Goal: Information Seeking & Learning: Learn about a topic

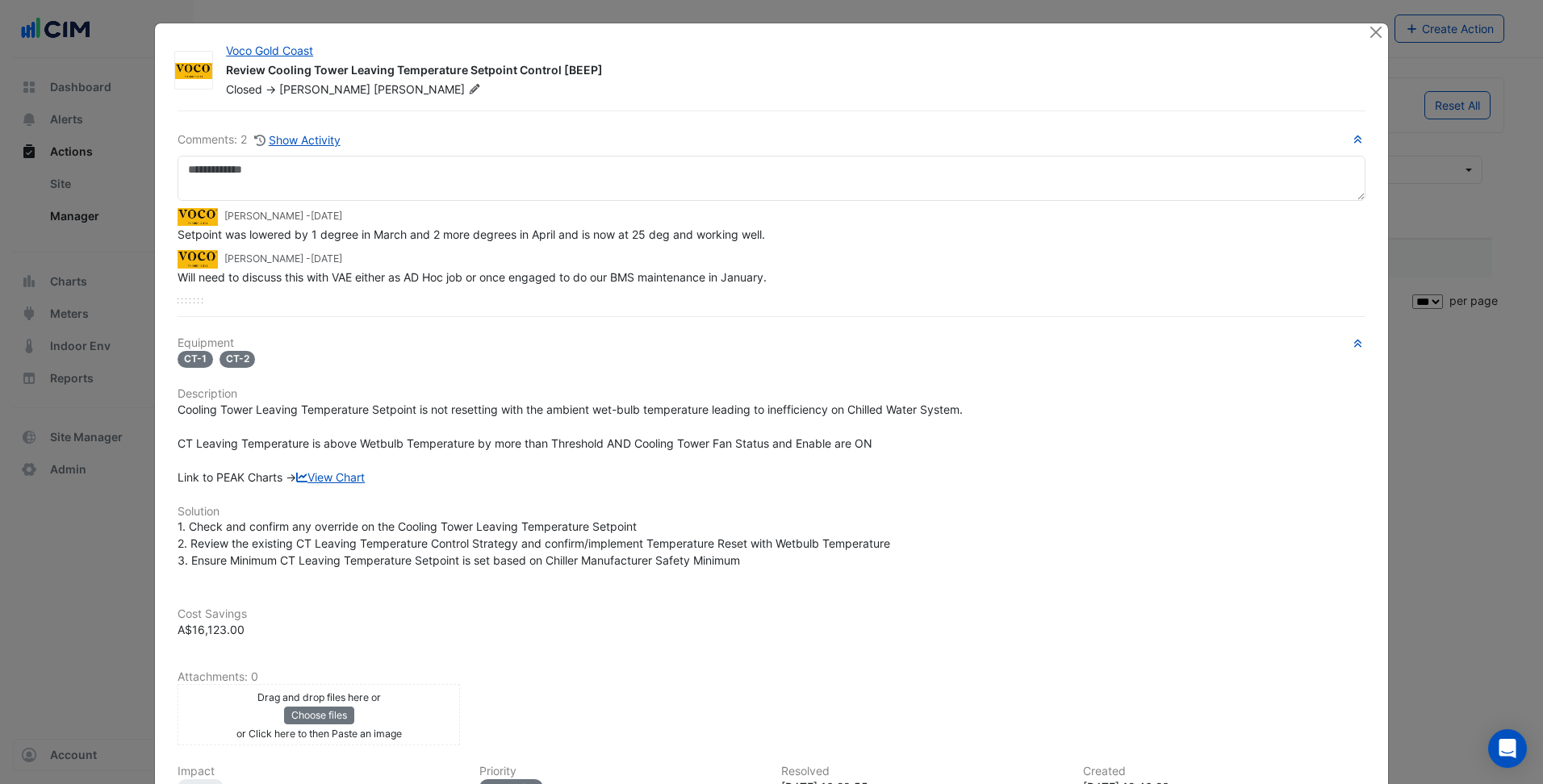
select select "***"
click at [1373, 30] on button "Close" at bounding box center [1376, 31] width 17 height 17
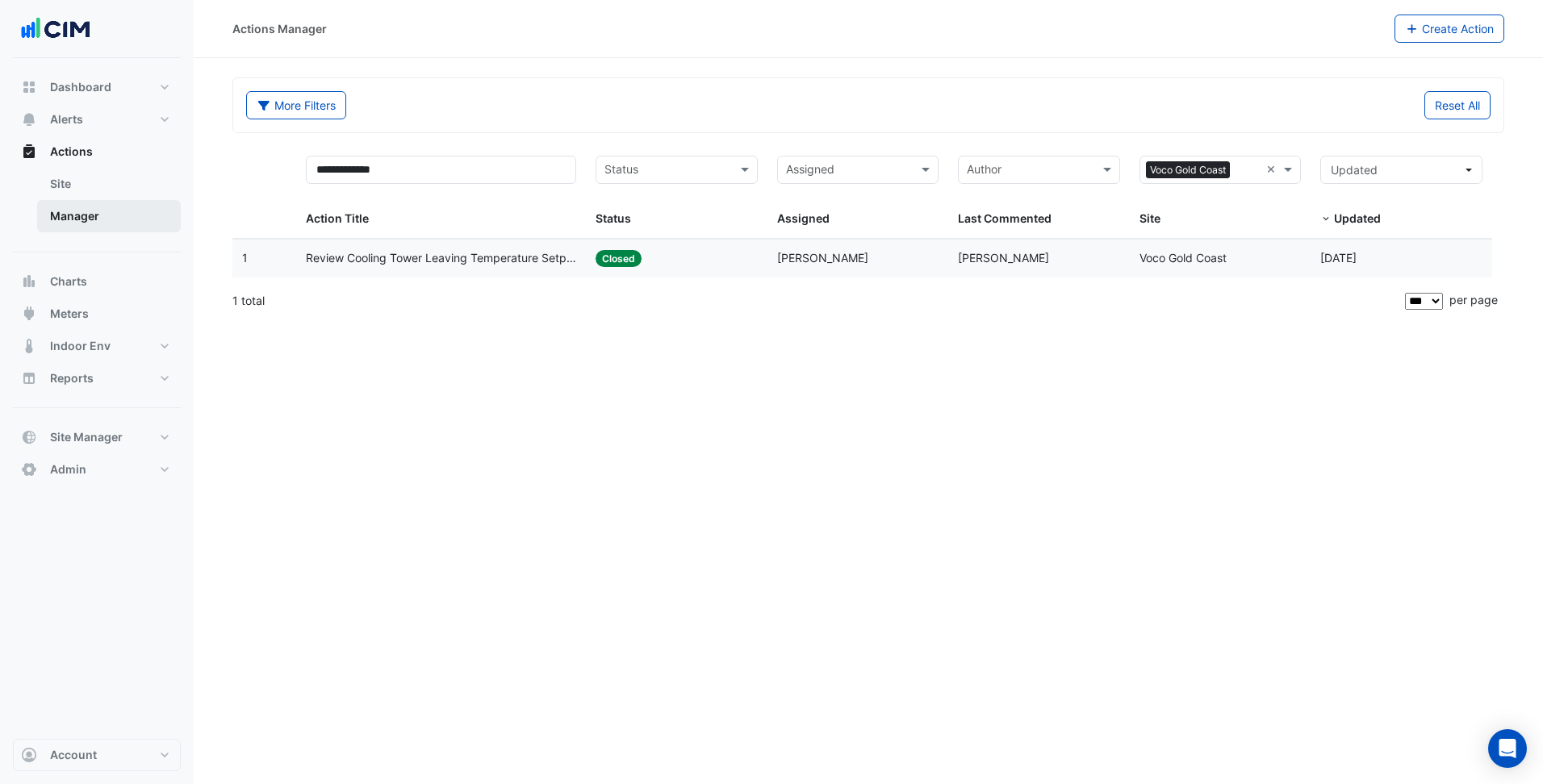
click at [103, 221] on link "Manager" at bounding box center [109, 216] width 144 height 32
click at [108, 120] on button "Alerts" at bounding box center [96, 119] width 168 height 32
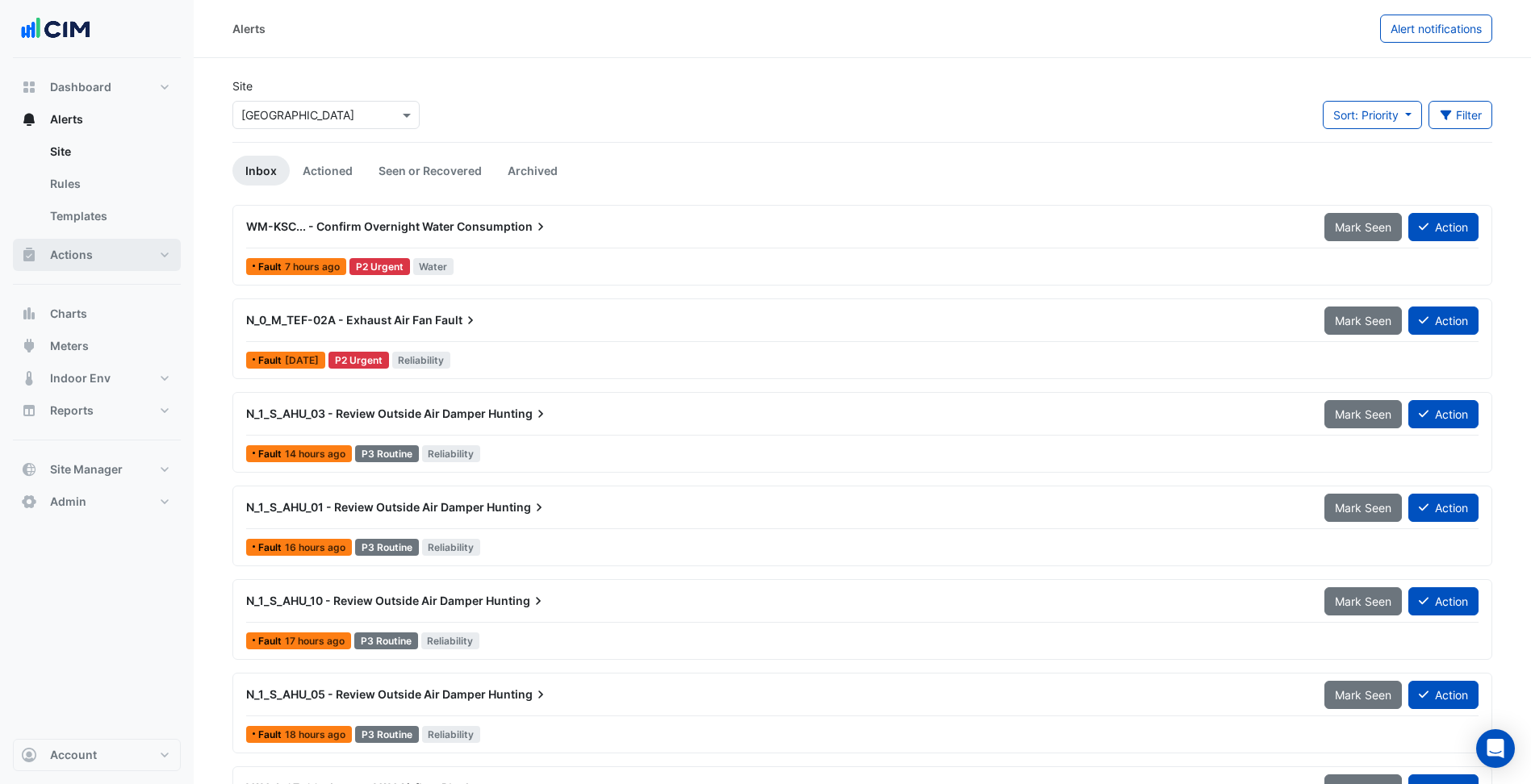
click at [114, 255] on button "Actions" at bounding box center [96, 255] width 168 height 32
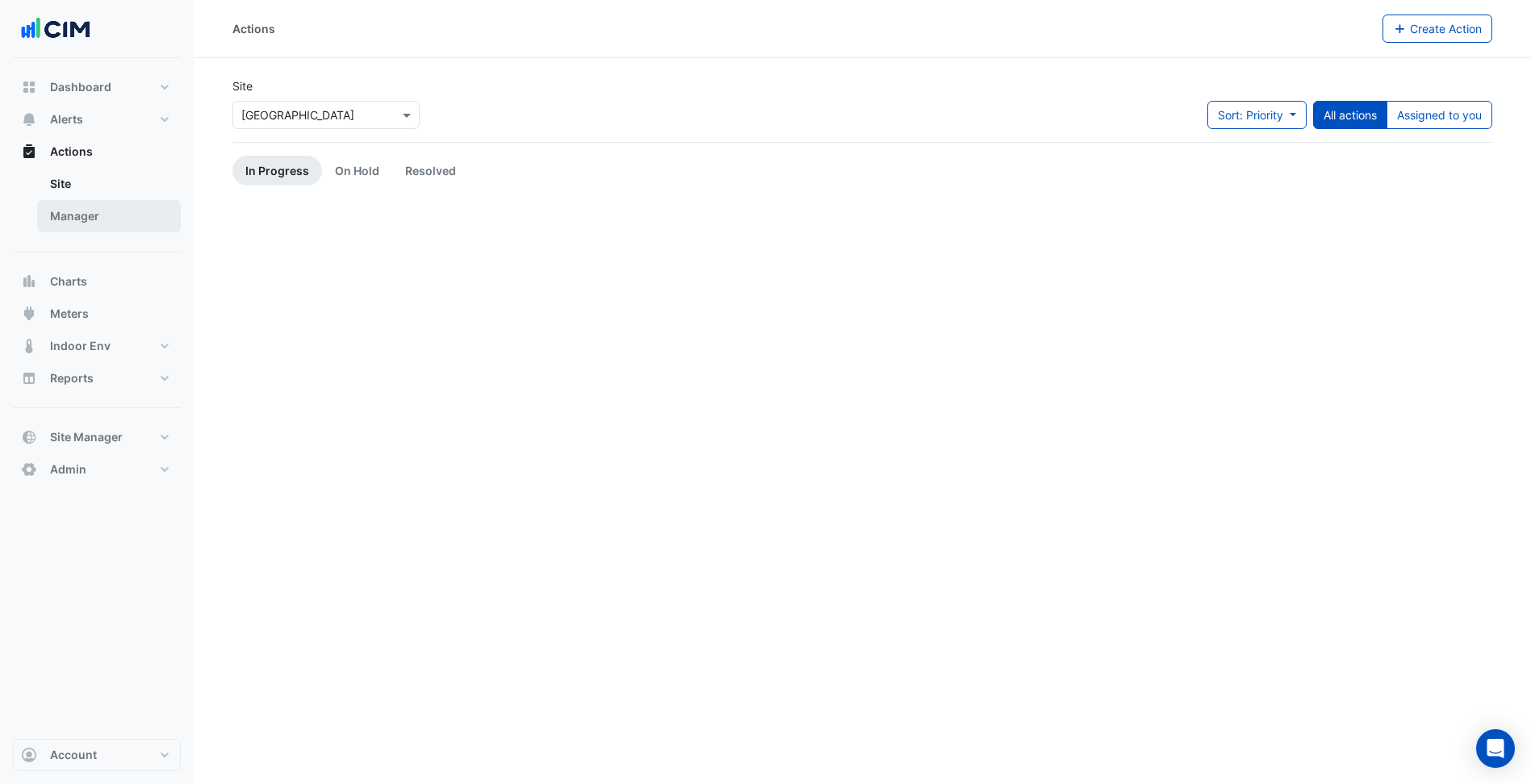
click at [108, 227] on link "Manager" at bounding box center [109, 216] width 144 height 32
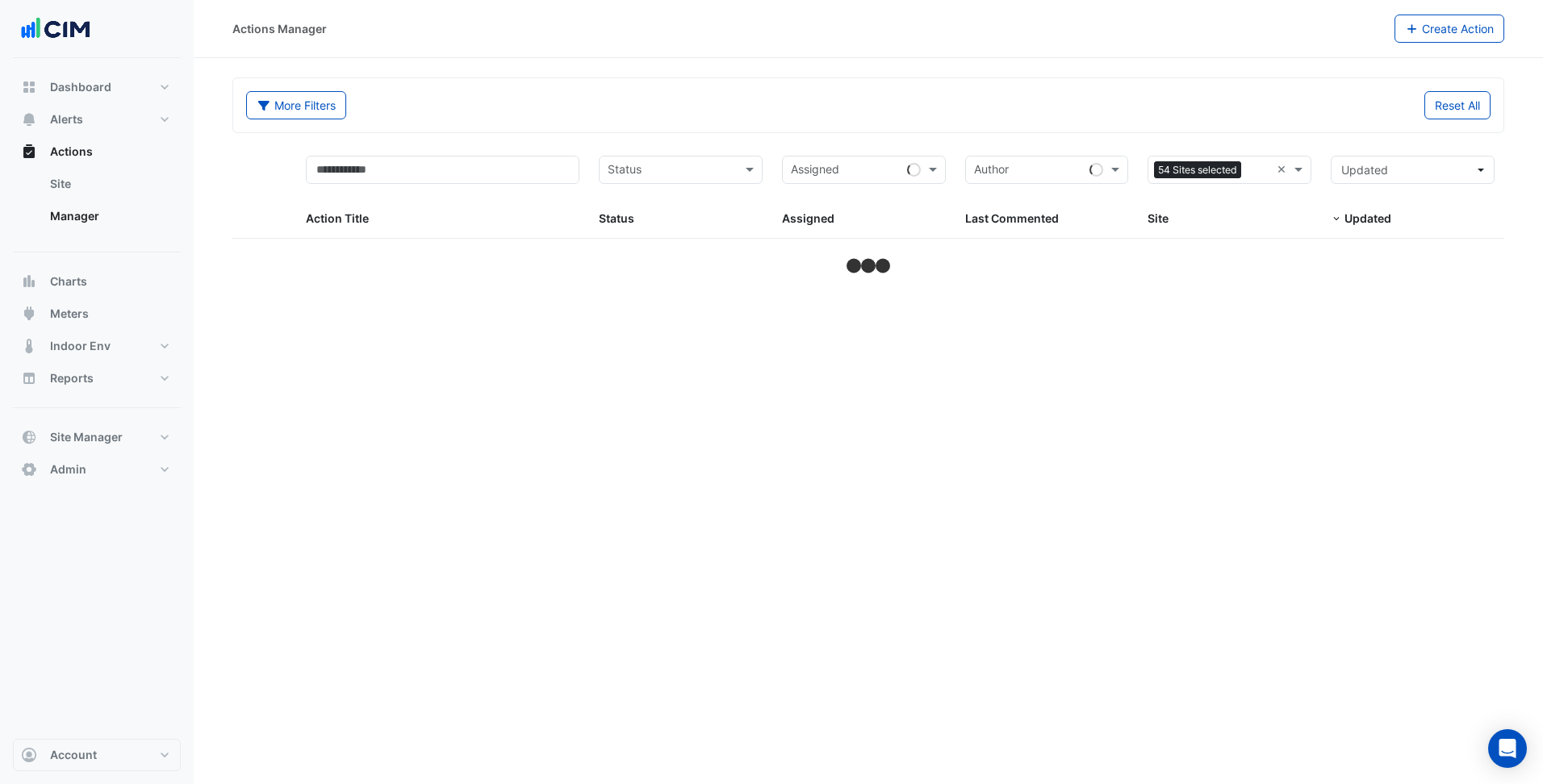
select select "***"
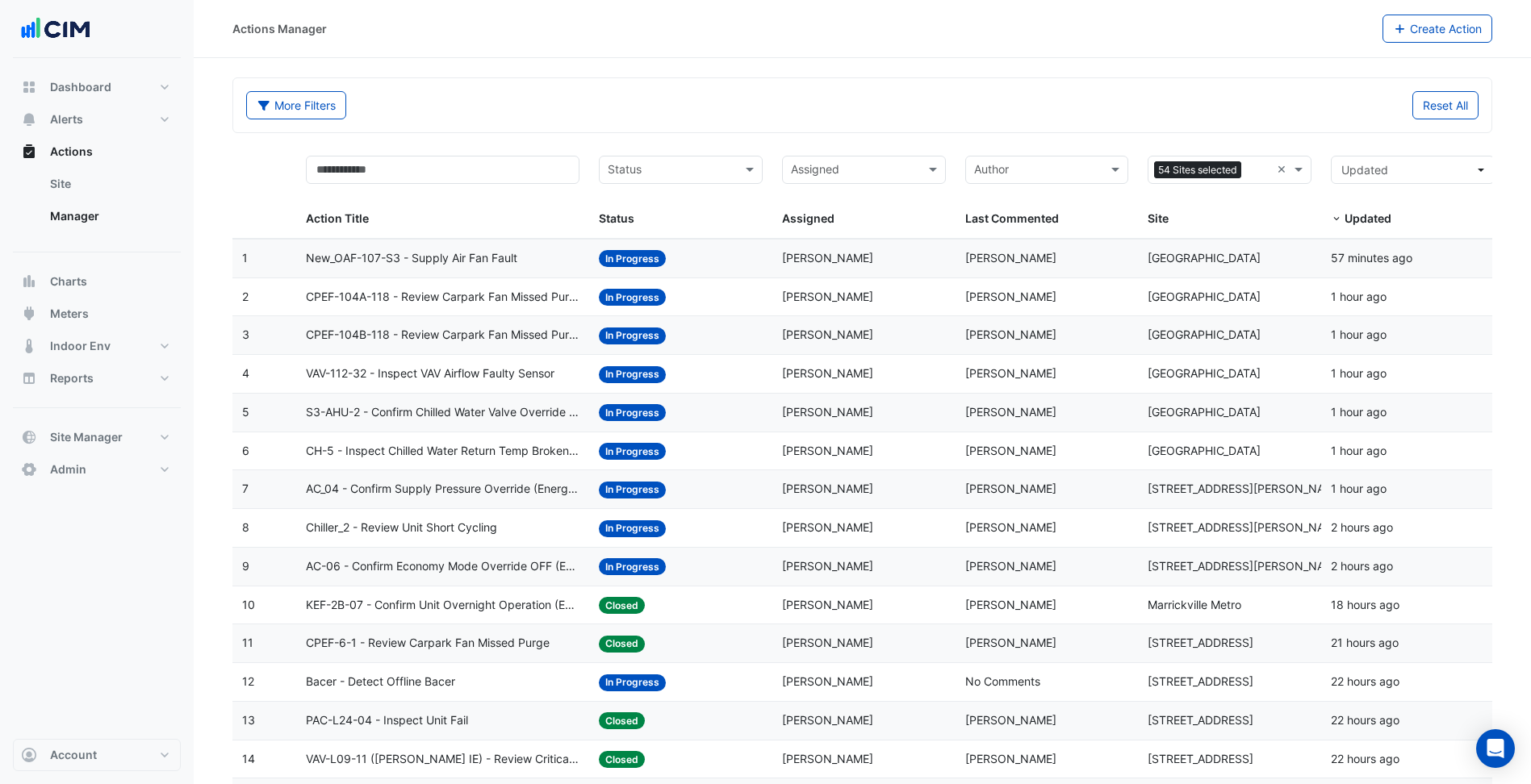
click at [975, 296] on span "Todd Blenman" at bounding box center [1011, 297] width 91 height 14
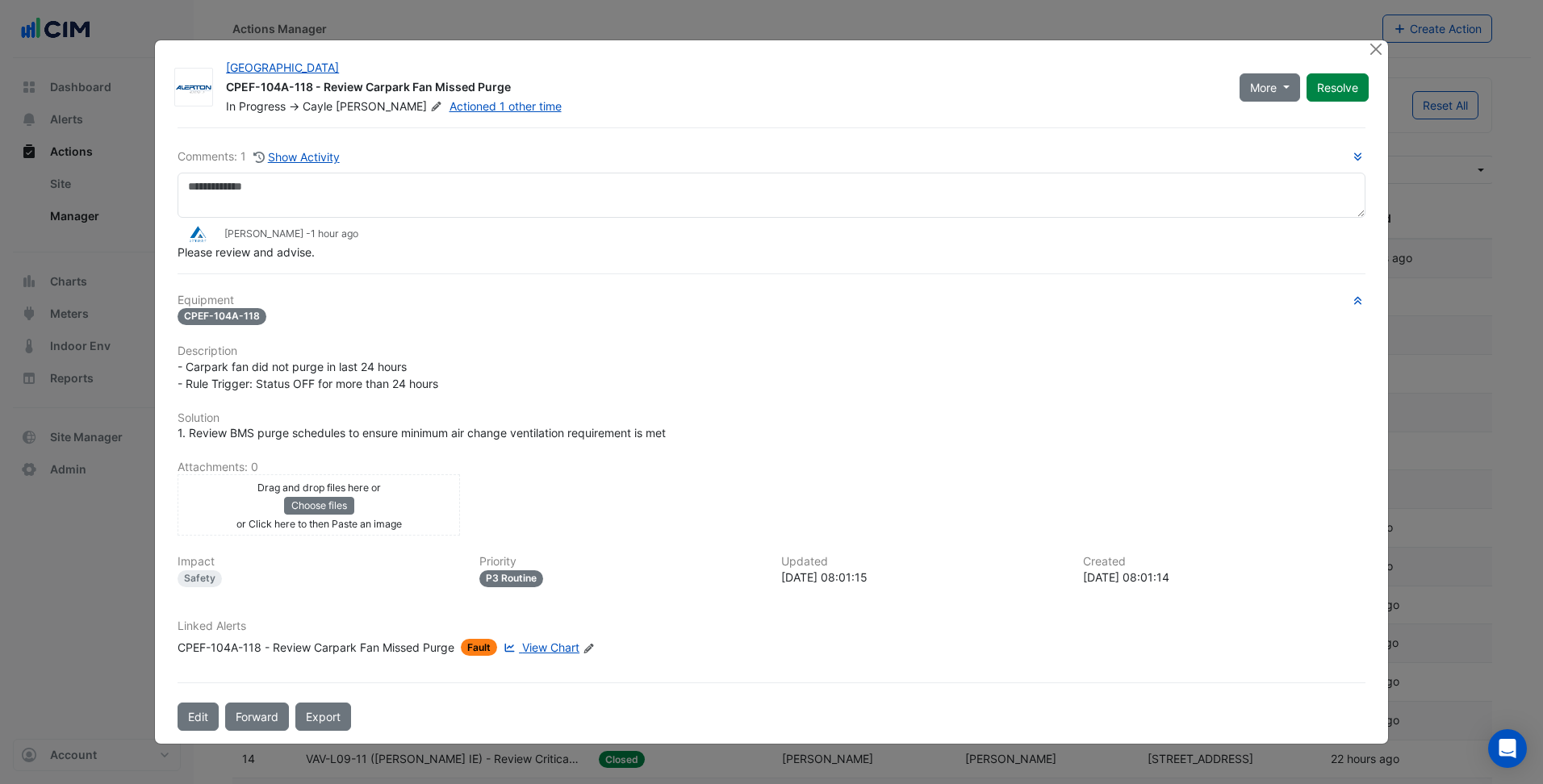
drag, startPoint x: 217, startPoint y: 244, endPoint x: 289, endPoint y: 236, distance: 72.4
click at [289, 236] on div "Todd Blenman - 1 hour ago" at bounding box center [772, 233] width 1188 height 19
drag, startPoint x: 289, startPoint y: 236, endPoint x: 268, endPoint y: 231, distance: 21.6
drag, startPoint x: 268, startPoint y: 231, endPoint x: 889, endPoint y: 454, distance: 659.8
click at [889, 454] on div "Equipment CPEF-104A-118 Description - Carpark fan did not purge in last 24 hour…" at bounding box center [772, 482] width 1188 height 376
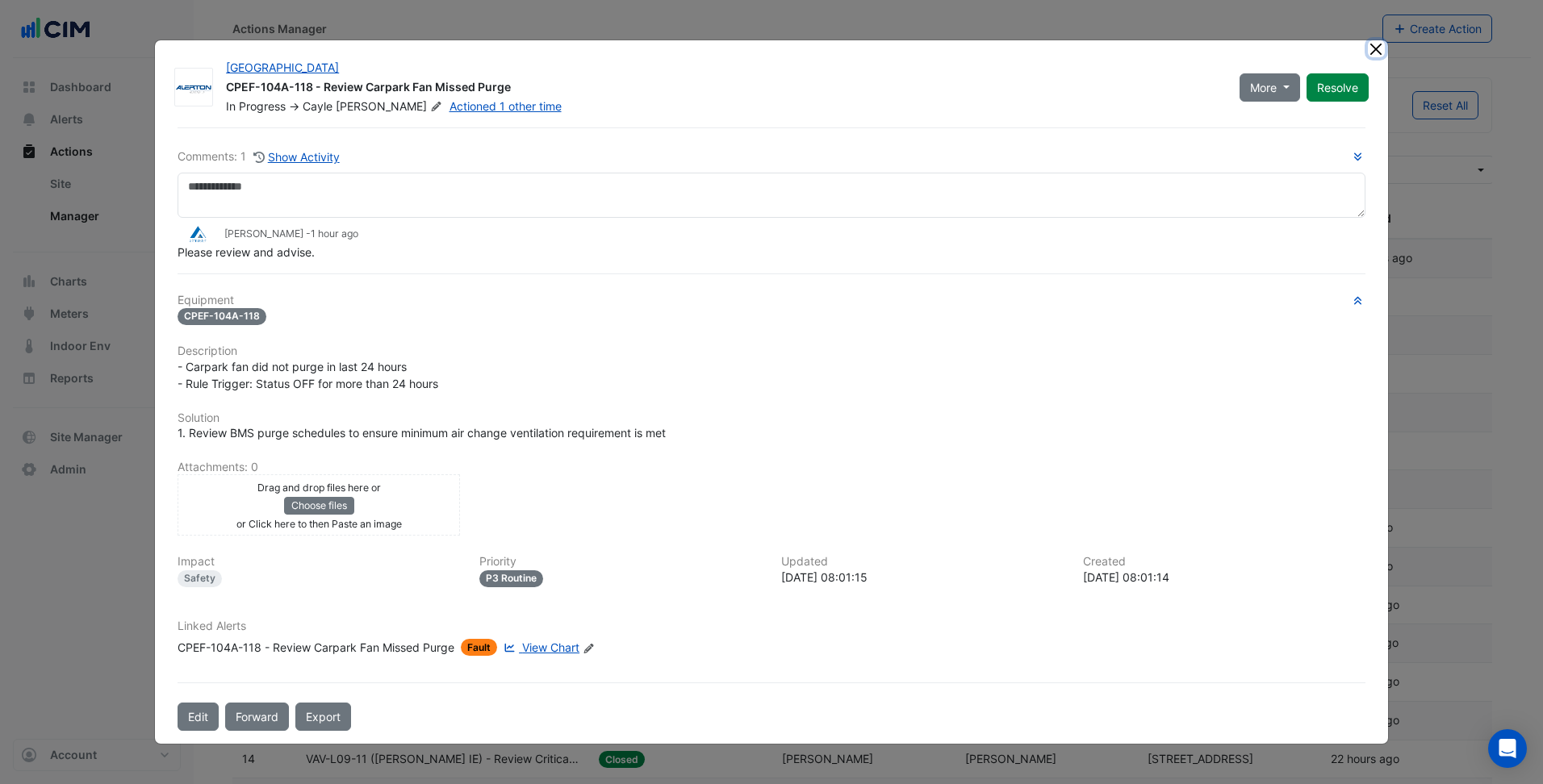
click at [1373, 52] on button "Close" at bounding box center [1376, 48] width 17 height 17
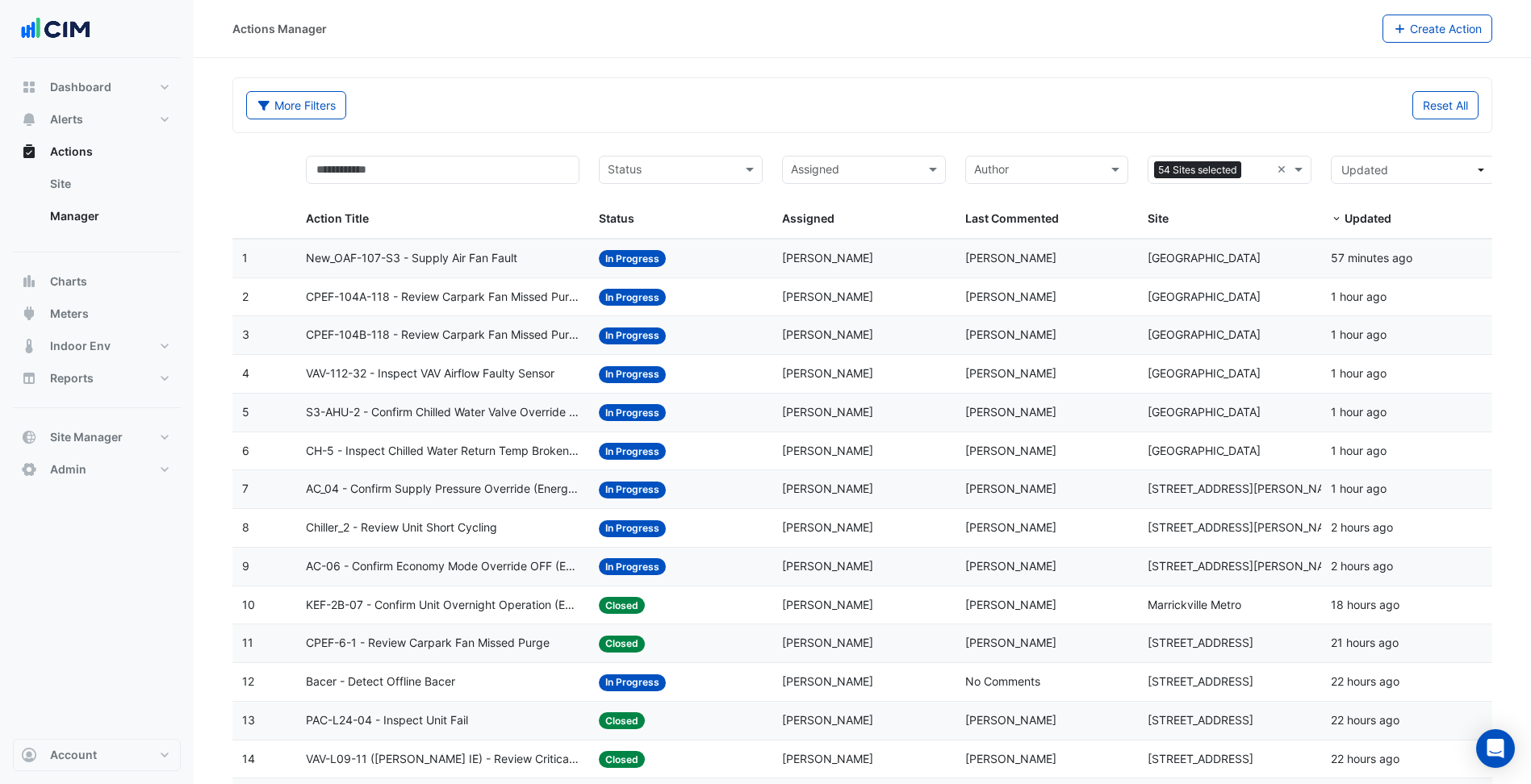
click at [508, 404] on span "S3-AHU-2 - Confirm Chilled Water Valve Override Closed" at bounding box center [442, 413] width 273 height 19
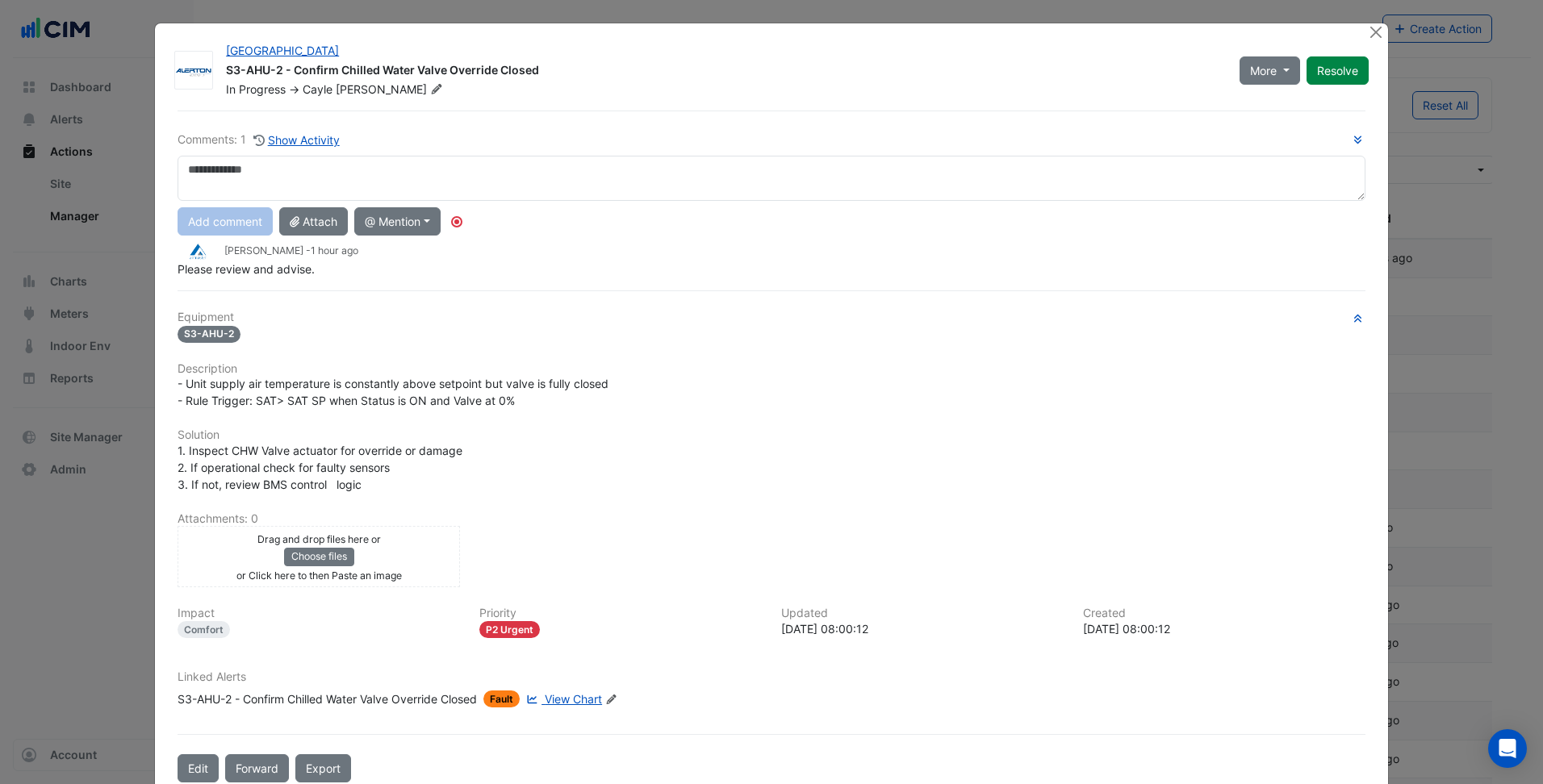
click at [585, 699] on span "View Chart" at bounding box center [573, 699] width 57 height 14
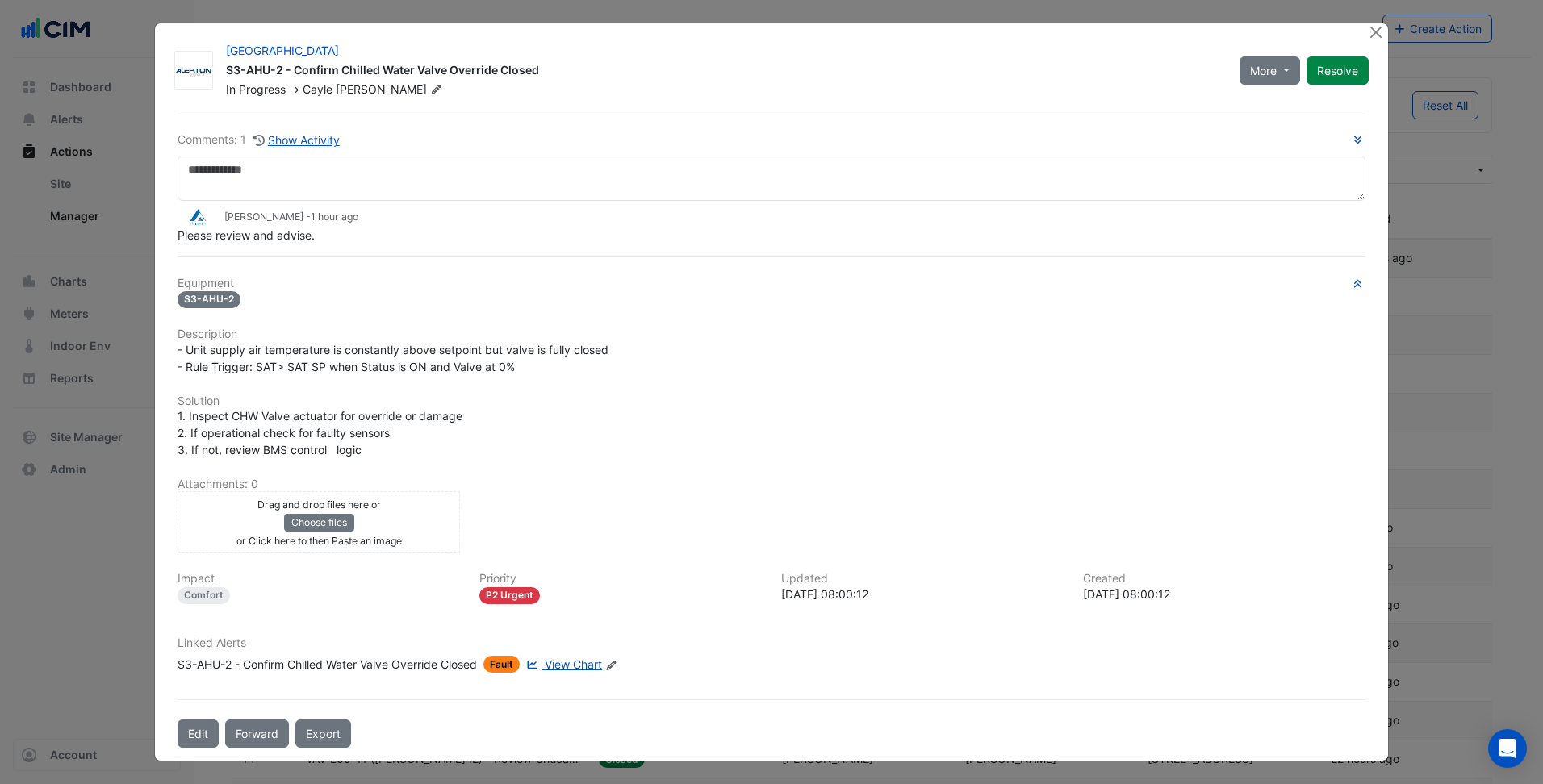
click at [561, 225] on div "Todd Blenman - 1 hour ago" at bounding box center [772, 217] width 1188 height 19
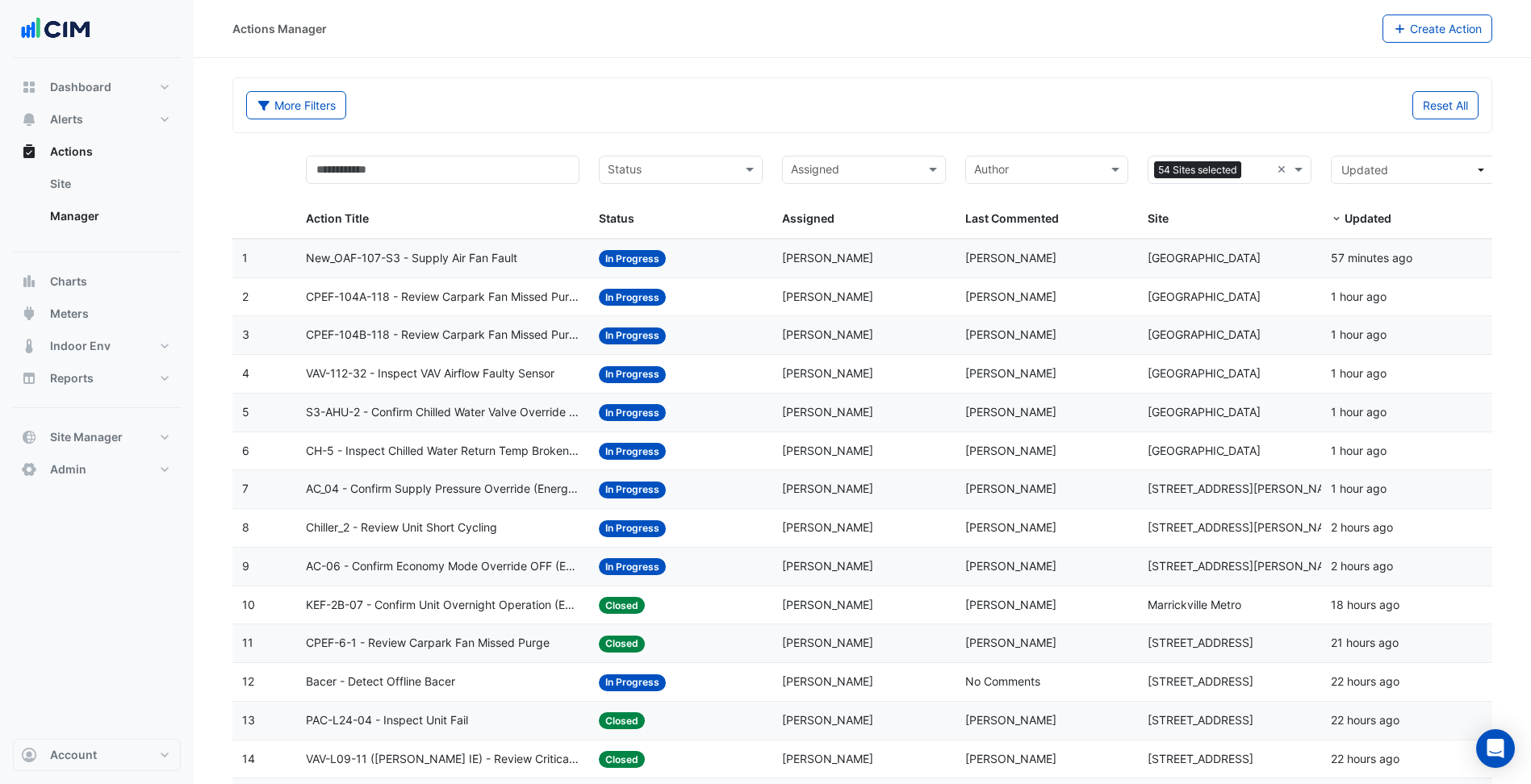
click at [1022, 519] on div "Last Commented: Chris Coyle" at bounding box center [1047, 527] width 164 height 19
click at [1025, 491] on span "Chris Coyle" at bounding box center [1011, 489] width 91 height 14
click at [1027, 446] on span "Todd Blenman" at bounding box center [1011, 451] width 91 height 14
click at [1030, 259] on div "Last Commented: Cayle Pevy" at bounding box center [1047, 258] width 164 height 19
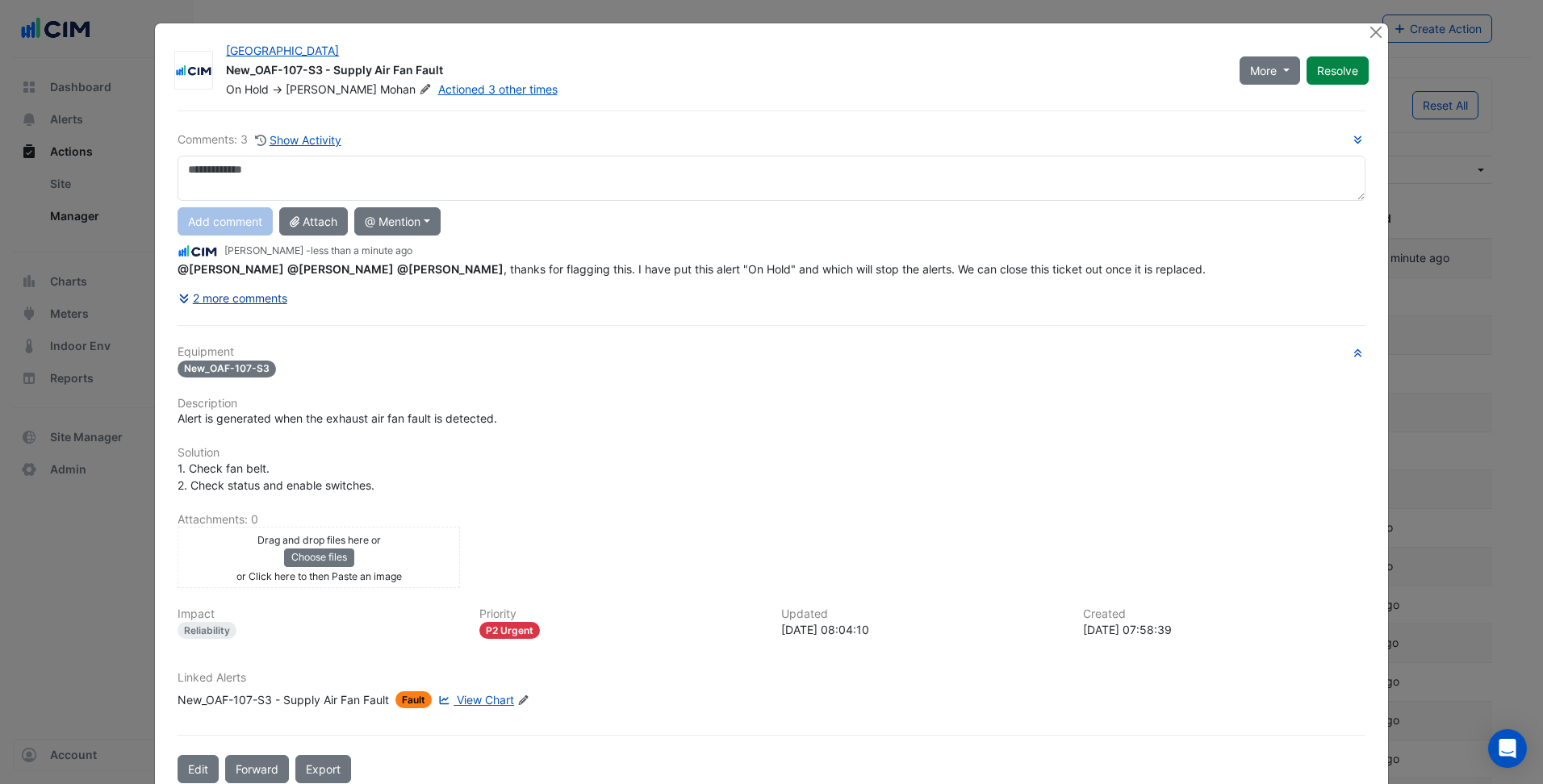
click at [256, 298] on button "2 more comments" at bounding box center [232, 298] width 111 height 28
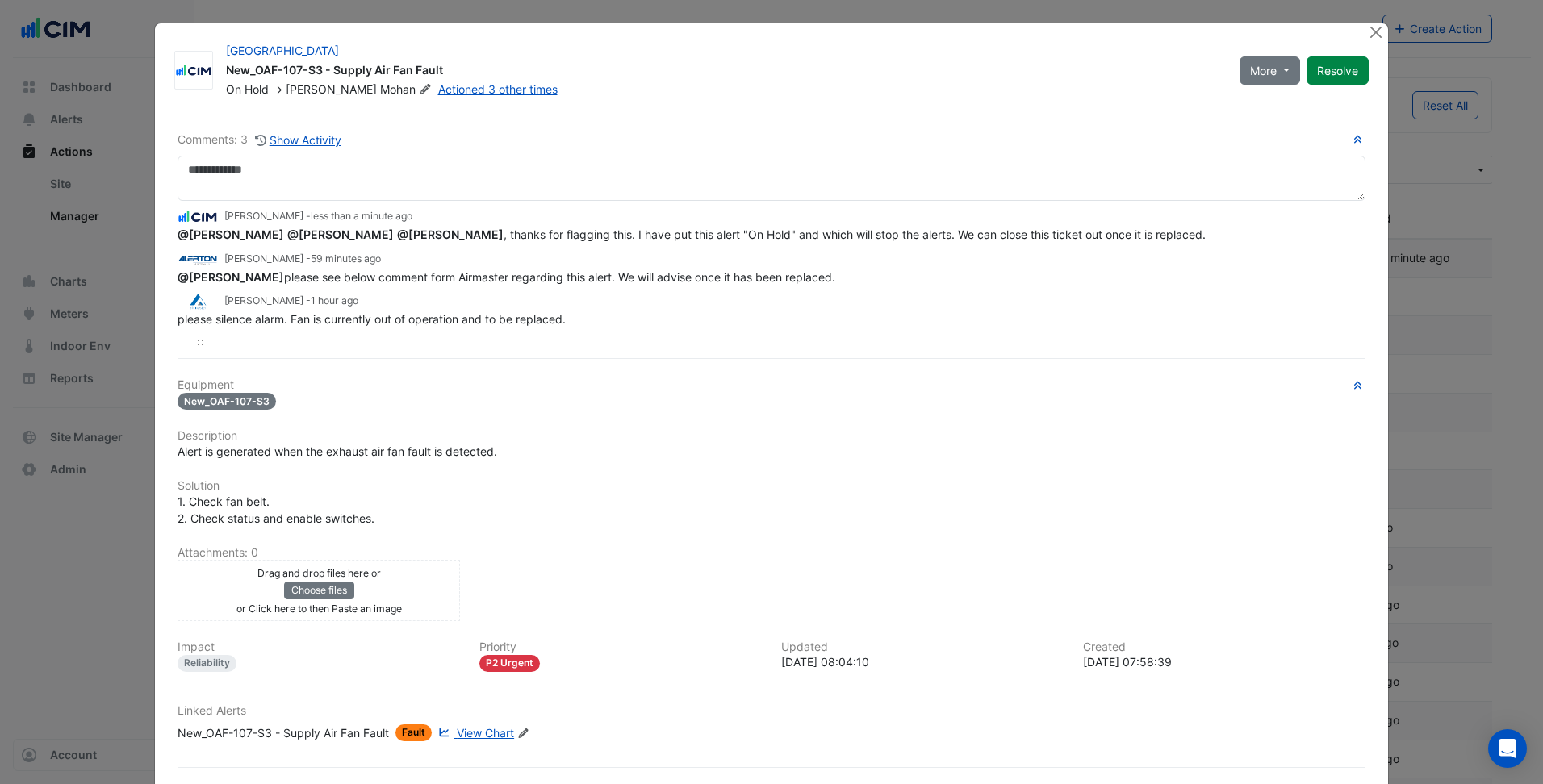
click at [915, 416] on div "Equipment New_OAF-107-S3 Description Alert is generated when the exhaust air fa…" at bounding box center [772, 566] width 1188 height 376
click at [419, 93] on icon at bounding box center [424, 89] width 12 height 10
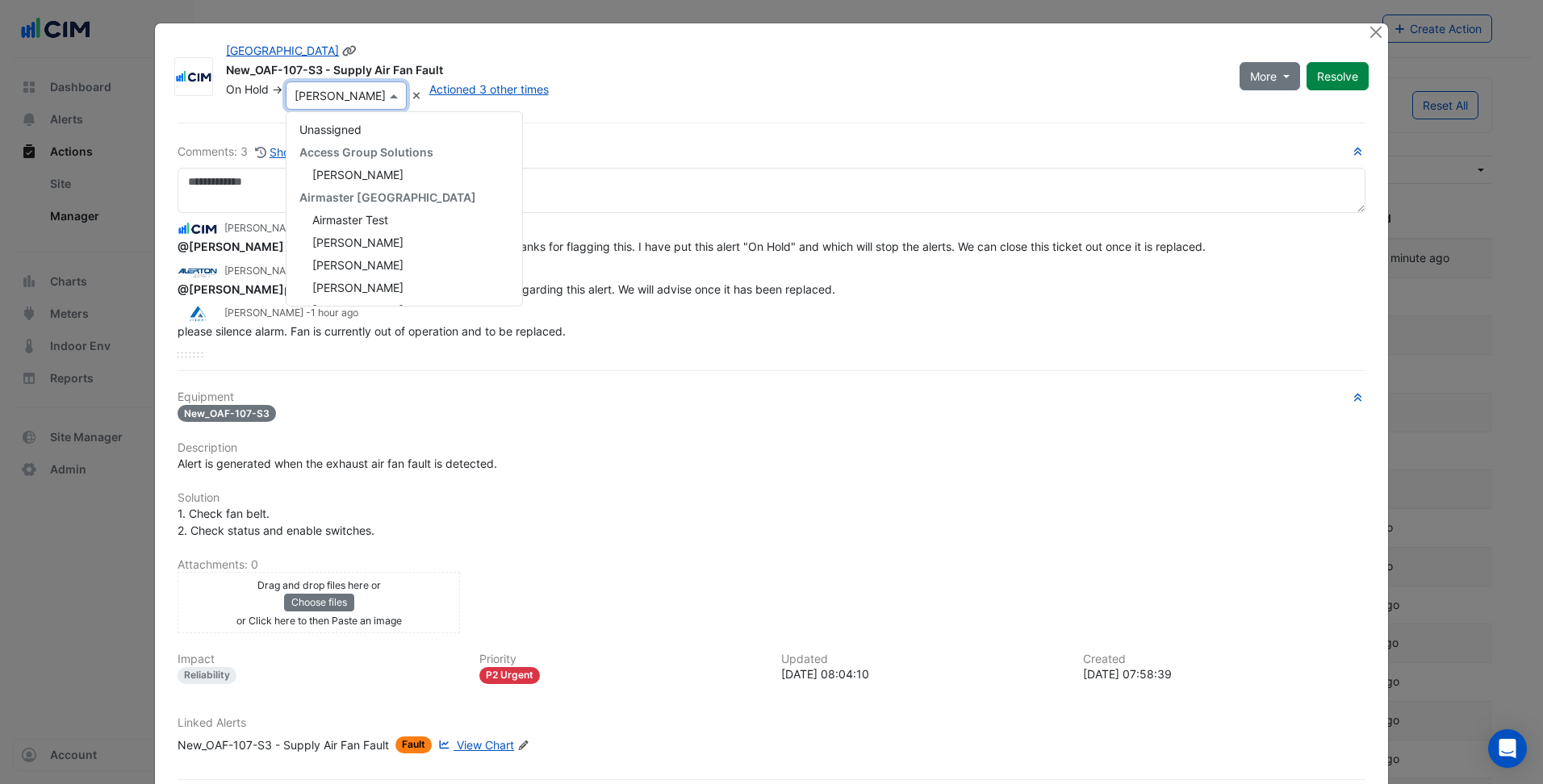
scroll to position [368, 0]
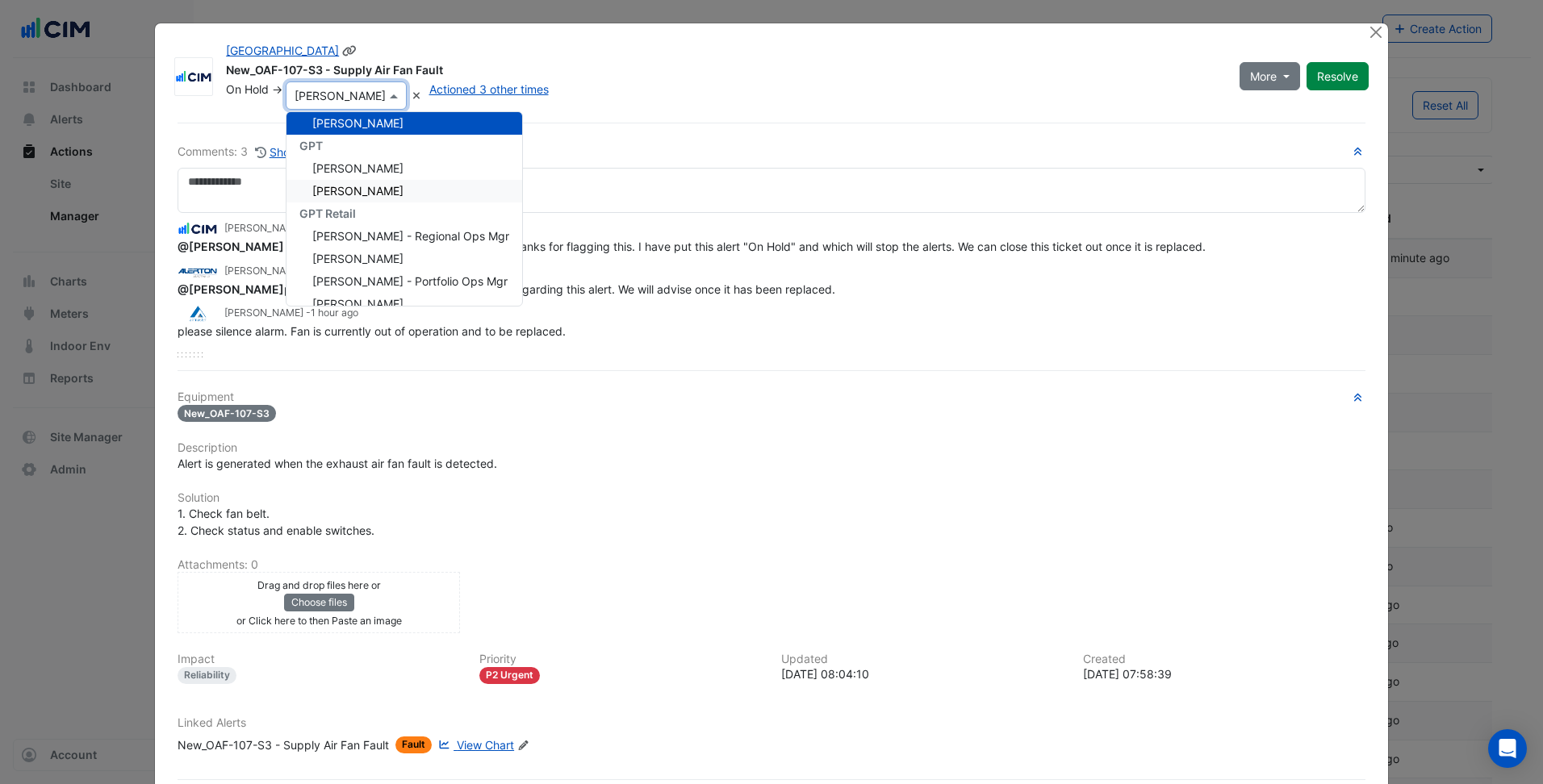
type input "*"
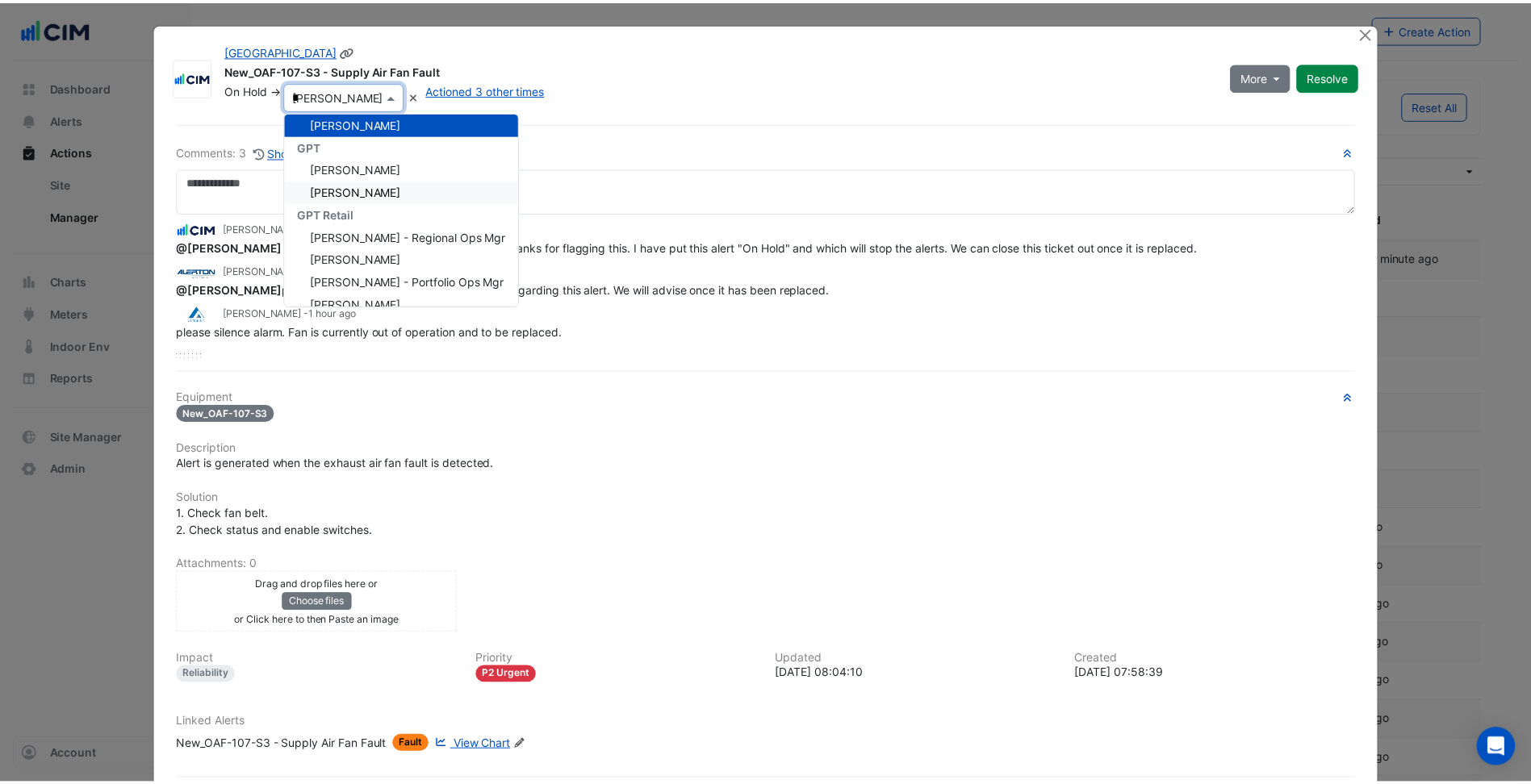
scroll to position [68, 0]
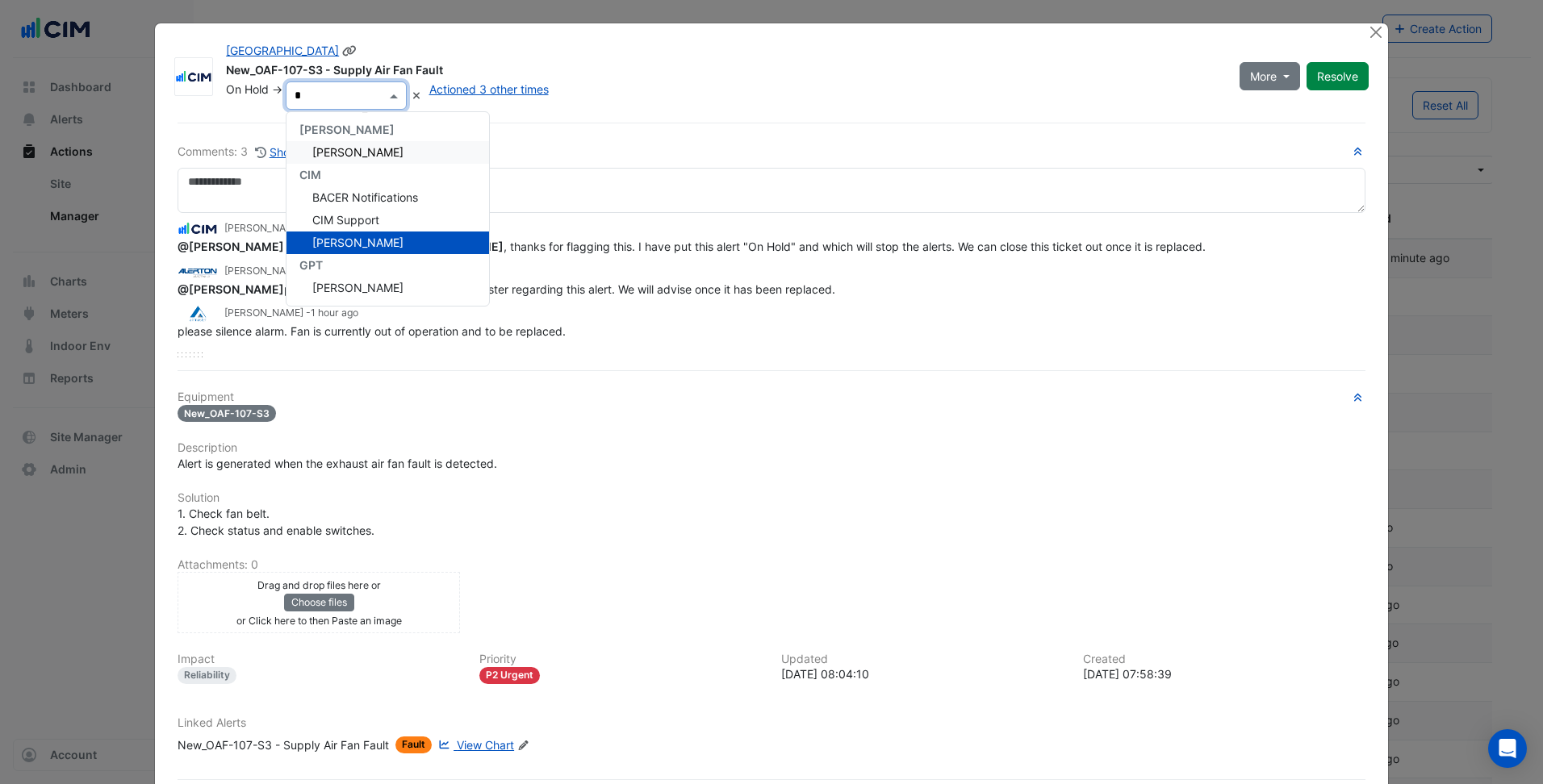
click at [350, 146] on span "Cayle Pevy" at bounding box center [358, 152] width 91 height 14
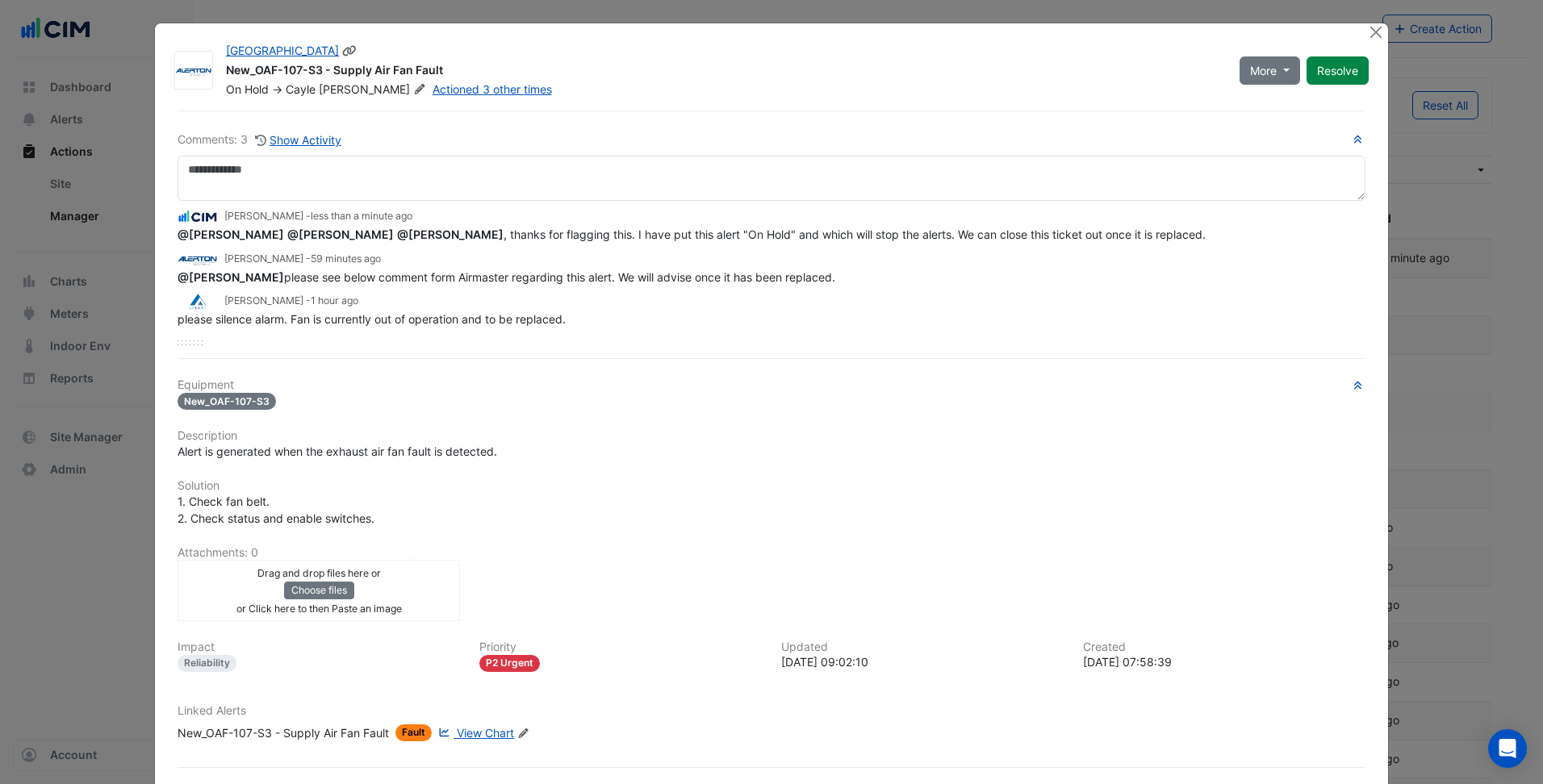
click at [751, 469] on div "Equipment New_OAF-107-S3 Description Alert is generated when the exhaust air fa…" at bounding box center [772, 566] width 1188 height 376
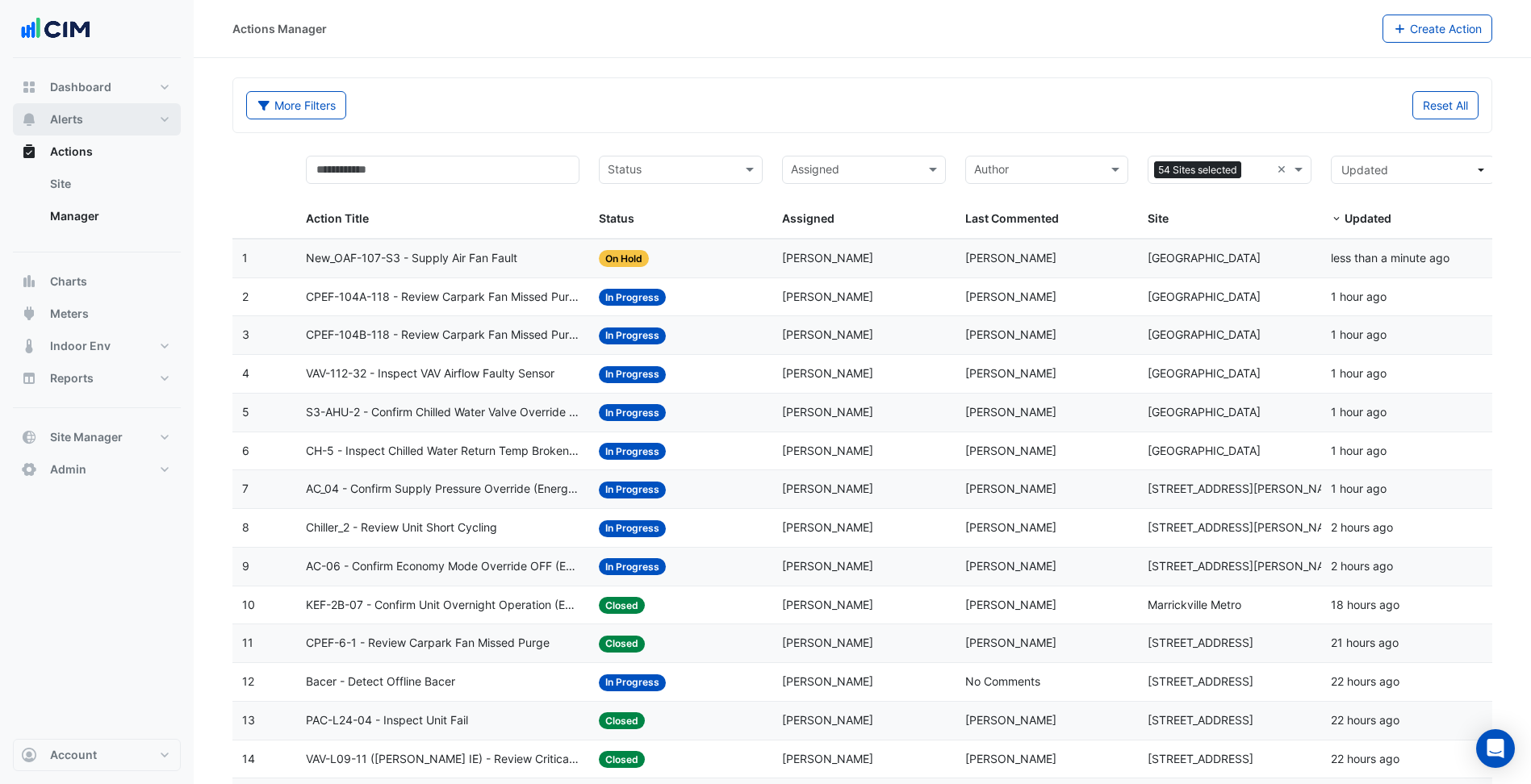
click at [149, 116] on button "Alerts" at bounding box center [96, 119] width 168 height 32
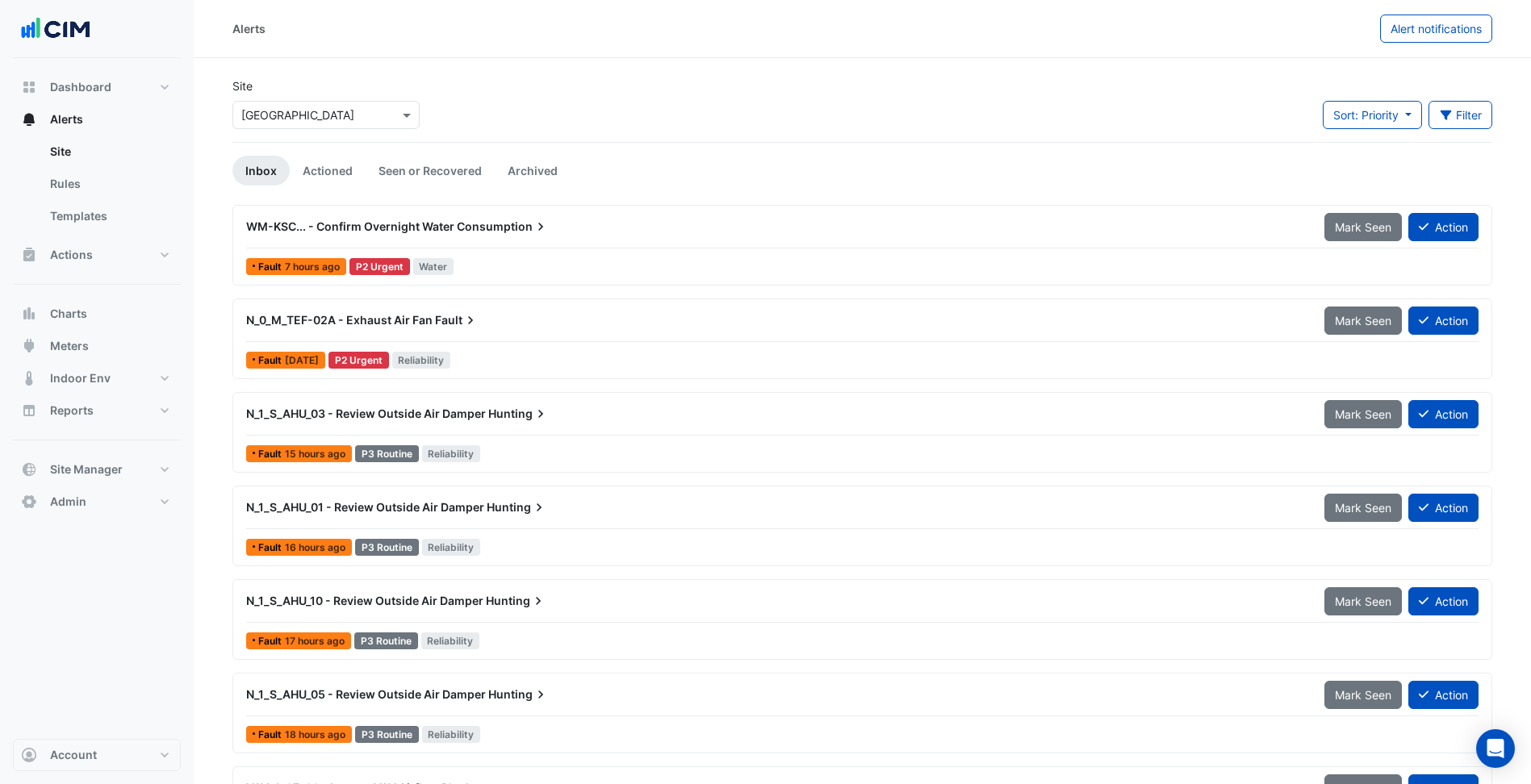
click at [328, 117] on input "text" at bounding box center [310, 116] width 137 height 17
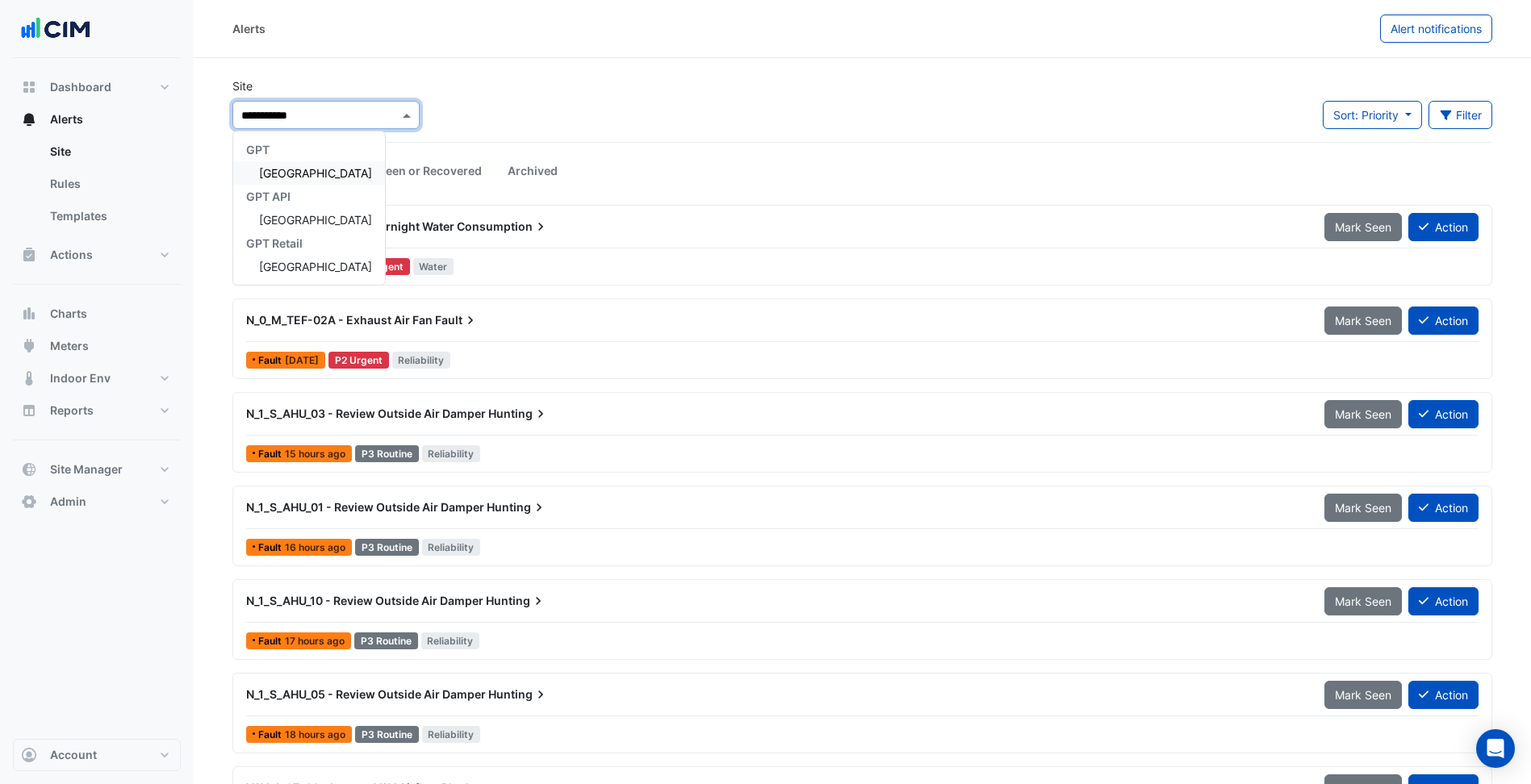
type input "**********"
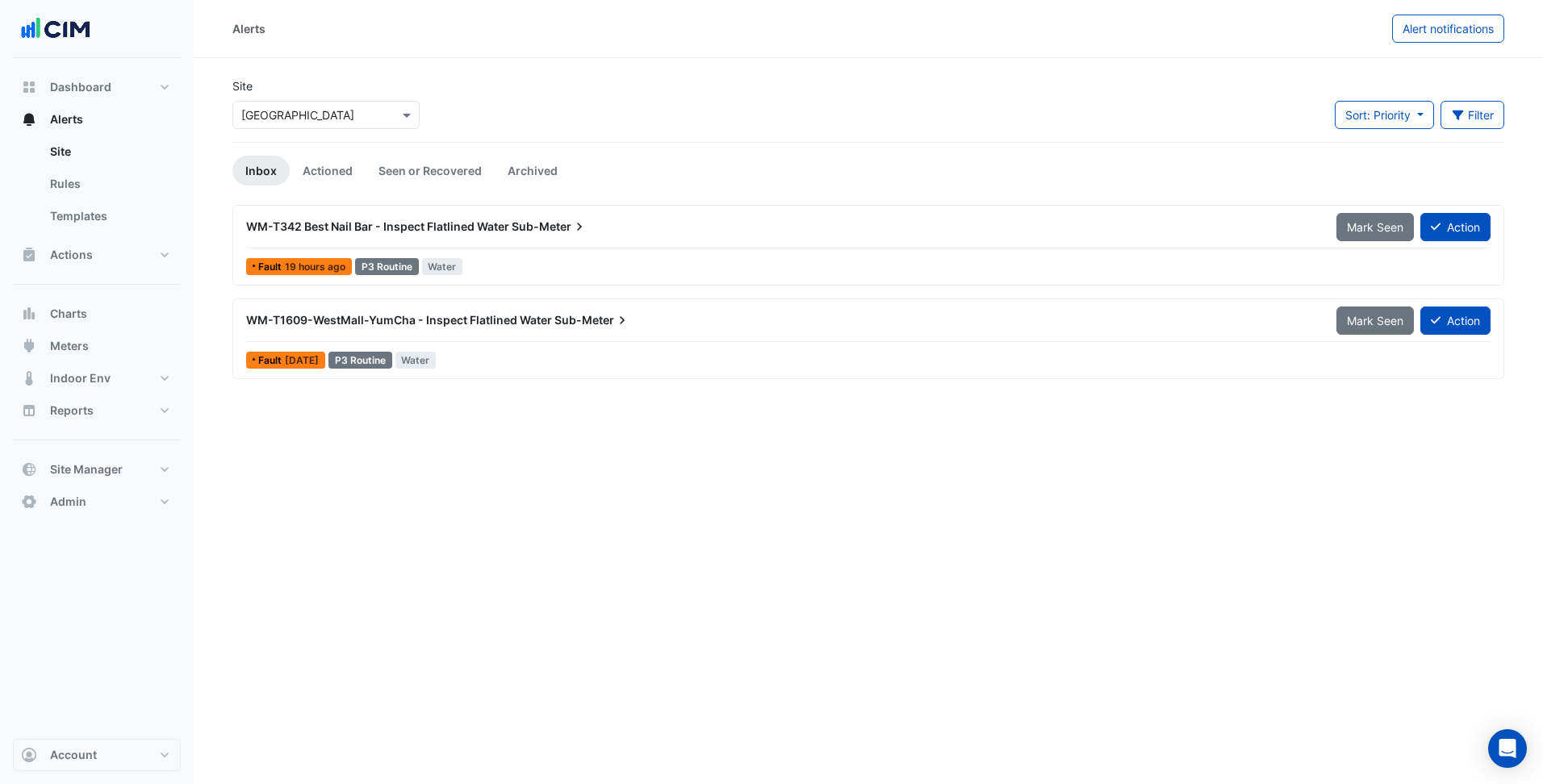
click at [637, 127] on div "Site Select a Site × Pacific Fair Shopping Centre Sort: Priority Priority Updat…" at bounding box center [868, 110] width 1291 height 65
click at [144, 251] on button "Actions" at bounding box center [96, 255] width 168 height 32
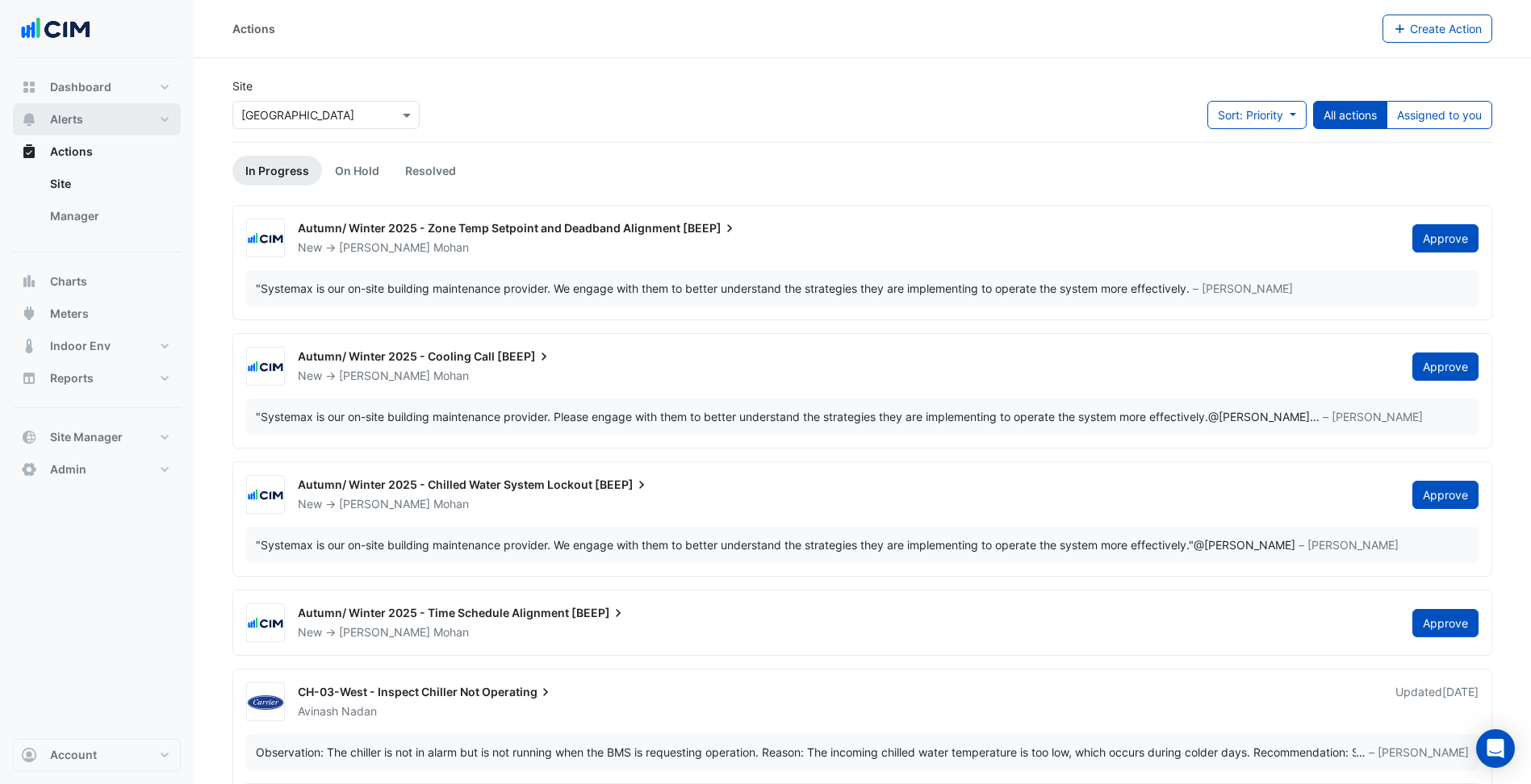
click at [95, 115] on button "Alerts" at bounding box center [96, 119] width 168 height 32
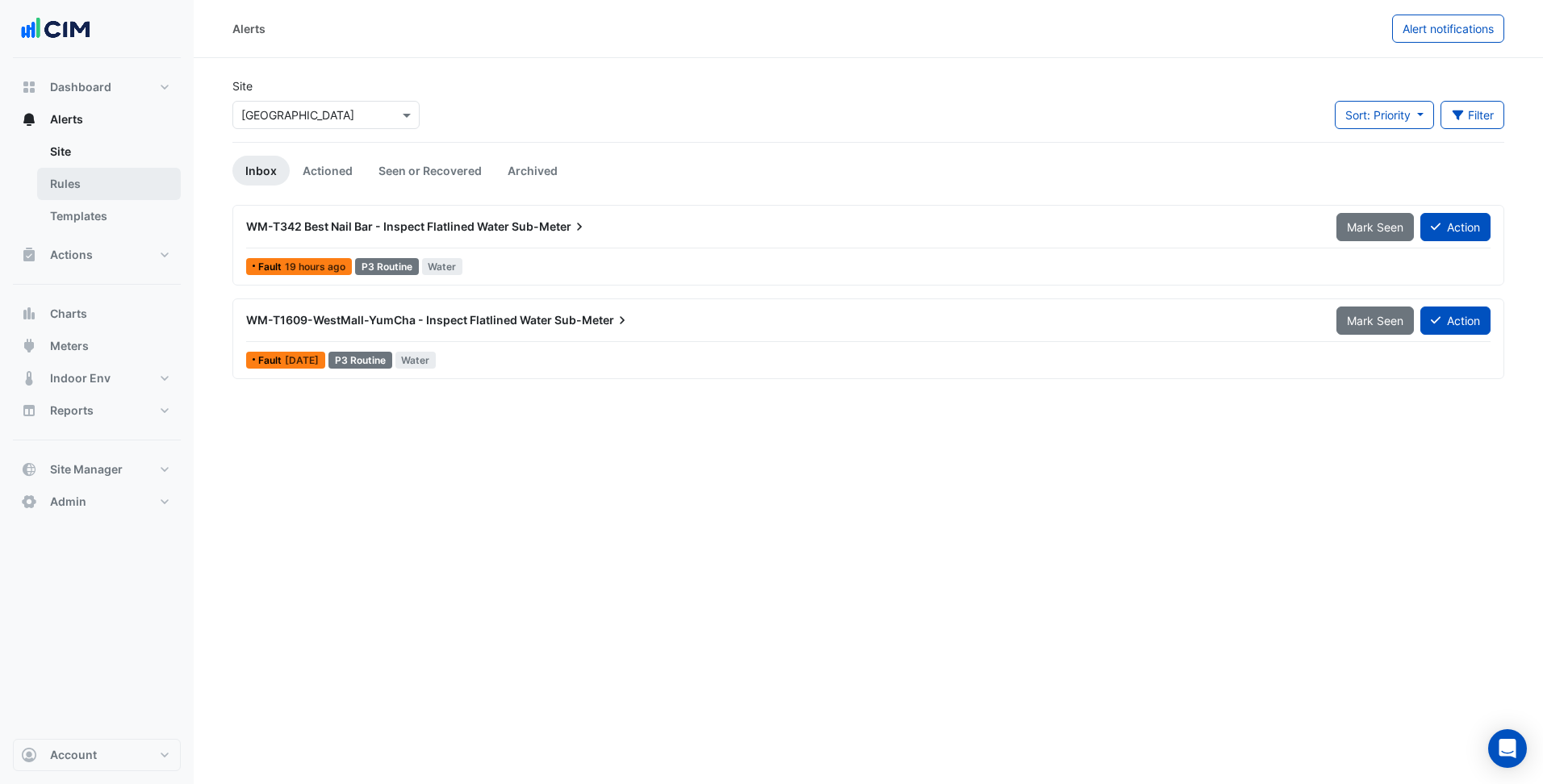
click at [102, 189] on link "Rules" at bounding box center [109, 183] width 144 height 32
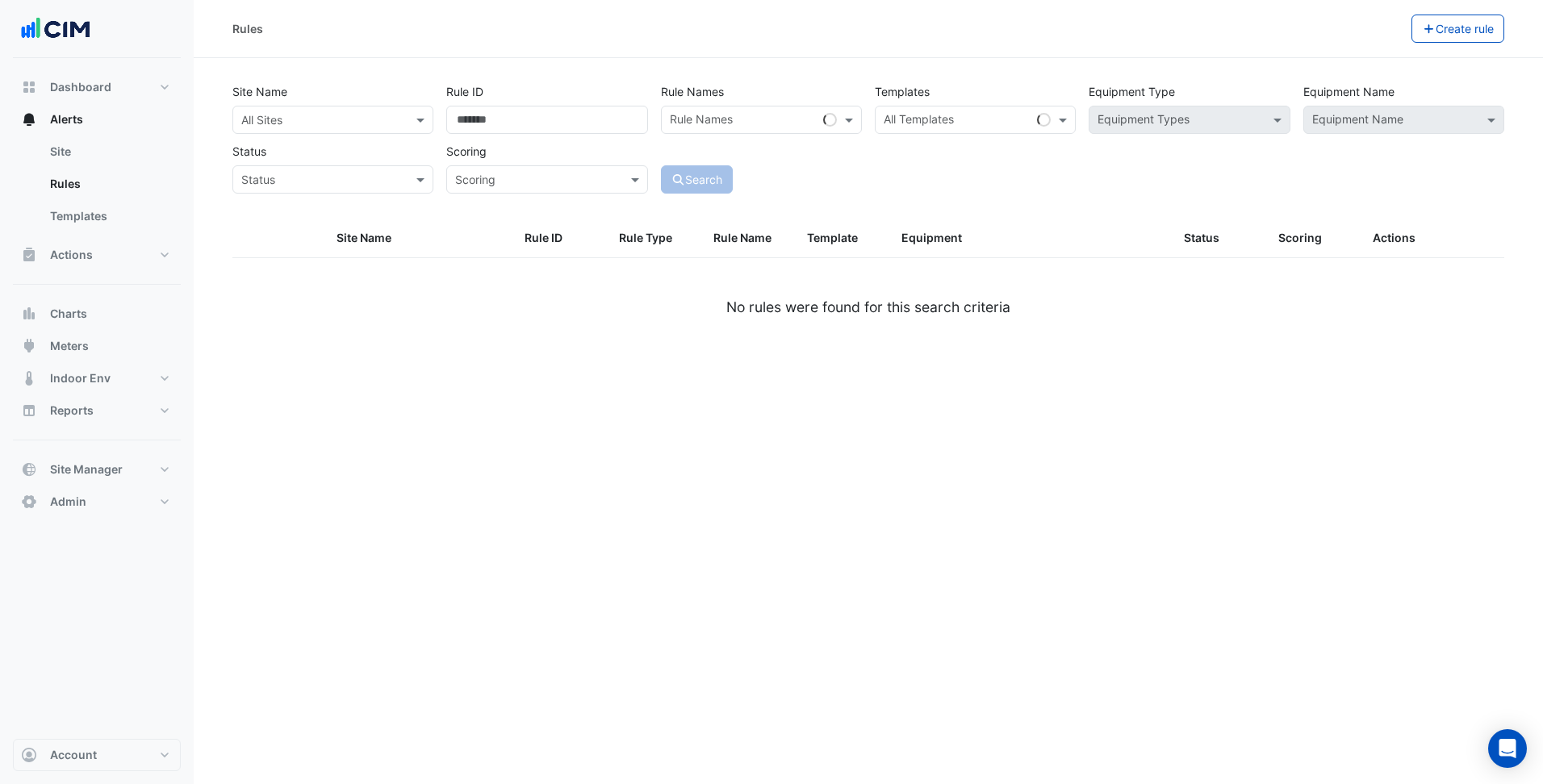
click at [331, 112] on input "text" at bounding box center [317, 120] width 151 height 17
type input "*******"
click at [1209, 221] on datatable-header-cell "Status" at bounding box center [1221, 239] width 94 height 39
click at [1222, 120] on input "text" at bounding box center [1180, 121] width 165 height 17
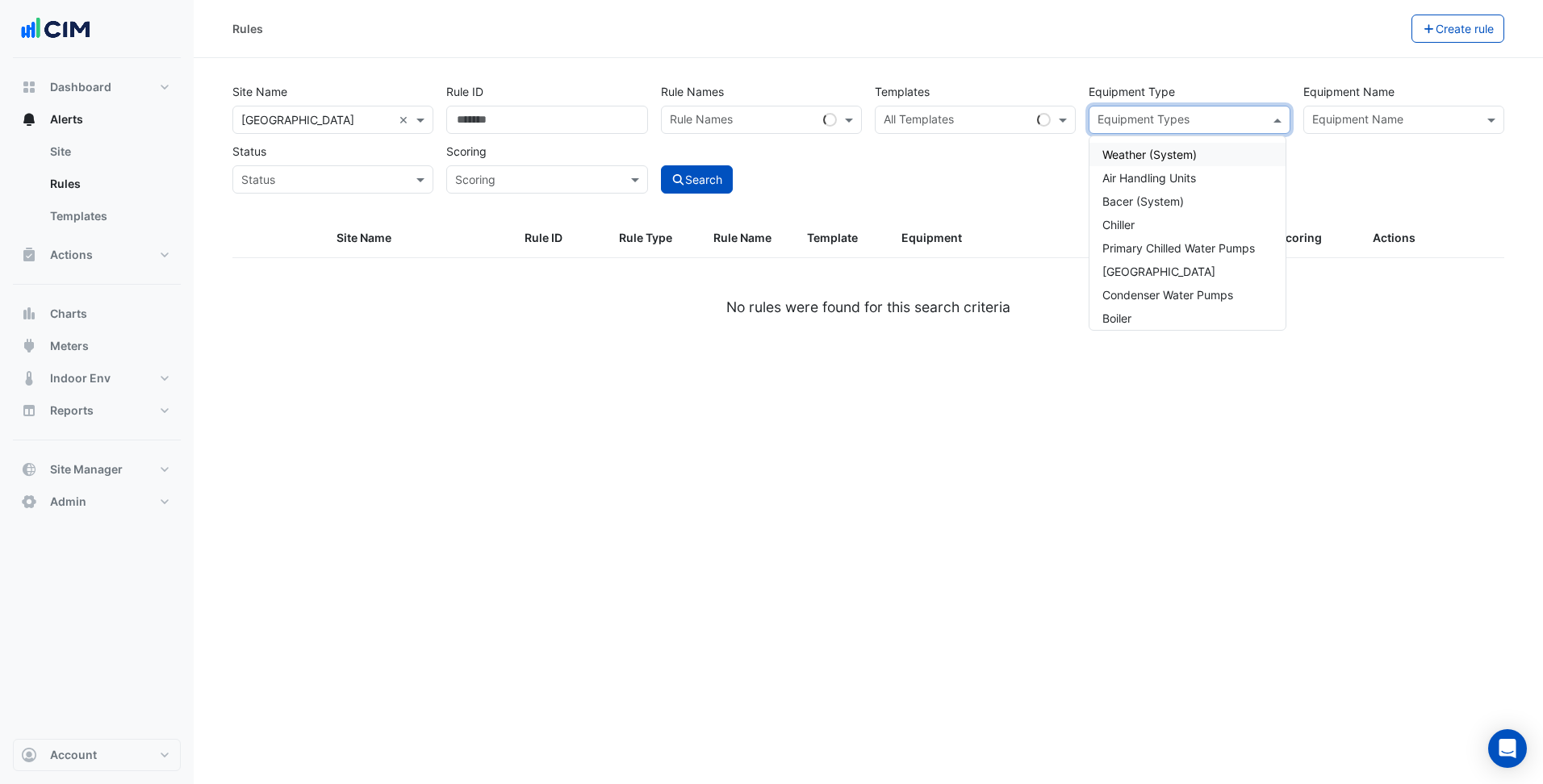
click at [1035, 114] on div "All Templates" at bounding box center [975, 120] width 201 height 28
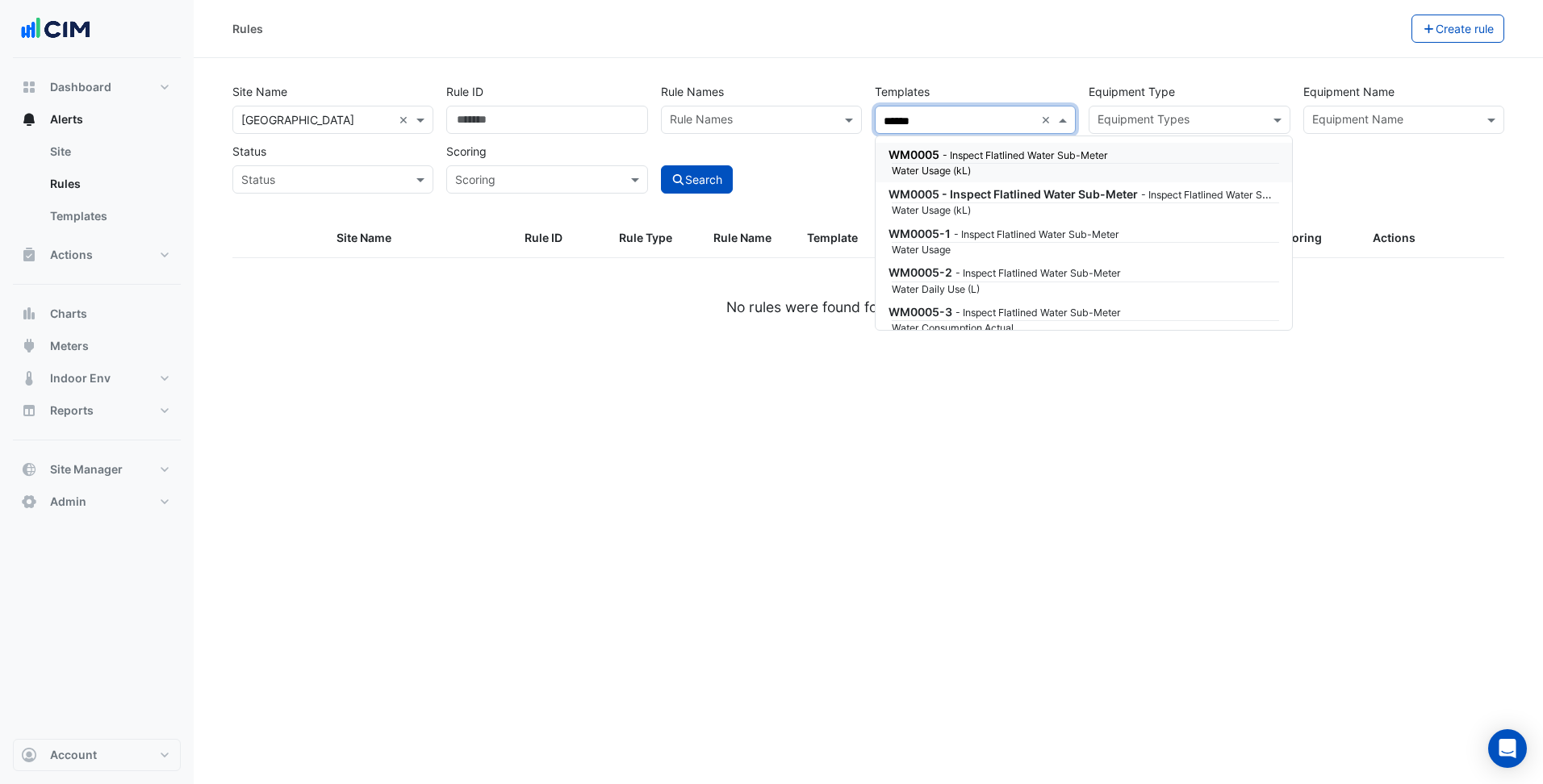
click at [1007, 151] on small "- Inspect Flatlined Water Sub-Meter" at bounding box center [1025, 155] width 166 height 12
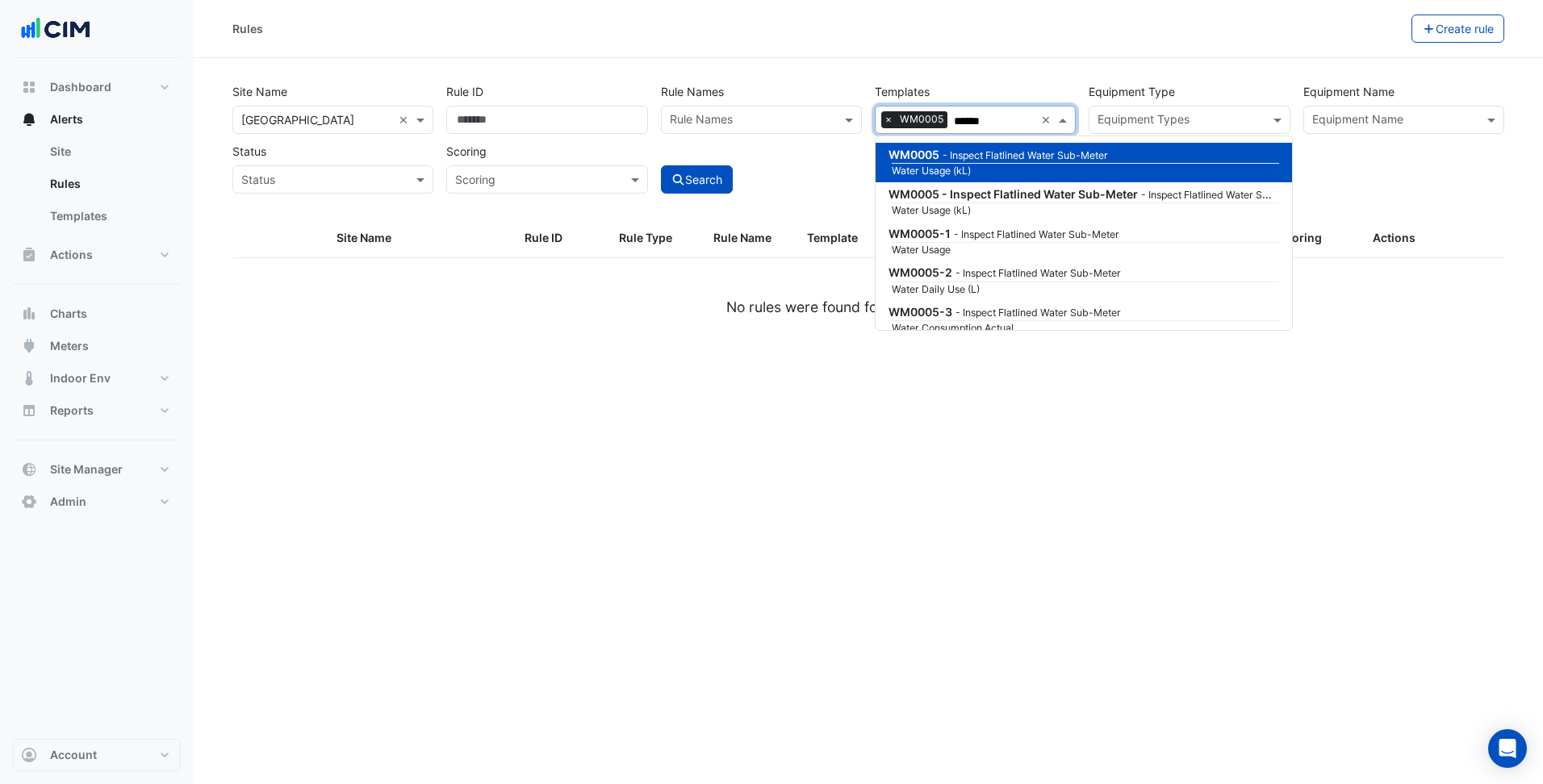
type input "******"
click at [795, 172] on div "Search" at bounding box center [762, 166] width 214 height 57
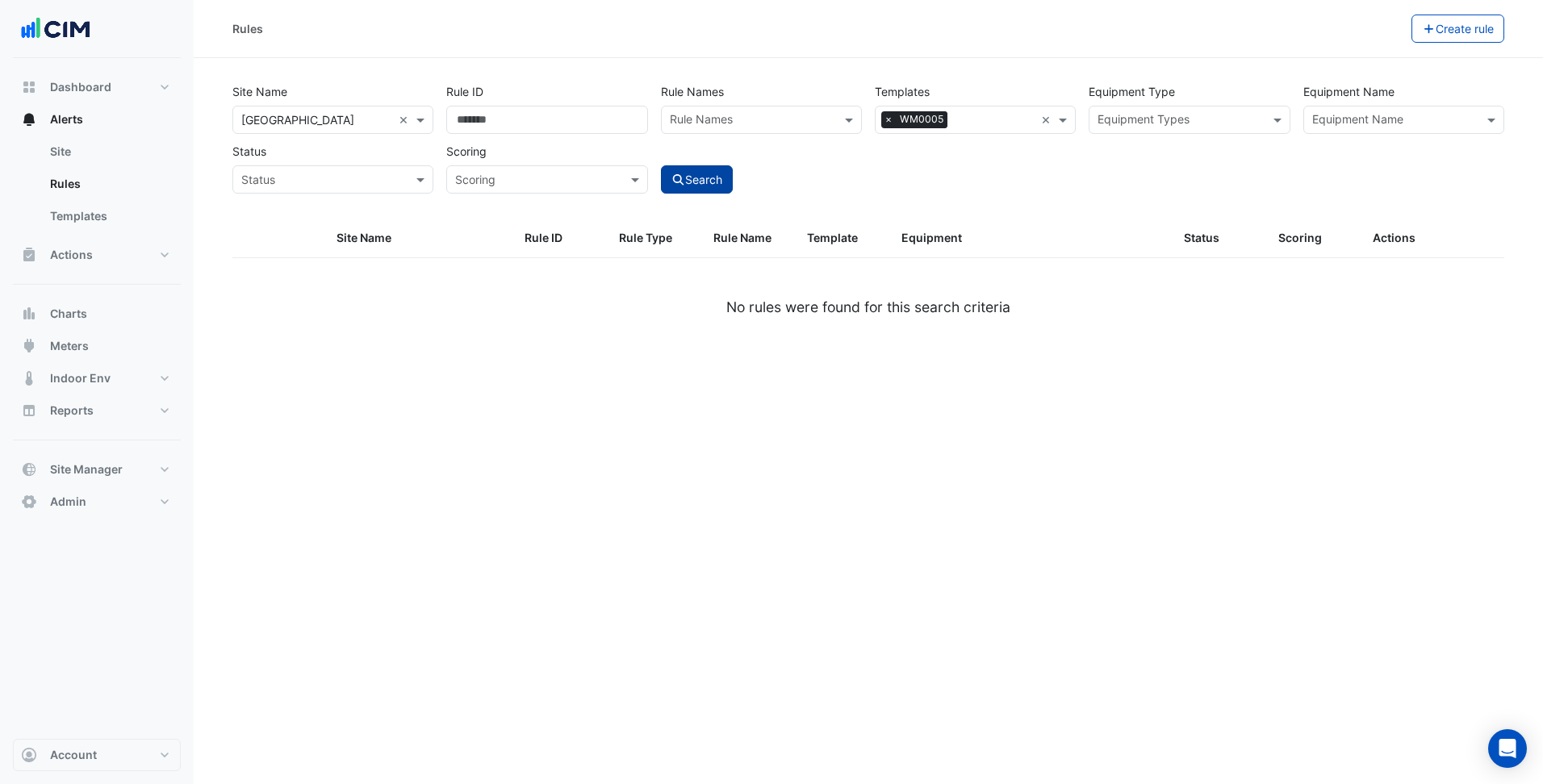
click at [691, 177] on button "Search" at bounding box center [697, 179] width 73 height 28
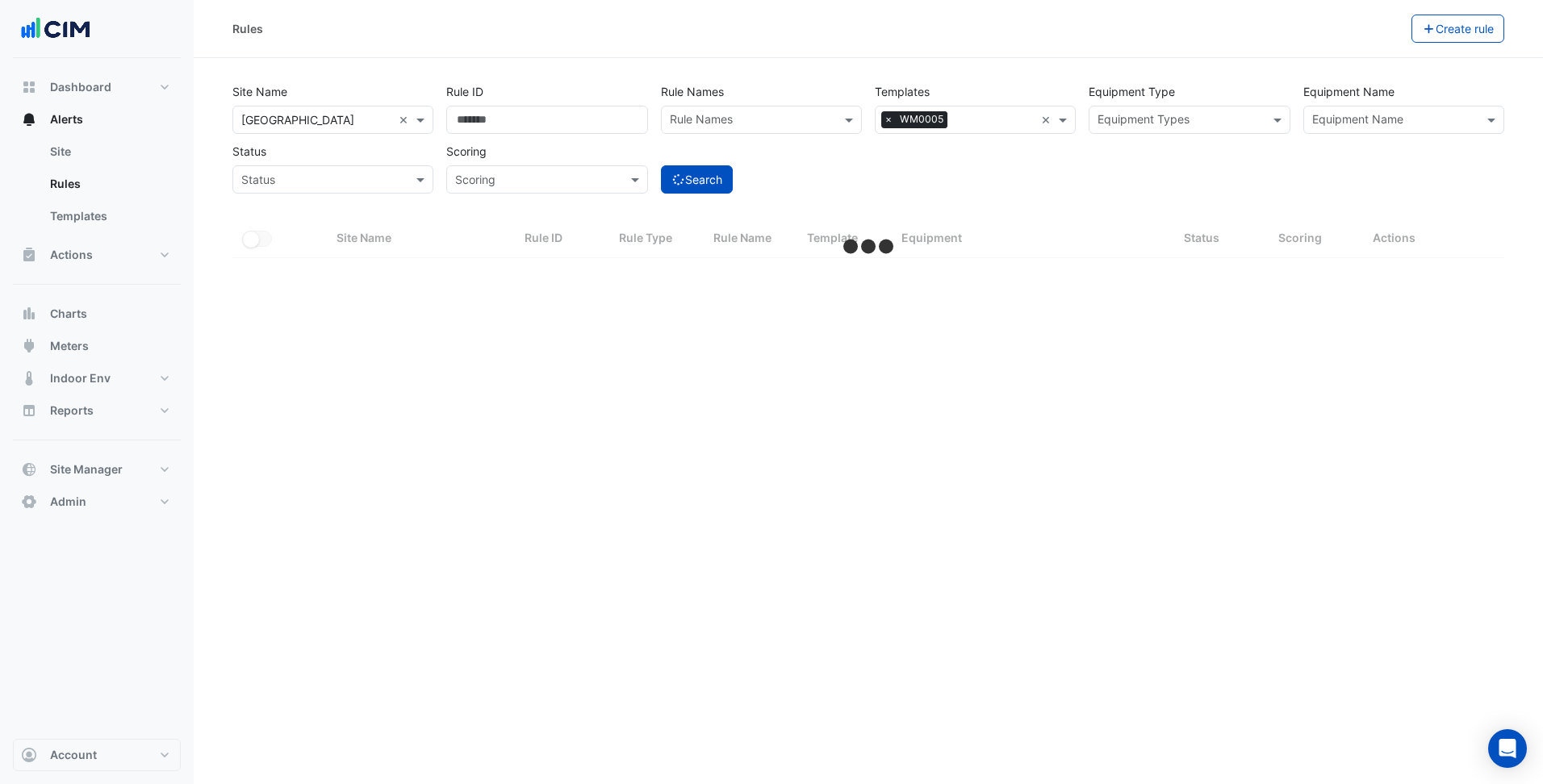
select select "***"
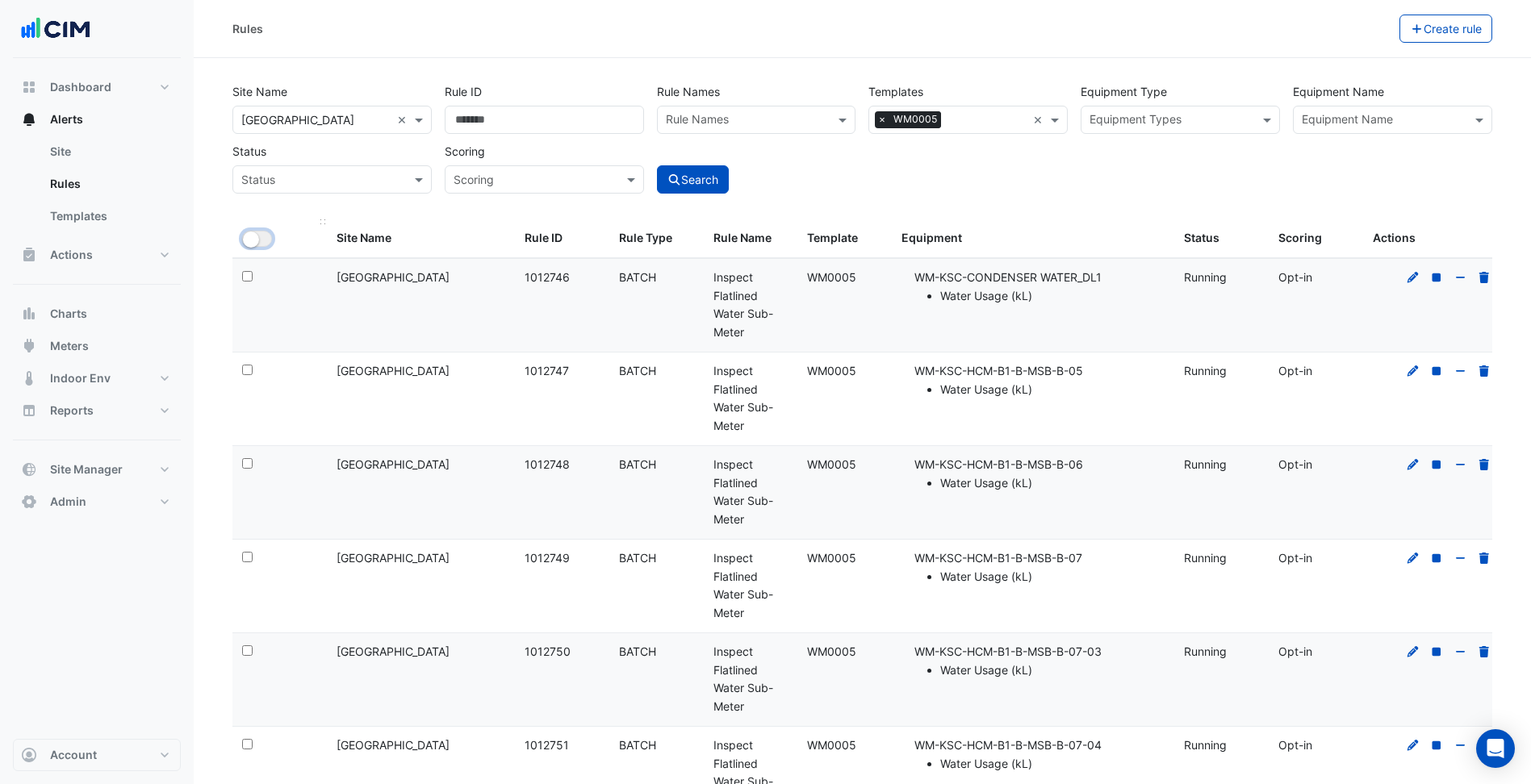
click at [256, 241] on small "button" at bounding box center [251, 239] width 16 height 16
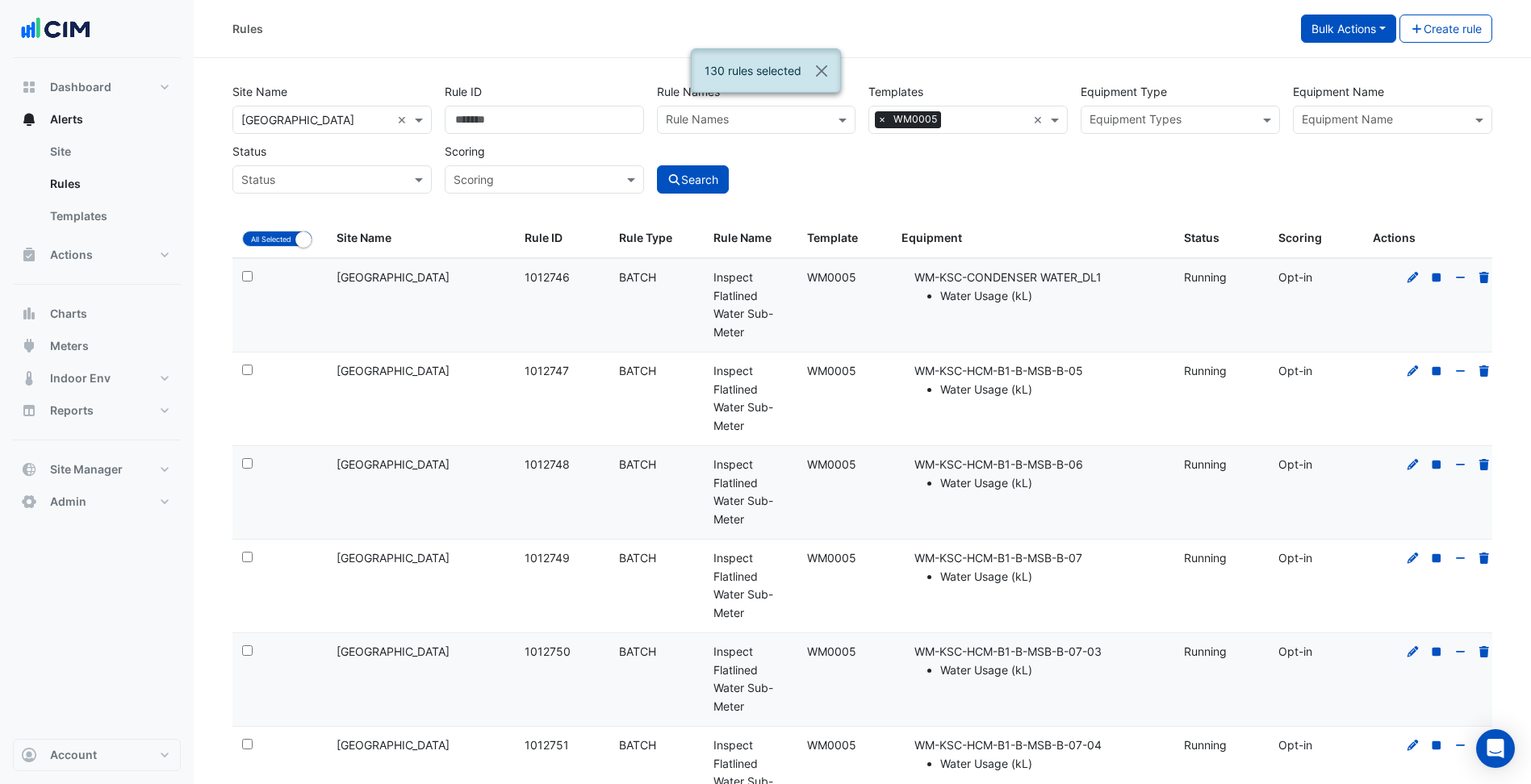
click at [1365, 29] on button "Bulk Actions" at bounding box center [1348, 28] width 95 height 28
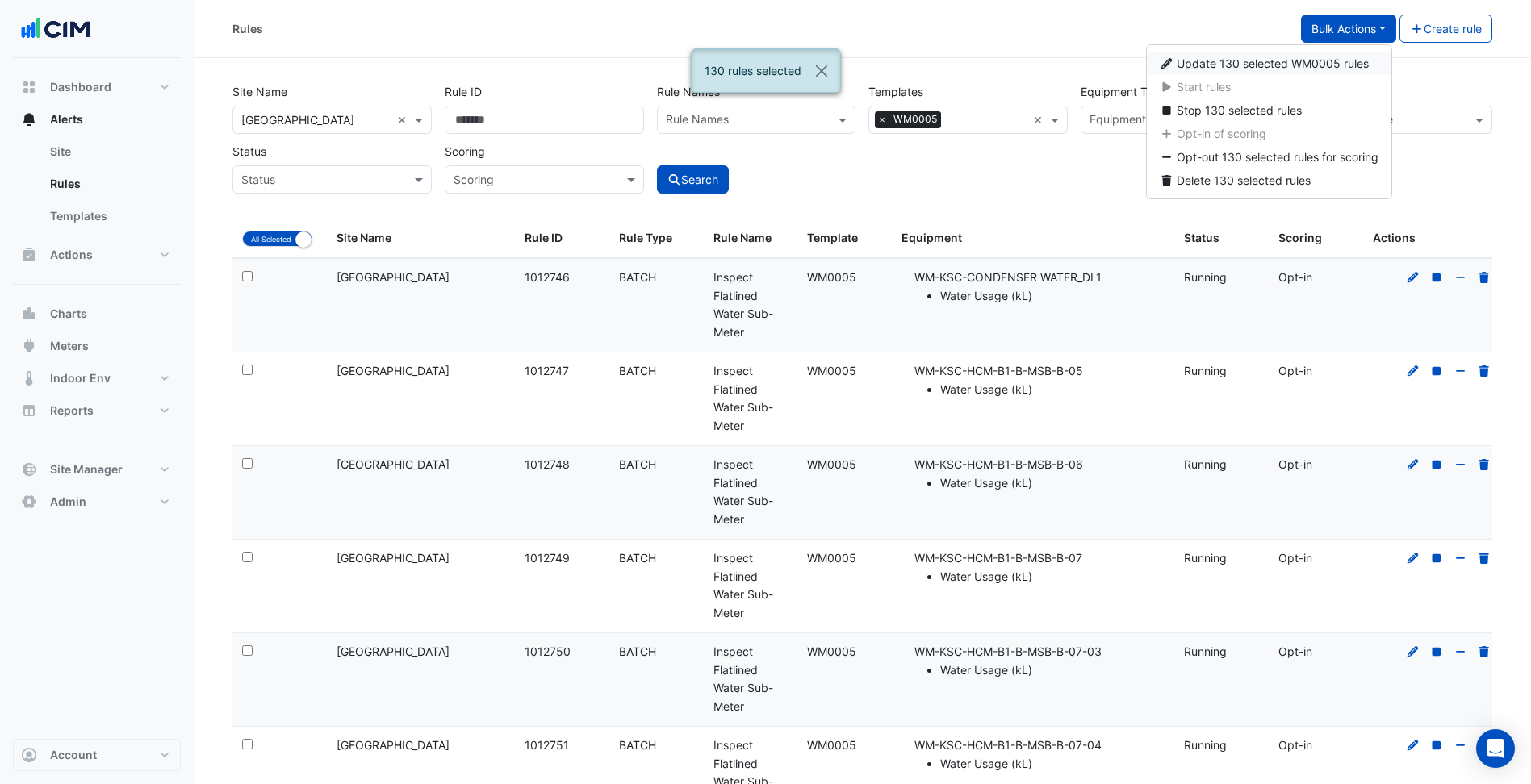
click at [1290, 62] on span "Update 130 selected WM0005 rules" at bounding box center [1272, 64] width 192 height 14
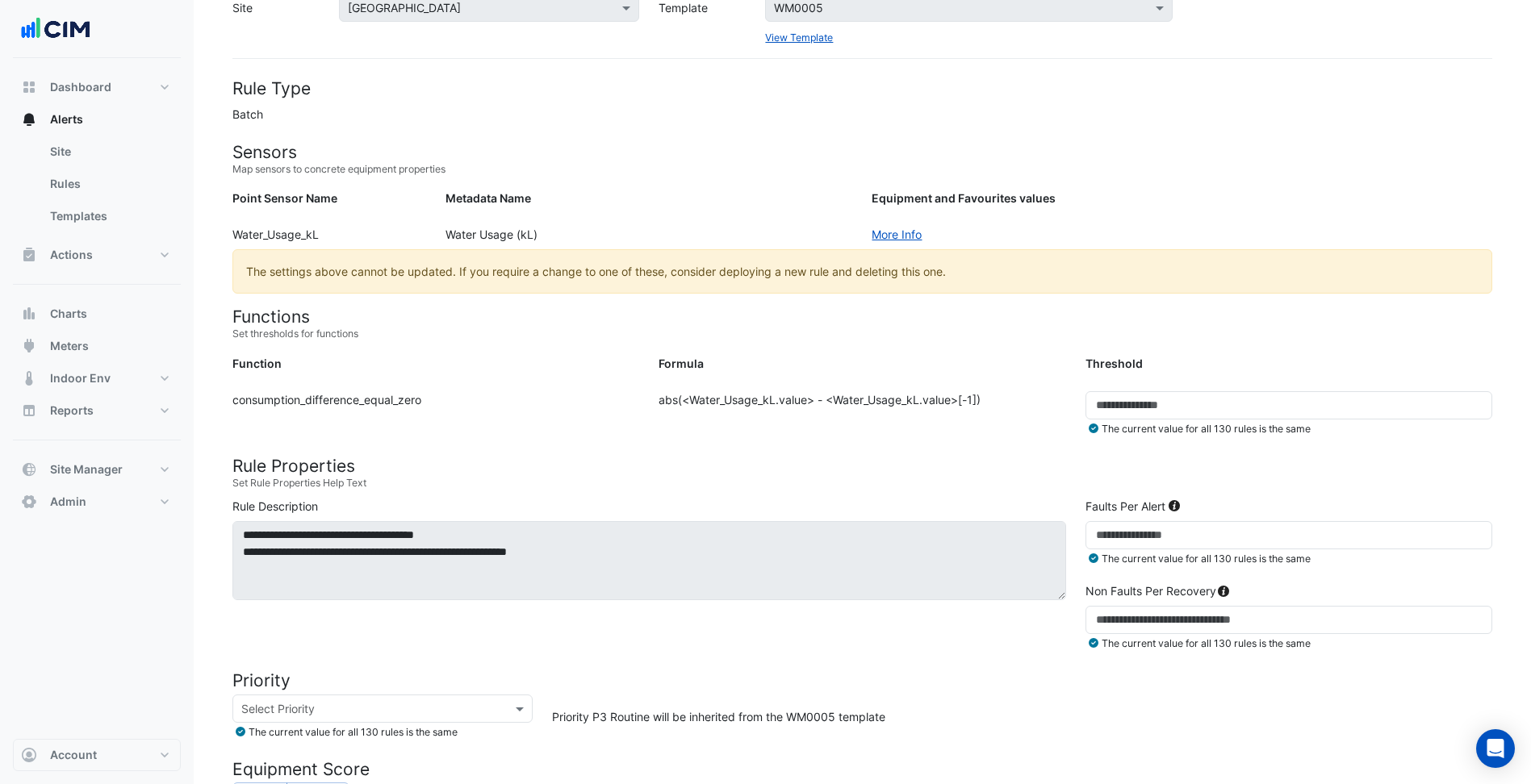
scroll to position [68, 0]
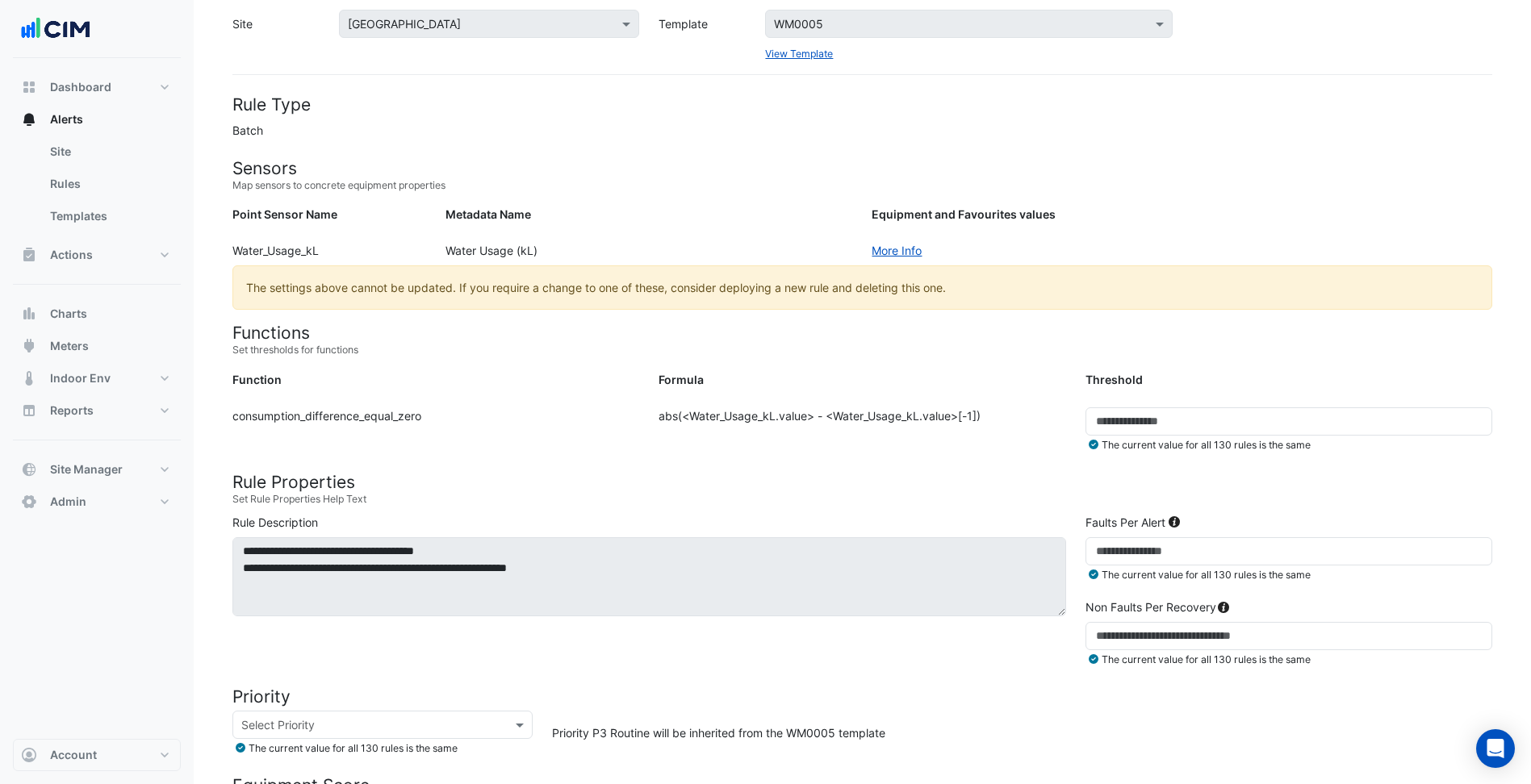
click at [1017, 390] on div "Formula" at bounding box center [862, 383] width 426 height 24
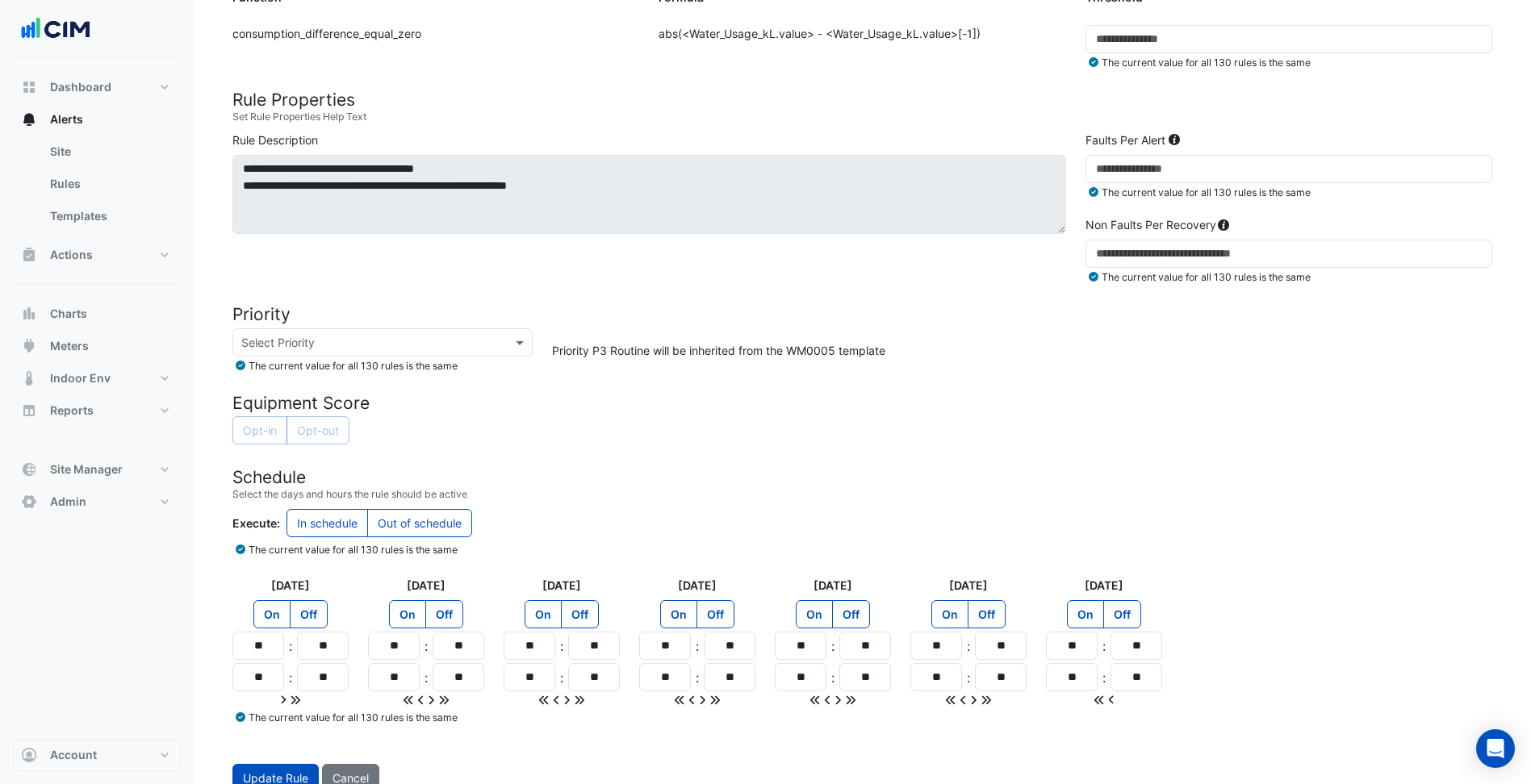
scroll to position [471, 0]
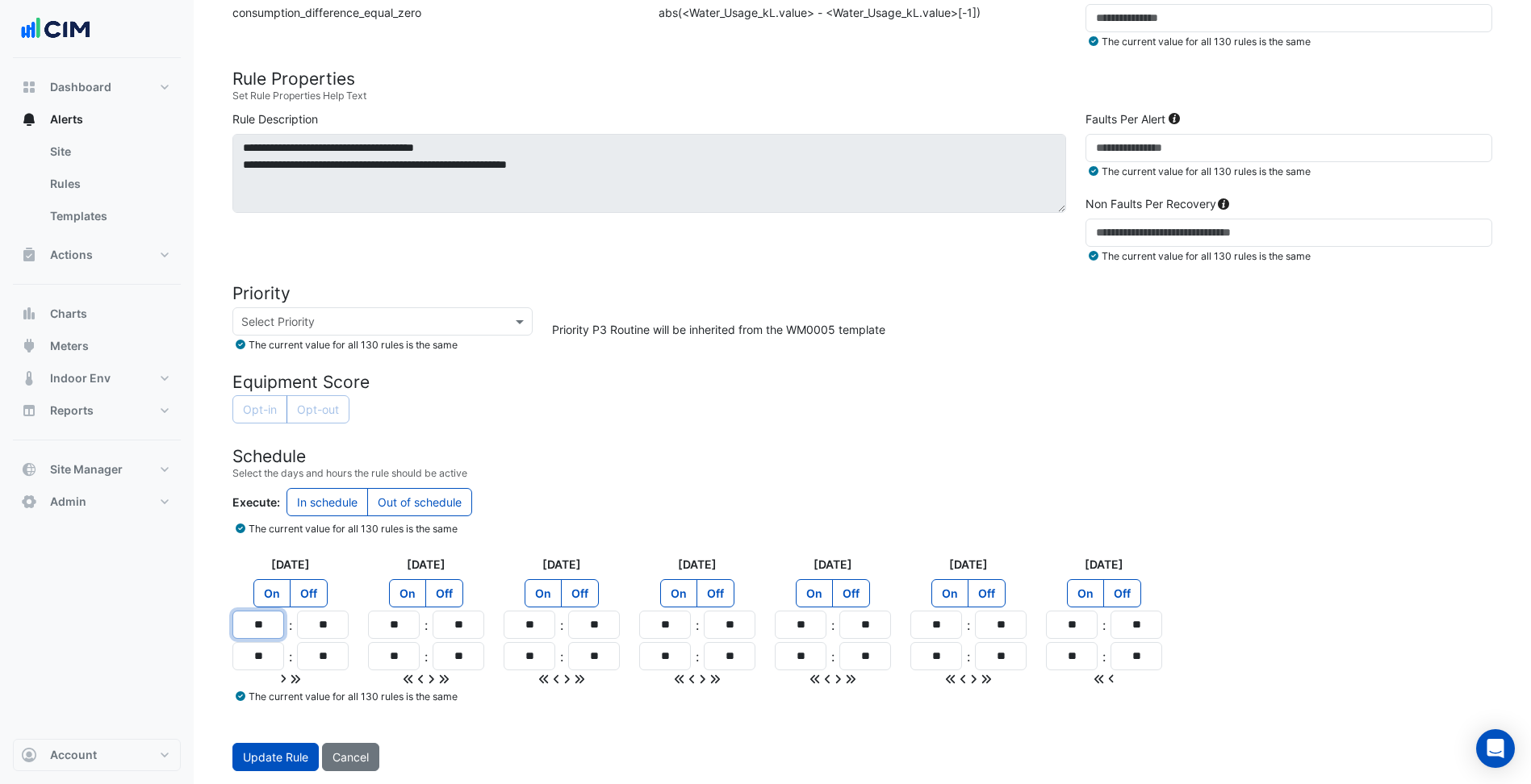
drag, startPoint x: 268, startPoint y: 627, endPoint x: 220, endPoint y: 619, distance: 48.7
click at [220, 619] on section "Site Select a Site × Karrinyup Shopping Centre Template Select a Template WM000…" at bounding box center [863, 178] width 1337 height 1185
type input "**"
click at [268, 661] on input "**" at bounding box center [258, 656] width 52 height 28
type input "**"
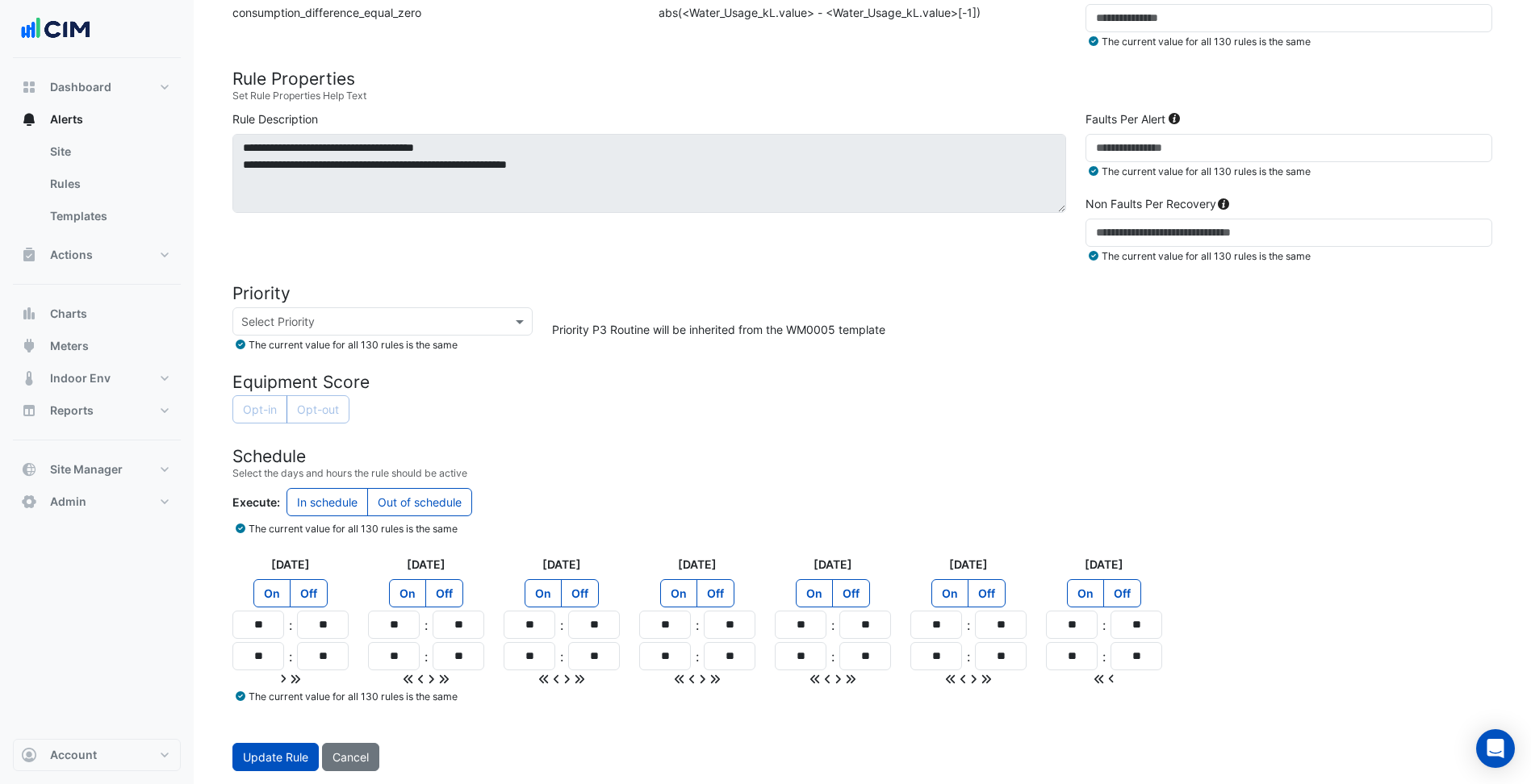
click at [300, 676] on icon at bounding box center [296, 679] width 12 height 12
type input "**"
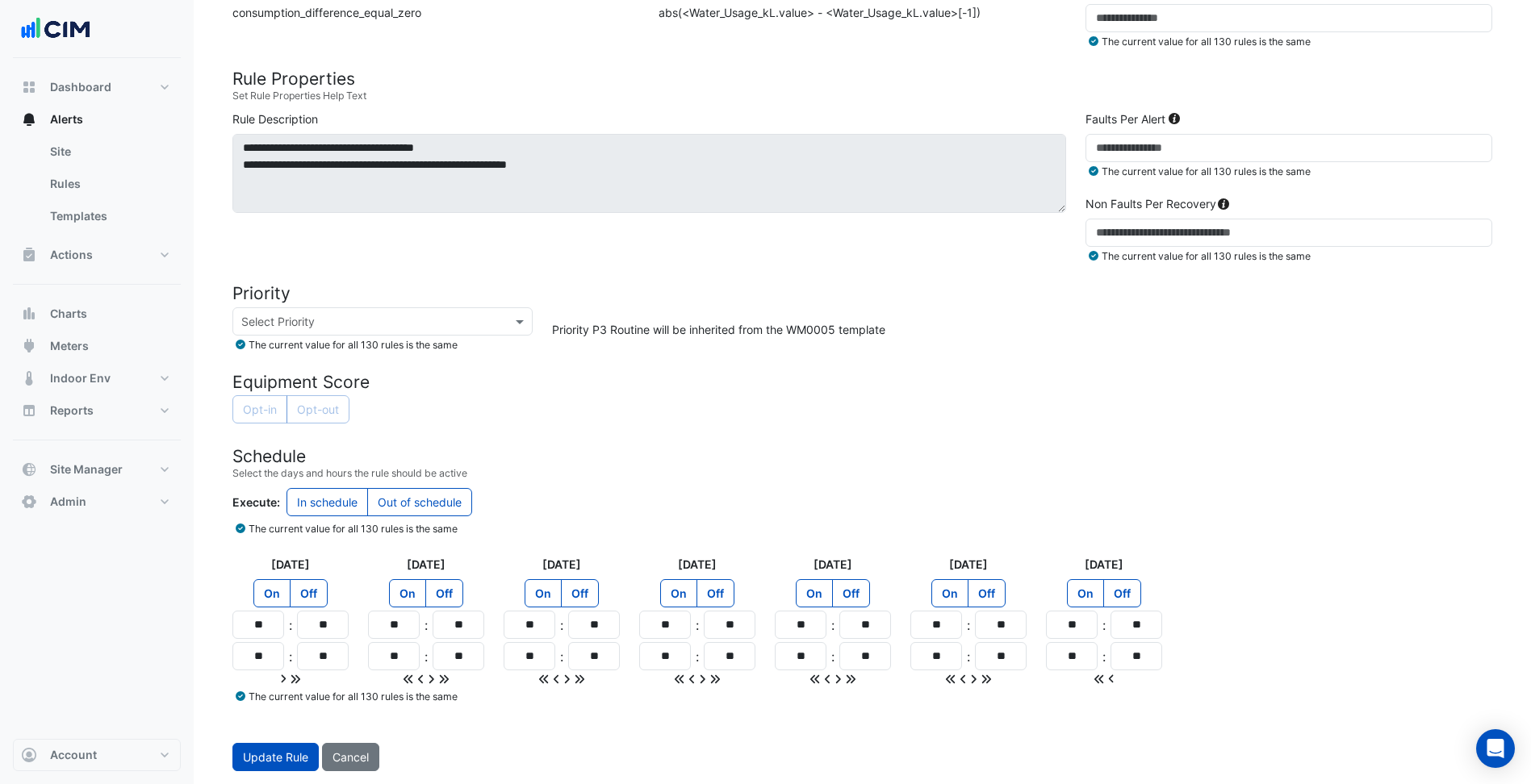
type input "**"
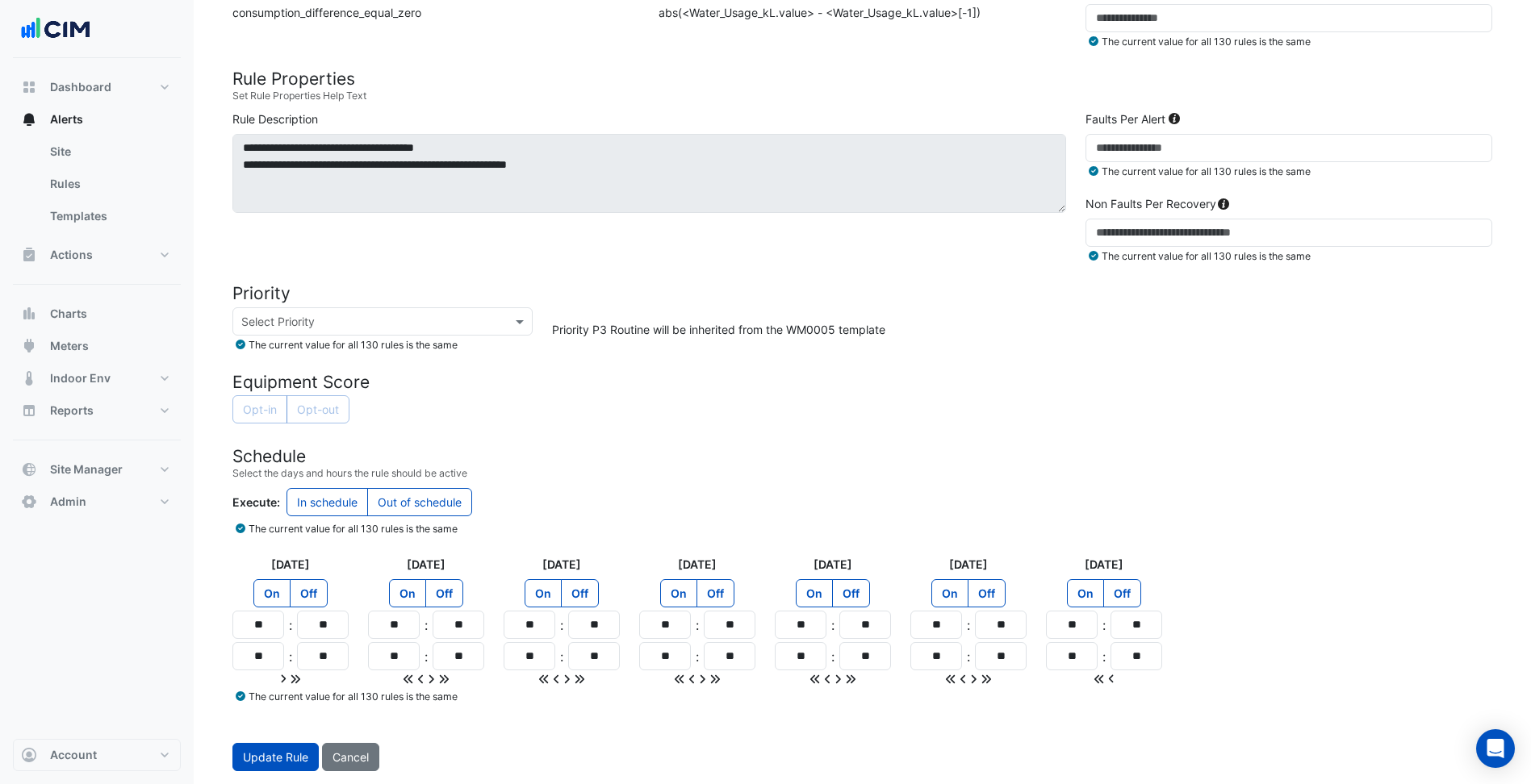
type input "**"
click at [493, 746] on div "Update Rule Cancel" at bounding box center [862, 757] width 1279 height 28
click at [292, 756] on span "Update Rule" at bounding box center [275, 758] width 66 height 14
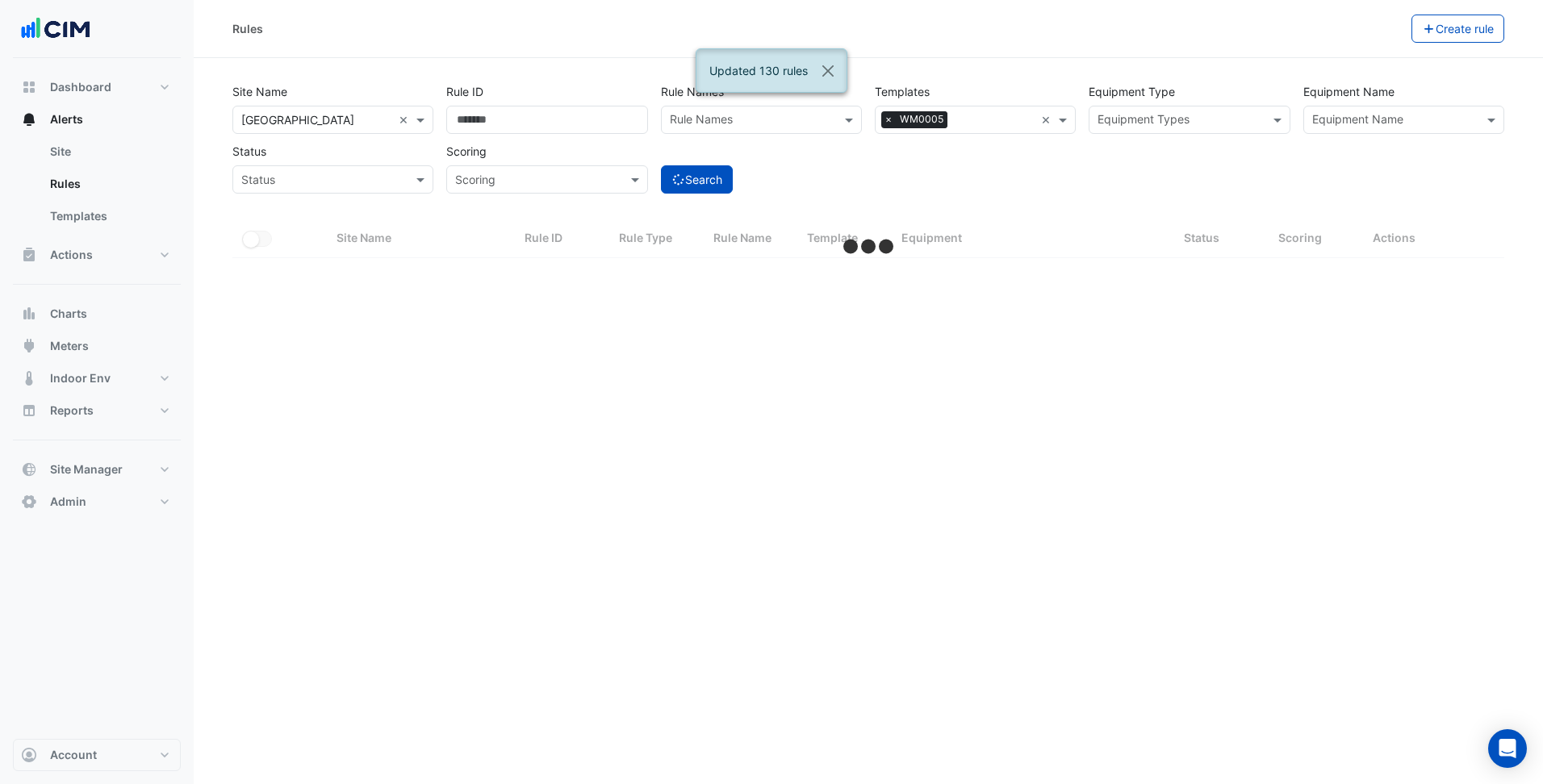
select select "***"
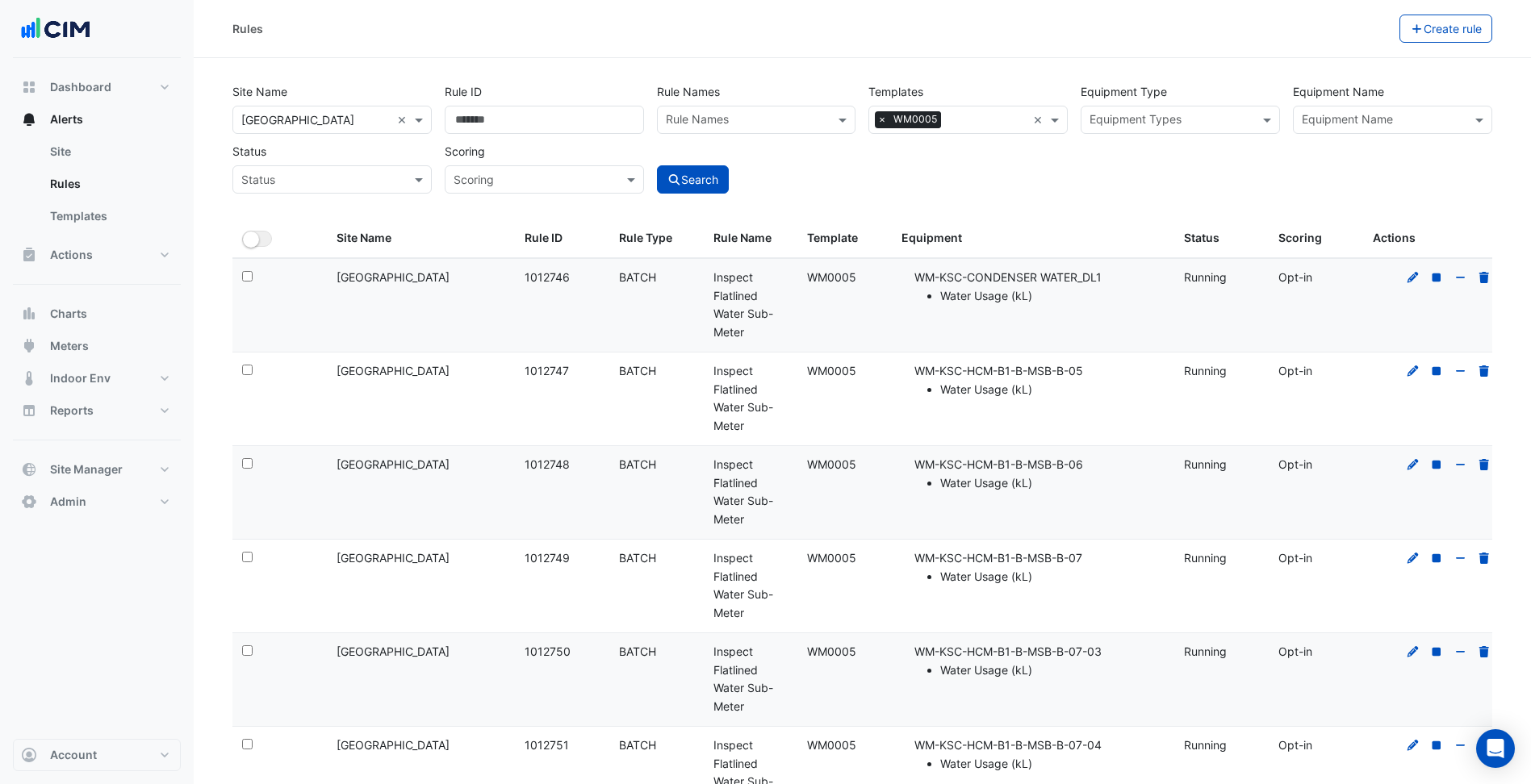
click at [1046, 185] on div "Site Name All Sites × Karrinyup Shopping Centre × Rule ID Rule Names Rule Names…" at bounding box center [863, 134] width 1272 height 120
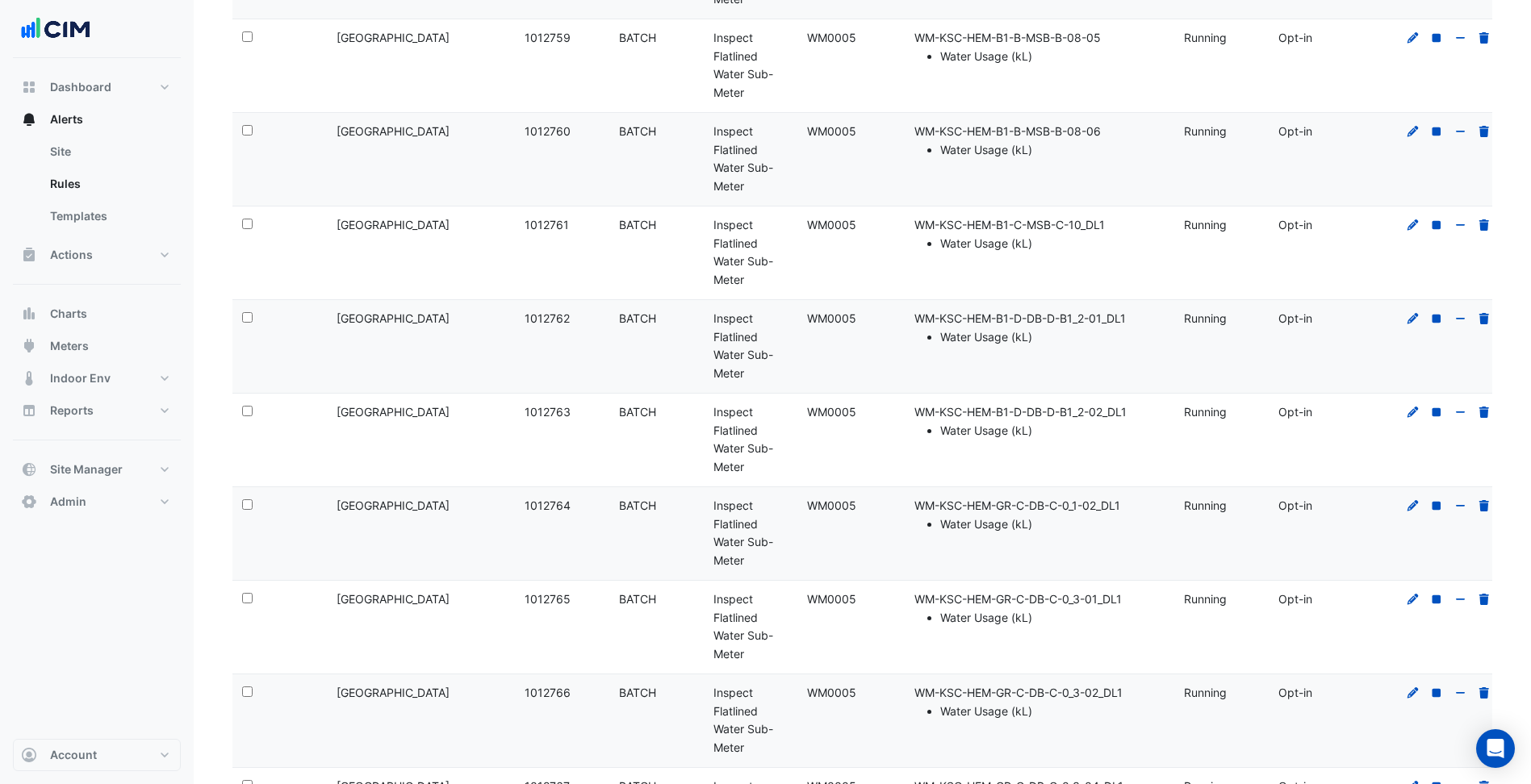
scroll to position [1454, 0]
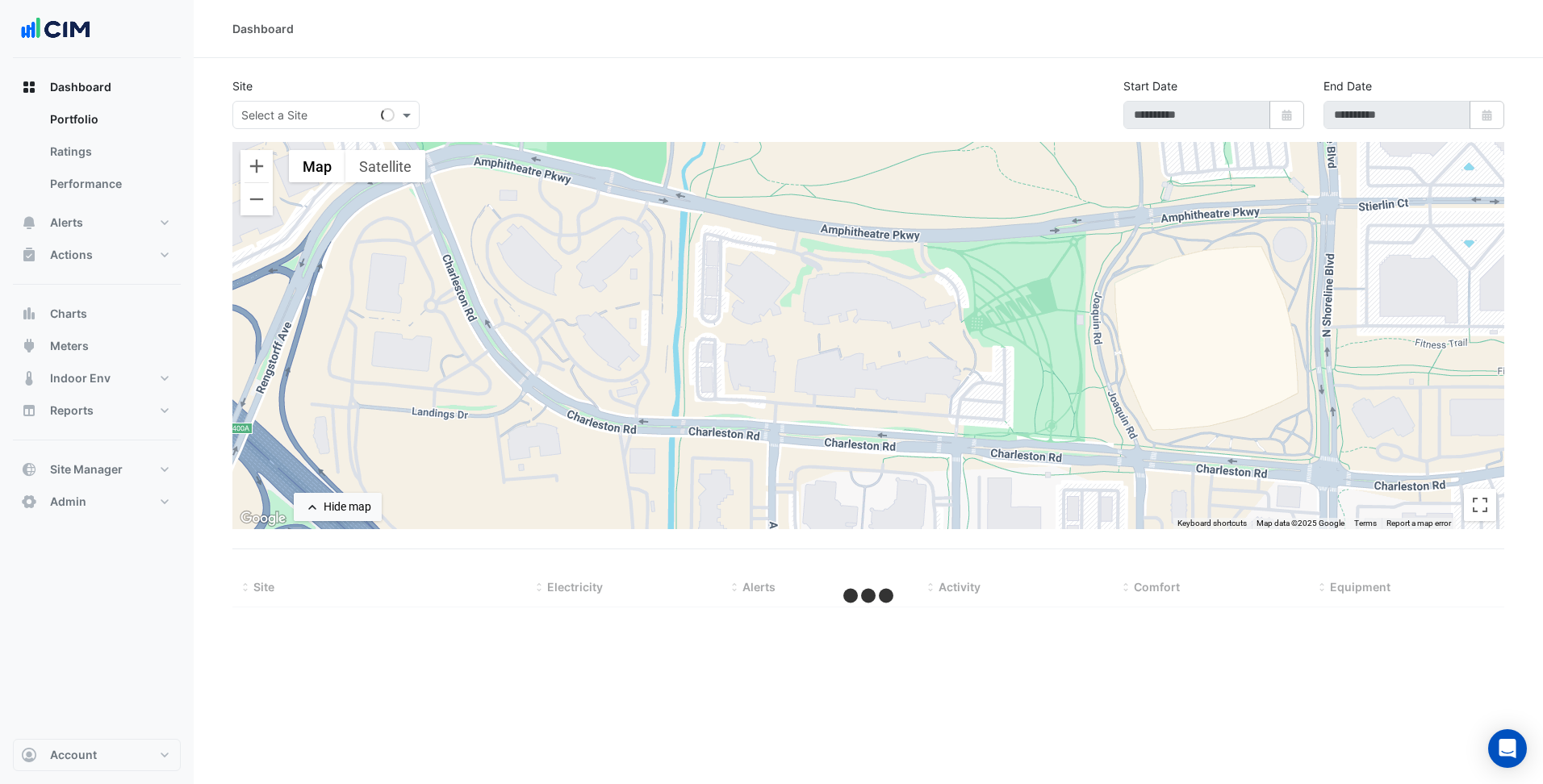
select select "***"
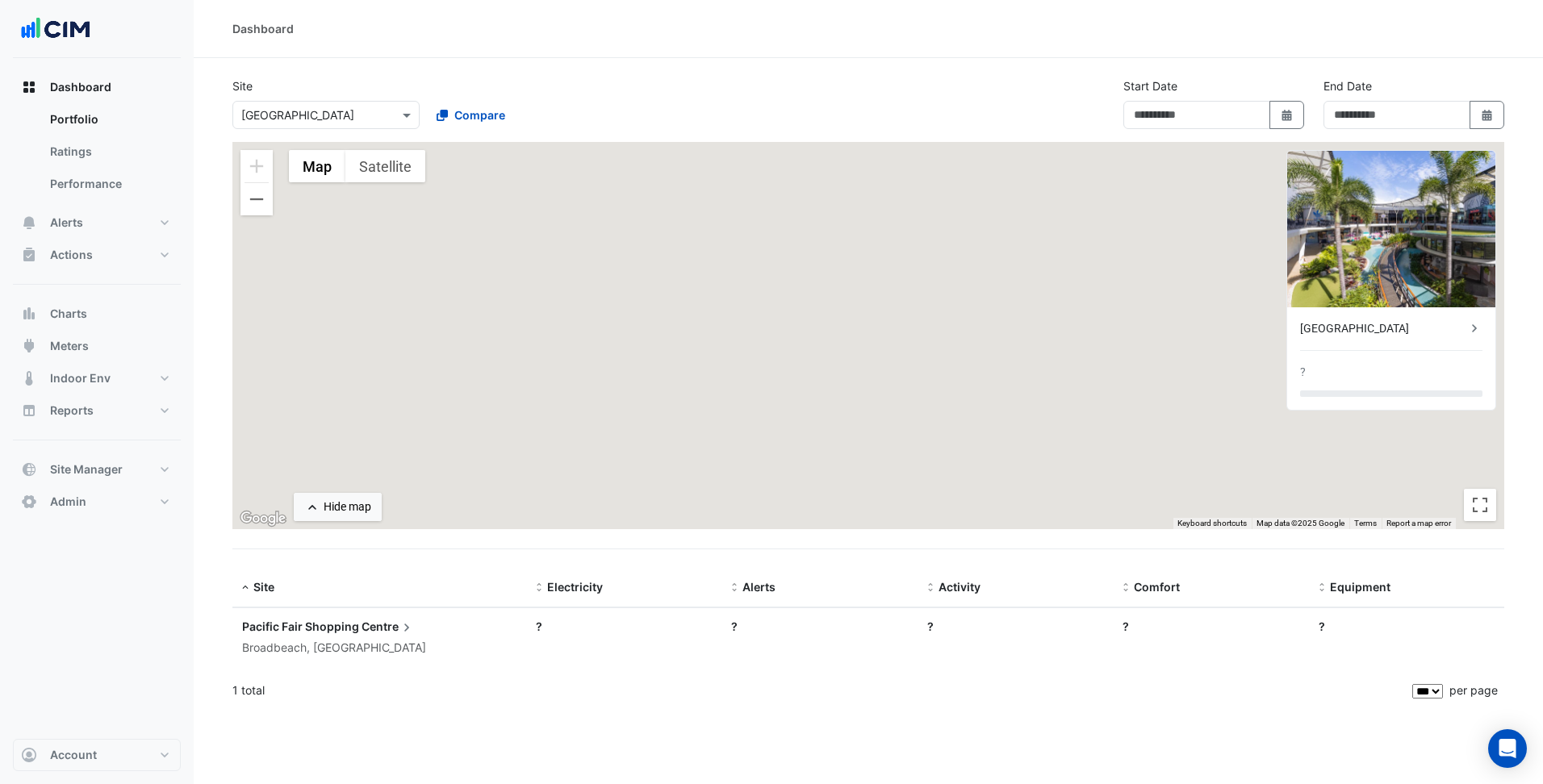
type input "**********"
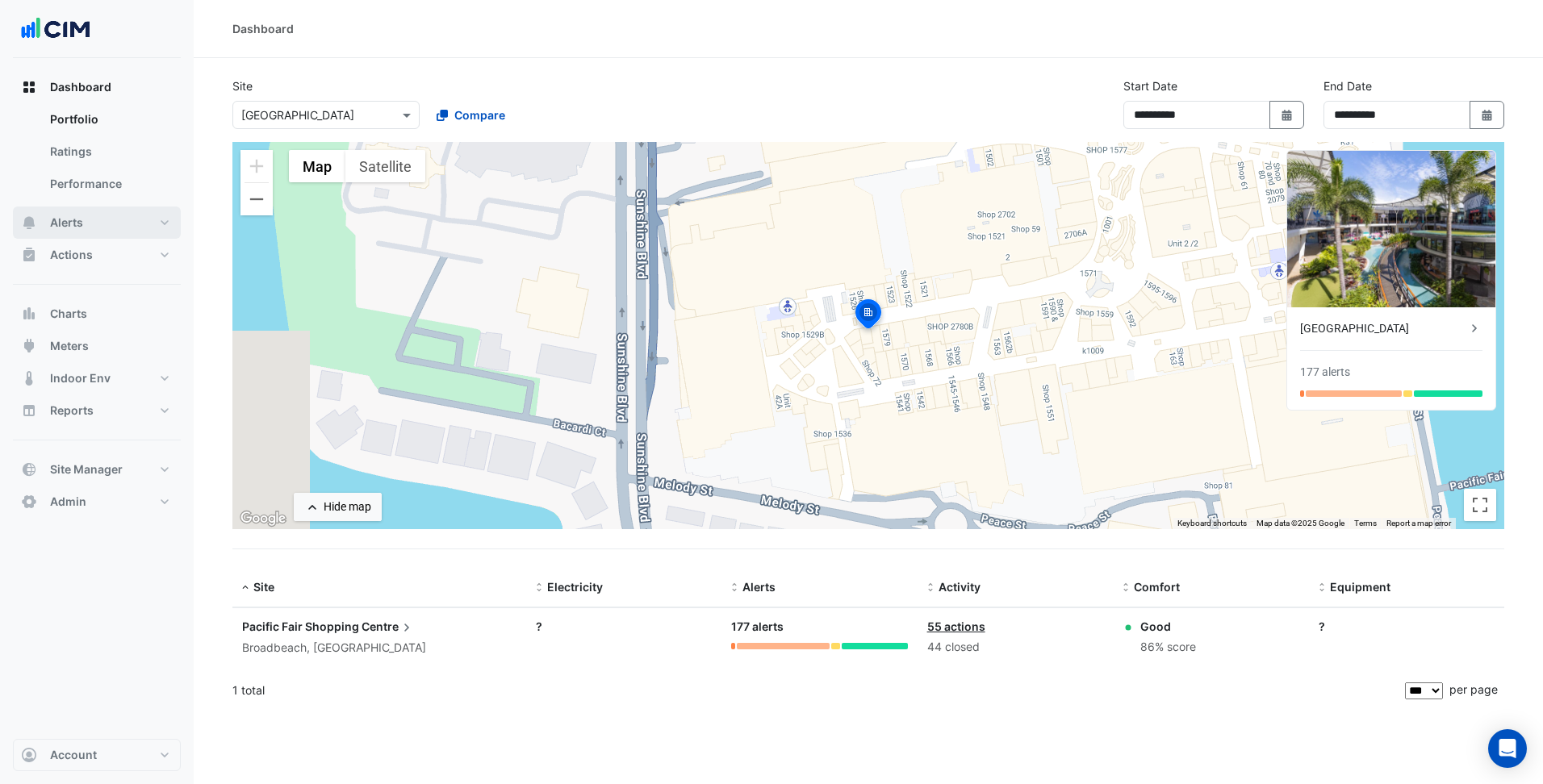
click at [125, 227] on button "Alerts" at bounding box center [96, 222] width 168 height 32
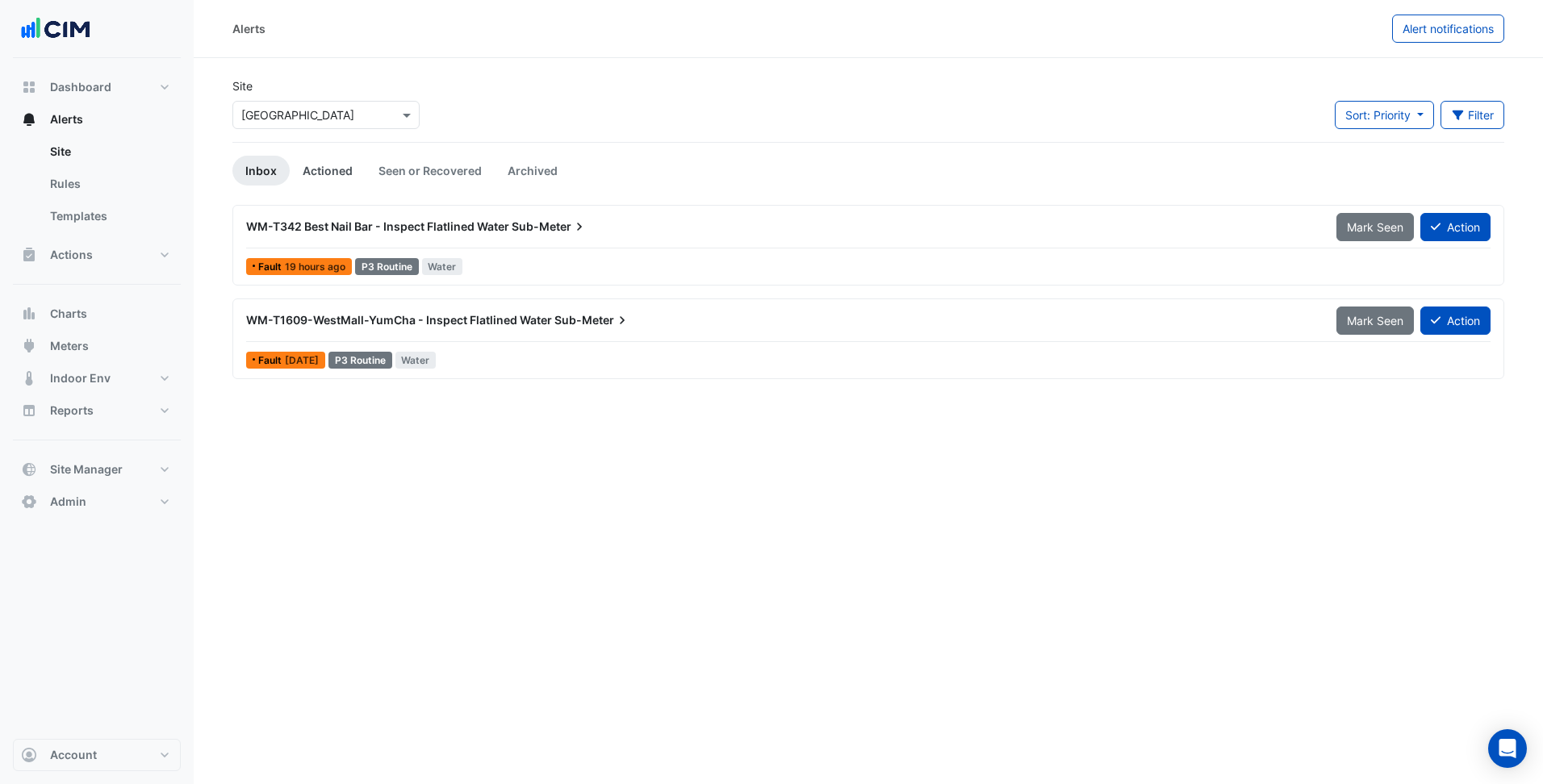
click at [318, 160] on link "Actioned" at bounding box center [327, 171] width 75 height 29
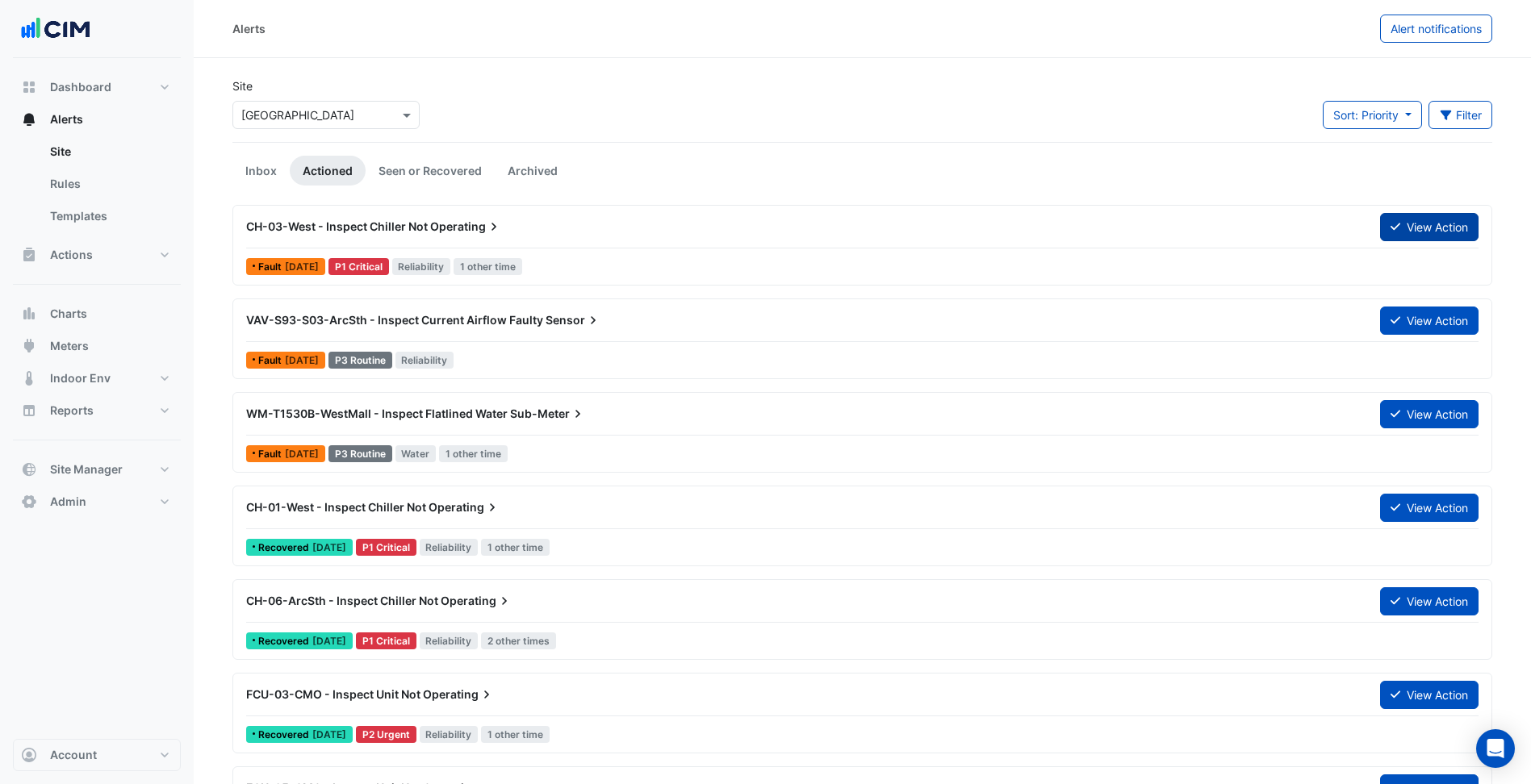
click at [1456, 231] on button "View Action" at bounding box center [1429, 226] width 98 height 28
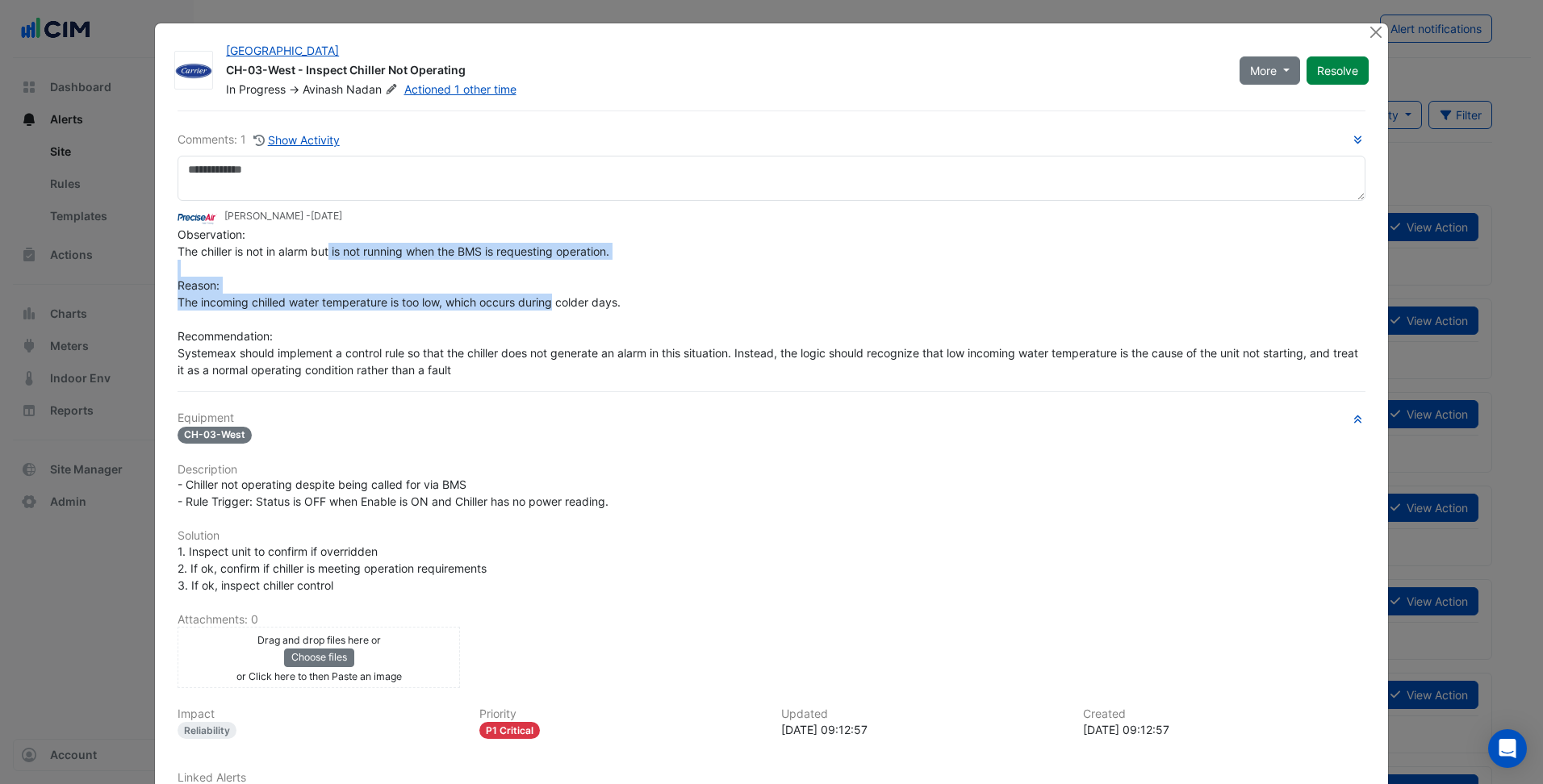
drag, startPoint x: 326, startPoint y: 283, endPoint x: 548, endPoint y: 295, distance: 222.3
click at [548, 295] on div "Observation: The chiller is not in alarm but is not running when the BMS is req…" at bounding box center [772, 303] width 1188 height 153
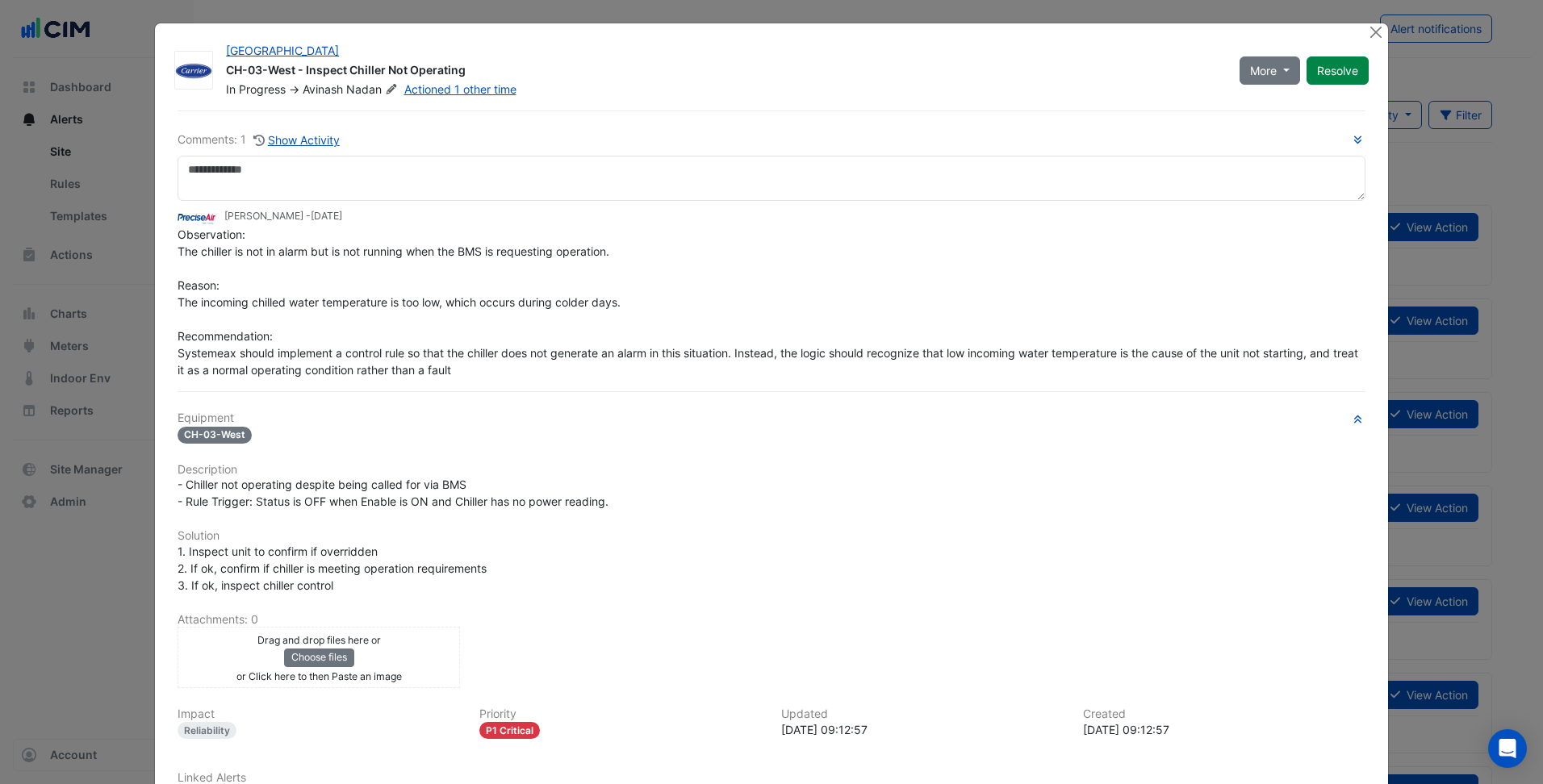
drag, startPoint x: 548, startPoint y: 295, endPoint x: 507, endPoint y: 324, distance: 50.2
click at [507, 324] on div "Observation: The chiller is not in alarm but is not running when the BMS is req…" at bounding box center [772, 303] width 1188 height 153
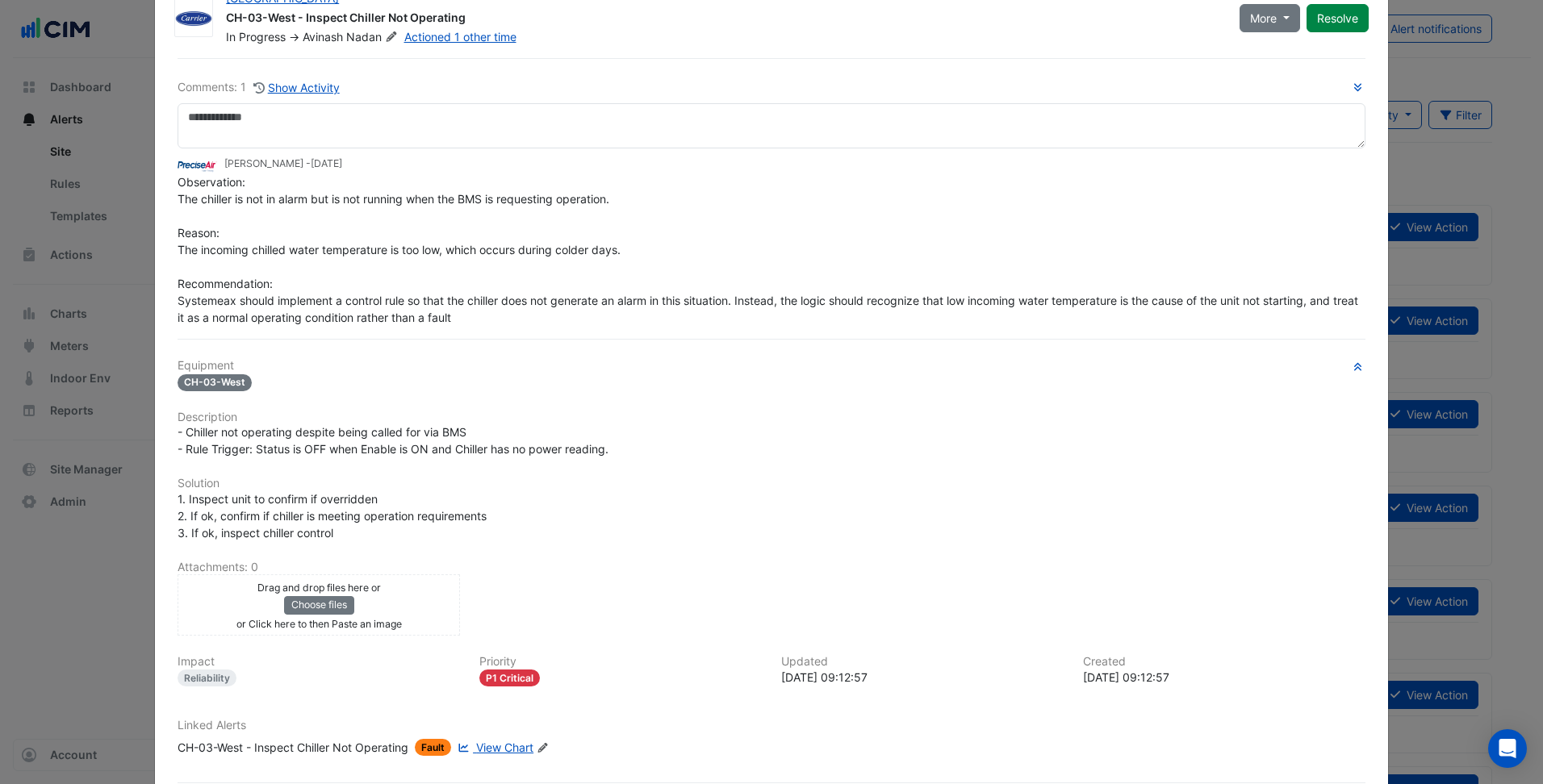
scroll to position [80, 0]
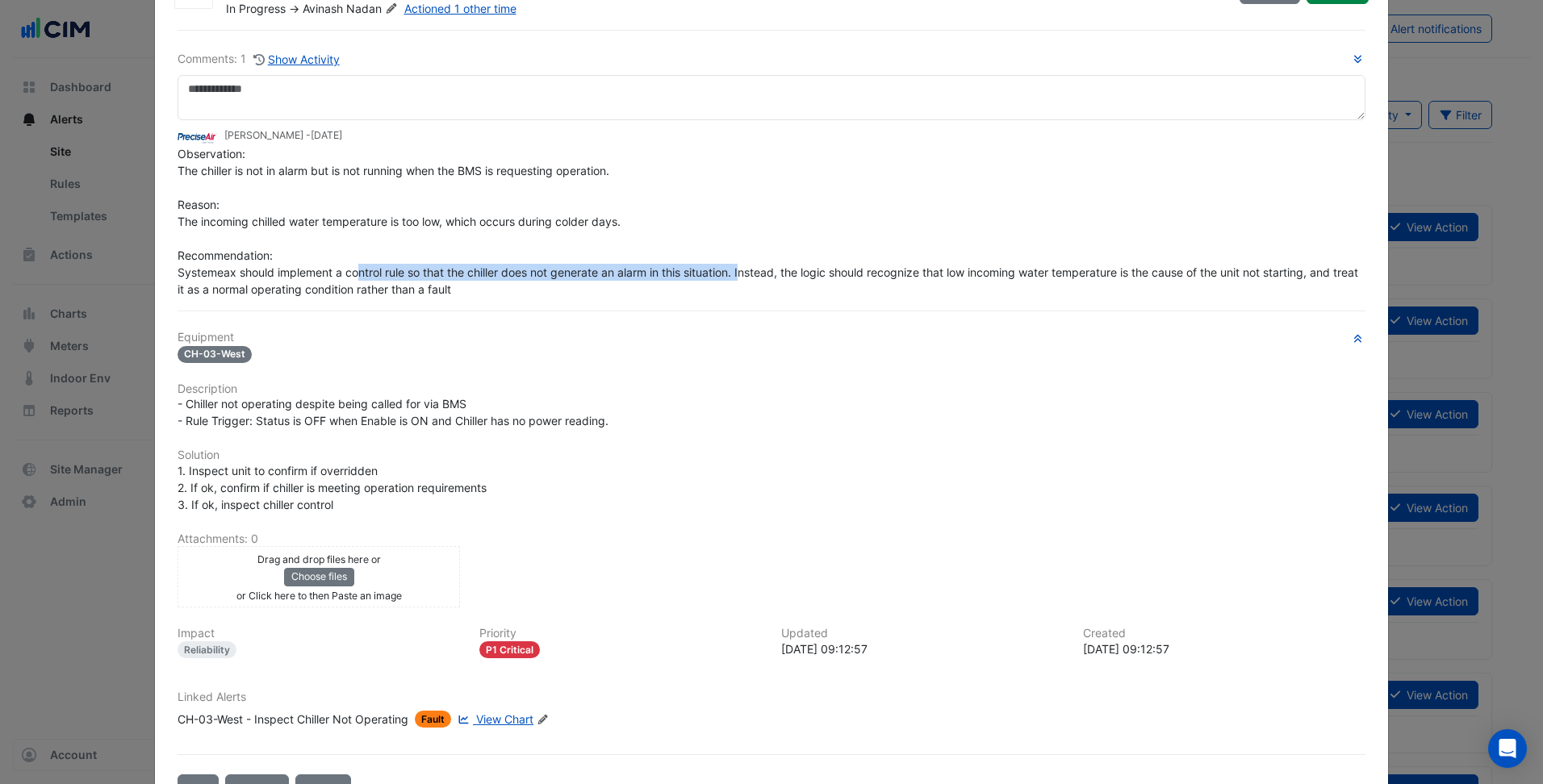
drag, startPoint x: 351, startPoint y: 273, endPoint x: 740, endPoint y: 275, distance: 389.0
click at [740, 275] on span "Observation: The chiller is not in alarm but is not running when the BMS is req…" at bounding box center [770, 221] width 1184 height 149
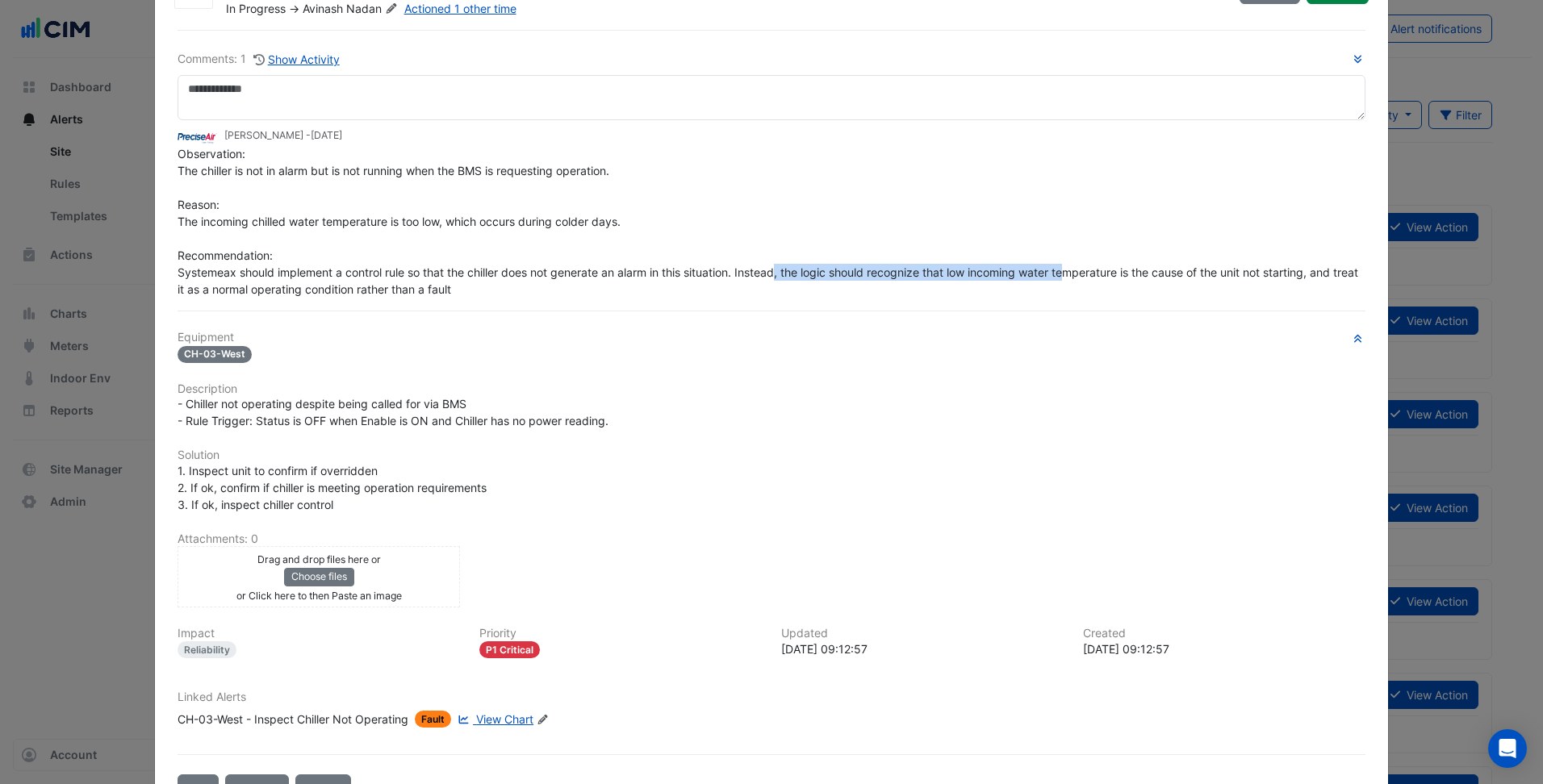
drag, startPoint x: 740, startPoint y: 275, endPoint x: 1071, endPoint y: 278, distance: 331.0
click at [1071, 278] on span "Observation: The chiller is not in alarm but is not running when the BMS is req…" at bounding box center [770, 221] width 1184 height 149
drag, startPoint x: 1071, startPoint y: 278, endPoint x: 1009, endPoint y: 336, distance: 84.9
click at [1009, 336] on h6 "Equipment" at bounding box center [772, 338] width 1188 height 14
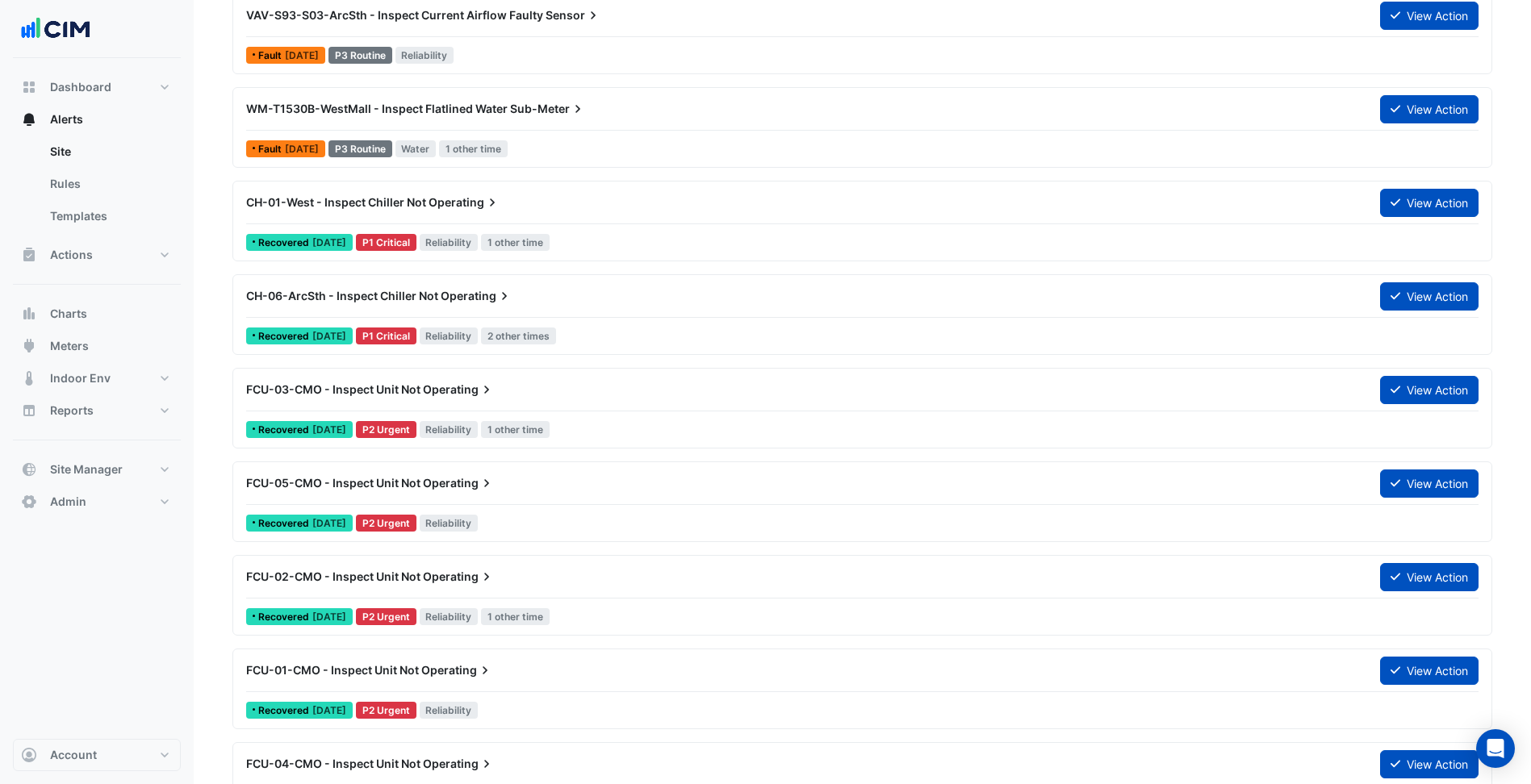
scroll to position [0, 0]
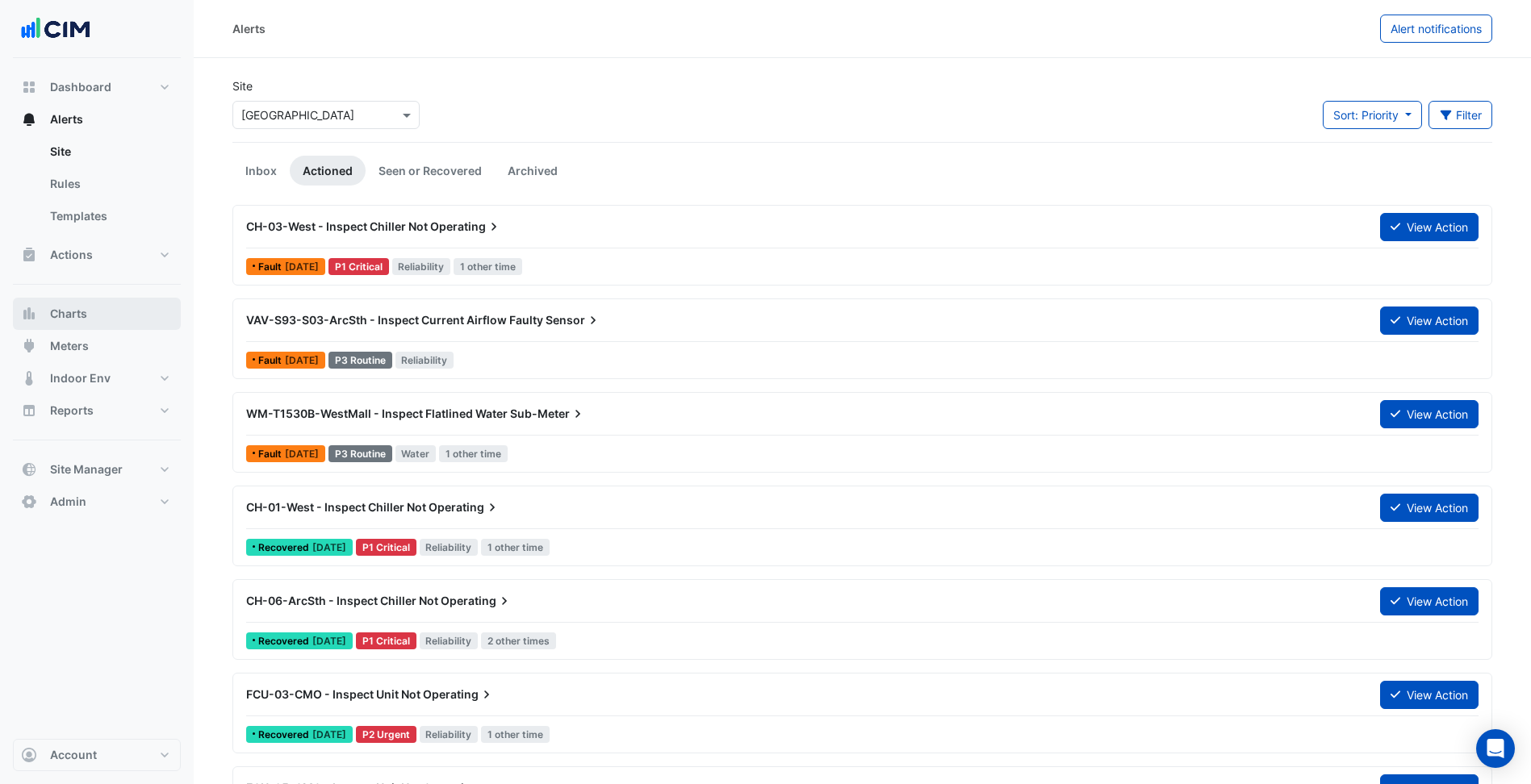
click at [115, 316] on button "Charts" at bounding box center [96, 314] width 168 height 32
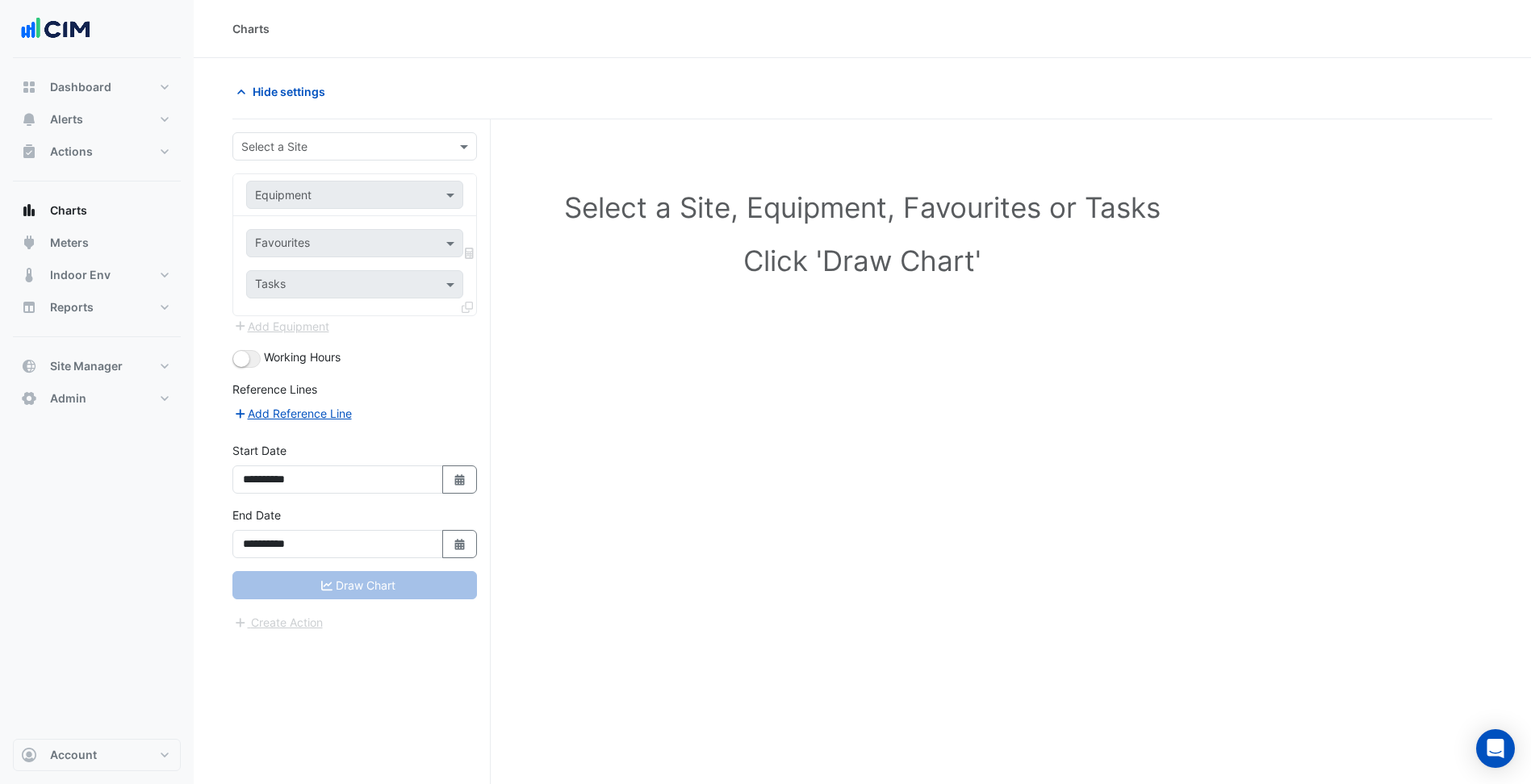
click at [361, 143] on input "text" at bounding box center [338, 147] width 194 height 17
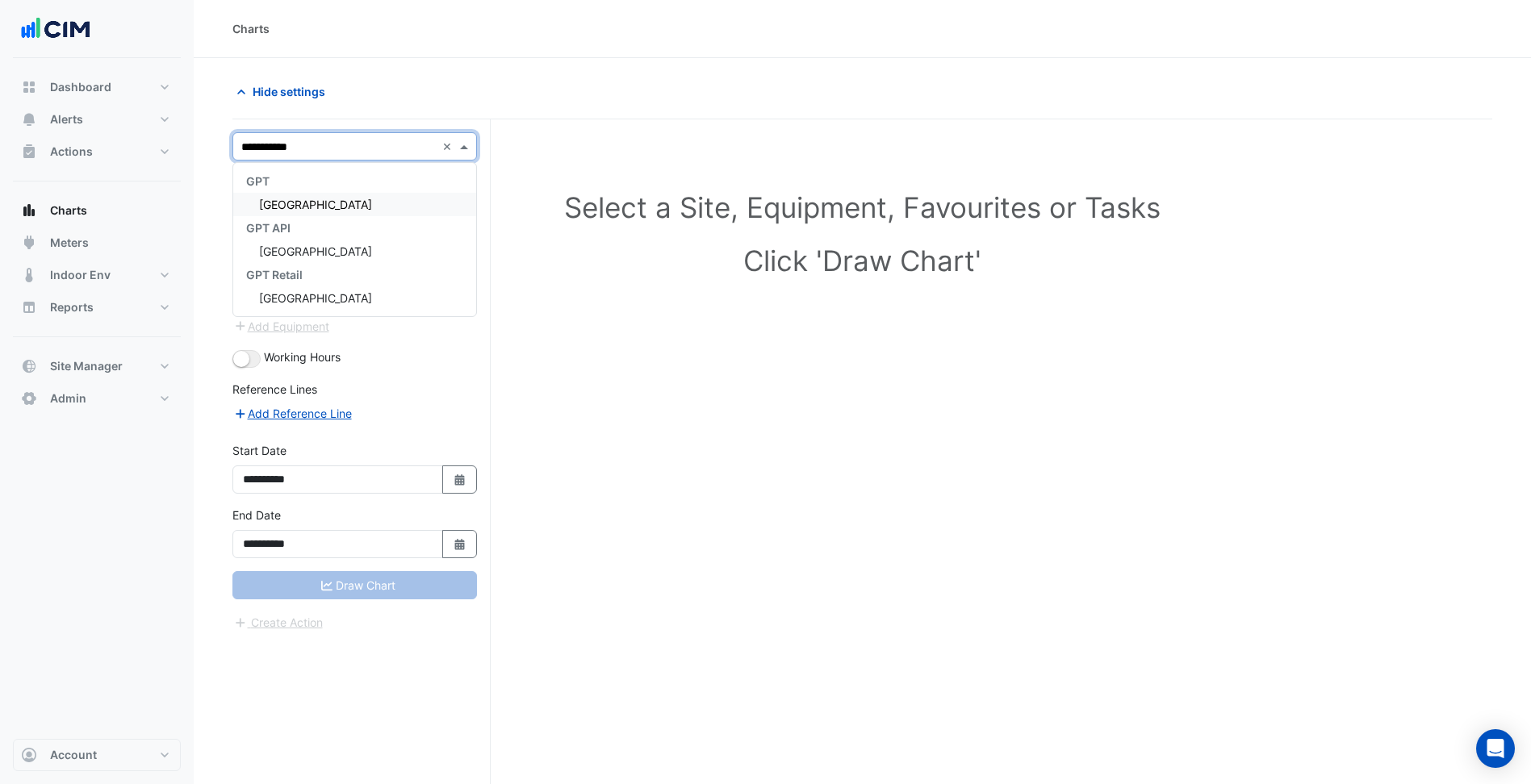
type input "**********"
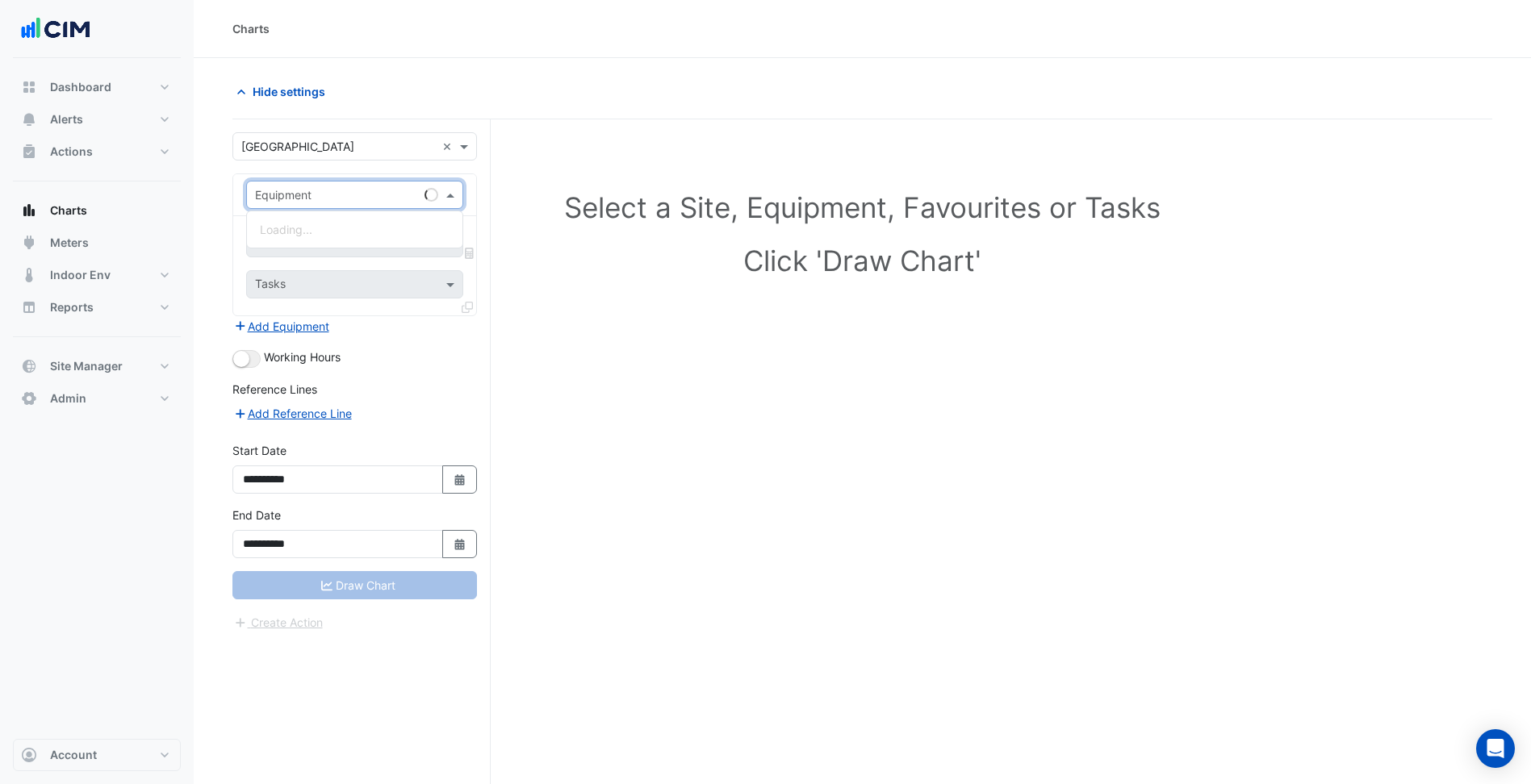
click at [330, 182] on div "Equipment" at bounding box center [354, 194] width 217 height 28
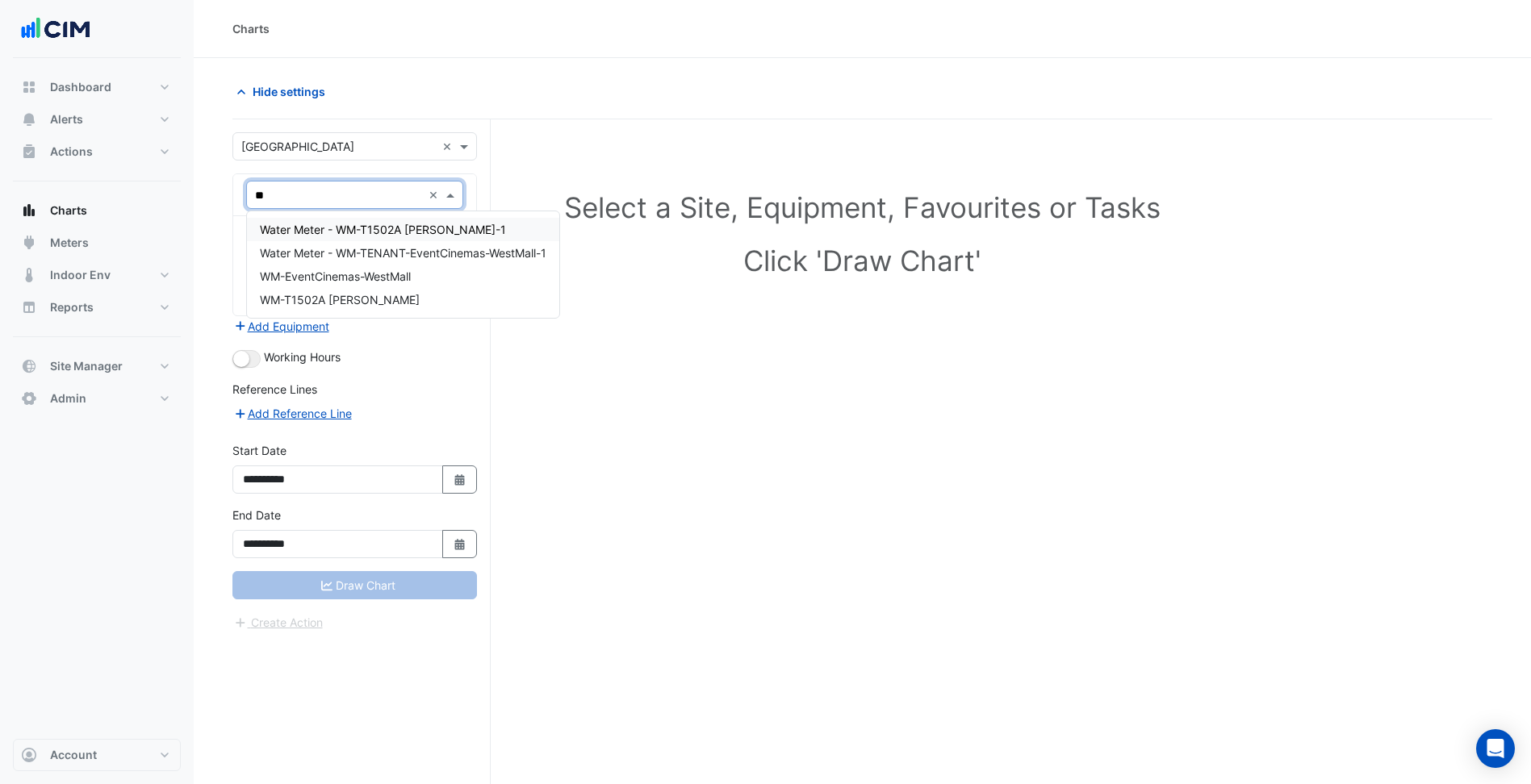
type input "***"
click at [378, 270] on span "WM-EventCinemas-WestMall" at bounding box center [335, 276] width 151 height 14
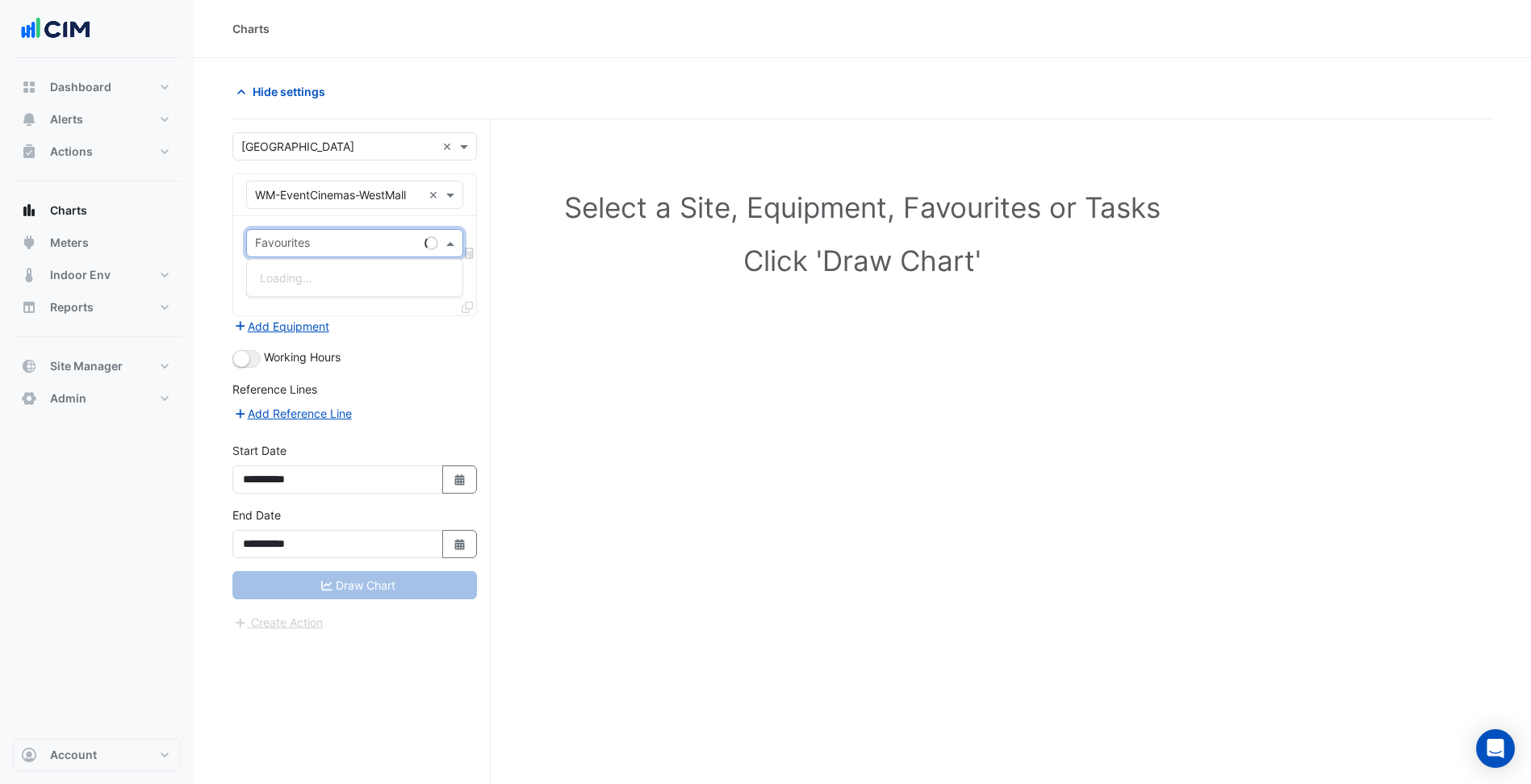
click at [338, 232] on div "Favourites" at bounding box center [332, 243] width 172 height 25
click at [350, 286] on div "Water Usage (kL) - L01, Plantroom" at bounding box center [355, 278] width 216 height 24
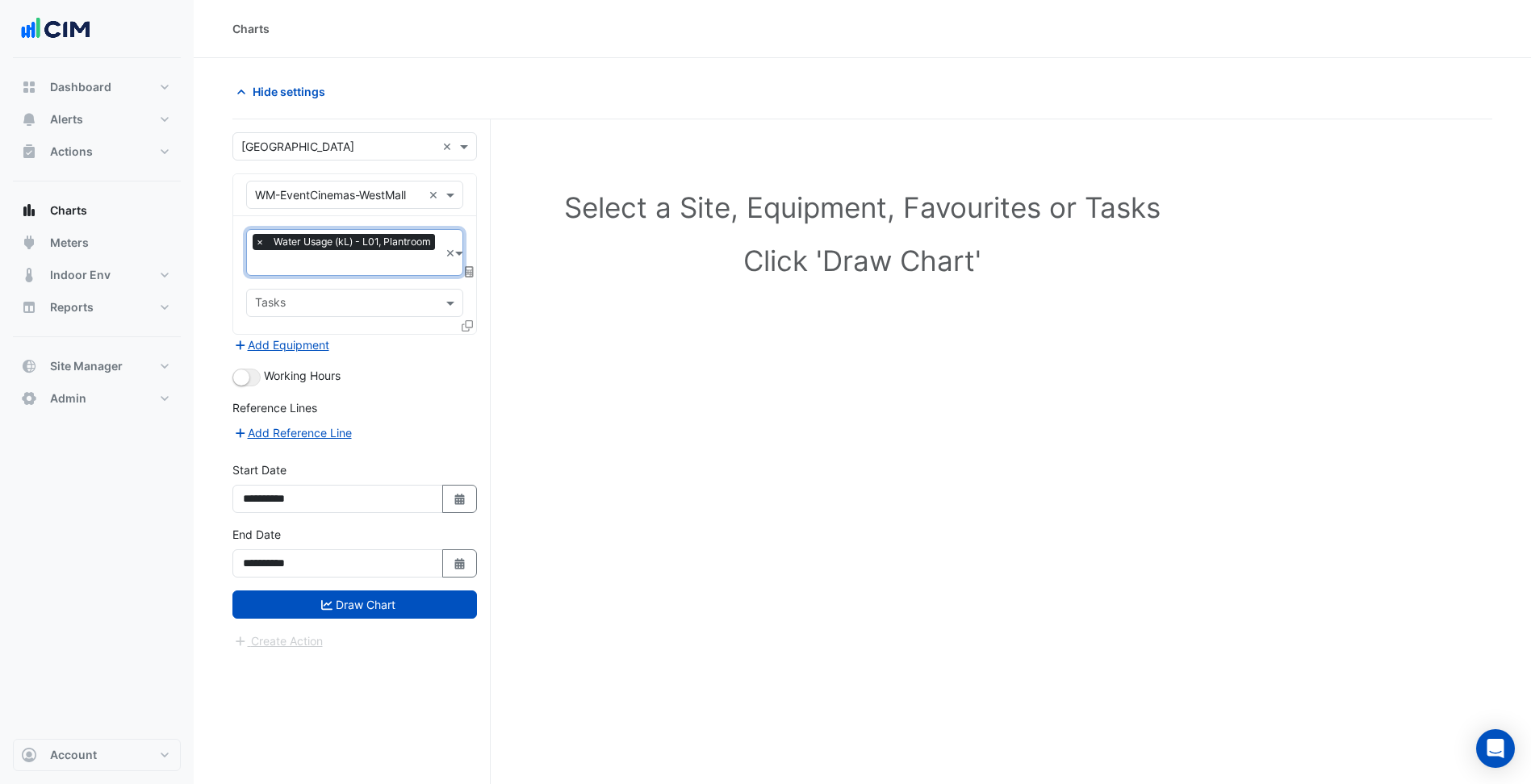
click at [472, 265] on span at bounding box center [469, 271] width 15 height 14
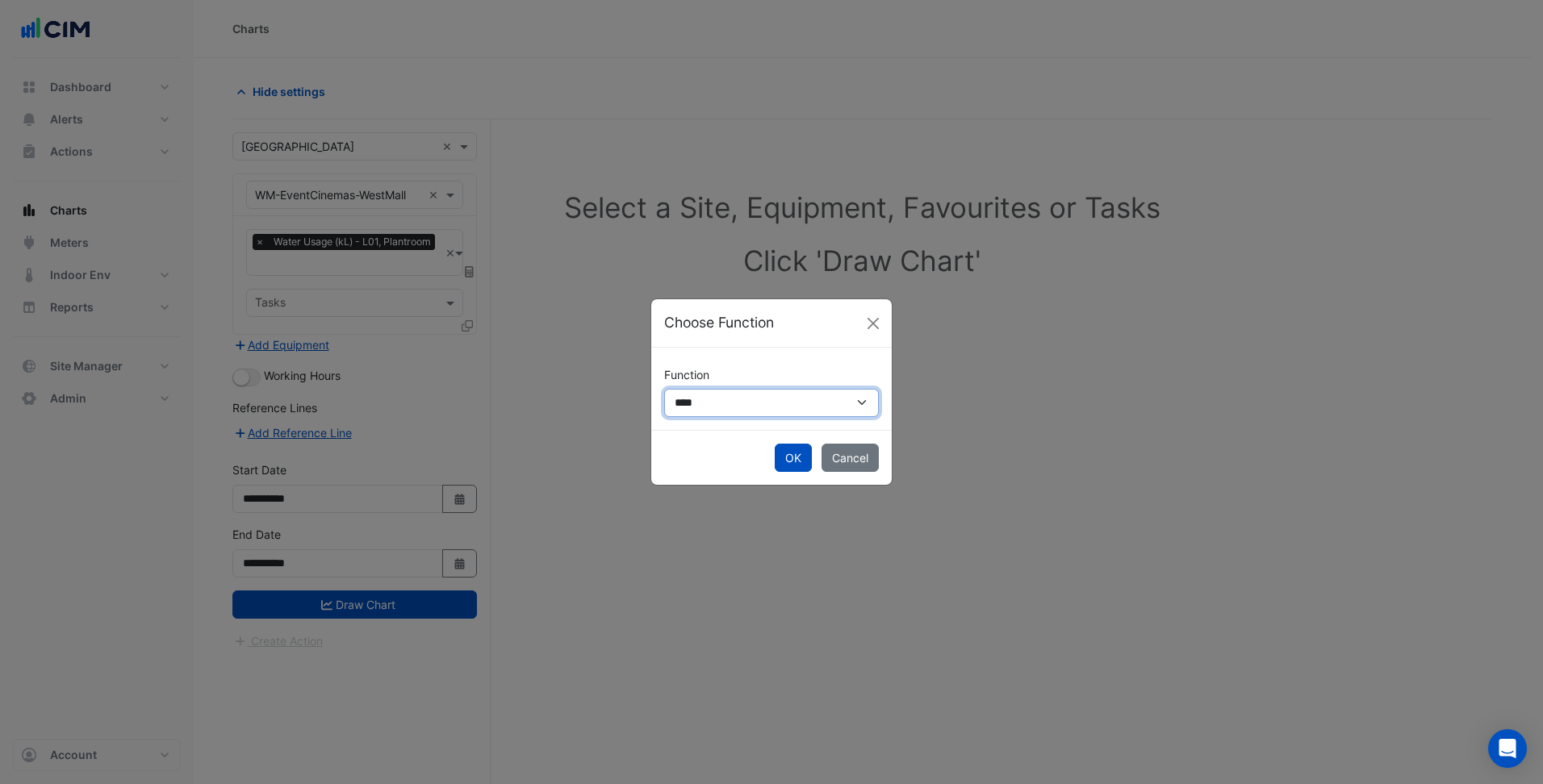
drag, startPoint x: 757, startPoint y: 407, endPoint x: 754, endPoint y: 418, distance: 11.4
click at [757, 407] on select "**********" at bounding box center [772, 403] width 215 height 28
select select "******"
click at [665, 389] on select "**********" at bounding box center [772, 403] width 215 height 28
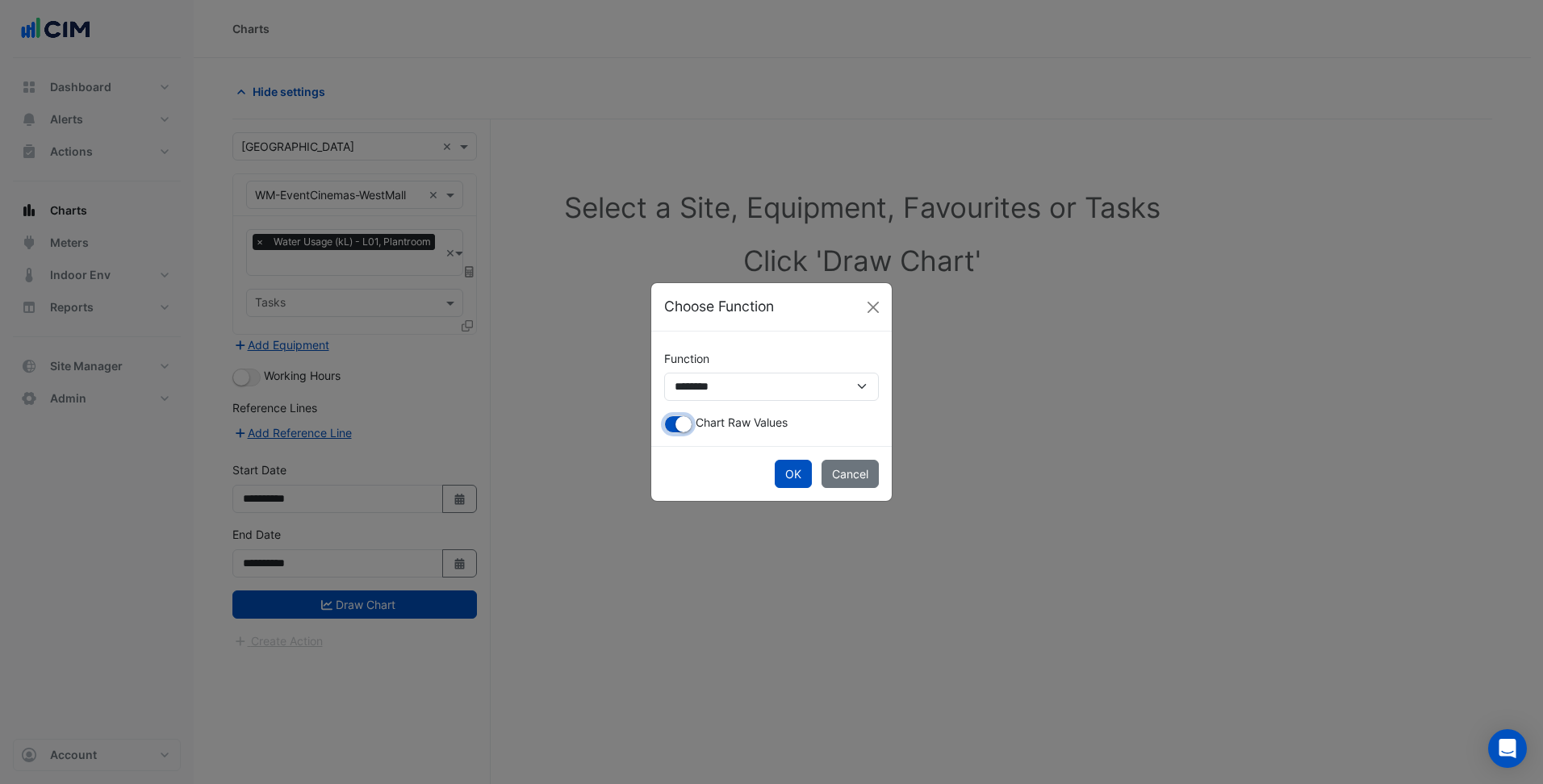
click at [680, 427] on small "button" at bounding box center [683, 424] width 16 height 16
click at [795, 478] on button "OK" at bounding box center [793, 473] width 37 height 28
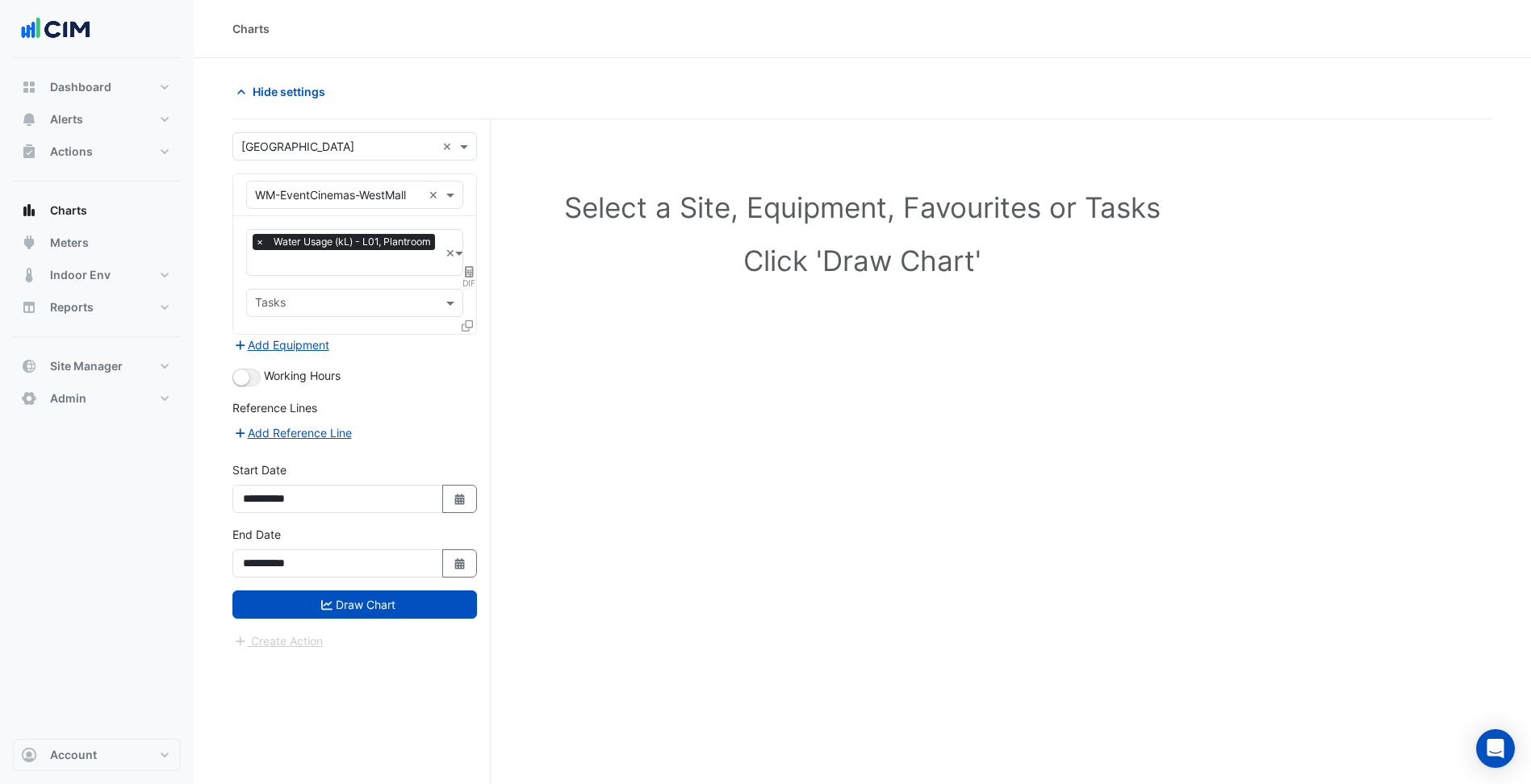
click at [359, 300] on input "text" at bounding box center [345, 304] width 180 height 17
click at [335, 361] on span "WM0003-2 719624" at bounding box center [312, 360] width 104 height 14
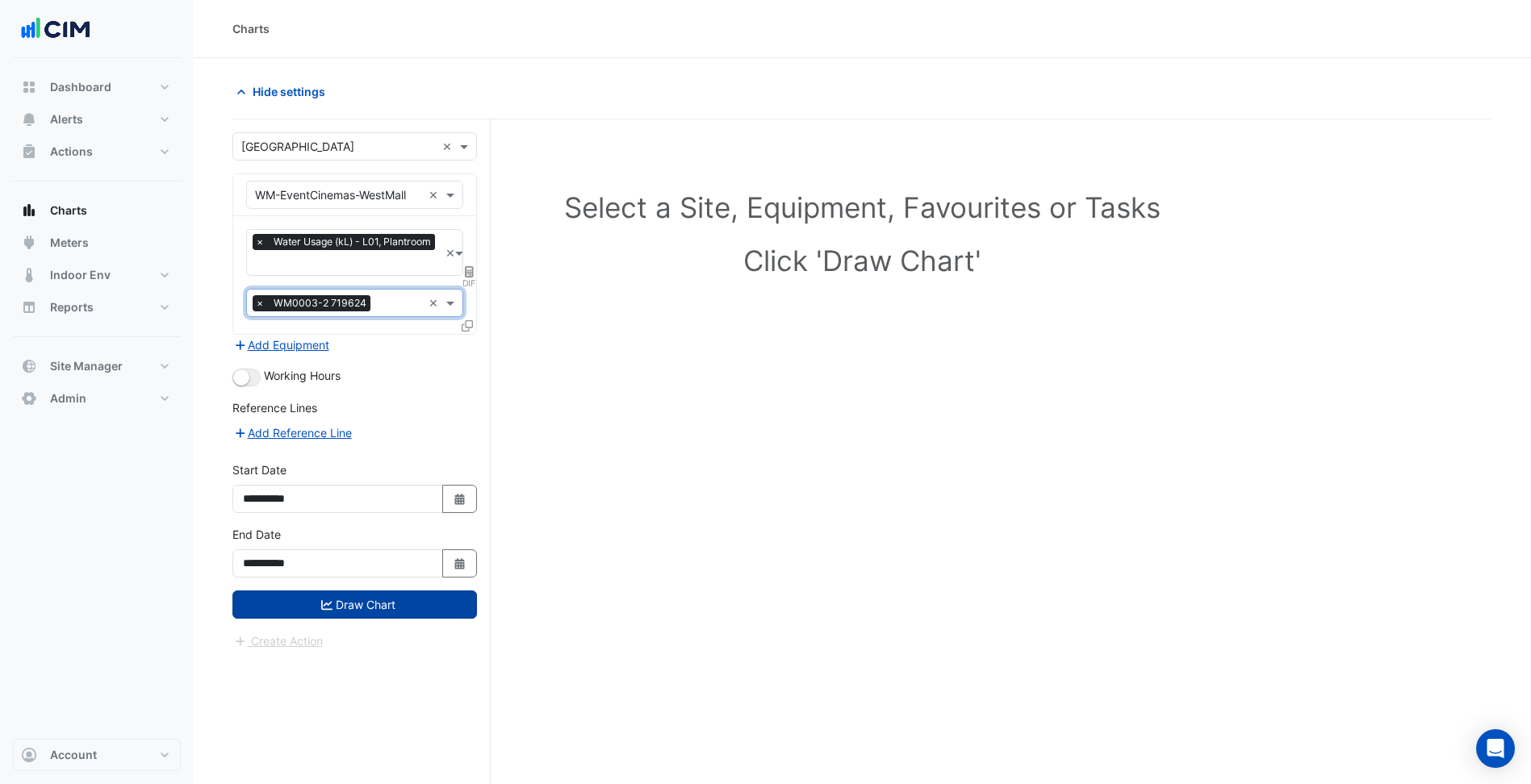
click at [389, 595] on button "Draw Chart" at bounding box center [354, 605] width 244 height 28
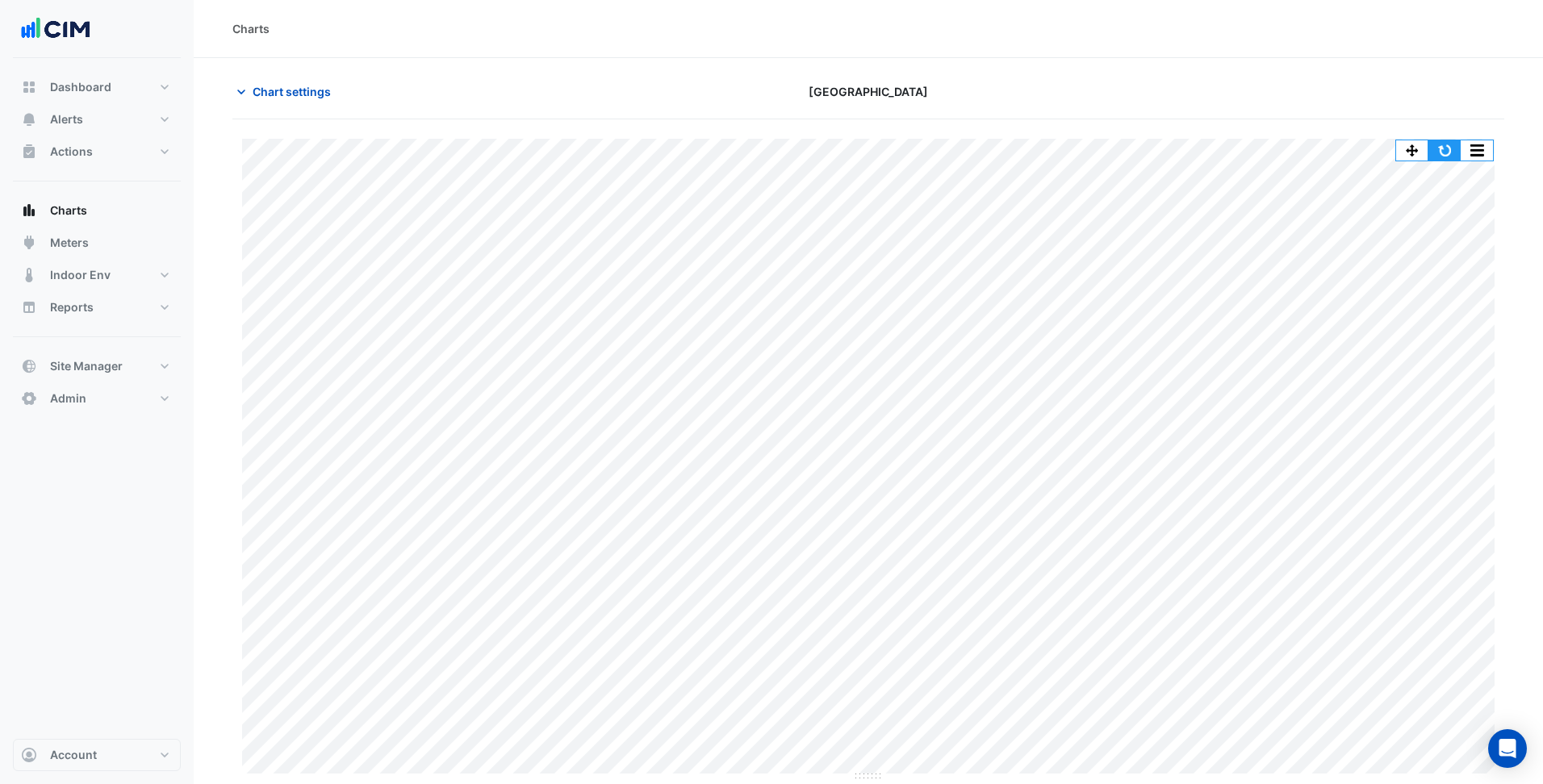
click at [1443, 155] on button "button" at bounding box center [1444, 150] width 32 height 21
click at [319, 88] on span "Chart settings" at bounding box center [292, 91] width 78 height 17
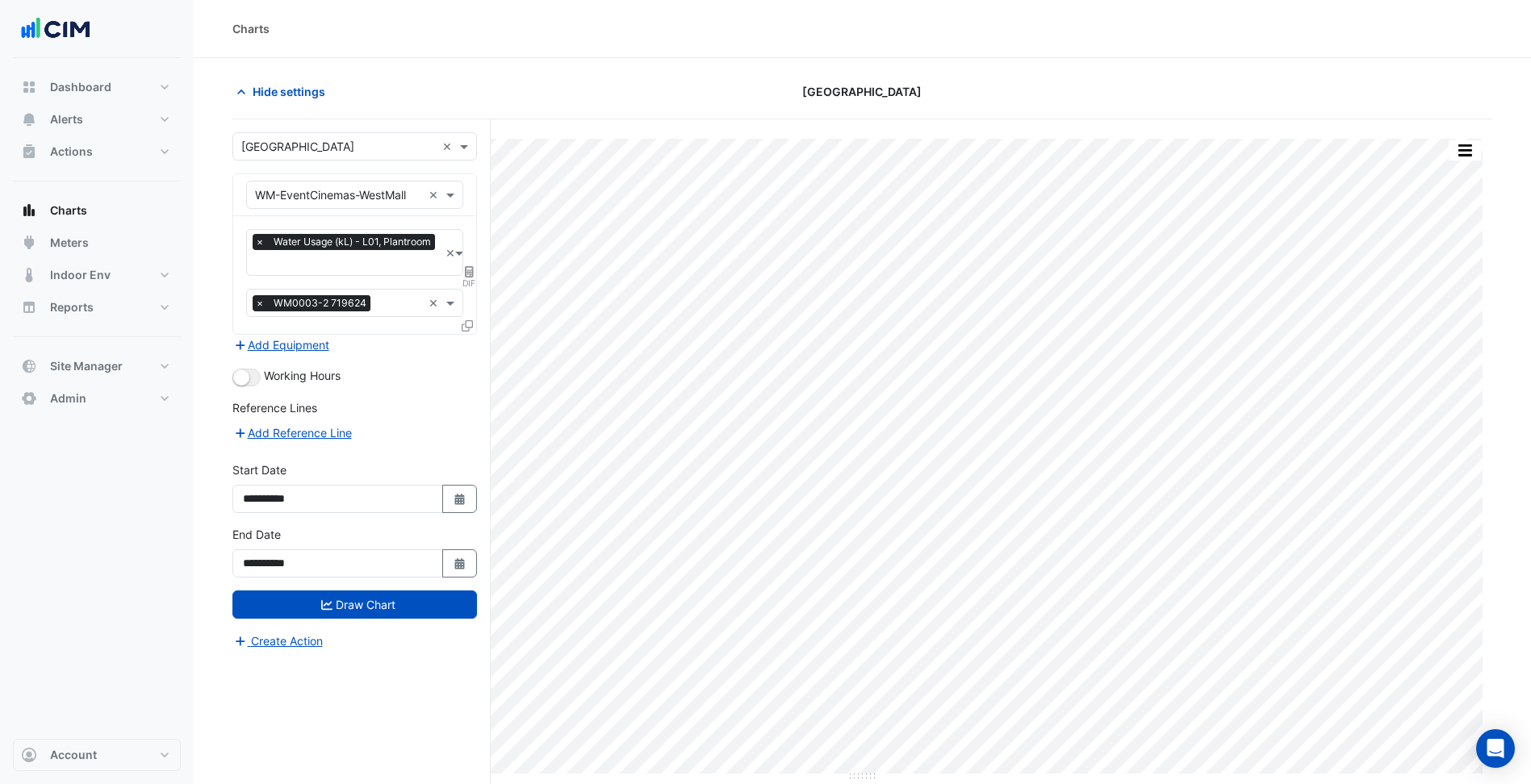
click at [466, 268] on icon at bounding box center [469, 272] width 9 height 12
select select "******"
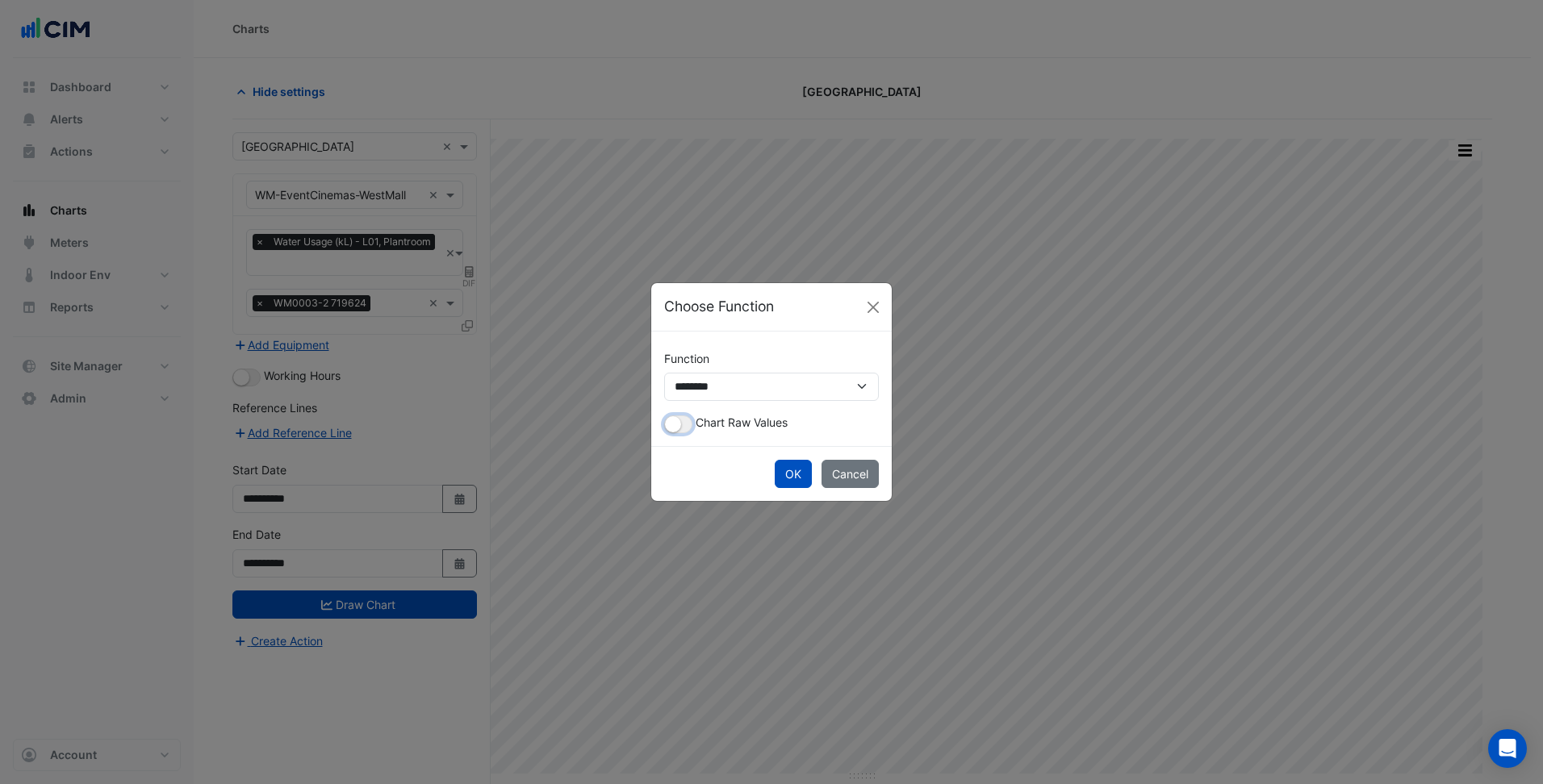
click at [672, 425] on small "button" at bounding box center [672, 424] width 16 height 16
click at [796, 477] on button "OK" at bounding box center [793, 473] width 37 height 28
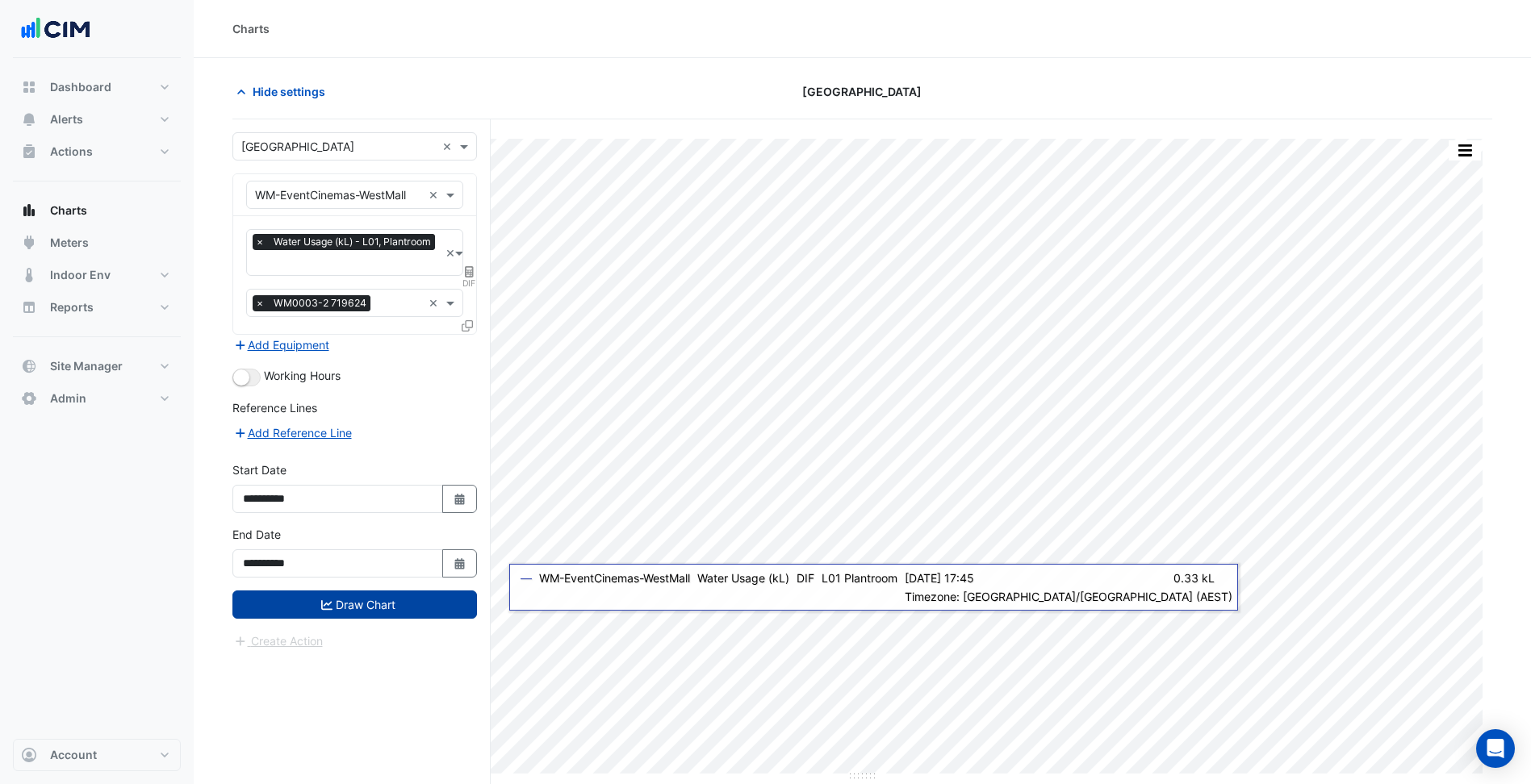
click at [454, 607] on button "Draw Chart" at bounding box center [354, 605] width 244 height 28
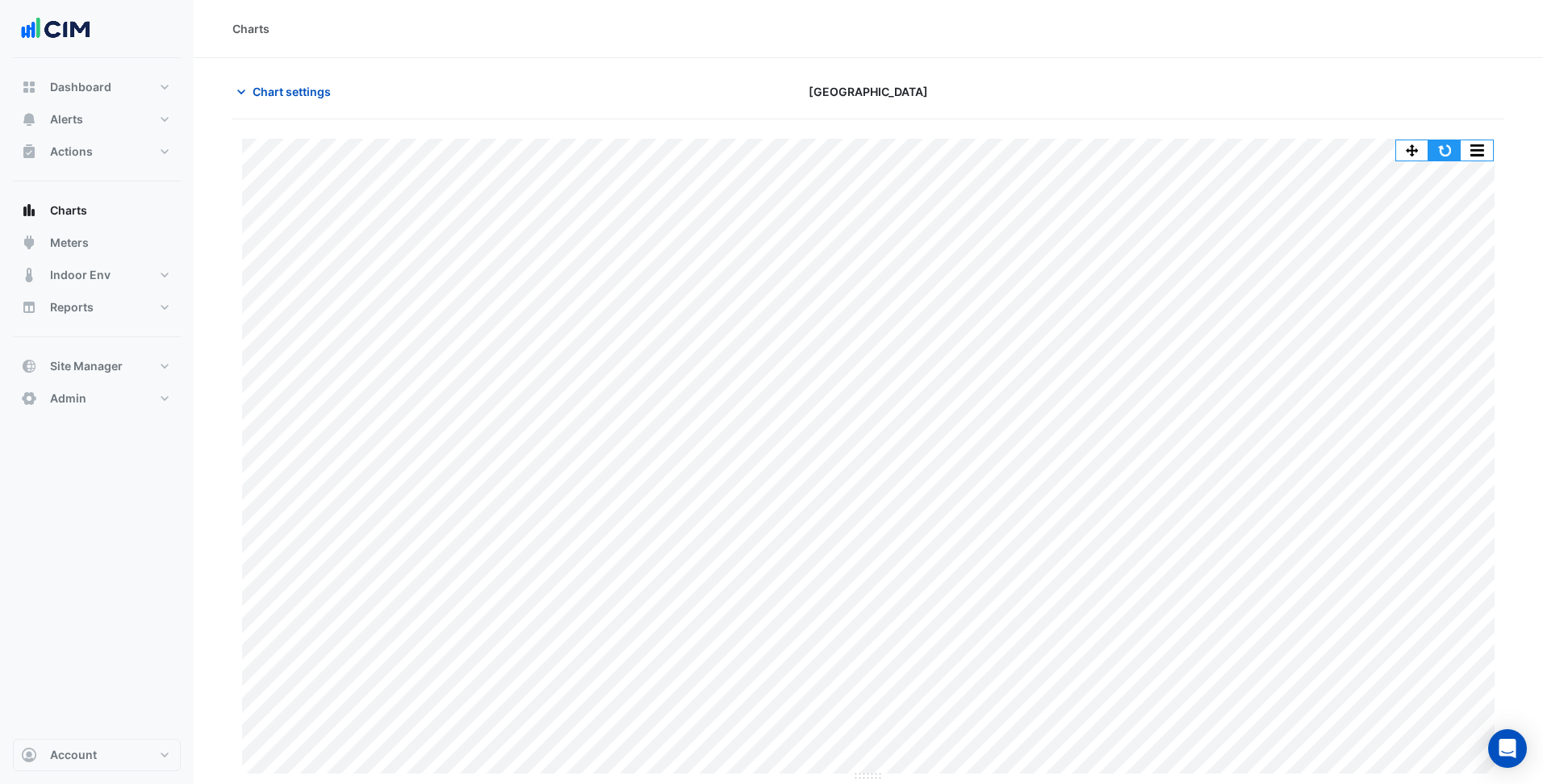
click at [1440, 156] on button "button" at bounding box center [1444, 150] width 32 height 21
click at [88, 249] on span "Meters" at bounding box center [70, 243] width 39 height 16
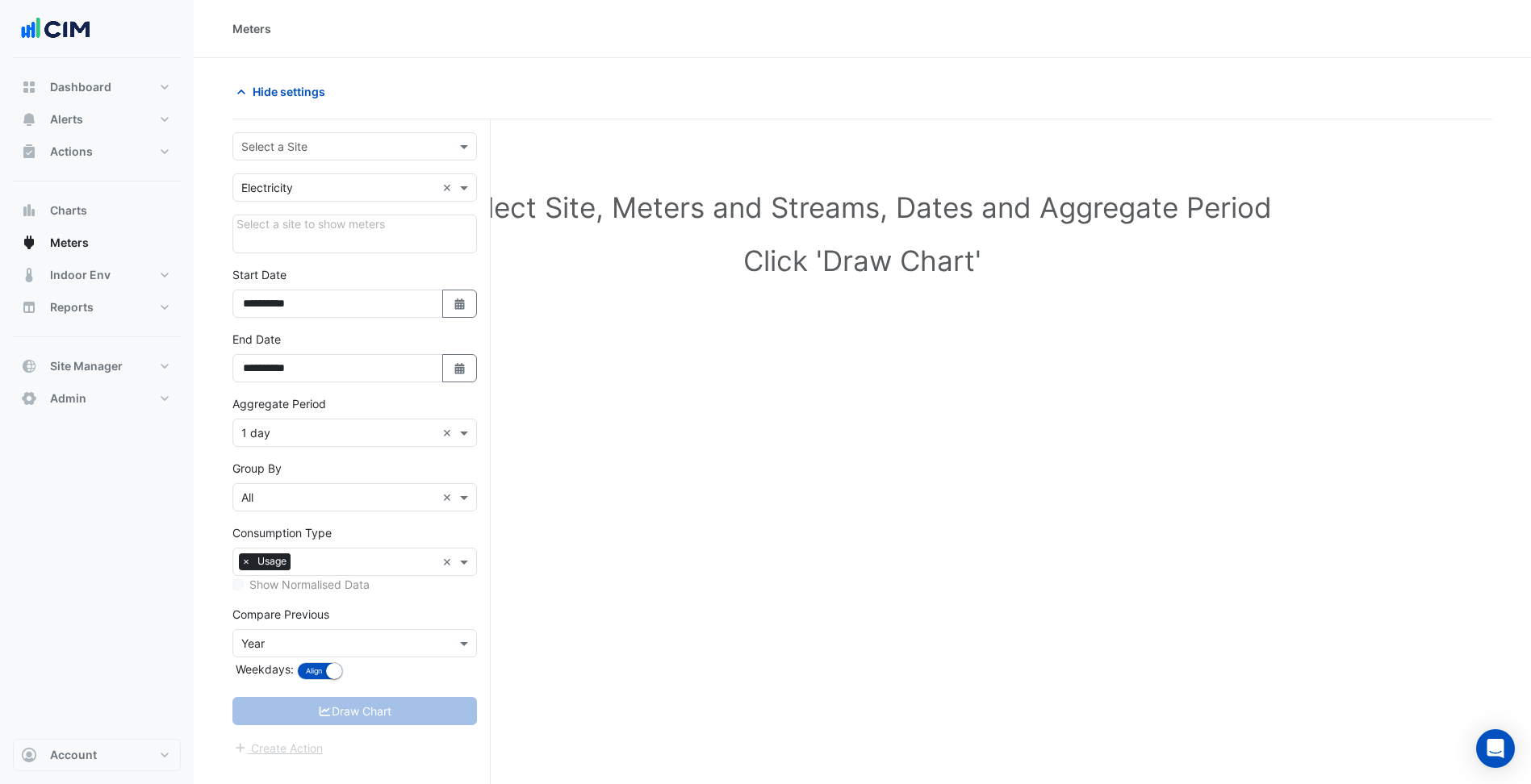
click at [355, 157] on div "Select a Site" at bounding box center [354, 146] width 244 height 28
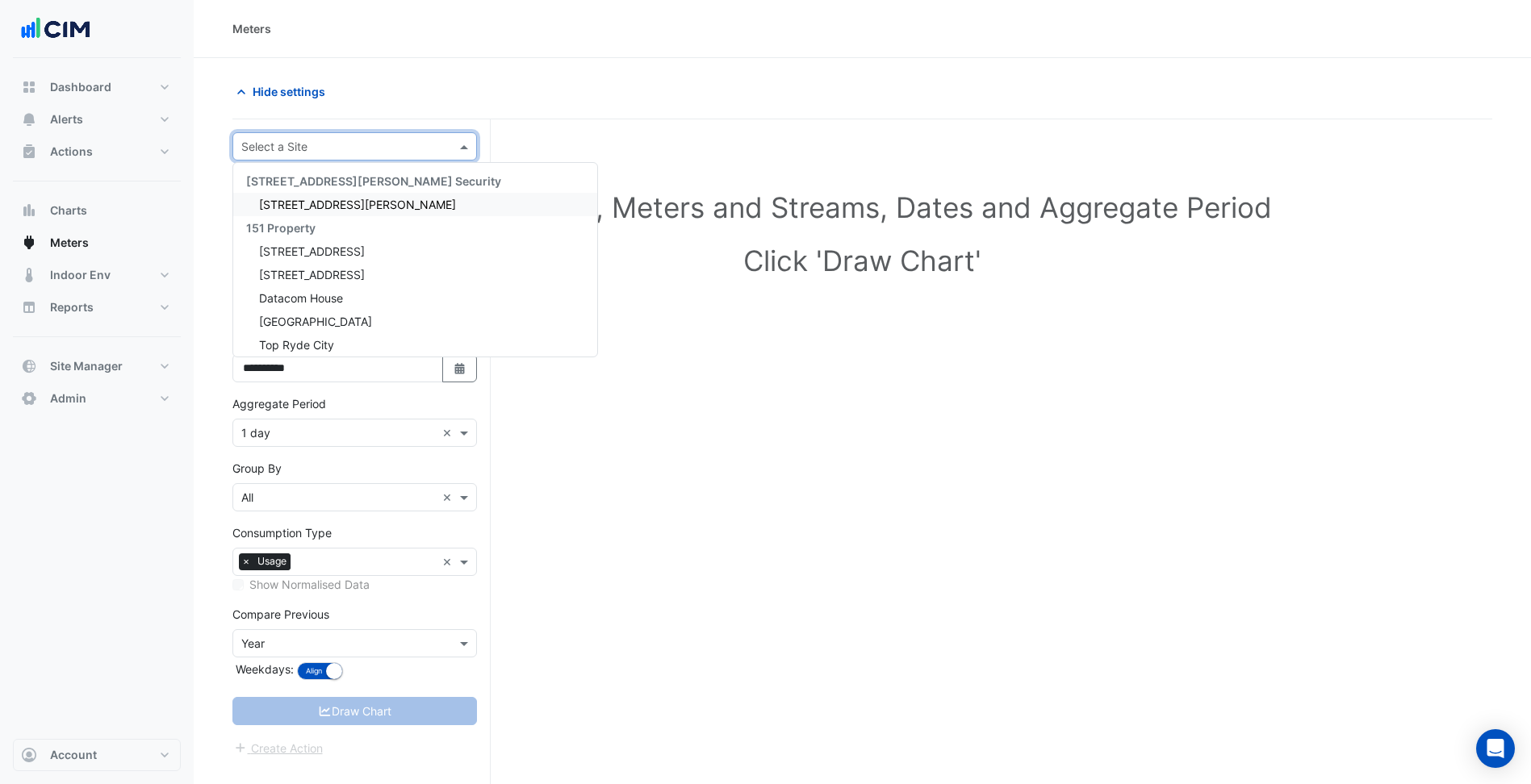
type input "*"
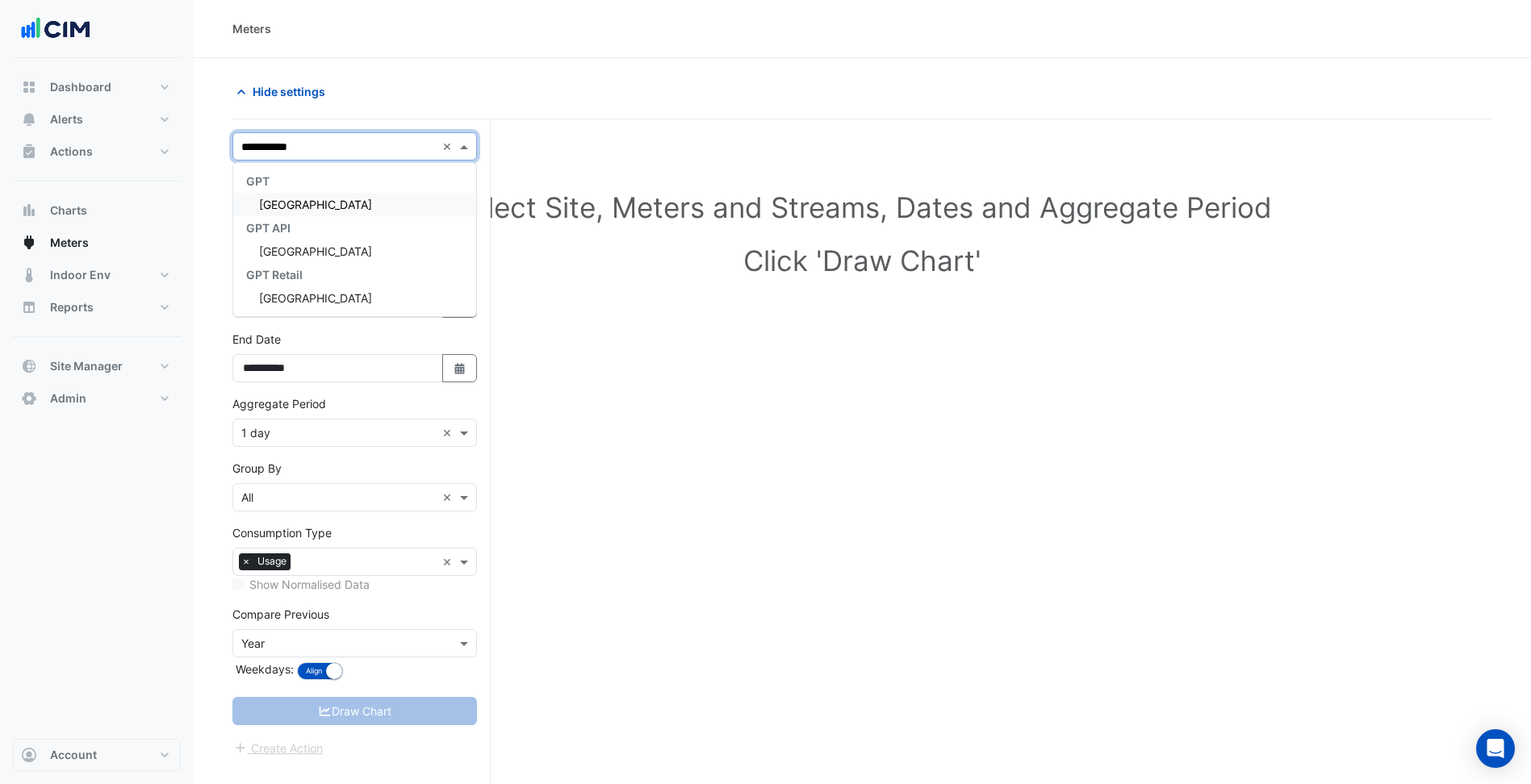
type input "**********"
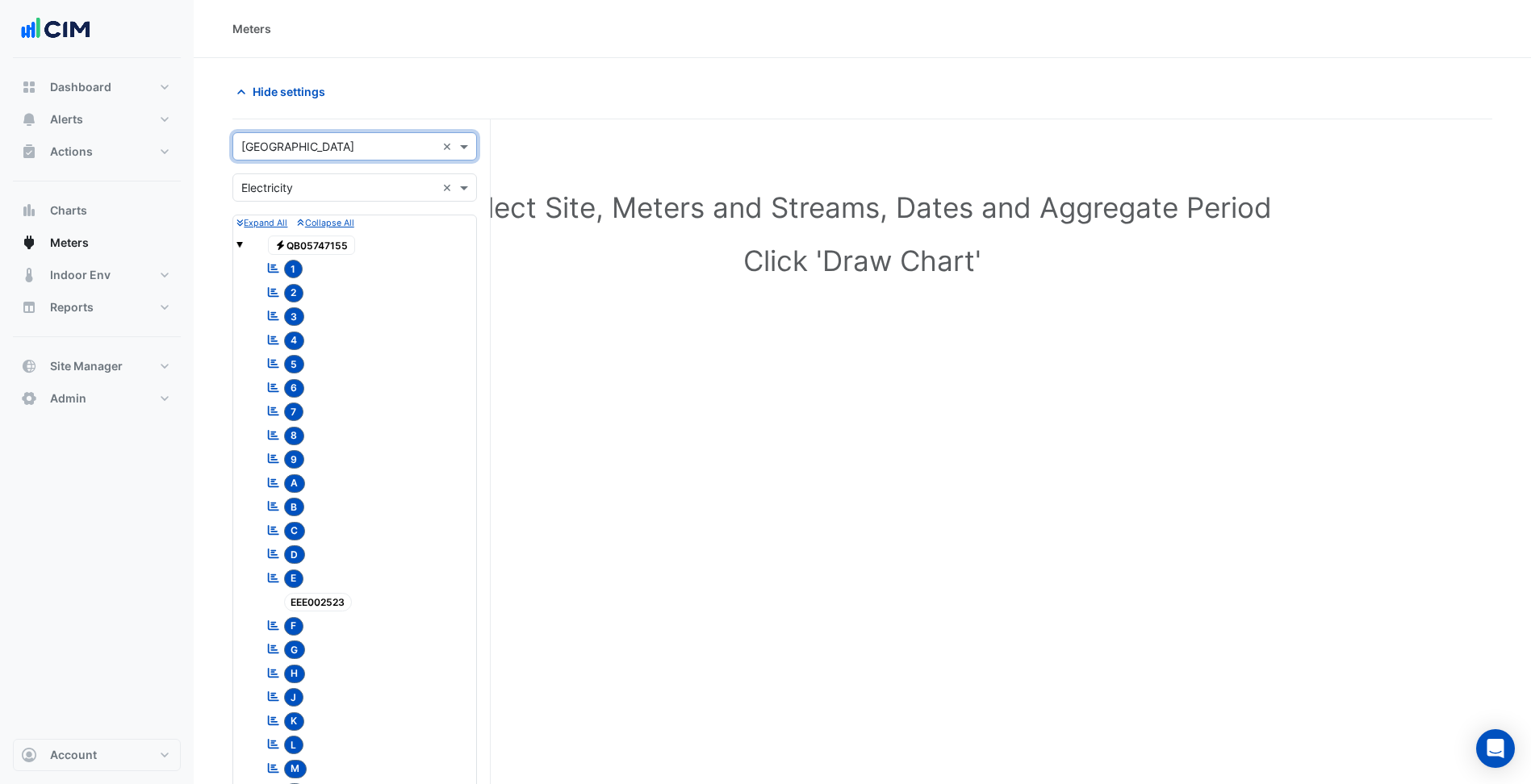
click at [280, 191] on input "text" at bounding box center [338, 188] width 194 height 17
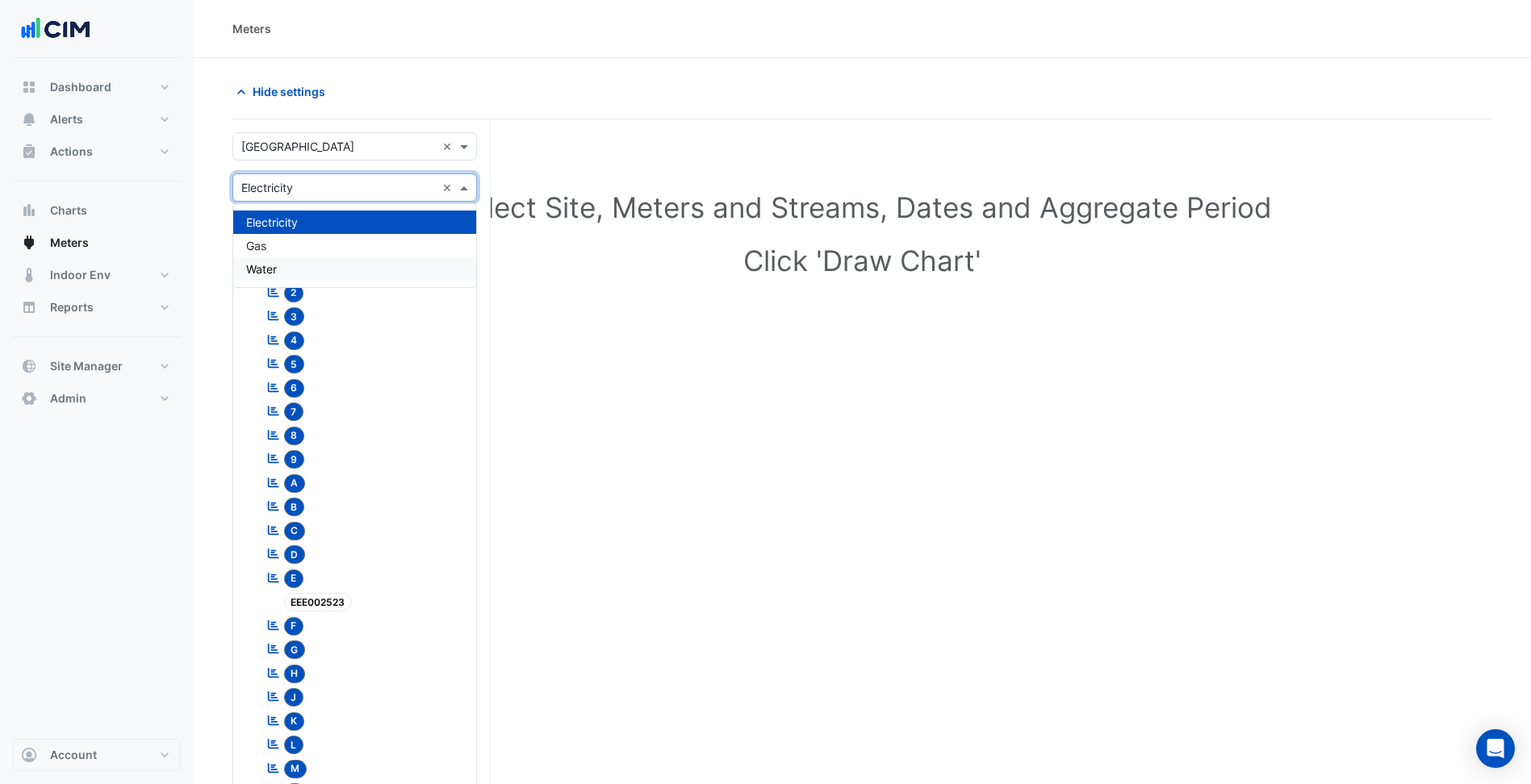
click at [286, 268] on div "Water" at bounding box center [355, 270] width 243 height 24
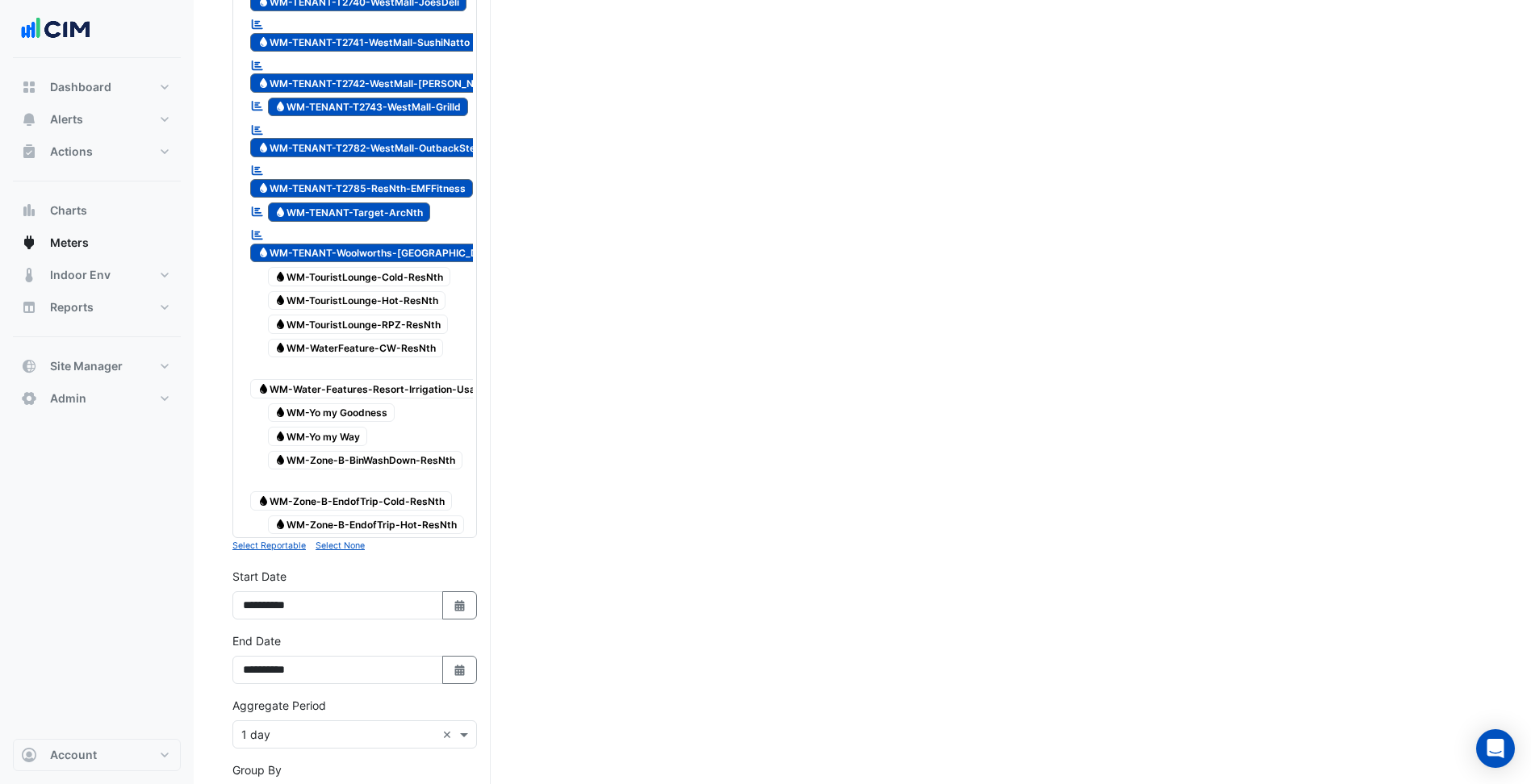
scroll to position [4680, 0]
click at [360, 540] on small "Select None" at bounding box center [340, 545] width 49 height 11
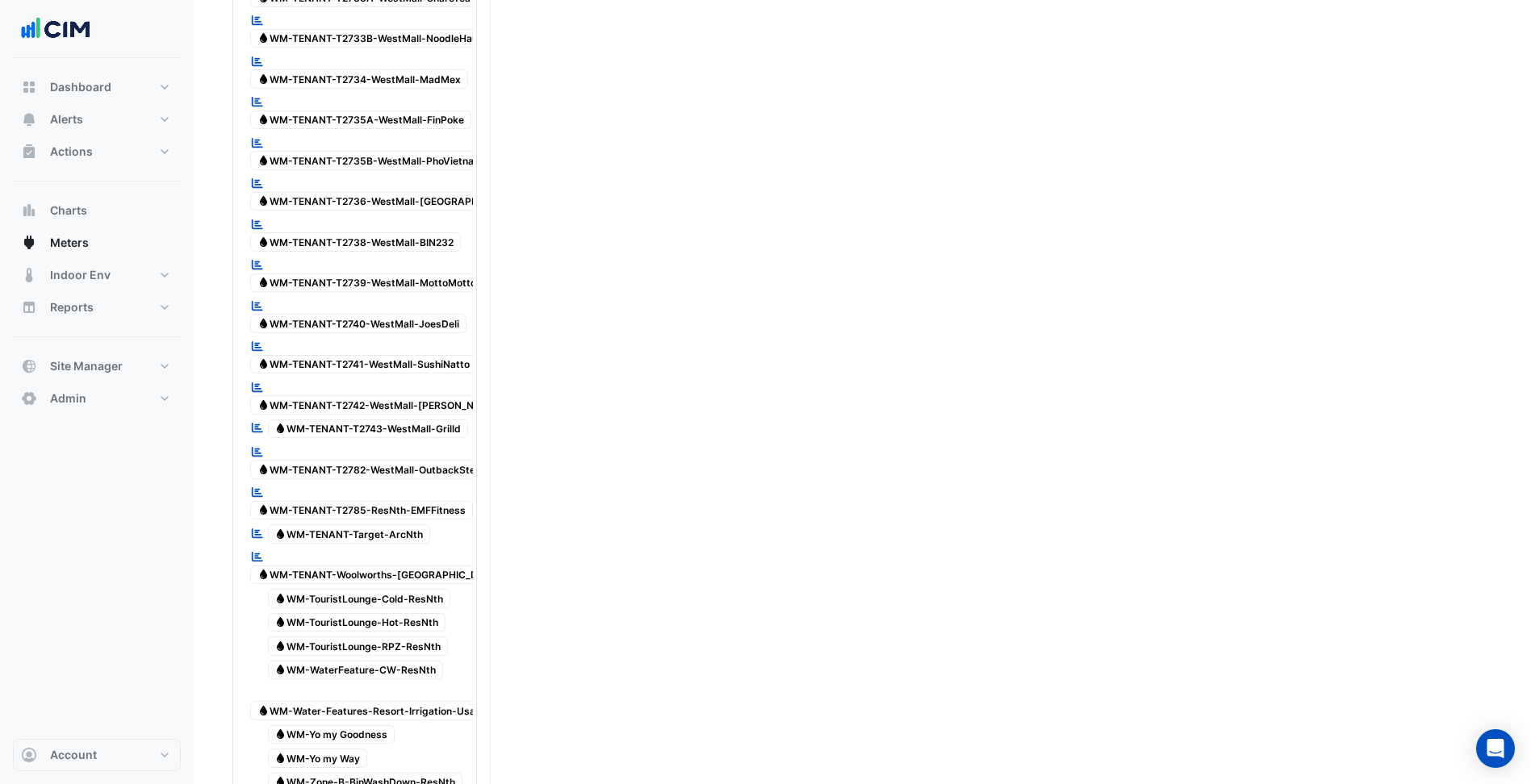
scroll to position [3113, 0]
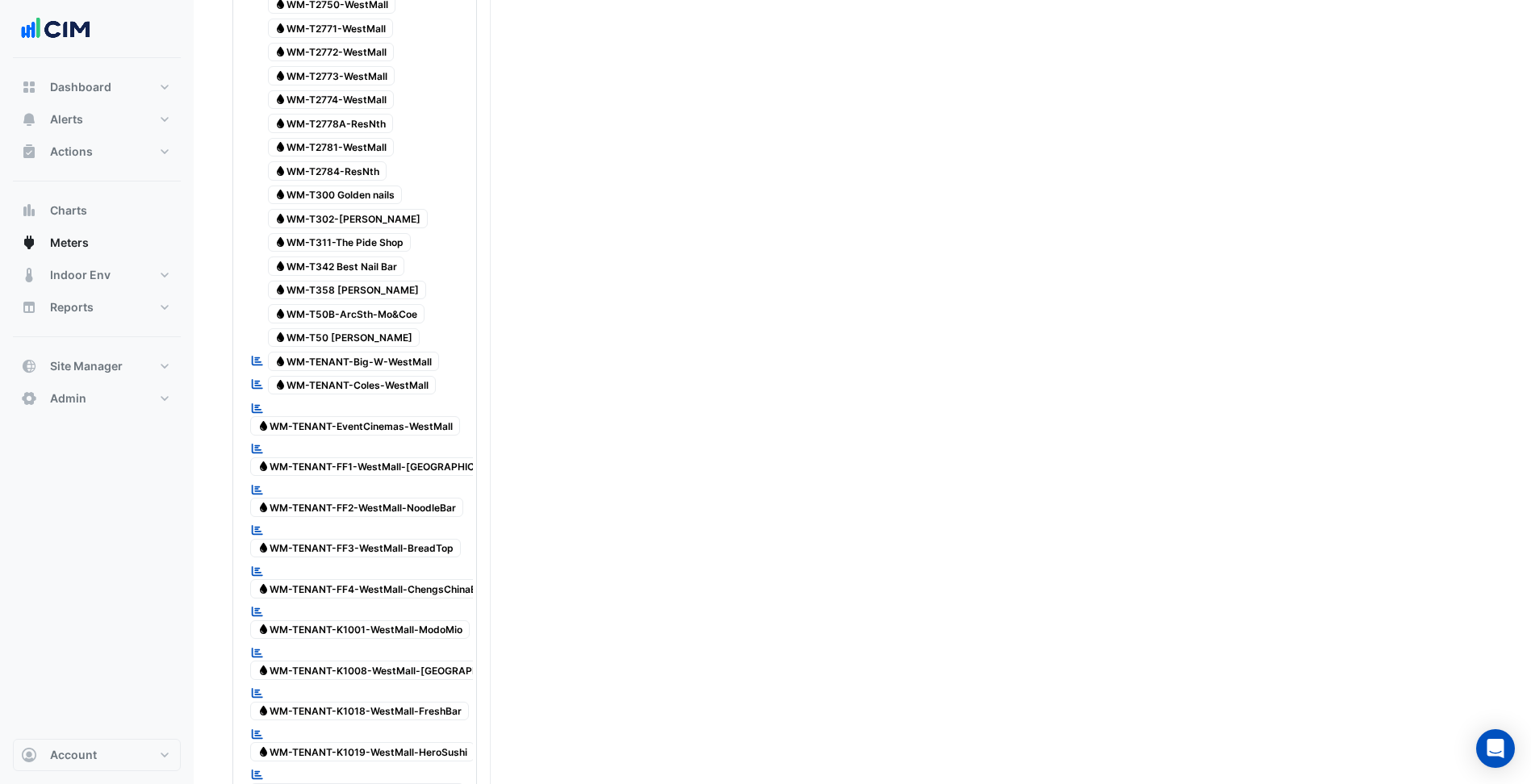
click at [373, 416] on span "Water WM-TENANT-EventCinemas-WestMall" at bounding box center [355, 426] width 210 height 20
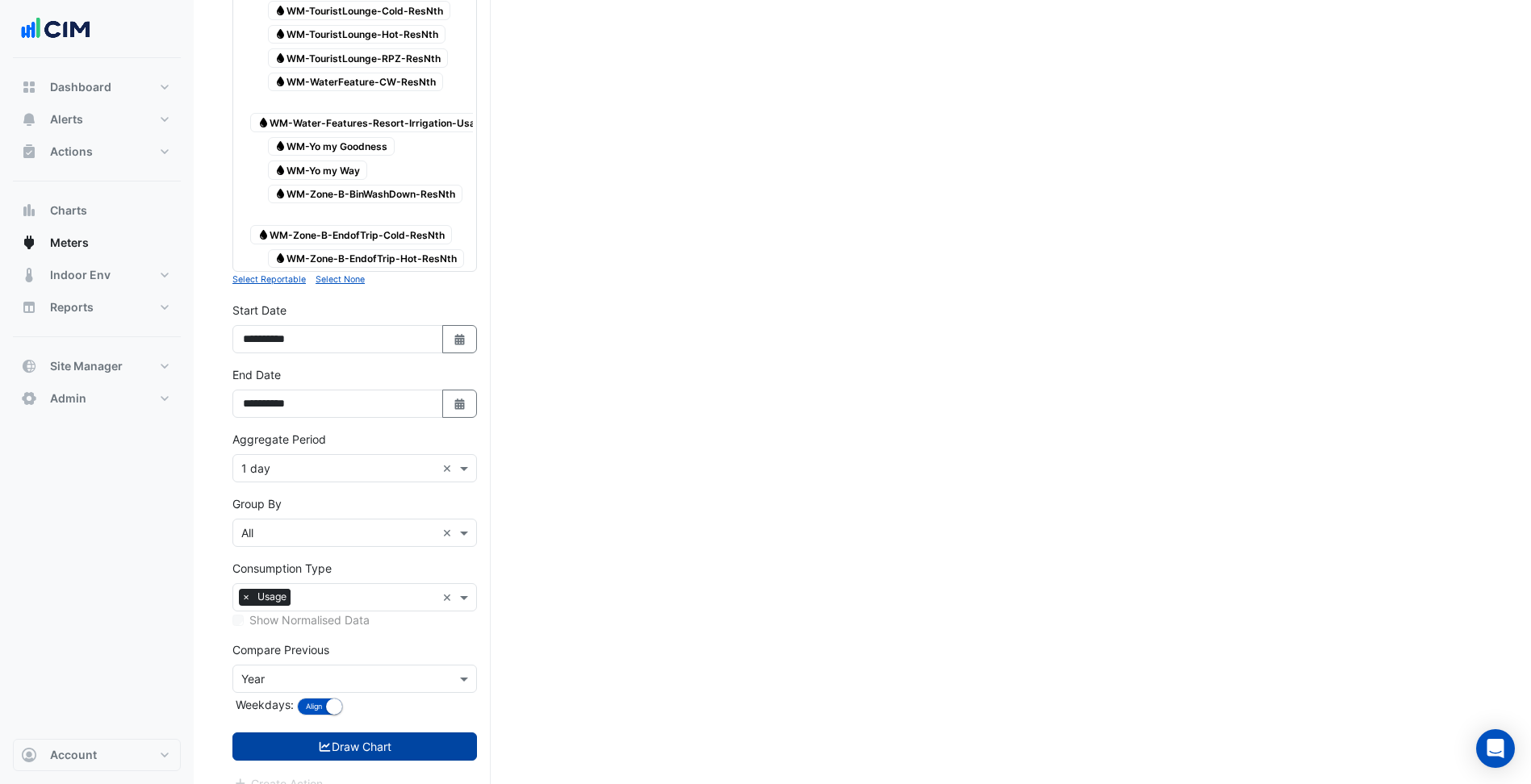
click at [394, 733] on button "Draw Chart" at bounding box center [354, 747] width 244 height 28
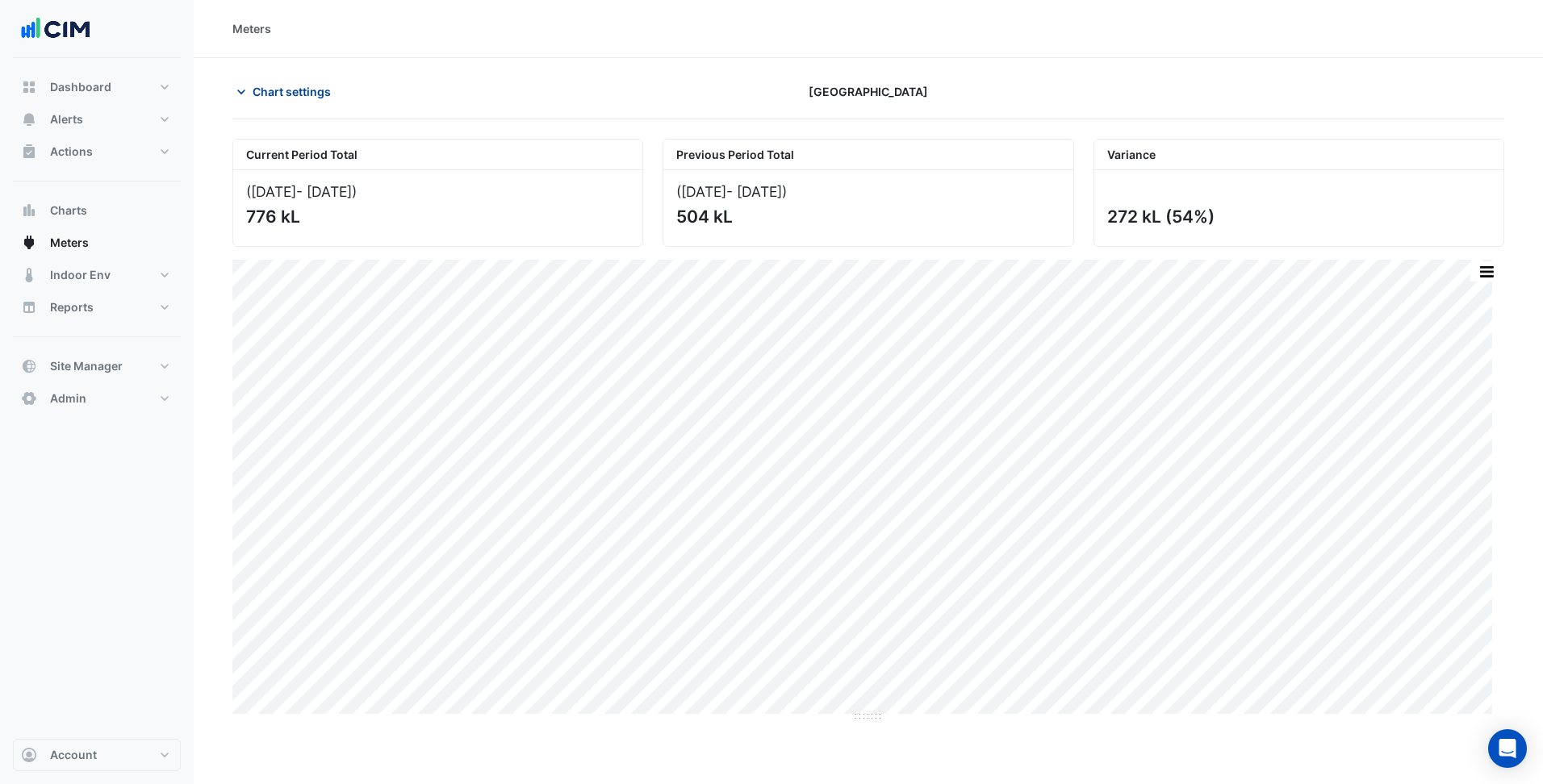
click at [285, 85] on span "Chart settings" at bounding box center [292, 91] width 78 height 17
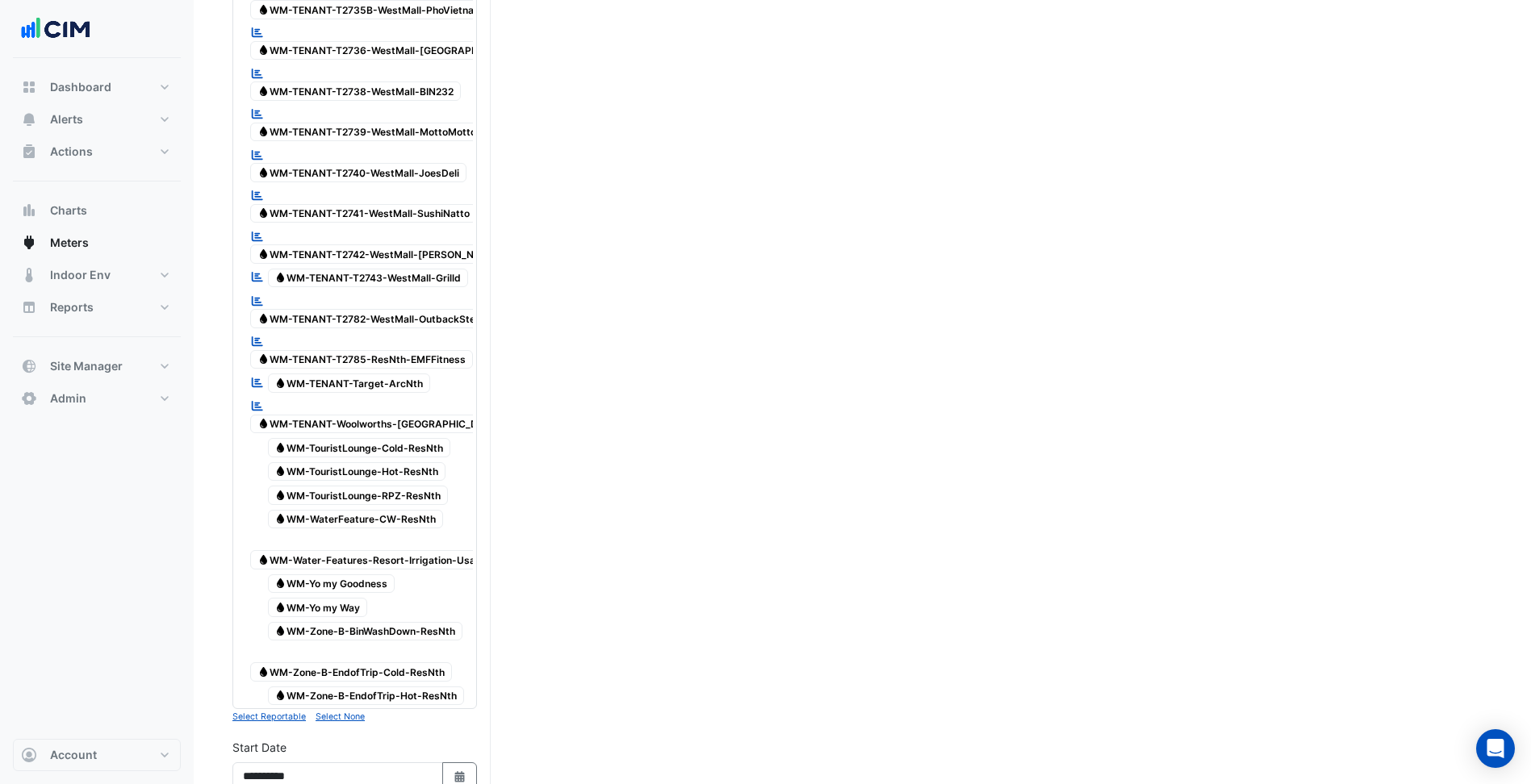
scroll to position [4945, 0]
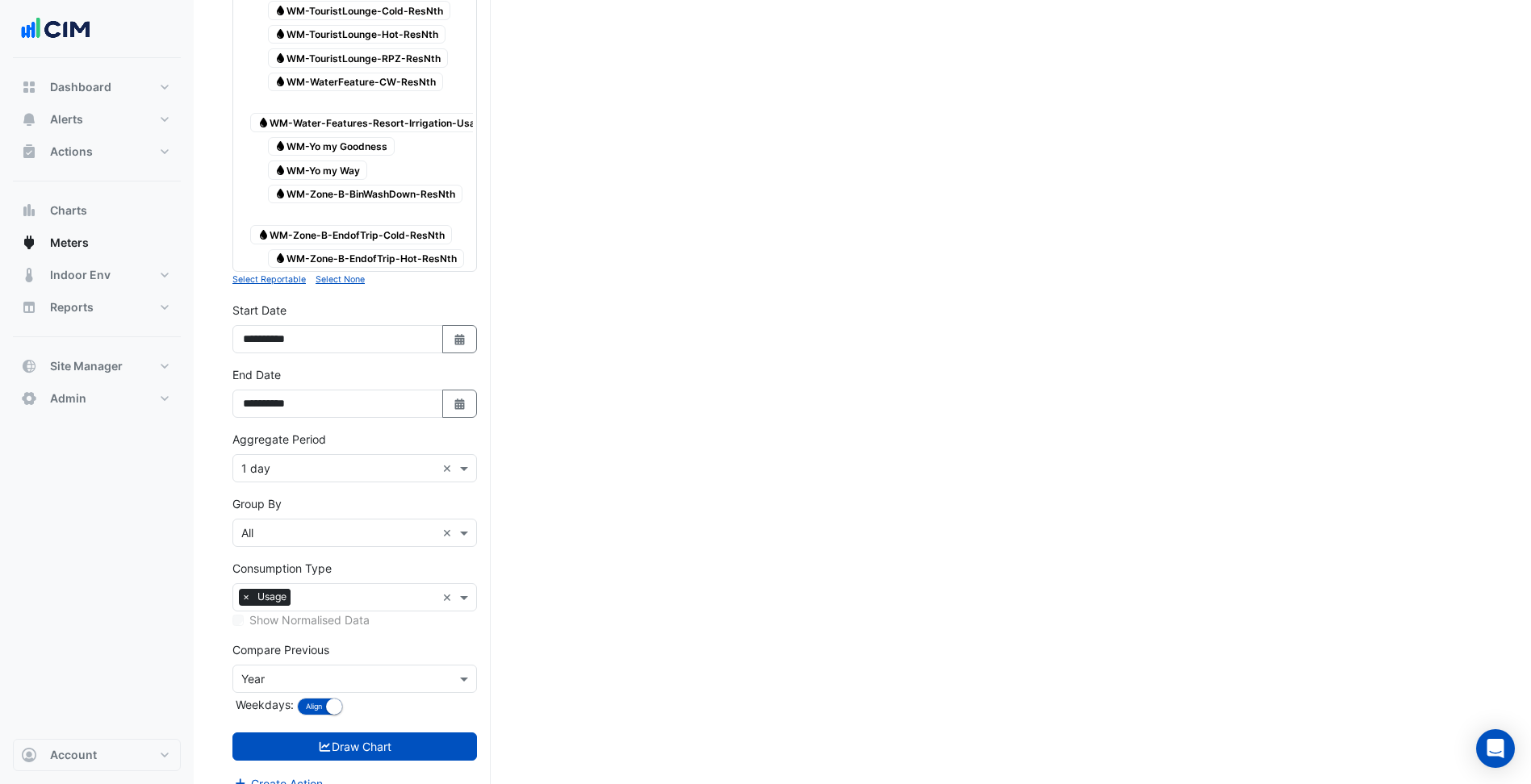
click at [327, 455] on div "Aggregate Period × 1 day ×" at bounding box center [354, 468] width 244 height 28
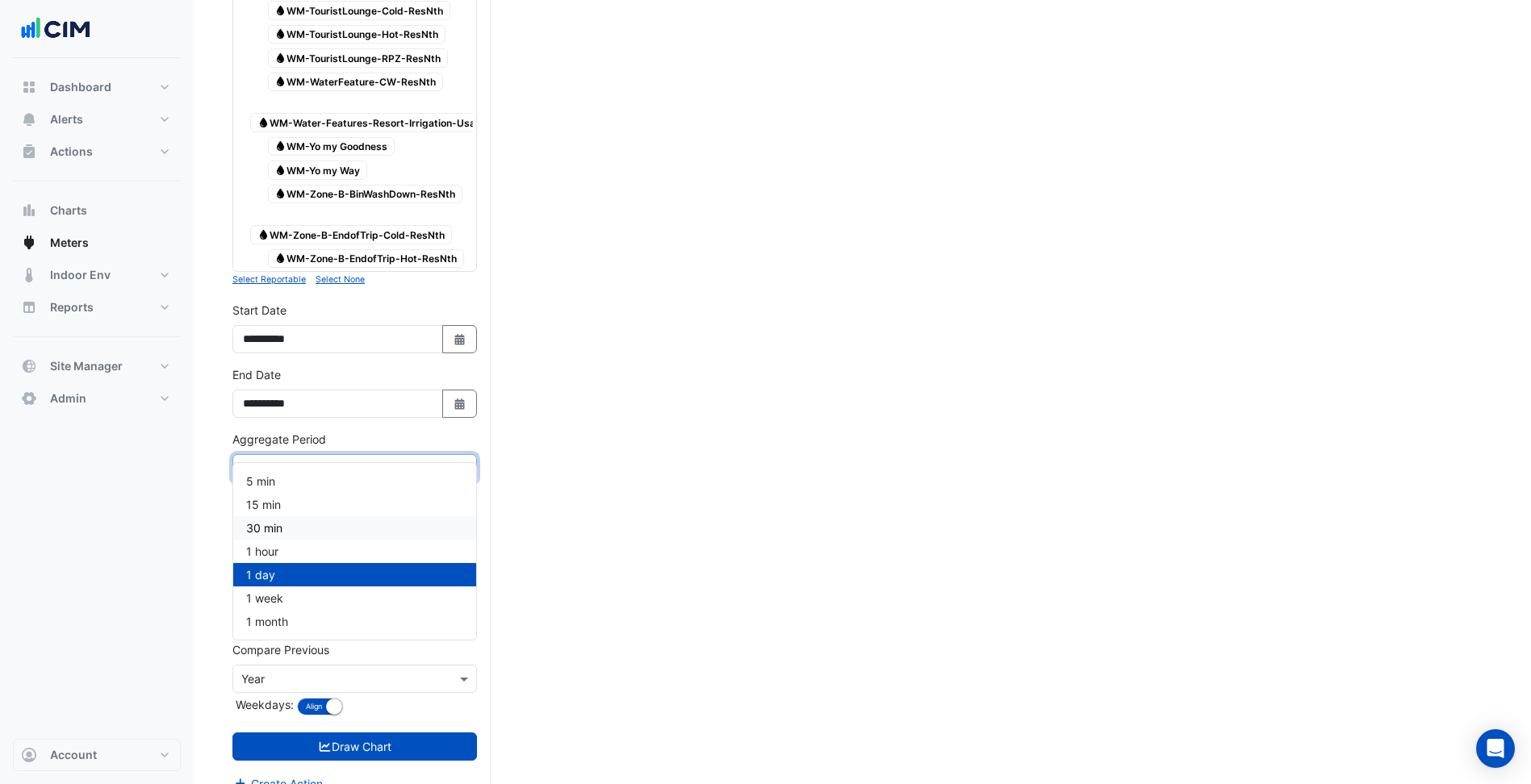
click at [291, 521] on div "30 min" at bounding box center [355, 528] width 243 height 24
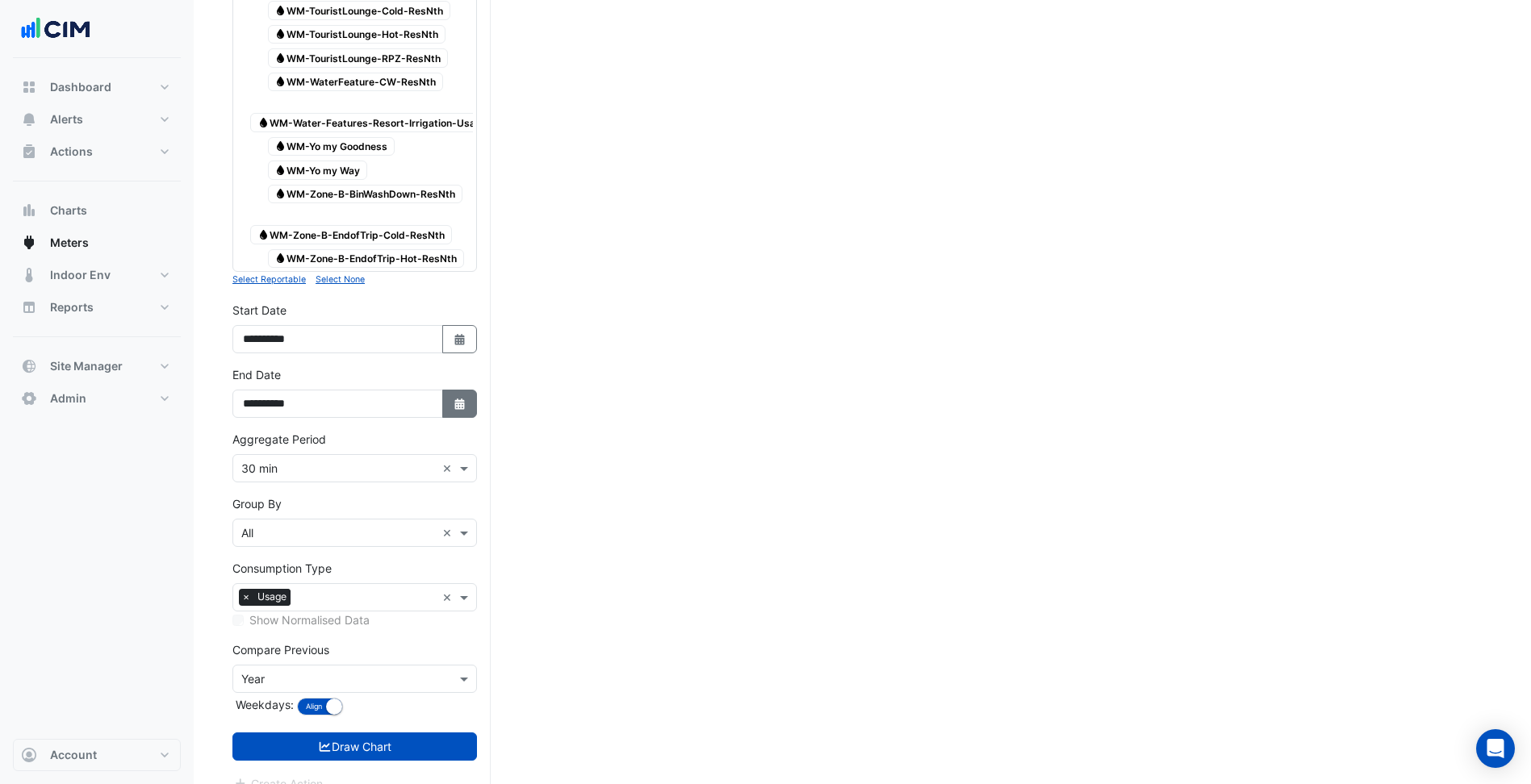
click at [451, 390] on button "Select Date" at bounding box center [460, 404] width 35 height 28
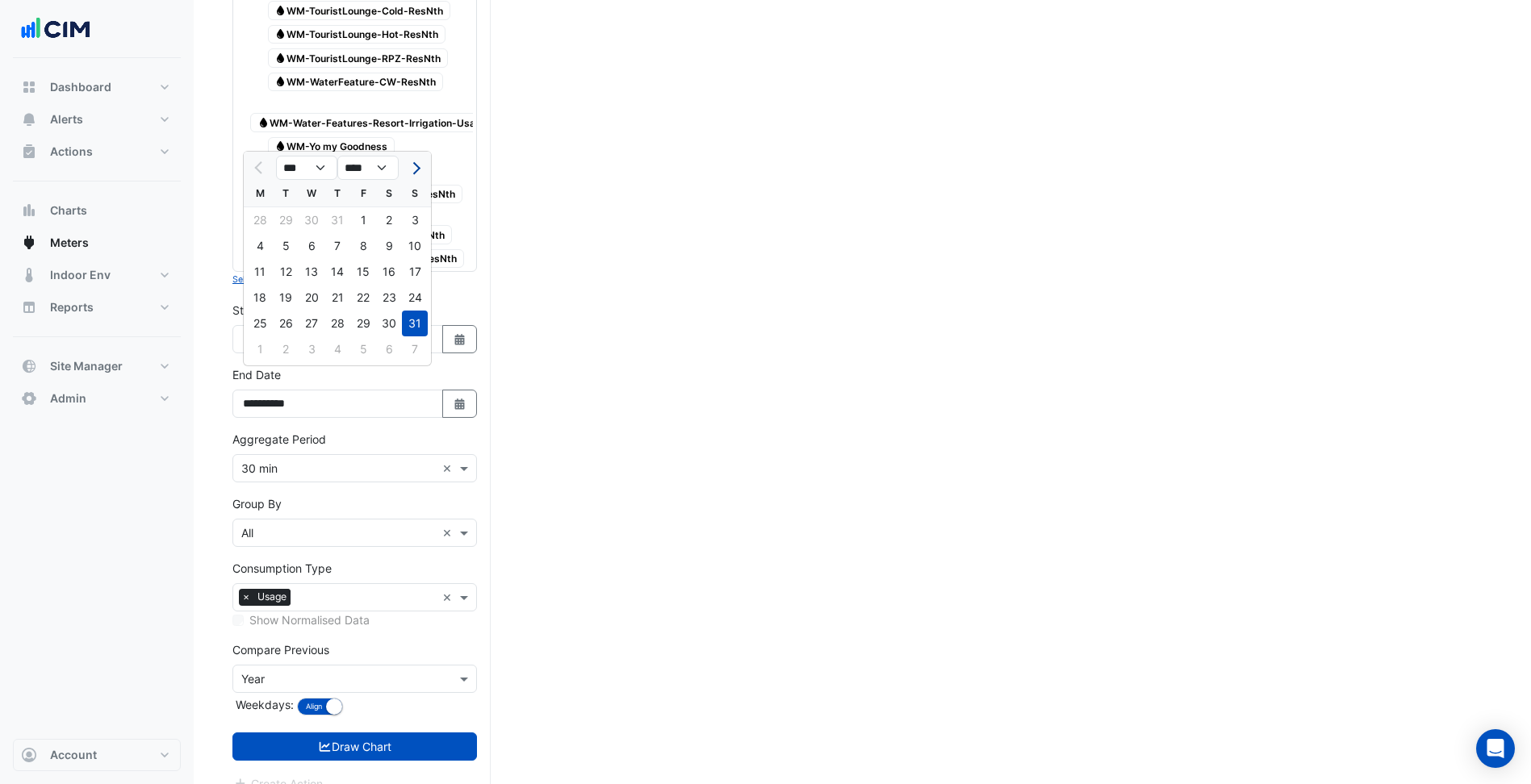
click at [423, 172] on button "Next month" at bounding box center [415, 168] width 20 height 25
select select "*"
click at [285, 241] on div "9" at bounding box center [285, 246] width 25 height 25
type input "**********"
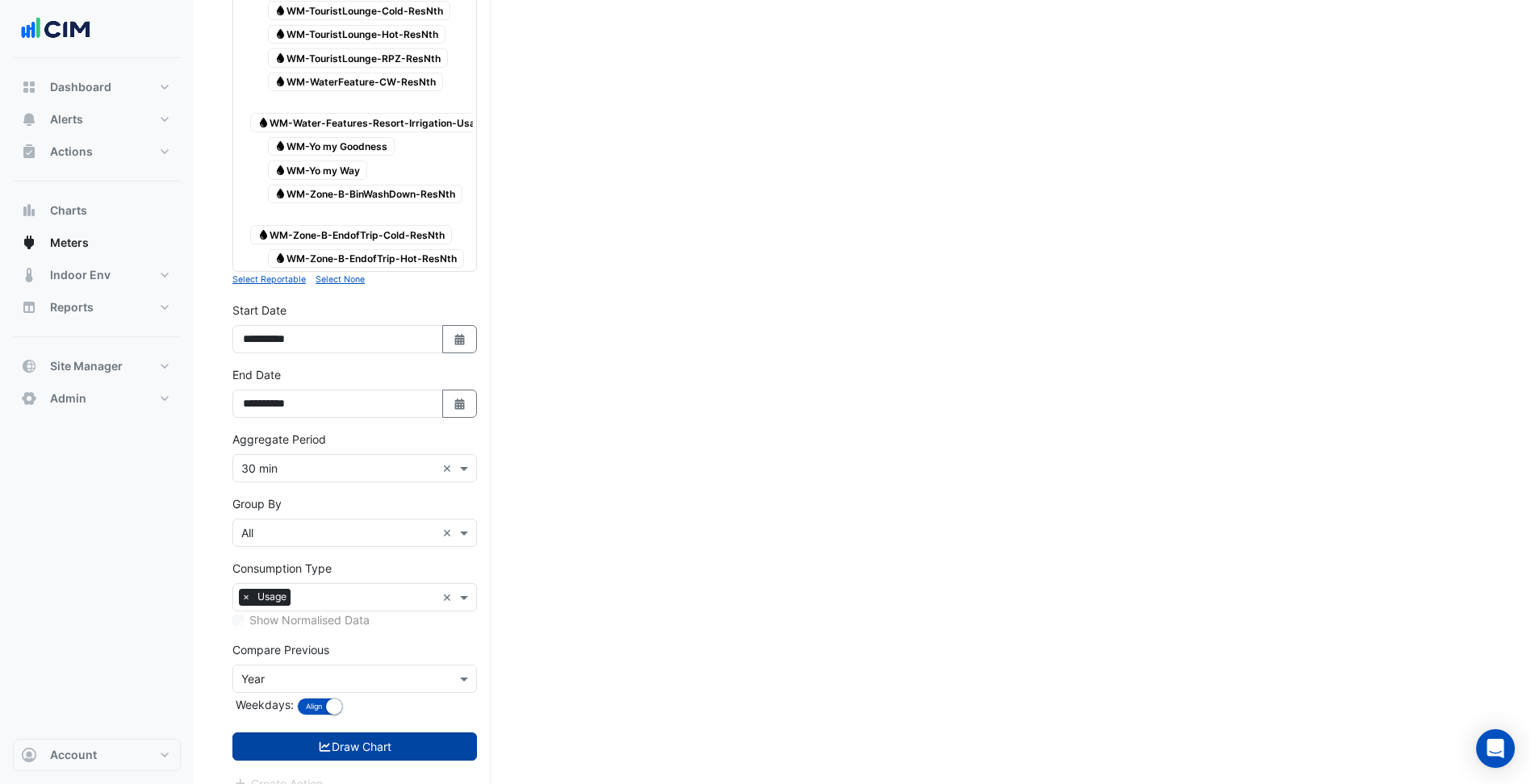
click at [381, 733] on button "Draw Chart" at bounding box center [354, 747] width 244 height 28
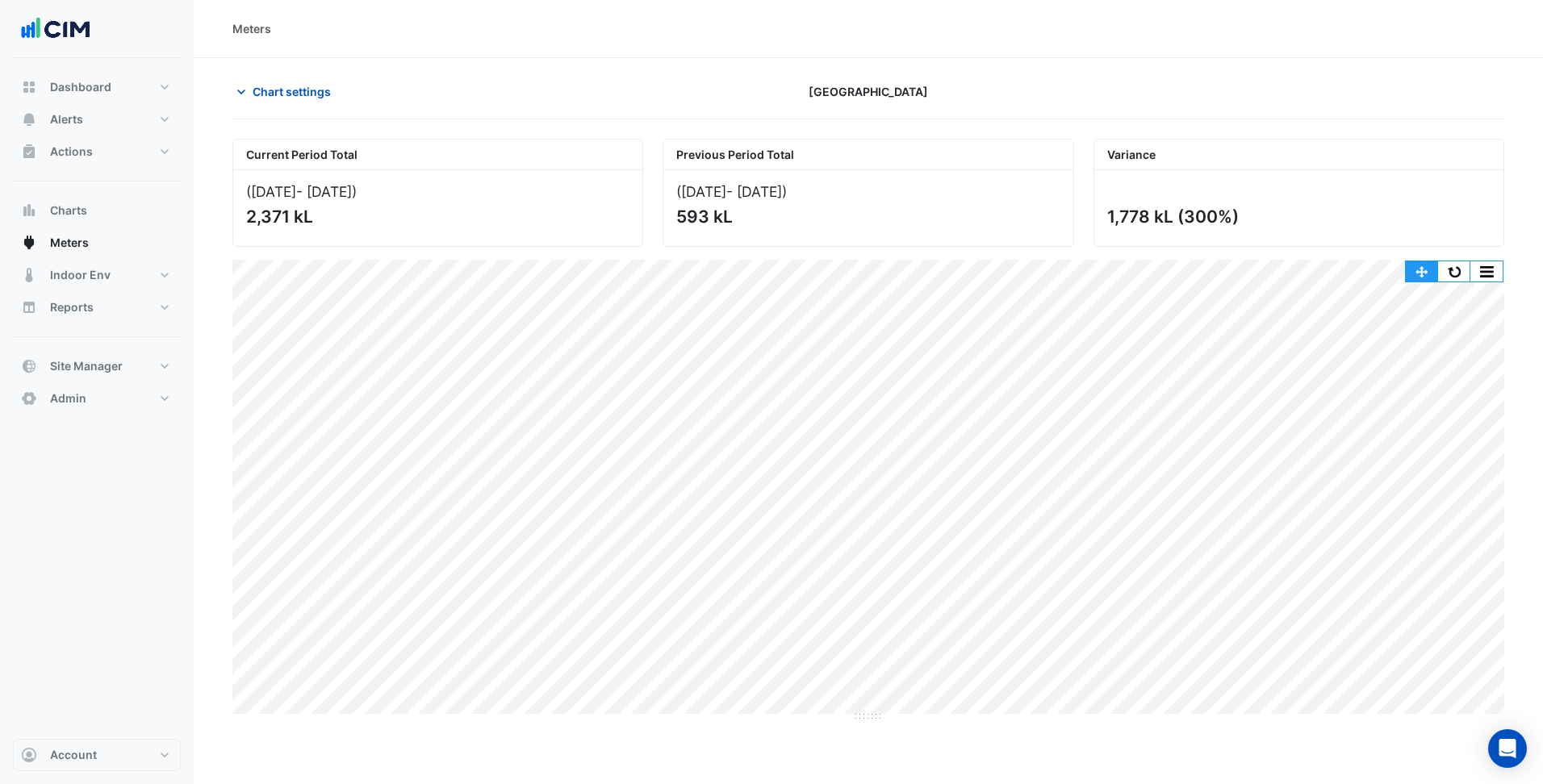
click at [1419, 265] on button "button" at bounding box center [1421, 271] width 32 height 21
click at [1446, 269] on button "button" at bounding box center [1454, 271] width 32 height 21
click at [313, 74] on section "Chart settings Pacific Fair Shopping Centre Current Period Total (01 Aug 25 - 0…" at bounding box center [869, 390] width 1350 height 664
click at [300, 96] on span "Chart settings" at bounding box center [292, 91] width 78 height 17
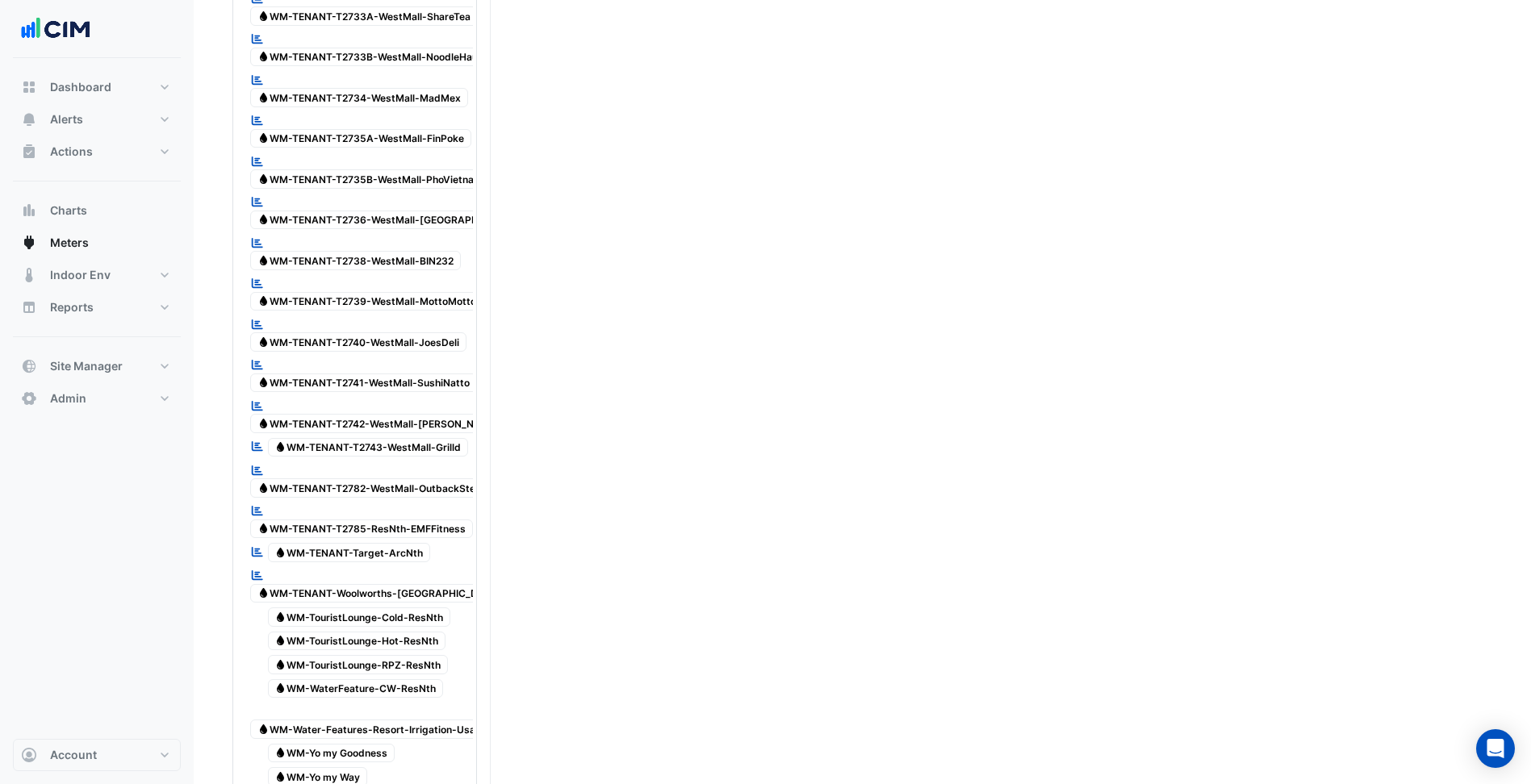
scroll to position [4945, 0]
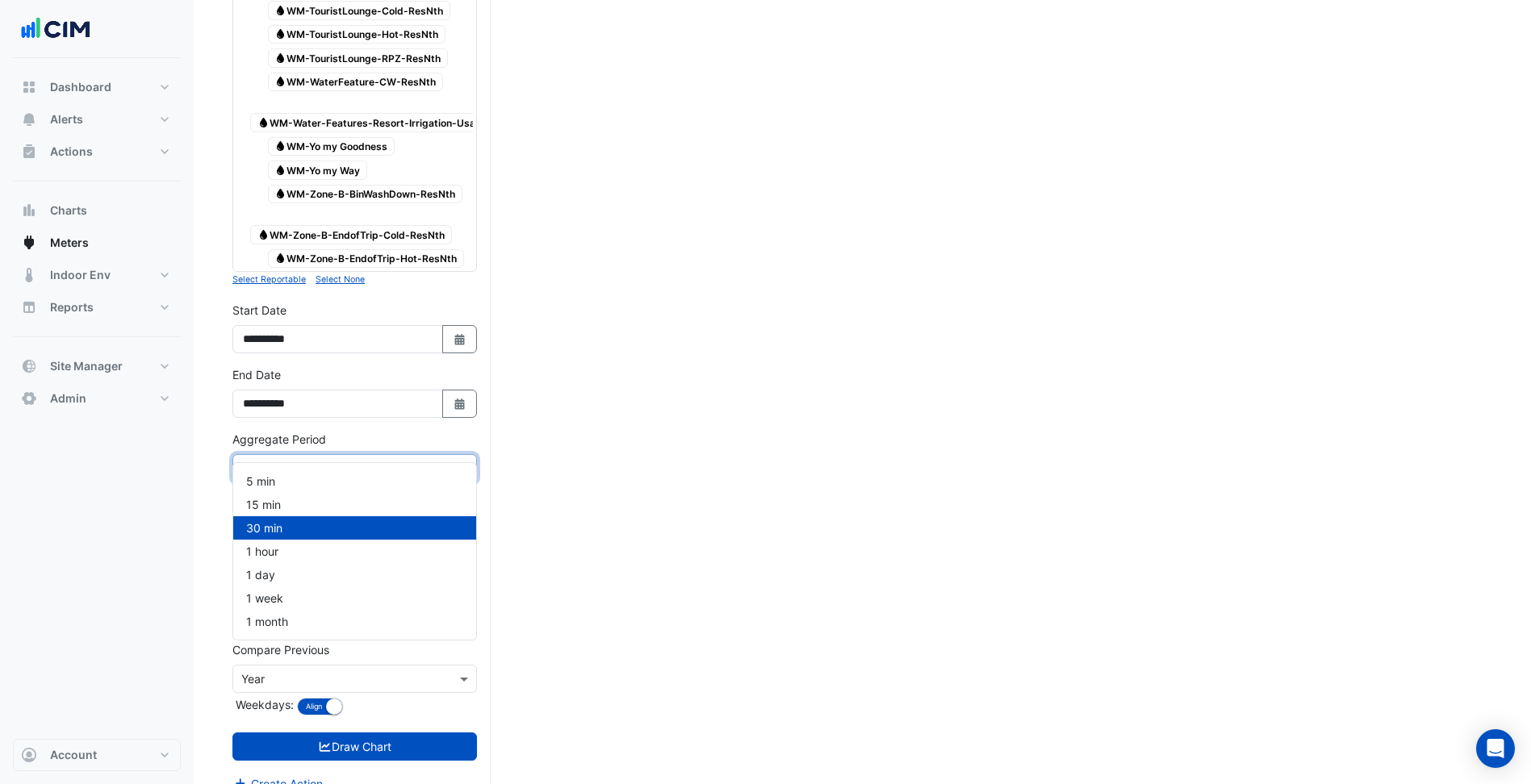
click at [327, 461] on input "text" at bounding box center [338, 468] width 194 height 17
click at [285, 505] on div "15 min" at bounding box center [355, 505] width 243 height 24
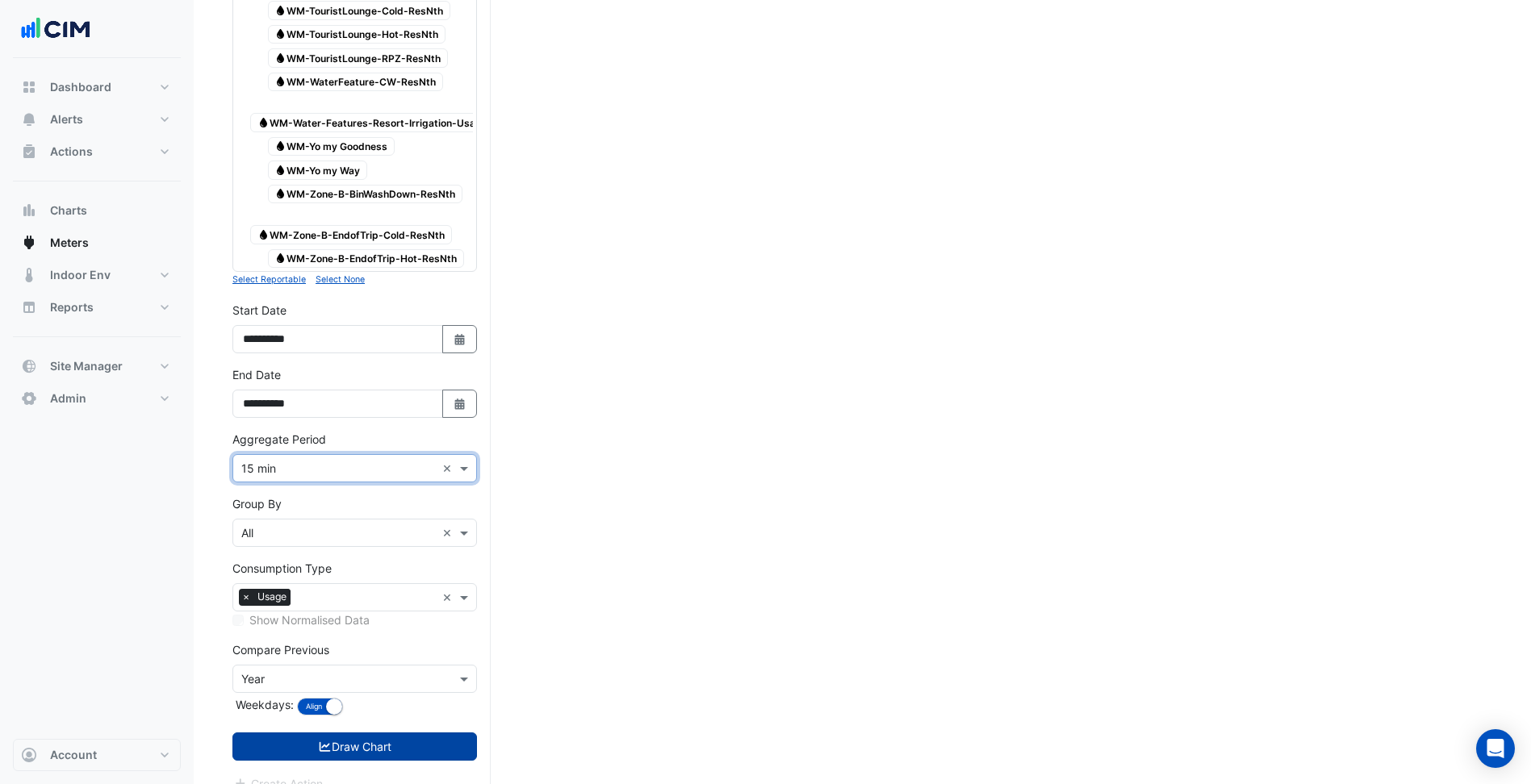
click at [412, 733] on button "Draw Chart" at bounding box center [354, 747] width 244 height 28
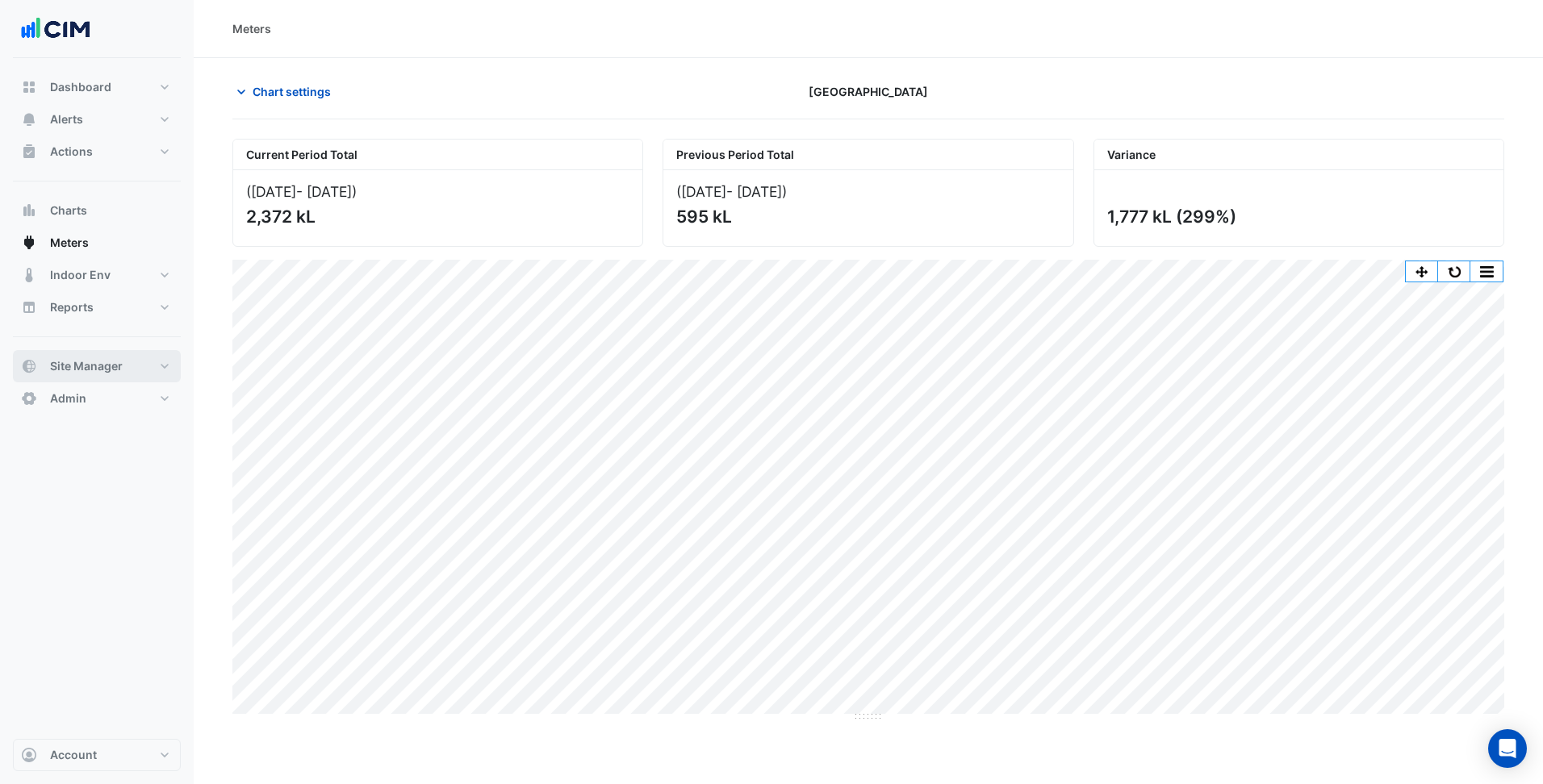
click at [121, 377] on button "Site Manager" at bounding box center [96, 366] width 168 height 32
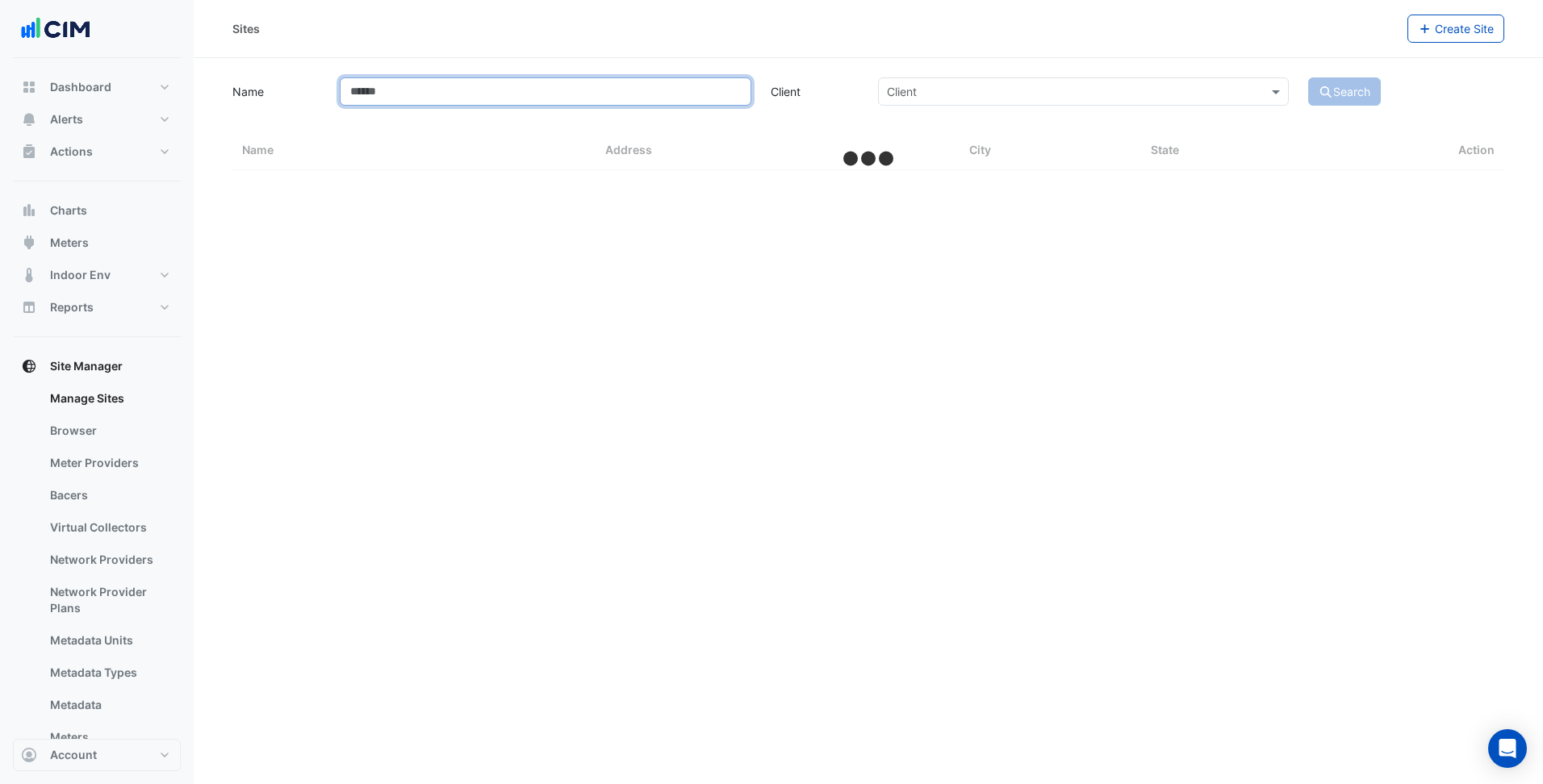
click at [498, 99] on input "Name" at bounding box center [545, 91] width 411 height 28
select select "***"
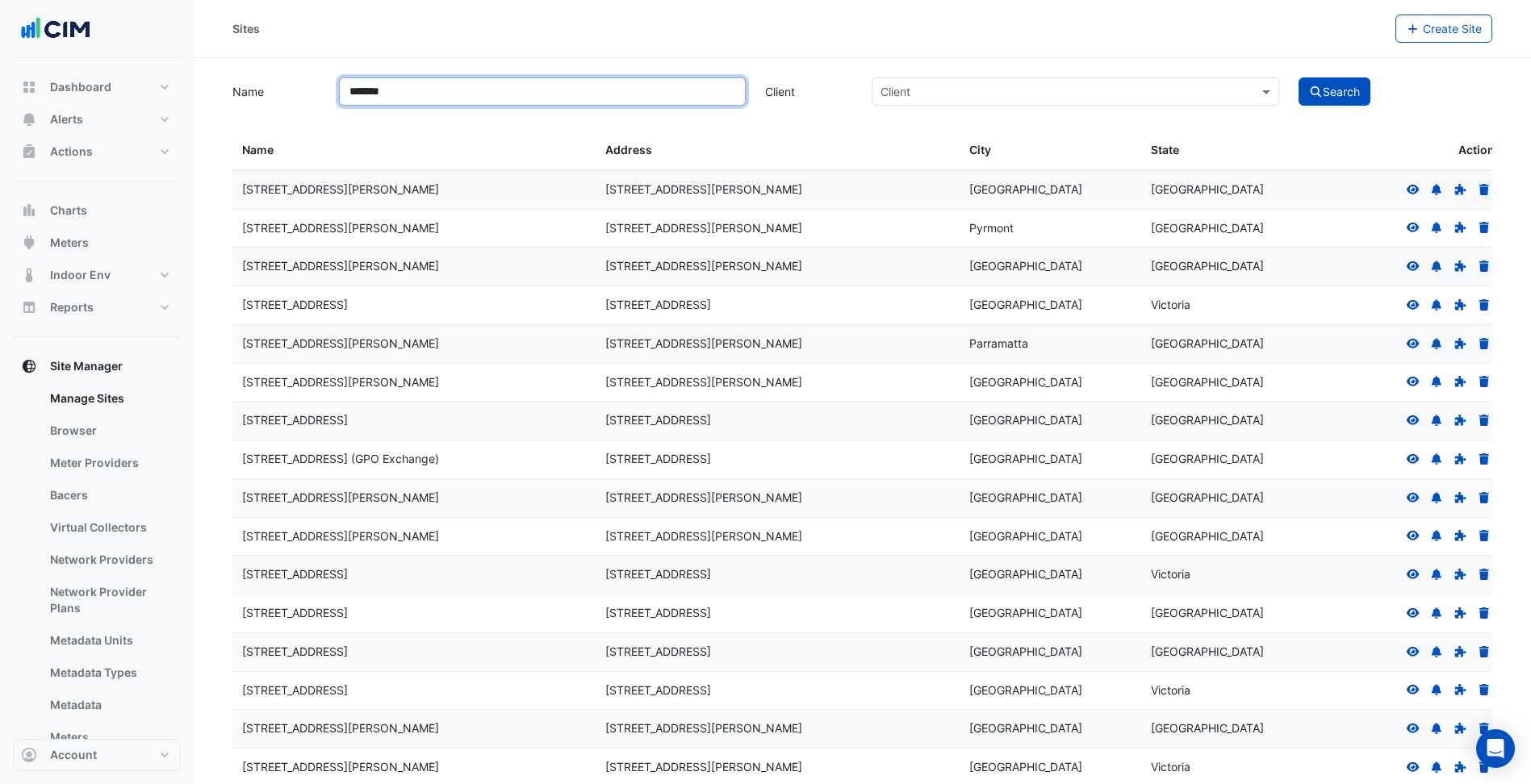
type input "*******"
click at [1299, 77] on button "Search" at bounding box center [1335, 91] width 73 height 28
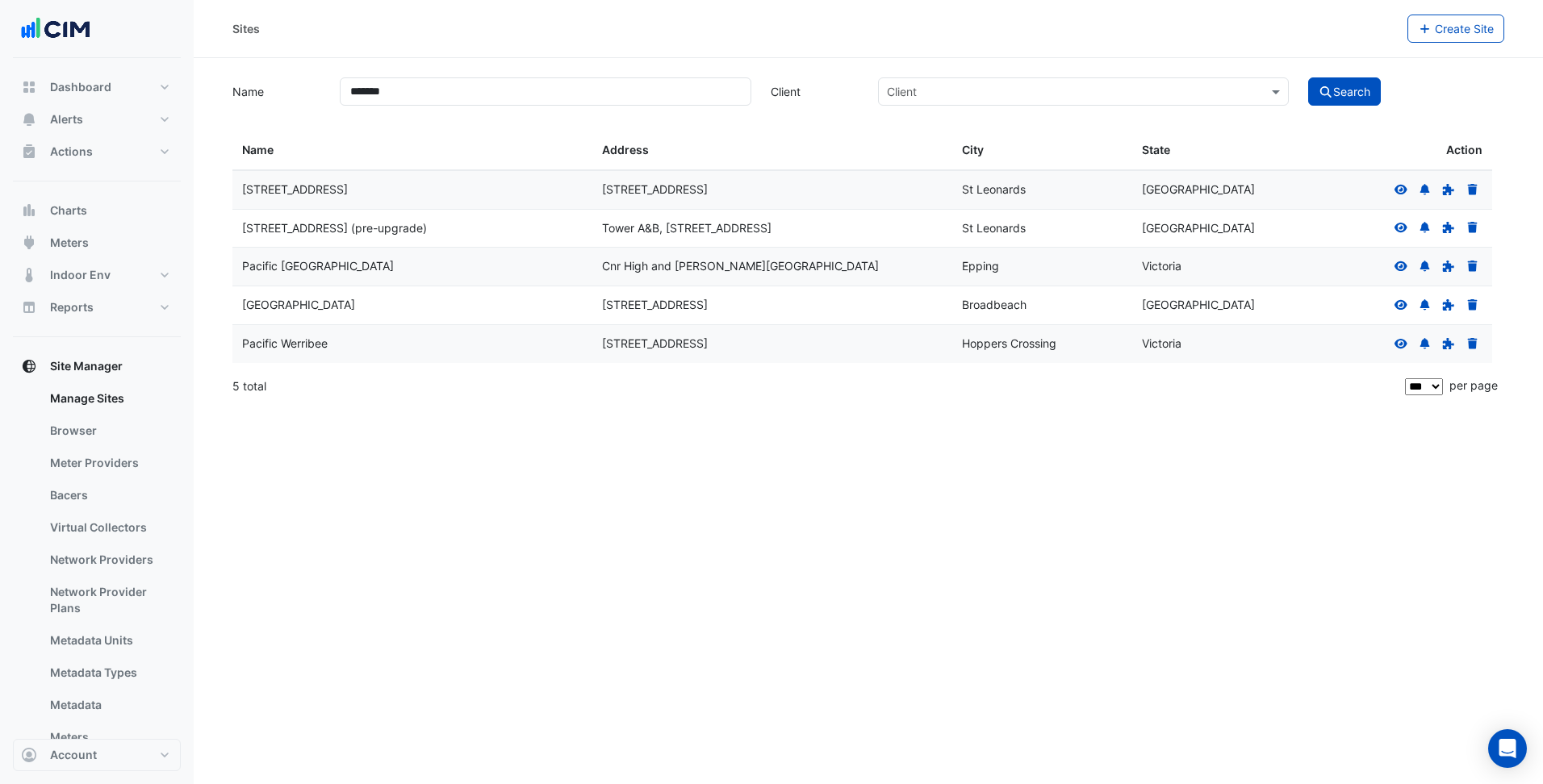
click at [1395, 304] on icon at bounding box center [1401, 305] width 15 height 12
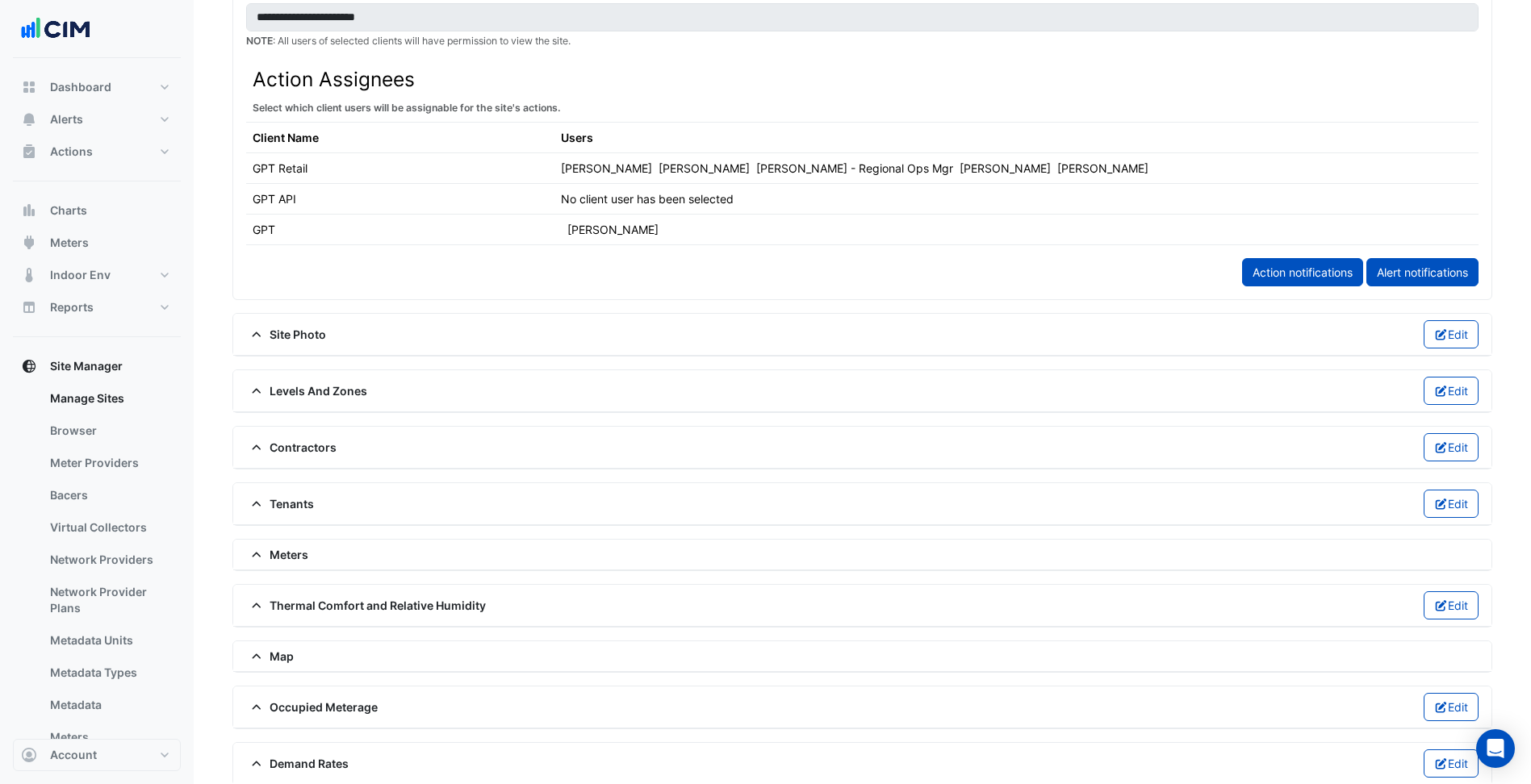
scroll to position [807, 0]
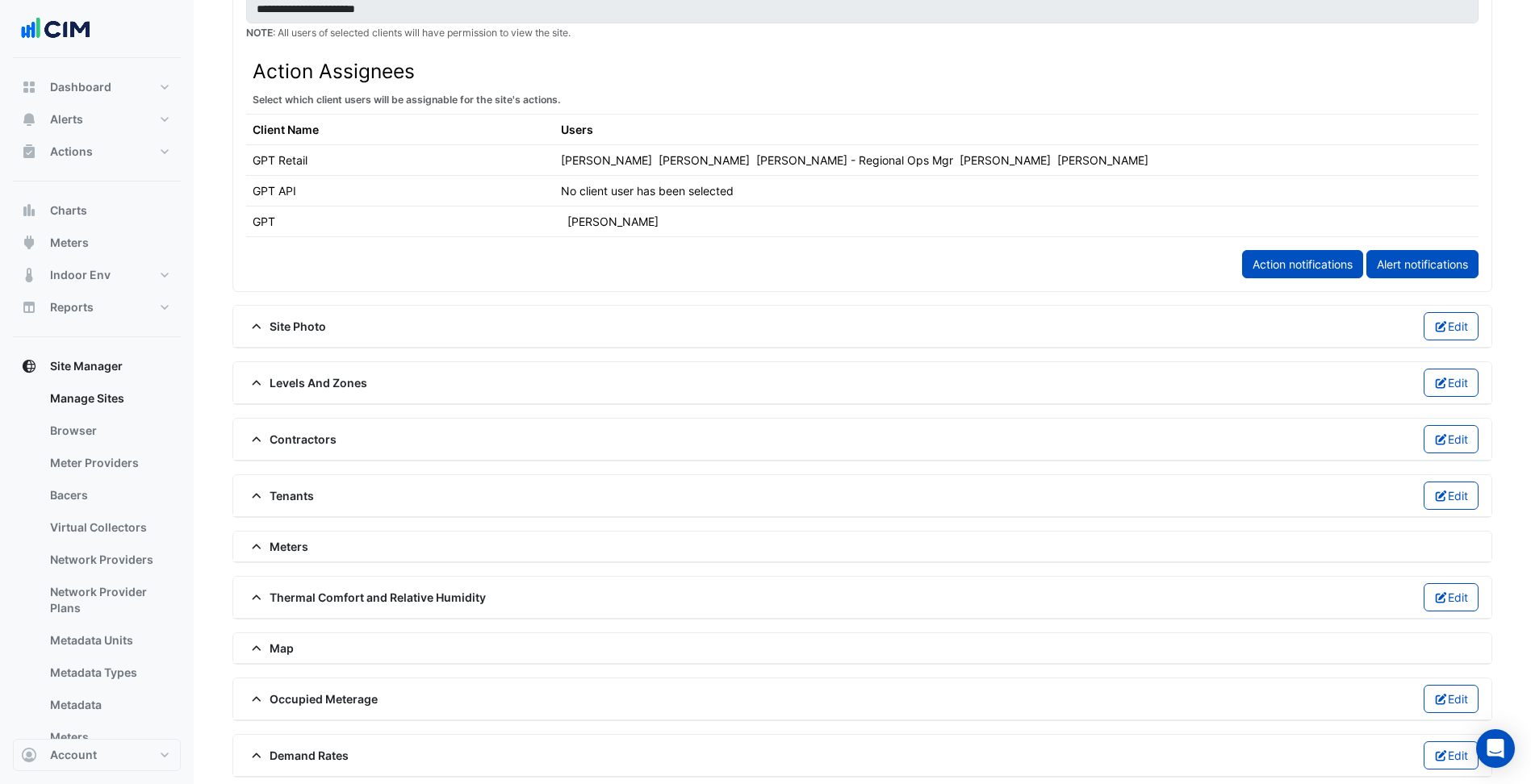
click at [288, 441] on span "Contractors" at bounding box center [291, 439] width 90 height 17
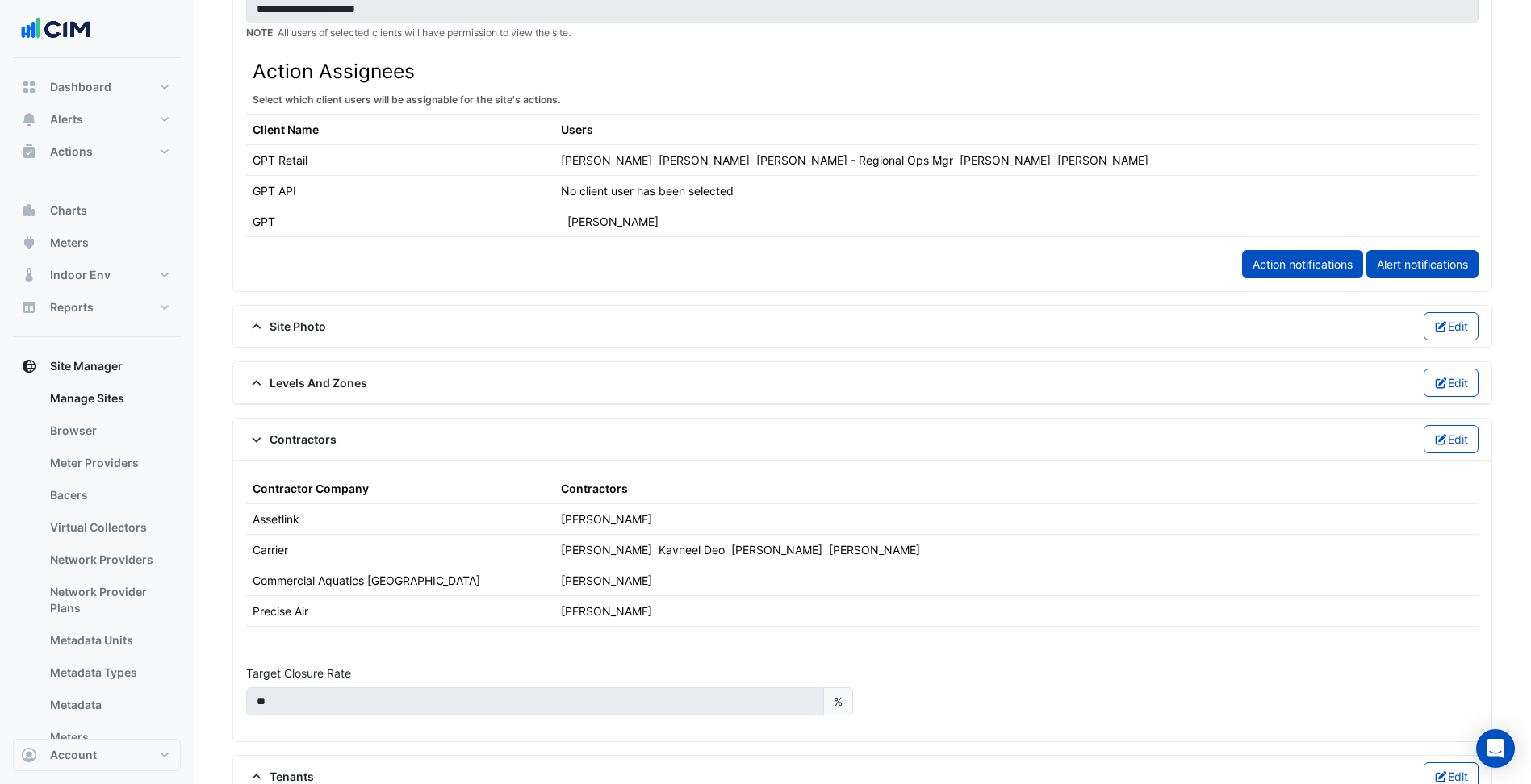
click at [288, 441] on span "Contractors" at bounding box center [291, 439] width 90 height 17
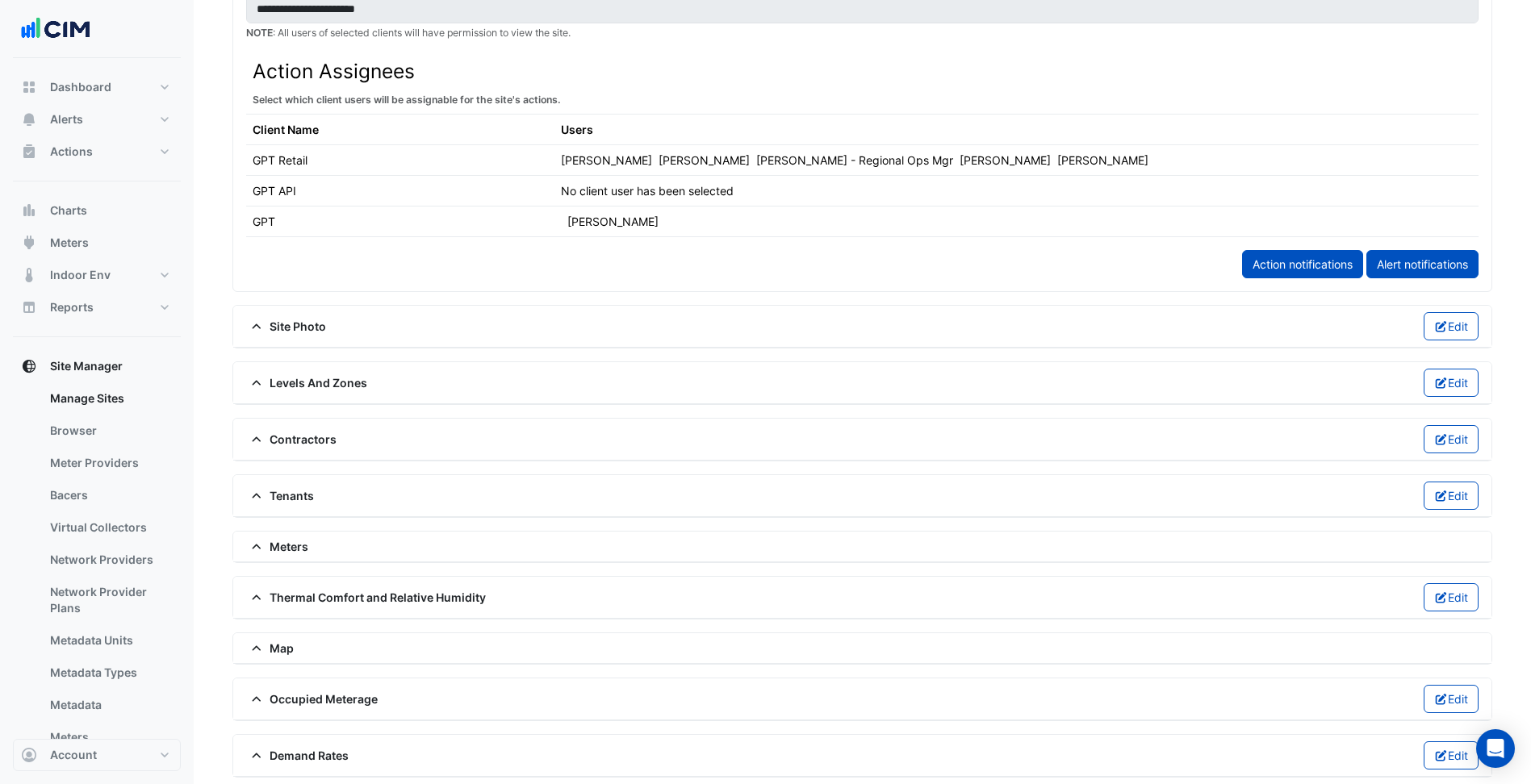
click at [285, 554] on span "Meters" at bounding box center [276, 546] width 62 height 17
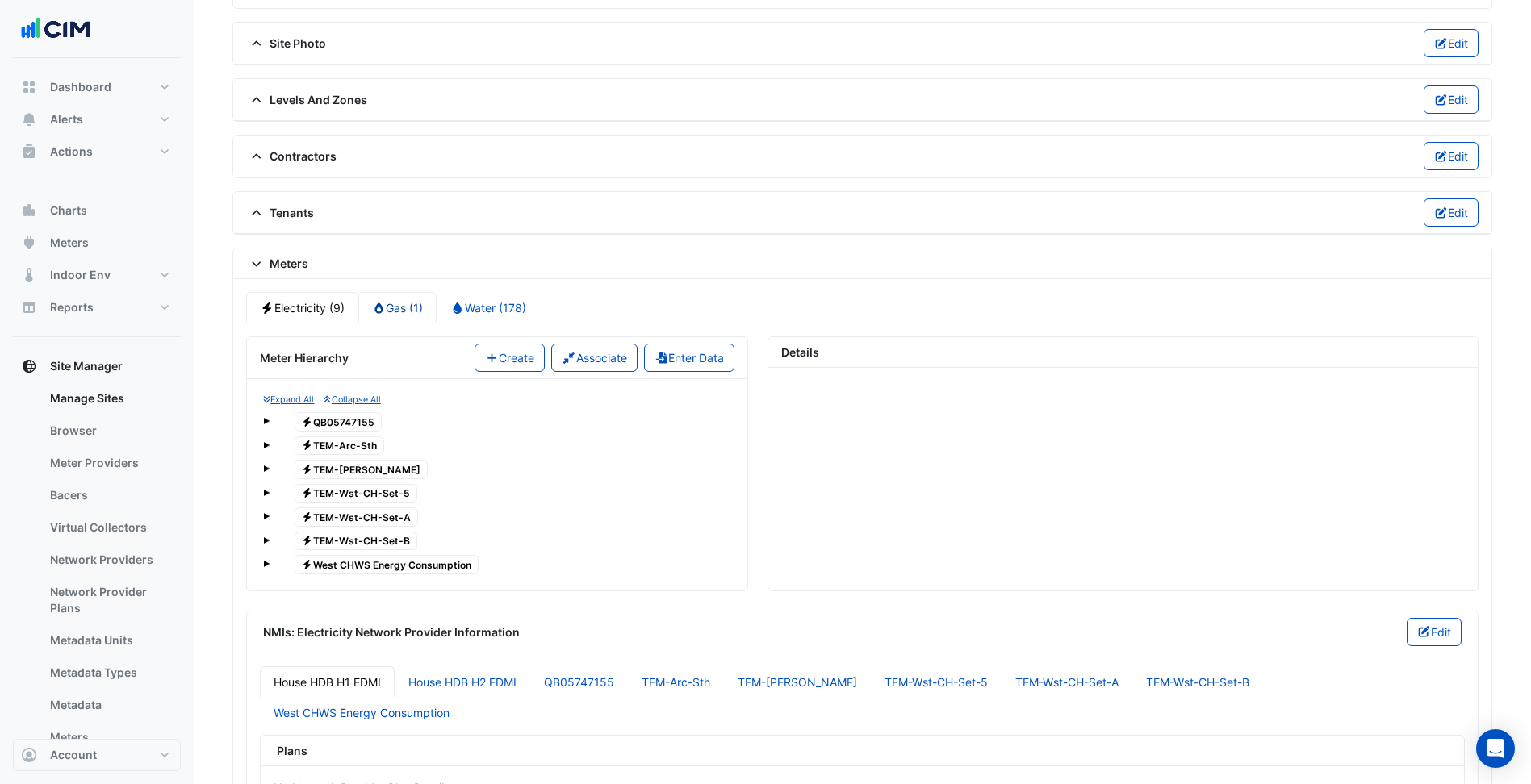
scroll to position [1130, 0]
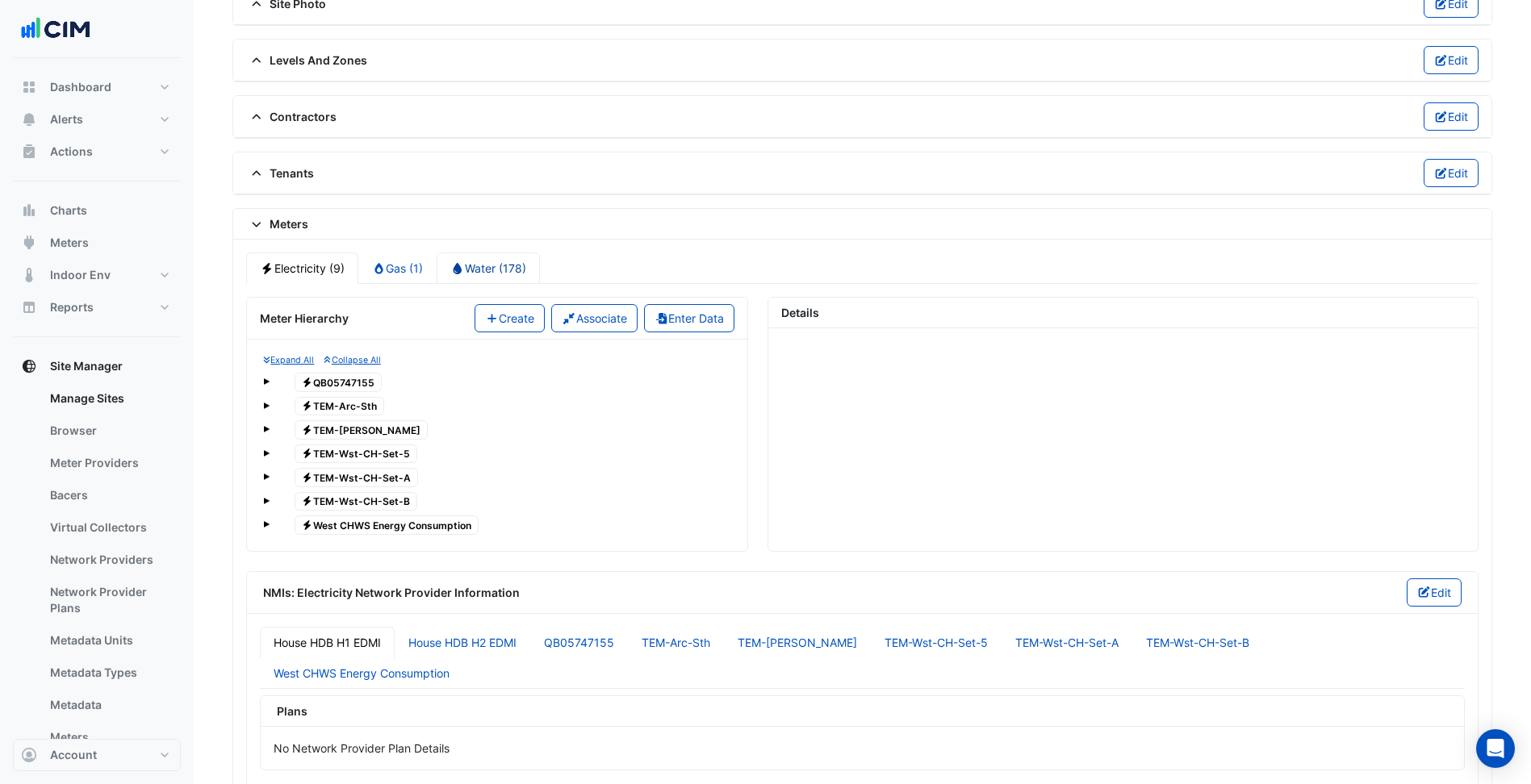
click at [506, 267] on link "Water (178)" at bounding box center [487, 269] width 103 height 31
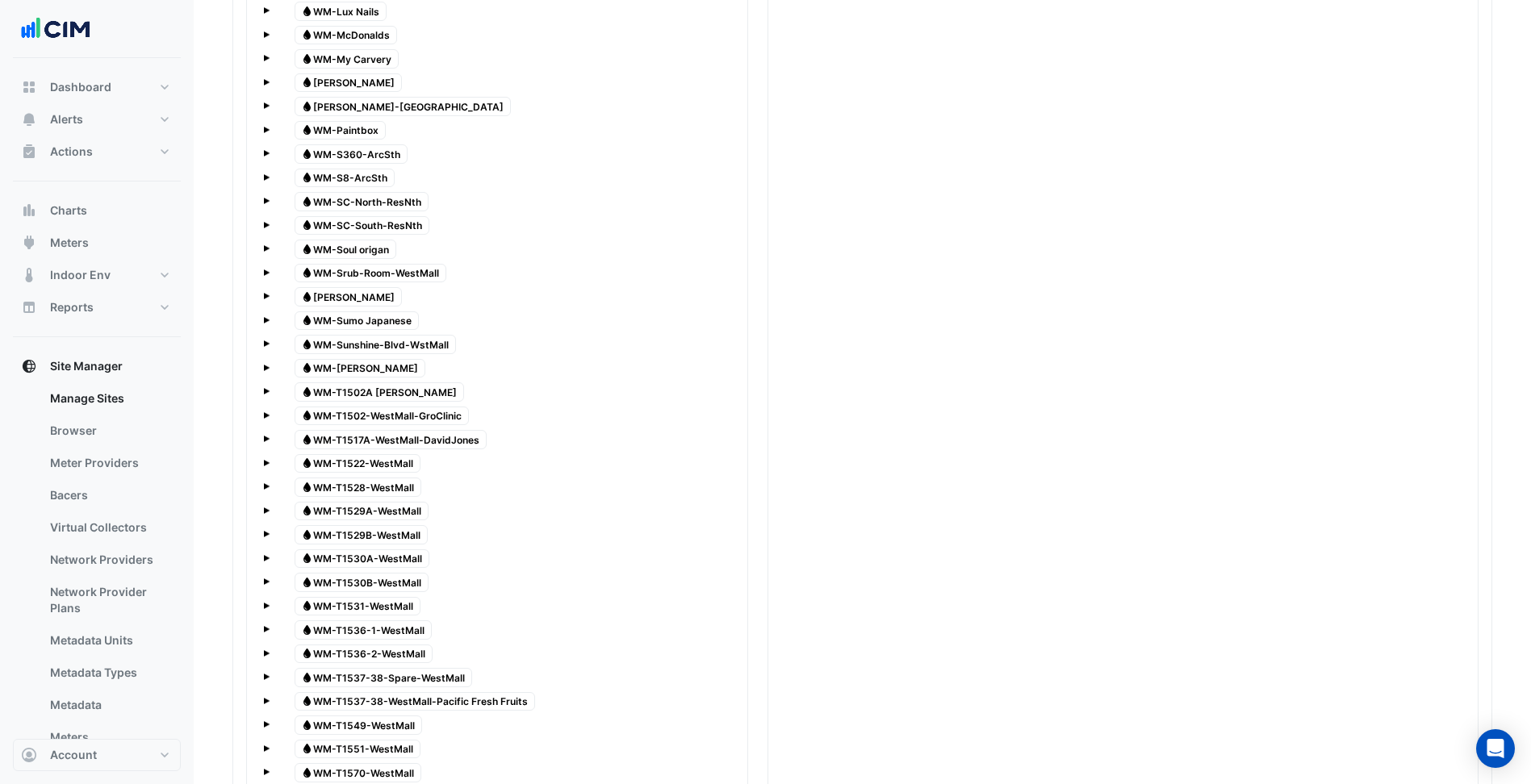
scroll to position [4262, 0]
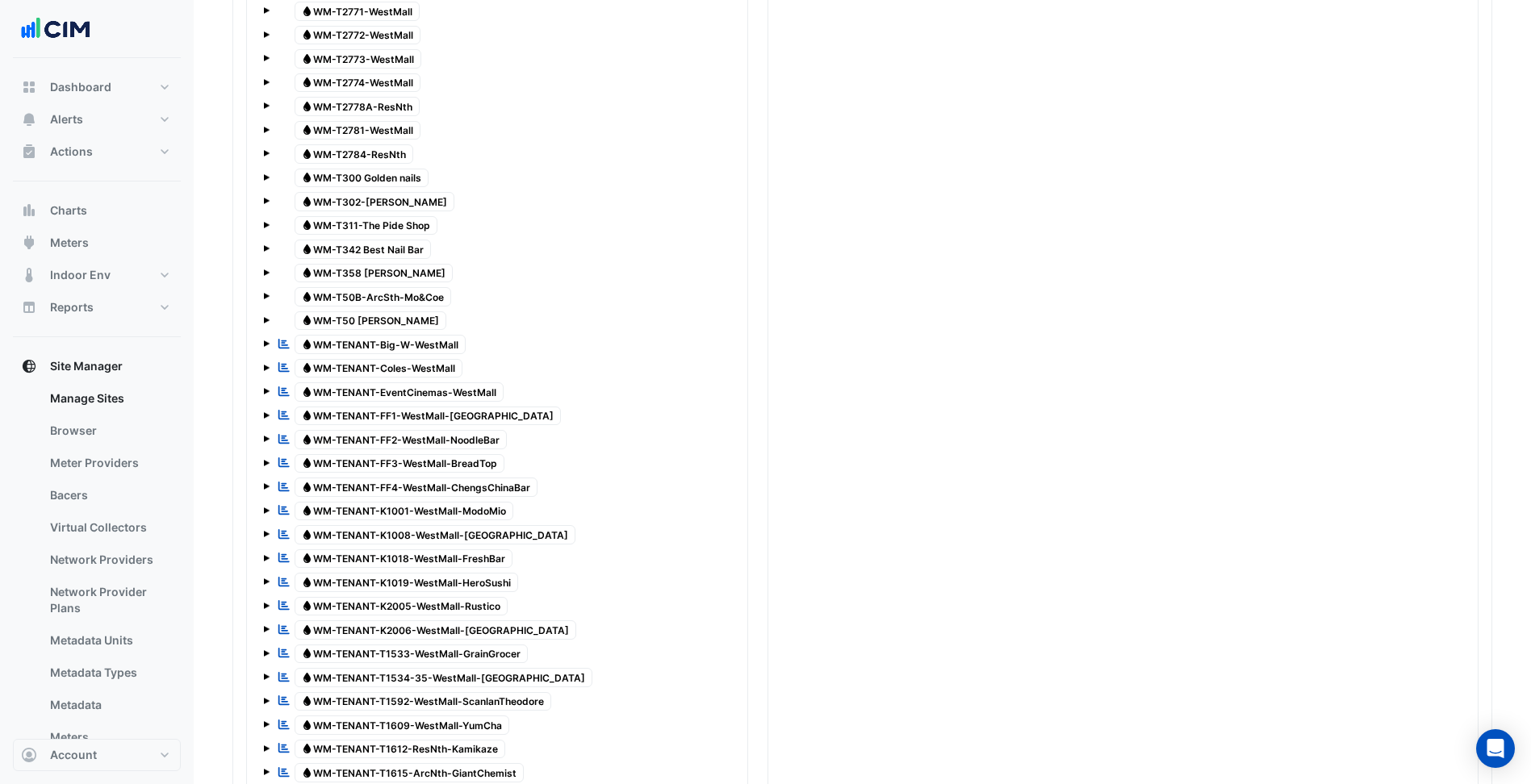
drag, startPoint x: 460, startPoint y: 388, endPoint x: 838, endPoint y: 322, distance: 383.7
click at [460, 388] on span "Water WM-TENANT-EventCinemas-WestMall" at bounding box center [400, 392] width 210 height 20
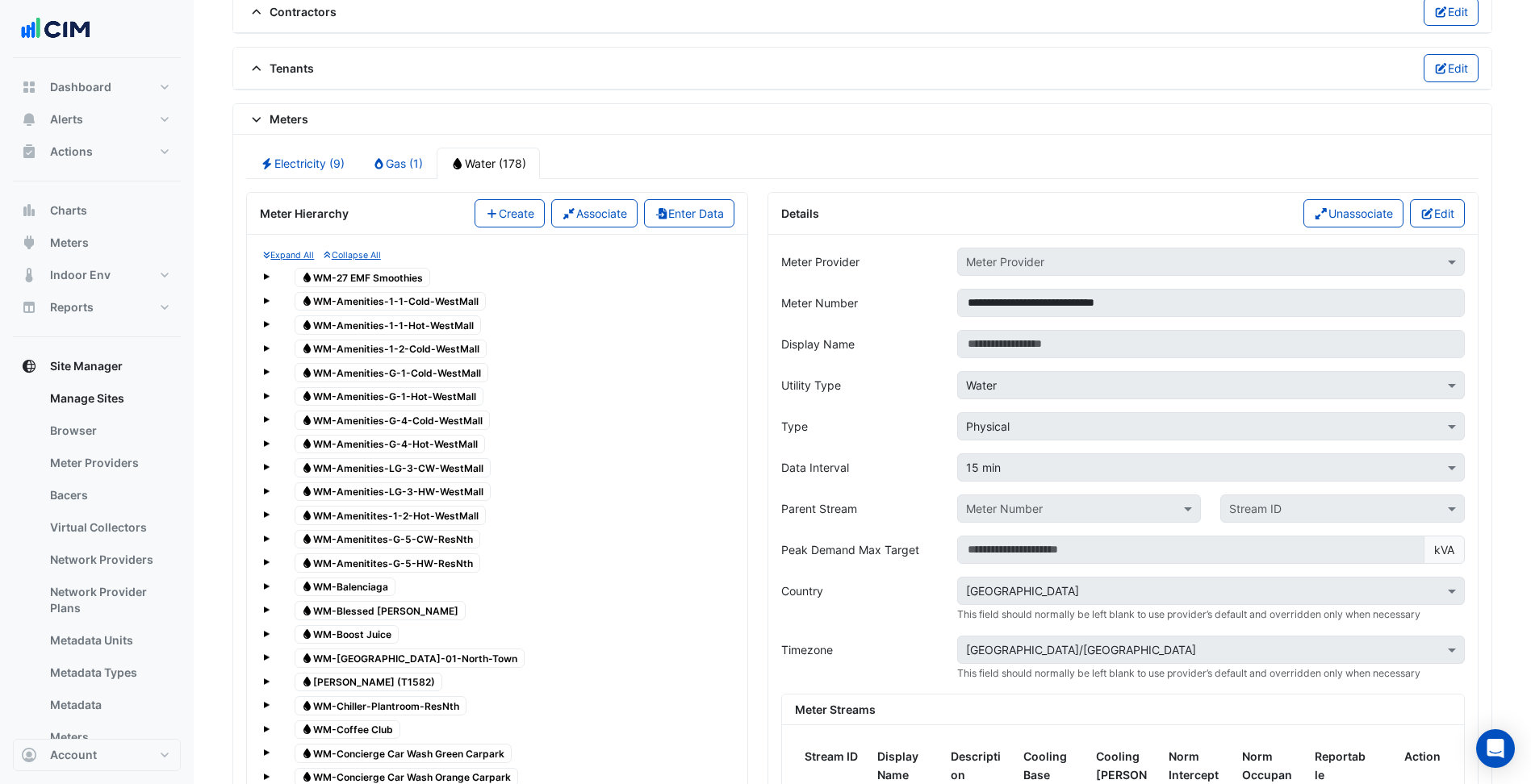
scroll to position [1196, 0]
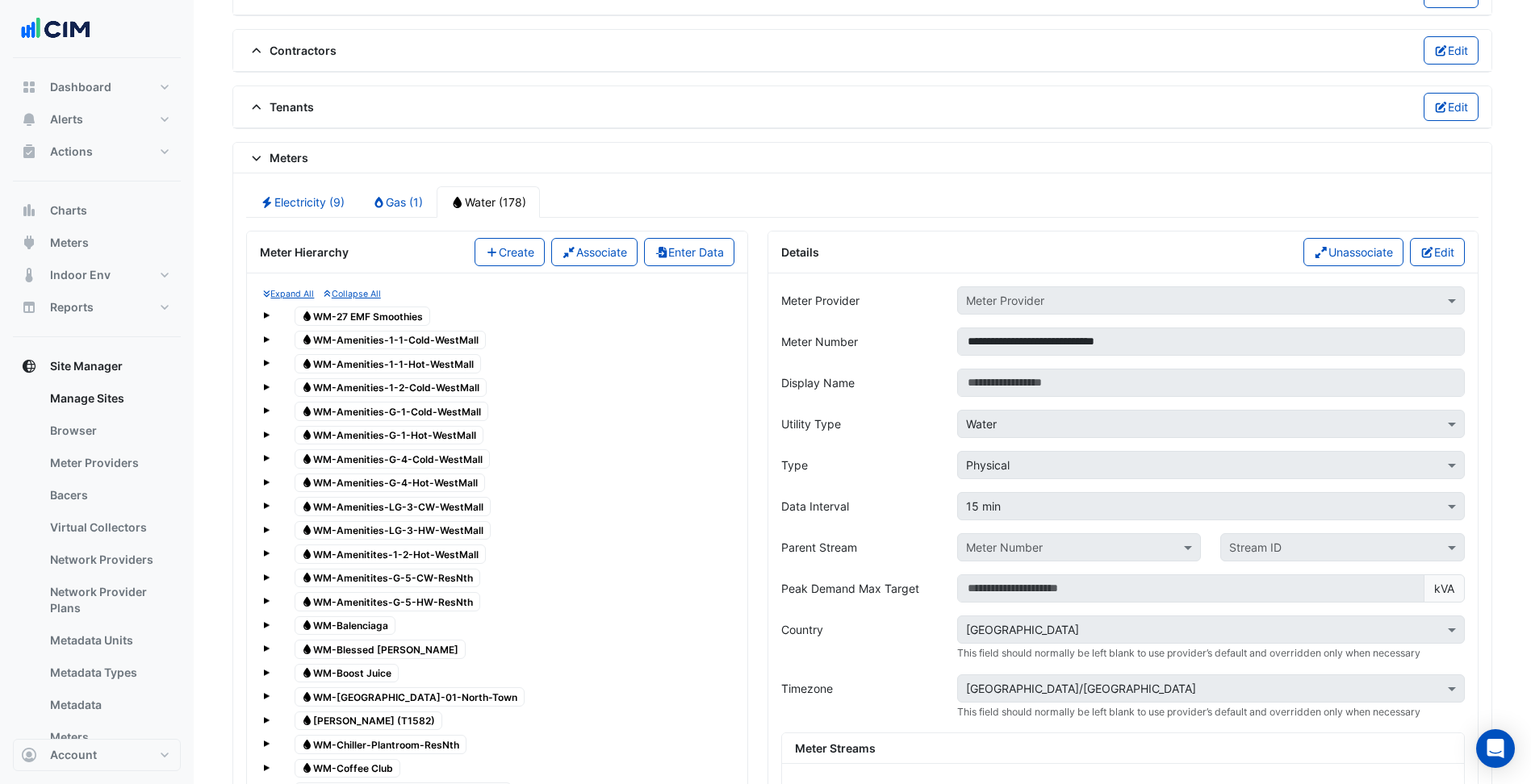
click at [1447, 250] on button "Edit" at bounding box center [1437, 252] width 56 height 28
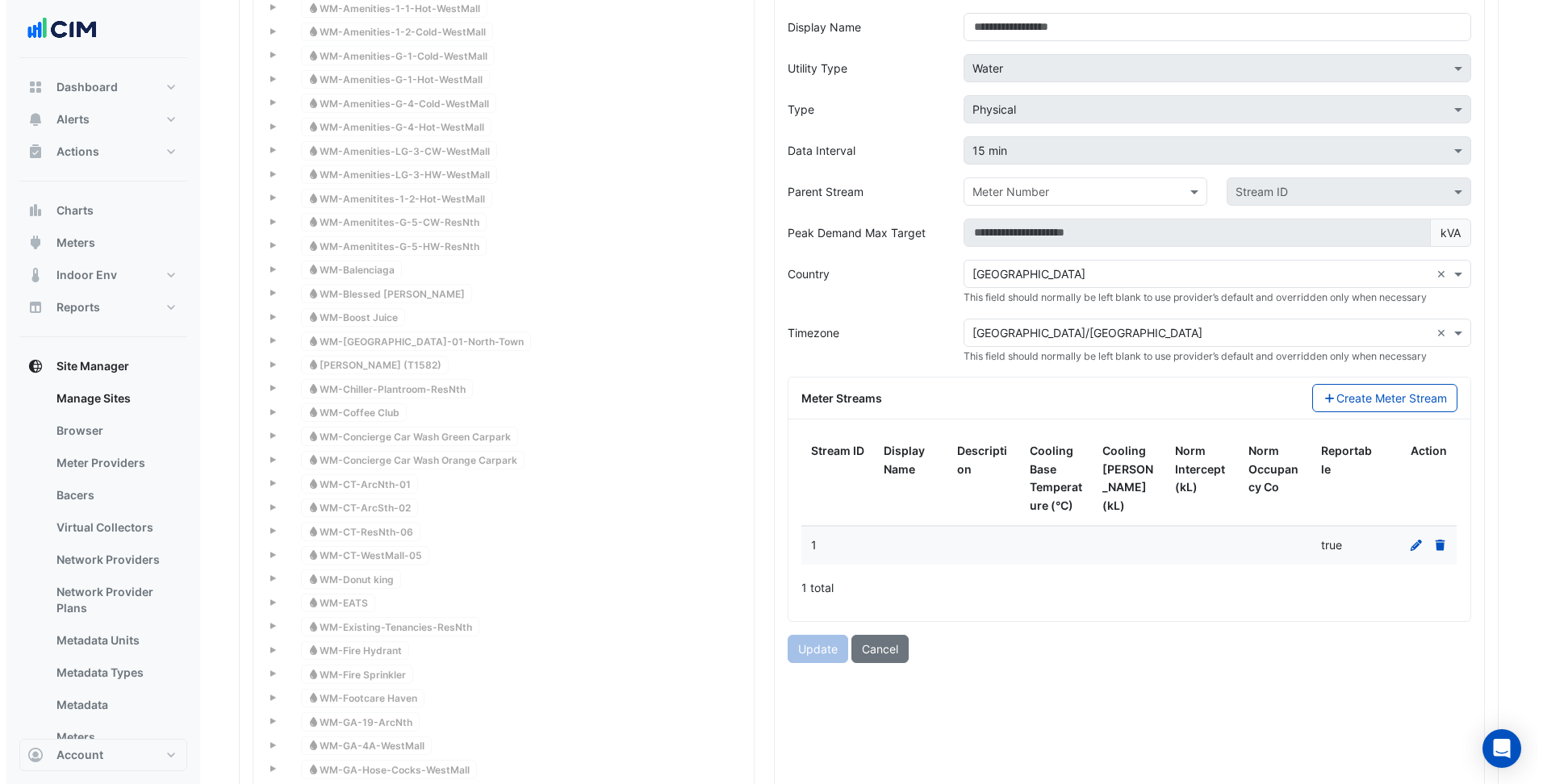
scroll to position [1680, 0]
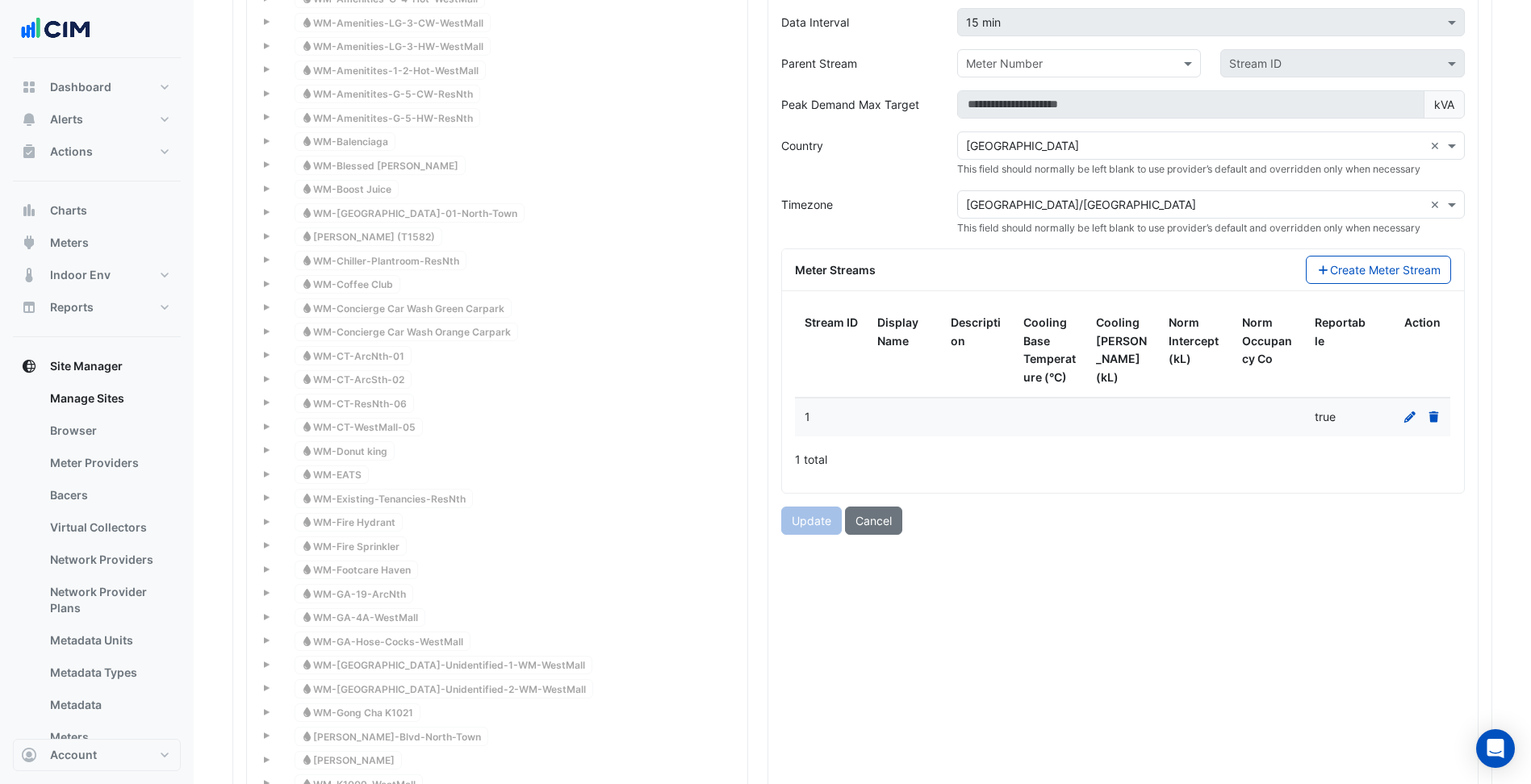
click at [1408, 416] on icon at bounding box center [1409, 417] width 15 height 12
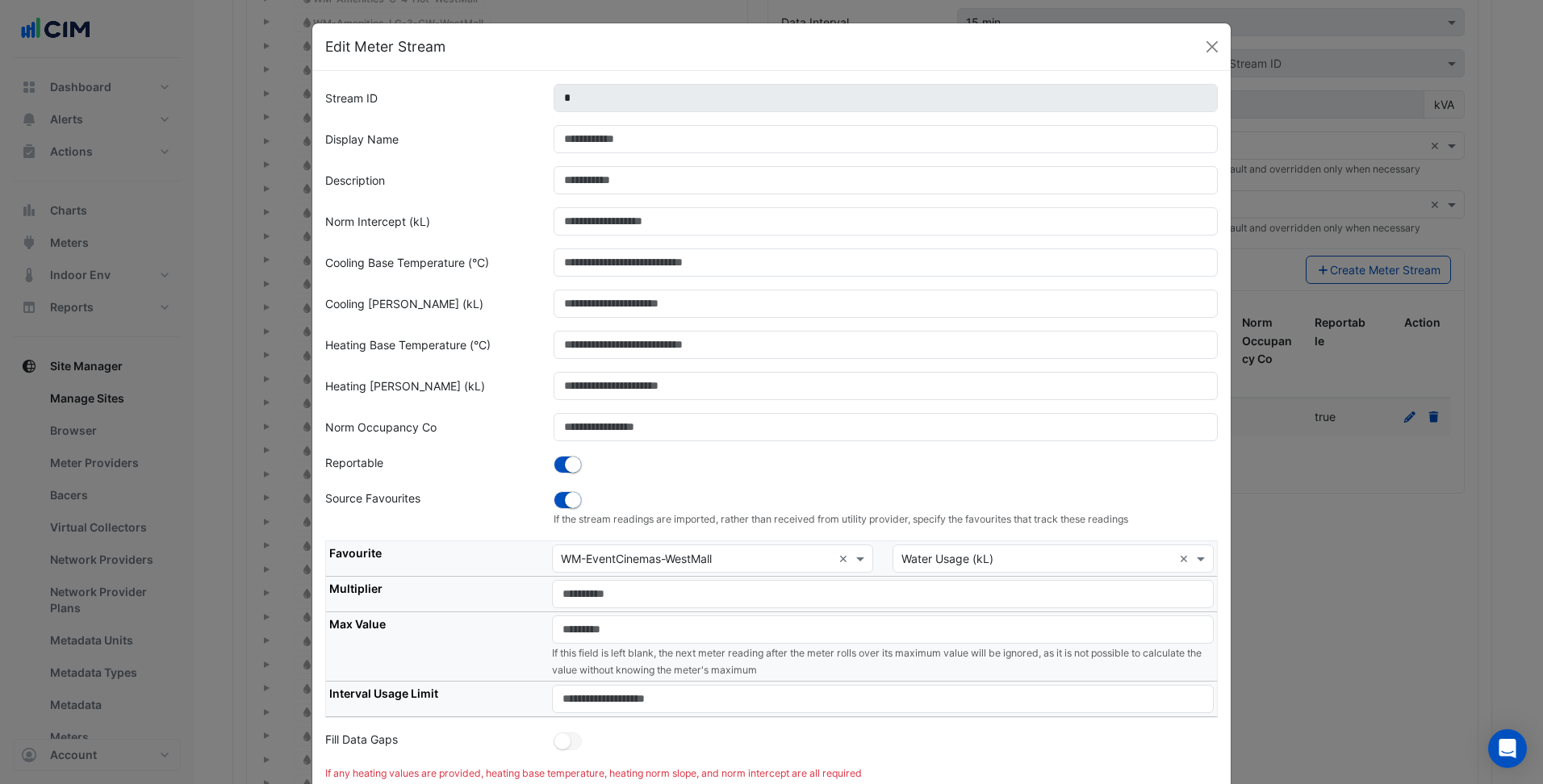
click at [664, 729] on div "Favourite Equipment × WM-EventCinemas-WestMall × Favourite × Water Usage (kL) ×…" at bounding box center [772, 636] width 912 height 191
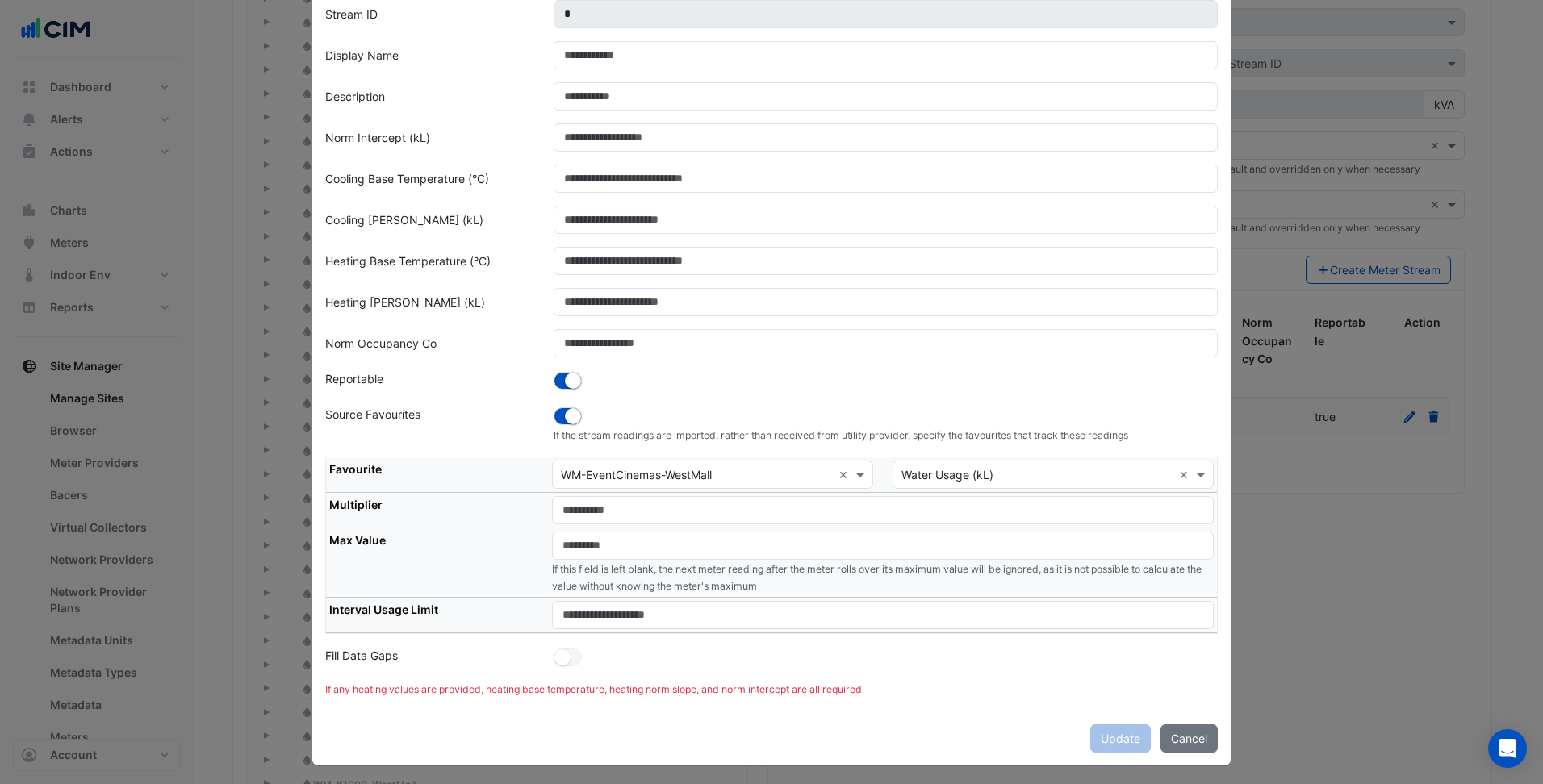
scroll to position [89, 0]
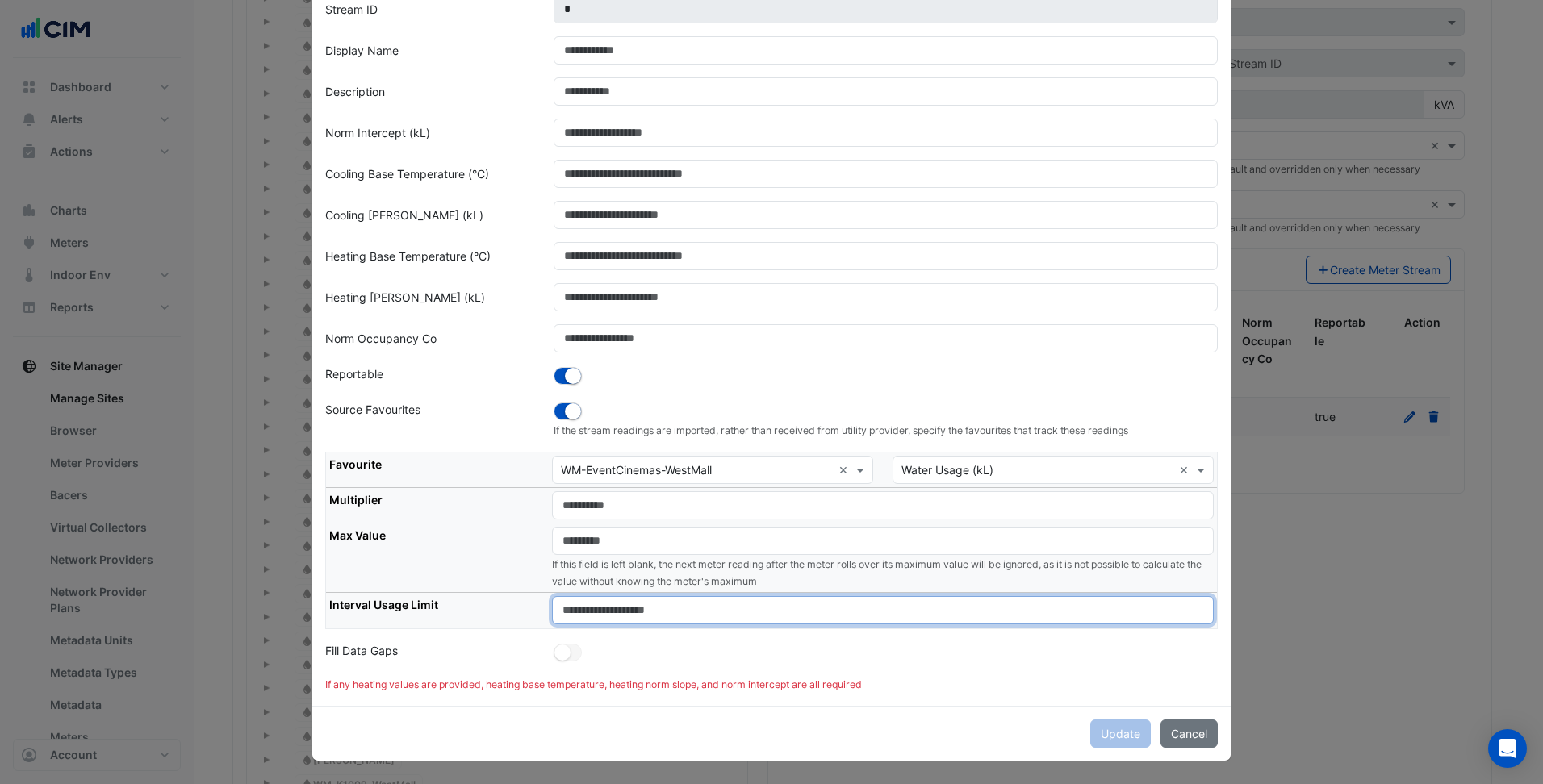
drag, startPoint x: 551, startPoint y: 614, endPoint x: 523, endPoint y: 614, distance: 28.0
click at [523, 614] on tr "Interval Usage Limit ****" at bounding box center [772, 611] width 891 height 35
type input "***"
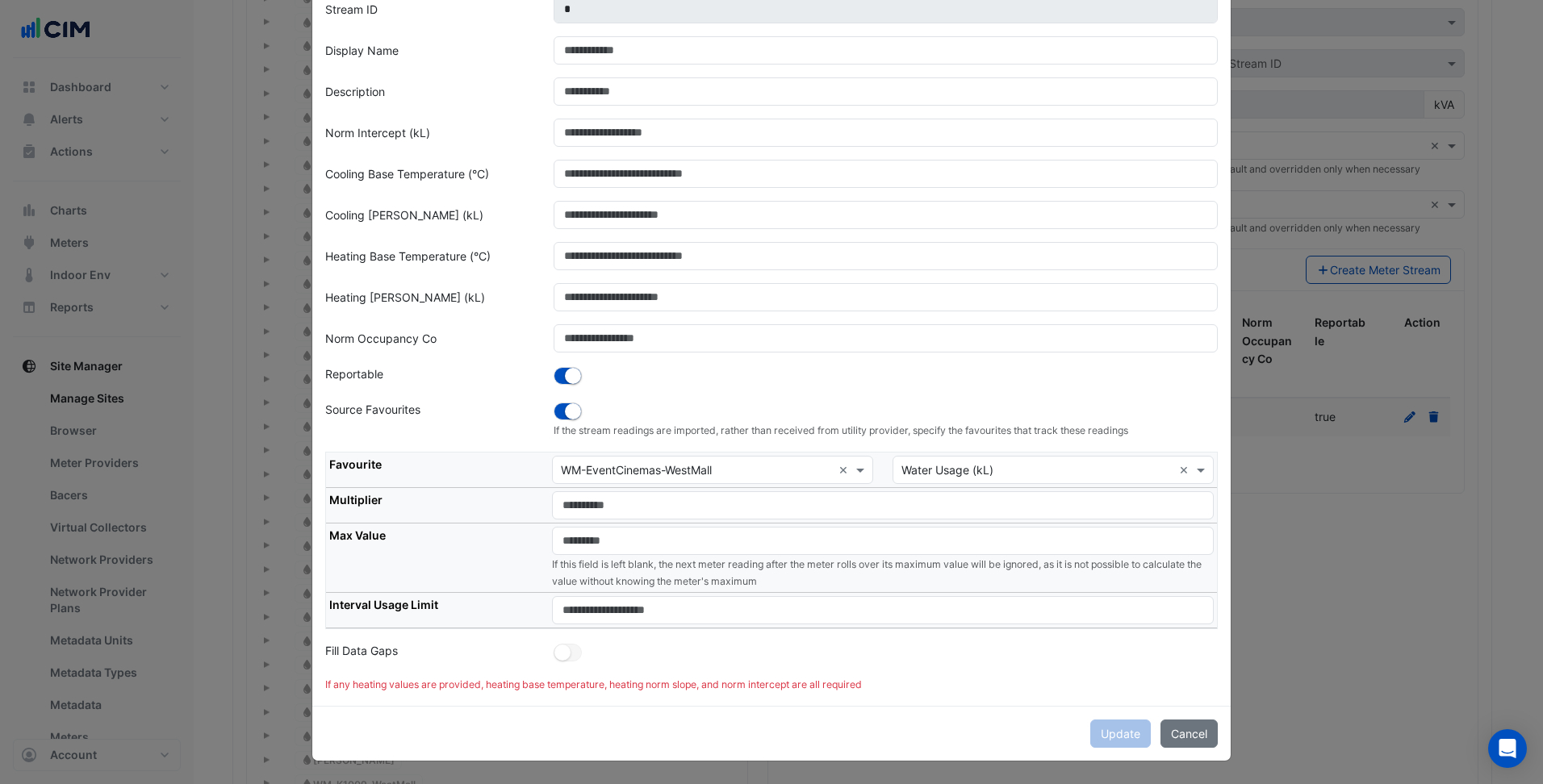
click at [857, 647] on div at bounding box center [886, 653] width 684 height 23
click at [1023, 679] on div "If any heating values are provided, heating base temperature, heating norm slop…" at bounding box center [772, 685] width 893 height 15
click at [829, 693] on div "Stream ID * Display Name Description Norm Intercept (kL) Cooling Base Temperatu…" at bounding box center [772, 344] width 919 height 724
click at [914, 692] on div "If any heating values are provided, heating base temperature, heating norm slop…" at bounding box center [772, 685] width 893 height 15
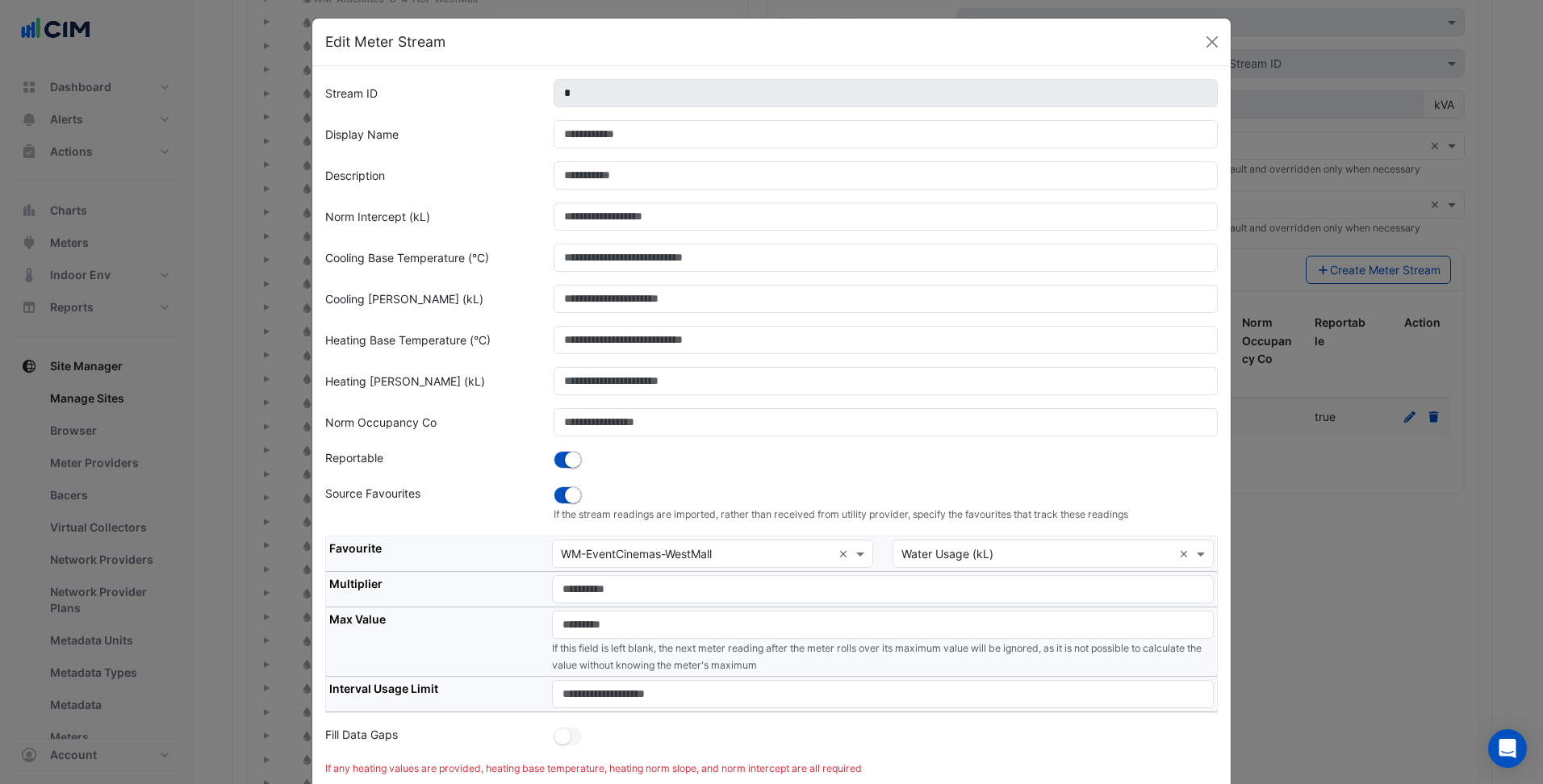
scroll to position [0, 0]
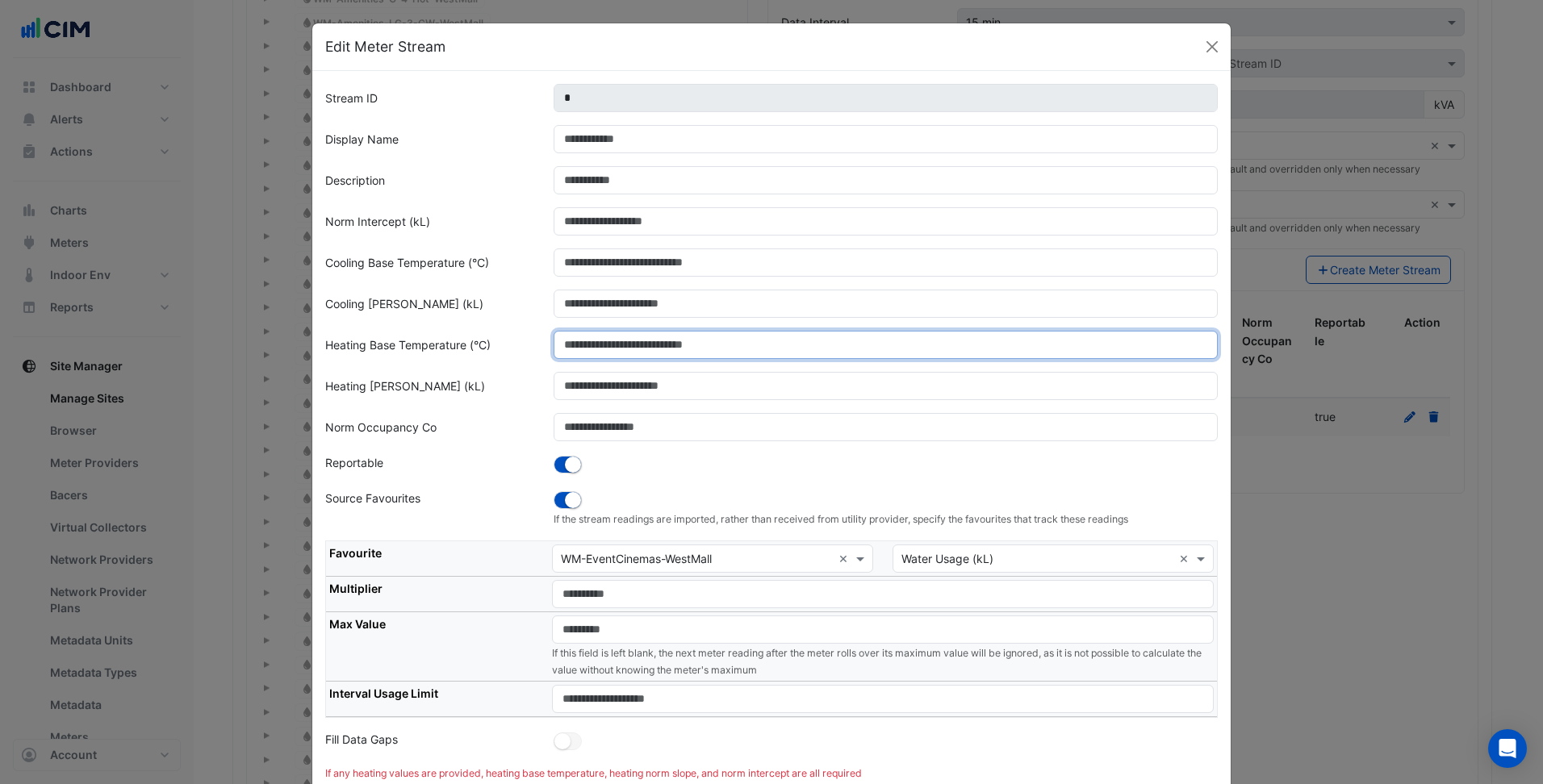
drag, startPoint x: 579, startPoint y: 340, endPoint x: 530, endPoint y: 345, distance: 49.3
click at [530, 345] on div "Heating Base Temperature (°C) **" at bounding box center [772, 345] width 912 height 28
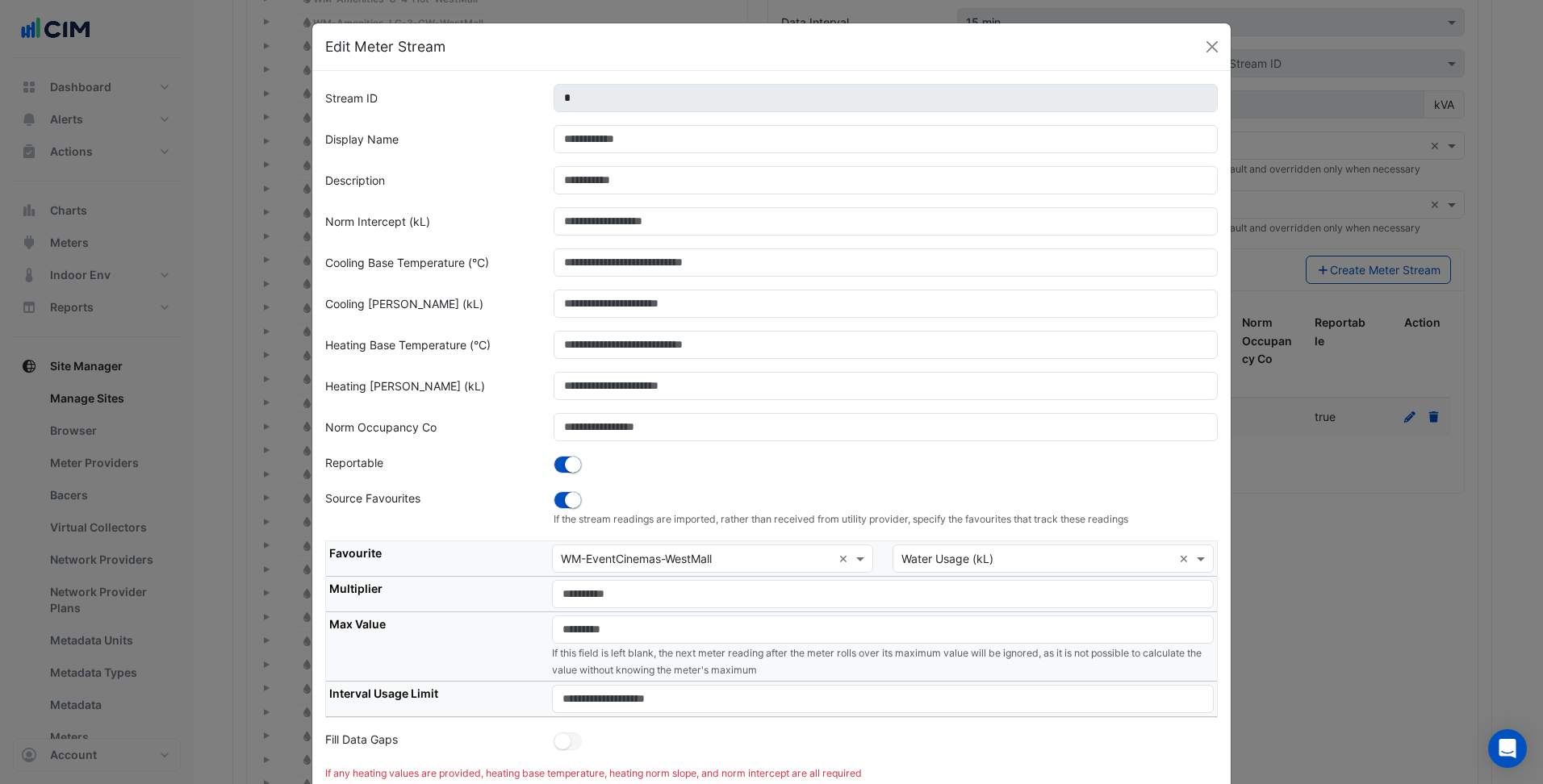
click at [530, 345] on div "Heating Base Temperature (°C)" at bounding box center [429, 345] width 228 height 28
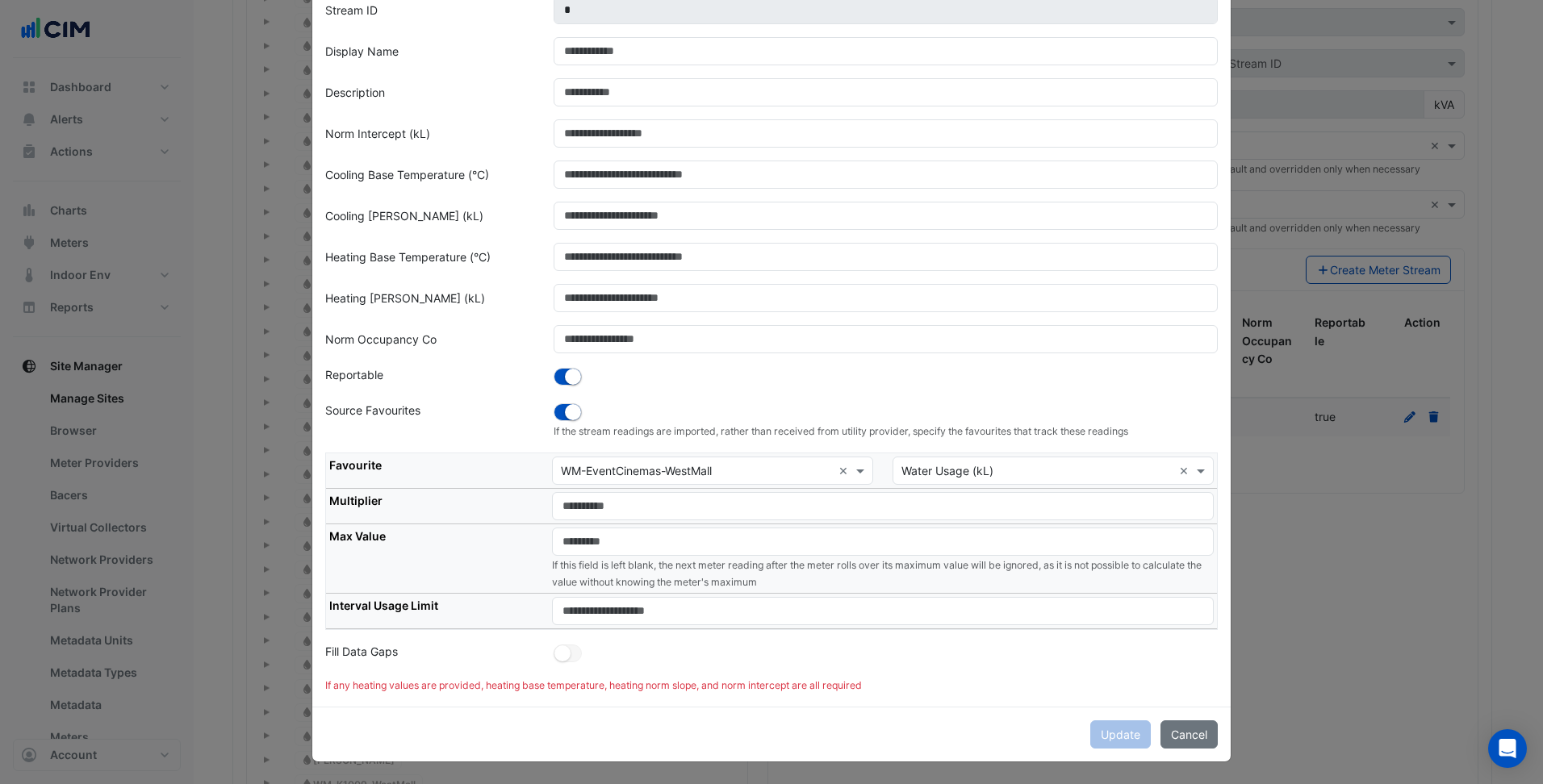
scroll to position [89, 0]
drag, startPoint x: 940, startPoint y: 709, endPoint x: 973, endPoint y: 709, distance: 33.0
click at [943, 709] on div "Update Cancel" at bounding box center [772, 733] width 919 height 55
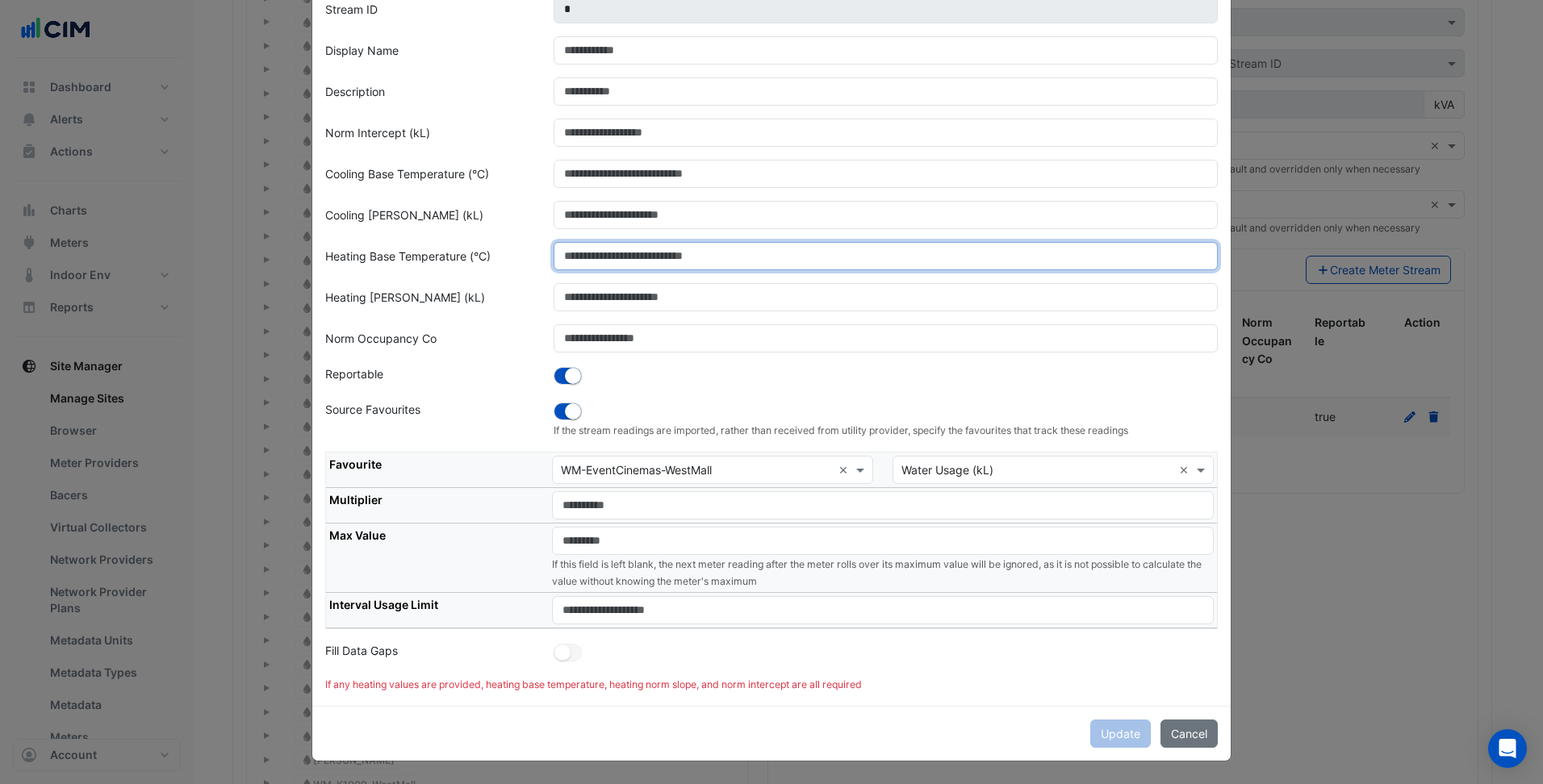
drag, startPoint x: 575, startPoint y: 245, endPoint x: 466, endPoint y: 281, distance: 114.8
click at [466, 281] on form "Stream ID * Display Name Description Norm Intercept (kL) Cooling Base Temperatu…" at bounding box center [772, 344] width 893 height 698
type input "*"
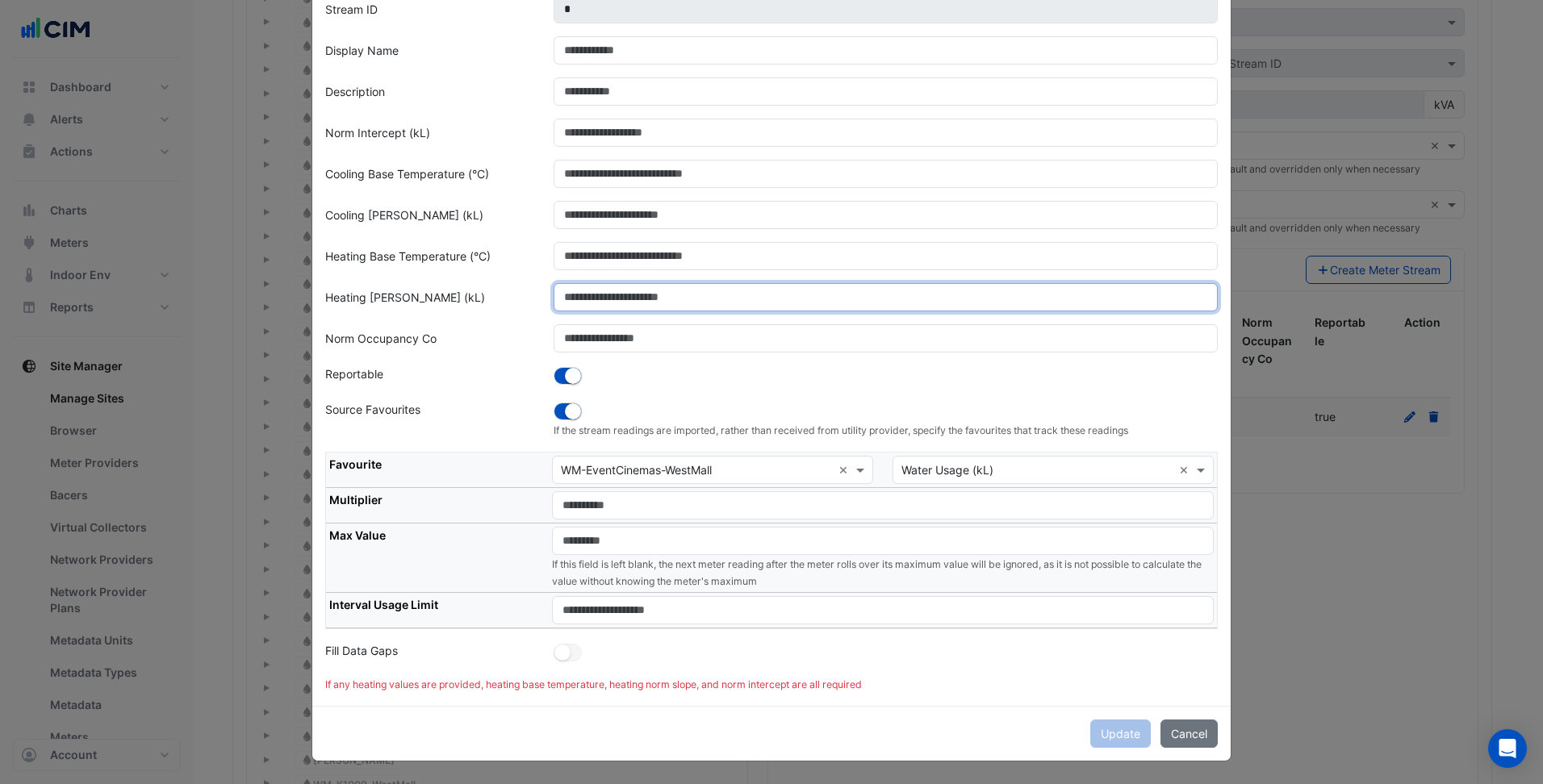
type input "*"
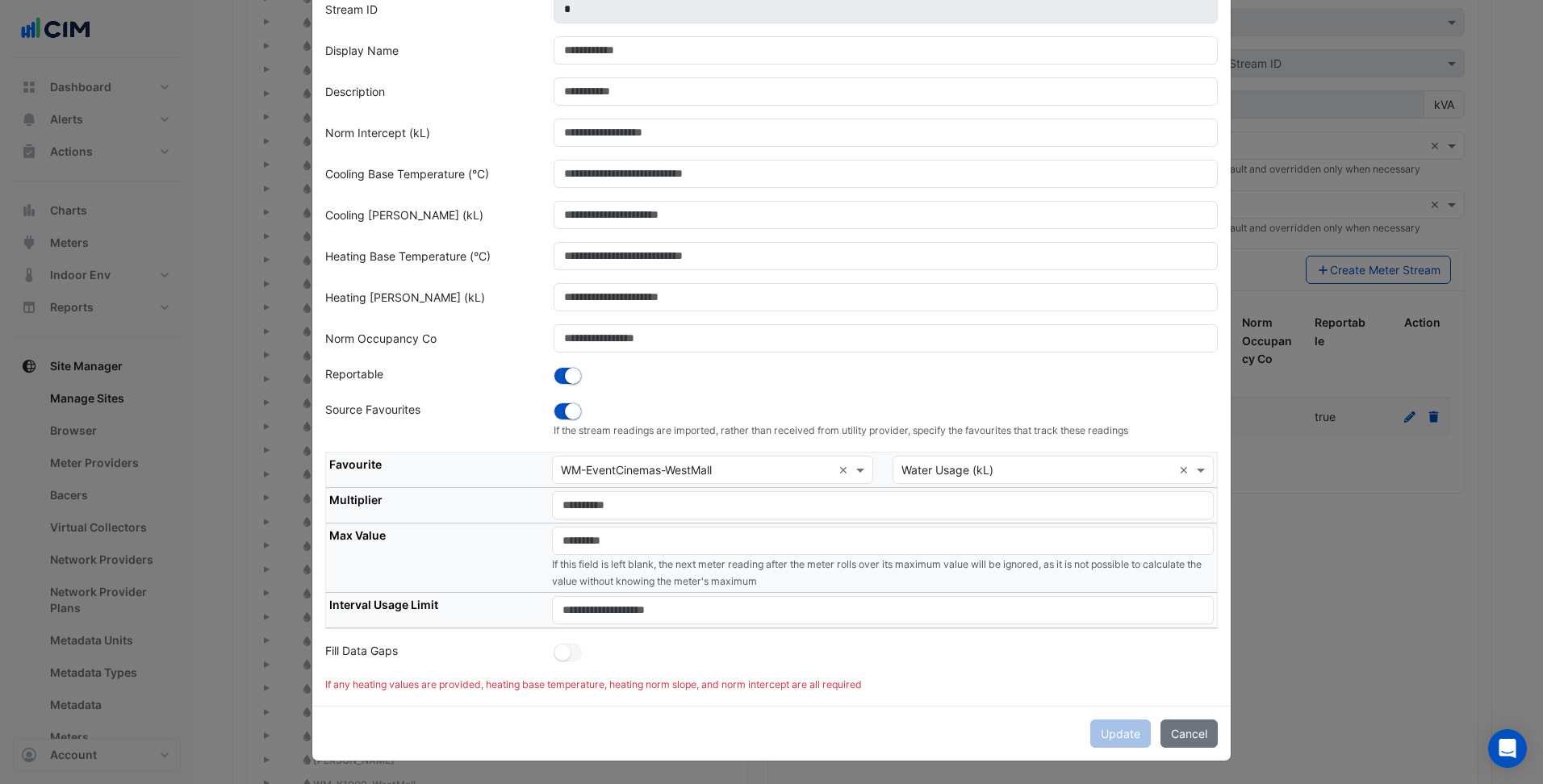
click at [475, 357] on form "Stream ID * Display Name Description Norm Intercept (kL) Cooling Base Temperatu…" at bounding box center [772, 344] width 893 height 698
click at [626, 671] on form "Stream ID * Display Name Description Norm Intercept (kL) Cooling Base Temperatu…" at bounding box center [772, 344] width 893 height 698
click at [1123, 738] on div "Update Cancel" at bounding box center [772, 733] width 919 height 55
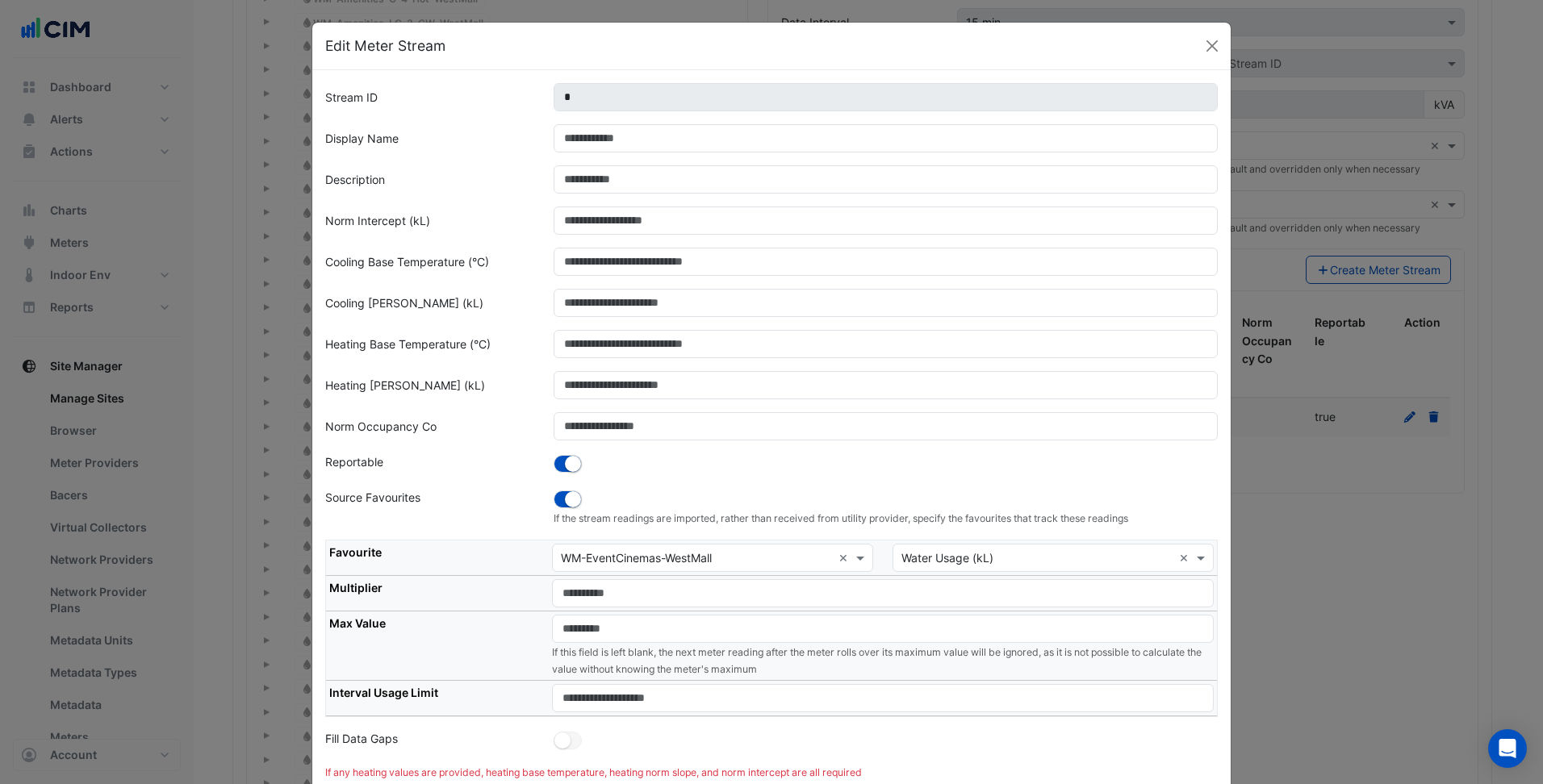
scroll to position [0, 0]
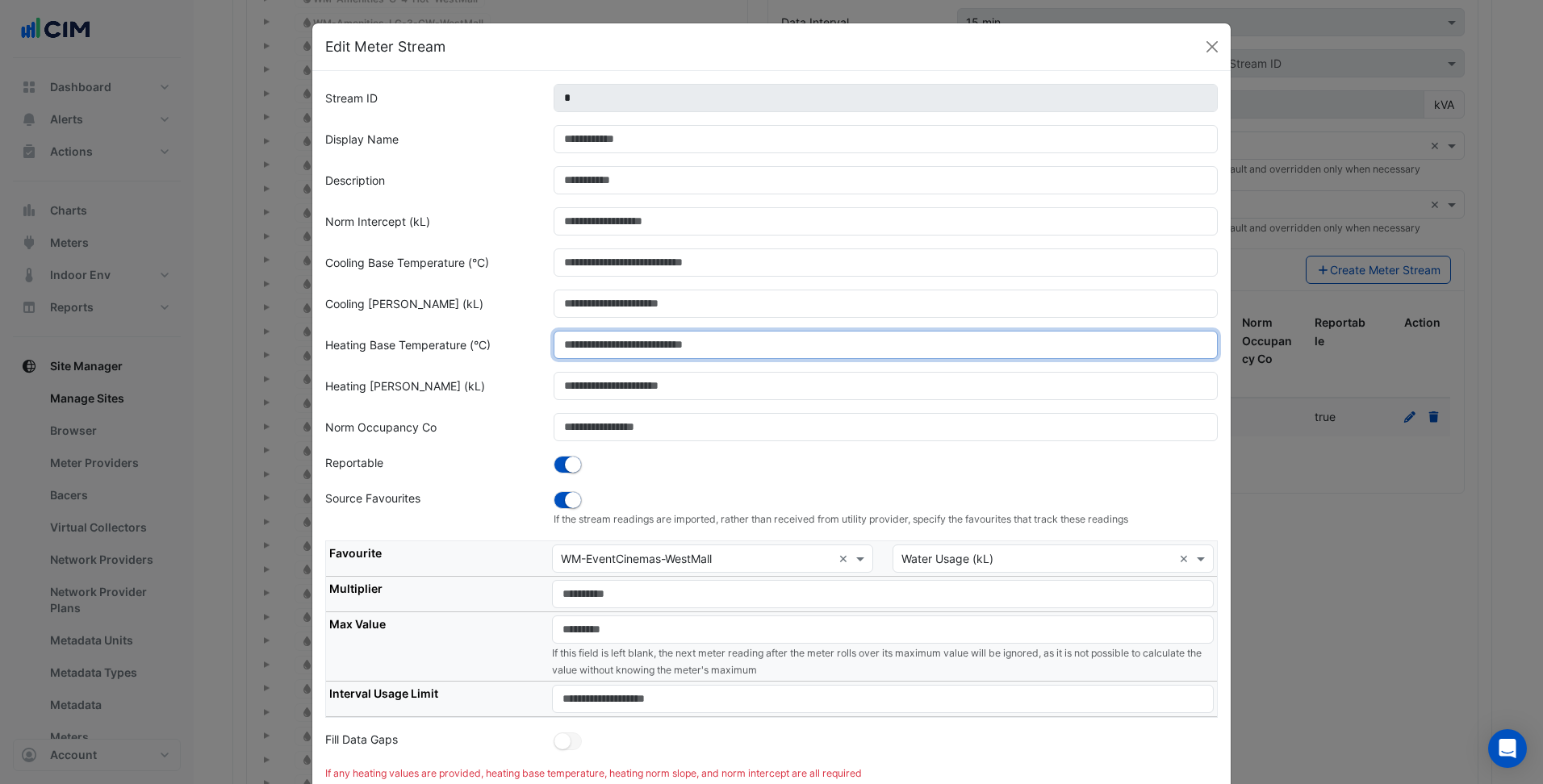
drag, startPoint x: 568, startPoint y: 349, endPoint x: 490, endPoint y: 347, distance: 78.0
click at [490, 347] on div "Heating Base Temperature (°C) *" at bounding box center [772, 345] width 912 height 28
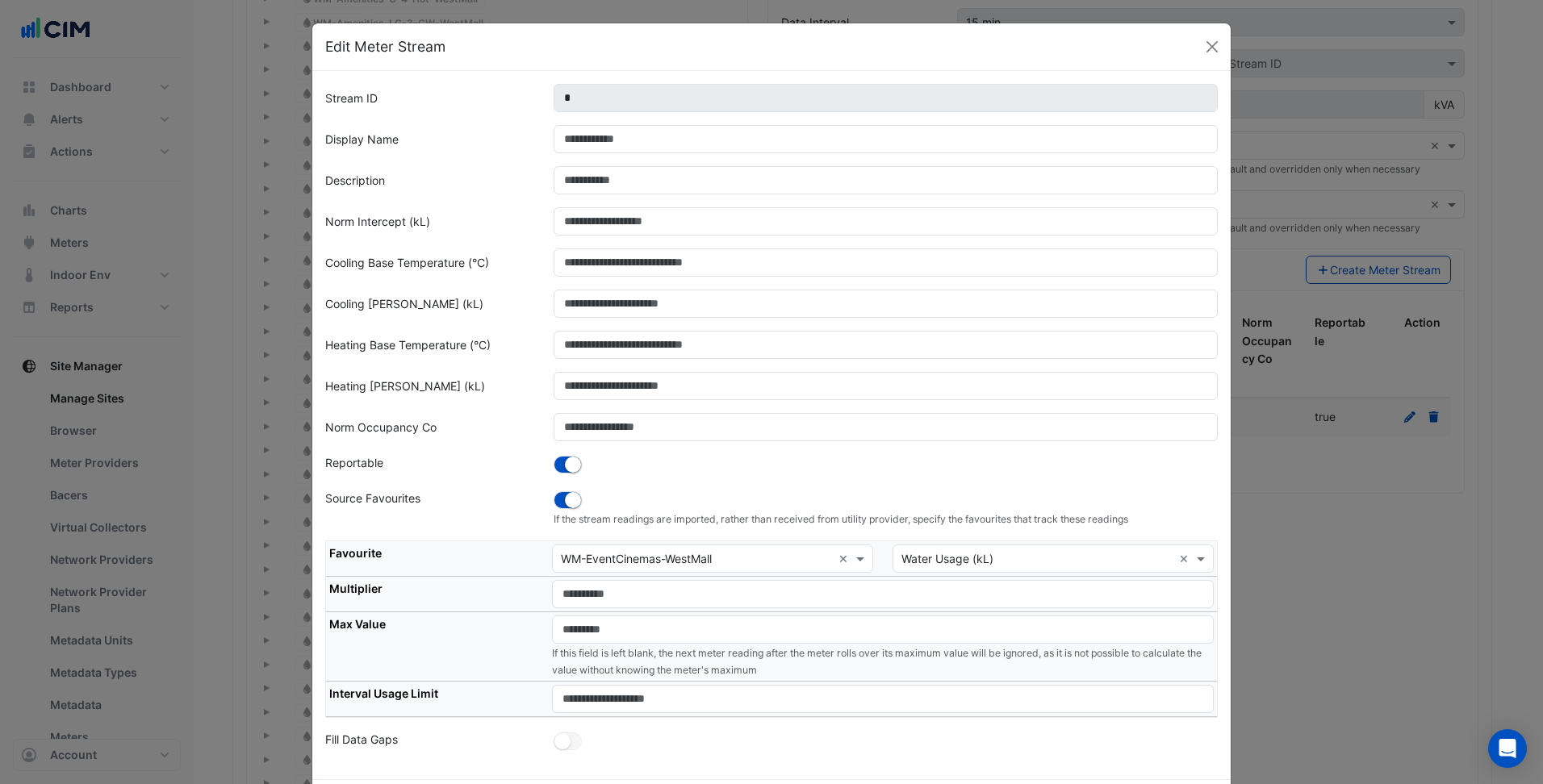
click at [490, 346] on div "Heating Base Temperature (°C)" at bounding box center [429, 345] width 228 height 28
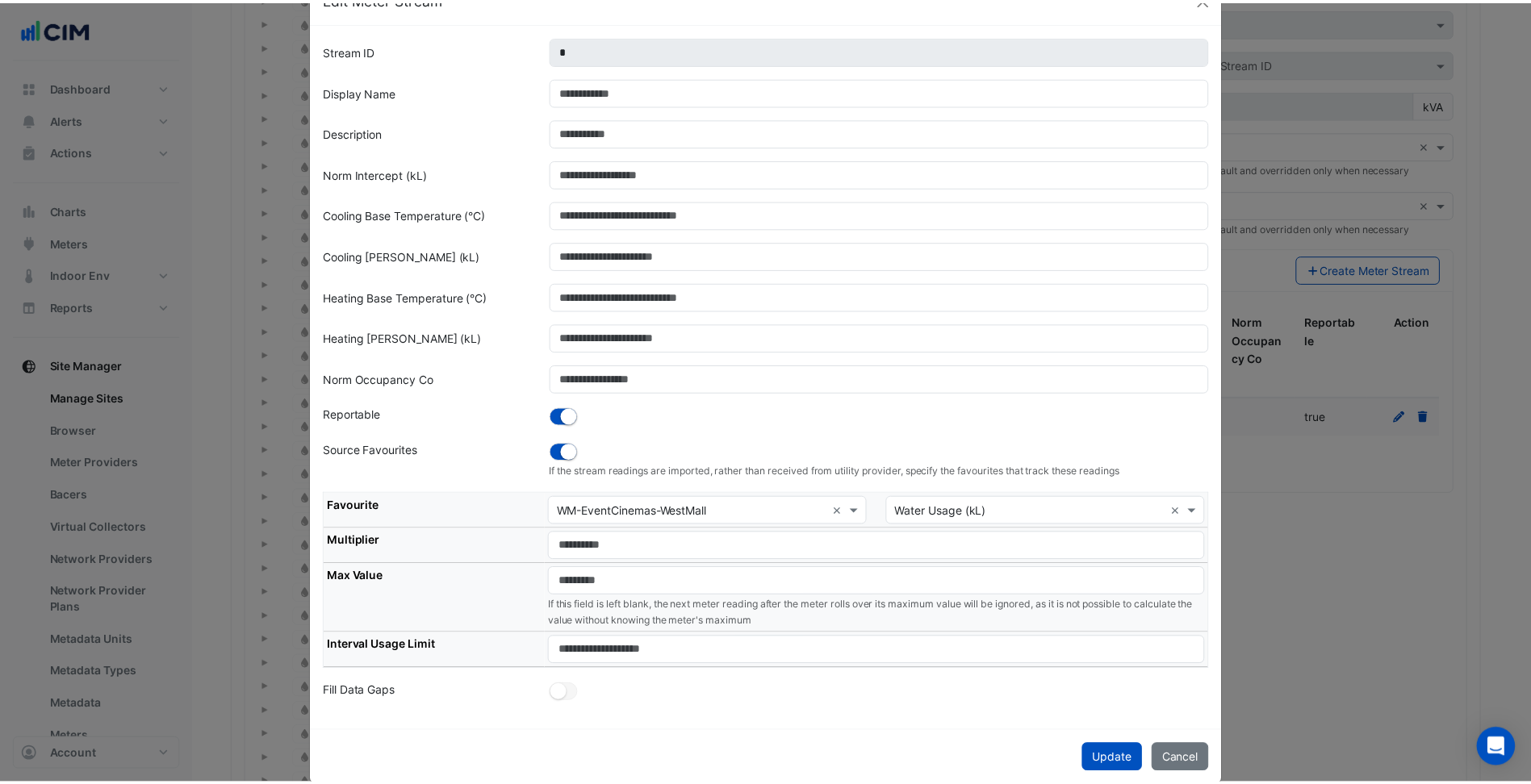
scroll to position [74, 0]
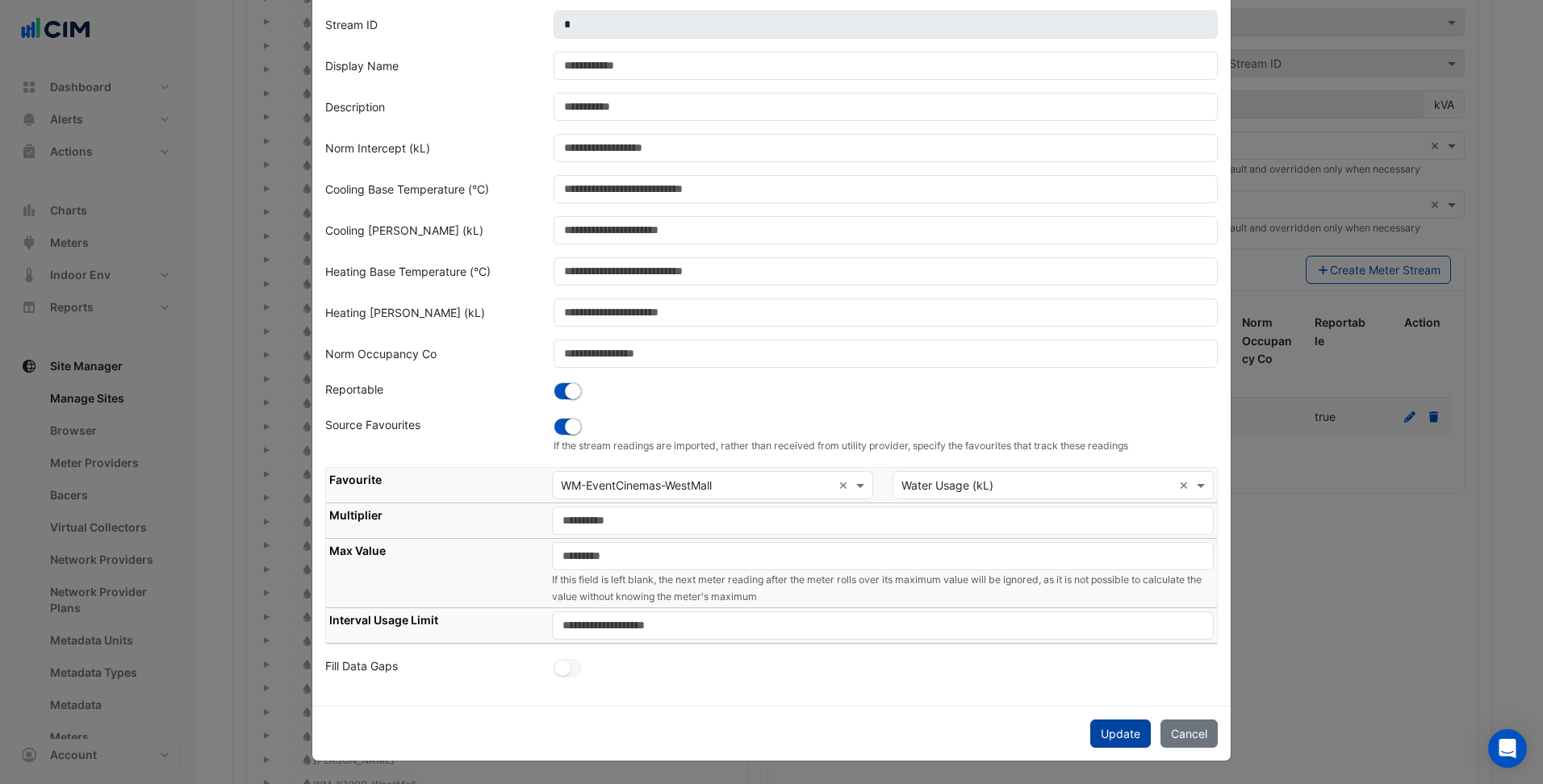
click at [1111, 726] on button "Update" at bounding box center [1120, 733] width 61 height 28
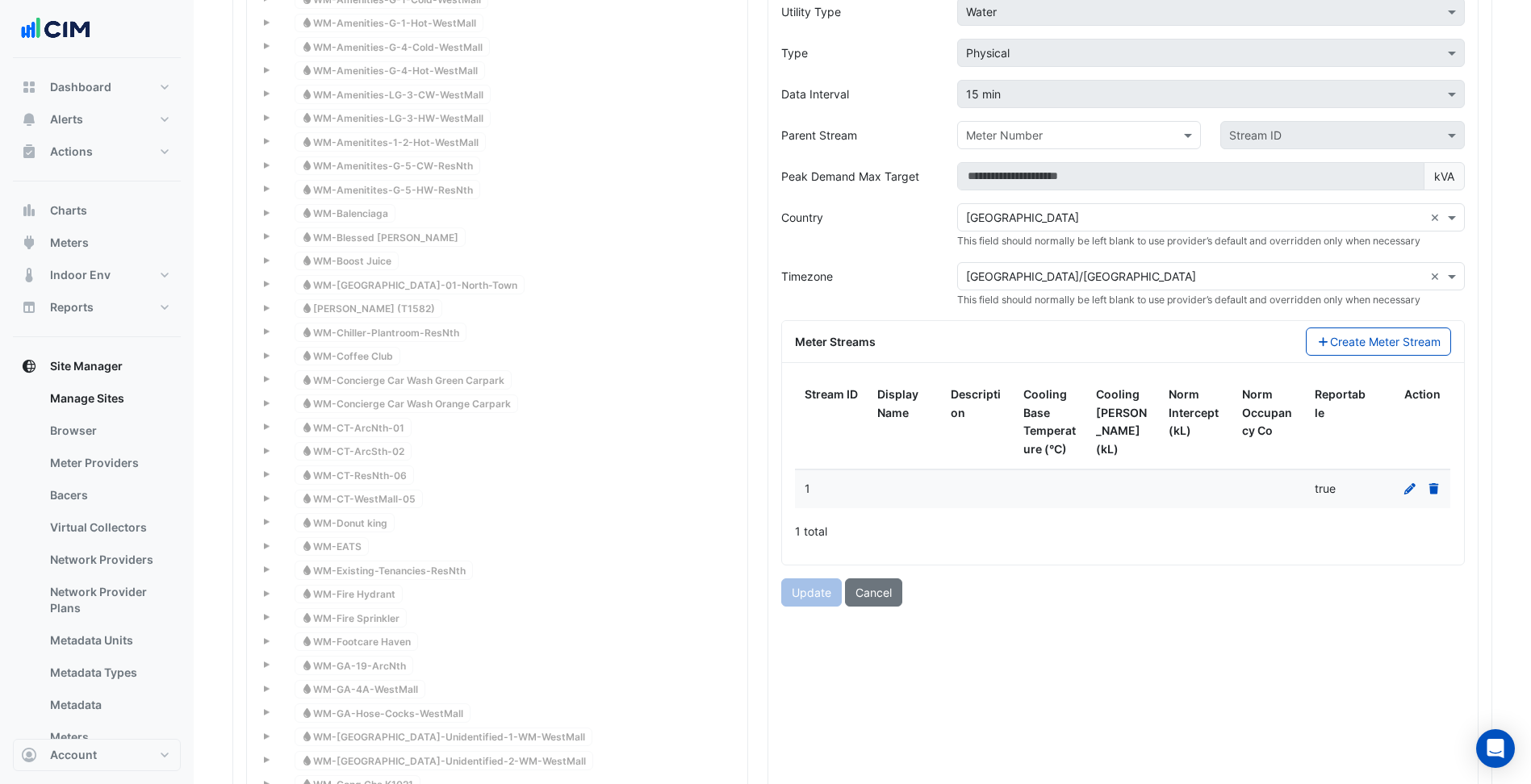
scroll to position [1601, 0]
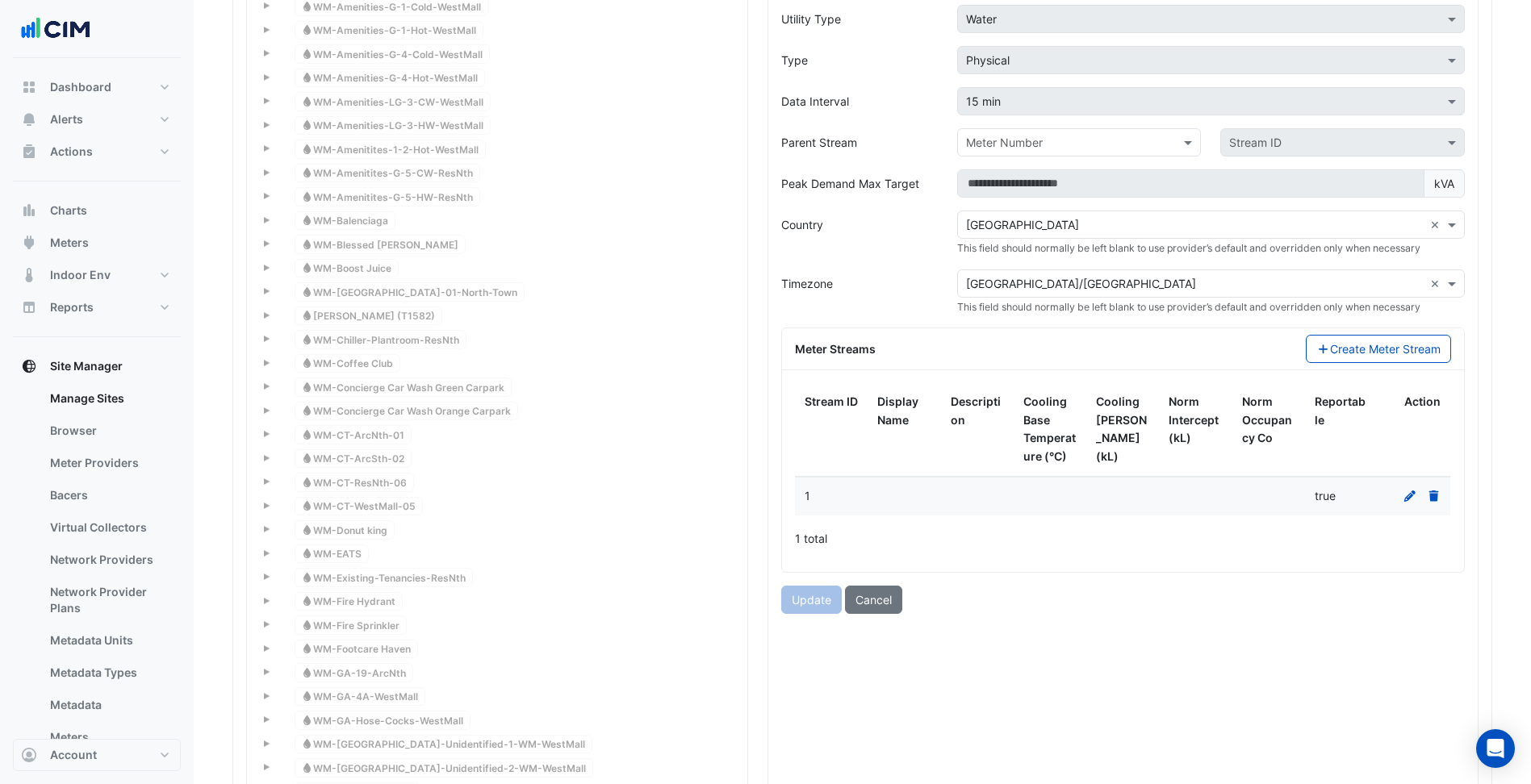
click at [822, 591] on div "Update Cancel" at bounding box center [1122, 600] width 703 height 28
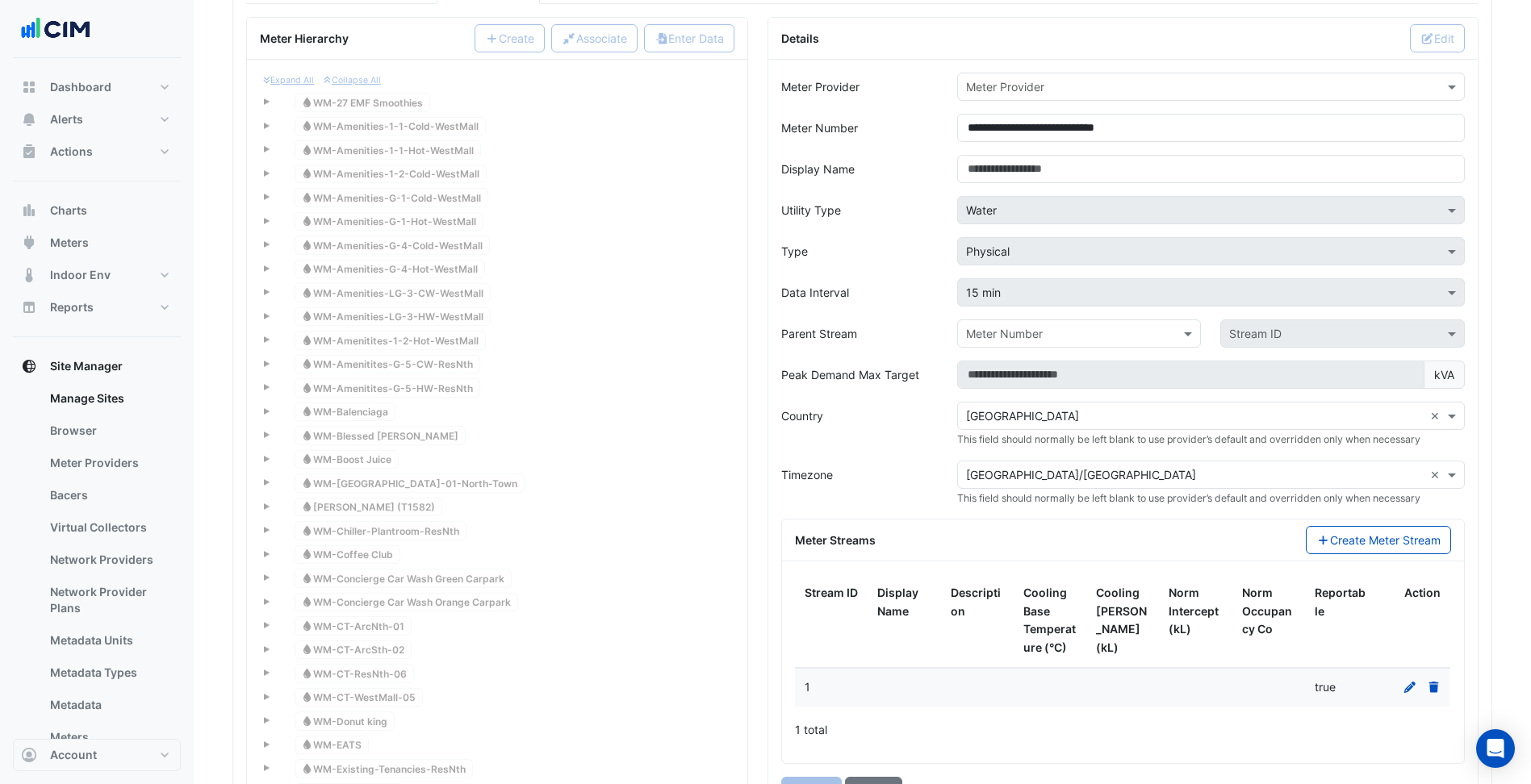
scroll to position [1359, 0]
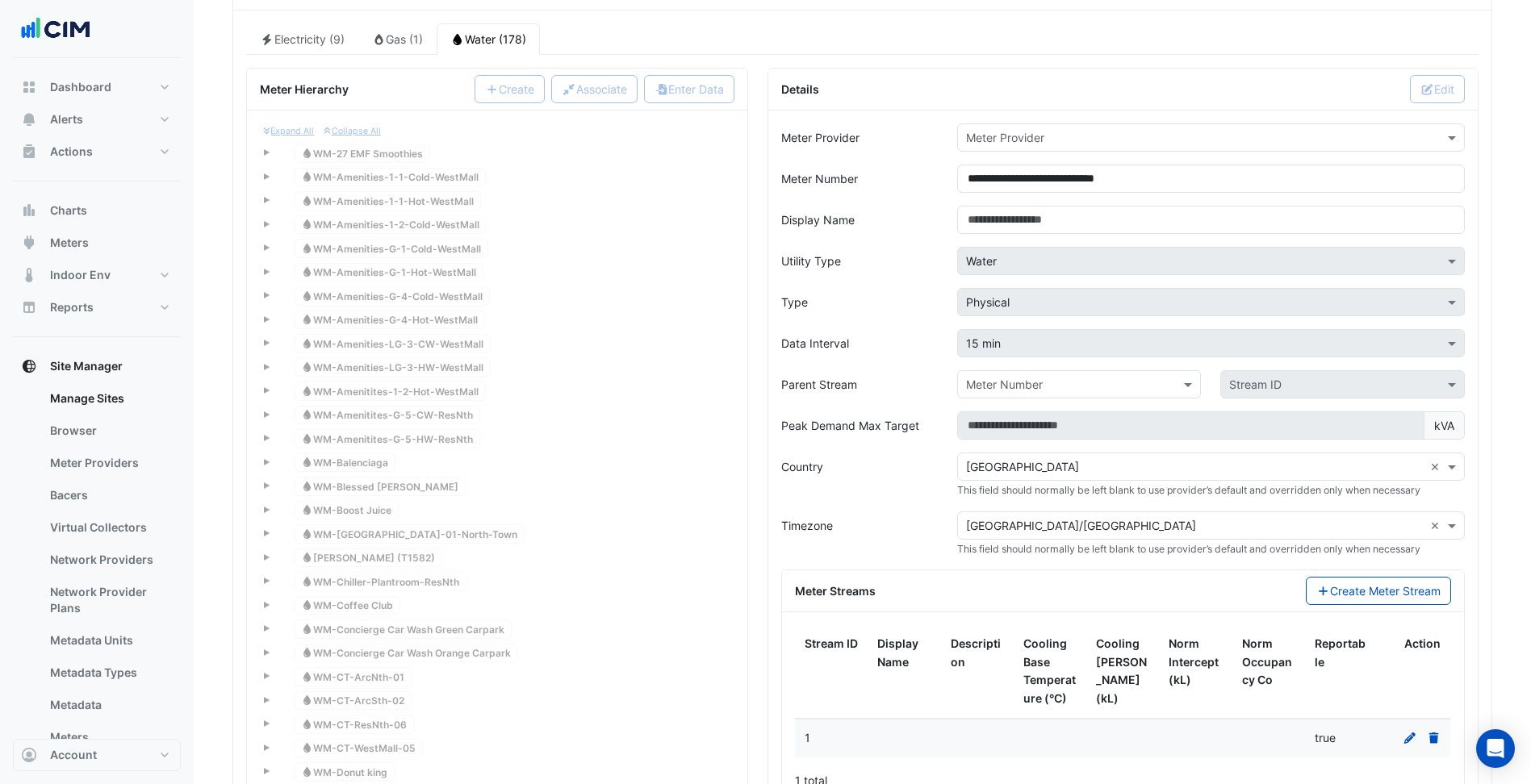
click at [1034, 137] on input "text" at bounding box center [1195, 138] width 458 height 17
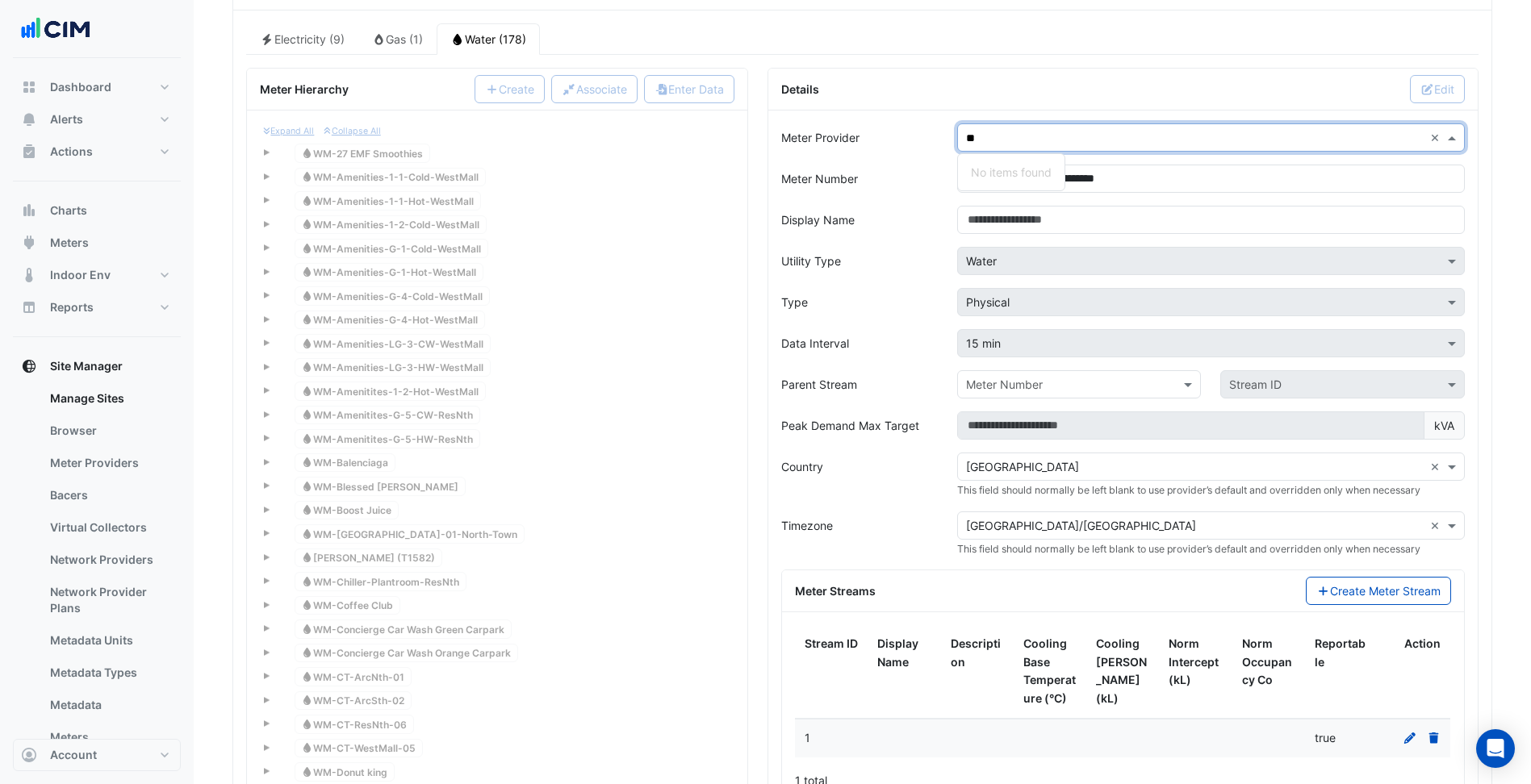
type input "***"
click at [1005, 162] on div "PEAK Meter" at bounding box center [1002, 172] width 88 height 24
click at [908, 233] on div "Display Name" at bounding box center [859, 220] width 175 height 28
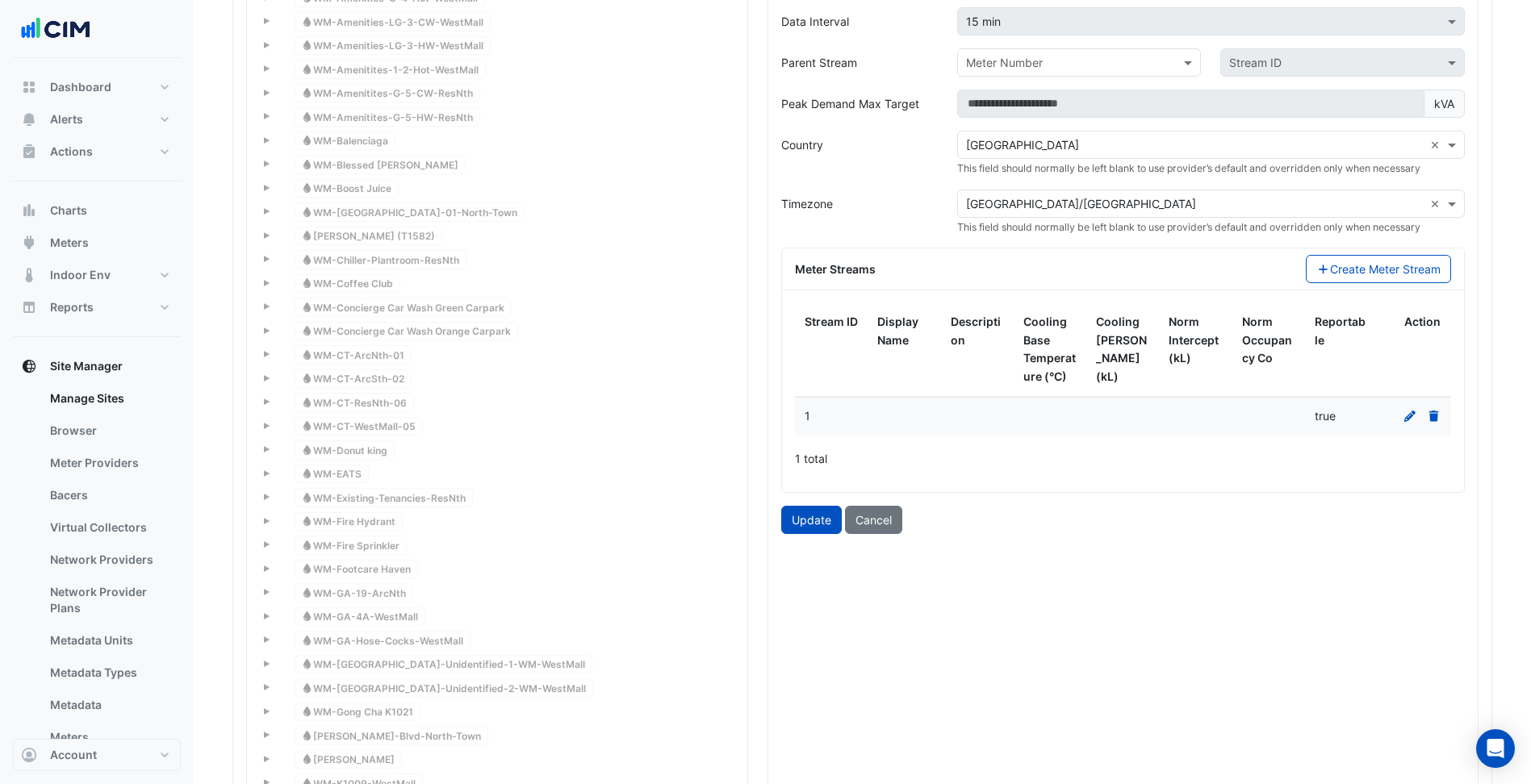
scroll to position [1682, 0]
click at [818, 529] on button "Update" at bounding box center [812, 518] width 61 height 28
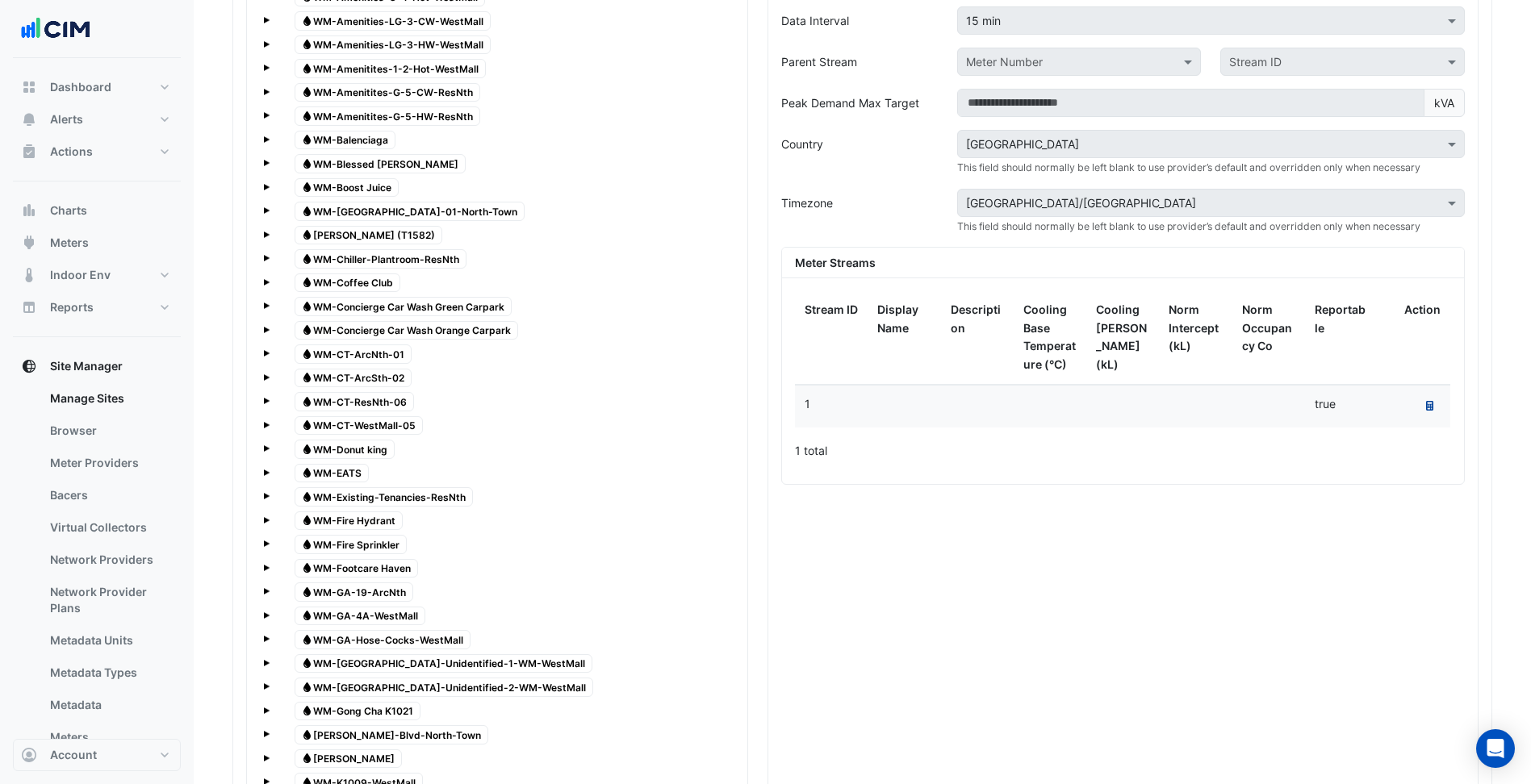
click at [1435, 409] on button "Recalculate Meter Data" at bounding box center [1429, 406] width 22 height 23
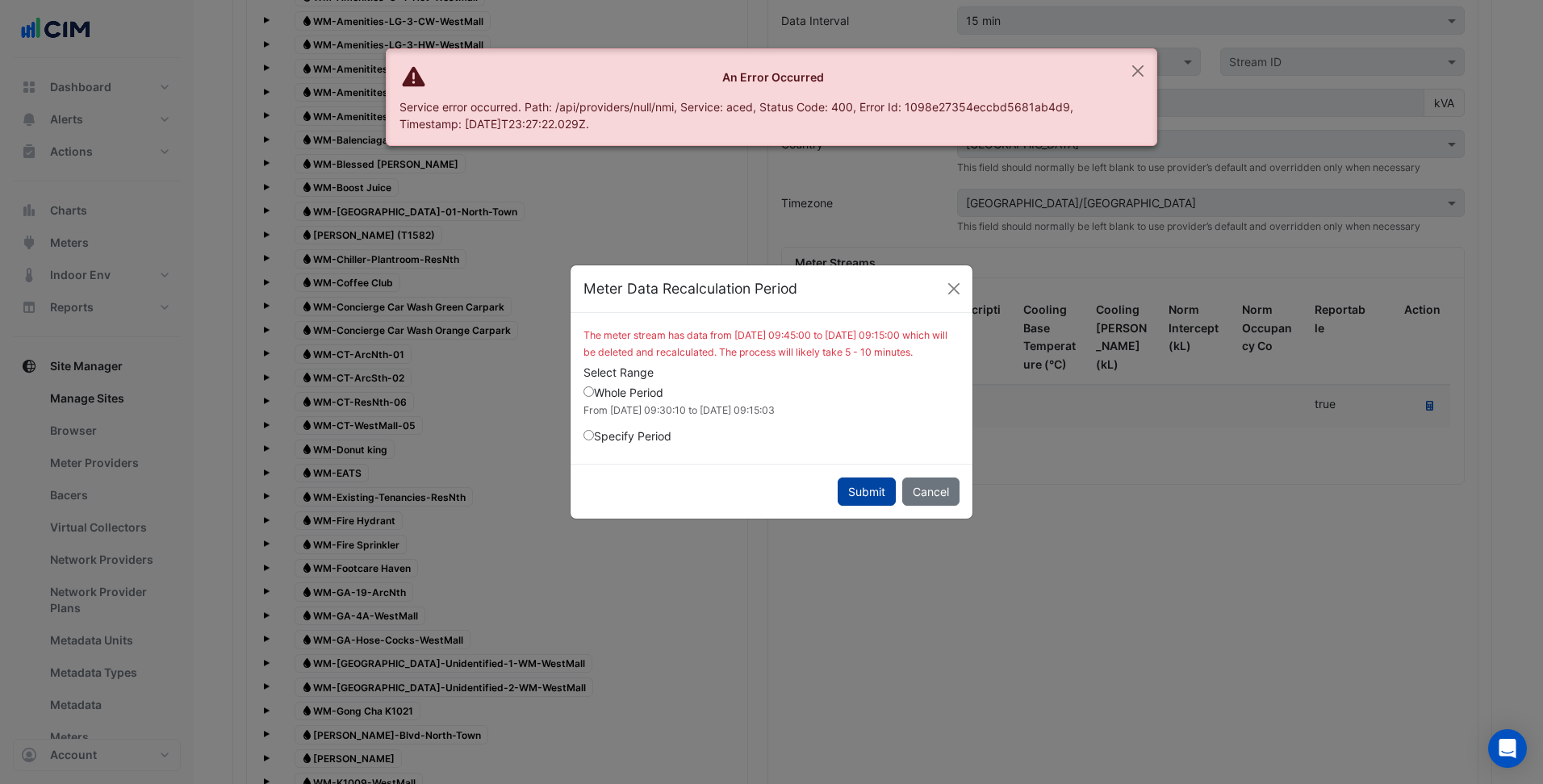
click at [879, 506] on button "Submit" at bounding box center [867, 491] width 58 height 28
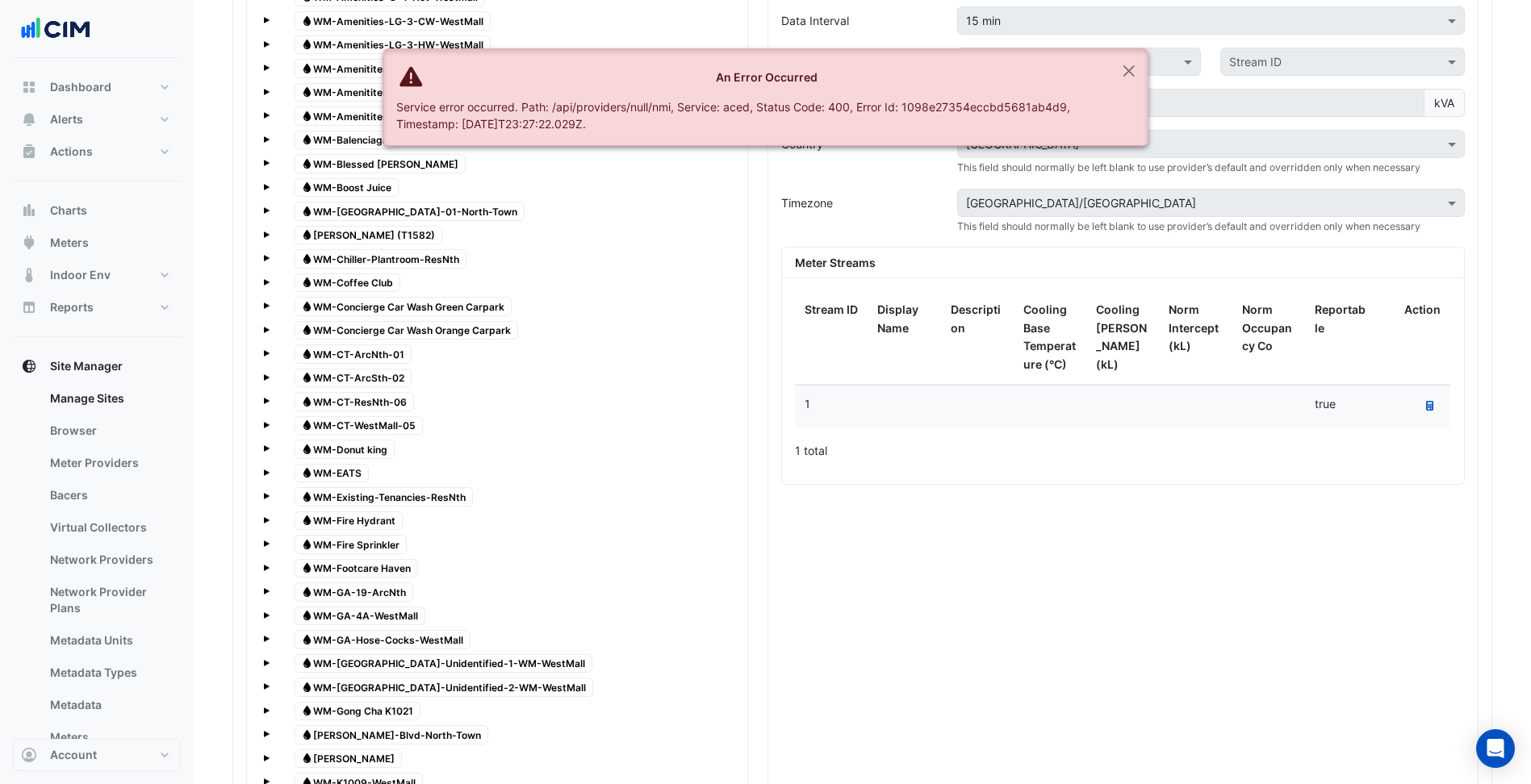
drag, startPoint x: 874, startPoint y: 579, endPoint x: 1076, endPoint y: 227, distance: 405.8
click at [1124, 69] on button "Close" at bounding box center [1129, 71] width 37 height 43
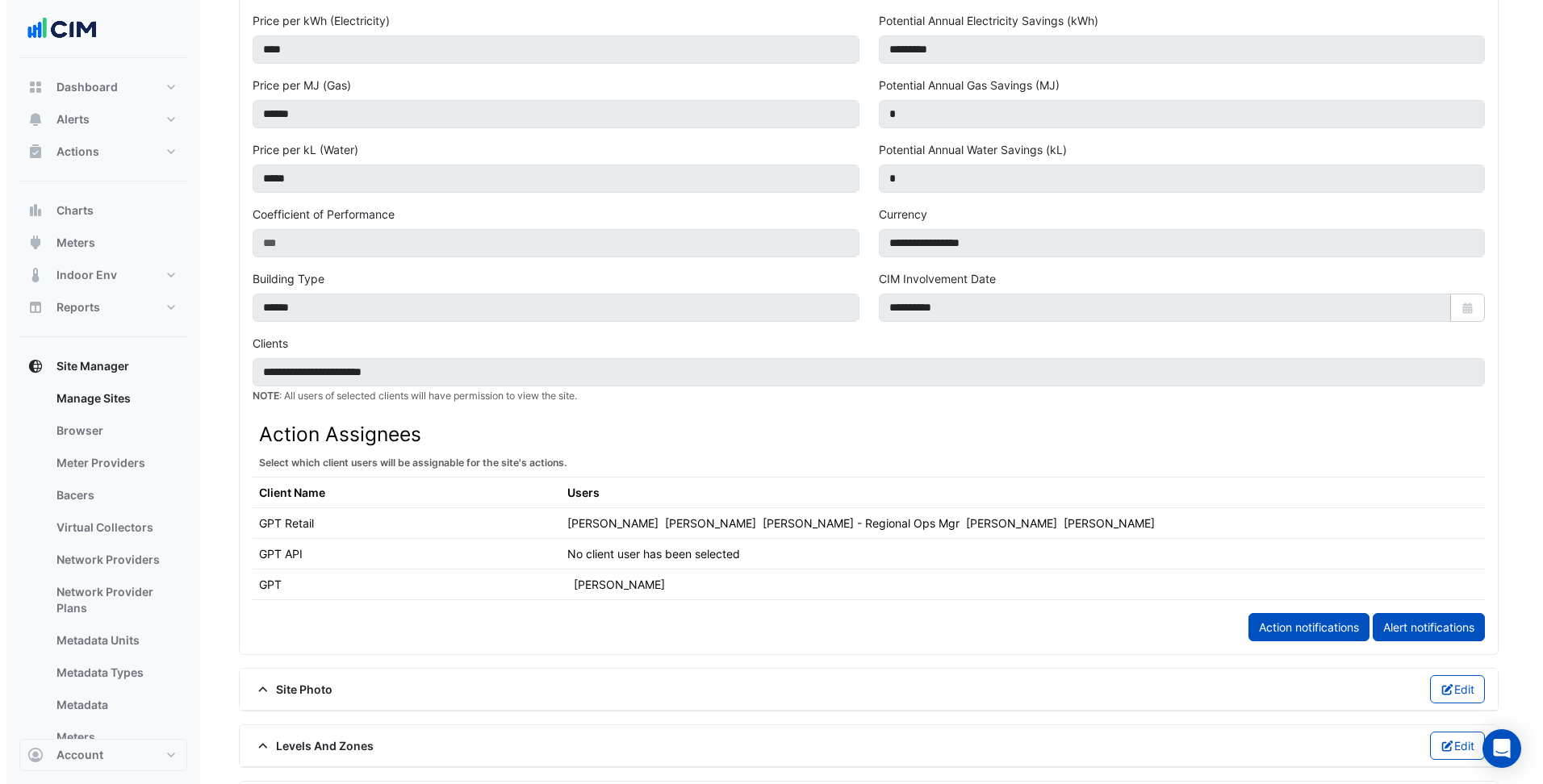
scroll to position [0, 0]
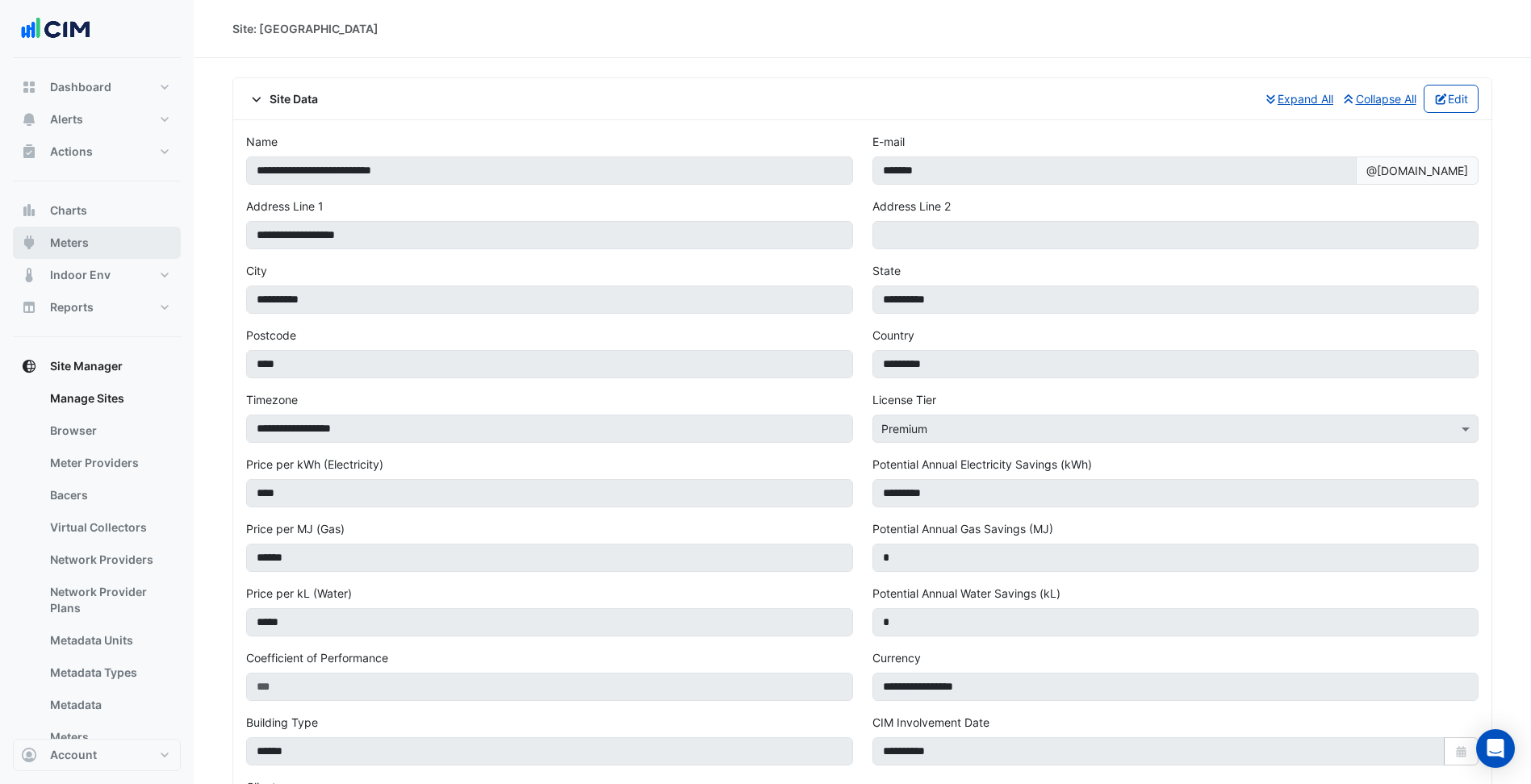
click at [121, 252] on button "Meters" at bounding box center [96, 242] width 168 height 32
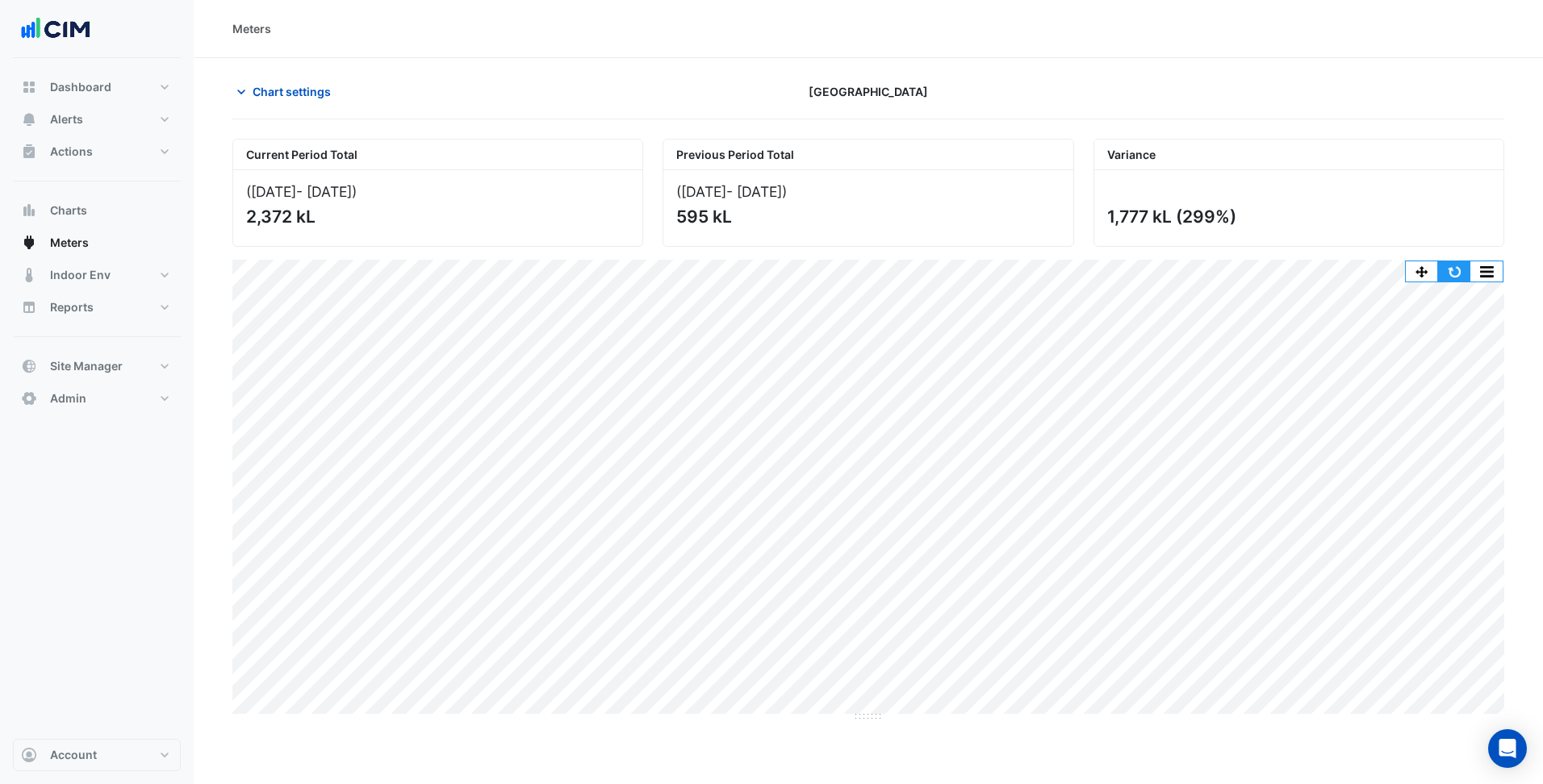
click at [1466, 271] on button "button" at bounding box center [1454, 271] width 32 height 21
drag, startPoint x: 136, startPoint y: 367, endPoint x: 94, endPoint y: 441, distance: 85.1
click at [136, 367] on button "Site Manager" at bounding box center [96, 366] width 168 height 32
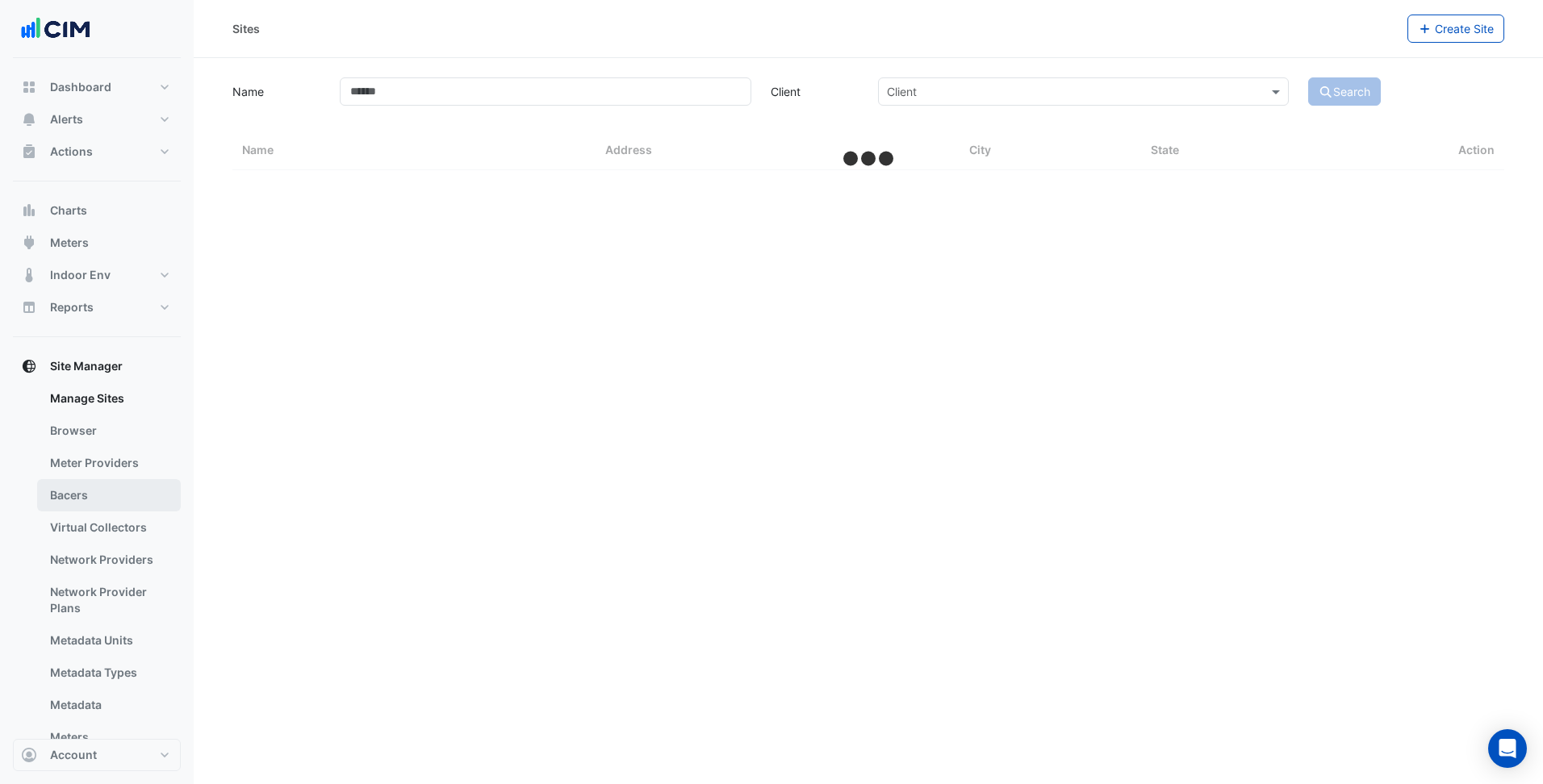
click at [113, 496] on link "Bacers" at bounding box center [109, 495] width 144 height 32
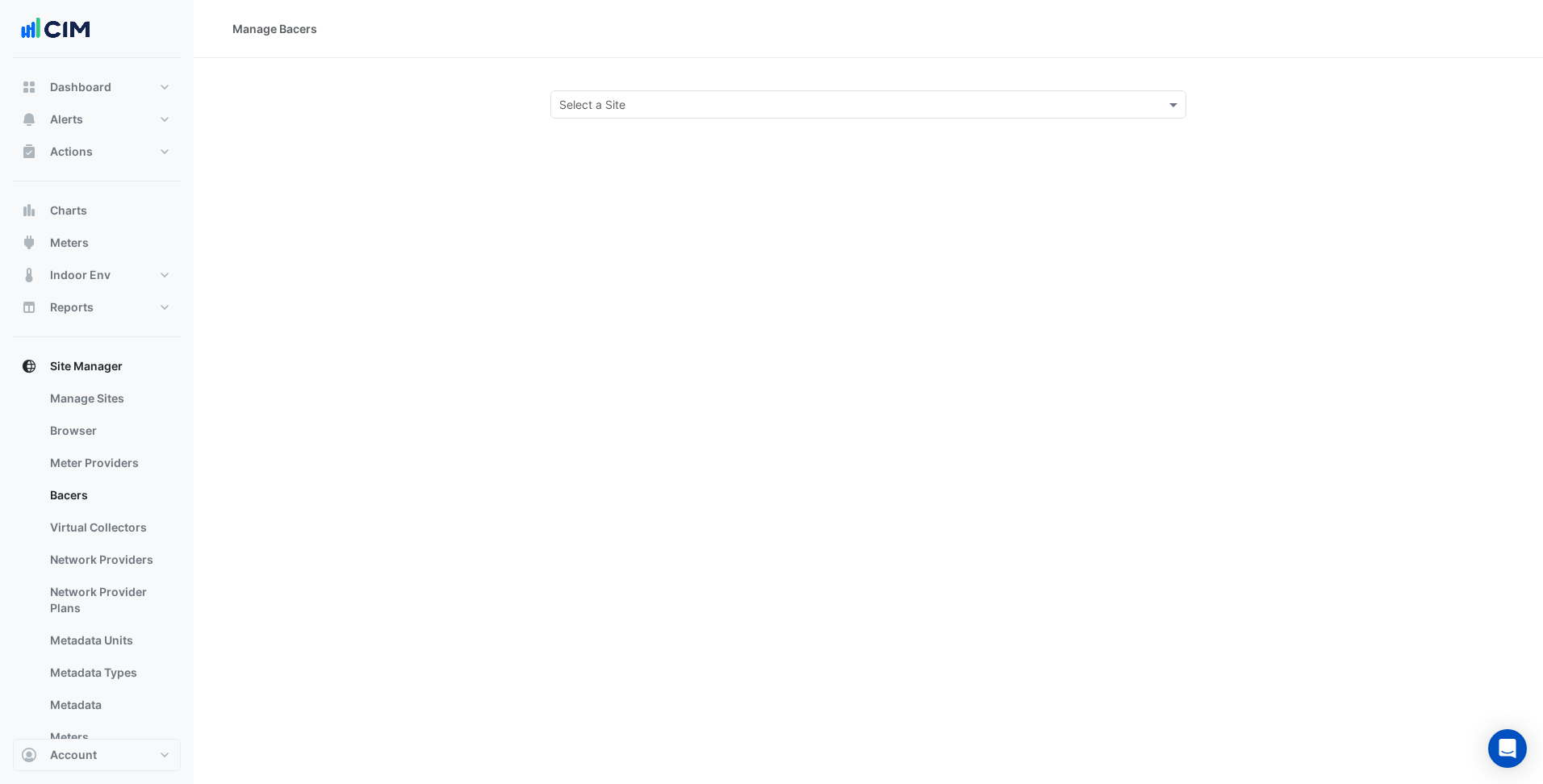
click at [672, 98] on input "text" at bounding box center [853, 105] width 586 height 17
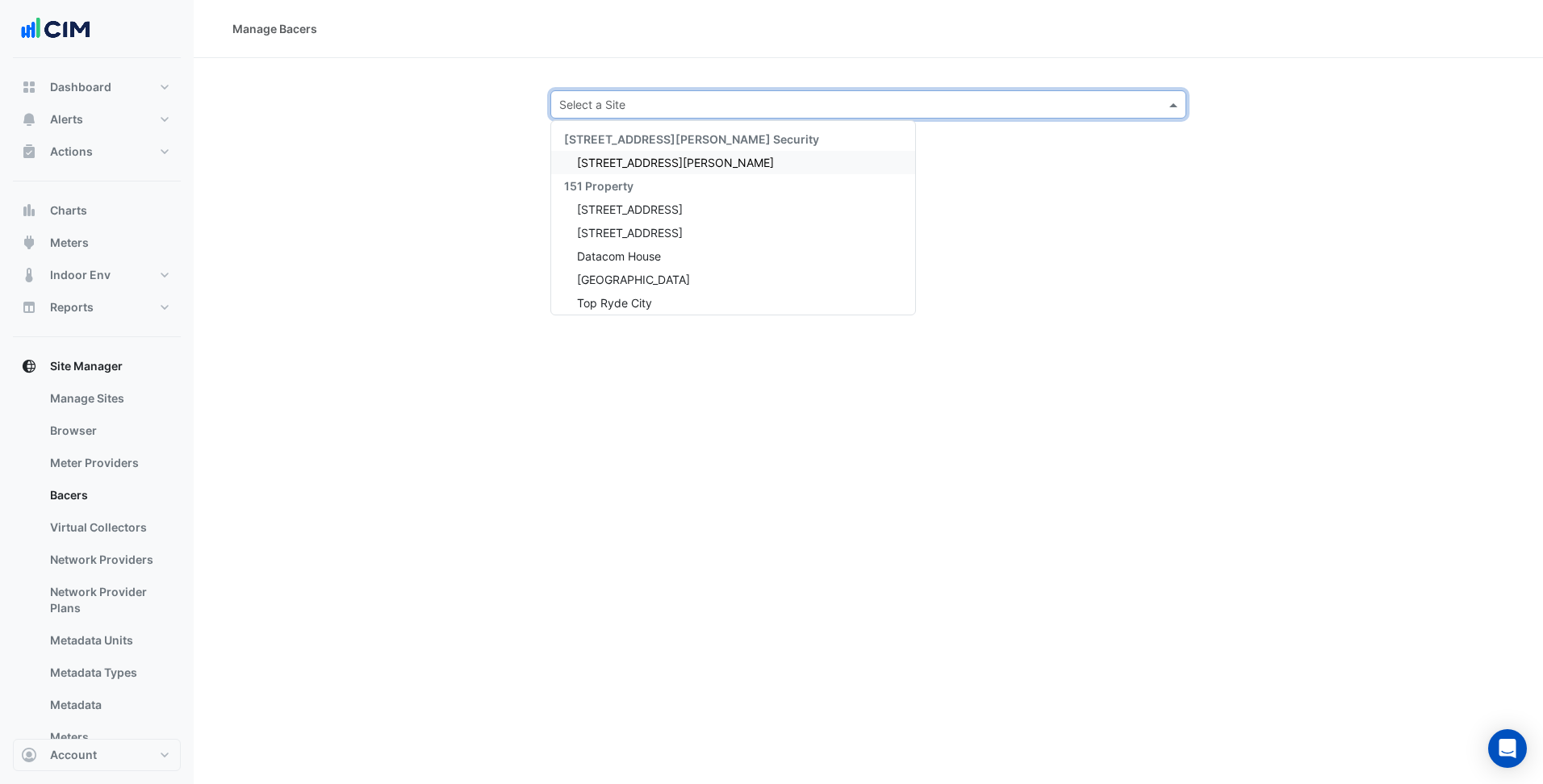
click at [622, 99] on input "text" at bounding box center [853, 105] width 586 height 17
type input "*********"
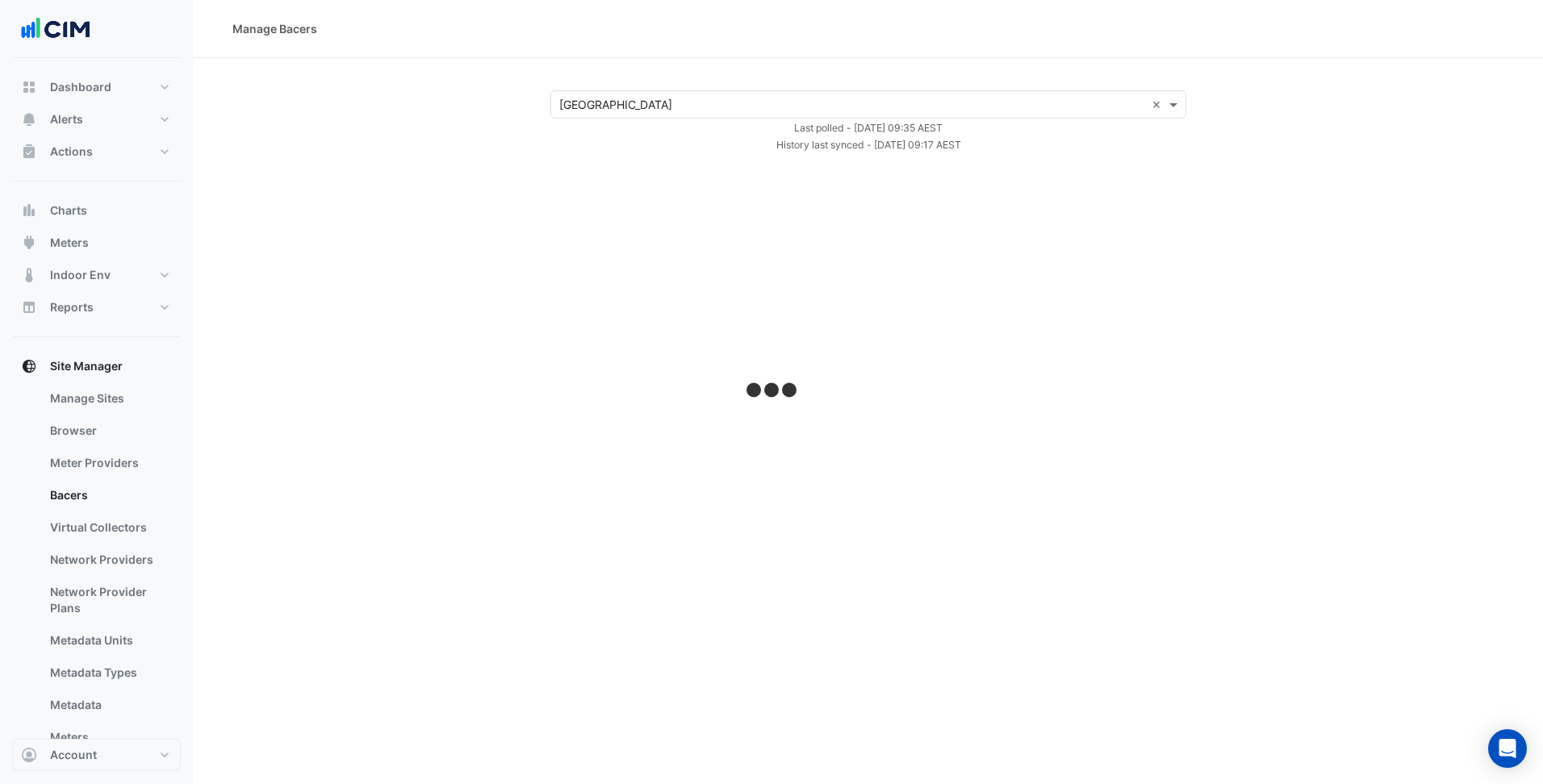
select select "***"
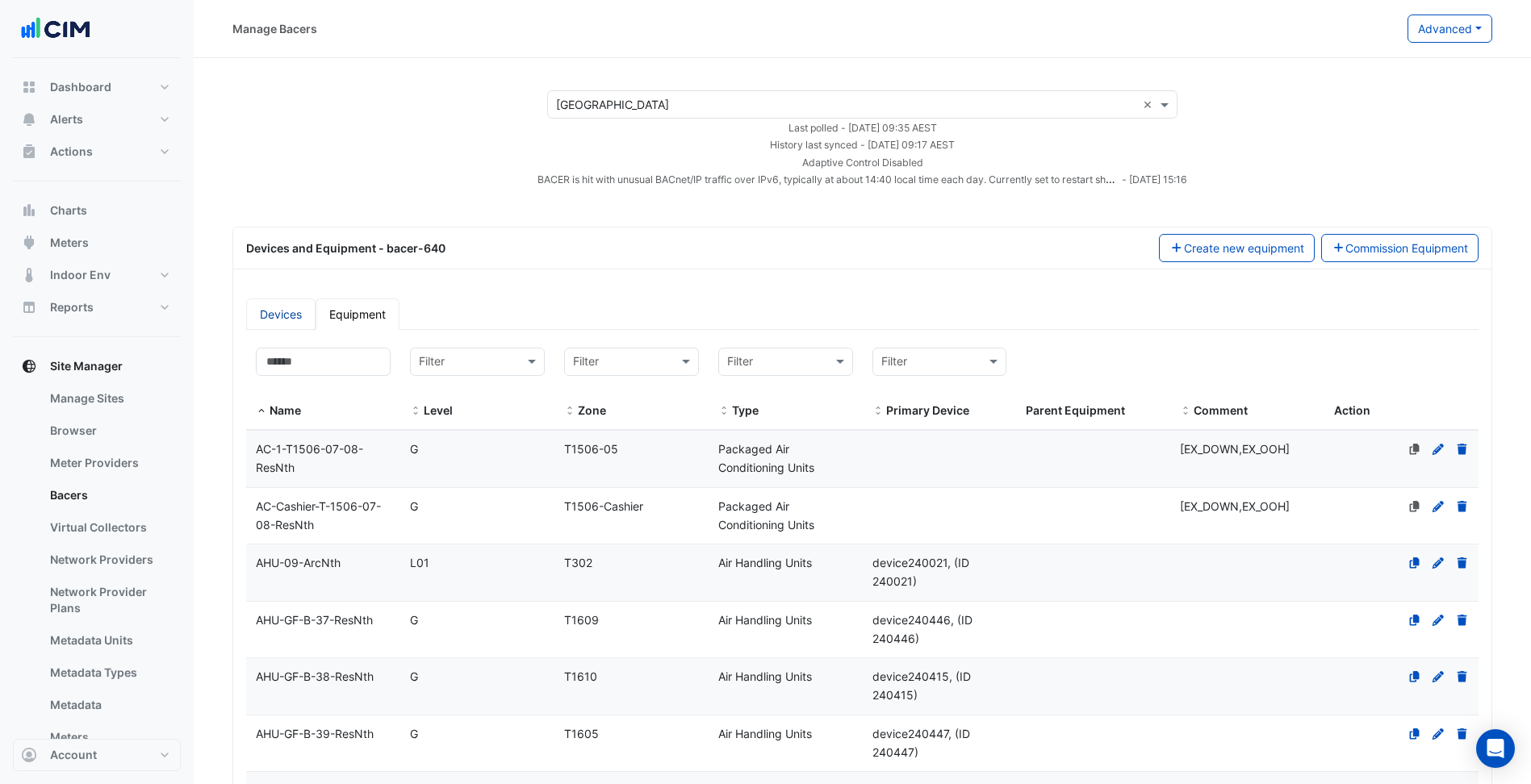
click at [289, 318] on link "Devices" at bounding box center [280, 315] width 70 height 31
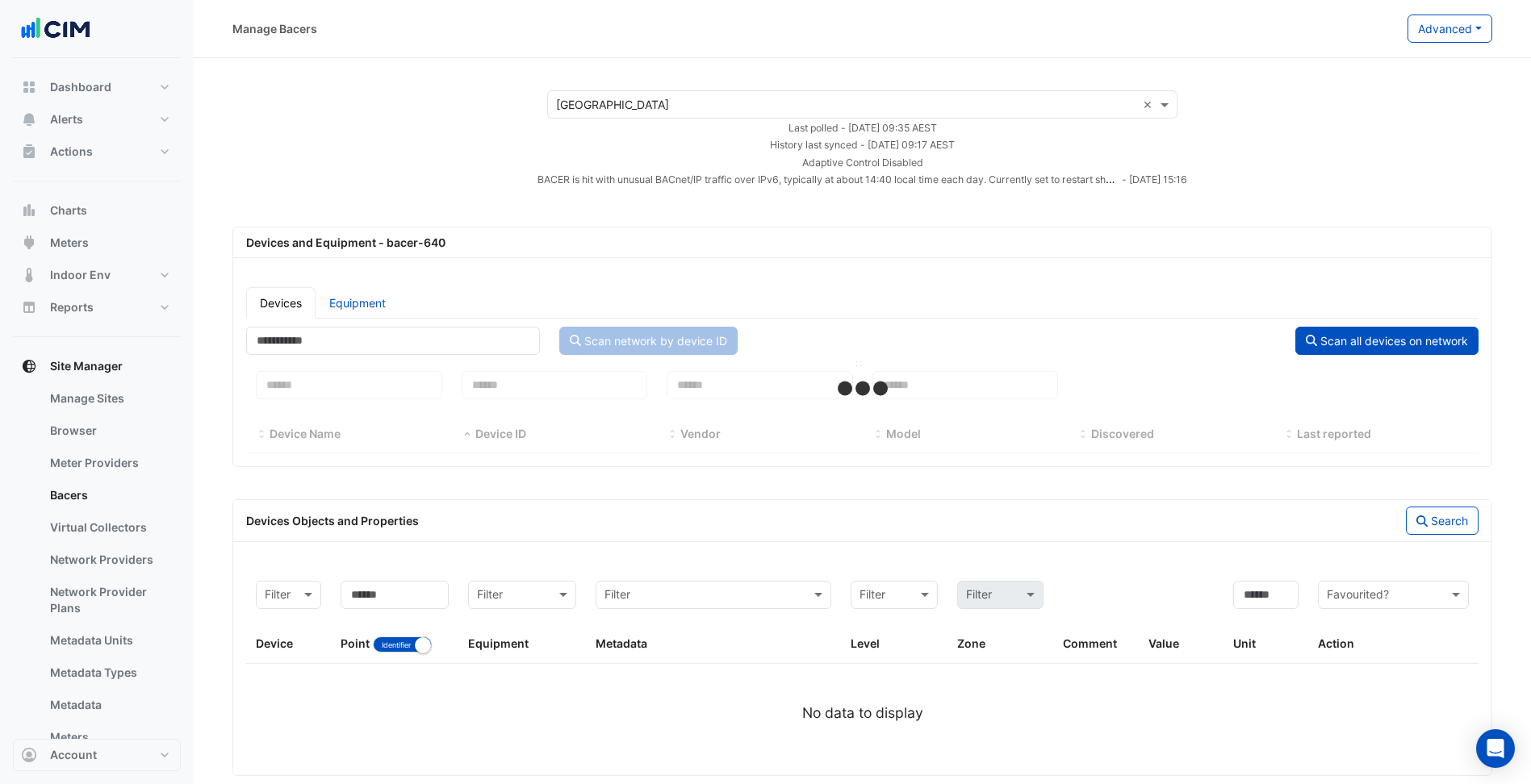
select select "***"
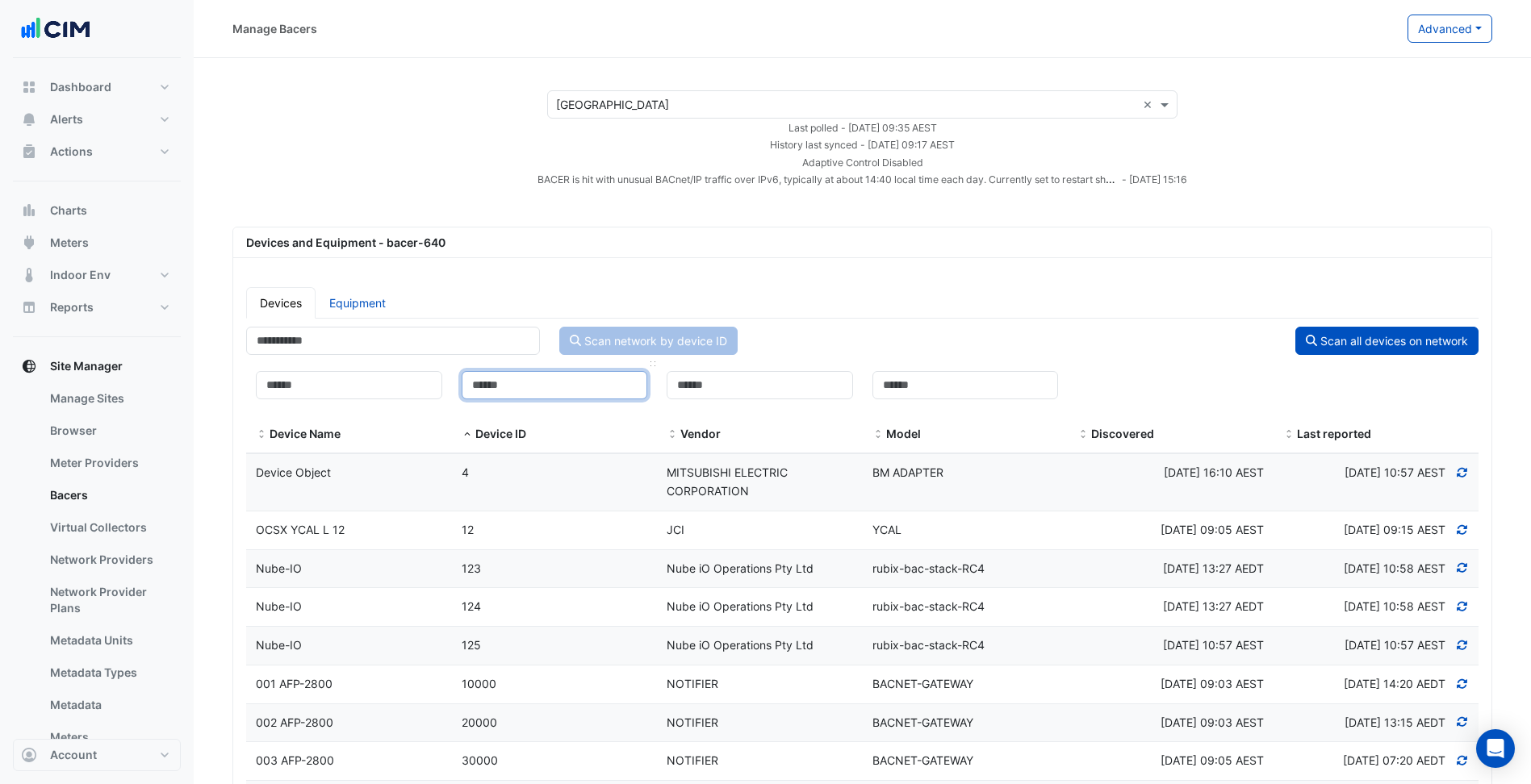
click at [564, 381] on input at bounding box center [555, 385] width 186 height 28
paste input "******"
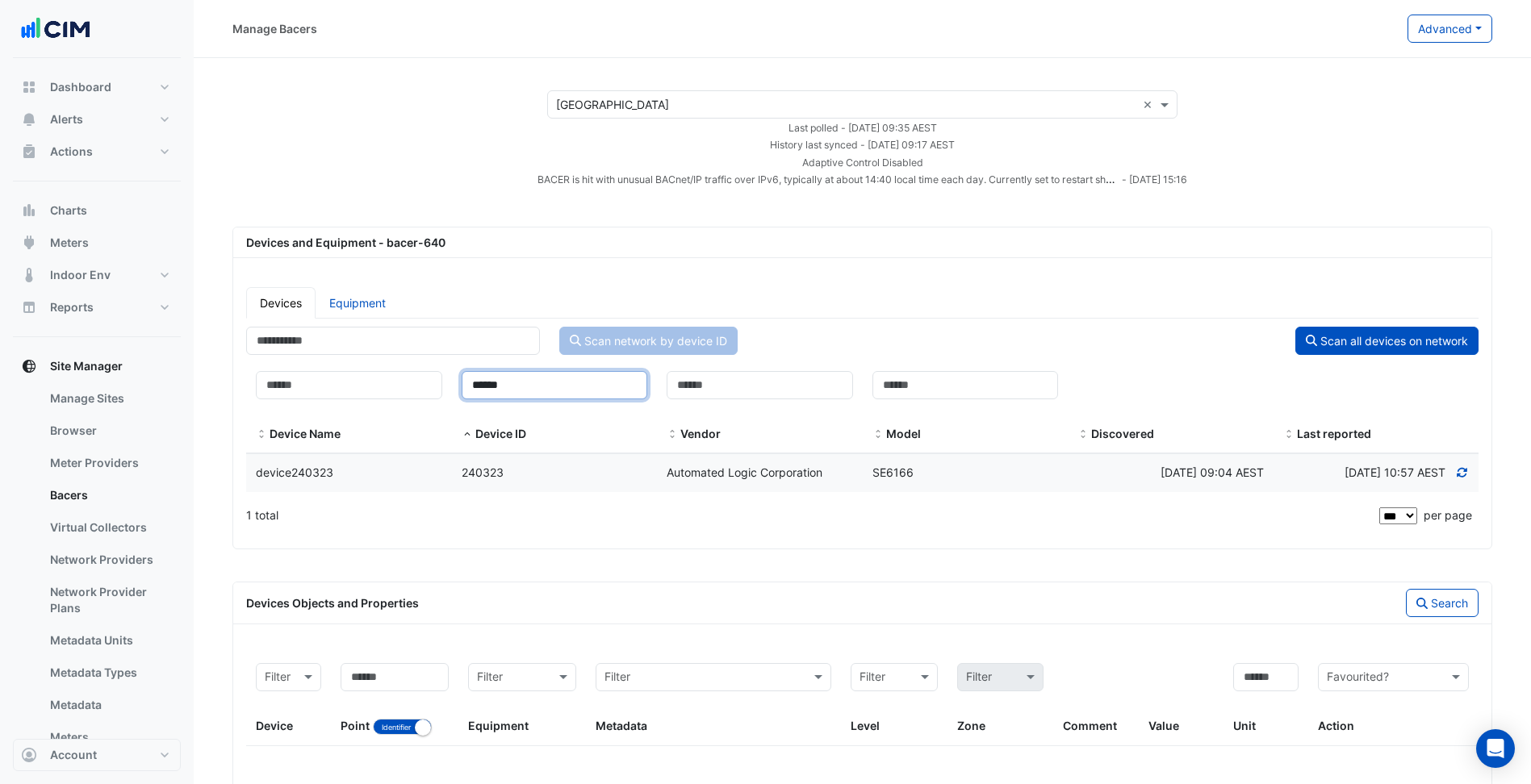
type input "******"
click at [528, 455] on datatable-body-cell "Device ID 240323" at bounding box center [555, 473] width 206 height 38
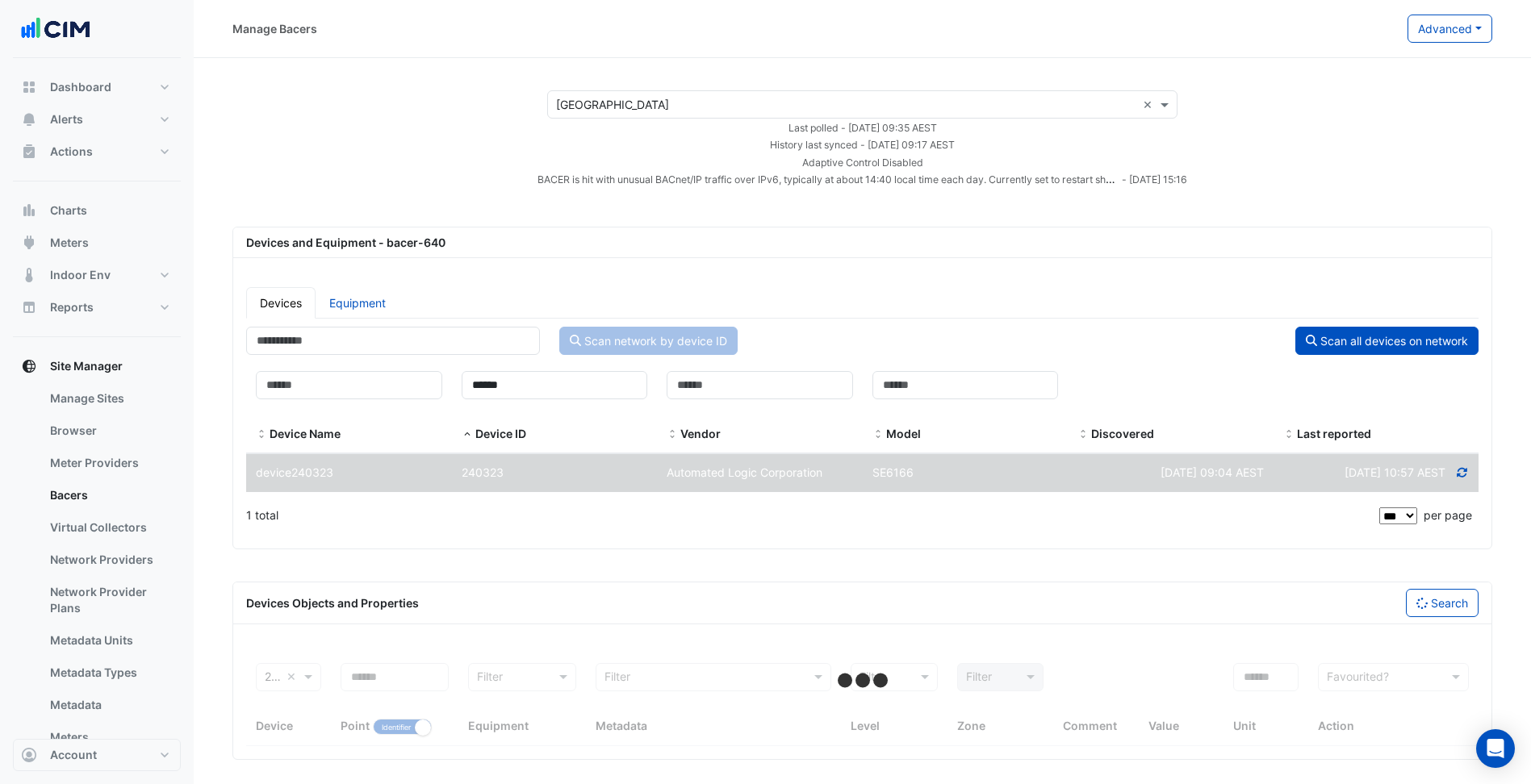
select select "***"
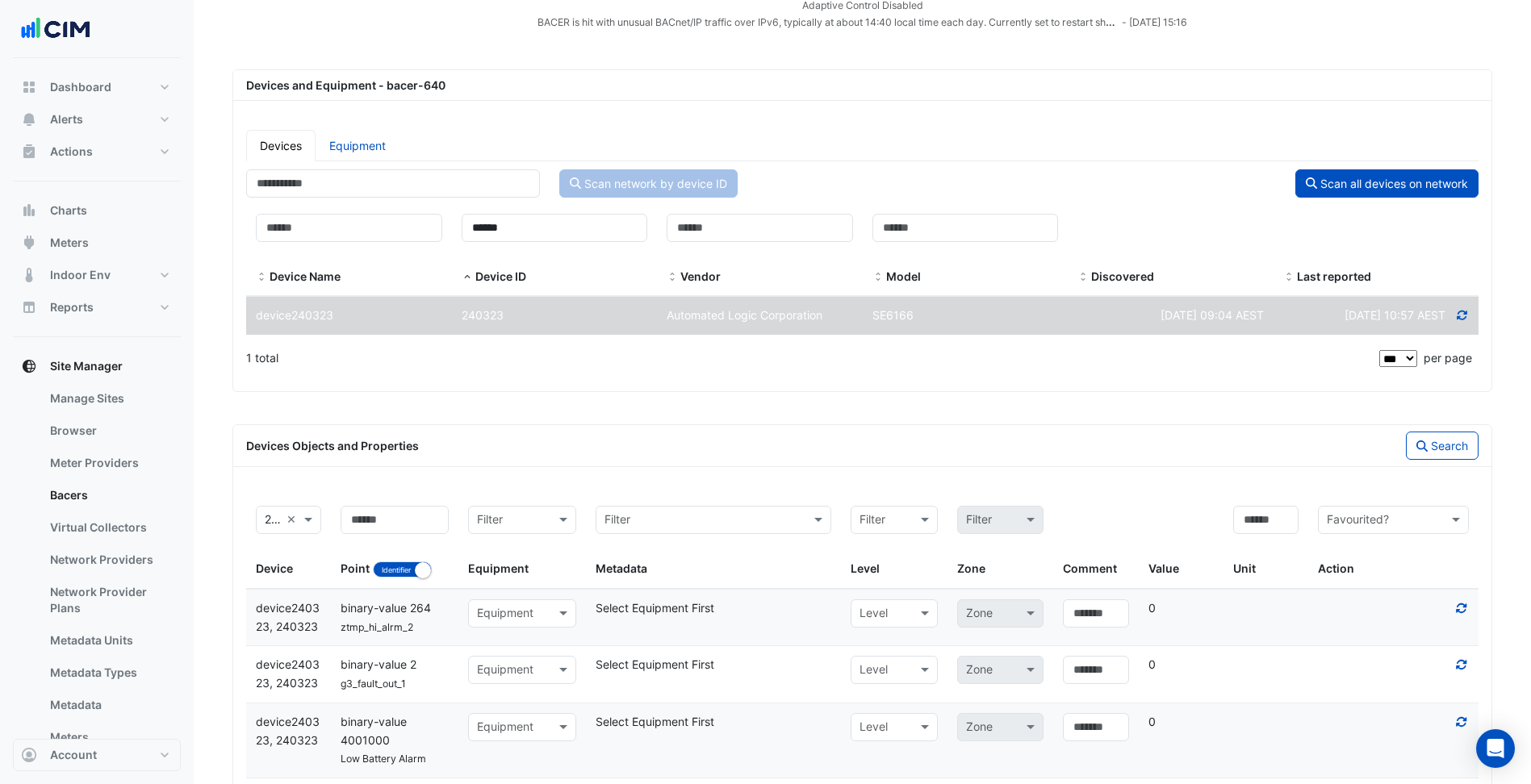
scroll to position [170, 0]
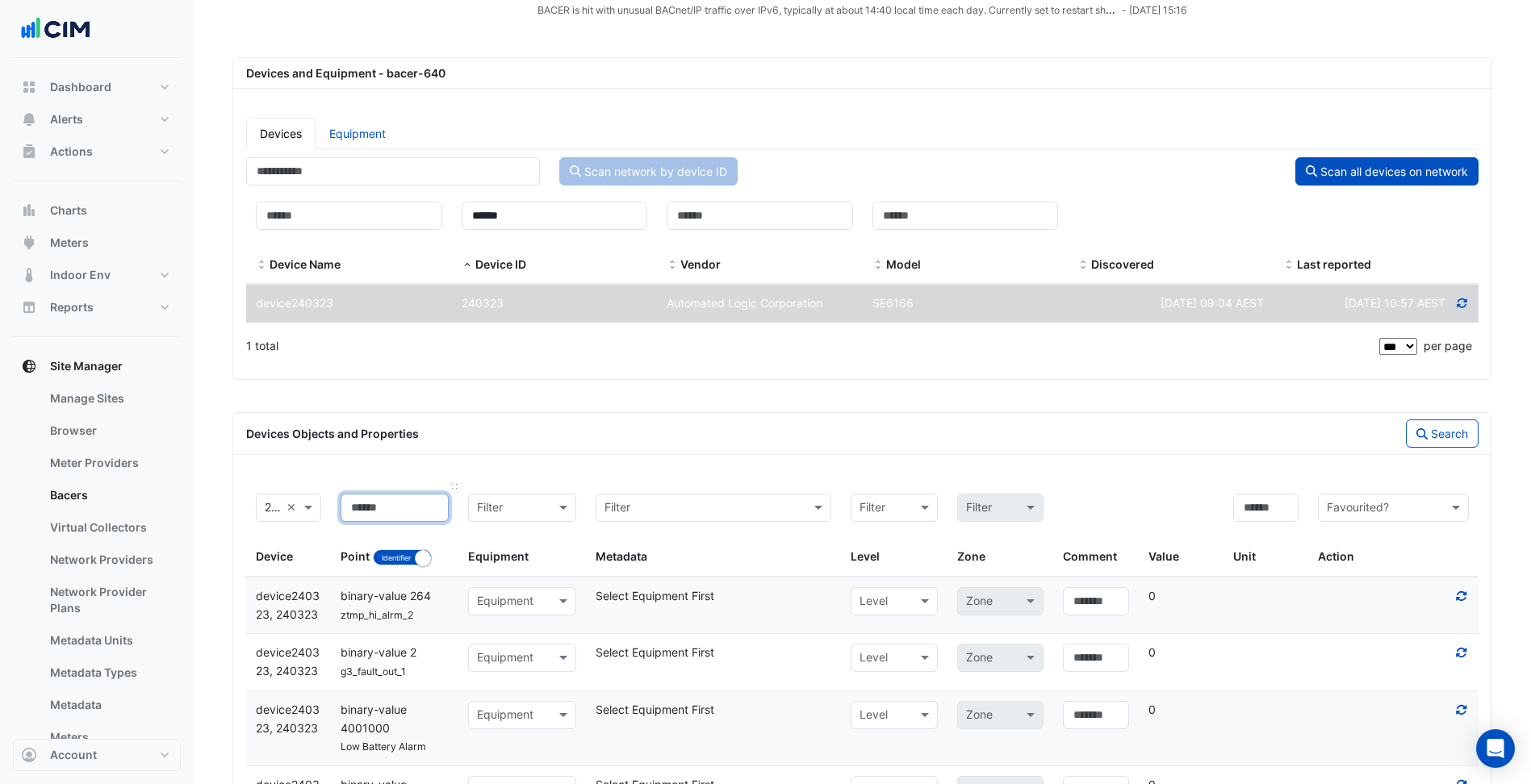
drag, startPoint x: 392, startPoint y: 502, endPoint x: 377, endPoint y: 502, distance: 15.0
click at [382, 502] on input at bounding box center [394, 508] width 108 height 28
paste input "**"
type input "**"
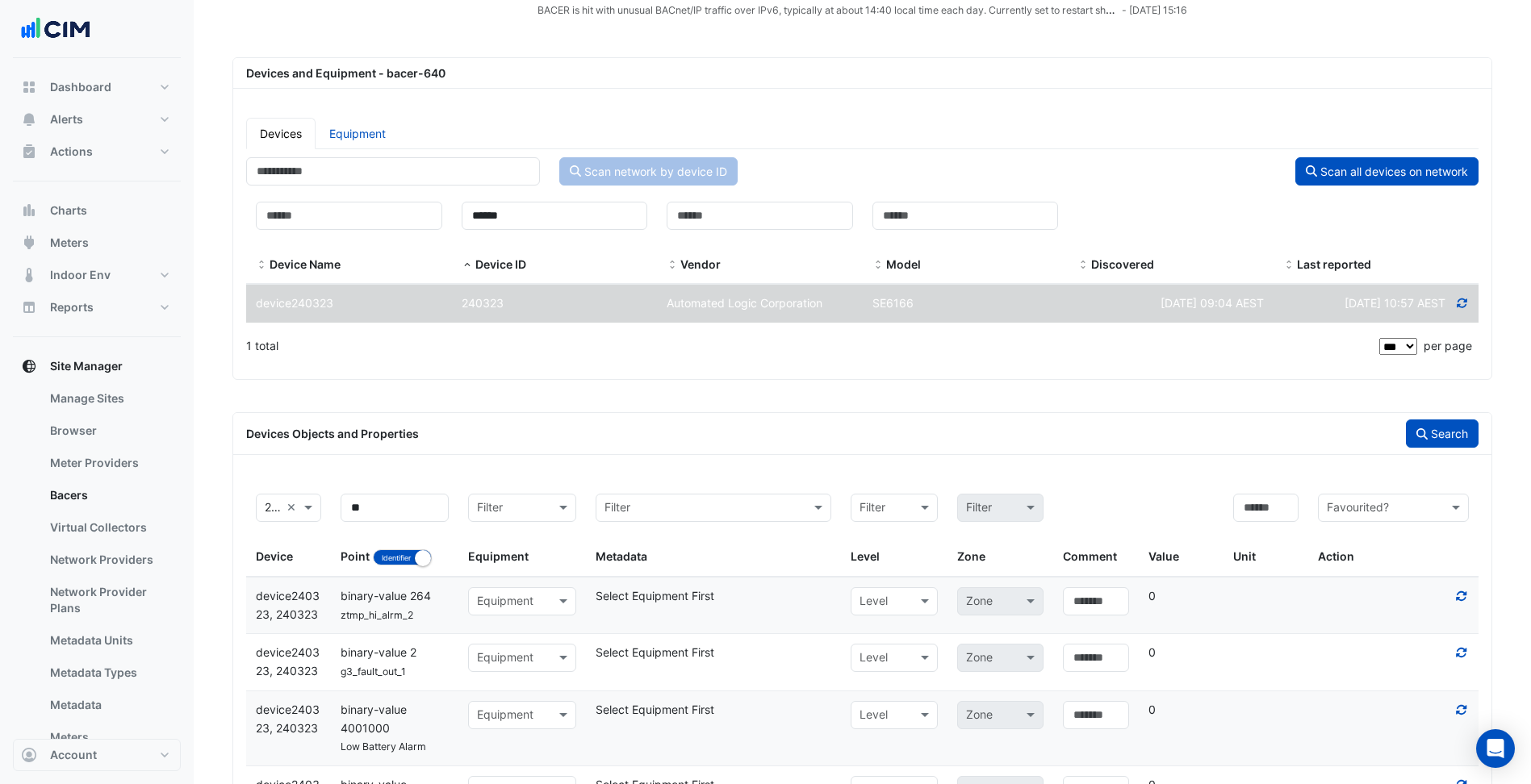
click at [1446, 428] on button "Search" at bounding box center [1442, 433] width 73 height 28
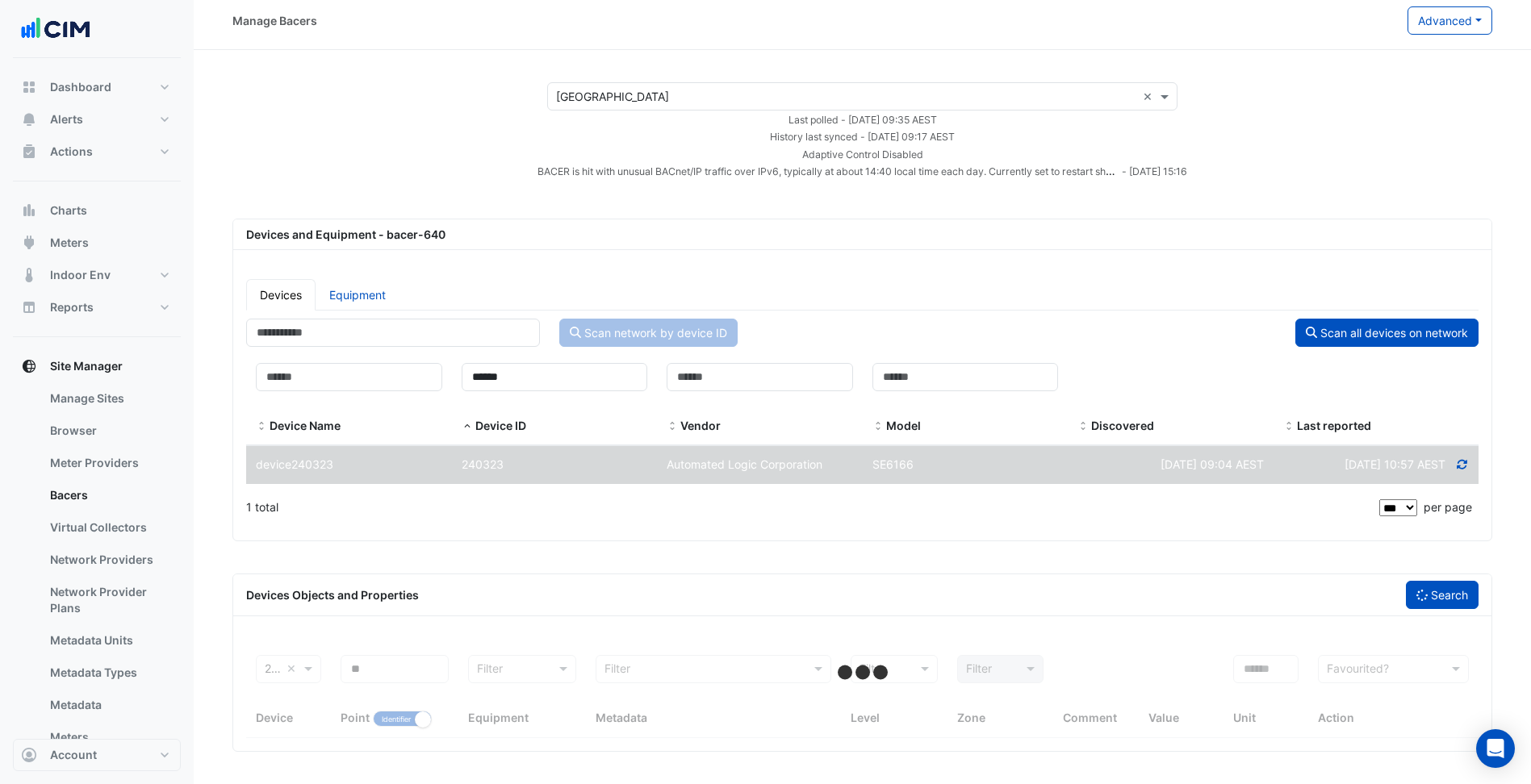
scroll to position [107, 0]
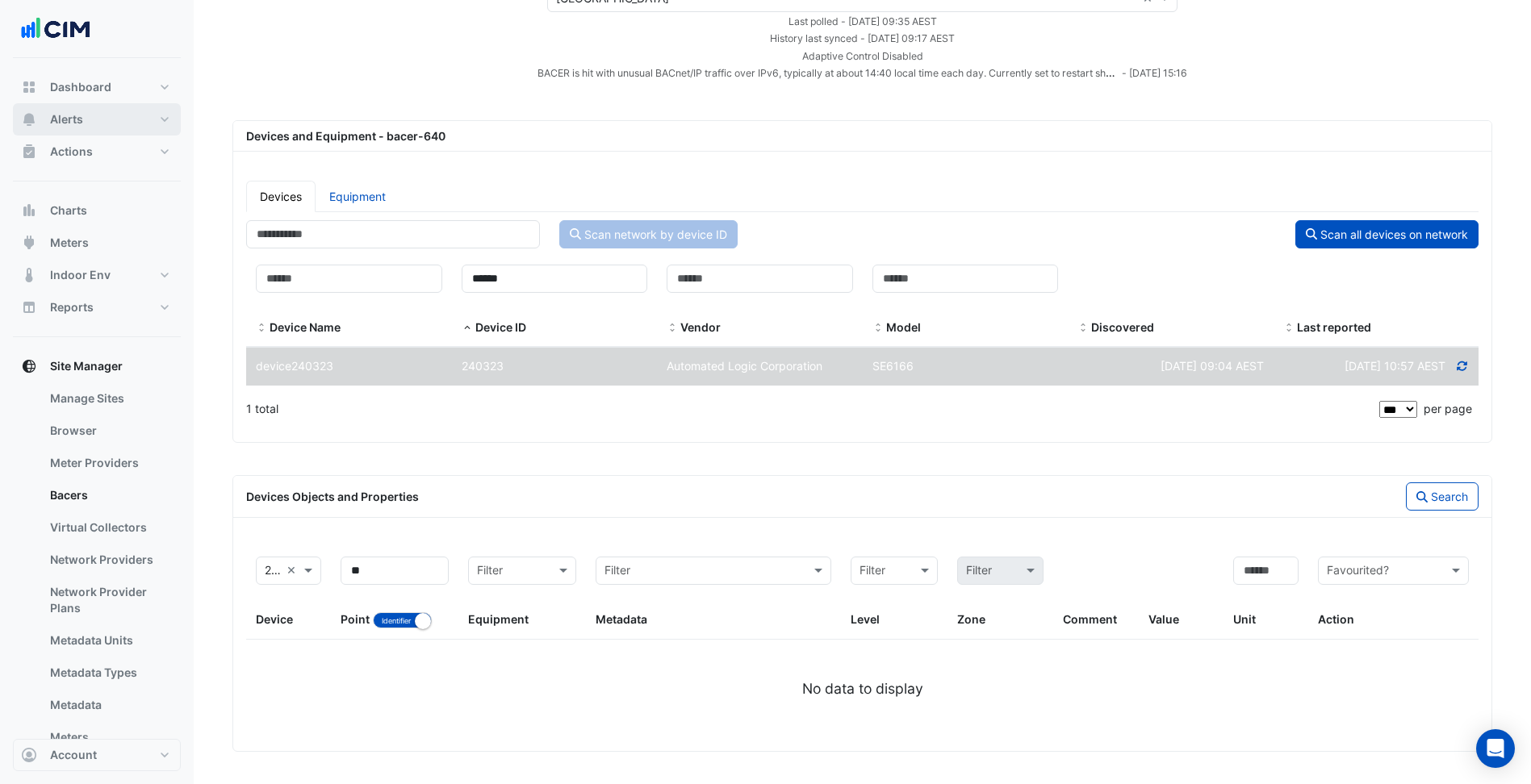
click at [140, 134] on button "Alerts" at bounding box center [96, 119] width 168 height 32
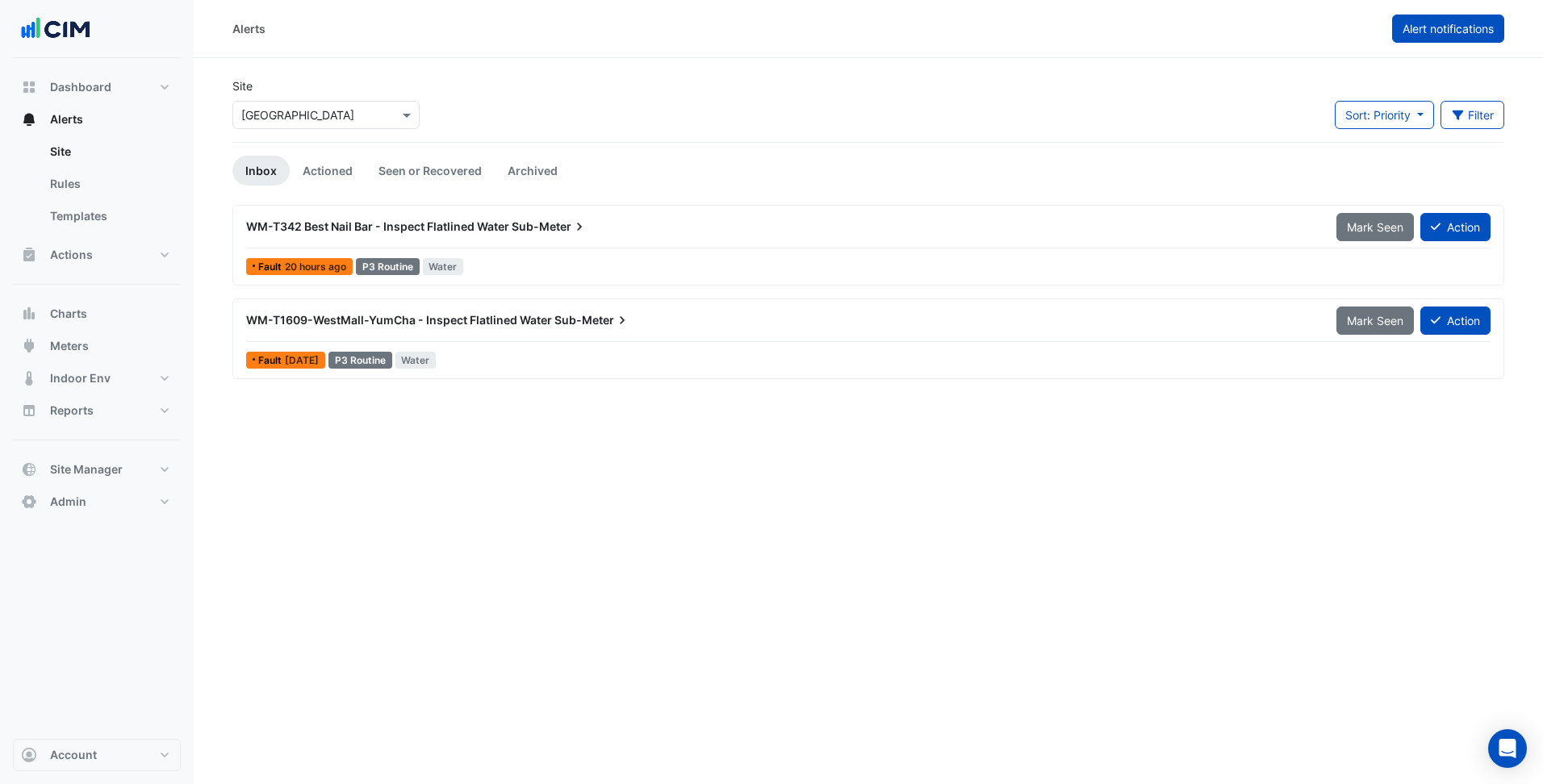
click at [1445, 41] on button "Alert notifications" at bounding box center [1448, 28] width 112 height 28
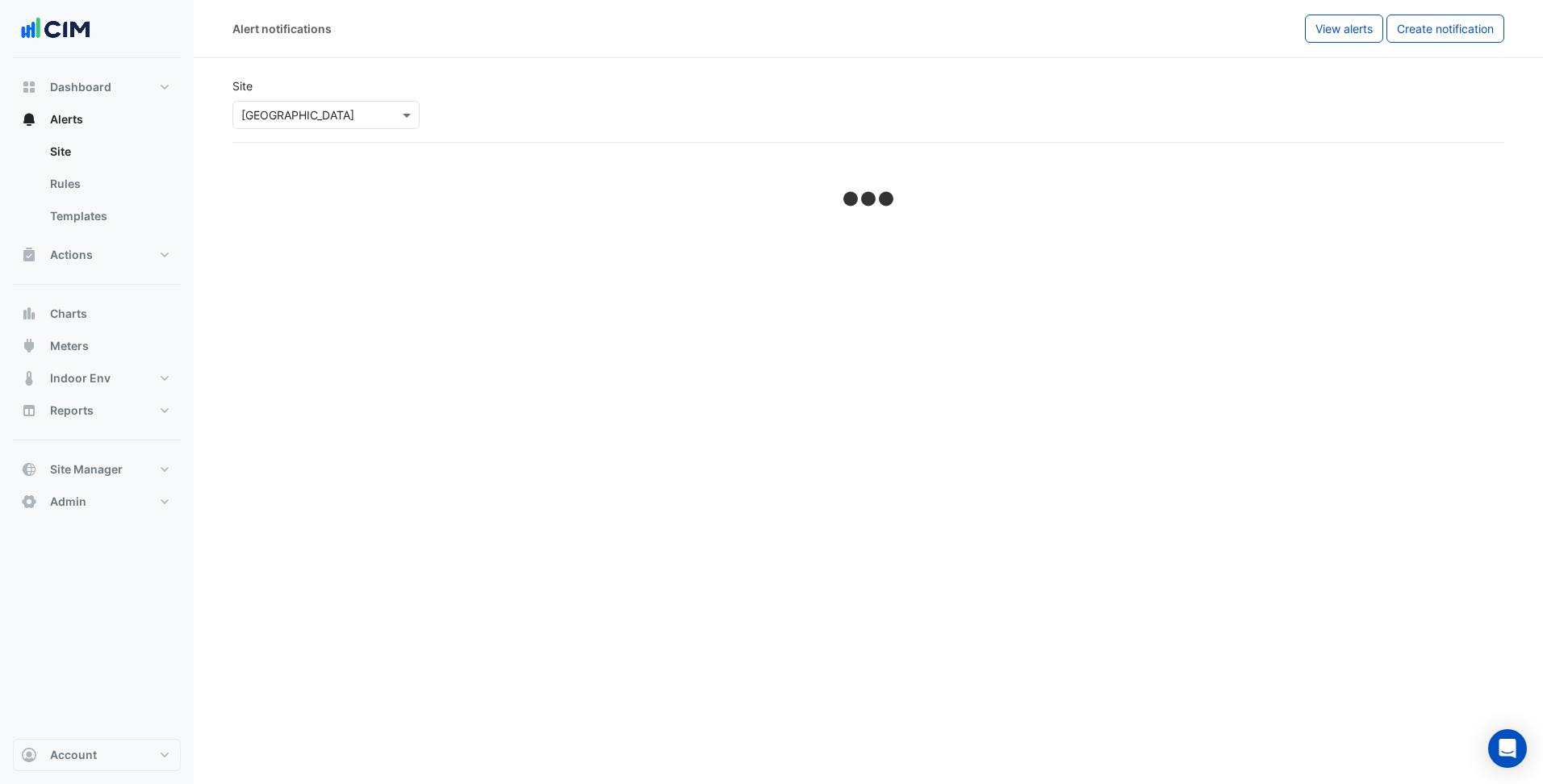
select select "******"
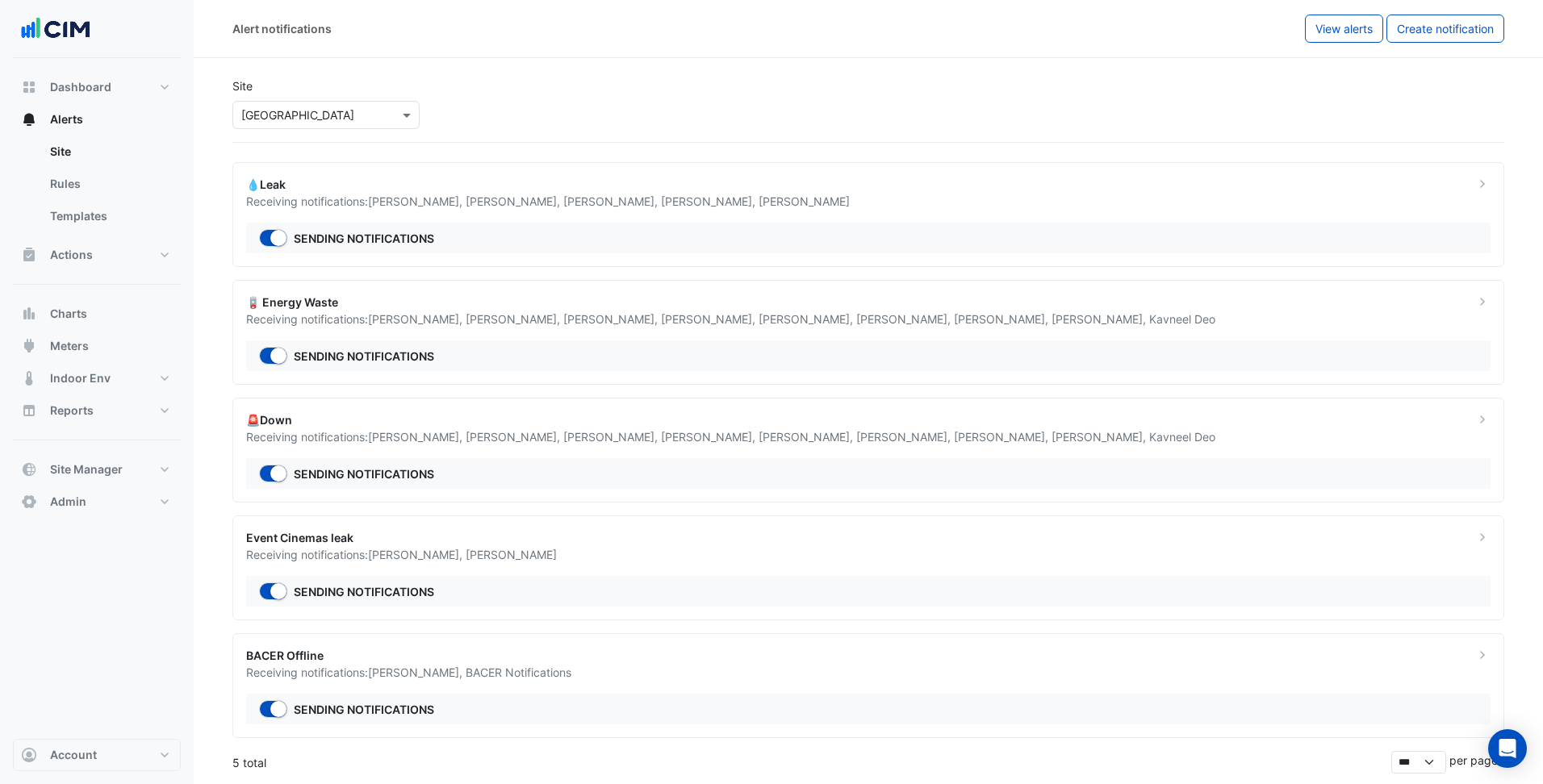
click at [205, 621] on section "Site Select a Site × Pacific Fair Shopping Centre 💧Leak Receiving notifications…" at bounding box center [869, 416] width 1350 height 715
click at [178, 621] on div "Dashboard Portfolio Ratings Performance Alerts Site Rules Templates Actions Sit…" at bounding box center [96, 398] width 168 height 681
click at [437, 554] on span "Nicole Wellburn ," at bounding box center [417, 555] width 98 height 14
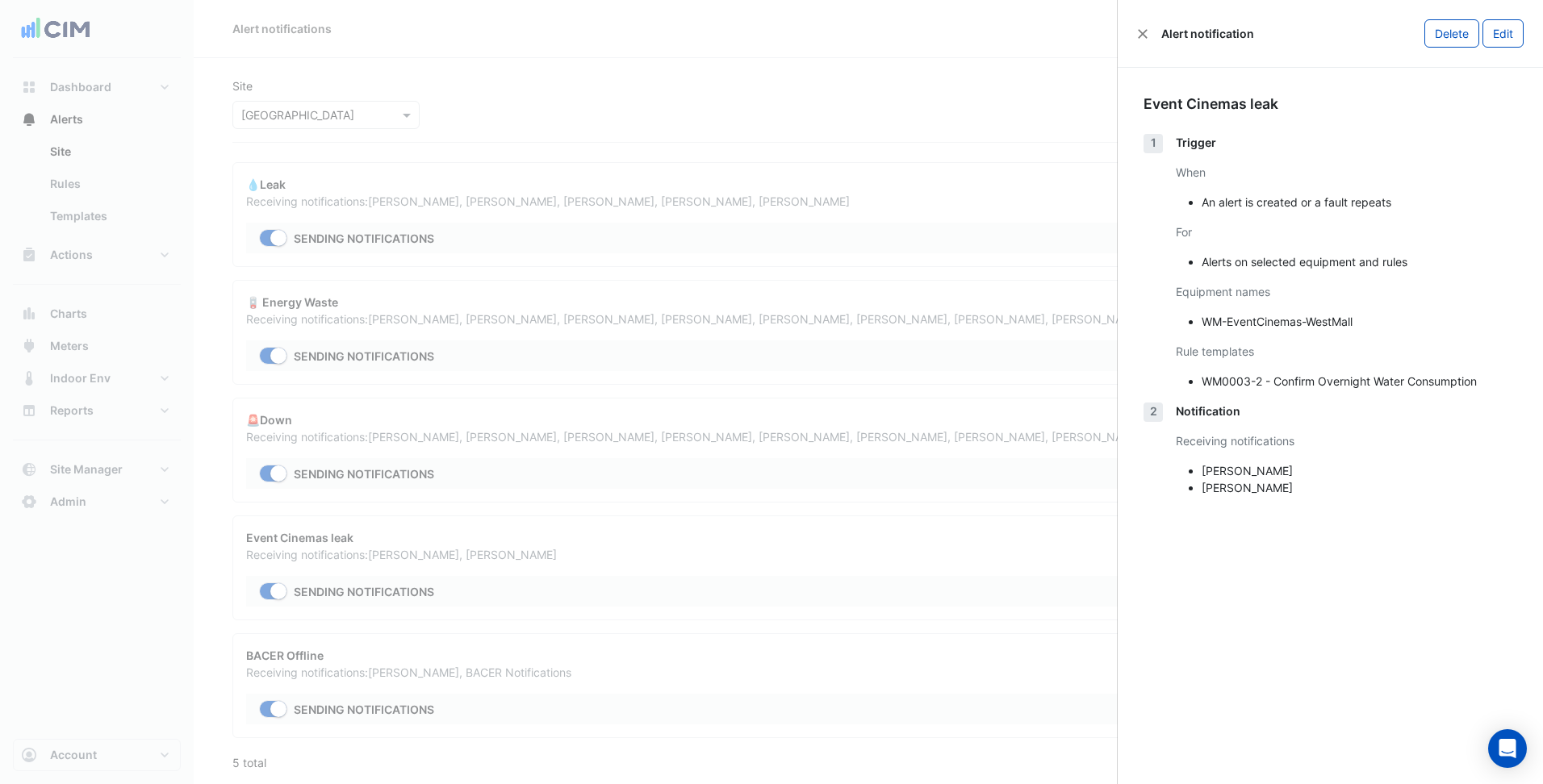
drag, startPoint x: 437, startPoint y: 554, endPoint x: 691, endPoint y: 568, distance: 254.4
click at [691, 568] on ngb-offcanvas-backdrop at bounding box center [772, 392] width 1543 height 784
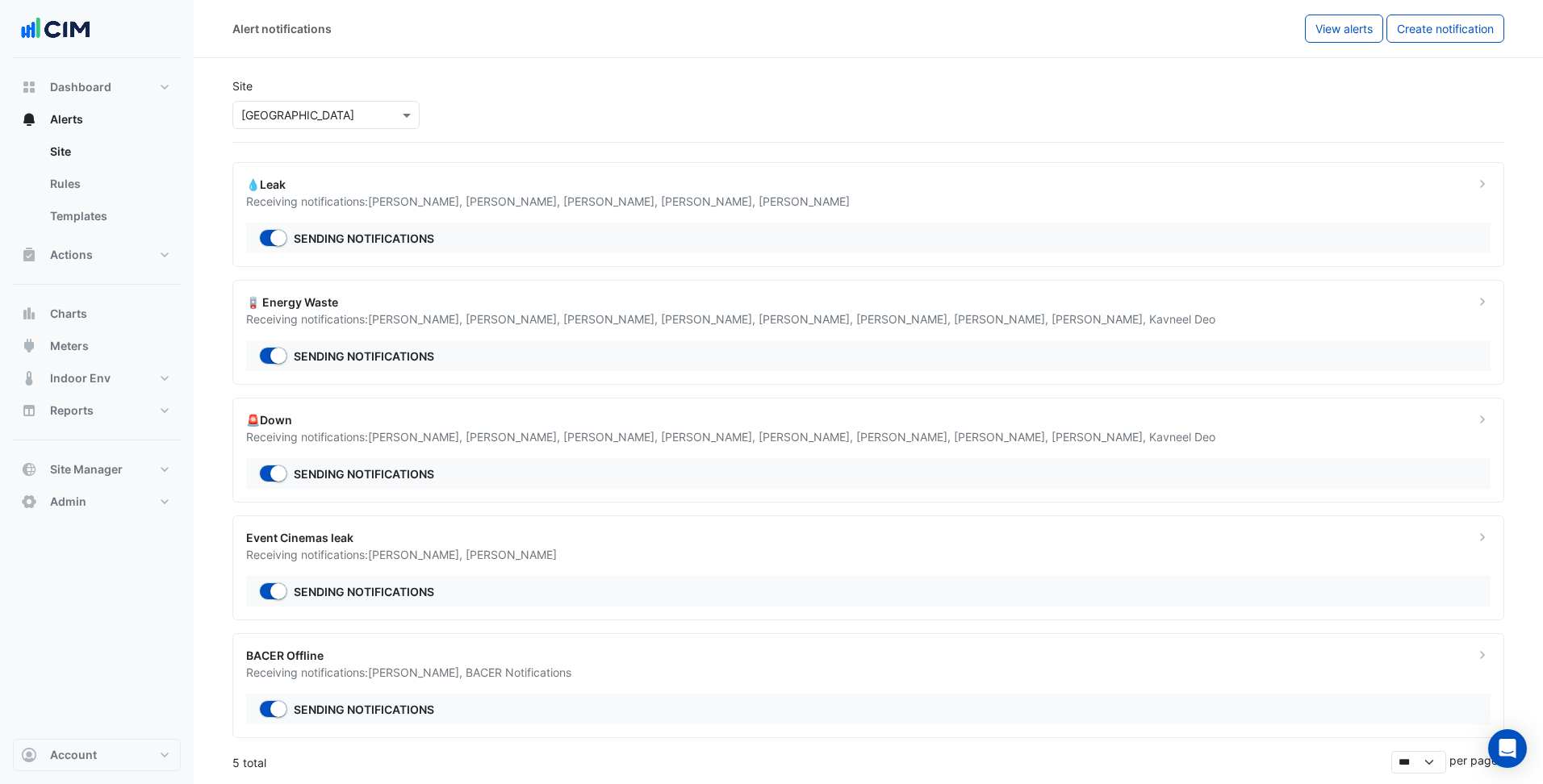
click at [691, 568] on div "Event Cinemas leak Receiving notifications: Nicole Wellburn , Ritvick Mohan Sen…" at bounding box center [869, 567] width 1272 height 105
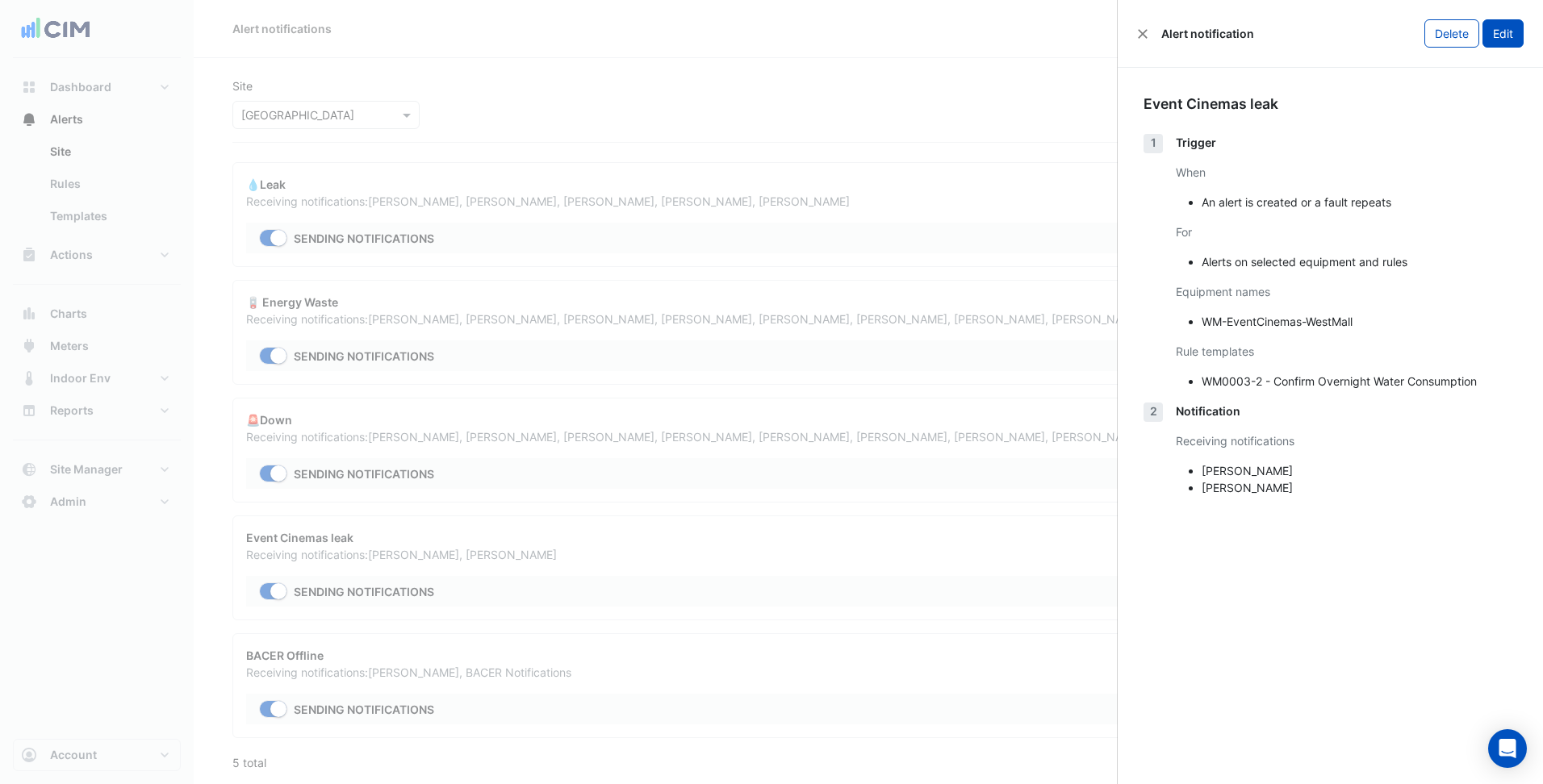
click at [1507, 37] on button "Edit" at bounding box center [1503, 33] width 41 height 28
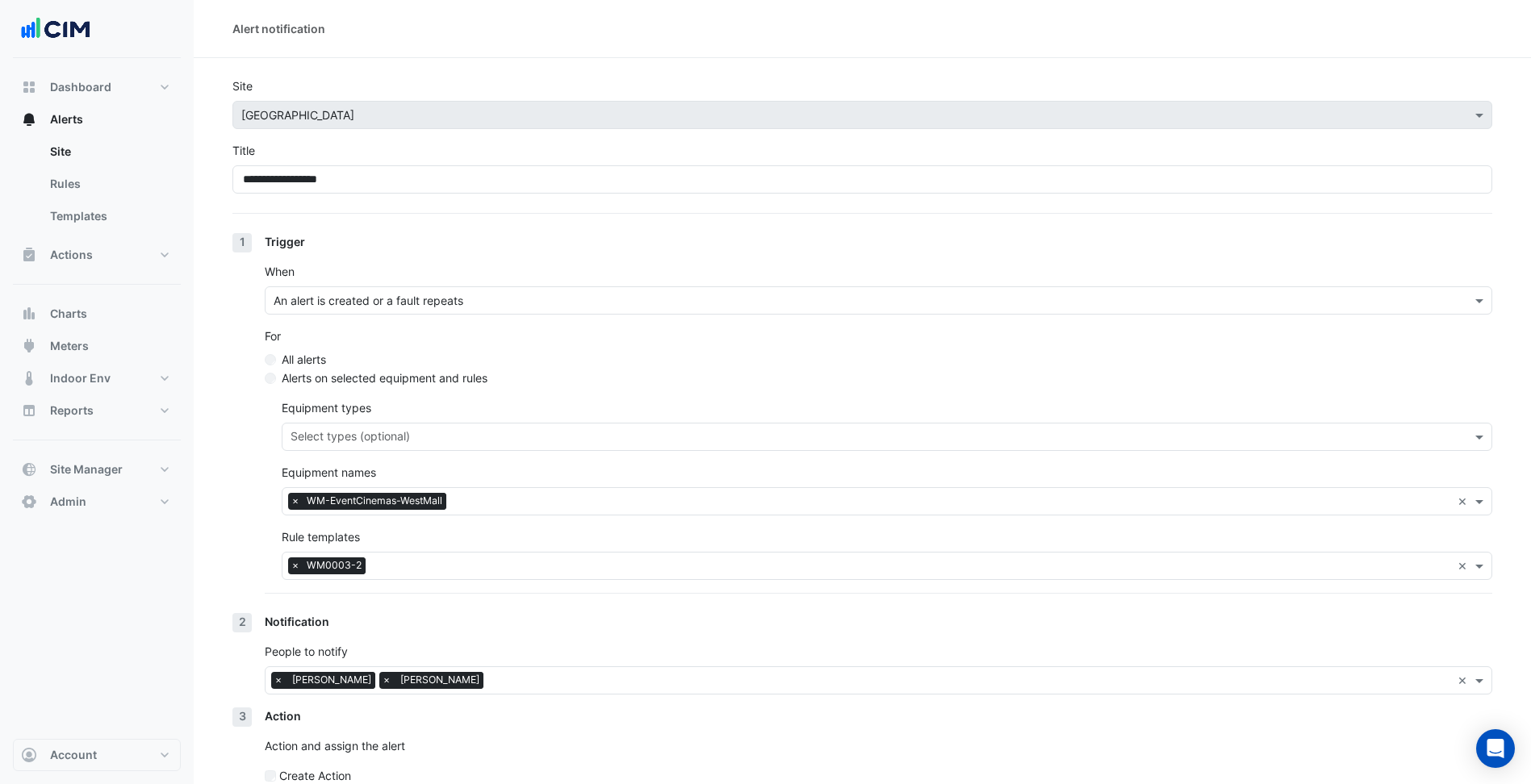
click at [526, 676] on input "text" at bounding box center [970, 681] width 962 height 17
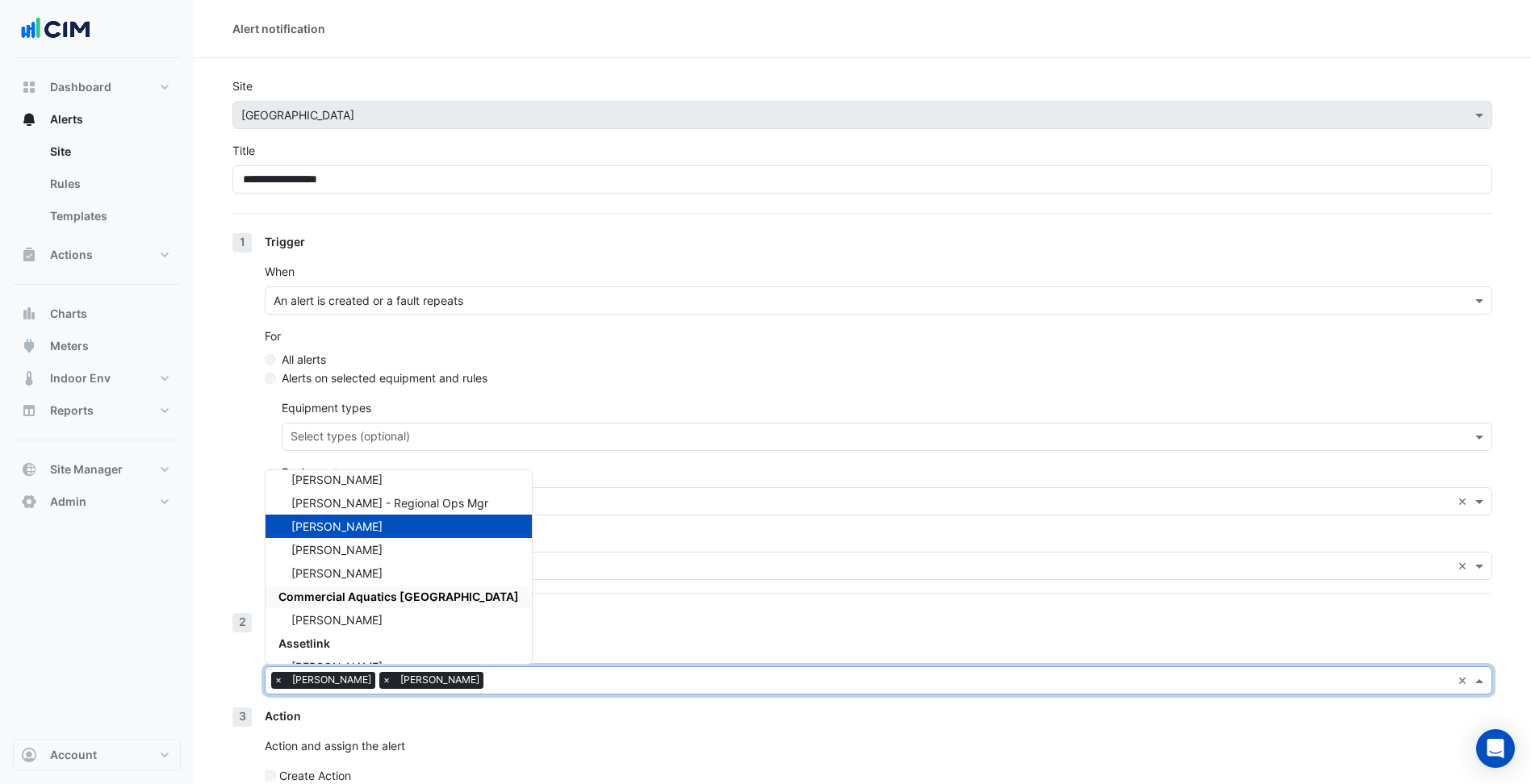
scroll to position [116, 0]
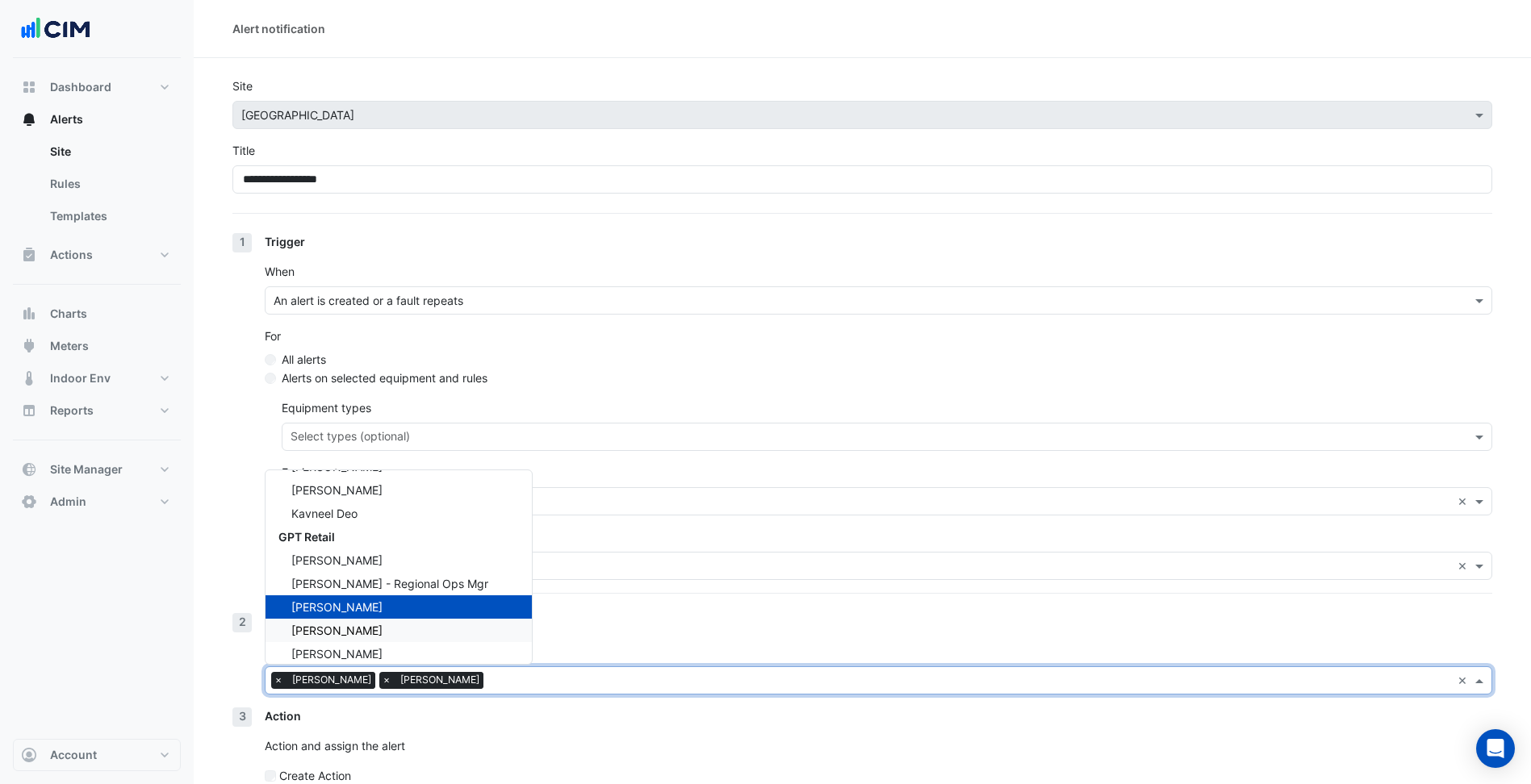
click at [370, 628] on span "[PERSON_NAME]" at bounding box center [336, 630] width 91 height 14
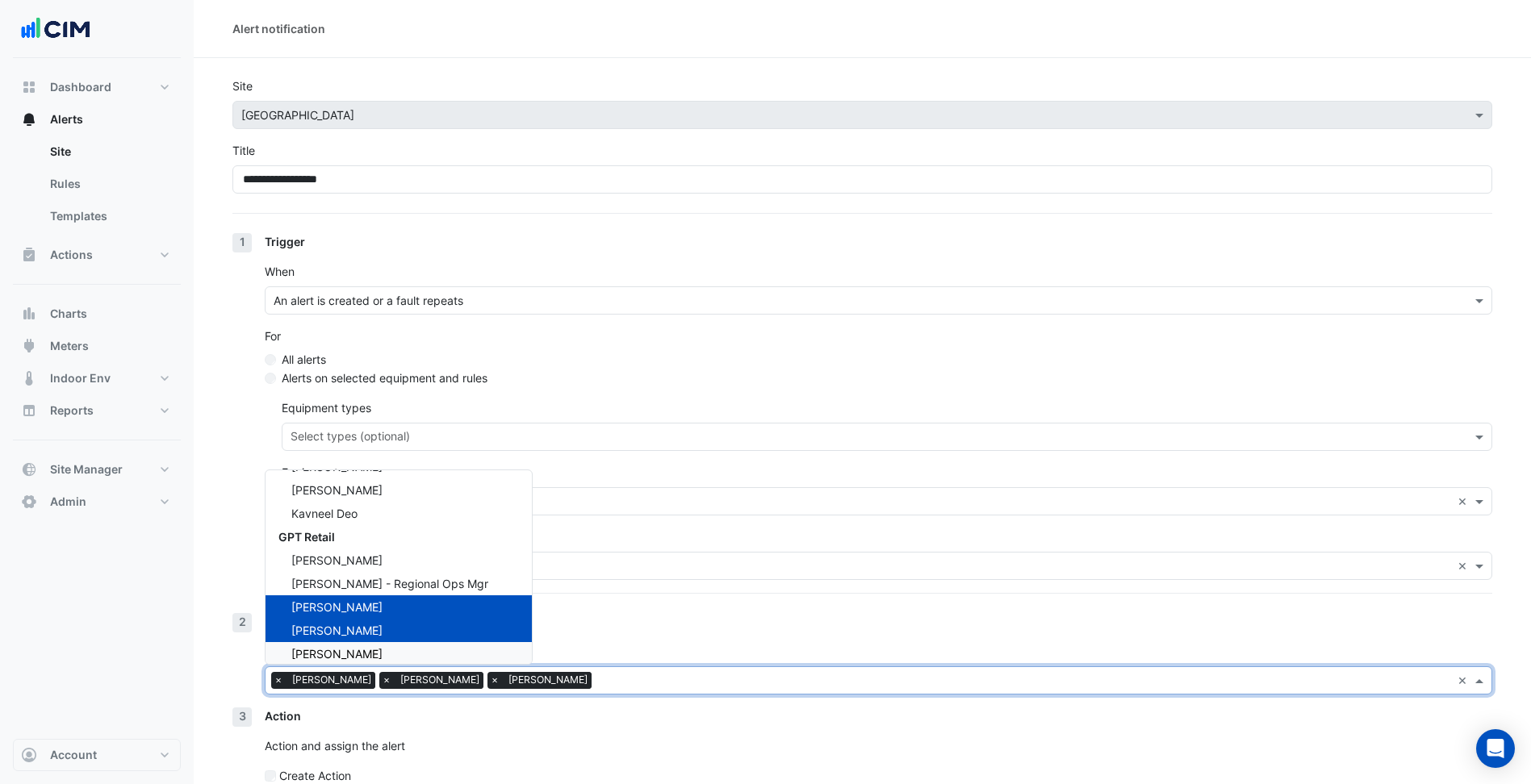
click at [409, 654] on div "[PERSON_NAME]" at bounding box center [399, 654] width 267 height 24
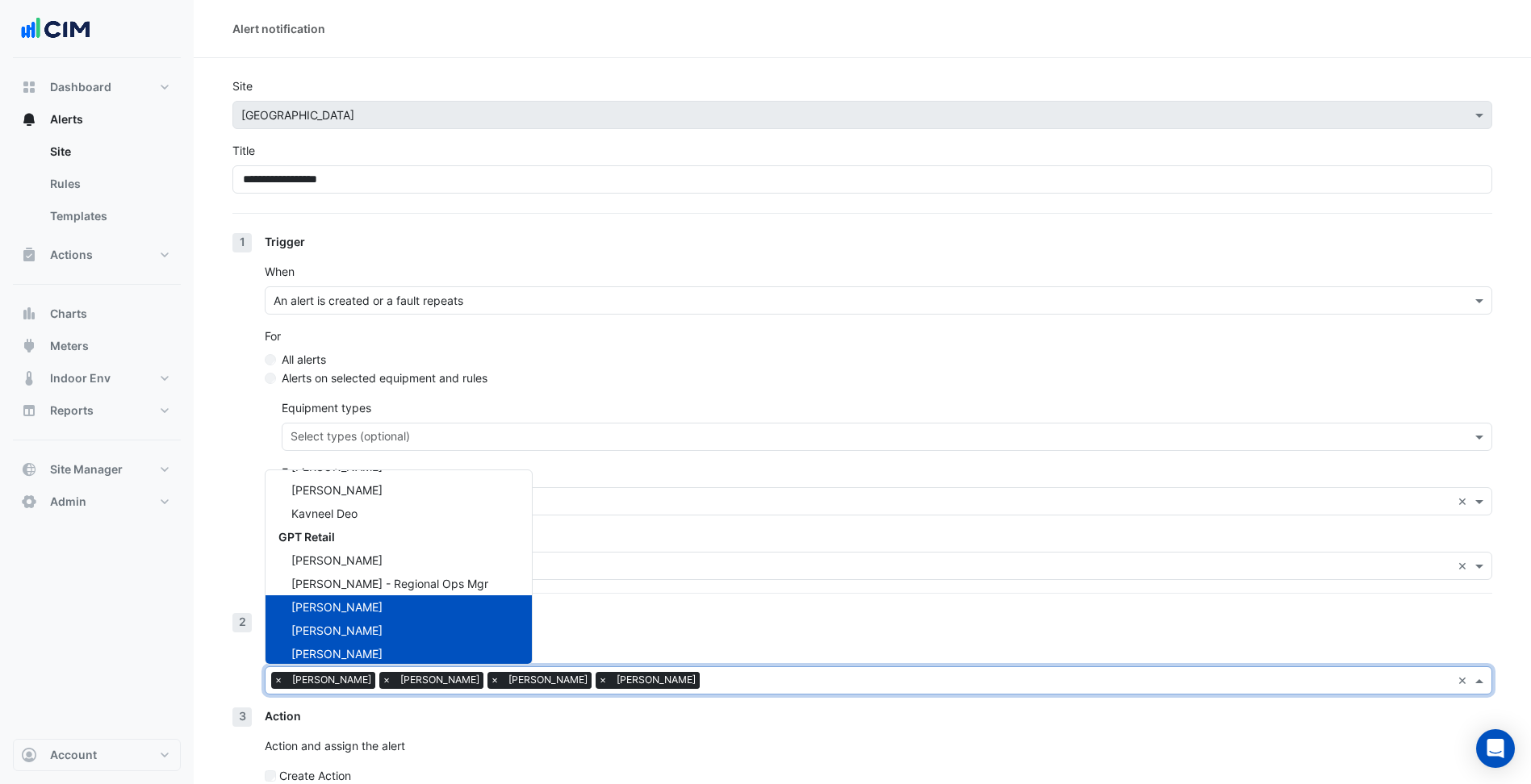
click at [544, 640] on div "Notification People to notify Select users × Nicole Wellburn × Ritvick Mohan × …" at bounding box center [878, 661] width 1227 height 94
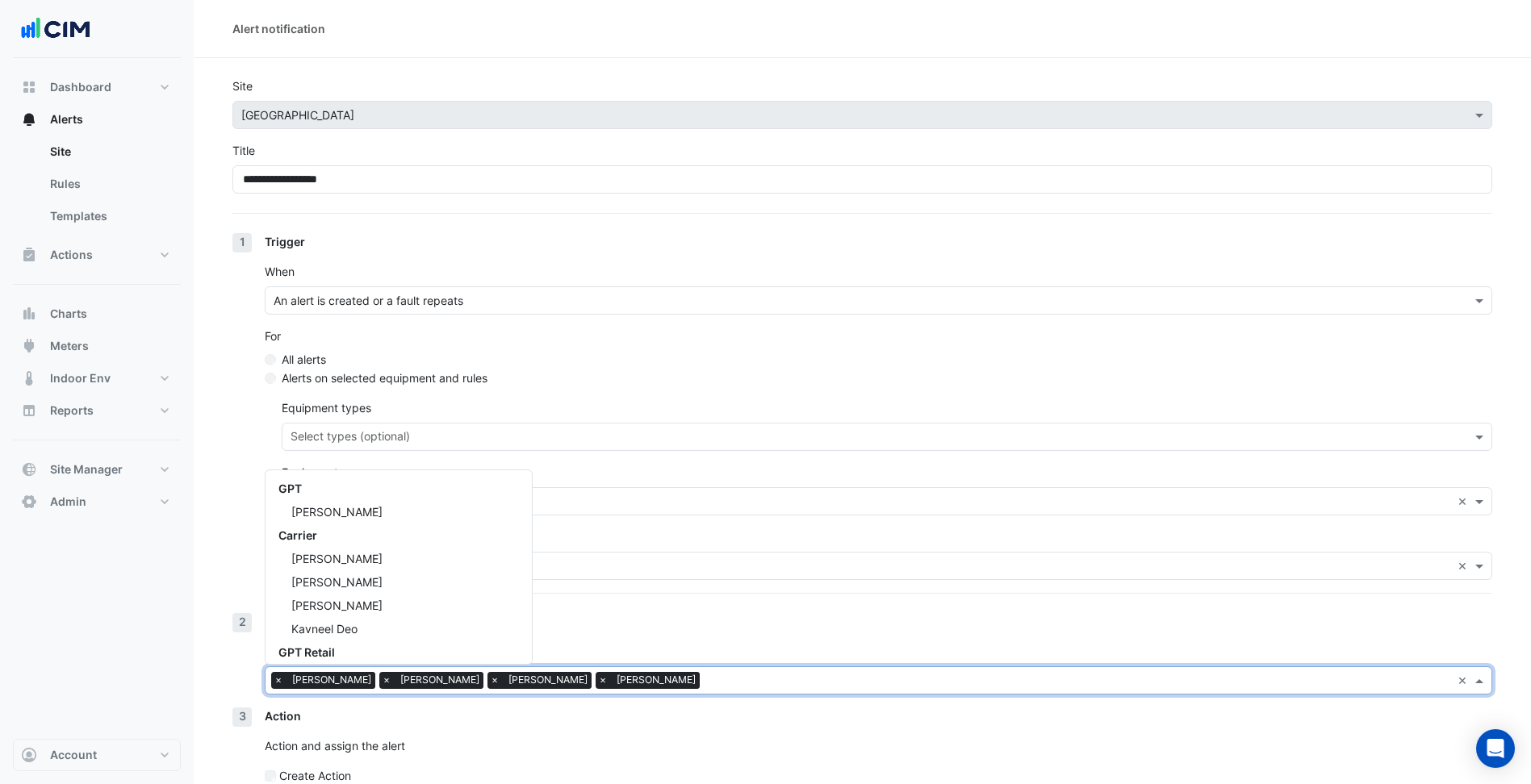
click at [707, 680] on input "text" at bounding box center [1078, 681] width 745 height 17
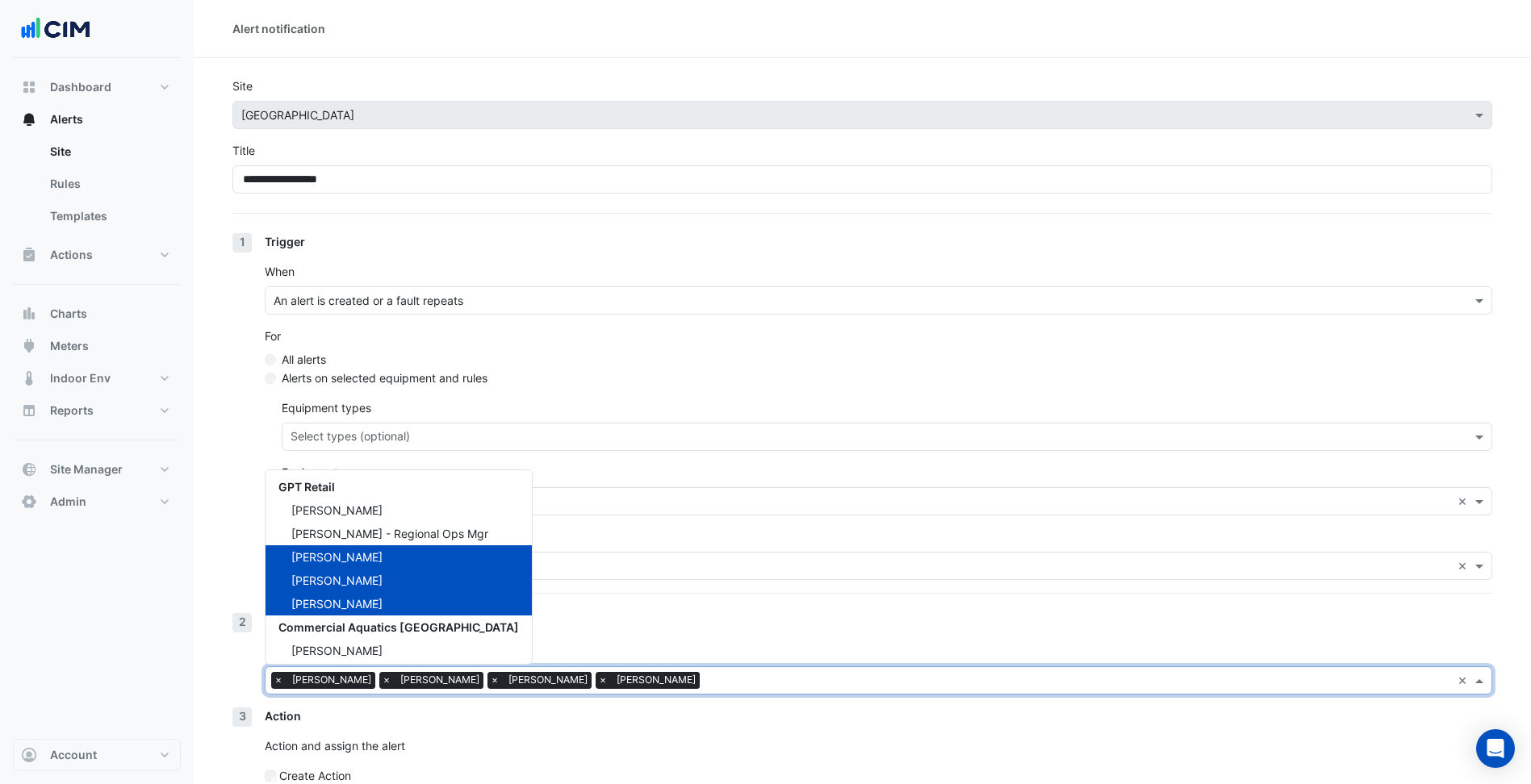
scroll to position [125, 0]
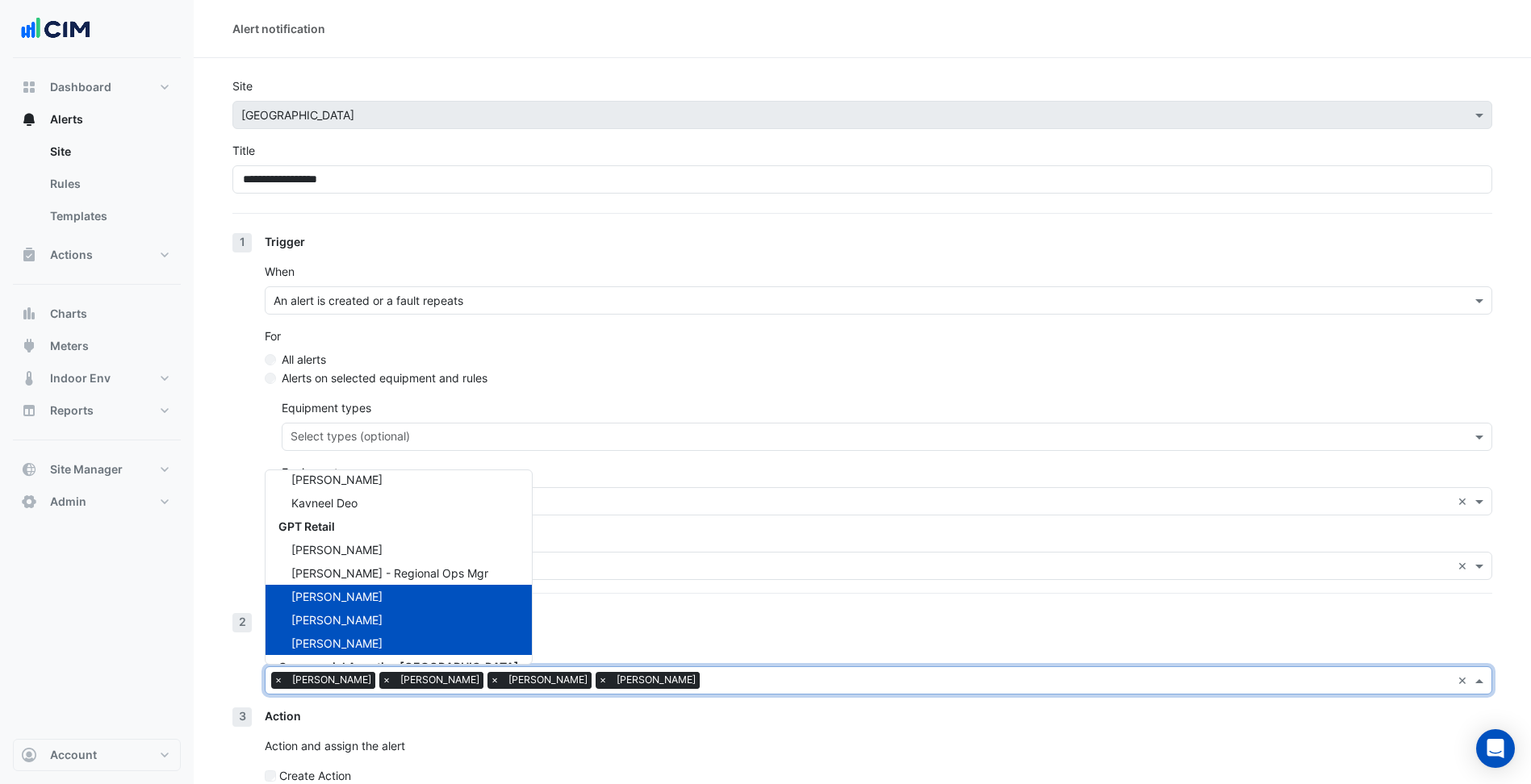
click at [569, 632] on div "Notification People to notify Select users × Nicole Wellburn × Ritvick Mohan × …" at bounding box center [878, 661] width 1227 height 94
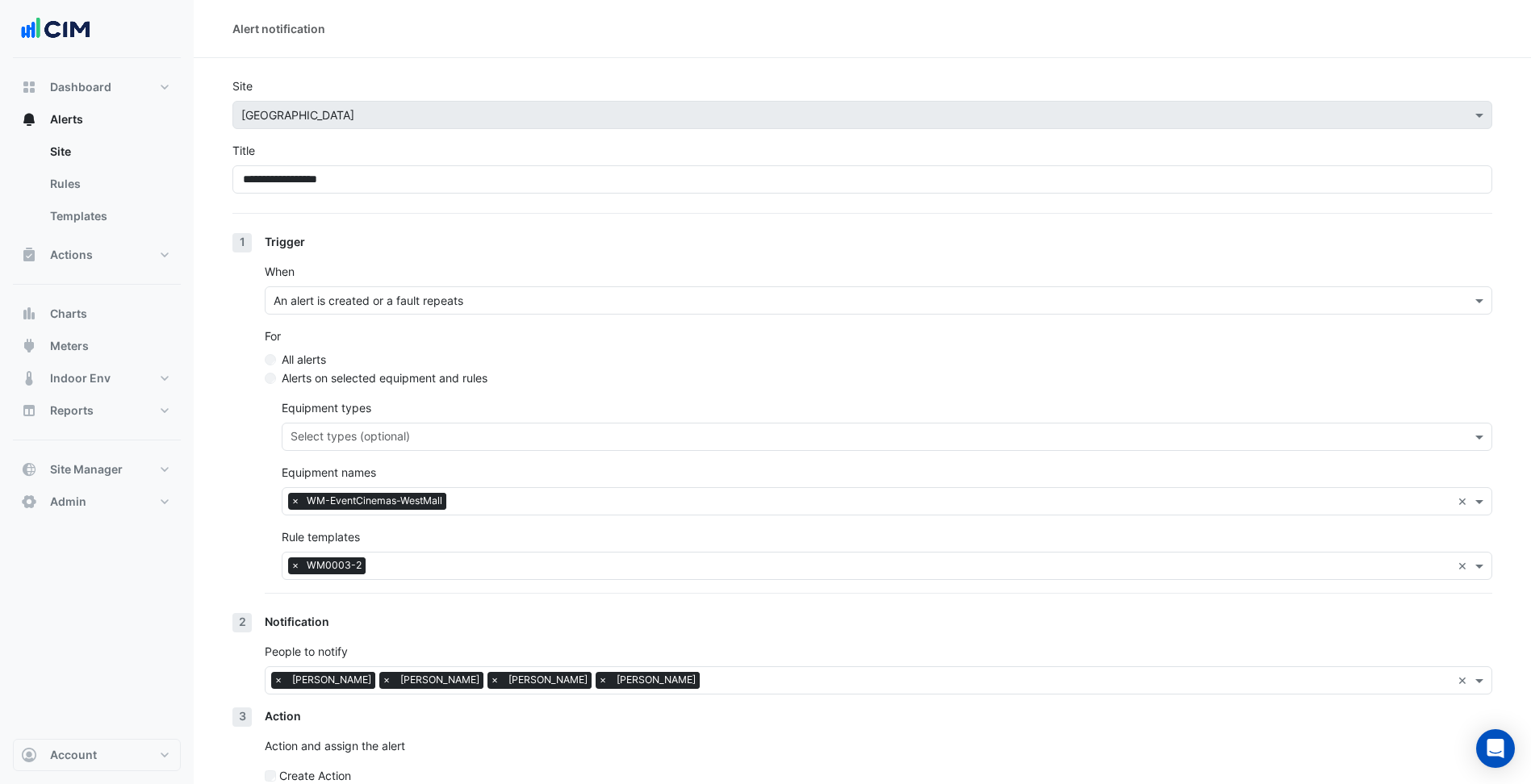
scroll to position [80, 0]
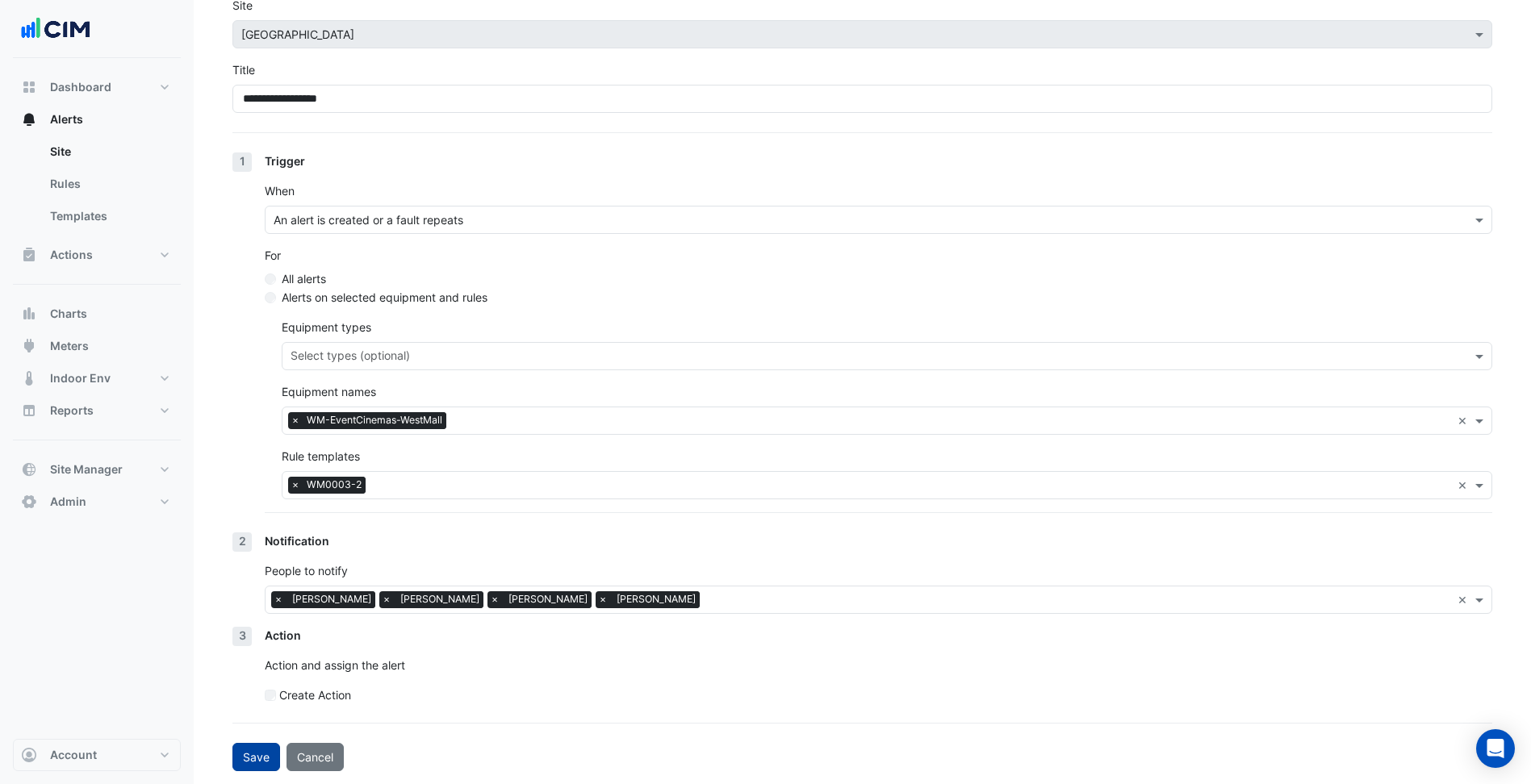
click at [259, 755] on button "Save" at bounding box center [256, 757] width 48 height 28
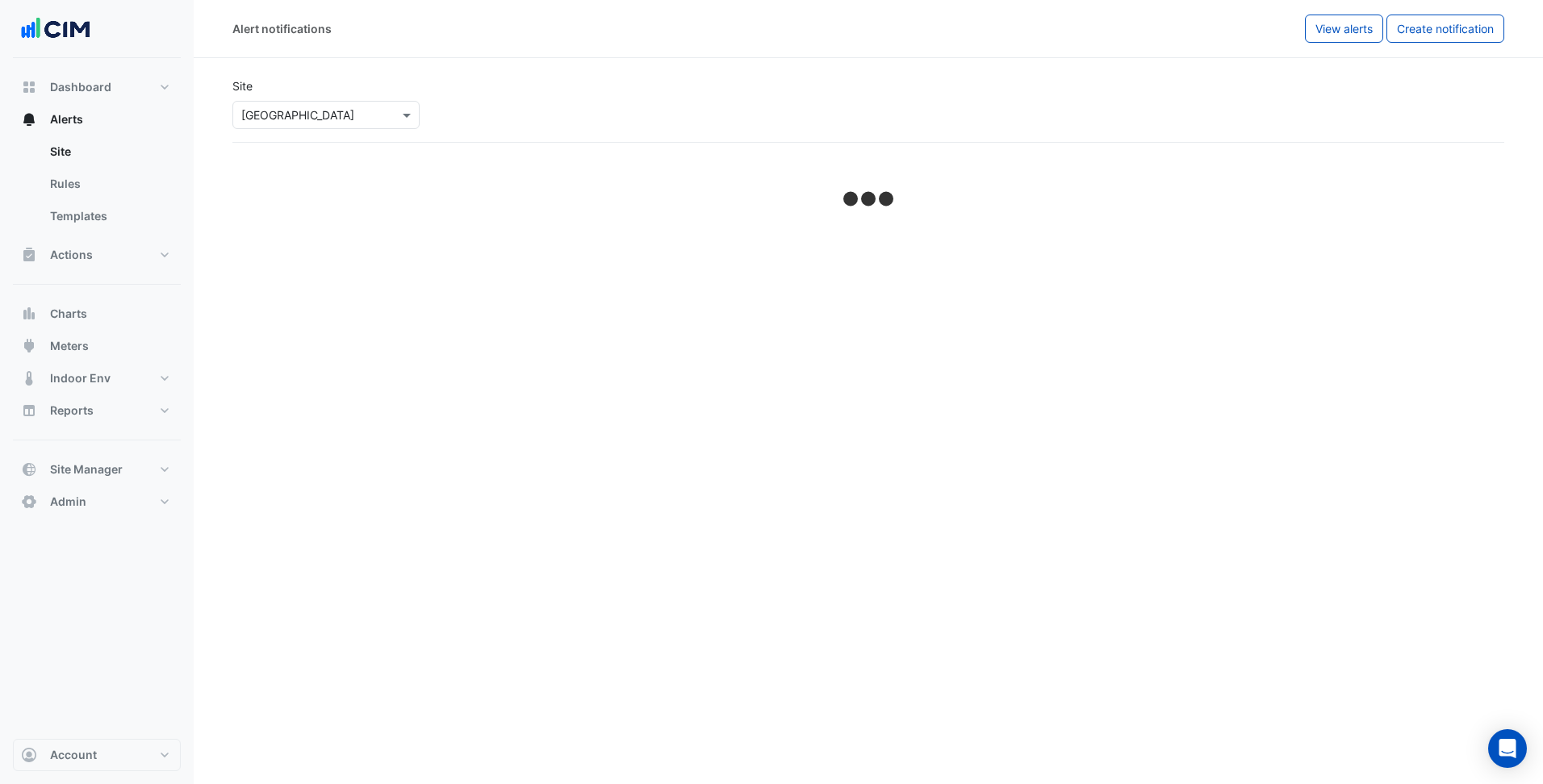
select select "******"
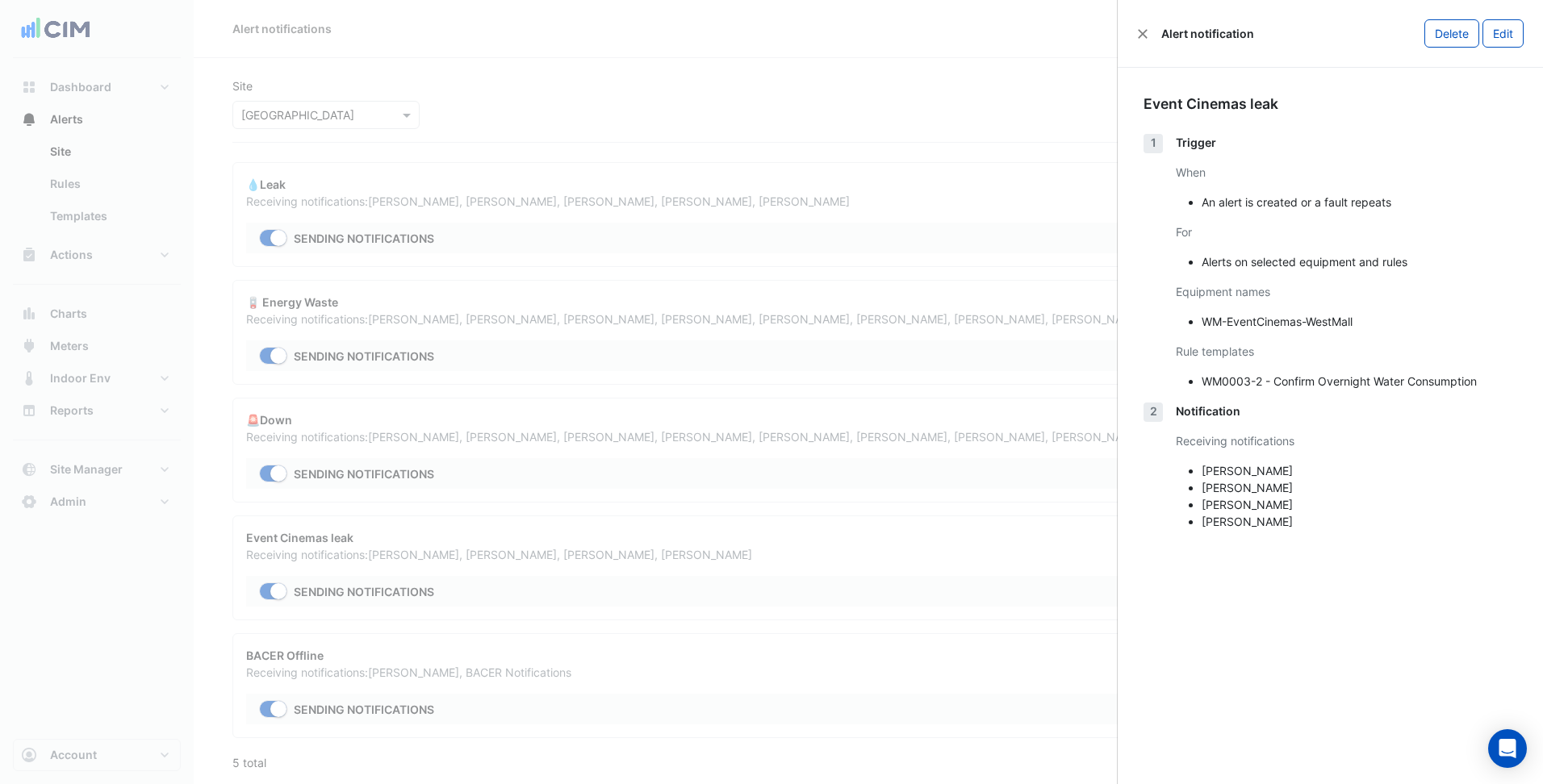
click at [957, 523] on ngb-offcanvas-backdrop at bounding box center [772, 392] width 1543 height 784
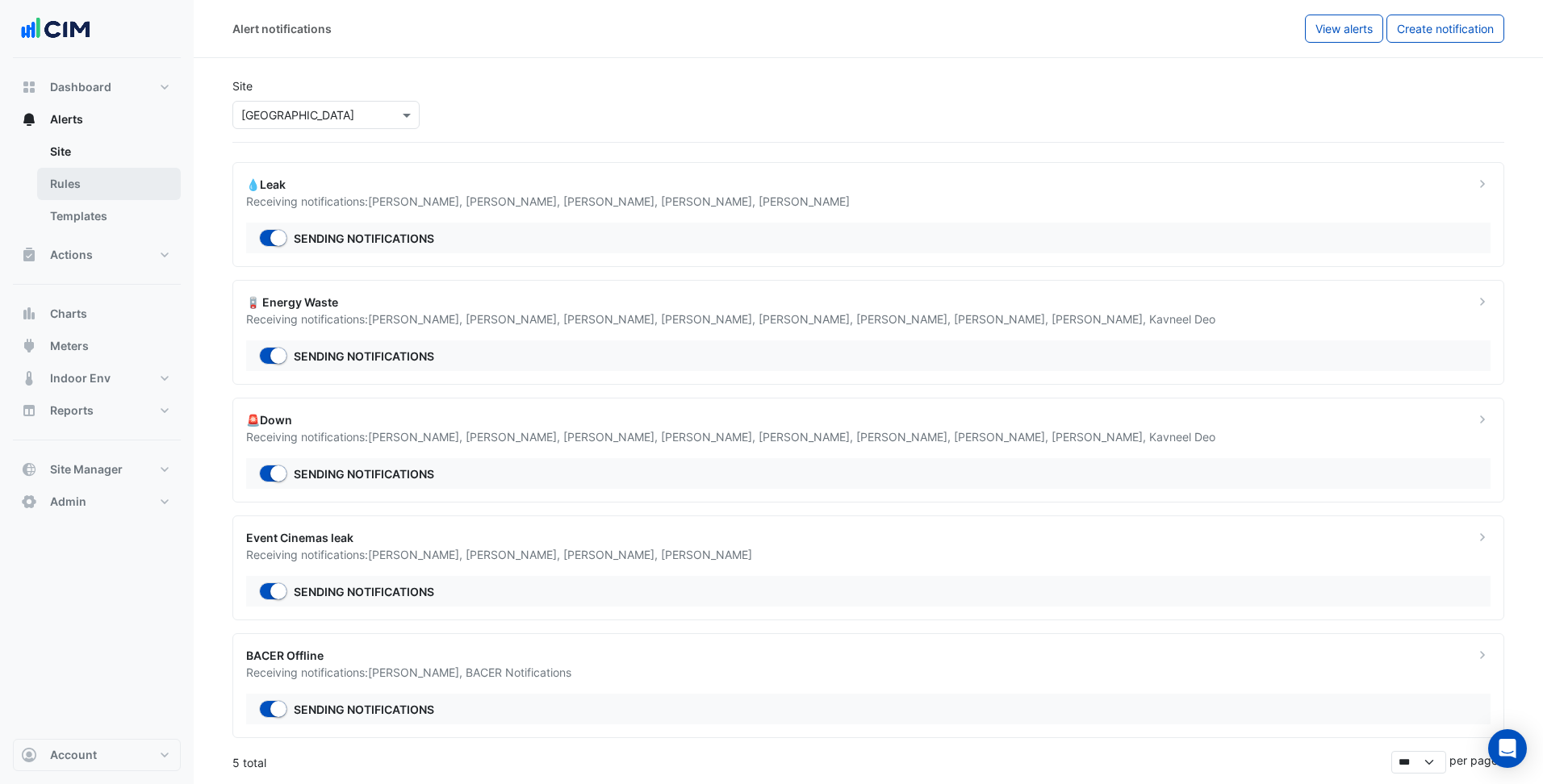
click at [117, 177] on link "Rules" at bounding box center [109, 183] width 144 height 32
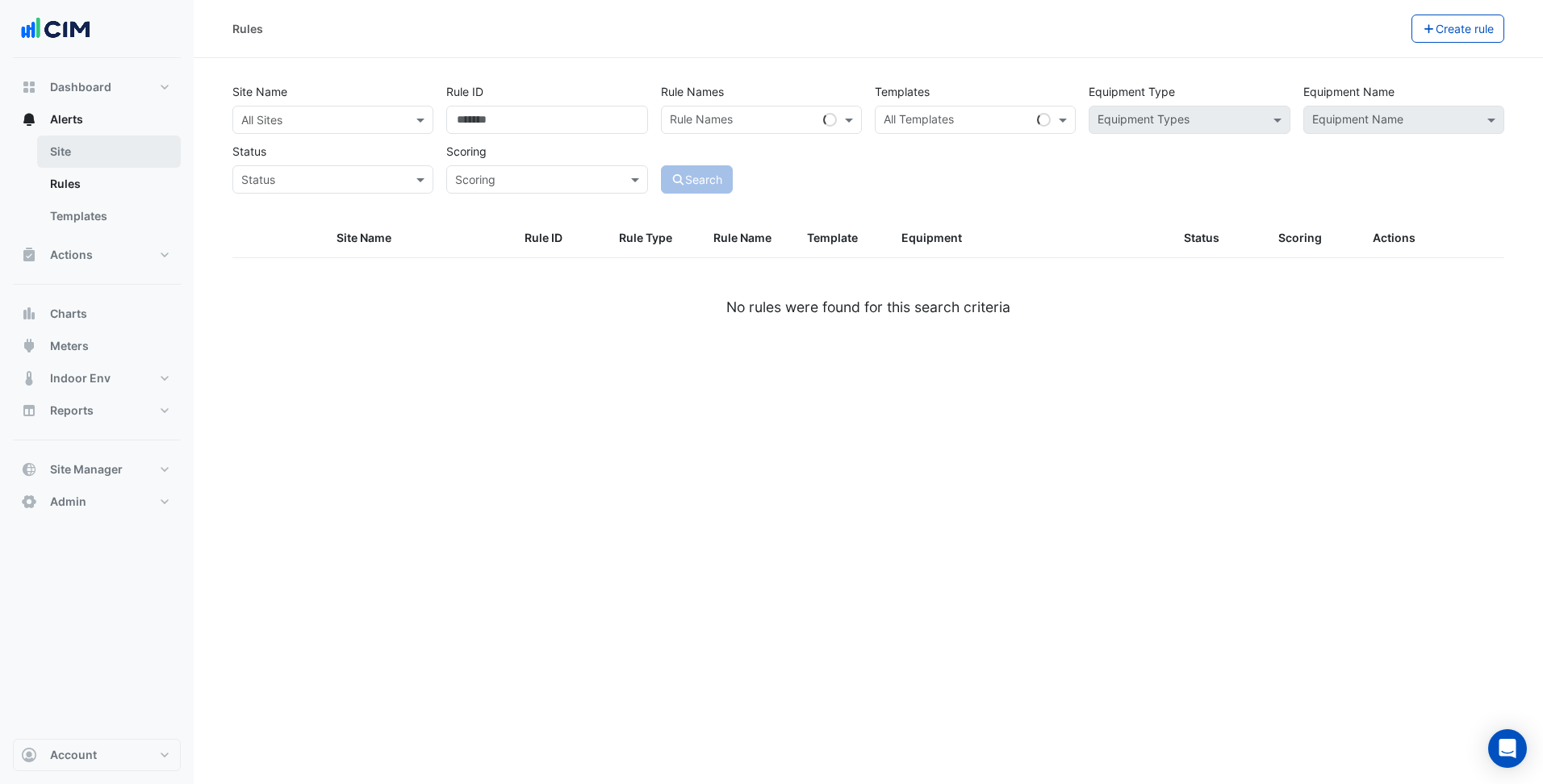
click at [123, 156] on link "Site" at bounding box center [109, 151] width 144 height 32
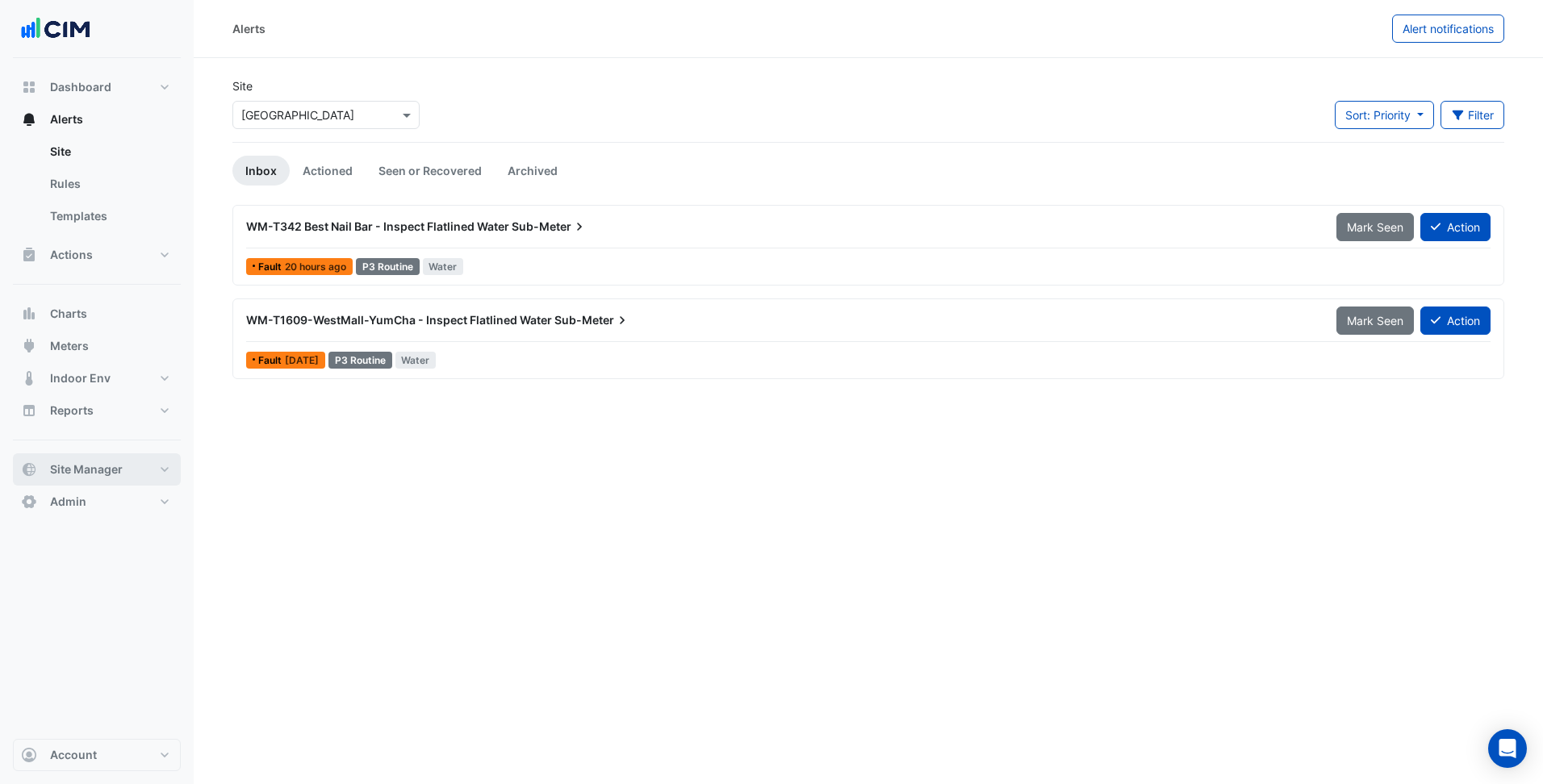
click at [162, 465] on button "Site Manager" at bounding box center [96, 469] width 168 height 32
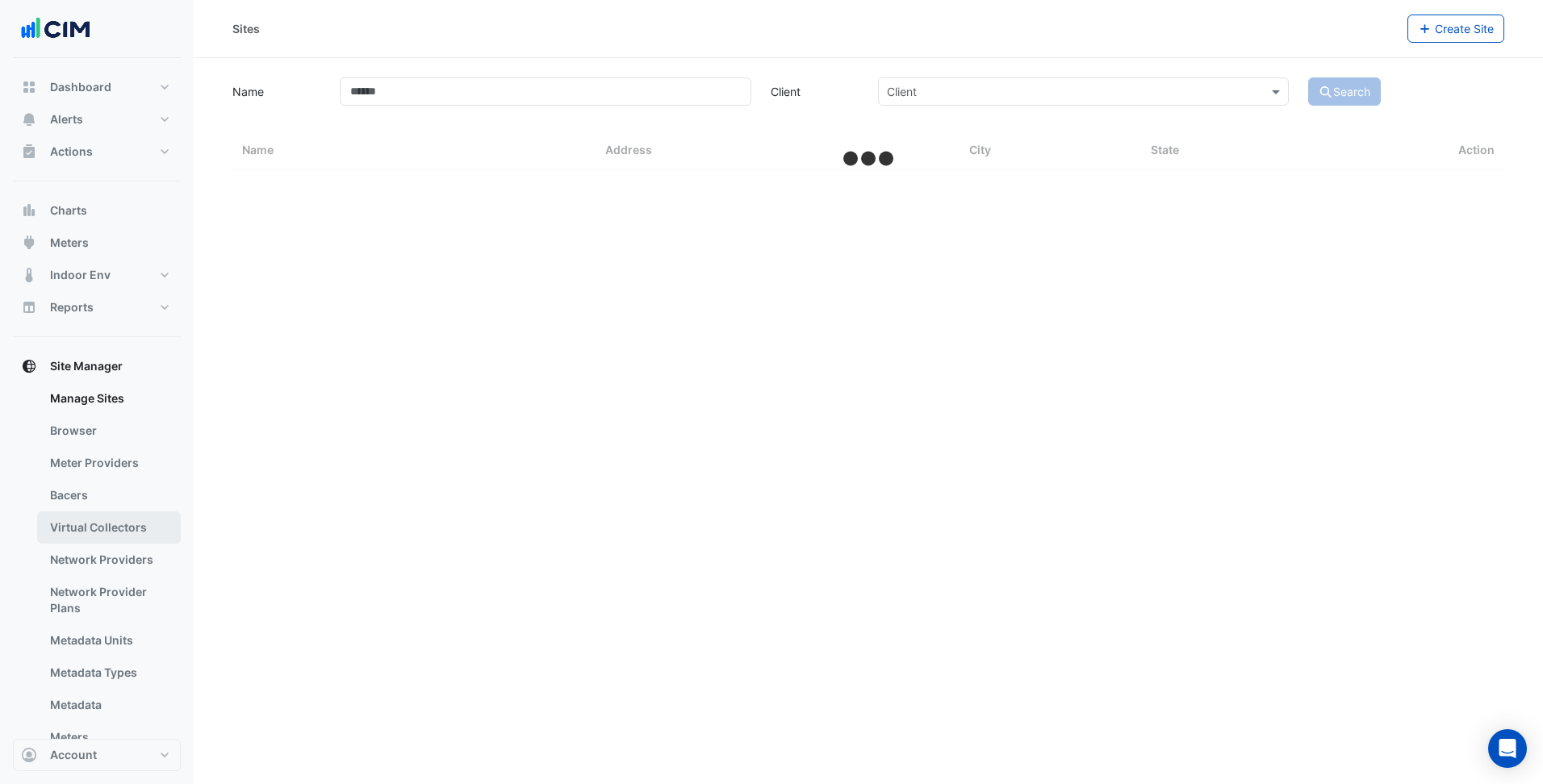
click at [130, 513] on link "Virtual Collectors" at bounding box center [109, 527] width 144 height 32
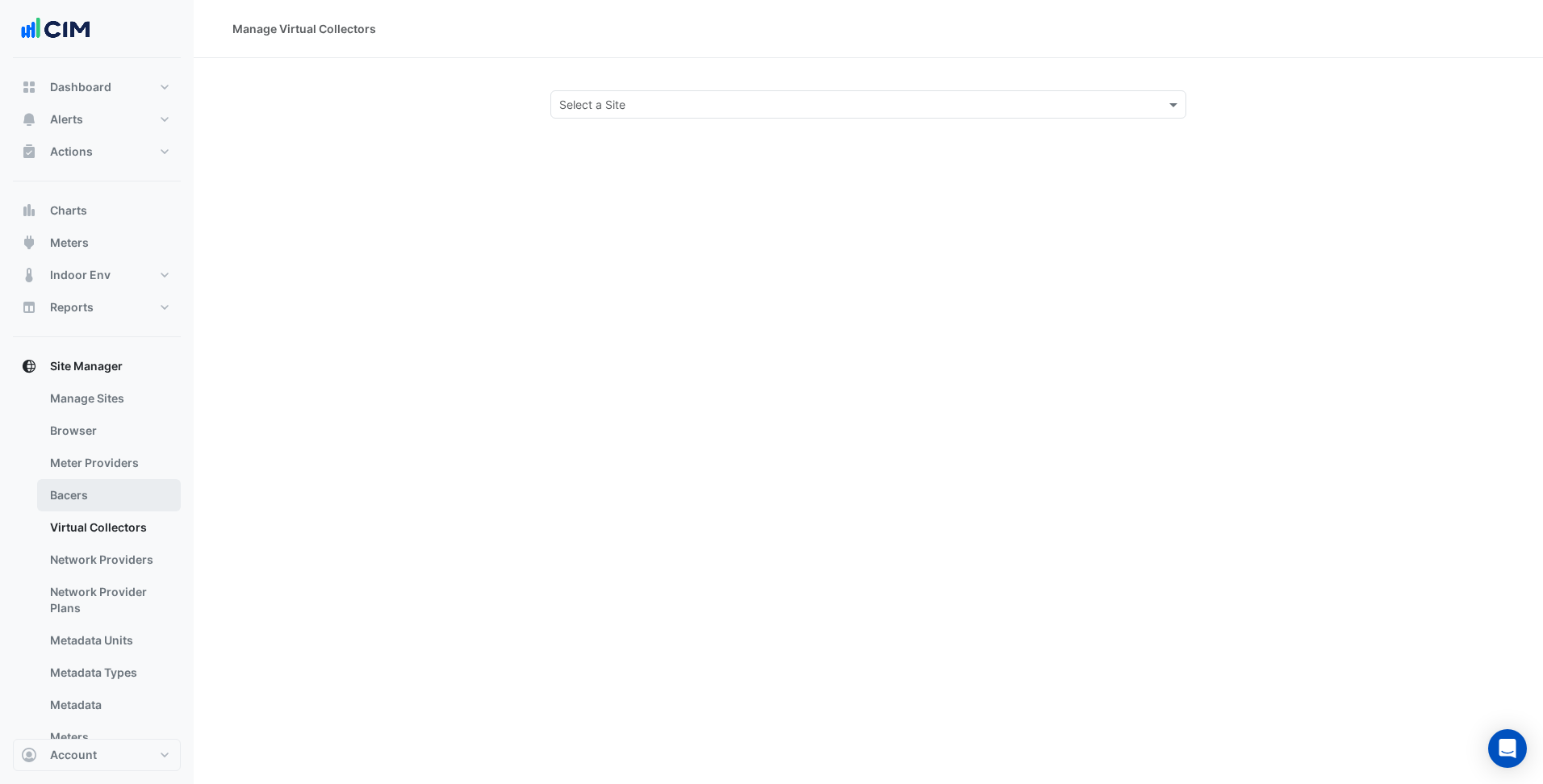
click at [144, 490] on link "Bacers" at bounding box center [109, 495] width 144 height 32
click at [1019, 97] on input "text" at bounding box center [853, 105] width 586 height 17
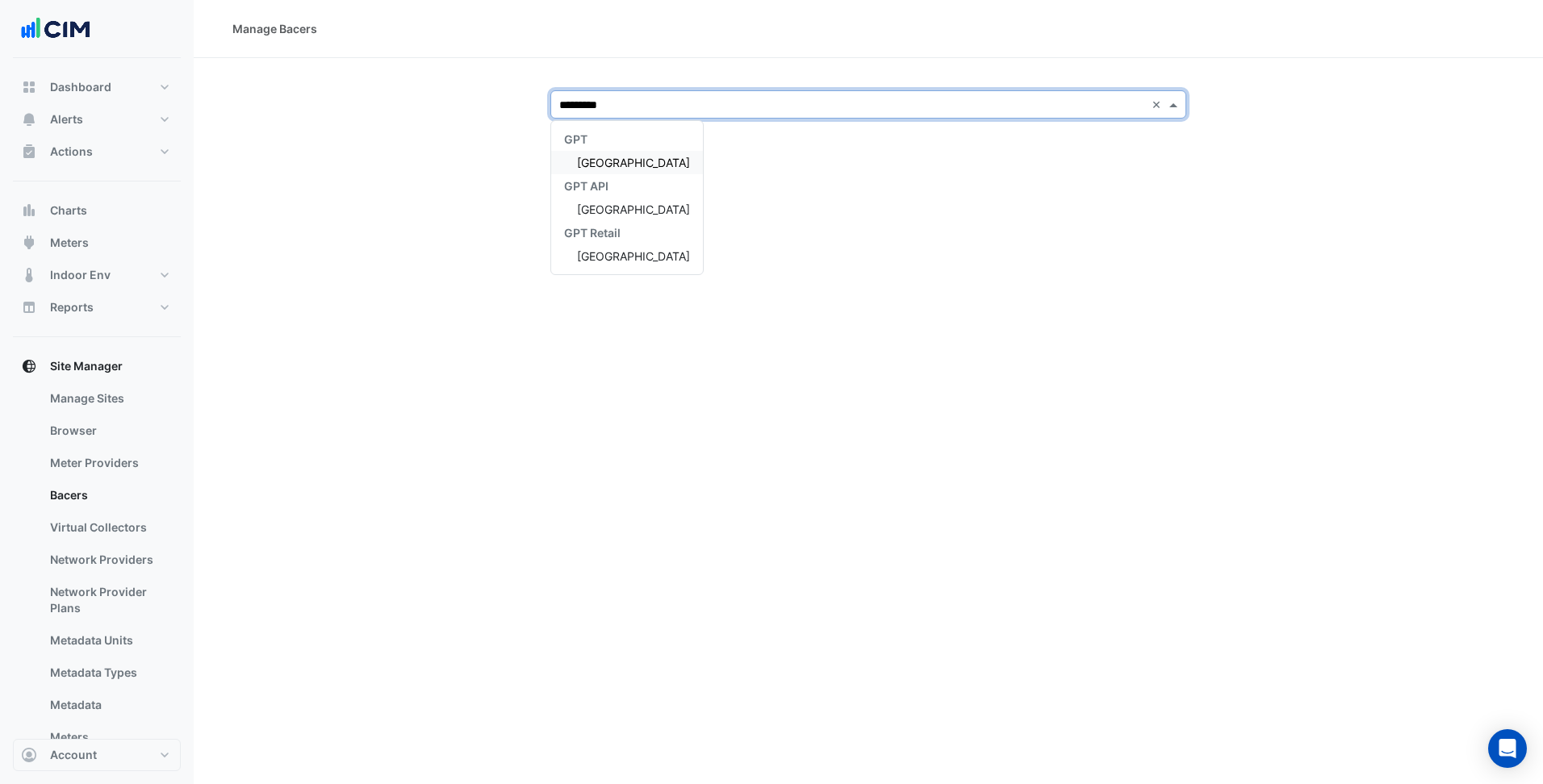
type input "**********"
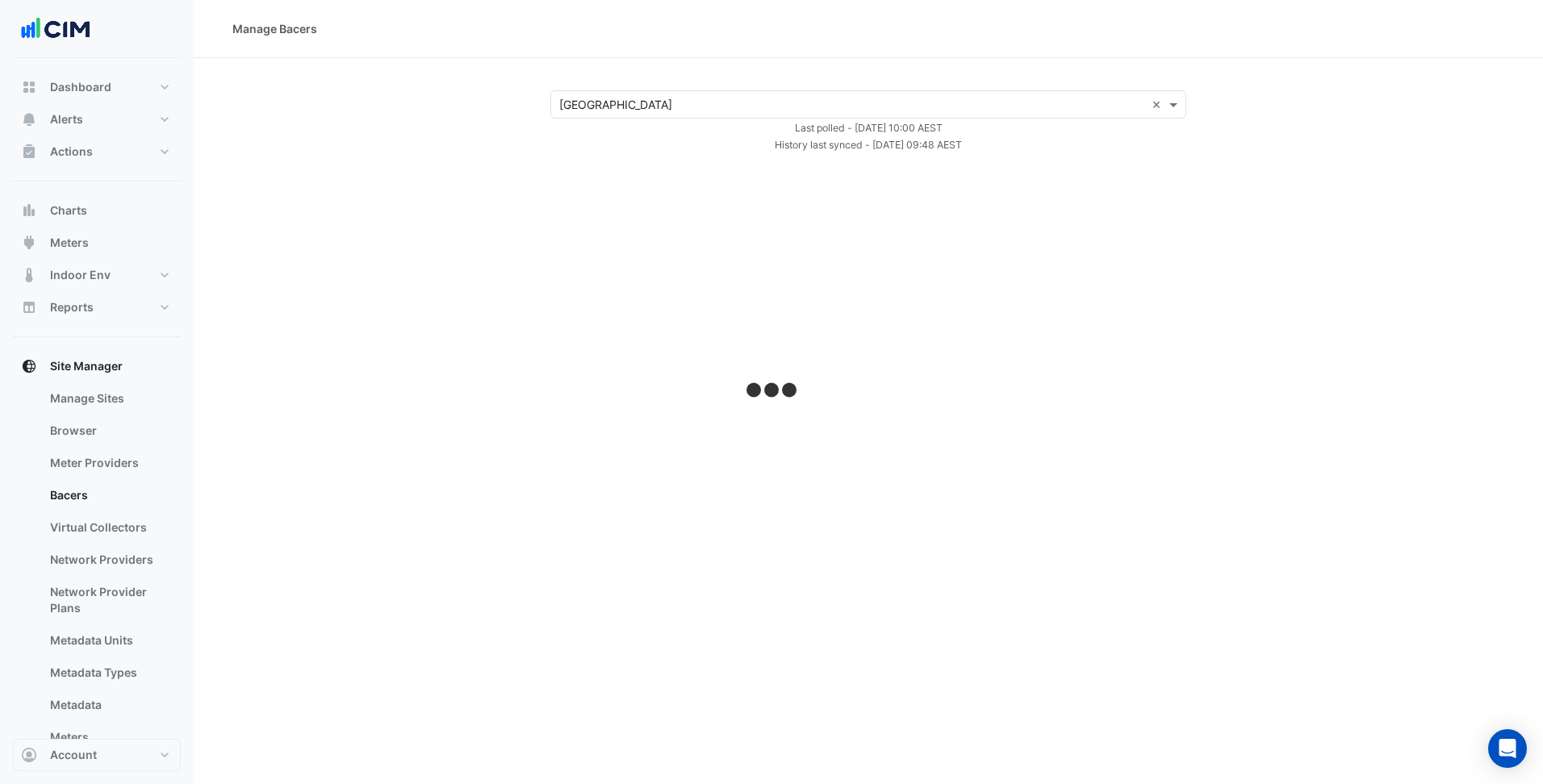
select select "***"
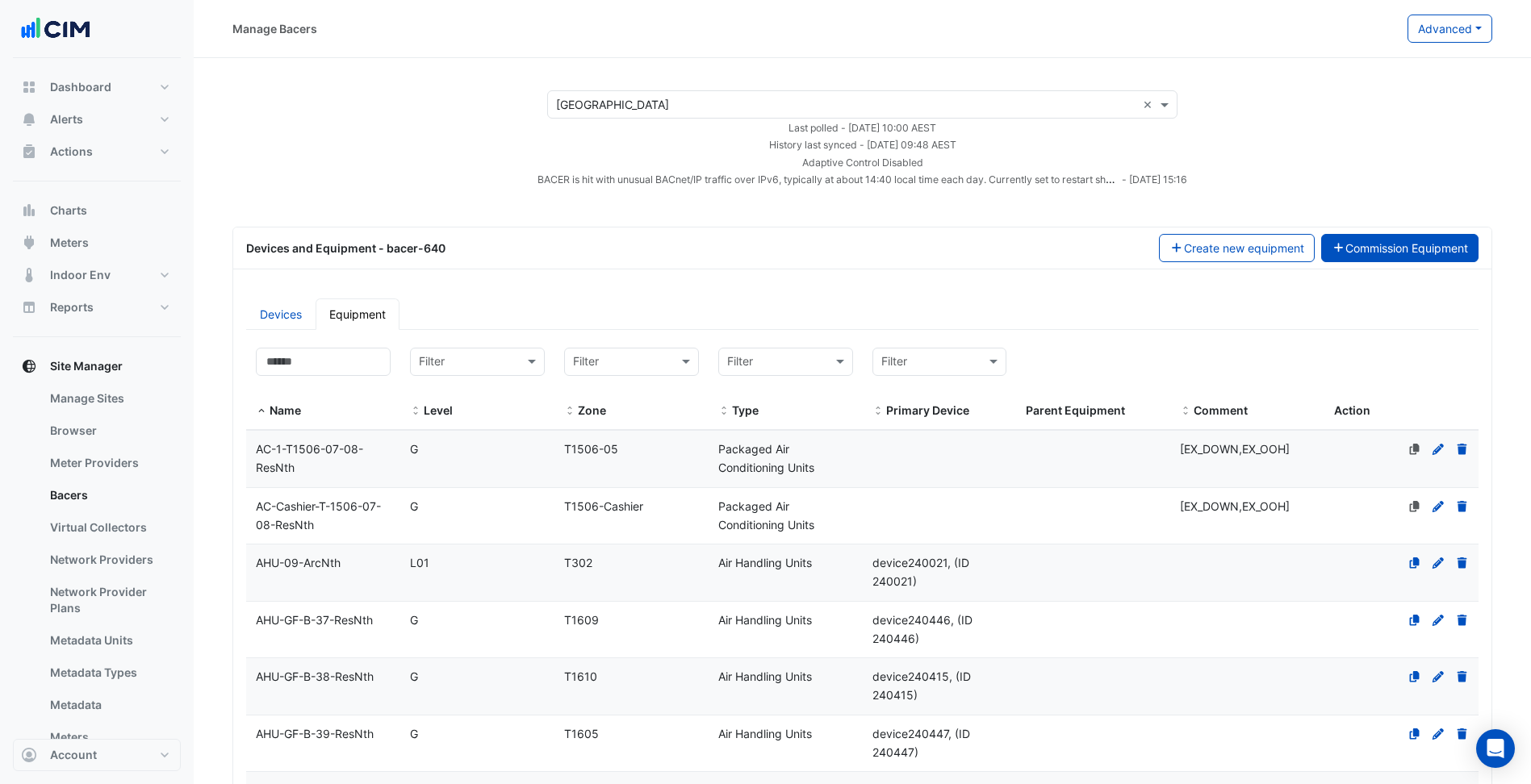
click at [1389, 240] on button "Commission Equipment" at bounding box center [1400, 248] width 158 height 28
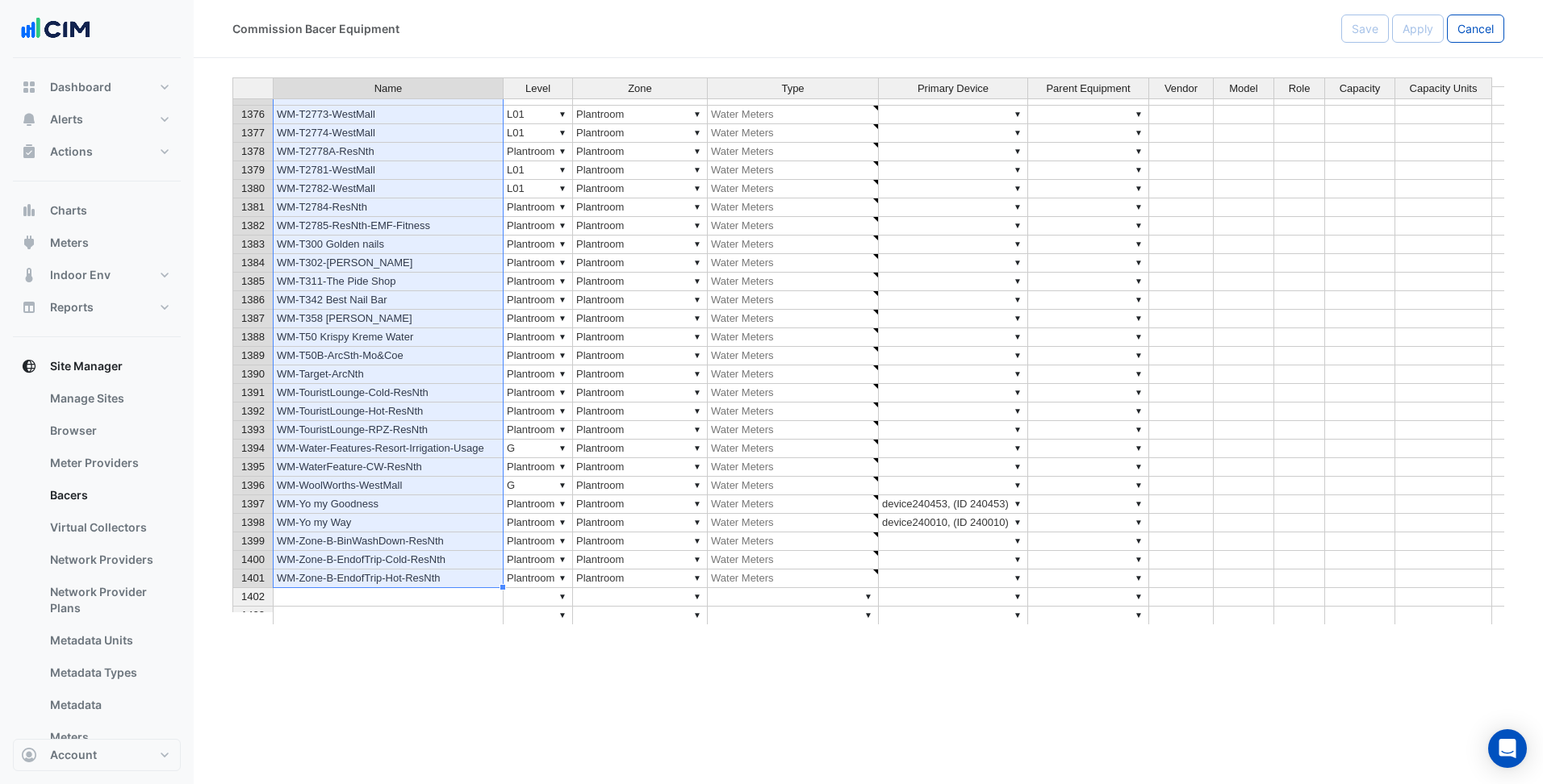
drag, startPoint x: 348, startPoint y: 343, endPoint x: 405, endPoint y: 572, distance: 236.0
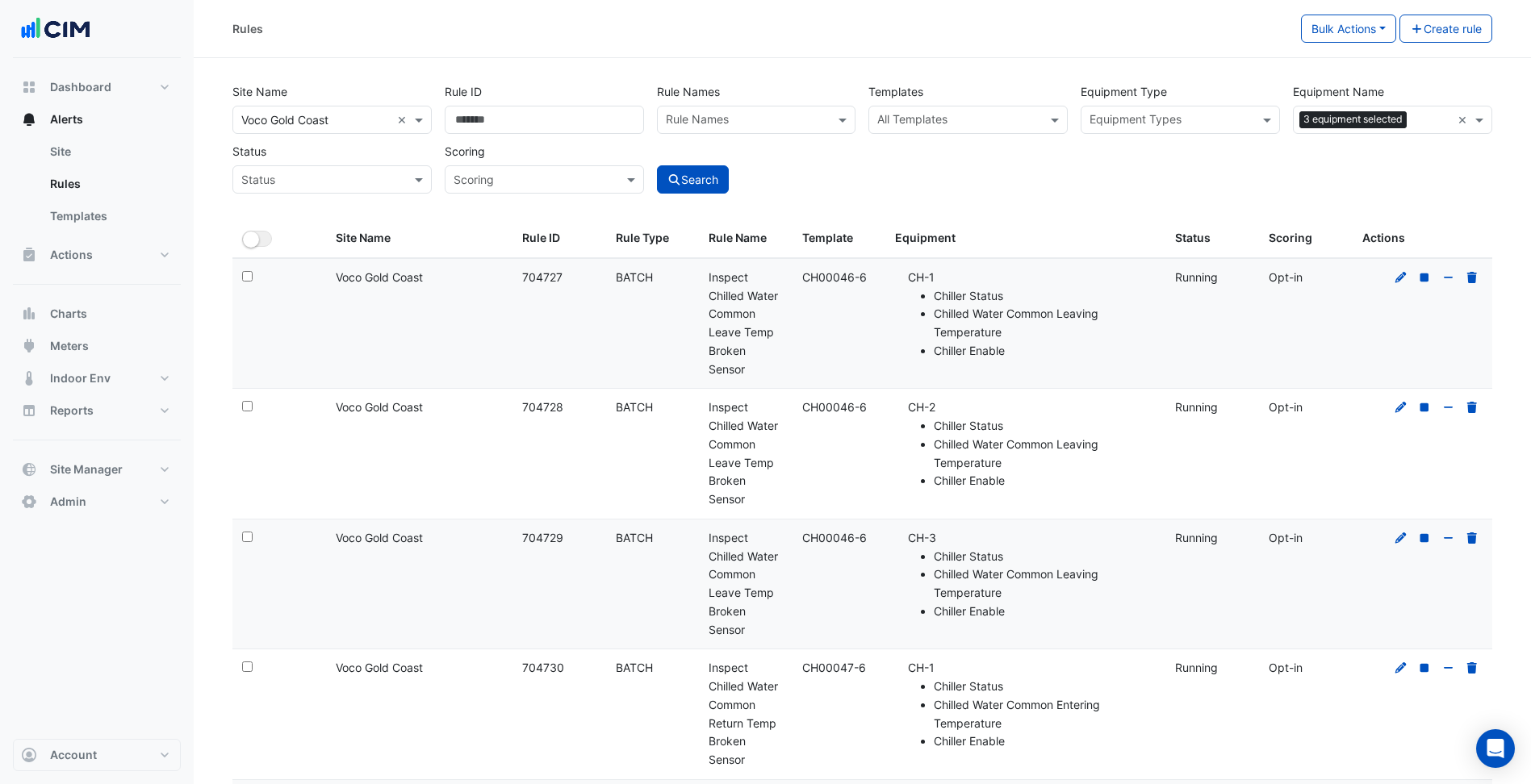
select select "***"
click at [929, 466] on ul "Chiller Status Chilled Water Common Leaving Temperature Chiller Enable" at bounding box center [1031, 454] width 248 height 74
click at [121, 342] on button "Meters" at bounding box center [96, 346] width 168 height 32
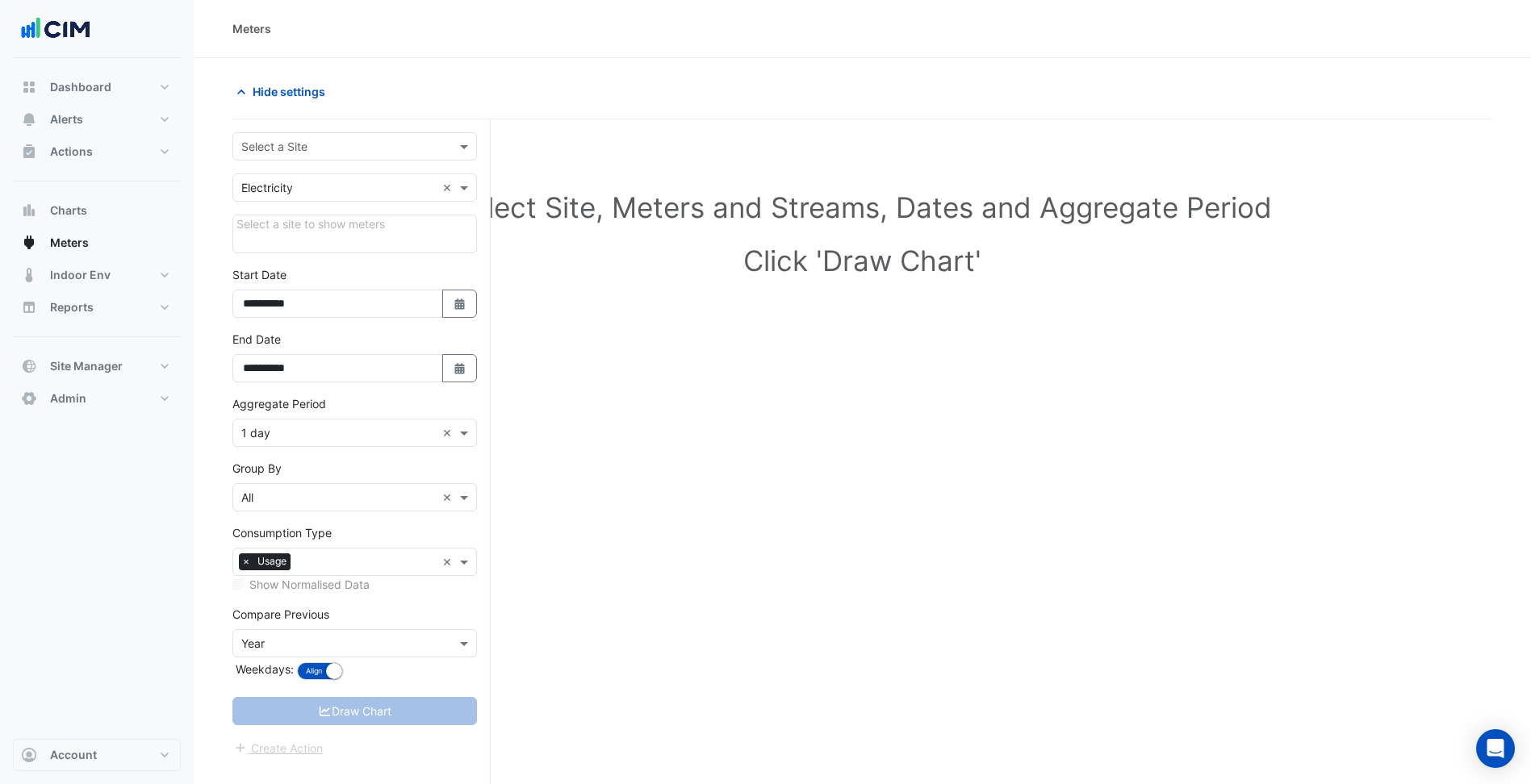
click at [419, 135] on div "Select a Site" at bounding box center [354, 146] width 244 height 28
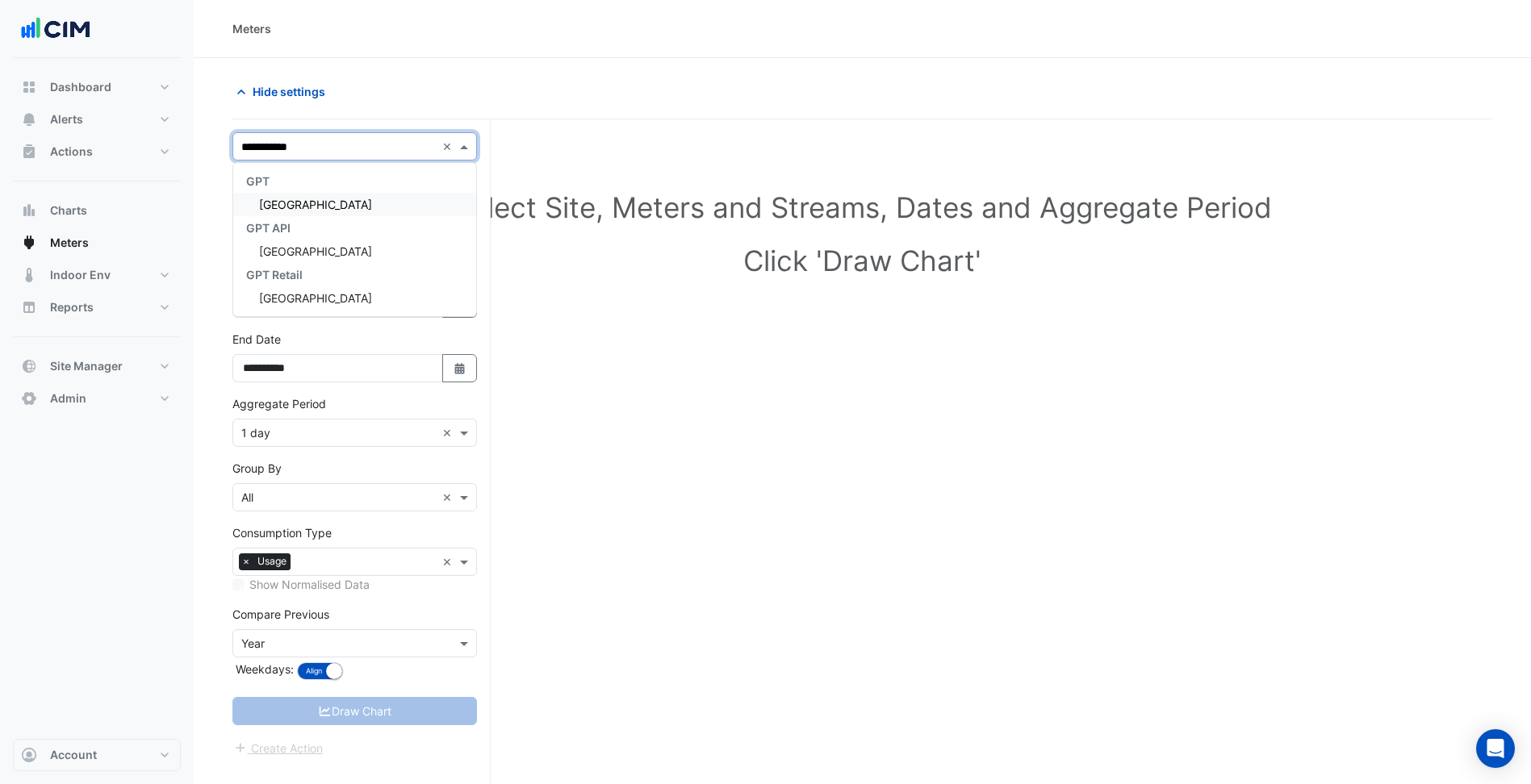
type input "**********"
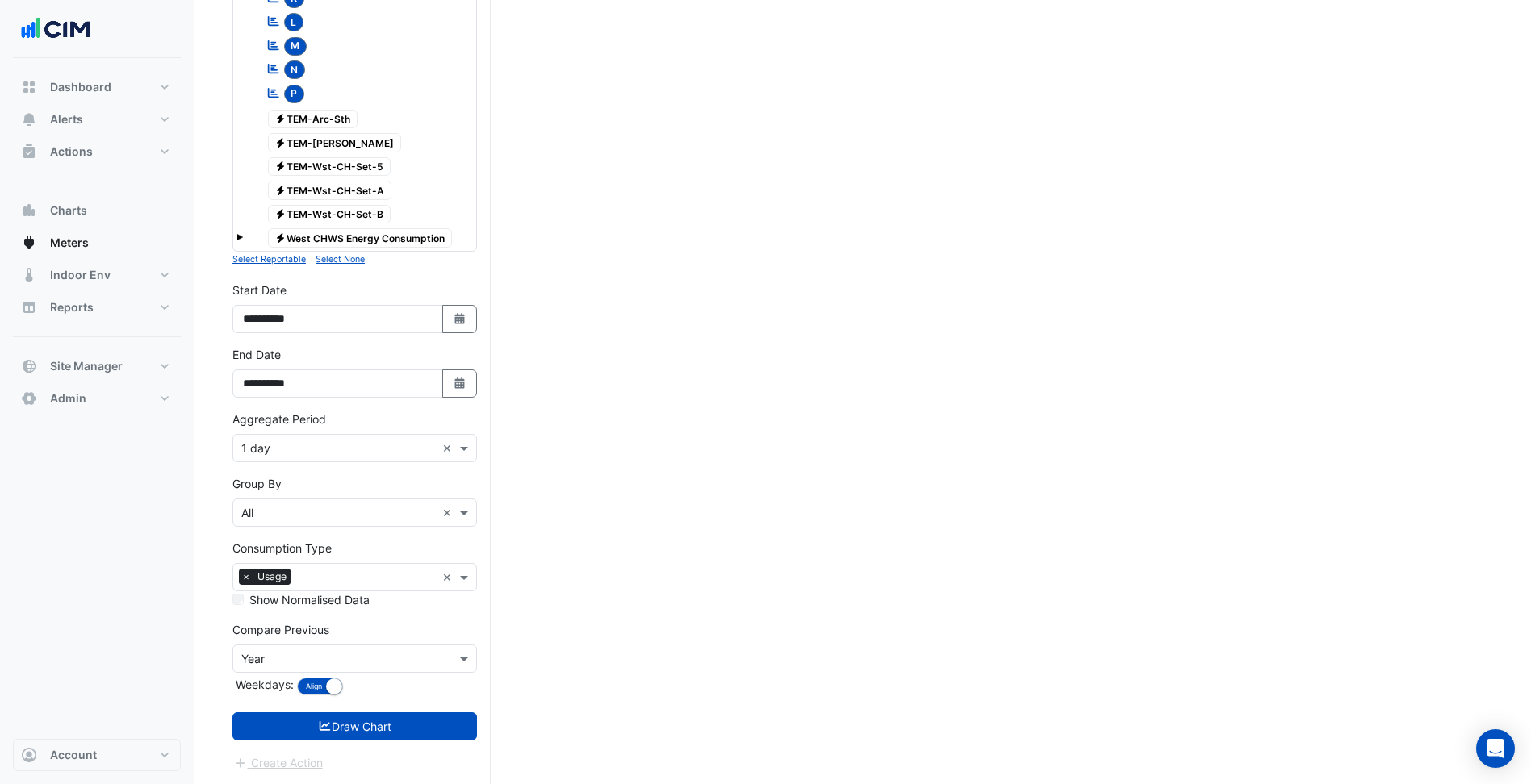
scroll to position [724, 0]
click at [471, 374] on button "Select Date" at bounding box center [460, 382] width 35 height 28
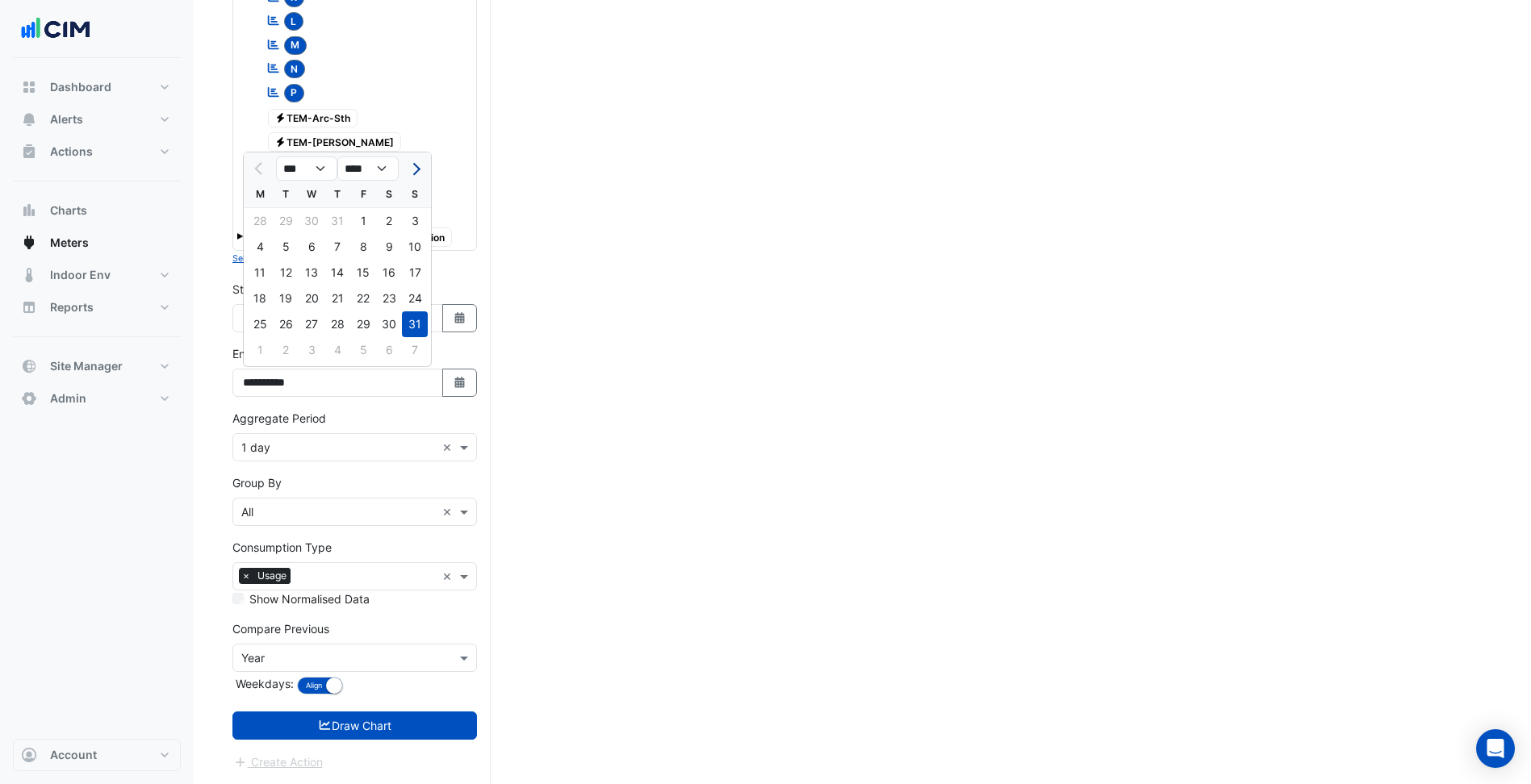
click at [422, 169] on button "Next month" at bounding box center [415, 169] width 20 height 25
select select "*"
click at [293, 248] on div "9" at bounding box center [285, 247] width 25 height 25
type input "**********"
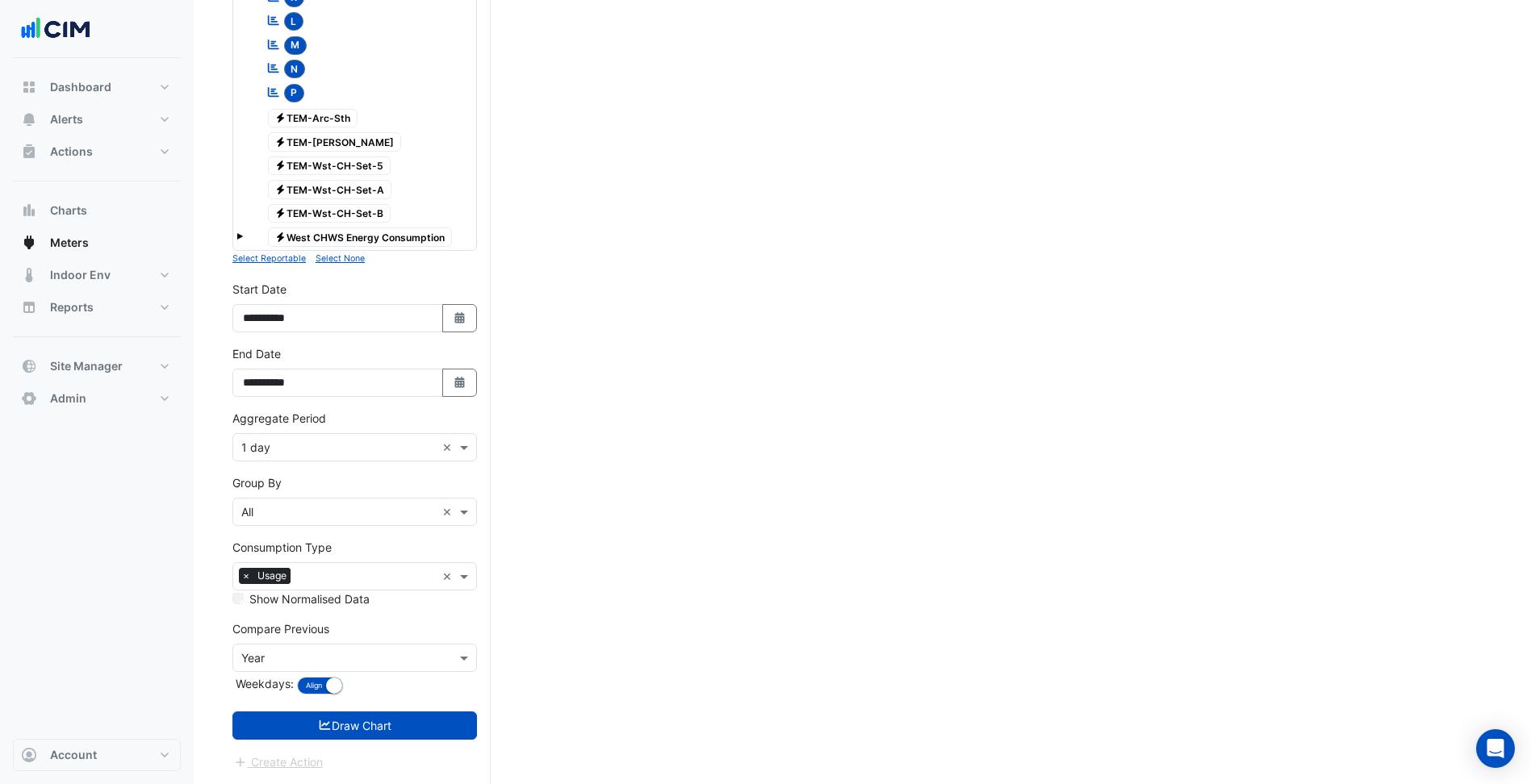
click at [318, 450] on input "text" at bounding box center [338, 448] width 194 height 17
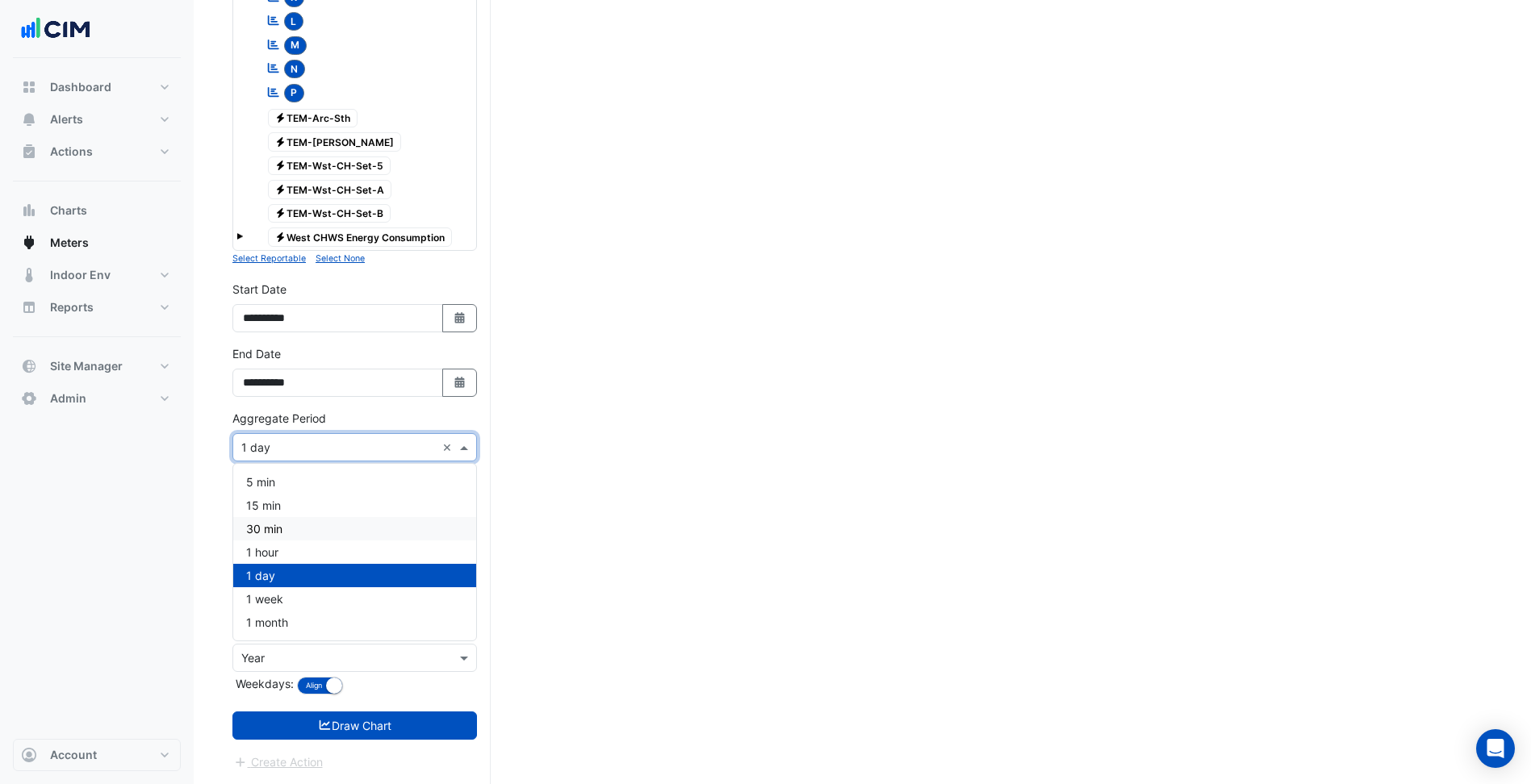
click at [294, 533] on div "30 min" at bounding box center [355, 529] width 243 height 24
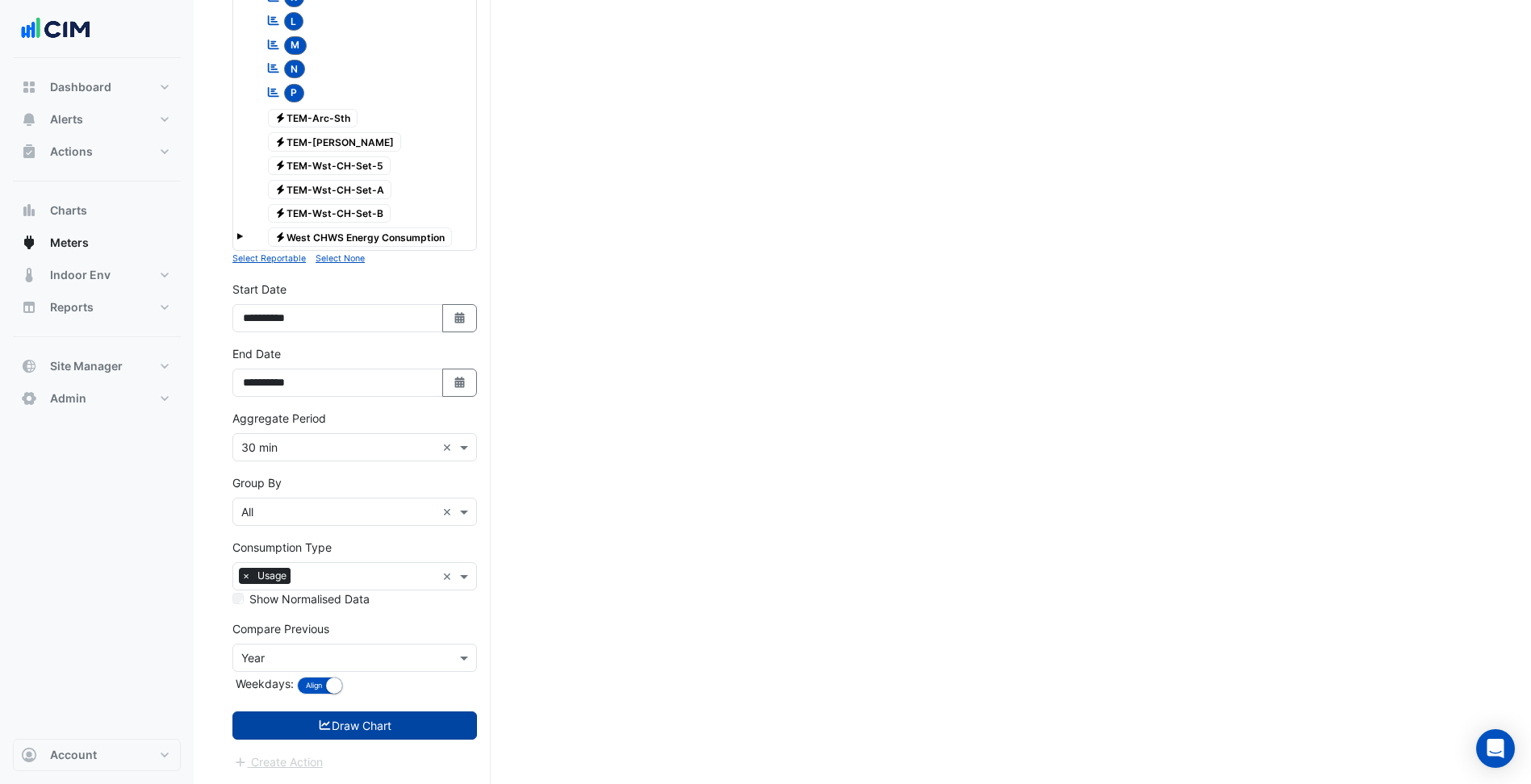
click at [385, 722] on button "Draw Chart" at bounding box center [354, 725] width 244 height 28
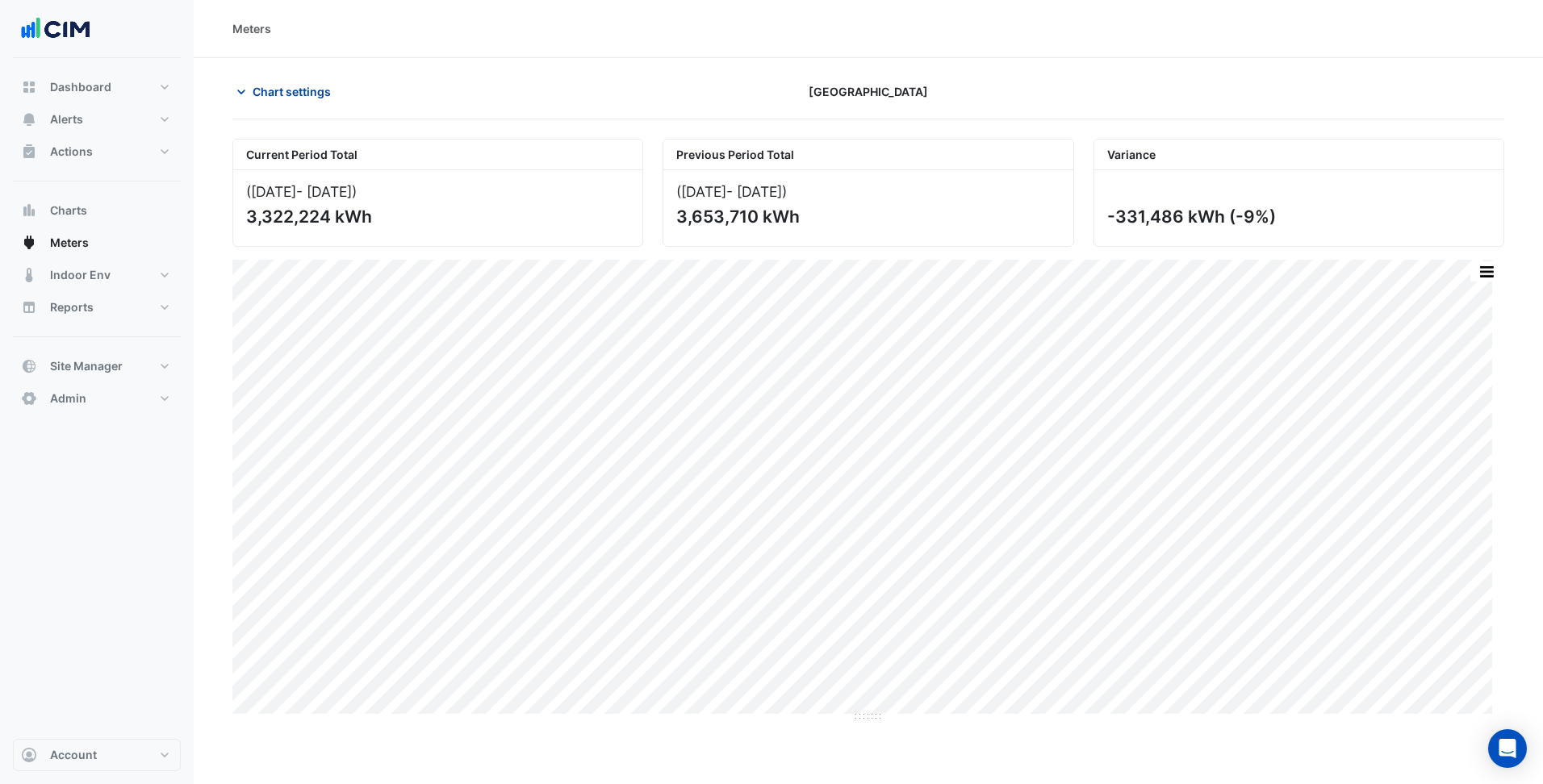
click at [281, 99] on span "Chart settings" at bounding box center [292, 91] width 78 height 17
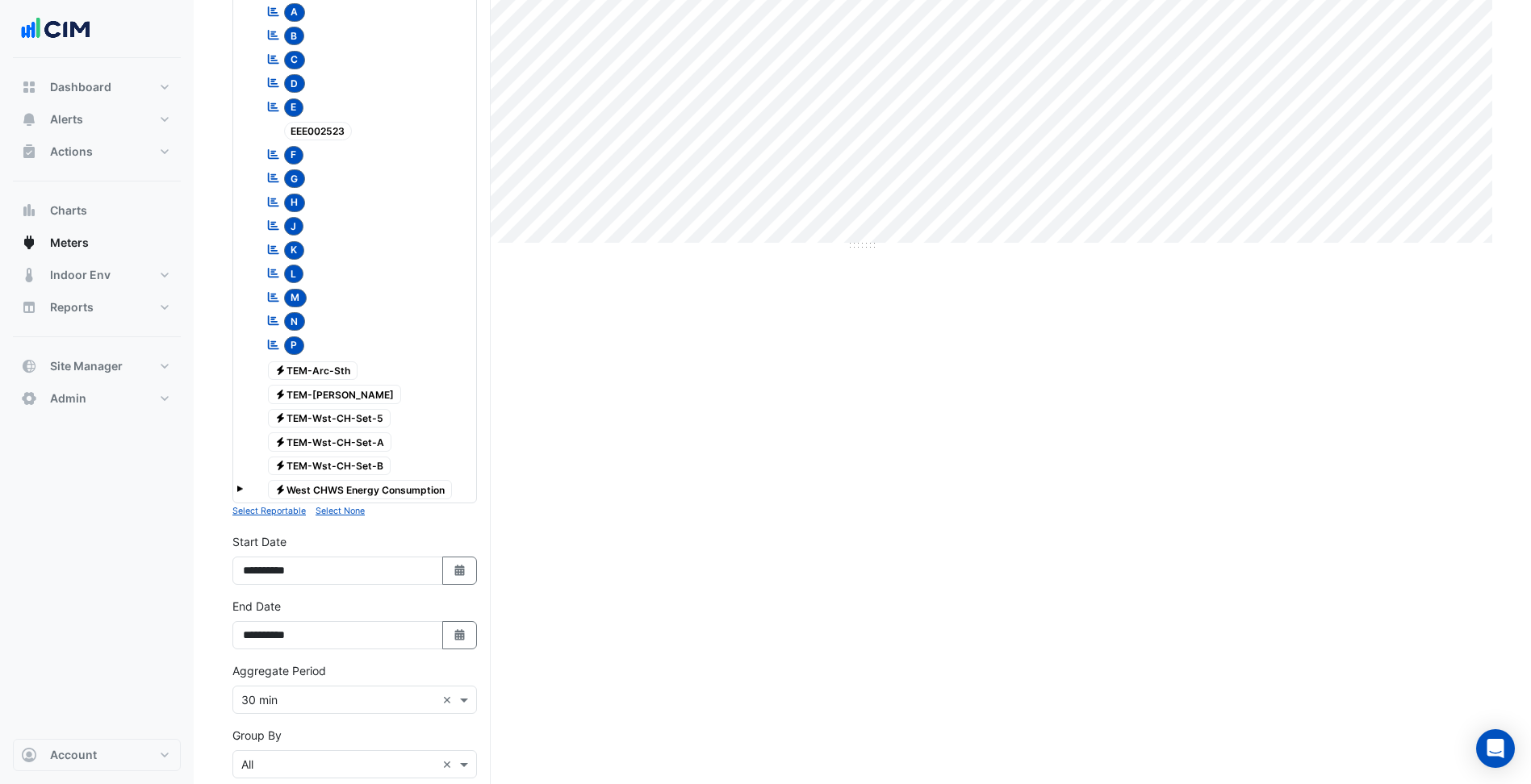
scroll to position [482, 0]
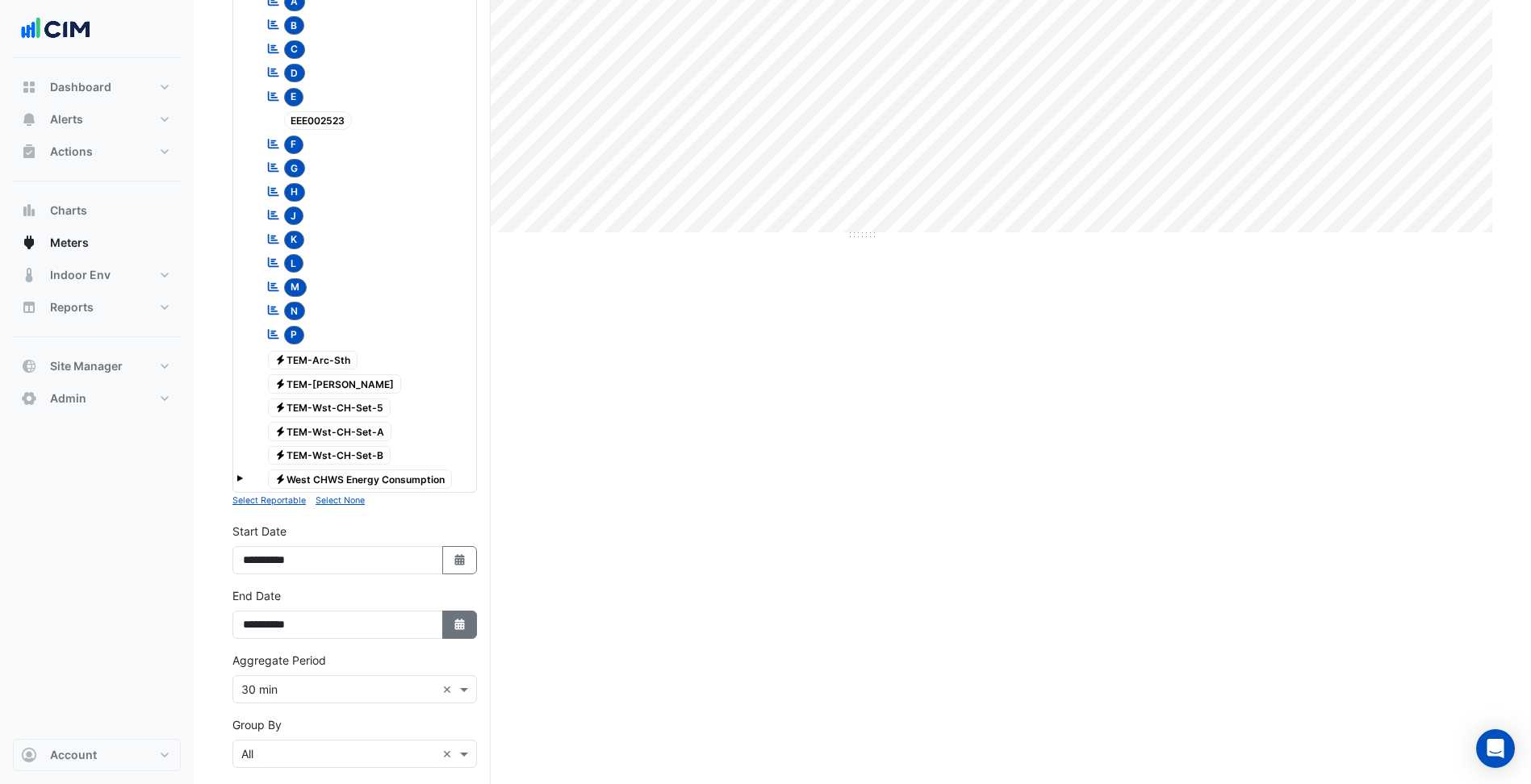
click at [460, 624] on icon "button" at bounding box center [460, 625] width 10 height 12
select select "*"
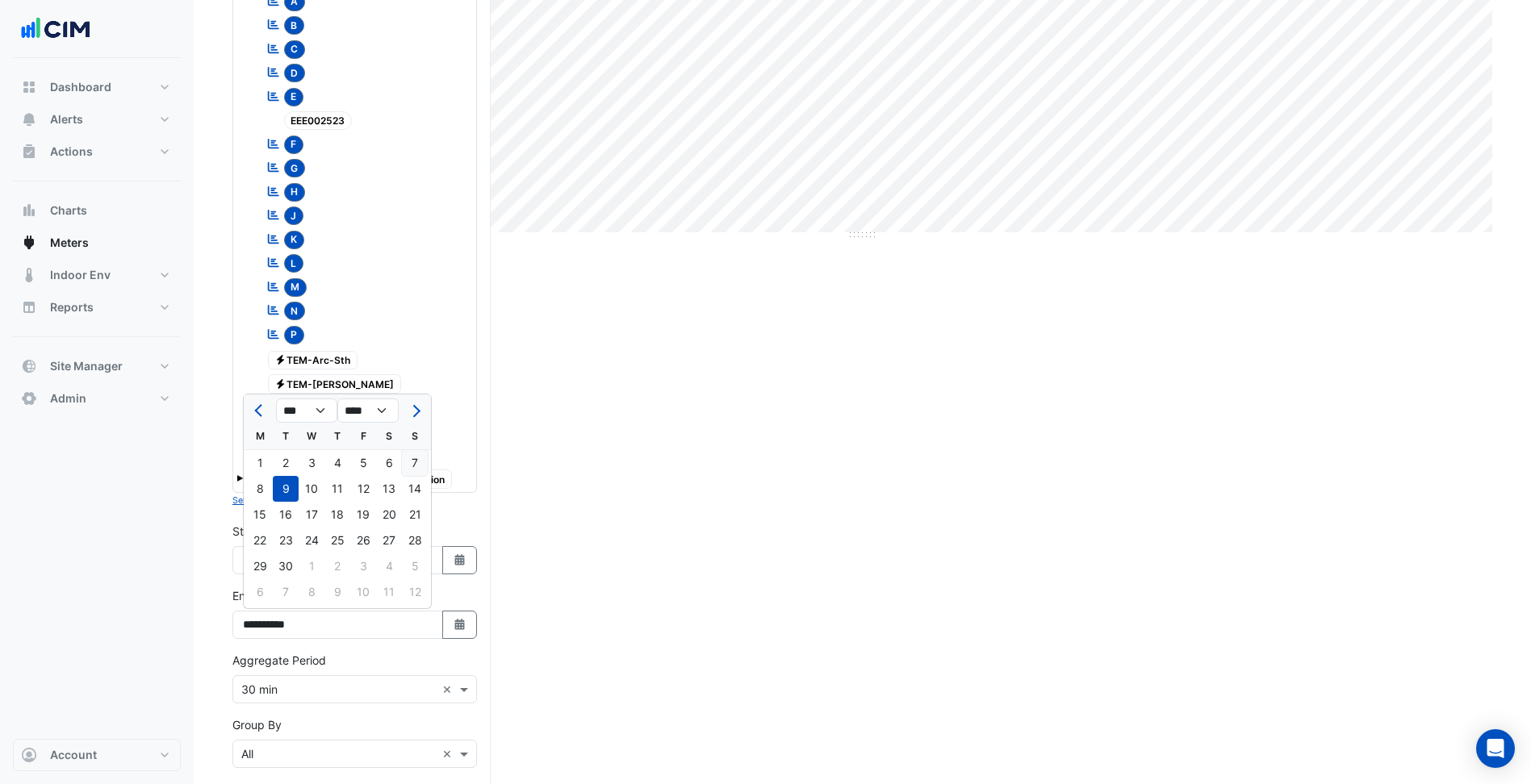
click at [418, 458] on div "7" at bounding box center [415, 463] width 25 height 25
type input "**********"
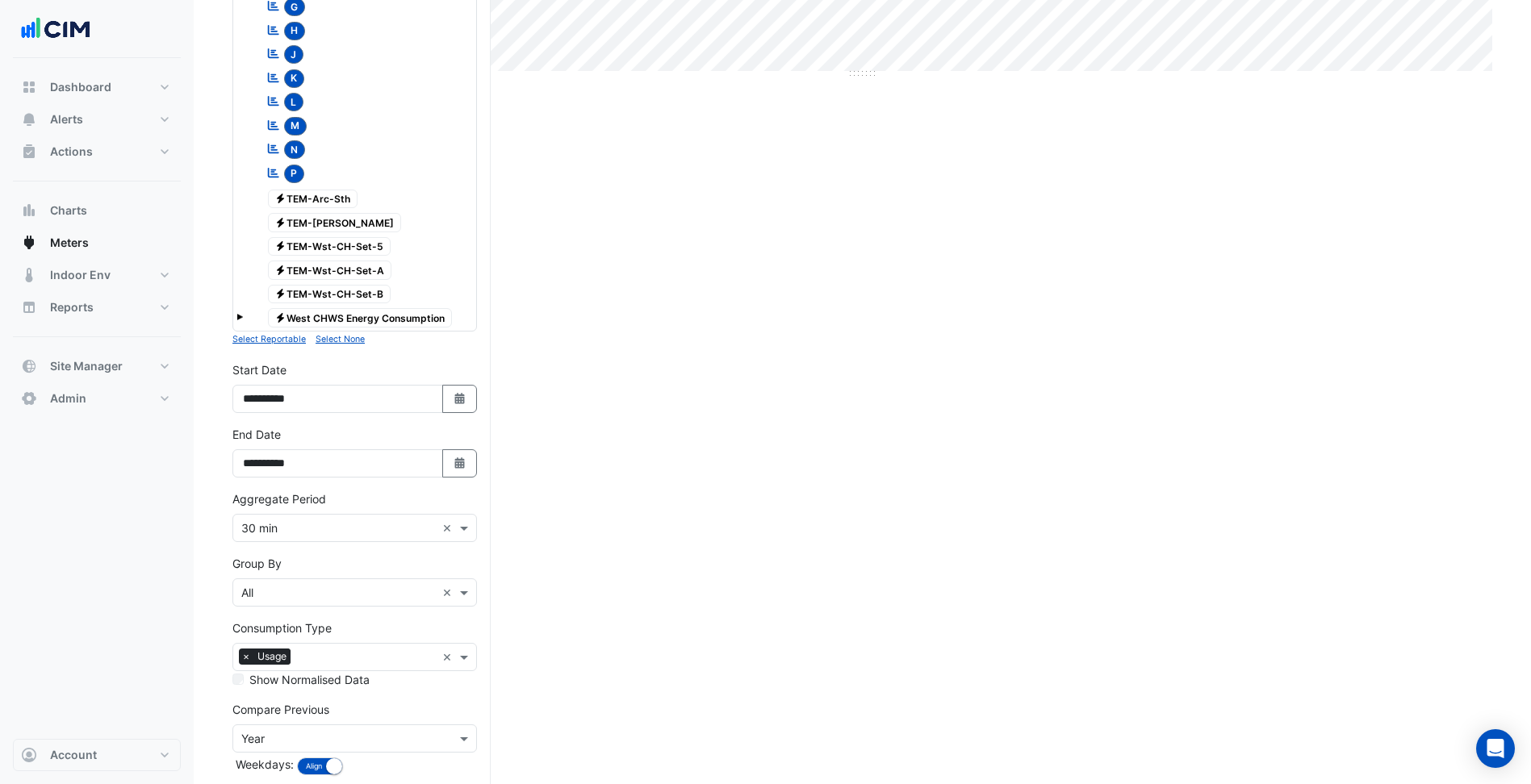
click at [370, 720] on div "Compare Previous Compare Previous × Year Weekdays: Align Don't align" at bounding box center [354, 740] width 244 height 78
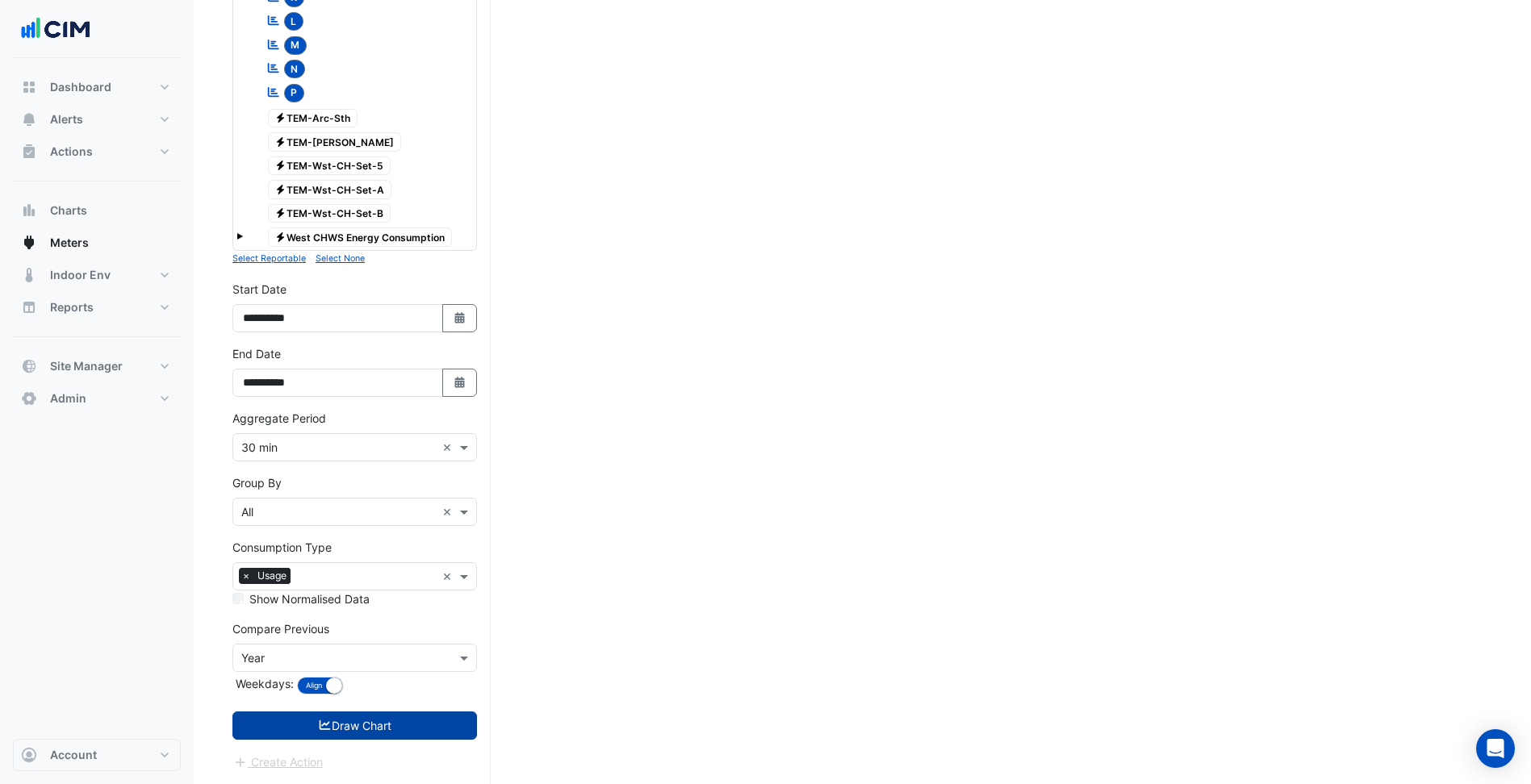
click at [402, 728] on button "Draw Chart" at bounding box center [354, 725] width 244 height 28
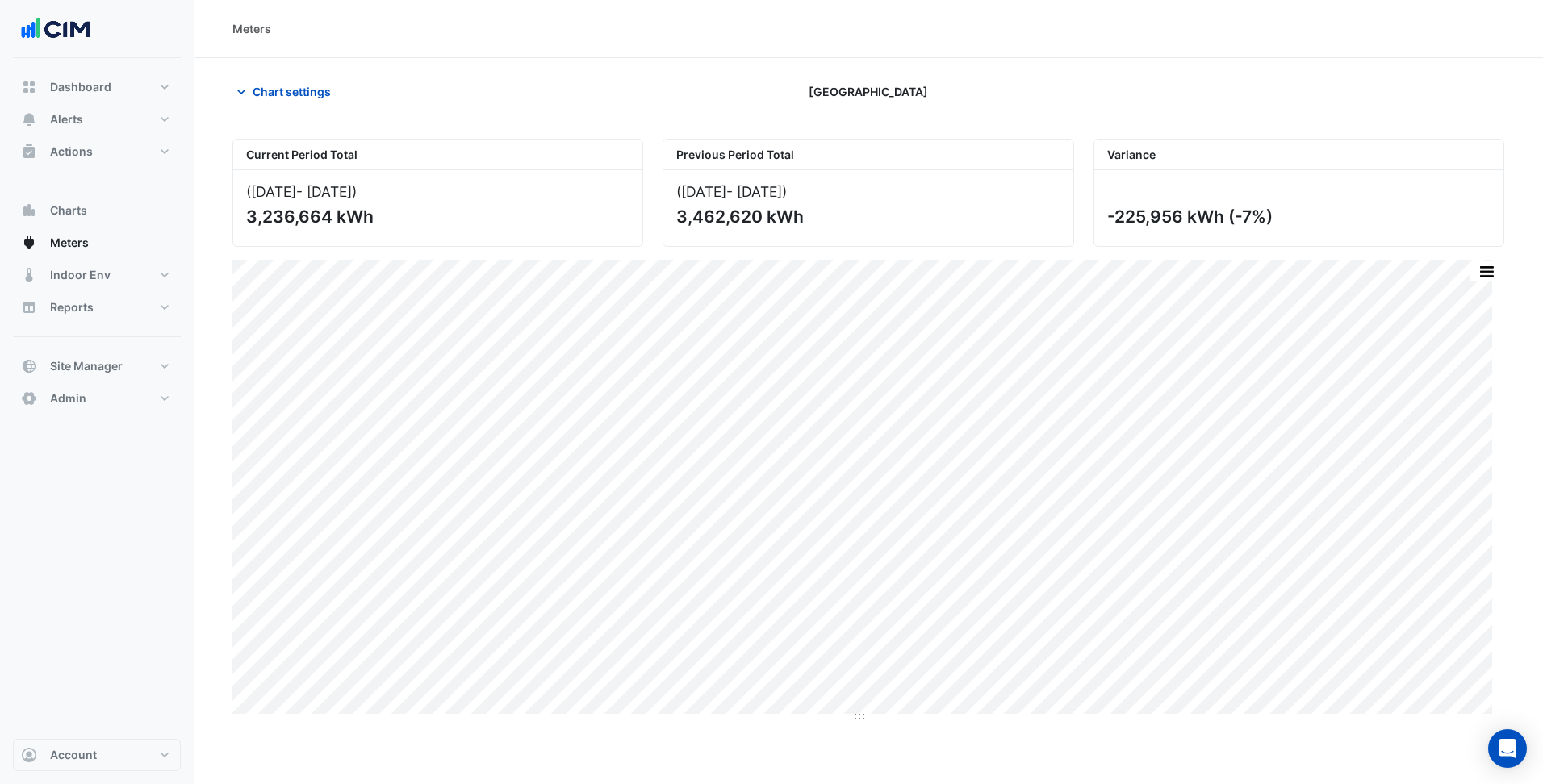
click at [143, 701] on div "Dashboard Portfolio Ratings Performance Alerts Site Rules Templates Actions Sit…" at bounding box center [96, 398] width 168 height 681
click at [131, 117] on button "Alerts" at bounding box center [96, 119] width 168 height 32
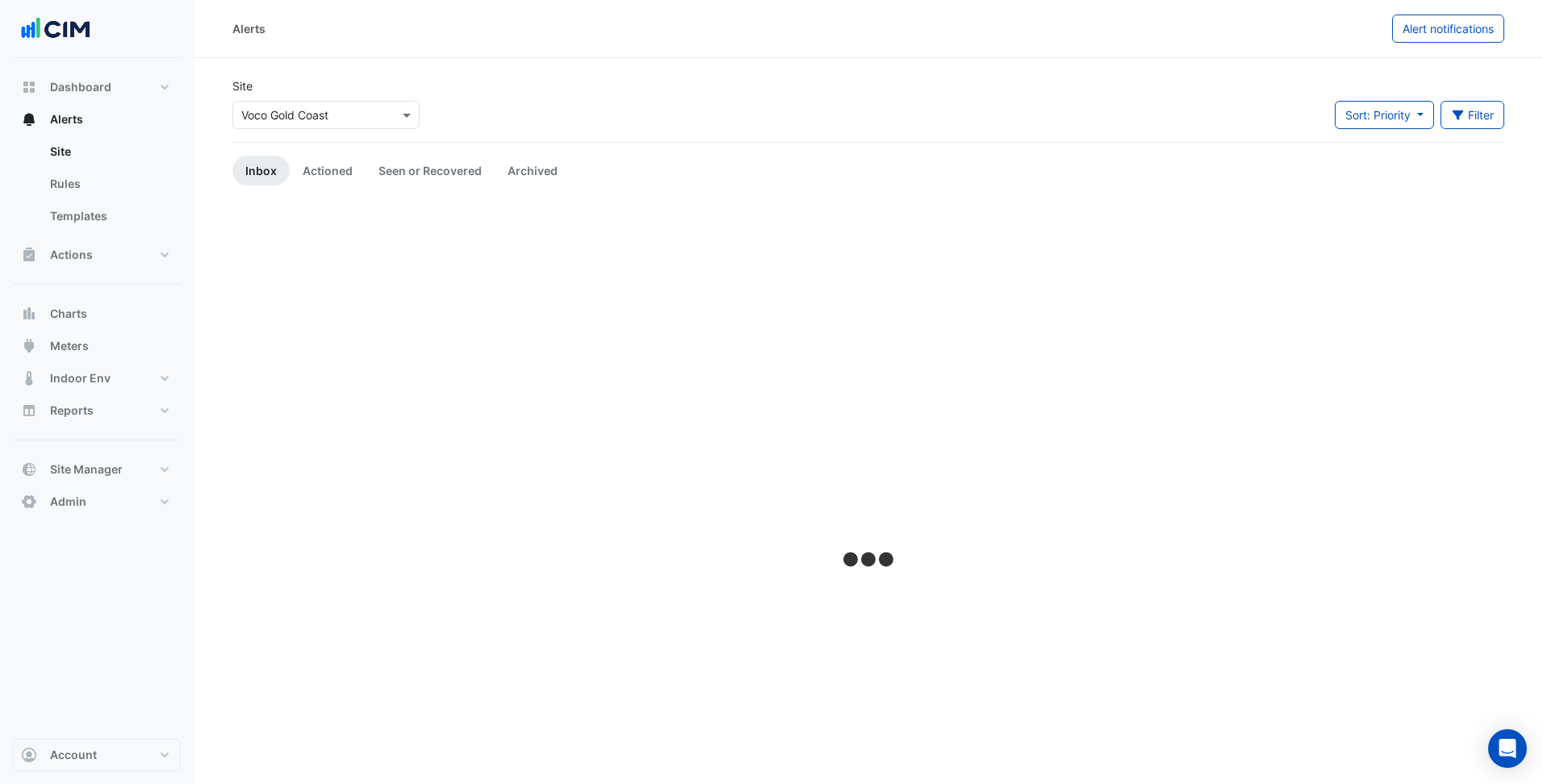
click at [315, 104] on div "Select a Site × Voco Gold Coast" at bounding box center [325, 115] width 187 height 28
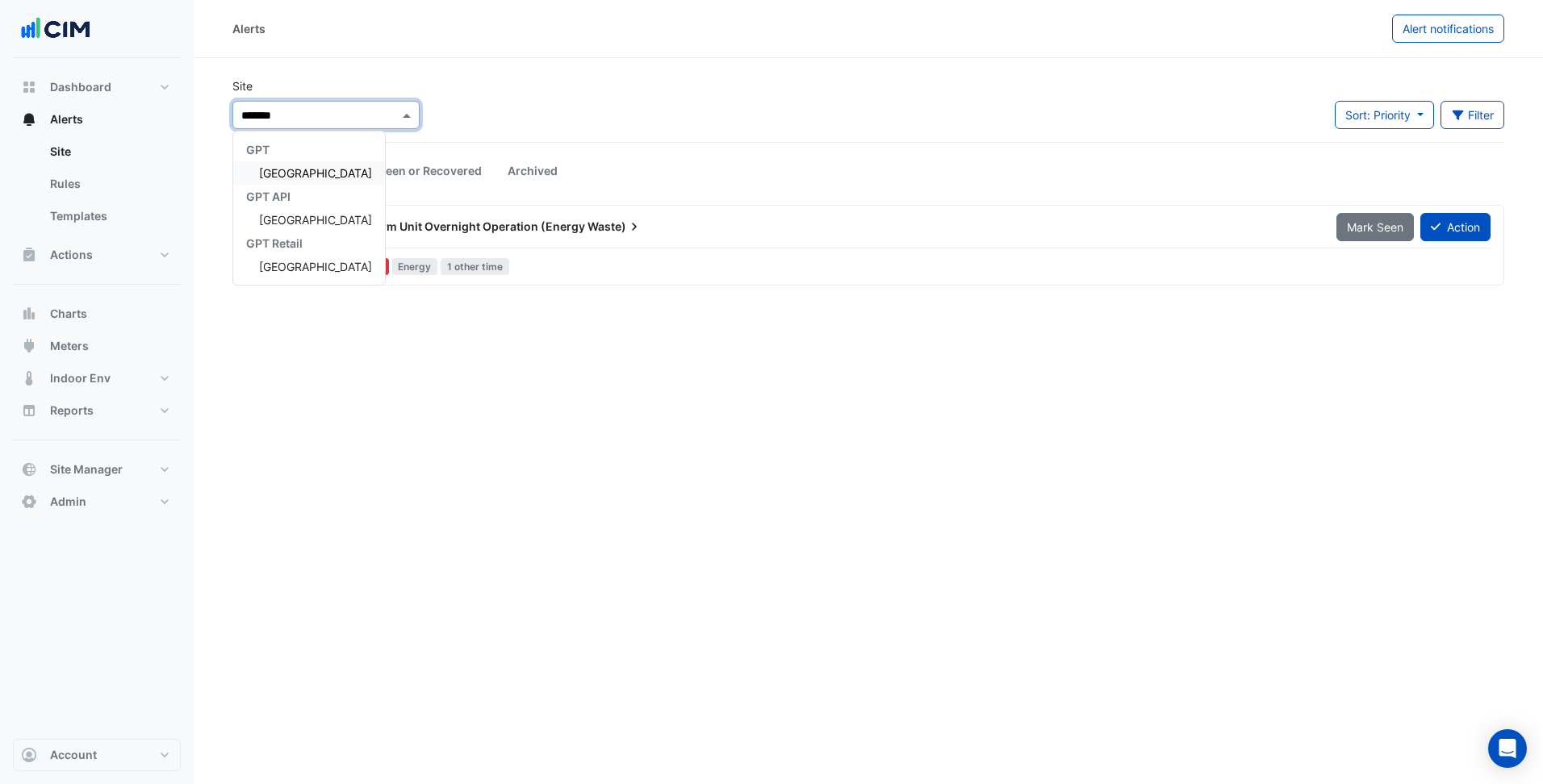
type input "********"
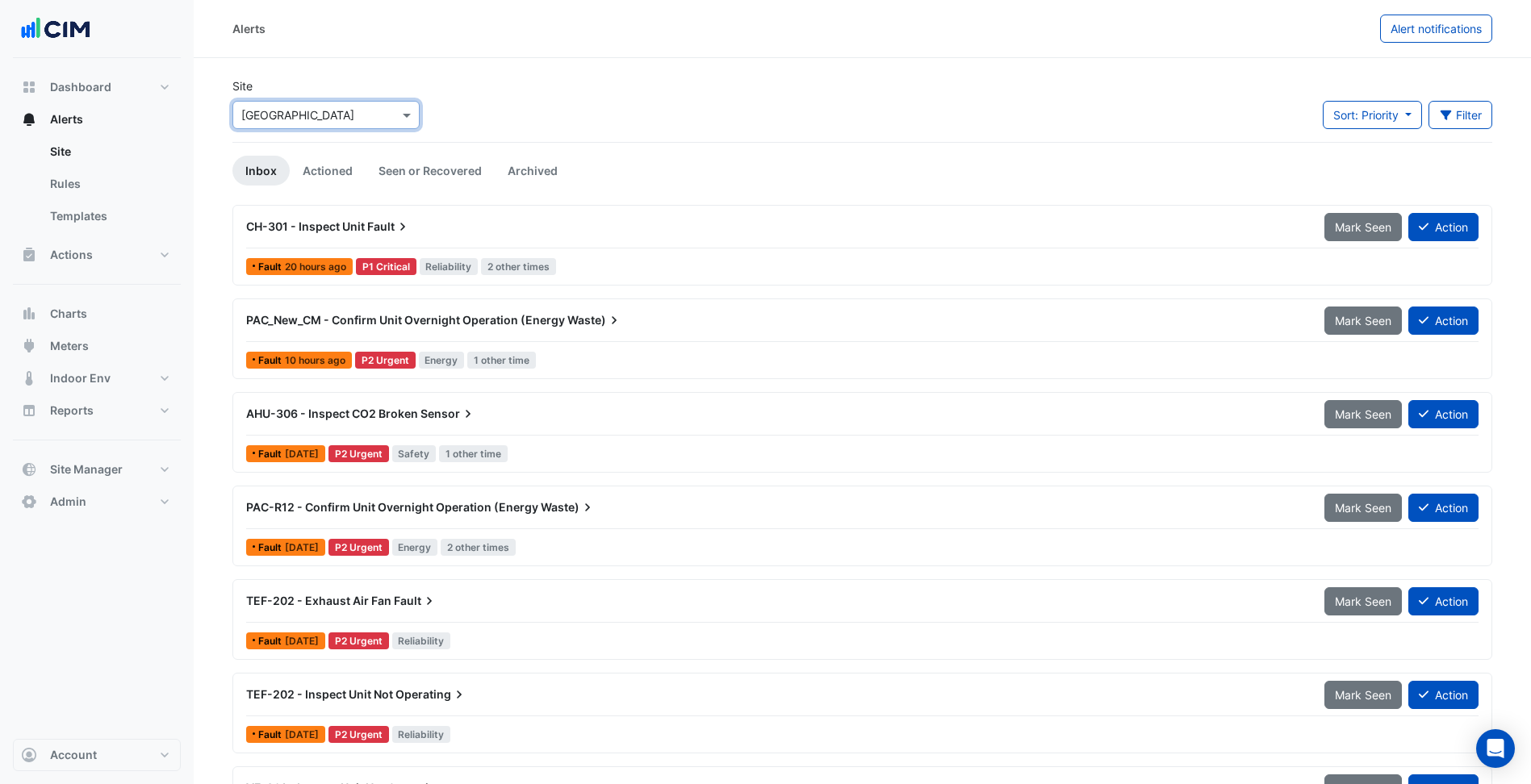
click at [501, 235] on div "CH-301 - Inspect Unit Fault" at bounding box center [775, 227] width 1078 height 29
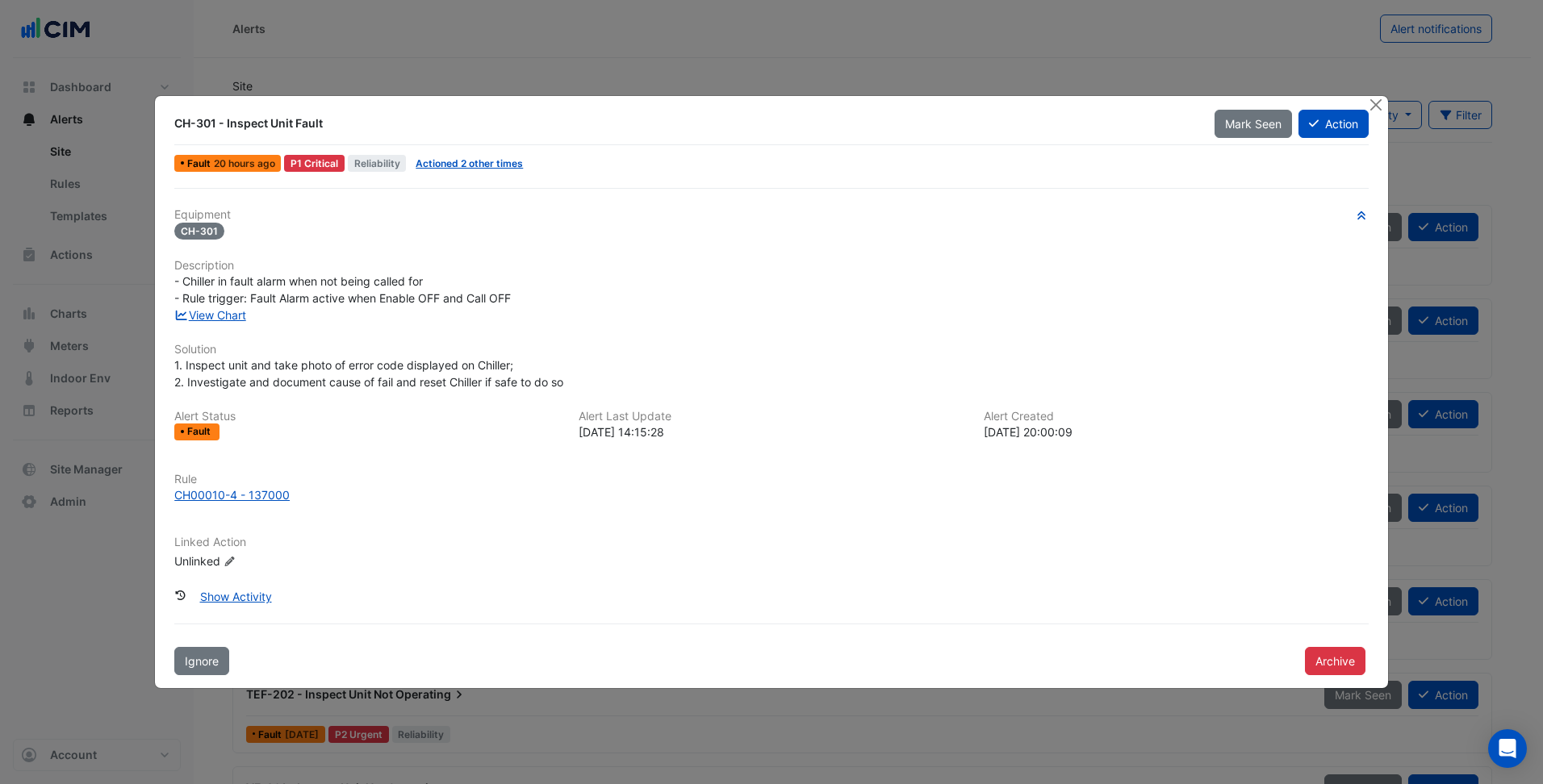
click at [232, 308] on div "View Chart" at bounding box center [772, 315] width 1214 height 17
click at [219, 312] on link "View Chart" at bounding box center [210, 316] width 72 height 14
click at [620, 505] on div "Rule CH00010-4 - 137000" at bounding box center [772, 494] width 1214 height 43
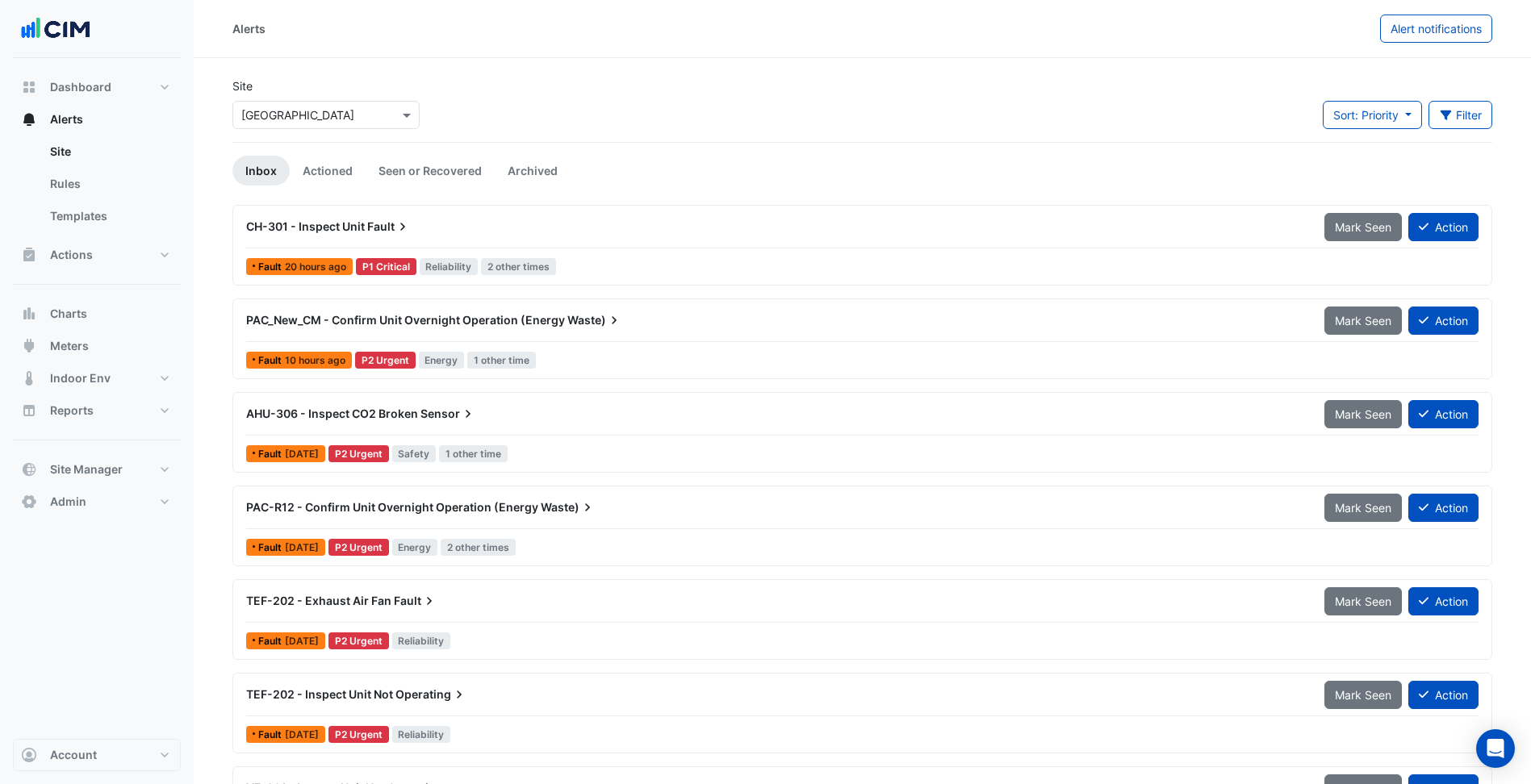
click at [478, 316] on span "PAC_New_CM - Confirm Unit Overnight Operation (Energy" at bounding box center [405, 319] width 319 height 14
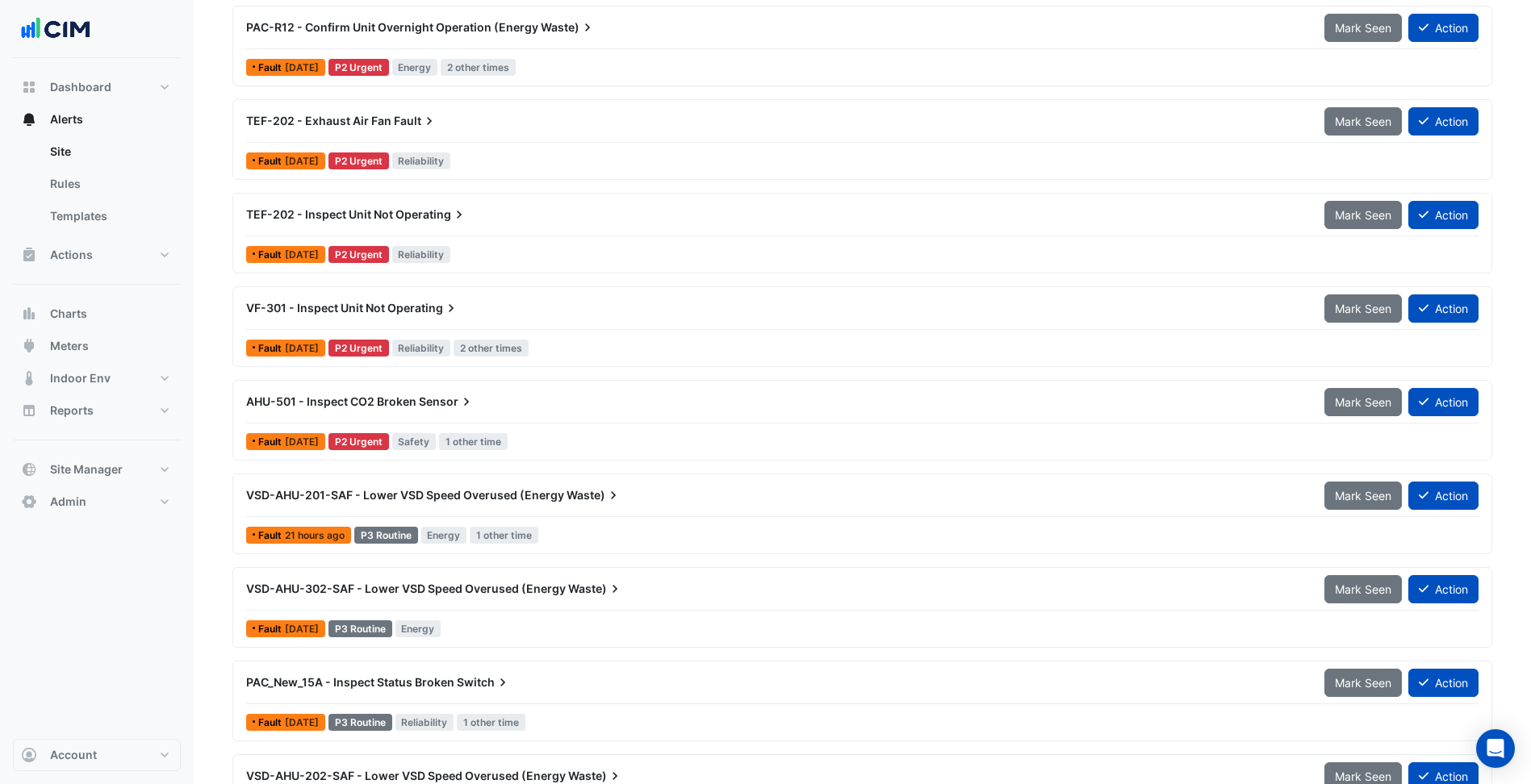
scroll to position [726, 0]
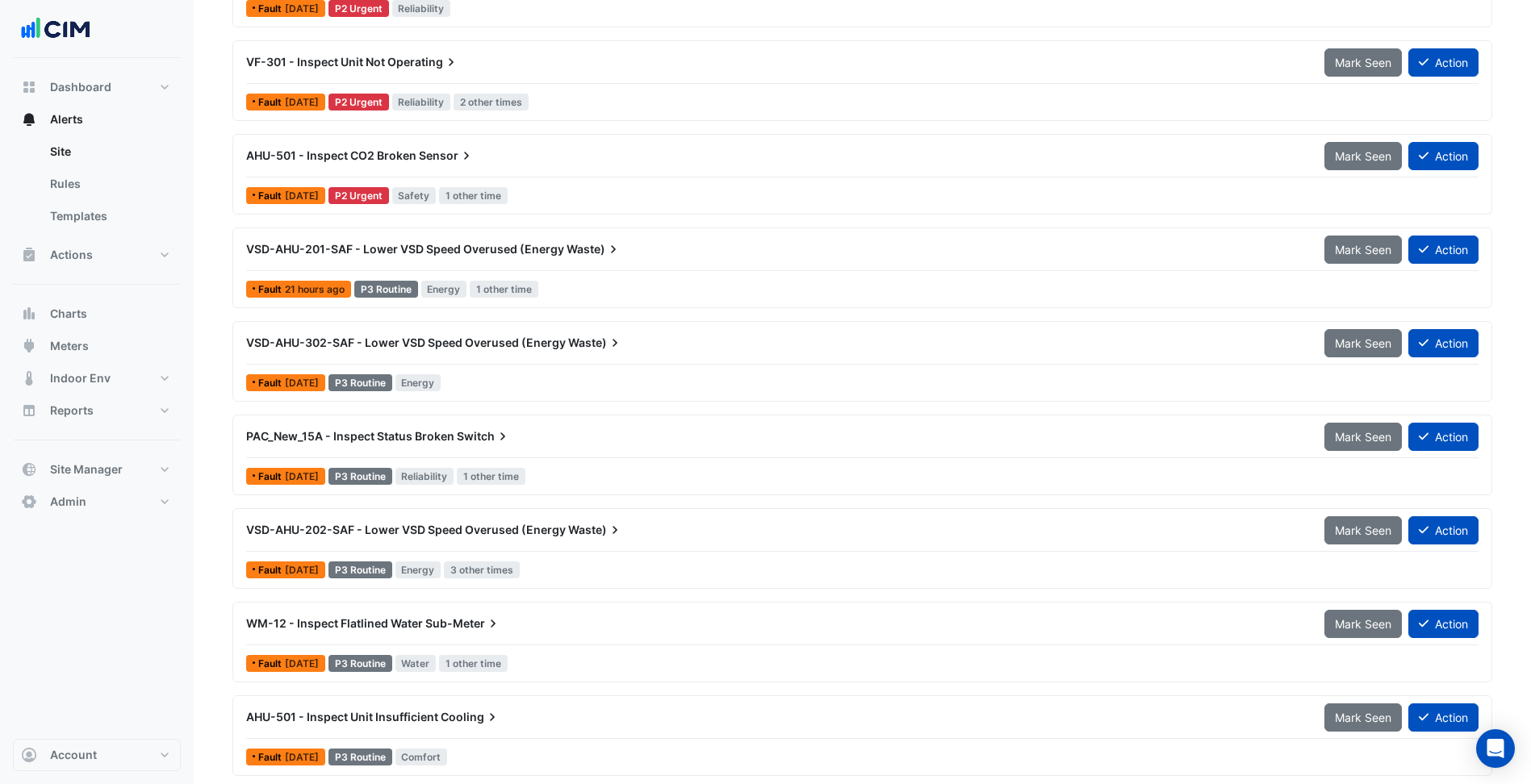
click at [553, 256] on div "VSD-AHU-201-SAF - Lower VSD Speed Overused (Energy Waste)" at bounding box center [775, 249] width 1059 height 16
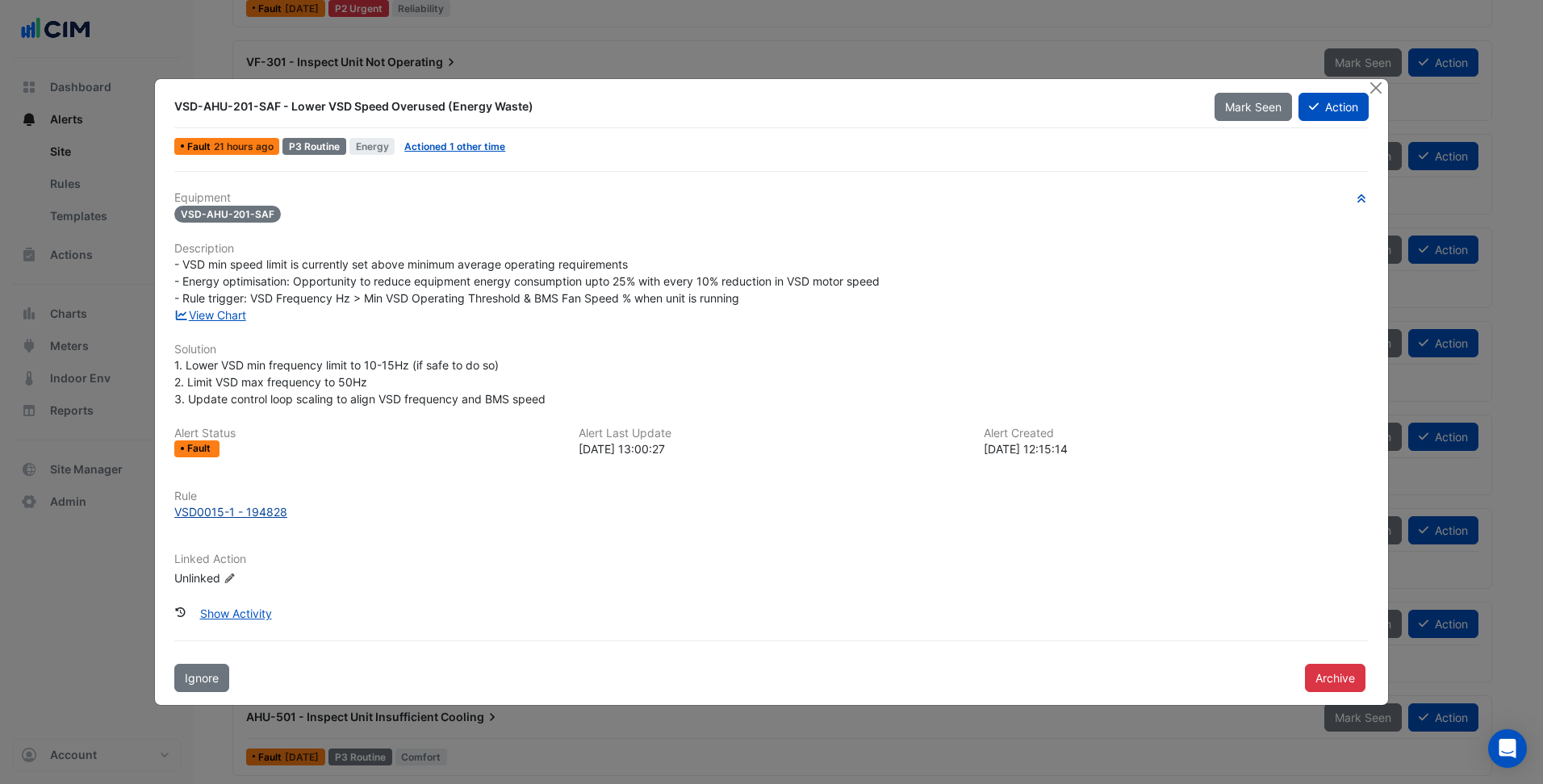
click at [249, 512] on div "VSD0015-1 - 194828" at bounding box center [230, 512] width 113 height 17
click at [554, 354] on h6 "Solution" at bounding box center [772, 350] width 1195 height 14
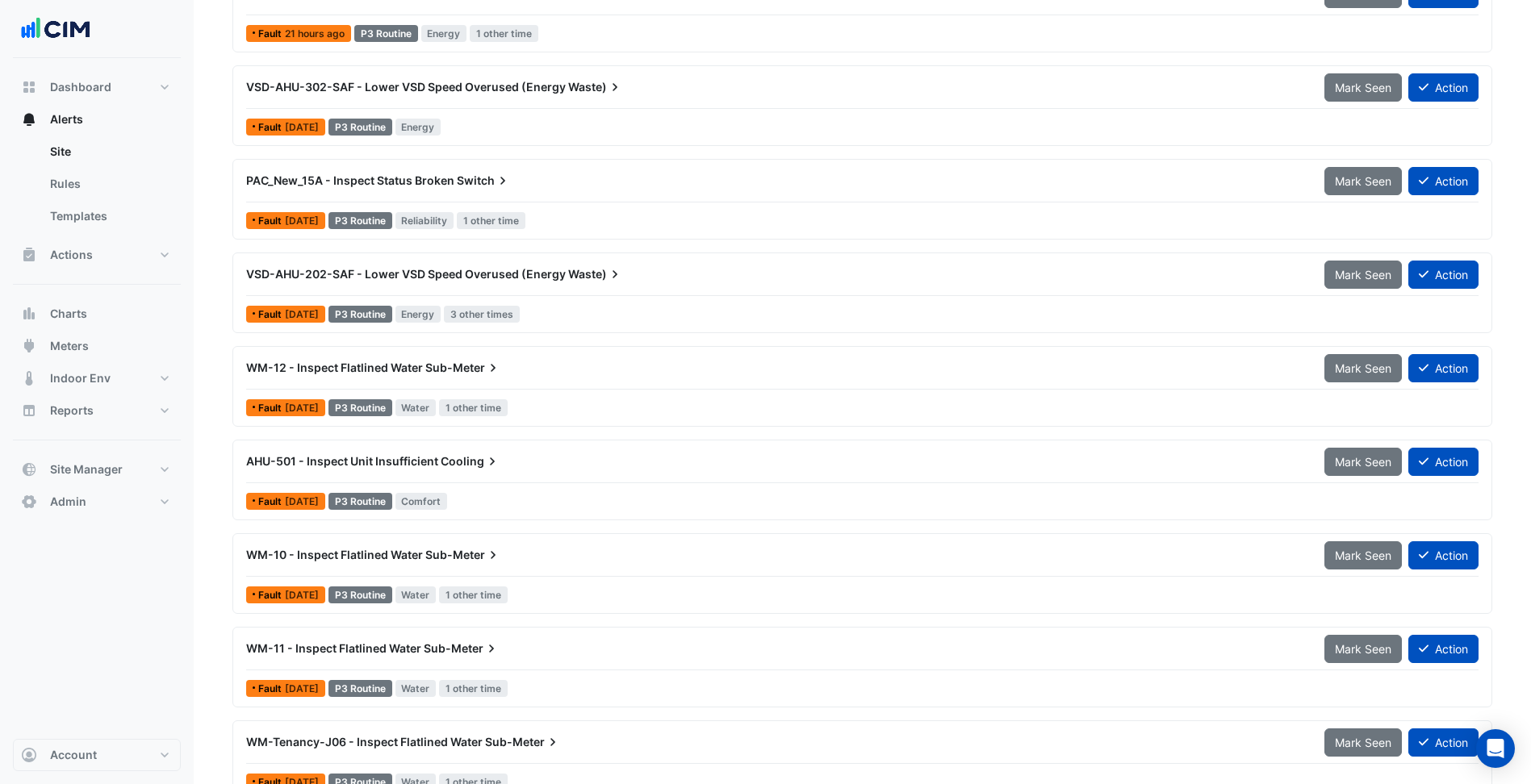
scroll to position [1049, 0]
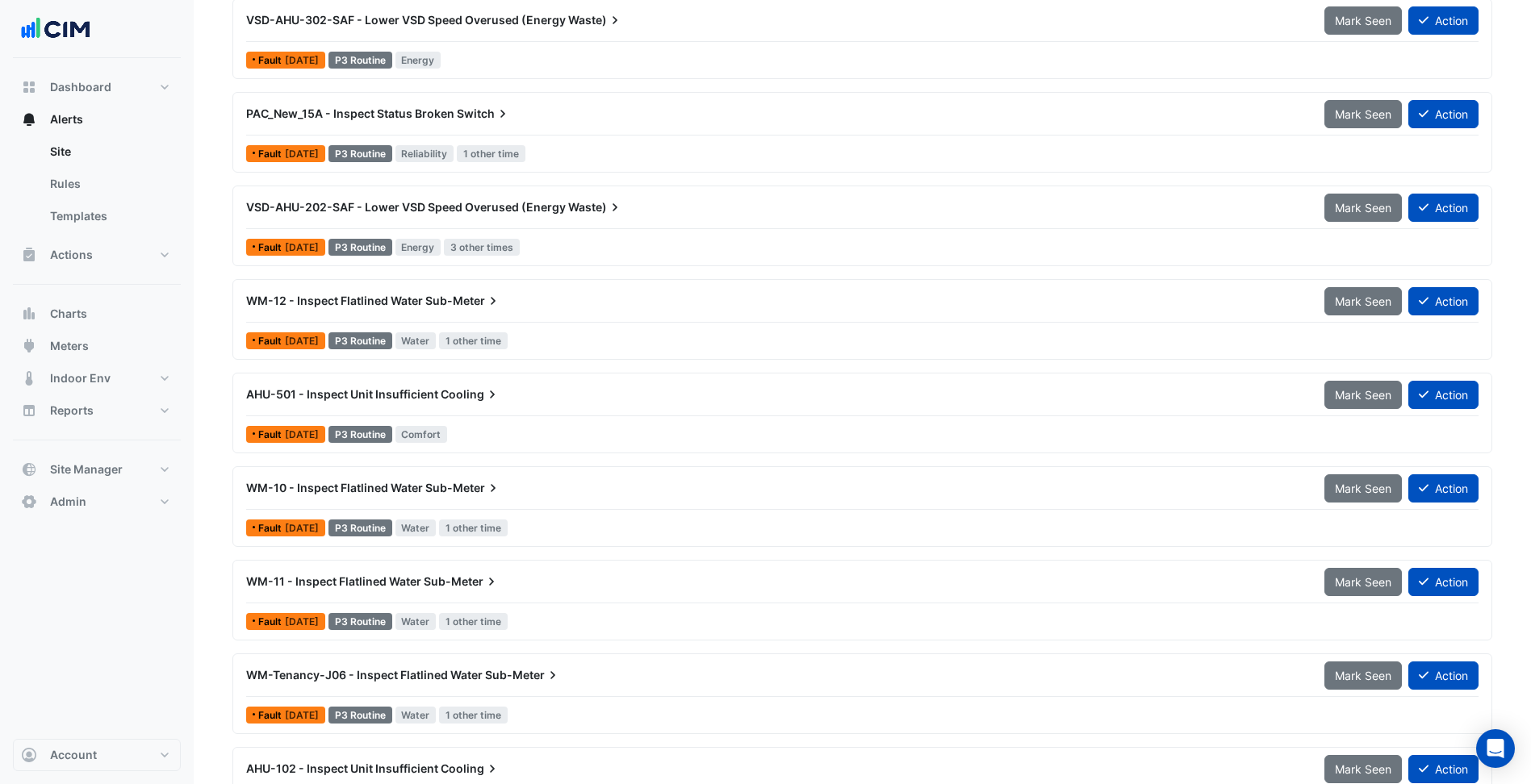
click at [565, 491] on div "WM-10 - Inspect Flatlined Water Sub-Meter" at bounding box center [775, 488] width 1059 height 16
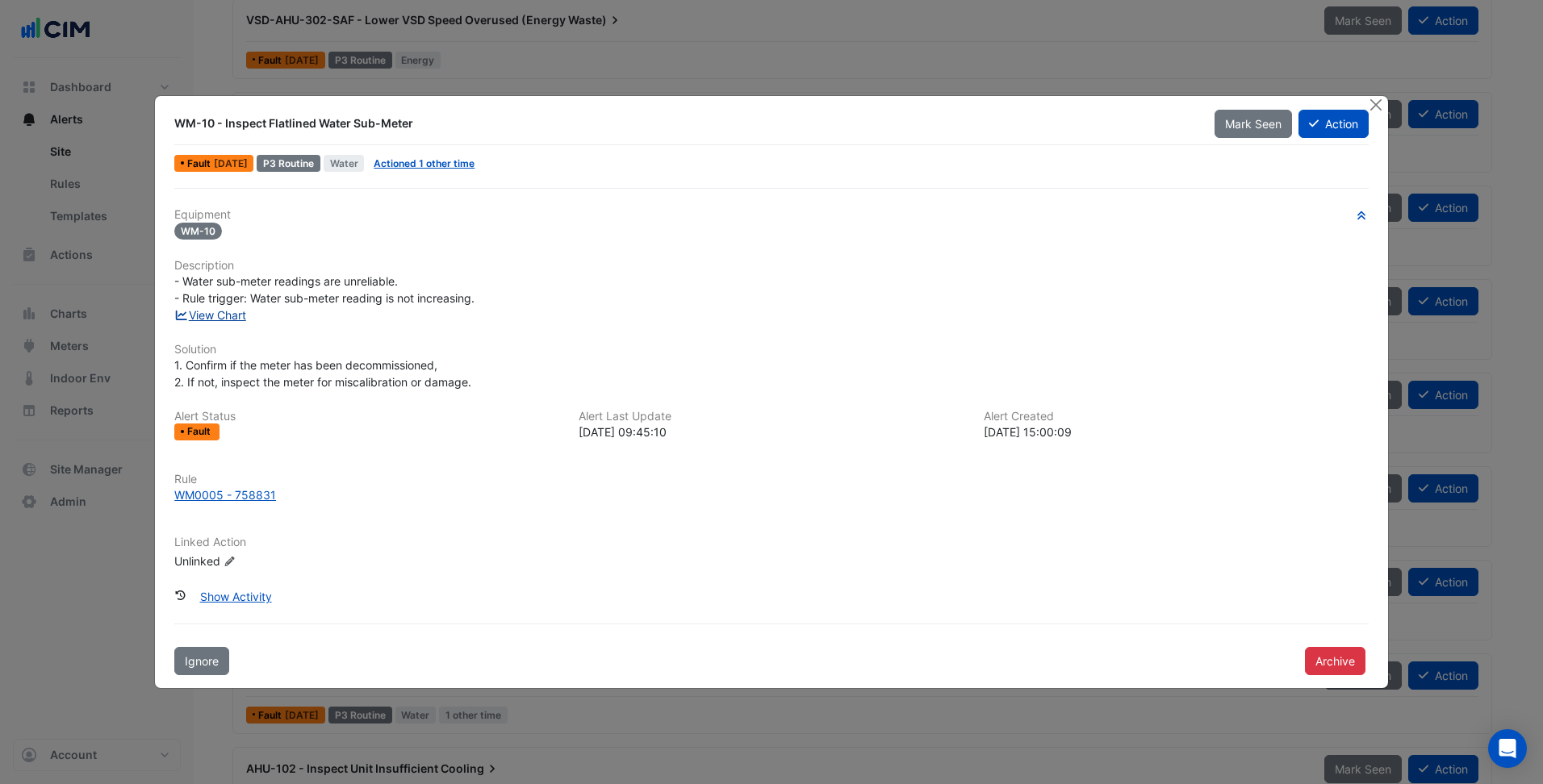
click at [226, 318] on link "View Chart" at bounding box center [210, 316] width 72 height 14
click at [533, 233] on div "WM-10" at bounding box center [772, 230] width 1195 height 19
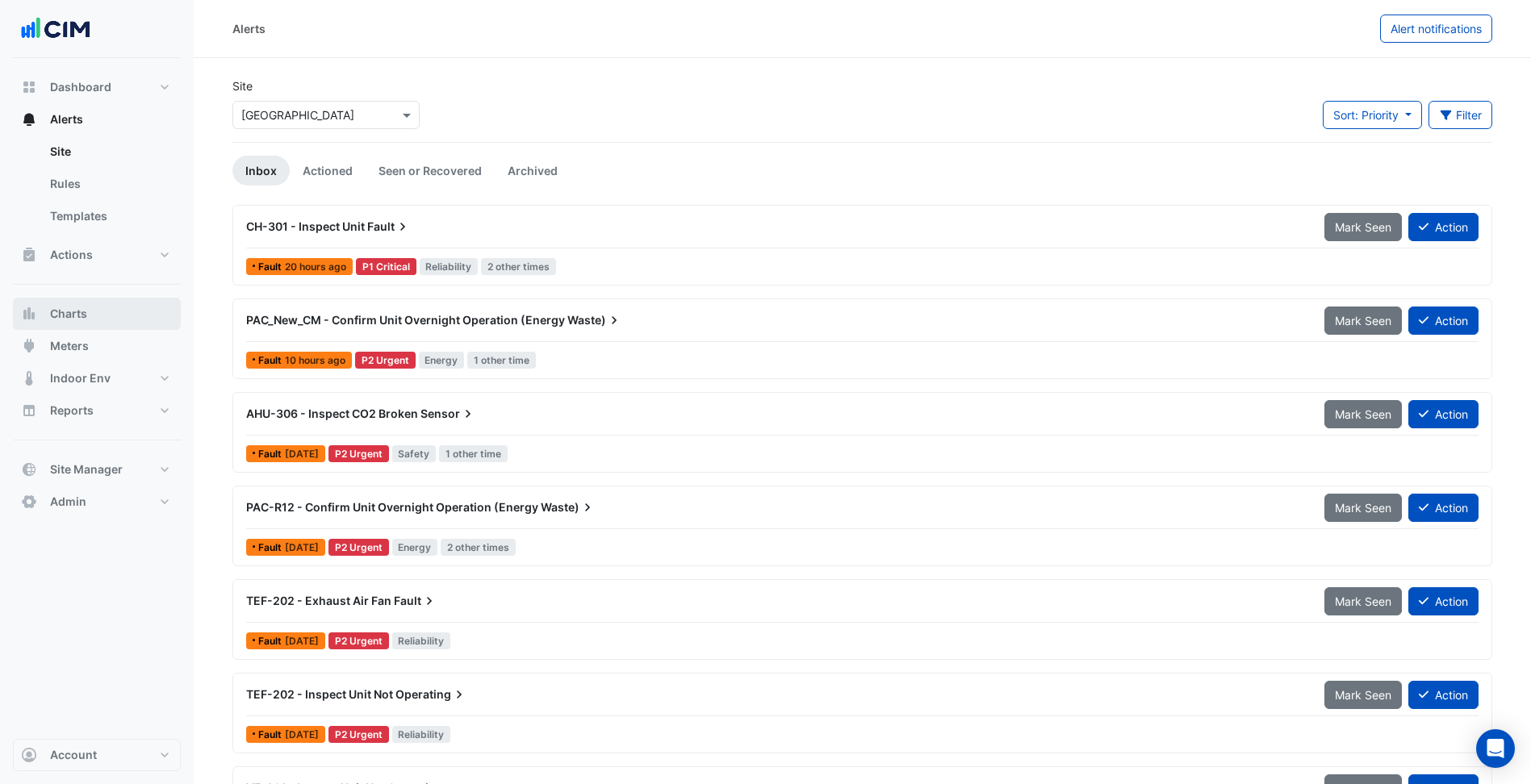
click at [134, 324] on button "Charts" at bounding box center [96, 314] width 168 height 32
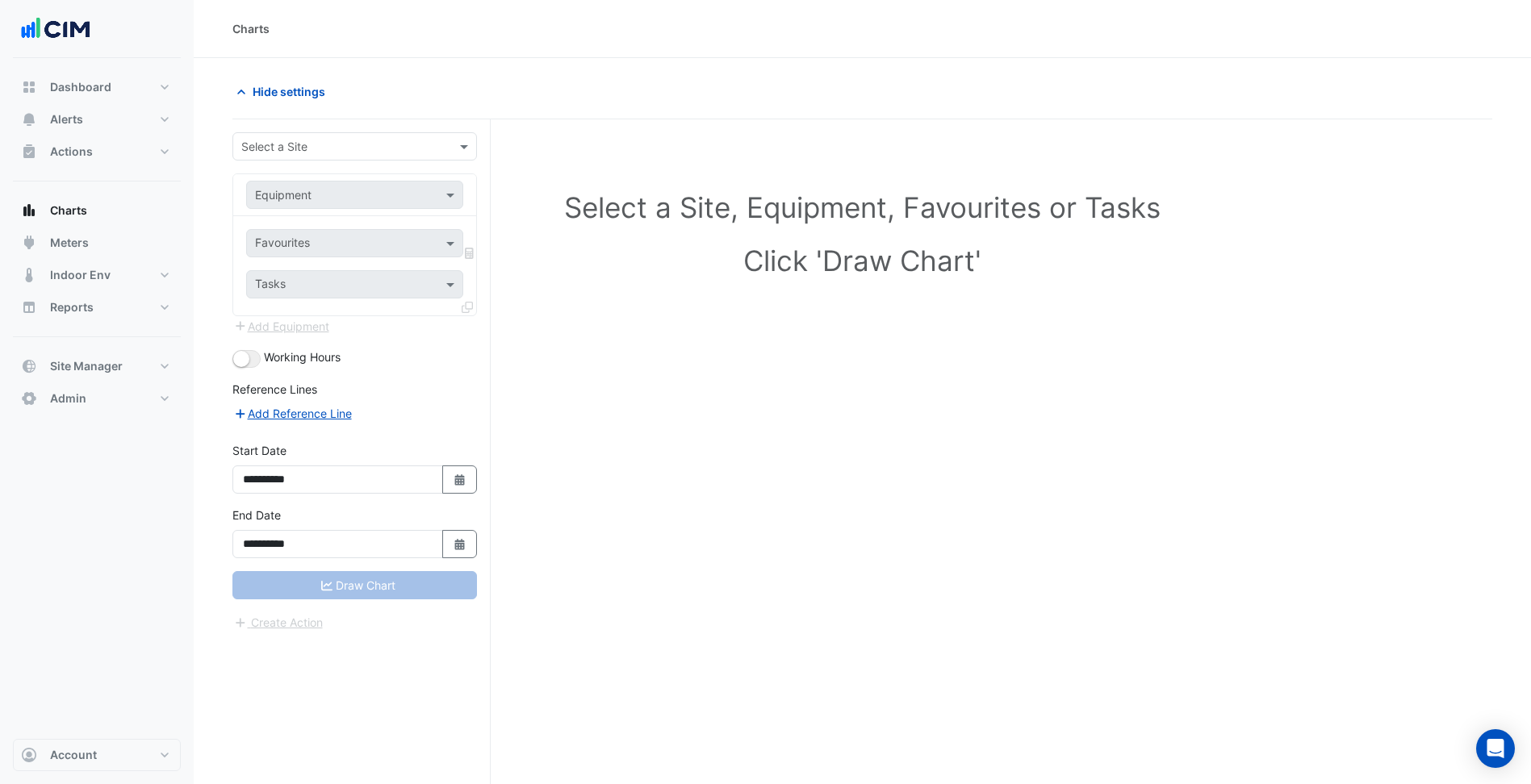
click at [368, 147] on input "text" at bounding box center [338, 147] width 194 height 17
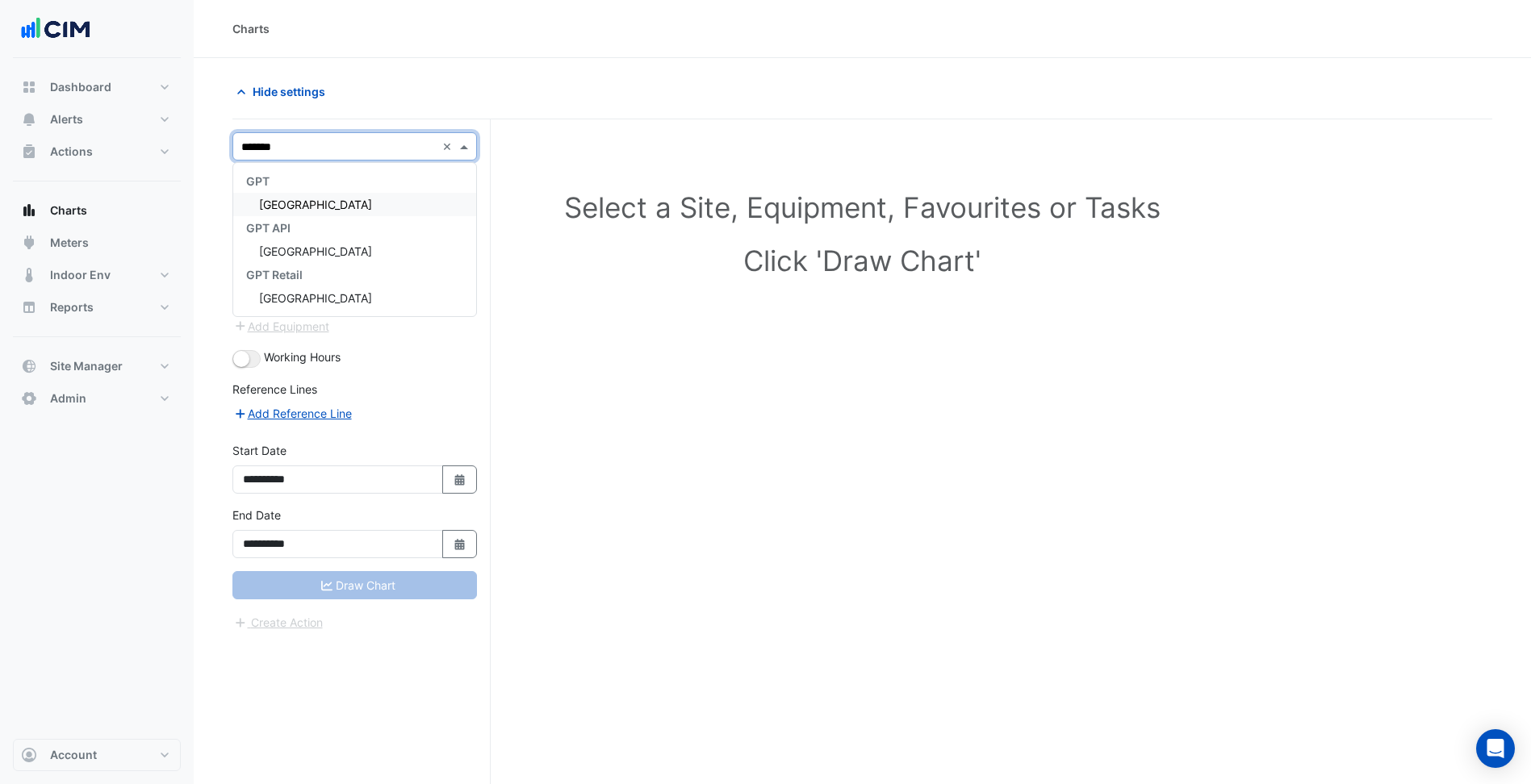
type input "********"
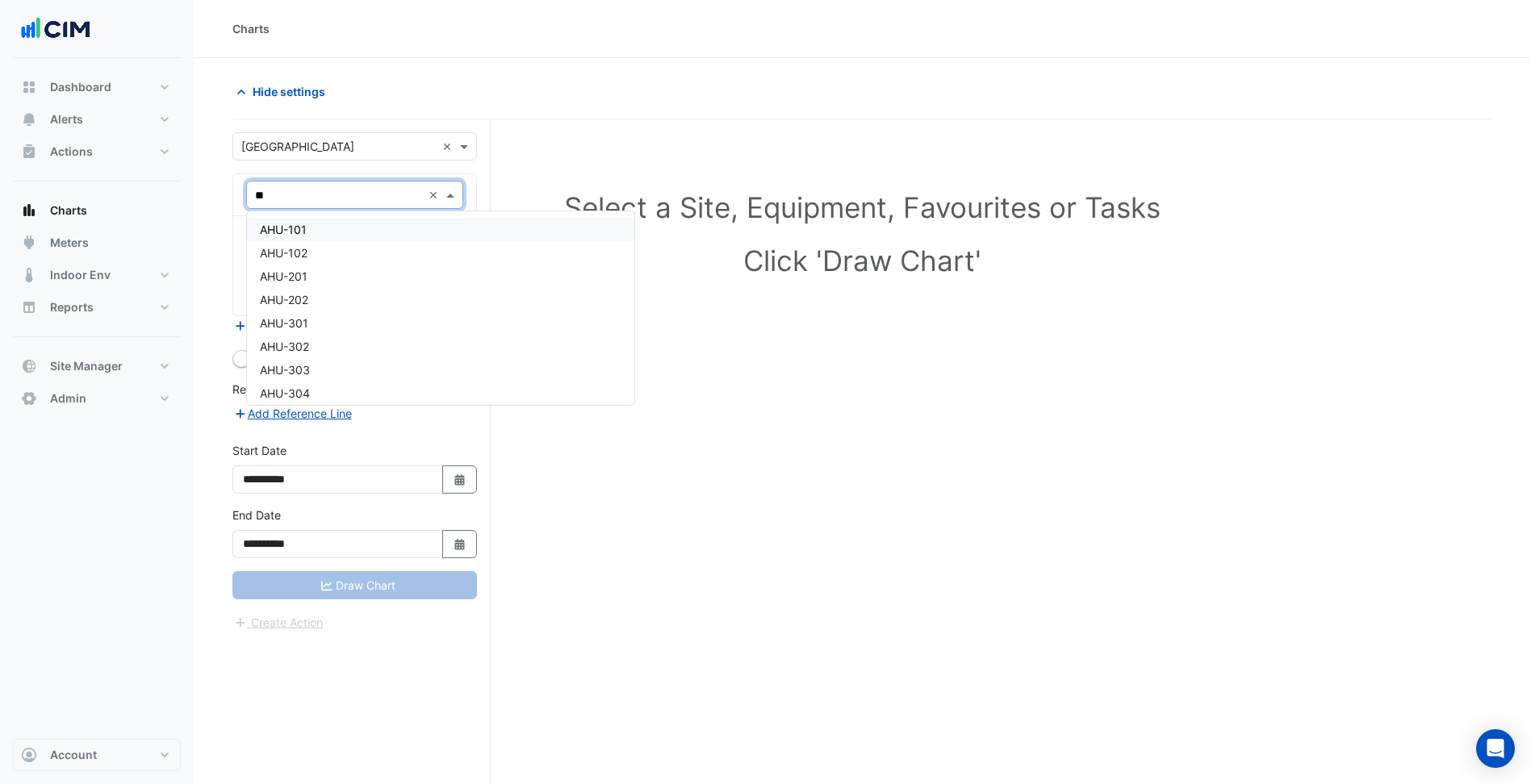
type input "***"
click at [331, 222] on div "AHU-101" at bounding box center [355, 229] width 216 height 24
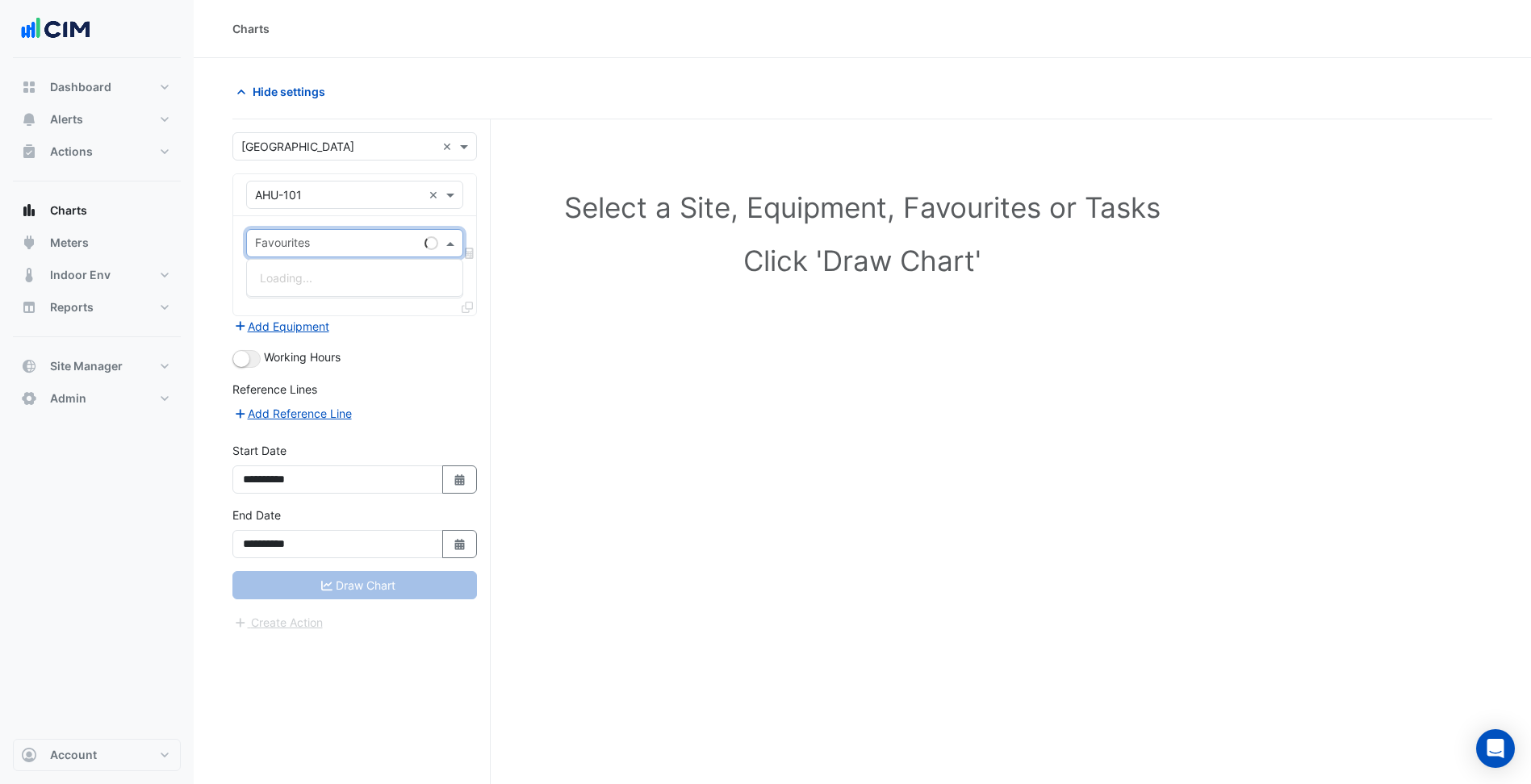
click at [342, 234] on div "Favourites" at bounding box center [332, 243] width 172 height 25
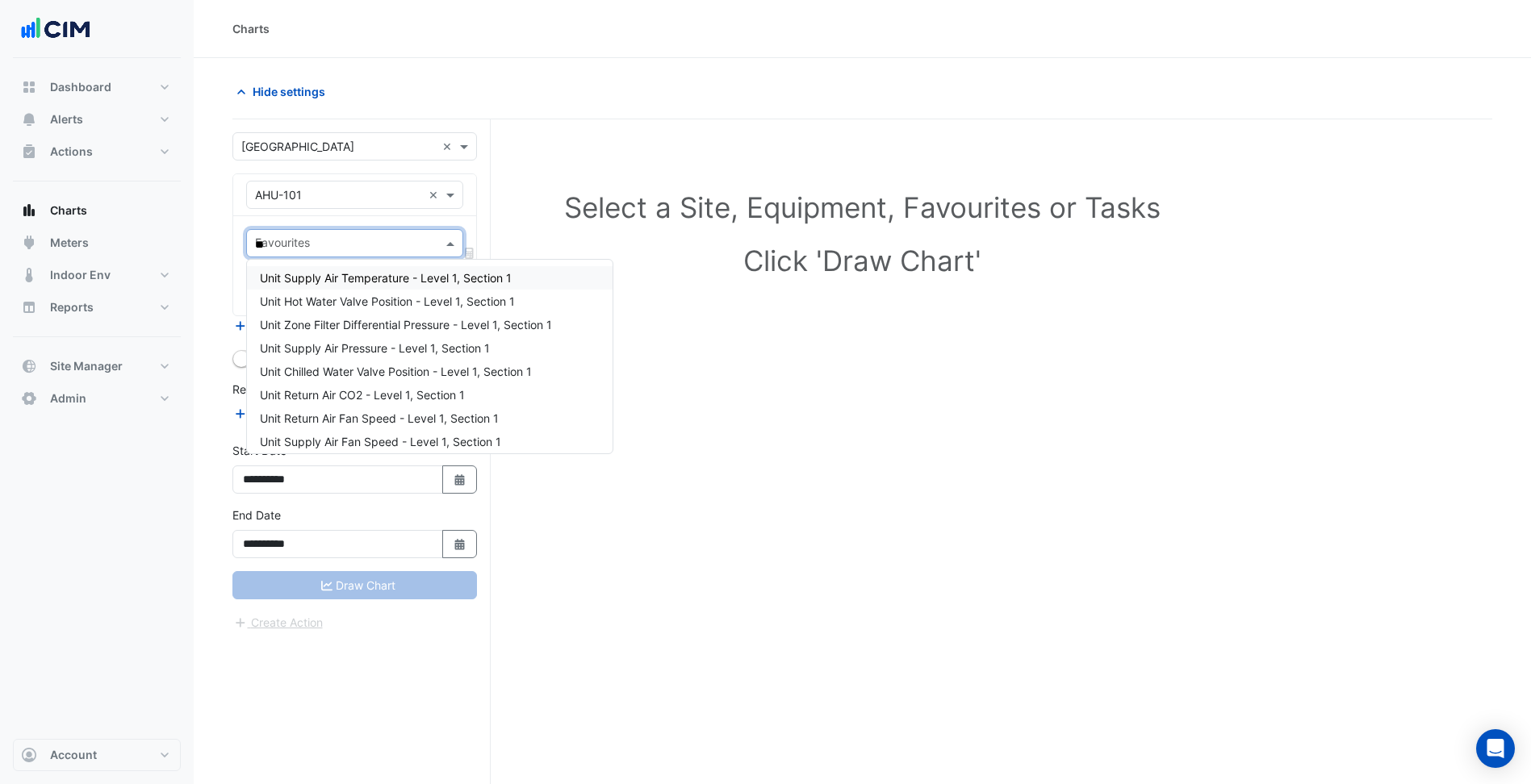
type input "***"
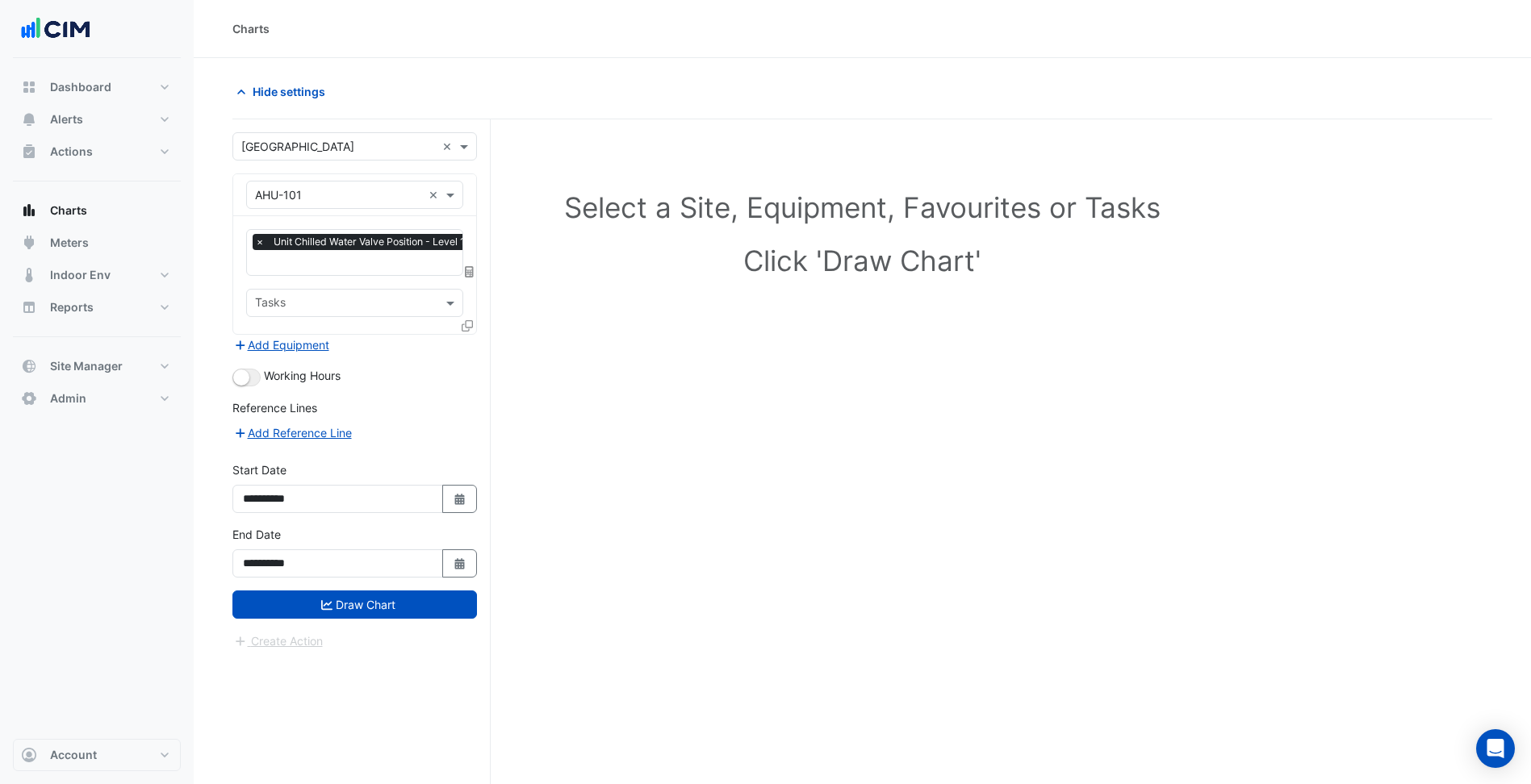
click at [469, 325] on icon at bounding box center [468, 326] width 12 height 12
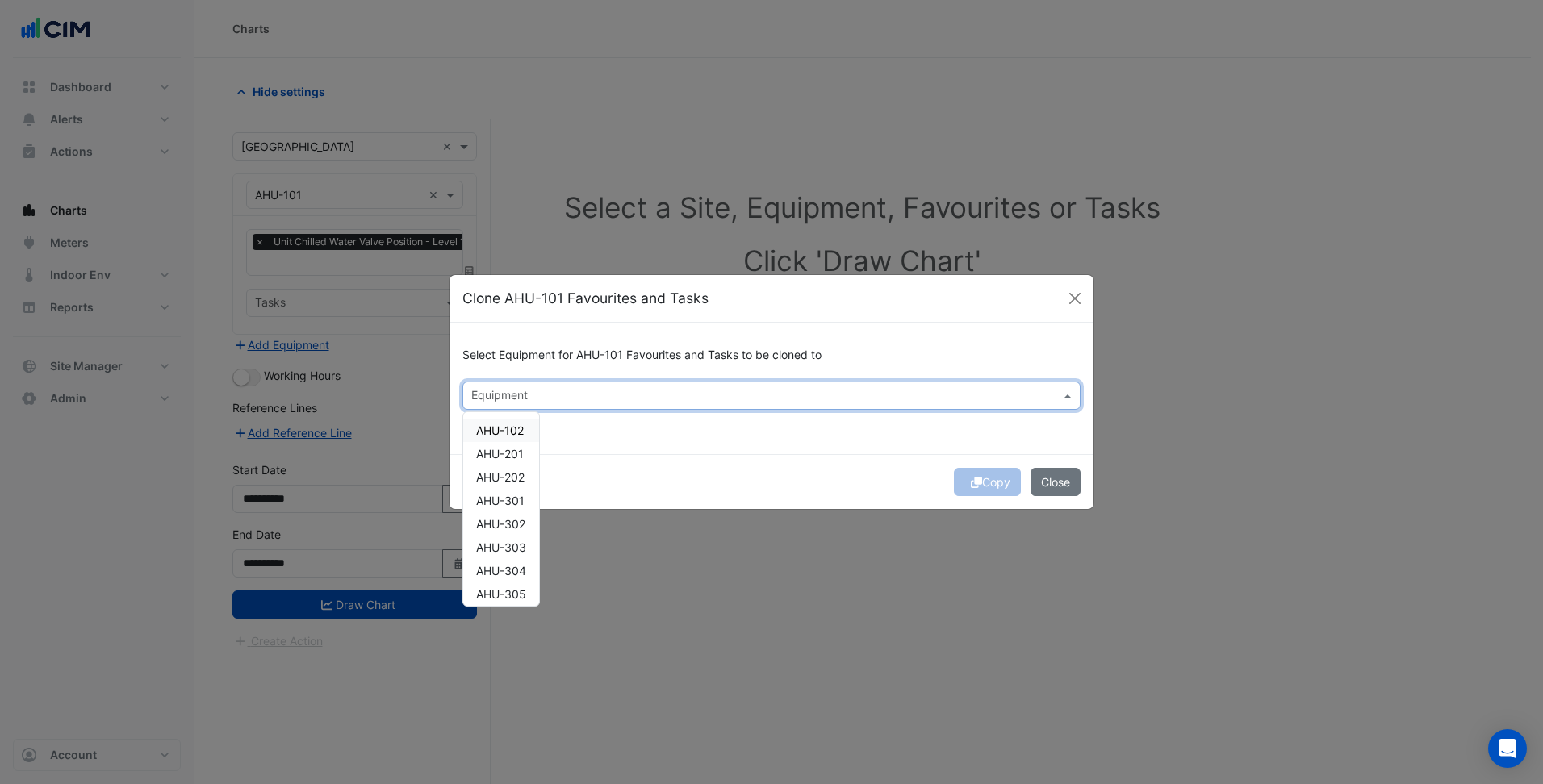
drag, startPoint x: 623, startPoint y: 406, endPoint x: 627, endPoint y: 394, distance: 12.6
click at [623, 403] on div at bounding box center [761, 397] width 584 height 21
paste input "*******"
click at [511, 426] on span "AHU-304" at bounding box center [501, 430] width 50 height 14
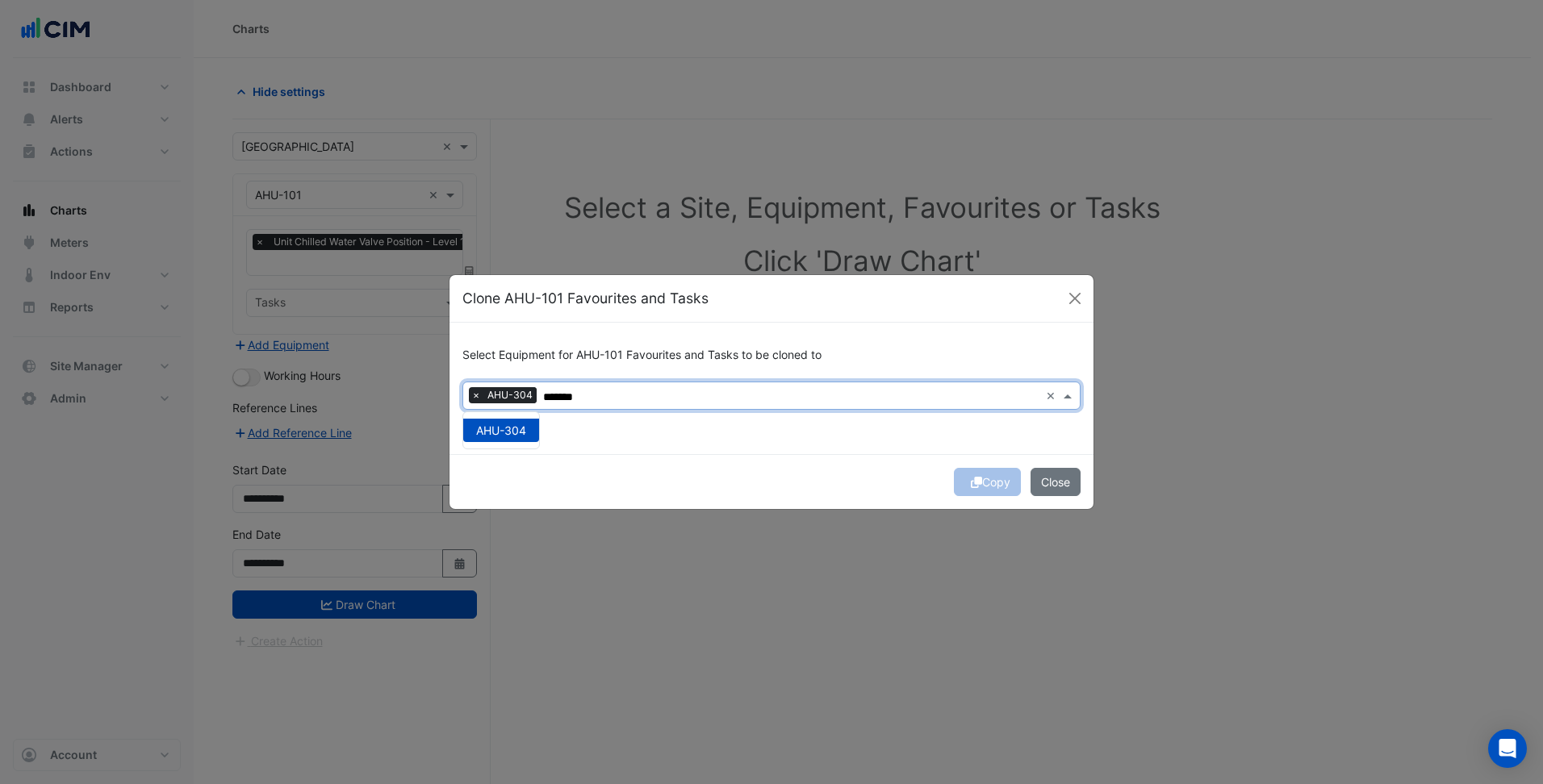
type input "*******"
click at [697, 469] on div "Copy Close" at bounding box center [772, 482] width 644 height 55
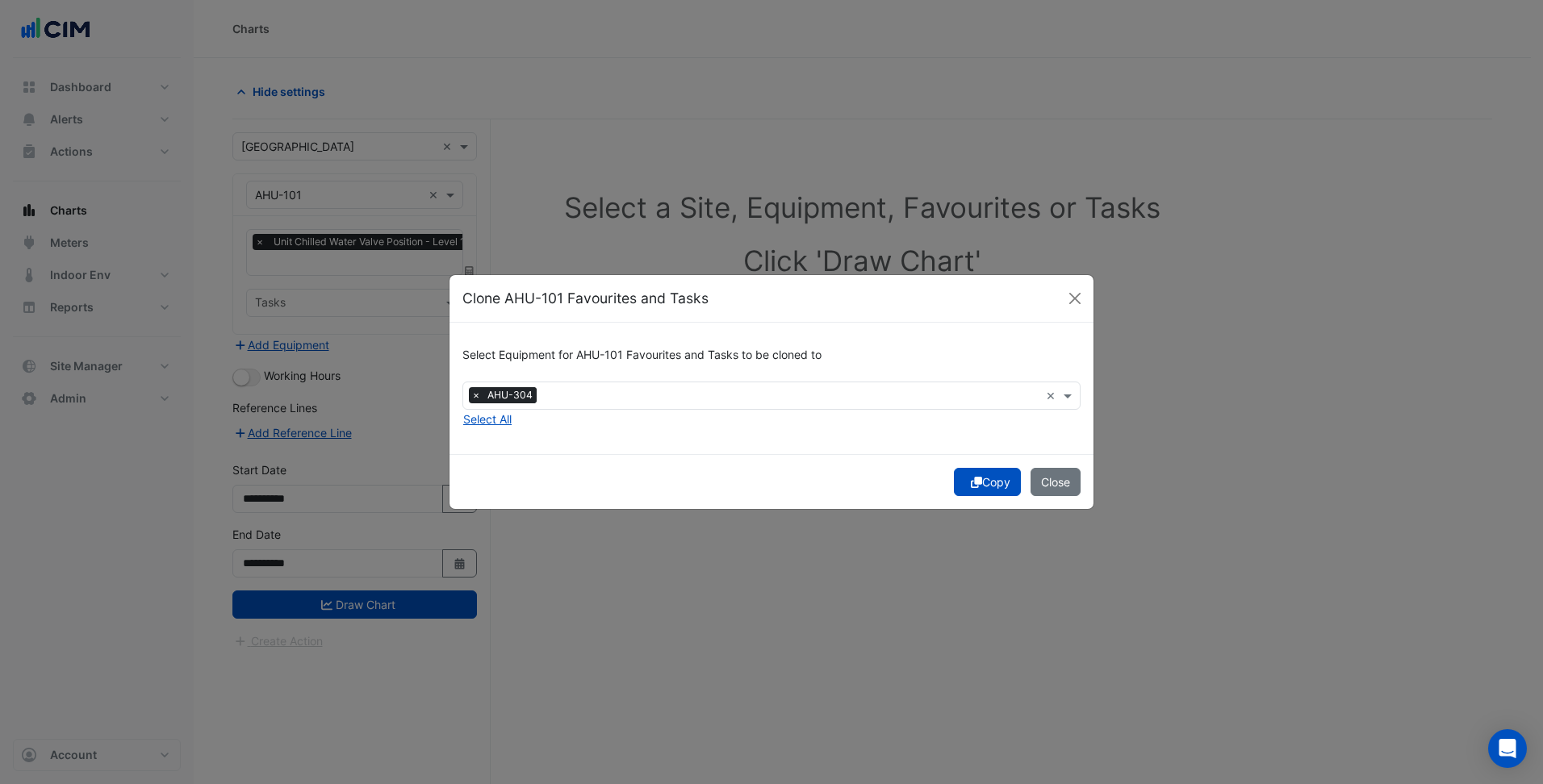
click at [988, 482] on button "Copy" at bounding box center [987, 482] width 67 height 28
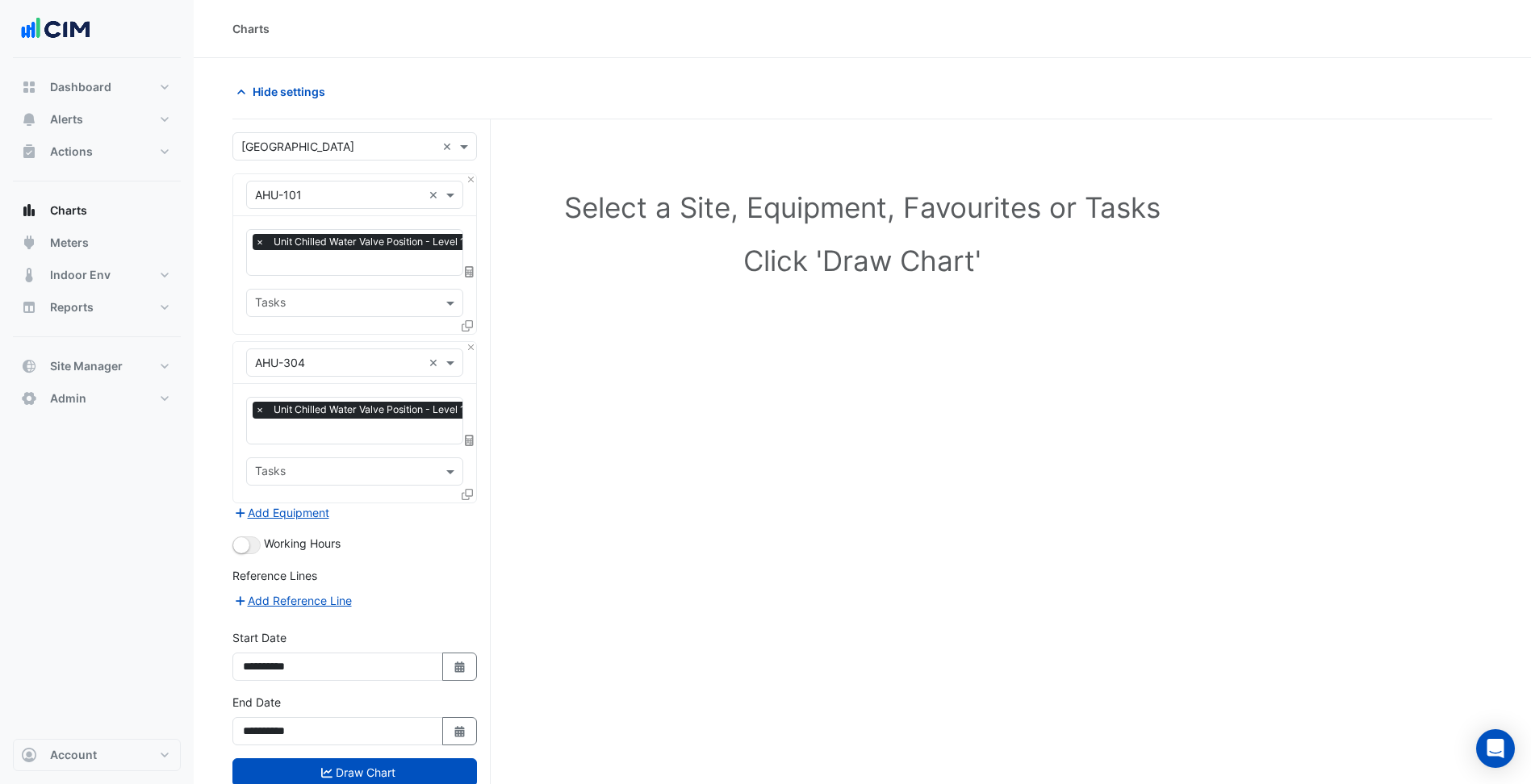
click at [345, 432] on input "text" at bounding box center [387, 432] width 266 height 17
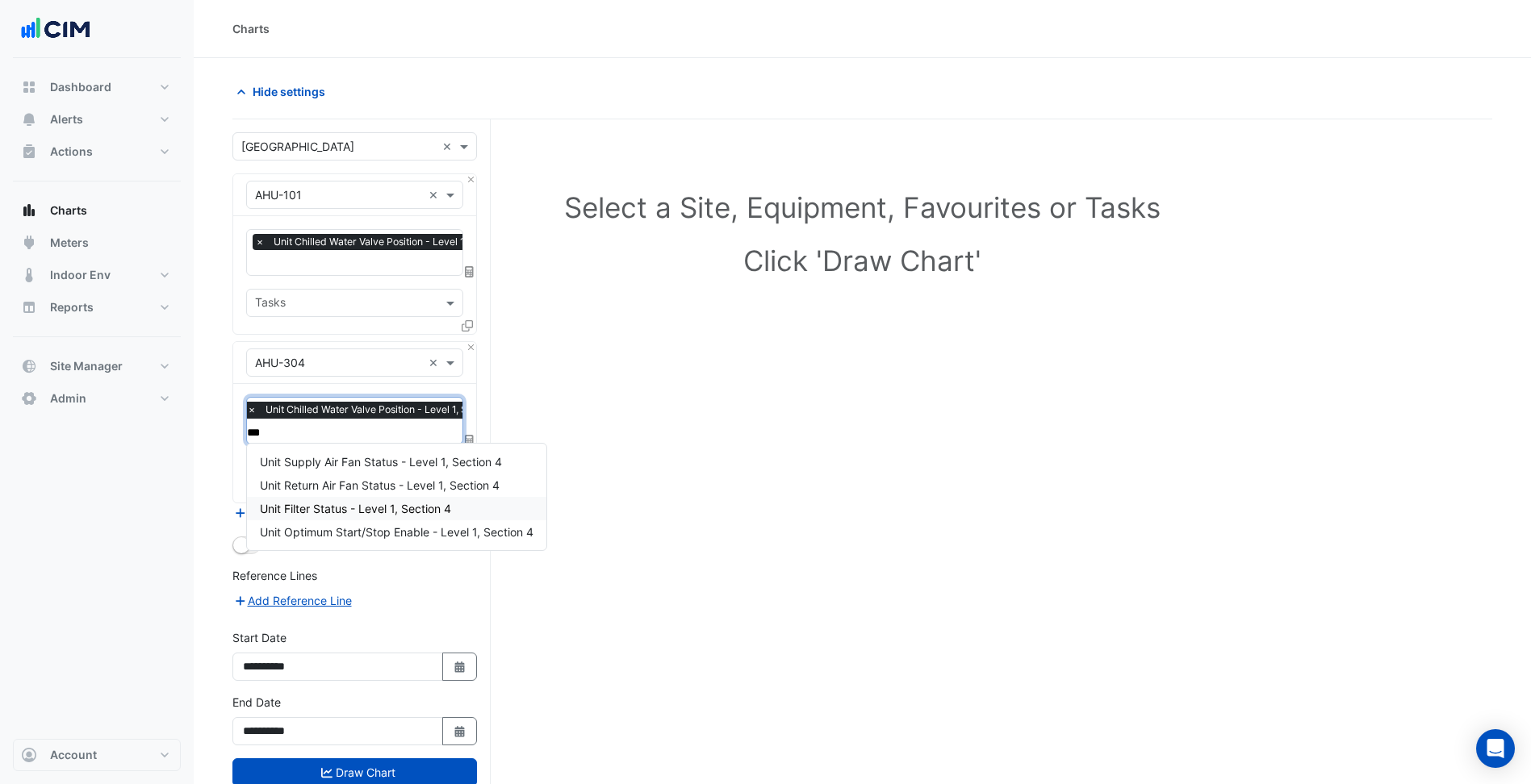
type input "****"
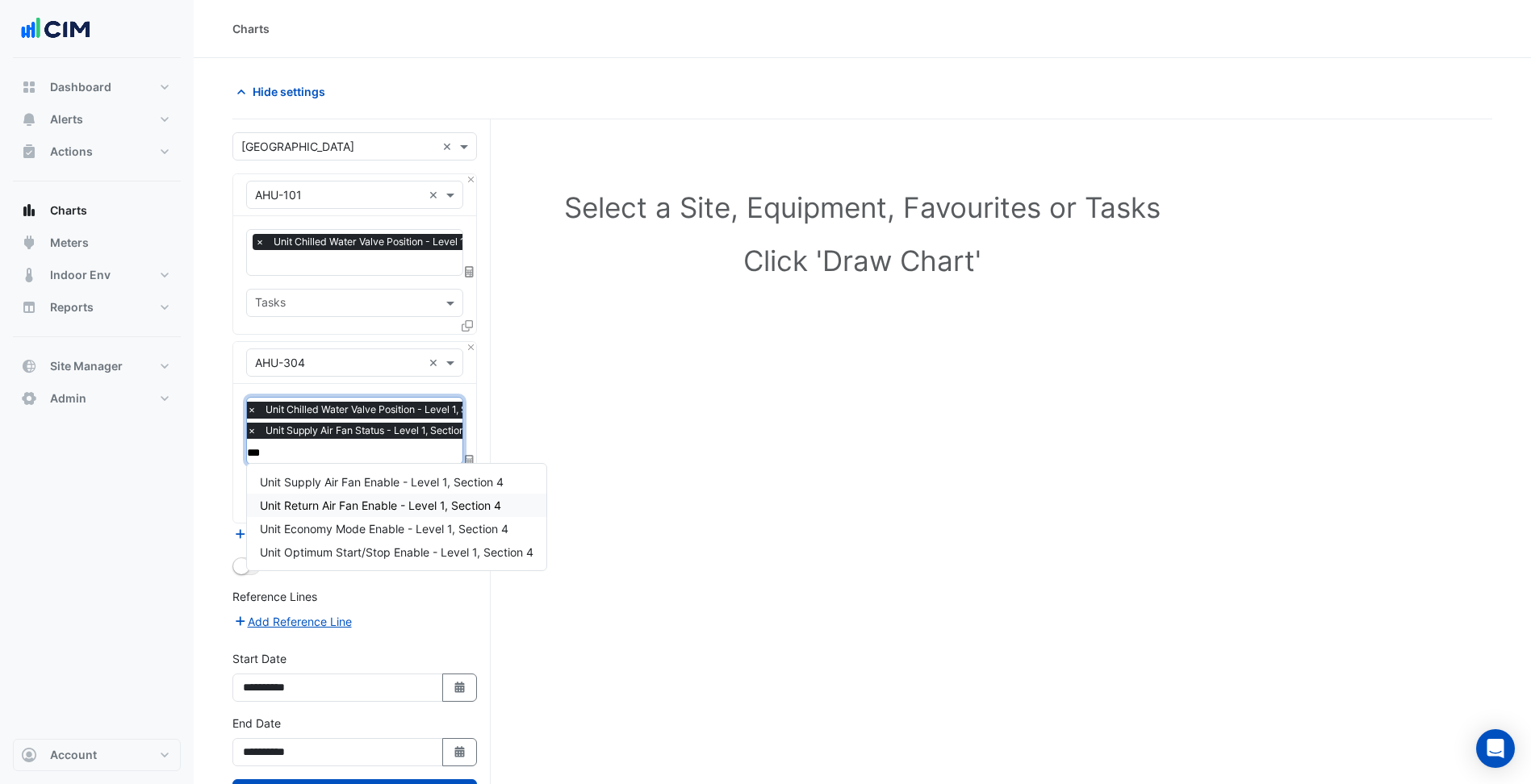
type input "****"
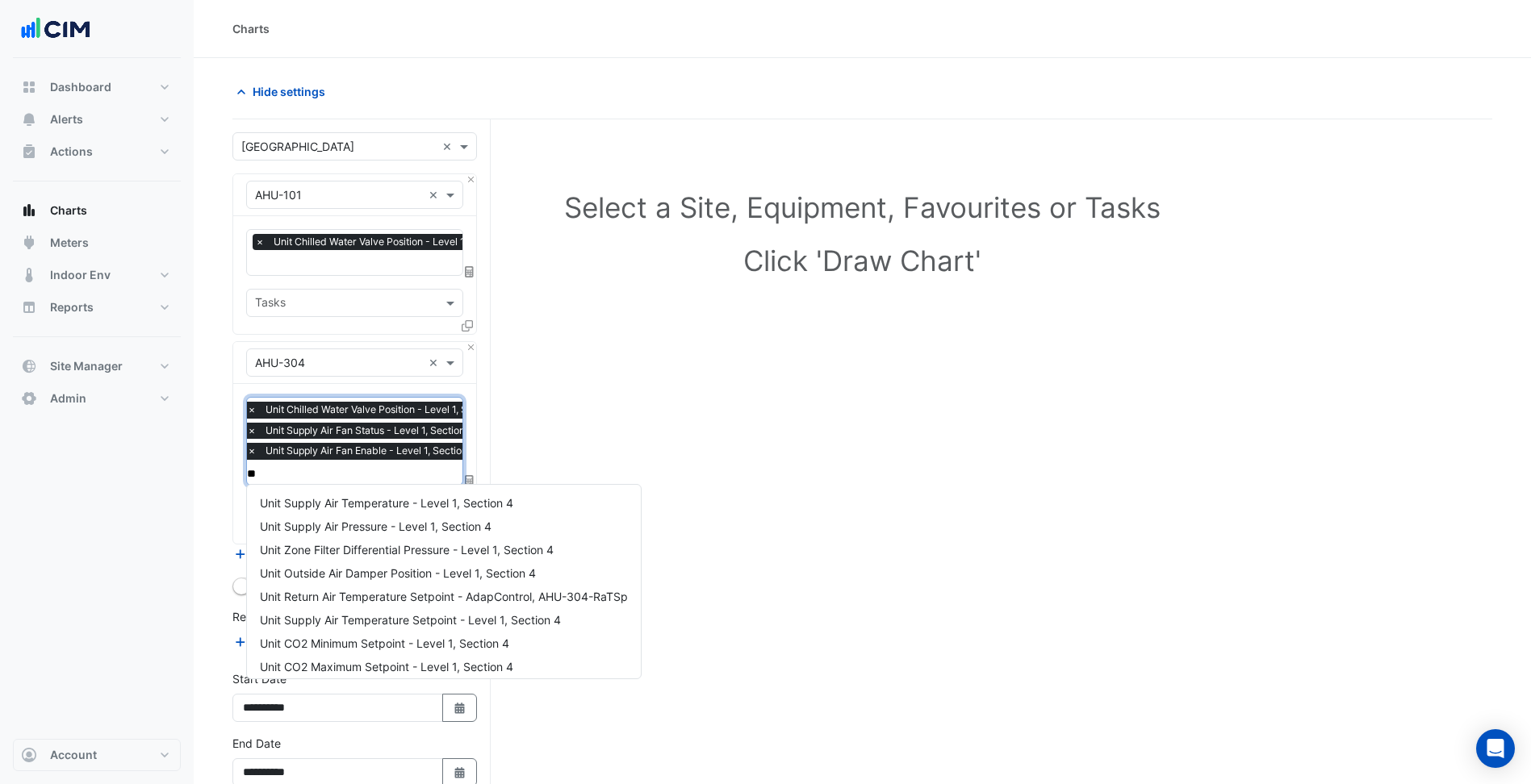
type input "***"
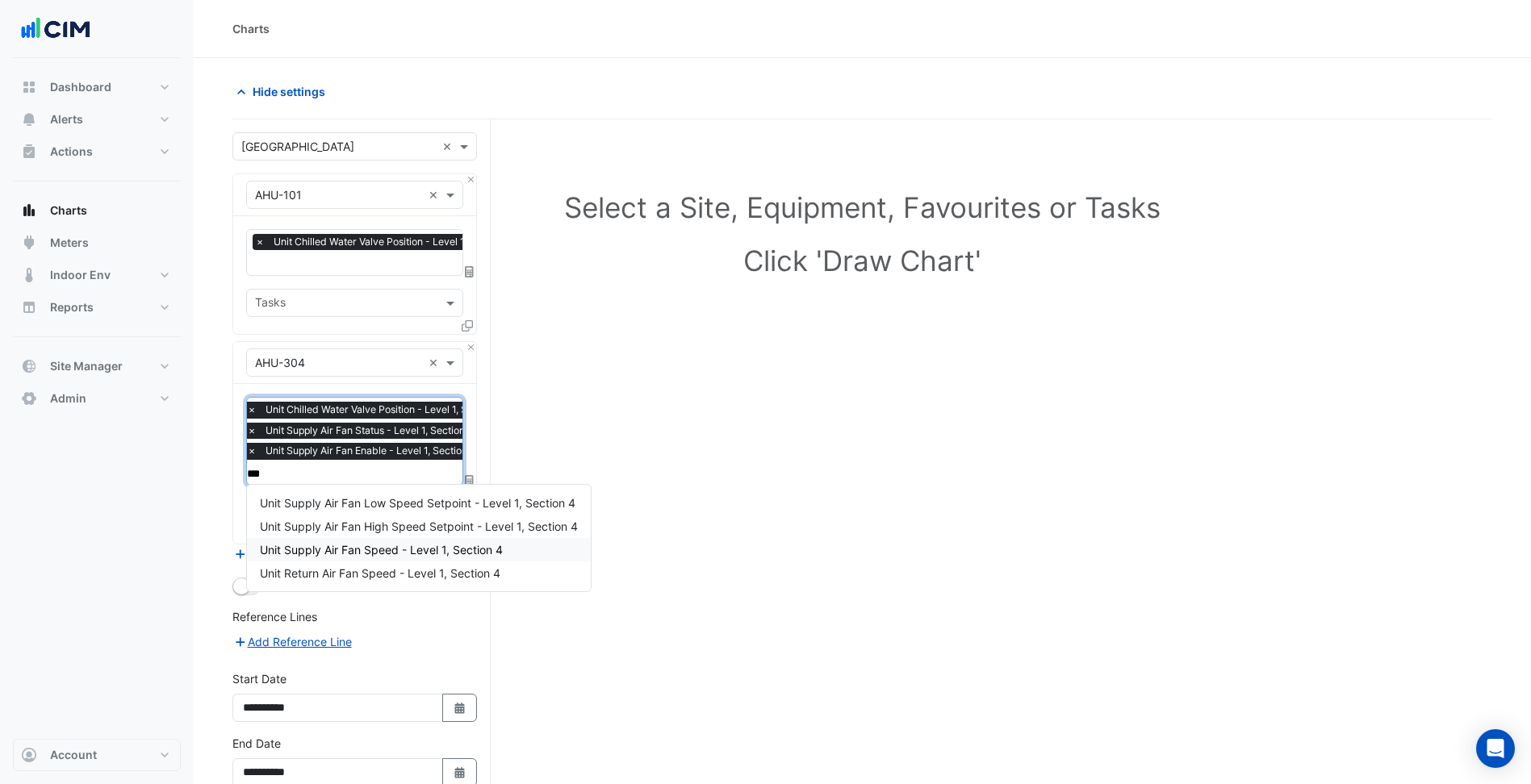
click at [431, 546] on span "Unit Supply Air Fan Speed - Level 1, Section 4" at bounding box center [381, 550] width 243 height 14
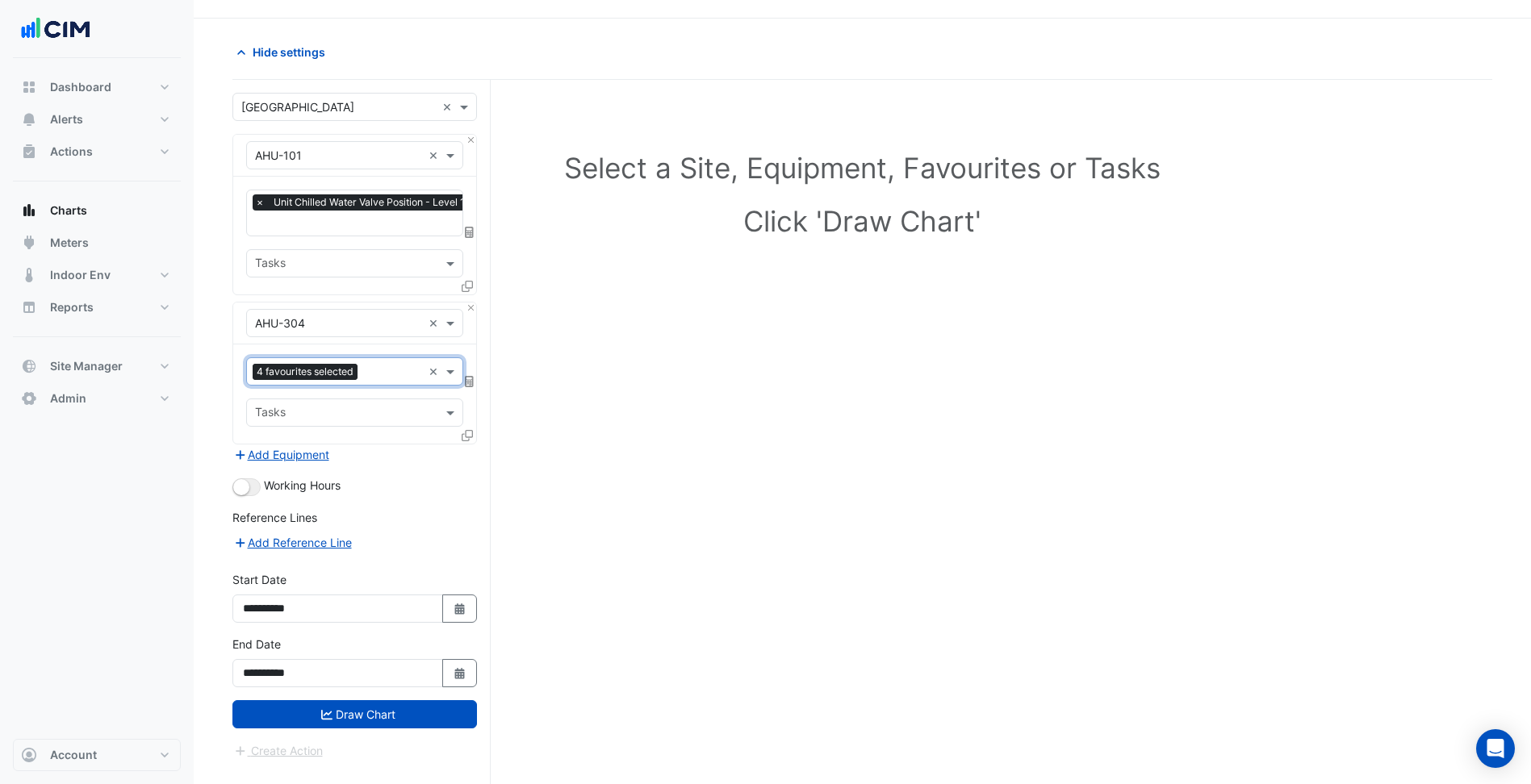
scroll to position [62, 0]
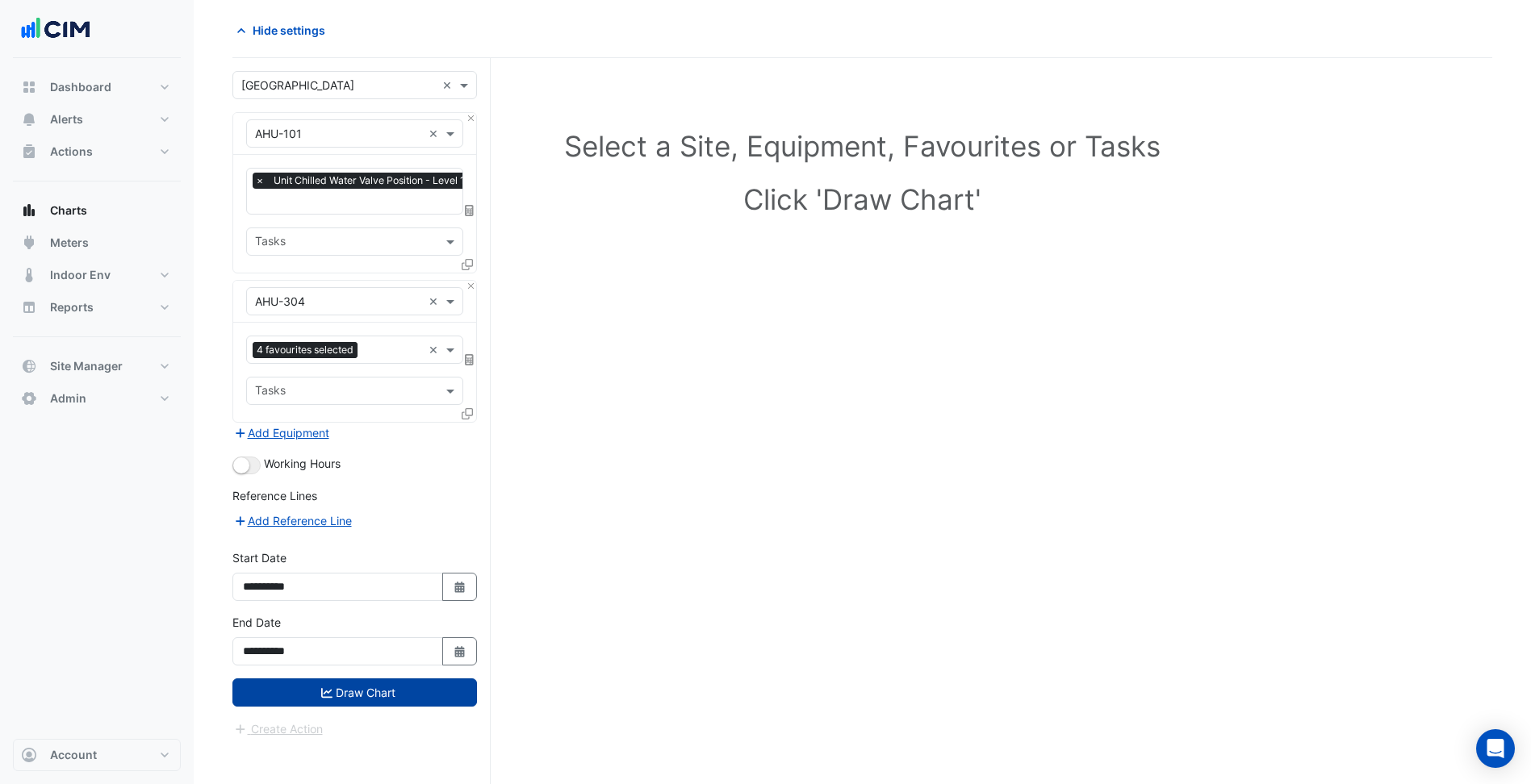
click at [390, 688] on button "Draw Chart" at bounding box center [354, 692] width 244 height 28
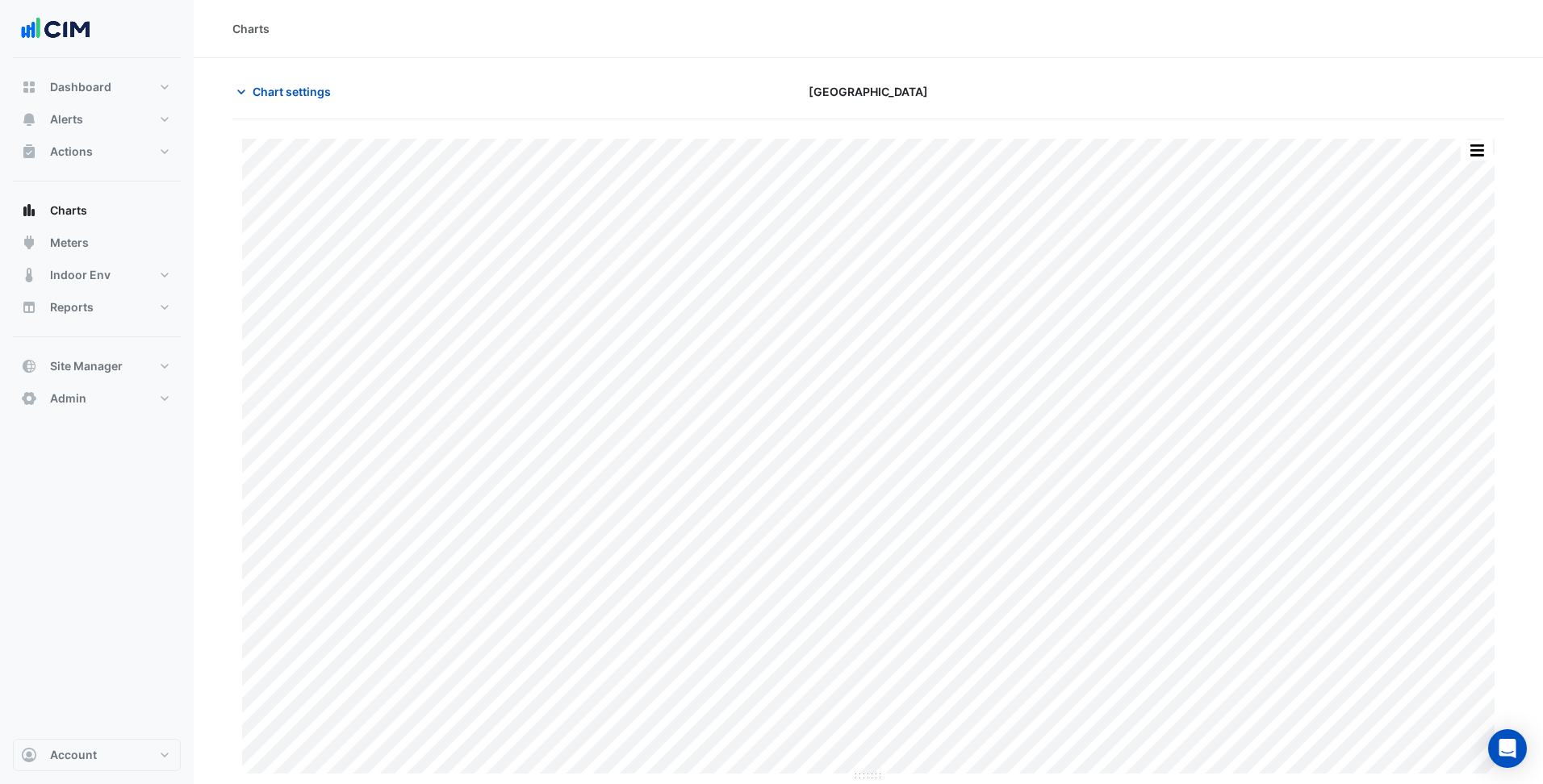
click at [1467, 139] on div "Split by Equip Split by Unit Split All Print Save as JPEG Save as PNG Pivot Dat…" at bounding box center [869, 139] width 1253 height 0
click at [1468, 151] on button "button" at bounding box center [1476, 150] width 32 height 21
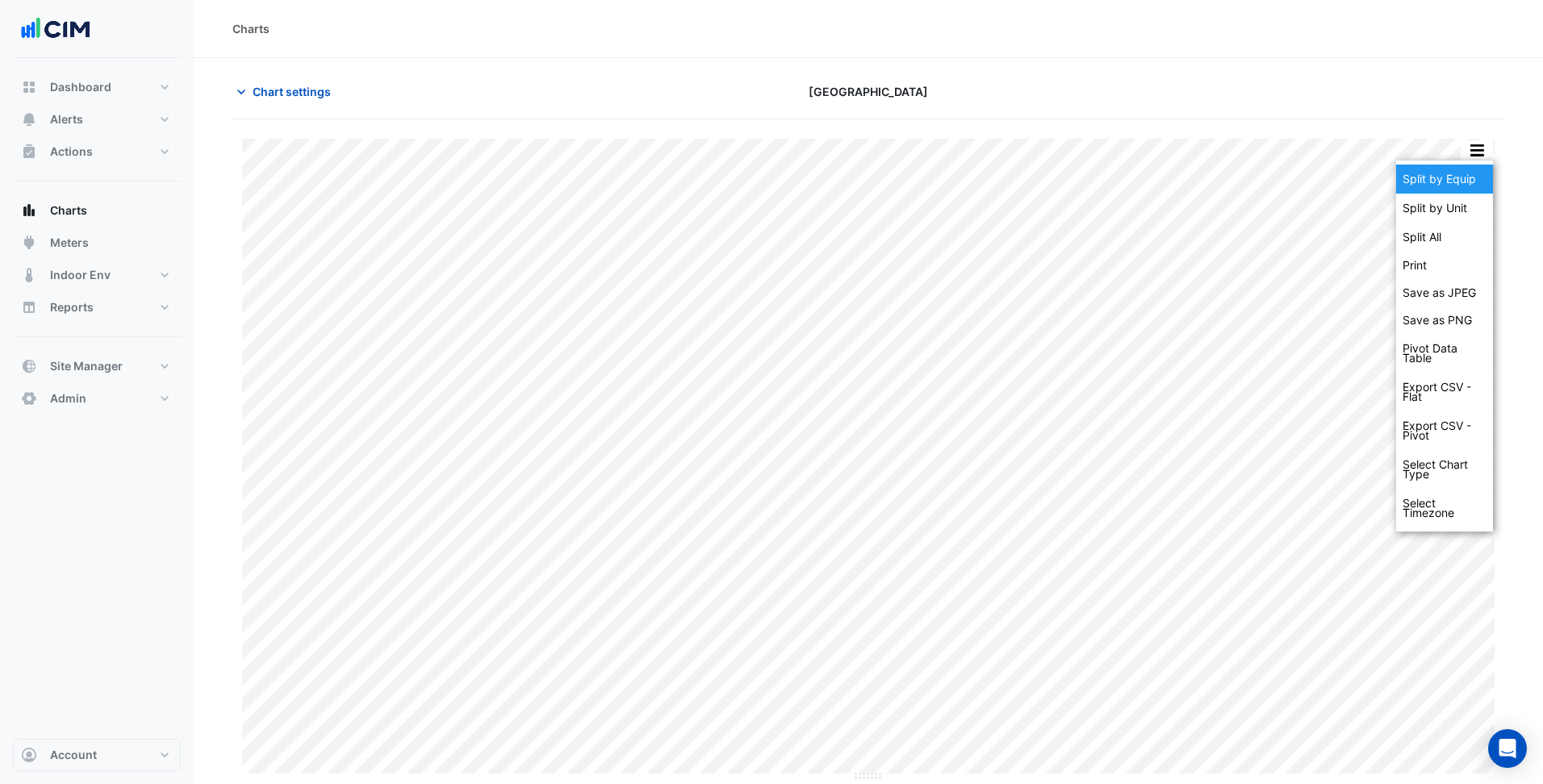
click at [1468, 176] on div "Split by Equip" at bounding box center [1444, 179] width 97 height 29
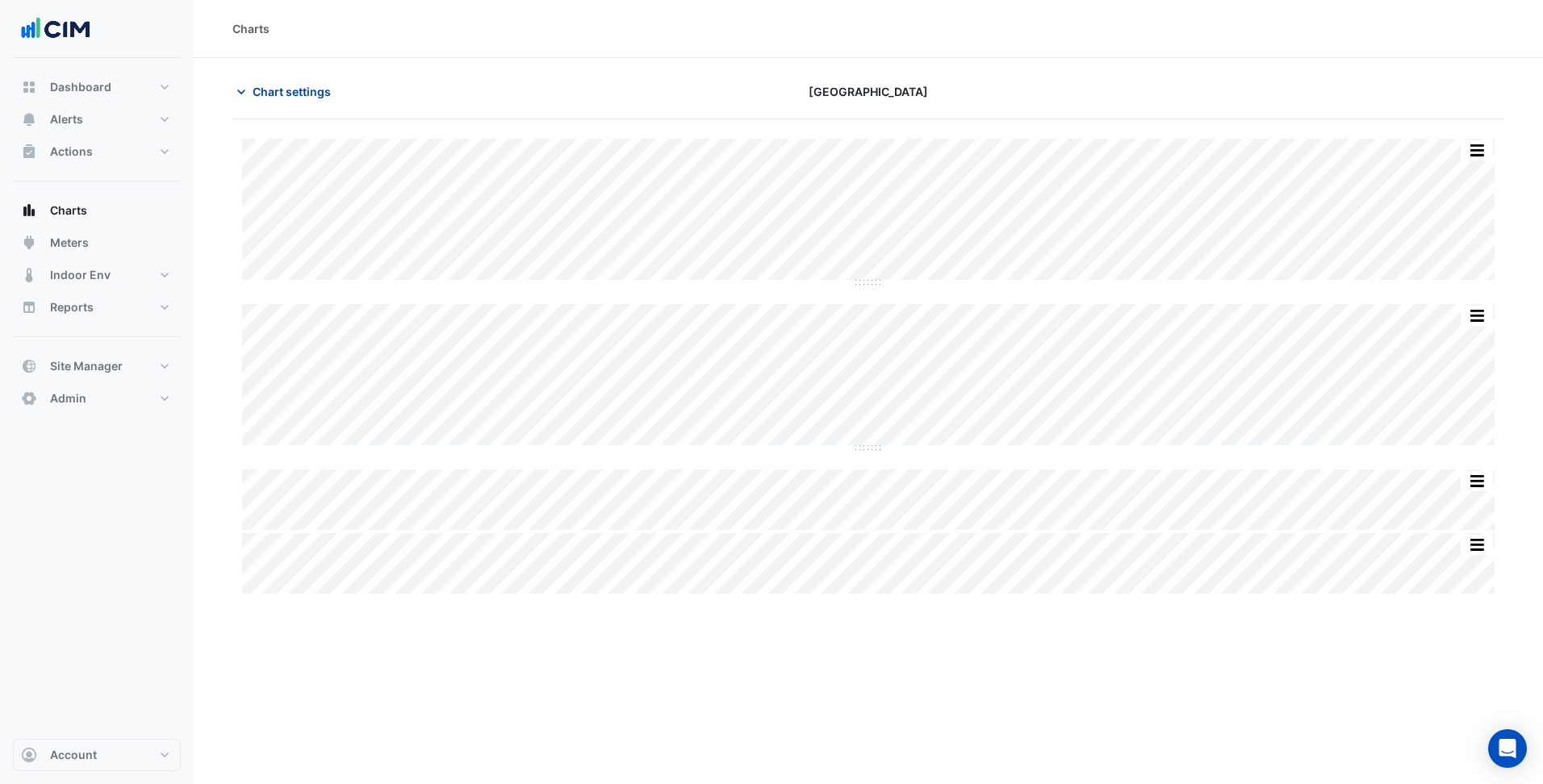
click at [314, 88] on span "Chart settings" at bounding box center [292, 91] width 78 height 17
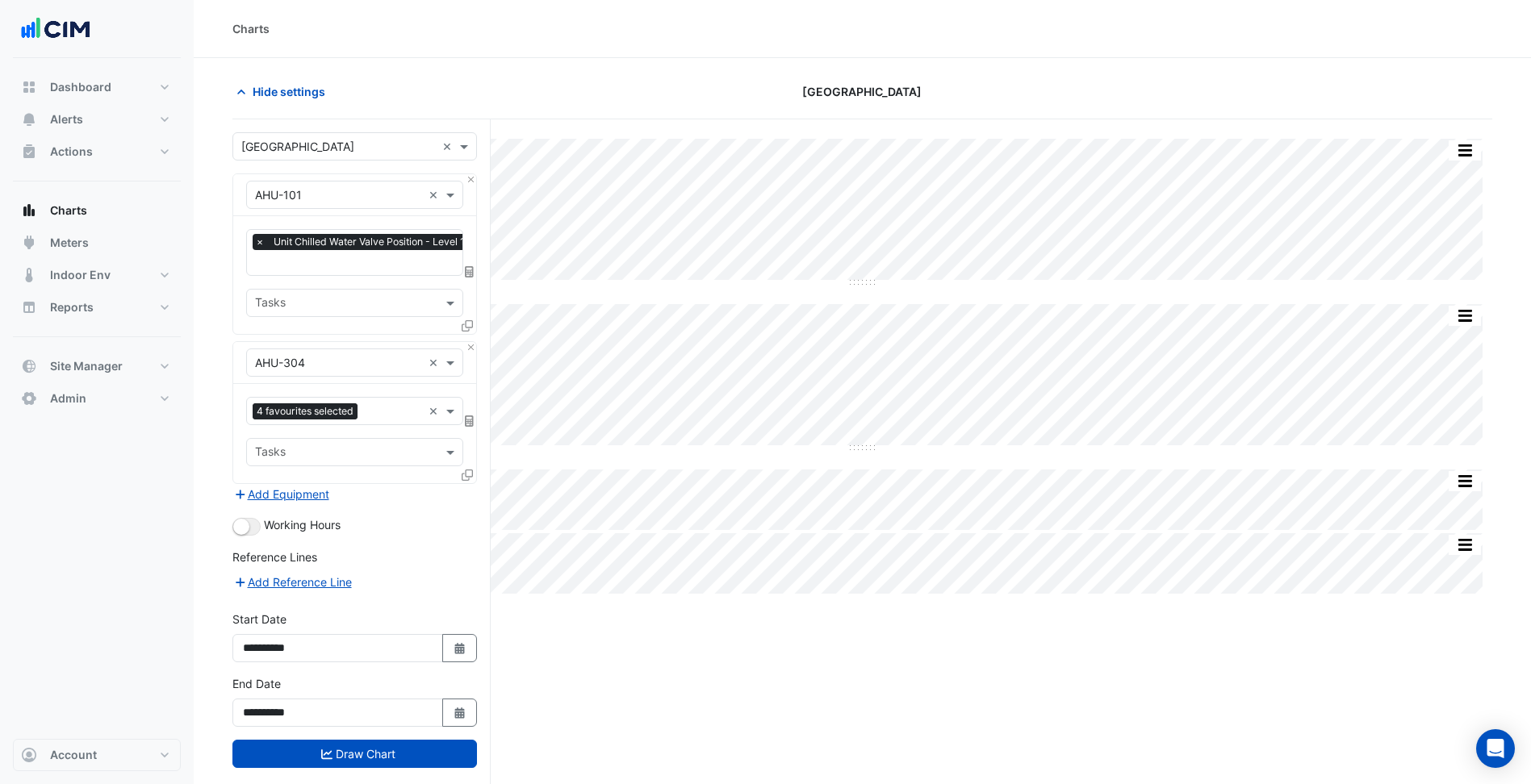
click at [470, 172] on form "Select a Site × Parkmore Shopping Centre × Equipment × AHU-101 × Favourites × U…" at bounding box center [354, 466] width 244 height 667
click at [472, 183] on button "Close" at bounding box center [470, 179] width 11 height 11
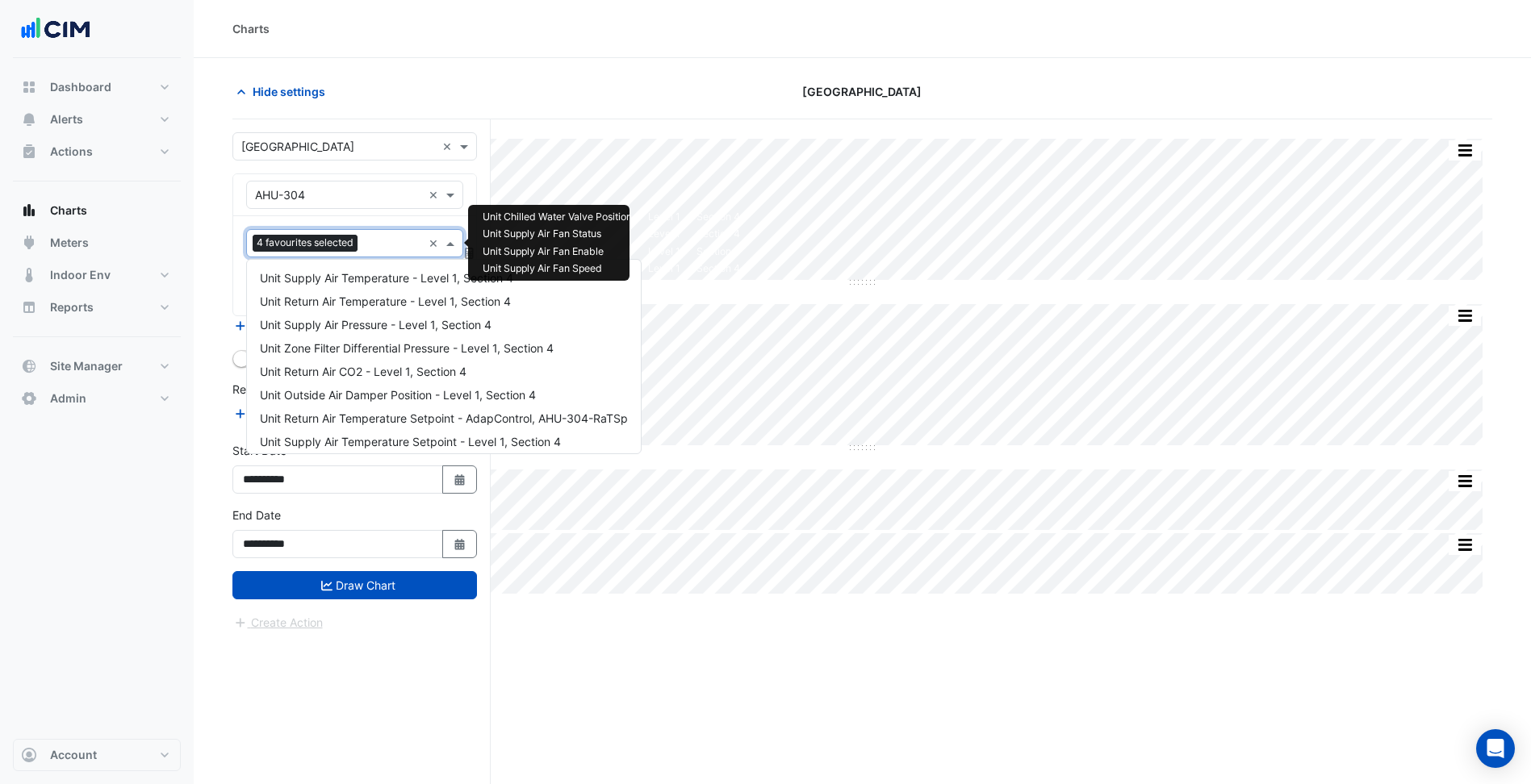
click at [386, 252] on input "text" at bounding box center [392, 244] width 58 height 17
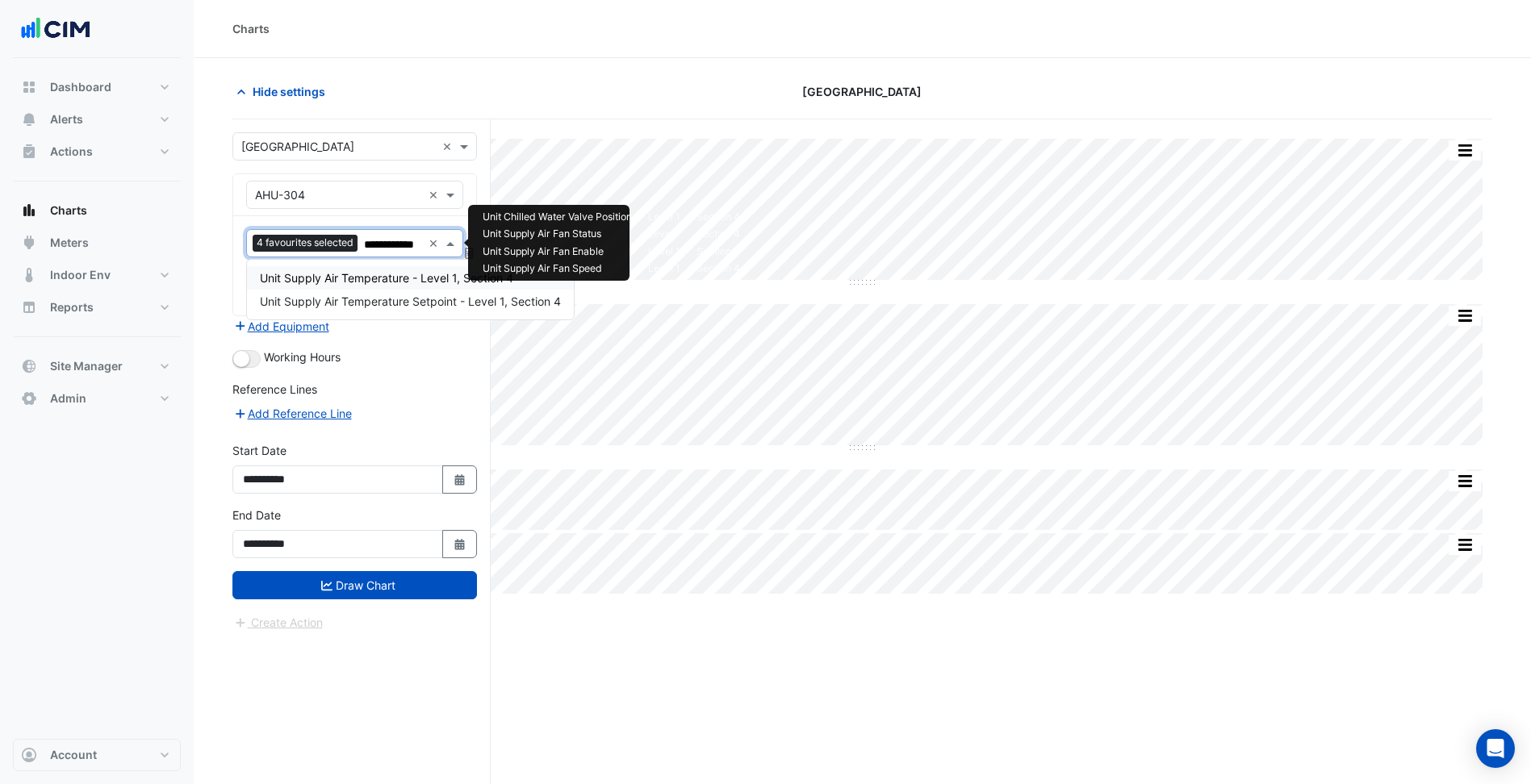
type input "**********"
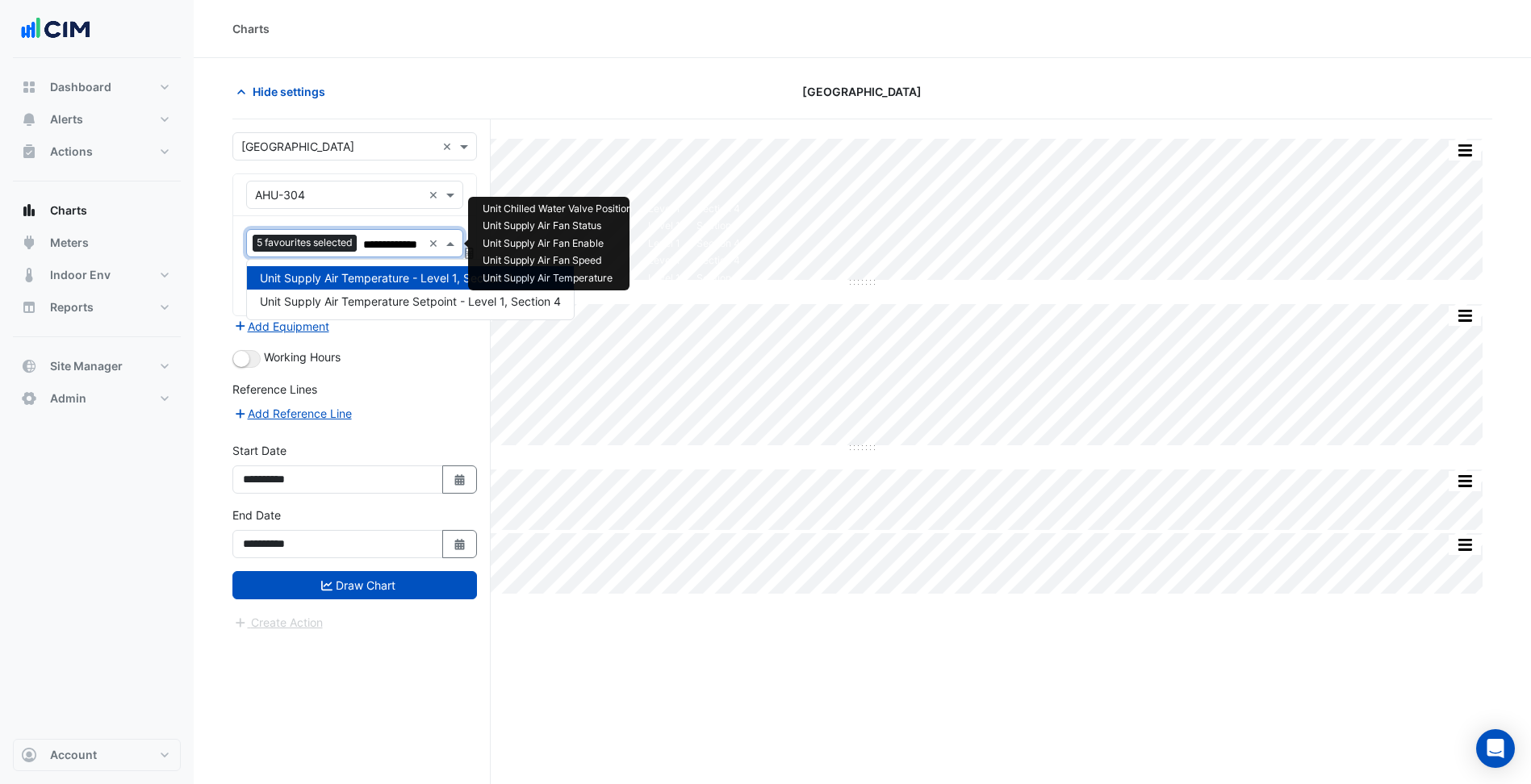
type input "**********"
click at [407, 295] on span "Unit Supply Air Temperature Setpoint - Level 1, Section 4" at bounding box center [410, 302] width 301 height 14
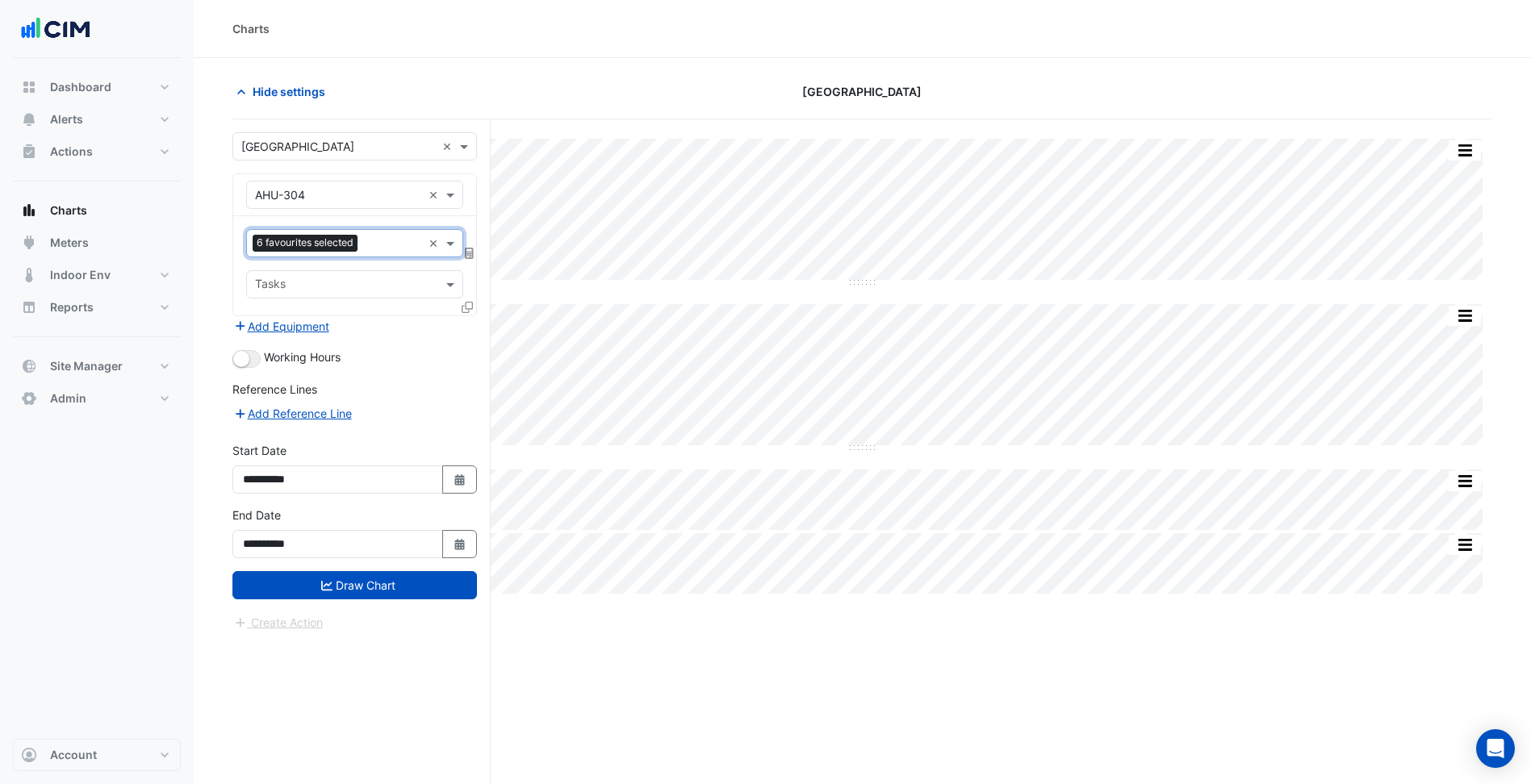
scroll to position [0, 0]
click at [236, 356] on small "button" at bounding box center [241, 359] width 16 height 16
click at [390, 569] on div "**********" at bounding box center [354, 539] width 264 height 65
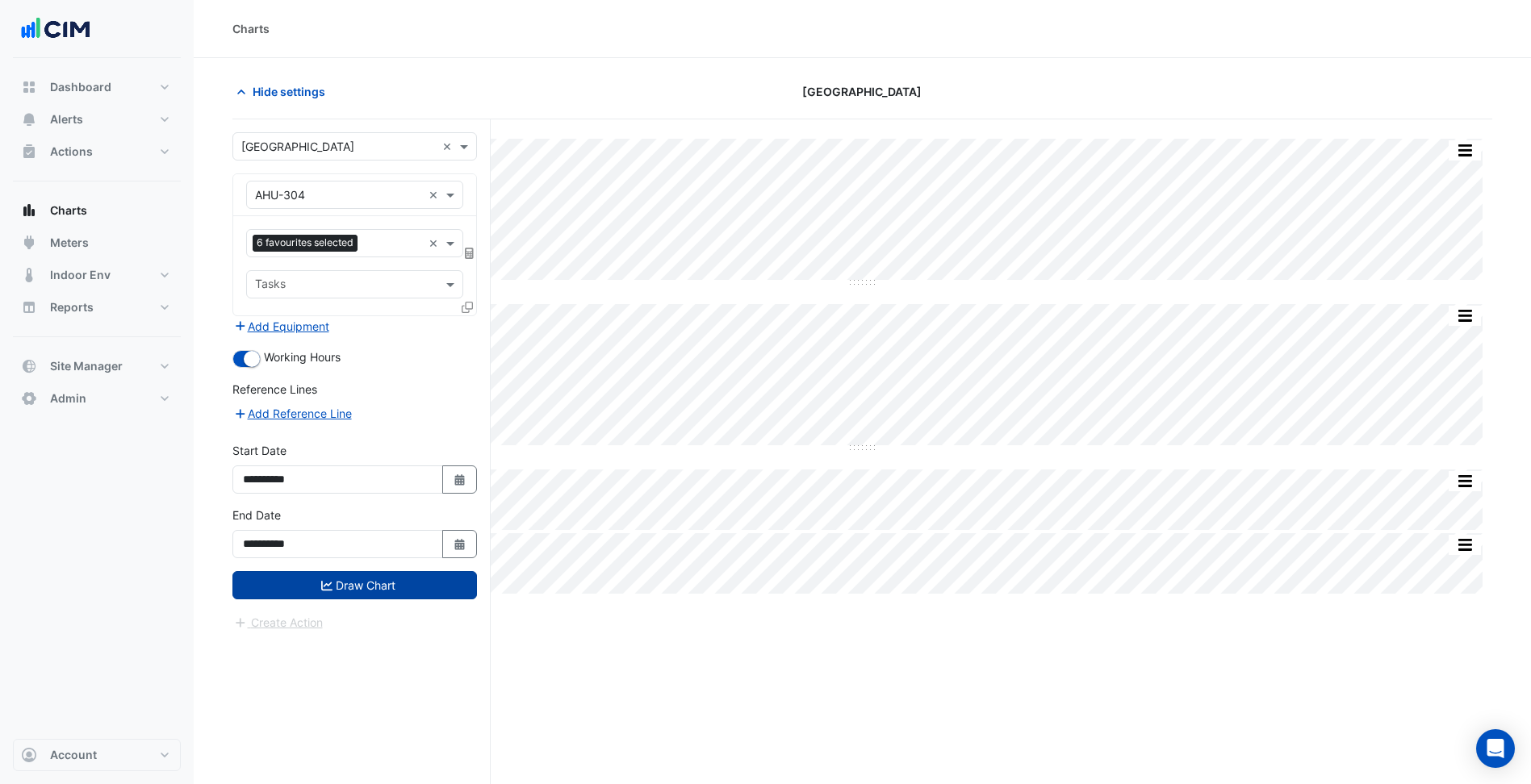
click at [399, 578] on button "Draw Chart" at bounding box center [354, 585] width 244 height 28
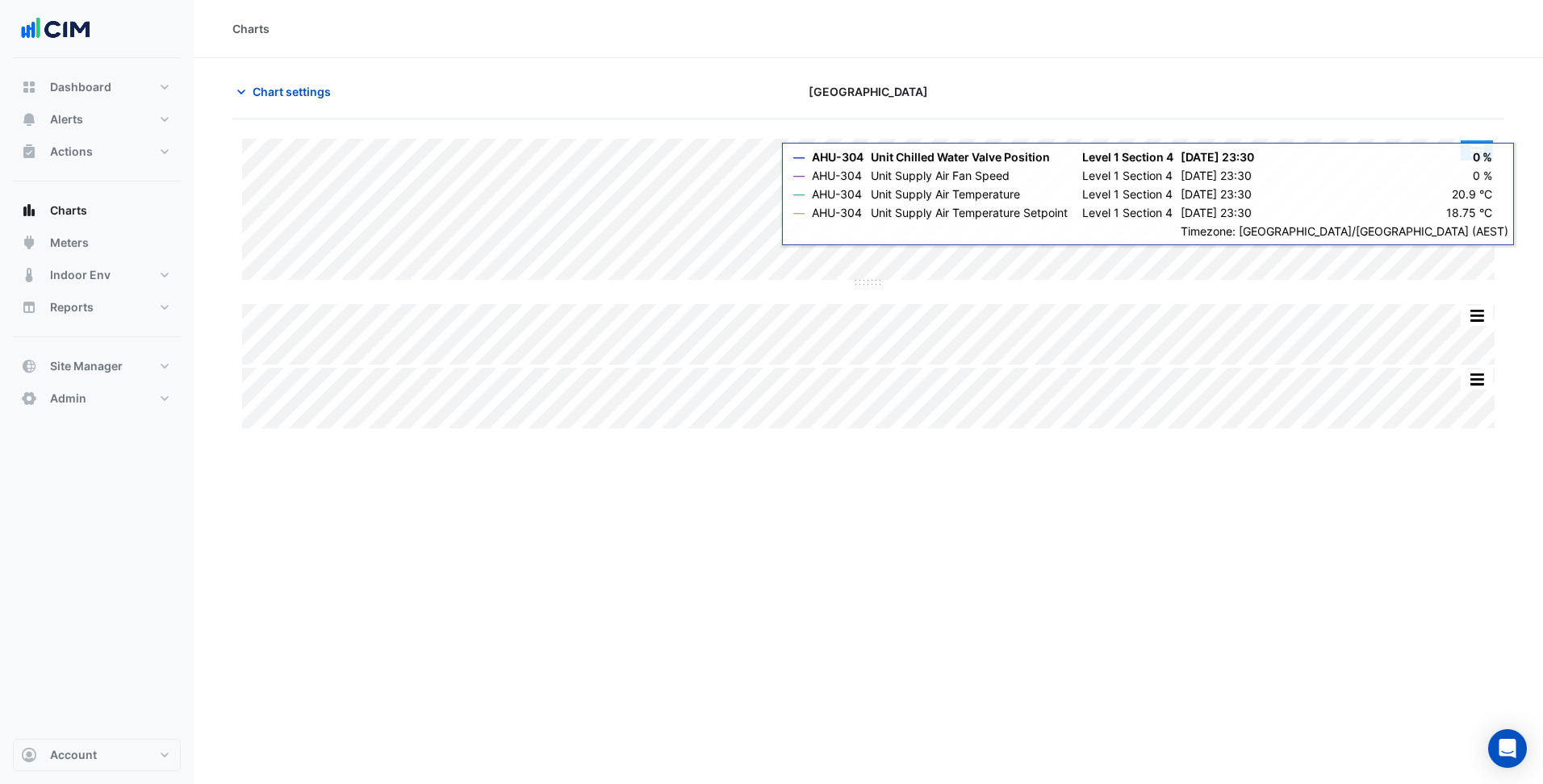
click at [1483, 150] on button "button" at bounding box center [1476, 150] width 32 height 21
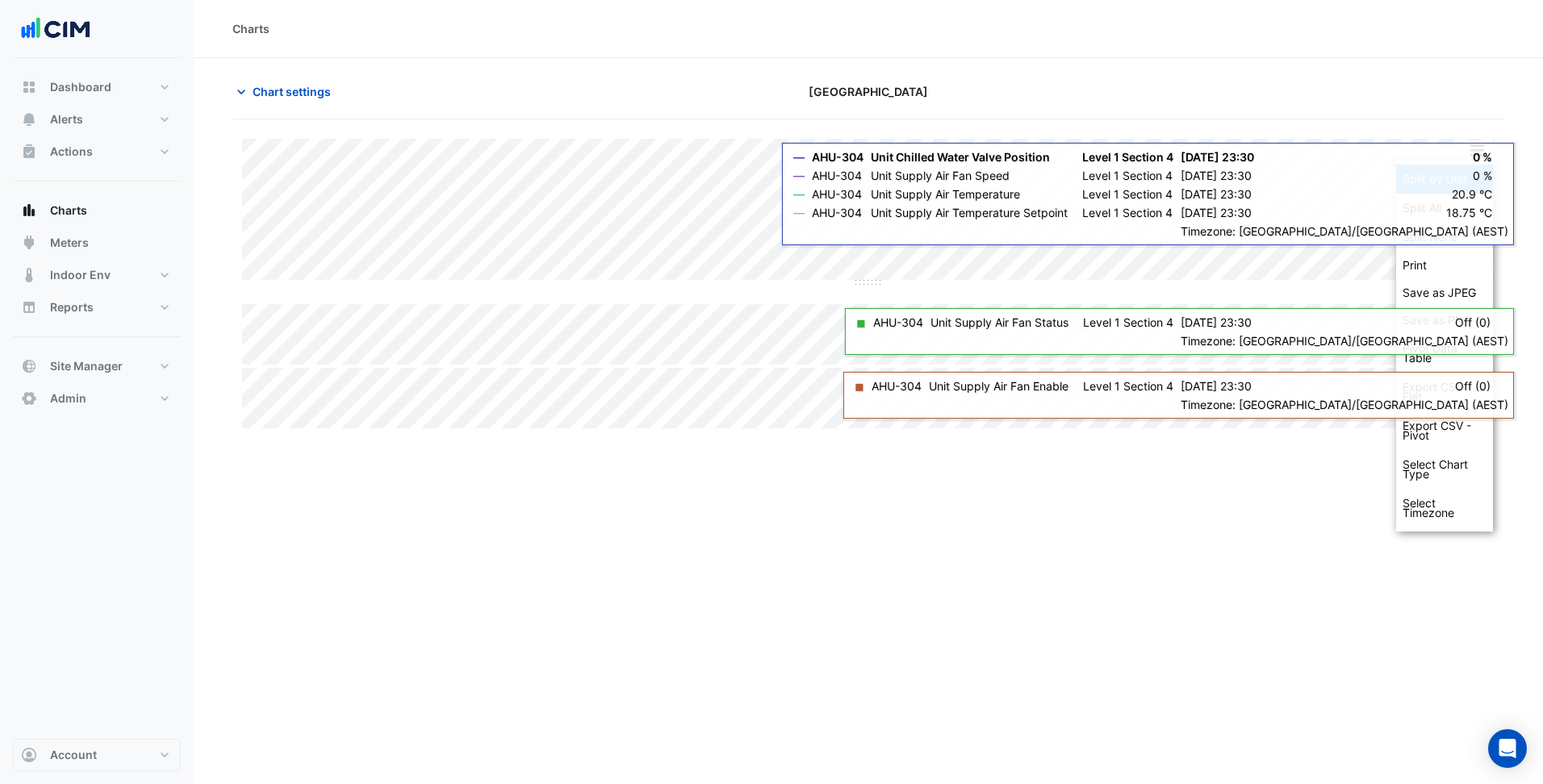
click at [1458, 168] on div "Split by Unit" at bounding box center [1444, 179] width 97 height 29
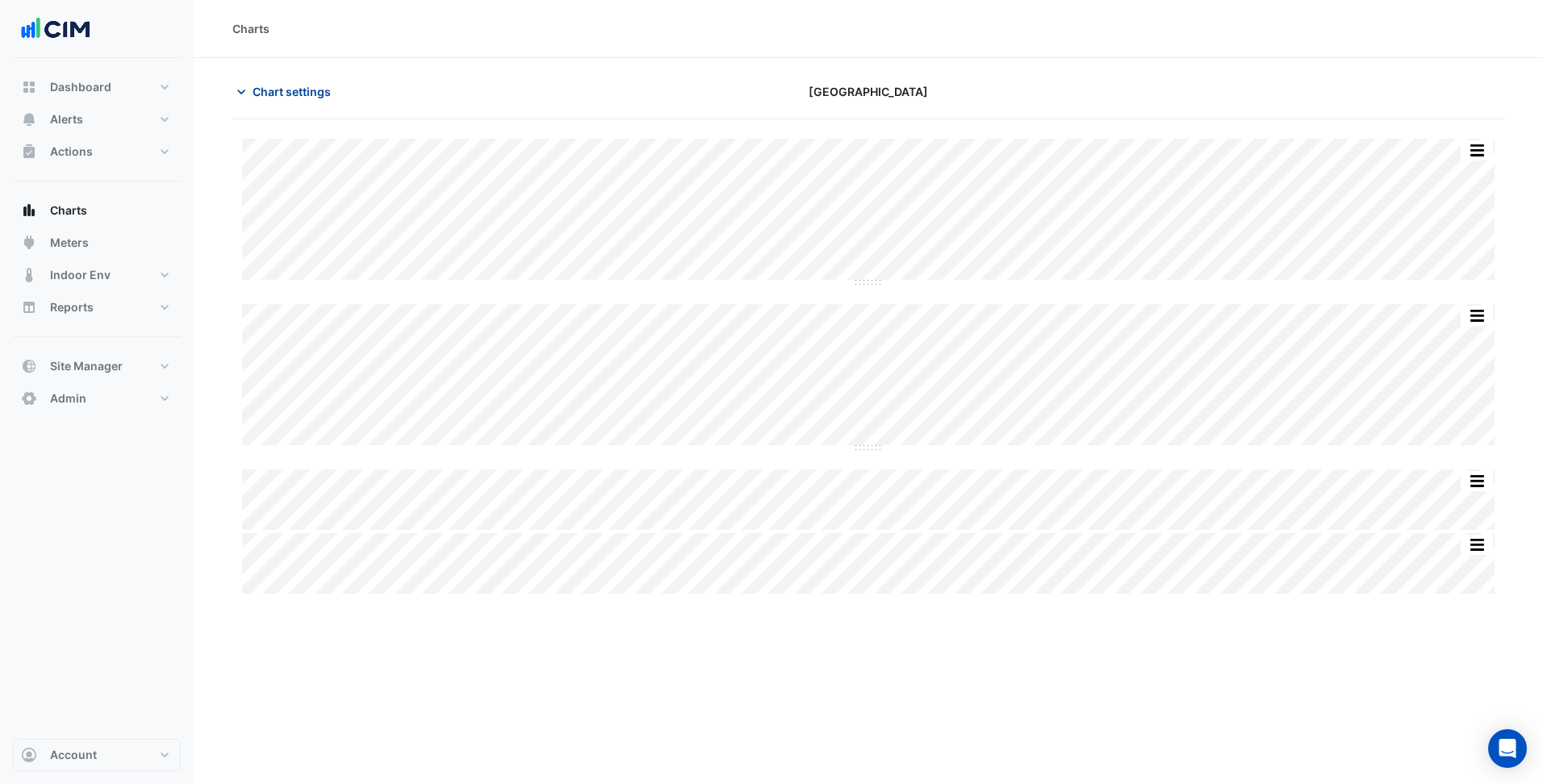
click at [284, 95] on span "Chart settings" at bounding box center [292, 91] width 78 height 17
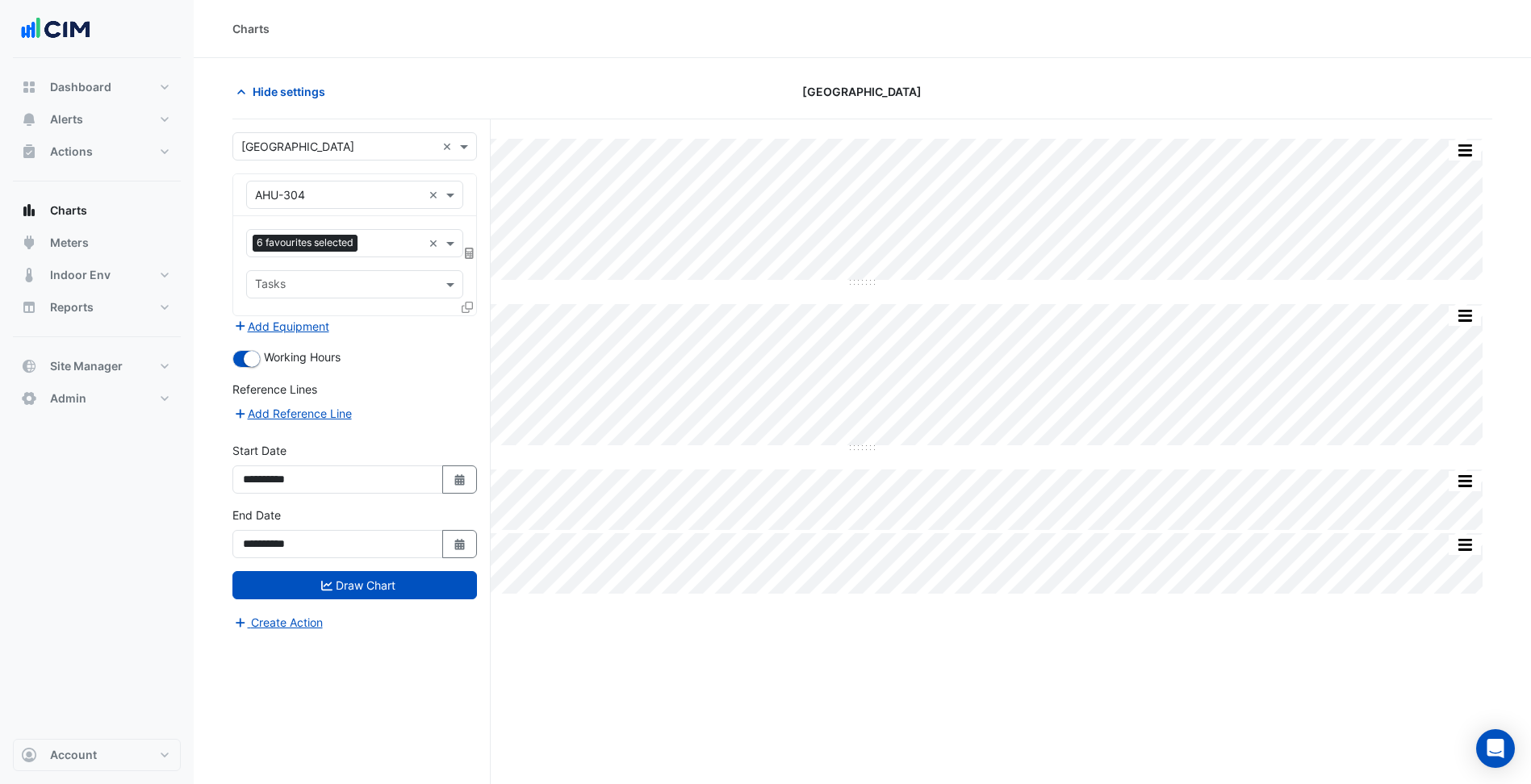
click at [378, 246] on input "text" at bounding box center [392, 244] width 57 height 17
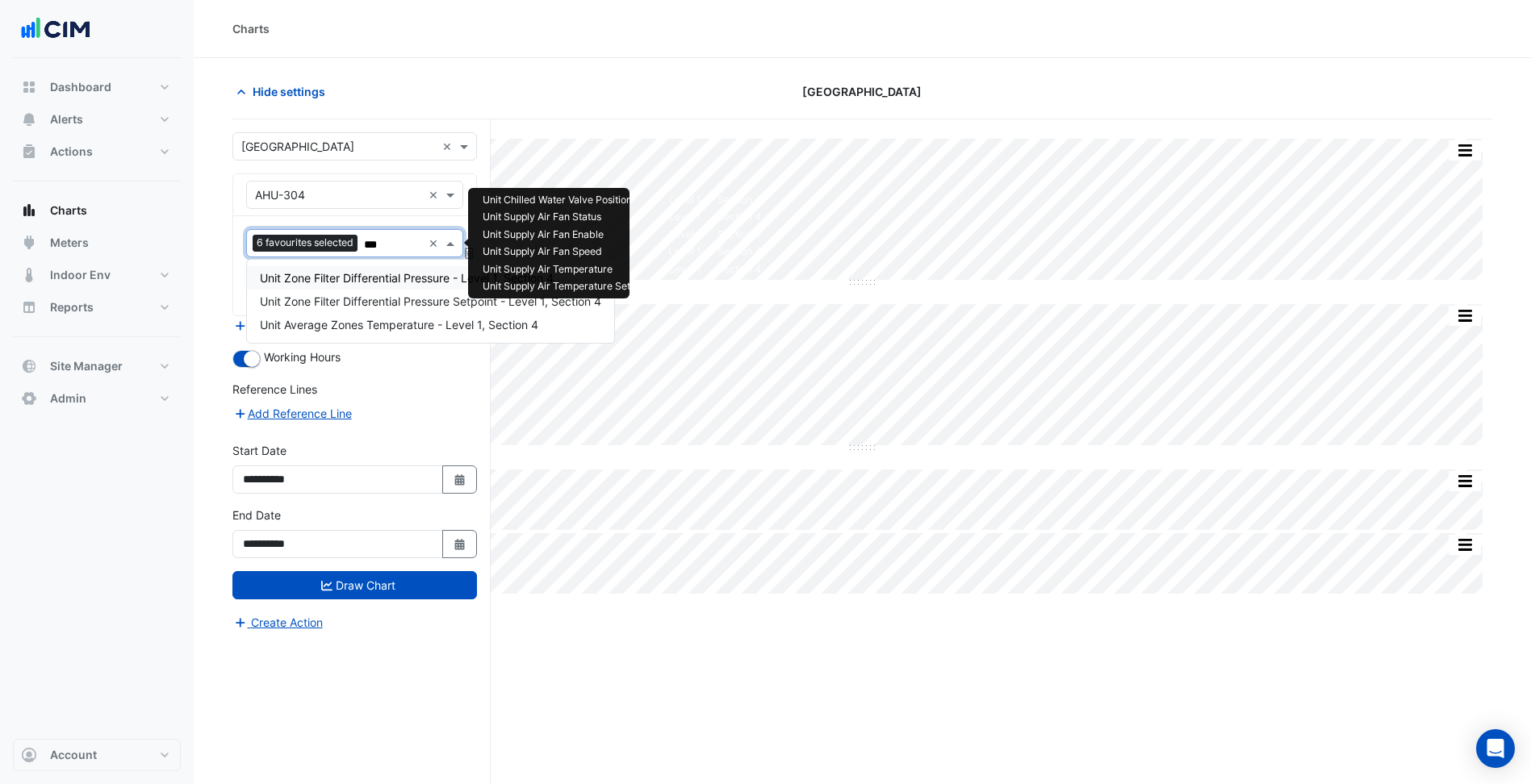
type input "****"
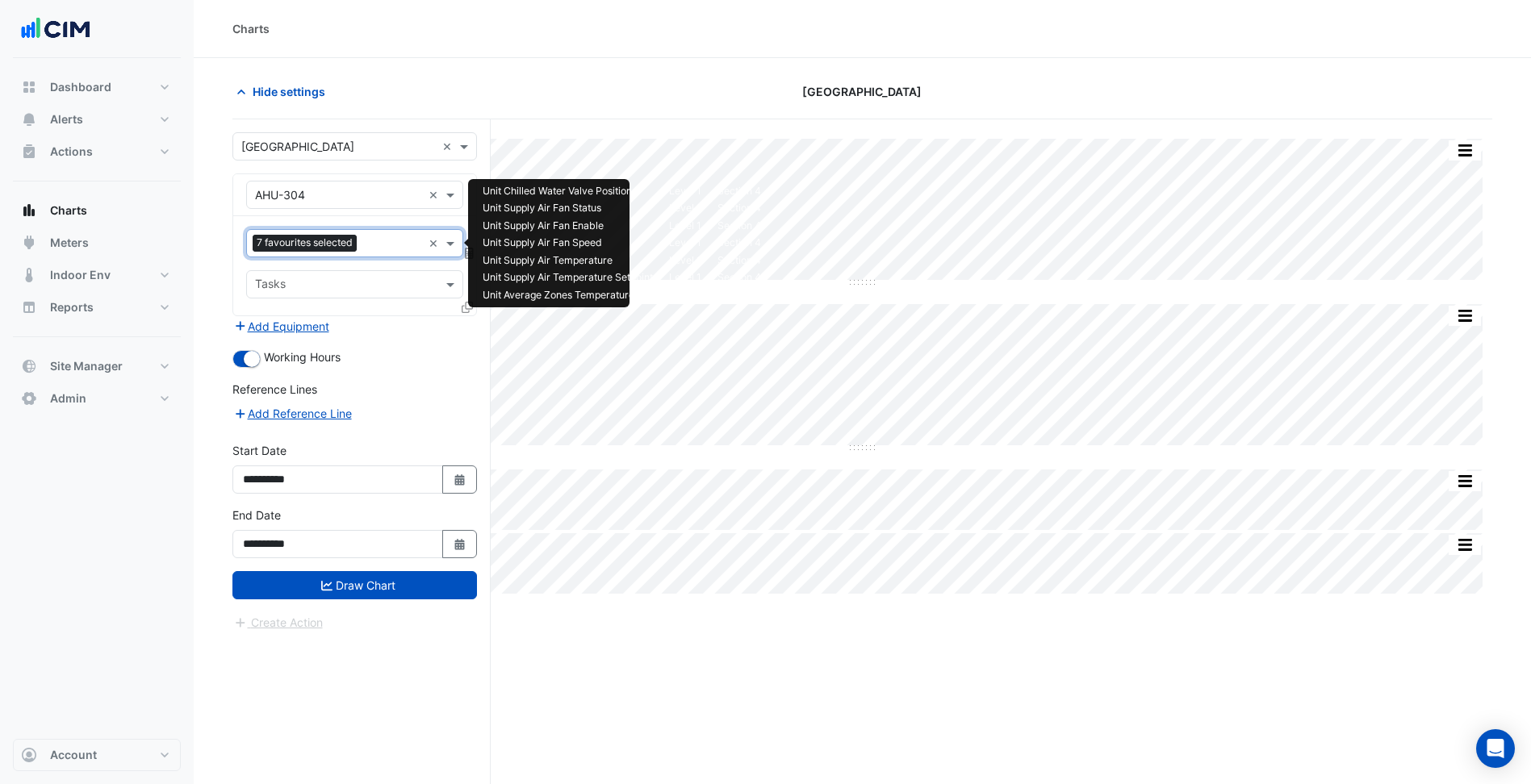
click at [373, 236] on input "text" at bounding box center [392, 244] width 57 height 17
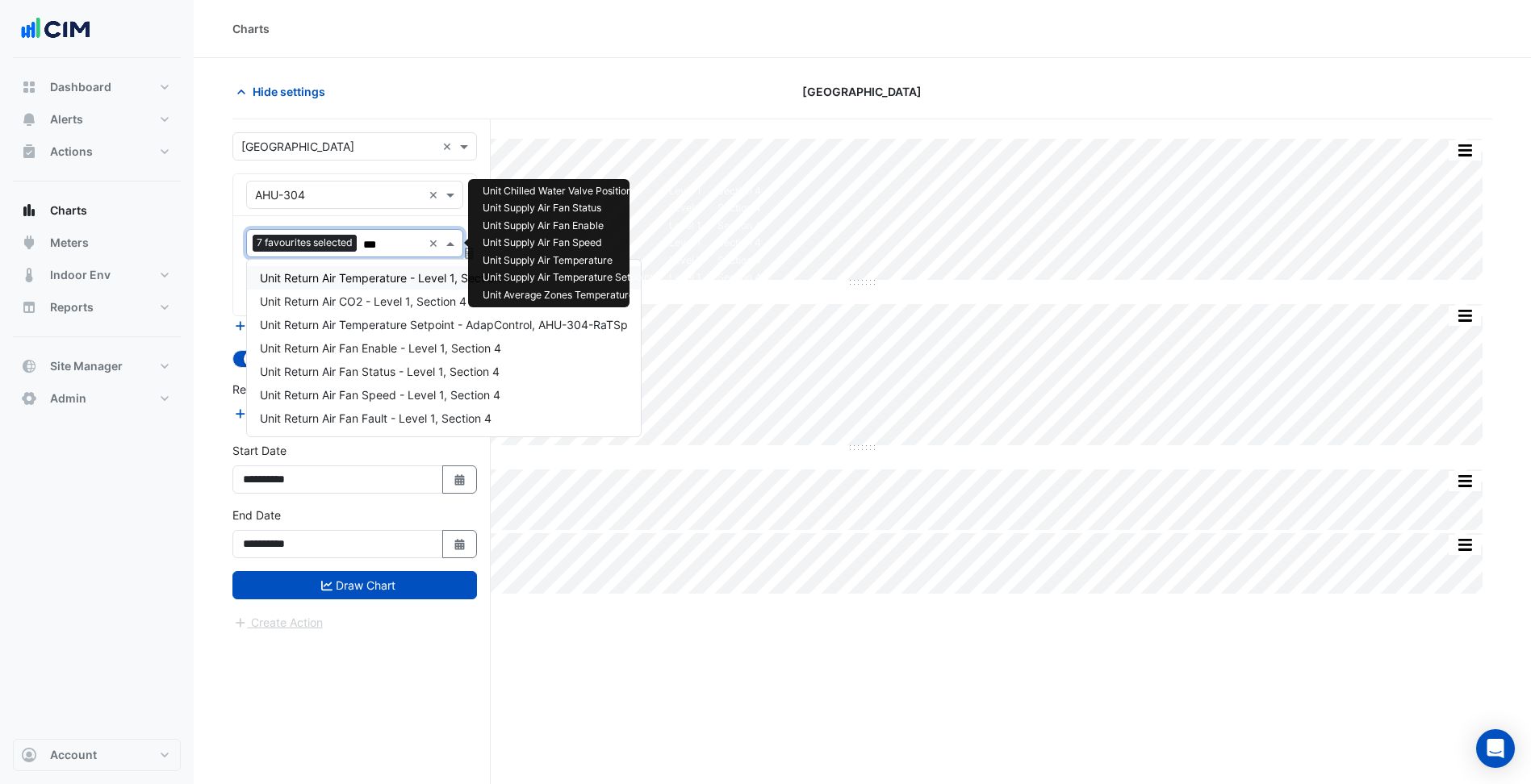
type input "****"
click at [398, 282] on span "Unit Return Air Temperature - Level 1, Section 4" at bounding box center [385, 278] width 251 height 14
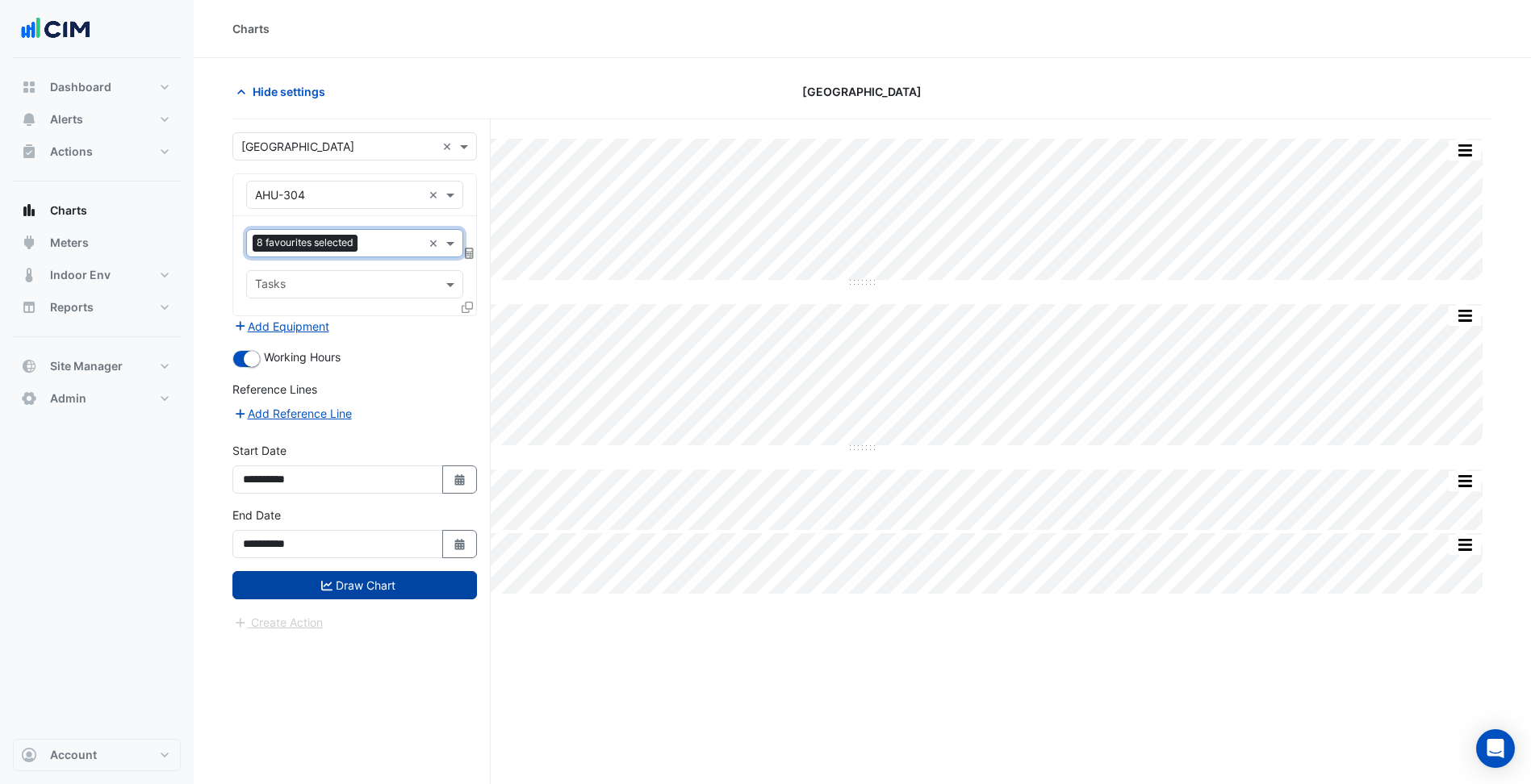
click at [395, 587] on button "Draw Chart" at bounding box center [354, 585] width 244 height 28
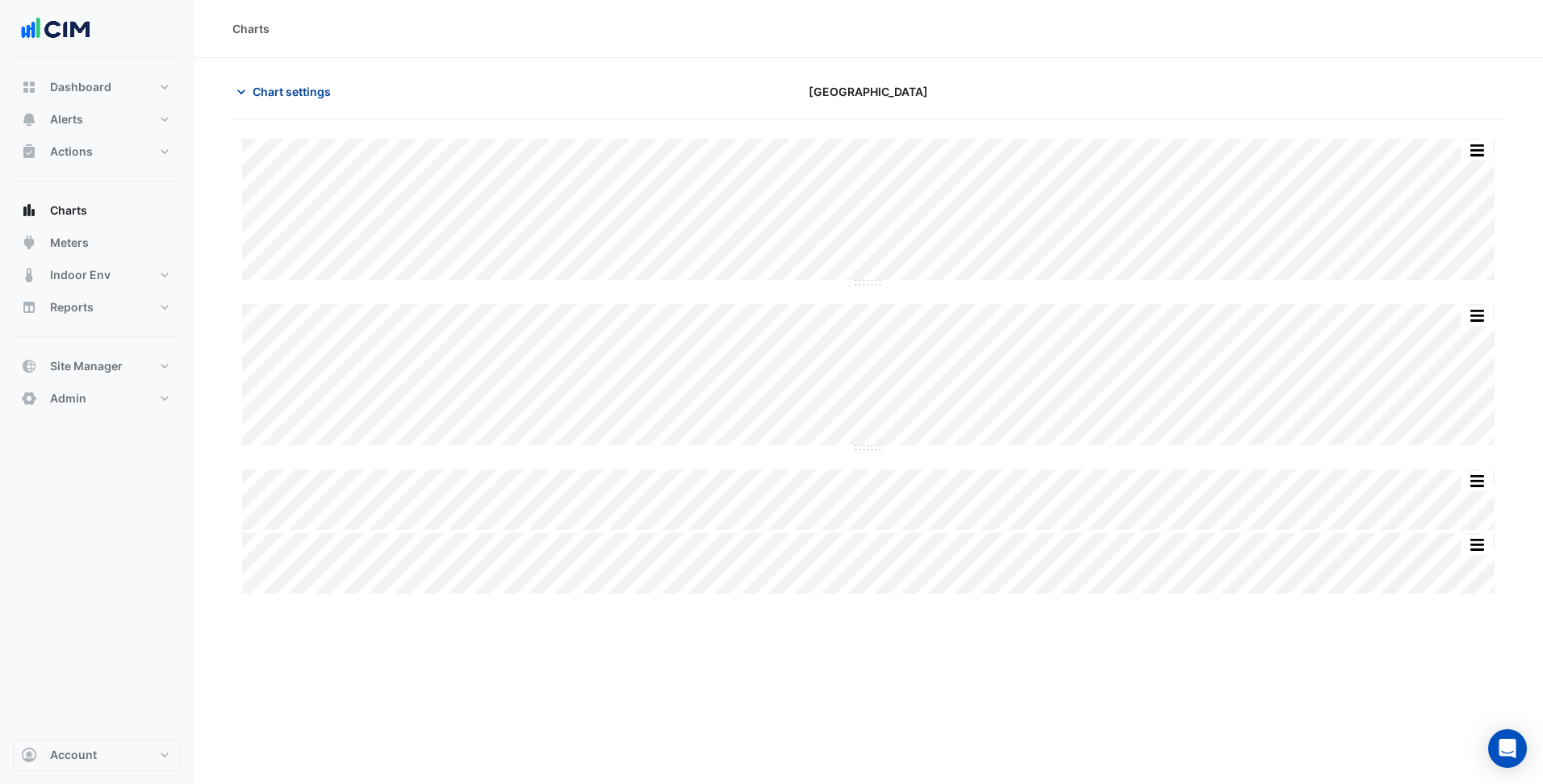
click at [307, 94] on span "Chart settings" at bounding box center [292, 91] width 78 height 17
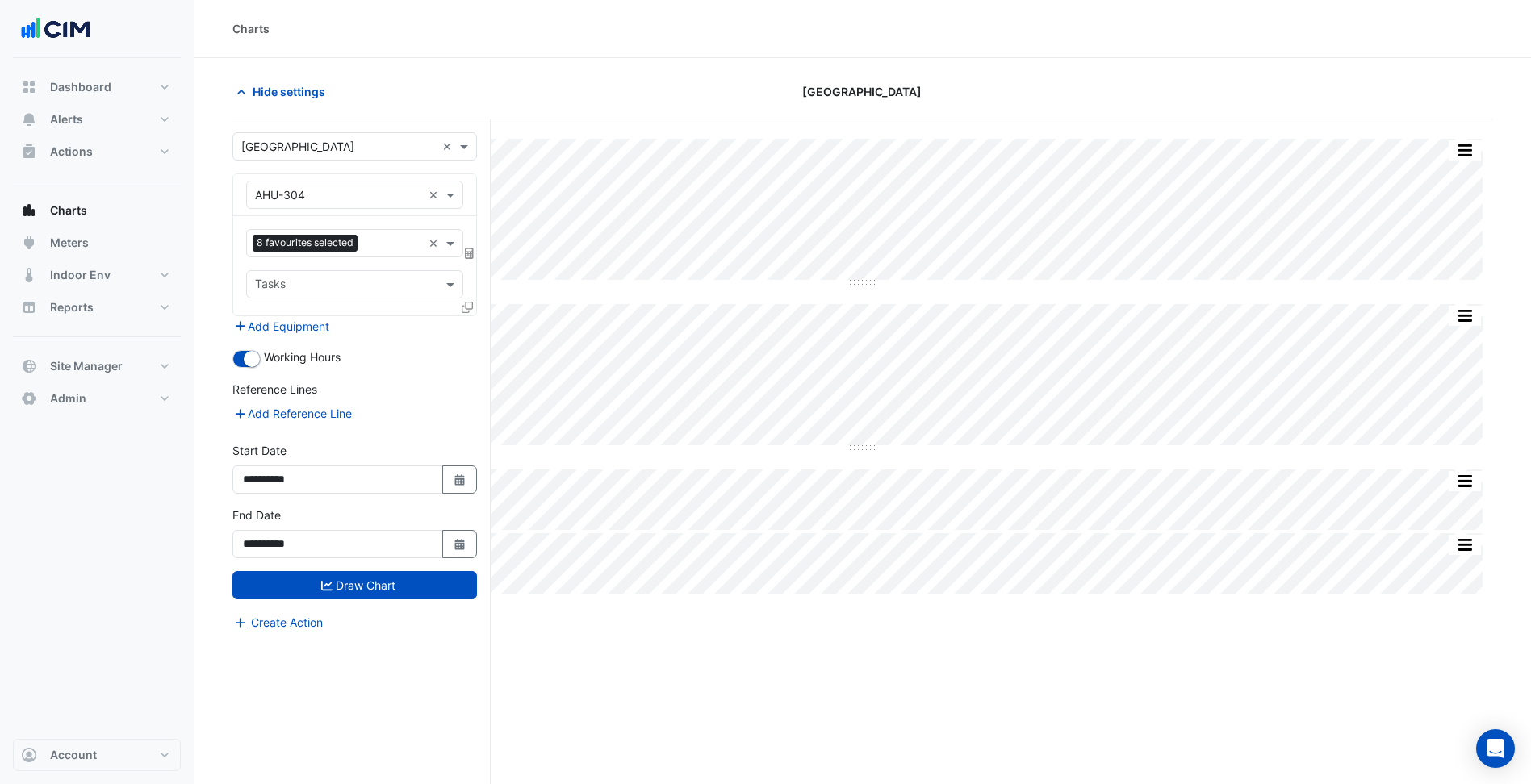
click at [355, 239] on span "8 favourites selected" at bounding box center [305, 243] width 105 height 16
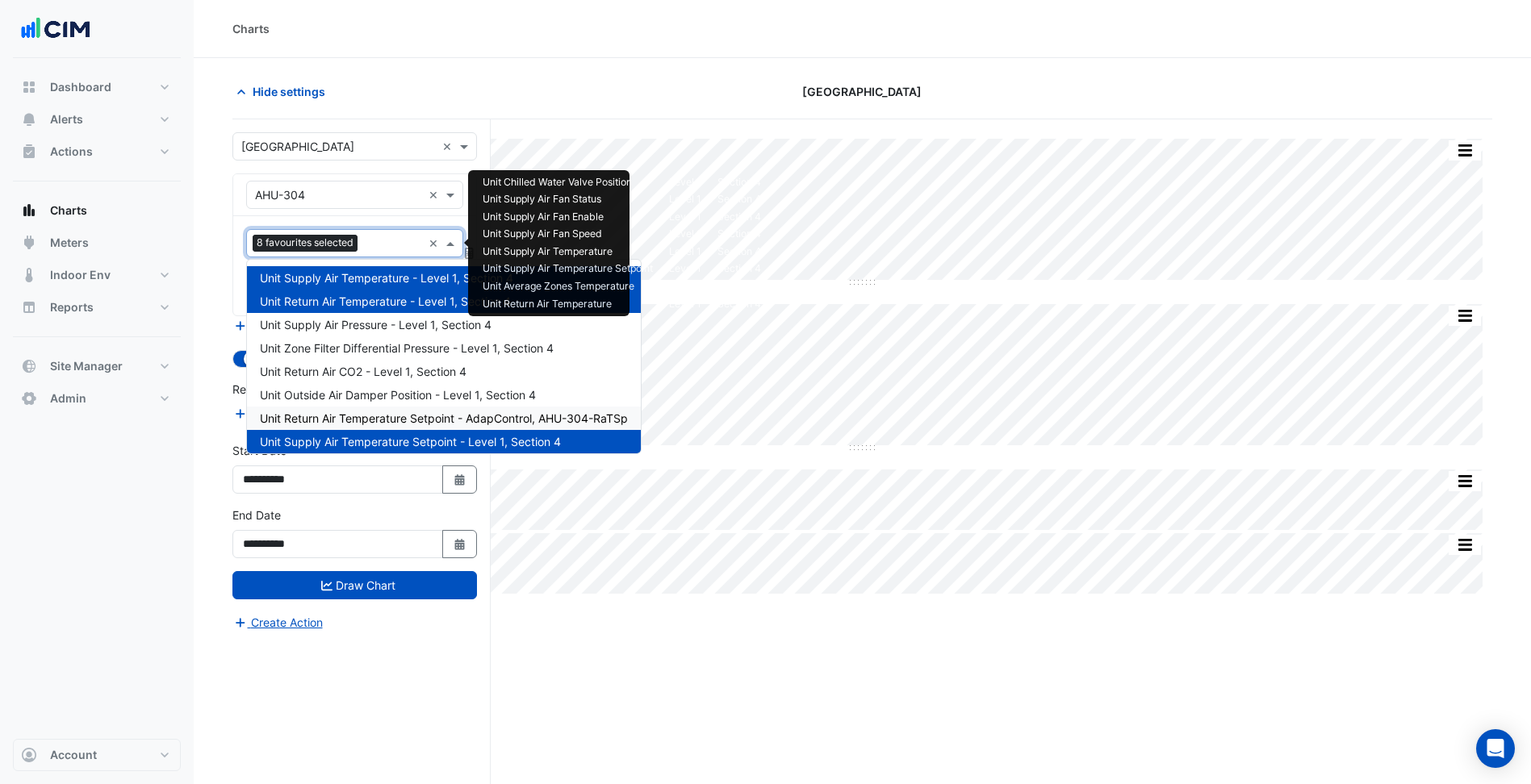
click at [479, 420] on span "Unit Return Air Temperature Setpoint - AdapControl, AHU-304-RaTSp" at bounding box center [443, 418] width 368 height 14
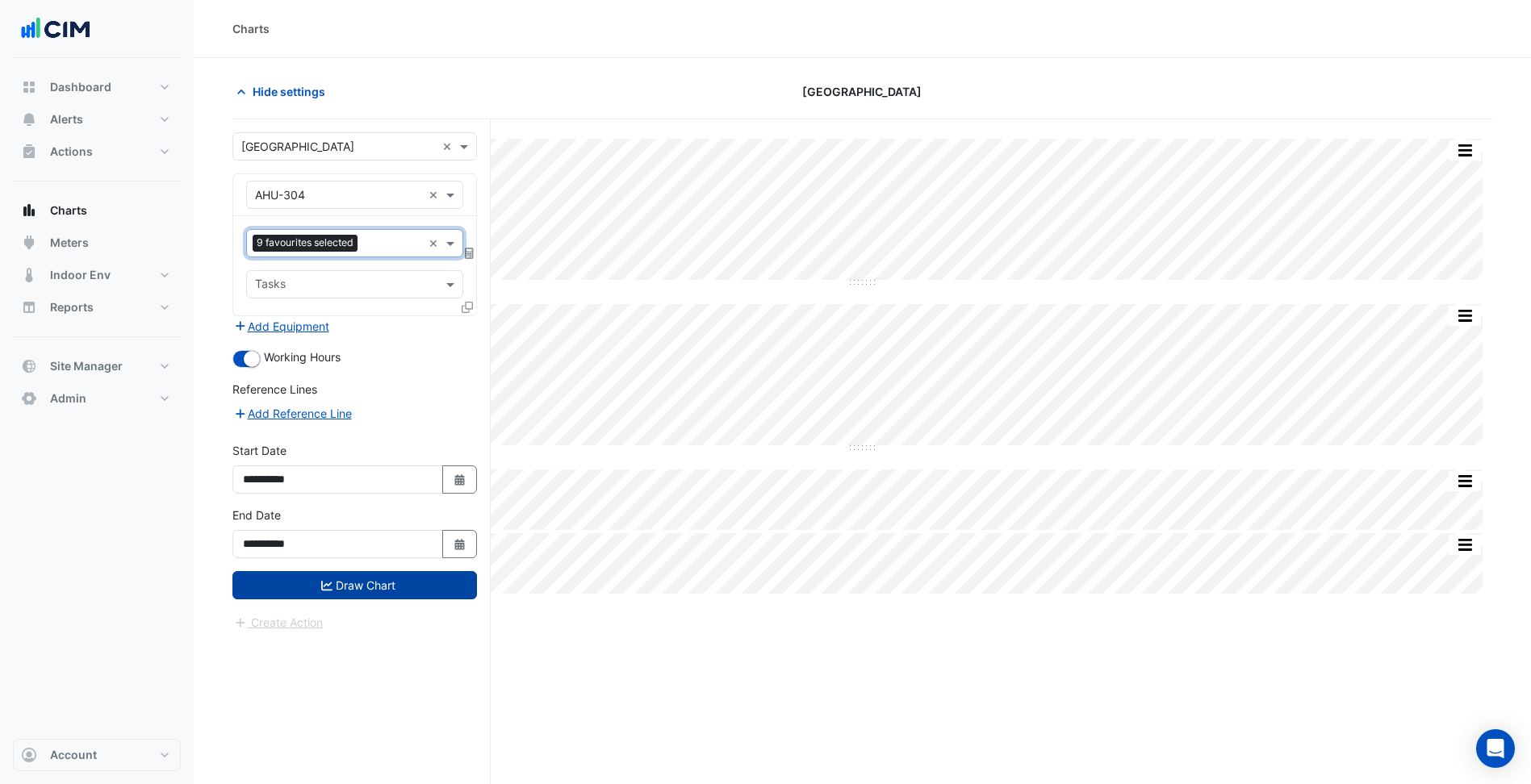
click at [380, 582] on button "Draw Chart" at bounding box center [354, 585] width 244 height 28
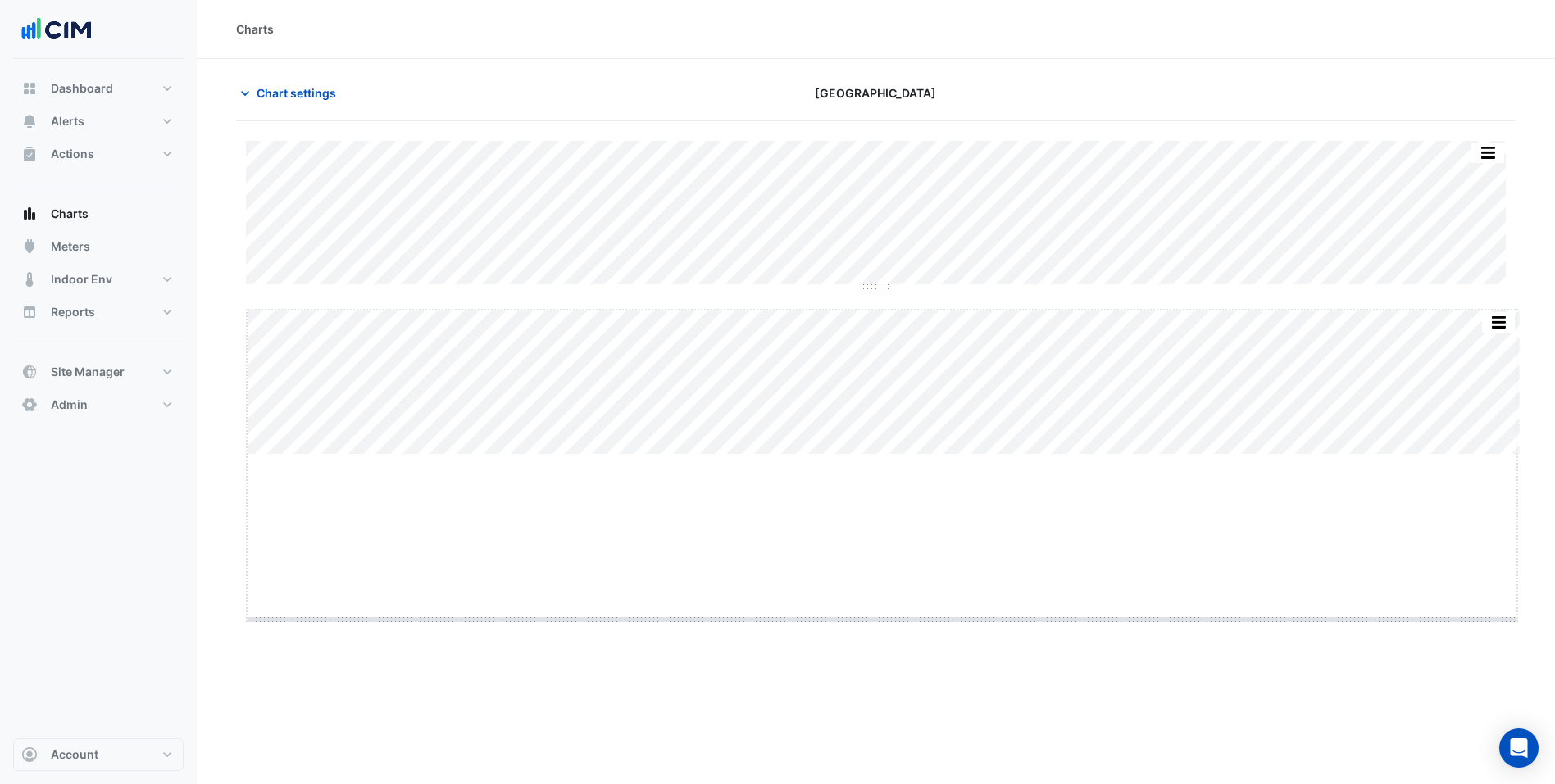
drag, startPoint x: 888, startPoint y: 456, endPoint x: 848, endPoint y: 620, distance: 168.8
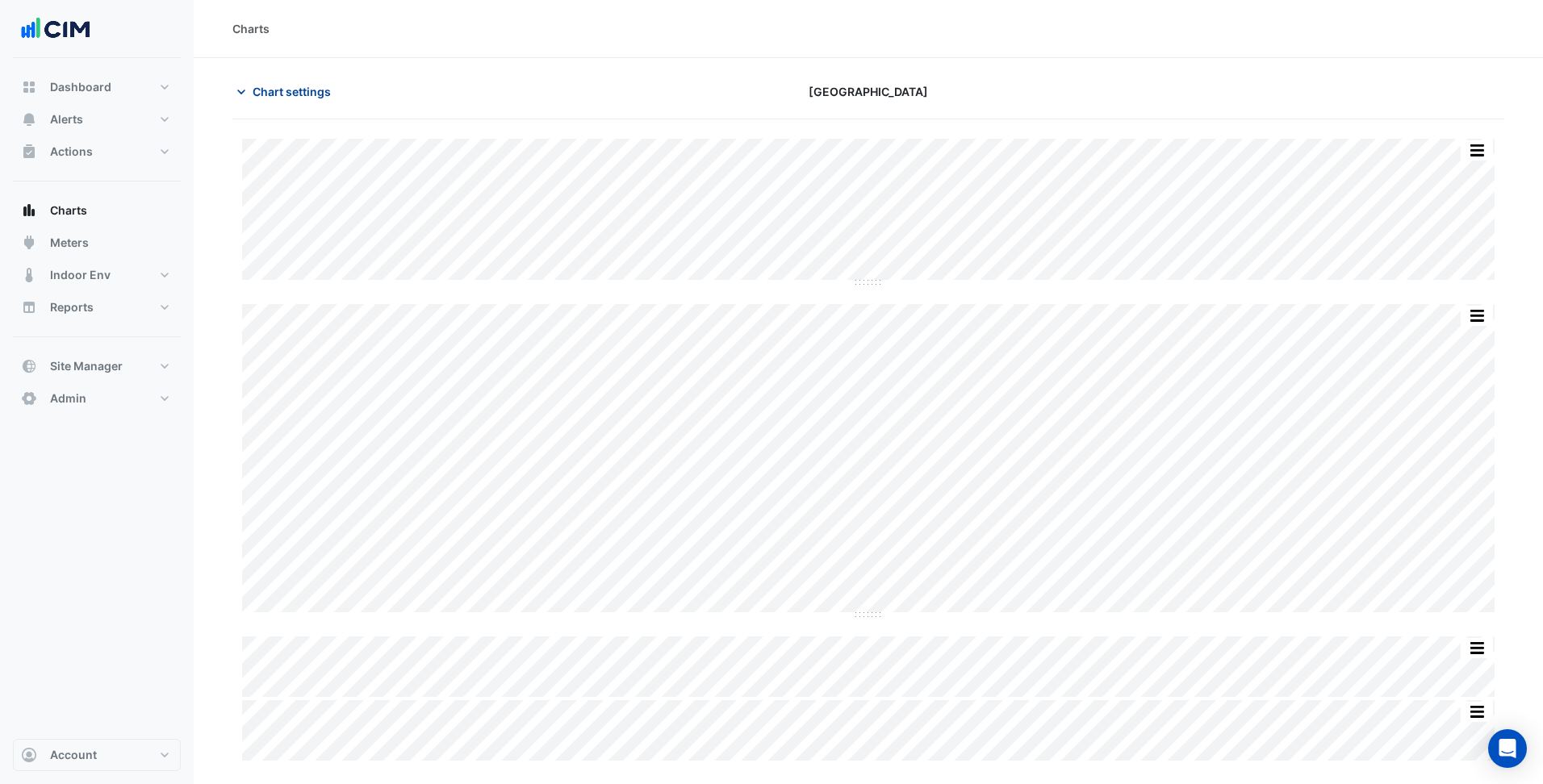
click at [325, 90] on span "Chart settings" at bounding box center [292, 91] width 78 height 17
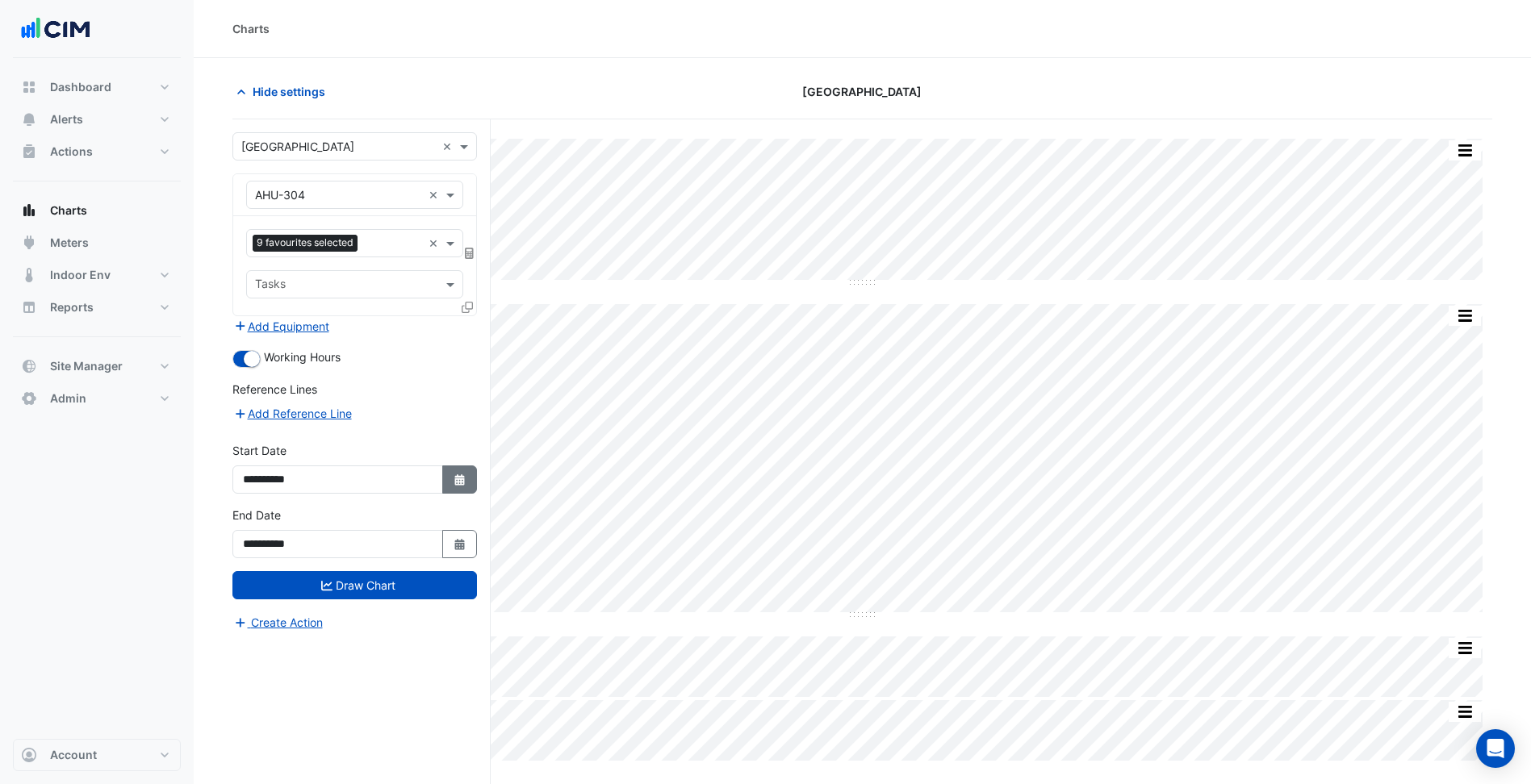
click at [466, 466] on button "Select Date" at bounding box center [460, 479] width 35 height 28
select select "*"
select select "****"
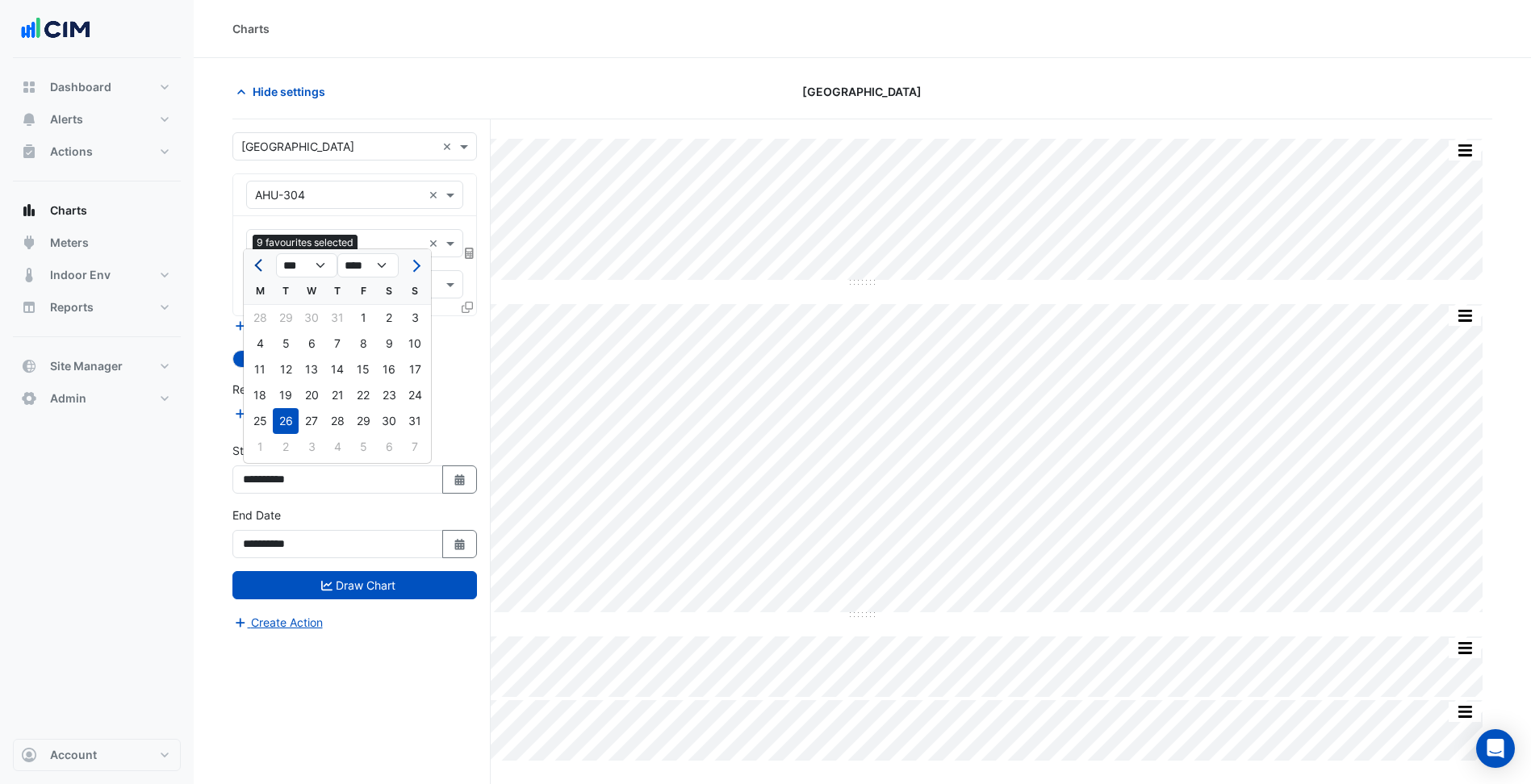
click at [255, 271] on button "Previous month" at bounding box center [260, 266] width 20 height 25
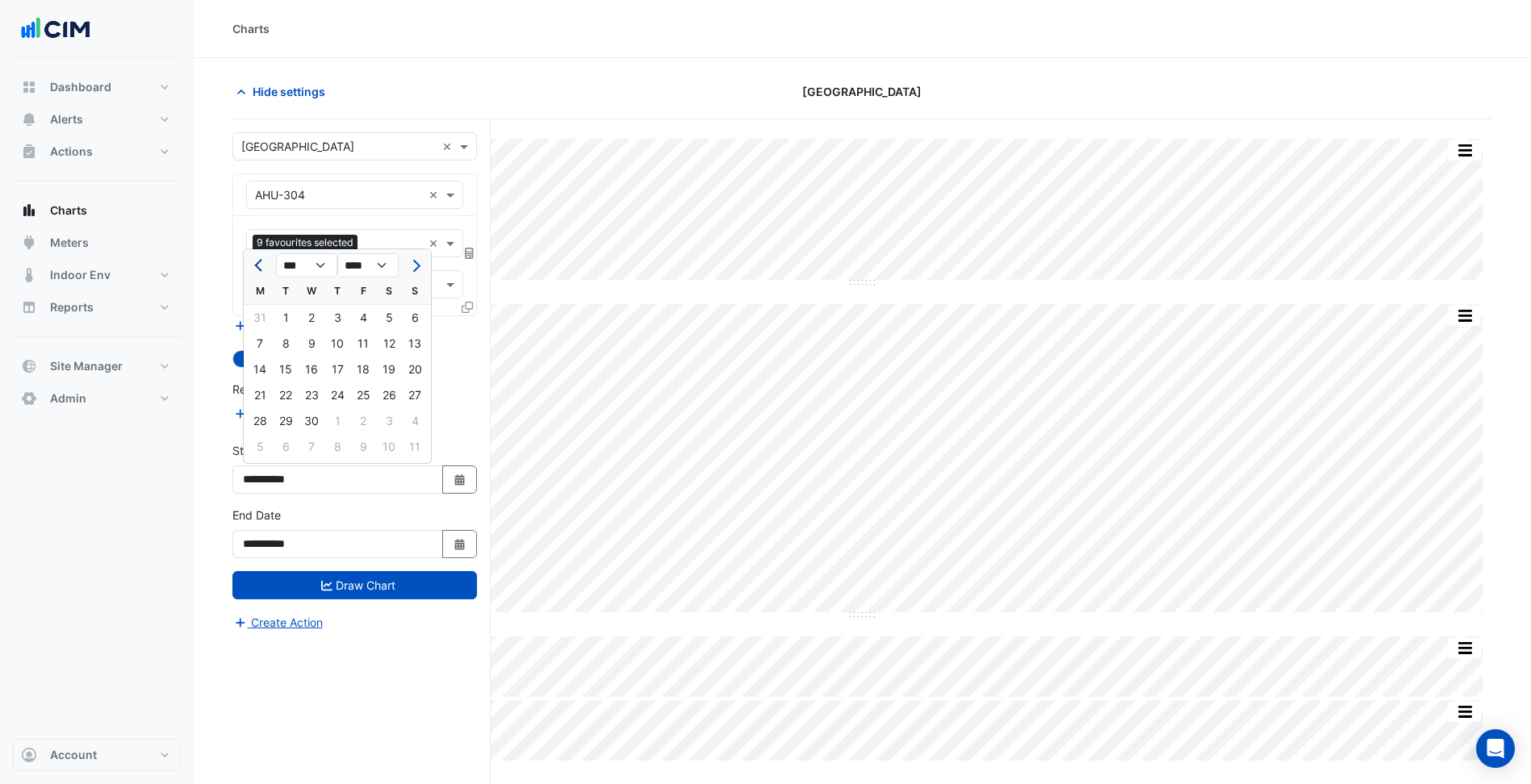
click at [255, 271] on button "Previous month" at bounding box center [260, 266] width 20 height 25
select select "**"
select select "****"
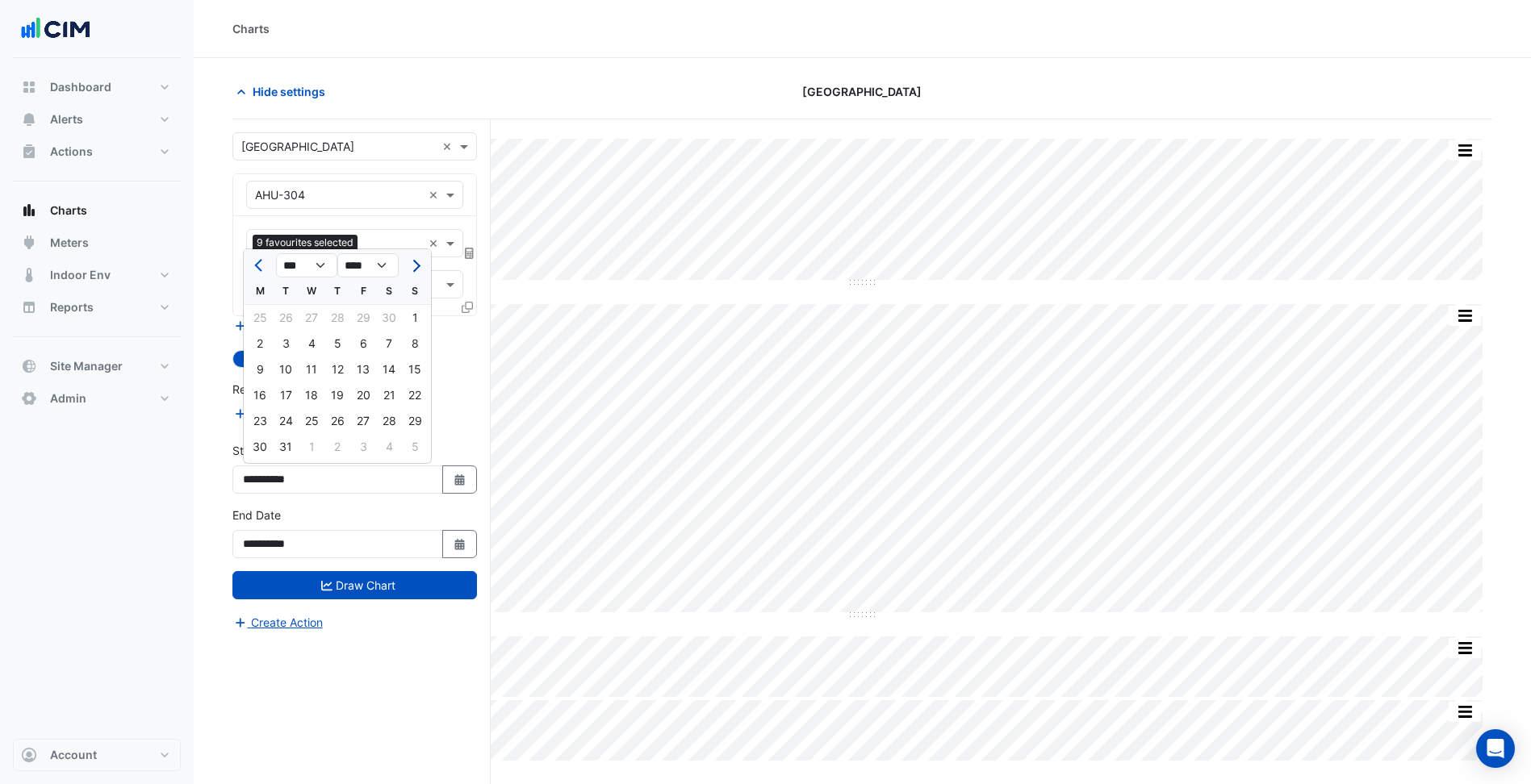
click at [419, 260] on button "Next month" at bounding box center [415, 266] width 20 height 25
select select "*"
select select "****"
click at [297, 318] on div "31" at bounding box center [285, 318] width 25 height 25
type input "**********"
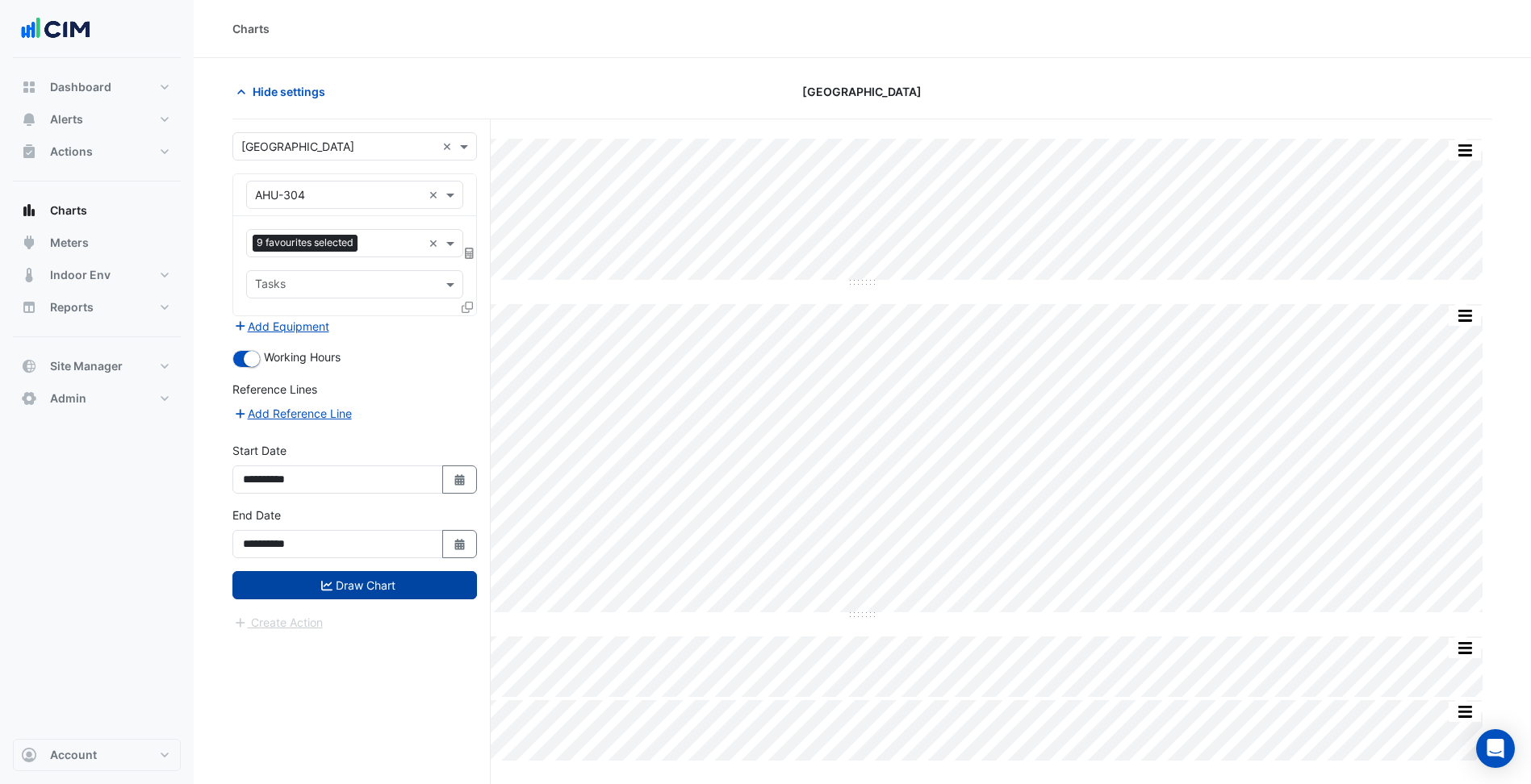
click at [372, 594] on button "Draw Chart" at bounding box center [354, 585] width 244 height 28
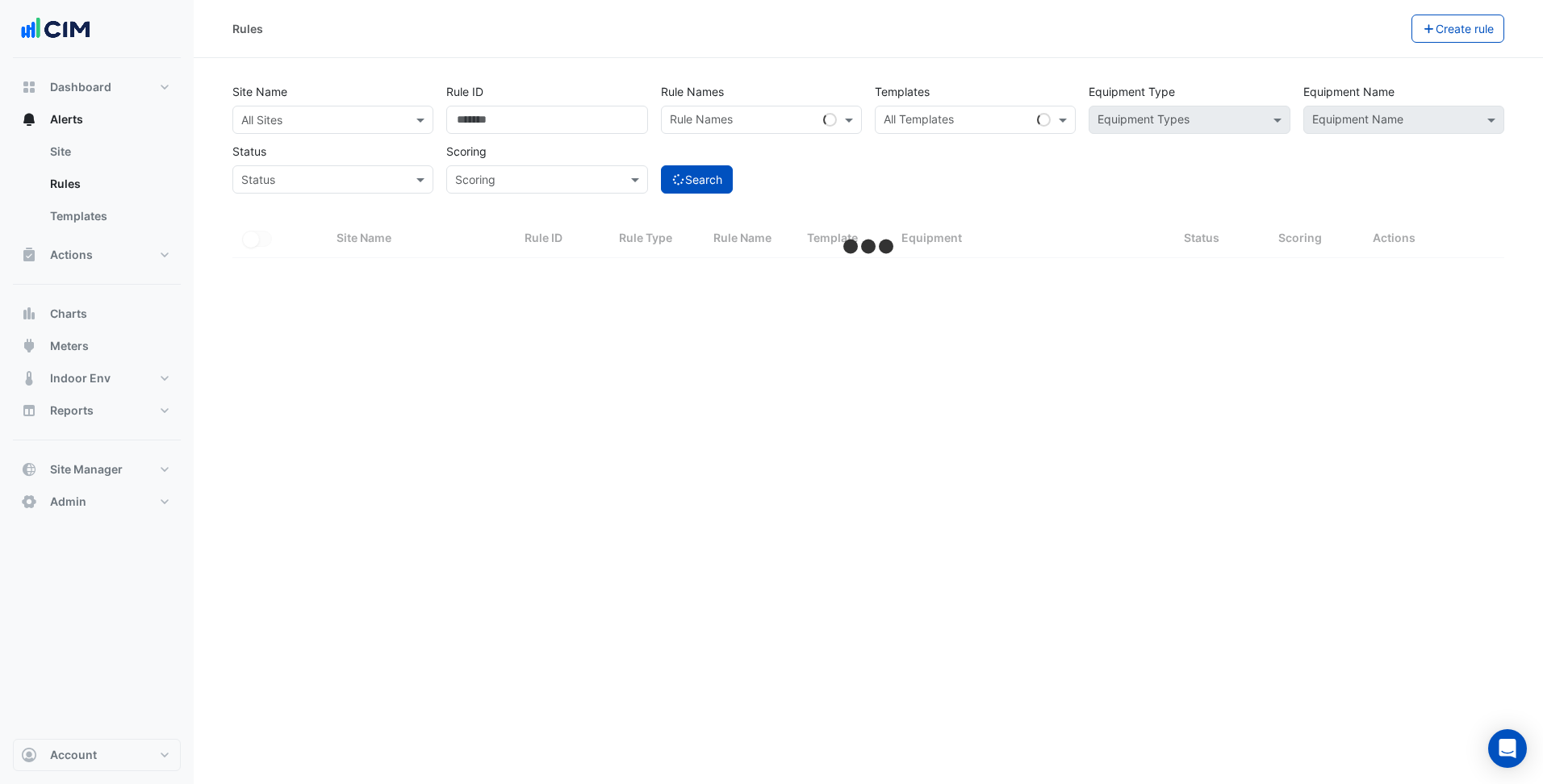
select select "***"
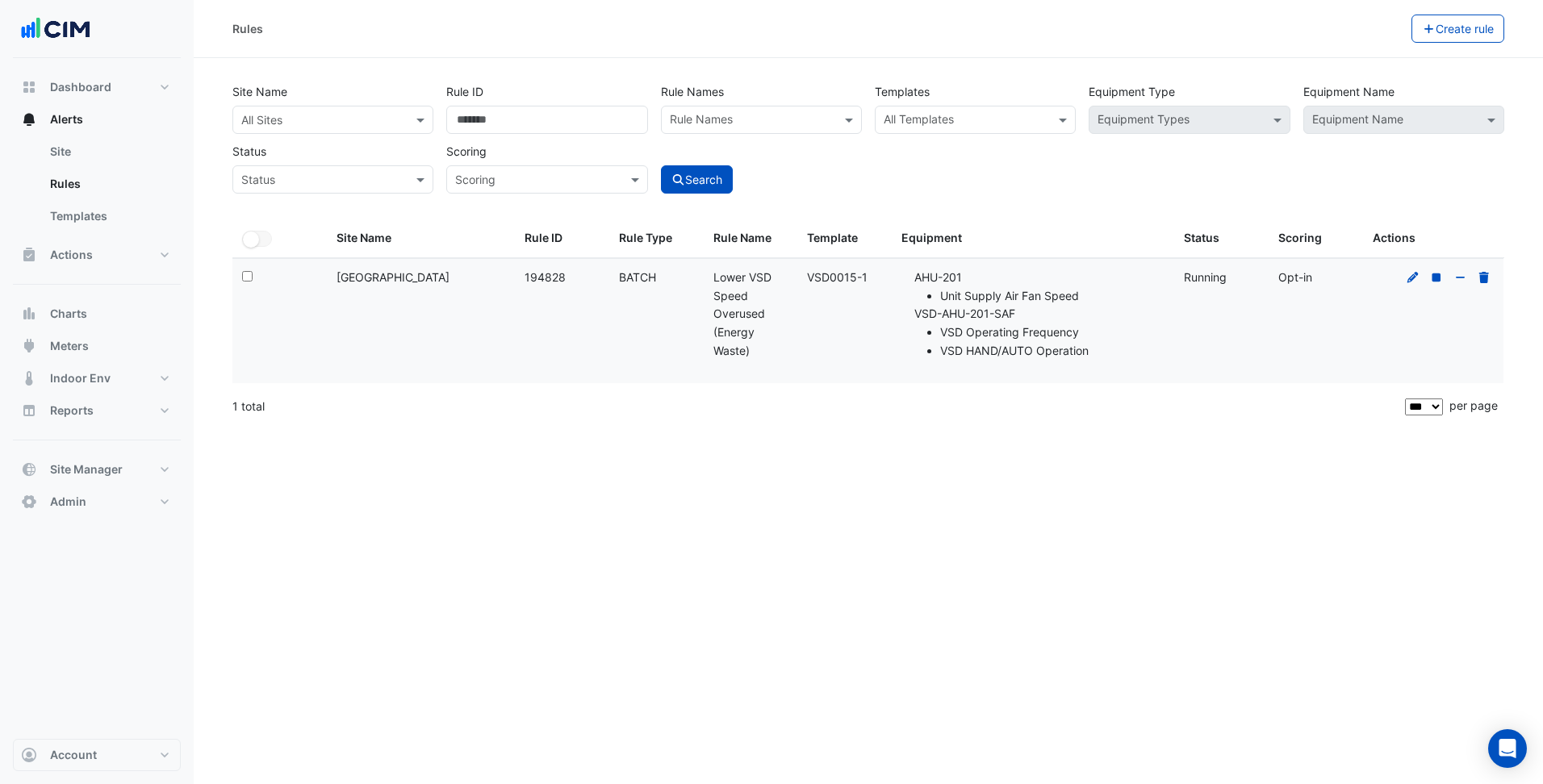
drag, startPoint x: 492, startPoint y: 269, endPoint x: 336, endPoint y: 290, distance: 157.4
click at [336, 290] on datatable-body-cell "Site Name: [GEOGRAPHIC_DATA]" at bounding box center [421, 320] width 188 height 124
copy div "[GEOGRAPHIC_DATA]"
click at [333, 127] on div "All Sites" at bounding box center [320, 120] width 173 height 17
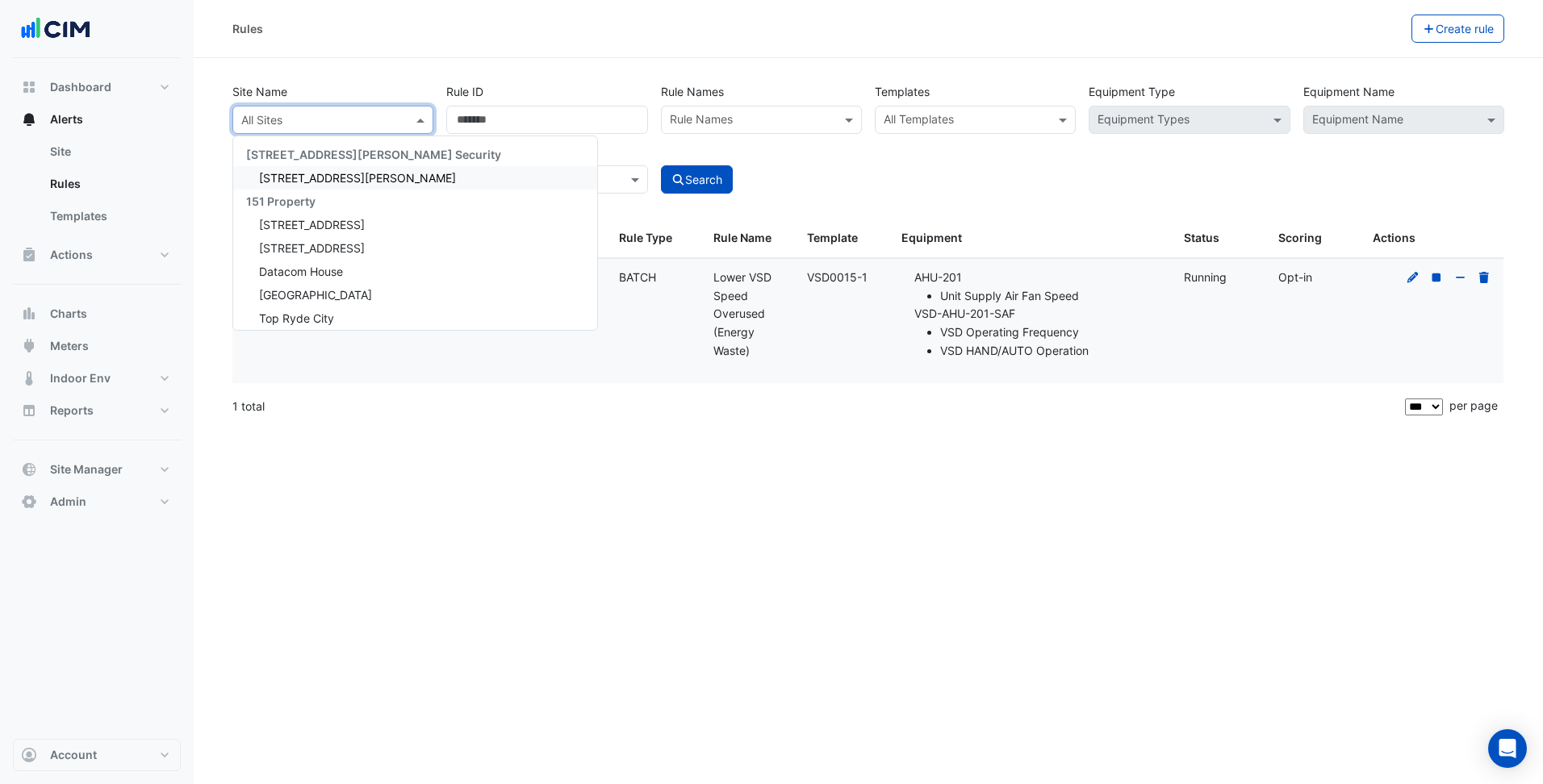
paste input "**********"
type input "**********"
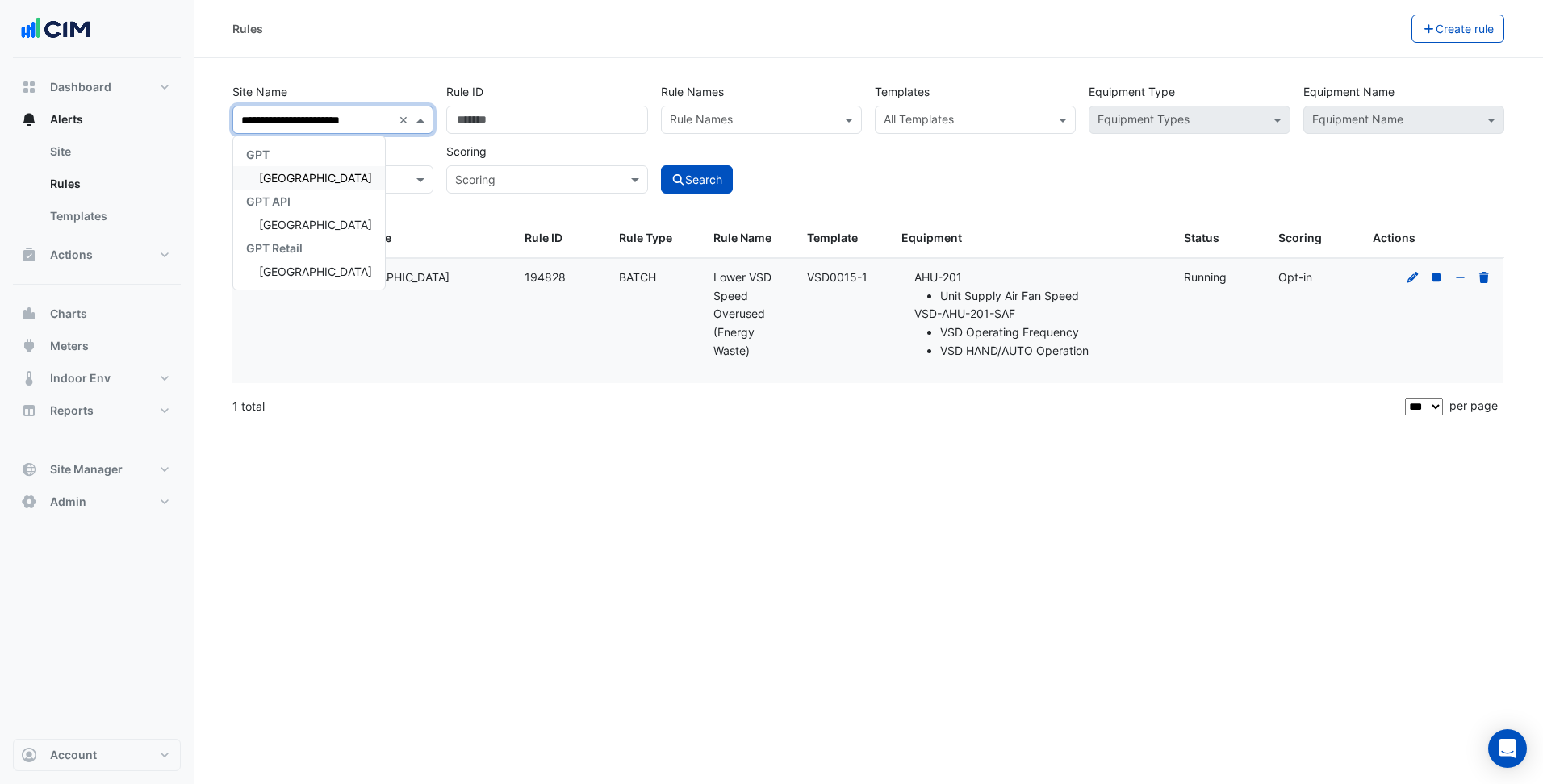
click at [341, 176] on span "[GEOGRAPHIC_DATA]" at bounding box center [315, 178] width 113 height 14
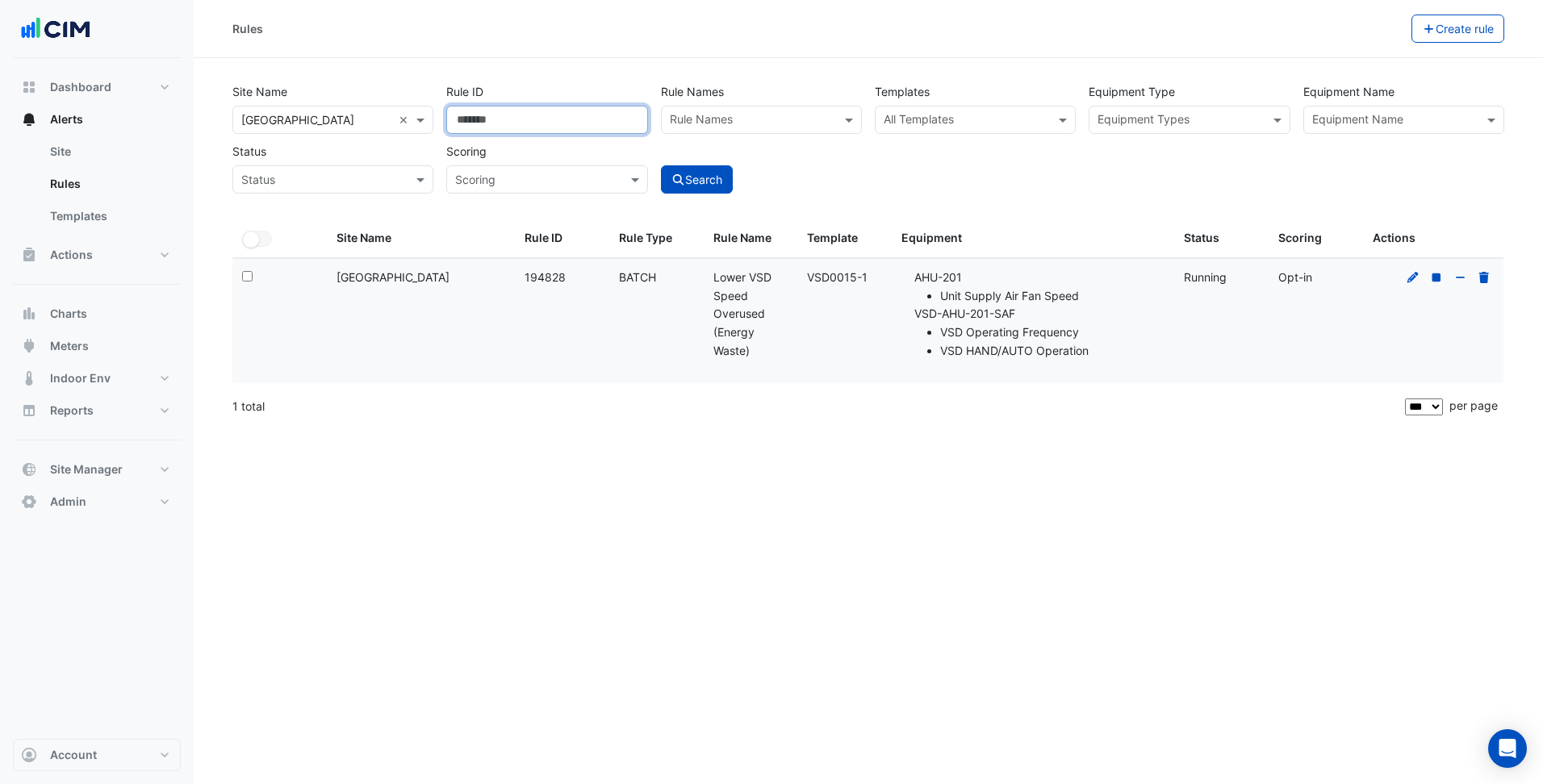
drag, startPoint x: 511, startPoint y: 118, endPoint x: 450, endPoint y: 119, distance: 61.0
click at [450, 119] on input "******" at bounding box center [546, 120] width 201 height 28
click at [578, 432] on div "Rules Create rule Site Name All Sites × Parkmore Shopping Centre × Rule ID Rule…" at bounding box center [869, 392] width 1350 height 784
drag, startPoint x: 806, startPoint y: 275, endPoint x: 867, endPoint y: 275, distance: 61.0
click at [867, 275] on datatable-body-cell "Template: VSD0015-1" at bounding box center [844, 320] width 94 height 124
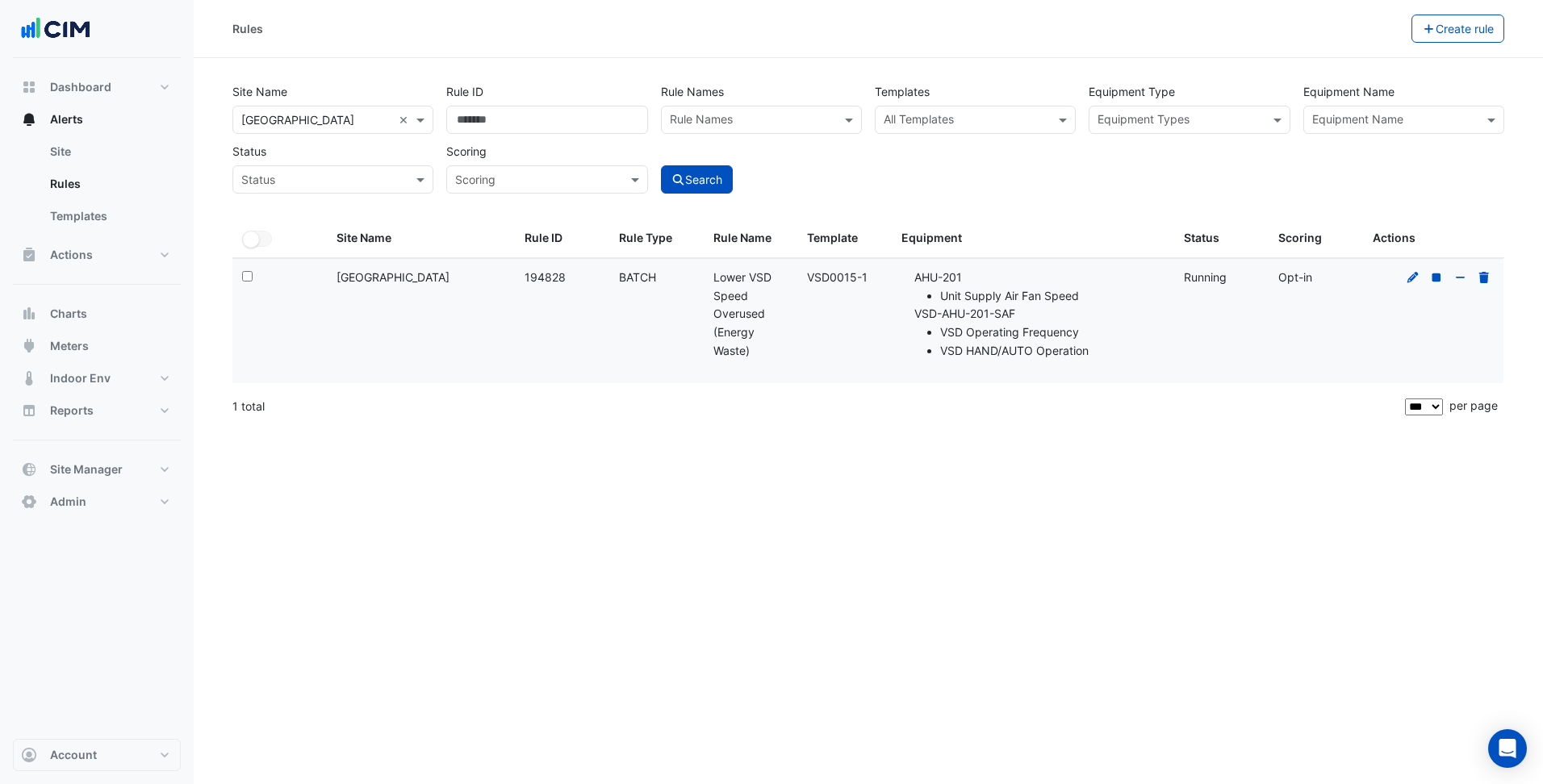
copy div "VSD0015-1"
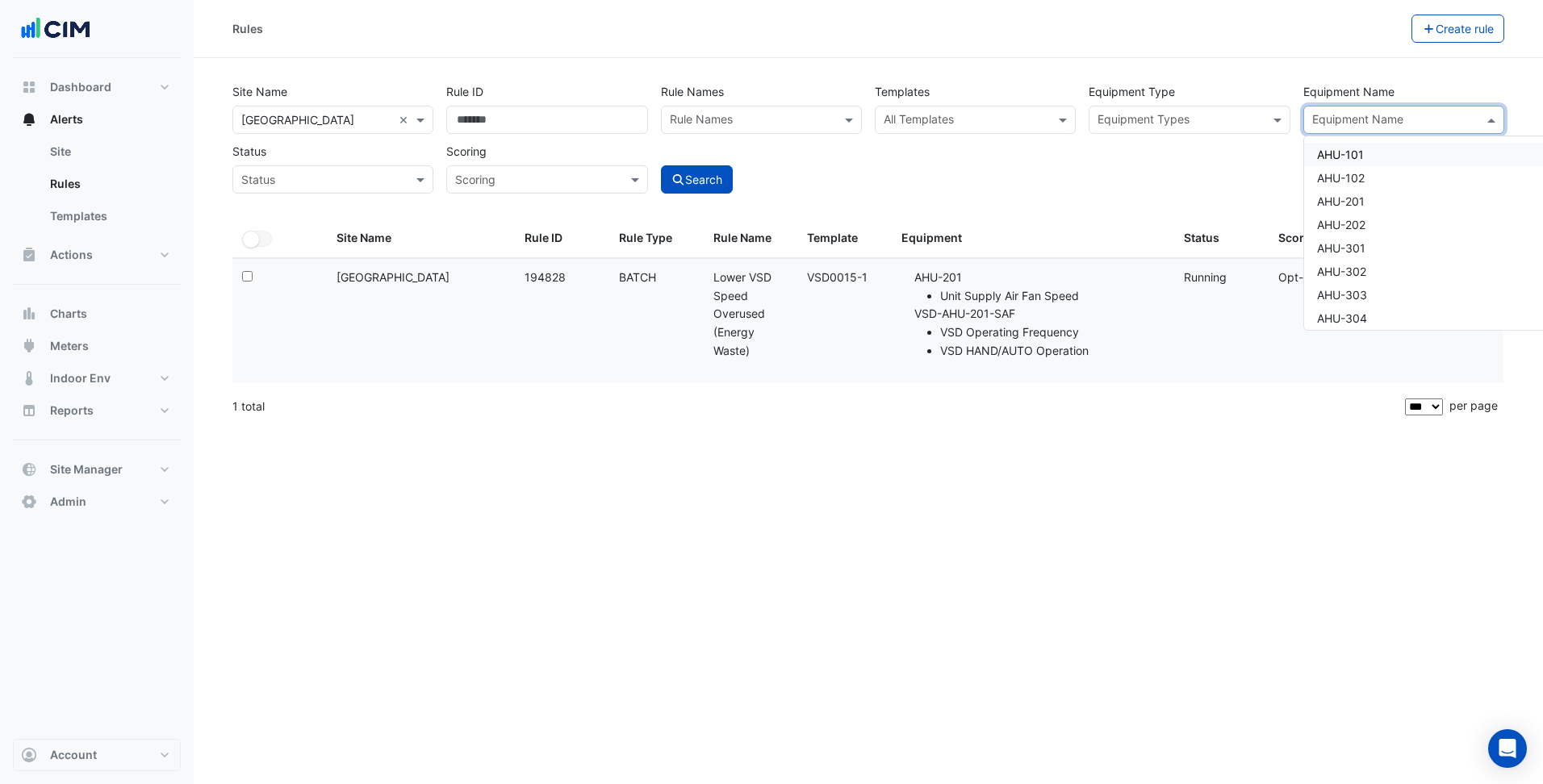
click at [1323, 128] on input "text" at bounding box center [1395, 121] width 165 height 17
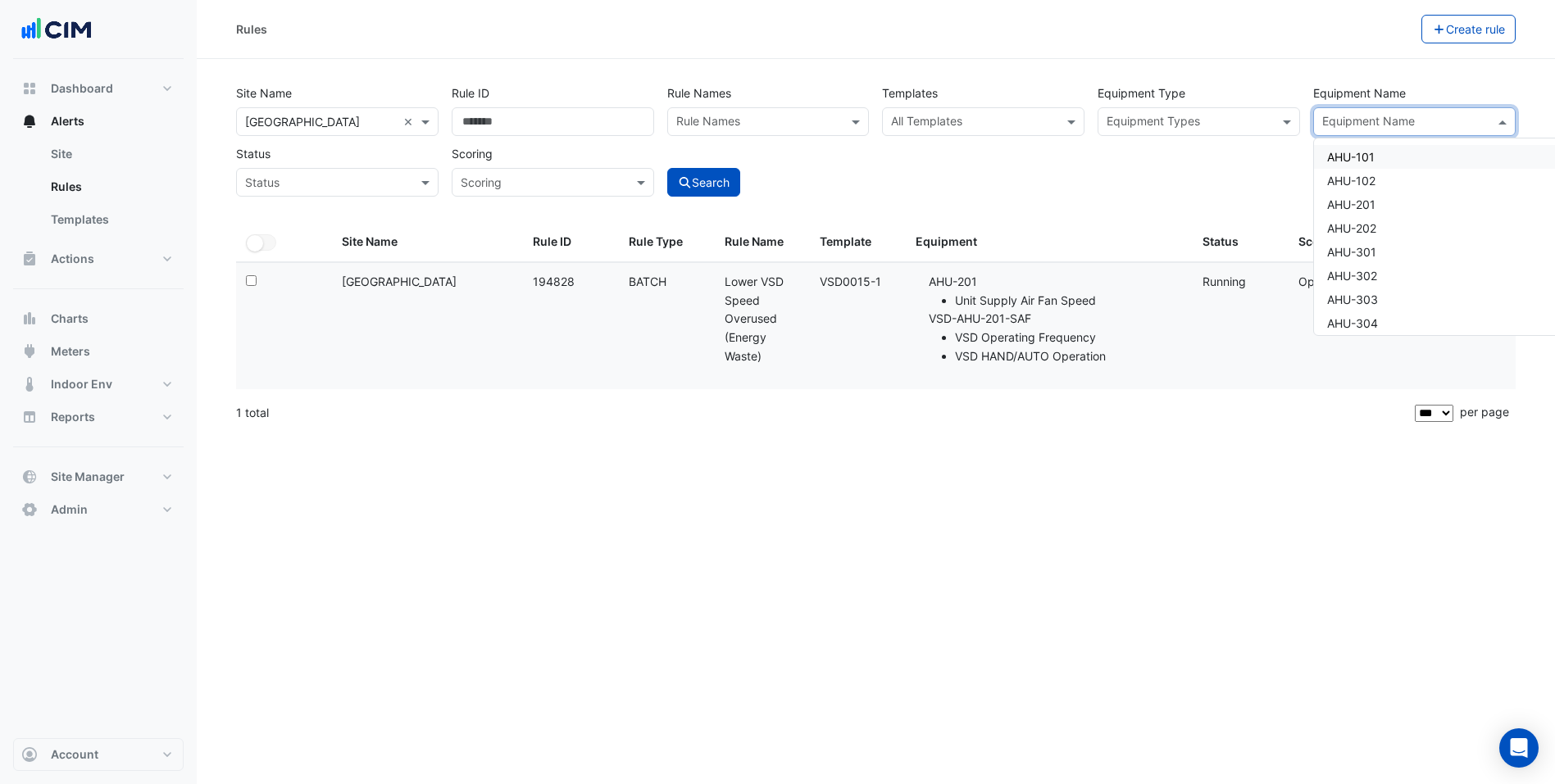
drag, startPoint x: 912, startPoint y: 113, endPoint x: 926, endPoint y: 116, distance: 14.3
click at [912, 114] on input "text" at bounding box center [974, 122] width 165 height 17
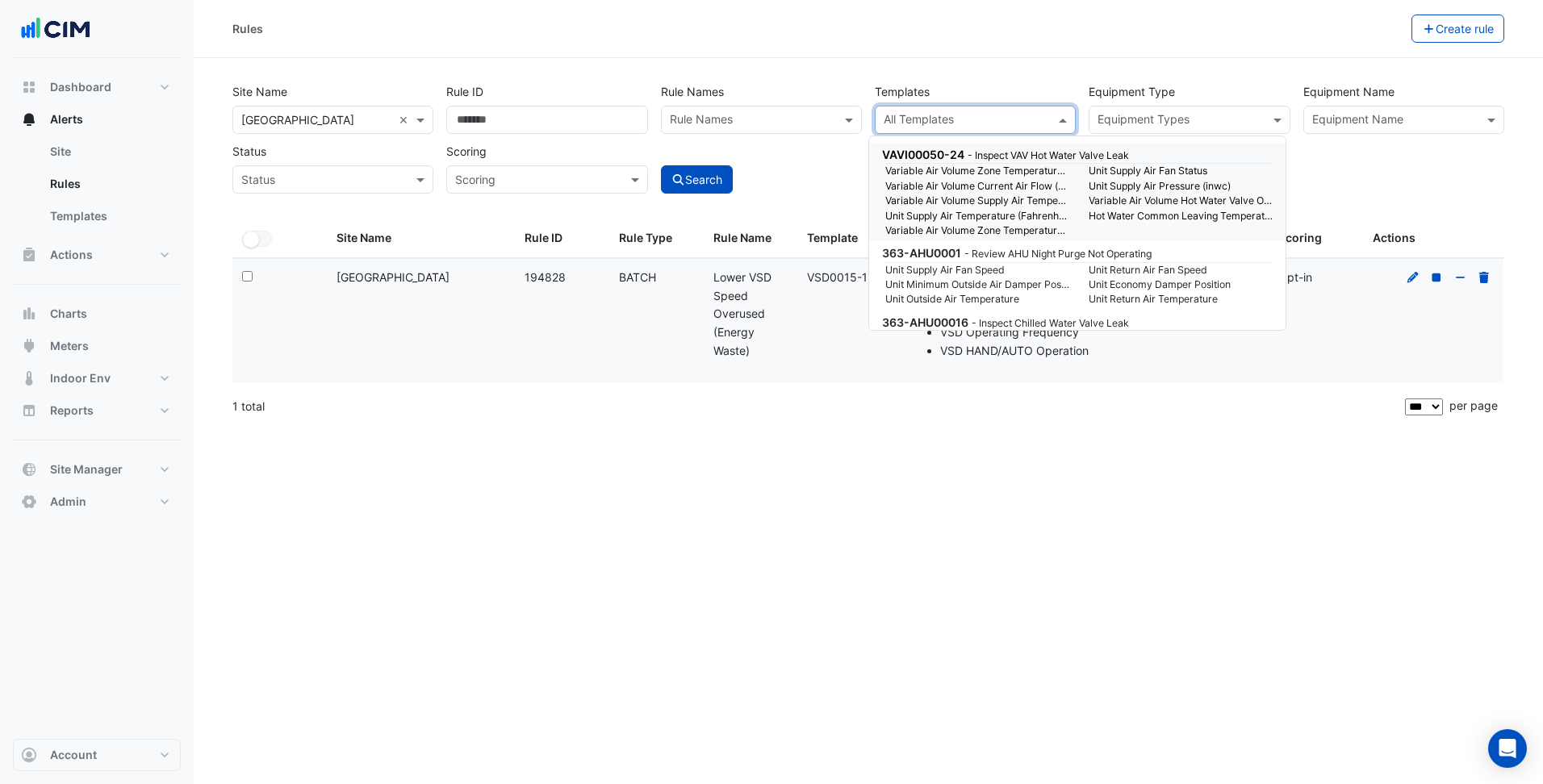
click at [912, 115] on input "text" at bounding box center [967, 121] width 165 height 17
paste input "*********"
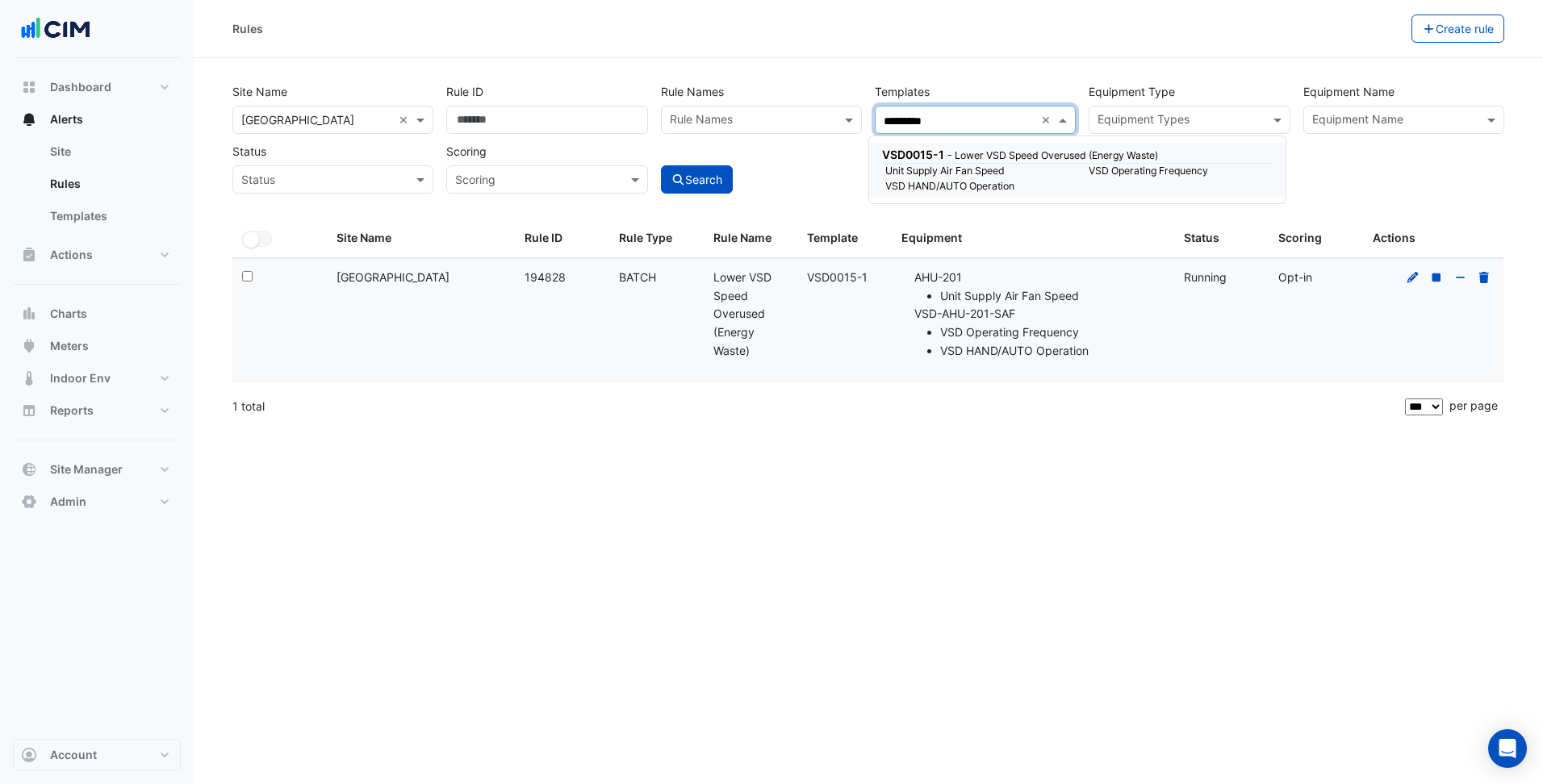
click at [929, 152] on span "VSD0015-1" at bounding box center [913, 155] width 62 height 14
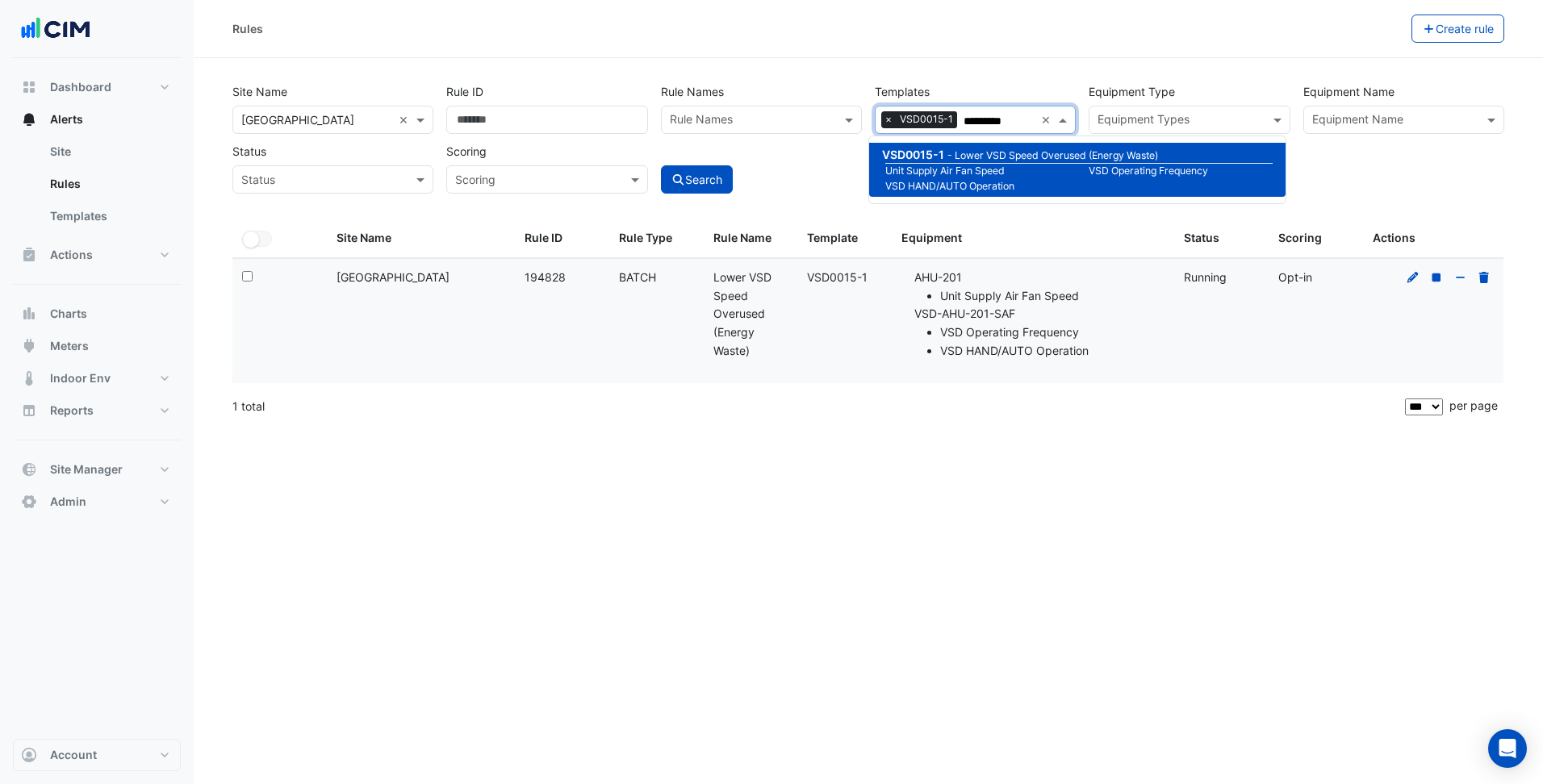
type input "*********"
click at [791, 200] on div "Site Name All Sites × Parkmore Shopping Centre × Rule ID Rule Names Rule Names …" at bounding box center [868, 148] width 1291 height 142
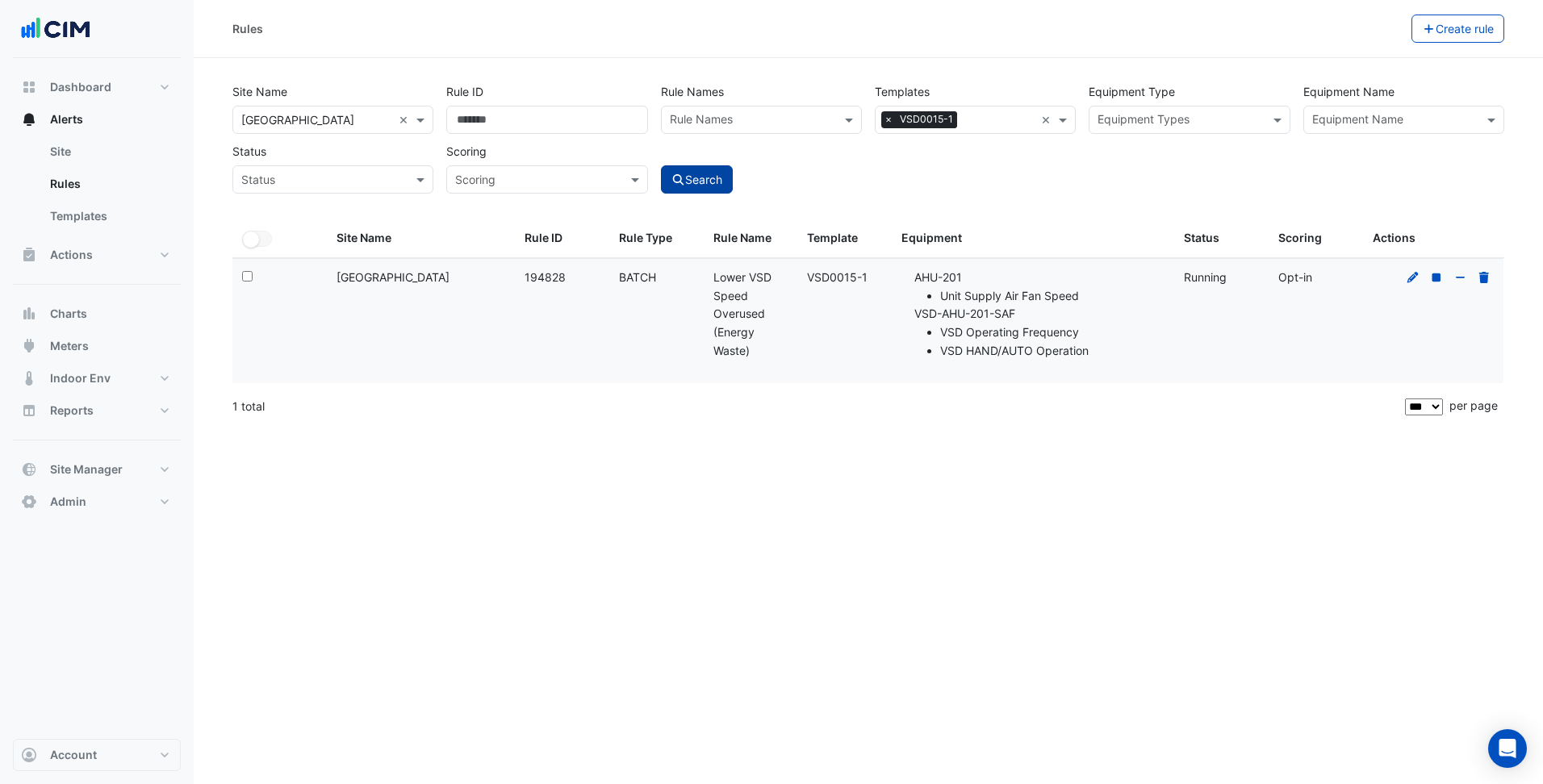
click at [690, 180] on button "Search" at bounding box center [697, 179] width 73 height 28
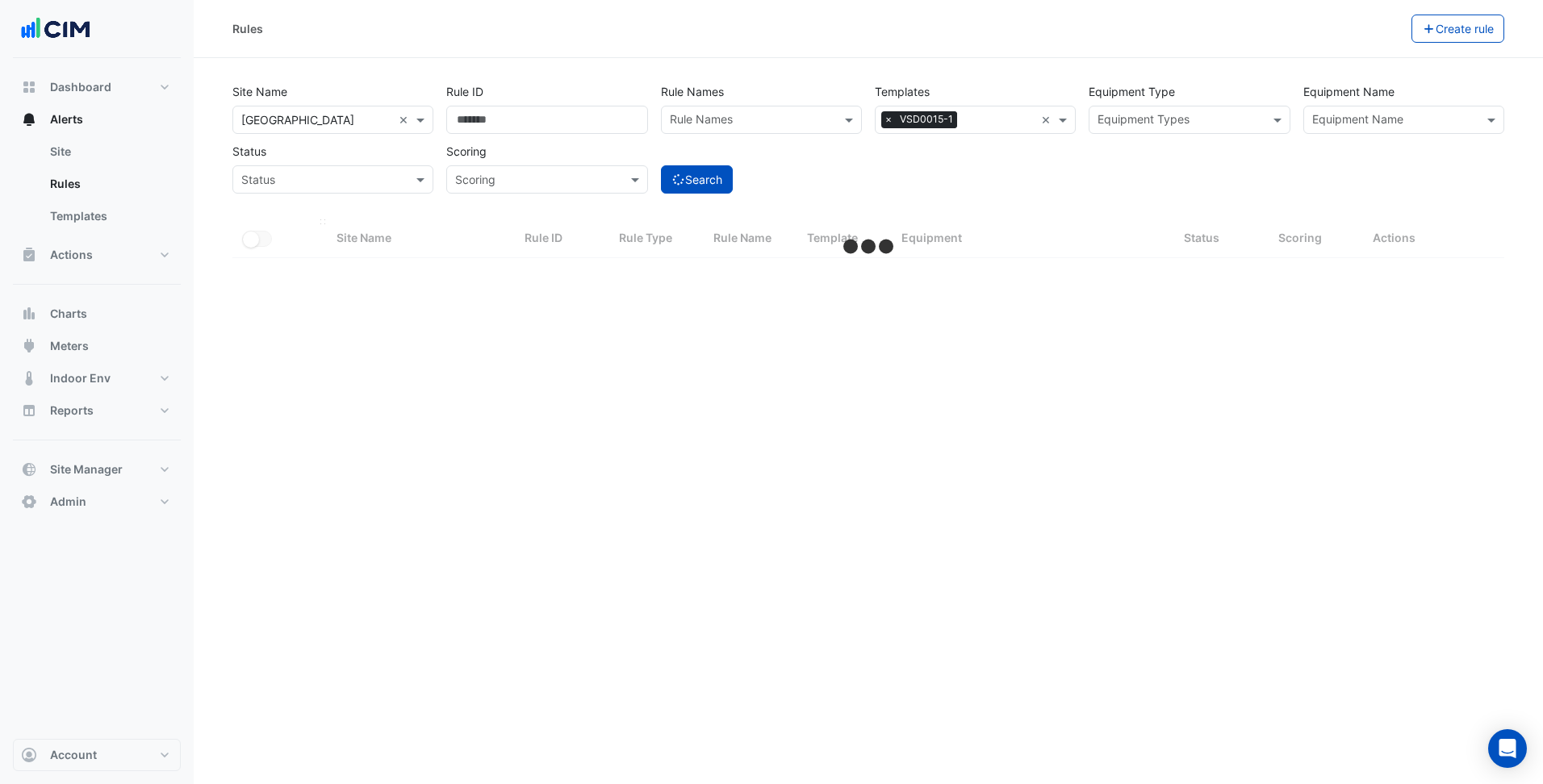
select select "***"
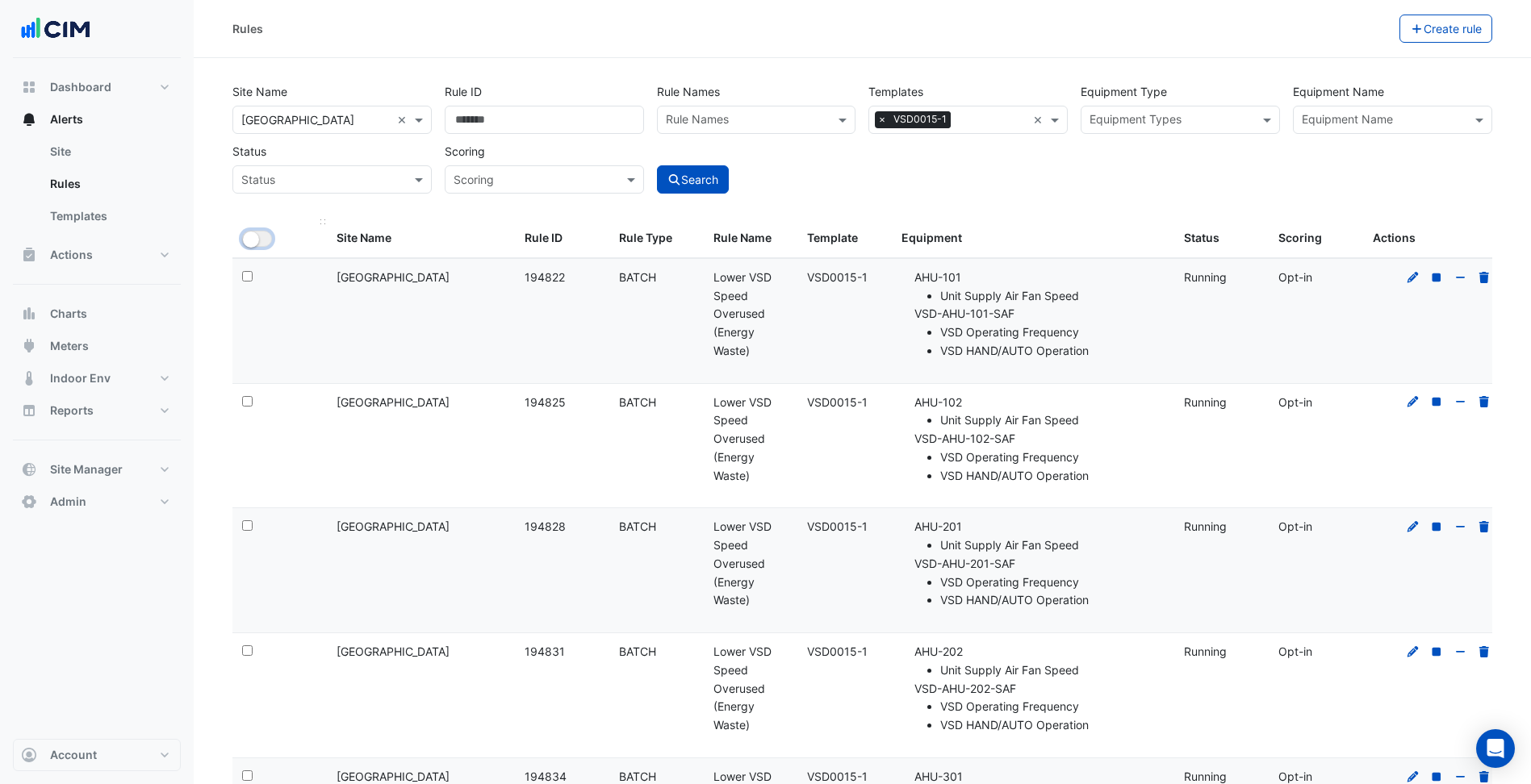
click at [250, 240] on small "button" at bounding box center [251, 239] width 16 height 16
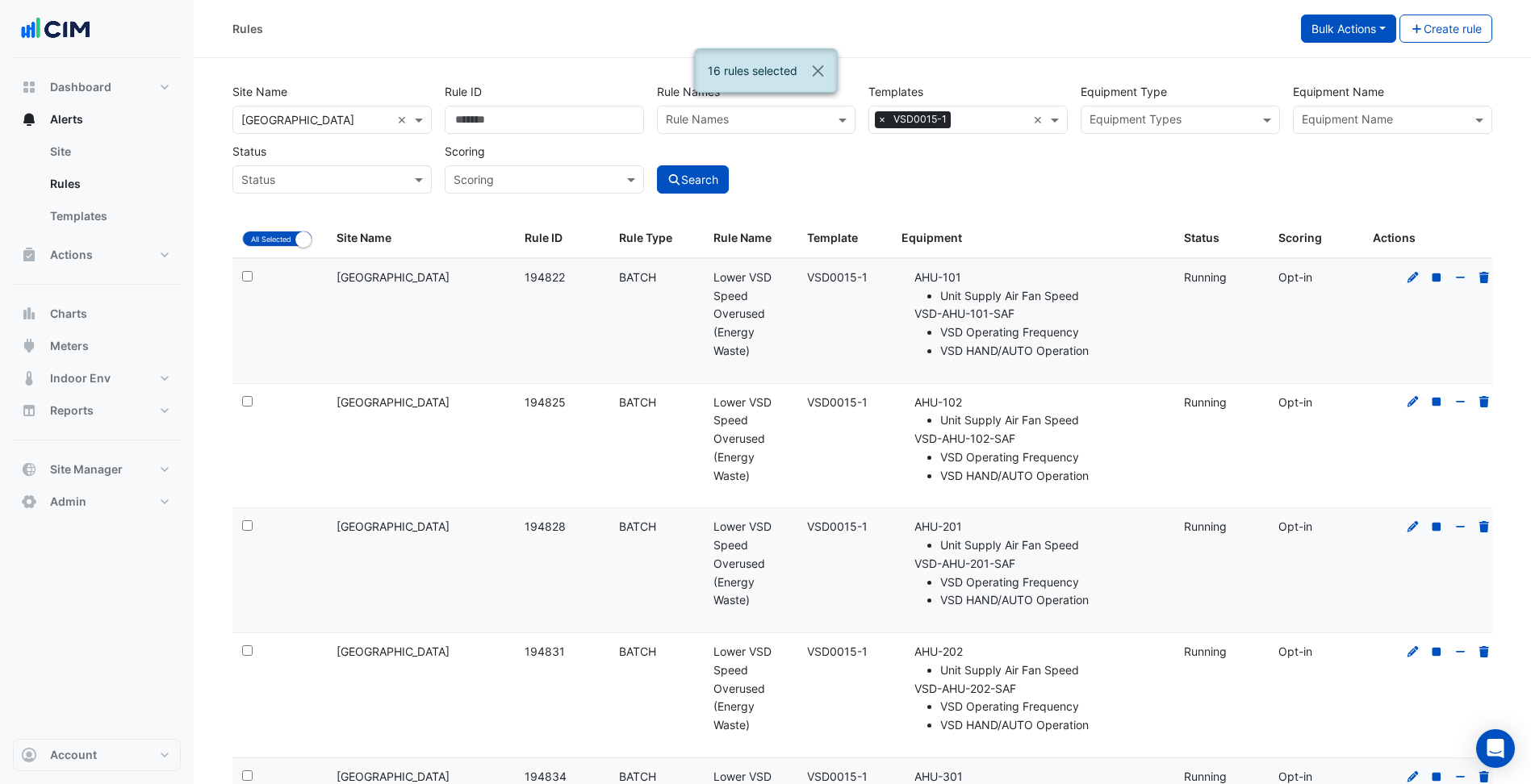
click at [1385, 37] on button "Bulk Actions" at bounding box center [1348, 28] width 95 height 28
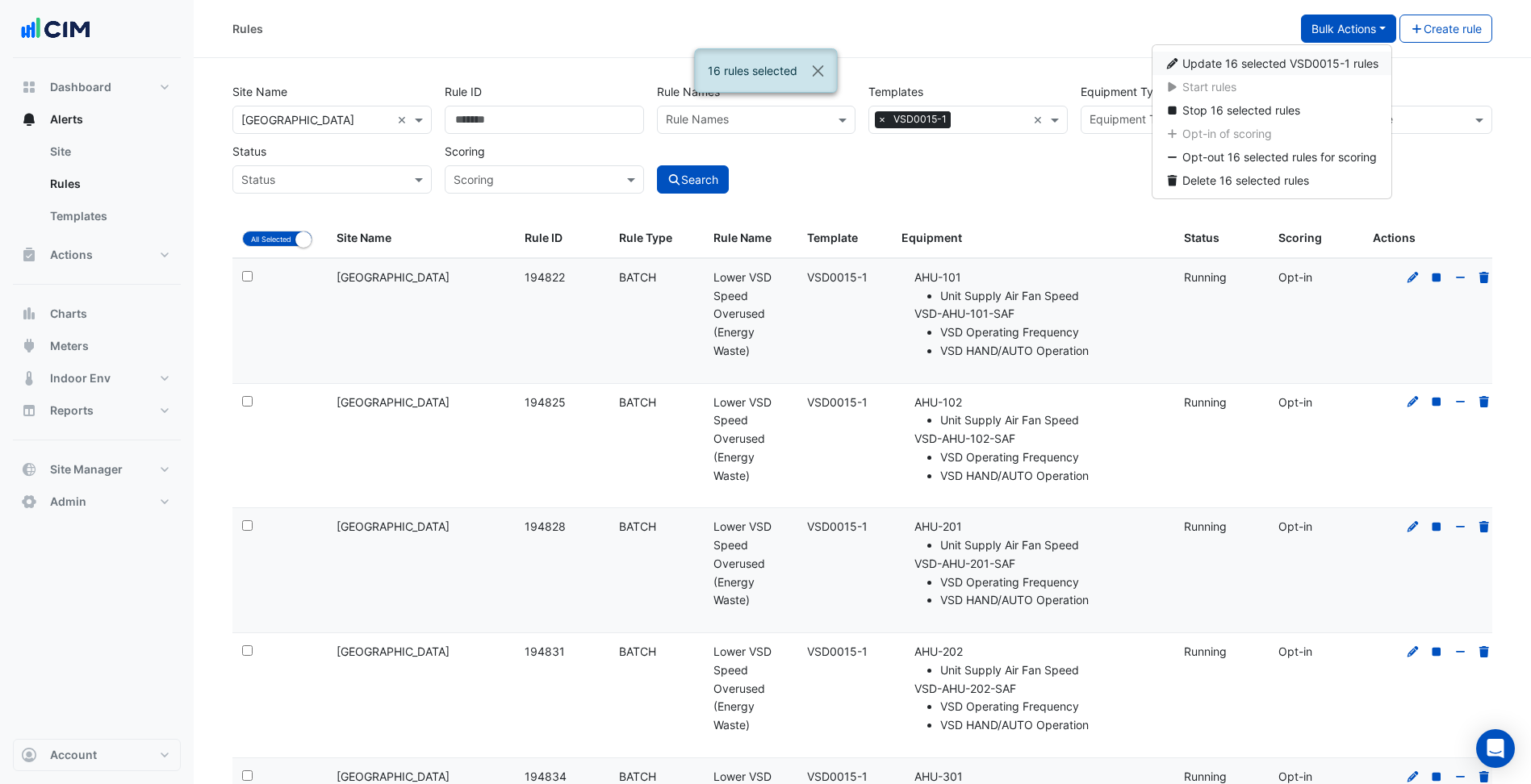
click at [1303, 66] on span "Update 16 selected VSD0015-1 rules" at bounding box center [1280, 64] width 196 height 14
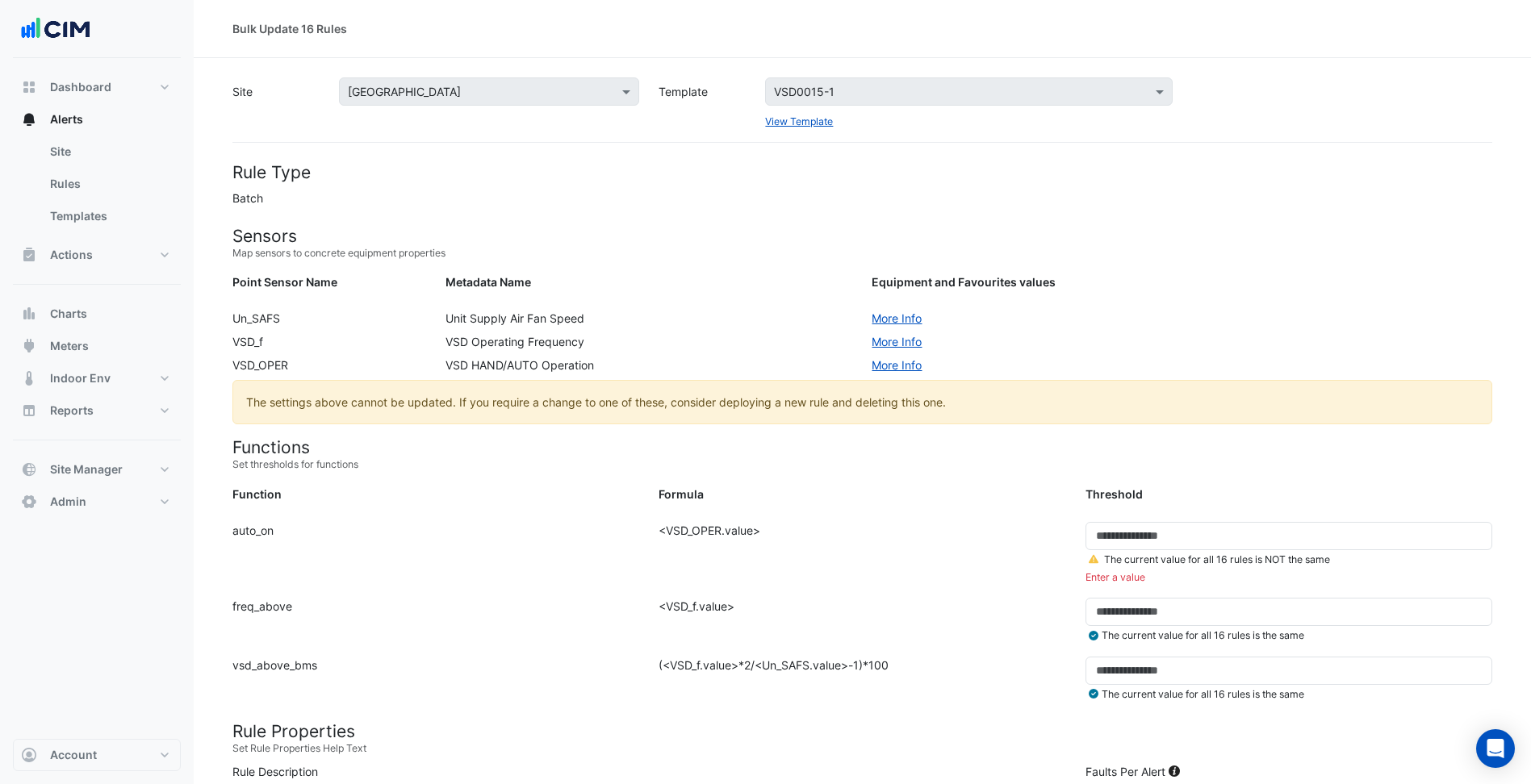
scroll to position [80, 0]
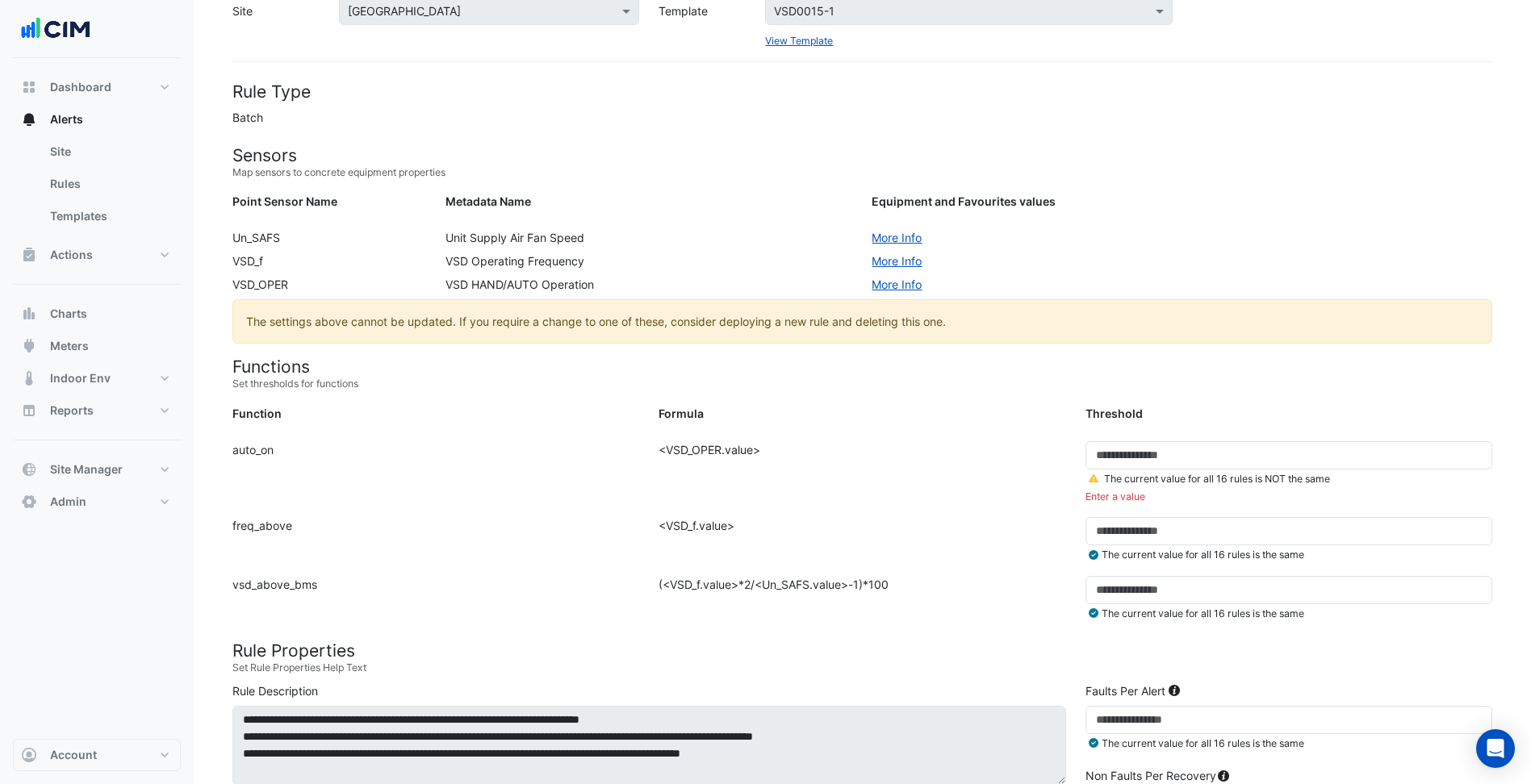
click at [1096, 482] on icon at bounding box center [1094, 478] width 10 height 9
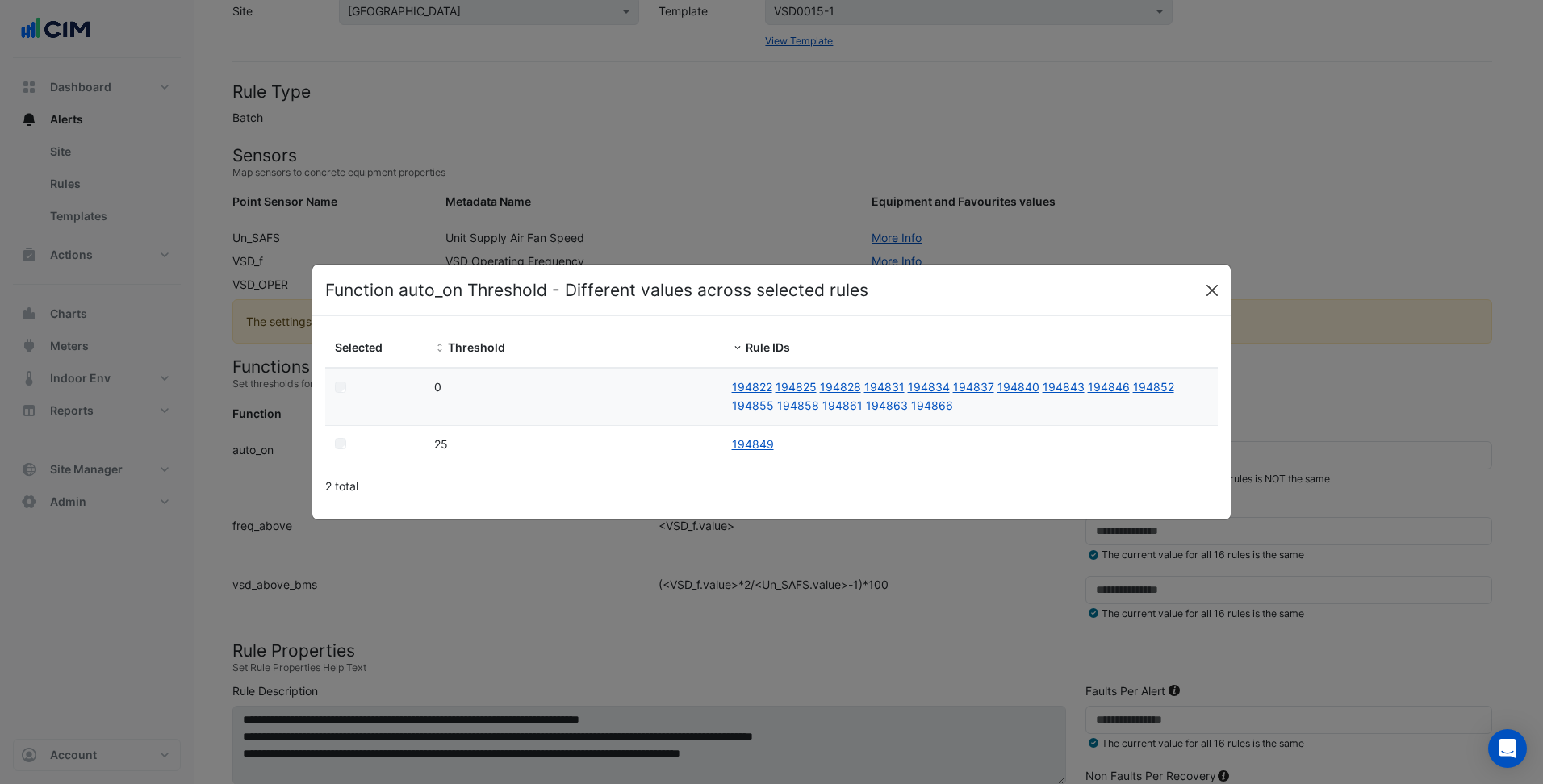
click at [1213, 289] on button "Close" at bounding box center [1212, 290] width 25 height 24
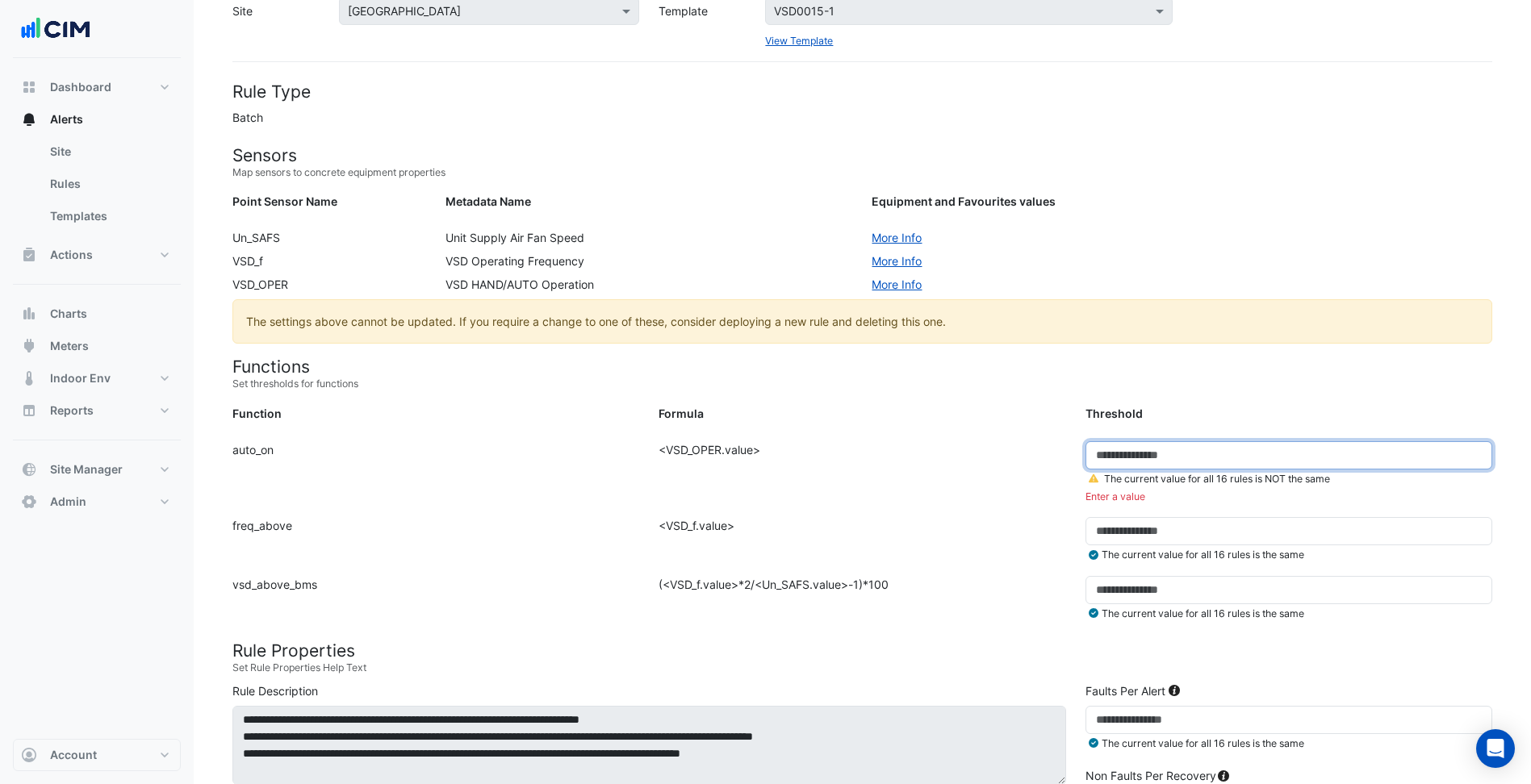
click at [1111, 452] on input "number" at bounding box center [1288, 455] width 407 height 28
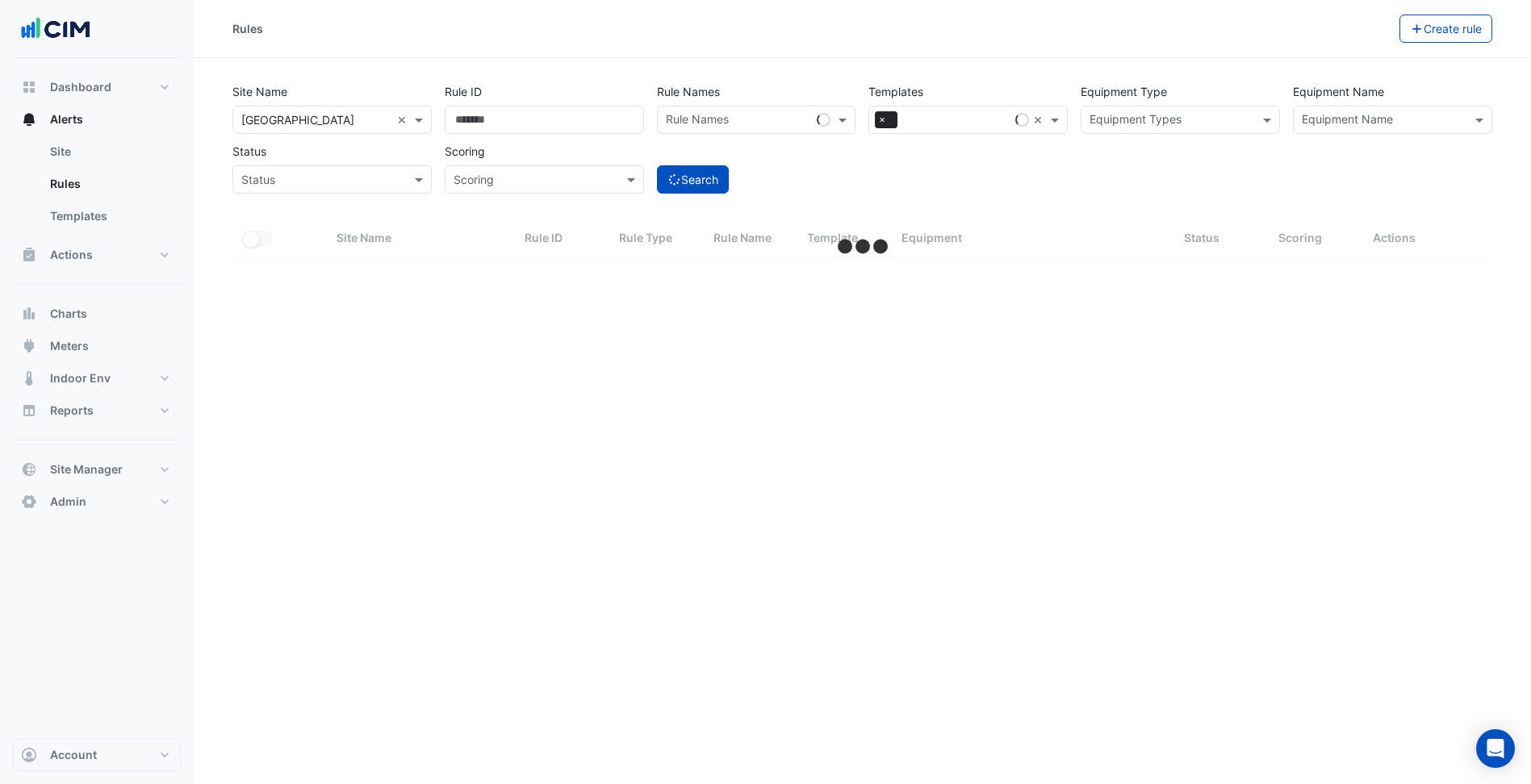
select select "***"
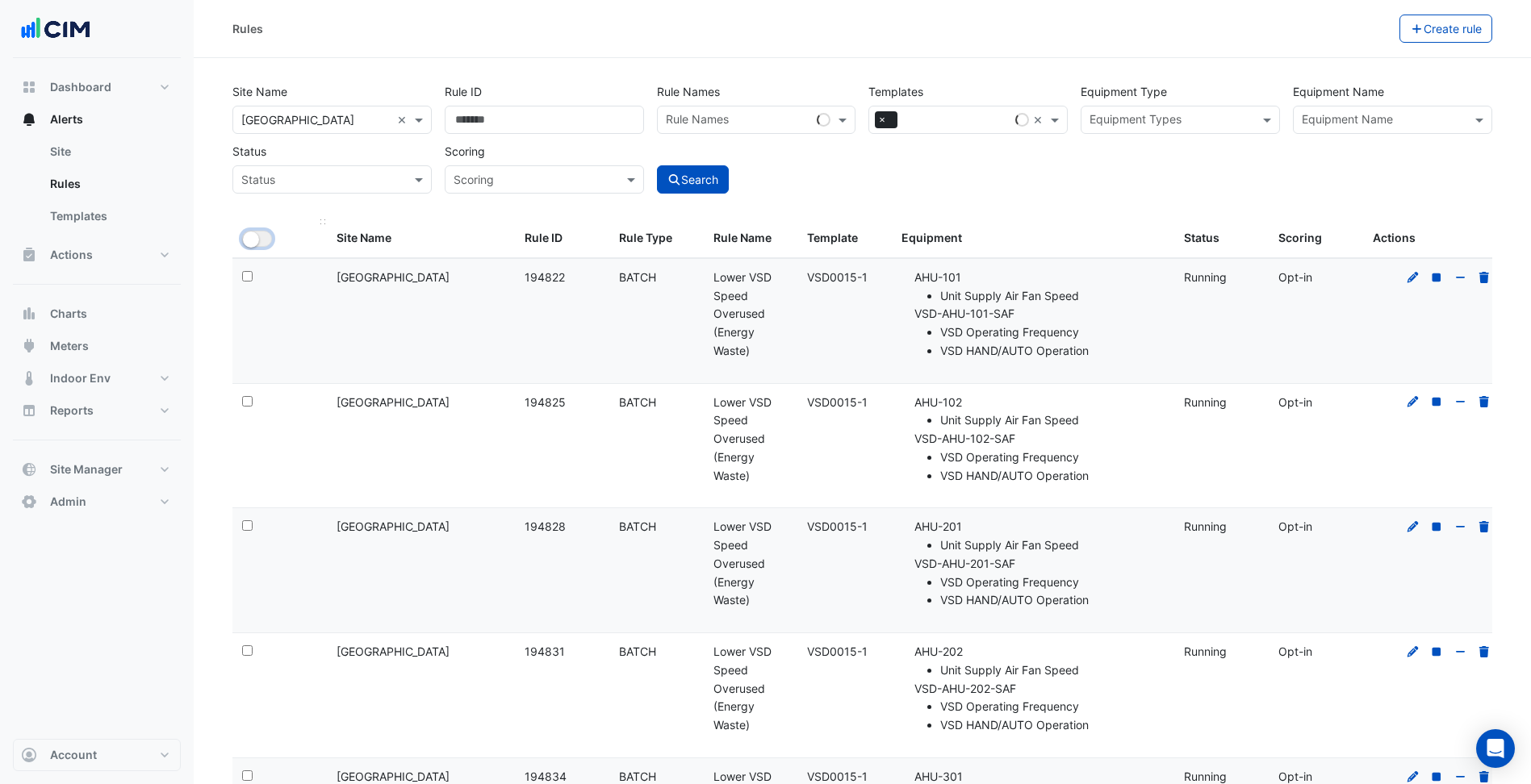
click at [258, 240] on small "button" at bounding box center [251, 239] width 16 height 16
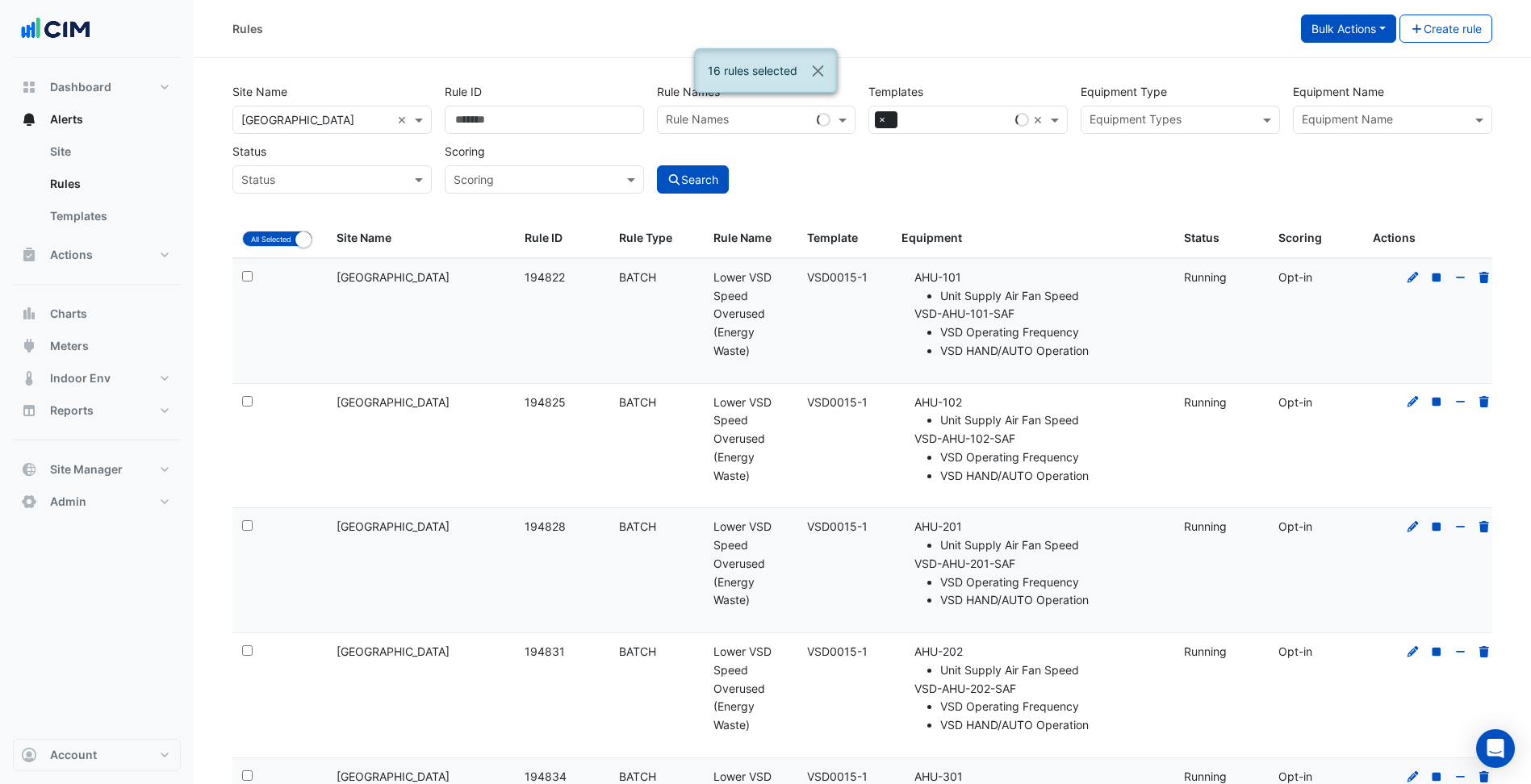
click at [1357, 39] on button "Bulk Actions" at bounding box center [1348, 28] width 95 height 28
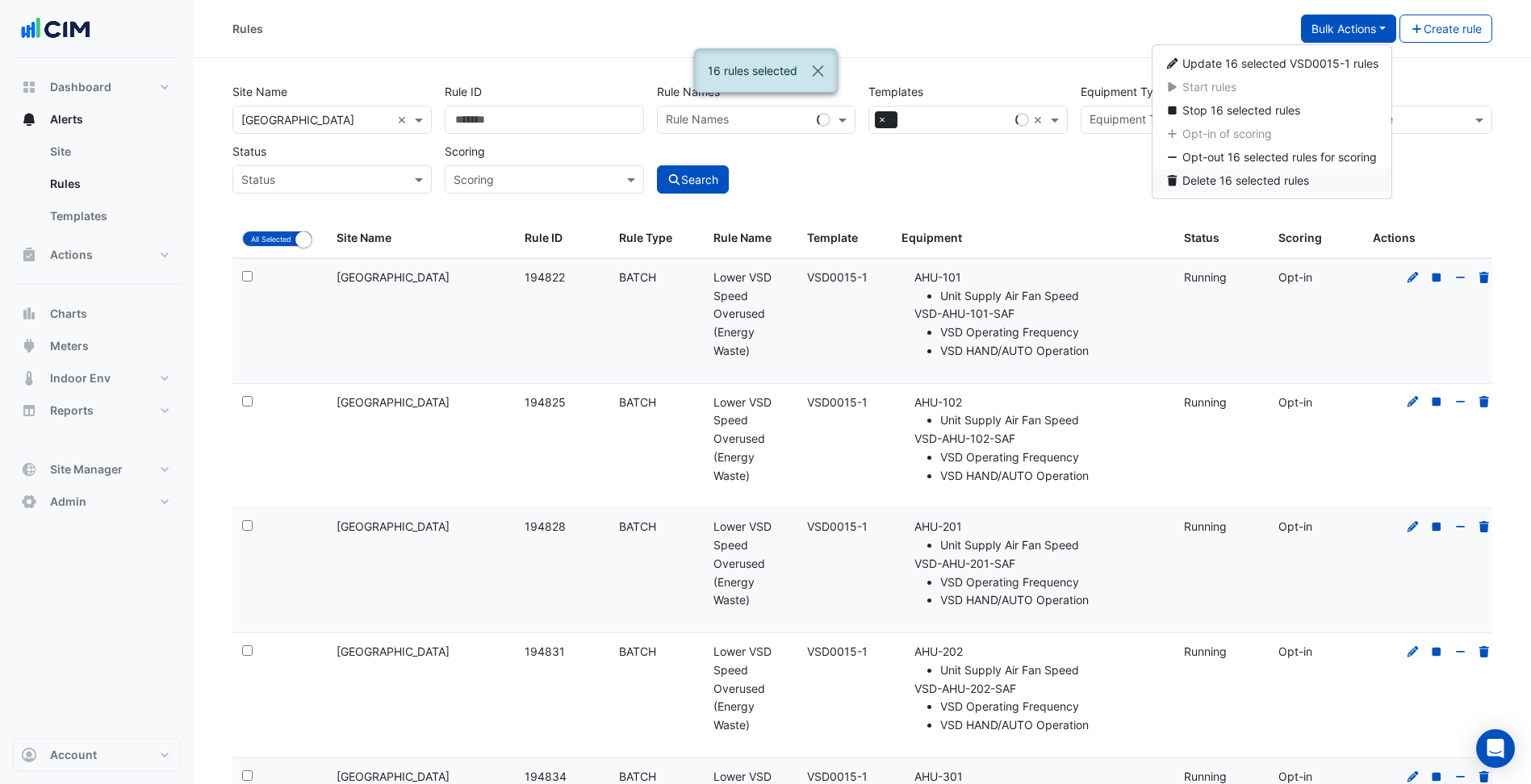
click at [1267, 175] on span "Delete 16 selected rules" at bounding box center [1245, 180] width 126 height 14
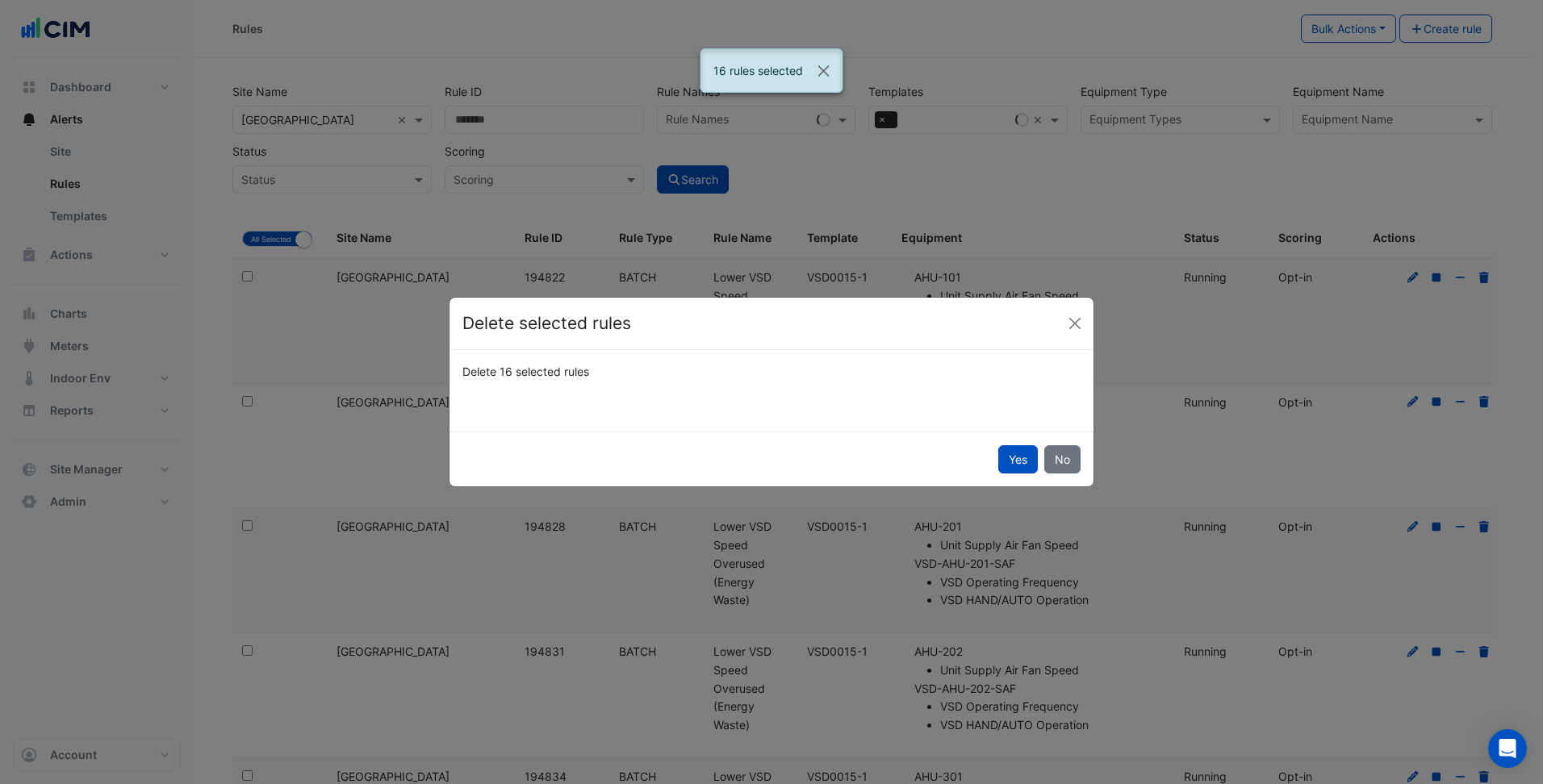
click at [1001, 455] on button "Yes" at bounding box center [1018, 459] width 39 height 28
select select "**"
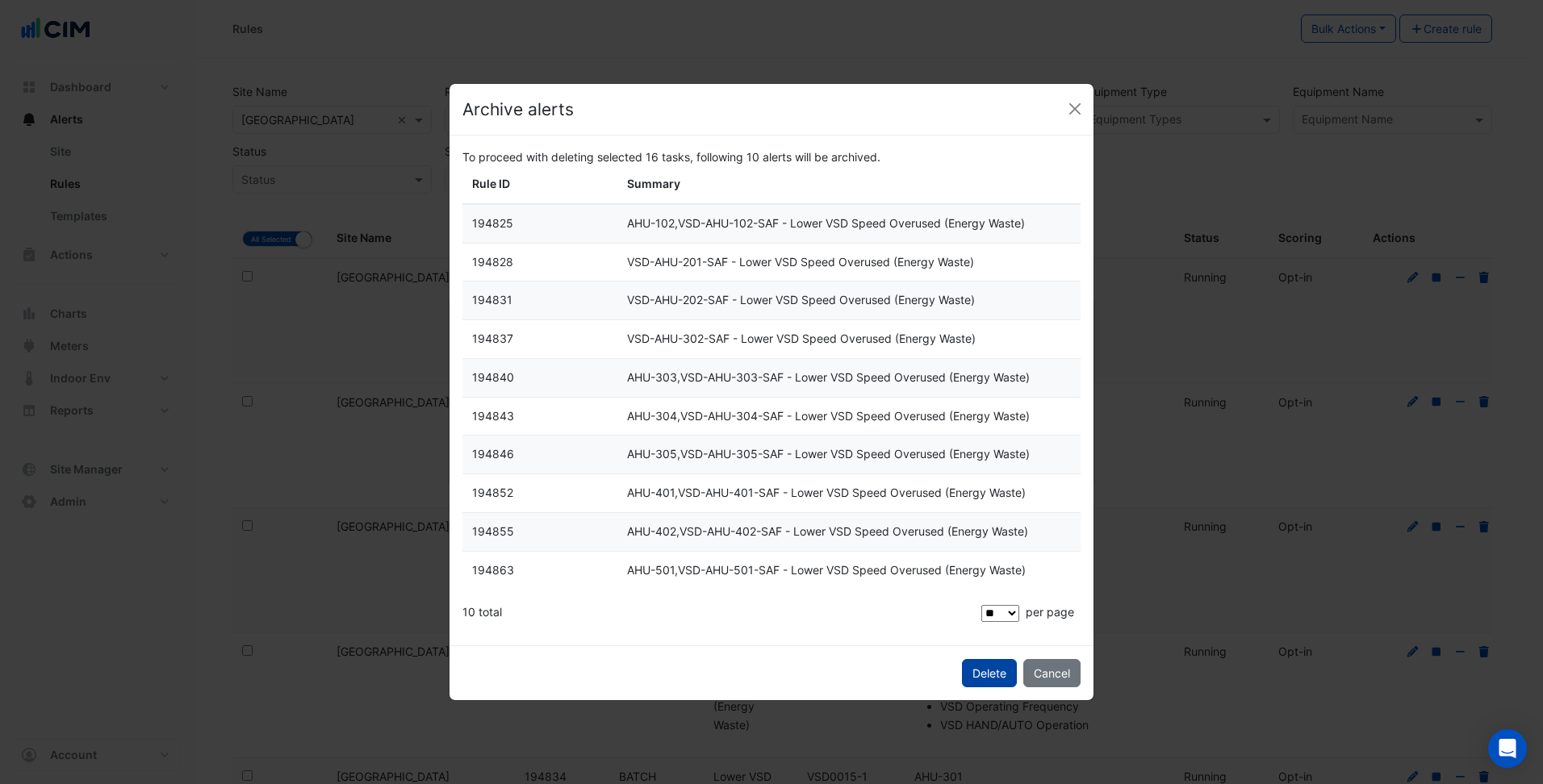
click at [1000, 674] on span "Delete" at bounding box center [989, 673] width 34 height 14
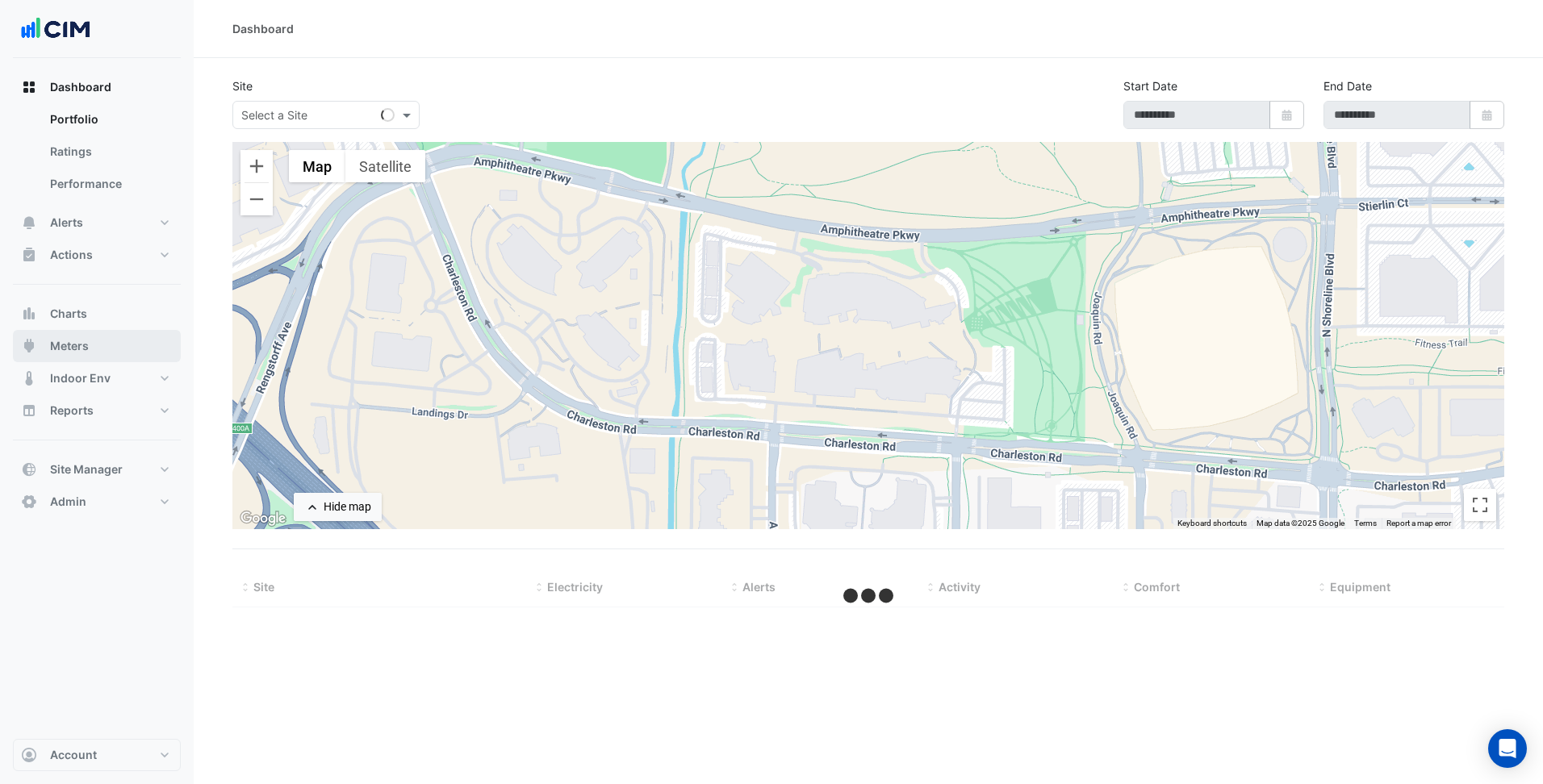
select select "***"
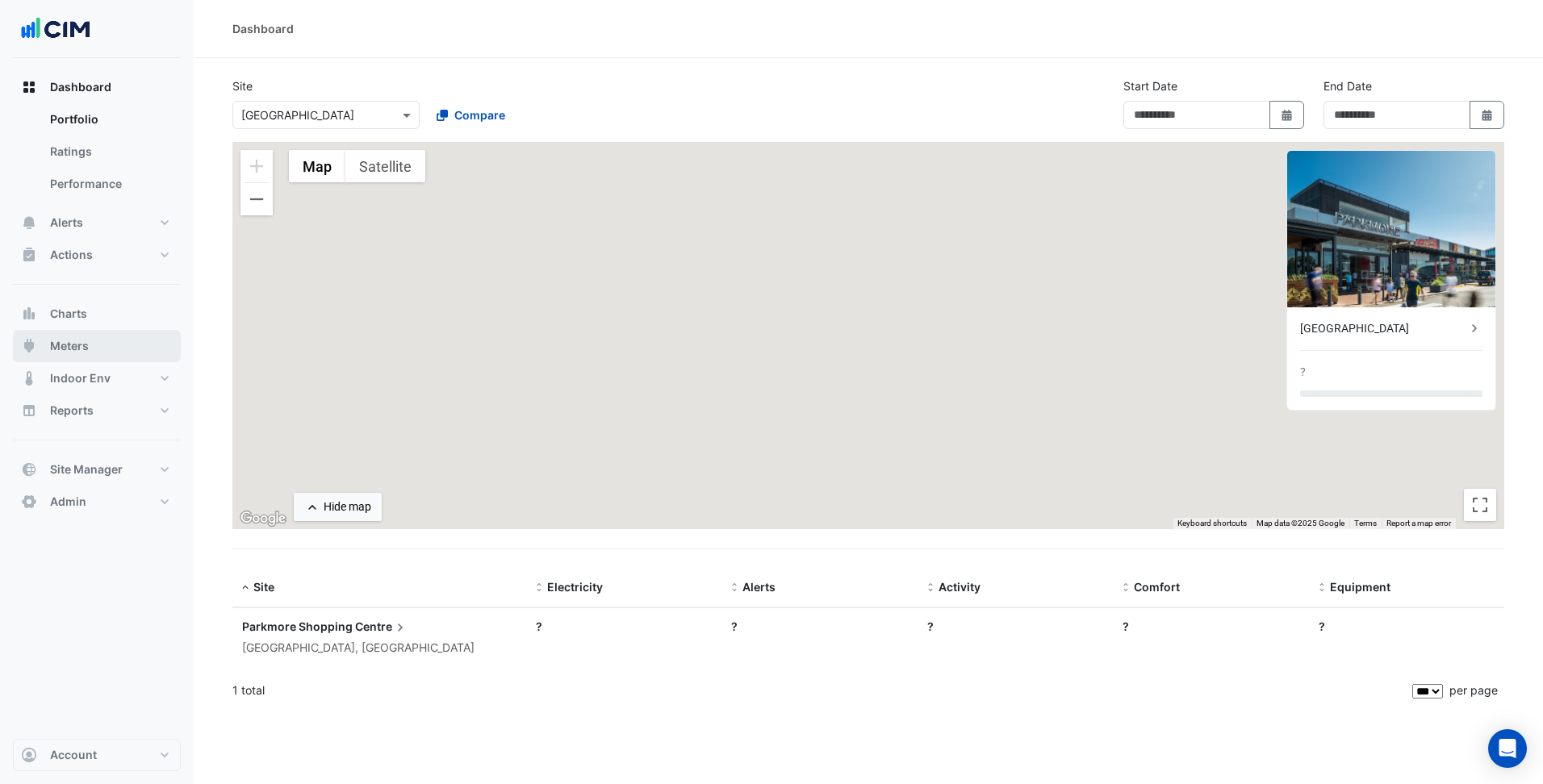
type input "**********"
click at [117, 347] on button "Meters" at bounding box center [96, 346] width 168 height 32
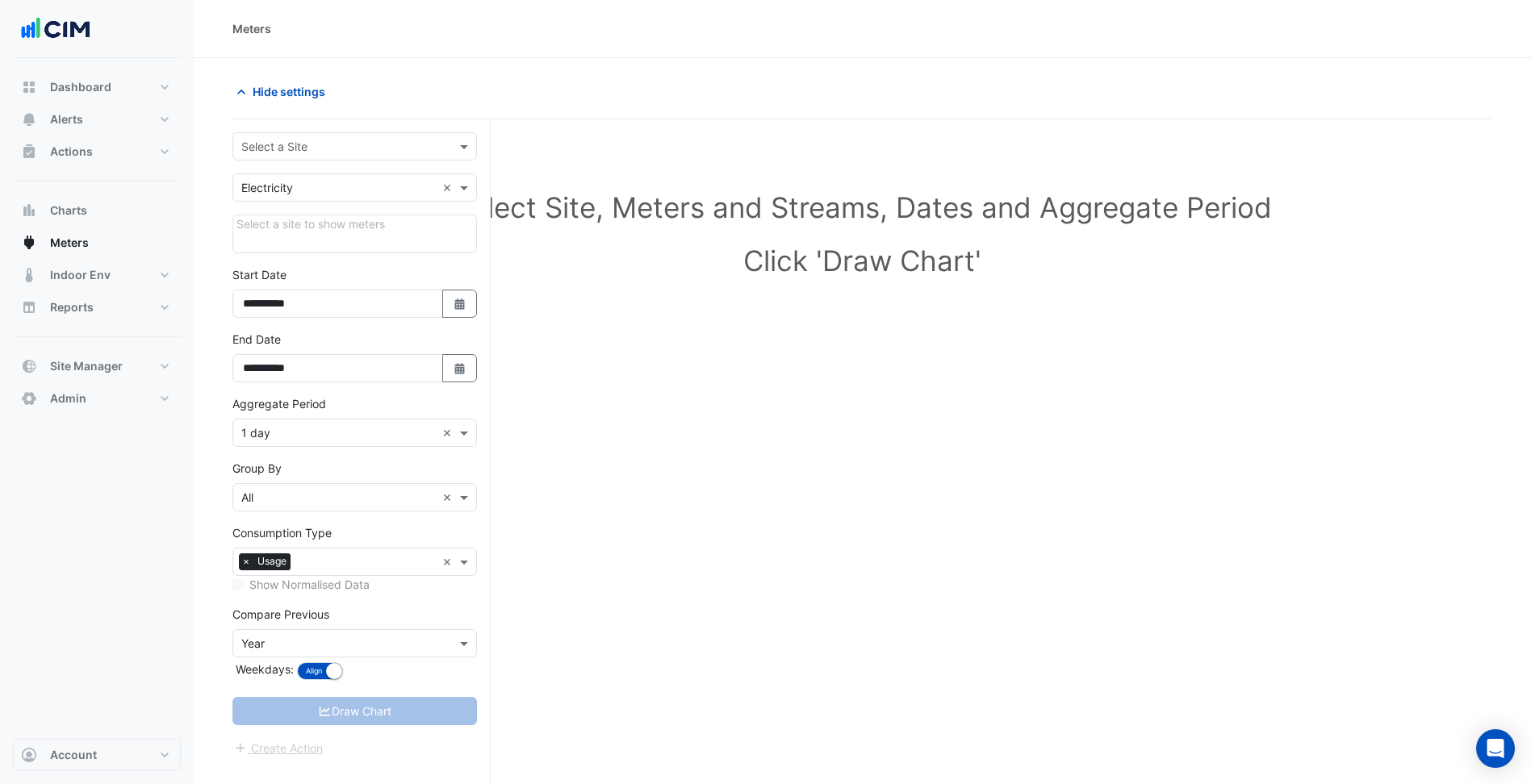
click at [342, 144] on input "text" at bounding box center [338, 147] width 194 height 17
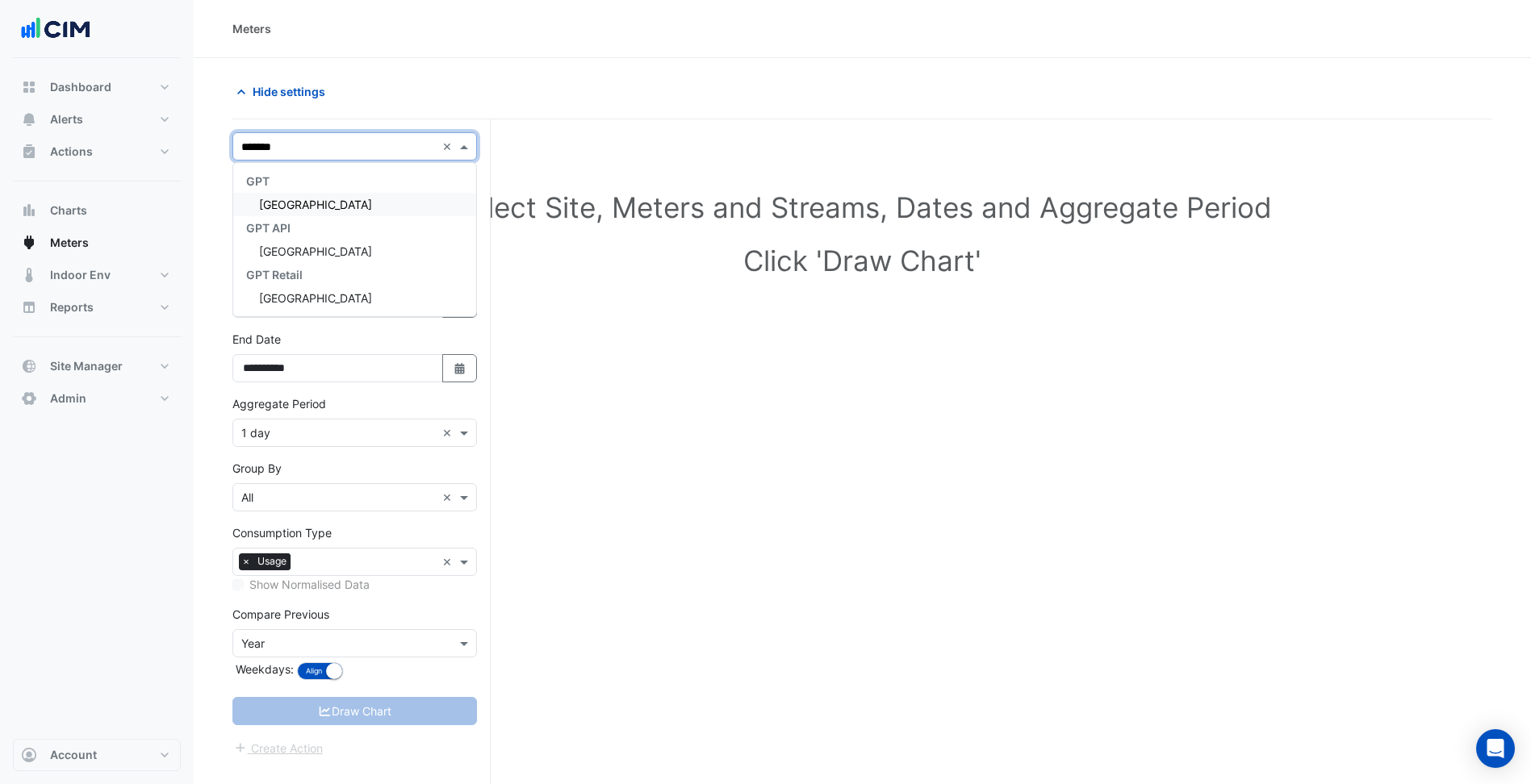
type input "********"
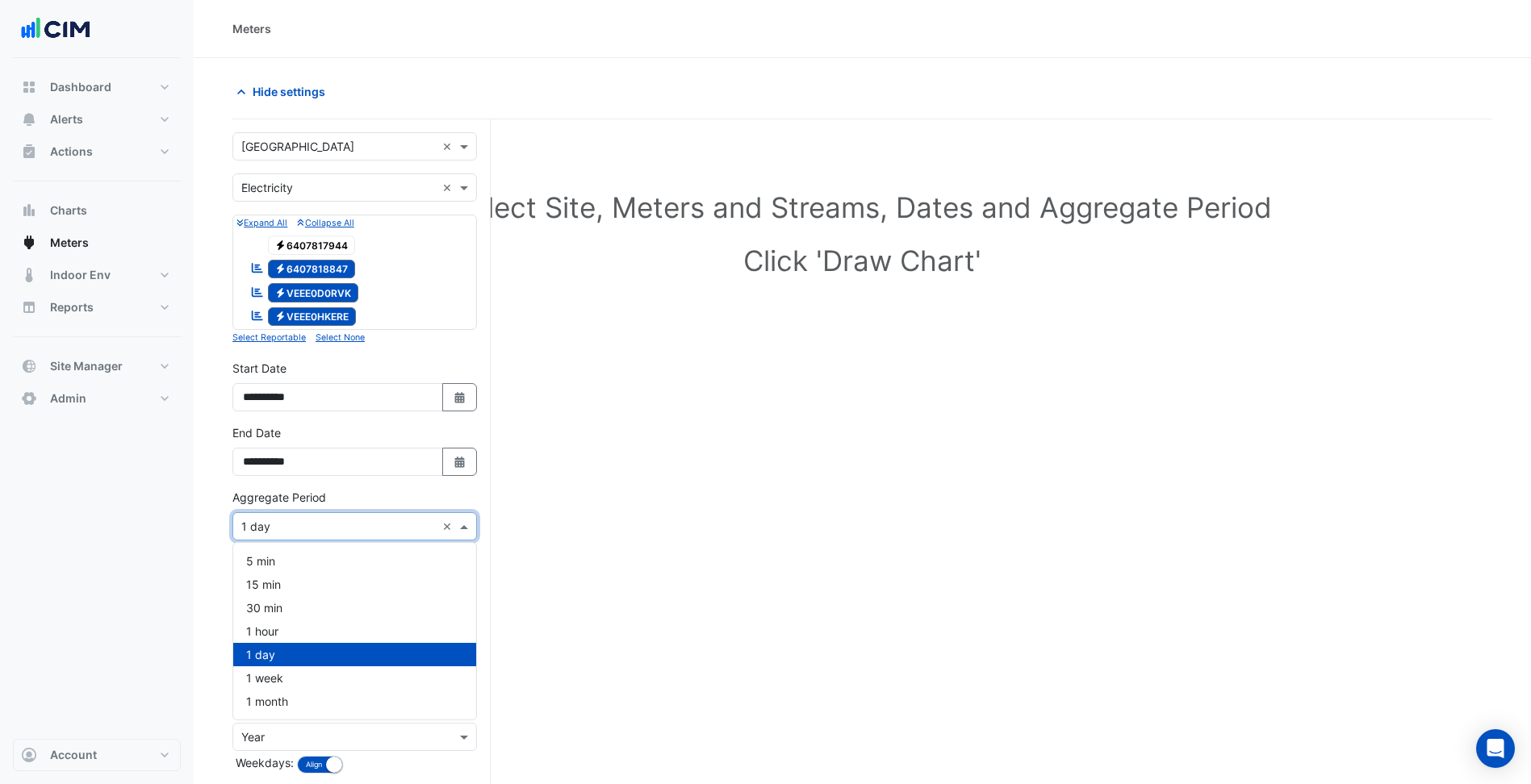
click at [327, 538] on div "Aggregate Period × 1 day ×" at bounding box center [354, 526] width 244 height 28
click at [295, 621] on div "1 hour" at bounding box center [355, 631] width 243 height 24
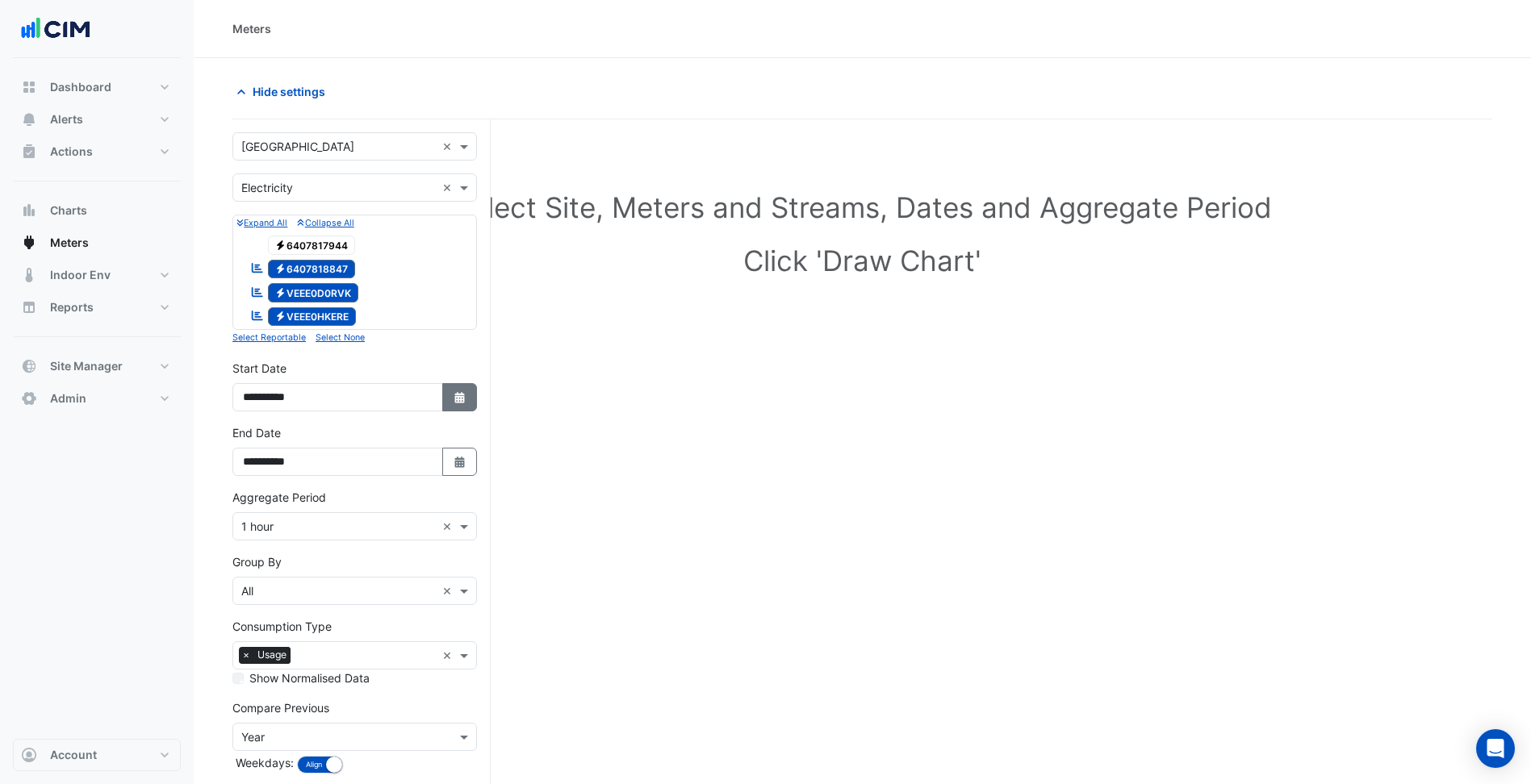
click at [453, 392] on icon "Select Date" at bounding box center [460, 398] width 15 height 12
select select "*"
select select "****"
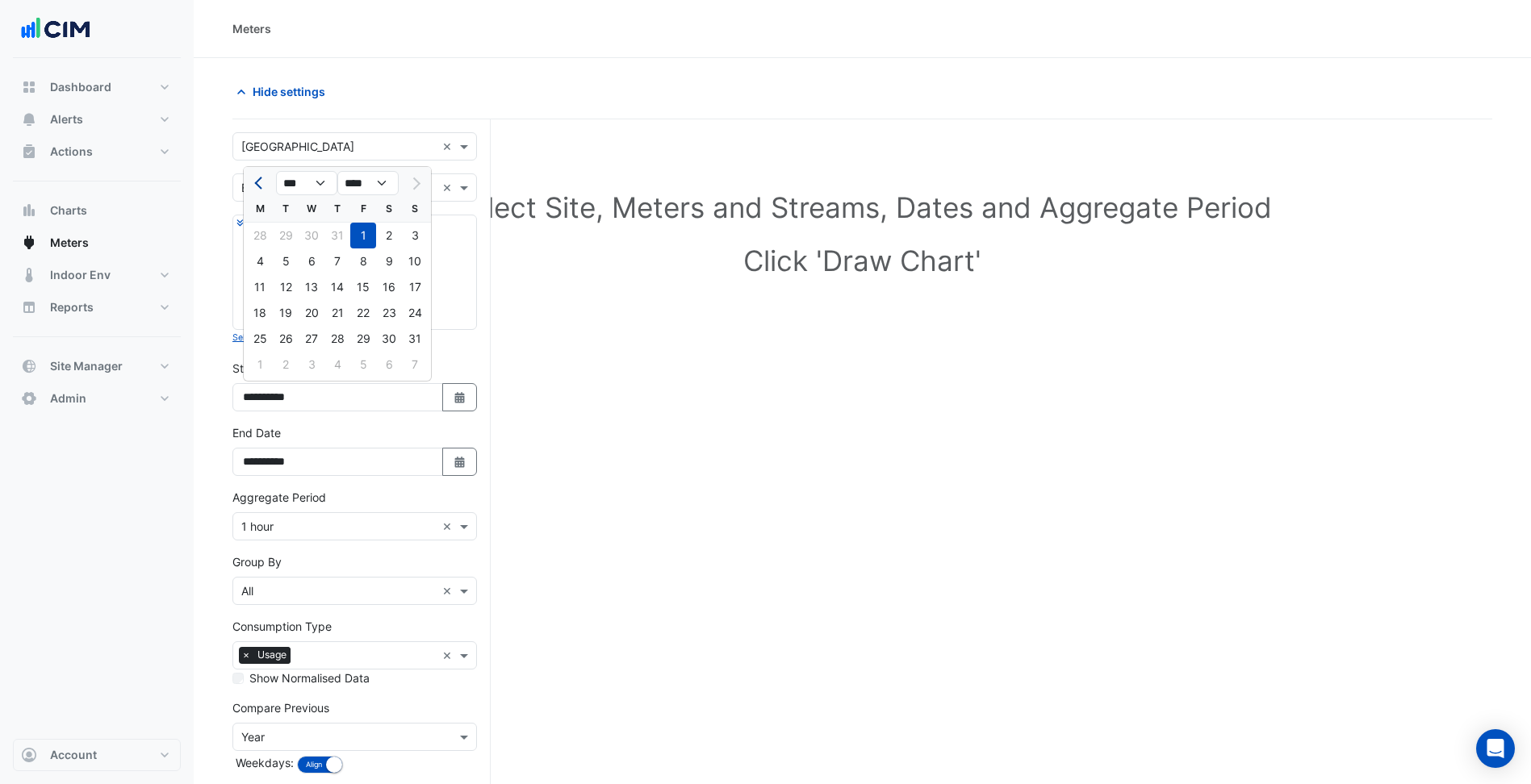
click at [254, 181] on button "Previous month" at bounding box center [260, 183] width 20 height 25
select select "*"
click at [340, 244] on div "1" at bounding box center [337, 235] width 25 height 25
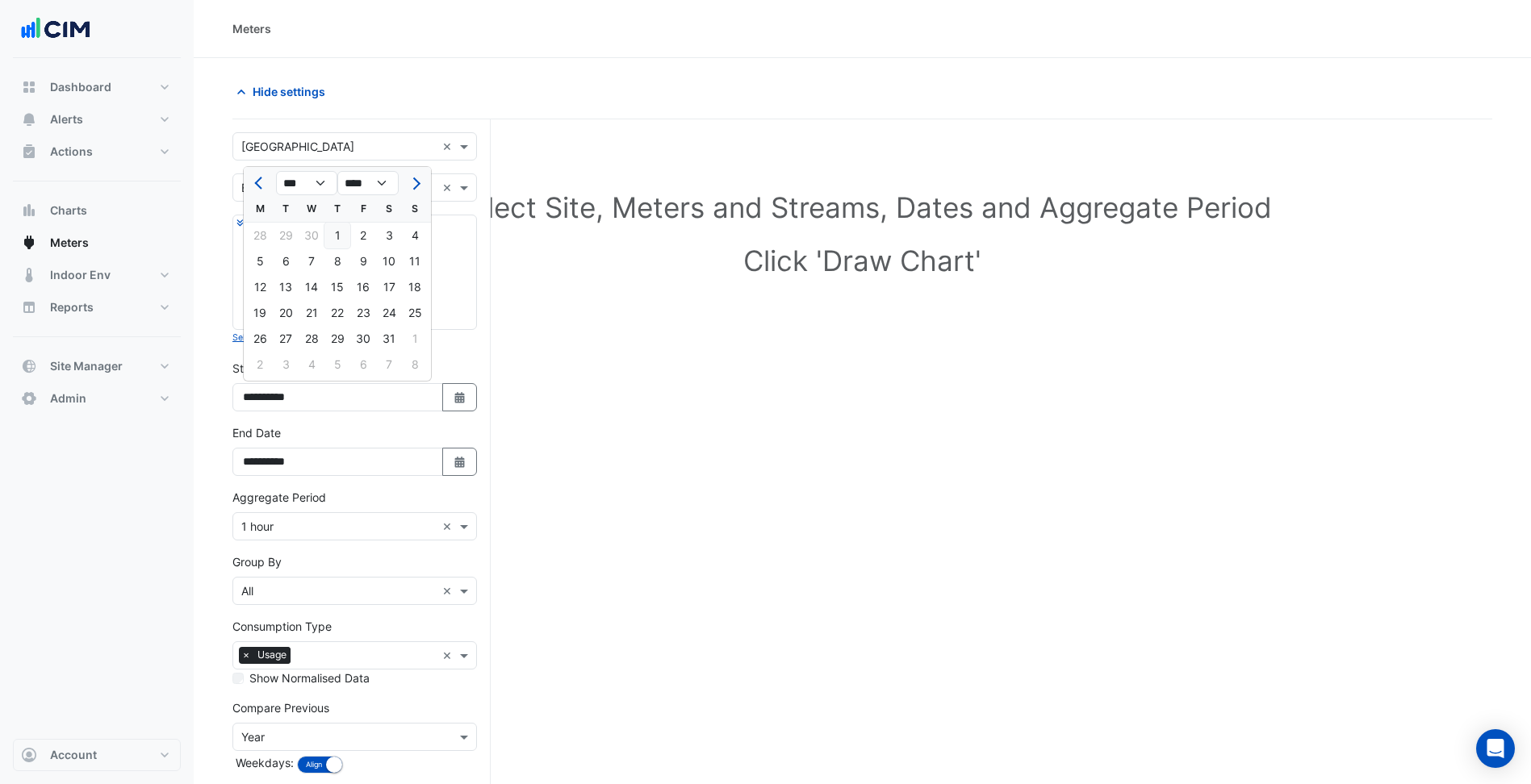
type input "**********"
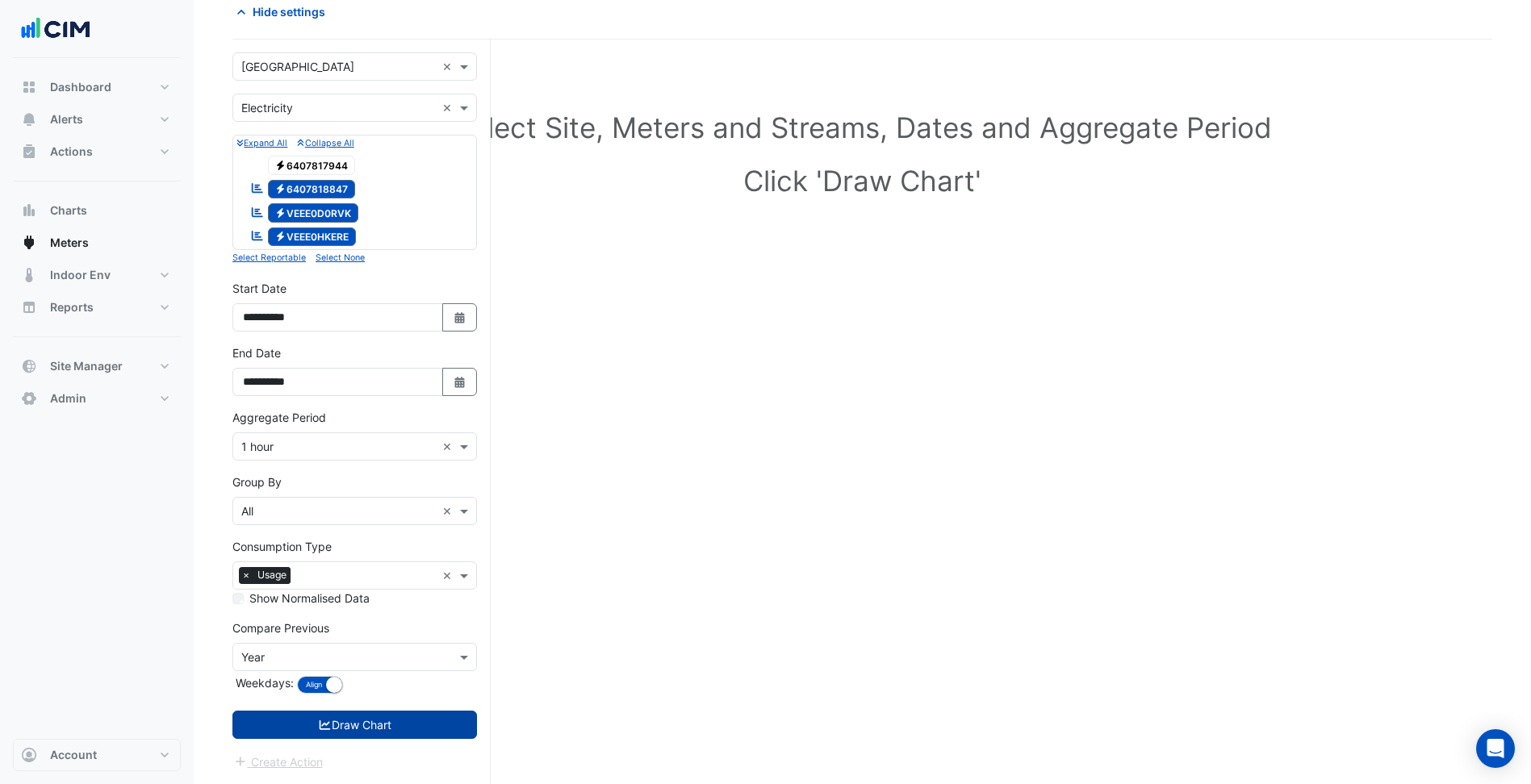
click at [418, 725] on button "Draw Chart" at bounding box center [354, 724] width 244 height 28
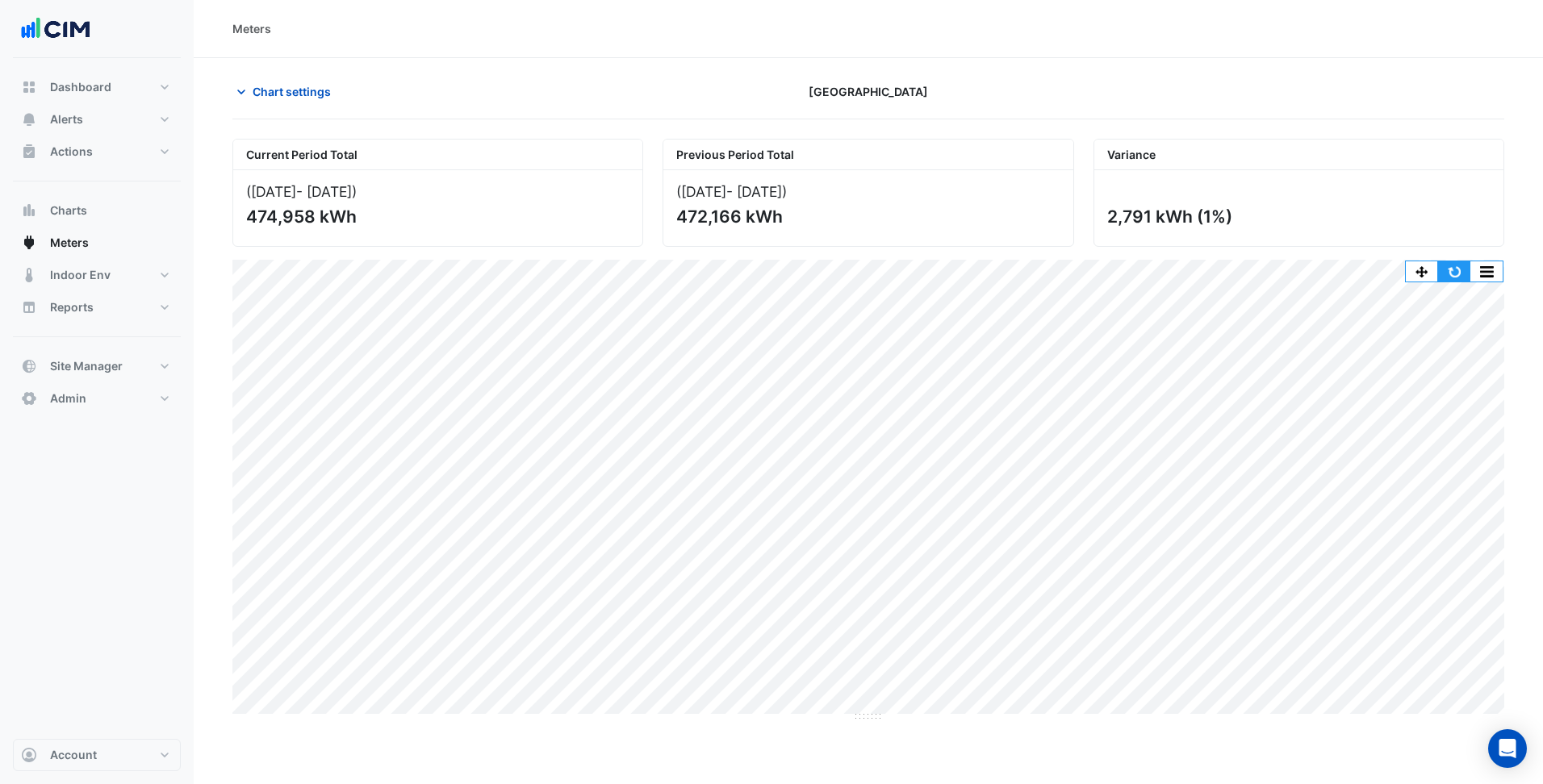
click at [1451, 264] on button "button" at bounding box center [1454, 271] width 32 height 21
click at [1463, 270] on button "button" at bounding box center [1454, 271] width 32 height 21
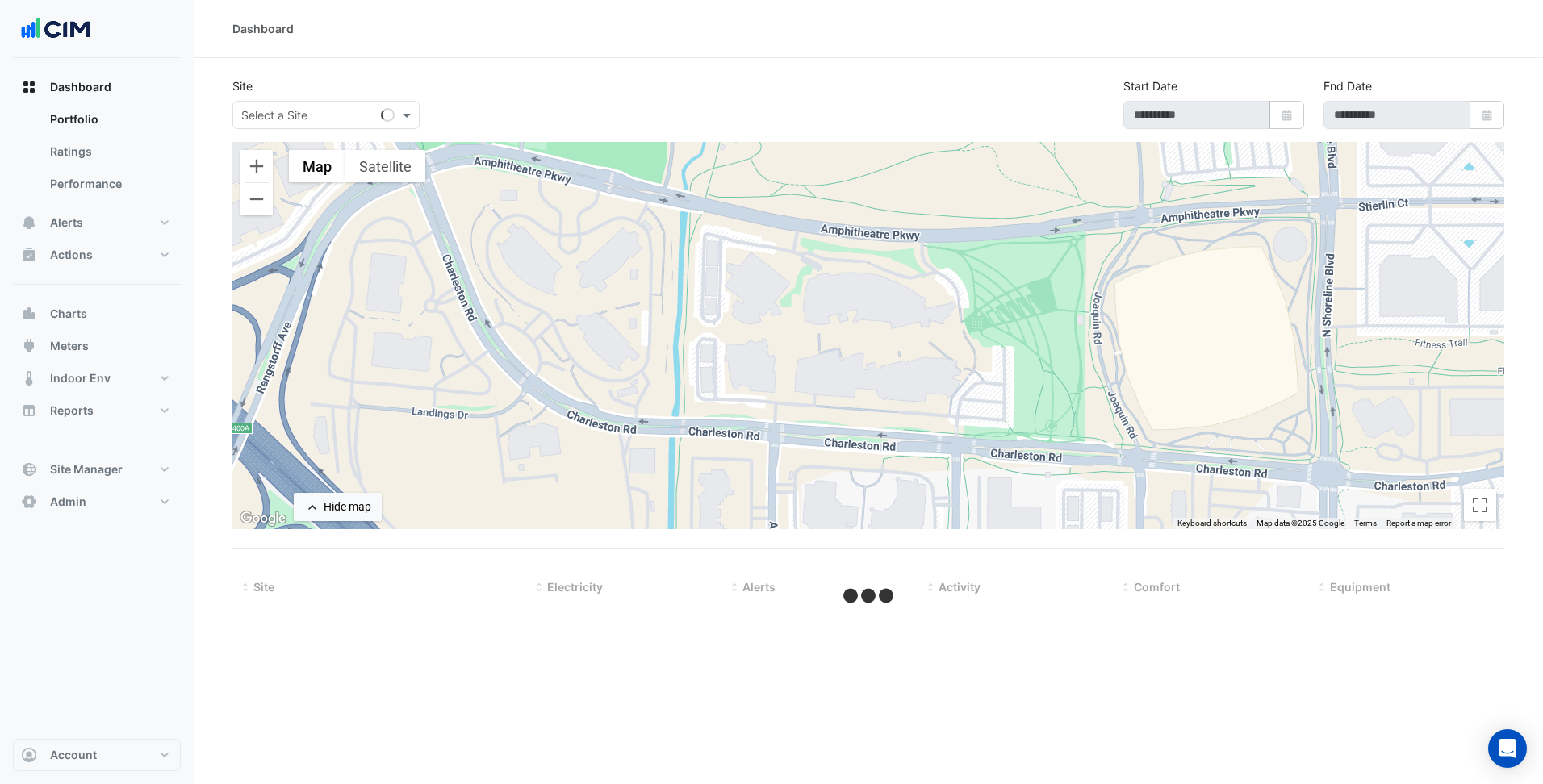
select select "***"
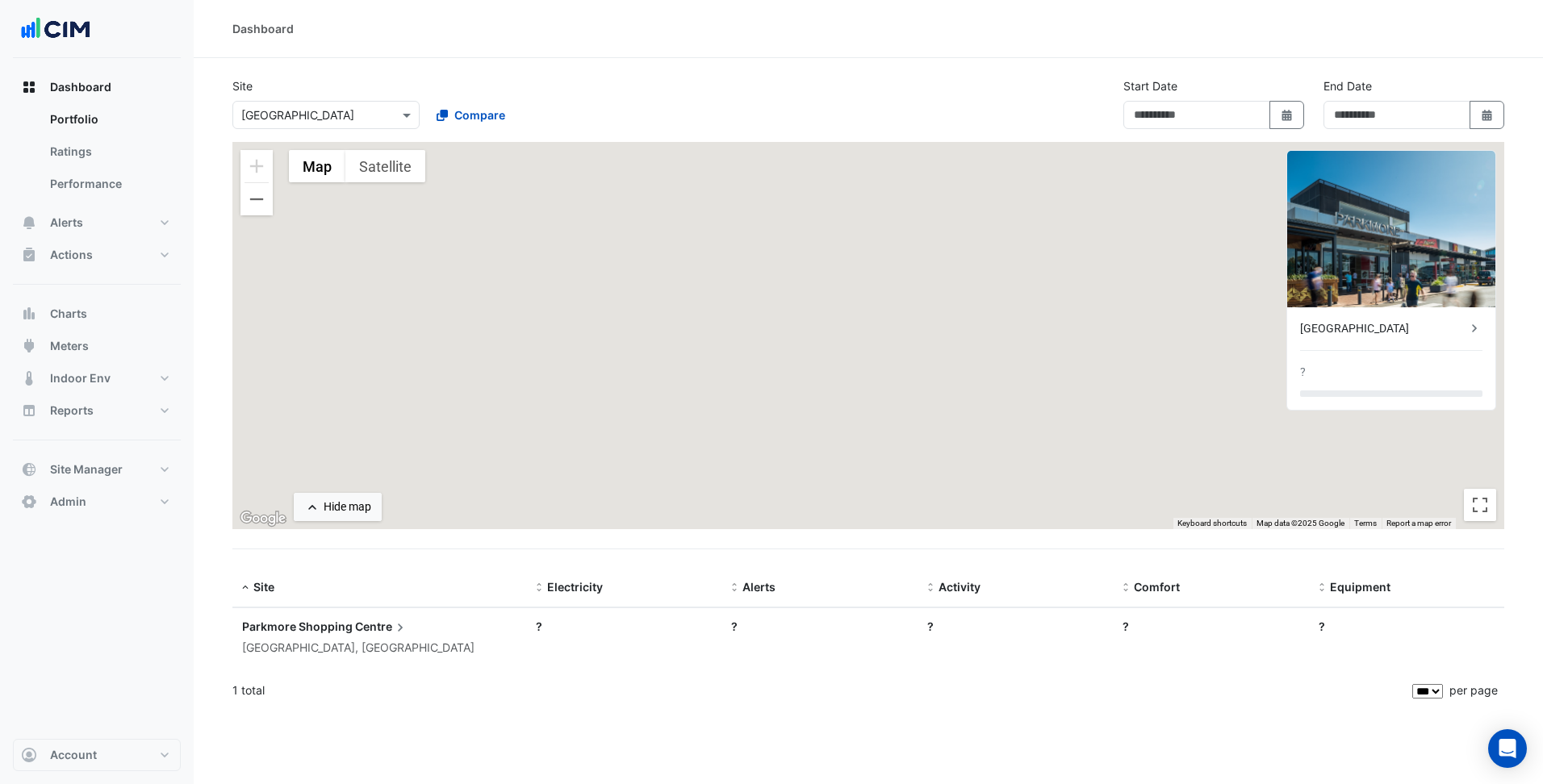
type input "**********"
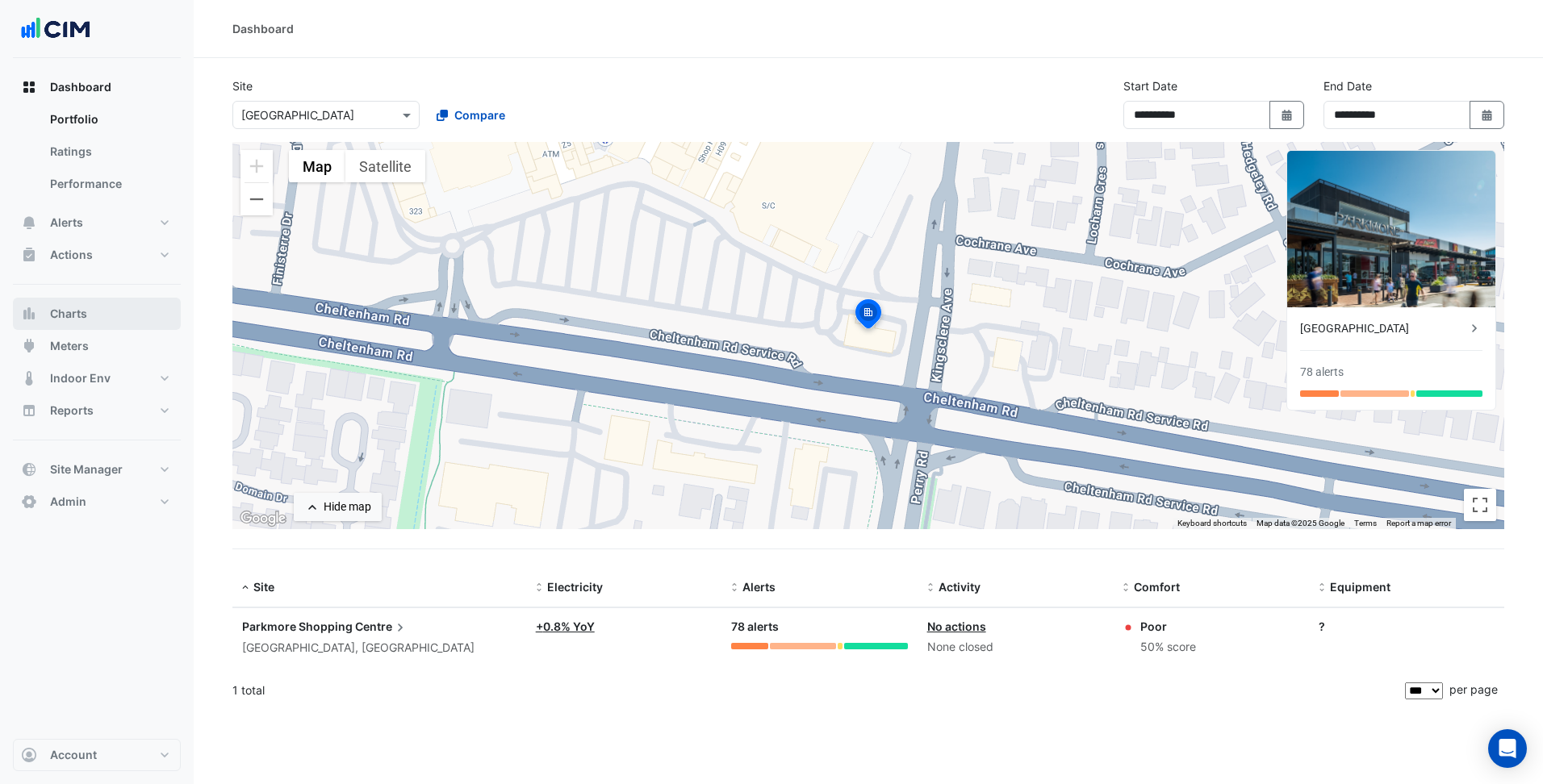
click at [63, 313] on span "Charts" at bounding box center [69, 314] width 37 height 16
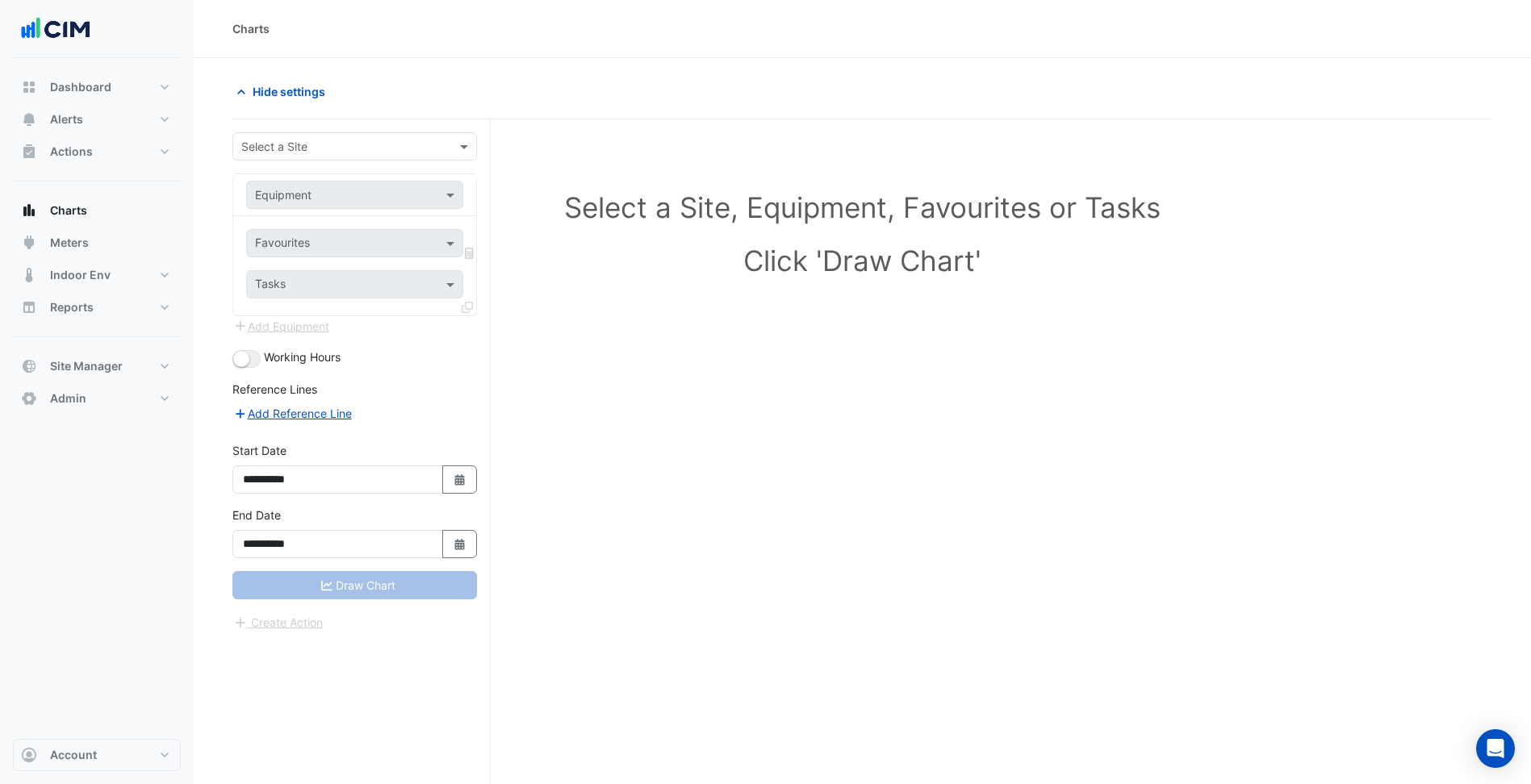
click at [350, 144] on input "text" at bounding box center [338, 147] width 194 height 17
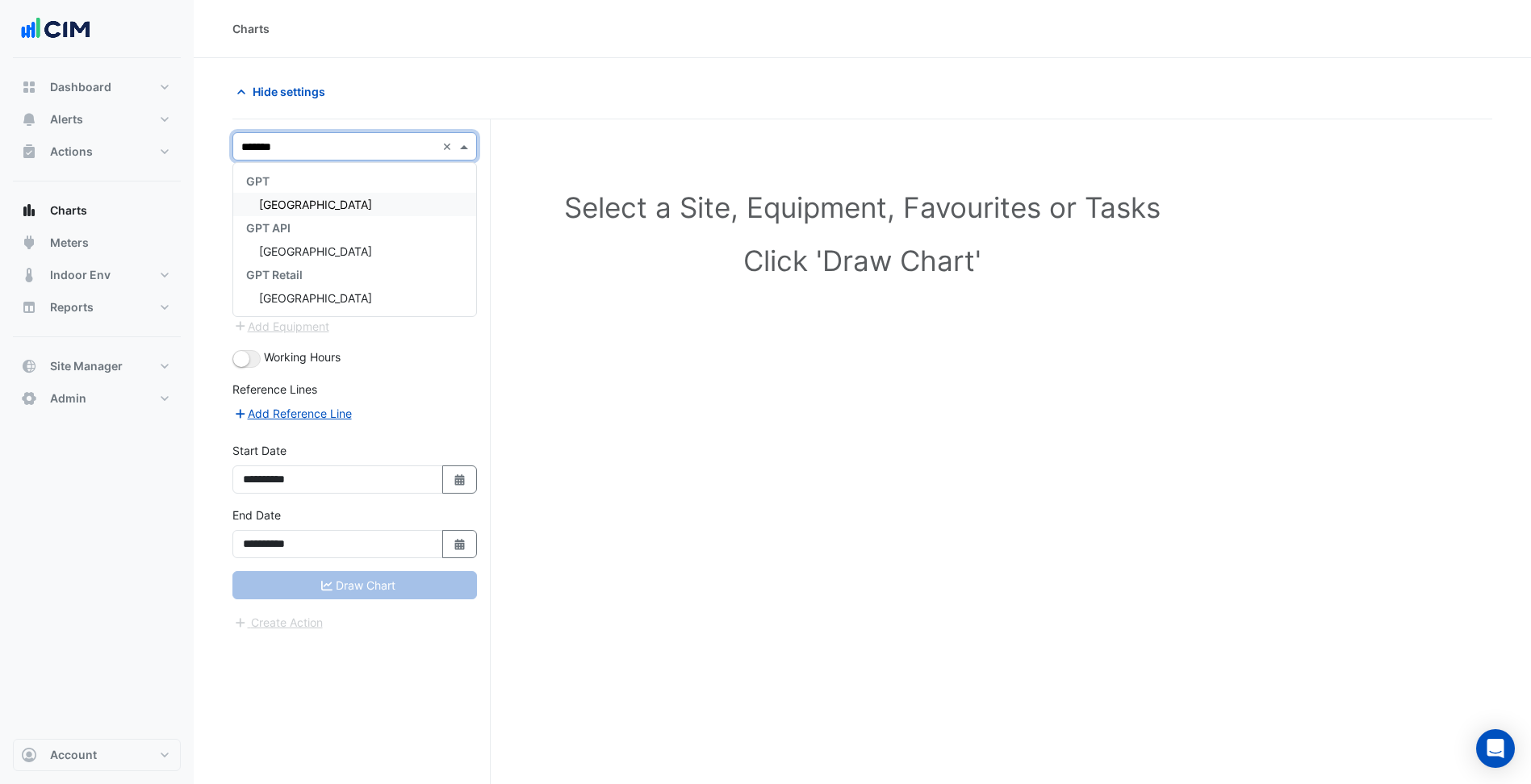
type input "********"
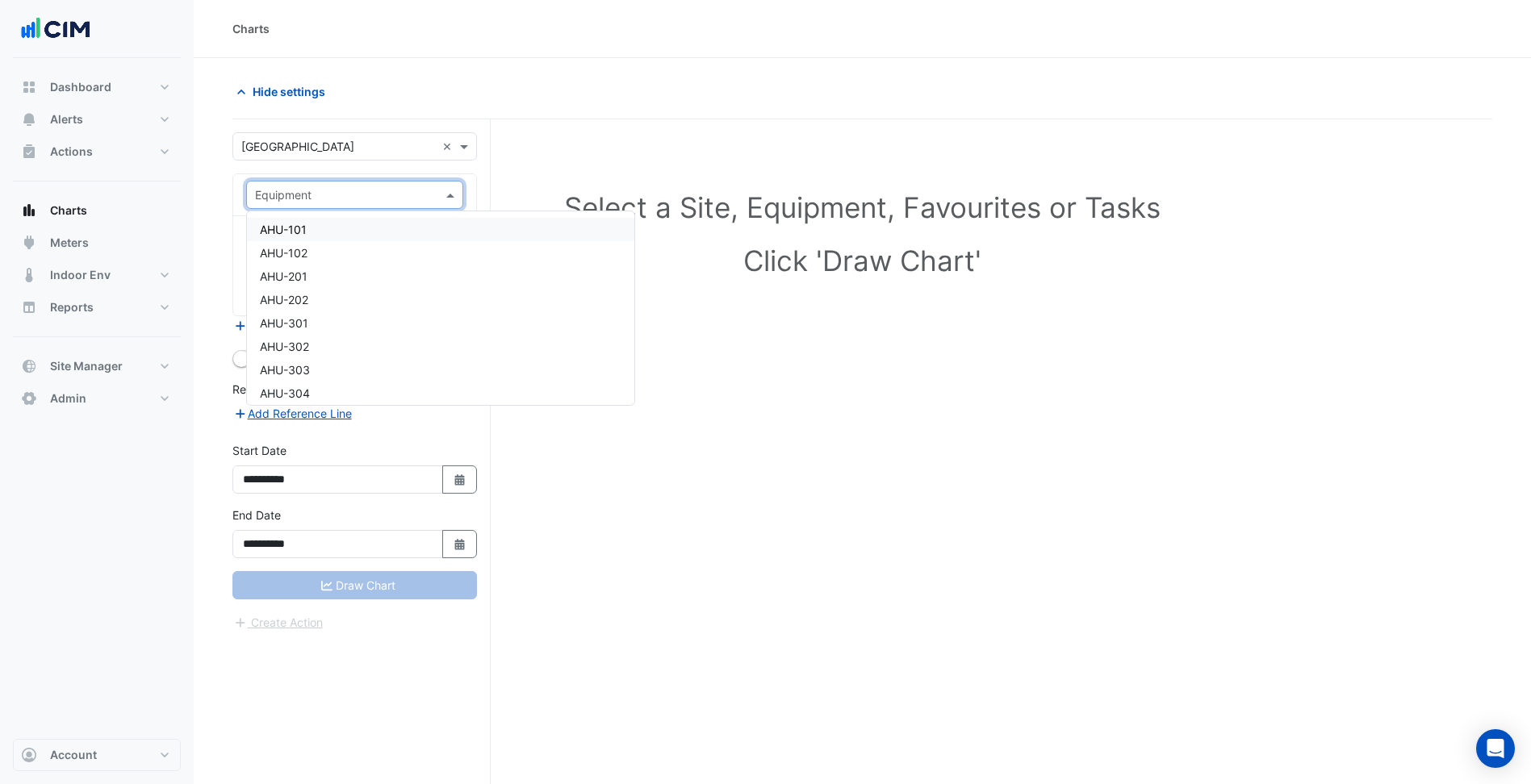
click at [304, 226] on span "AHU-101" at bounding box center [283, 229] width 47 height 14
click at [314, 246] on input "text" at bounding box center [345, 244] width 180 height 17
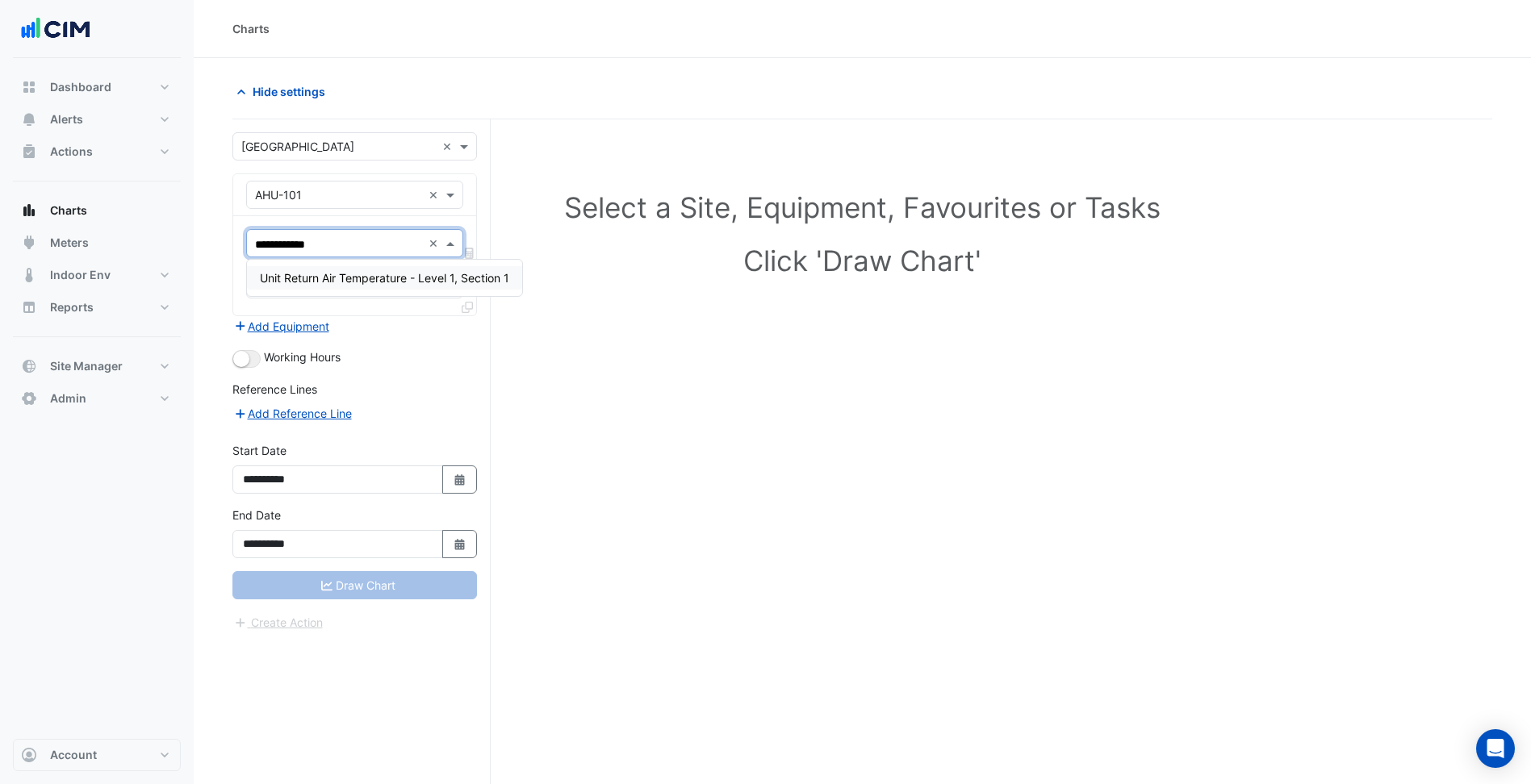
type input "**********"
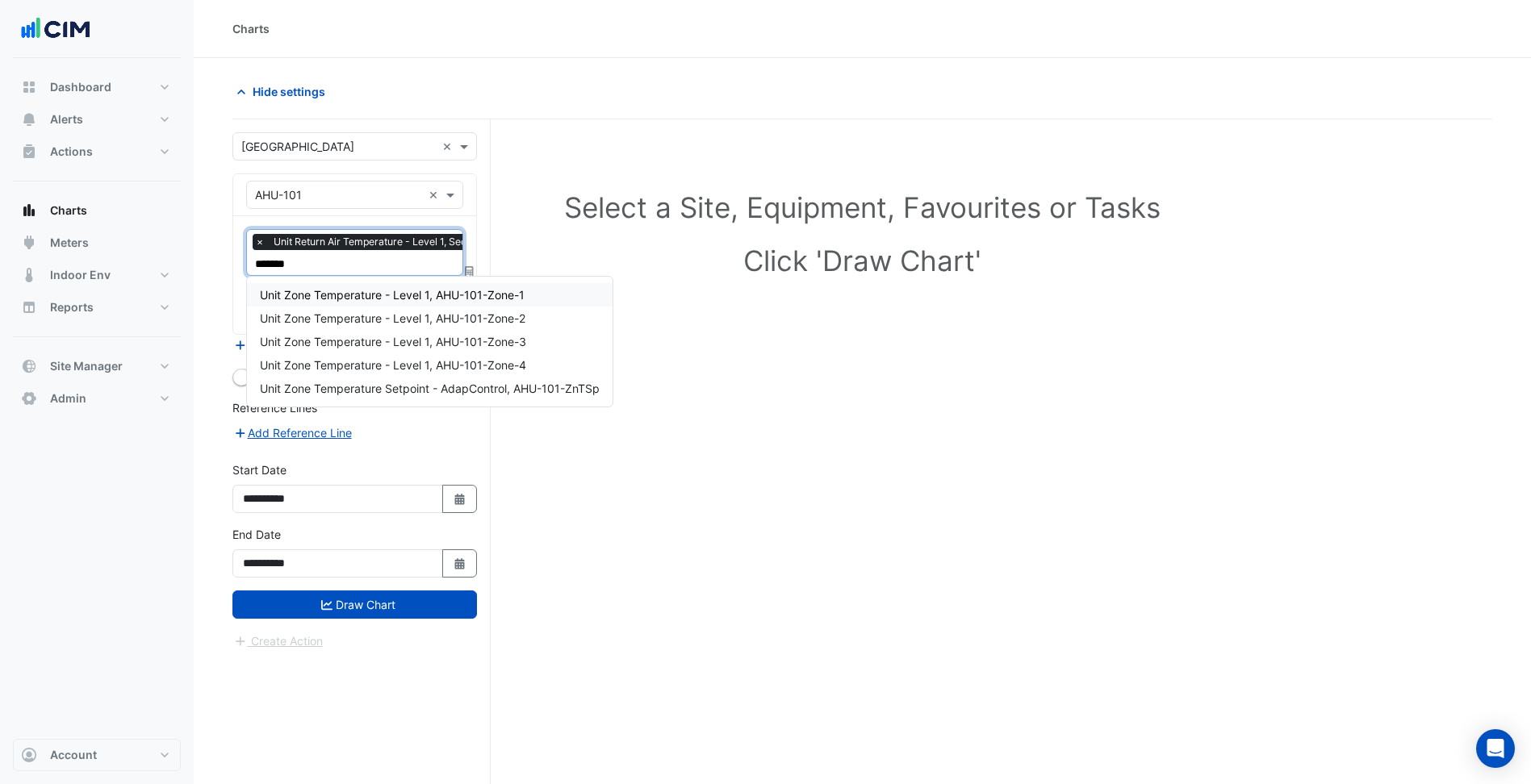
type input "********"
click at [255, 244] on span "×" at bounding box center [260, 242] width 15 height 16
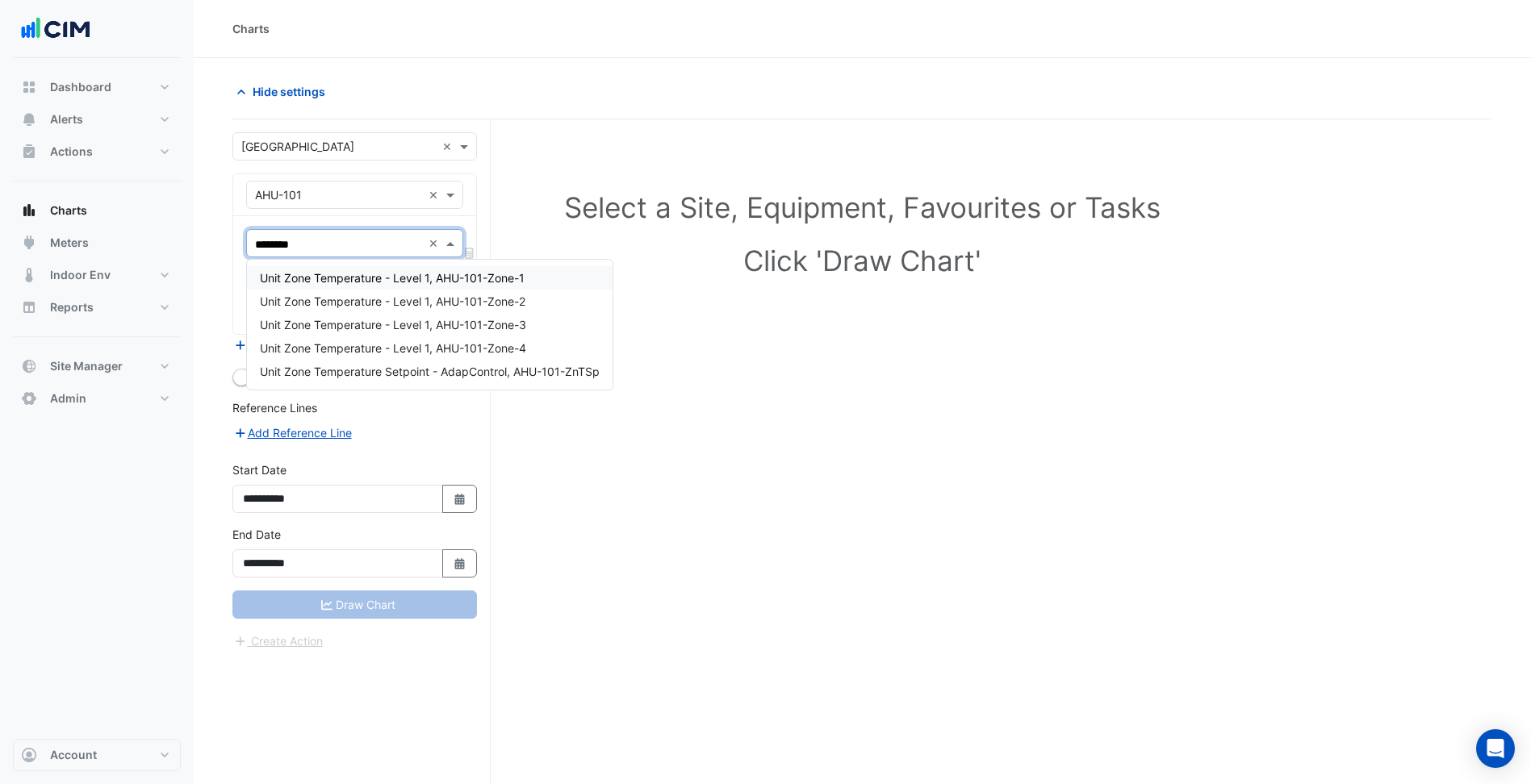
drag, startPoint x: 334, startPoint y: 245, endPoint x: 230, endPoint y: 251, distance: 104.2
click at [230, 251] on section "**********" at bounding box center [863, 452] width 1337 height 788
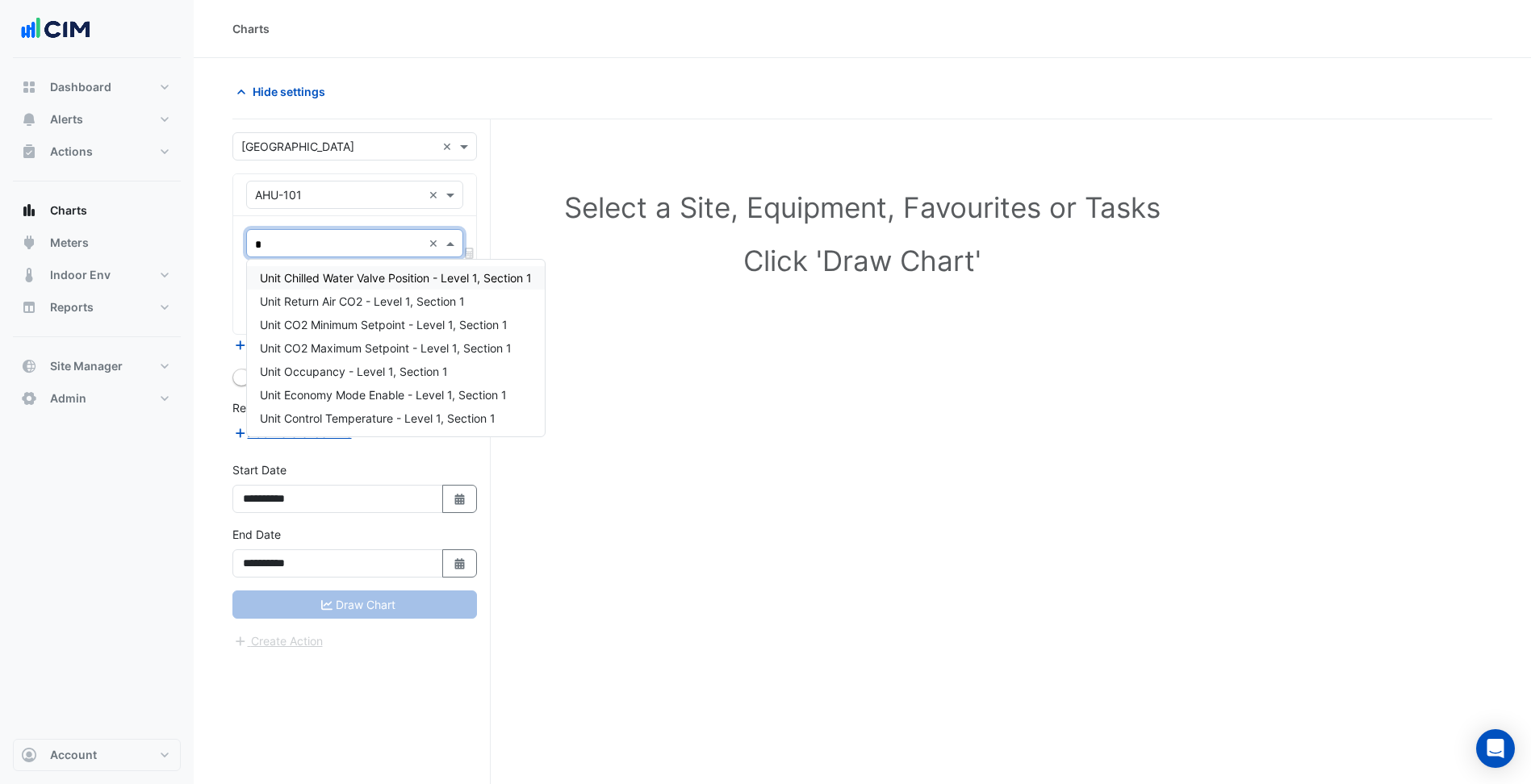
type input "**"
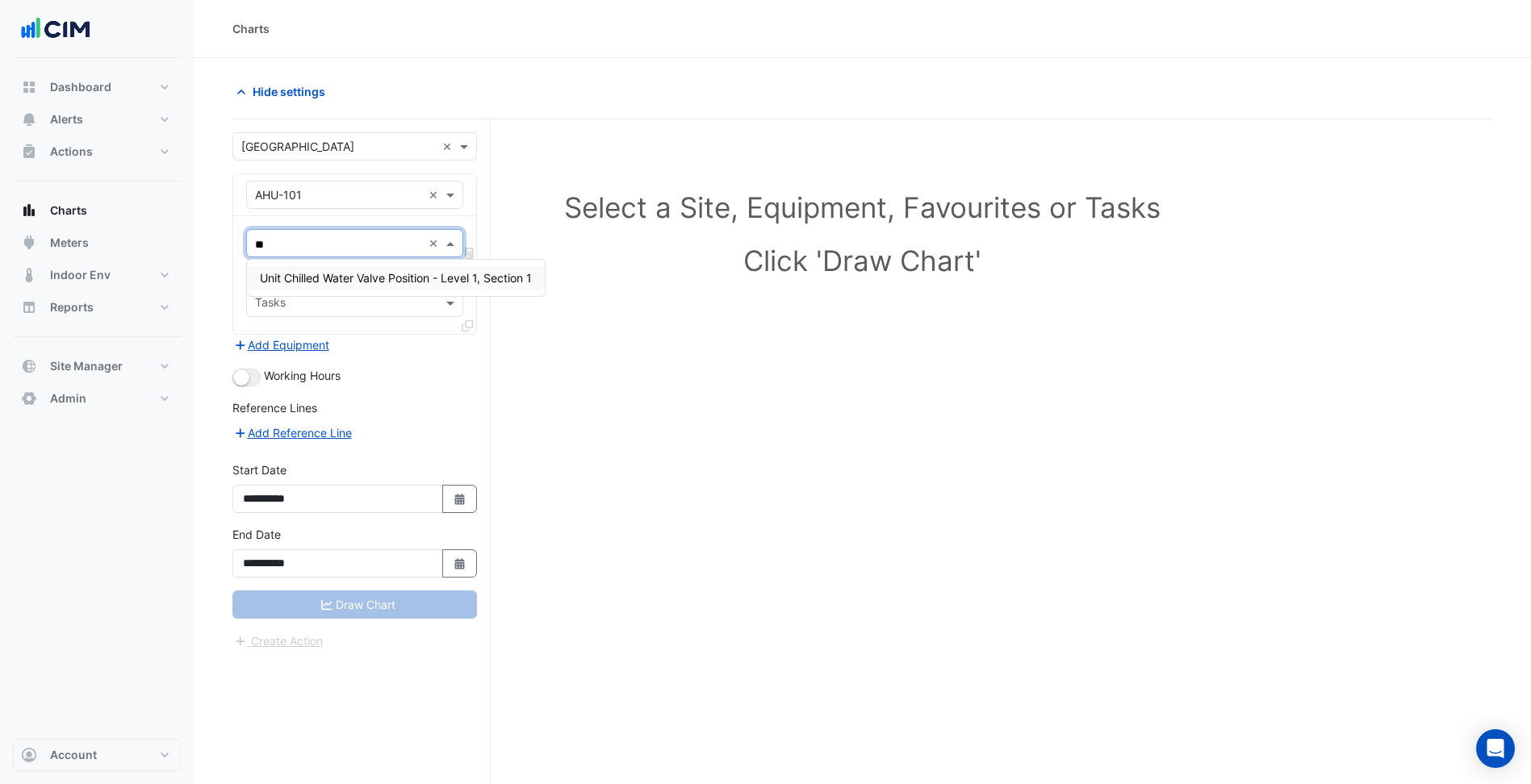
click at [306, 280] on span "Unit Chilled Water Valve Position - Level 1, Section 1" at bounding box center [395, 278] width 272 height 14
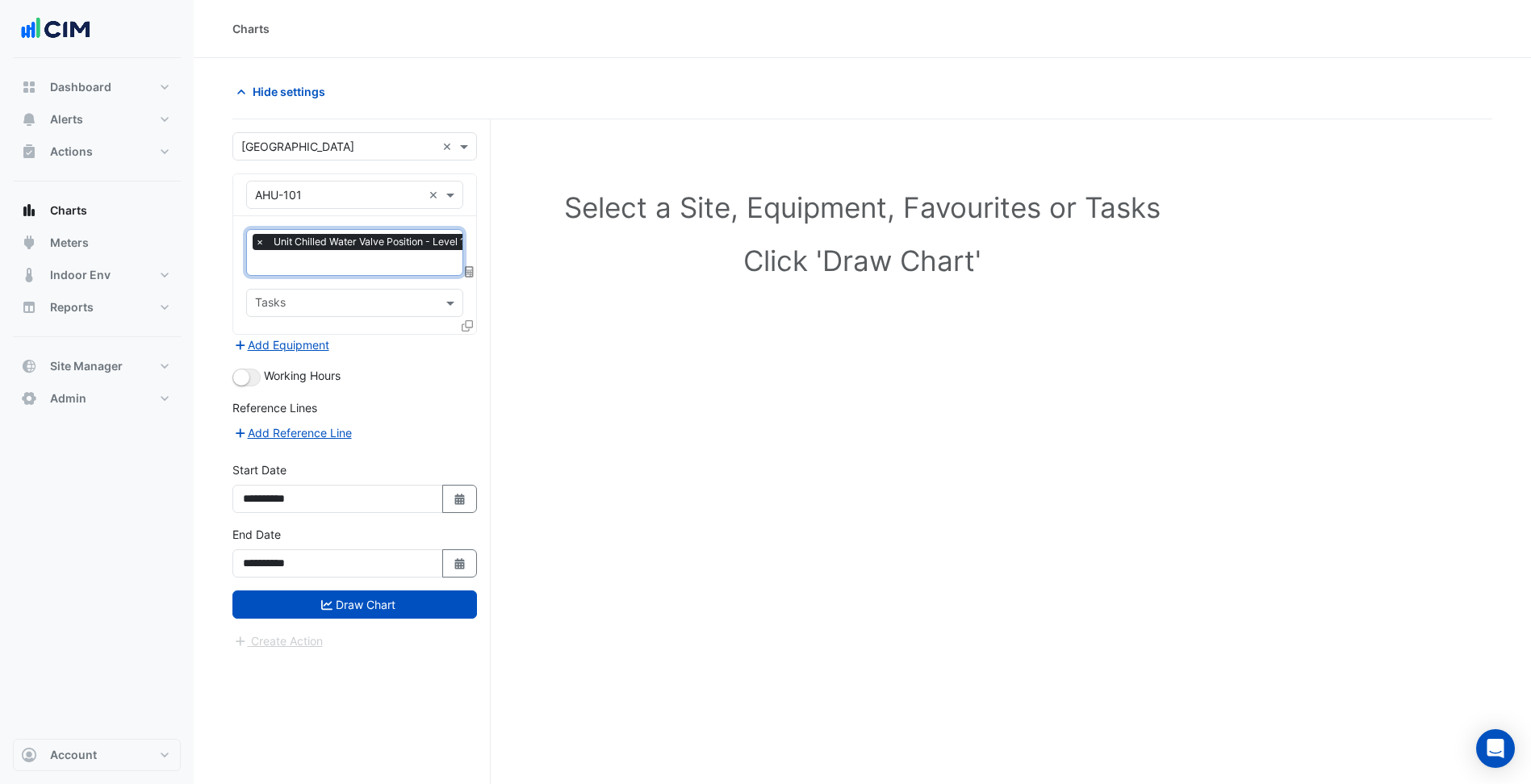
click at [335, 267] on input "text" at bounding box center [386, 264] width 264 height 17
type input "***"
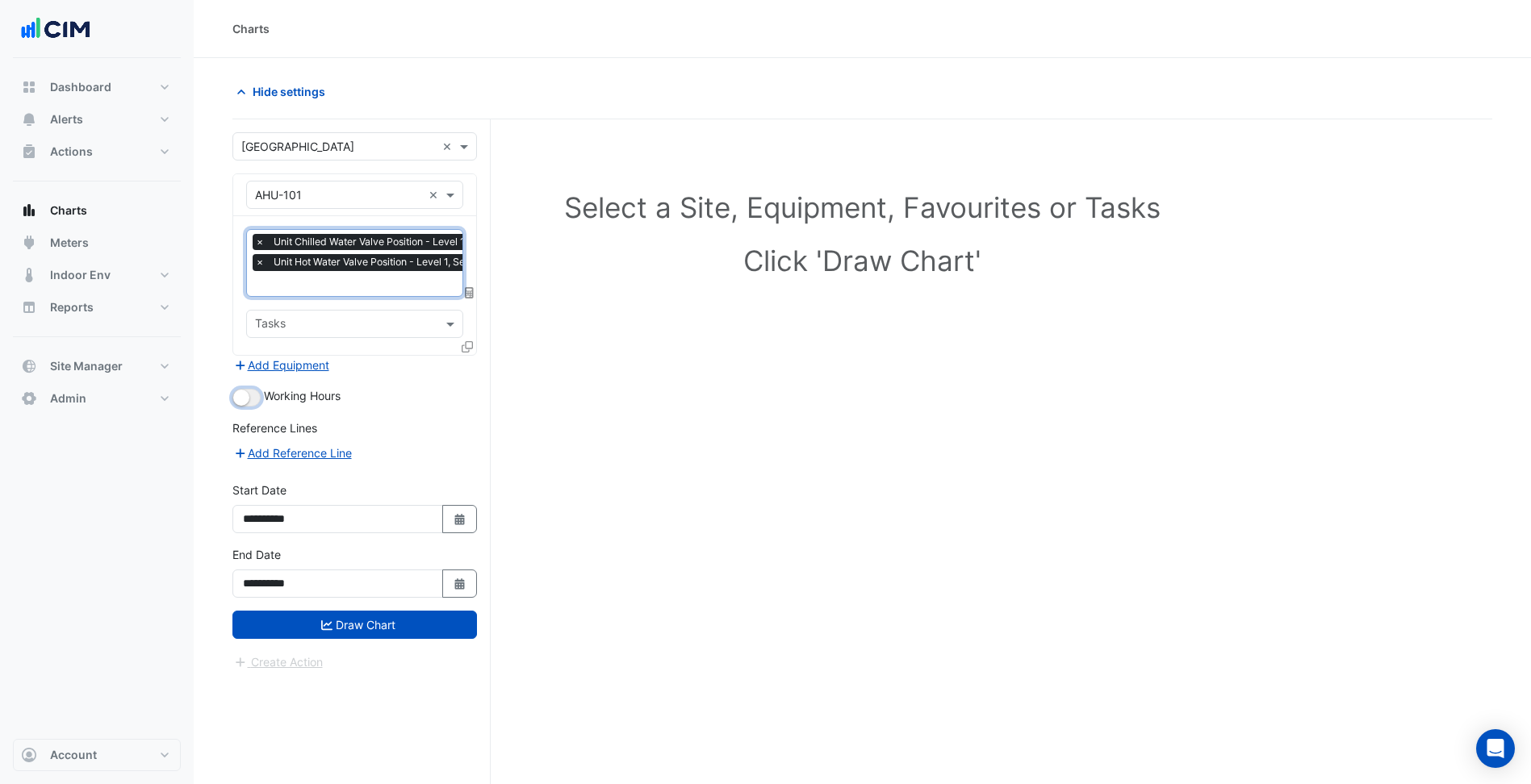
click at [244, 392] on small "button" at bounding box center [241, 398] width 16 height 16
click at [472, 341] on icon at bounding box center [468, 347] width 12 height 12
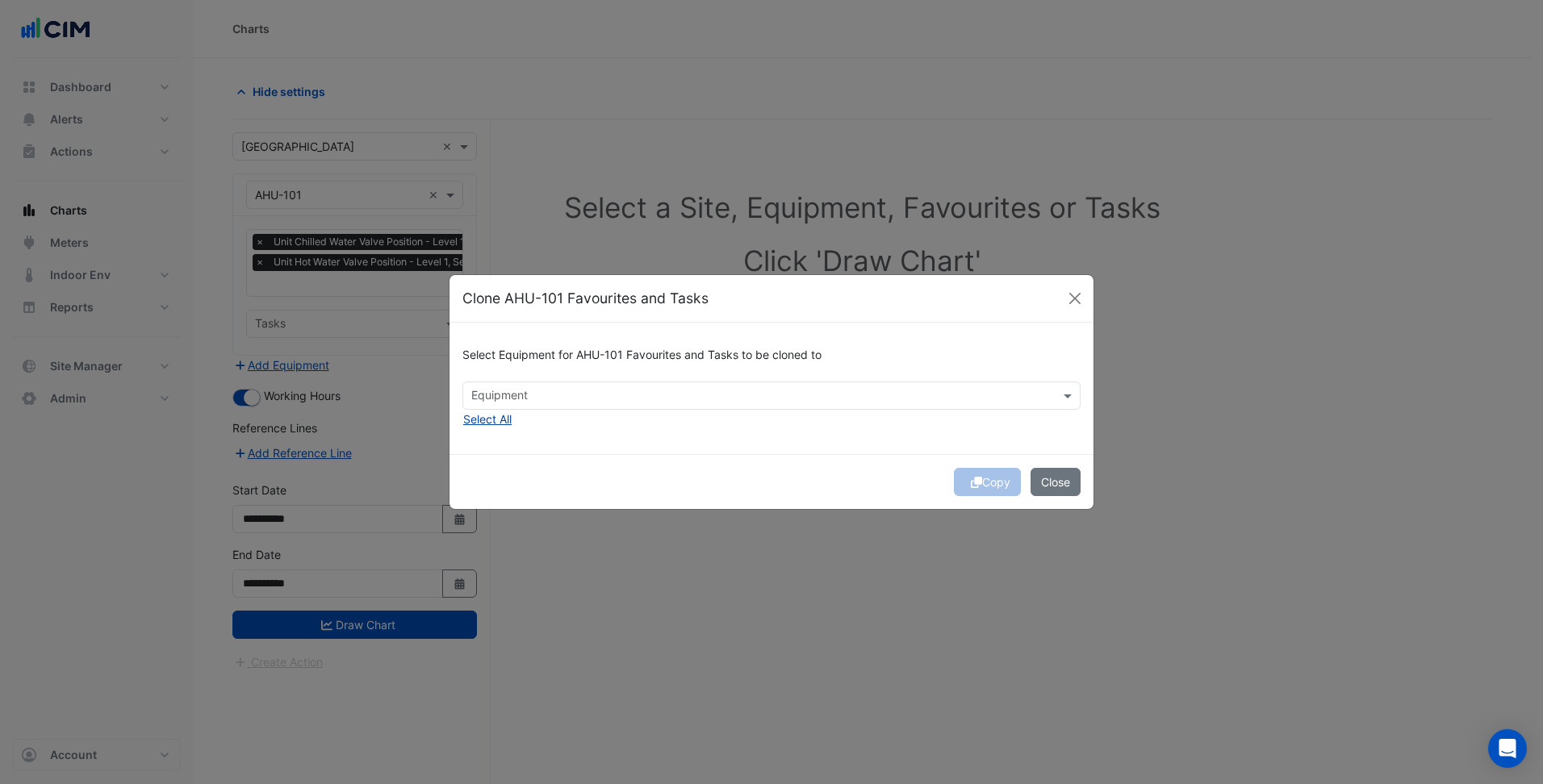
click at [485, 426] on button "Select All" at bounding box center [487, 418] width 50 height 19
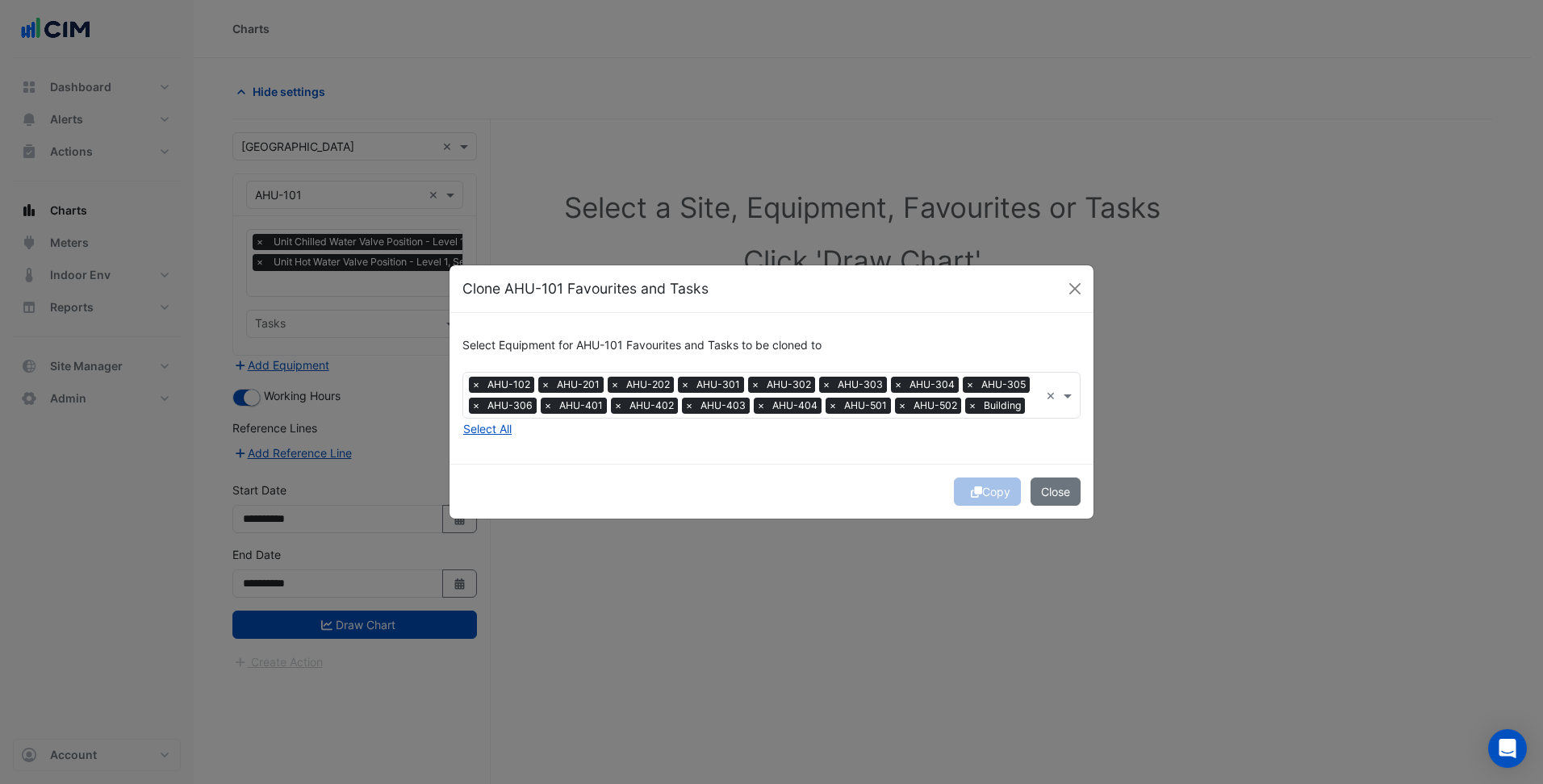
click at [573, 461] on div "Select Equipment for AHU-101 Favourites and Tasks to be cloned to Equipment × A…" at bounding box center [772, 388] width 644 height 151
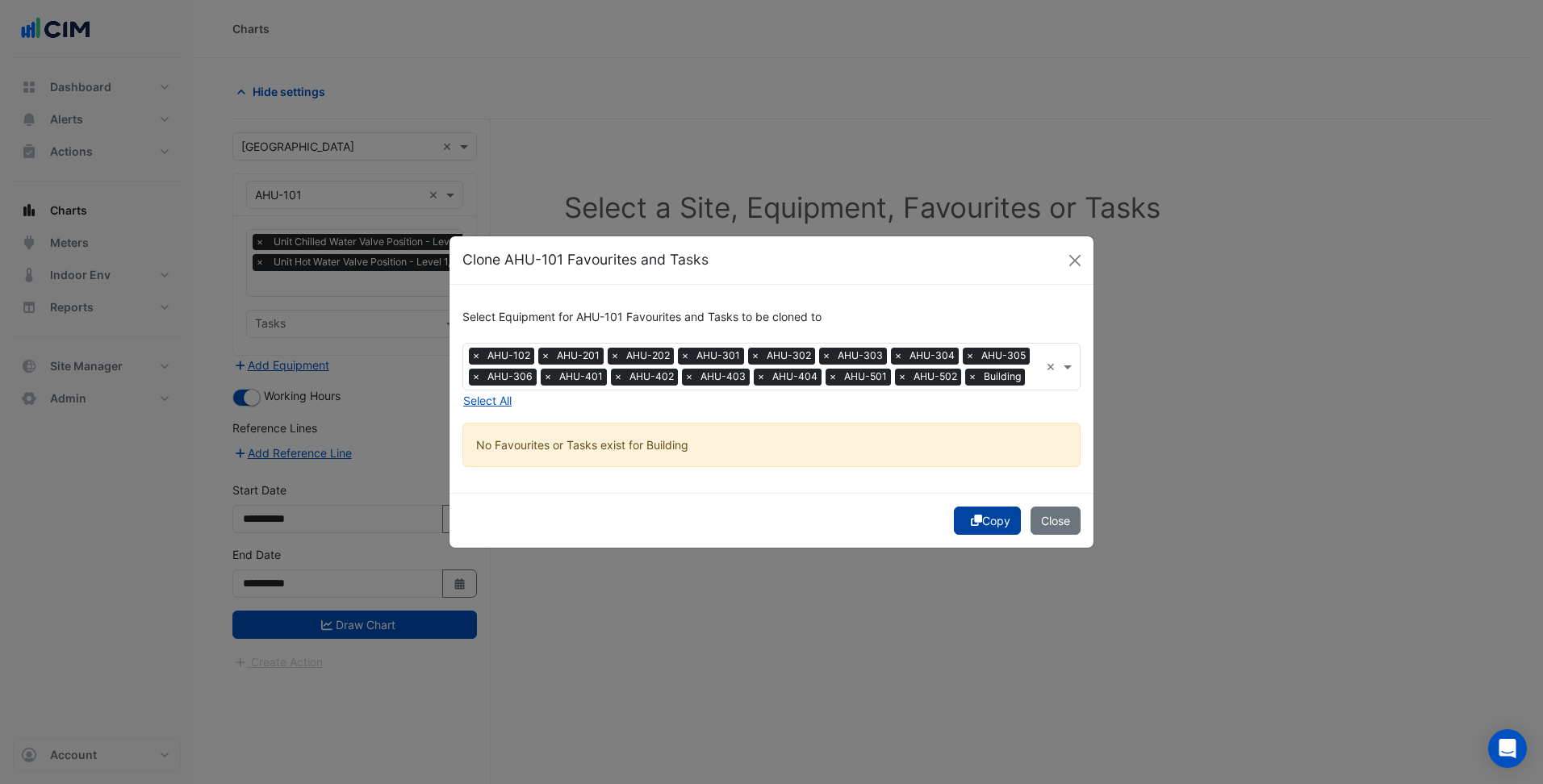
click at [965, 511] on button "Copy" at bounding box center [987, 520] width 67 height 28
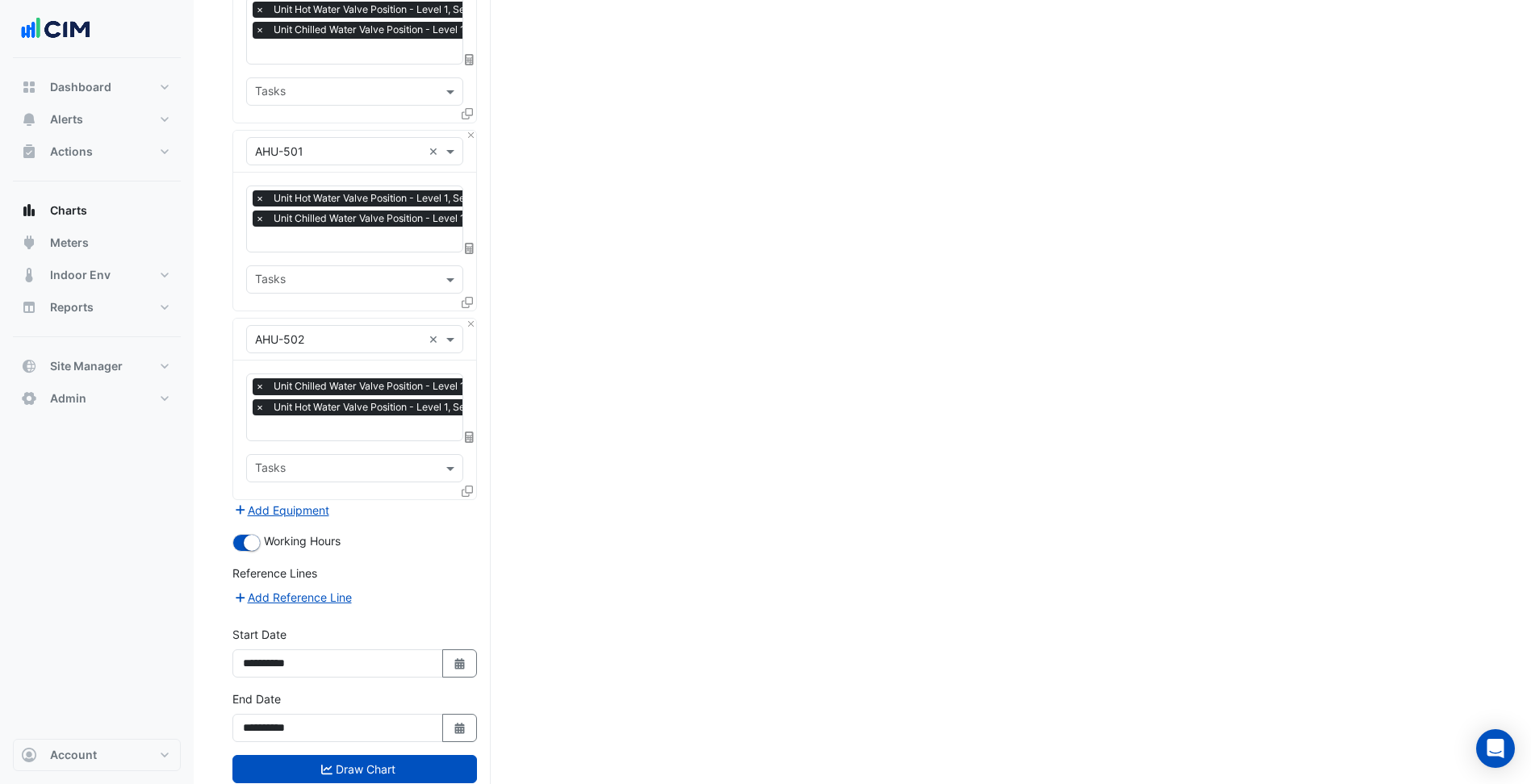
scroll to position [2703, 0]
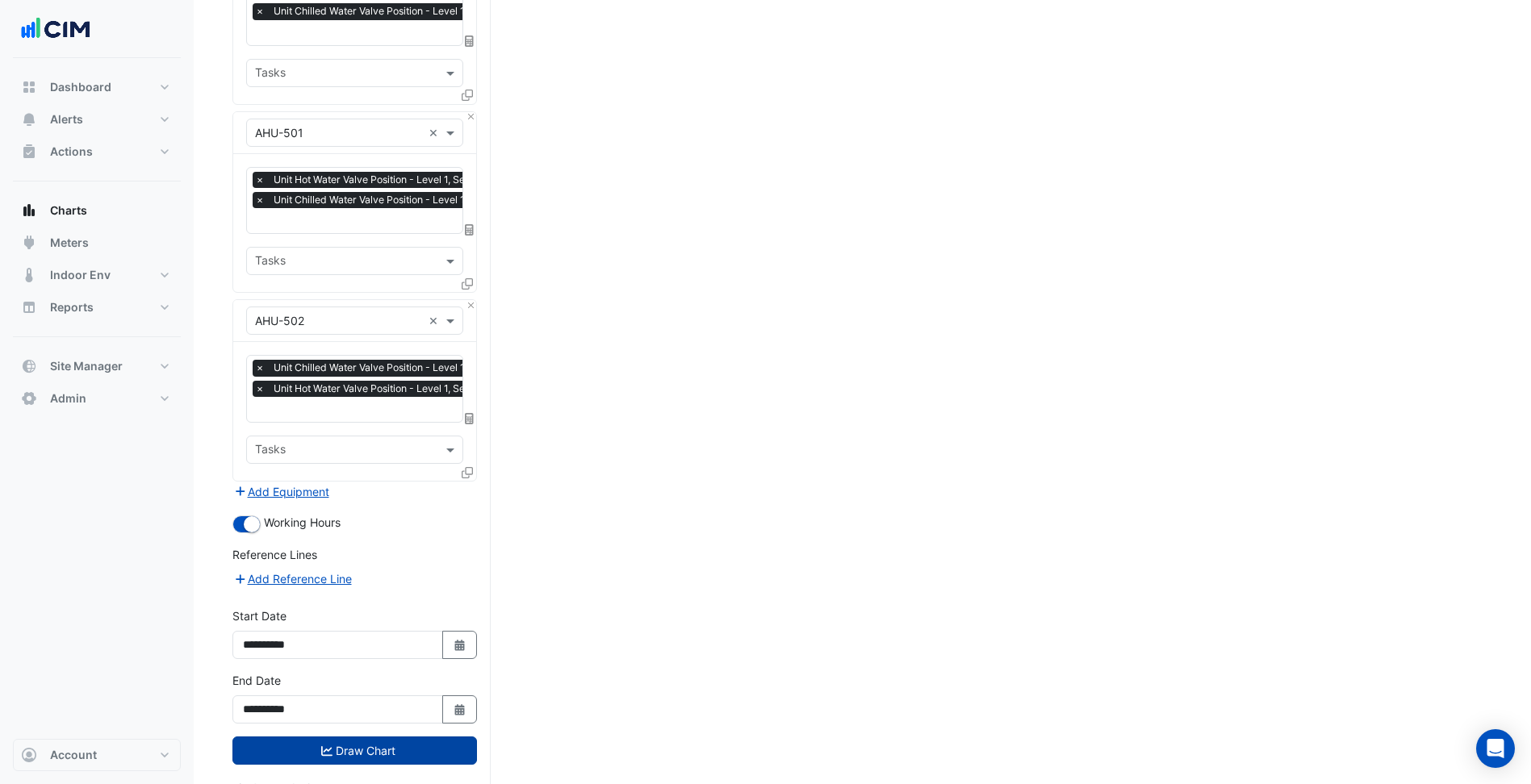
click at [413, 737] on button "Draw Chart" at bounding box center [354, 751] width 244 height 28
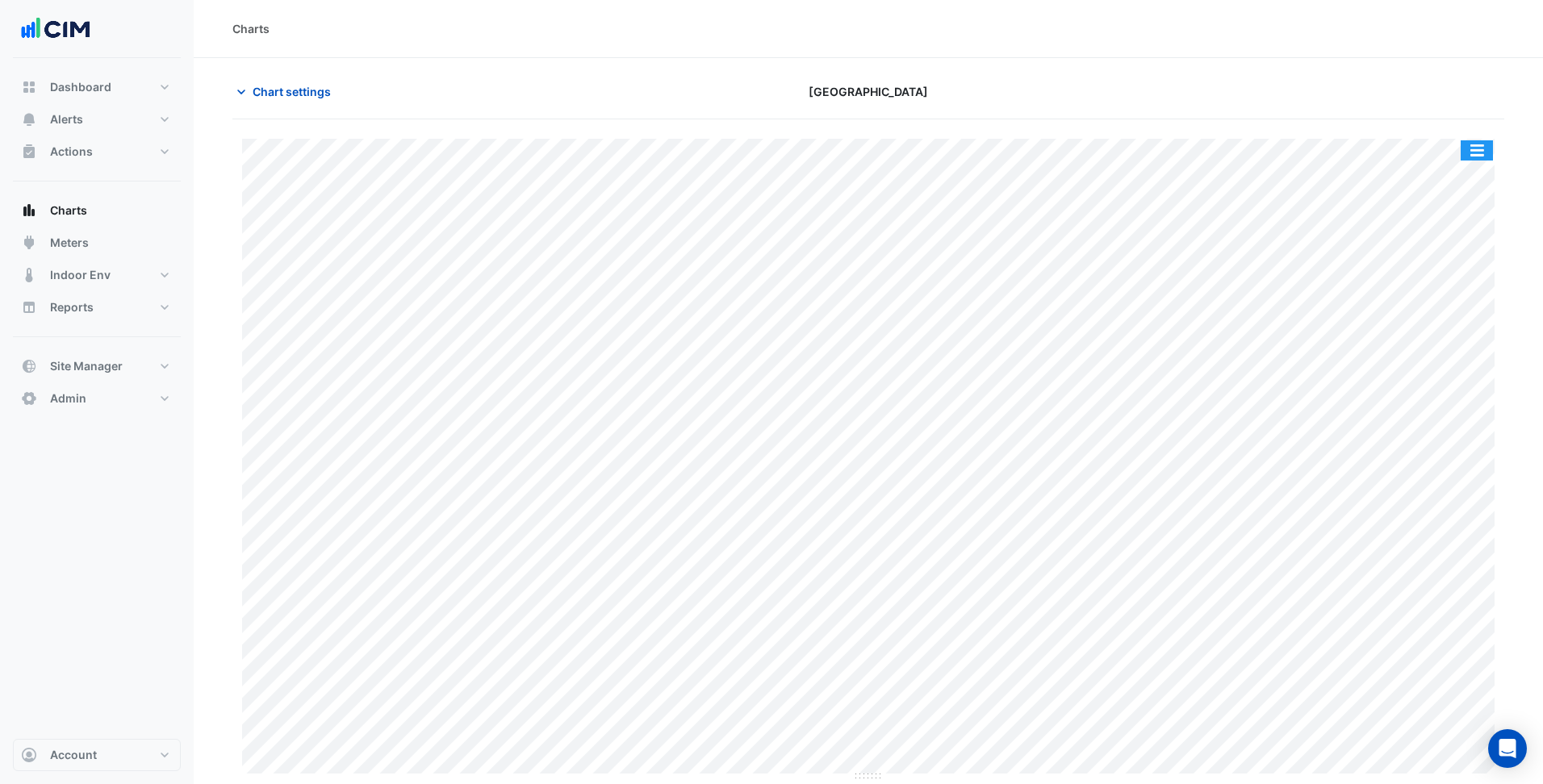
click at [1467, 144] on button "button" at bounding box center [1476, 150] width 32 height 21
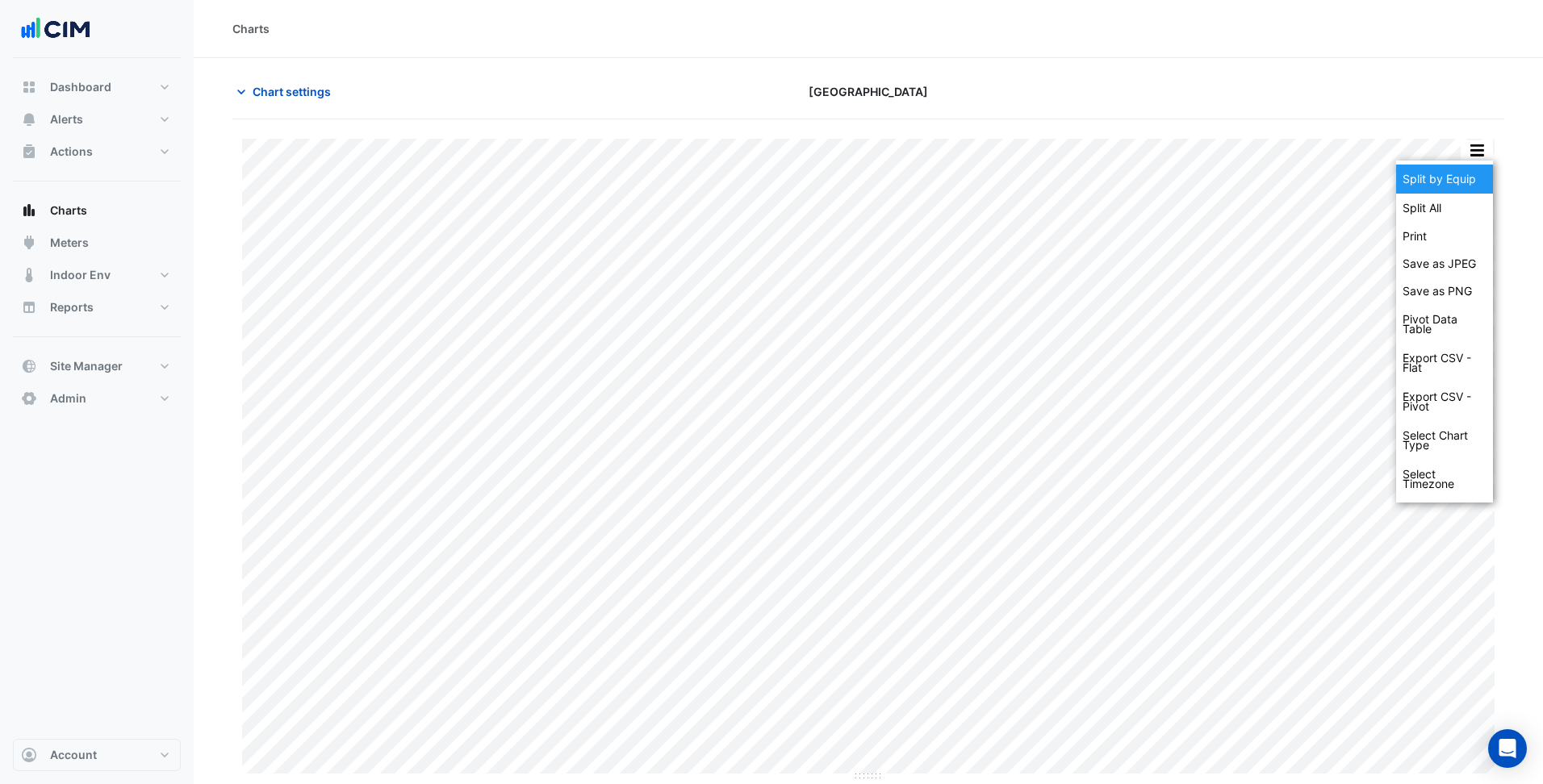
click at [1449, 173] on div "Split by Equip" at bounding box center [1444, 179] width 97 height 29
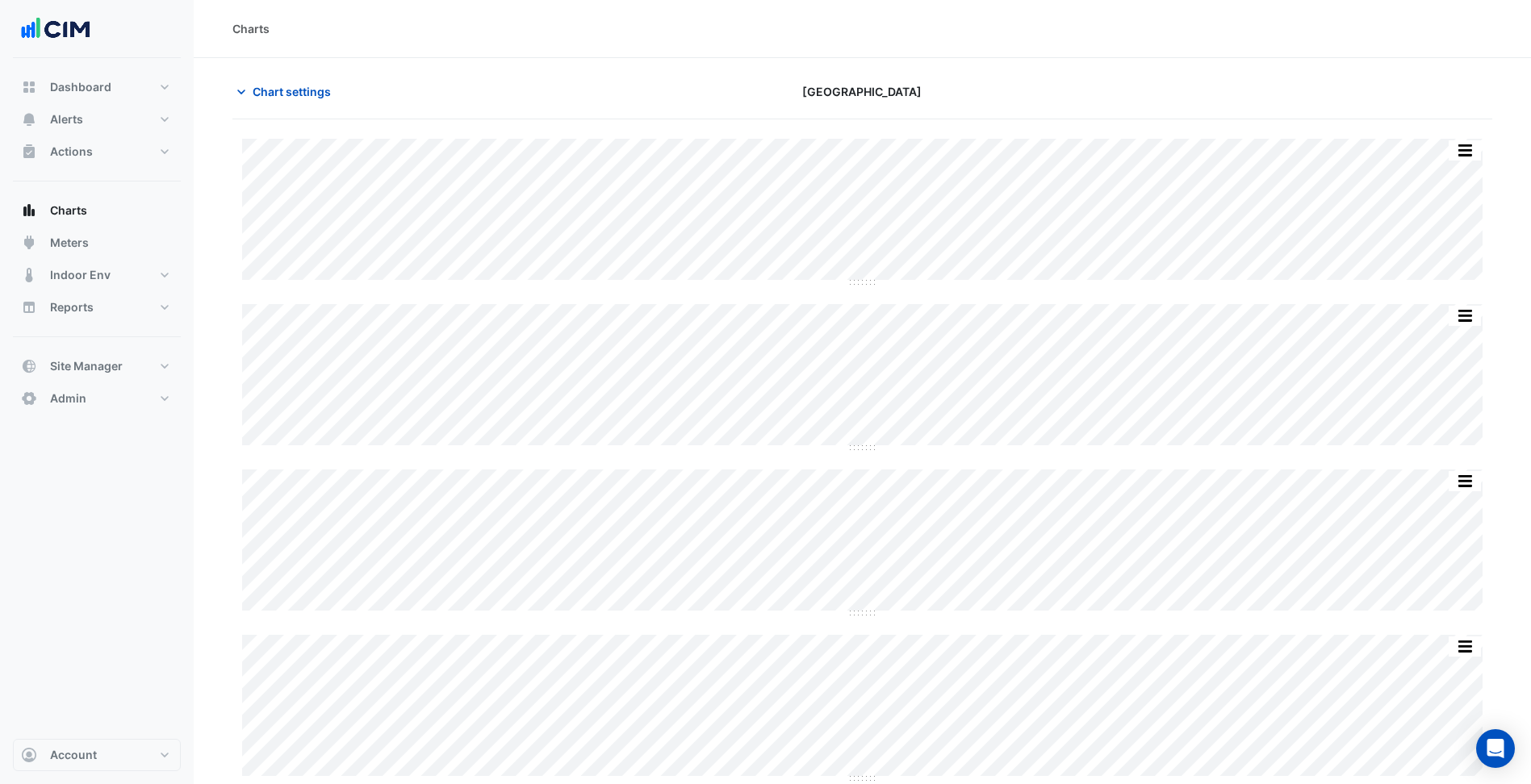
click at [287, 106] on div "Chart settings Parkmore Shopping Centre" at bounding box center [862, 98] width 1259 height 42
click at [295, 92] on span "Chart settings" at bounding box center [292, 91] width 78 height 17
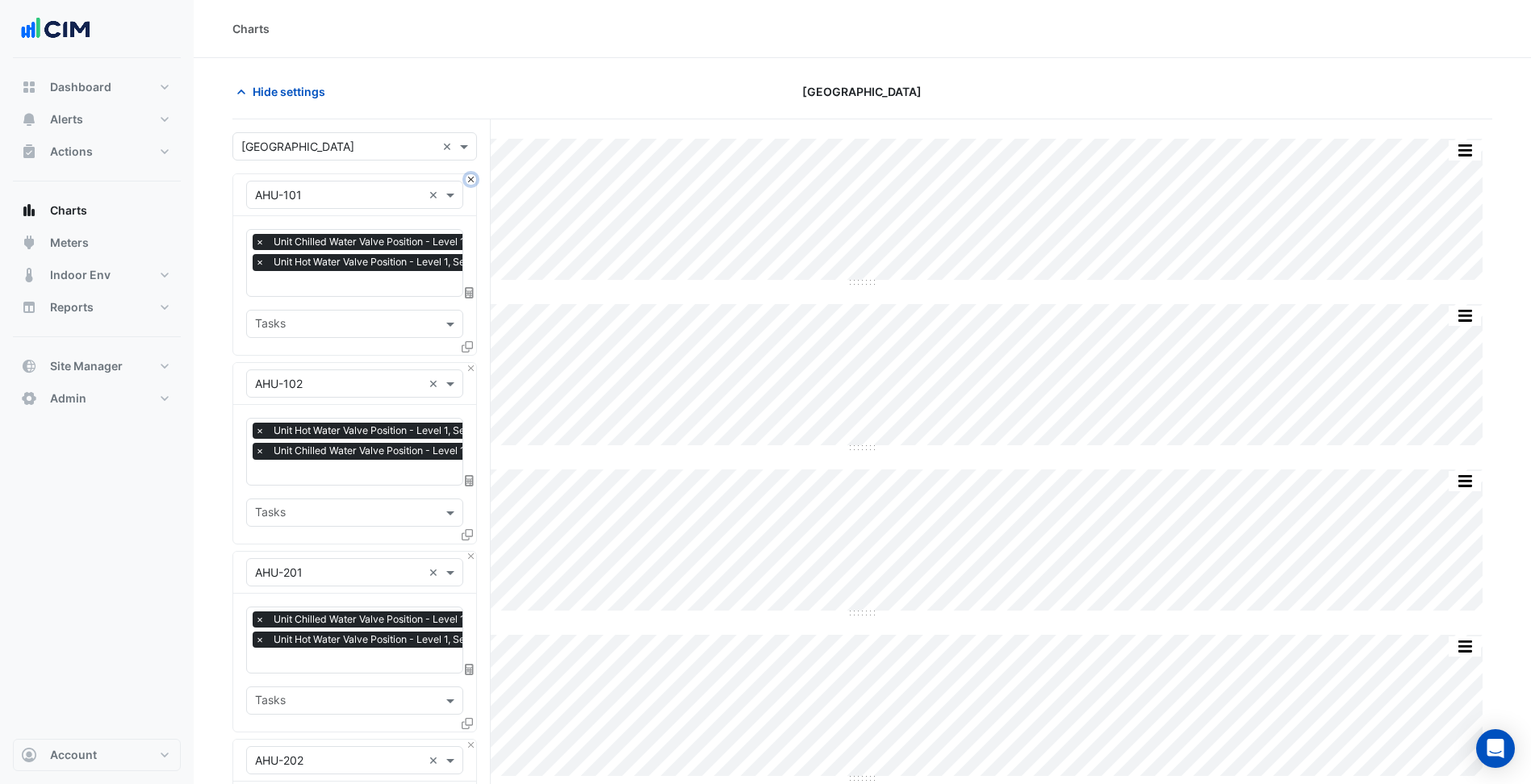
click at [472, 183] on button "Close" at bounding box center [470, 179] width 11 height 11
click at [322, 276] on input "text" at bounding box center [387, 284] width 265 height 17
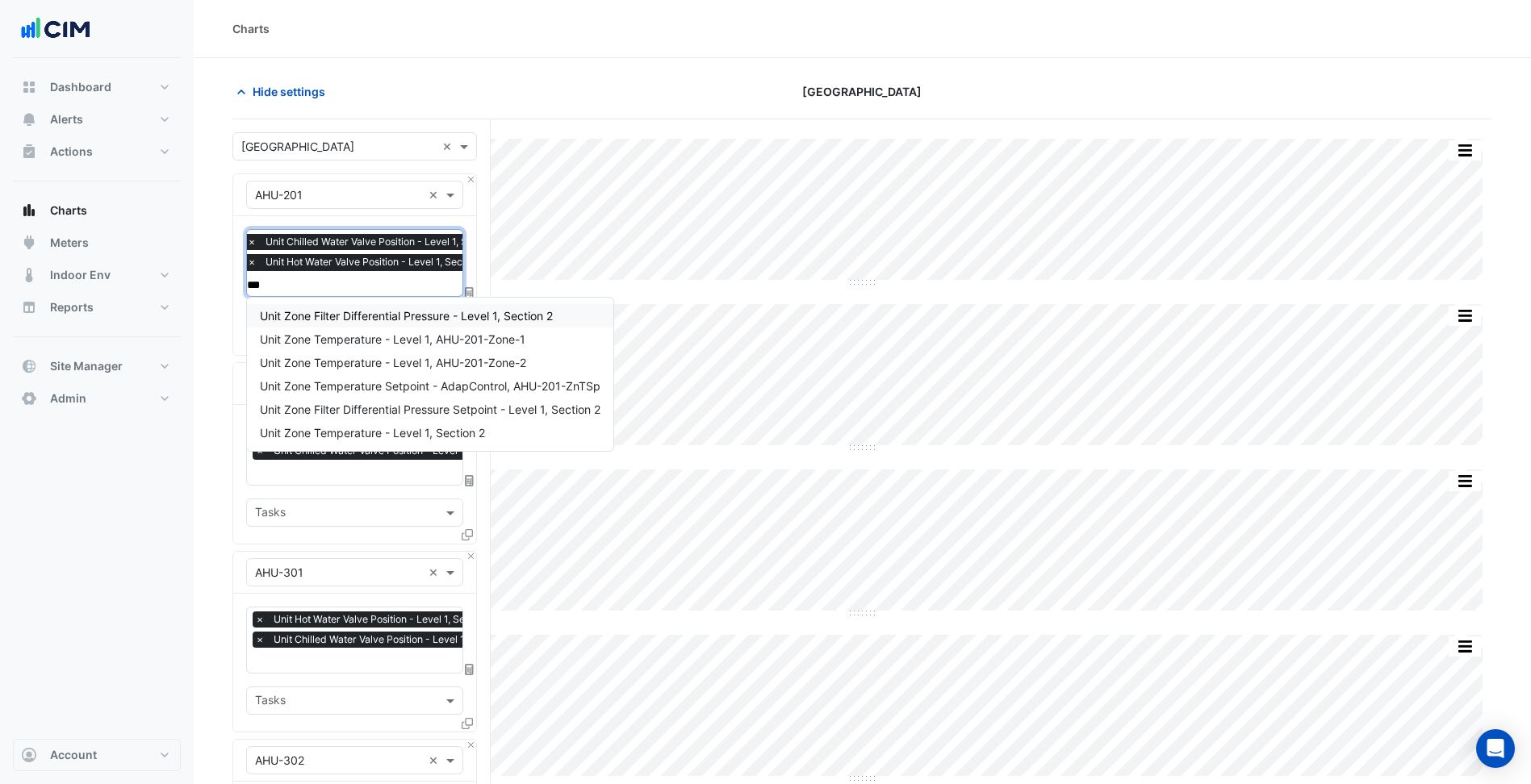
type input "****"
click at [411, 389] on span "Unit Zone Temperature Setpoint - AdapControl, AHU-201-ZnTSp" at bounding box center [429, 386] width 340 height 14
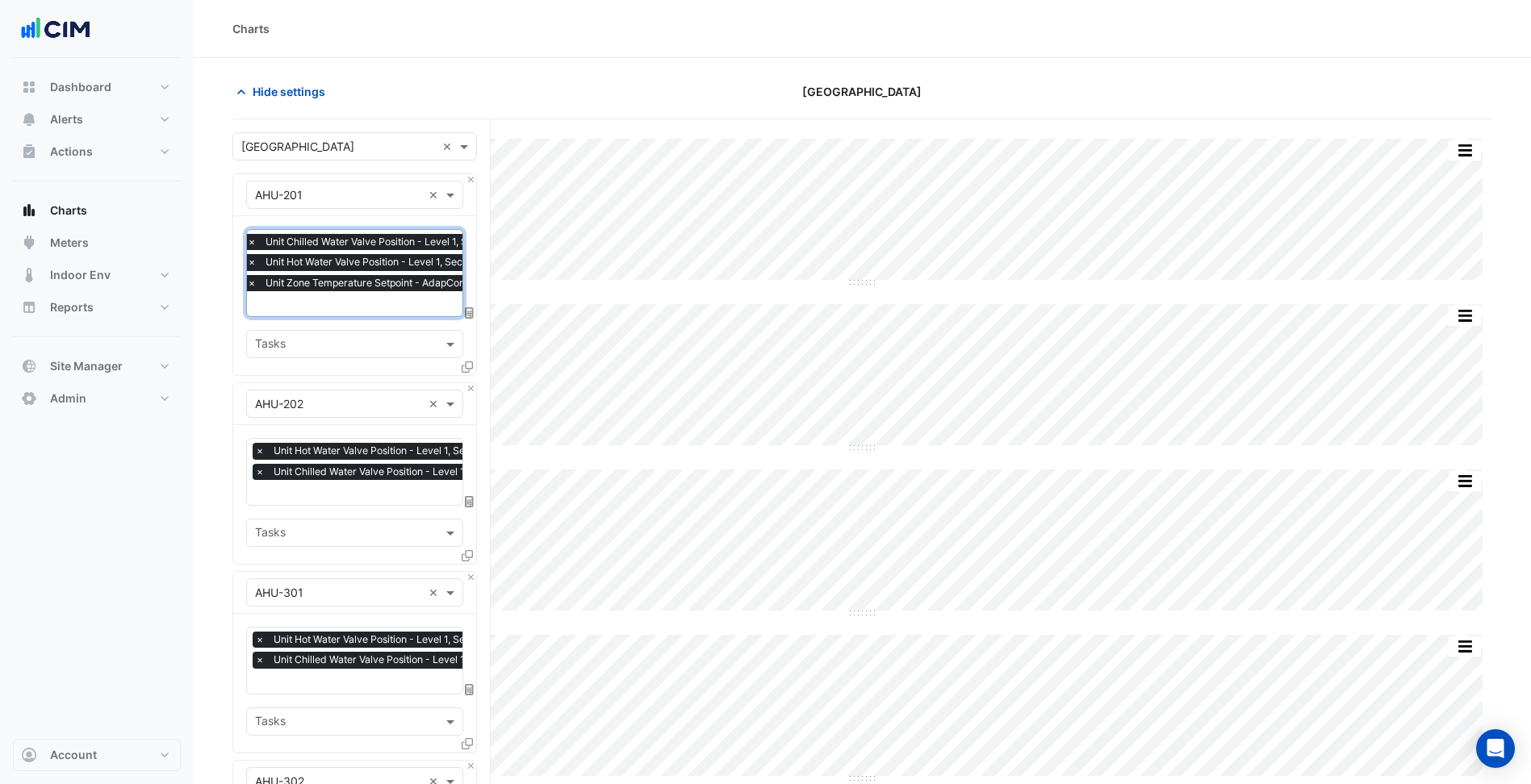
click at [351, 301] on input "text" at bounding box center [409, 305] width 323 height 17
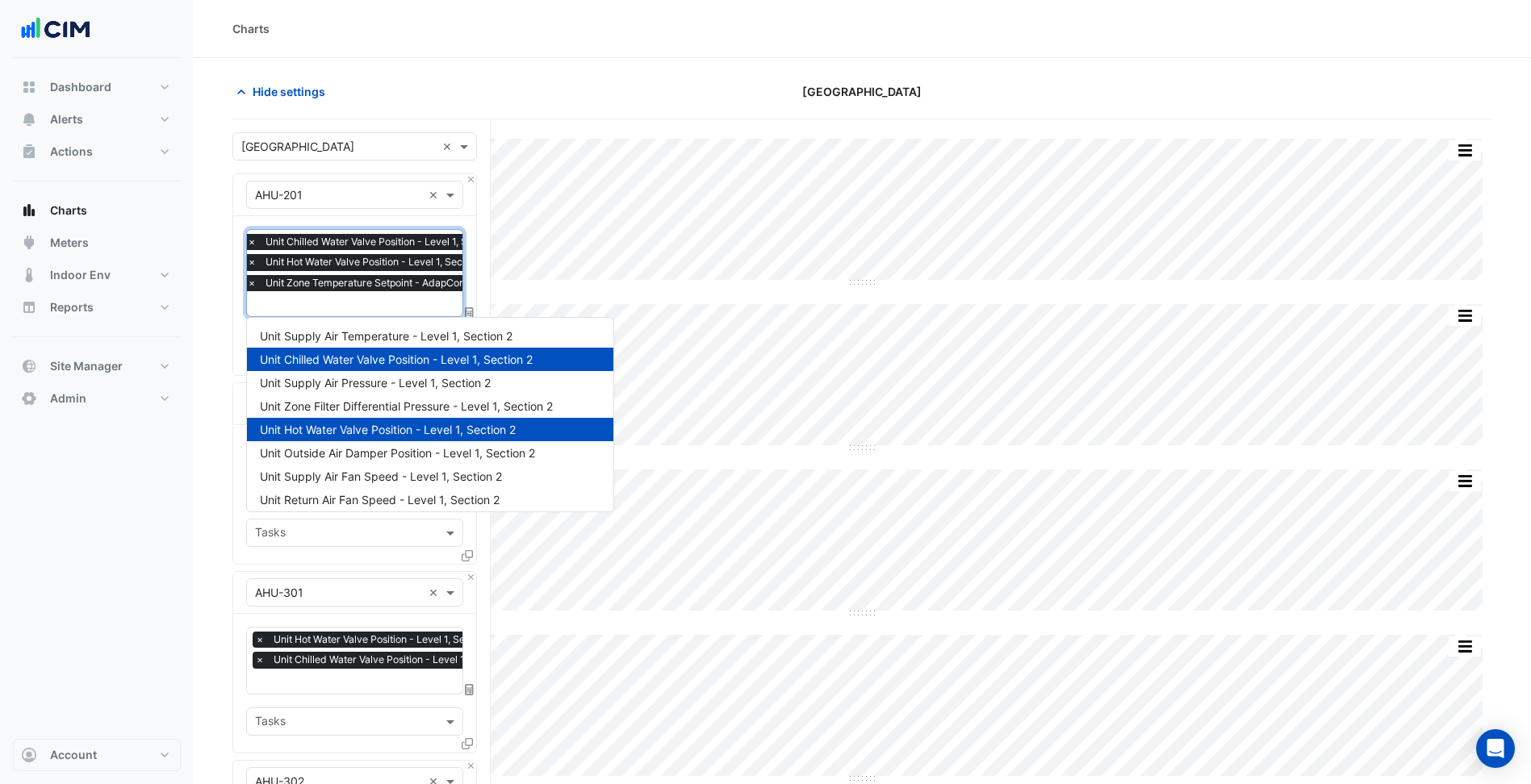
scroll to position [592, 0]
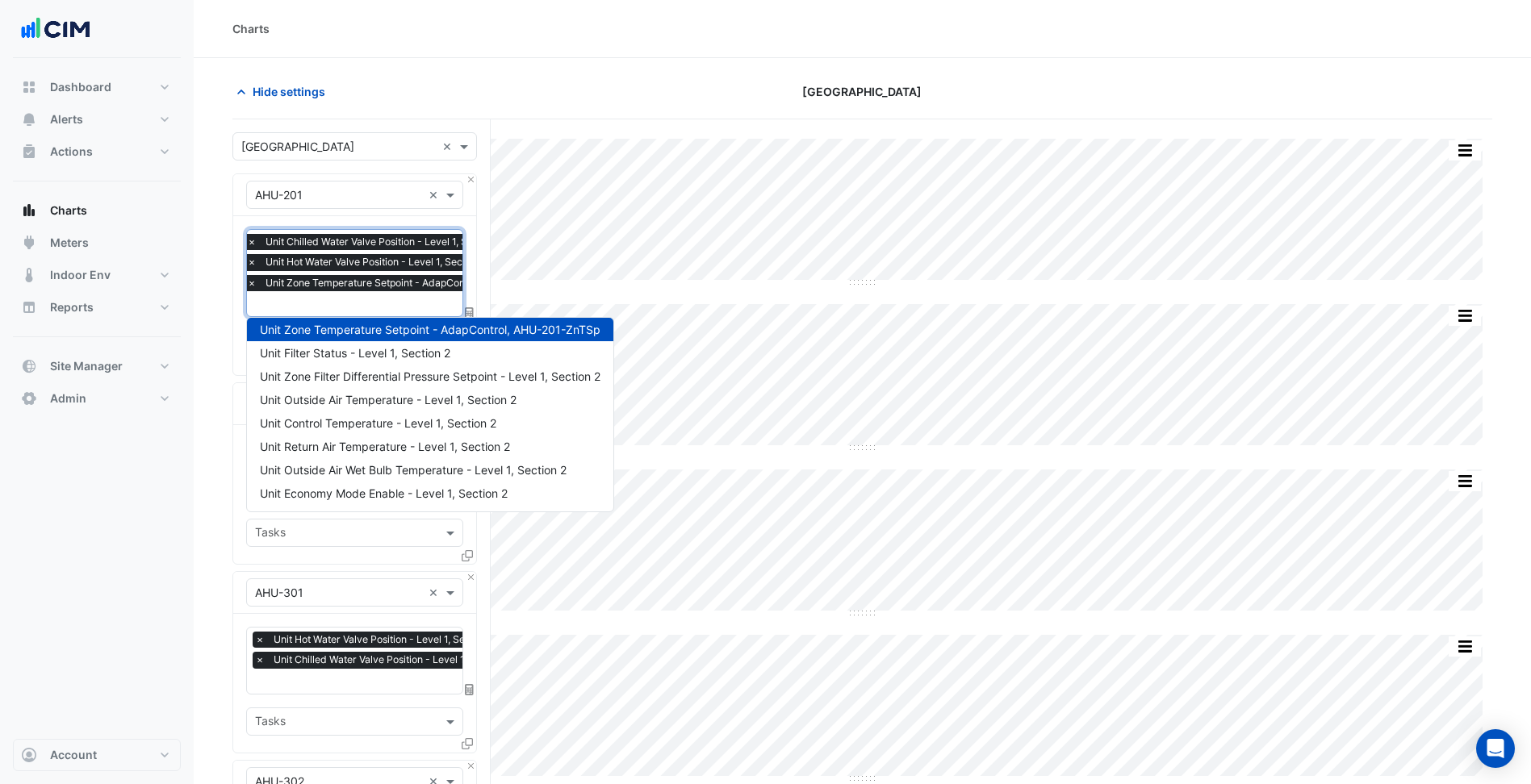
click at [244, 282] on div "Favourites × Unit Chilled Water Valve Position - Level 1, Section 2 × Unit Hot …" at bounding box center [355, 296] width 243 height 159
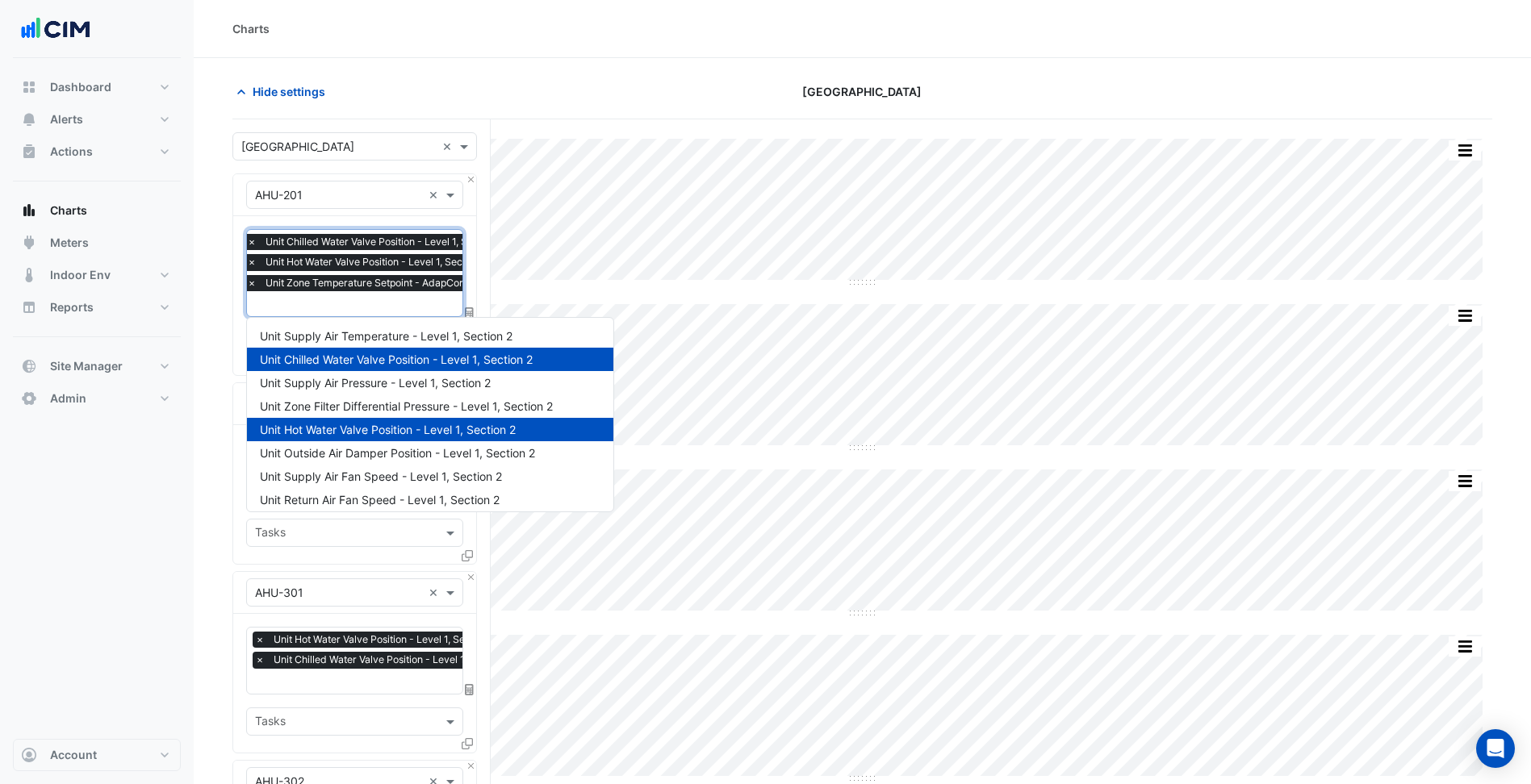
click at [314, 308] on input "text" at bounding box center [409, 305] width 323 height 17
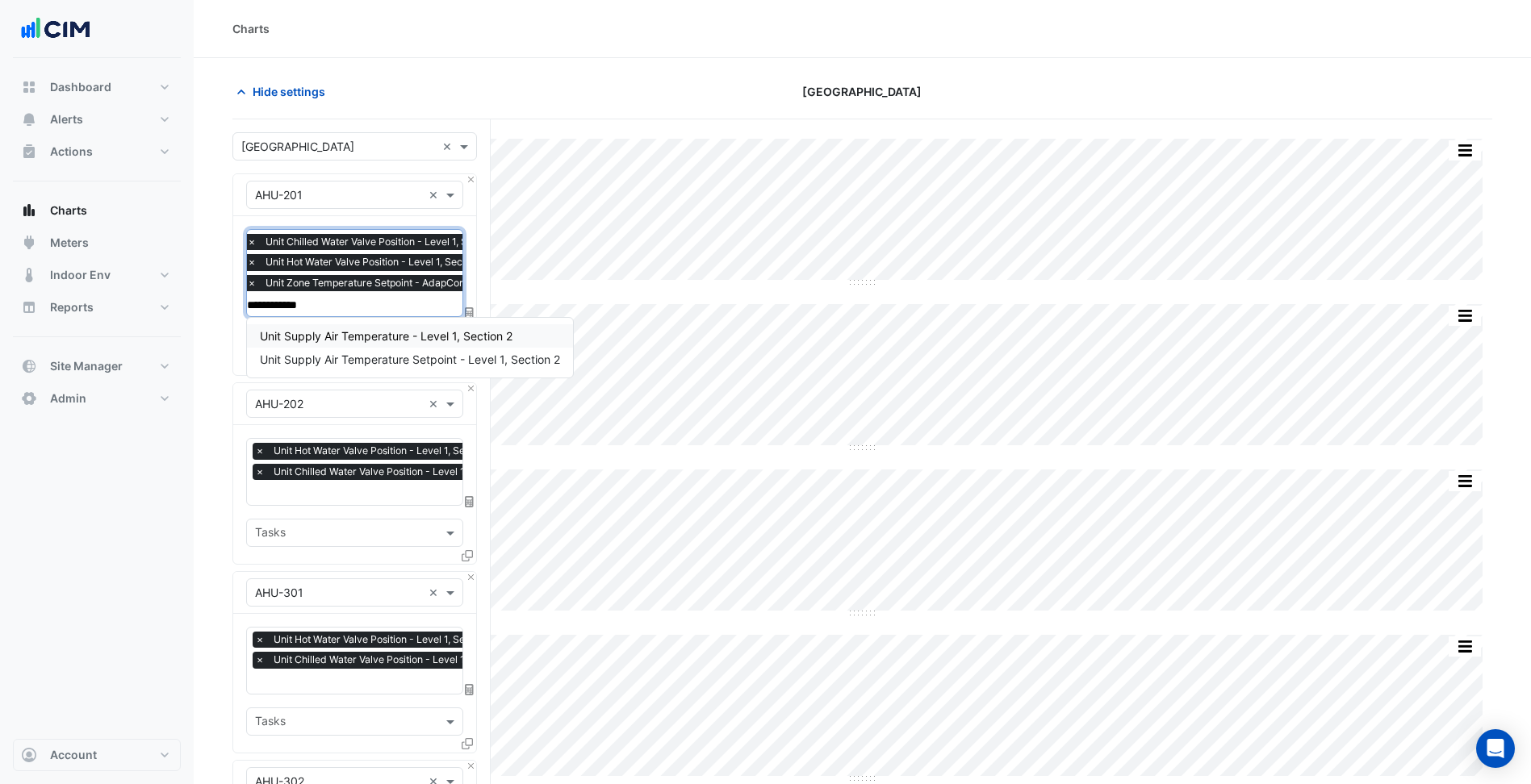
scroll to position [0, 0]
type input "**********"
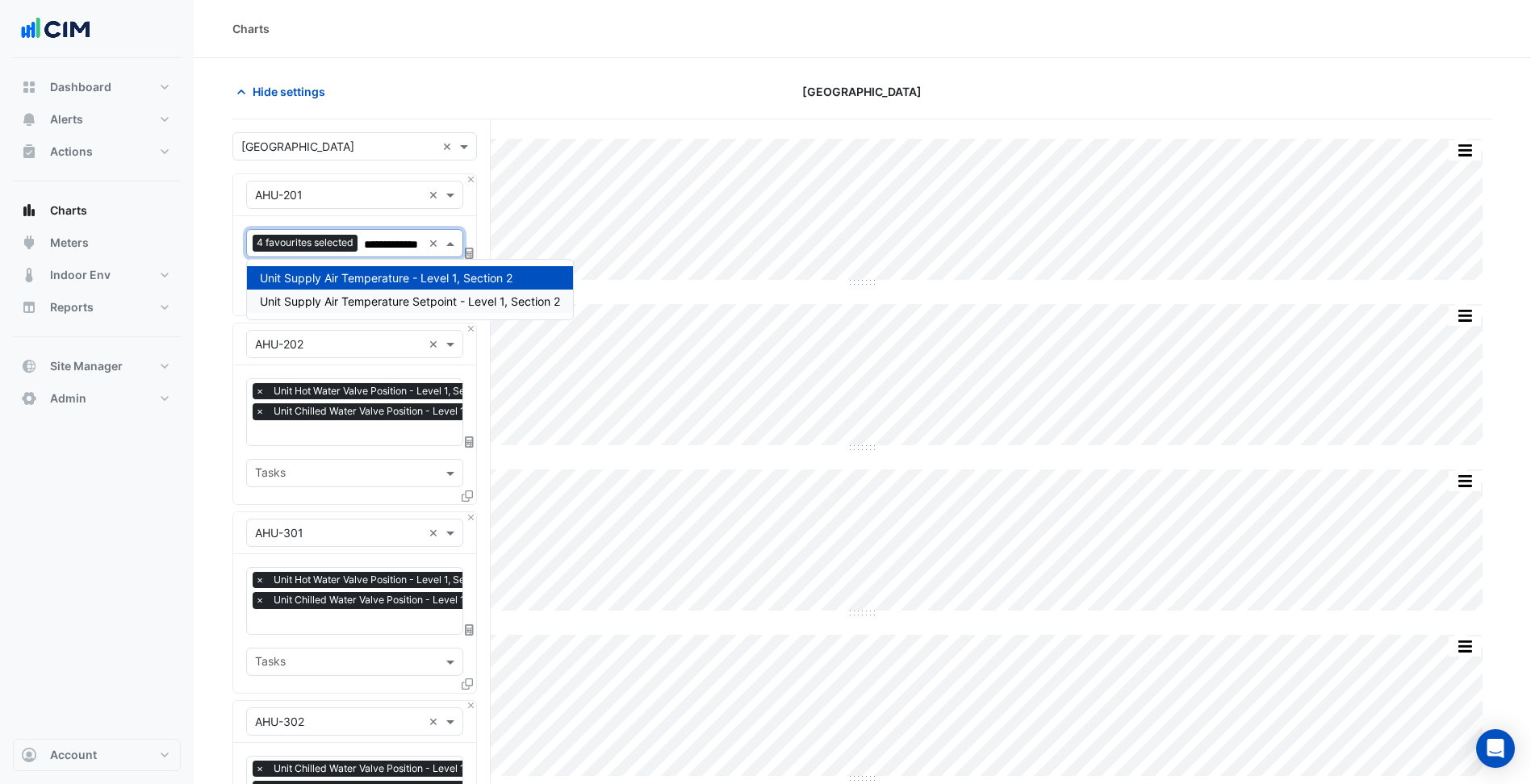
type input "**********"
click at [314, 308] on span "Unit Supply Air Temperature Setpoint - Level 1, Section 2" at bounding box center [410, 302] width 300 height 14
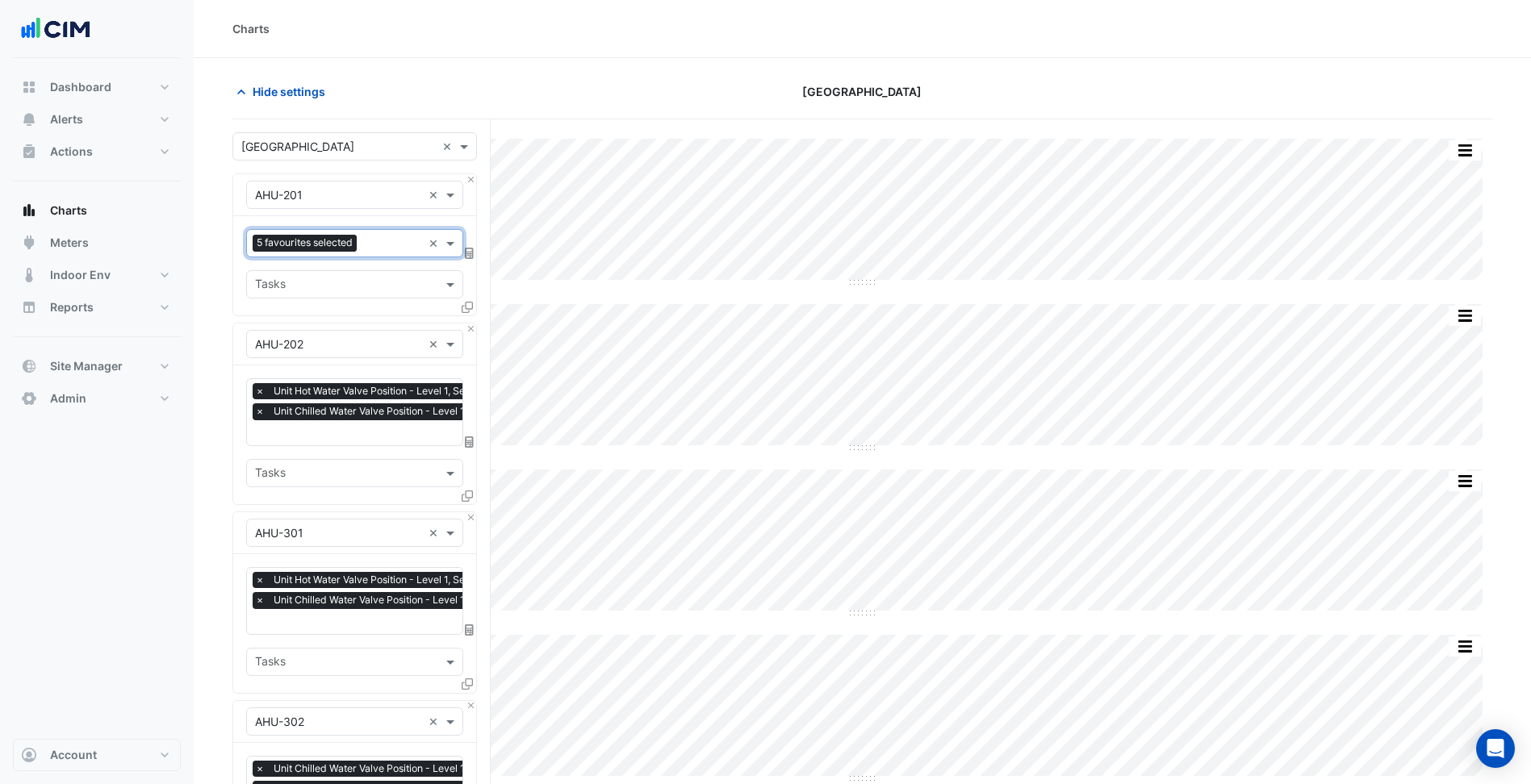
scroll to position [0, 0]
click at [400, 426] on input "text" at bounding box center [387, 434] width 265 height 17
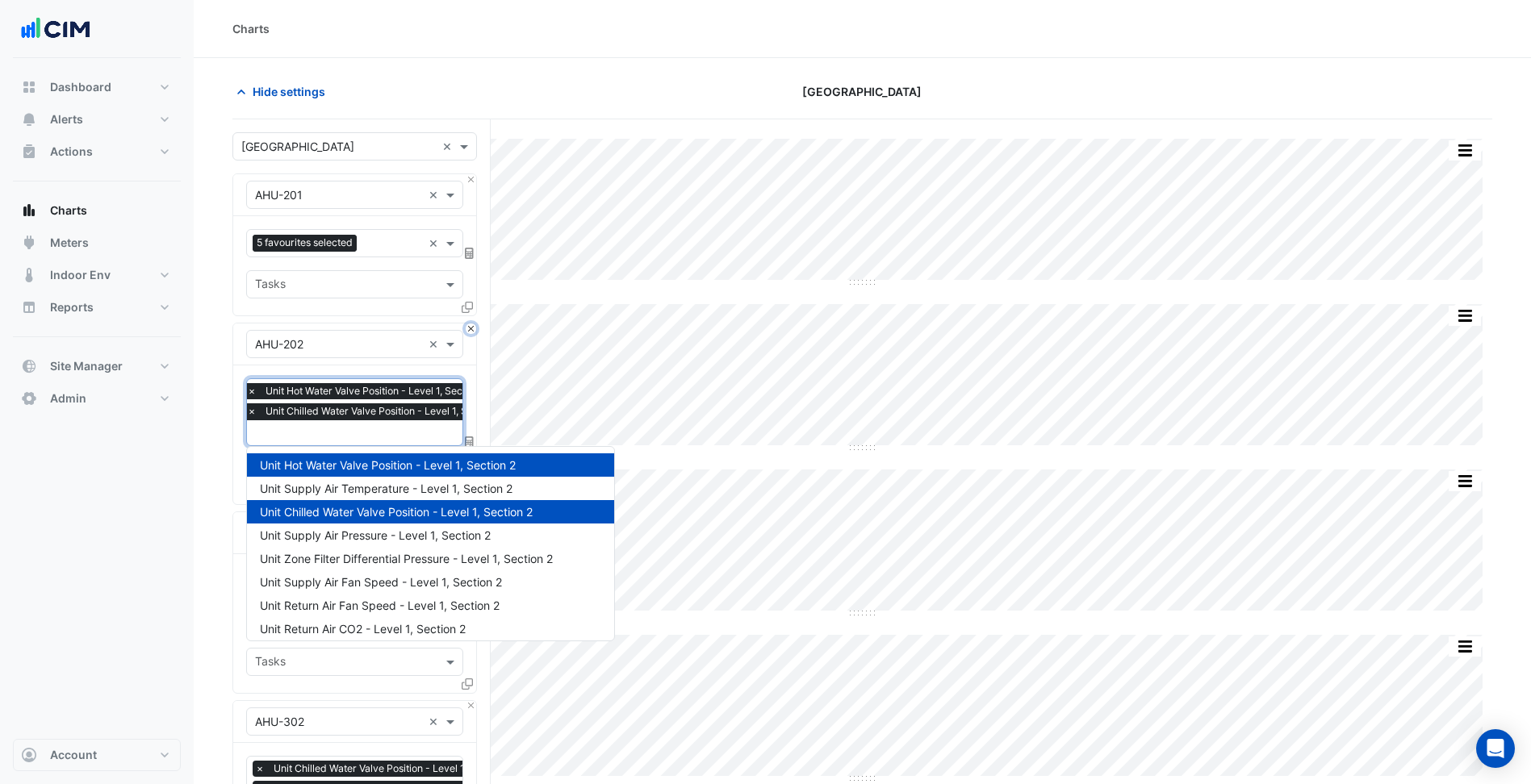
click at [469, 330] on button "Close" at bounding box center [470, 328] width 11 height 11
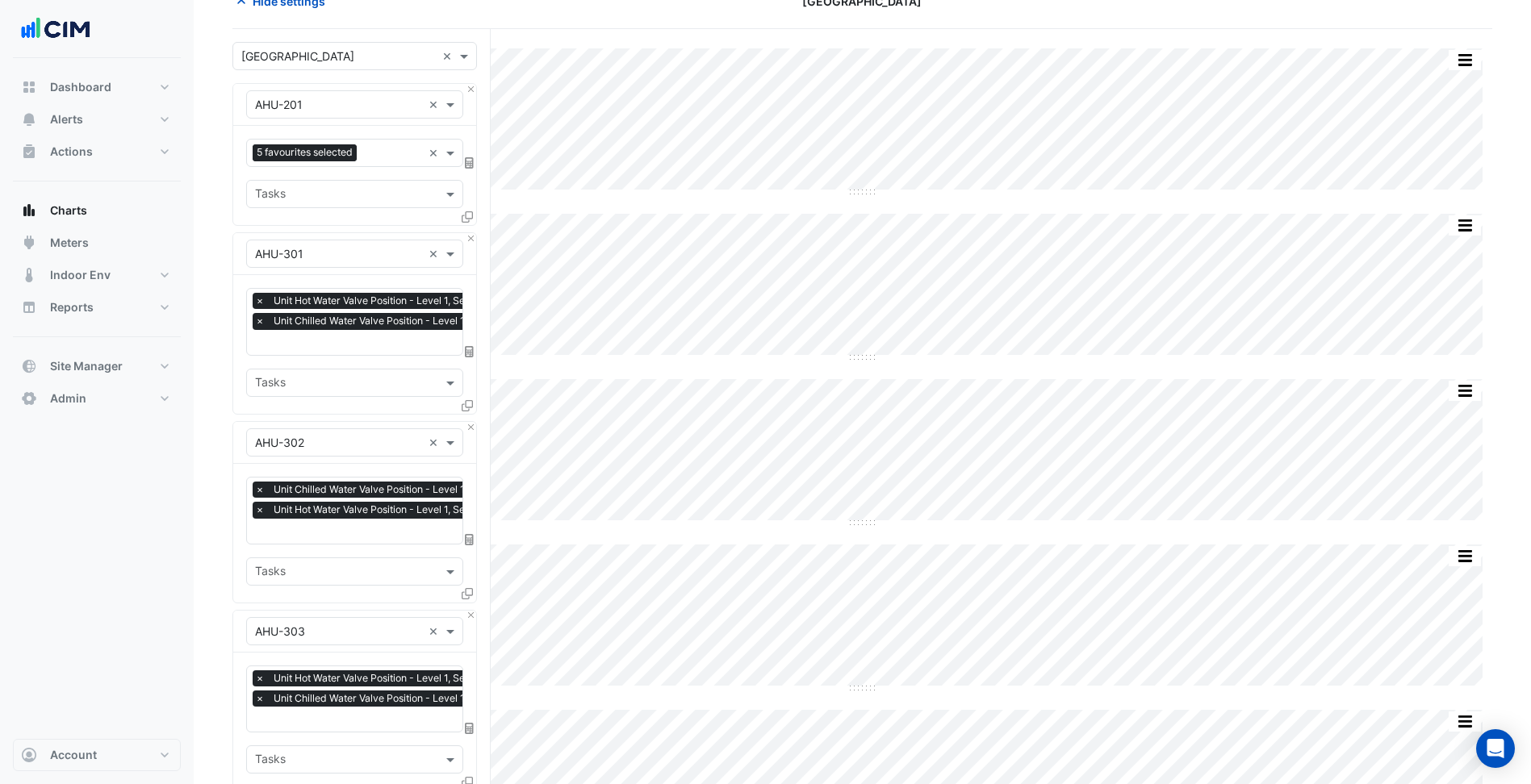
scroll to position [0, 0]
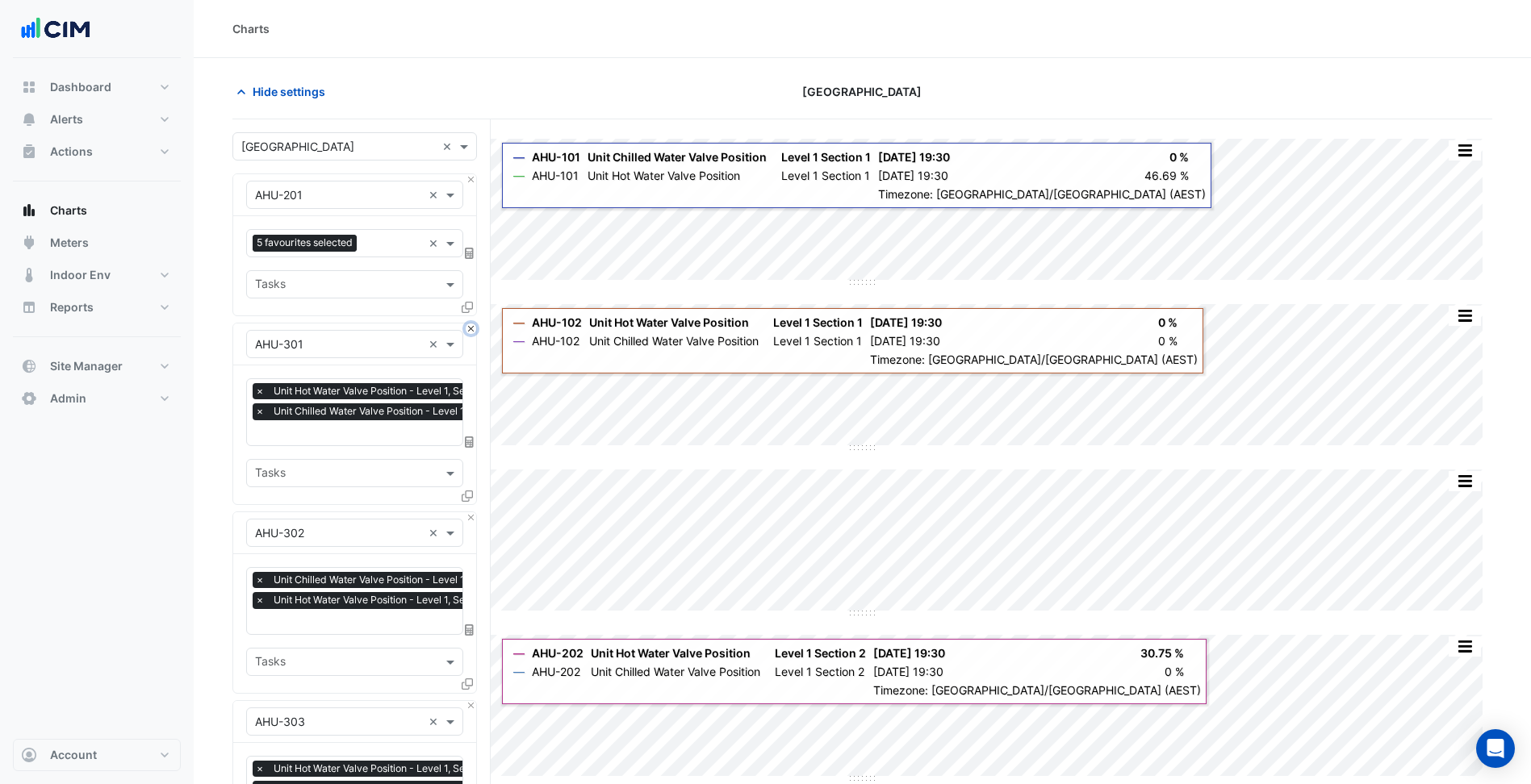
click at [470, 328] on button "Close" at bounding box center [470, 328] width 11 height 11
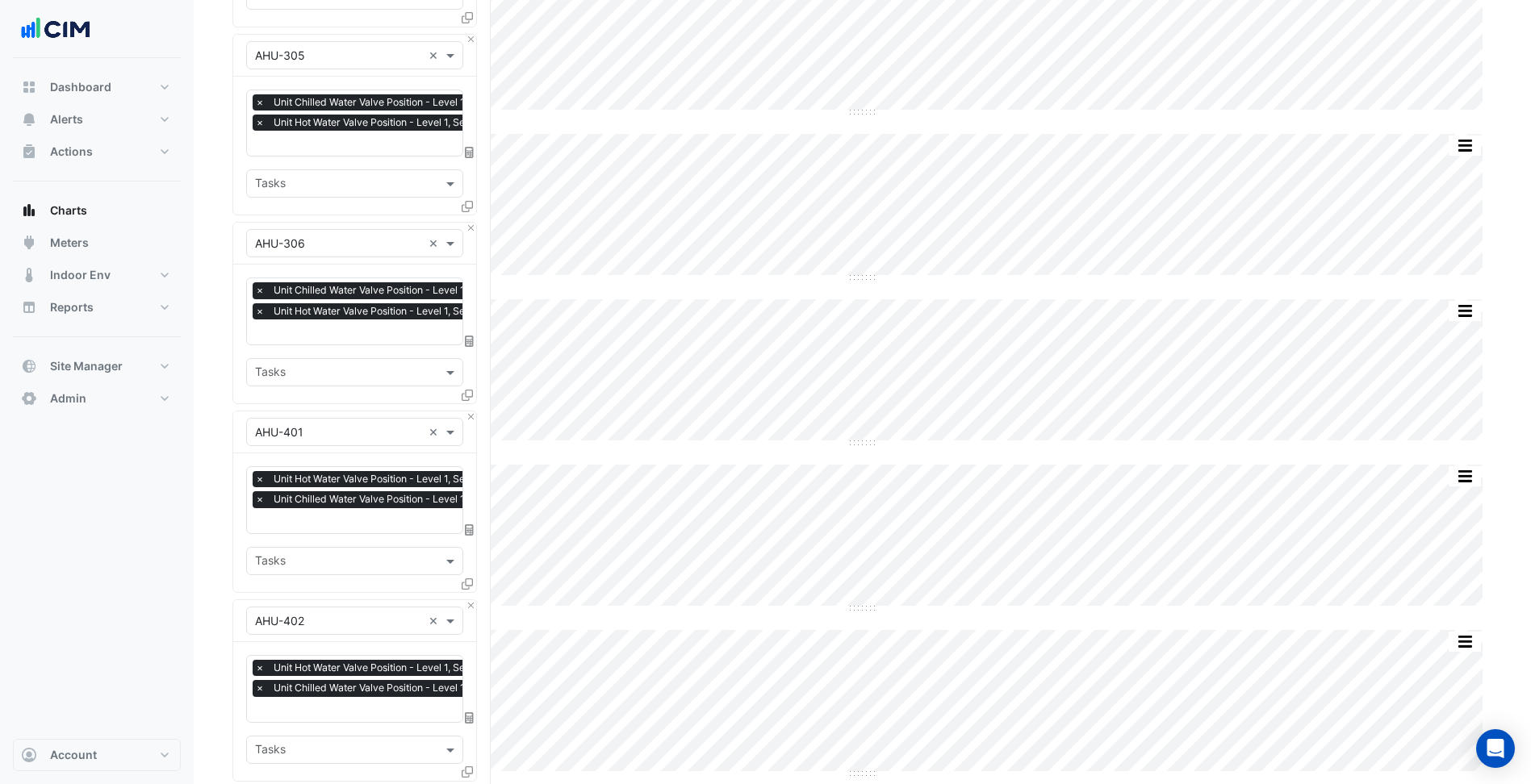
scroll to position [404, 0]
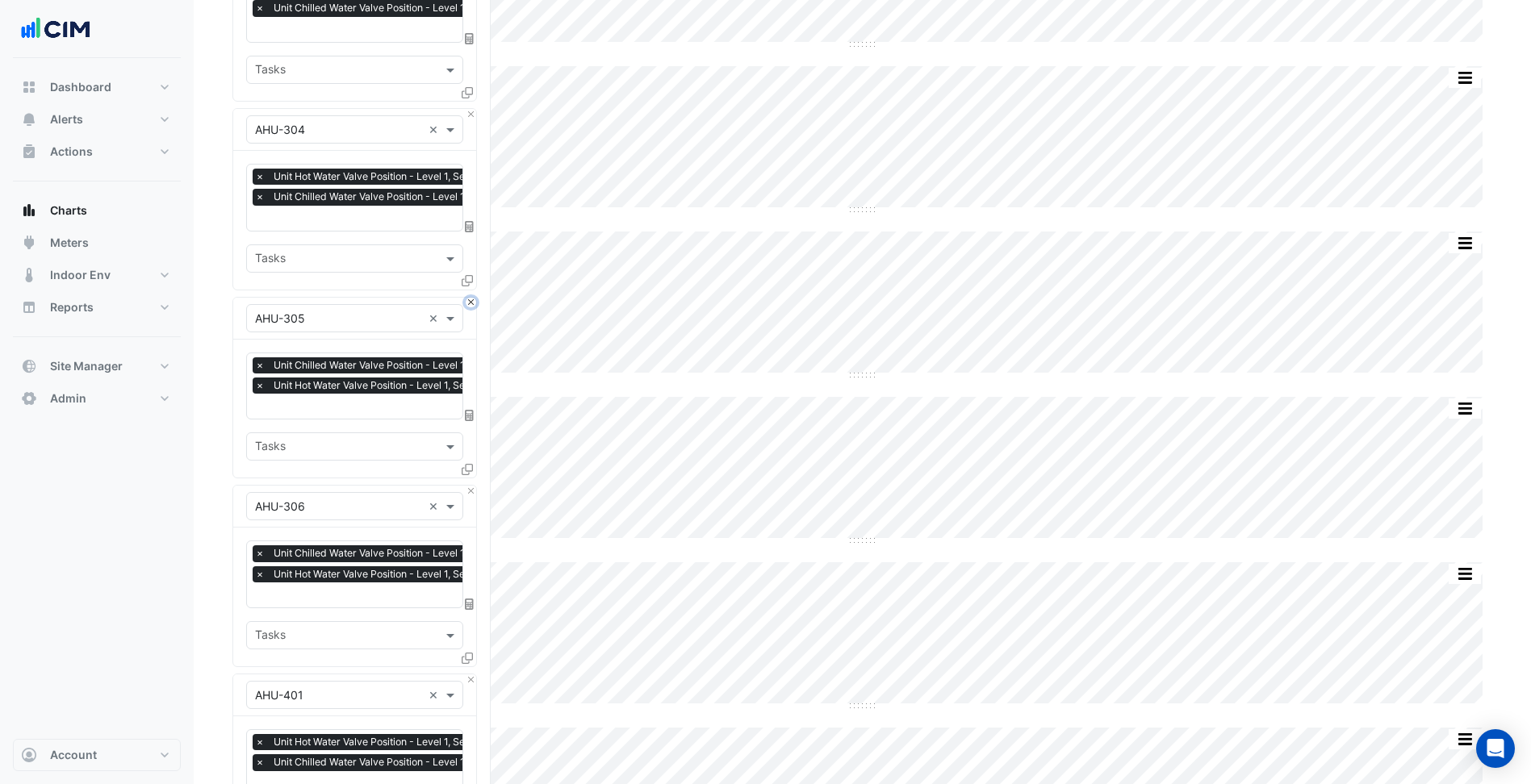
click at [473, 303] on button "Close" at bounding box center [470, 303] width 11 height 11
click at [474, 303] on button "Close" at bounding box center [470, 303] width 11 height 11
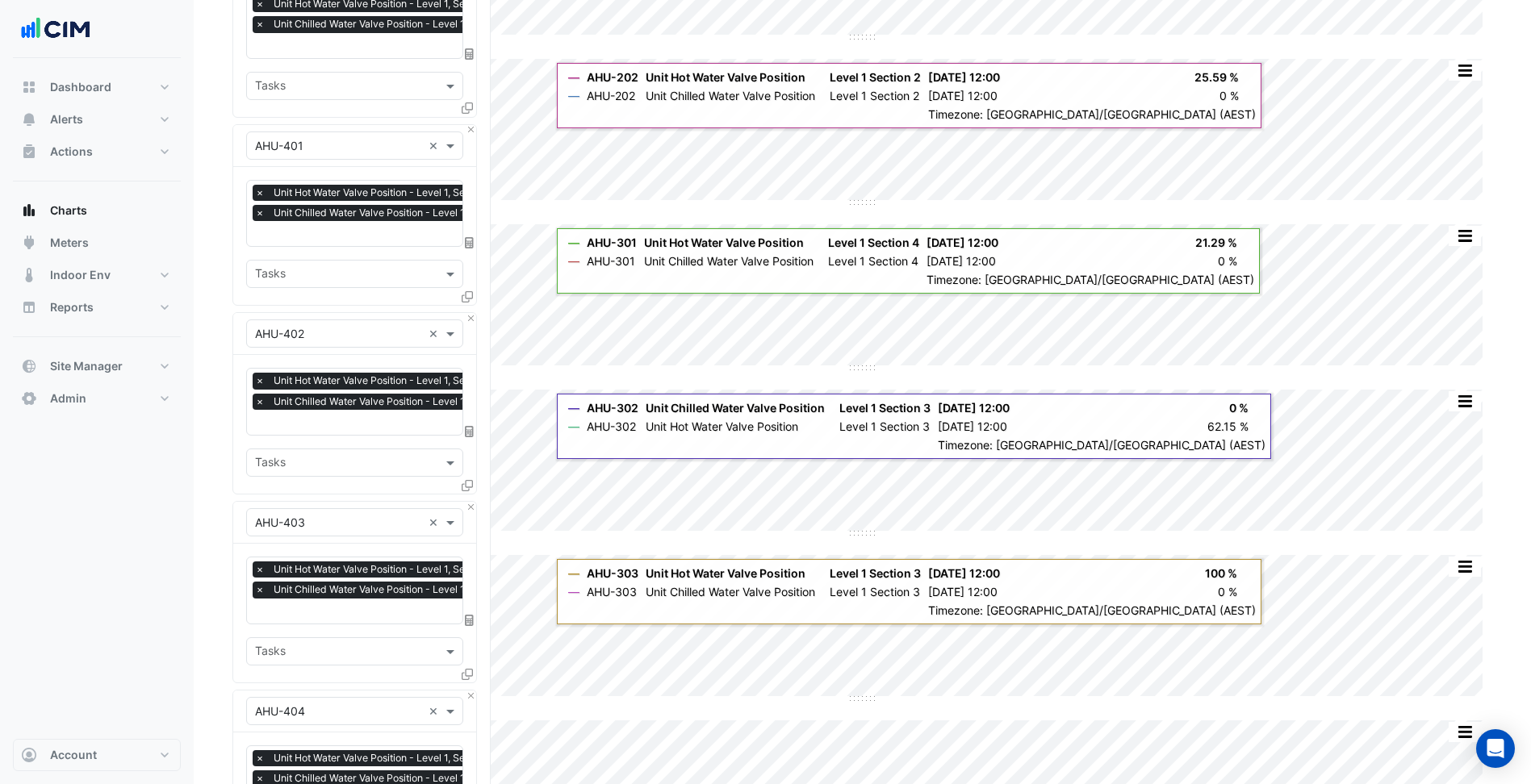
scroll to position [549, 0]
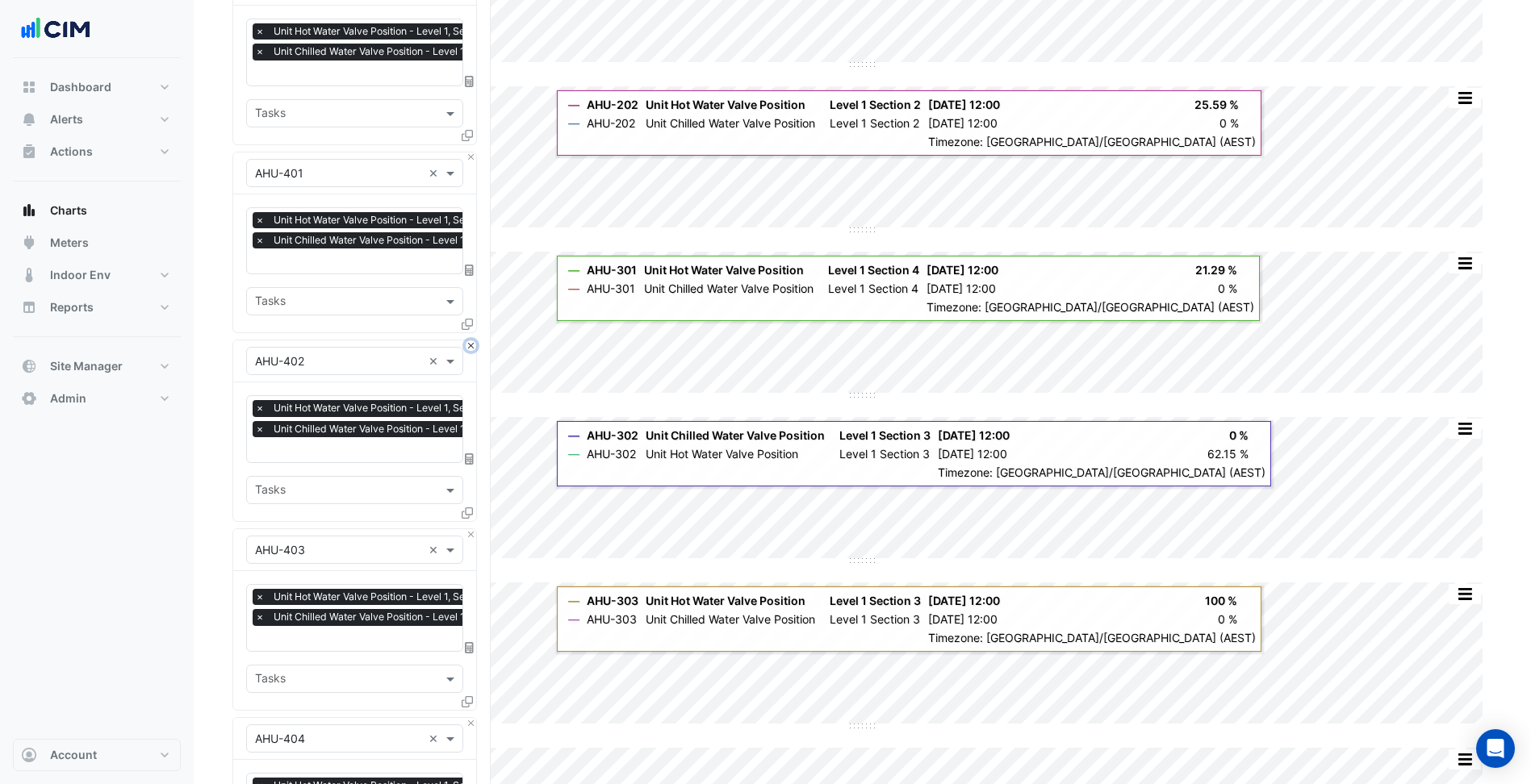
click at [471, 340] on button "Close" at bounding box center [470, 345] width 11 height 11
click at [471, 529] on button "Close" at bounding box center [470, 534] width 11 height 11
click at [471, 340] on button "Close" at bounding box center [470, 345] width 11 height 11
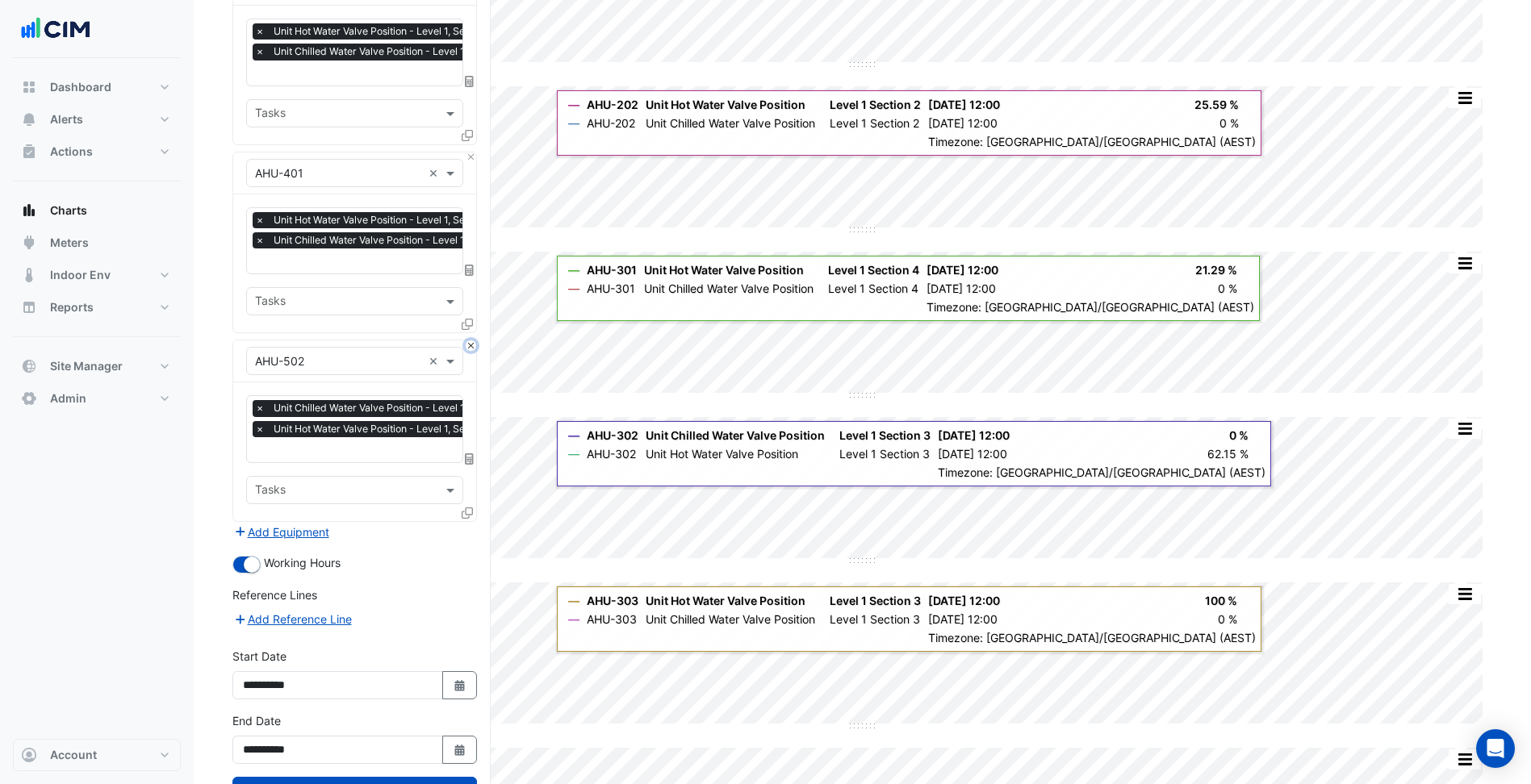
click at [471, 340] on button "Close" at bounding box center [470, 345] width 11 height 11
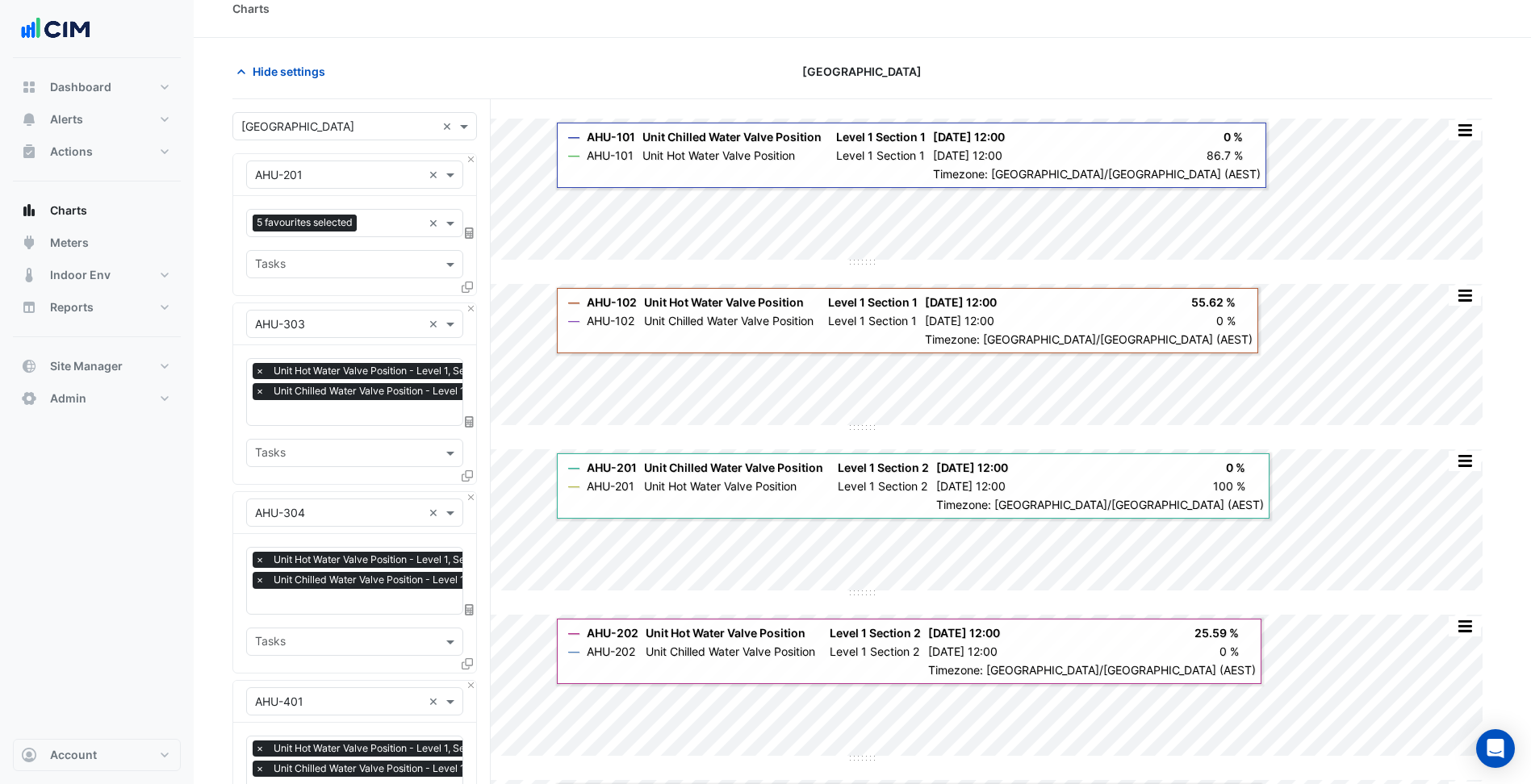
scroll to position [0, 0]
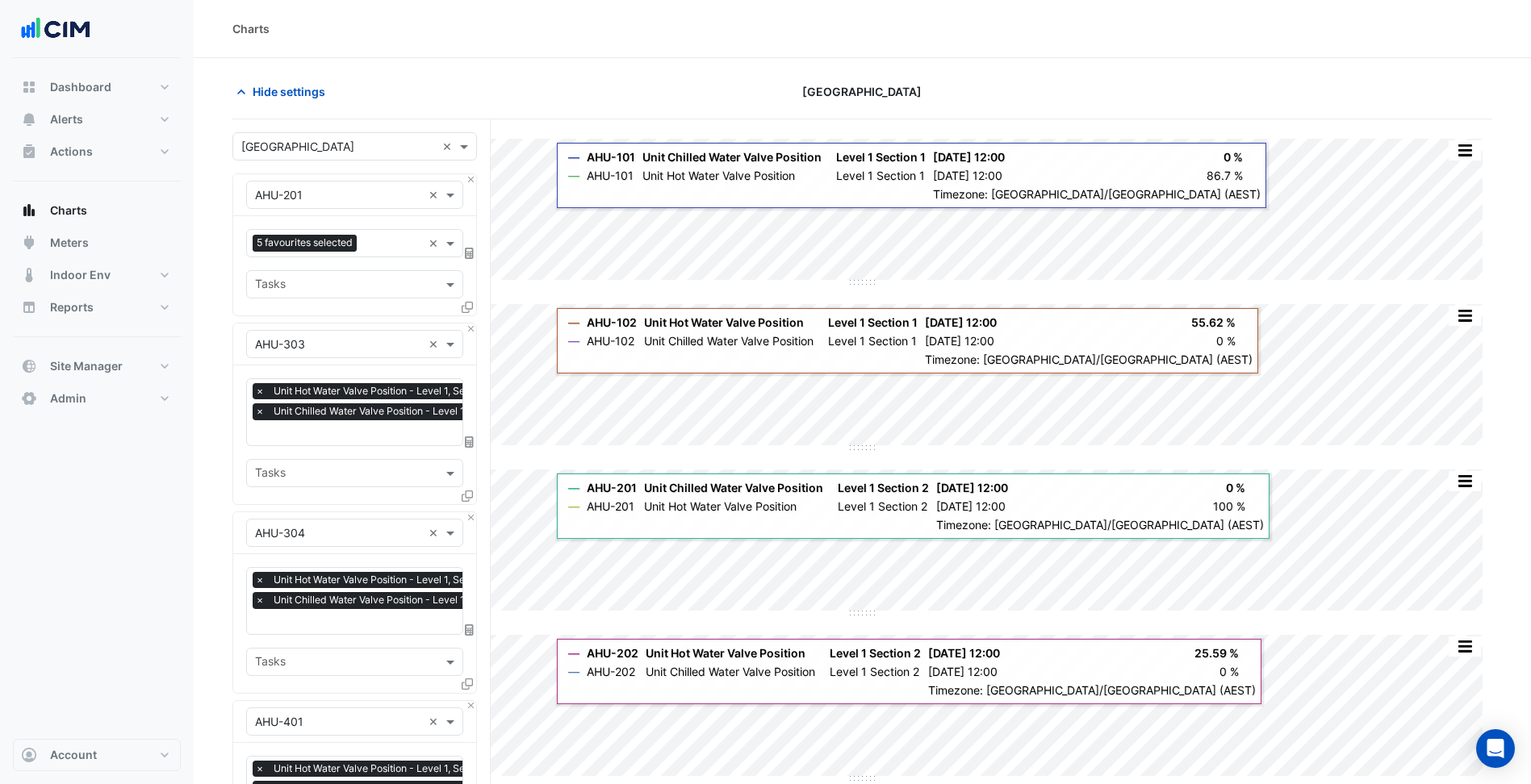
click at [379, 429] on input "text" at bounding box center [387, 434] width 266 height 17
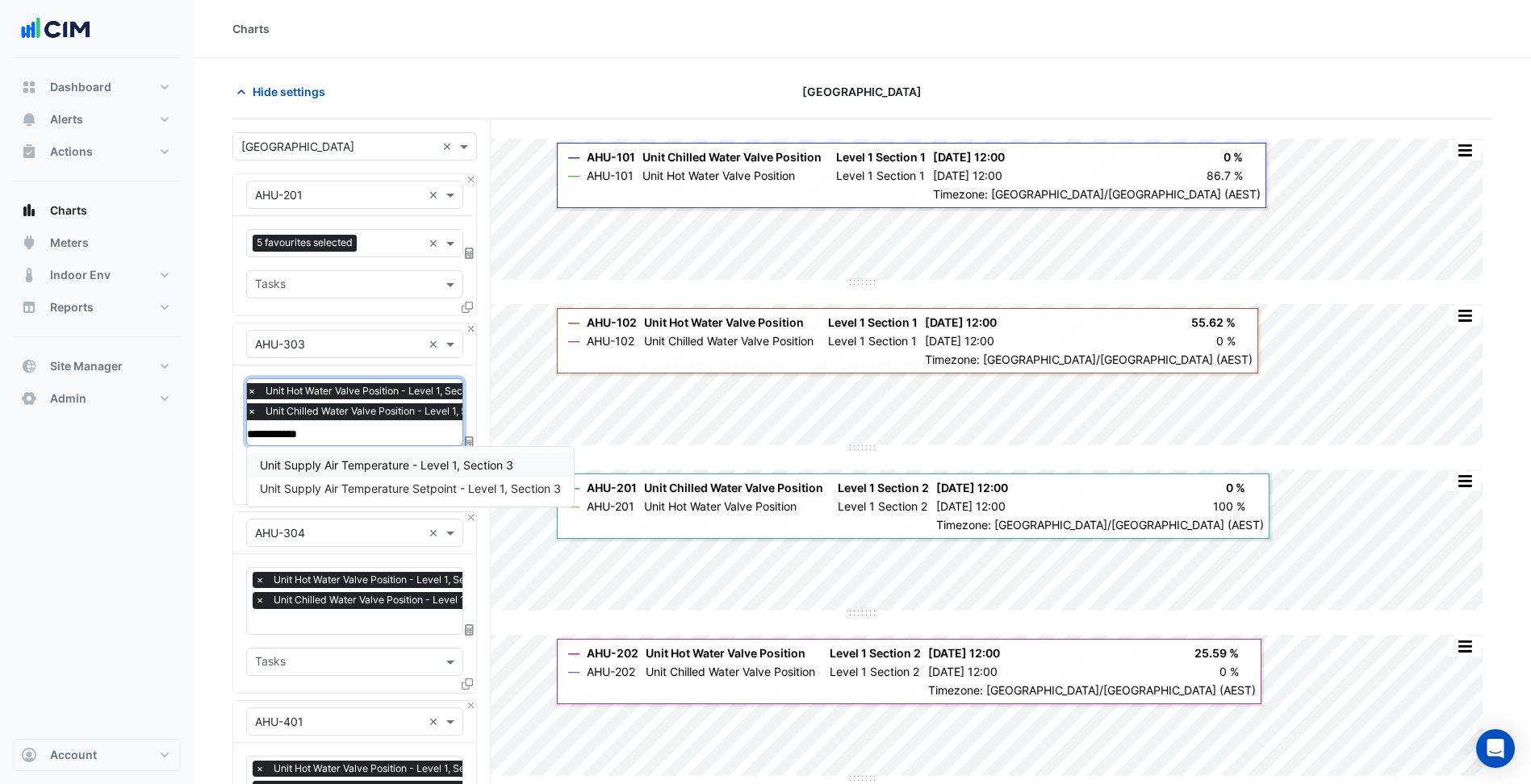
type input "**********"
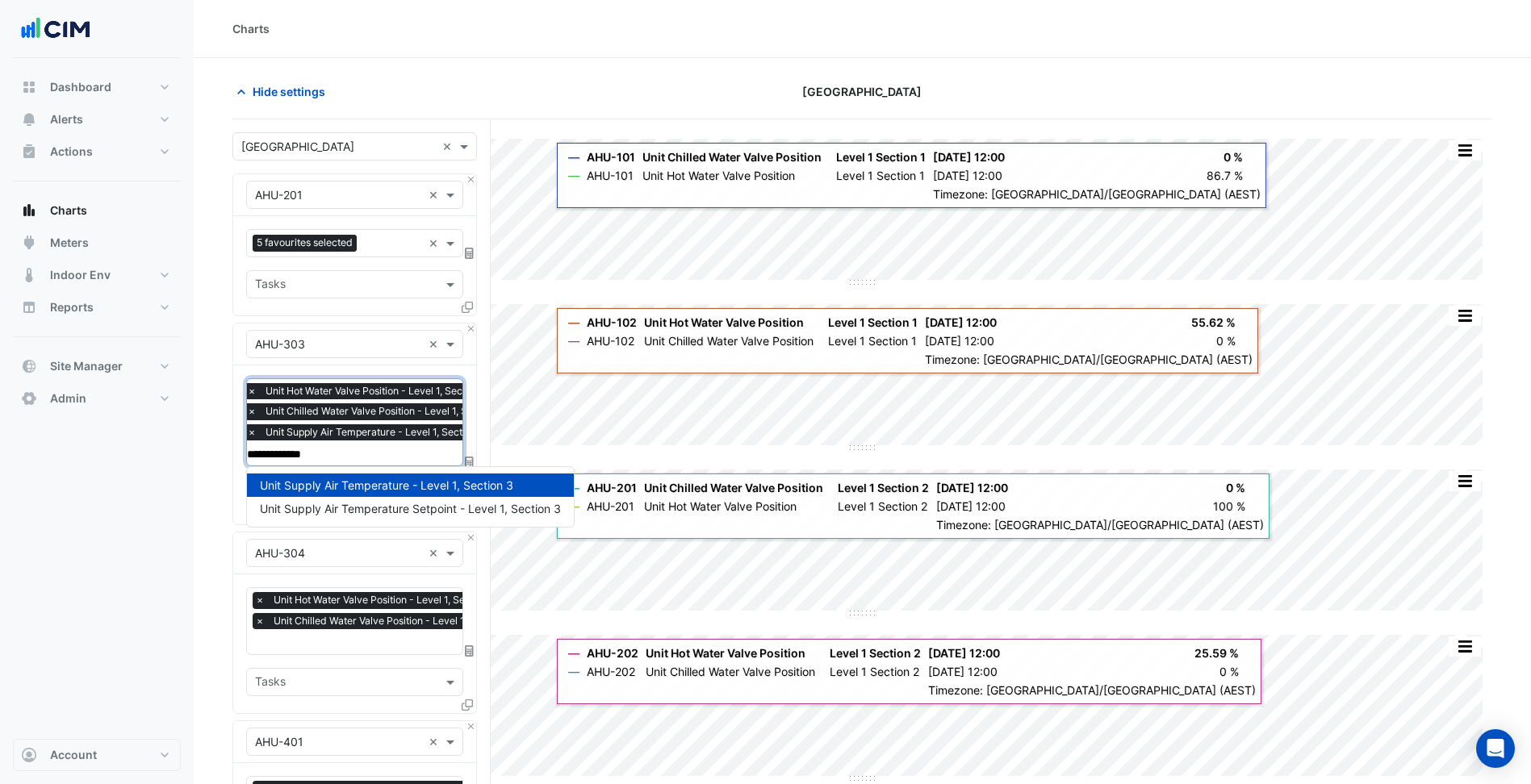
type input "**********"
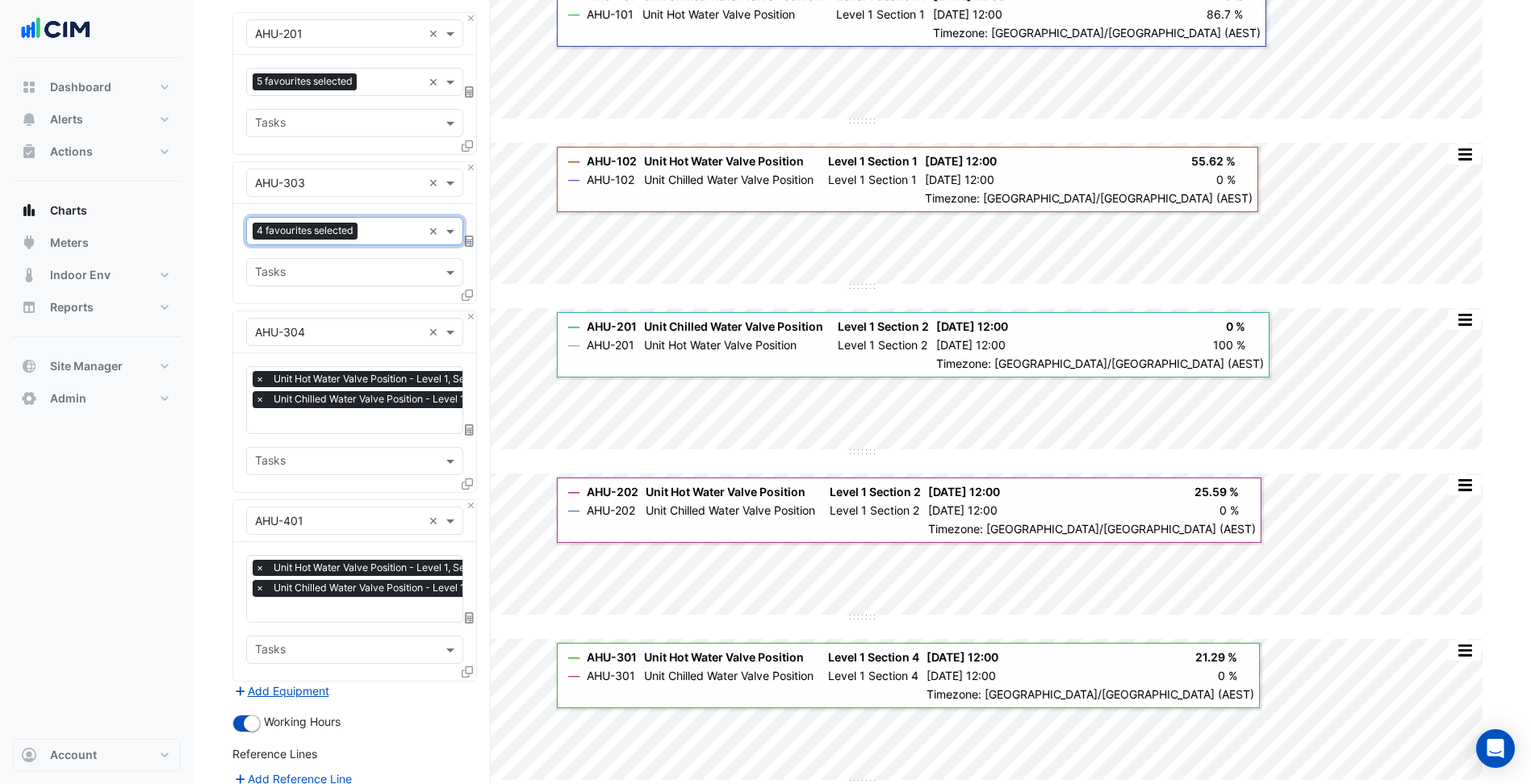
scroll to position [242, 0]
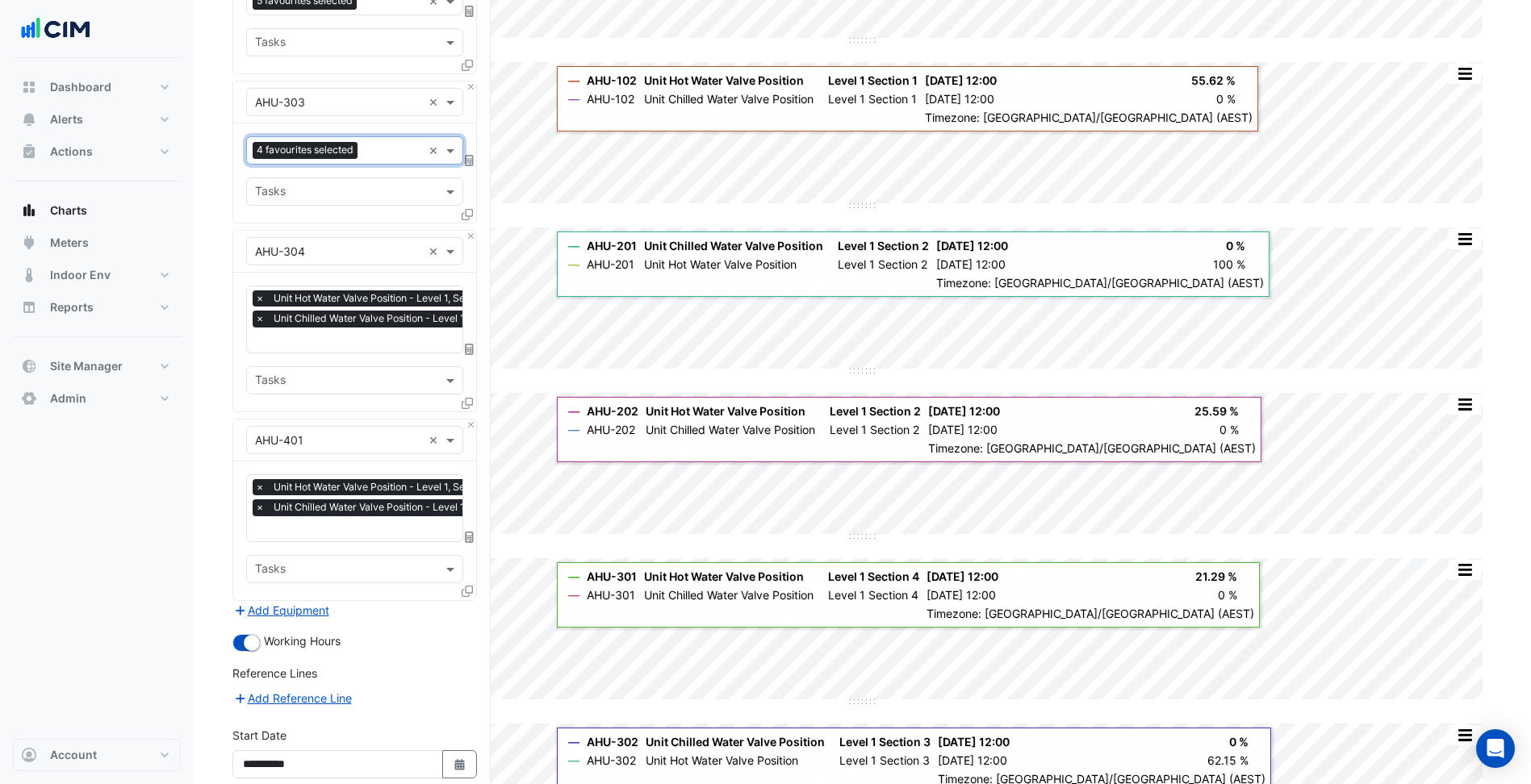
click at [408, 348] on input "text" at bounding box center [387, 341] width 266 height 17
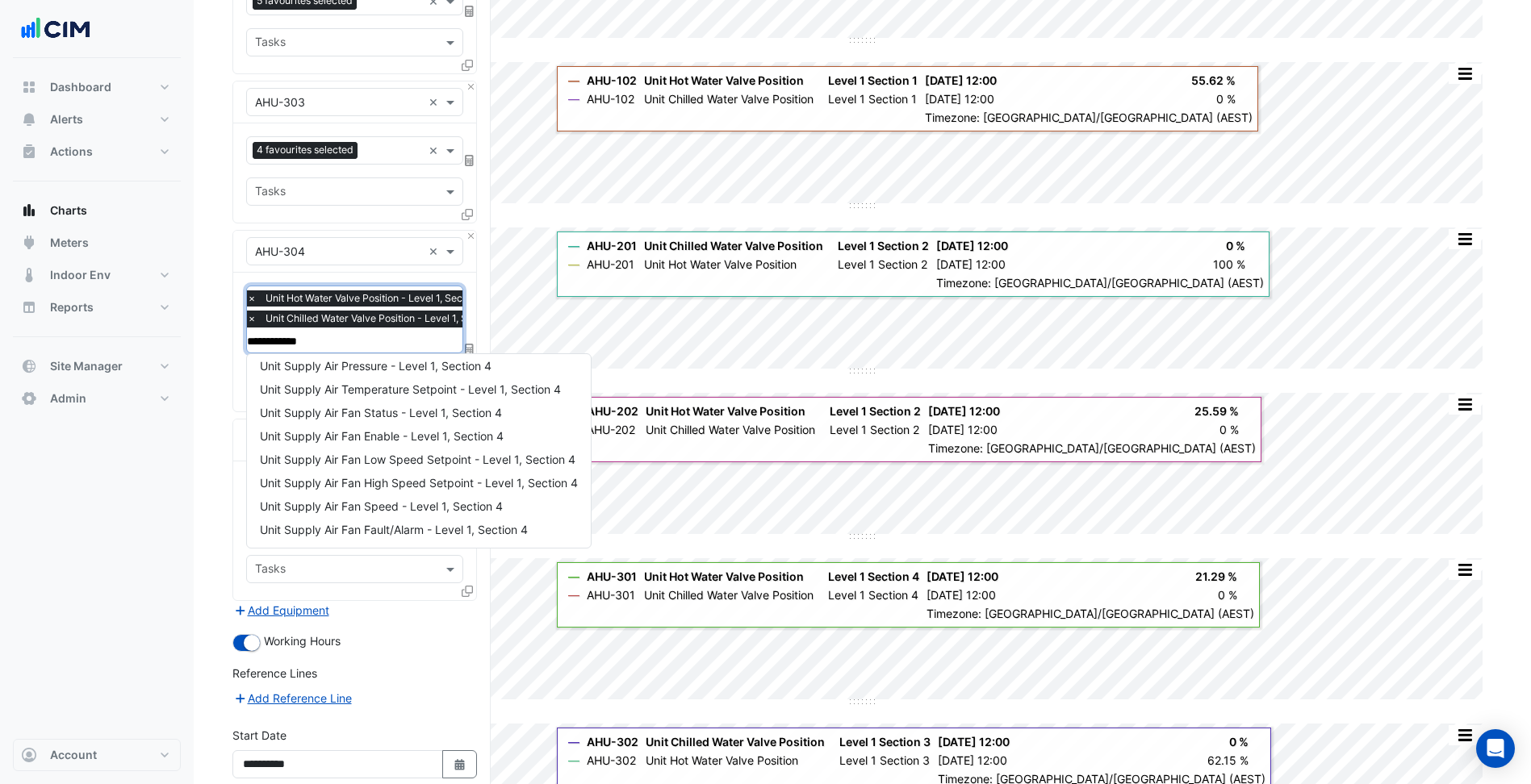
scroll to position [0, 0]
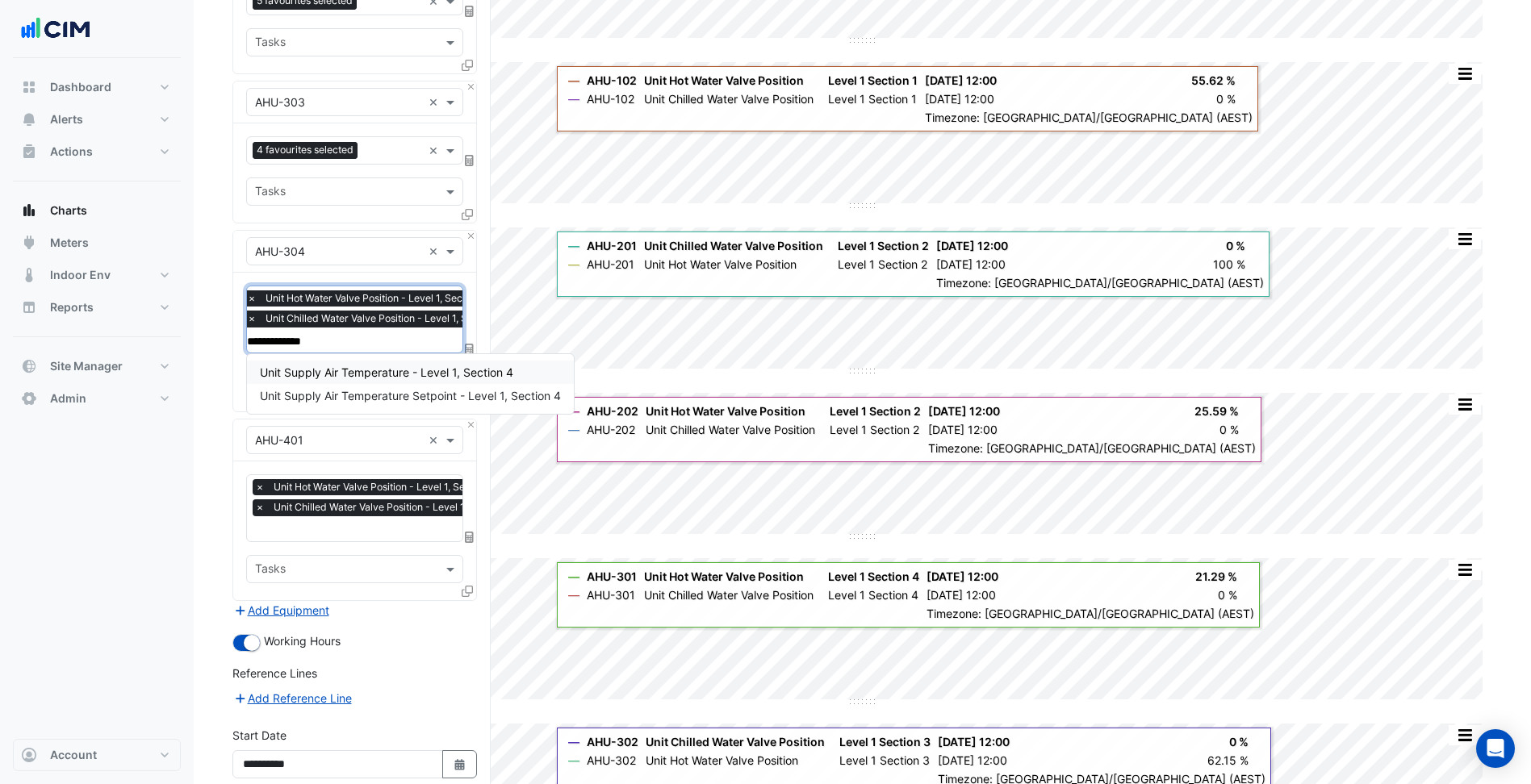
type input "**********"
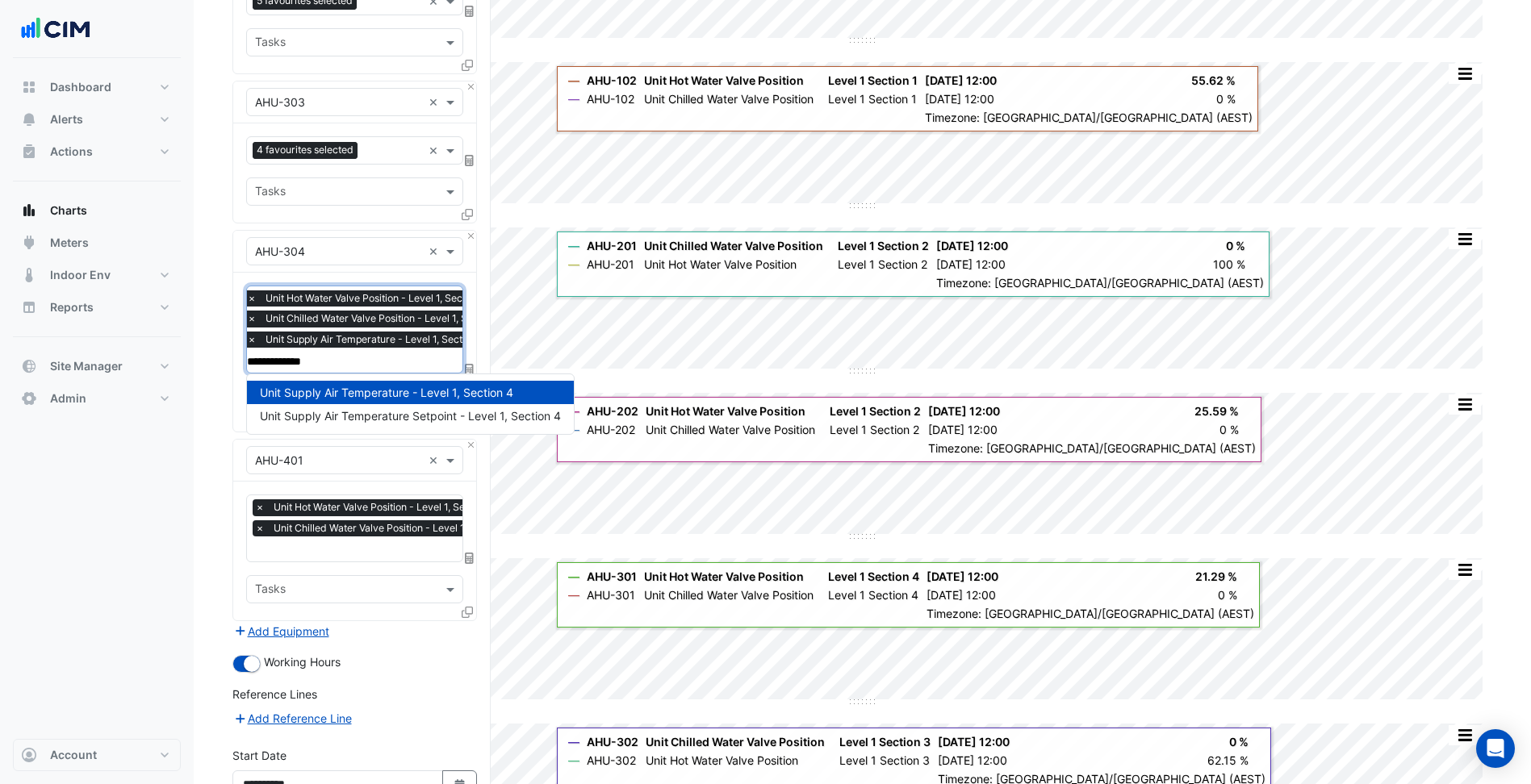
type input "**********"
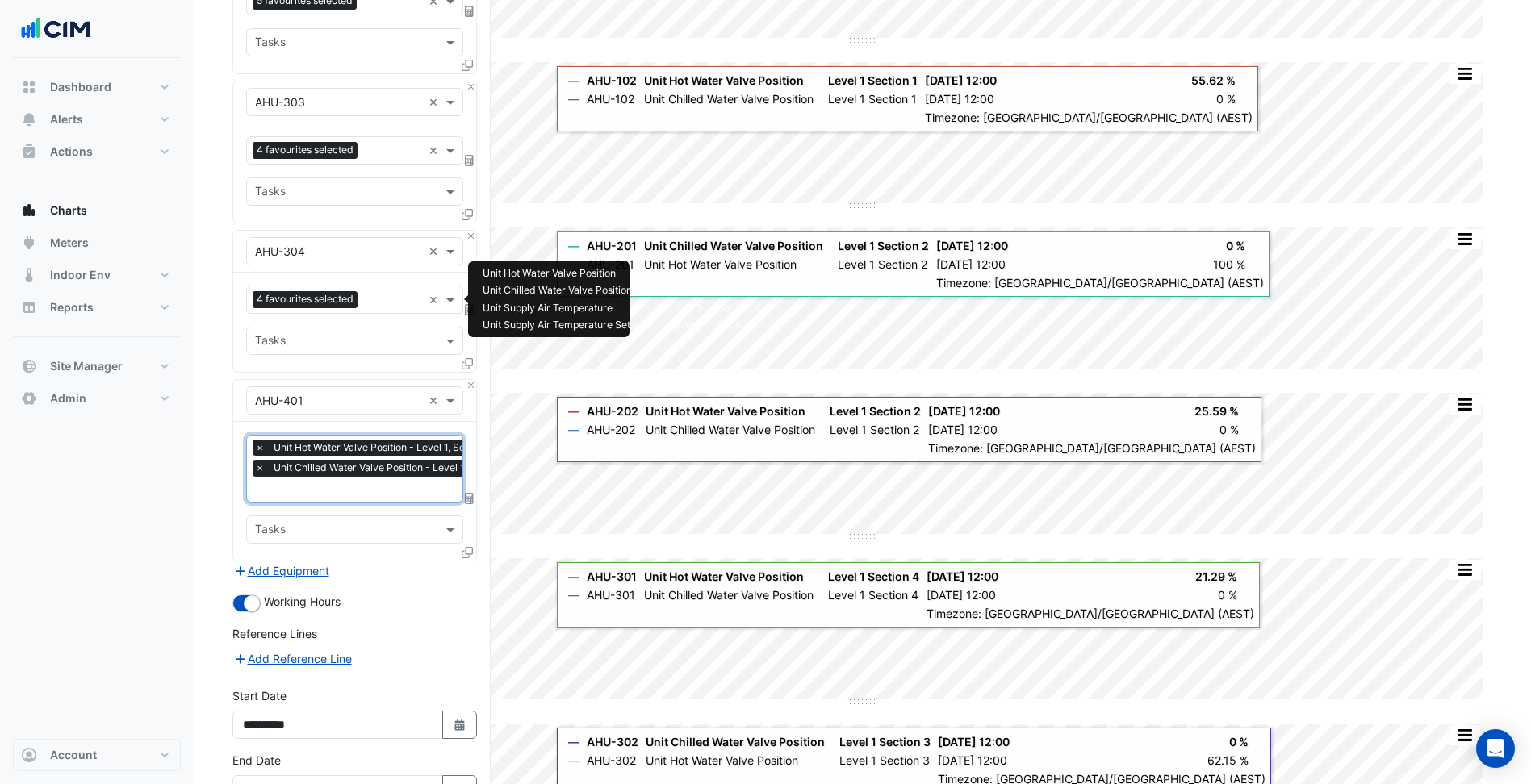
scroll to position [0, 8]
type input "**********"
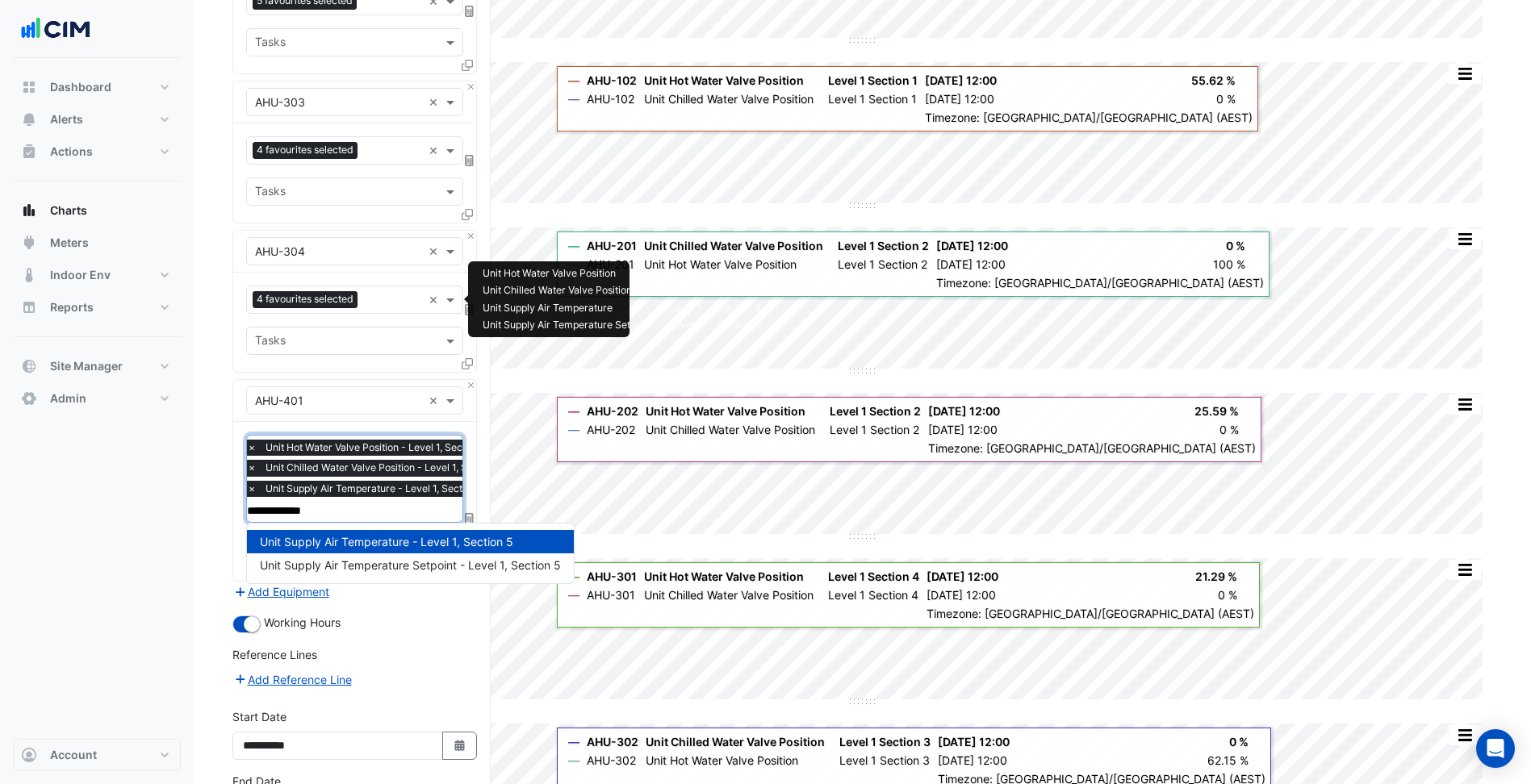
type input "**********"
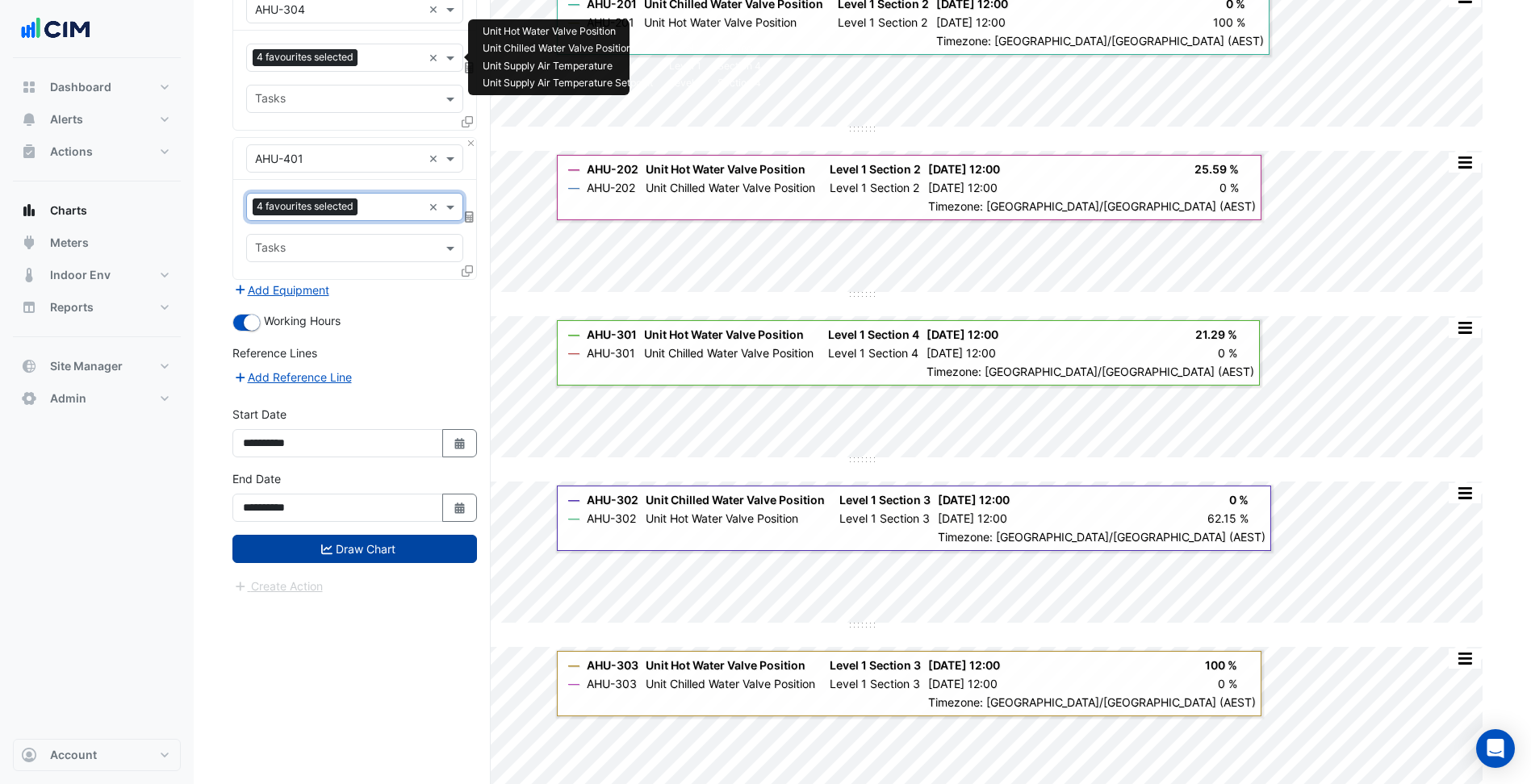
click at [403, 560] on button "Draw Chart" at bounding box center [354, 549] width 244 height 28
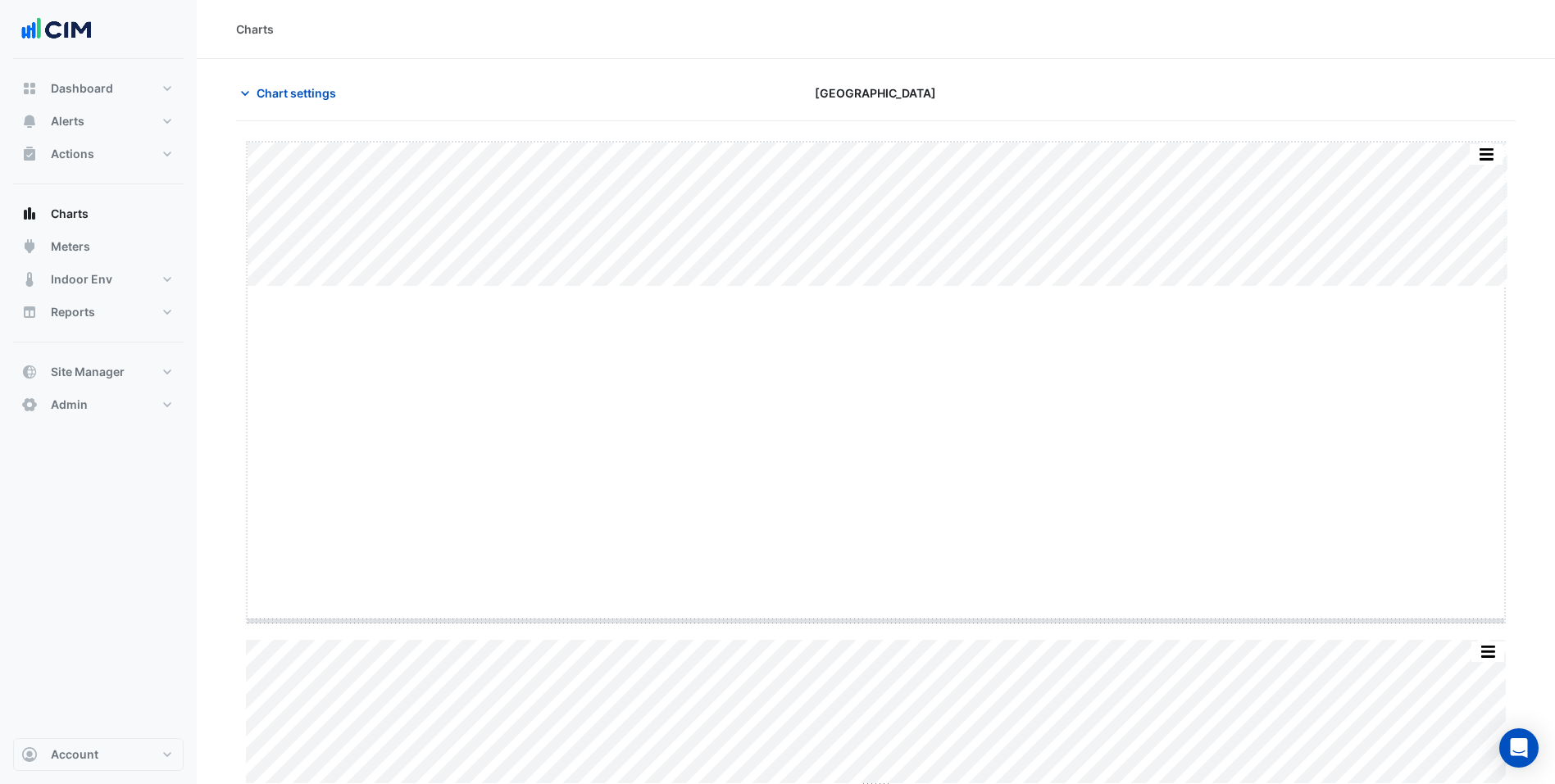
drag, startPoint x: 876, startPoint y: 286, endPoint x: 893, endPoint y: 619, distance: 333.4
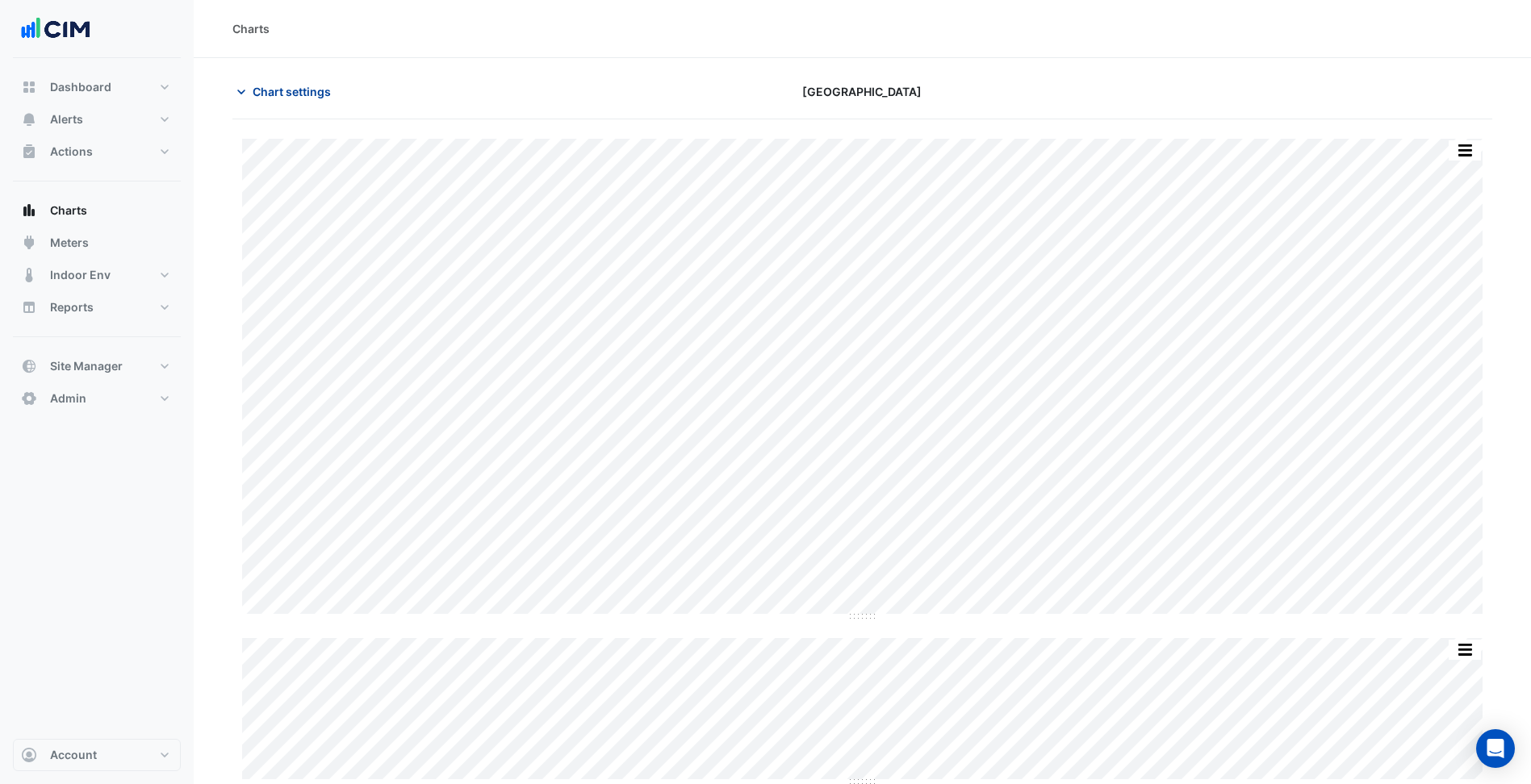
click at [288, 85] on span "Chart settings" at bounding box center [292, 91] width 78 height 17
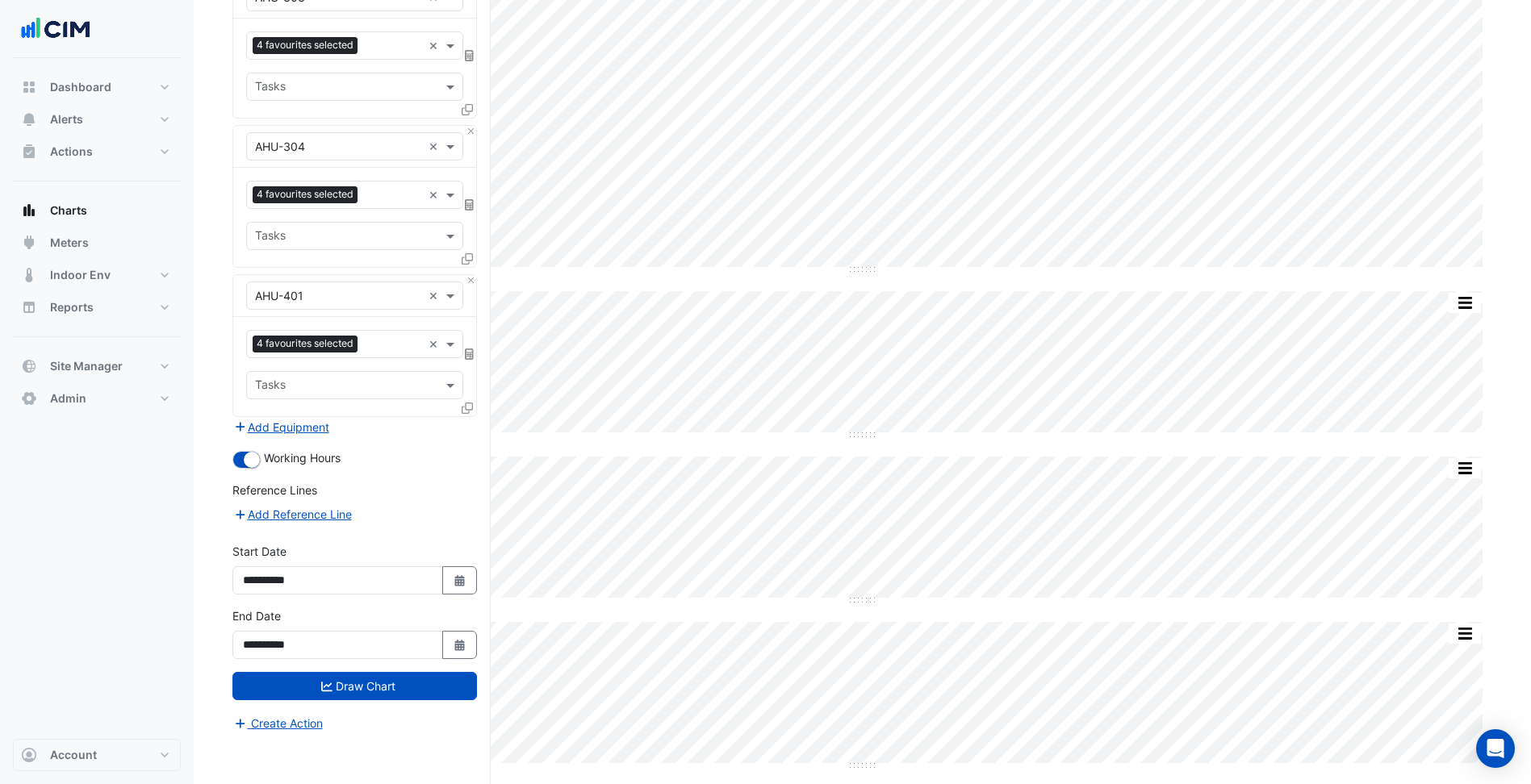
scroll to position [350, 0]
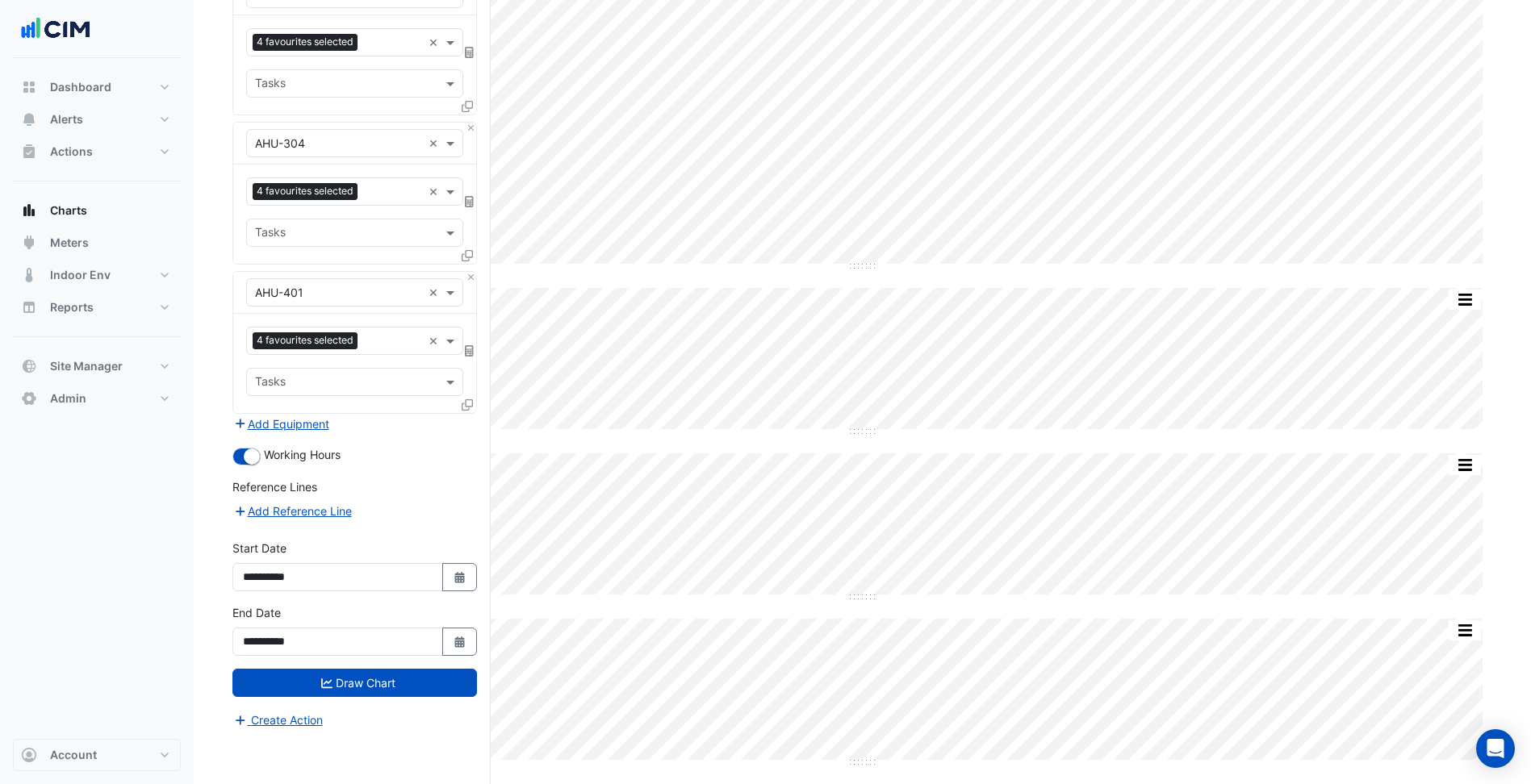
click at [304, 414] on div "Equipment × AHU-401 × Favourites 4 favourites selected × Tasks" at bounding box center [354, 343] width 244 height 143
click at [323, 430] on button "Add Equipment" at bounding box center [281, 423] width 98 height 19
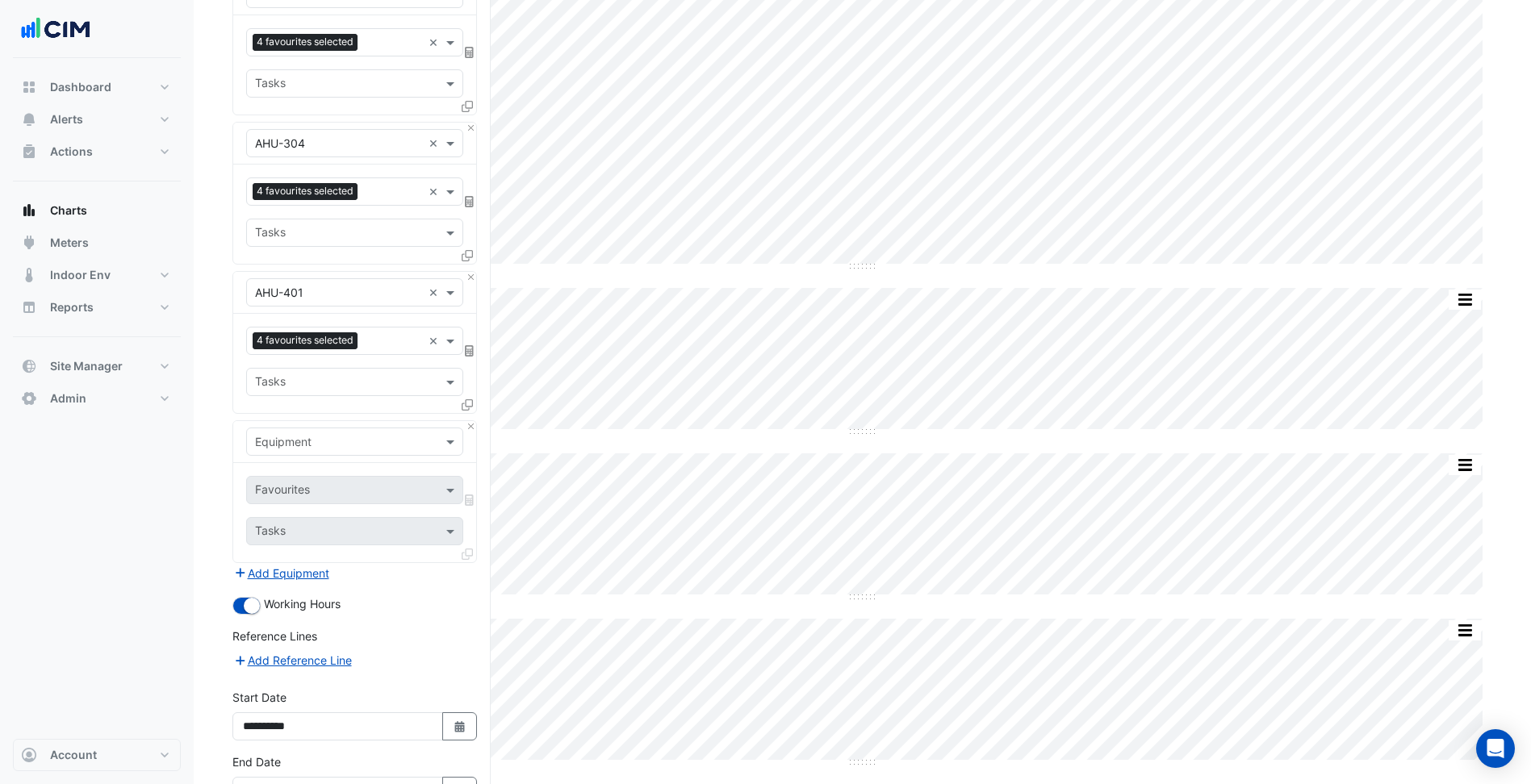
click at [341, 434] on input "text" at bounding box center [338, 442] width 167 height 17
type input "*"
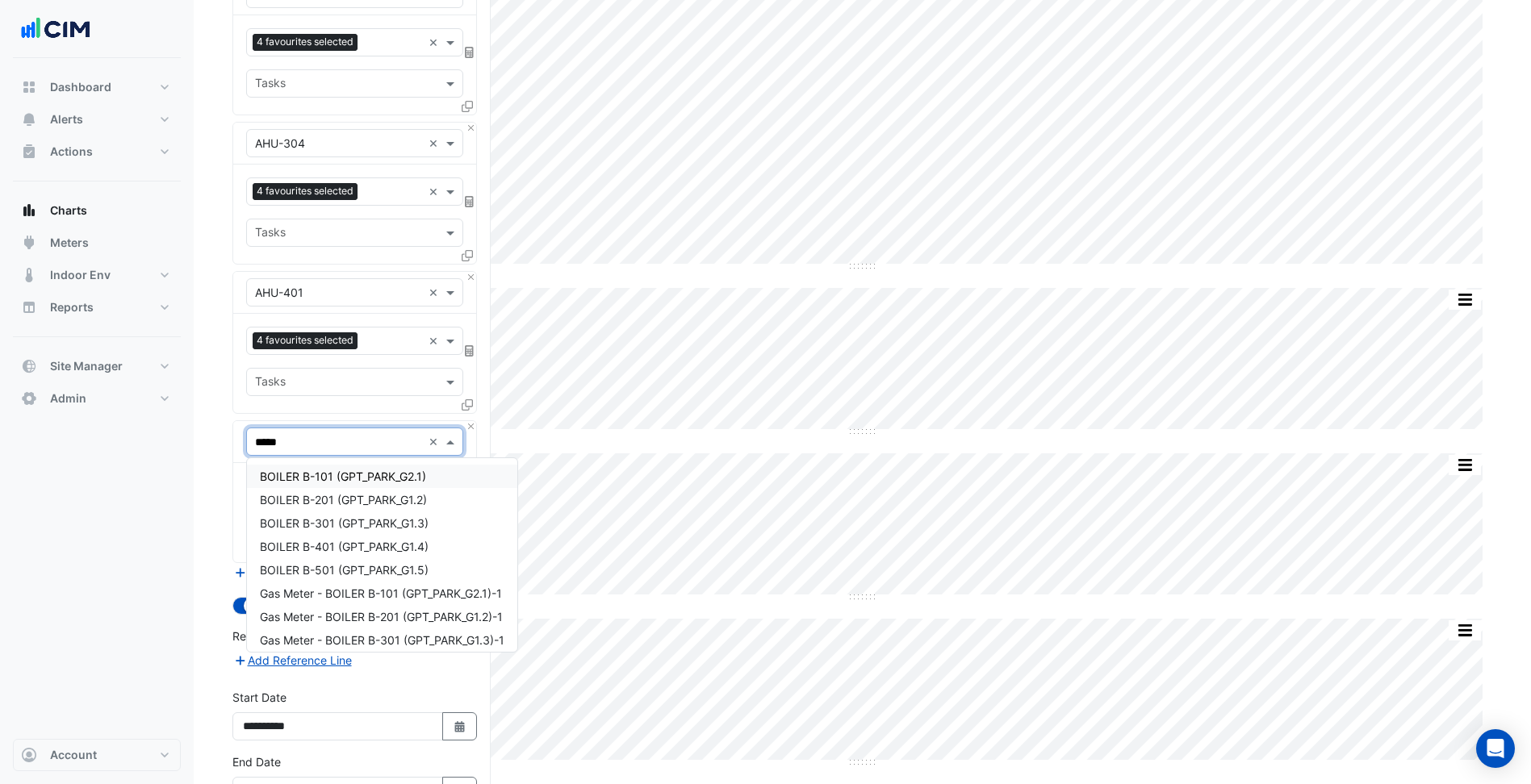
type input "******"
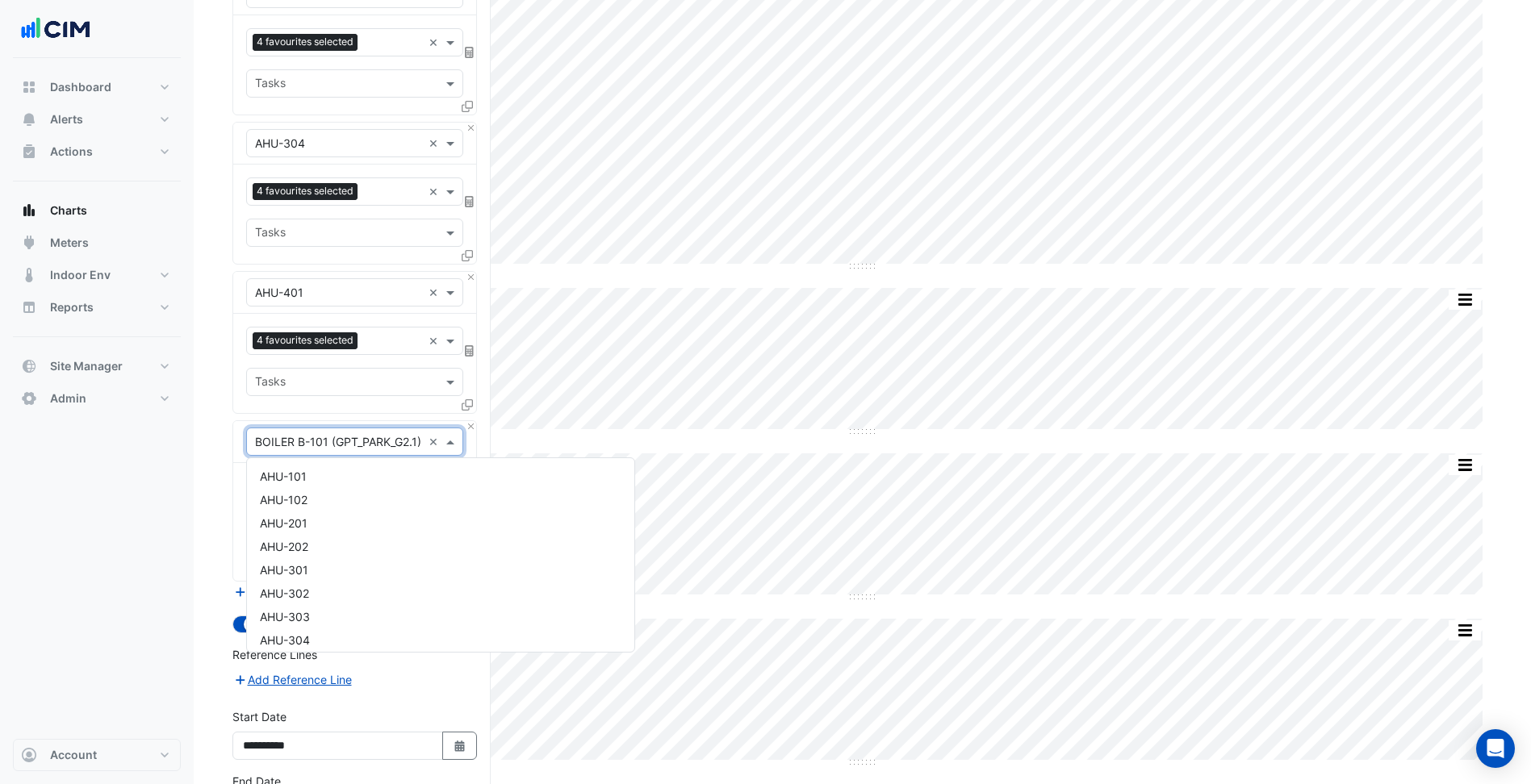
scroll to position [427, 0]
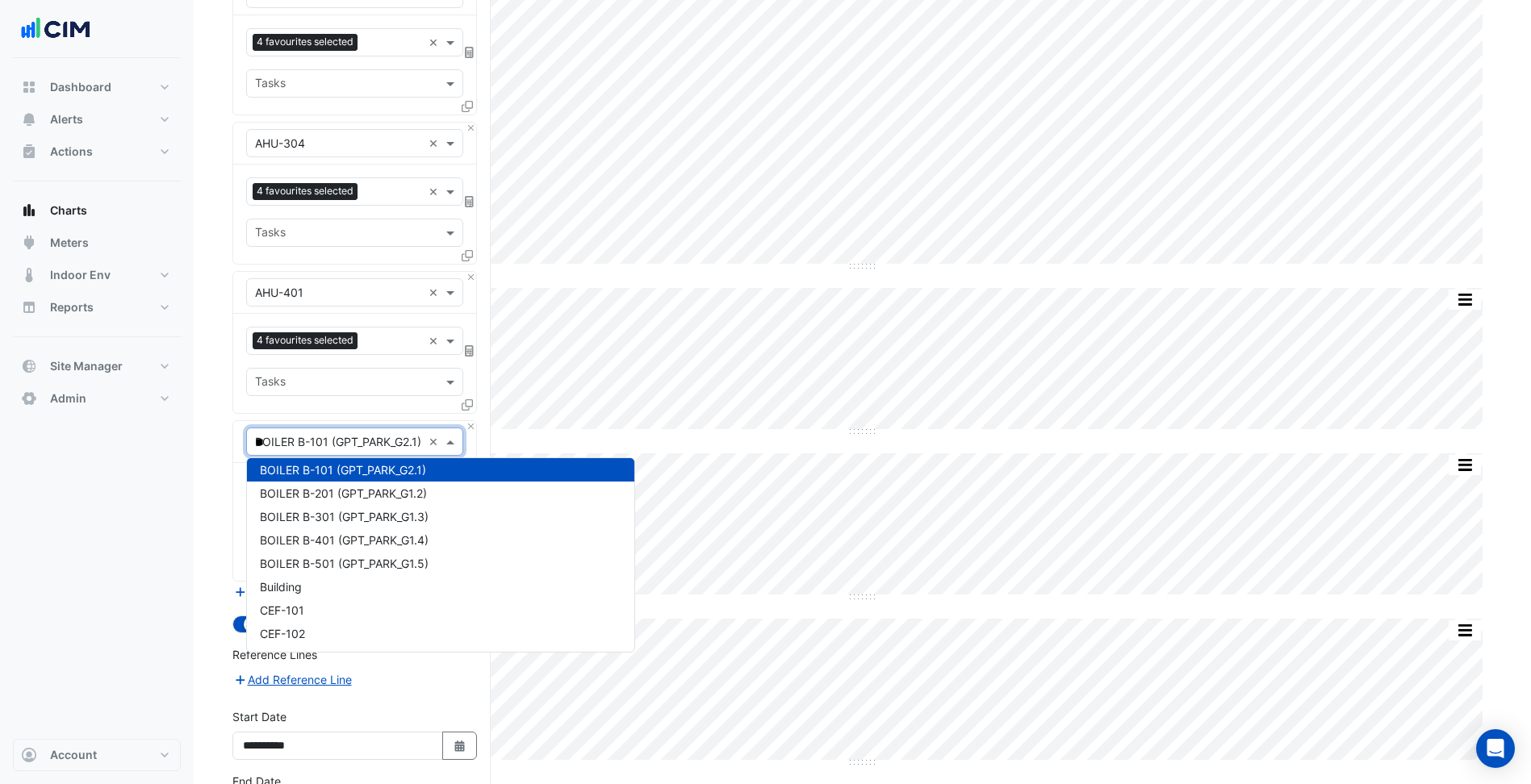
type input "***"
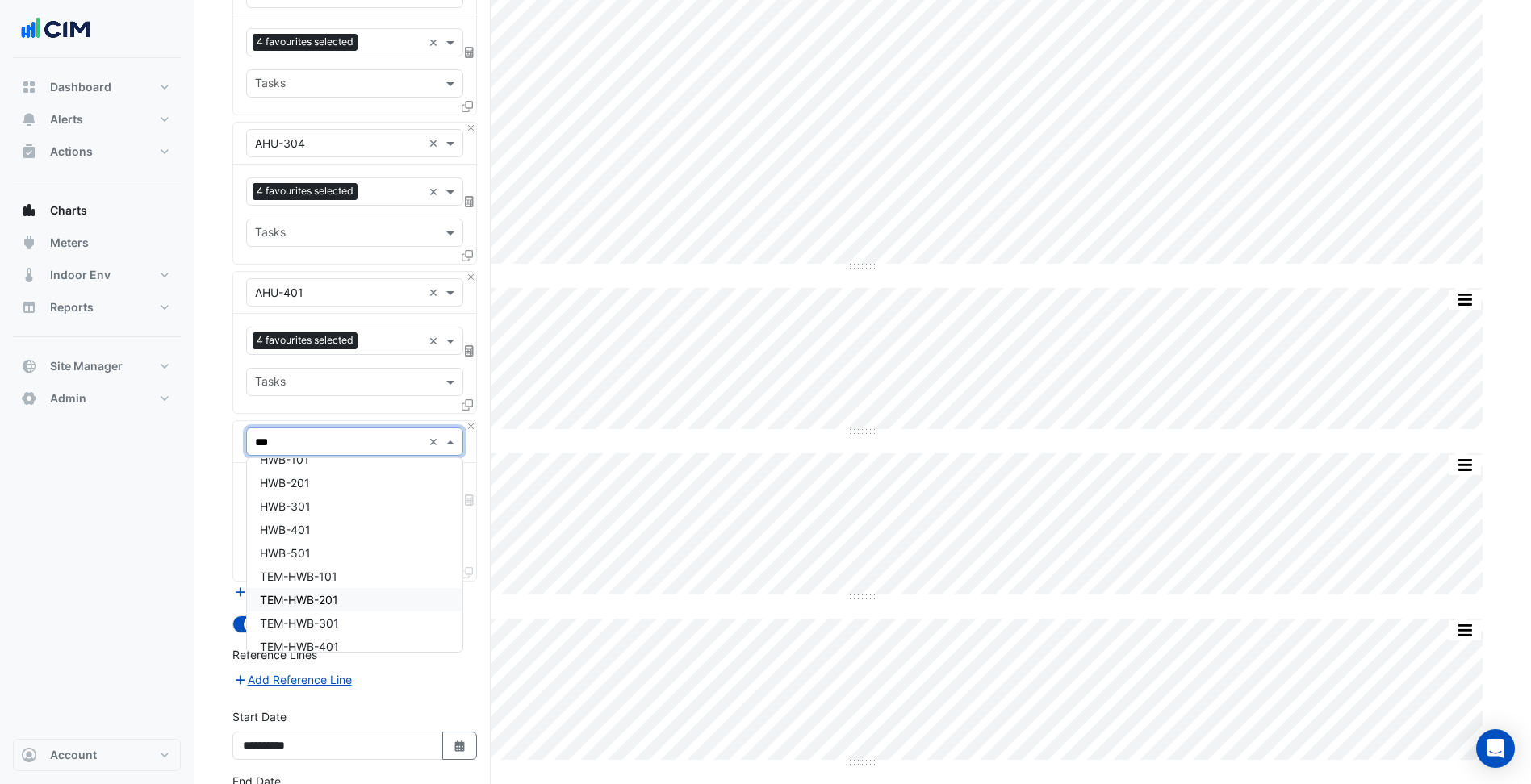
scroll to position [0, 0]
click at [304, 484] on div "HWB-101" at bounding box center [355, 476] width 216 height 24
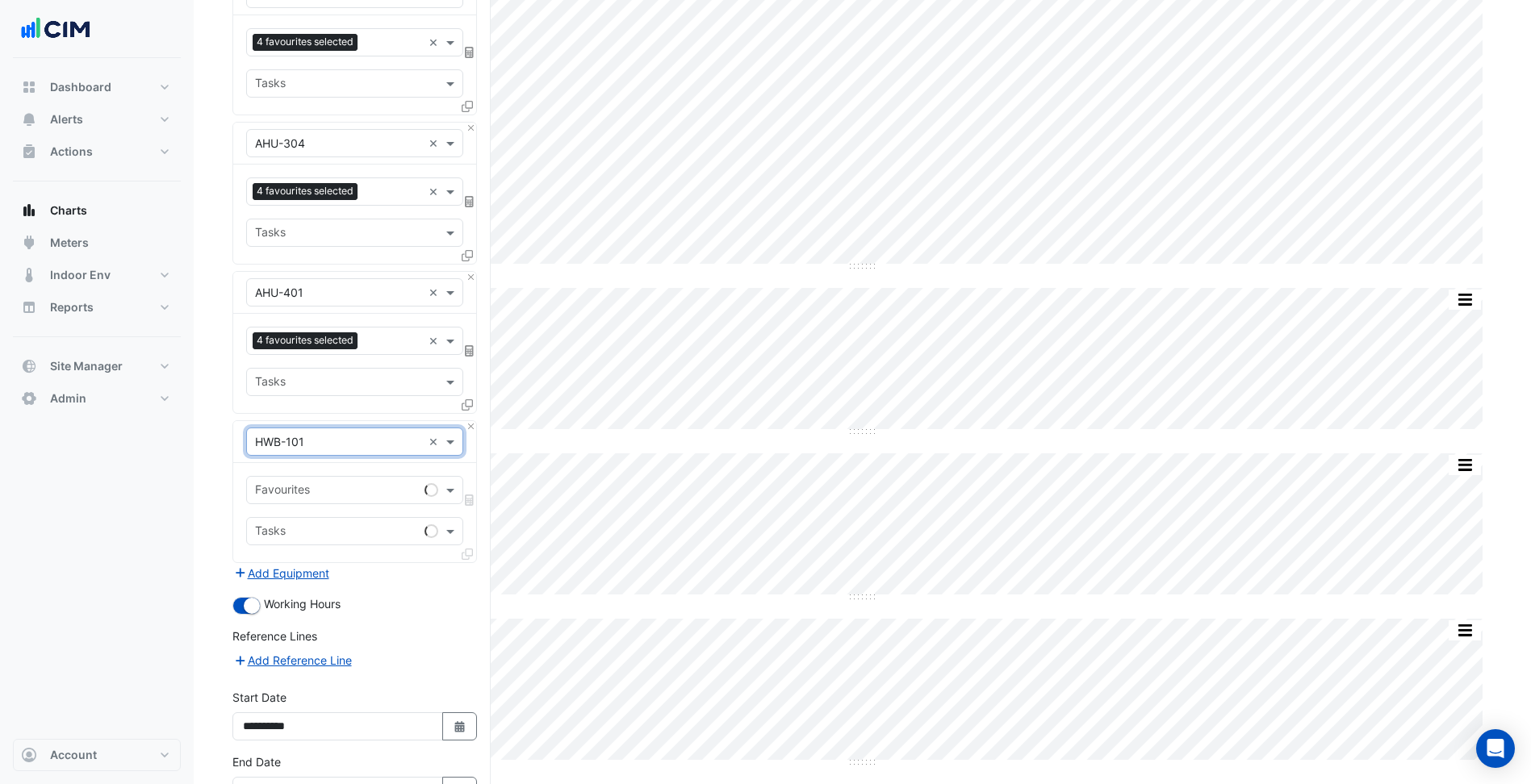
click at [304, 484] on input "text" at bounding box center [336, 491] width 163 height 17
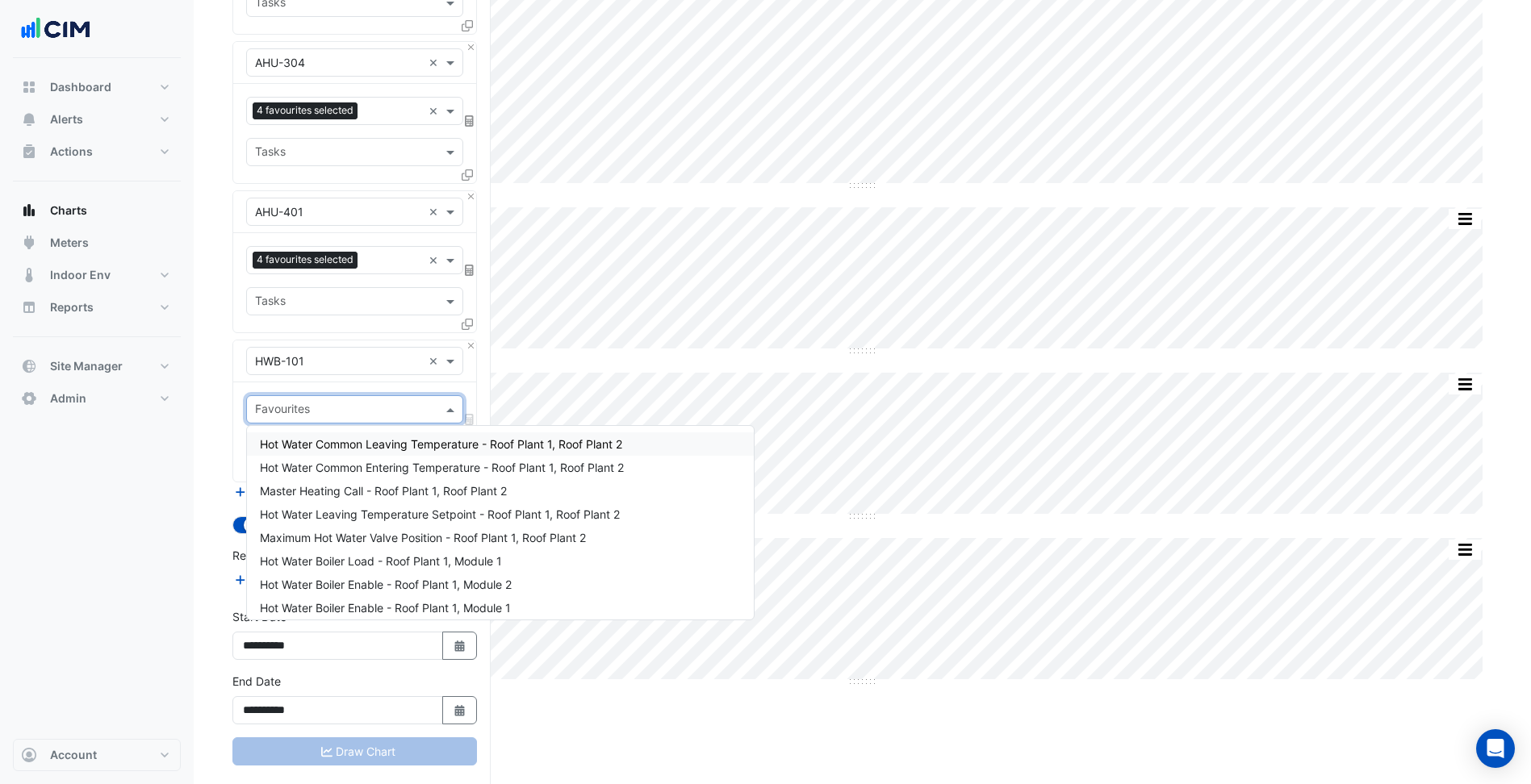
click at [351, 444] on span "Hot Water Common Leaving Temperature - Roof Plant 1, Roof Plant 2" at bounding box center [441, 444] width 363 height 14
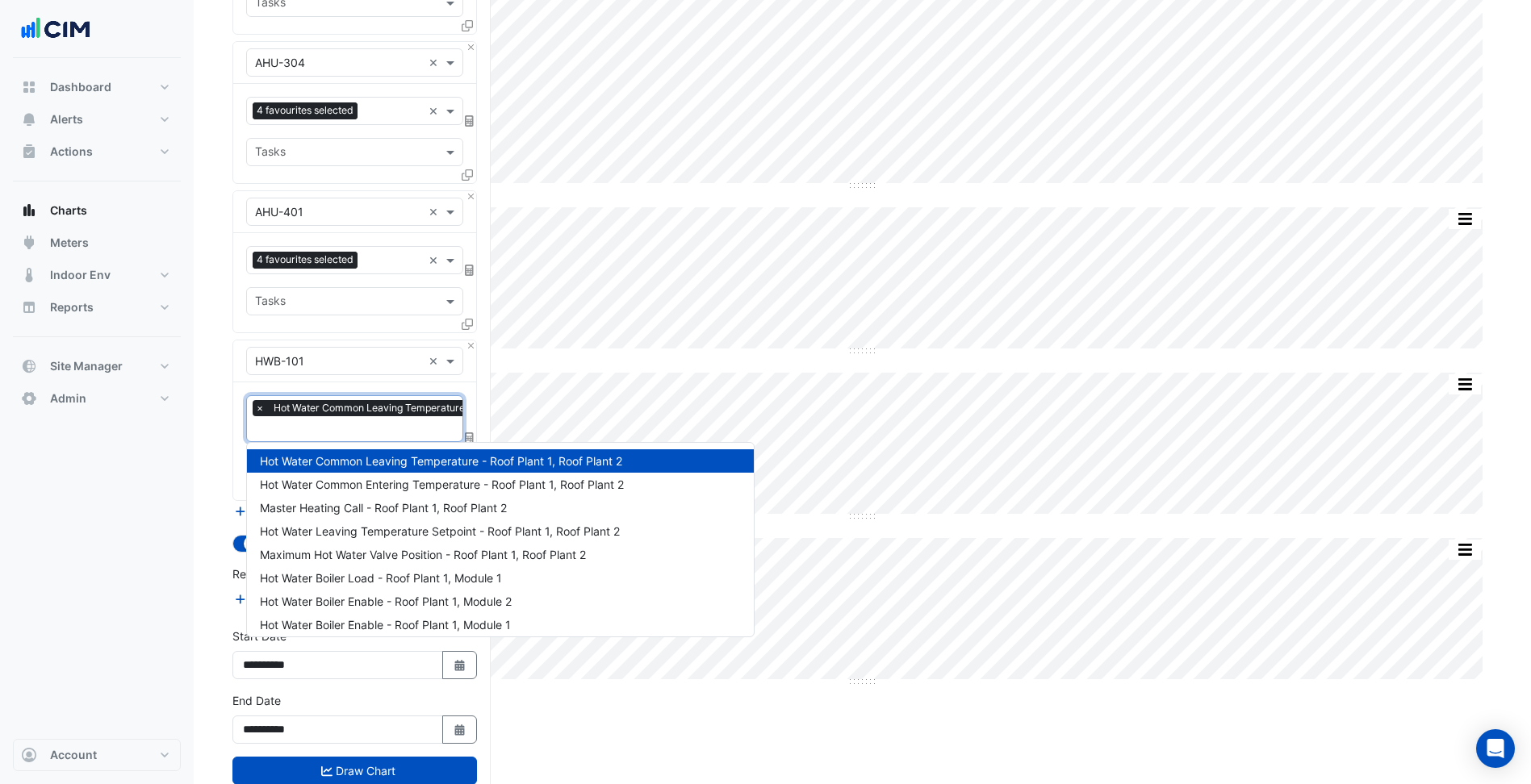
click at [356, 428] on input "text" at bounding box center [424, 430] width 340 height 17
click at [370, 487] on span "Hot Water Common Entering Temperature - Roof Plant 1, Roof Plant 2" at bounding box center [441, 484] width 364 height 14
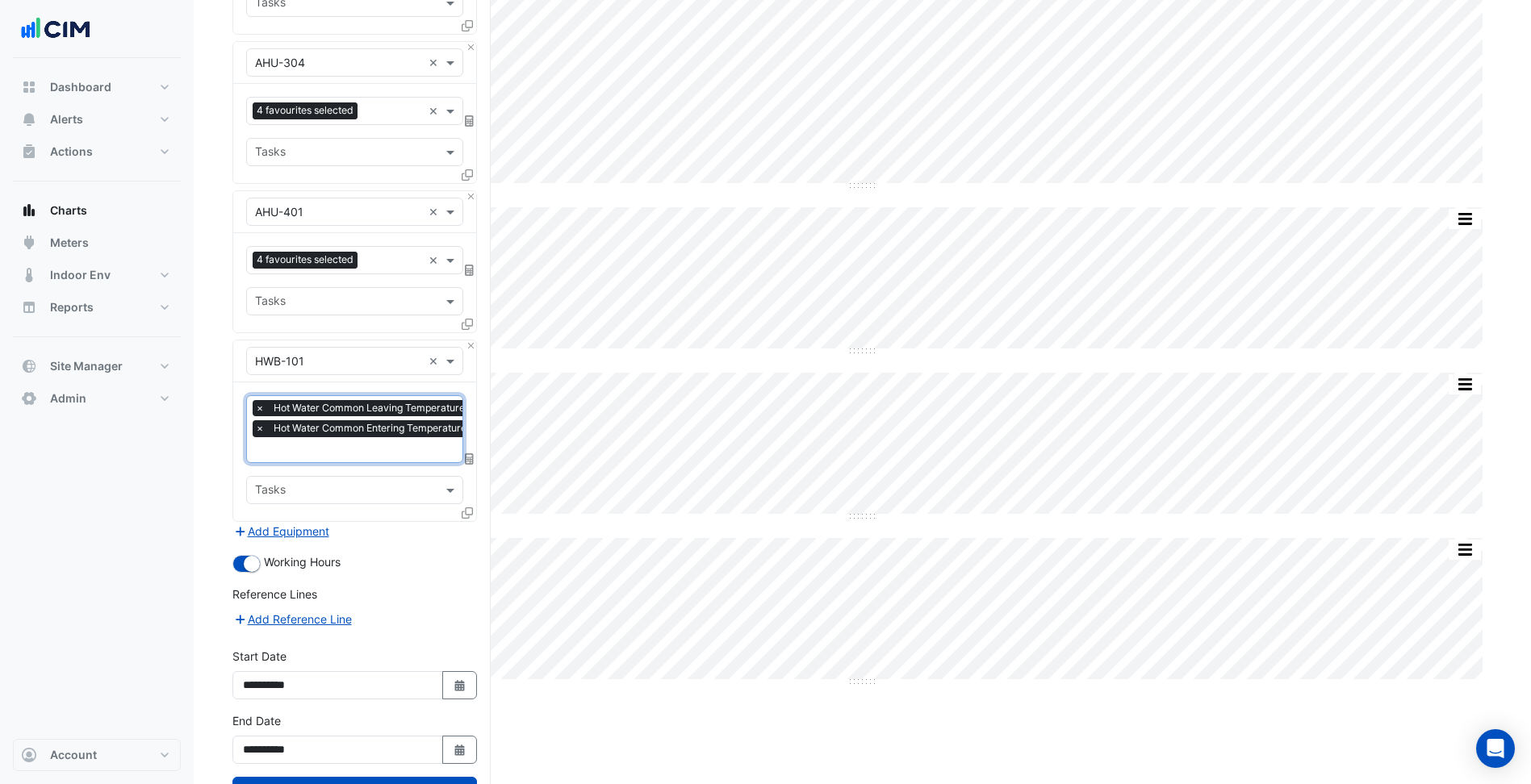
scroll to position [496, 0]
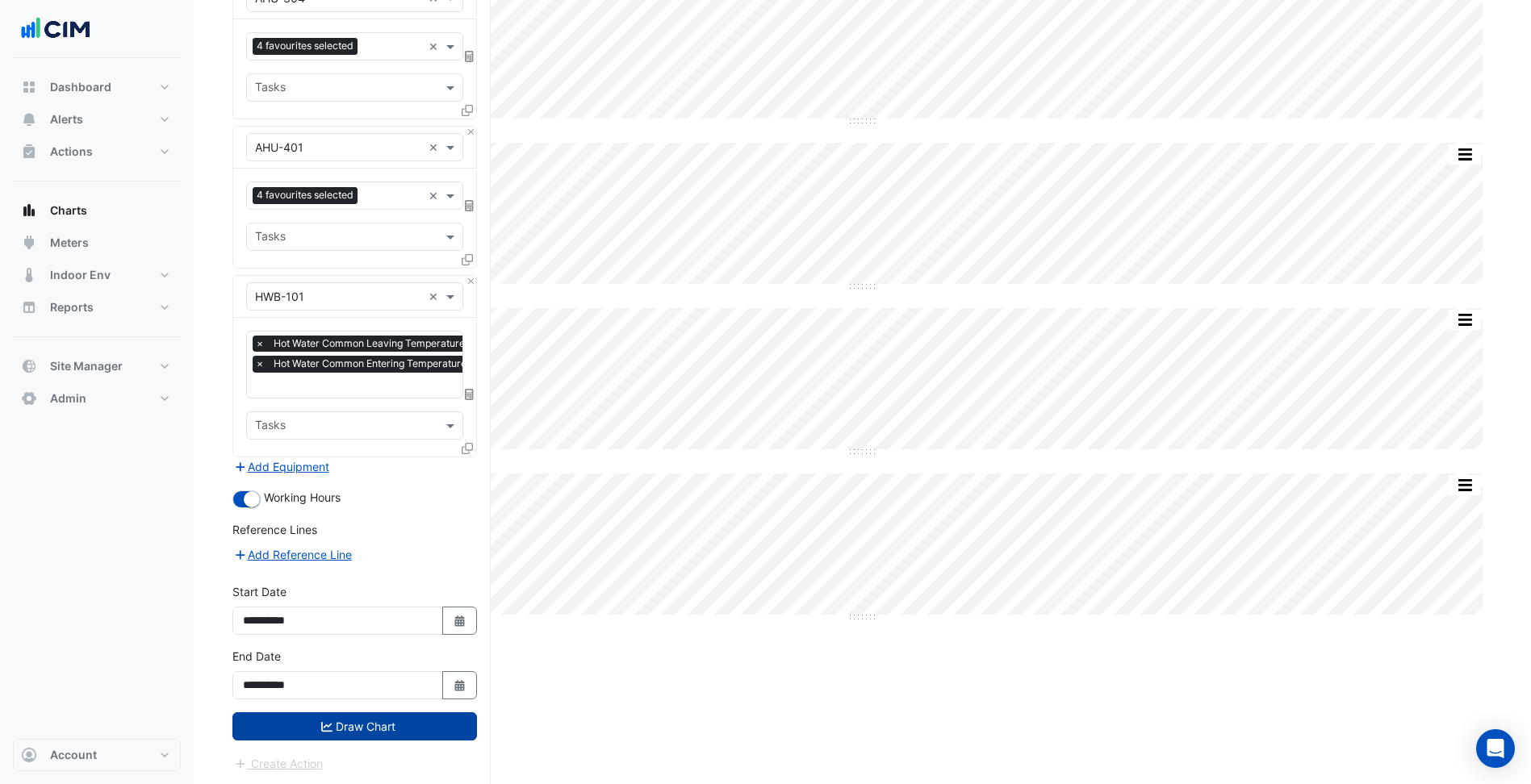
click at [404, 739] on button "Draw Chart" at bounding box center [354, 726] width 244 height 28
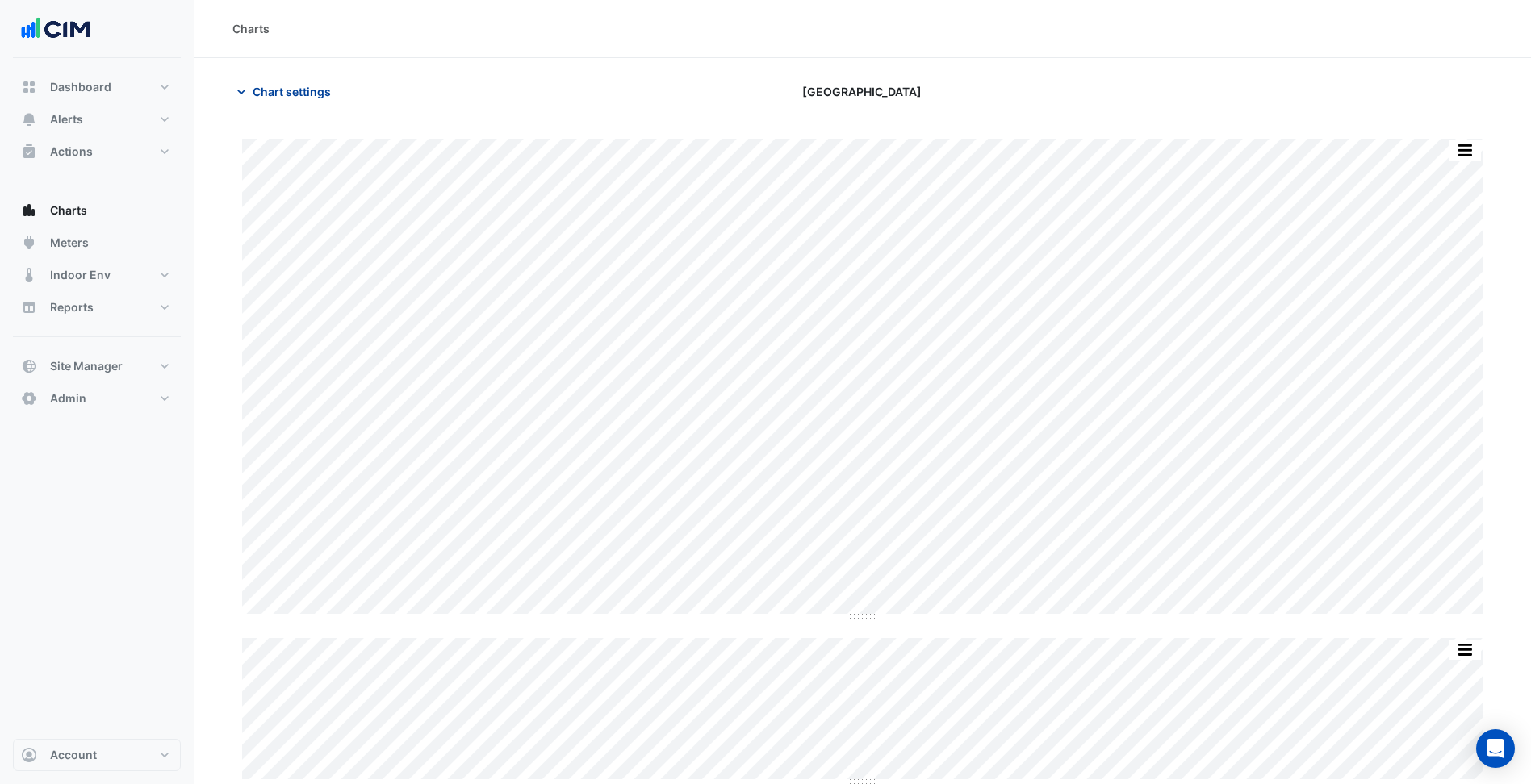
click at [290, 98] on span "Chart settings" at bounding box center [292, 91] width 78 height 17
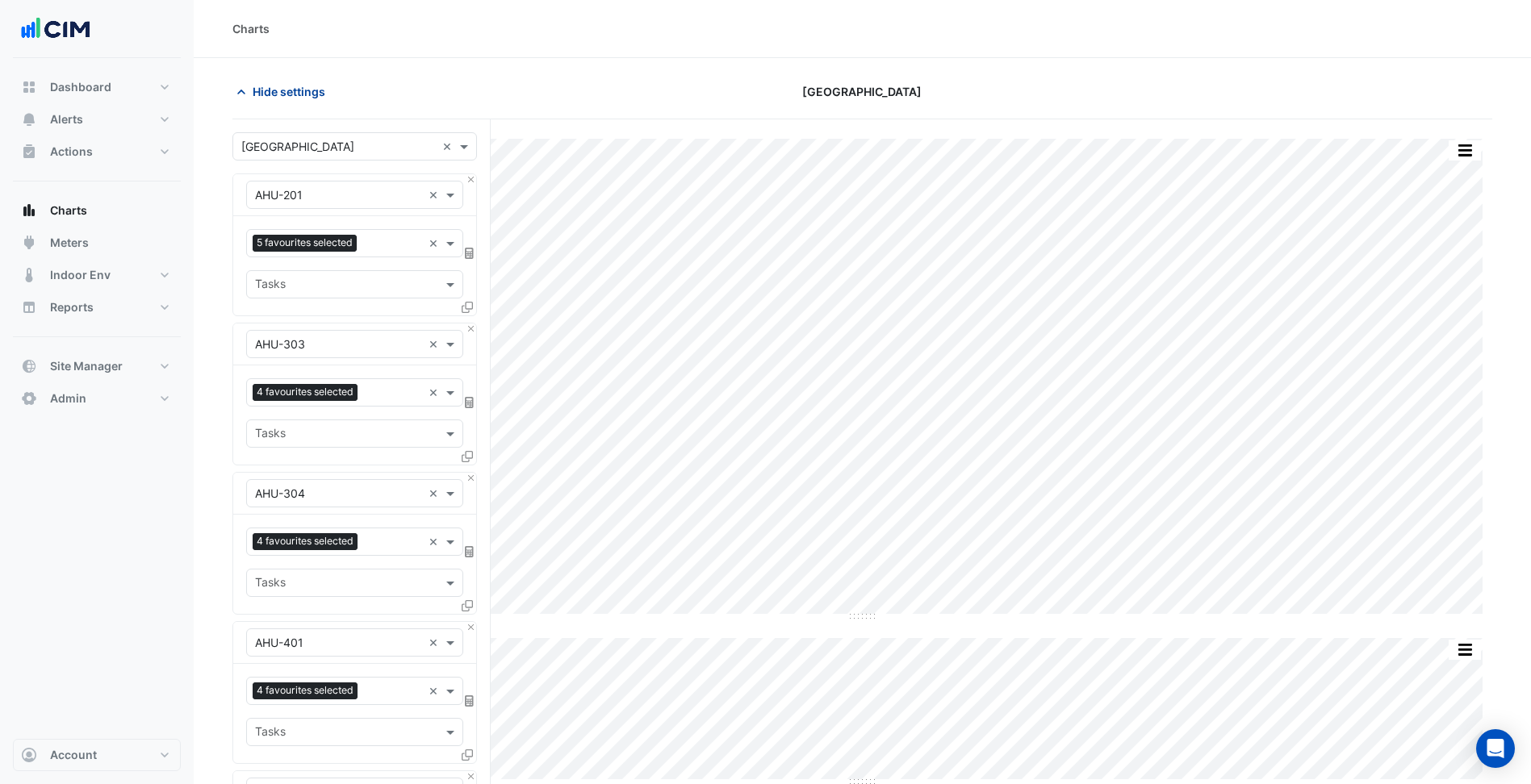
click at [290, 98] on span "Hide settings" at bounding box center [289, 91] width 73 height 17
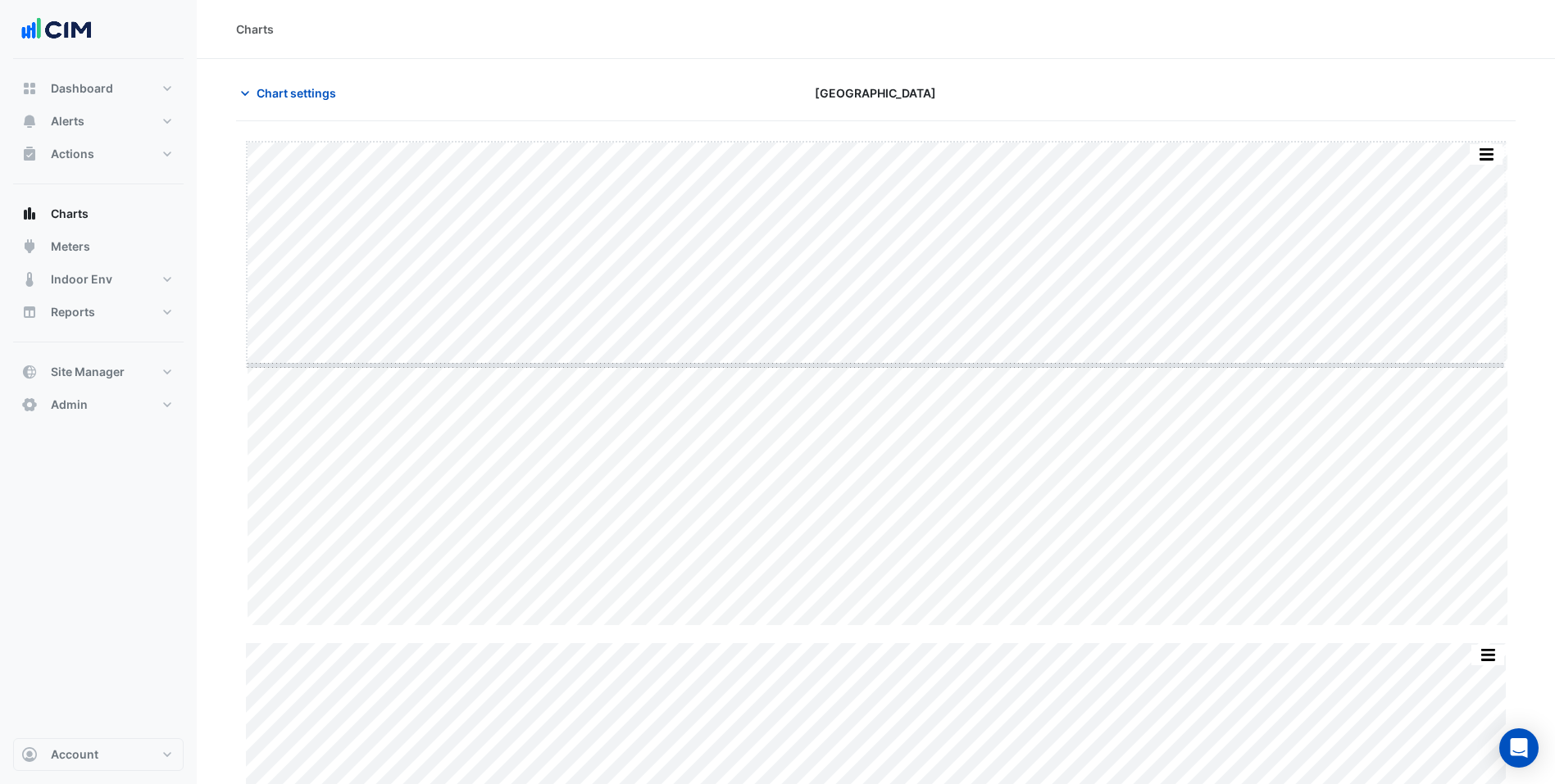
drag, startPoint x: 875, startPoint y: 624, endPoint x: 887, endPoint y: 364, distance: 260.3
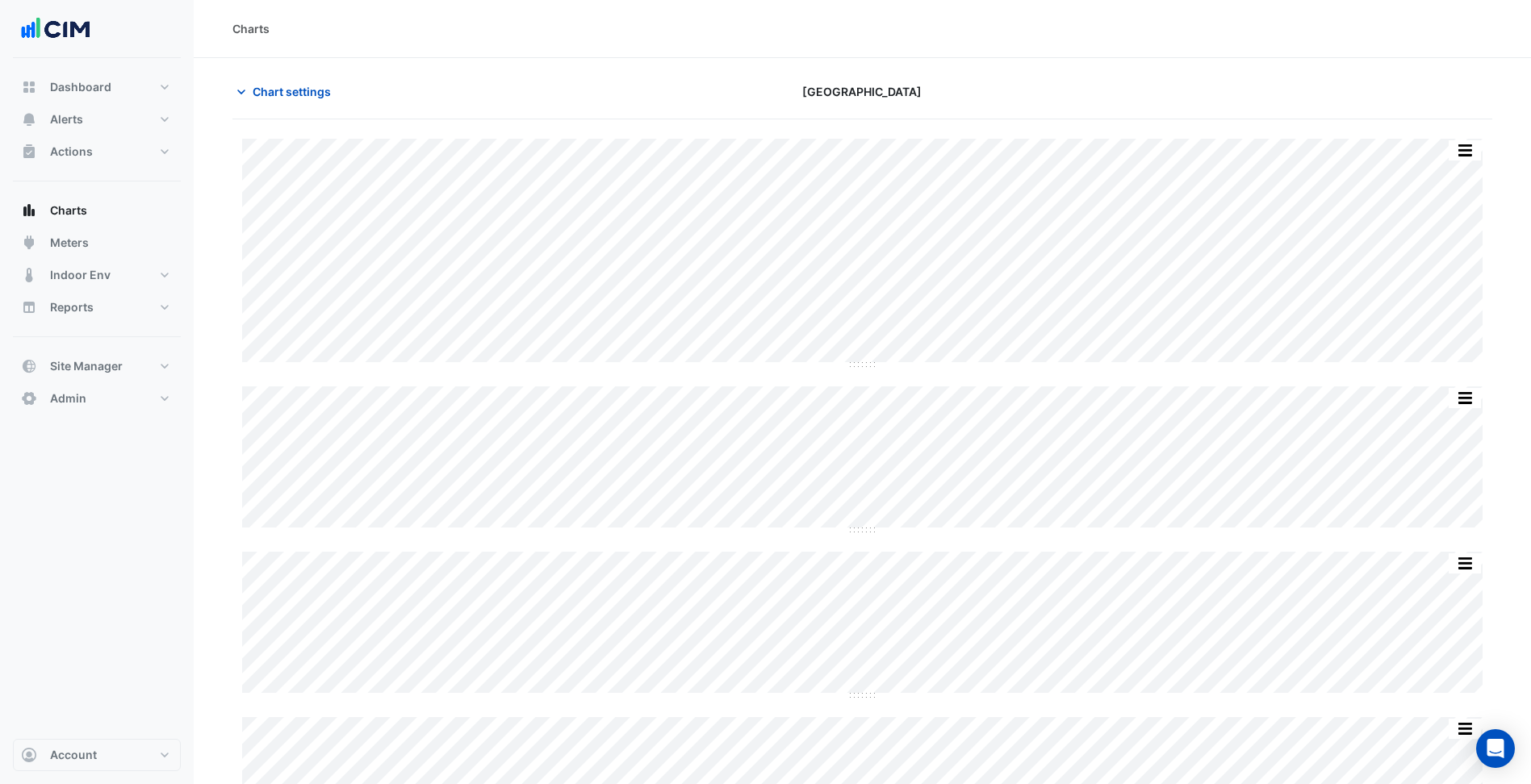
click at [859, 350] on div "Split by Unit Split All Split None Print Save as JPEG Save as PNG Pivot Data Ta…" at bounding box center [862, 584] width 1259 height 890
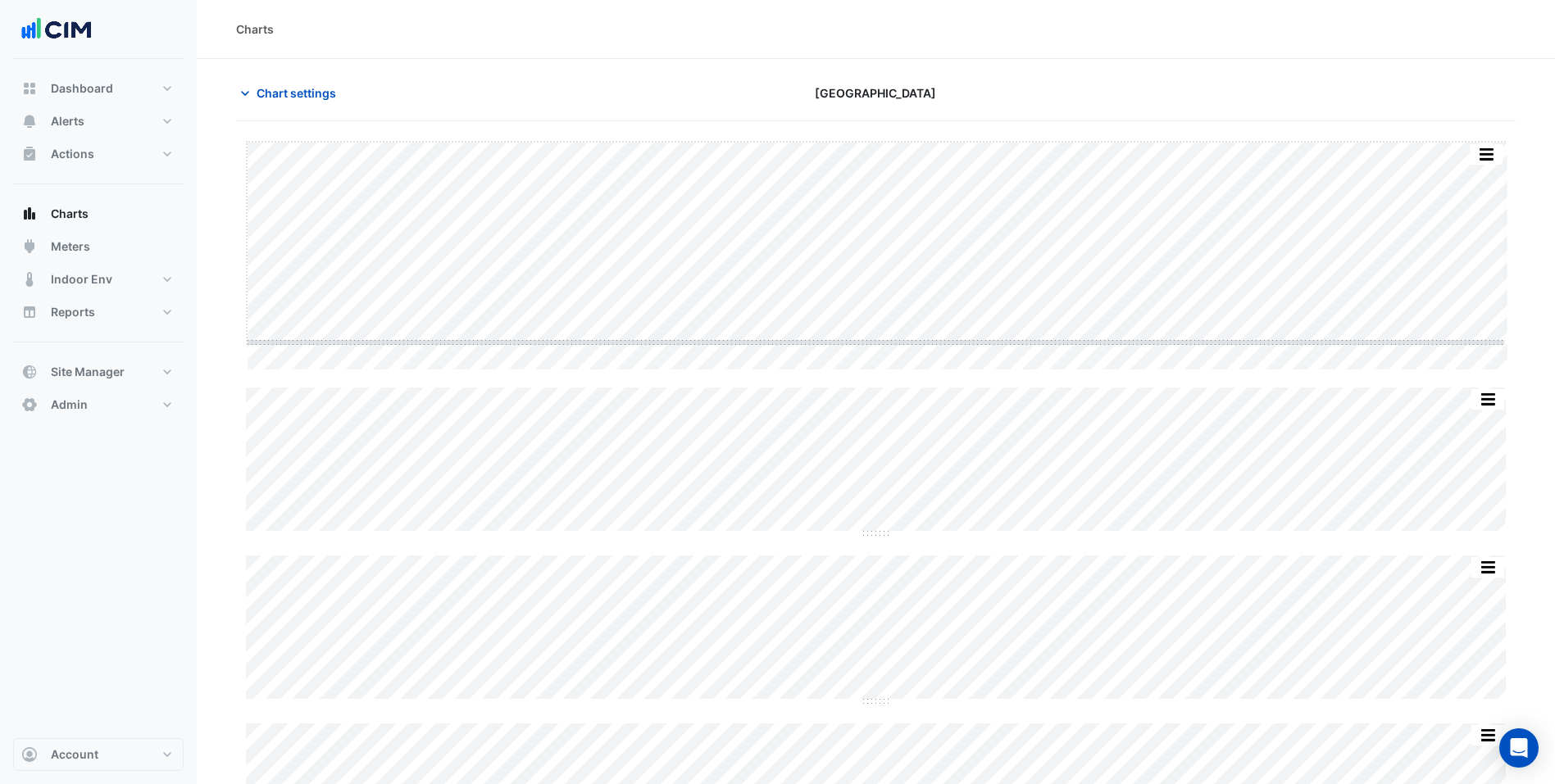
drag, startPoint x: 878, startPoint y: 372, endPoint x: 886, endPoint y: 323, distance: 49.6
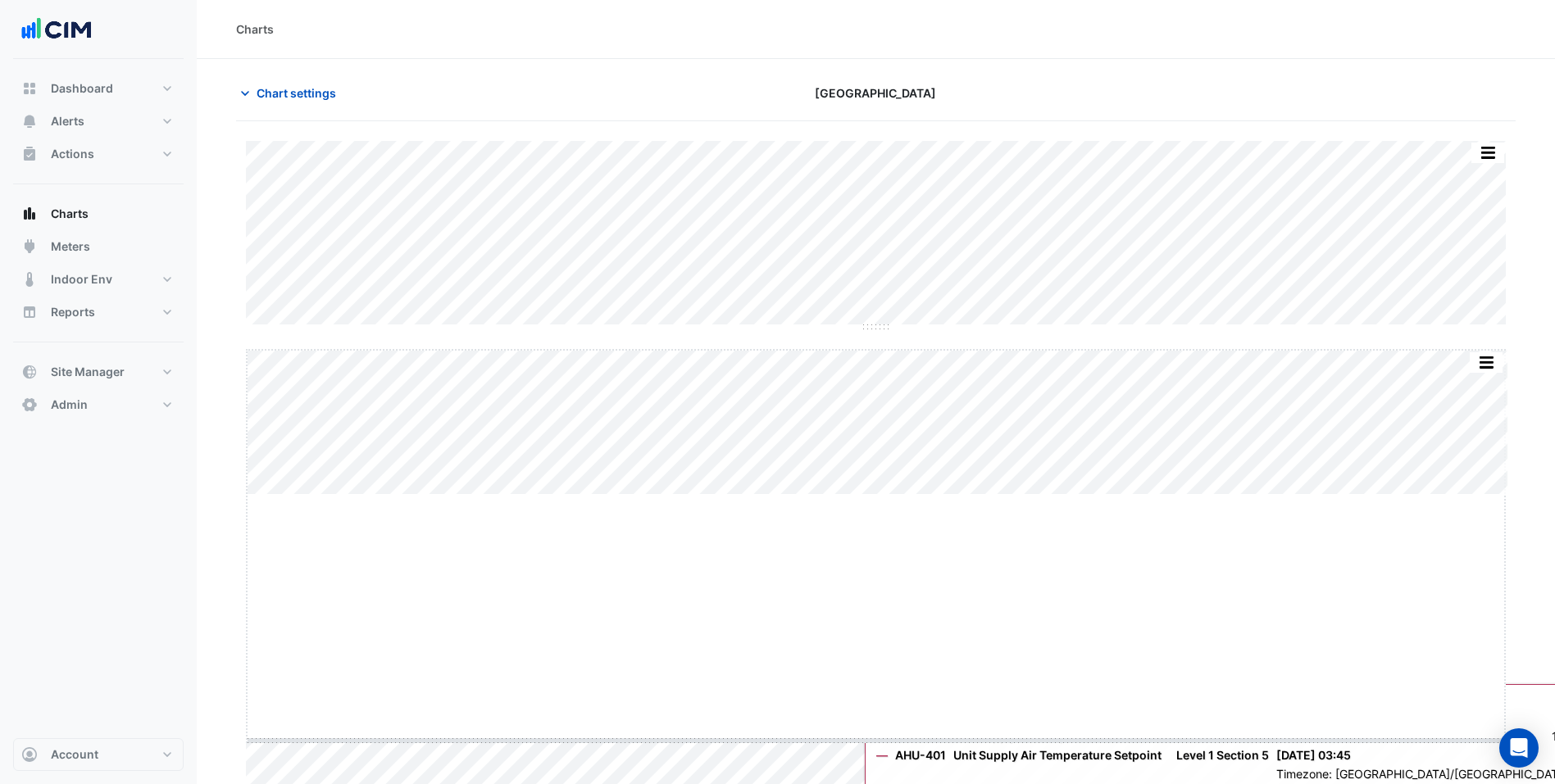
drag, startPoint x: 879, startPoint y: 496, endPoint x: 858, endPoint y: 678, distance: 183.2
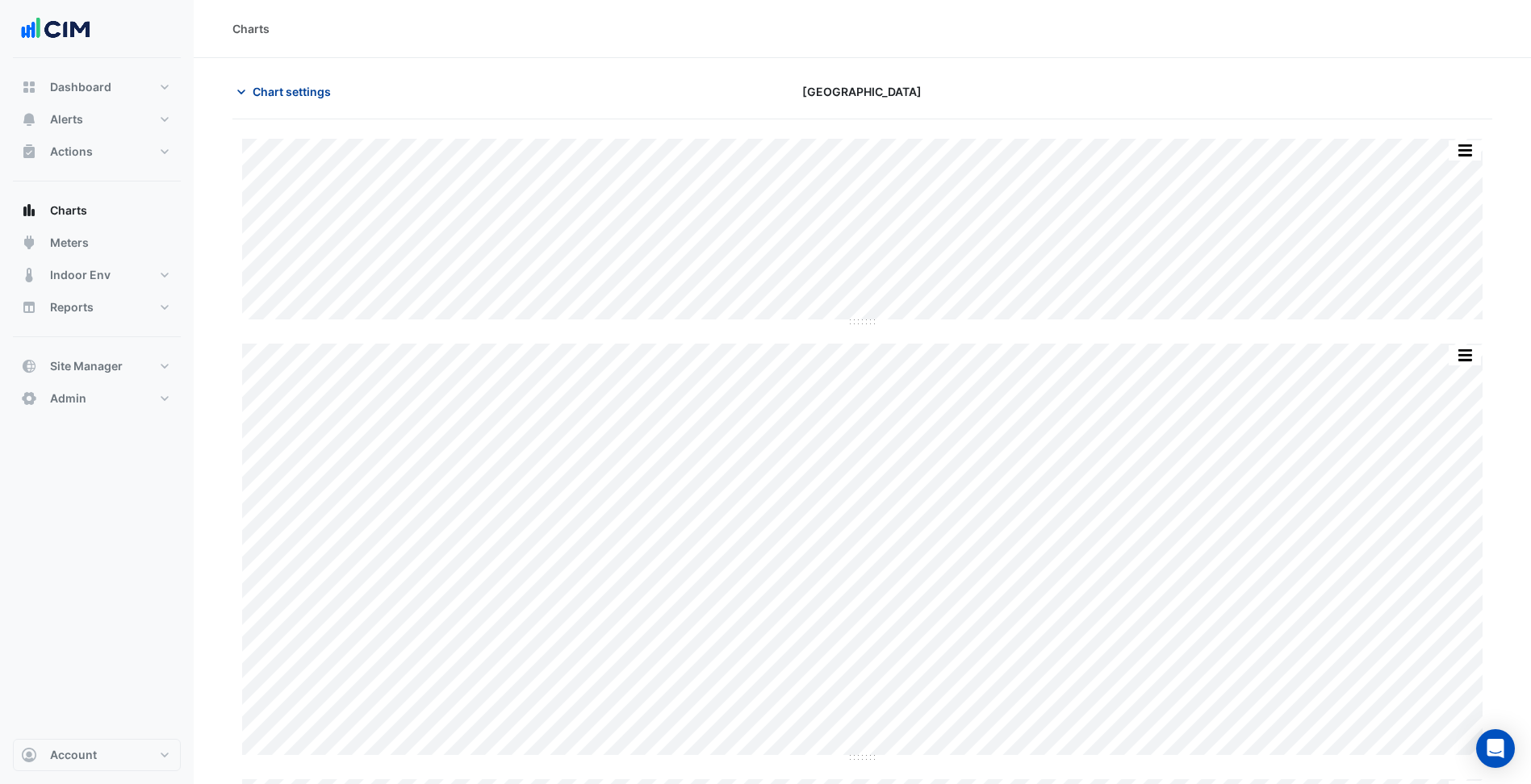
click at [291, 94] on span "Chart settings" at bounding box center [292, 91] width 78 height 17
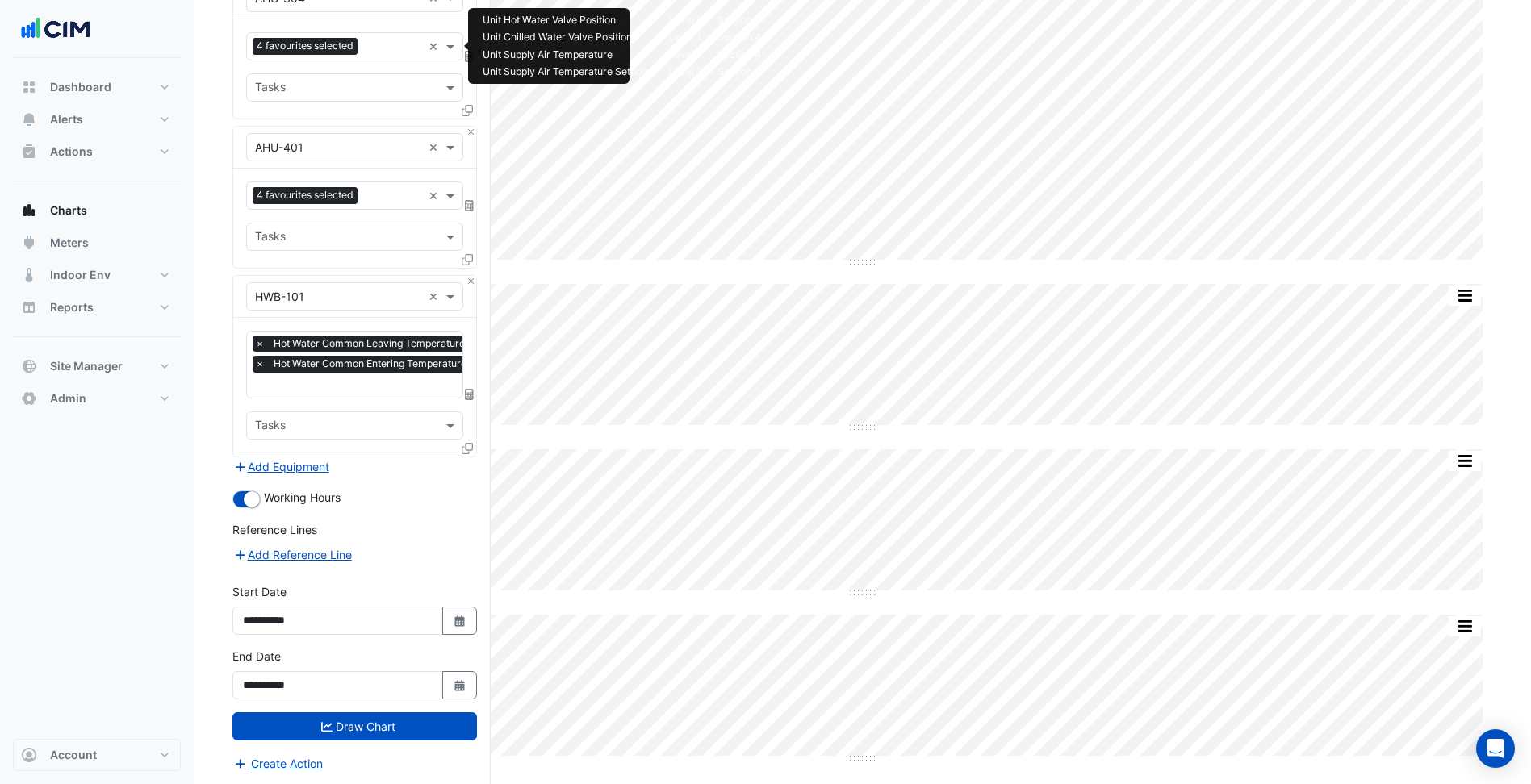
scroll to position [415, 0]
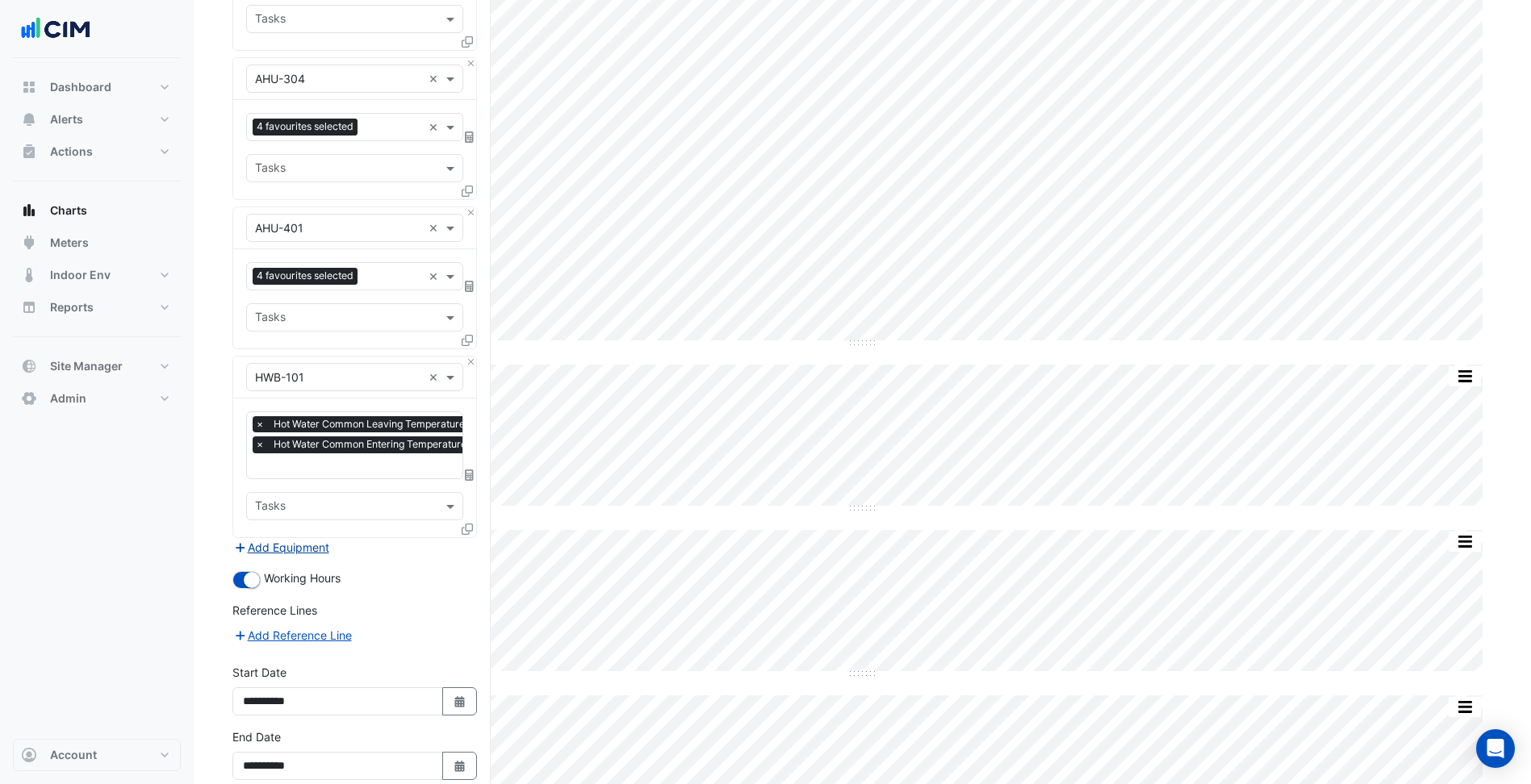
click at [274, 554] on button "Add Equipment" at bounding box center [281, 547] width 98 height 19
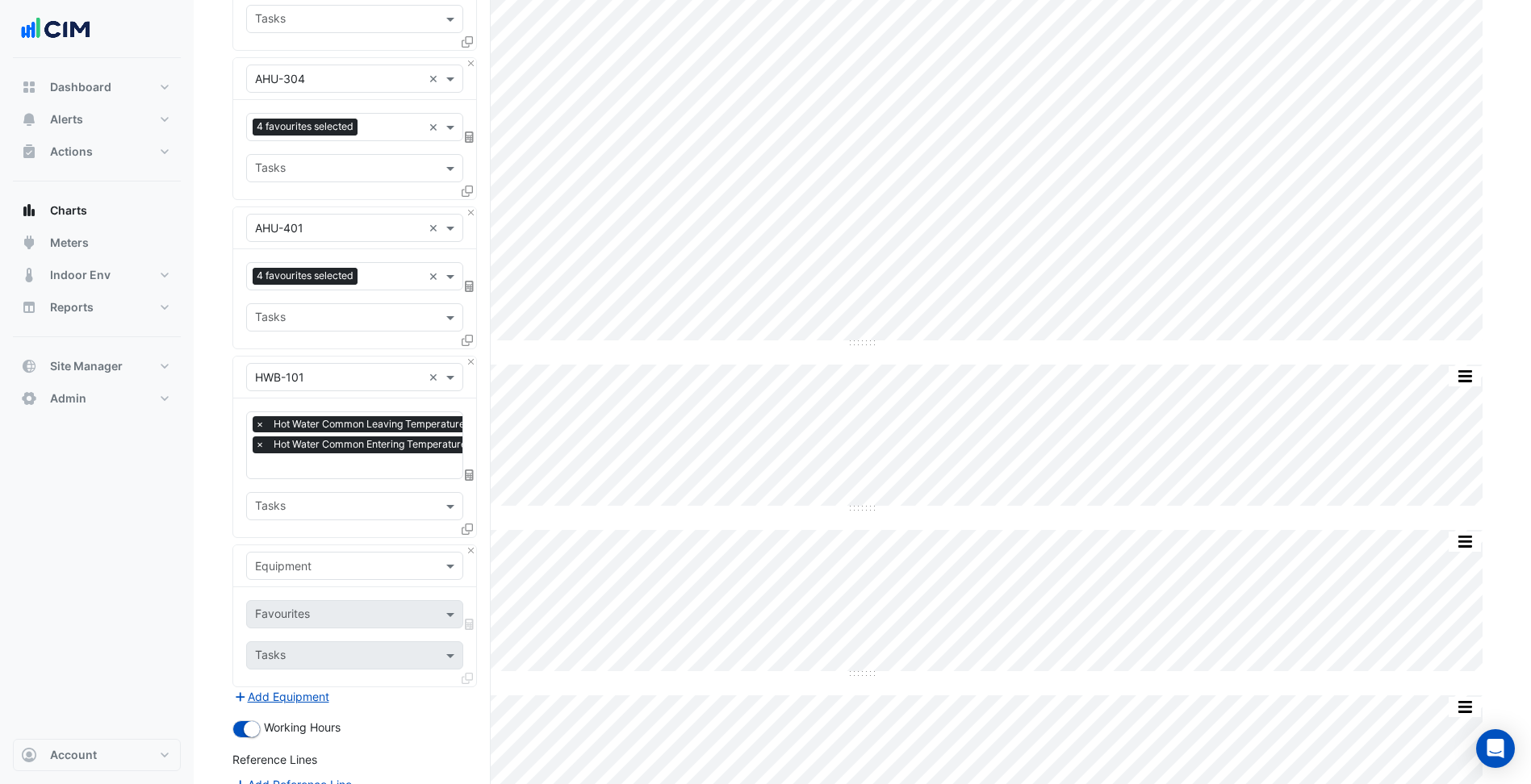
click at [302, 553] on div "Equipment" at bounding box center [354, 565] width 217 height 28
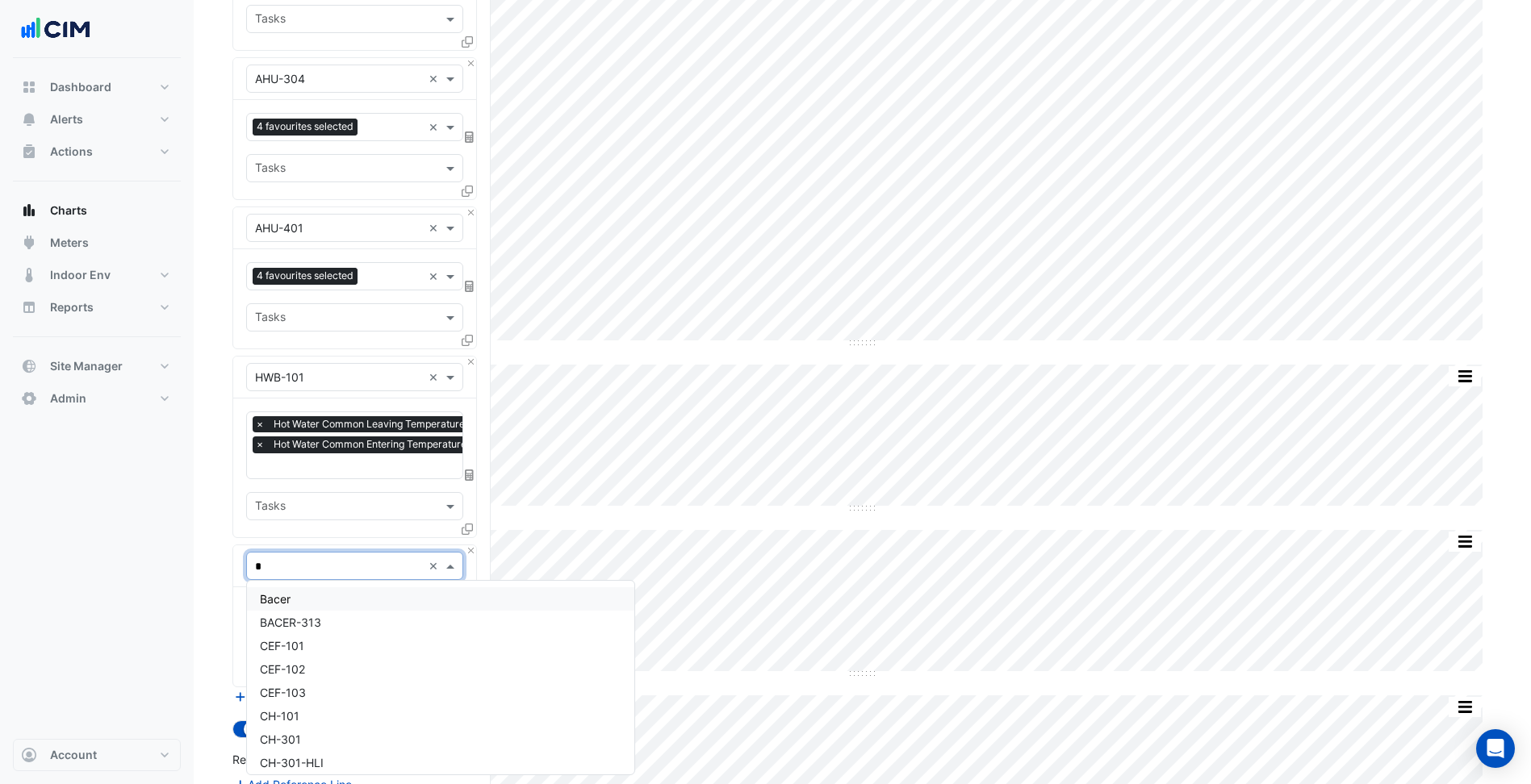
type input "**"
click at [326, 623] on div "CH-301" at bounding box center [404, 622] width 314 height 24
click at [331, 619] on input "text" at bounding box center [336, 615] width 163 height 17
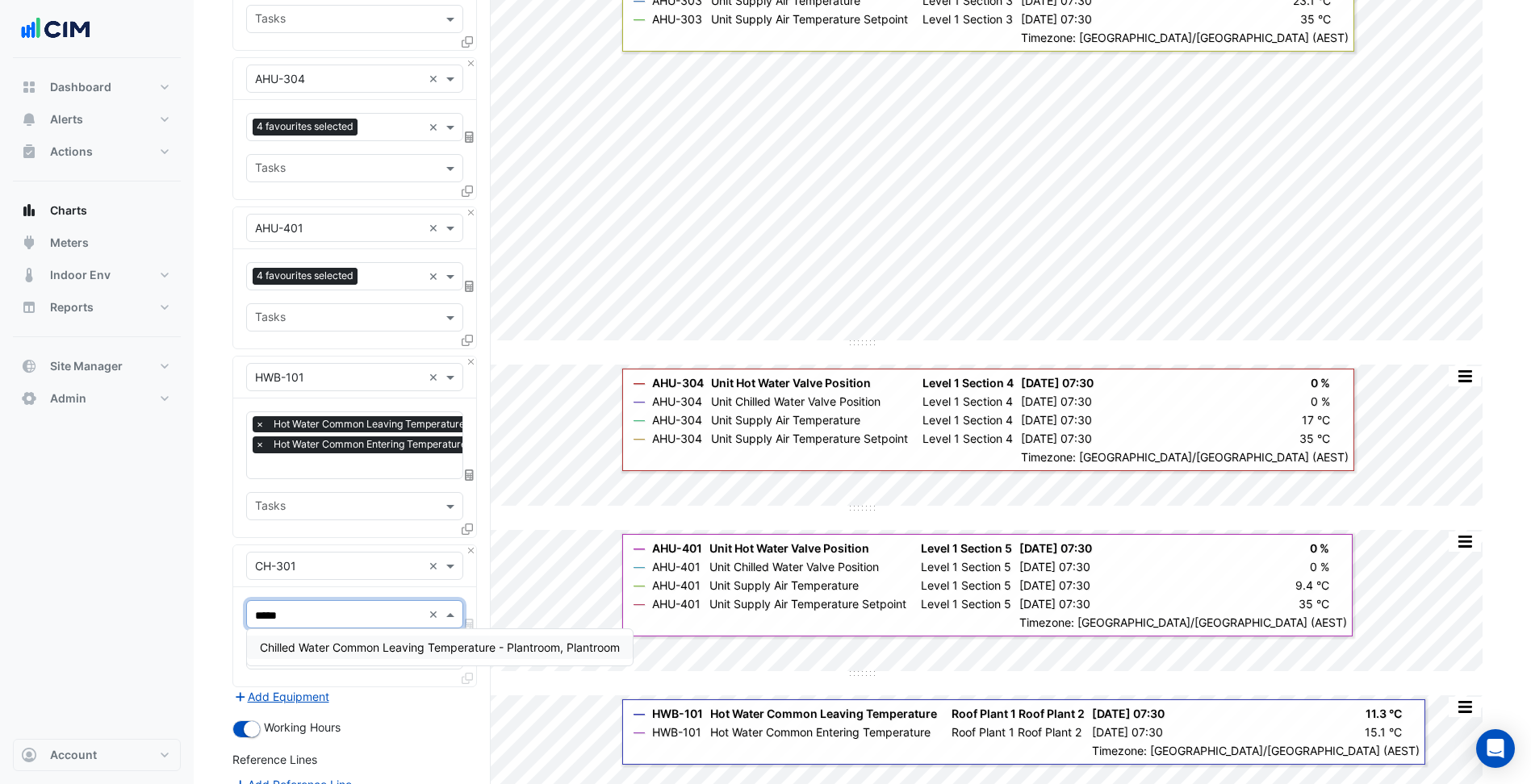
type input "******"
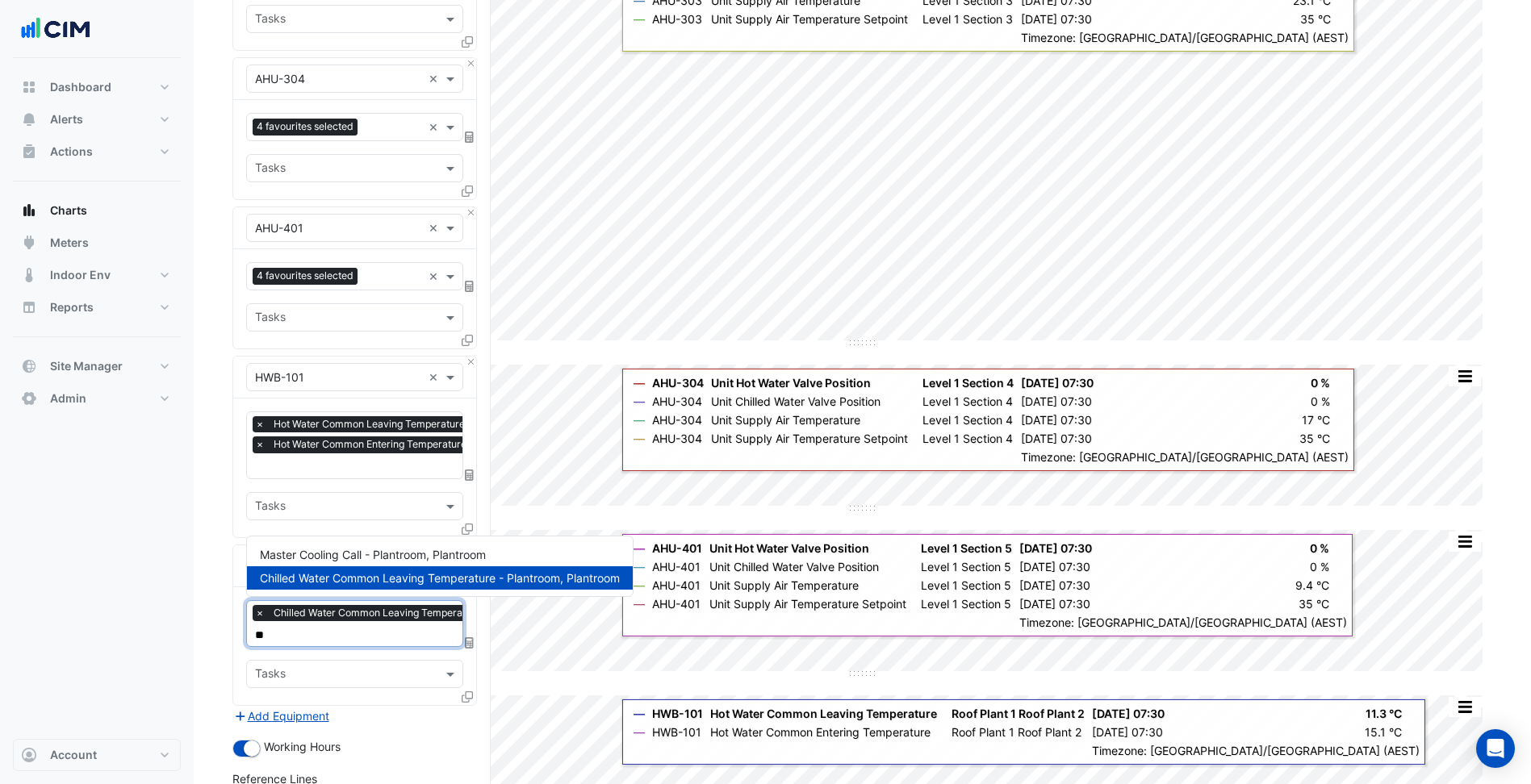
type input "***"
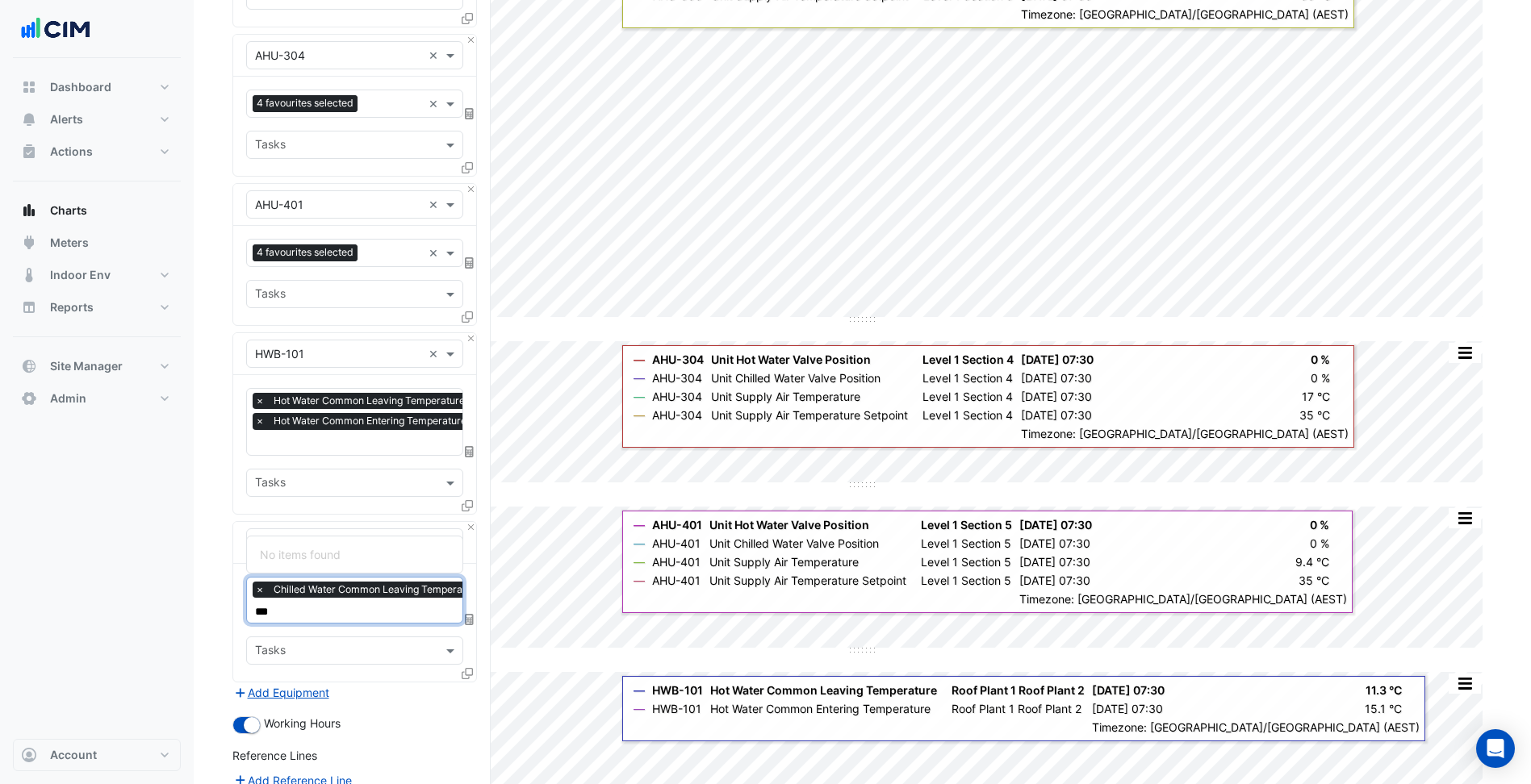
type input "**"
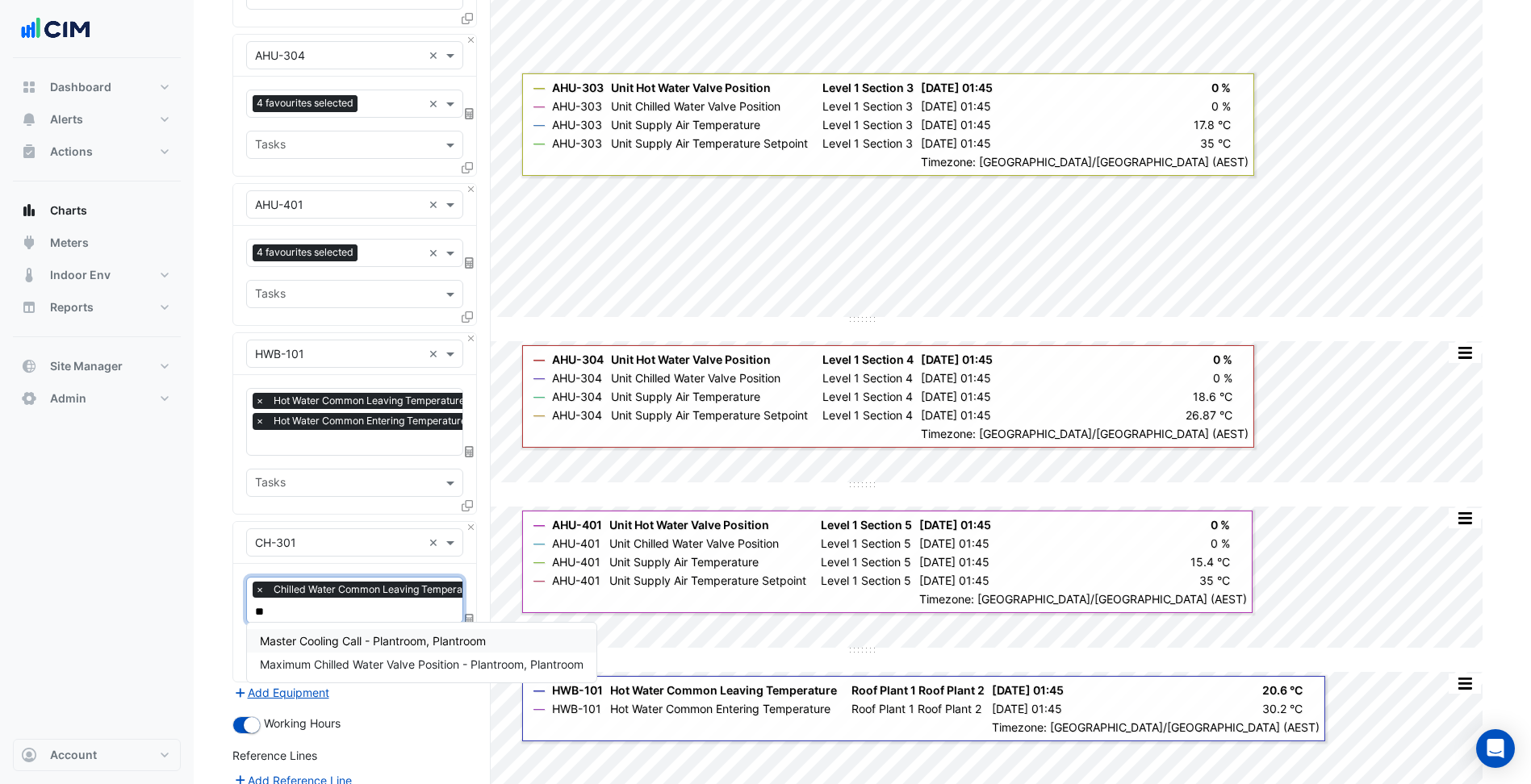
type input "***"
click at [361, 637] on span "Master Cooling Call - Plantroom, Plantroom" at bounding box center [372, 641] width 226 height 14
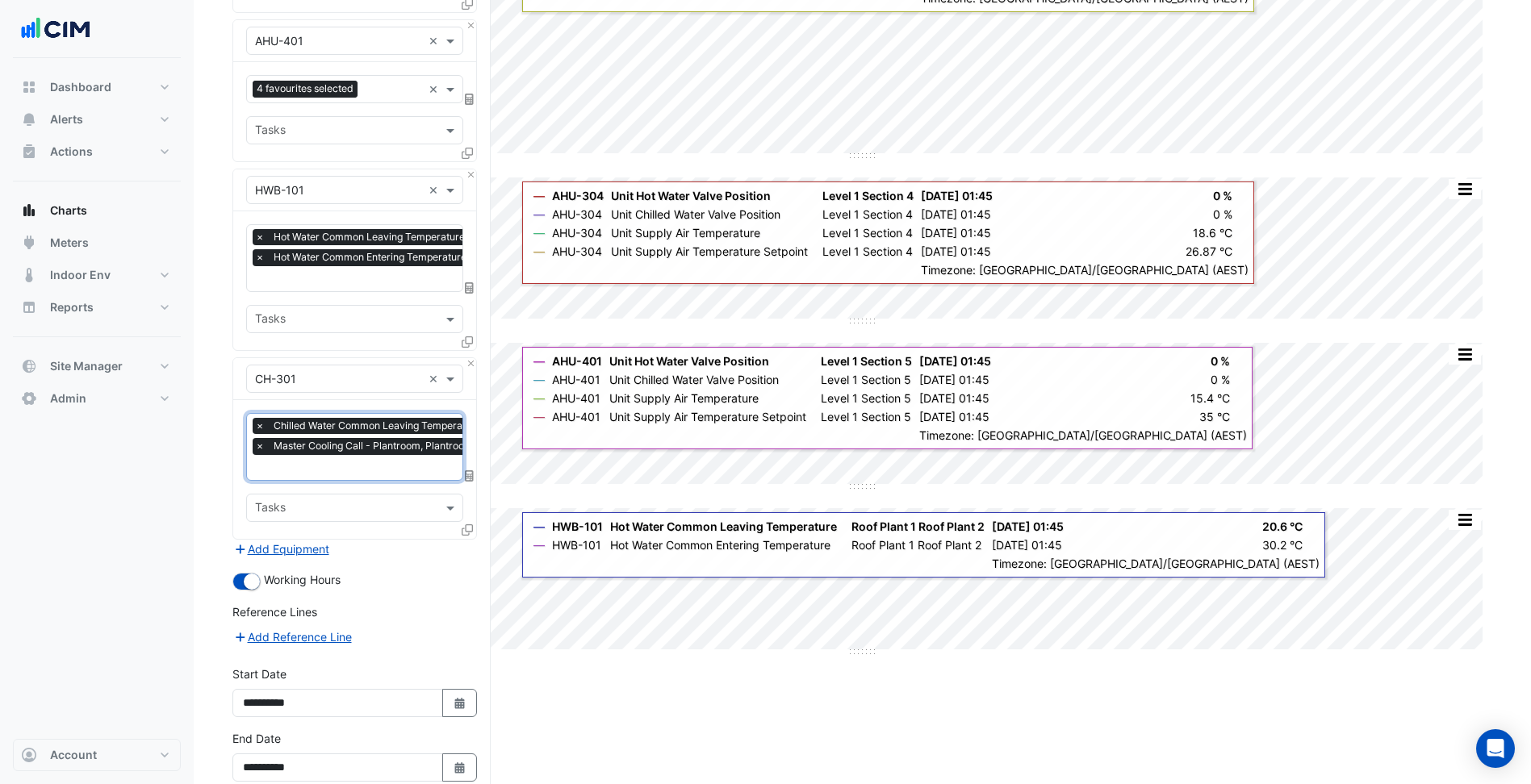
scroll to position [683, 0]
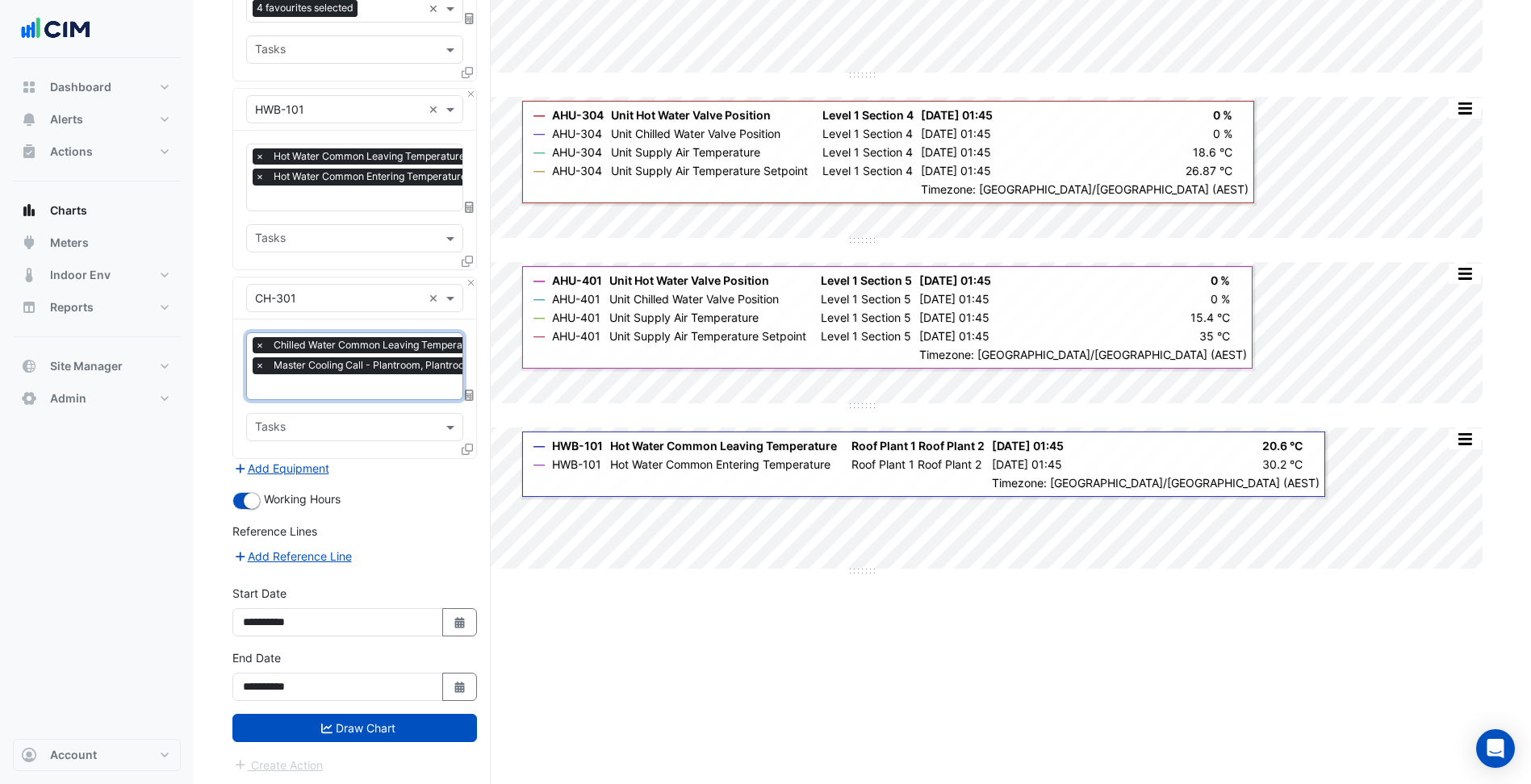
click at [409, 729] on button "Draw Chart" at bounding box center [354, 728] width 244 height 28
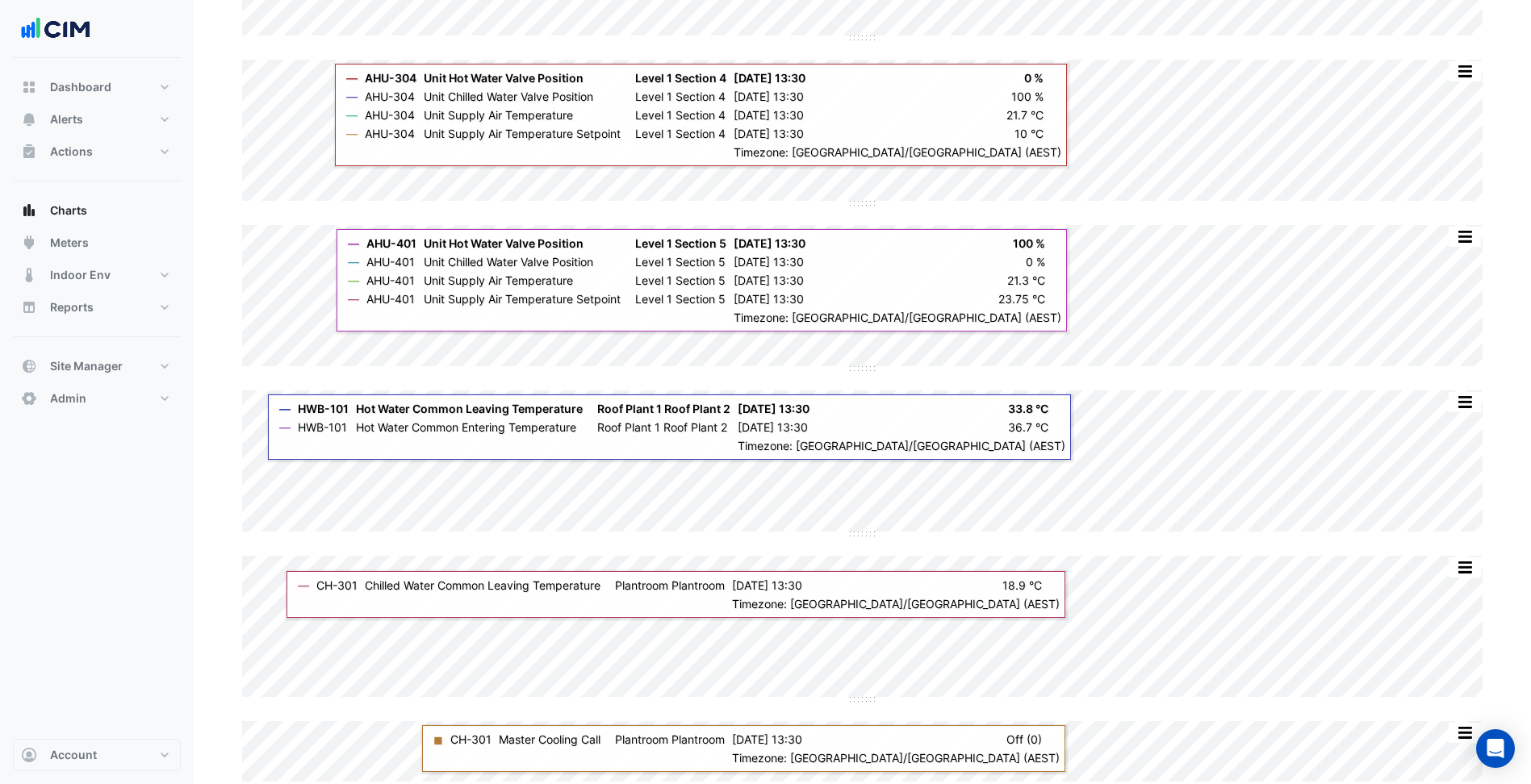
scroll to position [720, 0]
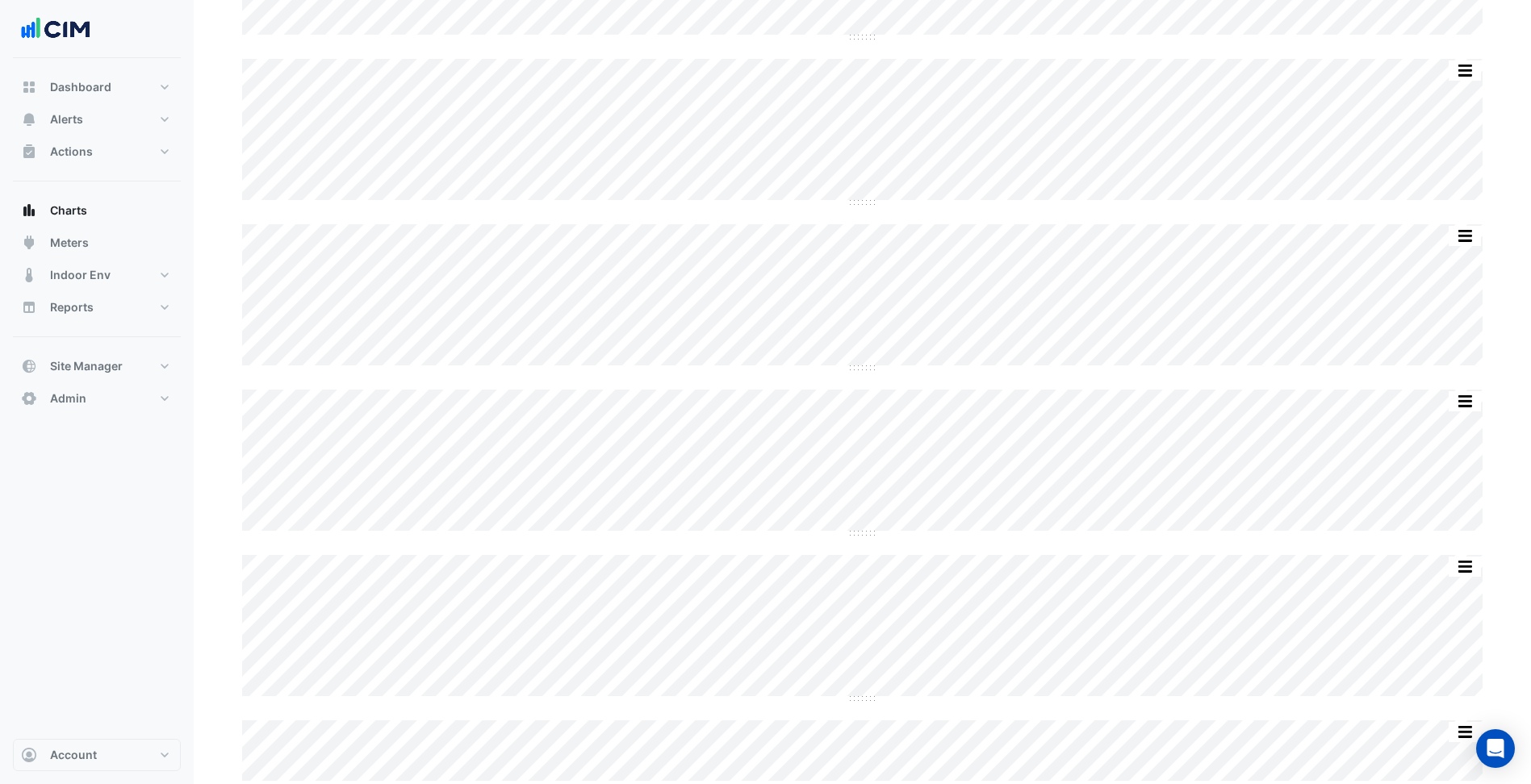
click at [211, 704] on section "Chart settings Parkmore Shopping Centre Split by Unit Split All Split None Prin…" at bounding box center [863, 61] width 1337 height 1446
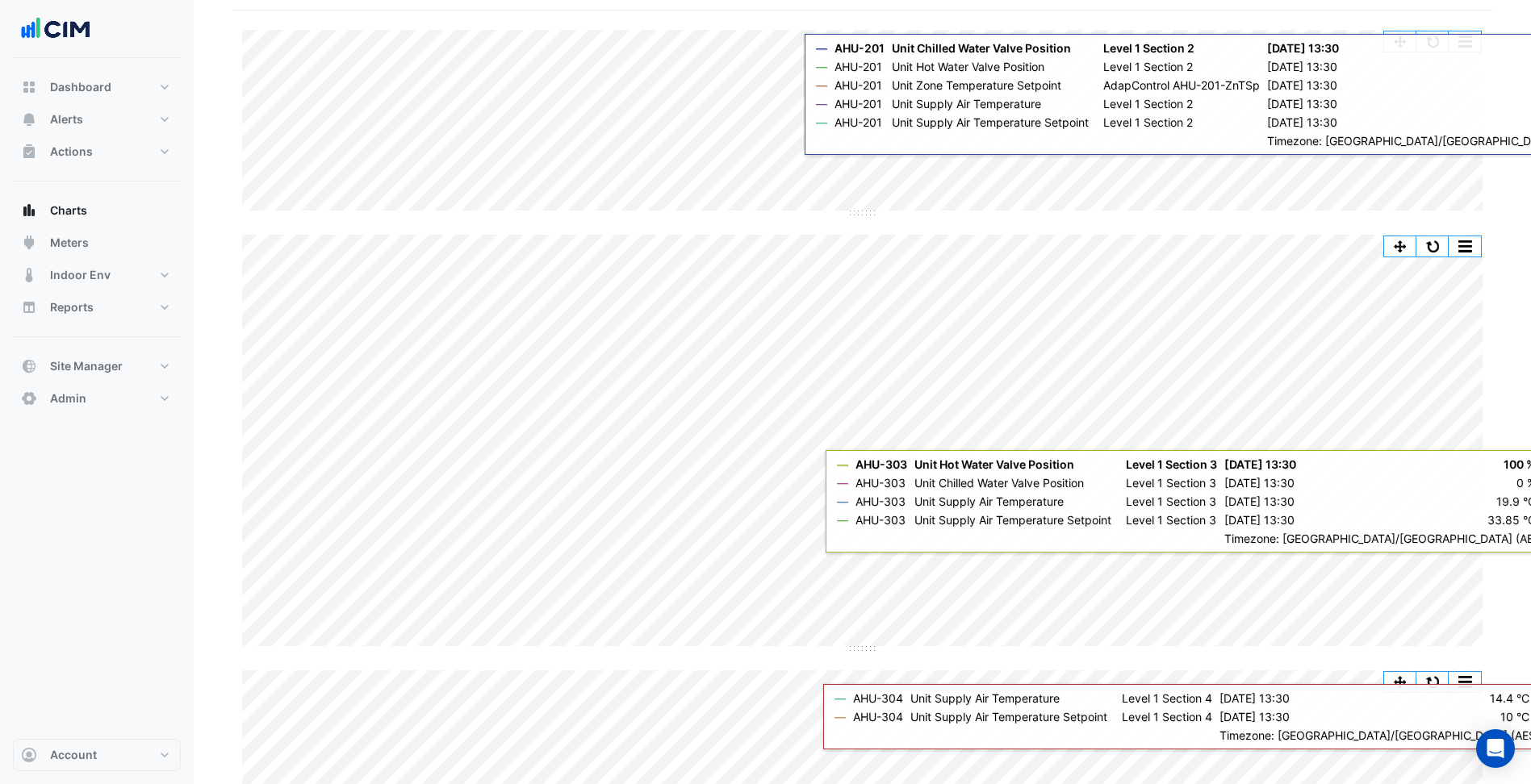
scroll to position [80, 0]
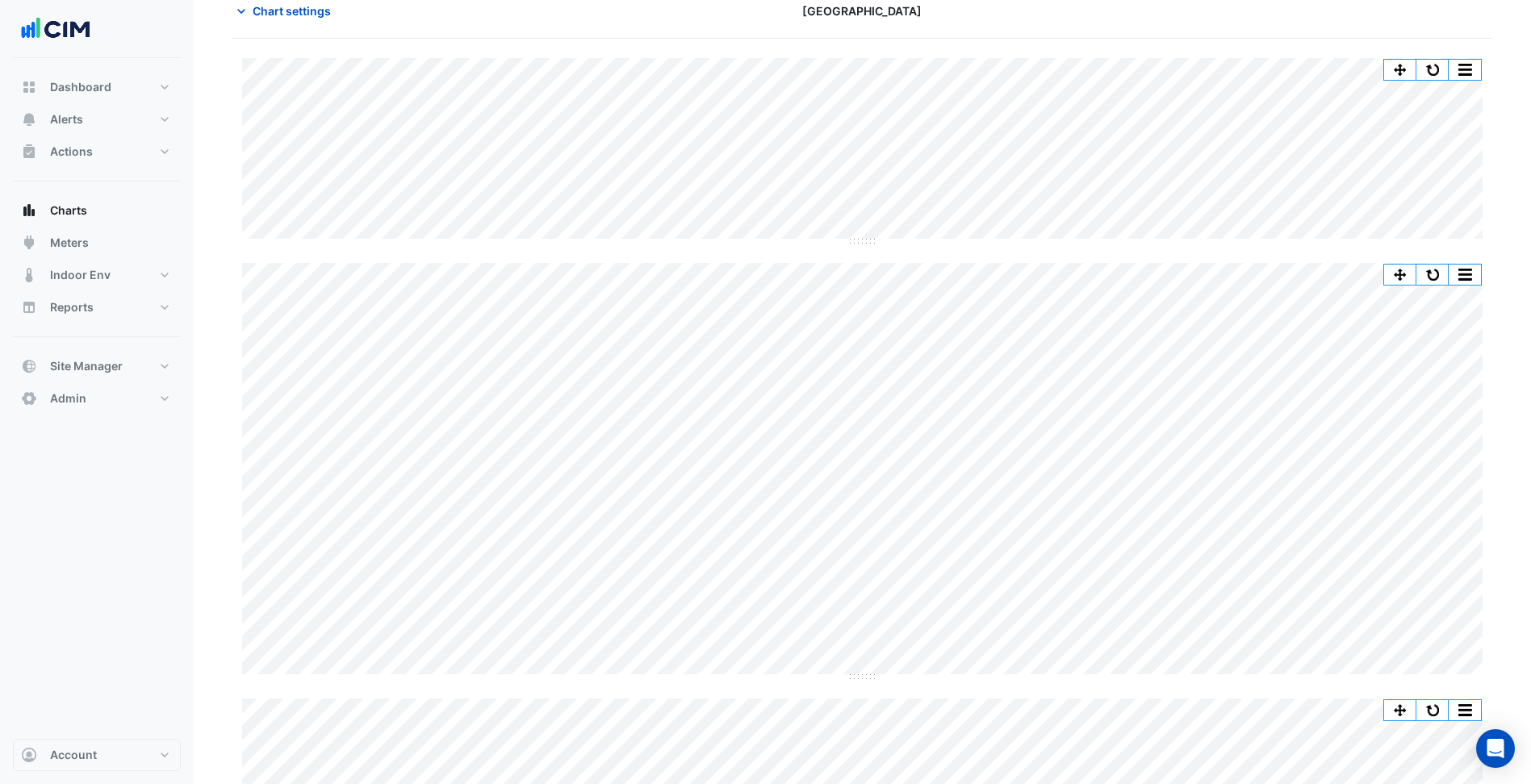
click at [868, 679] on div "Split by Unit Split All Split None Print Save as JPEG Save as PNG Pivot Data Ta…" at bounding box center [862, 739] width 1259 height 1363
click at [877, 677] on div "Split by Unit Split All Split None Print Save as JPEG Save as PNG Pivot Data Ta…" at bounding box center [862, 470] width 1240 height 416
click at [866, 679] on div "Split by Unit Split All Split None Print Save as JPEG Save as PNG Pivot Data Ta…" at bounding box center [862, 739] width 1259 height 1363
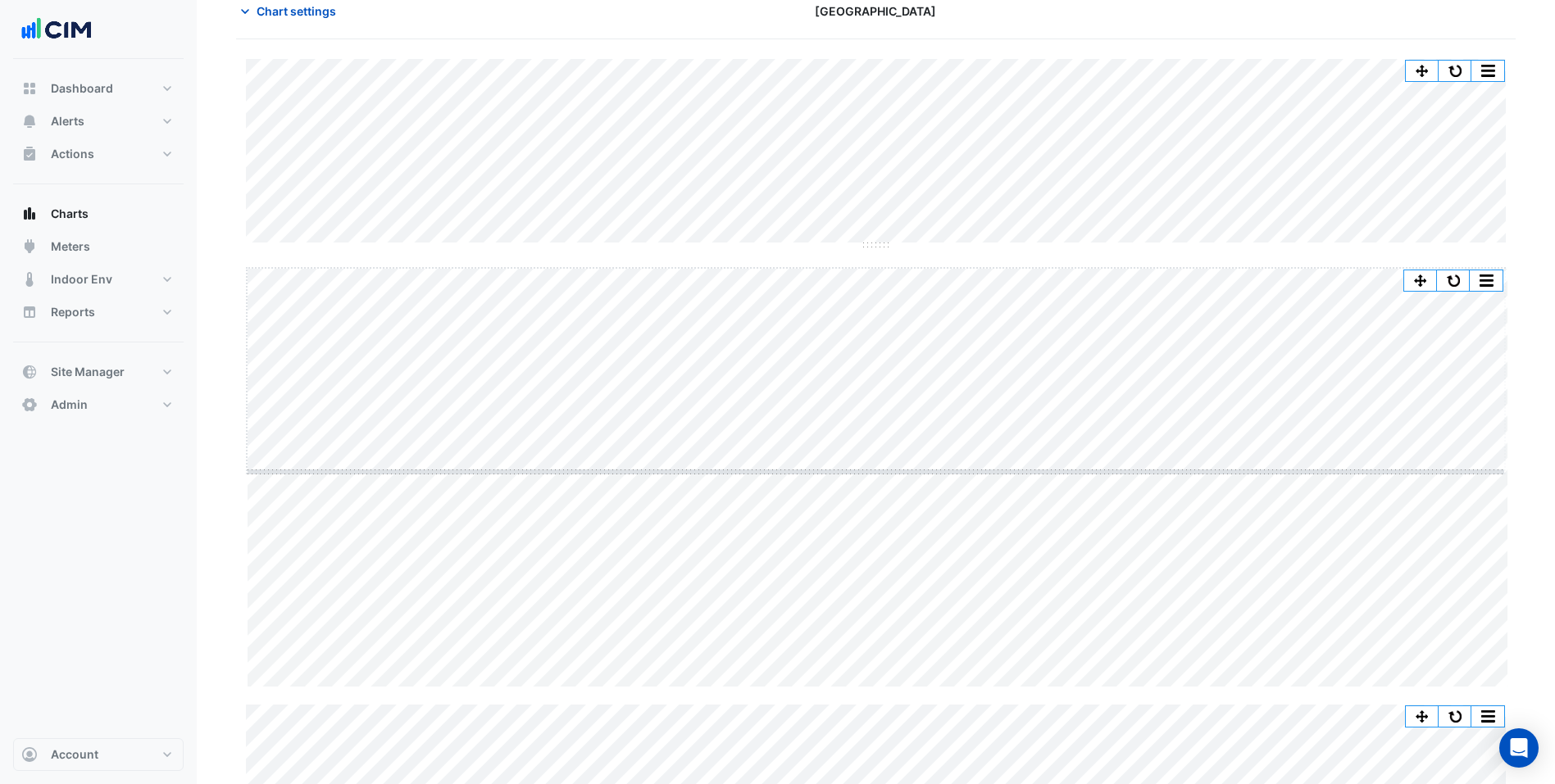
drag, startPoint x: 867, startPoint y: 686, endPoint x: 933, endPoint y: 443, distance: 251.8
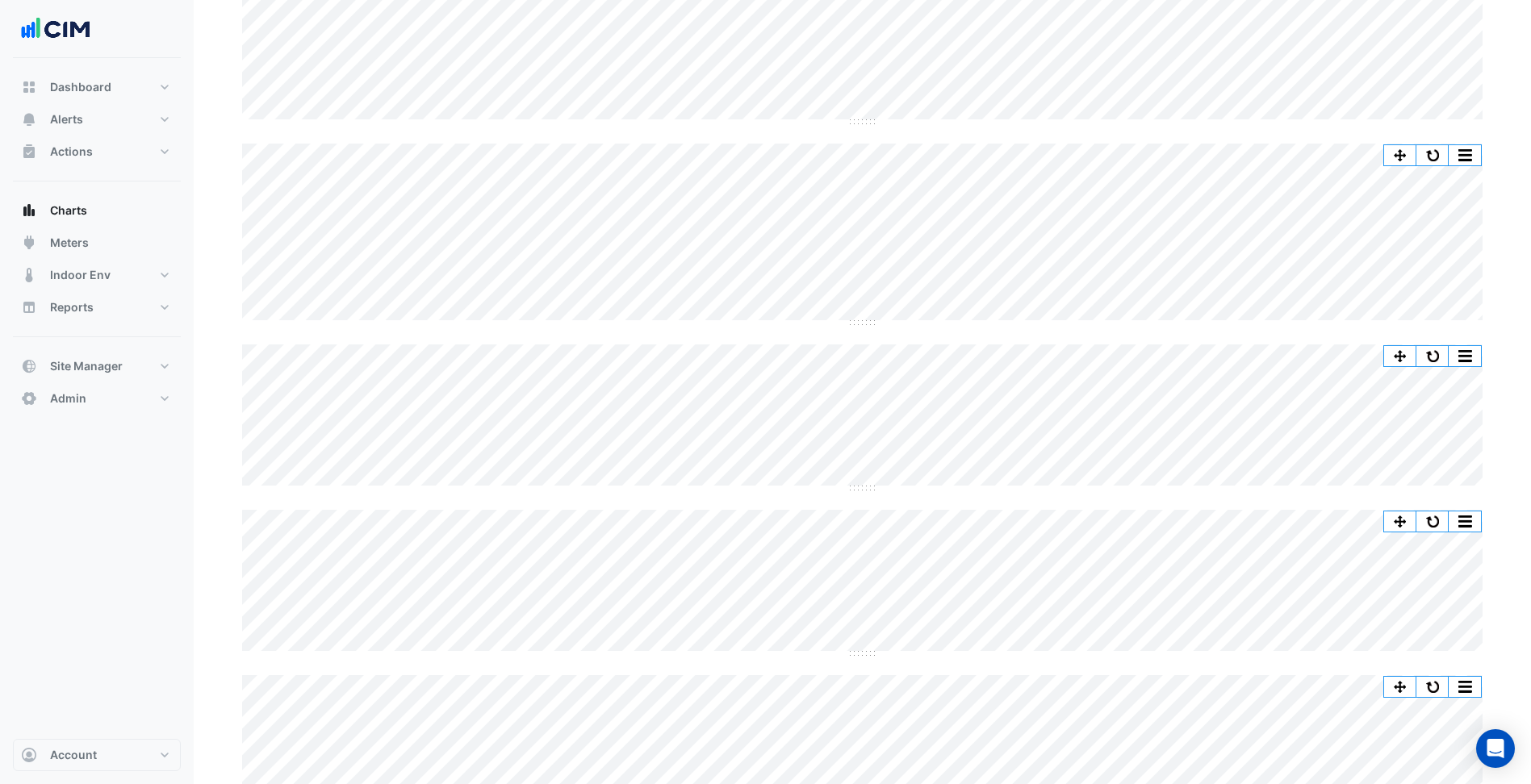
scroll to position [242, 0]
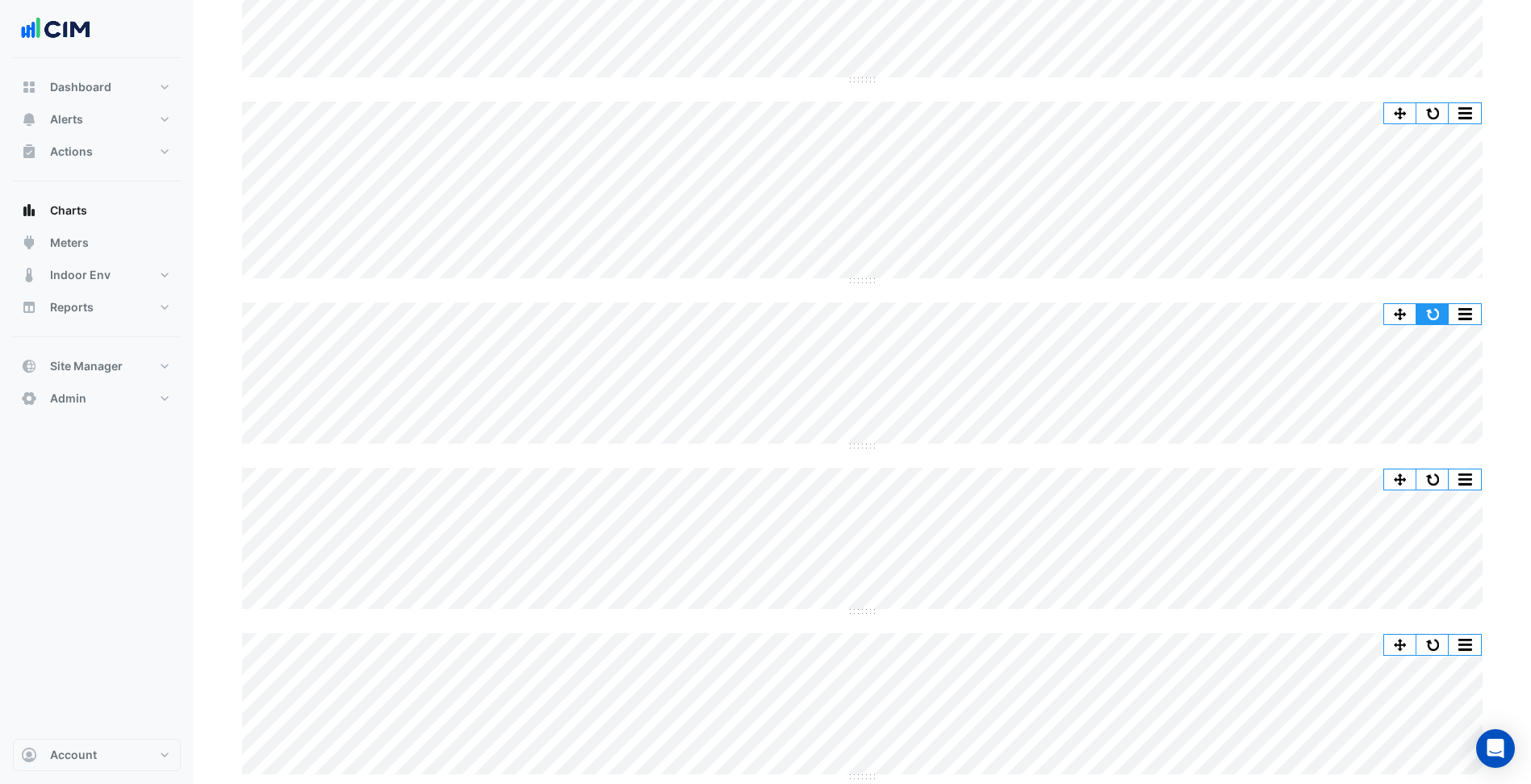
click at [1443, 305] on button "button" at bounding box center [1432, 314] width 32 height 21
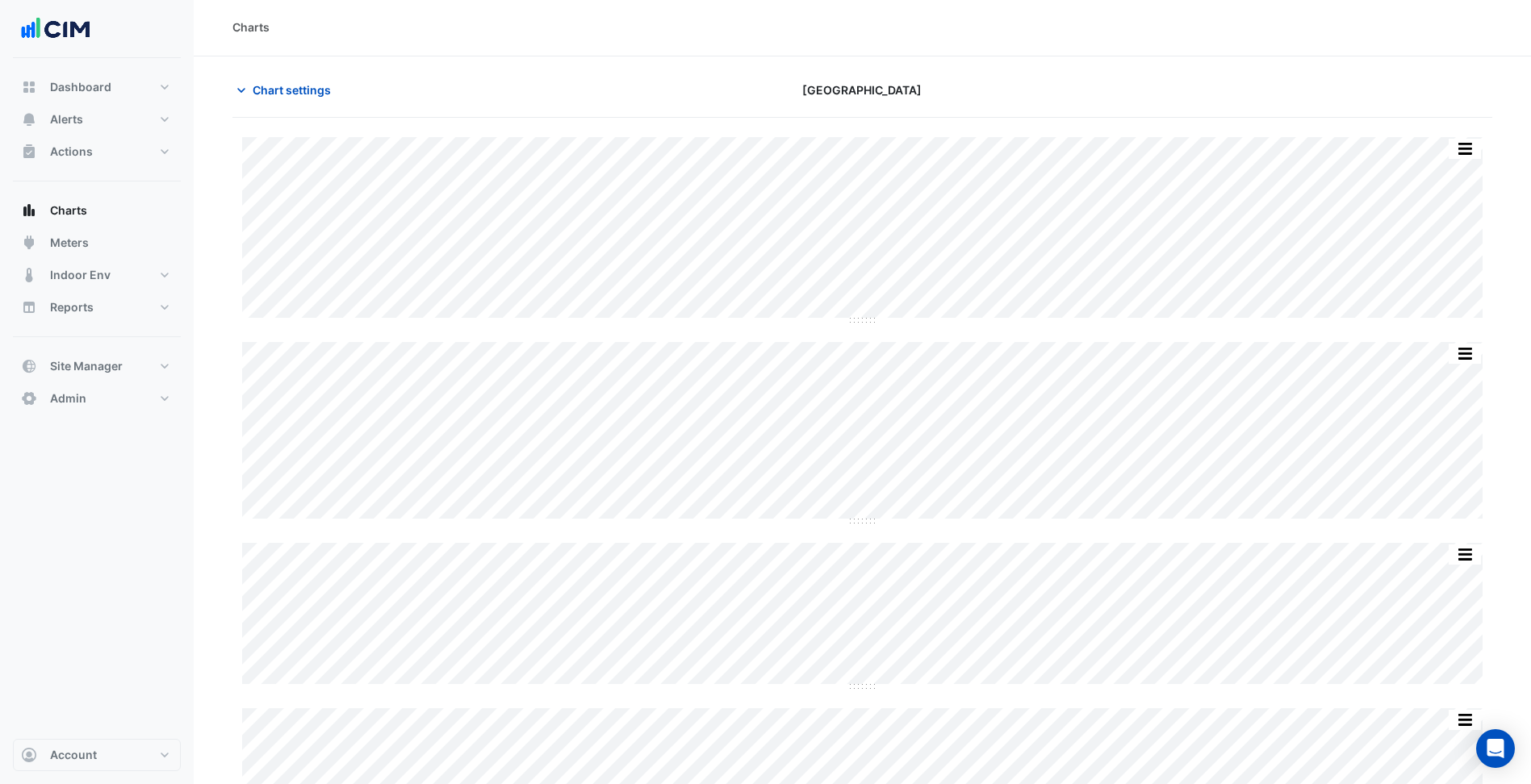
scroll to position [0, 0]
click at [313, 101] on button "Chart settings" at bounding box center [286, 91] width 109 height 28
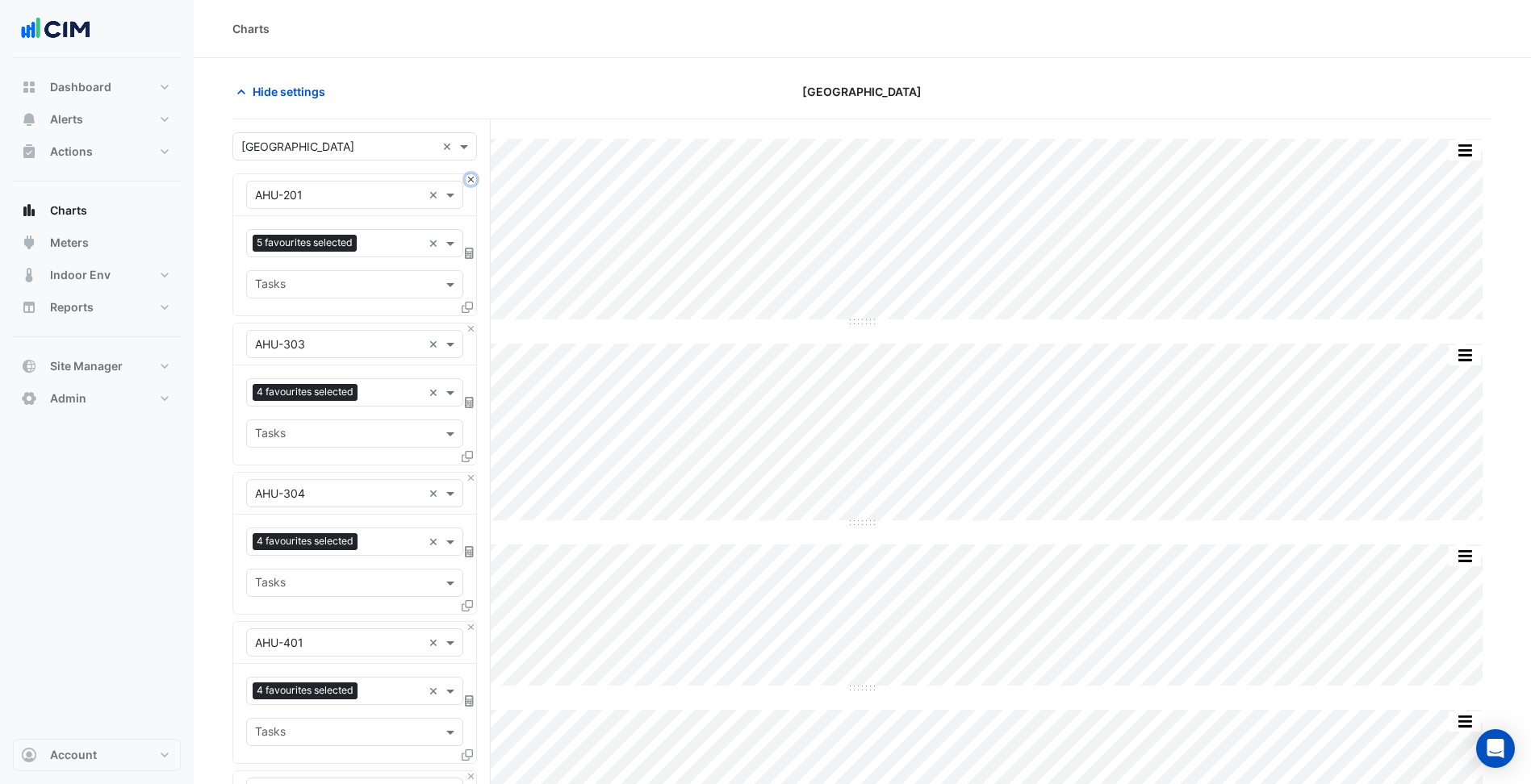
click at [475, 180] on button "Close" at bounding box center [470, 179] width 11 height 11
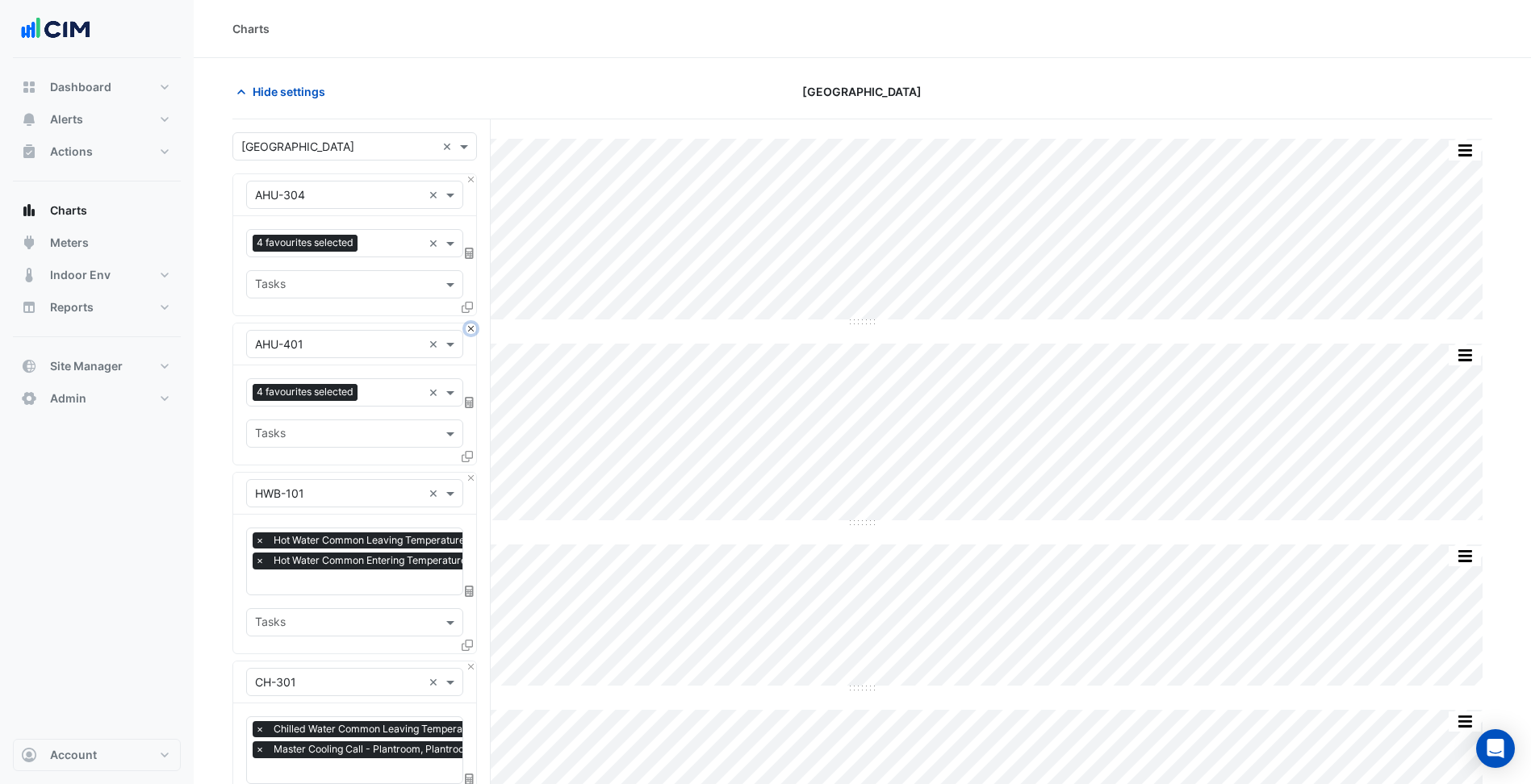
click at [469, 333] on button "Close" at bounding box center [470, 328] width 11 height 11
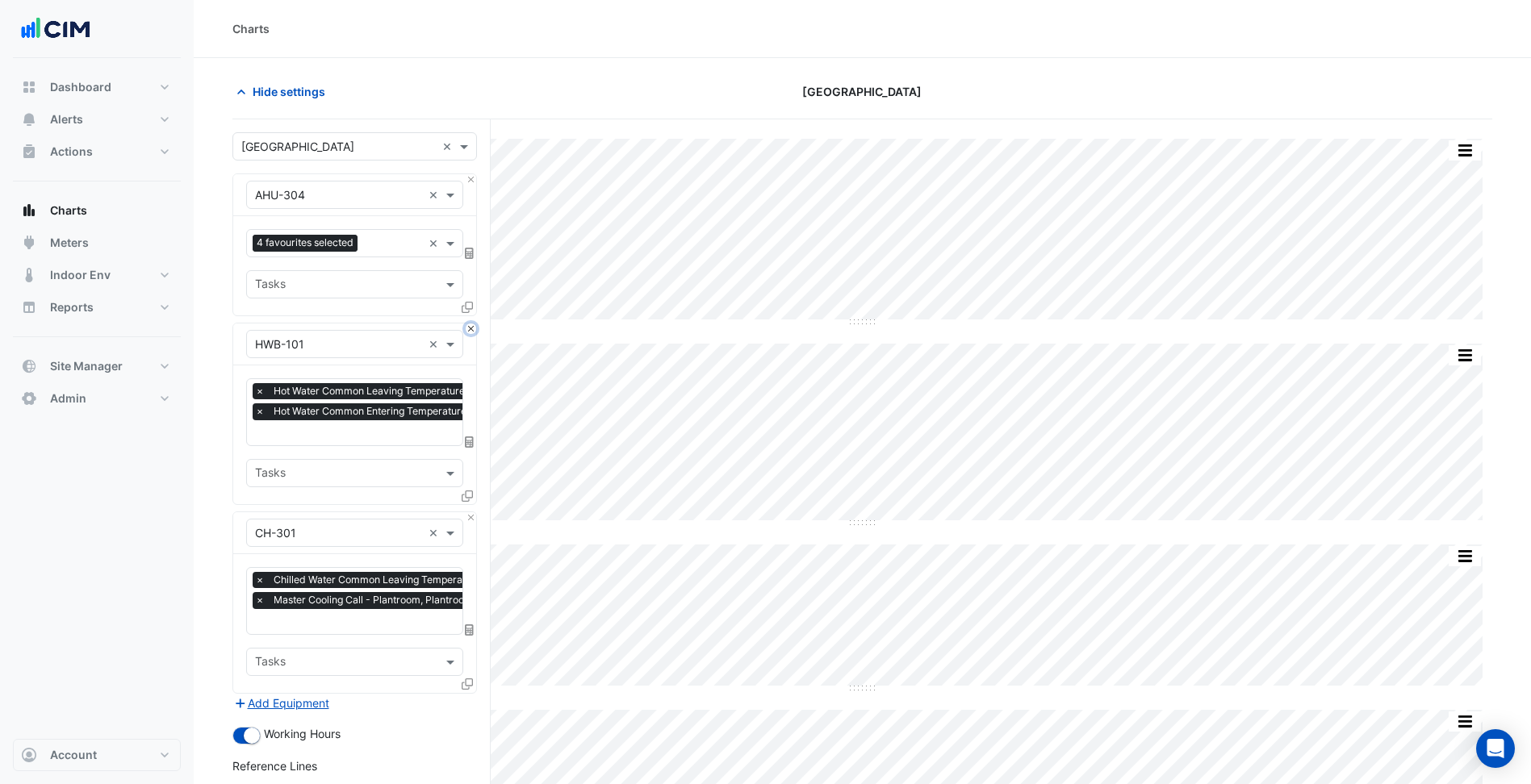
click at [467, 331] on button "Close" at bounding box center [470, 328] width 11 height 11
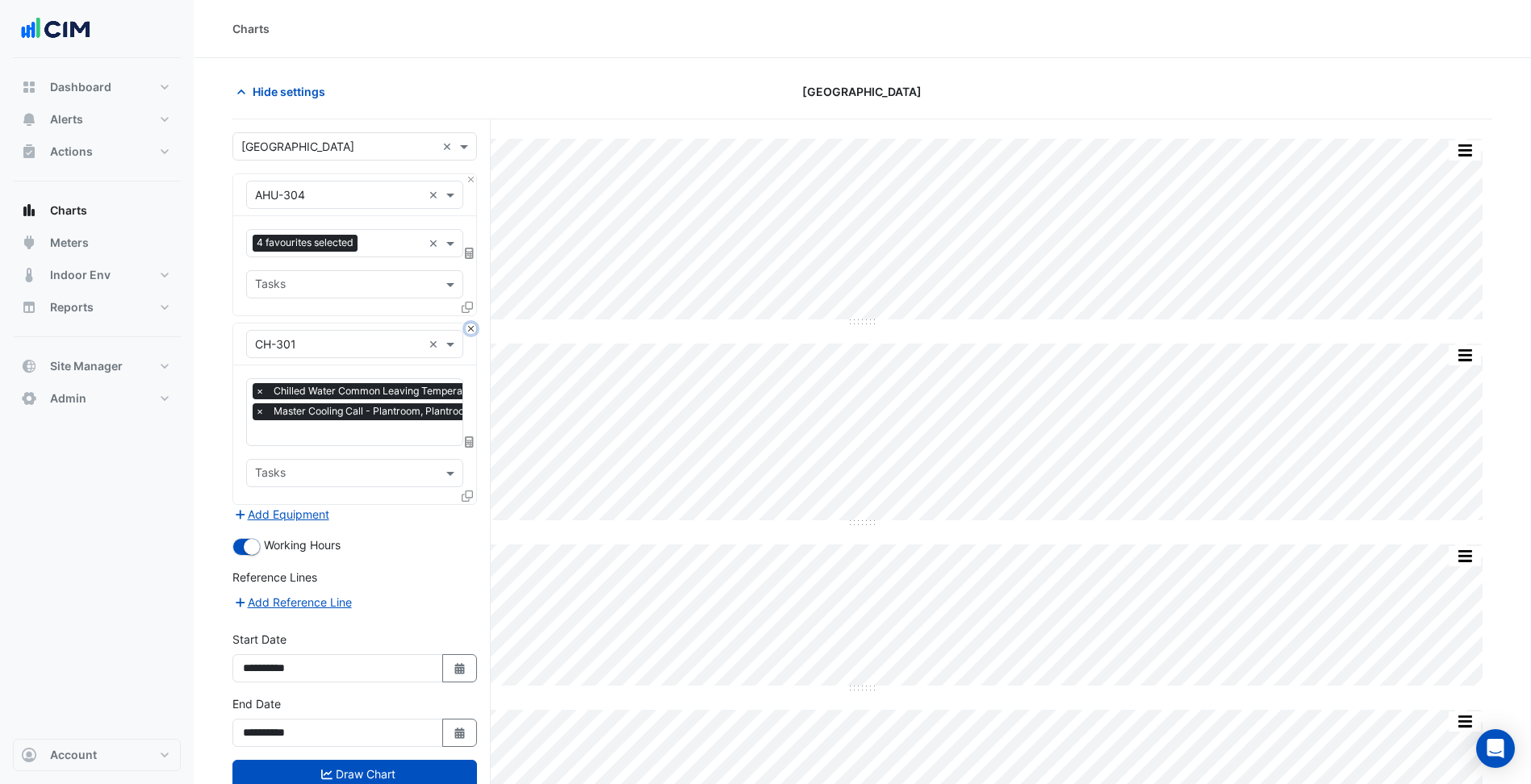
click at [467, 331] on button "Close" at bounding box center [470, 328] width 11 height 11
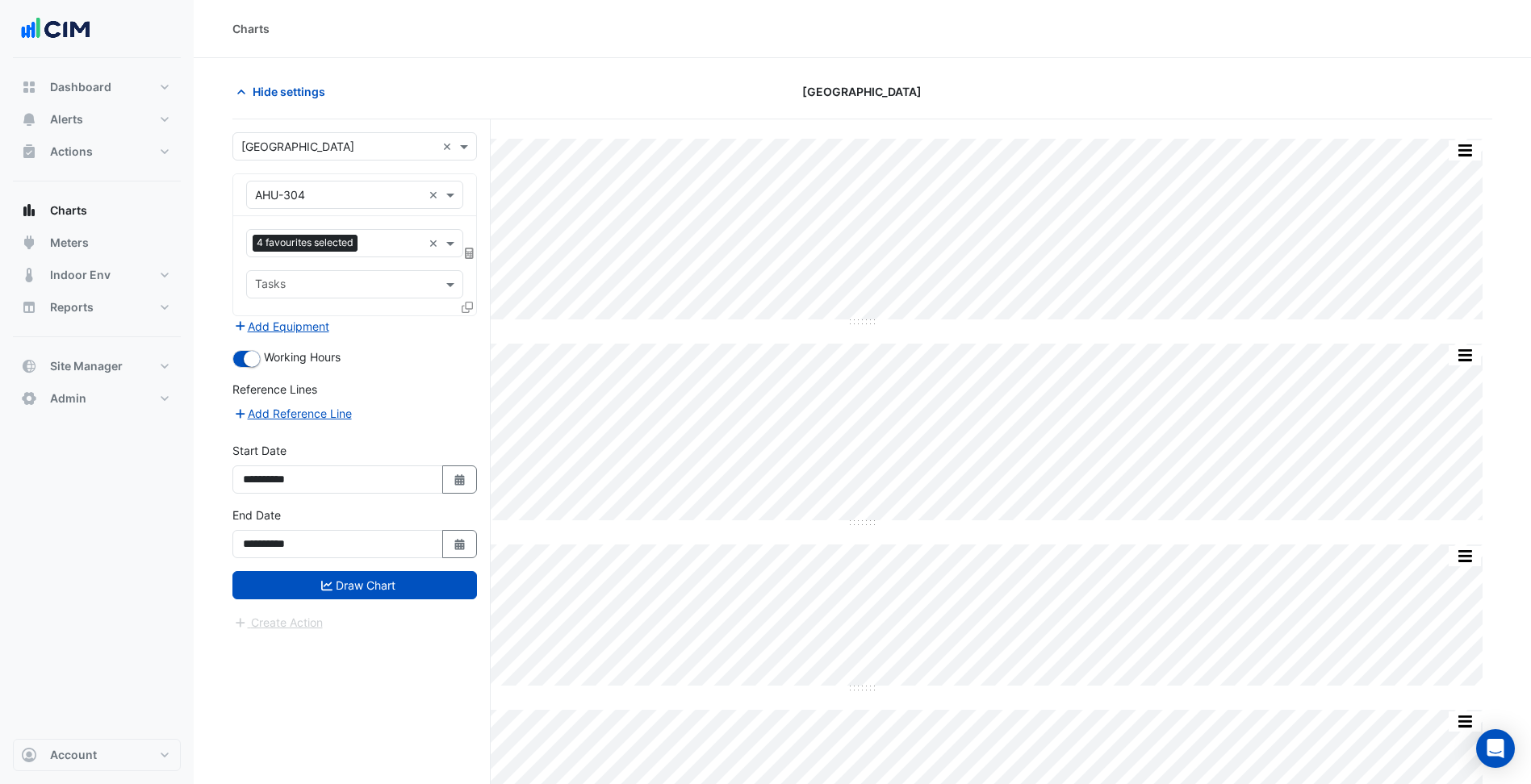
click at [391, 249] on input "text" at bounding box center [392, 244] width 58 height 17
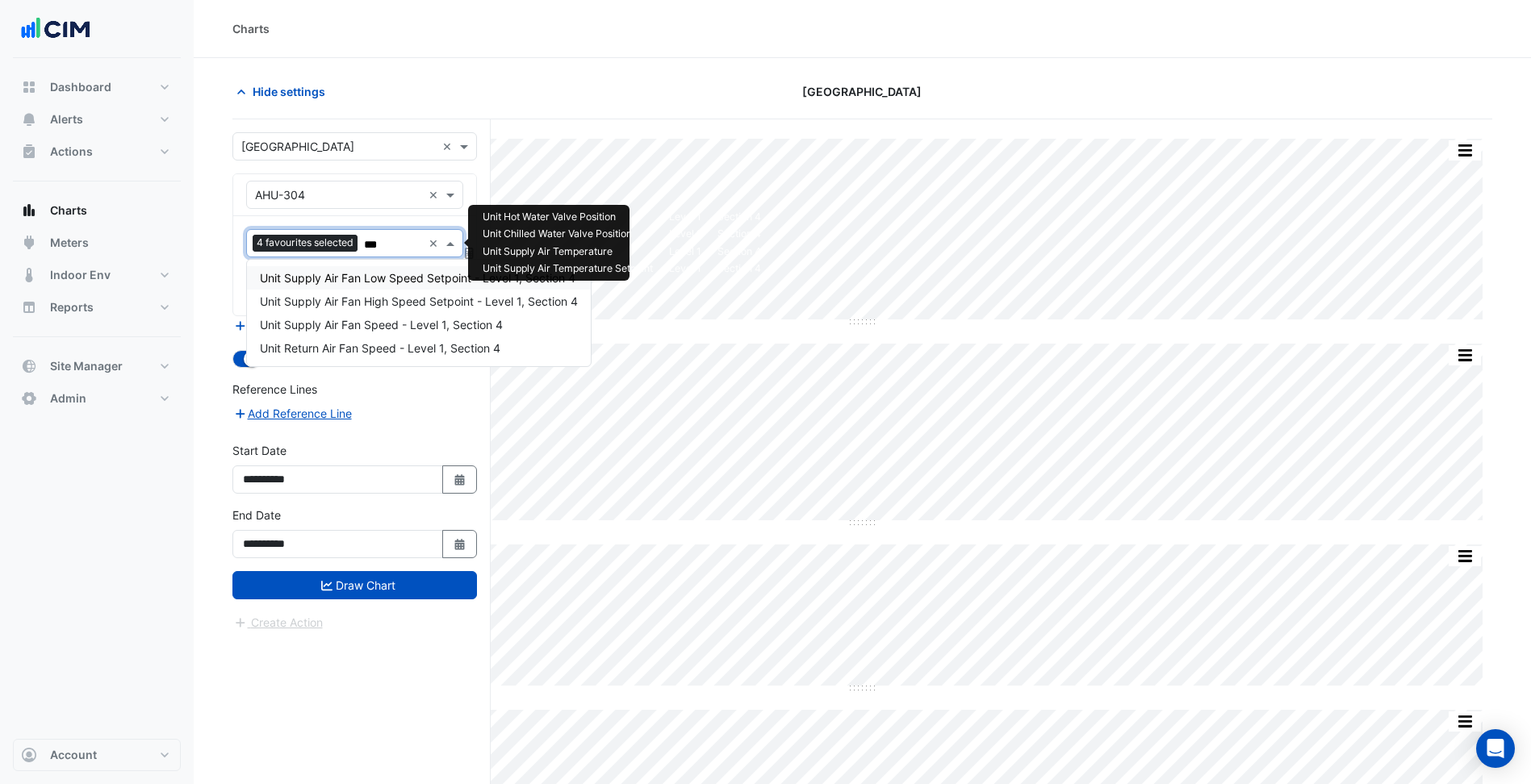
type input "****"
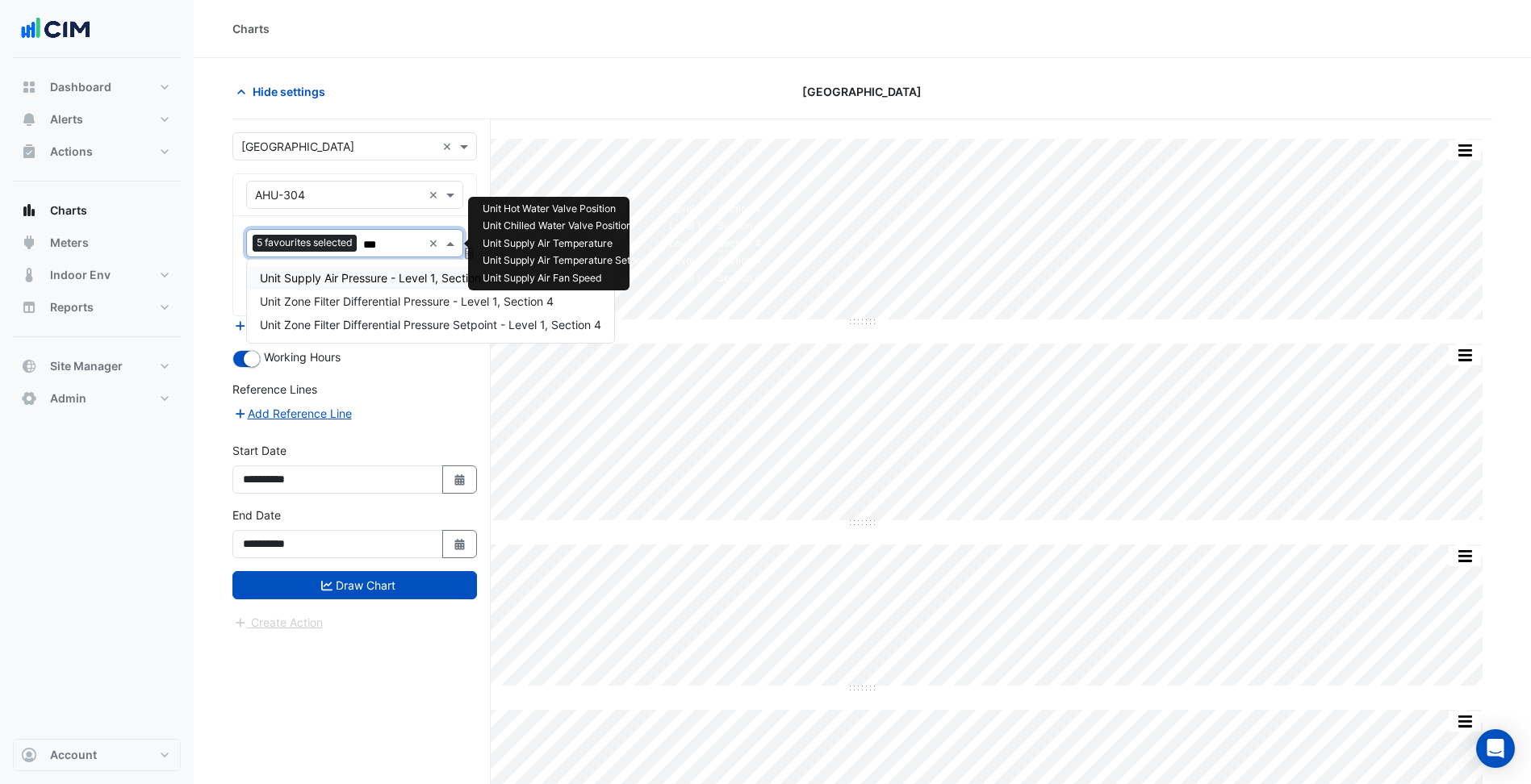
type input "****"
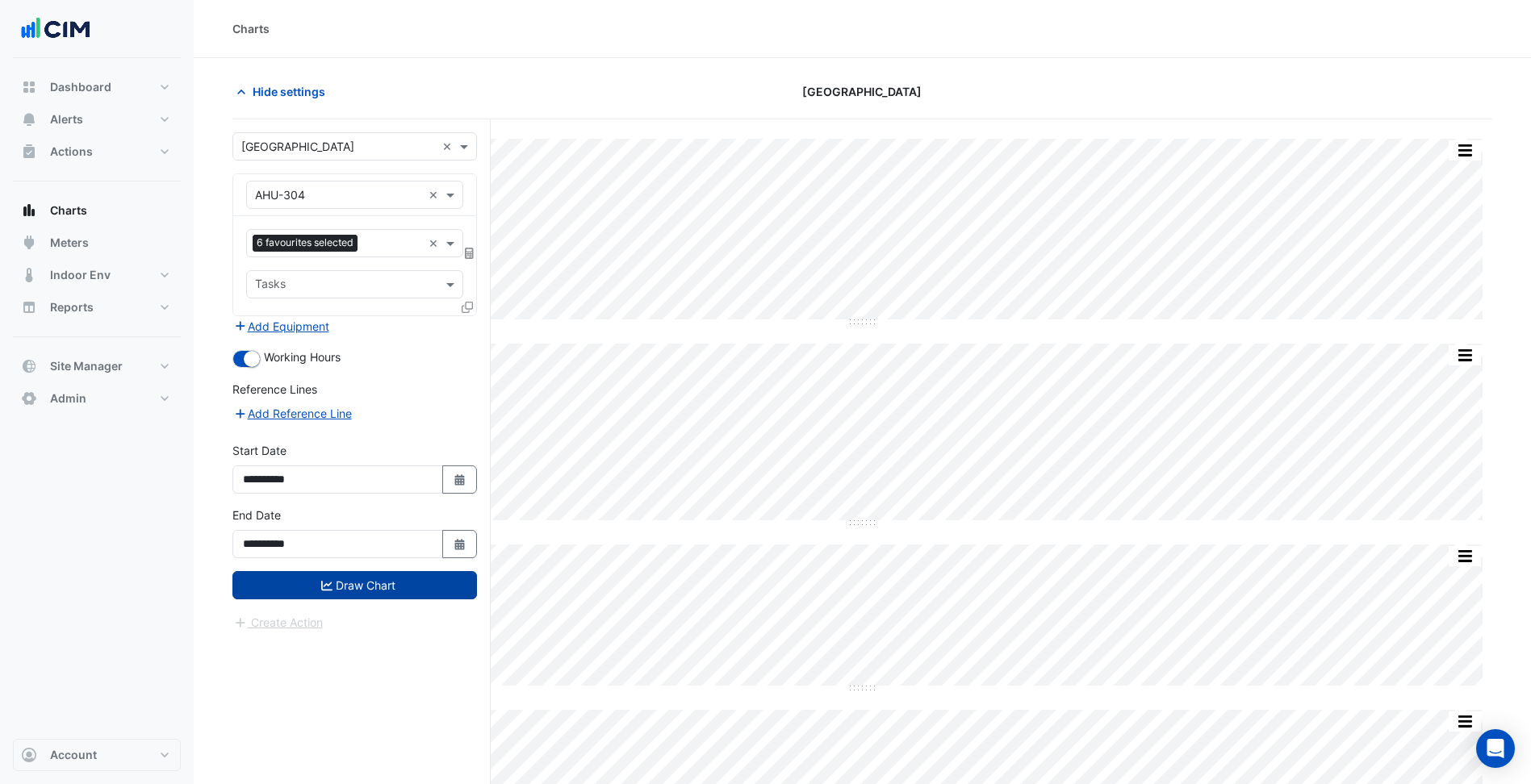
click at [439, 594] on button "Draw Chart" at bounding box center [354, 585] width 244 height 28
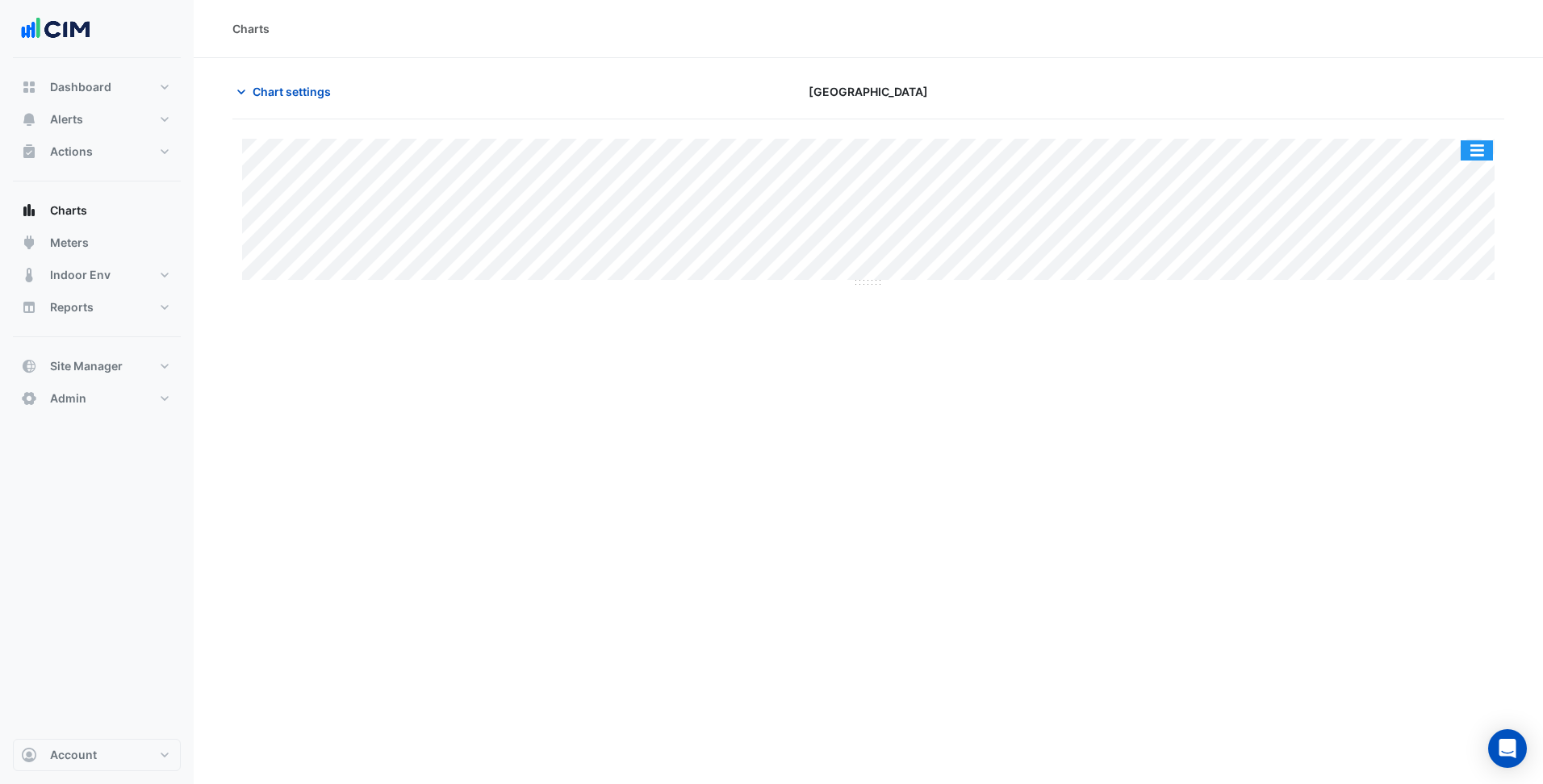
click at [1481, 153] on button "button" at bounding box center [1476, 150] width 32 height 21
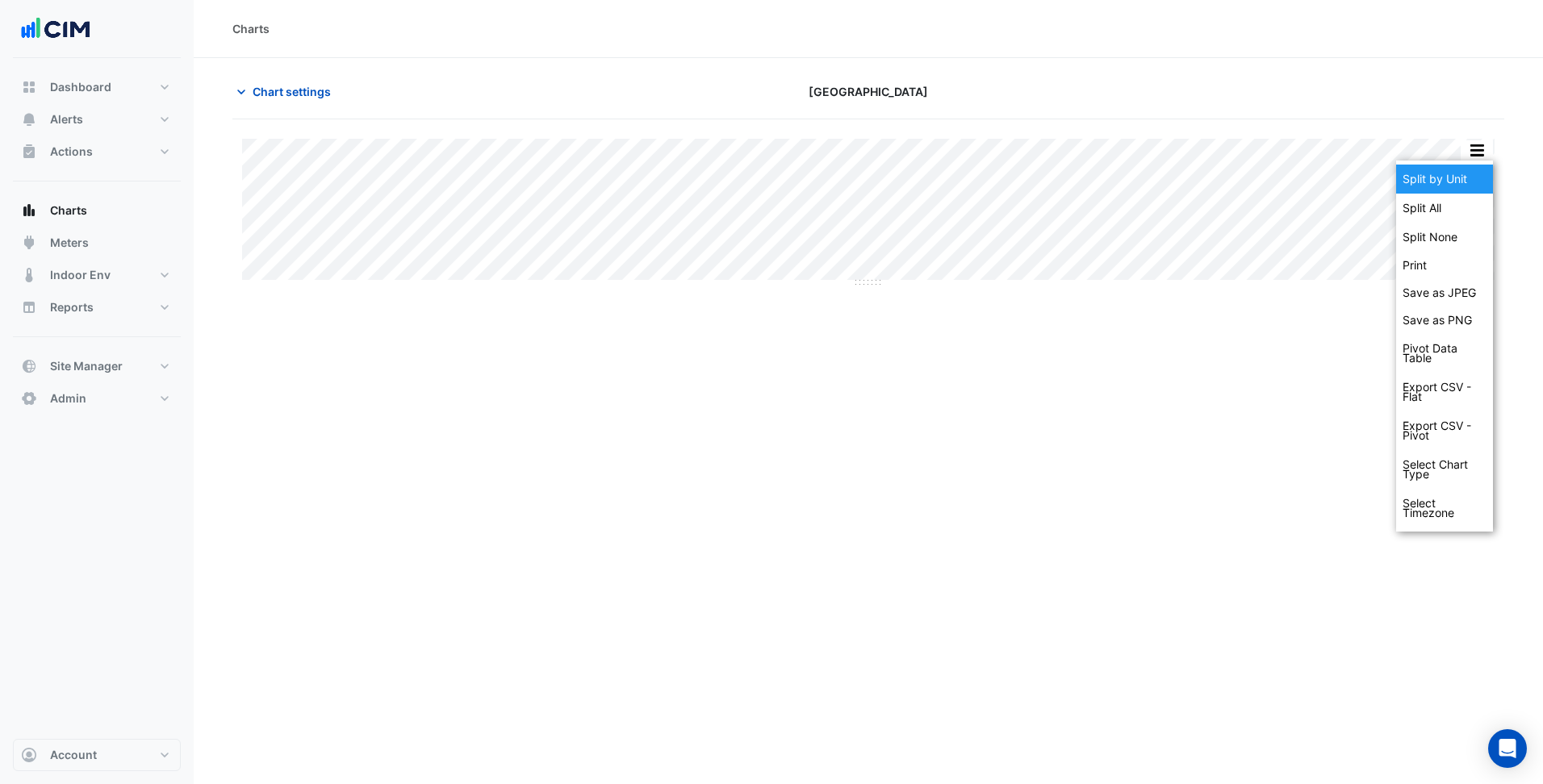
click at [1459, 178] on div "Split by Unit" at bounding box center [1444, 179] width 97 height 29
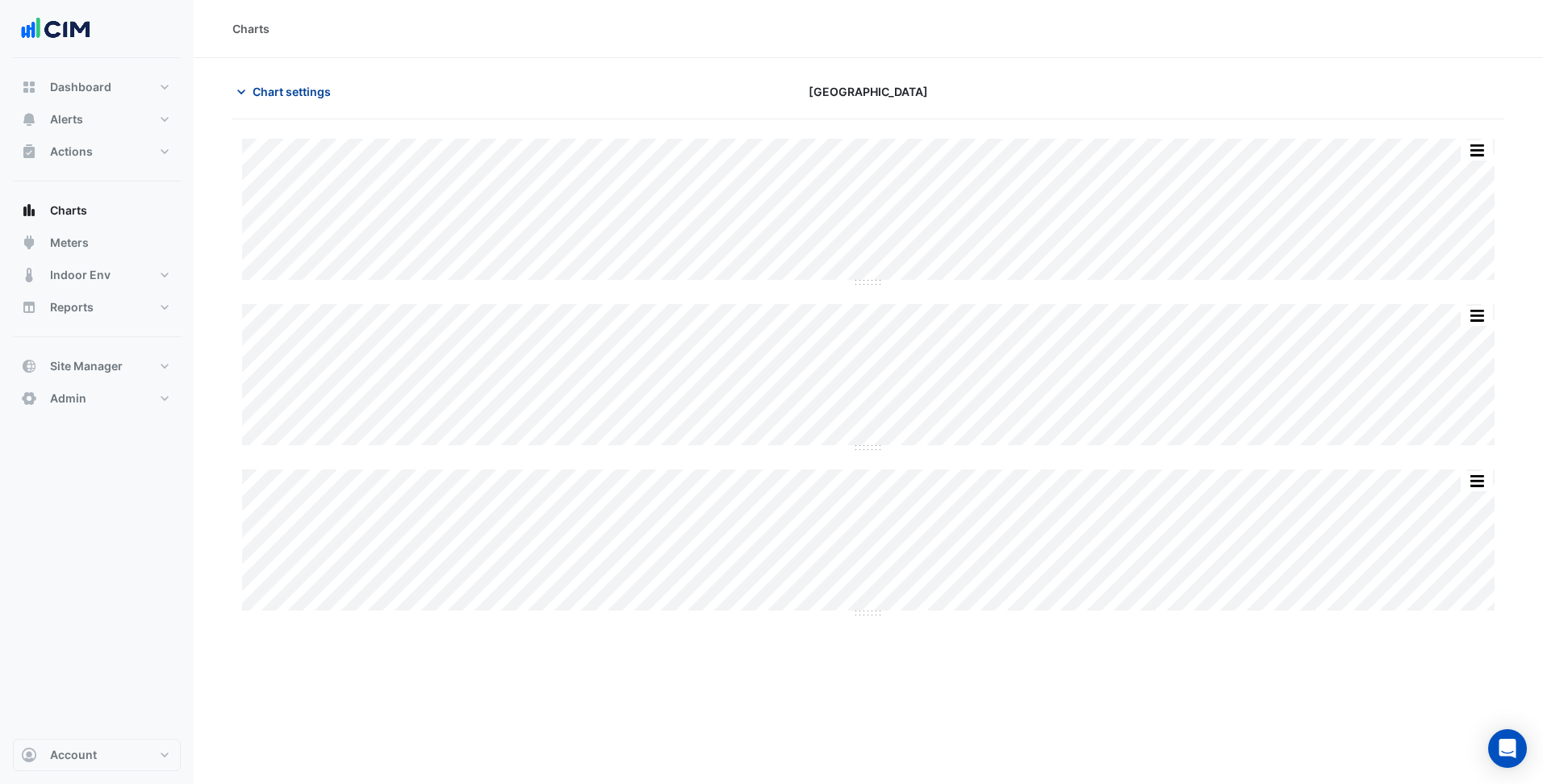
click at [309, 97] on span "Chart settings" at bounding box center [292, 91] width 78 height 17
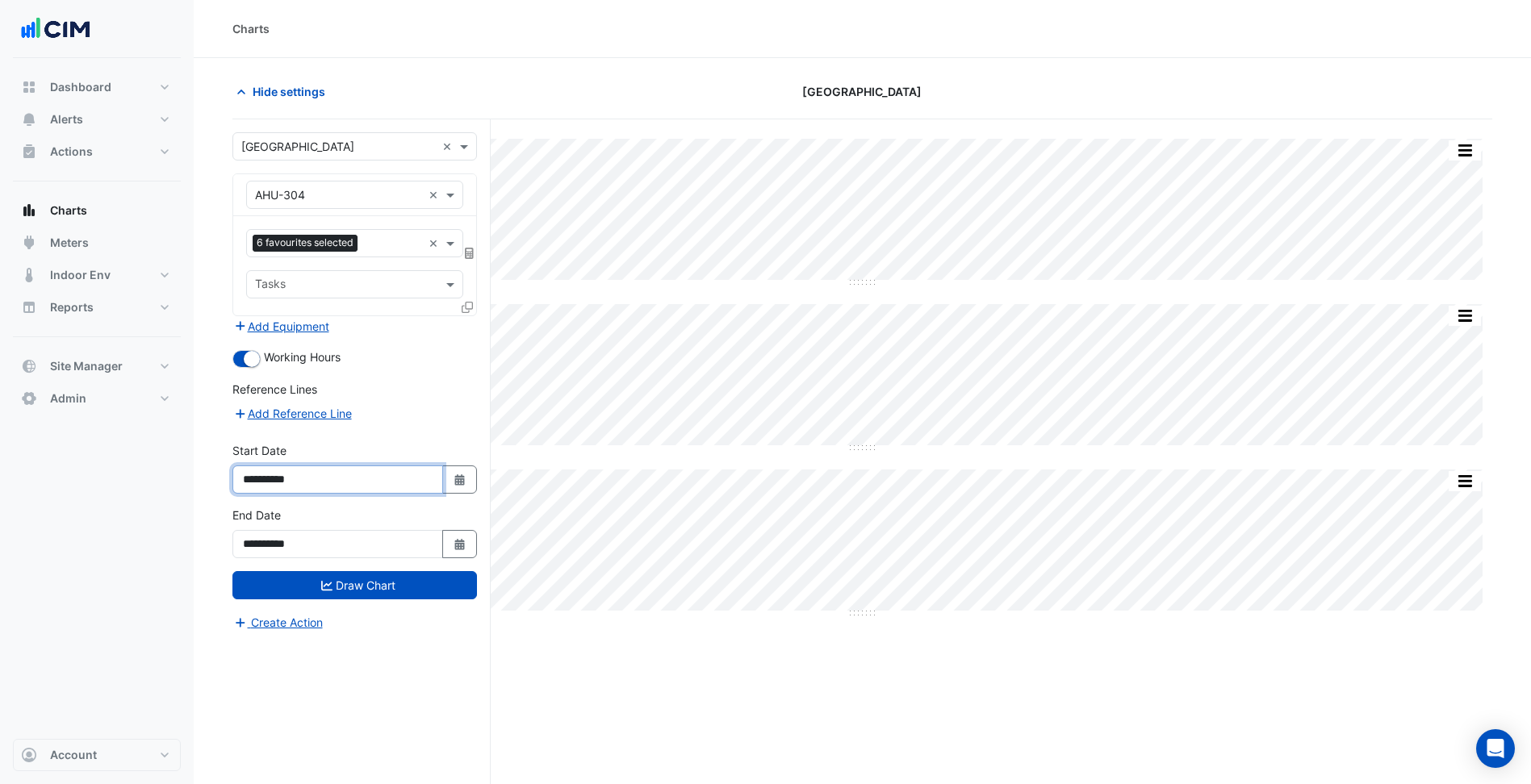
click at [439, 491] on input "**********" at bounding box center [337, 479] width 211 height 28
click at [455, 476] on icon "Select Date" at bounding box center [460, 480] width 15 height 12
select select "*"
select select "****"
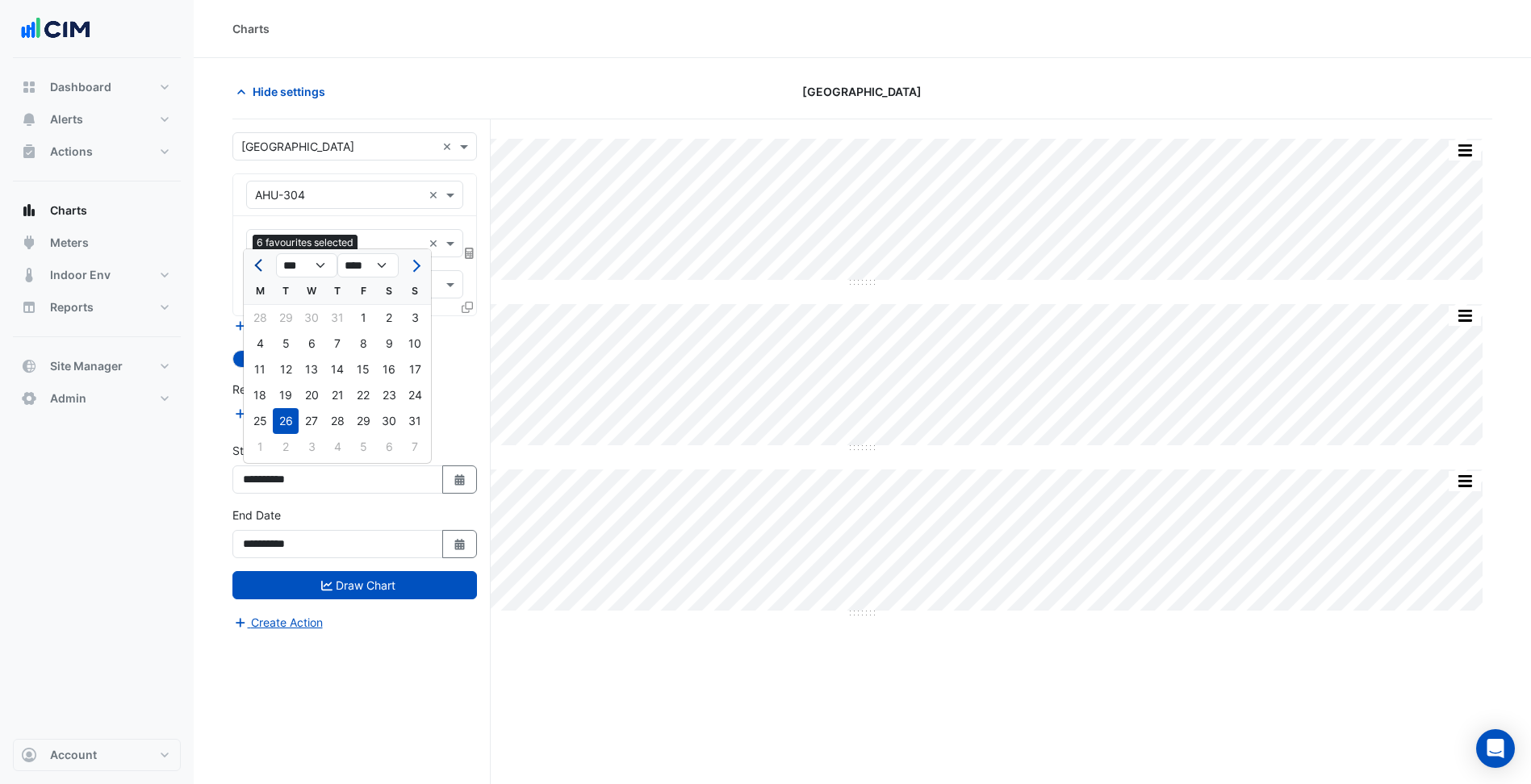
click at [259, 263] on span "Previous month" at bounding box center [260, 266] width 12 height 12
select select "*"
click at [336, 328] on div "1" at bounding box center [337, 318] width 25 height 25
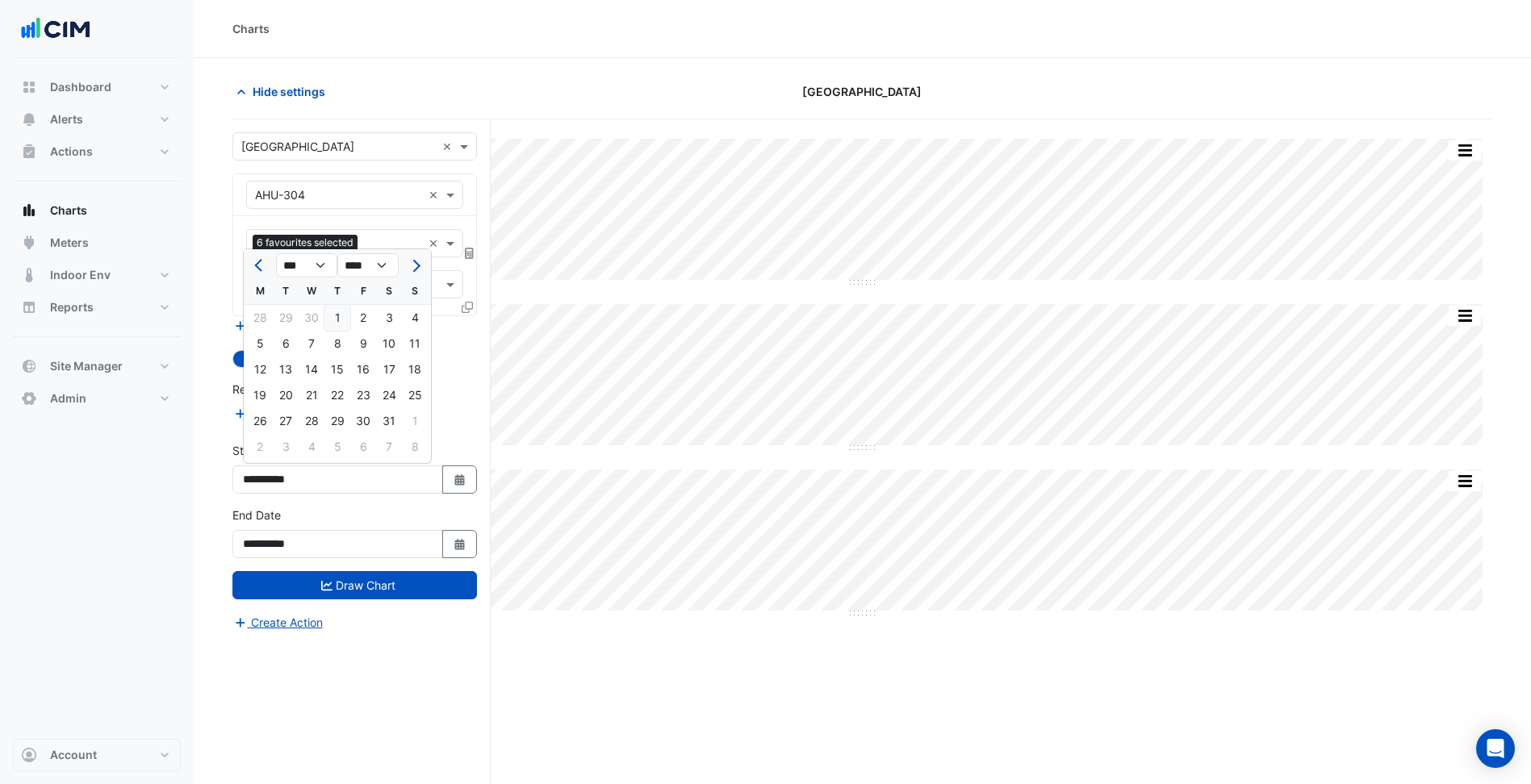
type input "**********"
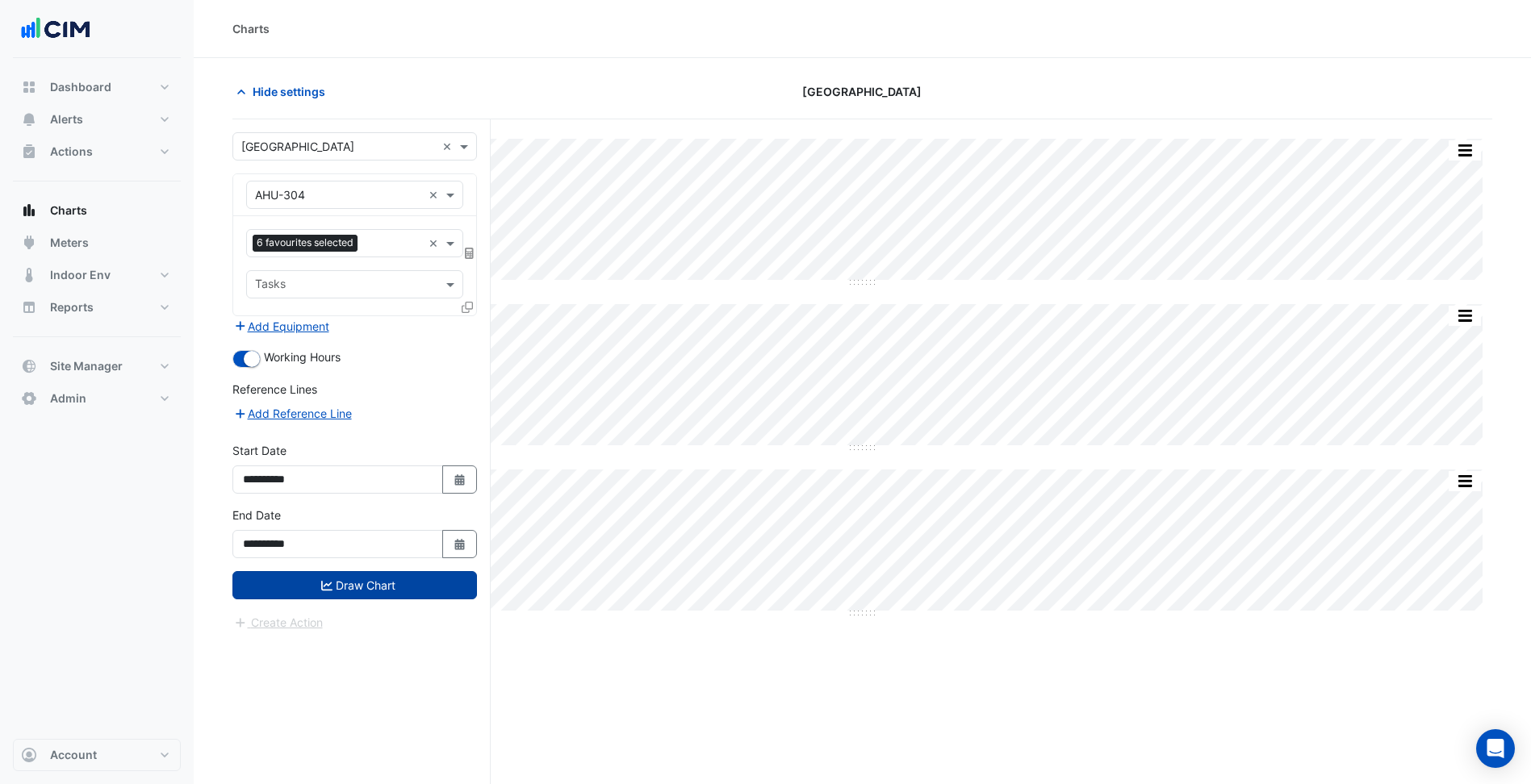
click at [386, 584] on button "Draw Chart" at bounding box center [354, 585] width 244 height 28
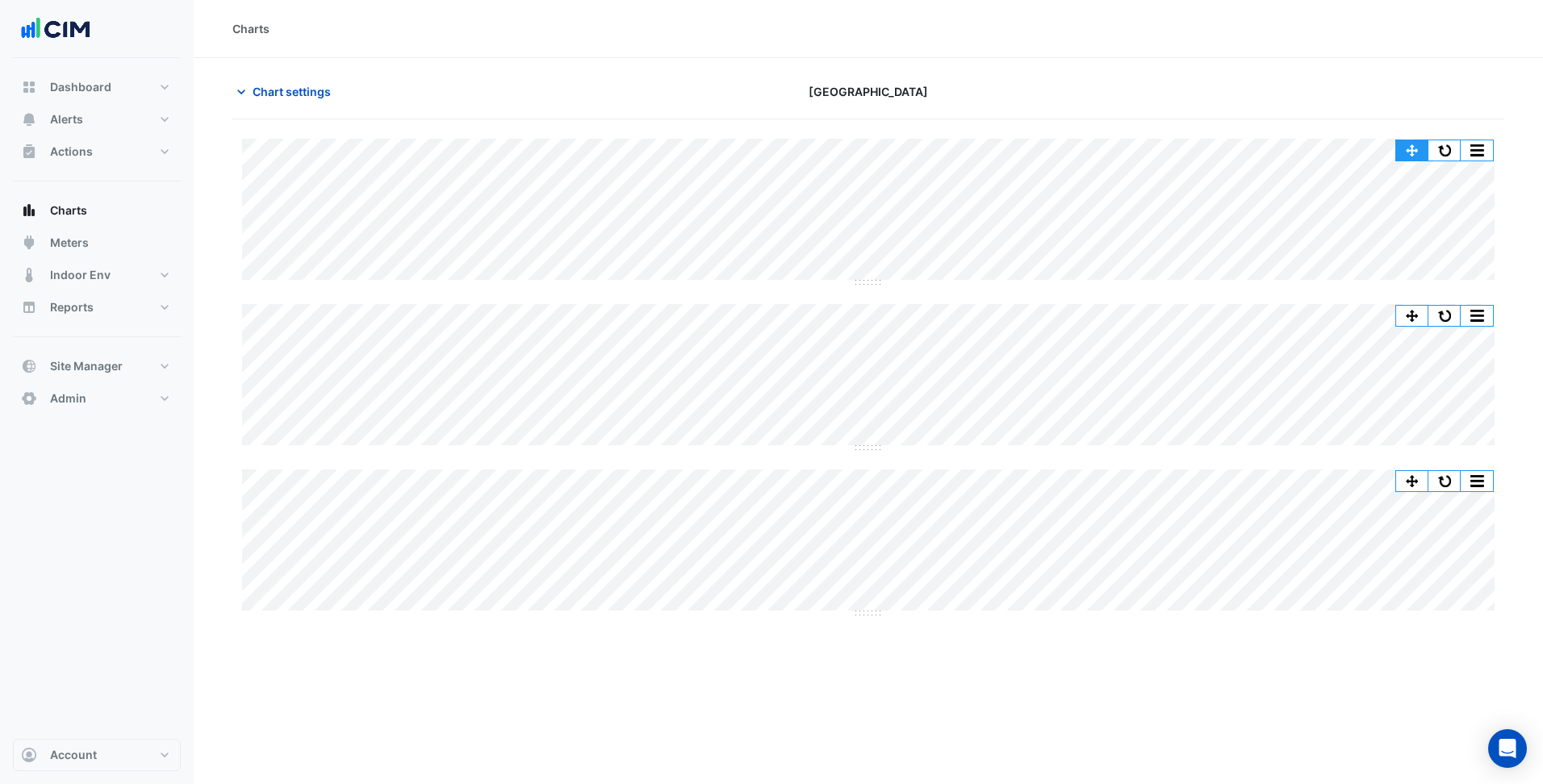
click at [1437, 148] on button "button" at bounding box center [1444, 150] width 32 height 21
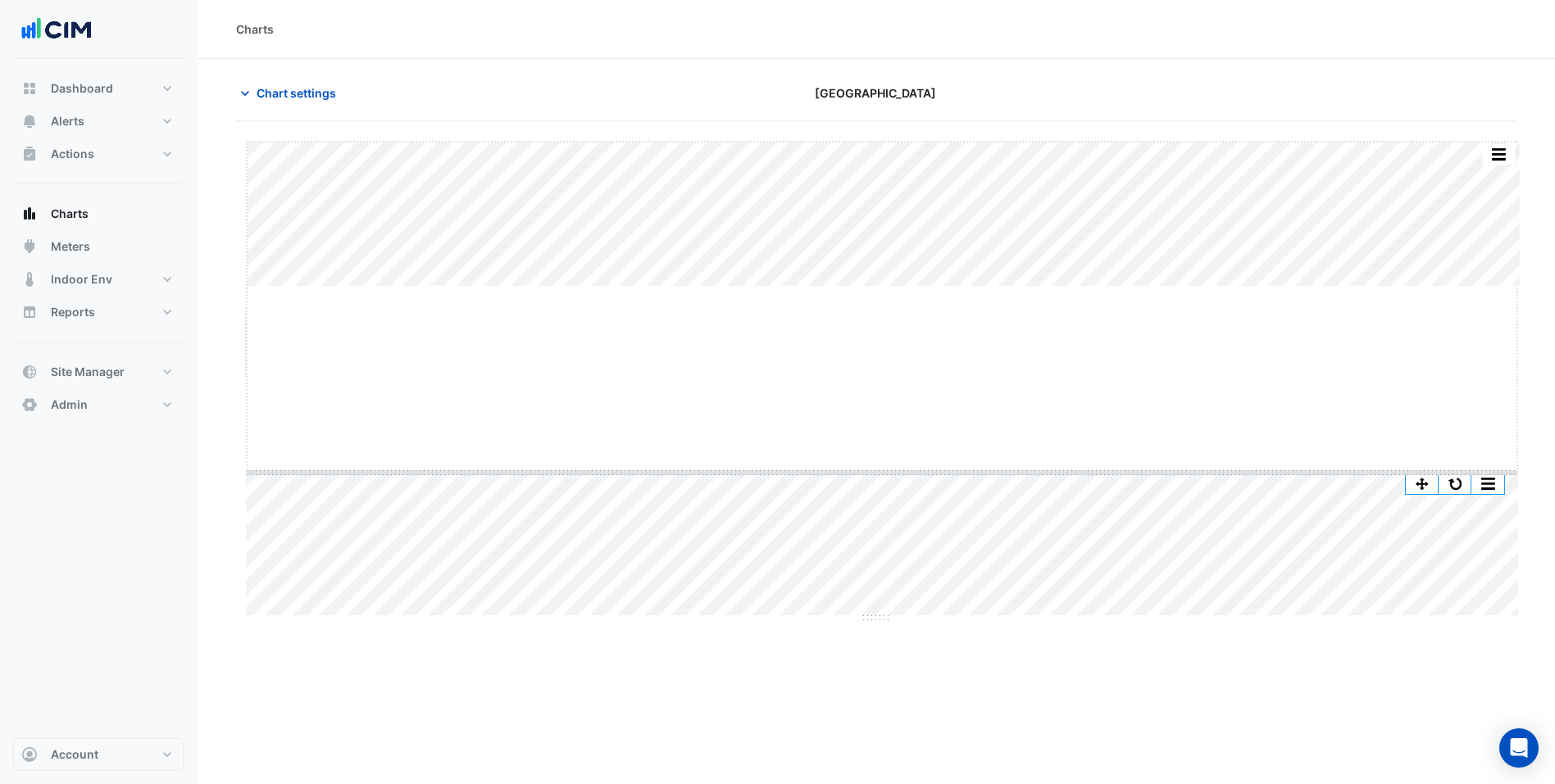
drag, startPoint x: 877, startPoint y: 286, endPoint x: 879, endPoint y: 464, distance: 178.0
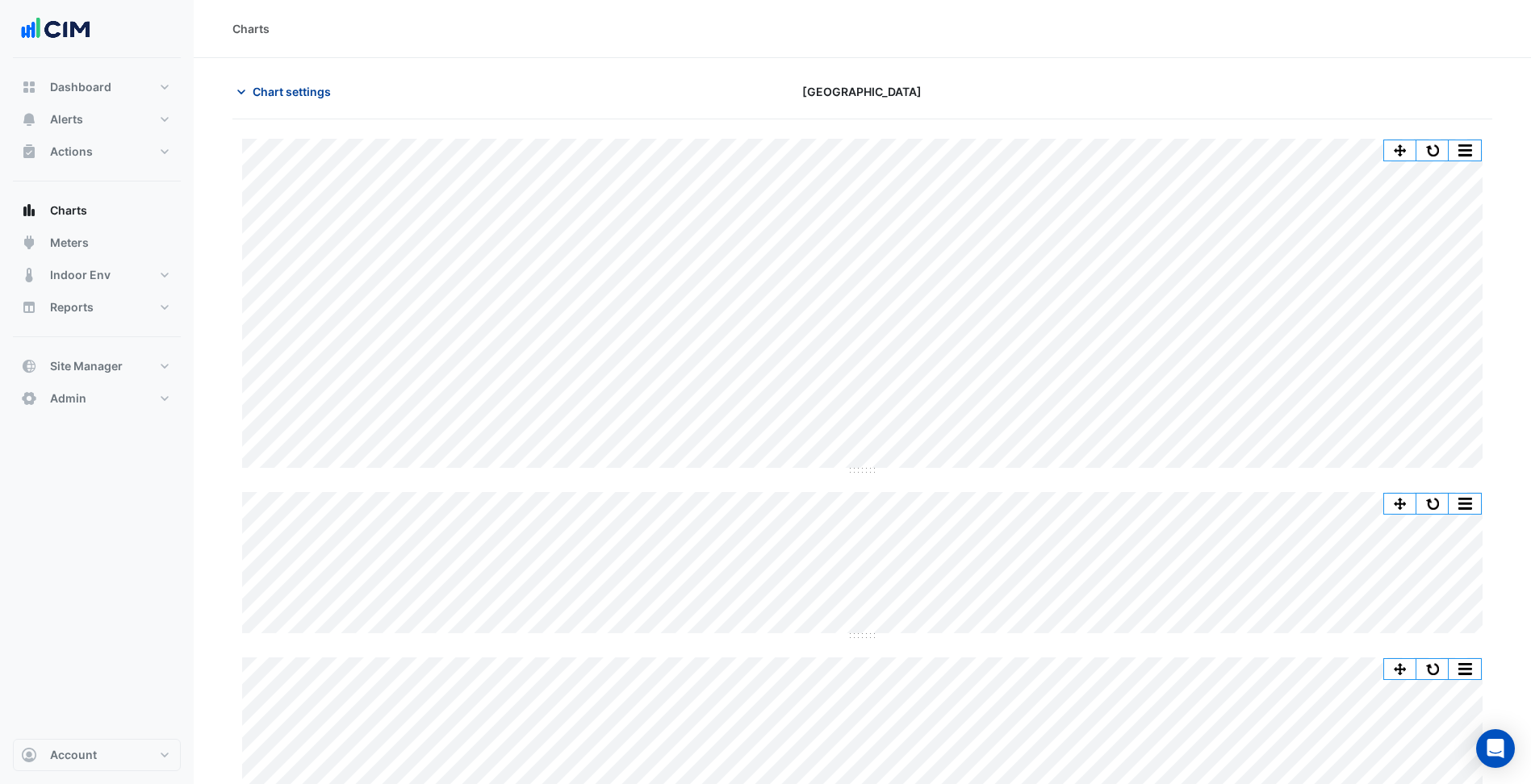
click at [296, 90] on span "Chart settings" at bounding box center [292, 91] width 78 height 17
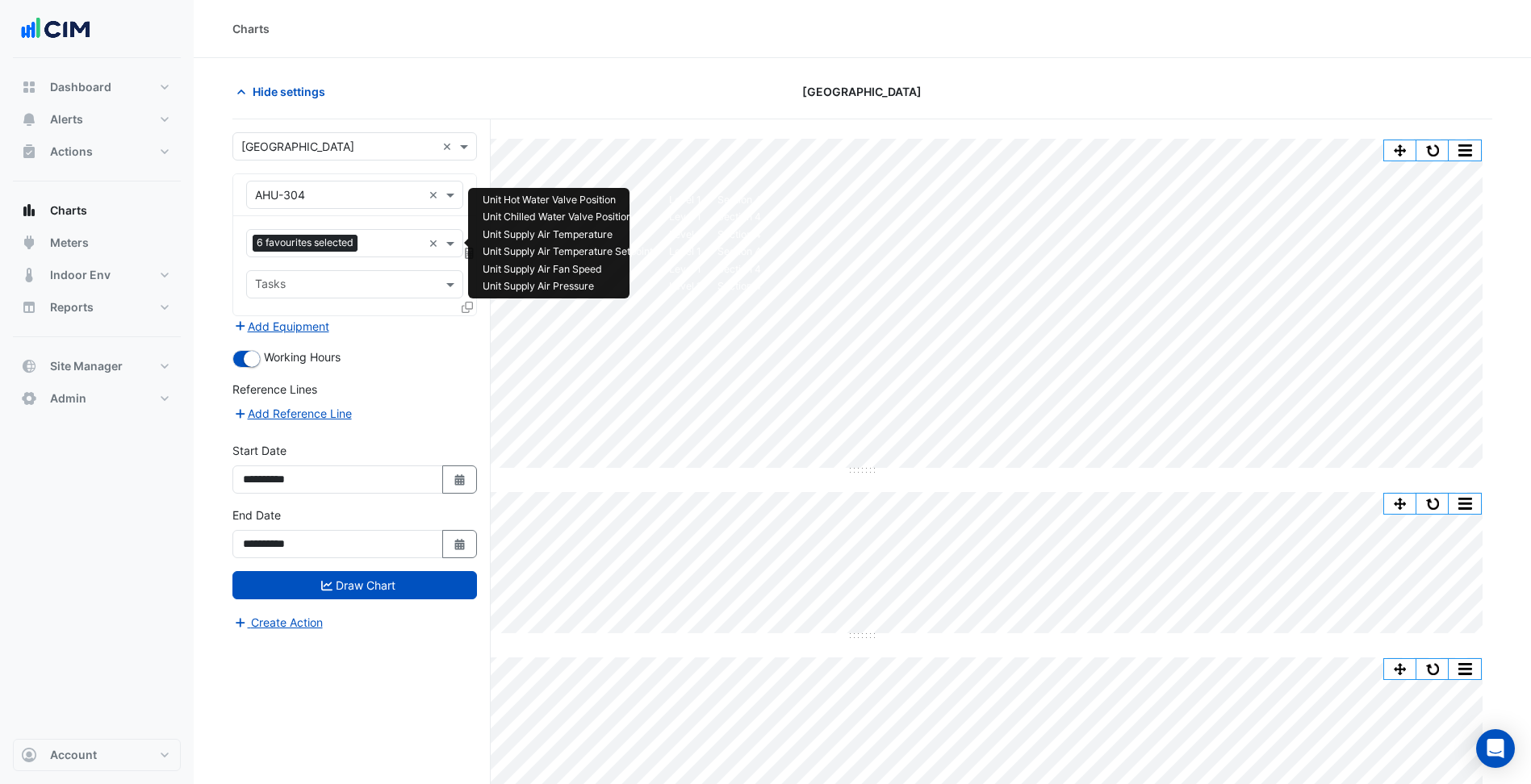
click at [390, 246] on input "text" at bounding box center [392, 244] width 58 height 17
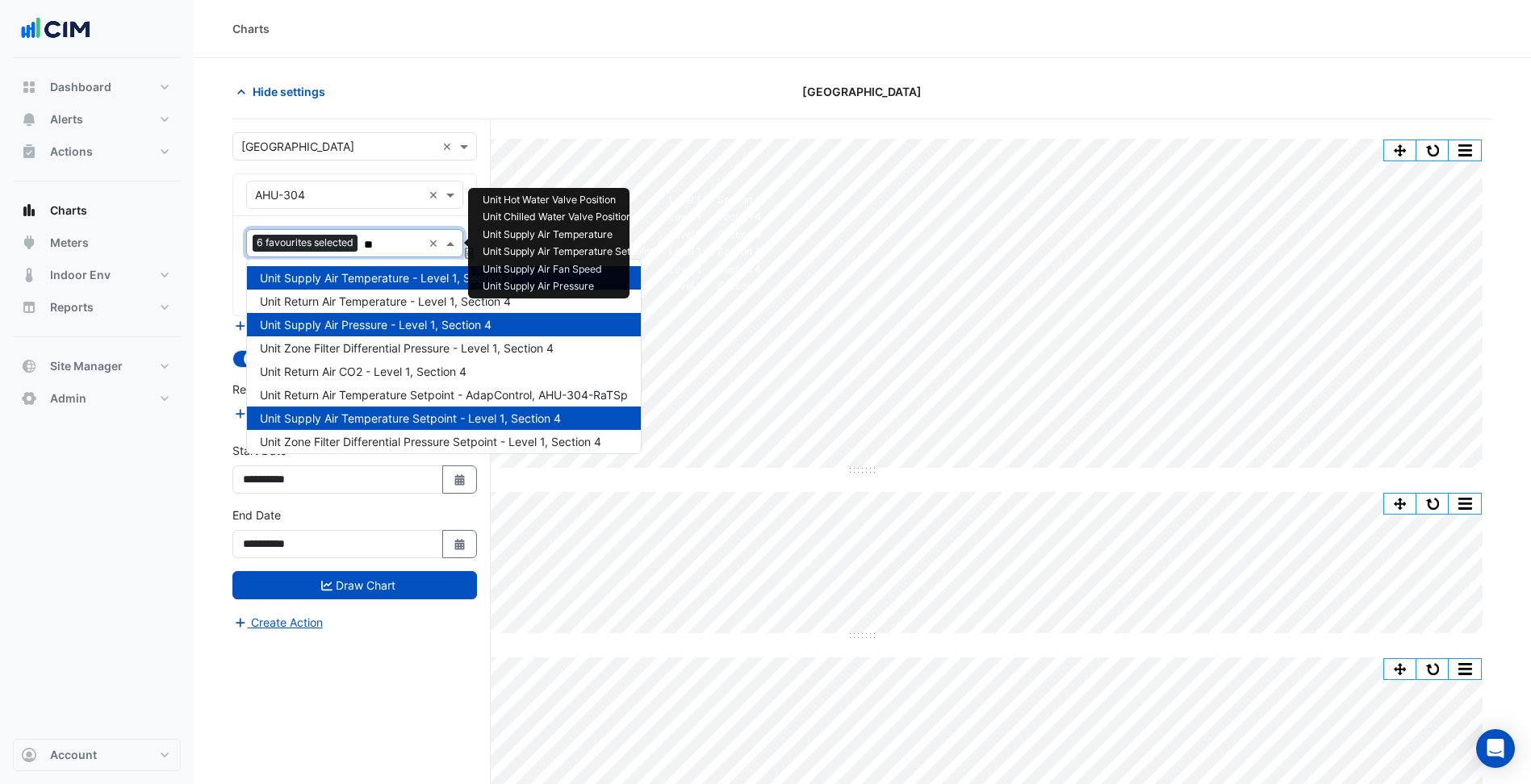
type input "***"
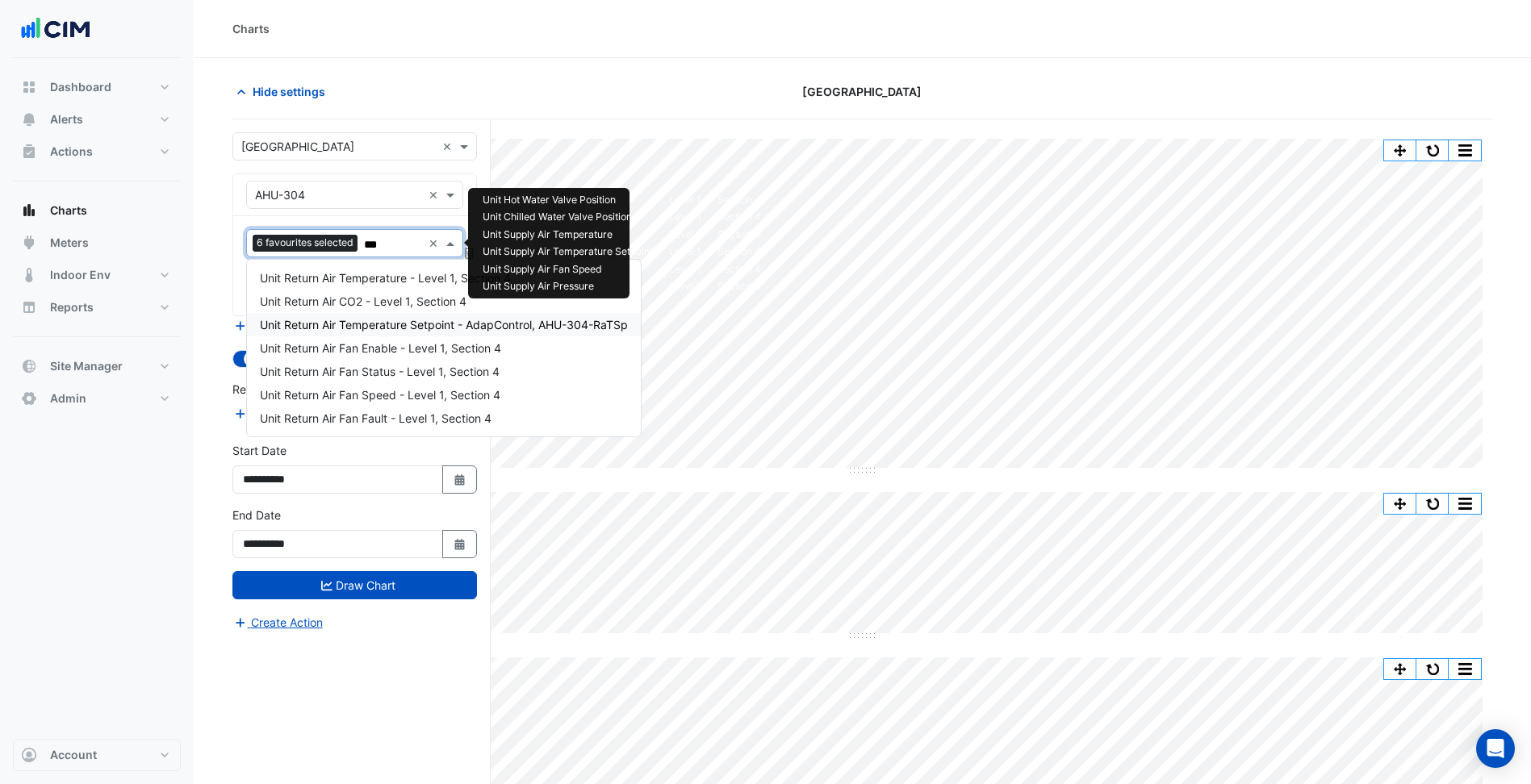
click at [431, 318] on span "Unit Return Air Temperature Setpoint - AdapControl, AHU-304-RaTSp" at bounding box center [443, 324] width 368 height 14
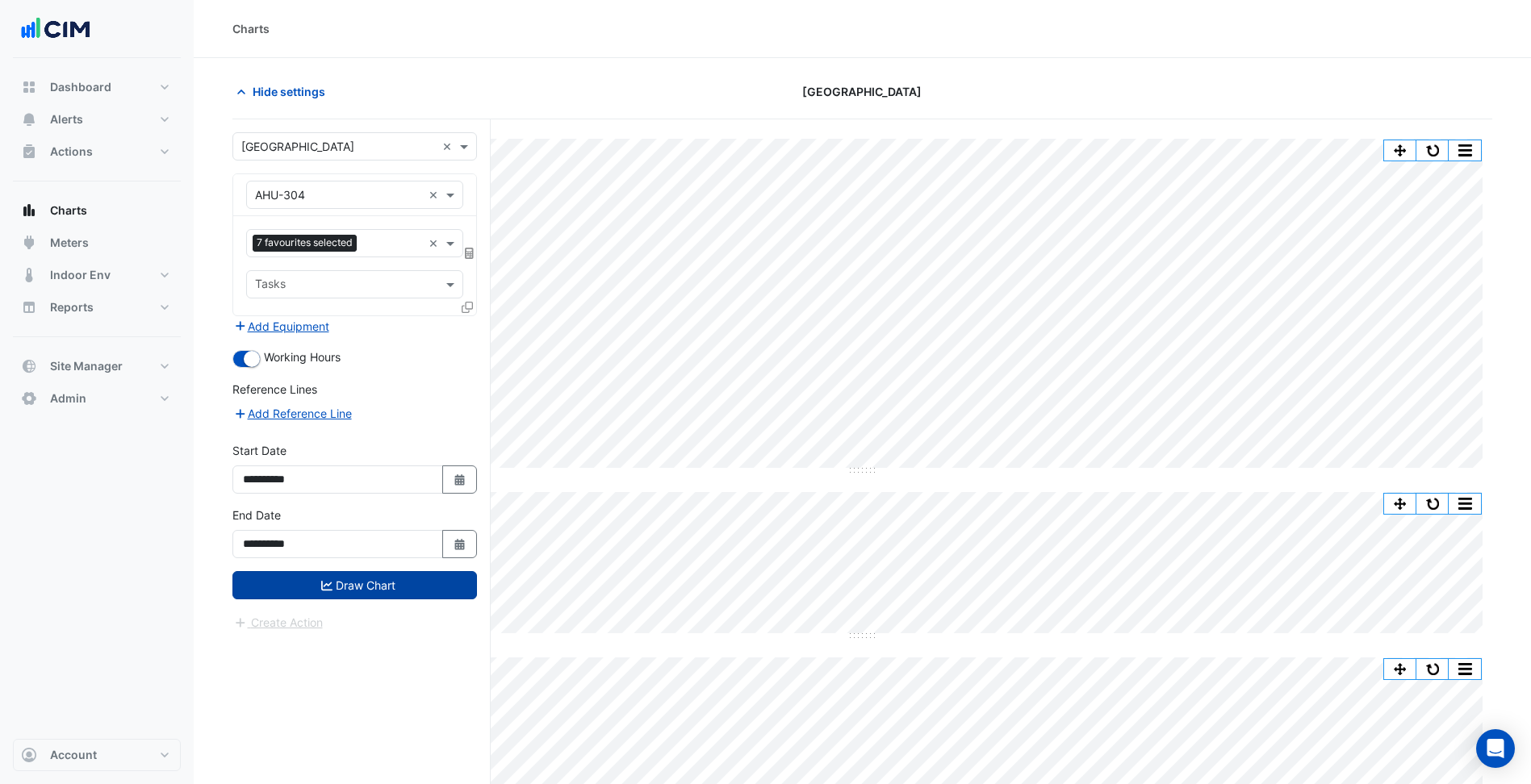
click at [390, 590] on button "Draw Chart" at bounding box center [354, 585] width 244 height 28
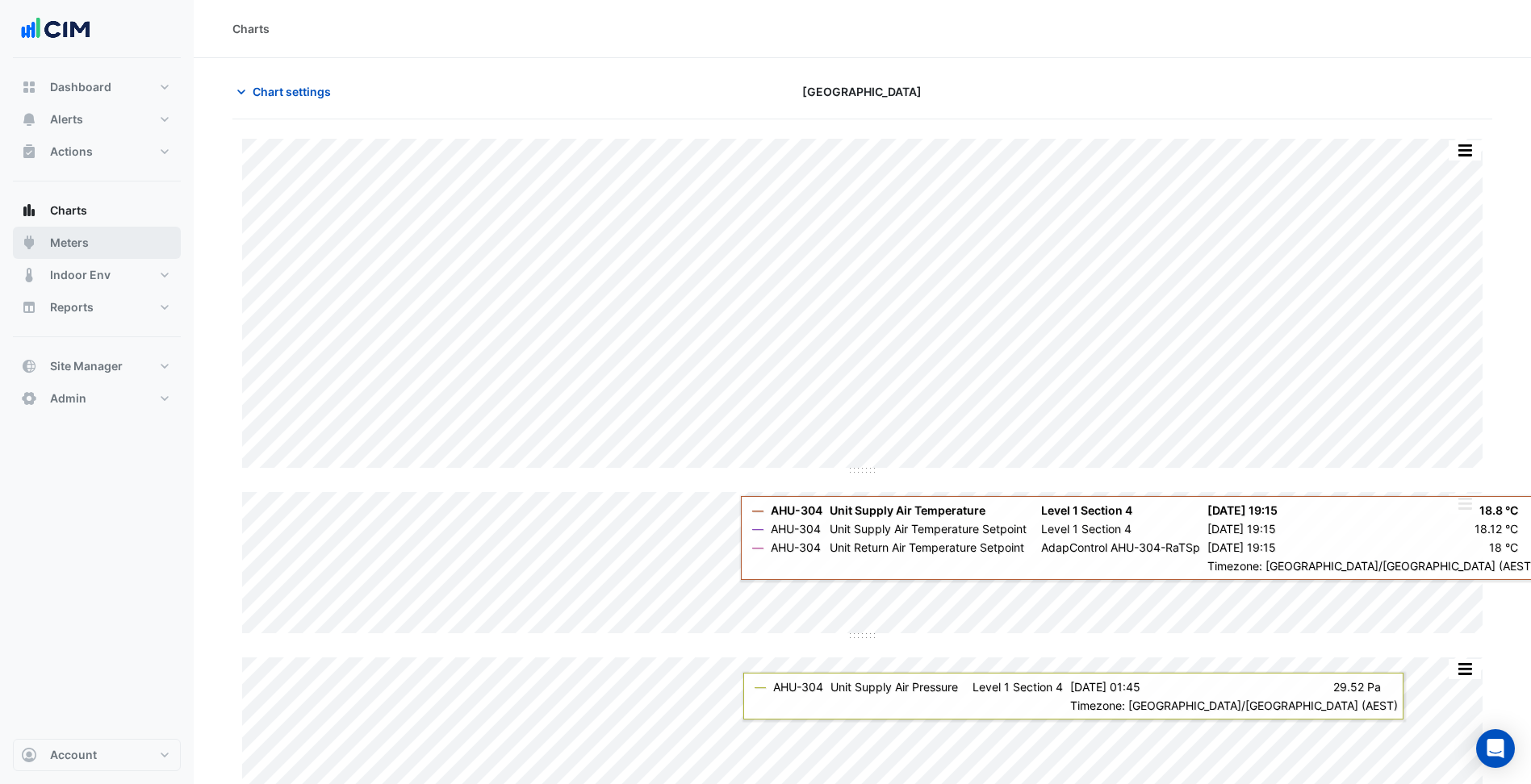
click at [127, 258] on button "Meters" at bounding box center [96, 242] width 168 height 32
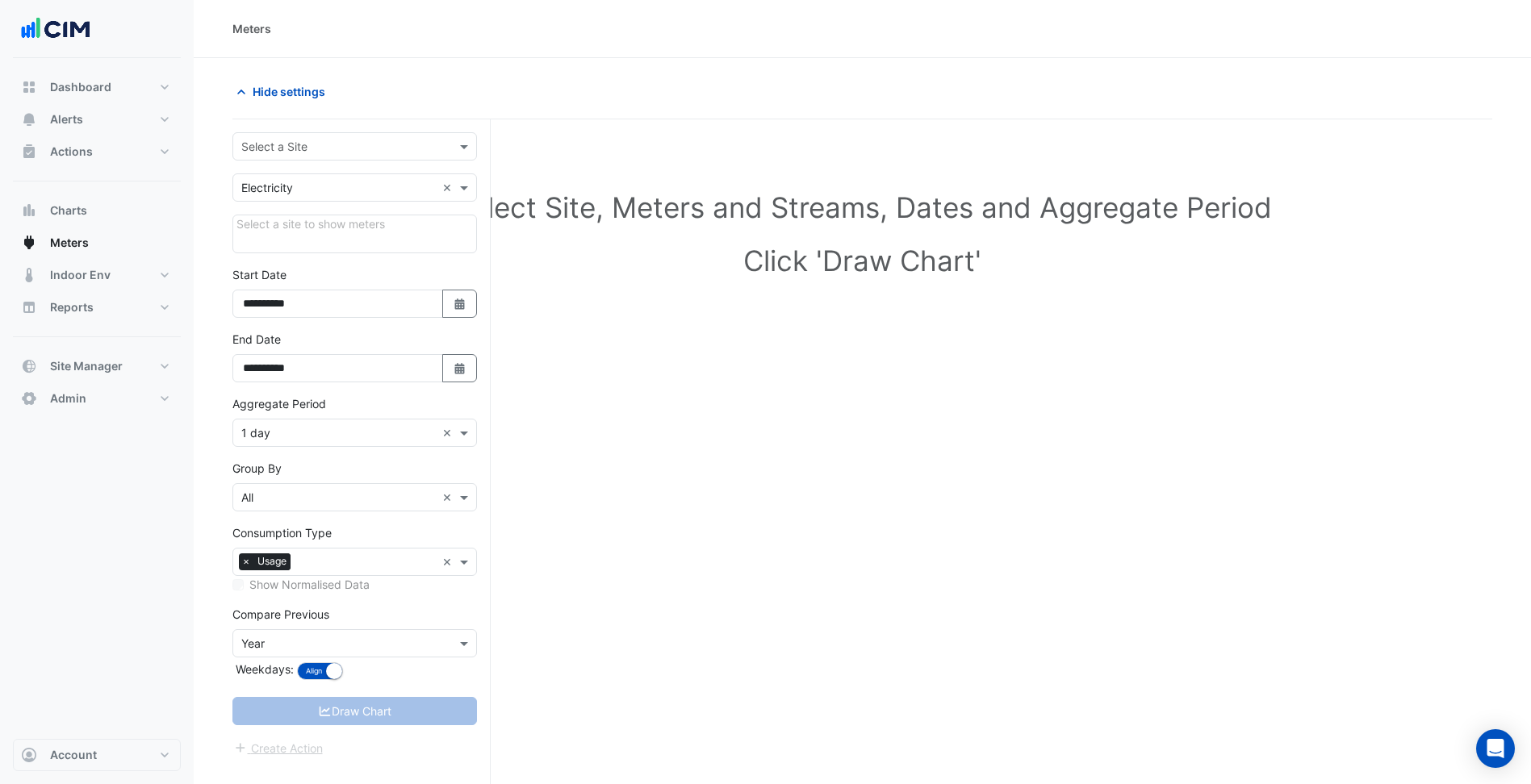
click at [362, 139] on input "text" at bounding box center [338, 147] width 194 height 17
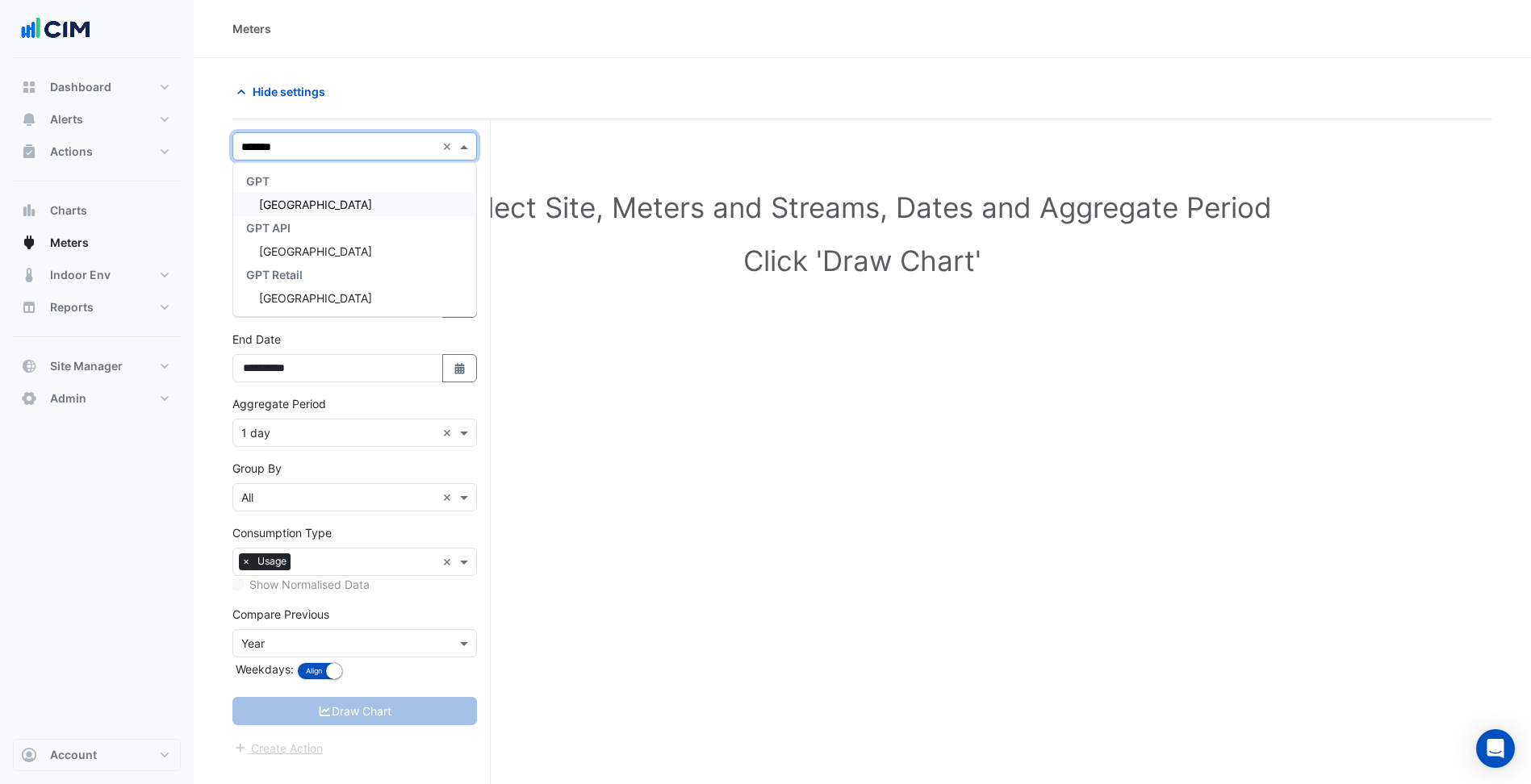
type input "********"
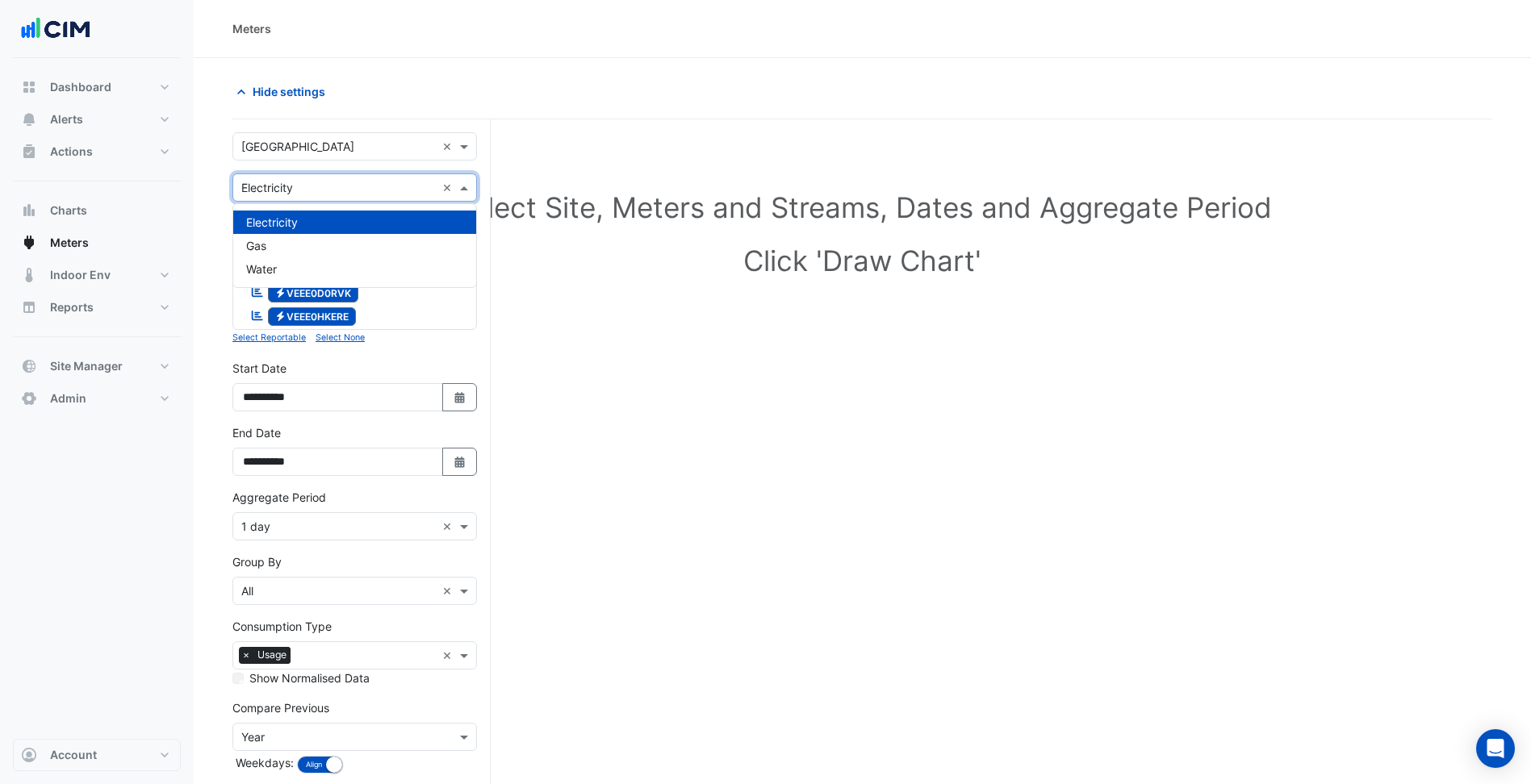
click at [335, 188] on input "text" at bounding box center [338, 188] width 194 height 17
click at [301, 253] on div "Gas" at bounding box center [355, 246] width 243 height 24
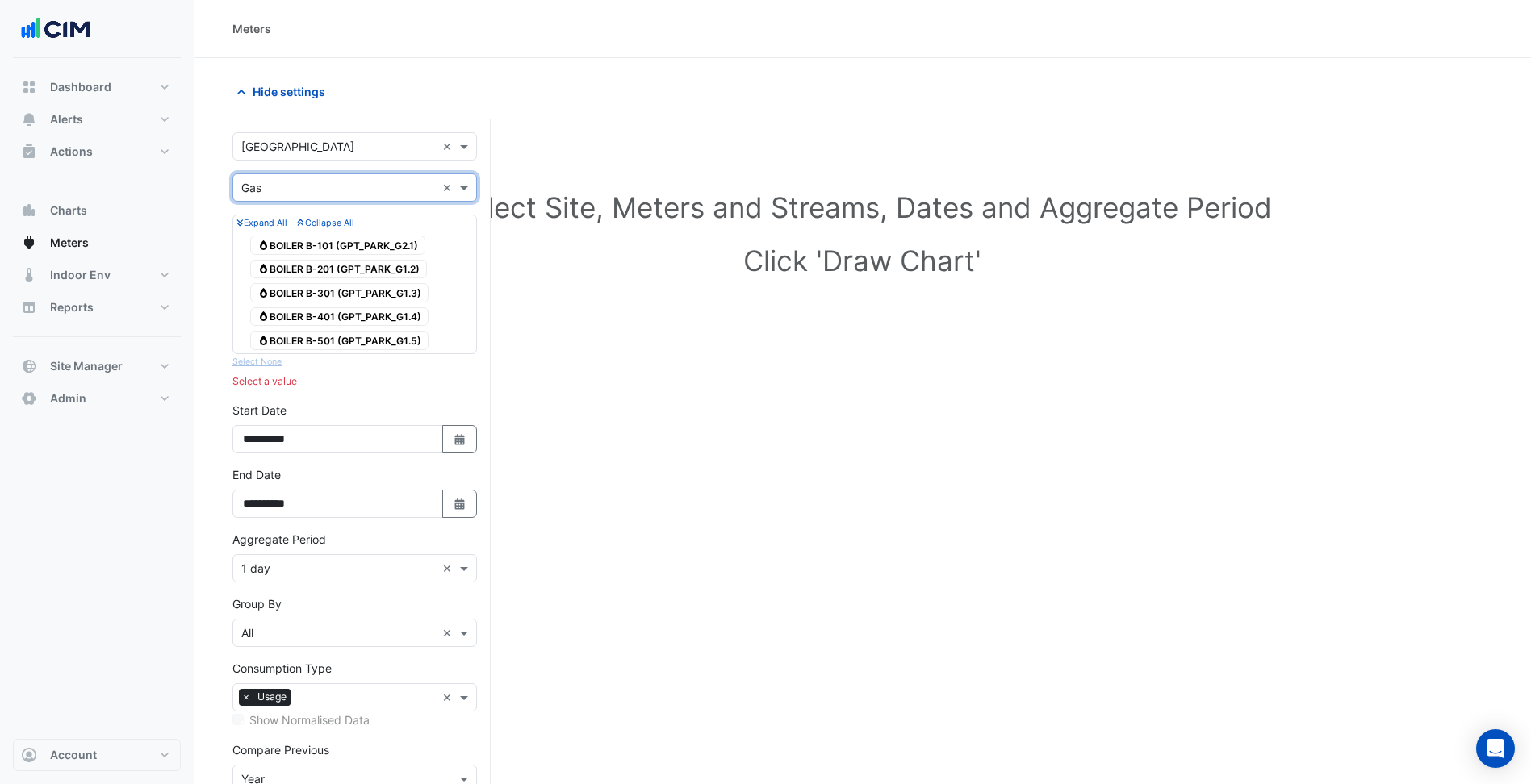
click at [341, 189] on input "text" at bounding box center [338, 188] width 194 height 17
click at [344, 273] on div "Water" at bounding box center [355, 270] width 243 height 24
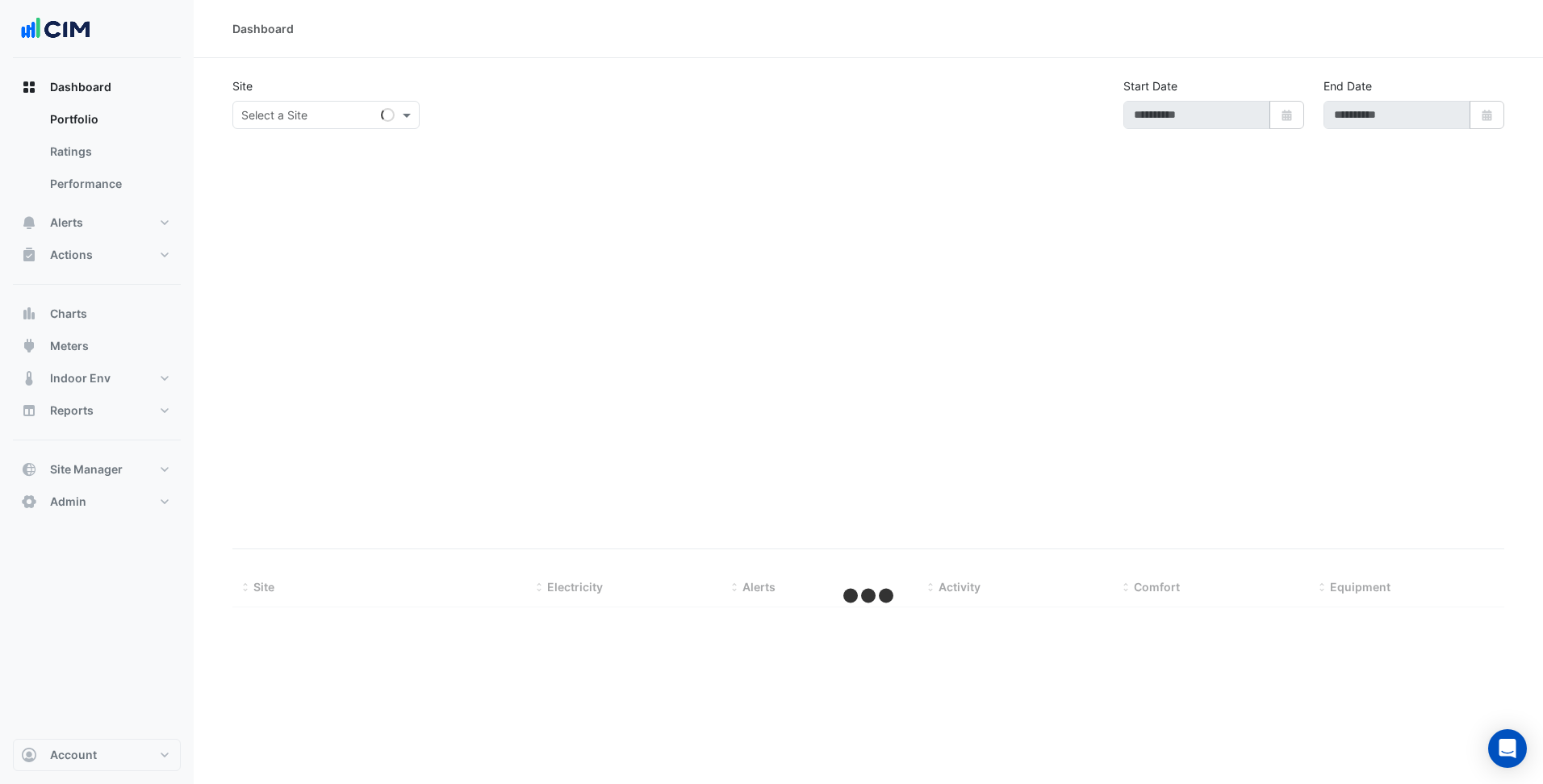
type input "**********"
select select "***"
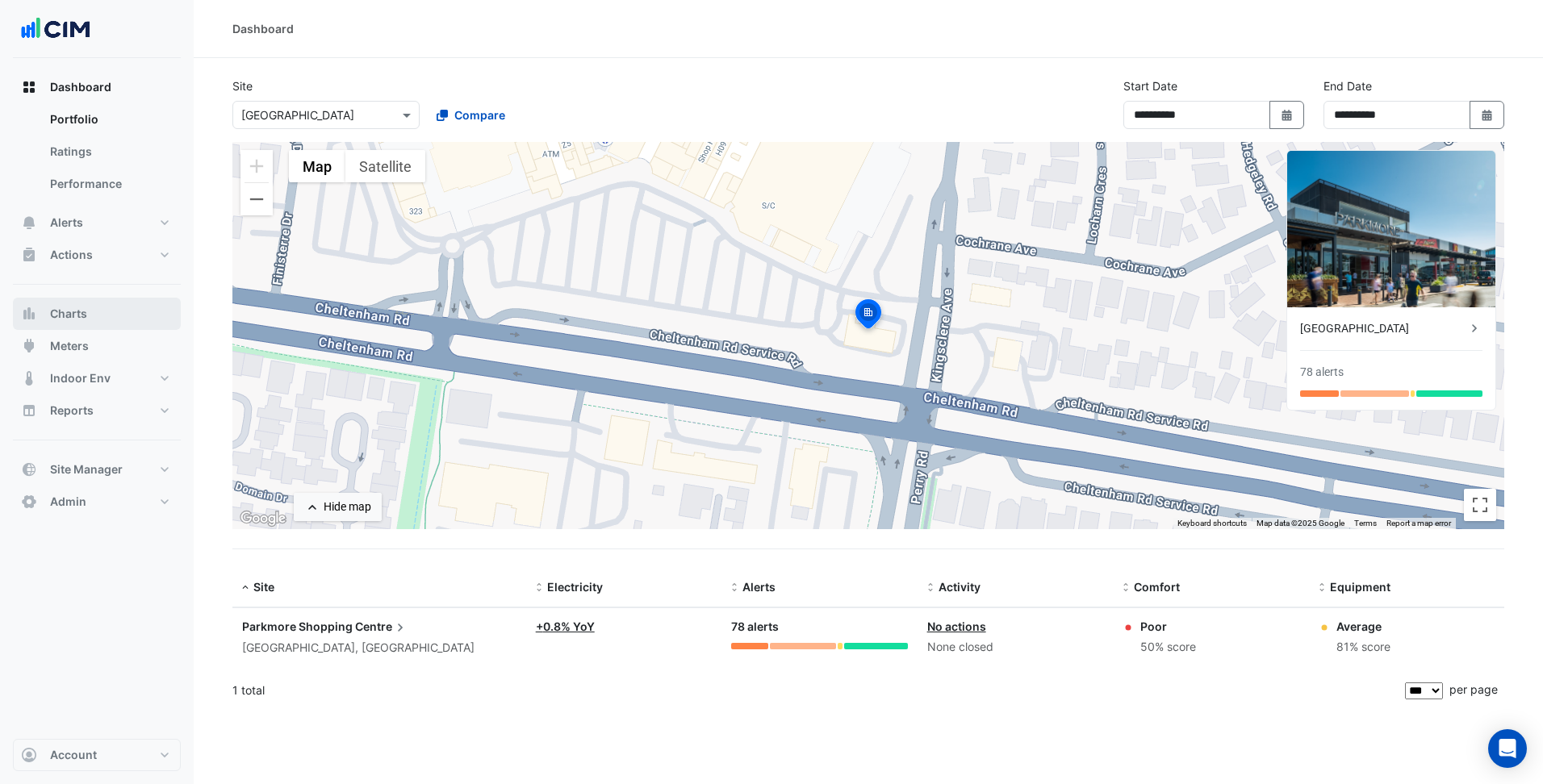
click at [69, 313] on span "Charts" at bounding box center [69, 314] width 37 height 16
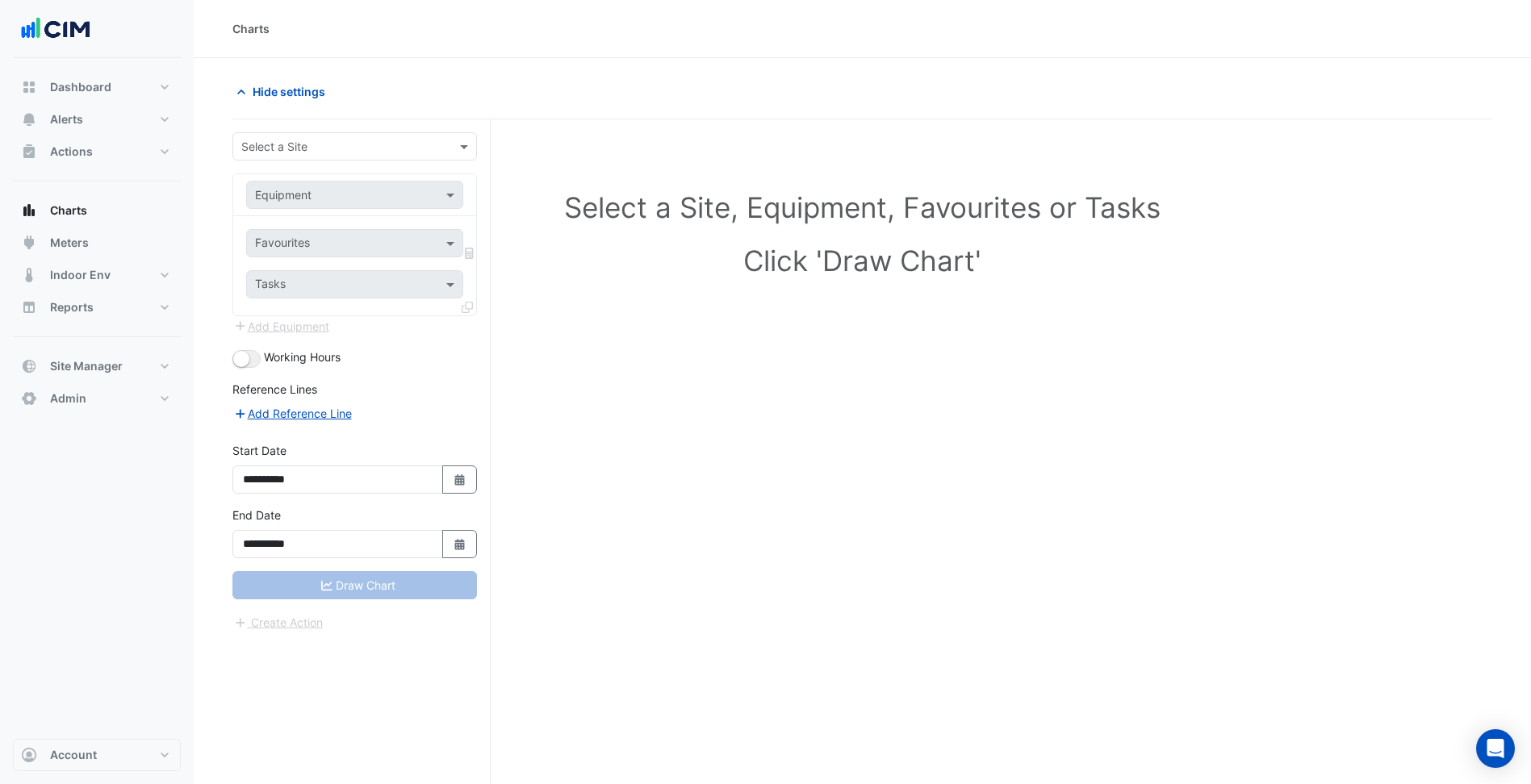
click at [393, 139] on input "text" at bounding box center [338, 147] width 194 height 17
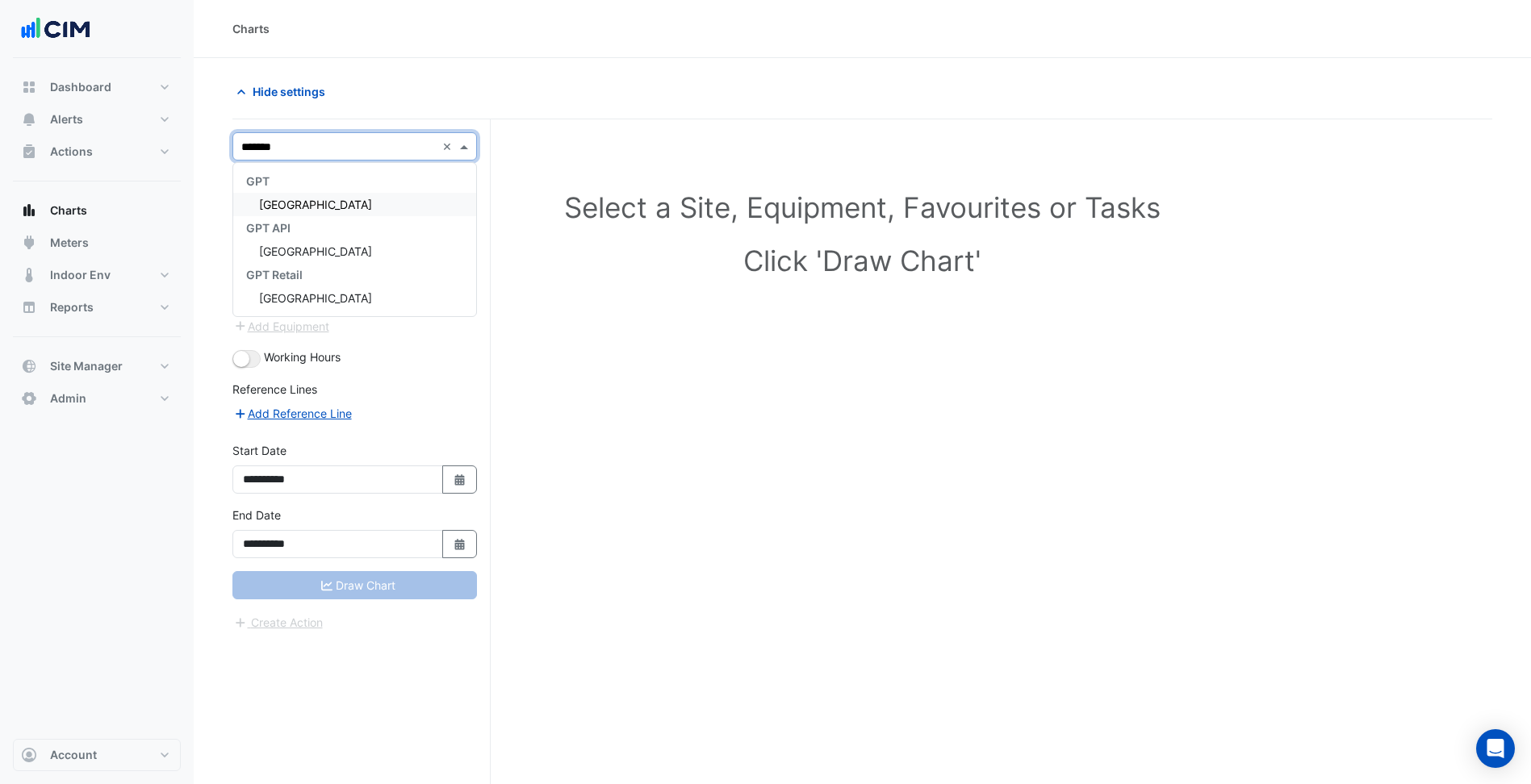
type input "********"
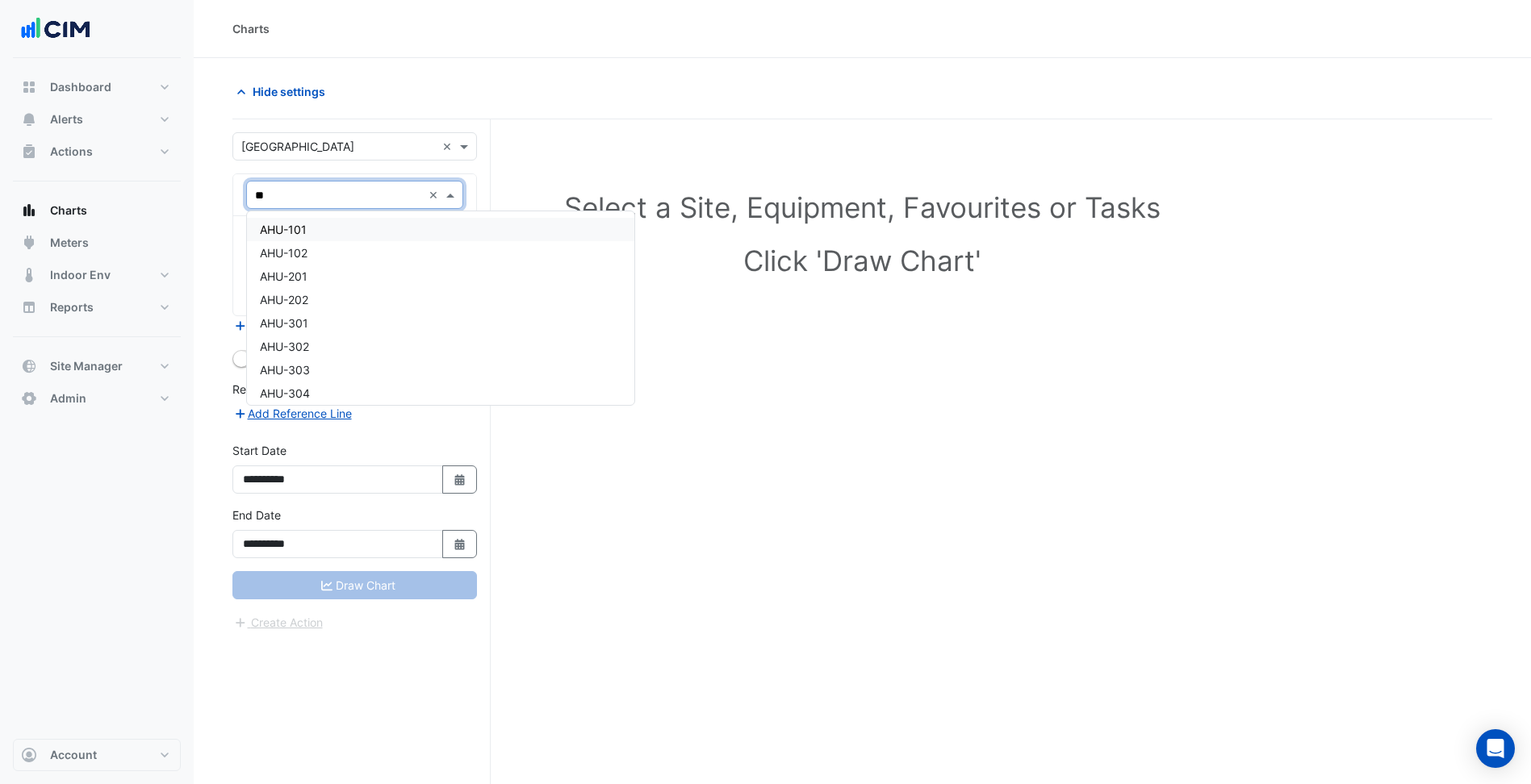
type input "***"
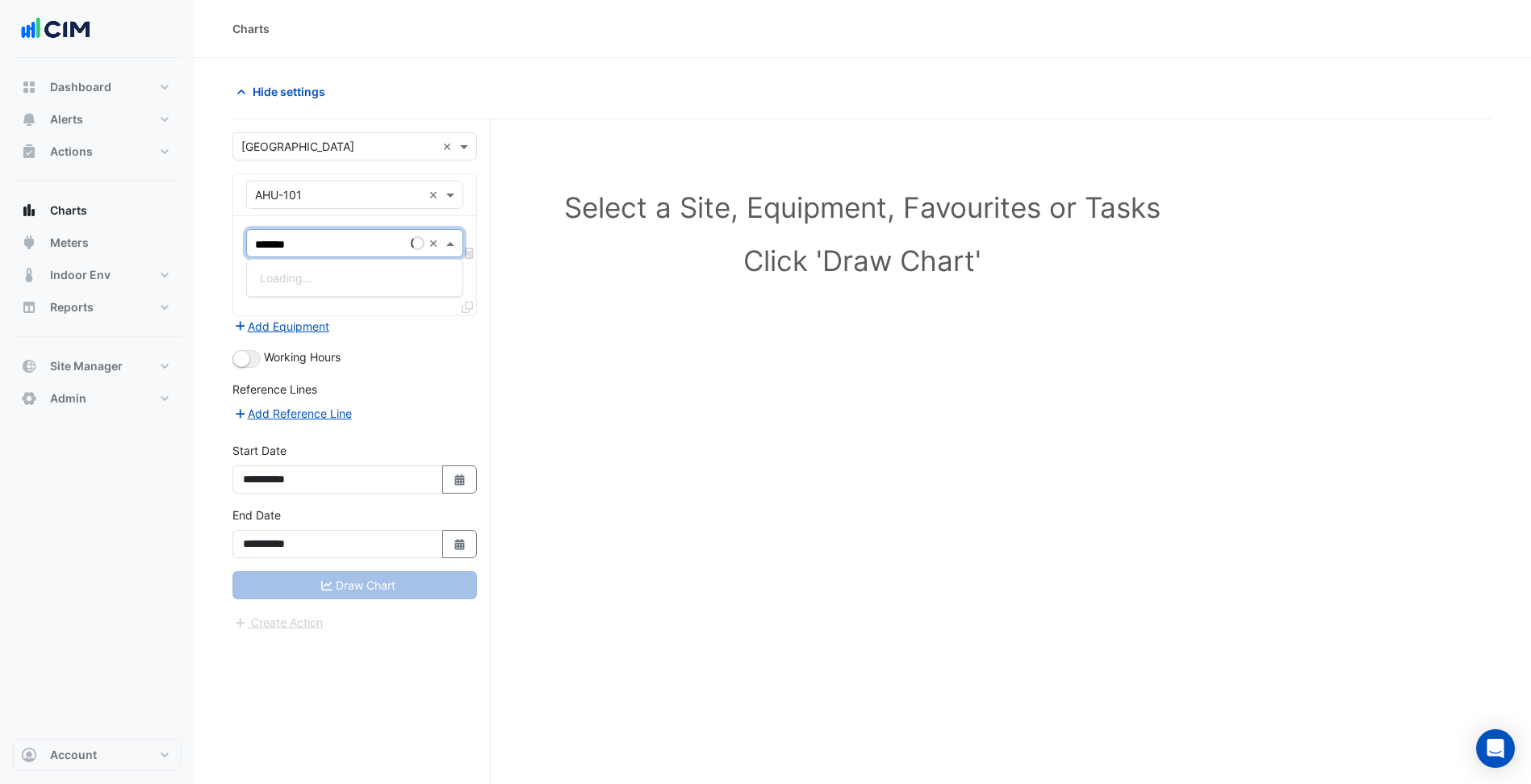
type input "********"
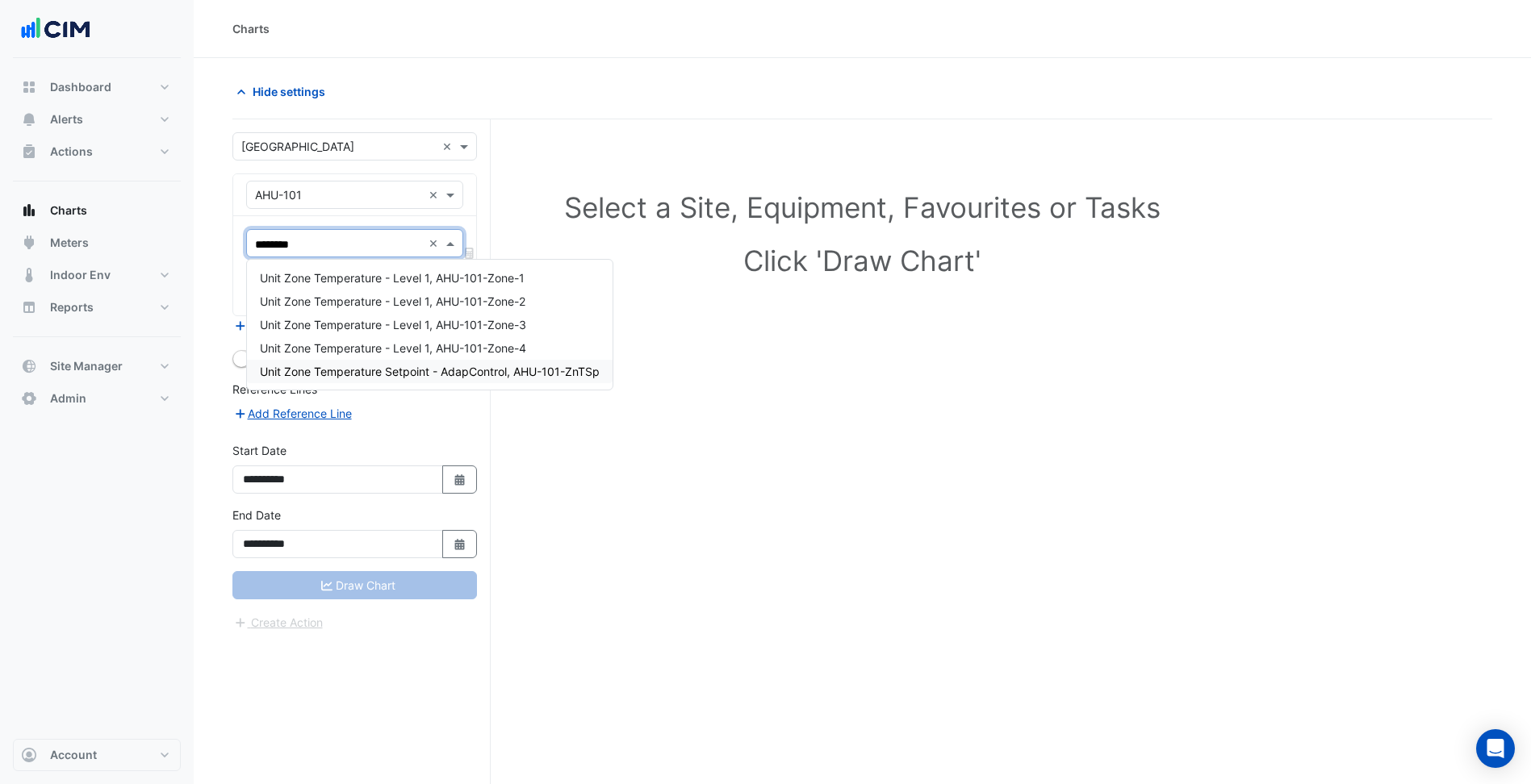
click at [500, 380] on div "Unit Zone Temperature Setpoint - AdapControl, AHU-101-ZnTSp" at bounding box center [429, 371] width 366 height 24
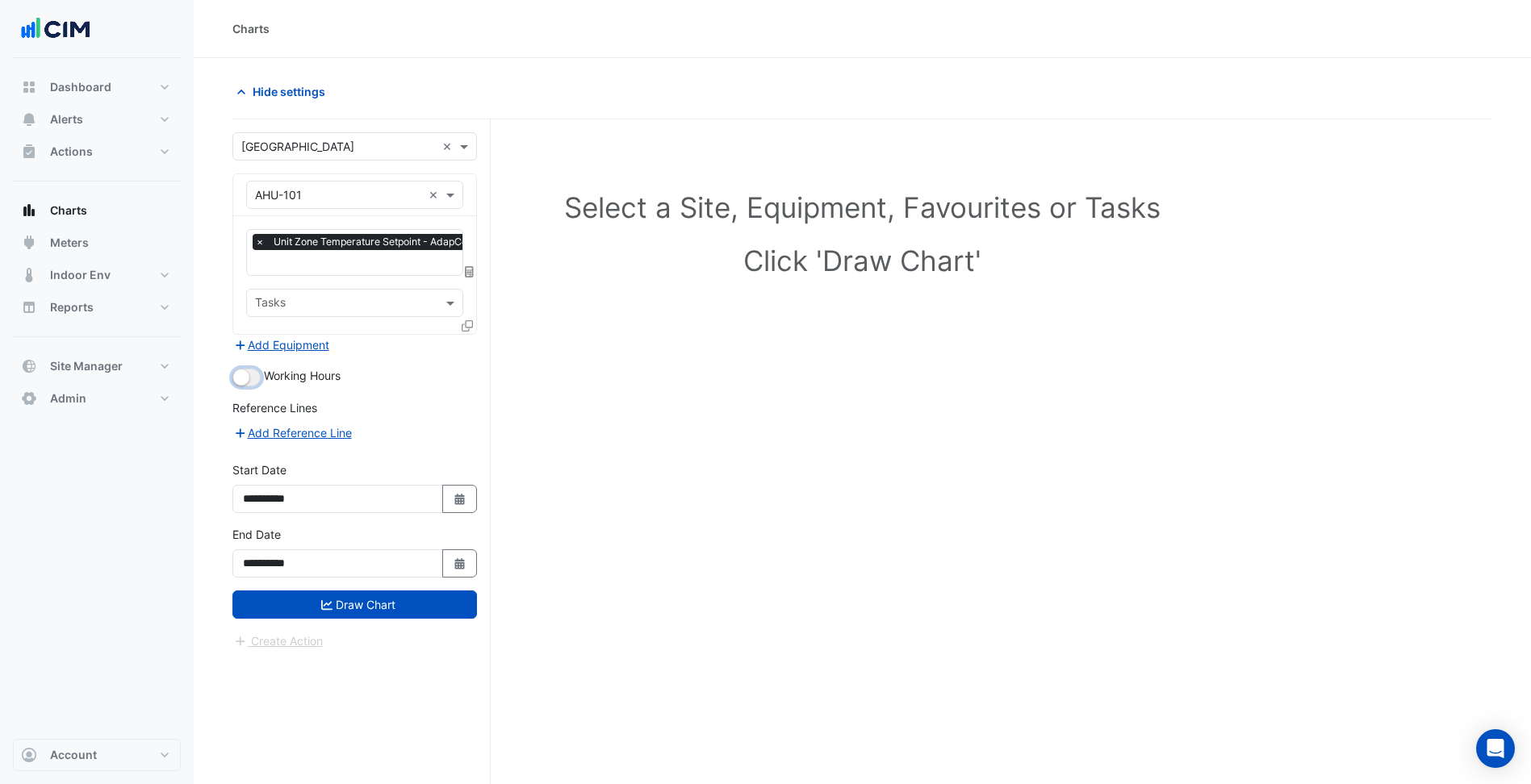
click at [244, 373] on small "button" at bounding box center [241, 377] width 16 height 16
click at [471, 321] on icon at bounding box center [468, 326] width 12 height 12
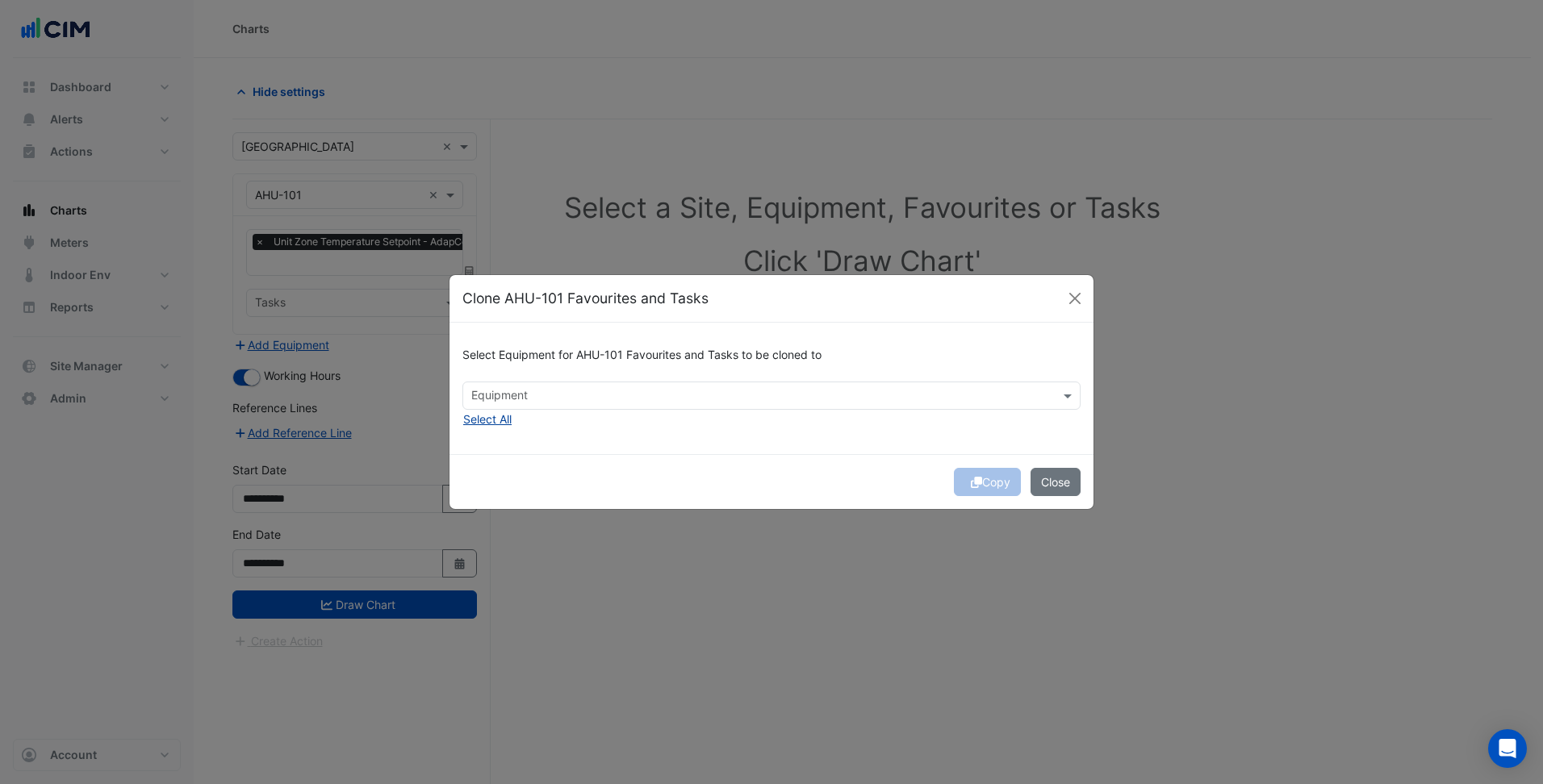
click at [491, 413] on button "Select All" at bounding box center [487, 418] width 50 height 19
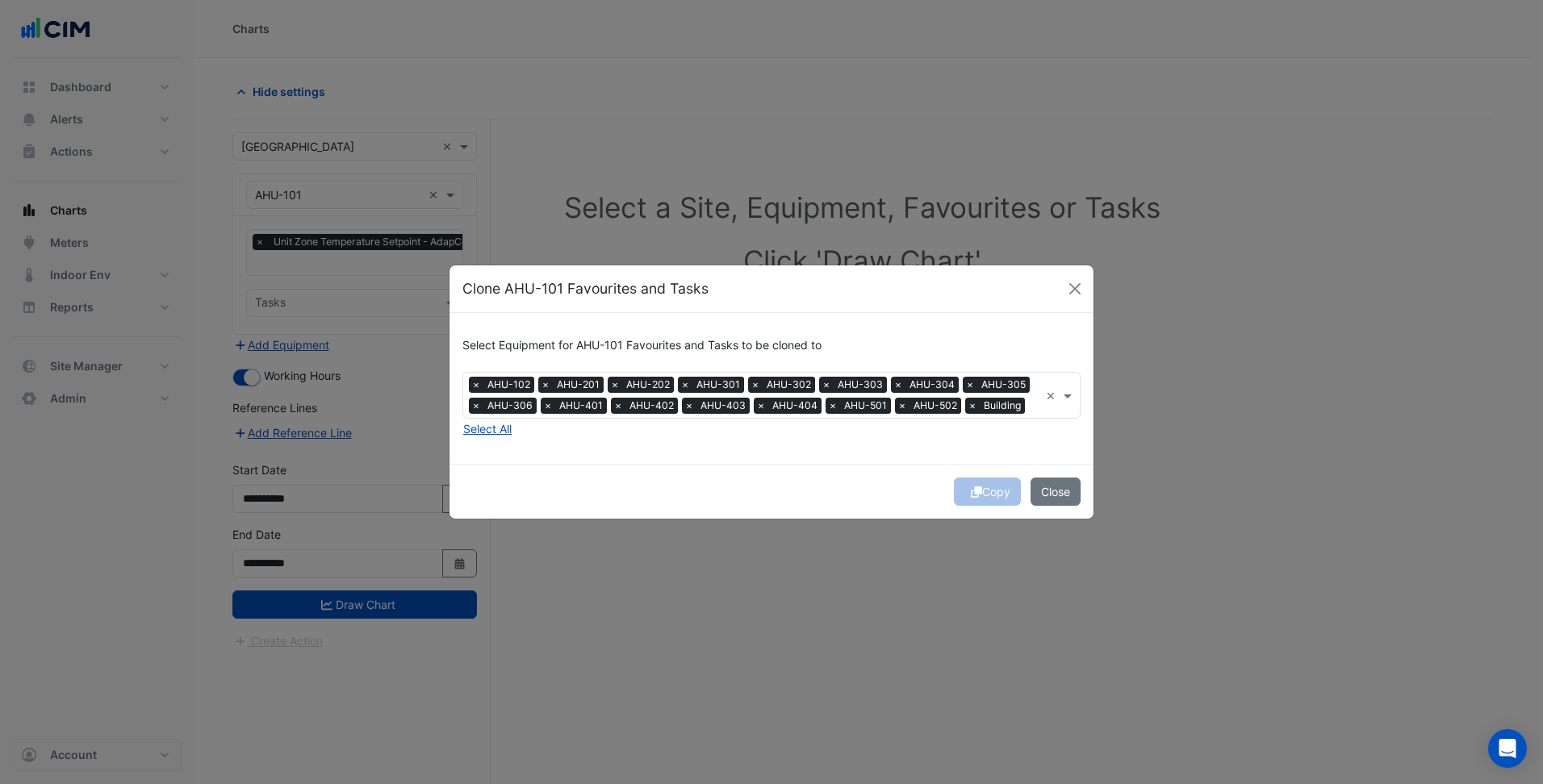
click at [668, 477] on div "Copy Close" at bounding box center [772, 491] width 644 height 55
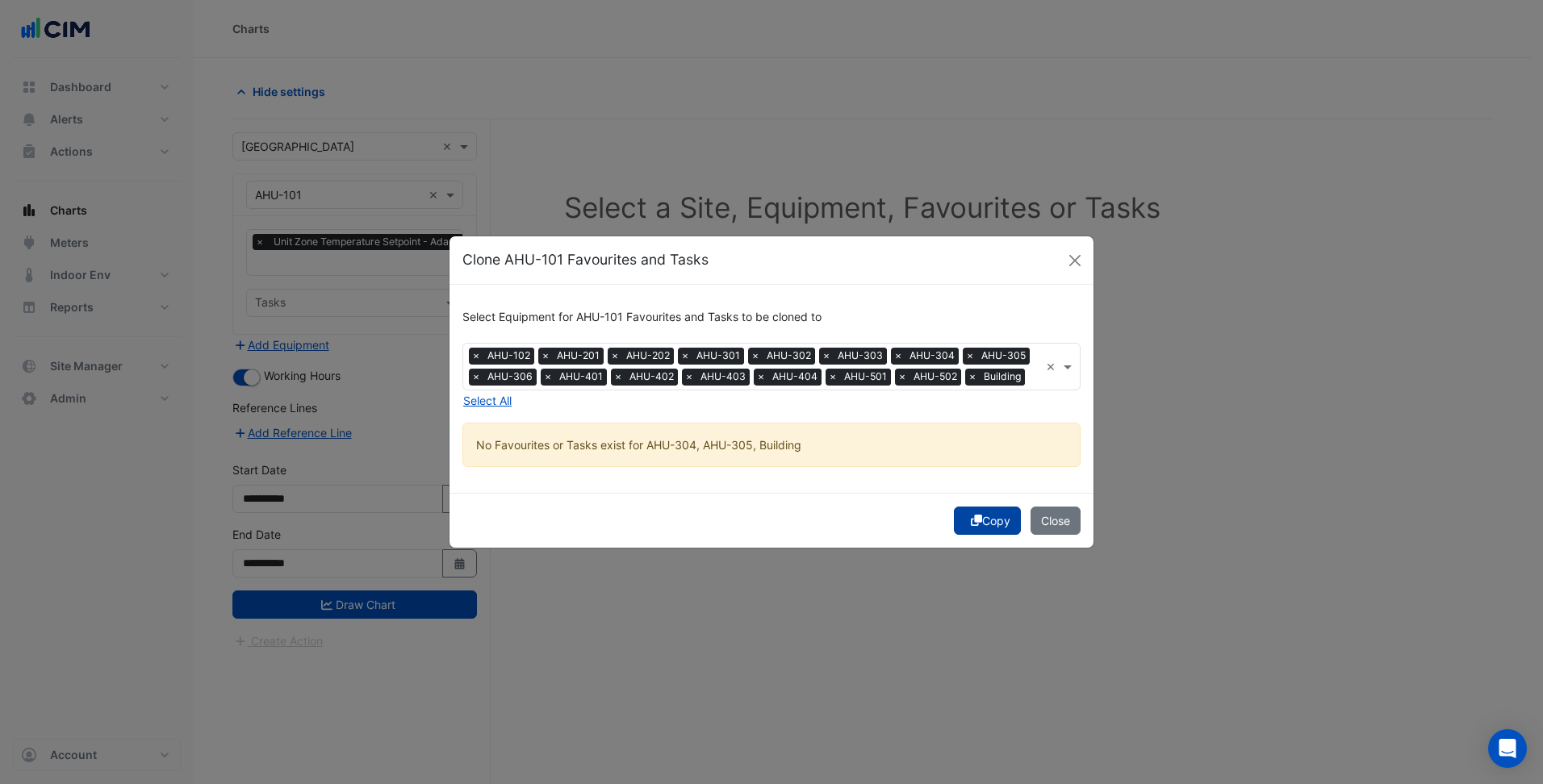
click at [995, 511] on button "Copy" at bounding box center [987, 520] width 67 height 28
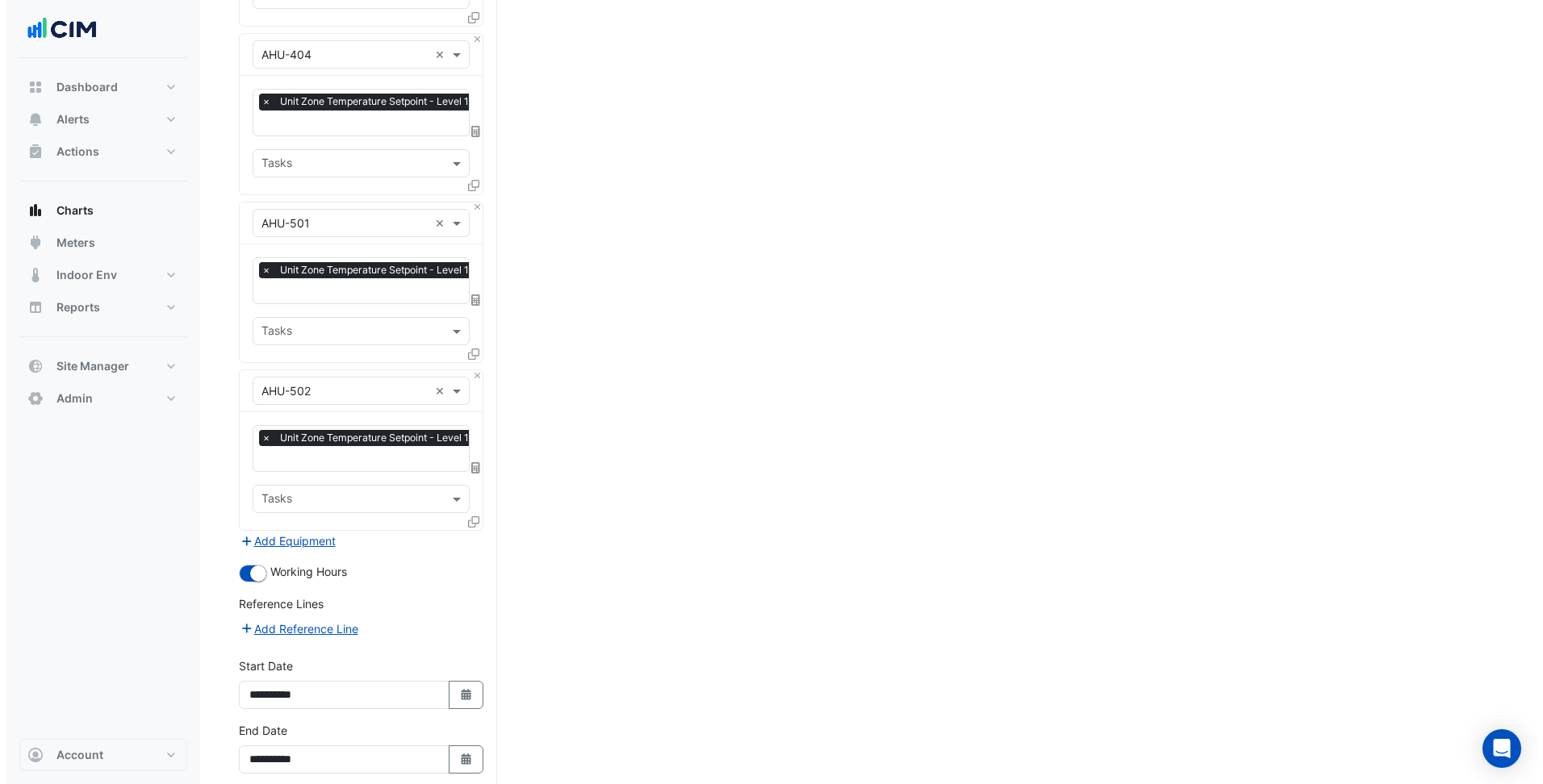
scroll to position [1962, 0]
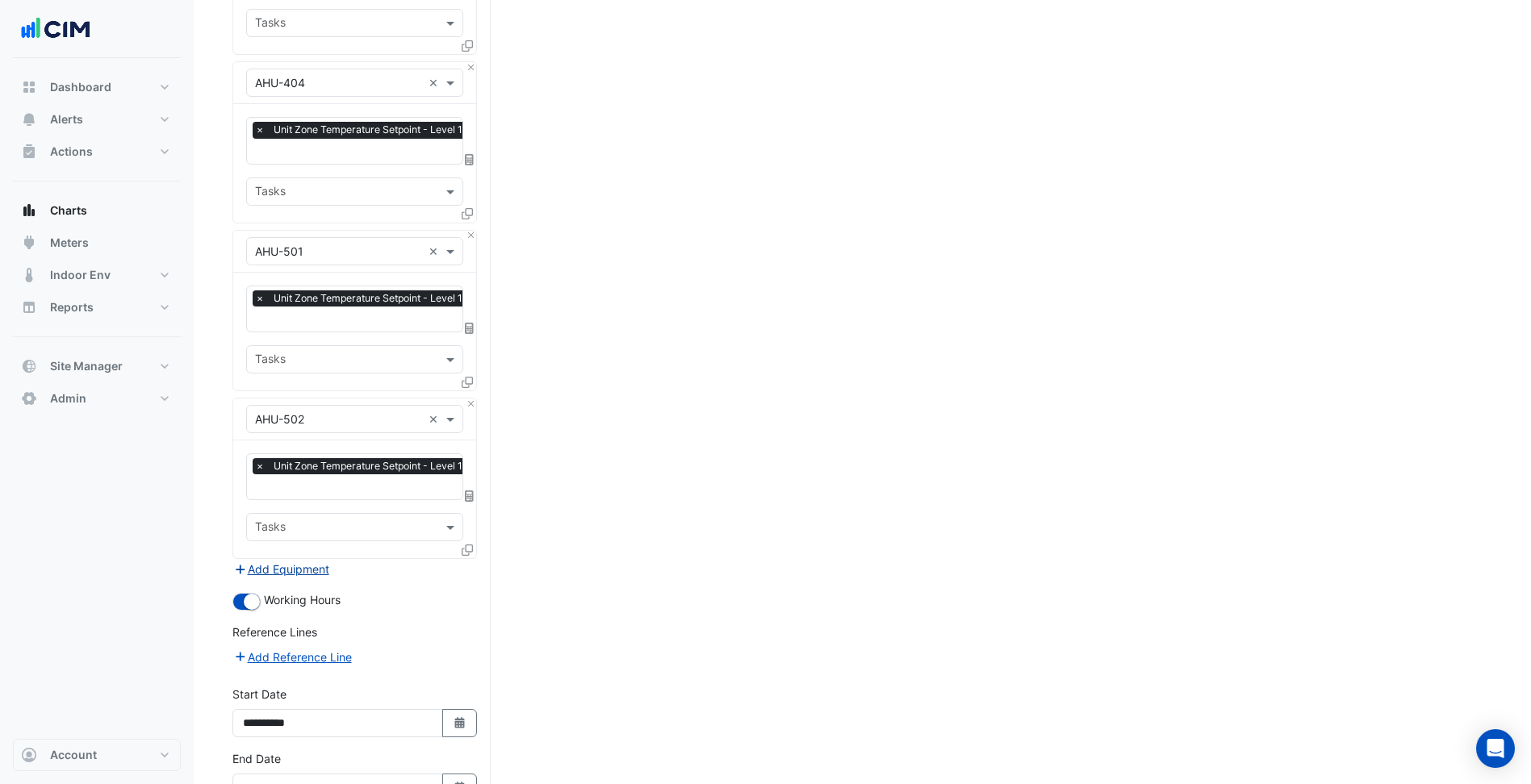
click at [329, 560] on button "Add Equipment" at bounding box center [281, 568] width 98 height 19
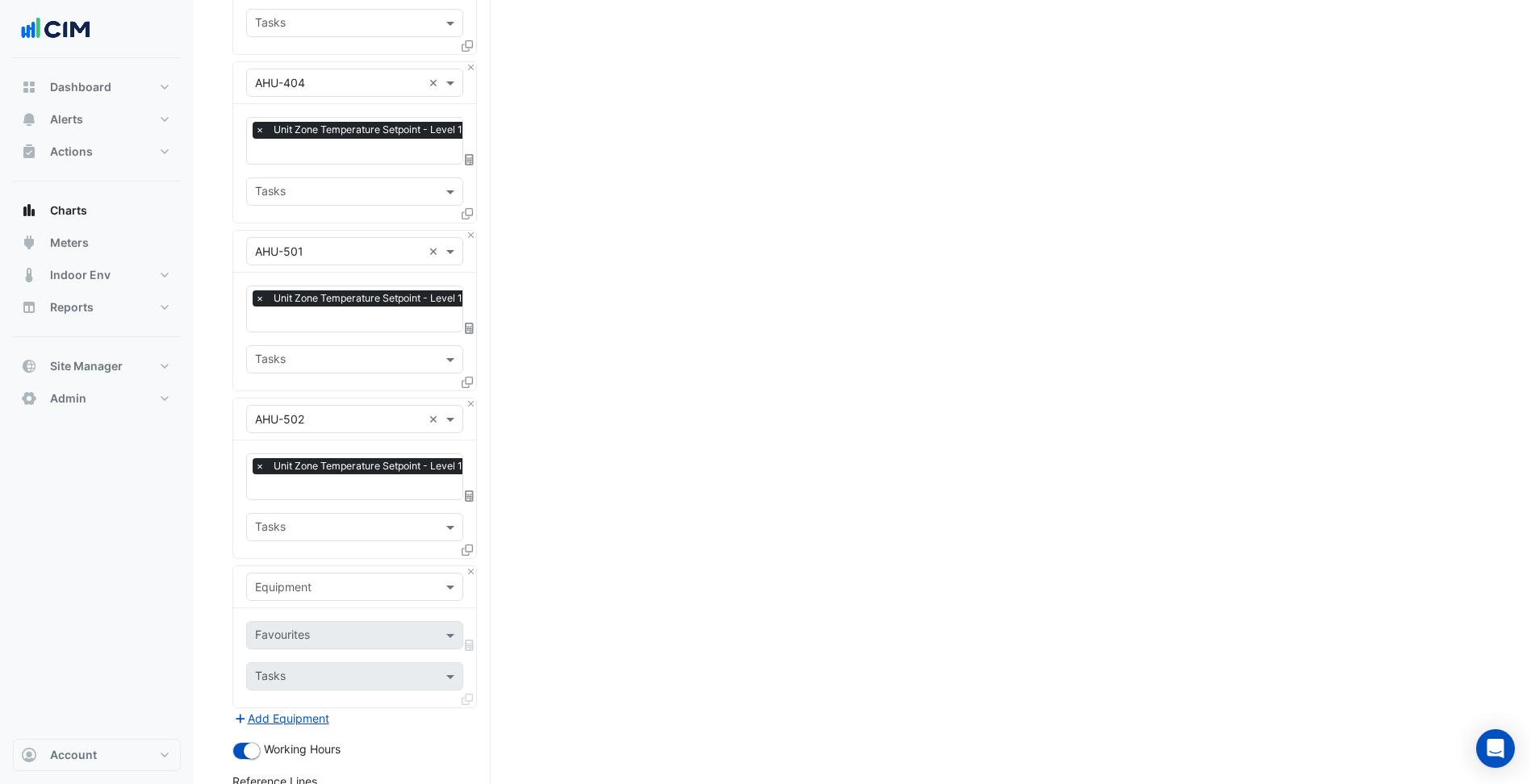
click at [346, 579] on input "text" at bounding box center [338, 587] width 167 height 17
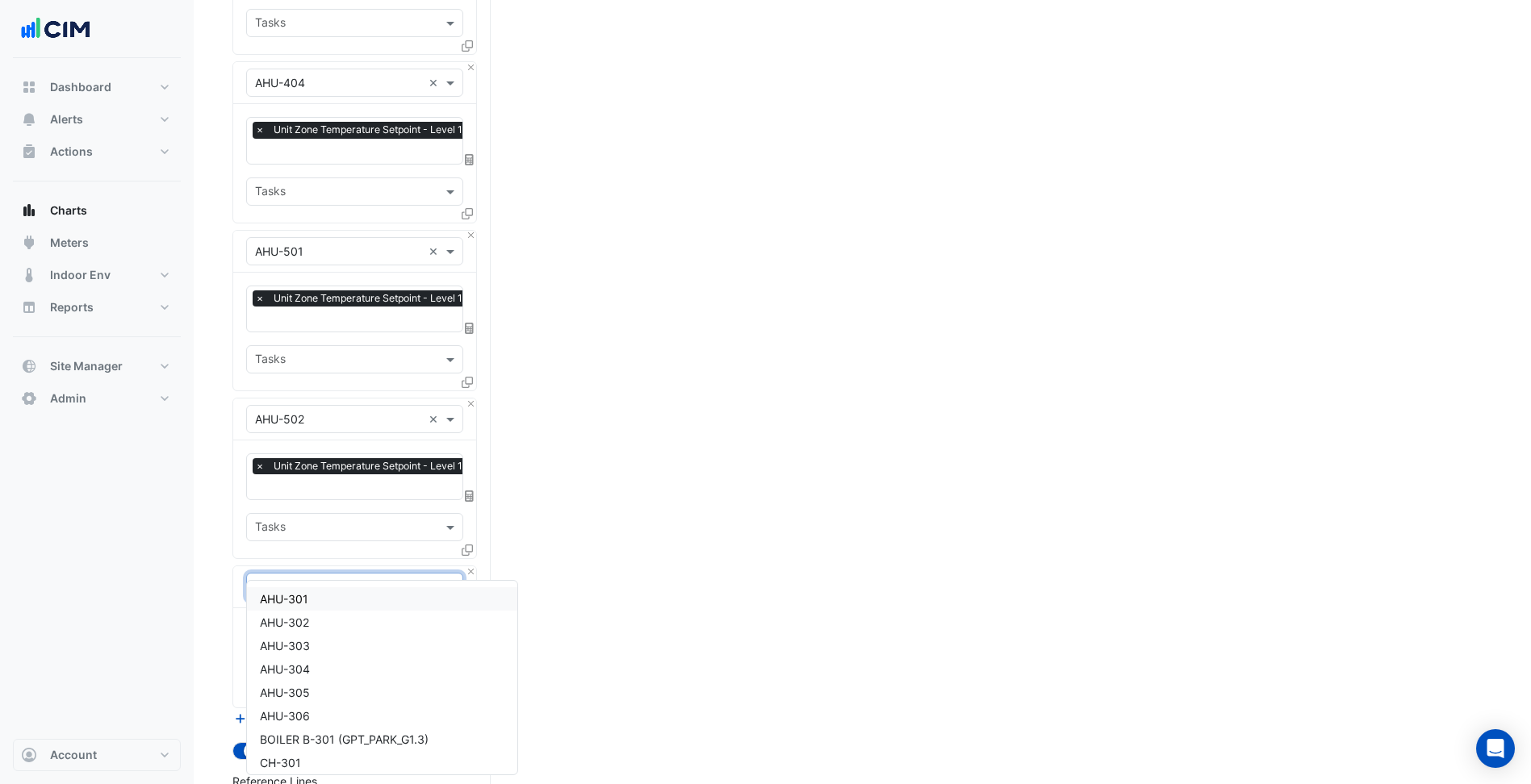
type input "***"
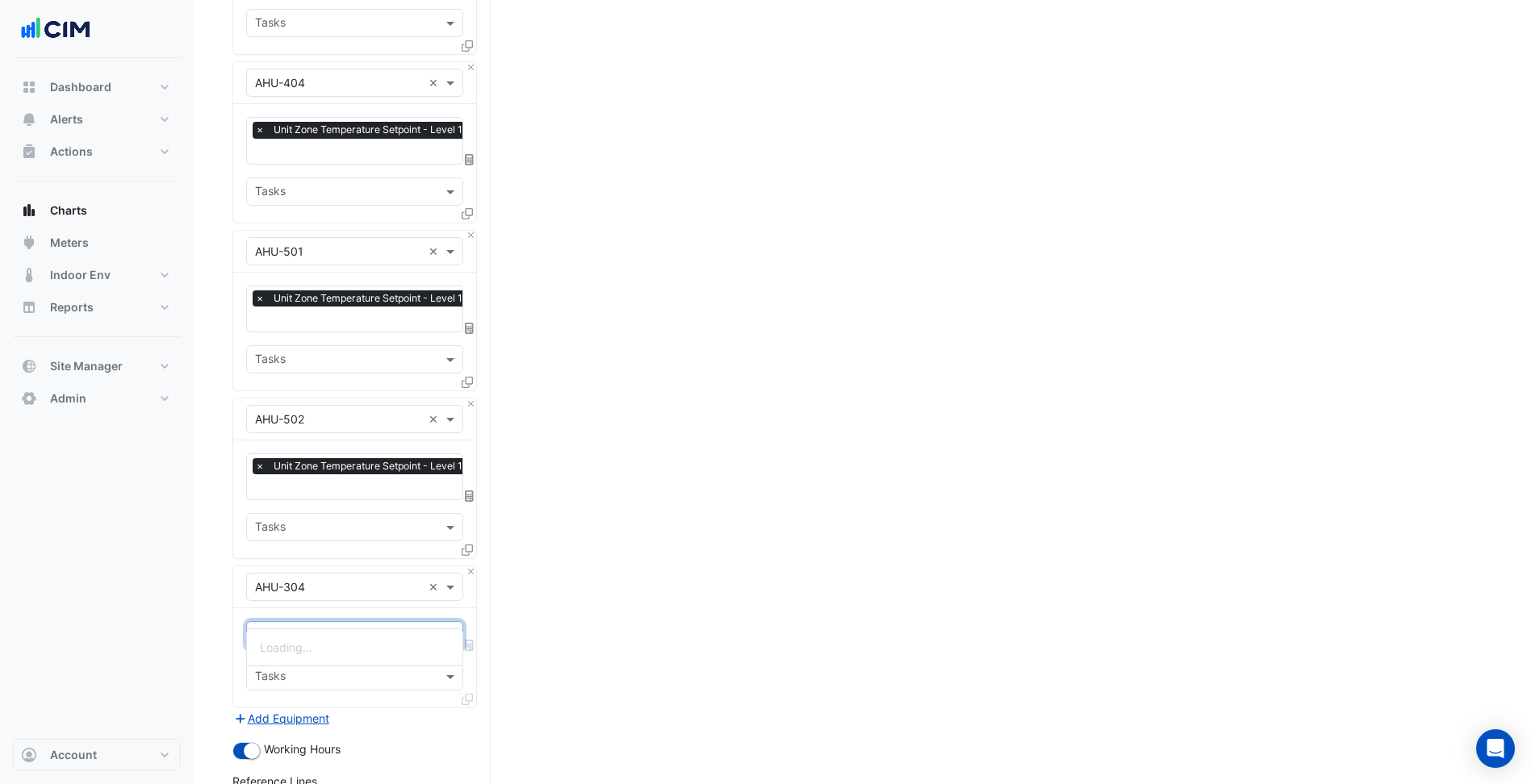
type input "******"
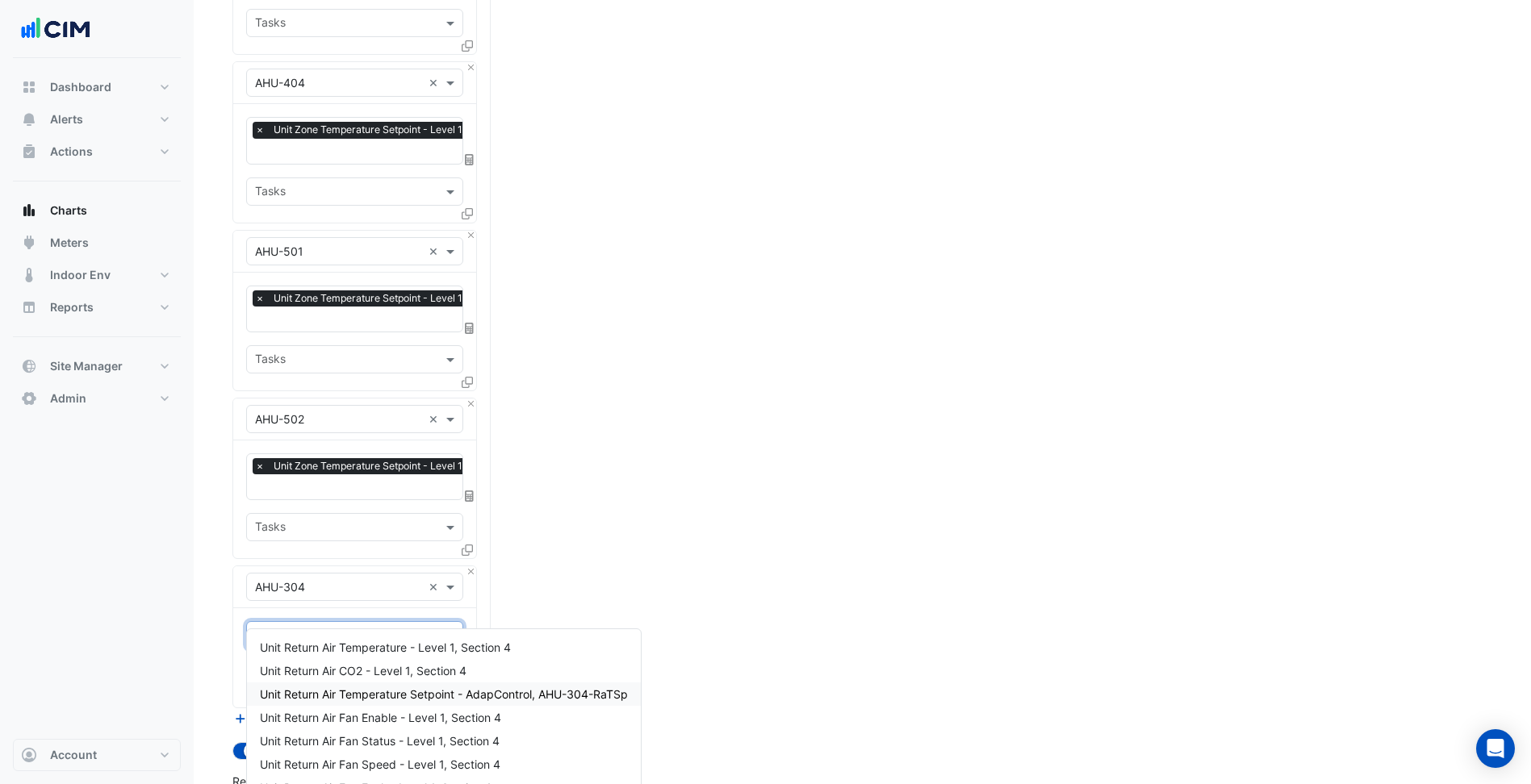
click at [417, 695] on span "Unit Return Air Temperature Setpoint - AdapControl, AHU-304-RaTSp" at bounding box center [443, 694] width 368 height 14
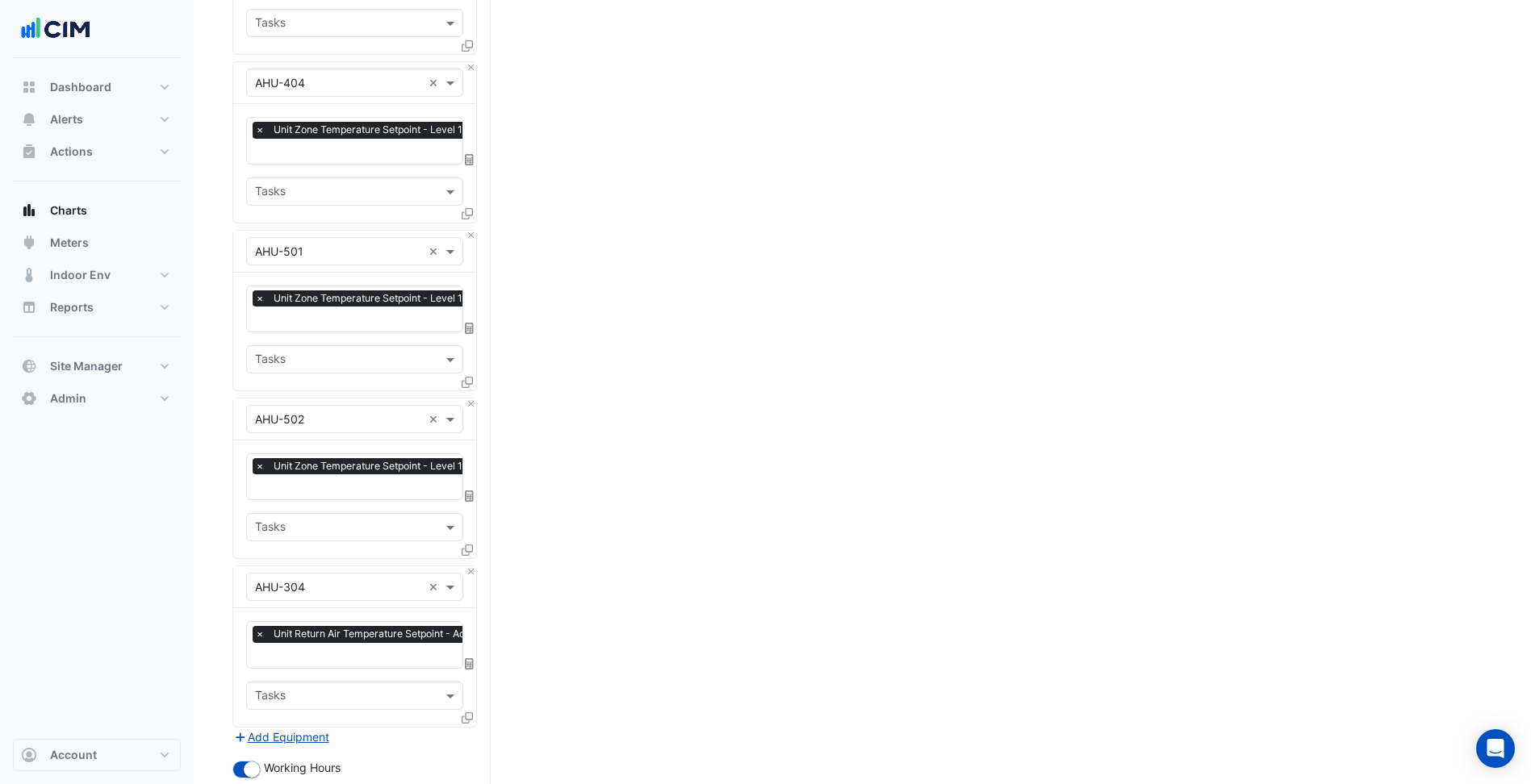
click at [464, 712] on icon at bounding box center [468, 718] width 12 height 12
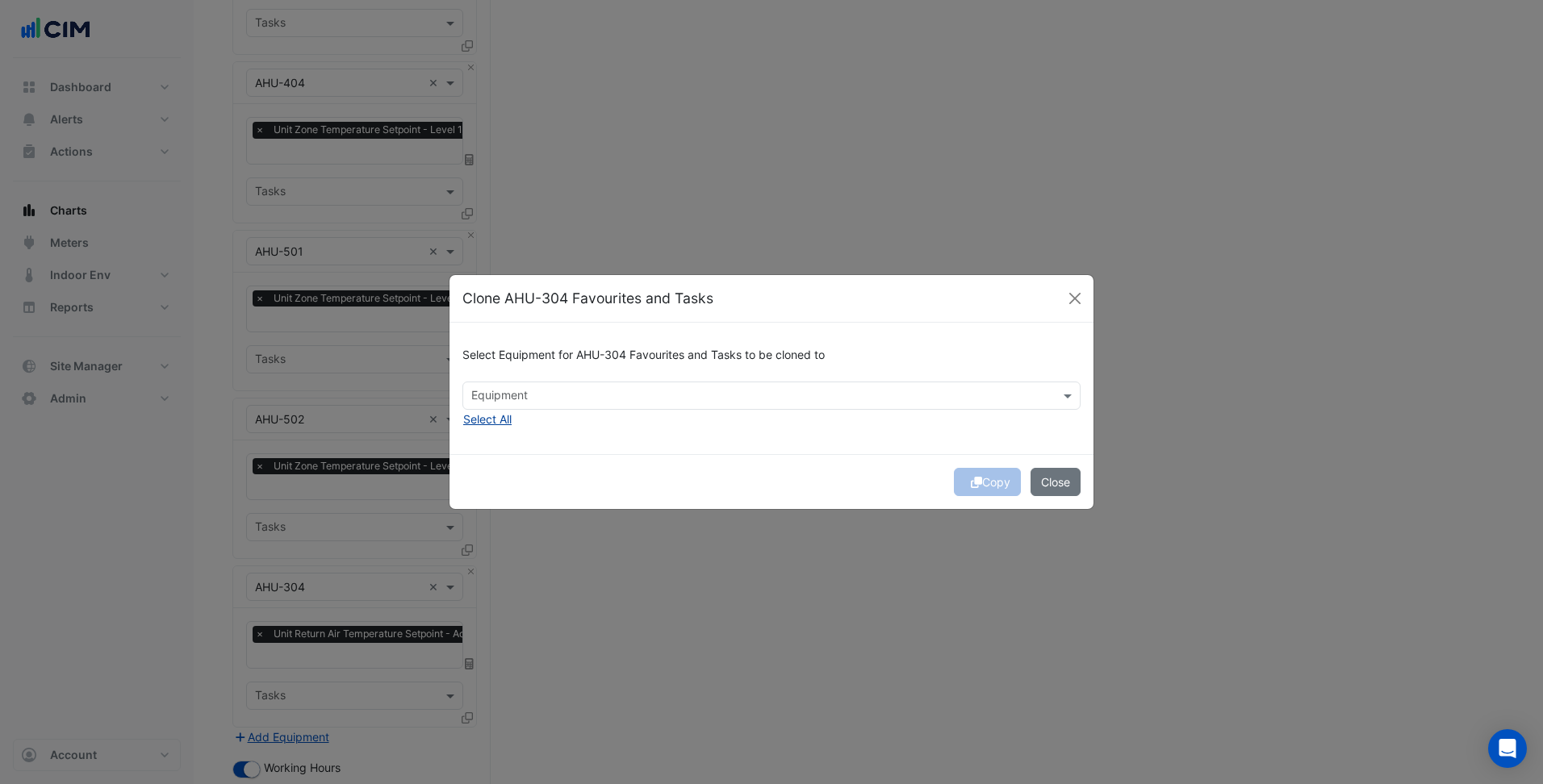
click at [485, 414] on button "Select All" at bounding box center [487, 418] width 50 height 19
click at [696, 466] on div "Copy Close" at bounding box center [772, 482] width 644 height 55
click at [544, 399] on span "×" at bounding box center [547, 395] width 15 height 16
click at [747, 468] on div "Copy Close" at bounding box center [772, 482] width 644 height 55
click at [1006, 490] on div "Copy Close" at bounding box center [772, 482] width 644 height 55
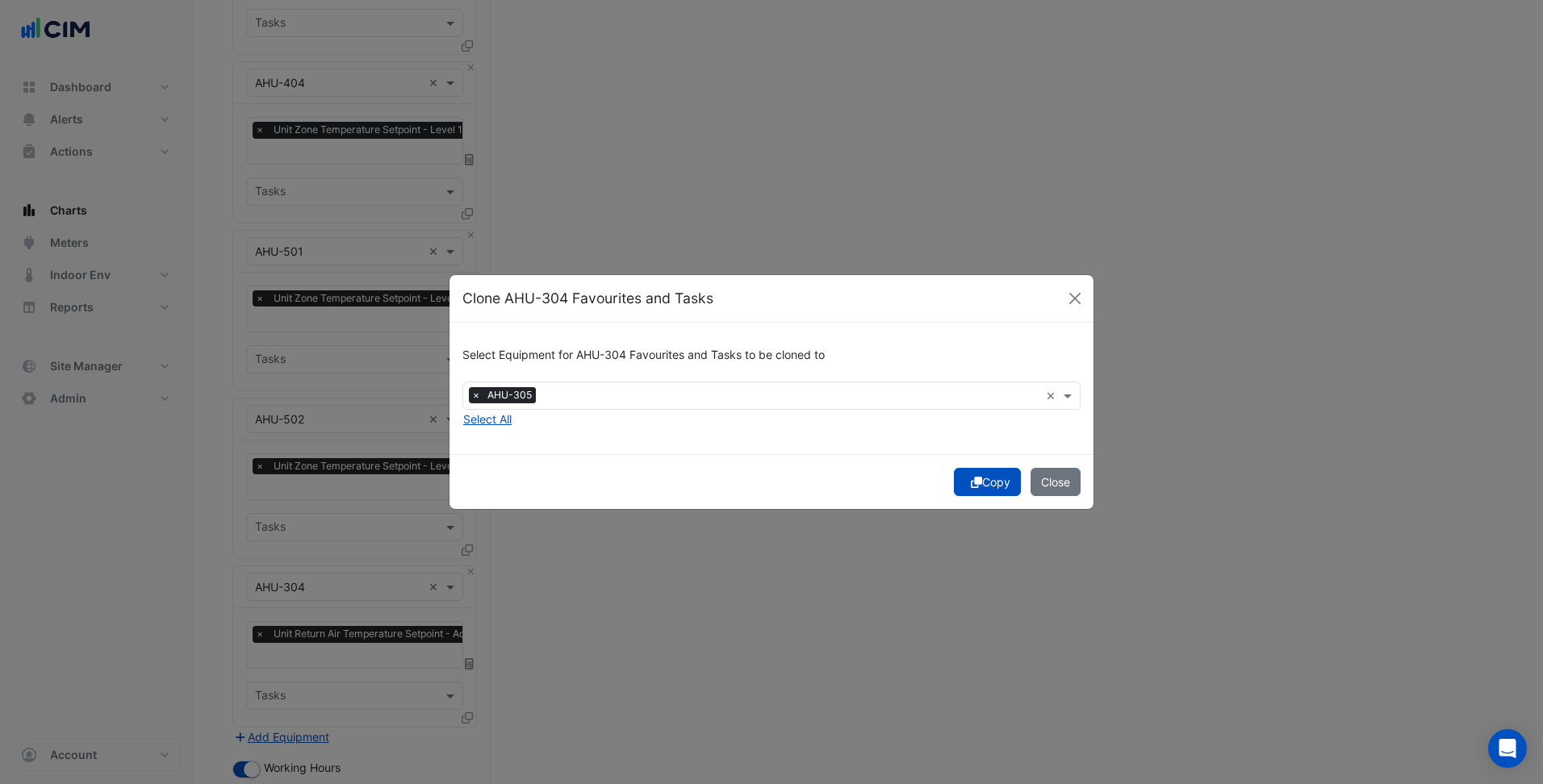
click at [1006, 490] on button "Copy" at bounding box center [987, 482] width 67 height 28
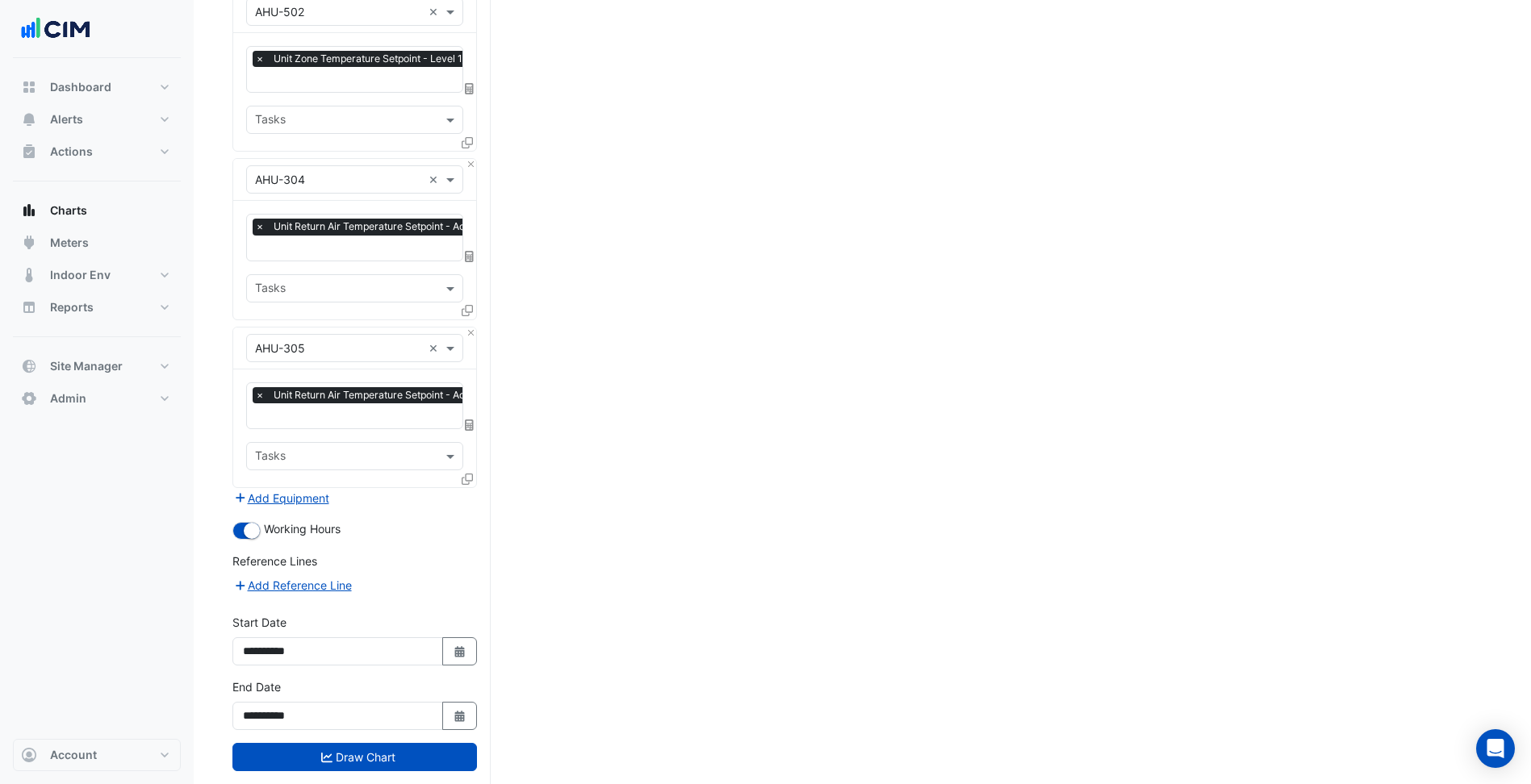
scroll to position [2376, 0]
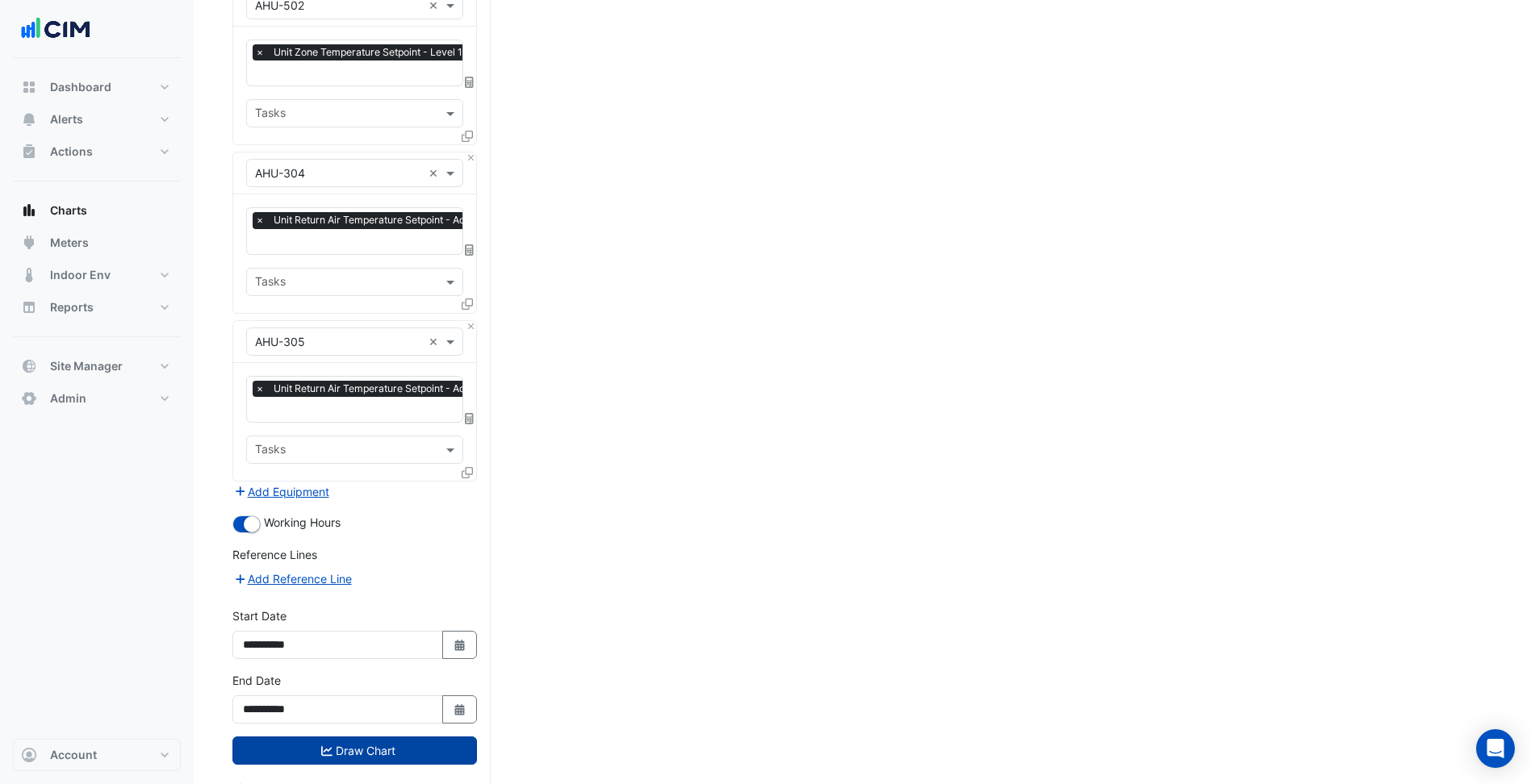
click at [388, 737] on button "Draw Chart" at bounding box center [354, 751] width 244 height 28
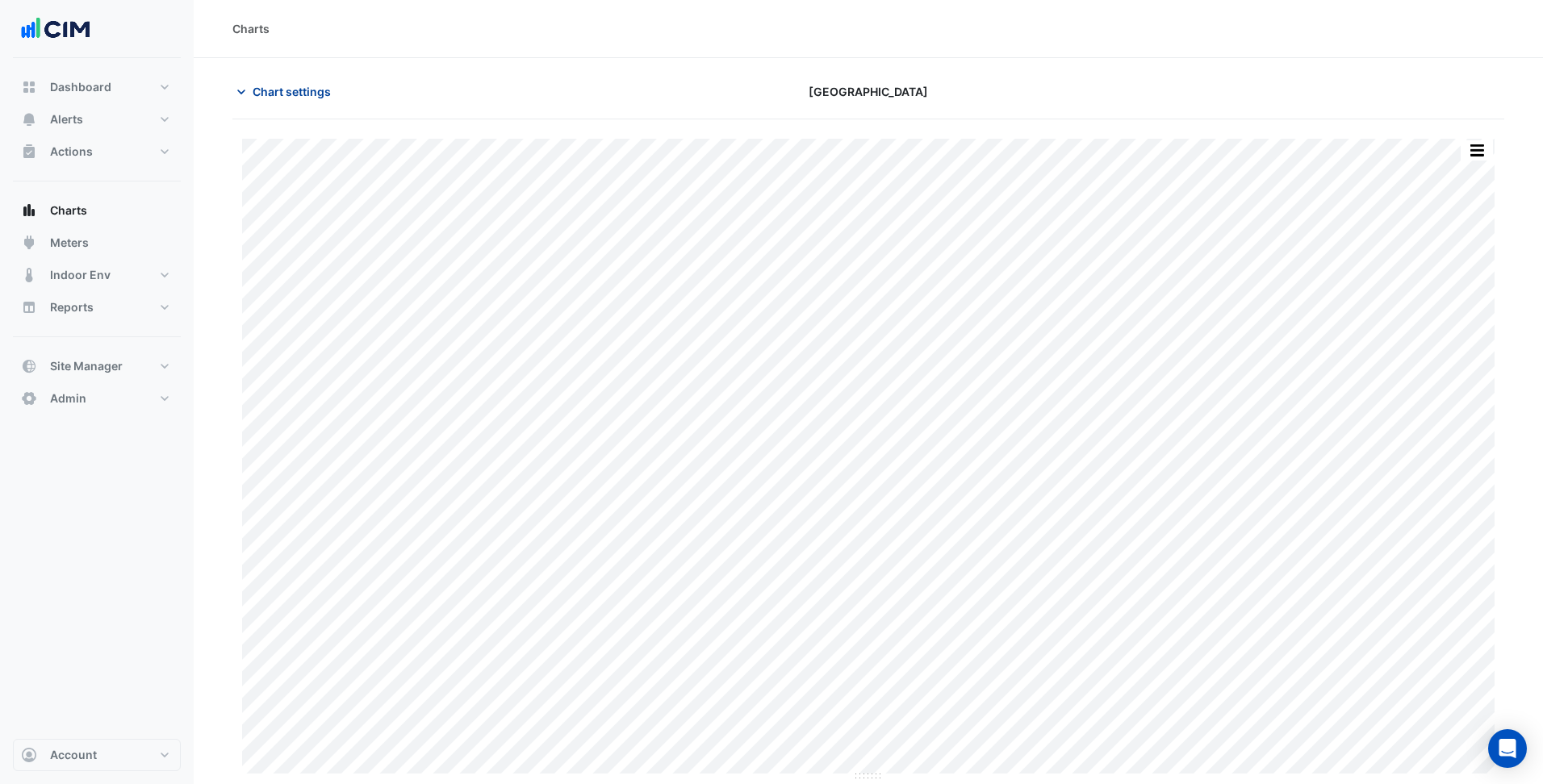
click at [306, 81] on button "Chart settings" at bounding box center [286, 91] width 109 height 28
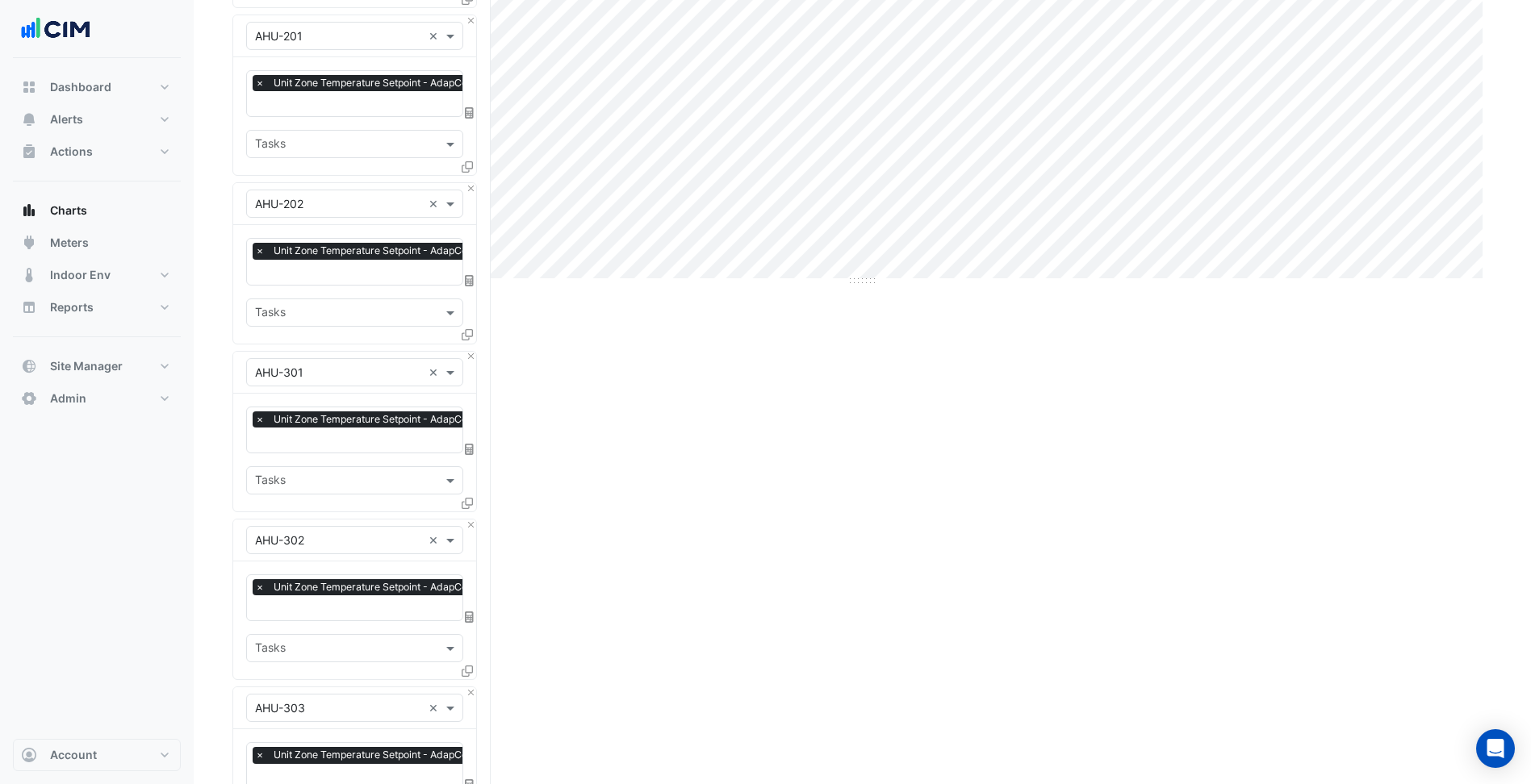
scroll to position [2376, 0]
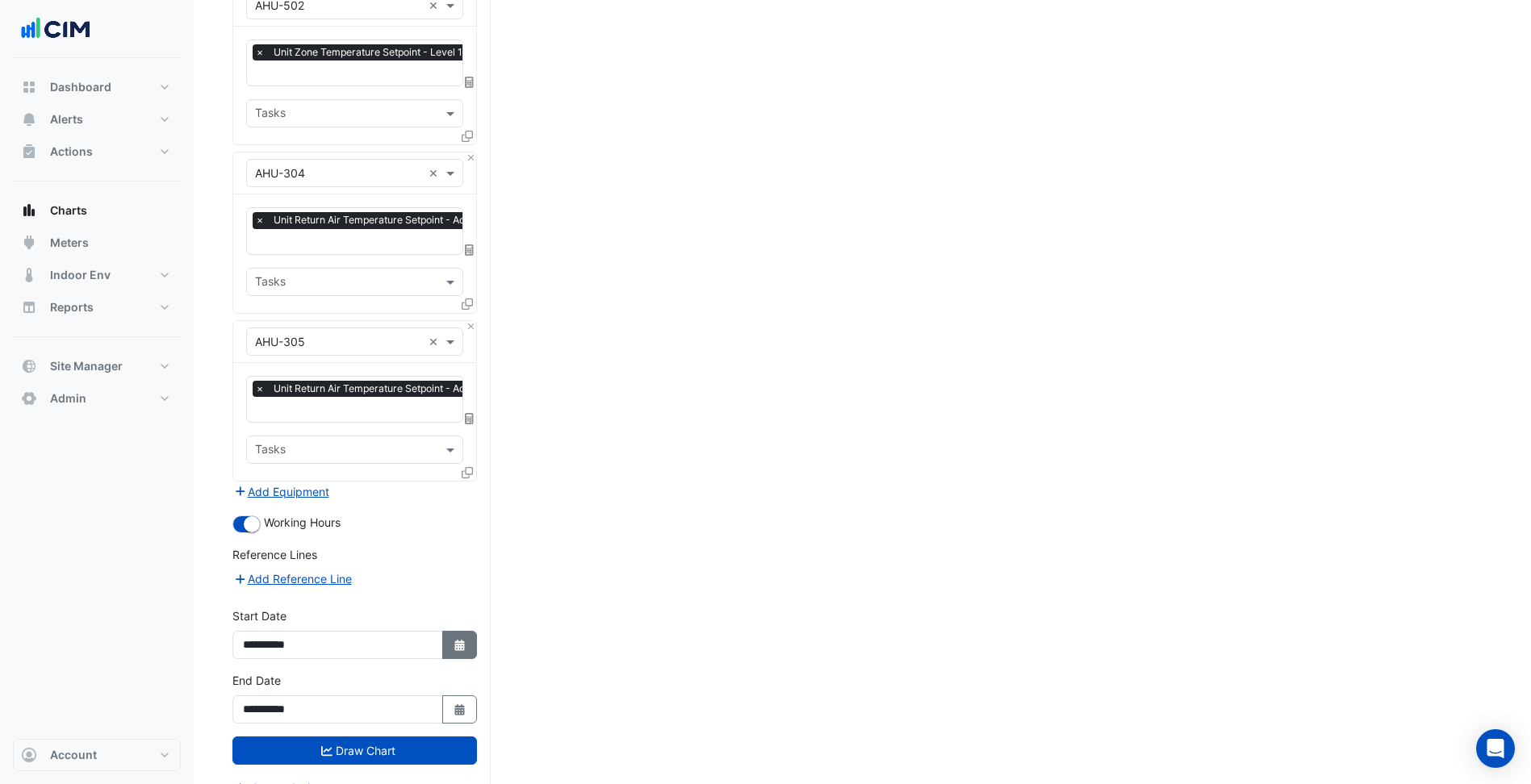
click at [464, 640] on icon "Select Date" at bounding box center [460, 646] width 15 height 12
select select "*"
select select "****"
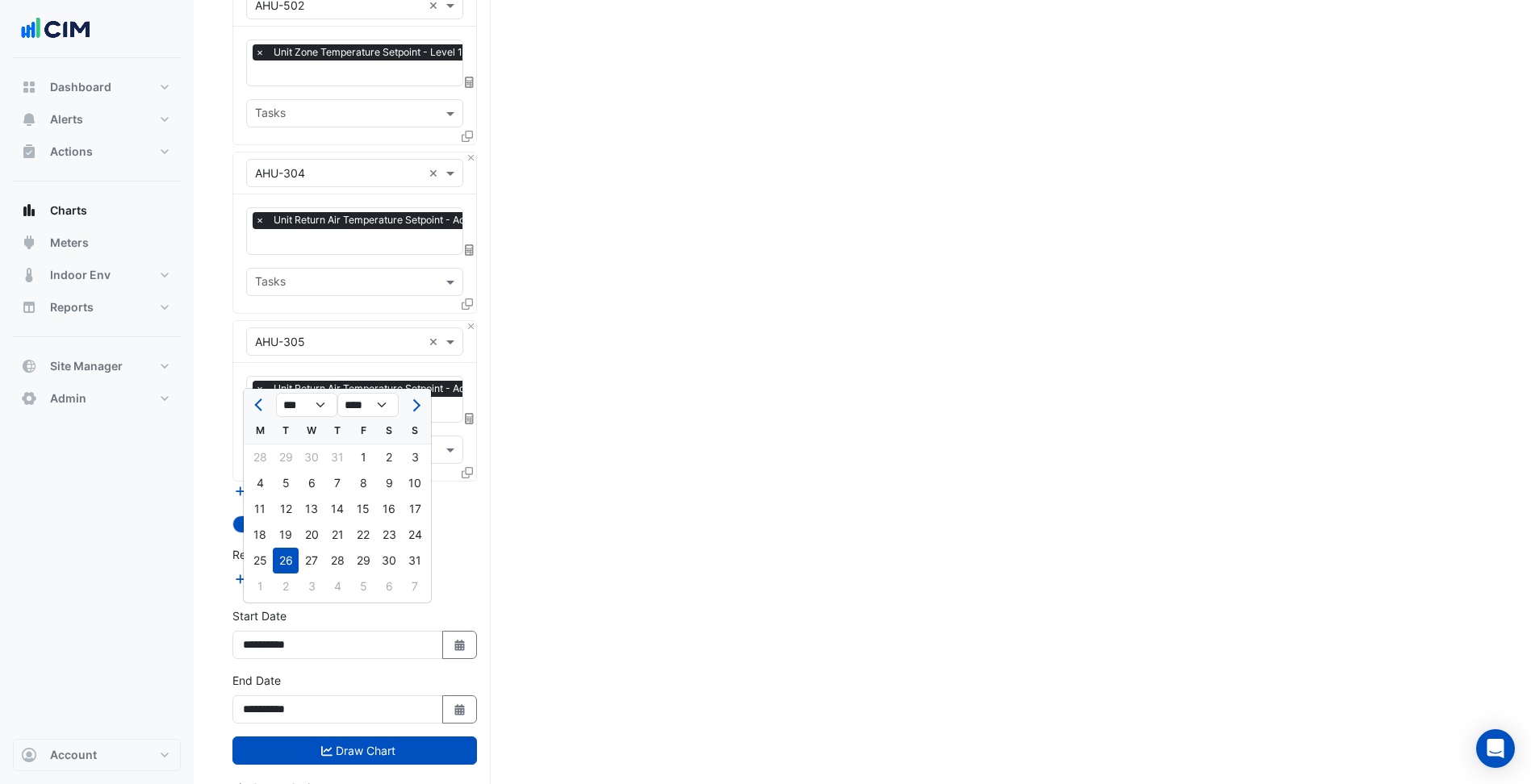
click at [249, 398] on div at bounding box center [260, 405] width 32 height 25
click at [261, 404] on span "Previous month" at bounding box center [260, 406] width 12 height 12
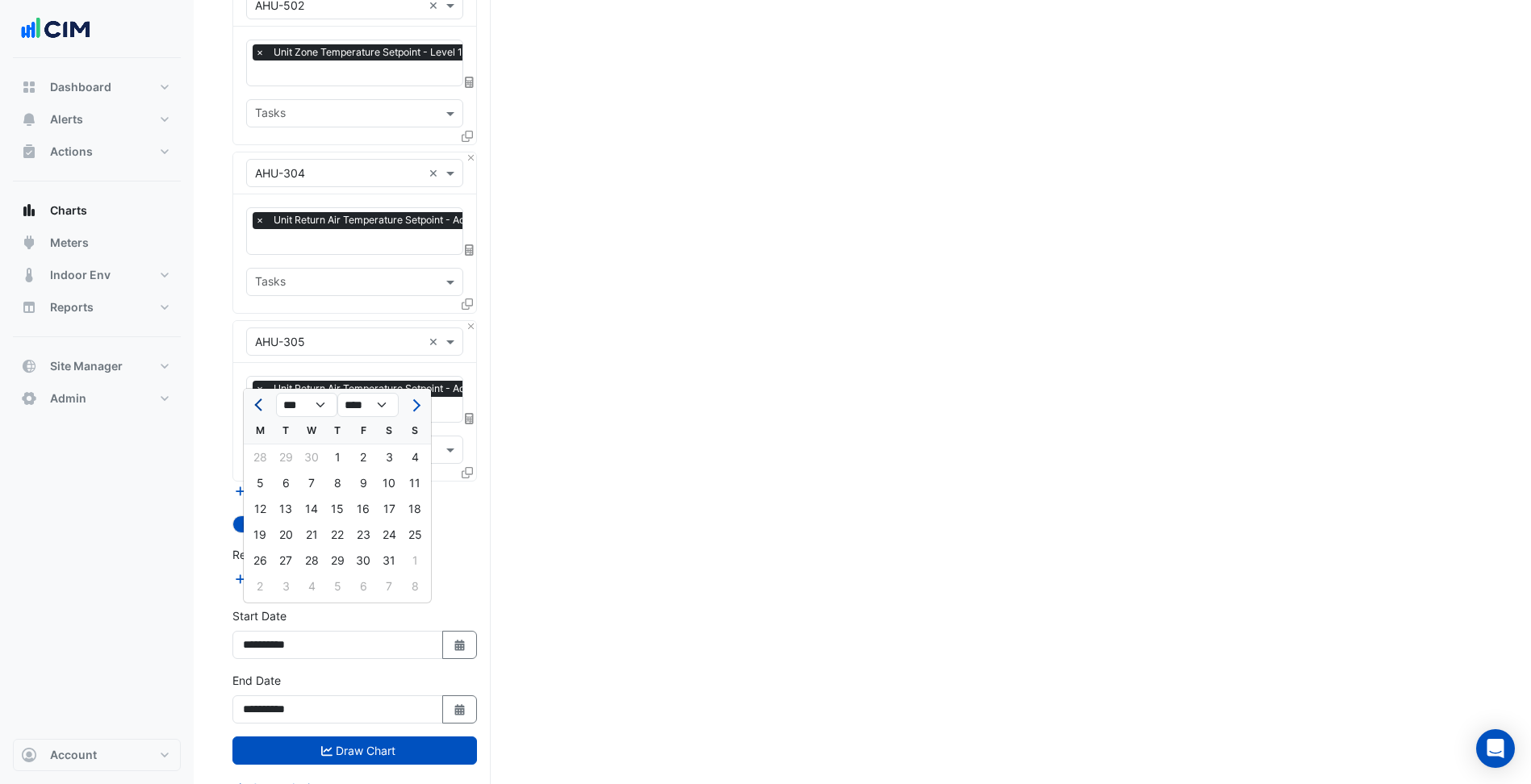
click at [261, 404] on span "Previous month" at bounding box center [260, 406] width 12 height 12
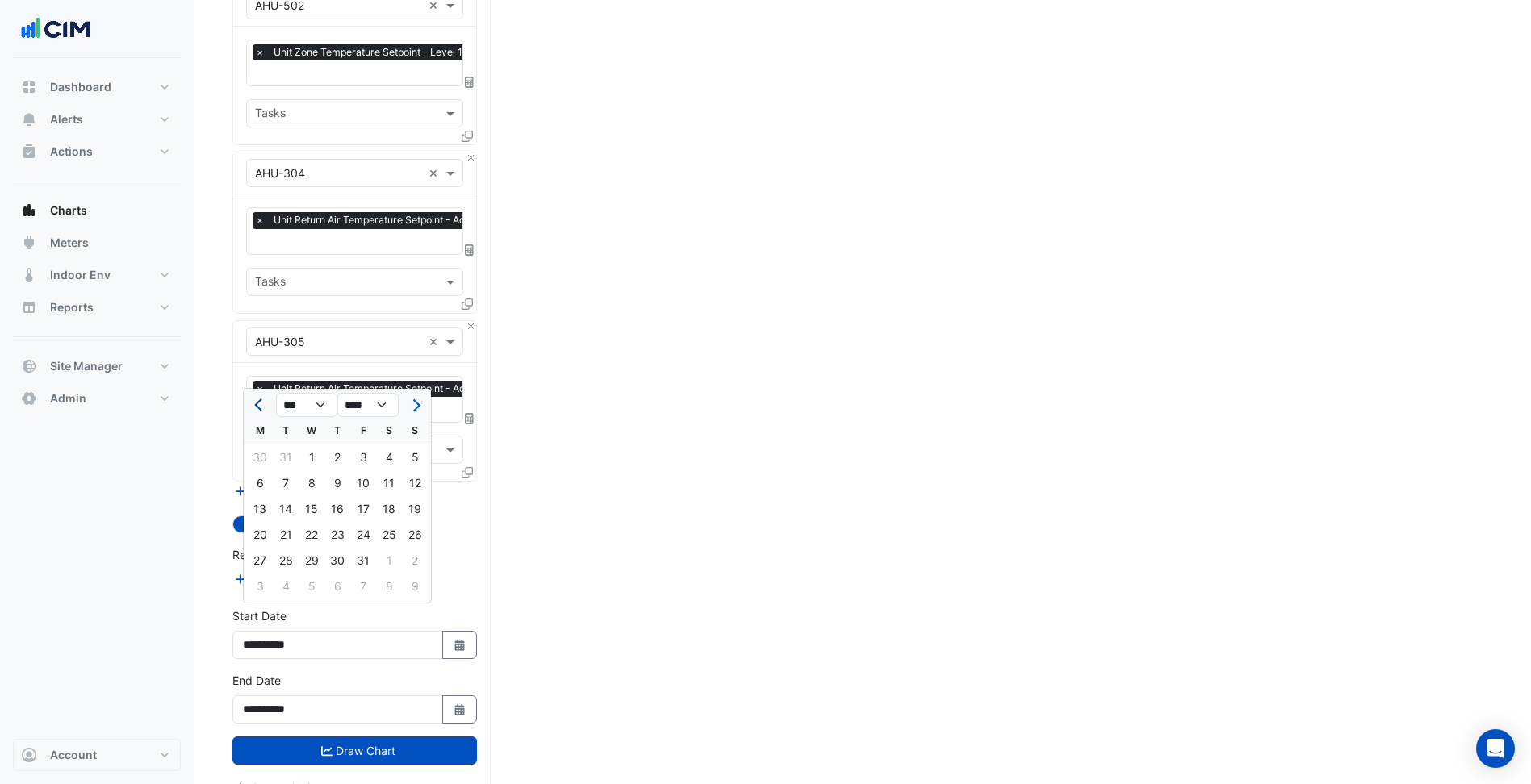
select select "**"
select select "****"
click at [427, 408] on div at bounding box center [415, 405] width 32 height 25
click at [417, 406] on span "Next month" at bounding box center [415, 406] width 12 height 12
select select "*"
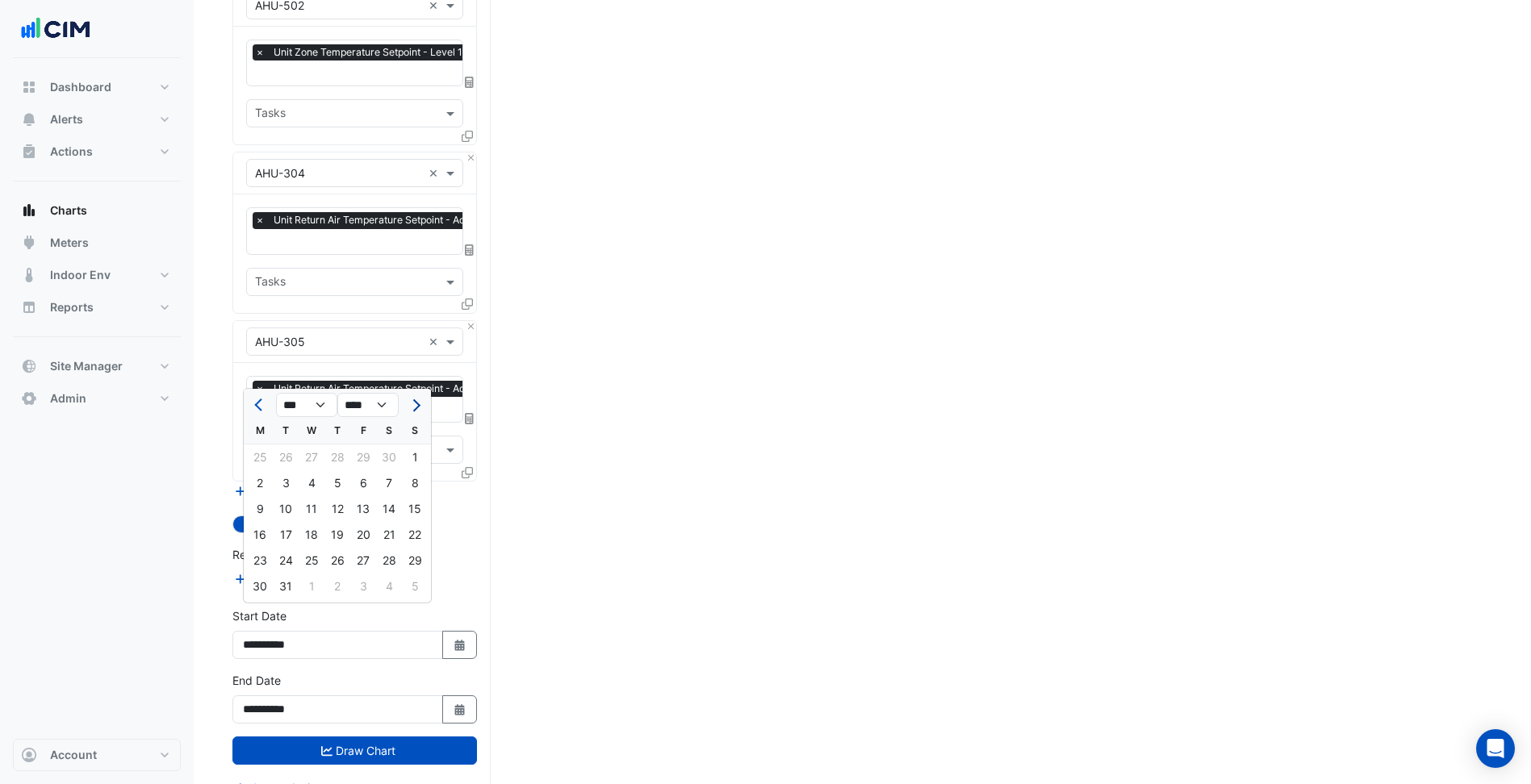
select select "****"
click at [307, 458] on div "1" at bounding box center [312, 458] width 25 height 25
type input "**********"
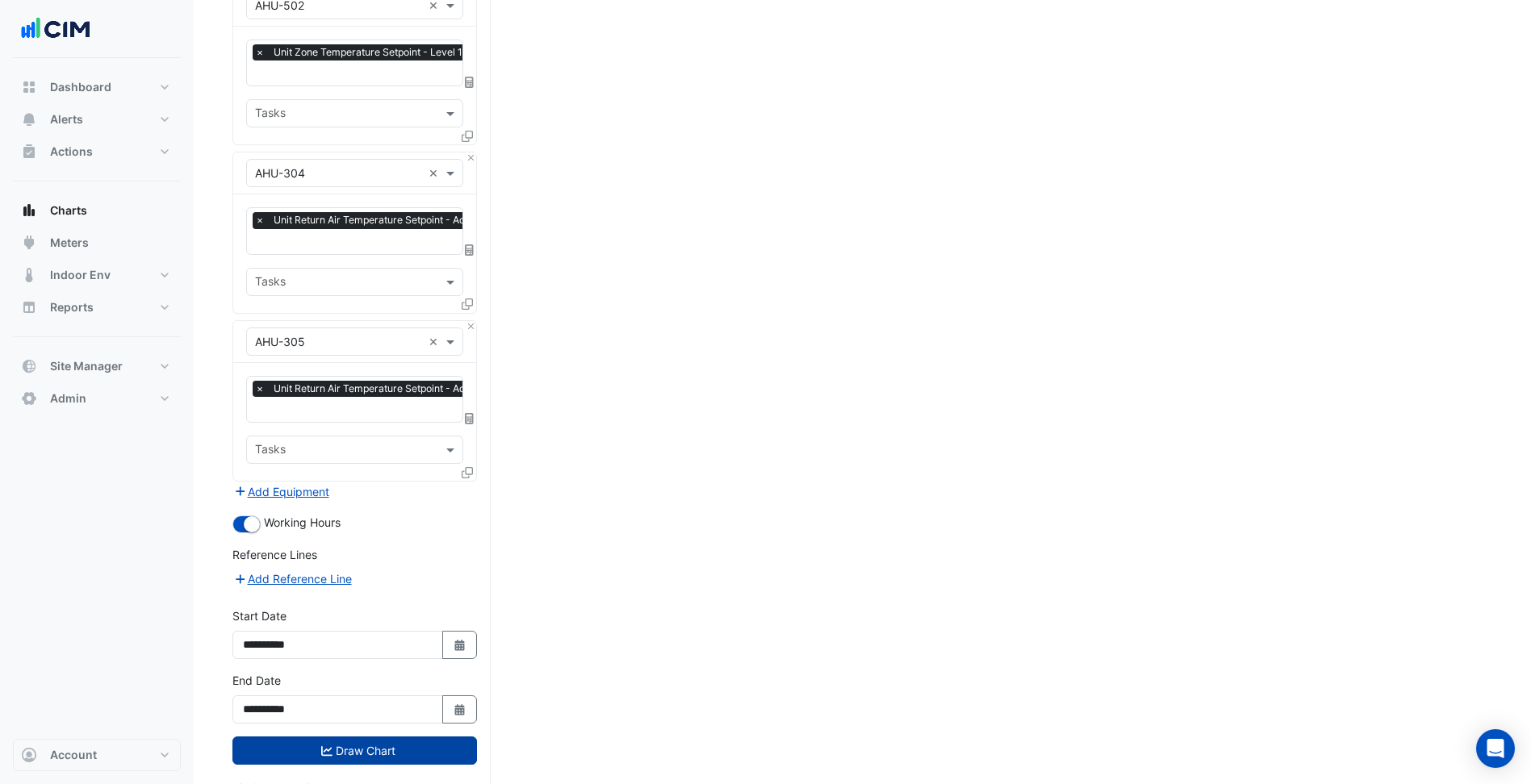
click at [331, 737] on button "Draw Chart" at bounding box center [354, 751] width 244 height 28
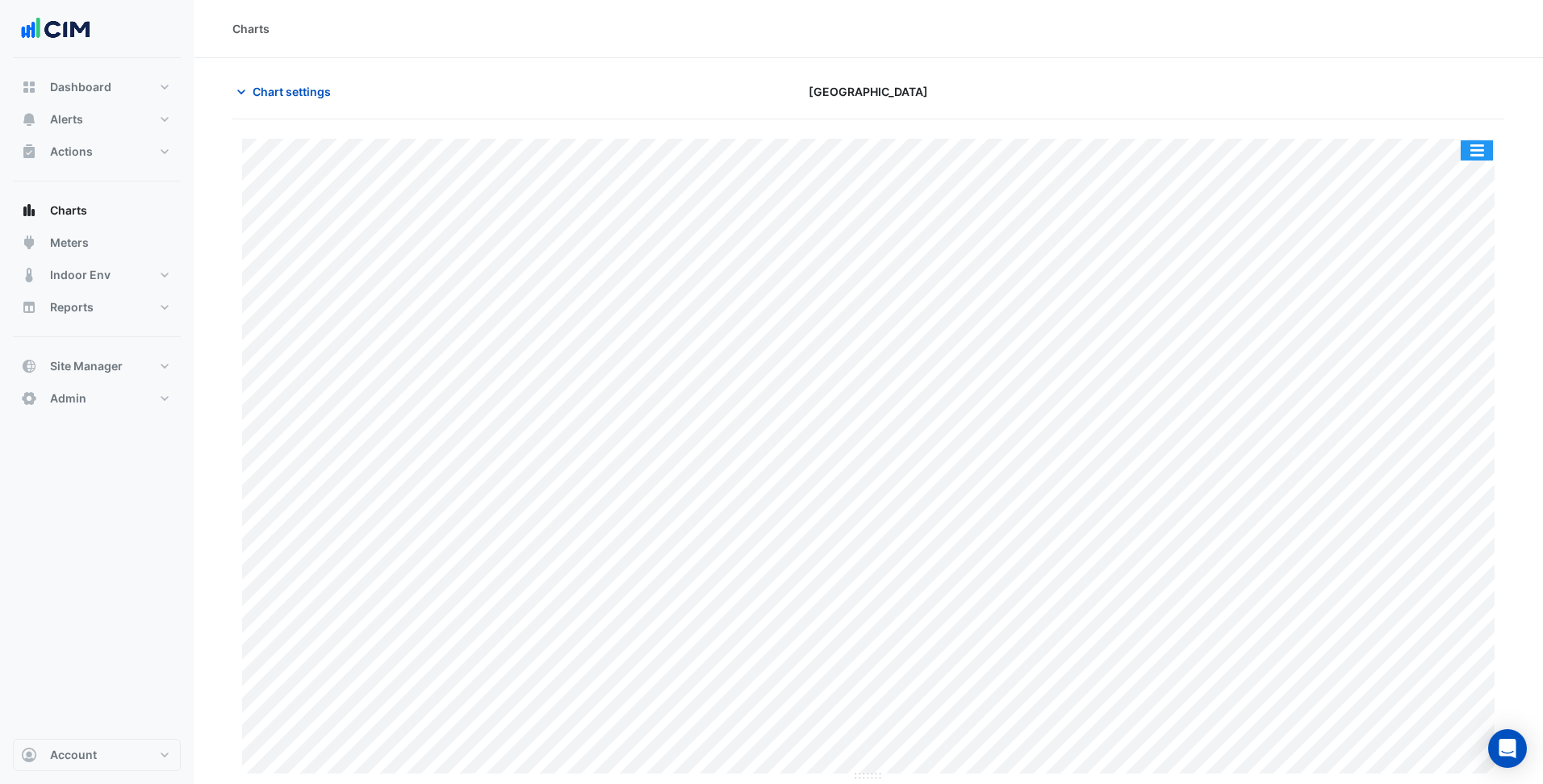
click at [1478, 152] on button "button" at bounding box center [1476, 150] width 32 height 21
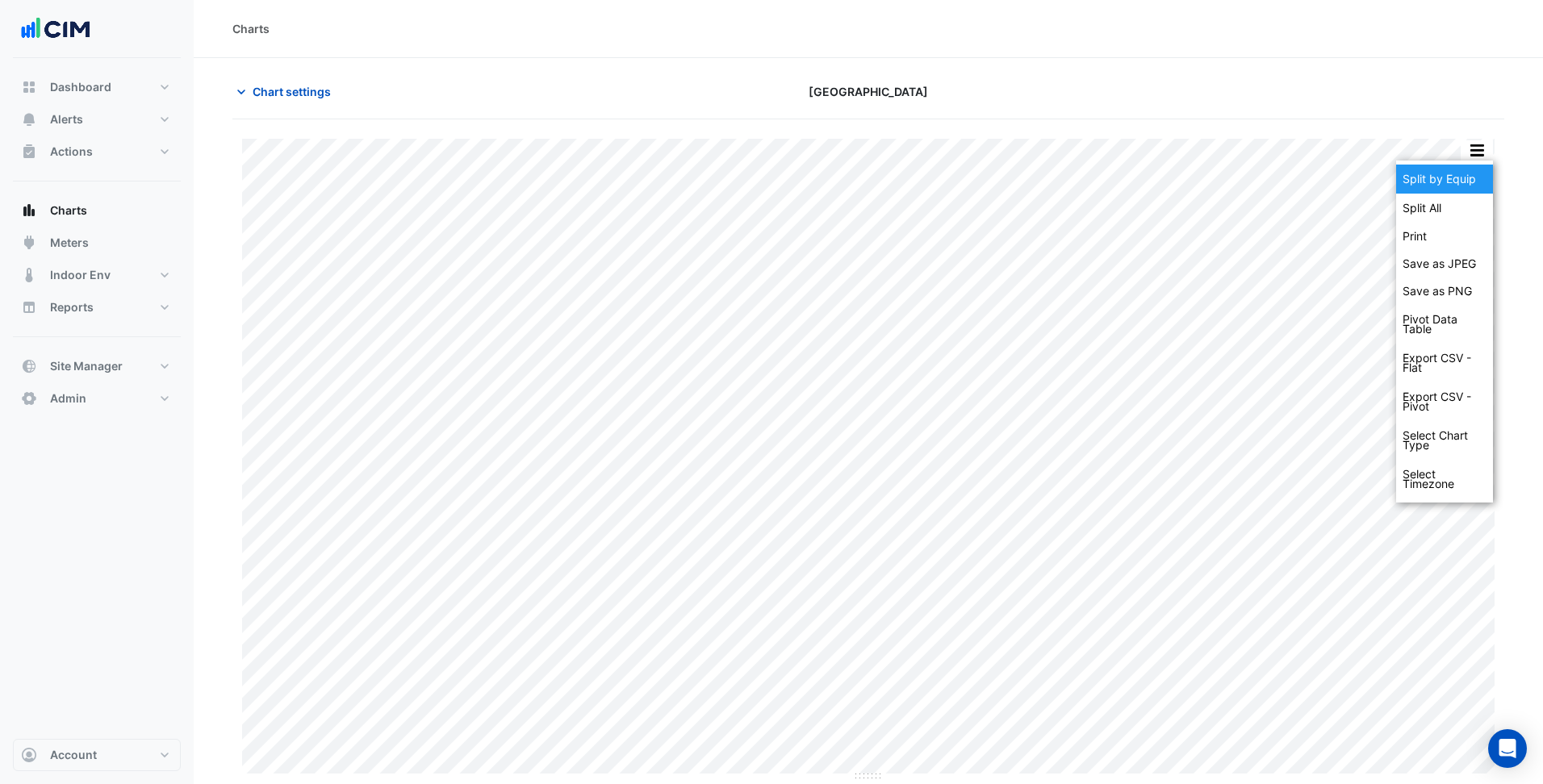
click at [1468, 182] on div "Split by Equip" at bounding box center [1444, 179] width 97 height 29
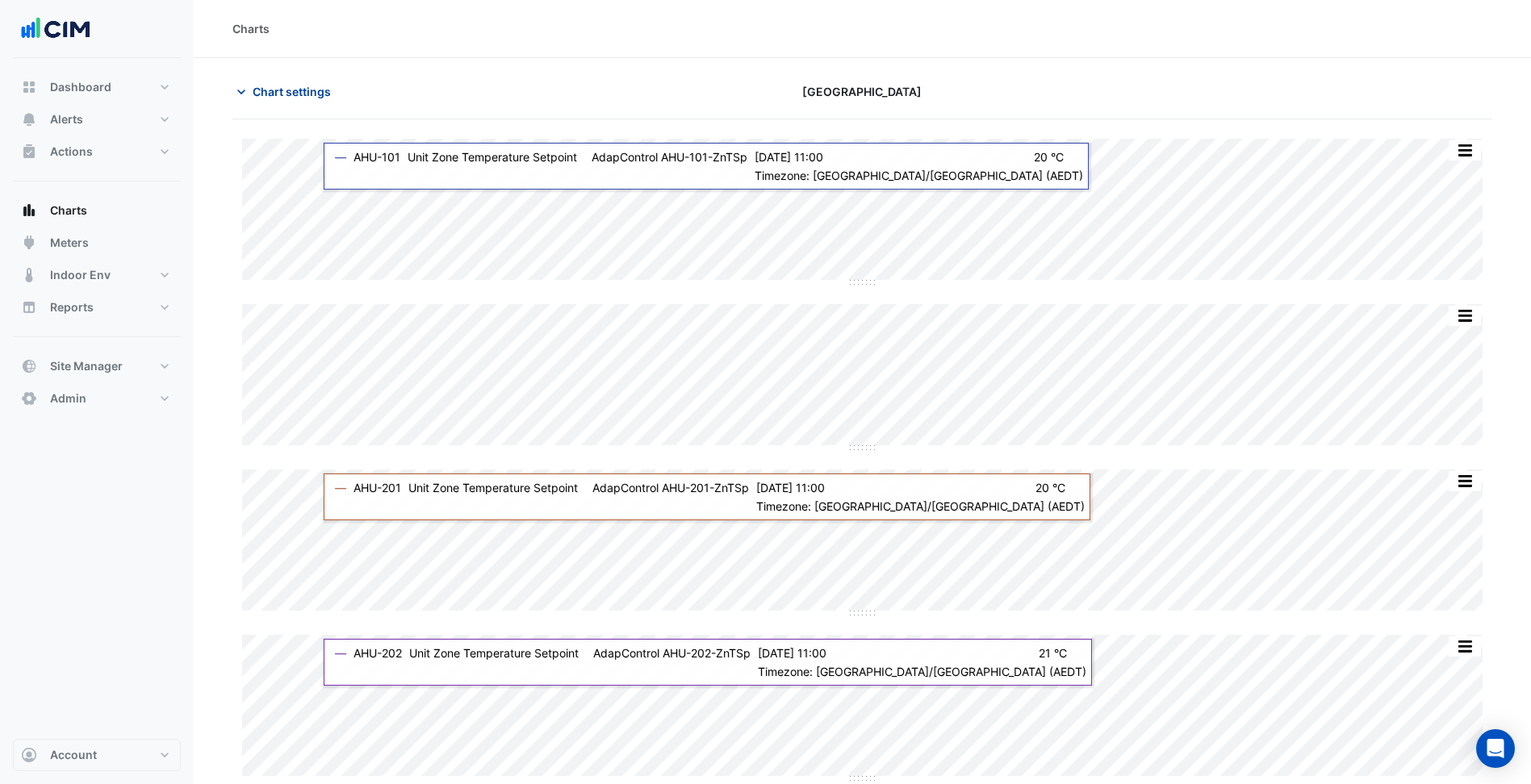
click at [319, 94] on span "Chart settings" at bounding box center [292, 91] width 78 height 17
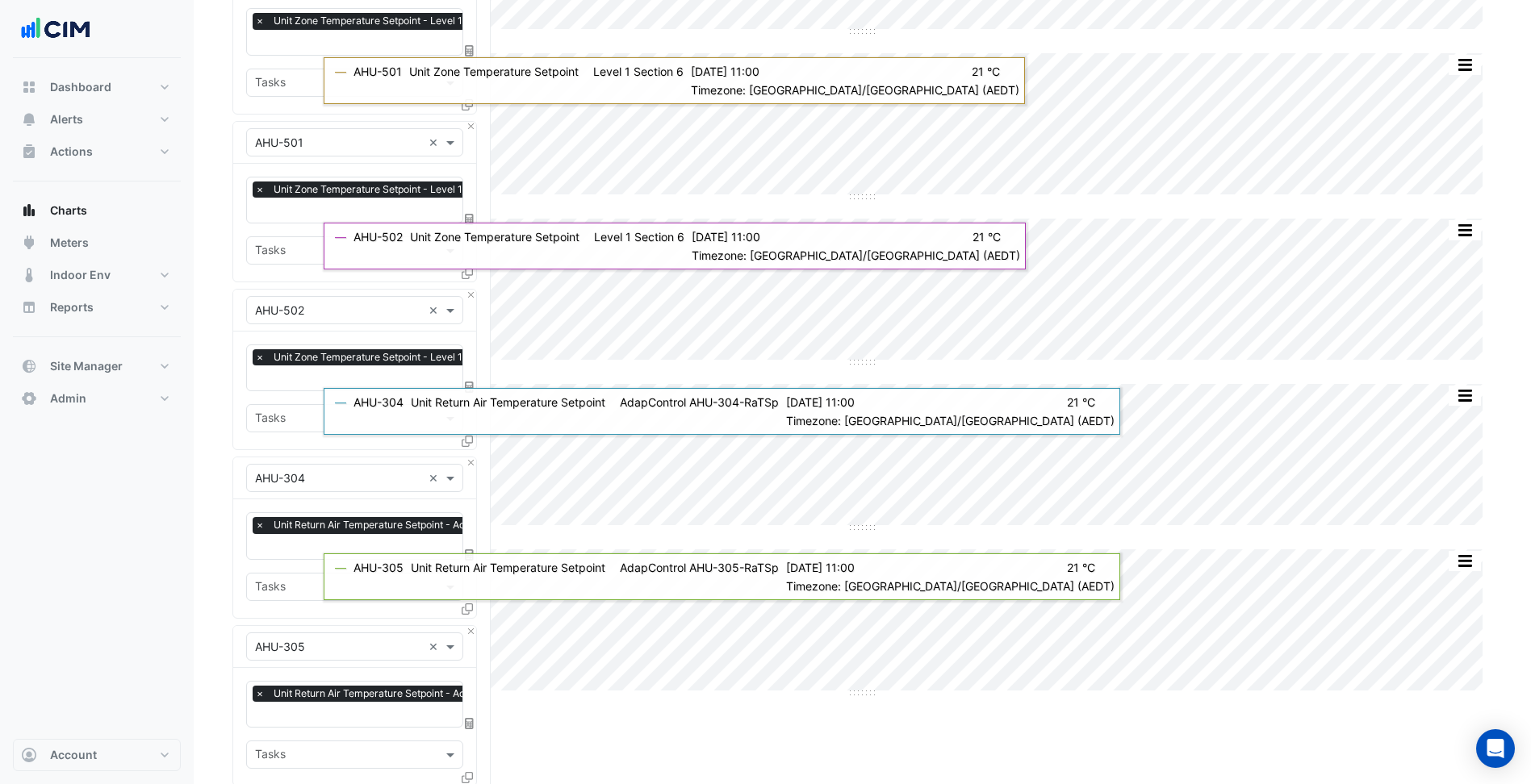
scroll to position [2376, 0]
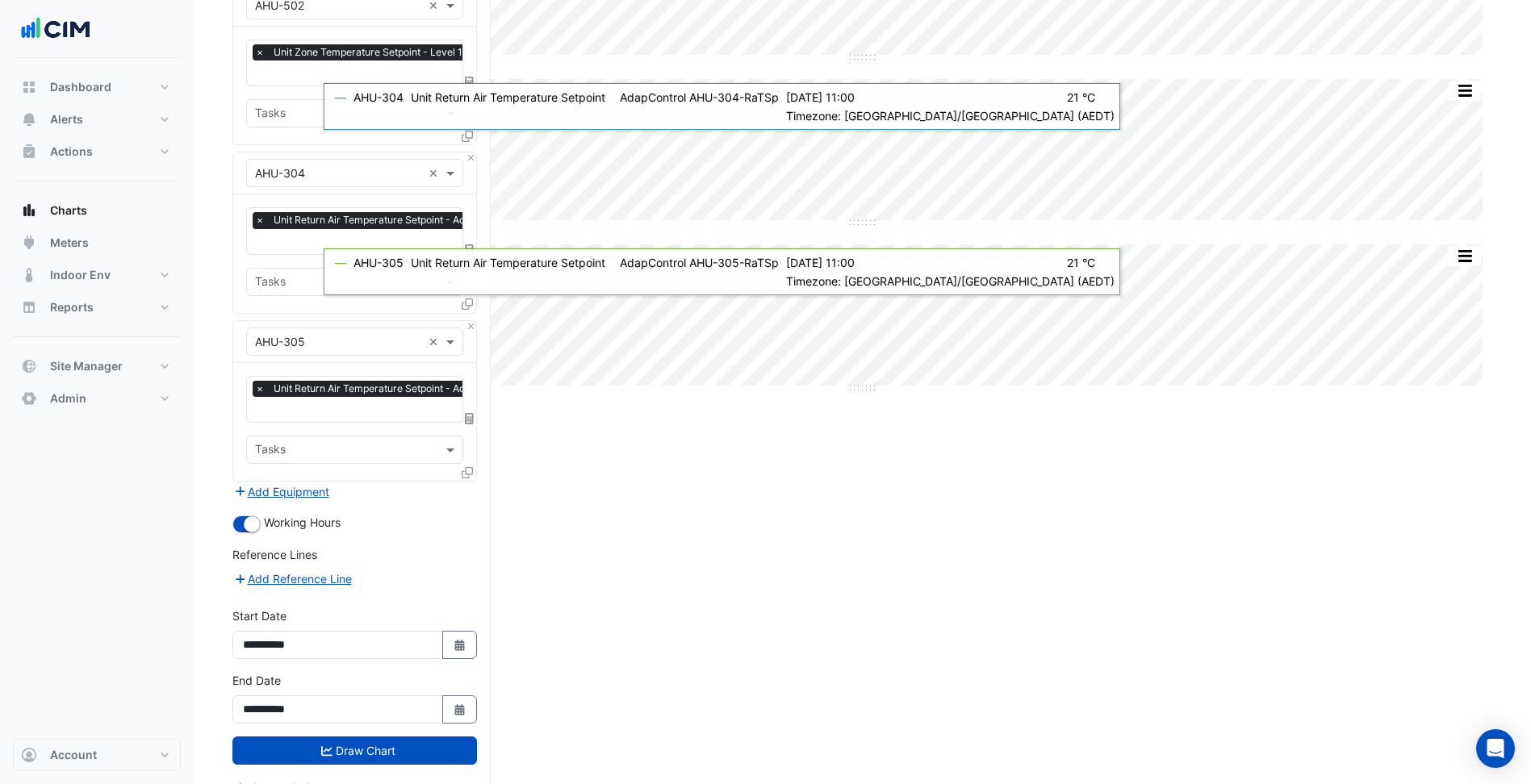
click at [310, 235] on input "text" at bounding box center [429, 243] width 349 height 17
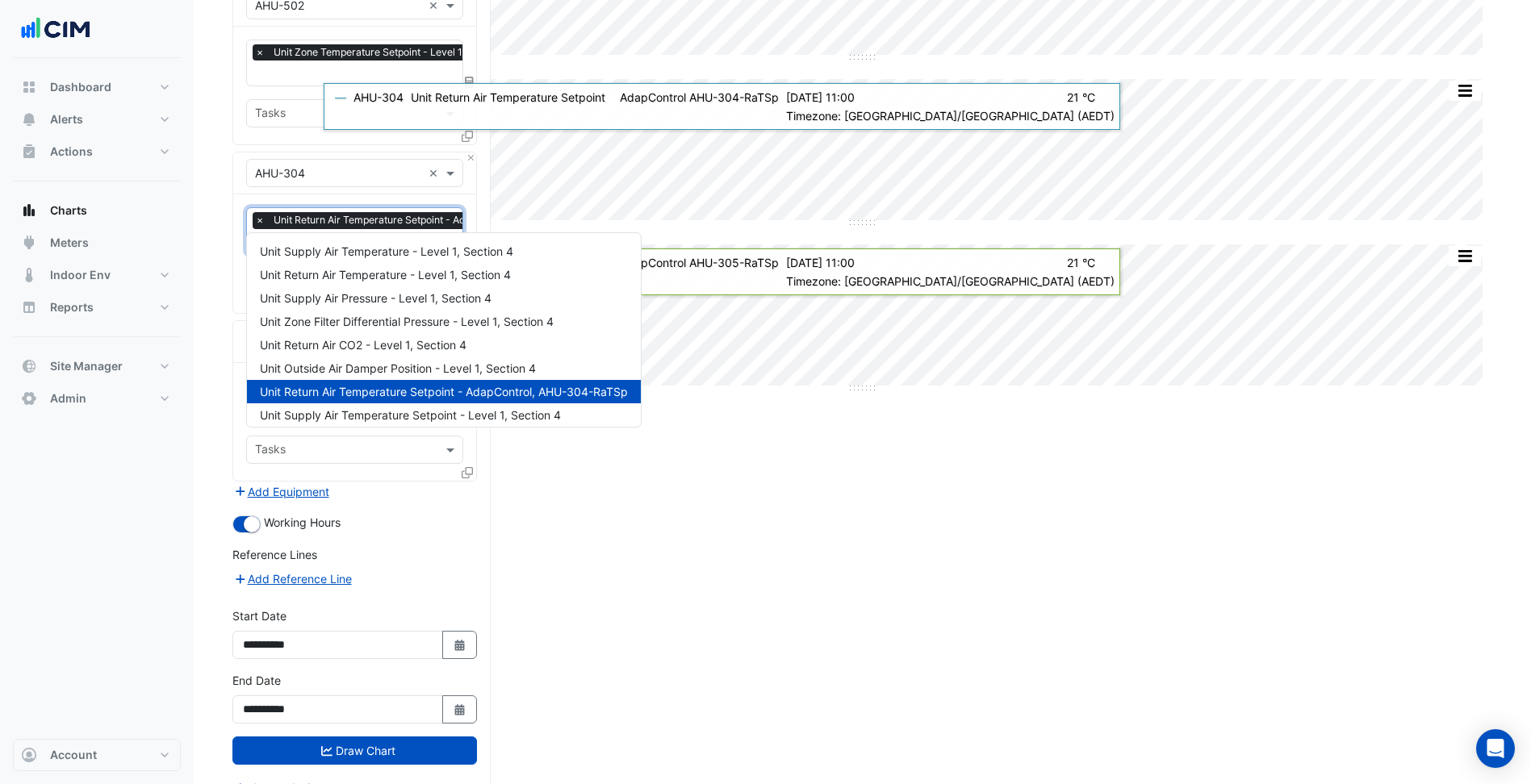
scroll to position [0, 8]
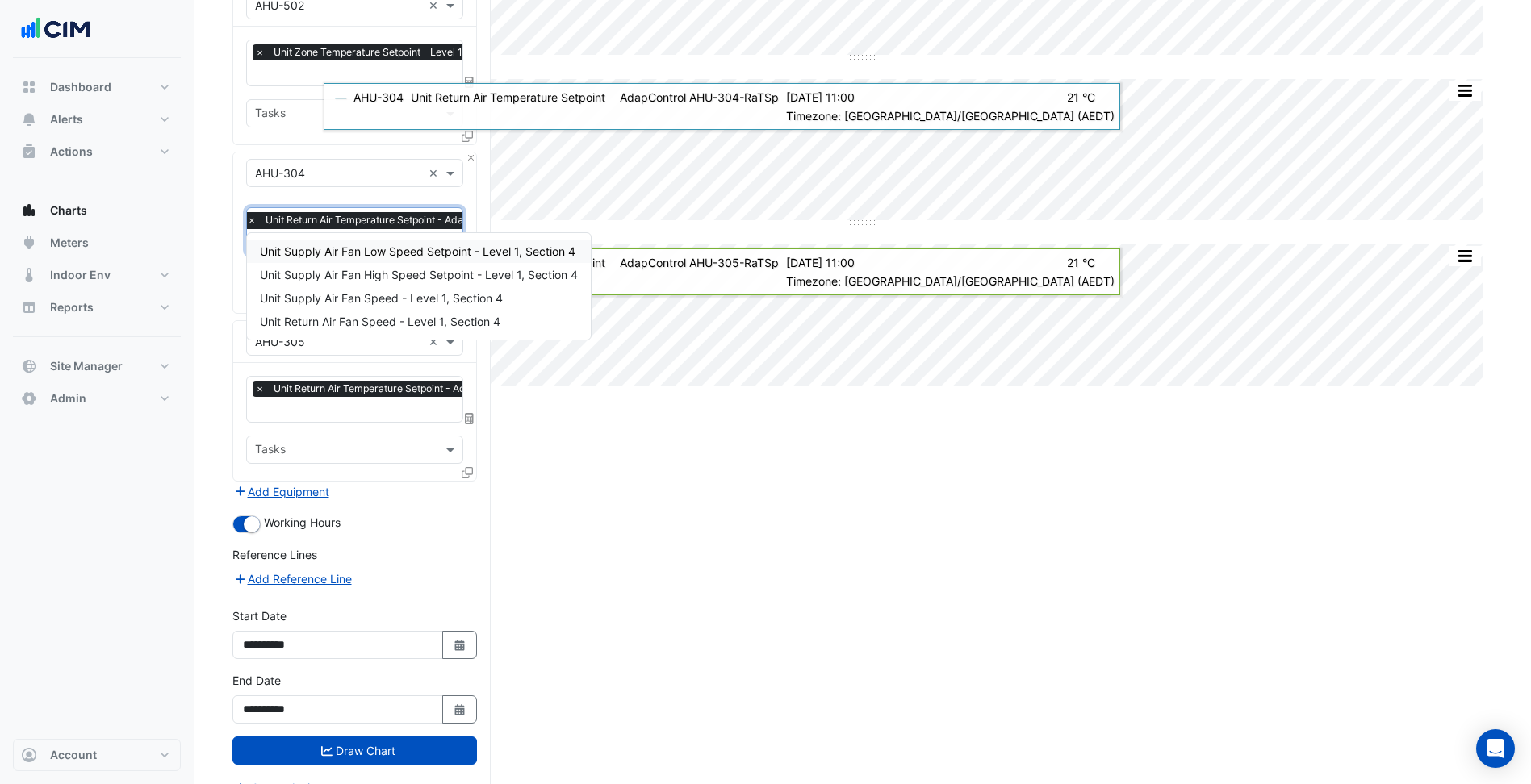
type input "****"
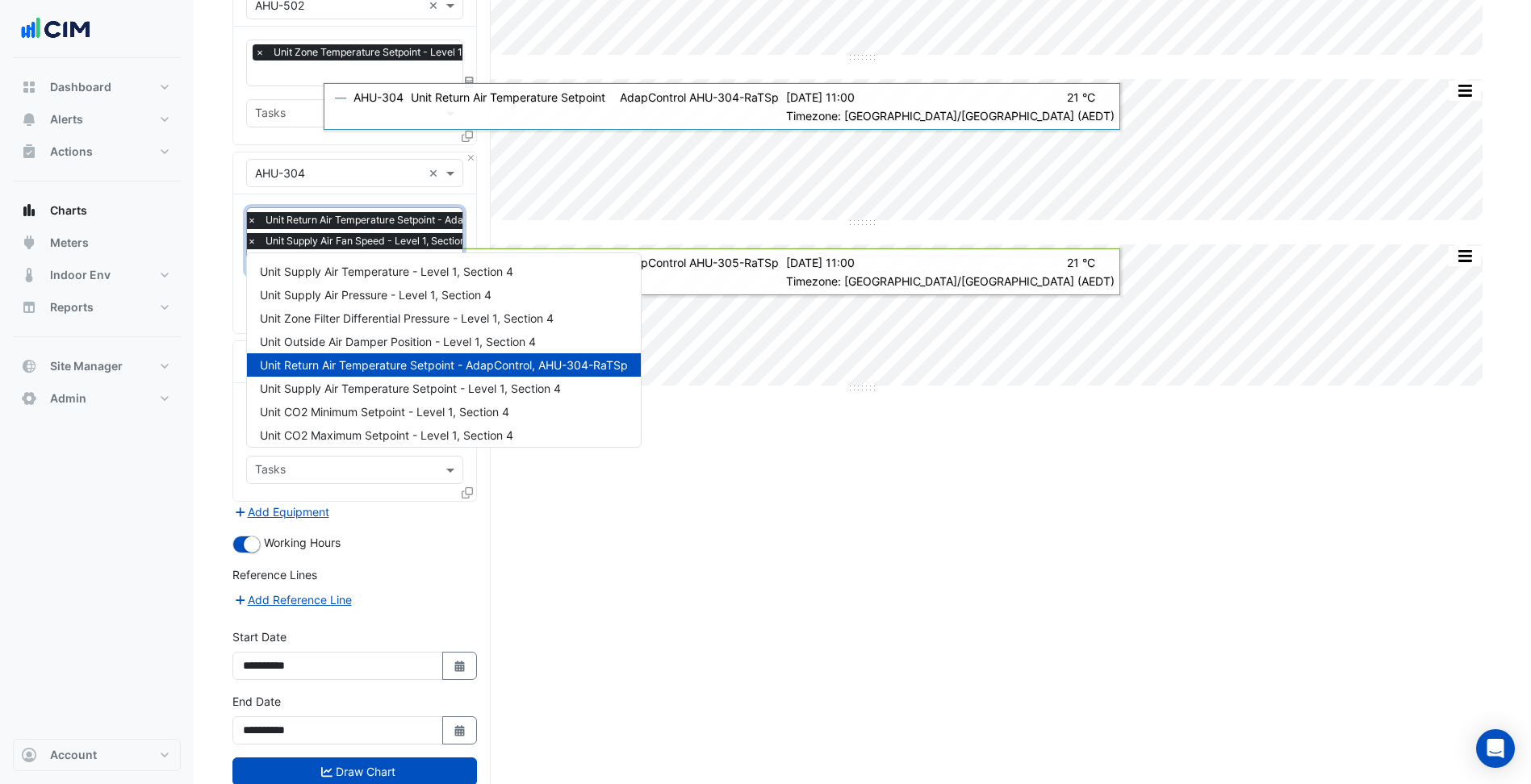
scroll to position [0, 0]
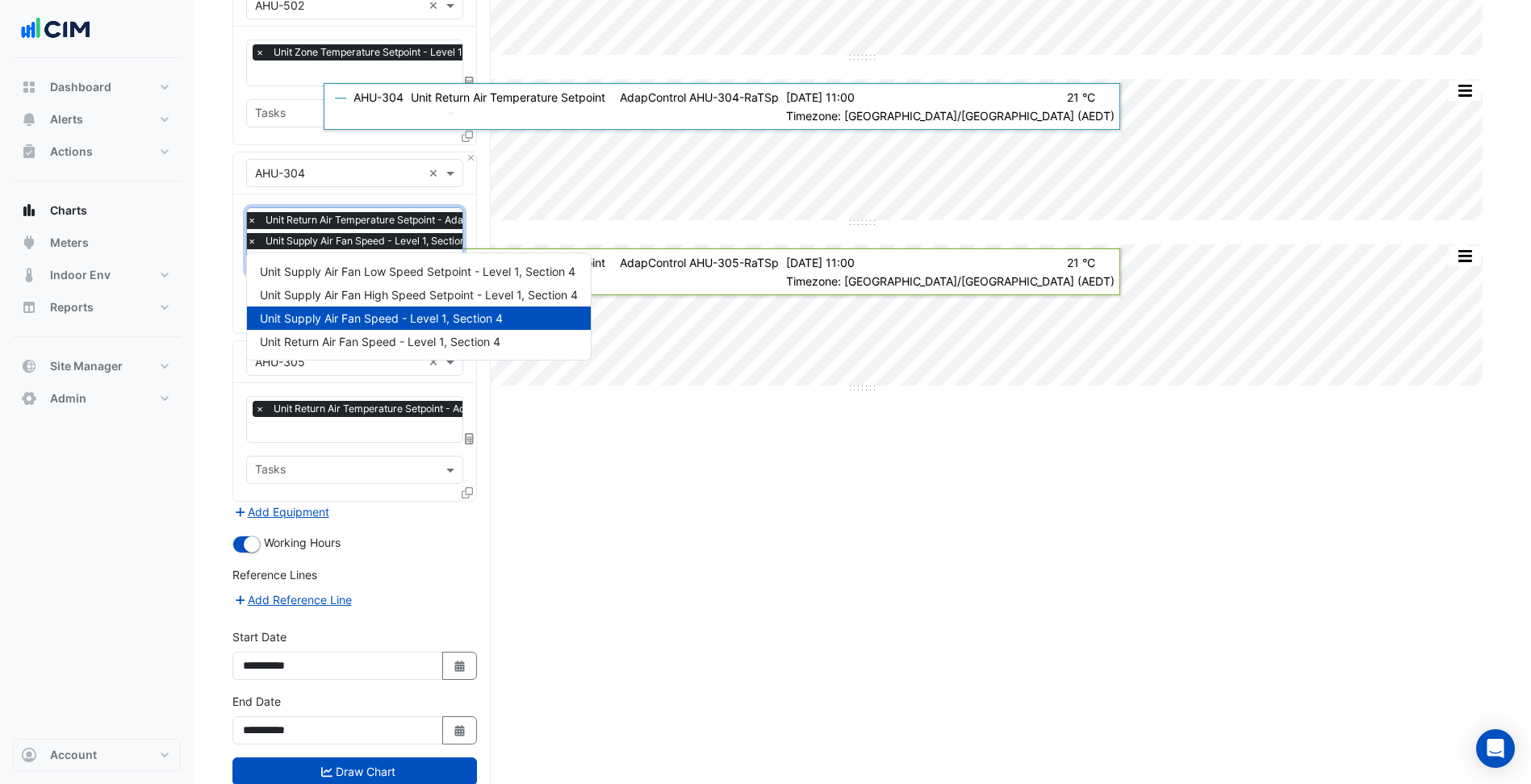
type input "*****"
click at [417, 337] on span "Unit Return Air Fan Speed - Level 1, Section 4" at bounding box center [379, 342] width 240 height 14
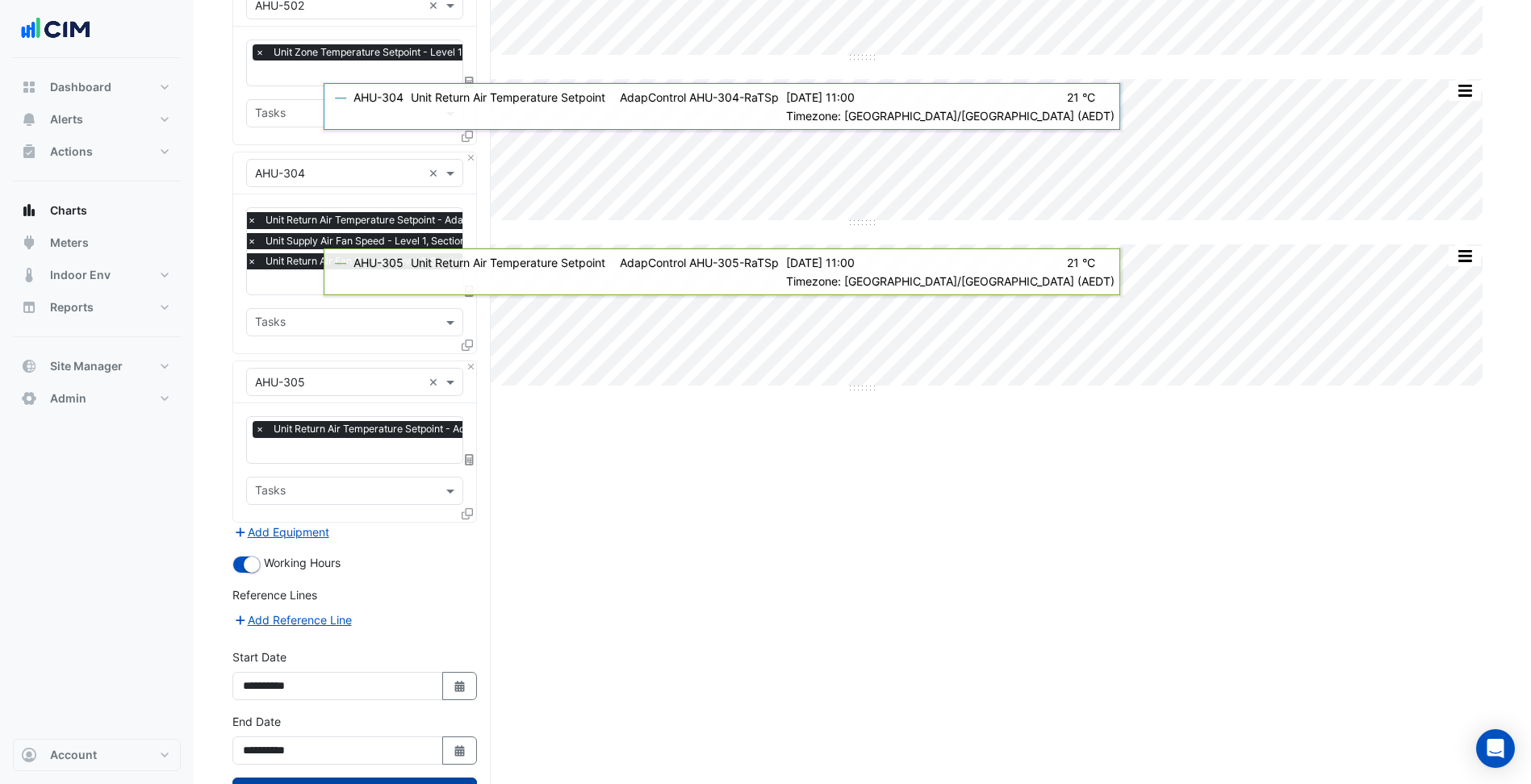
click at [418, 778] on button "Draw Chart" at bounding box center [354, 792] width 244 height 28
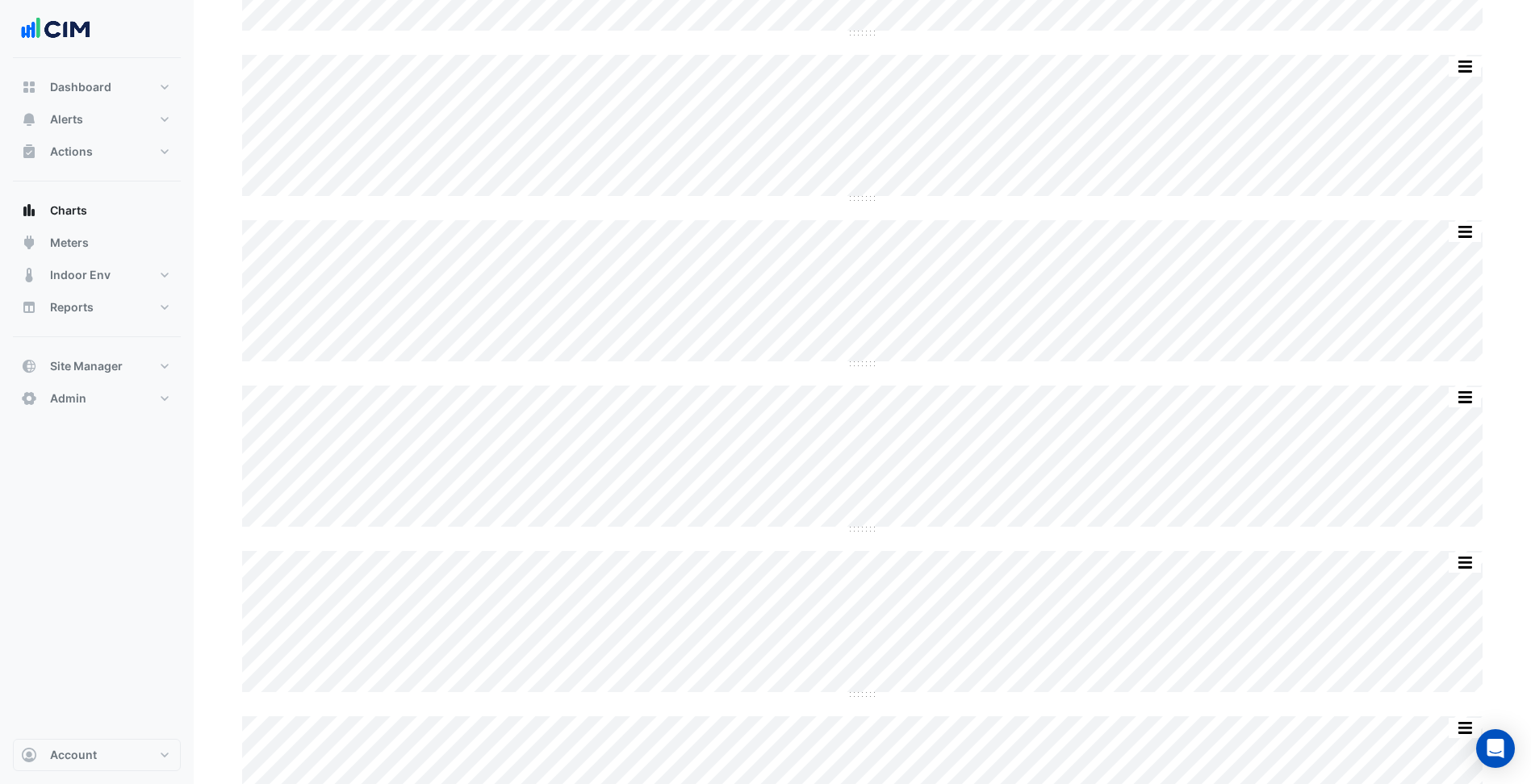
scroll to position [80, 0]
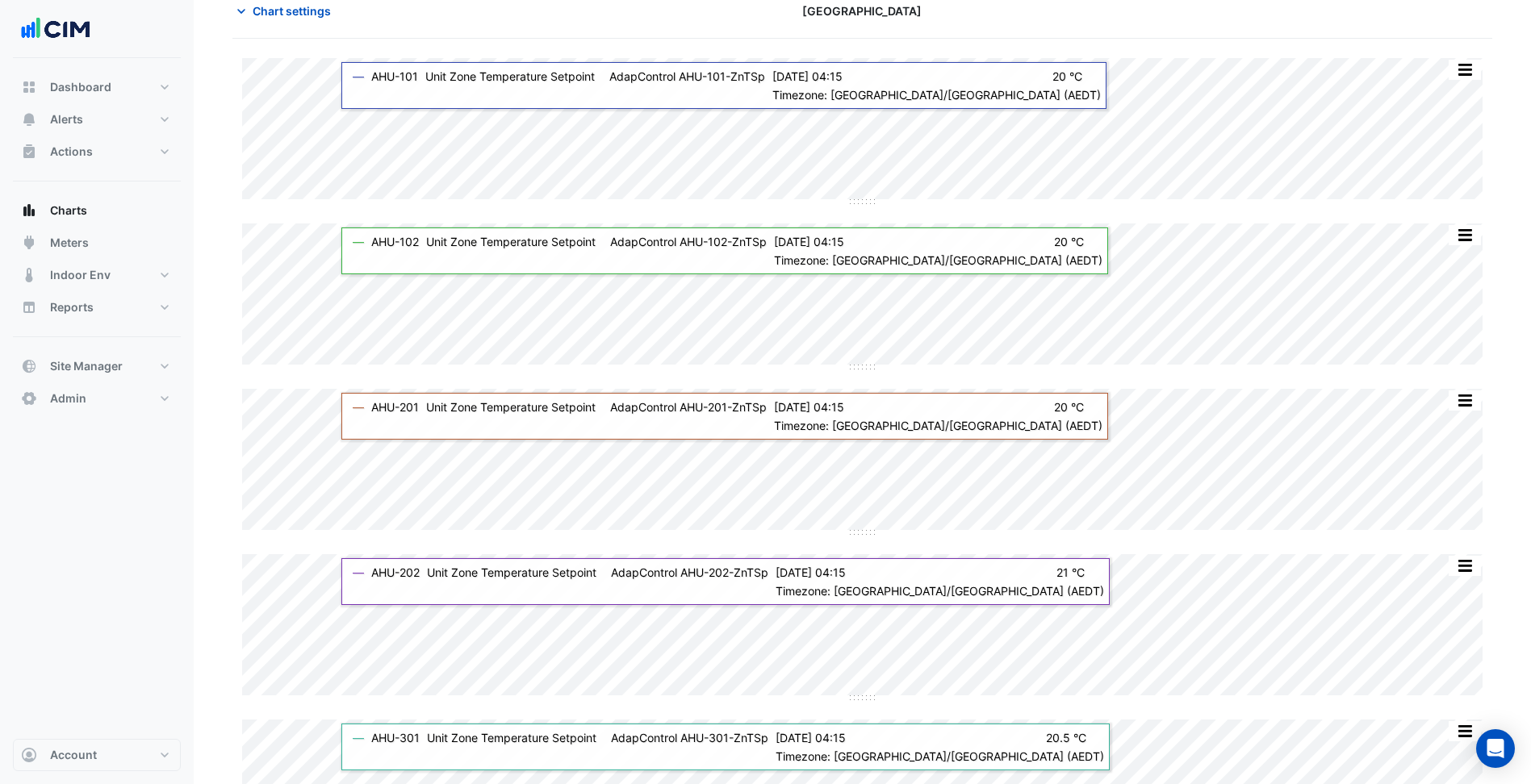
scroll to position [0, 0]
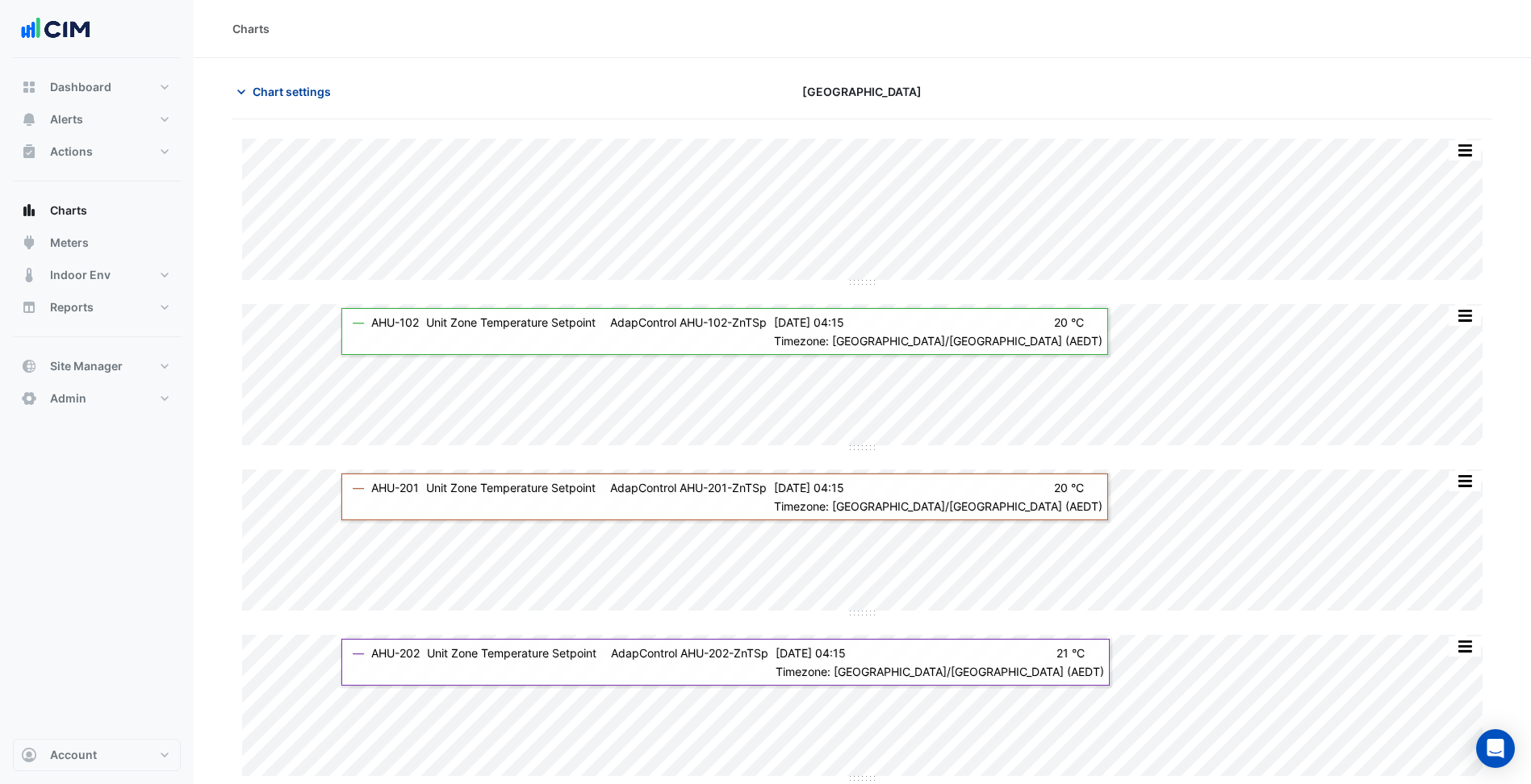
click at [276, 95] on span "Chart settings" at bounding box center [292, 91] width 78 height 17
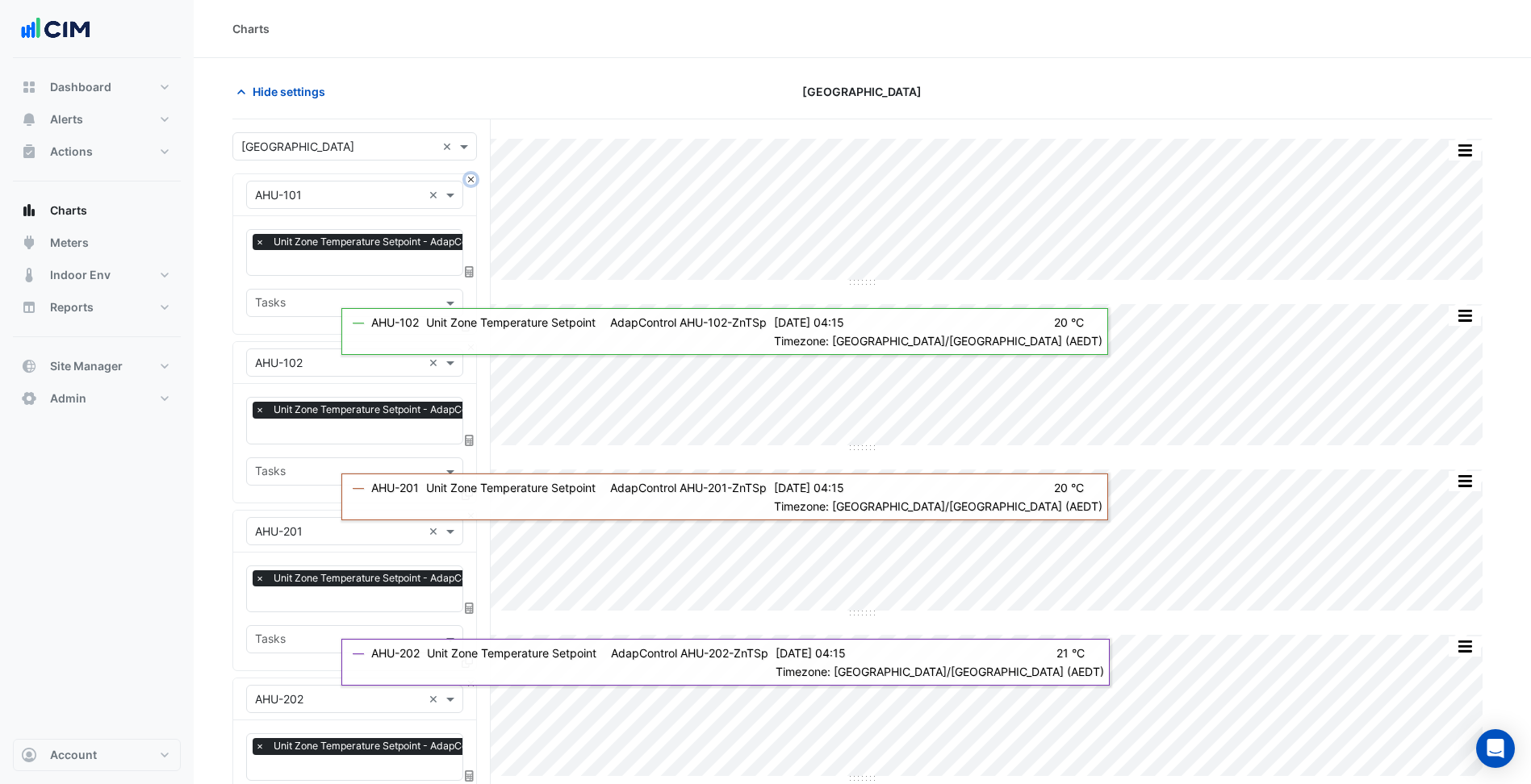
click at [469, 182] on button "Close" at bounding box center [470, 179] width 11 height 11
click at [469, 342] on button "Close" at bounding box center [470, 347] width 11 height 11
click at [469, 181] on button "Close" at bounding box center [470, 179] width 11 height 11
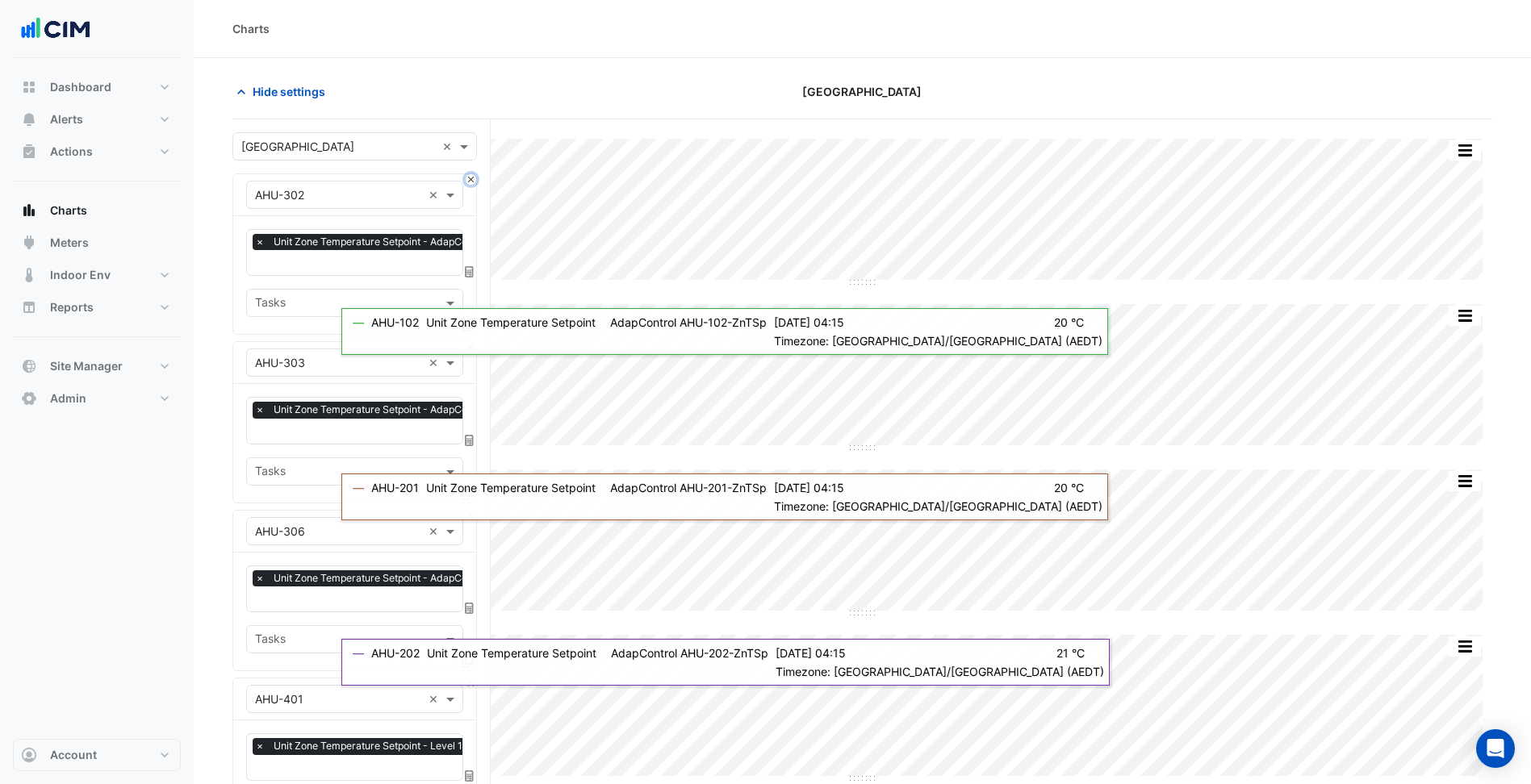
click at [469, 181] on button "Close" at bounding box center [470, 179] width 11 height 11
click at [469, 342] on button "Close" at bounding box center [470, 347] width 11 height 11
click at [469, 181] on button "Close" at bounding box center [470, 179] width 11 height 11
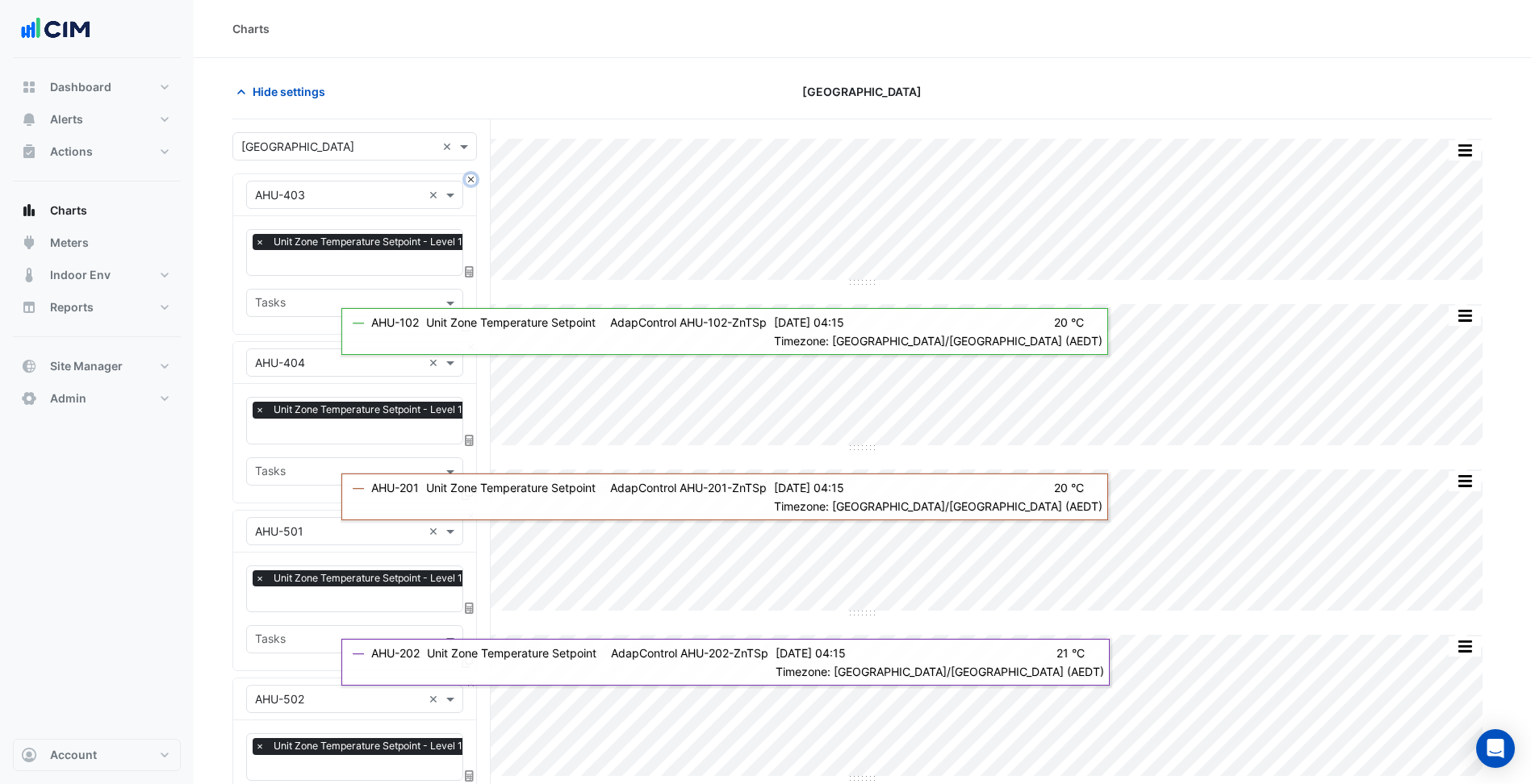
click at [469, 181] on button "Close" at bounding box center [470, 179] width 11 height 11
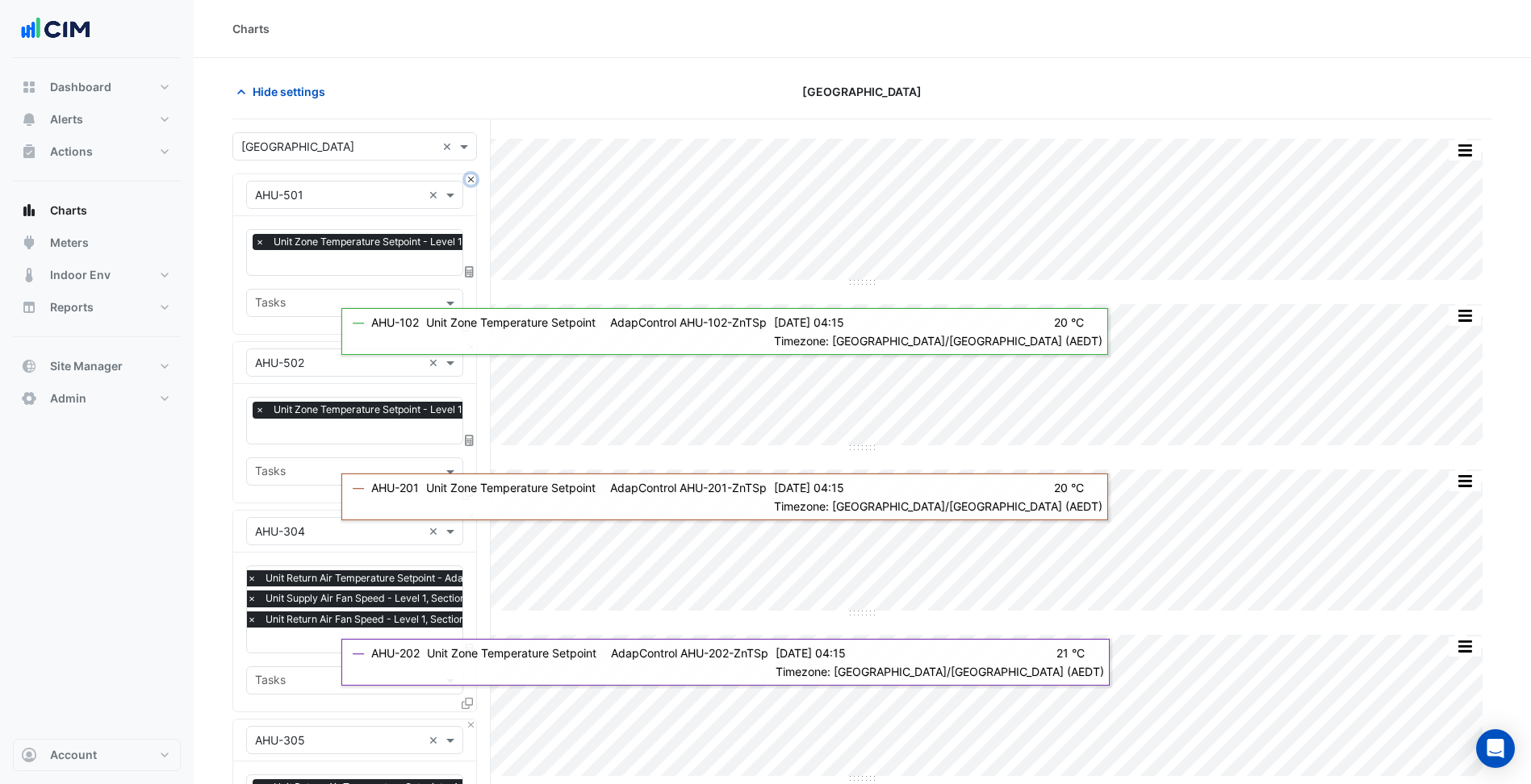
click at [469, 181] on button "Close" at bounding box center [470, 179] width 11 height 11
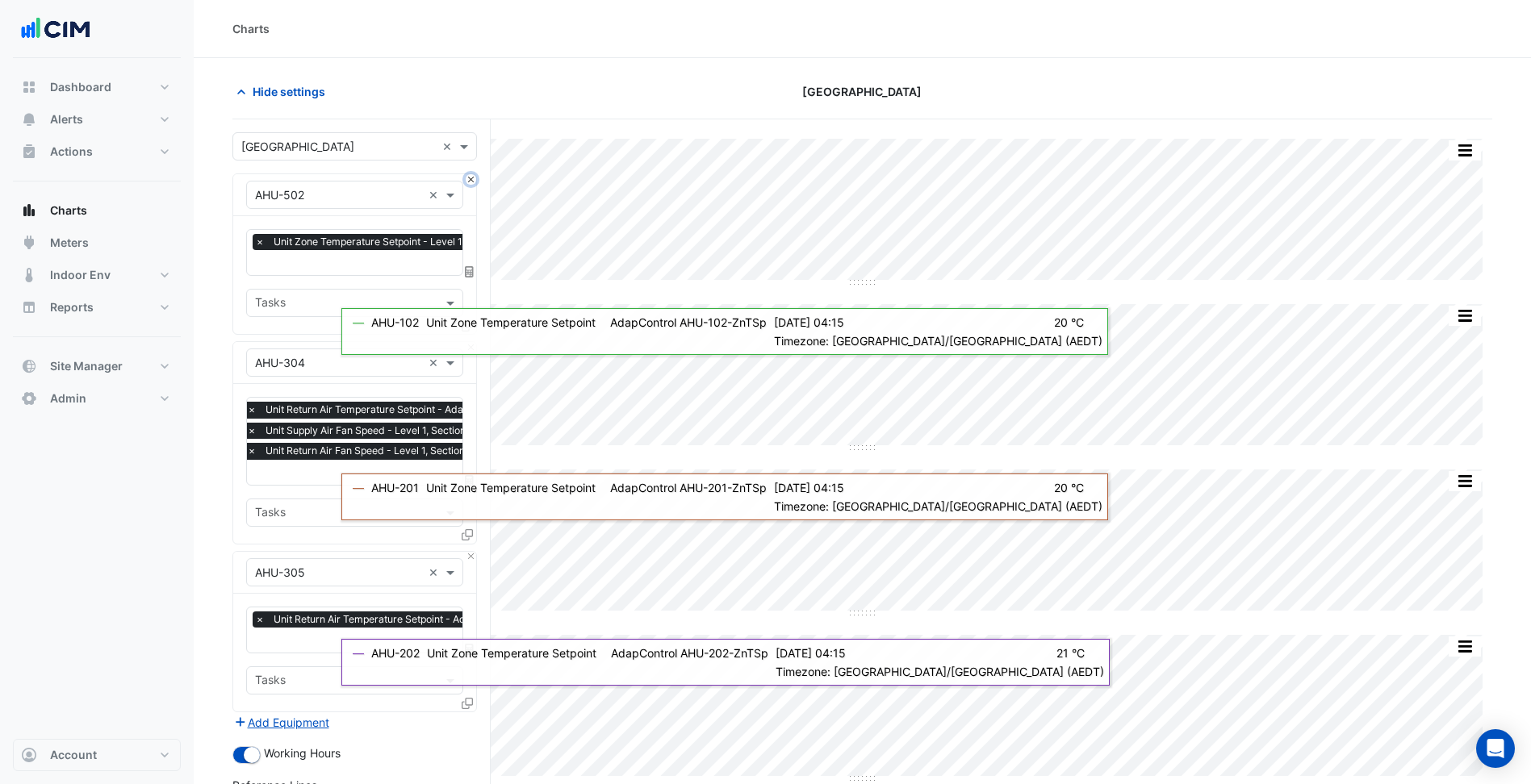
click at [469, 181] on button "Close" at bounding box center [470, 179] width 11 height 11
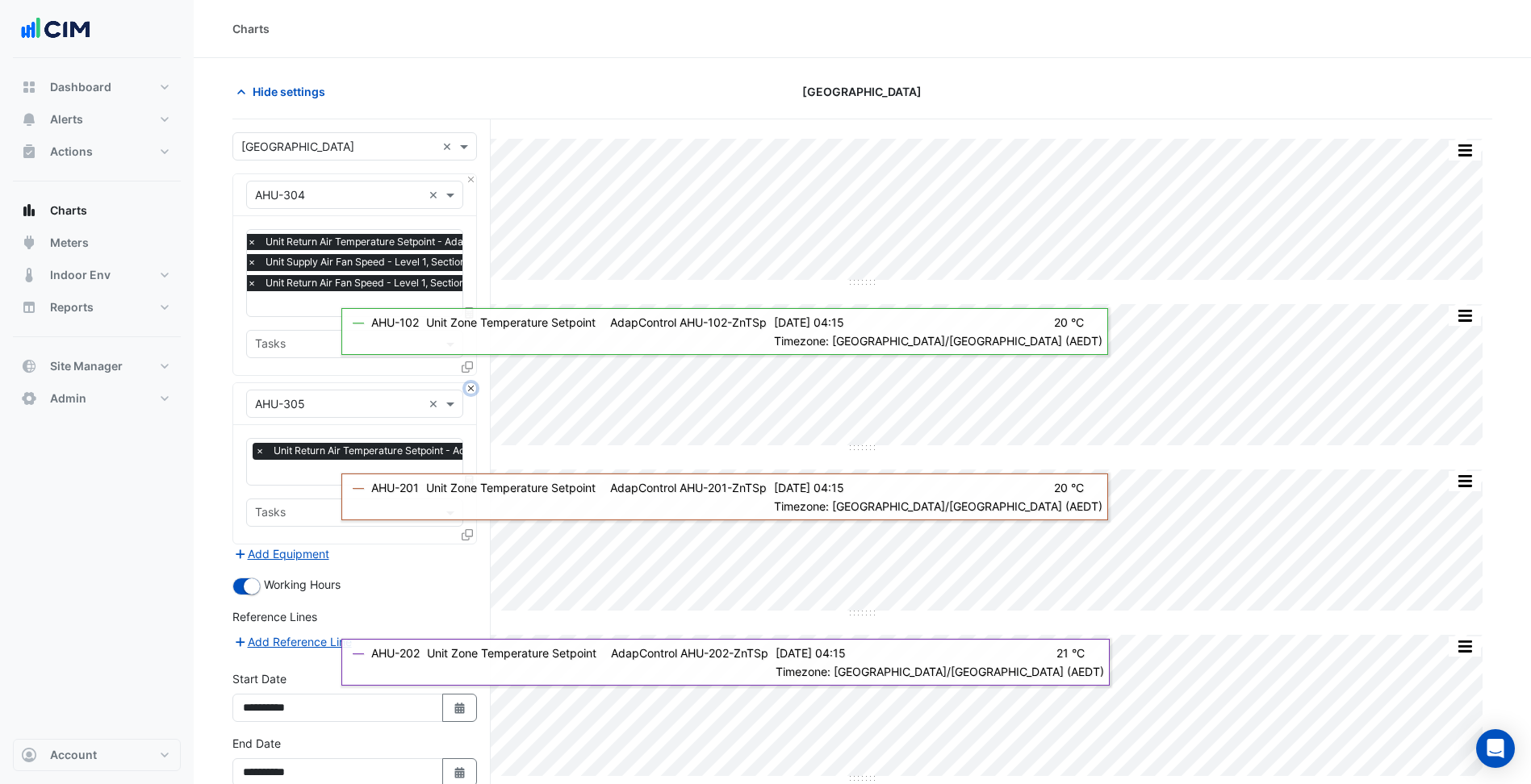
click at [474, 387] on button "Close" at bounding box center [470, 388] width 11 height 11
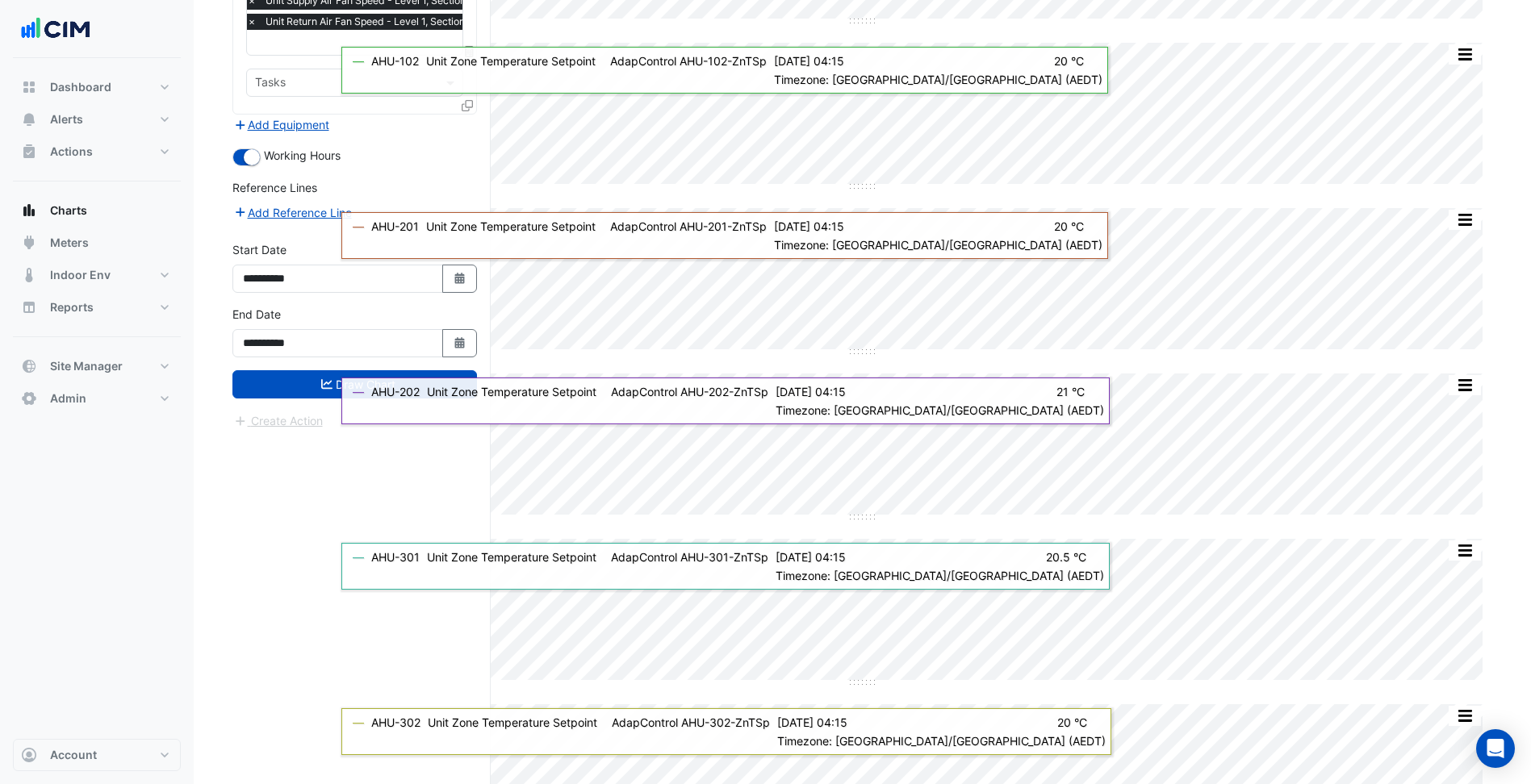
scroll to position [80, 0]
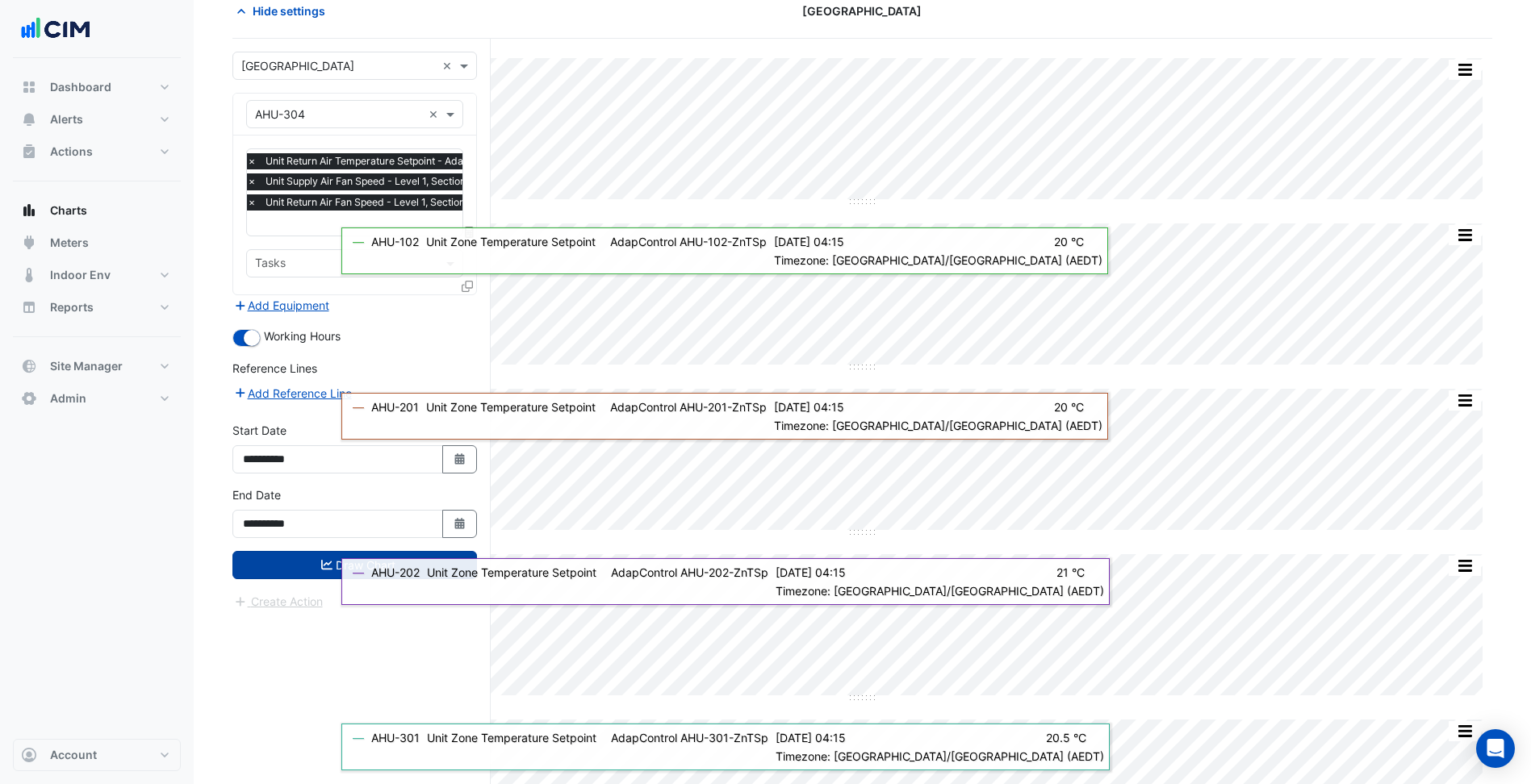
click at [298, 574] on button "Draw Chart" at bounding box center [354, 564] width 244 height 28
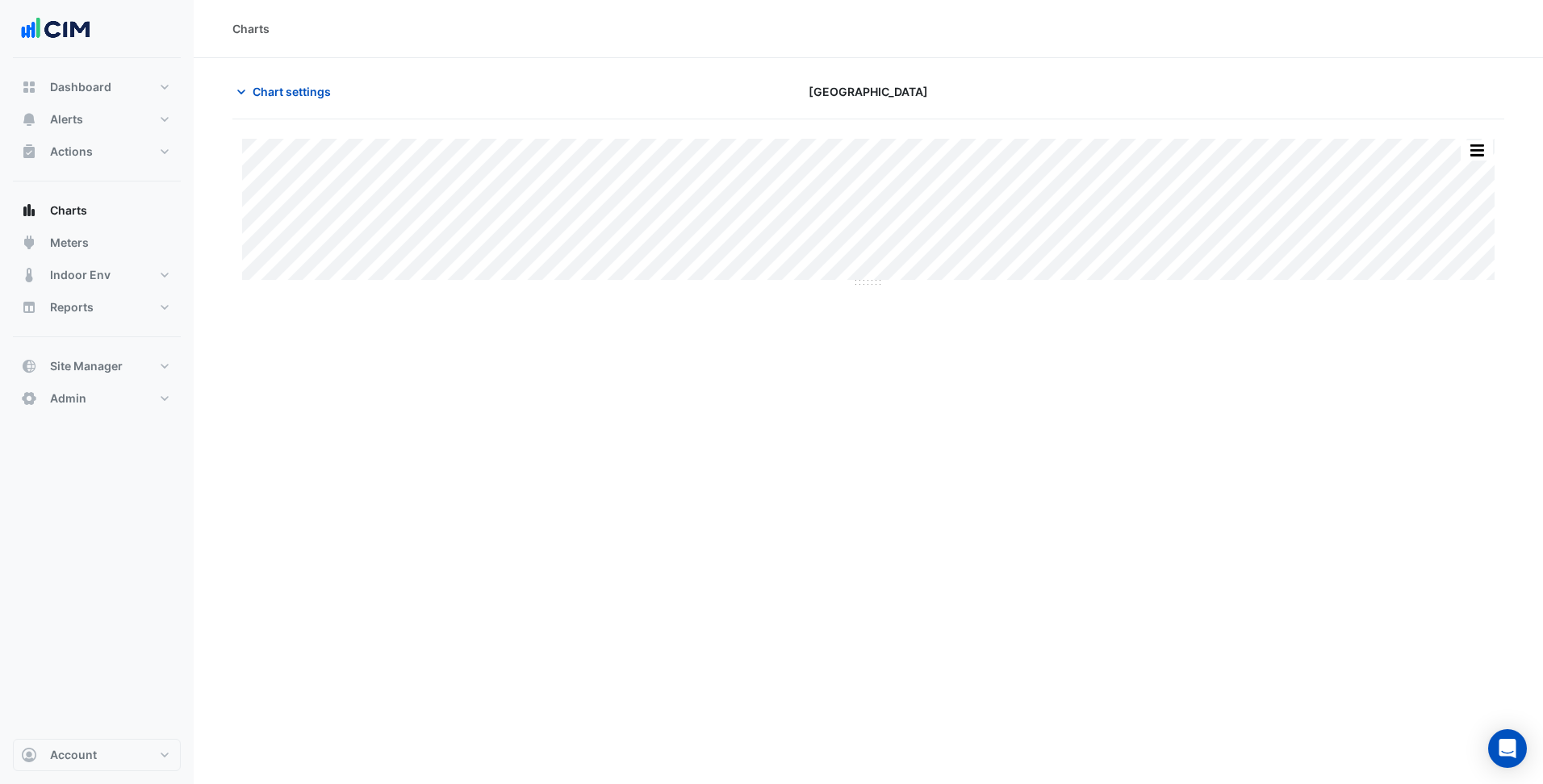
drag, startPoint x: 651, startPoint y: 1, endPoint x: 565, endPoint y: 392, distance: 400.3
click at [565, 395] on div "Charts Chart settings Parkmore Shopping Centre Split by Unit Split All Split No…" at bounding box center [869, 392] width 1350 height 784
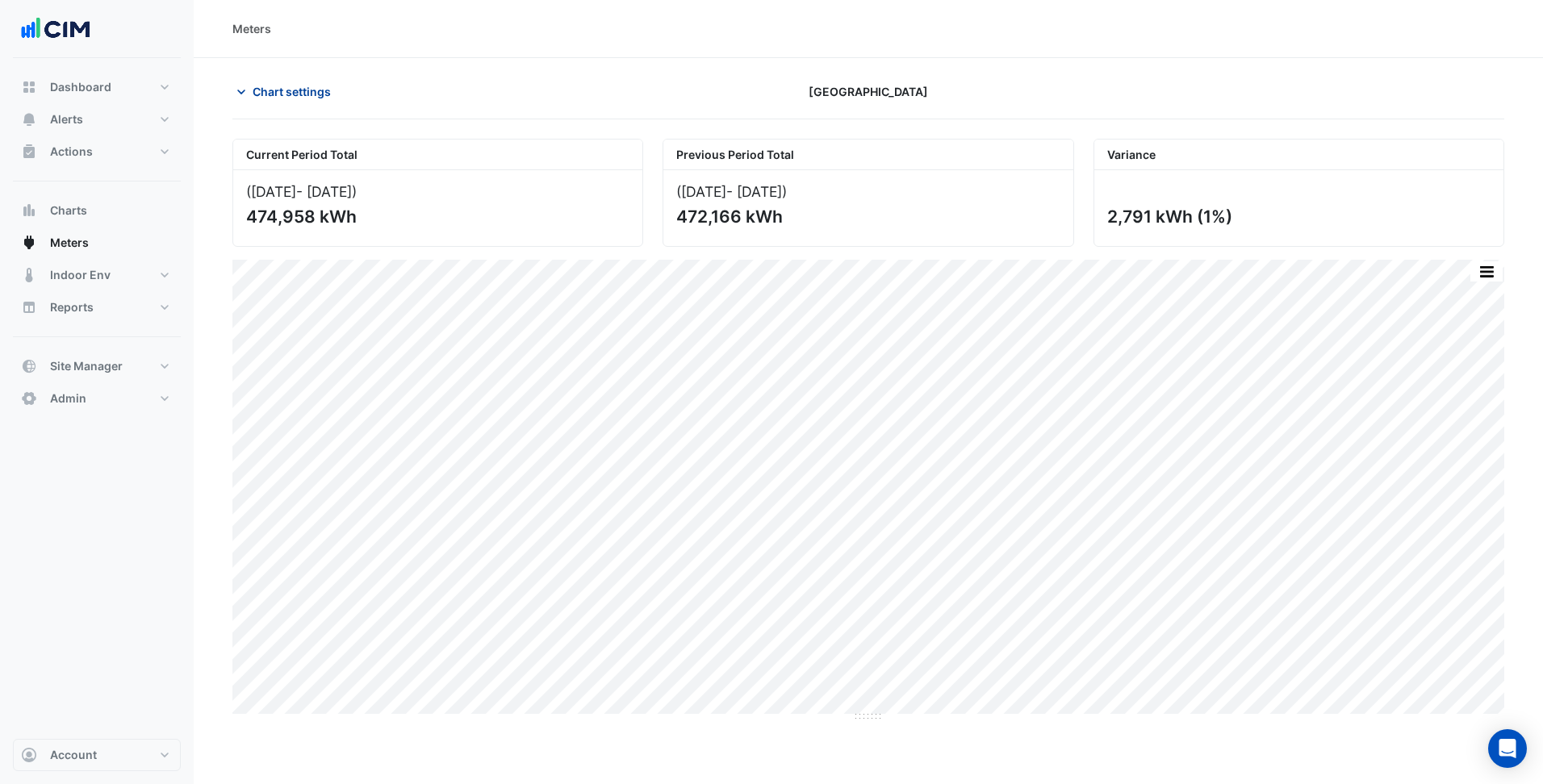
click at [285, 86] on span "Chart settings" at bounding box center [292, 91] width 78 height 17
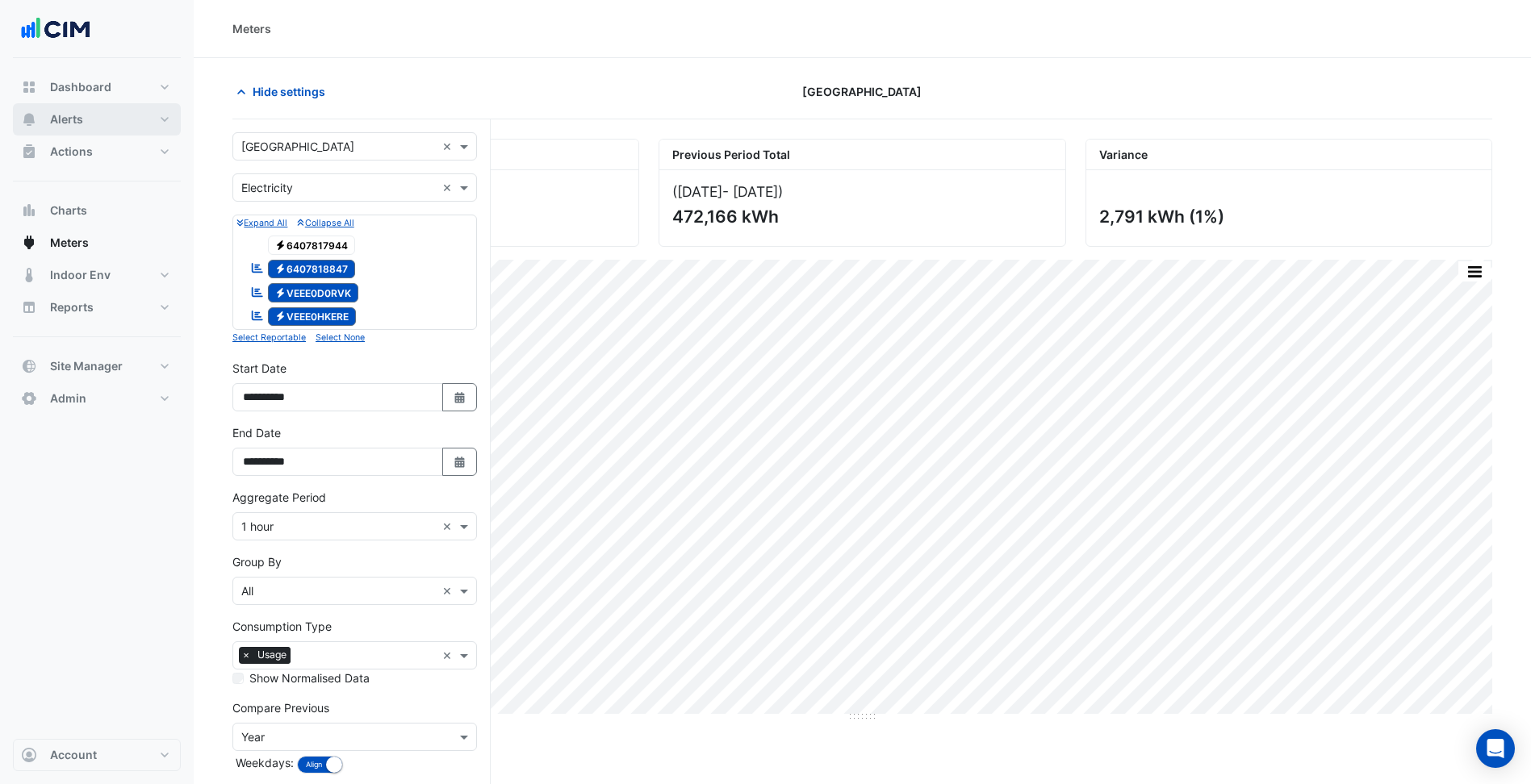
click at [138, 112] on button "Alerts" at bounding box center [96, 119] width 168 height 32
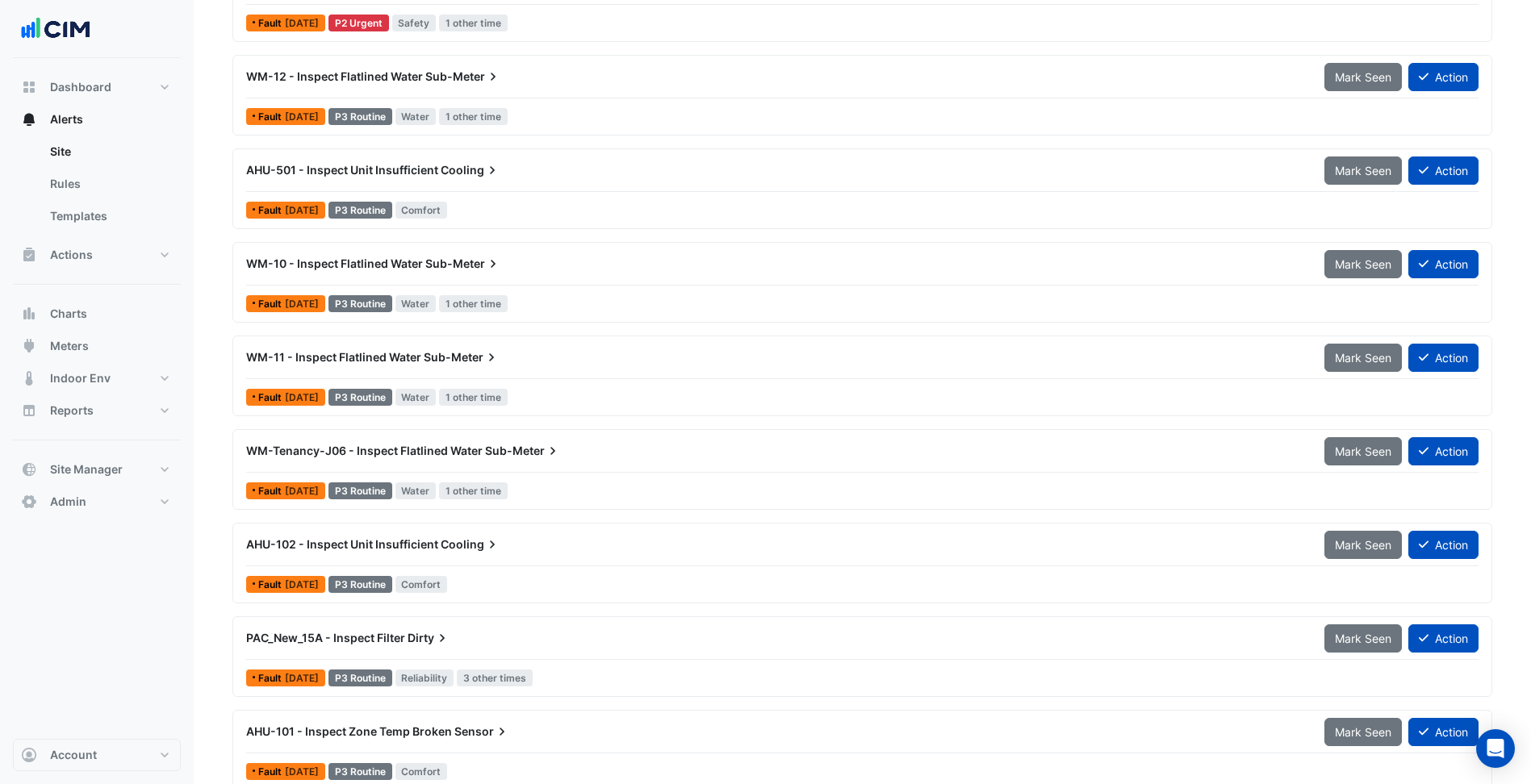
scroll to position [851, 0]
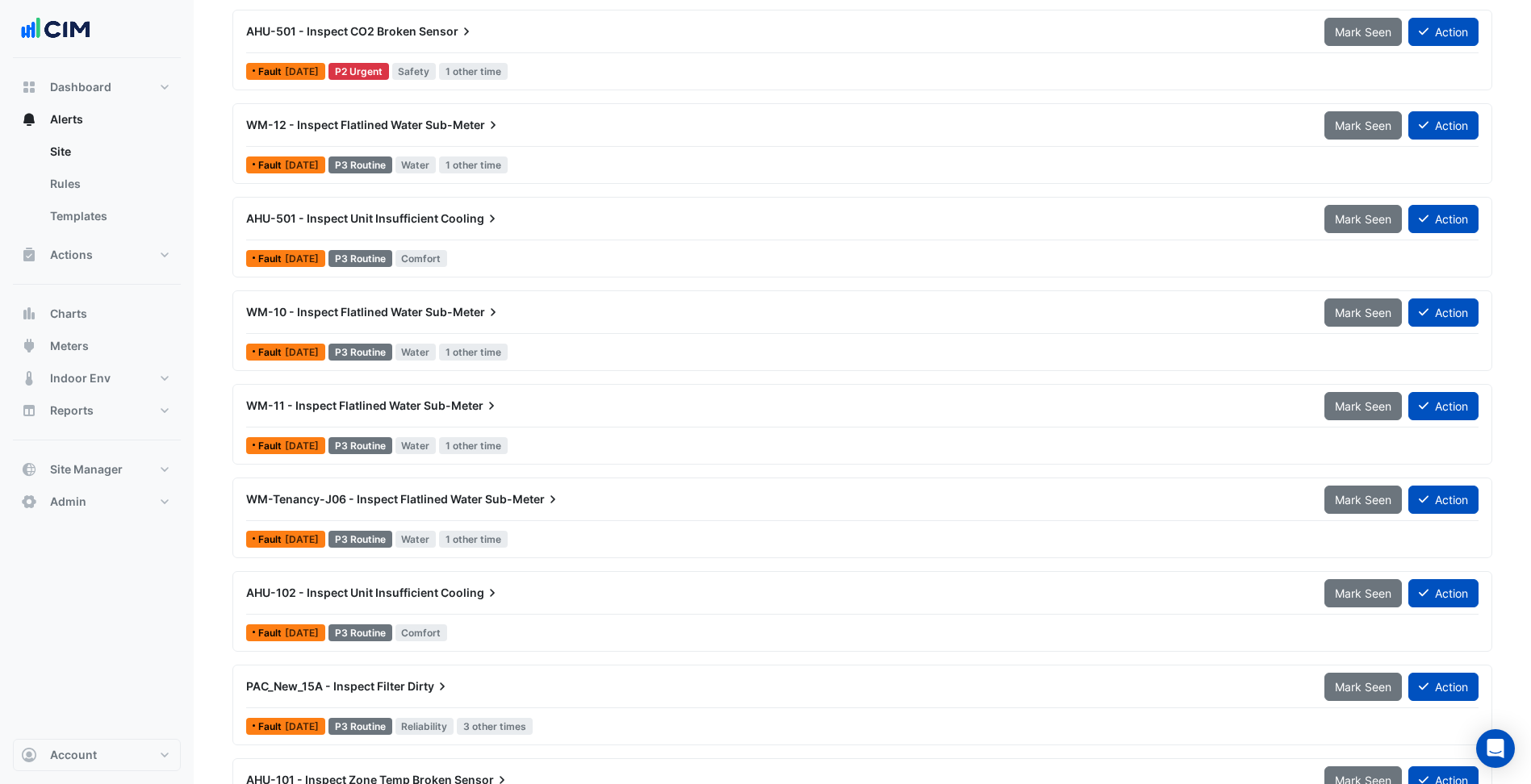
click at [707, 482] on div "WM-Tenancy-J06 - Inspect Flatlined Water Sub-Meter Mark Seen Action Fault [DATE…" at bounding box center [862, 517] width 1259 height 80
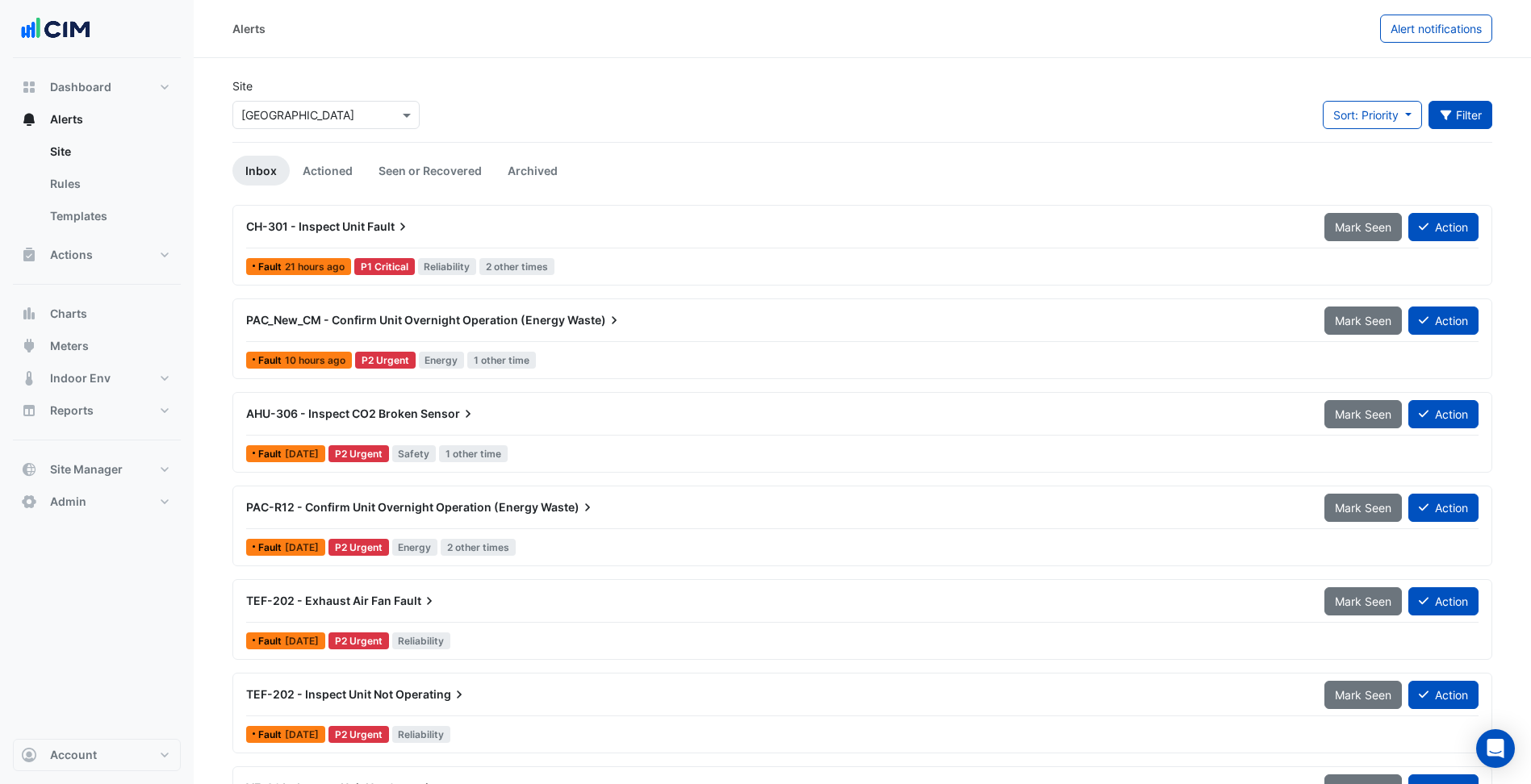
click at [1465, 121] on button "Filter" at bounding box center [1460, 115] width 65 height 28
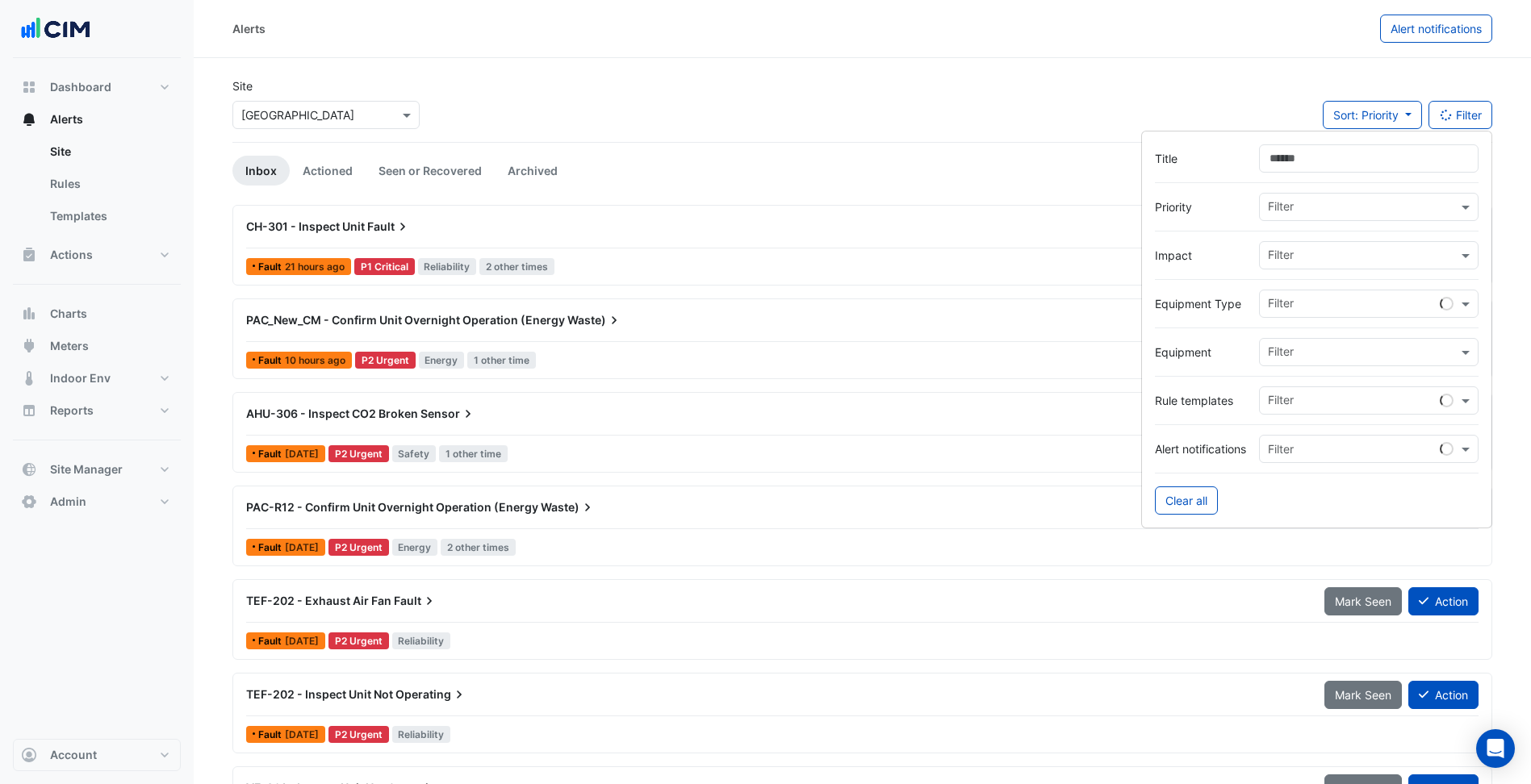
click at [1403, 172] on input "Title" at bounding box center [1368, 158] width 220 height 28
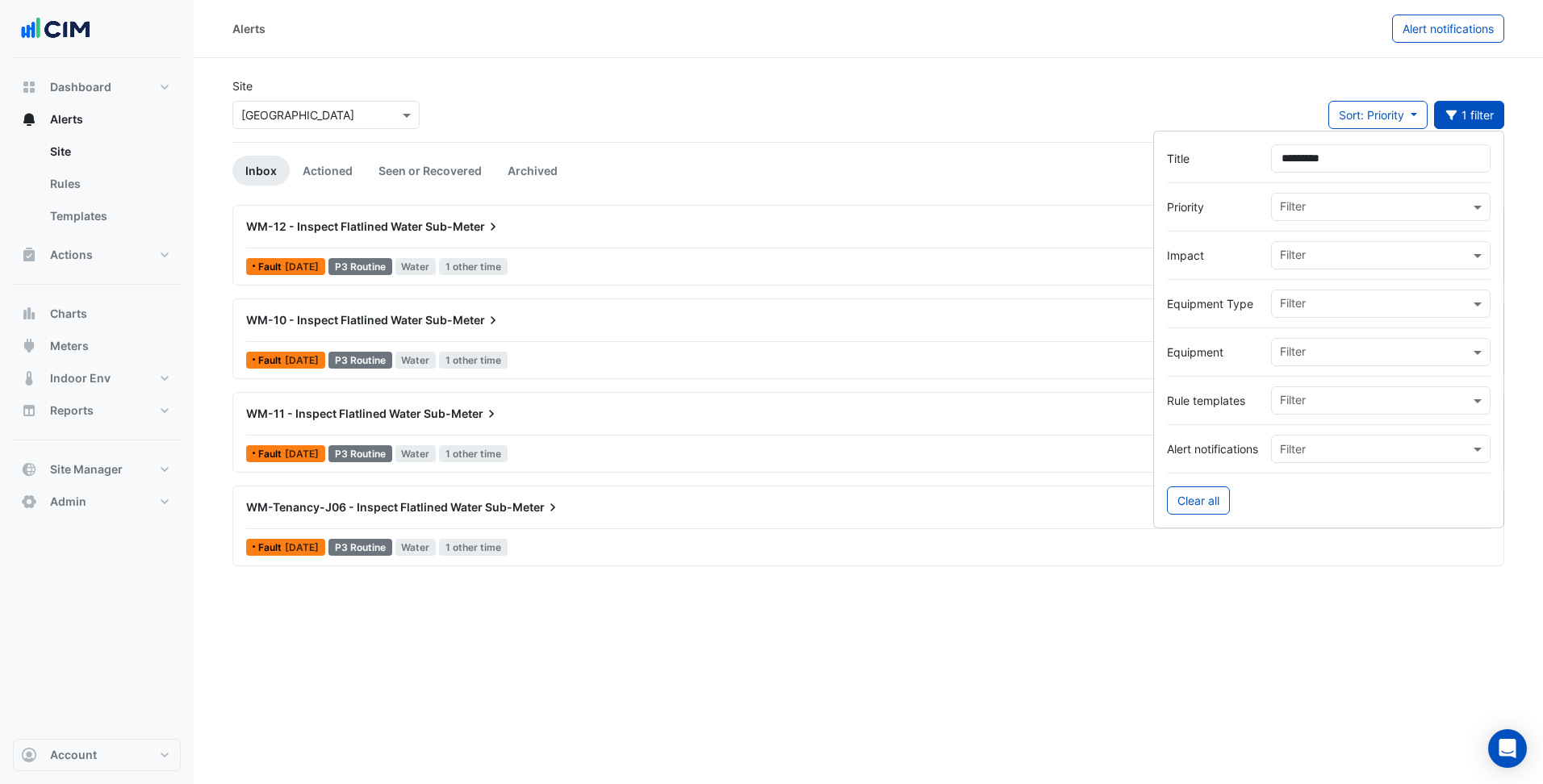
type input "*********"
click at [946, 118] on div "Site Select a Site × [GEOGRAPHIC_DATA] Sort: Priority Priority Updated 1 filter" at bounding box center [868, 110] width 1291 height 65
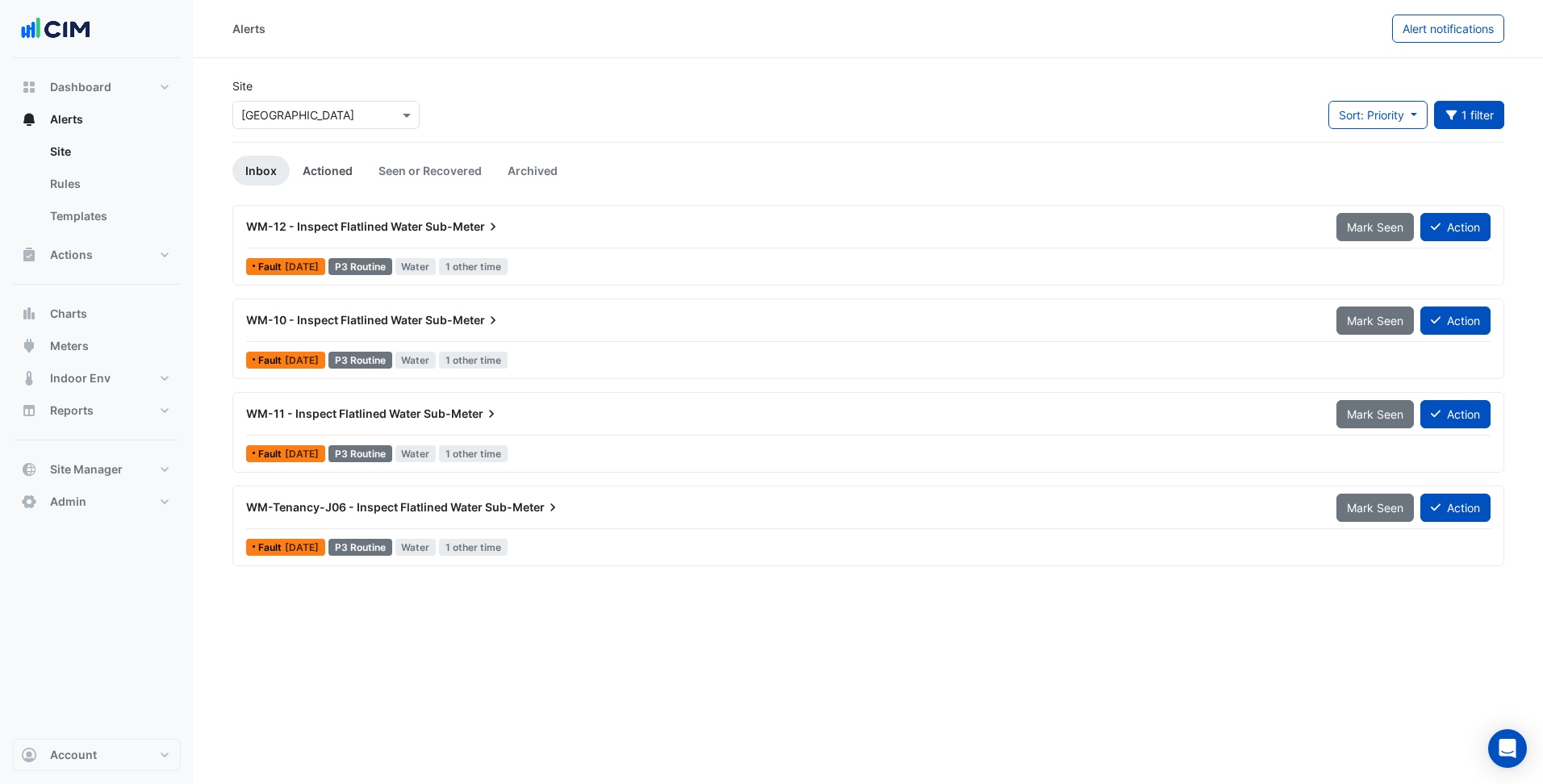
click at [331, 168] on link "Actioned" at bounding box center [327, 171] width 75 height 29
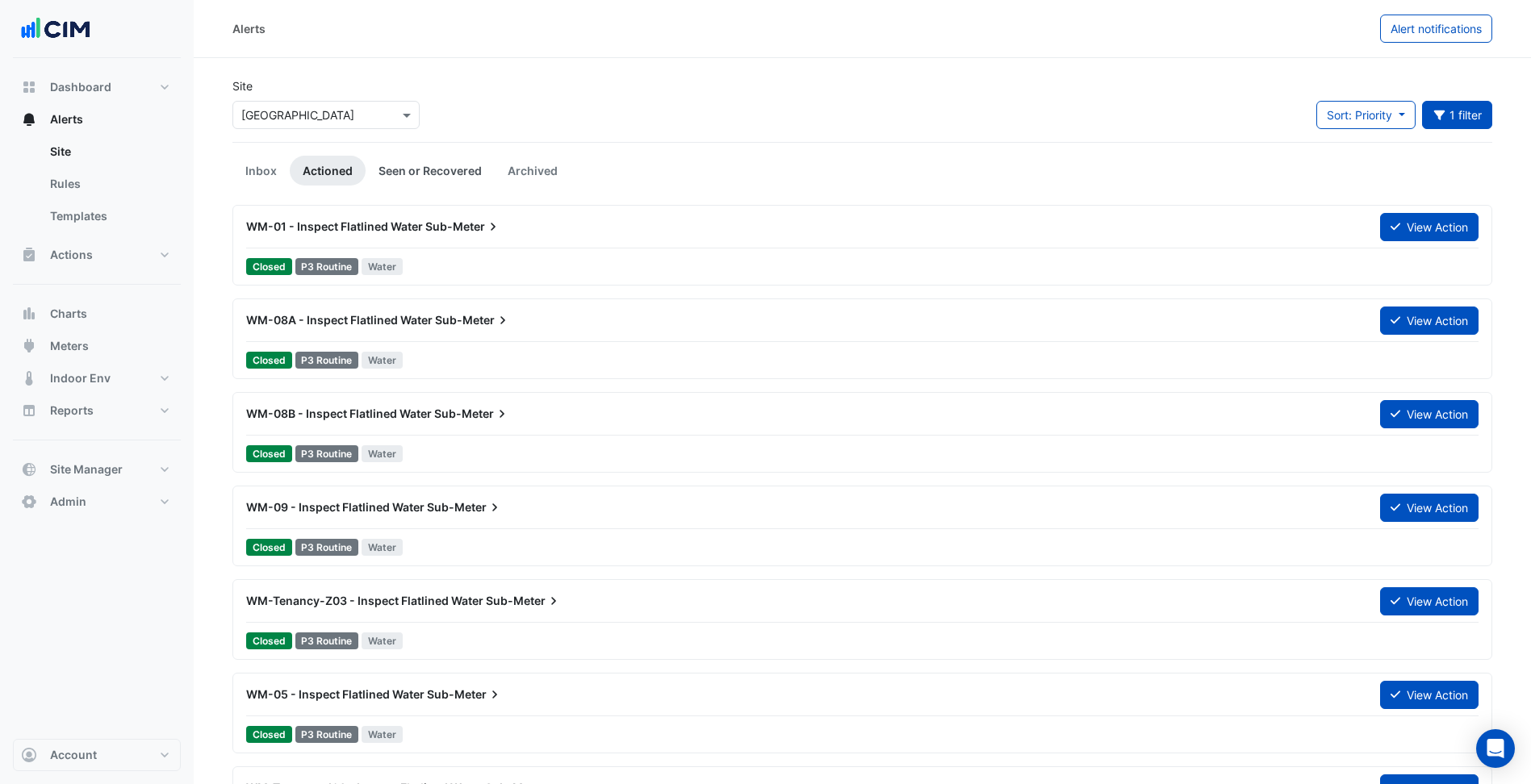
click at [412, 167] on link "Seen or Recovered" at bounding box center [430, 171] width 129 height 29
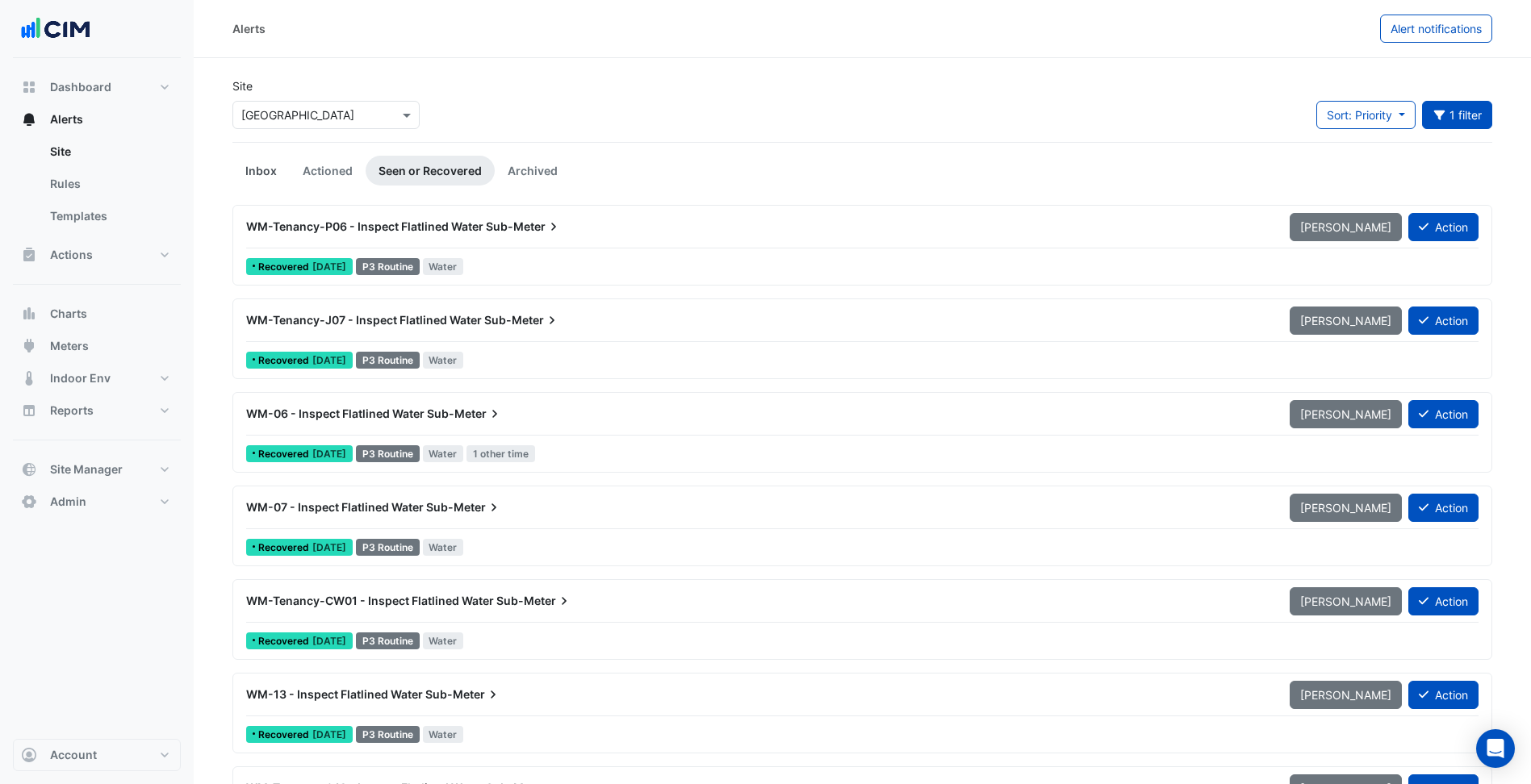
click at [241, 167] on link "Inbox" at bounding box center [261, 171] width 57 height 29
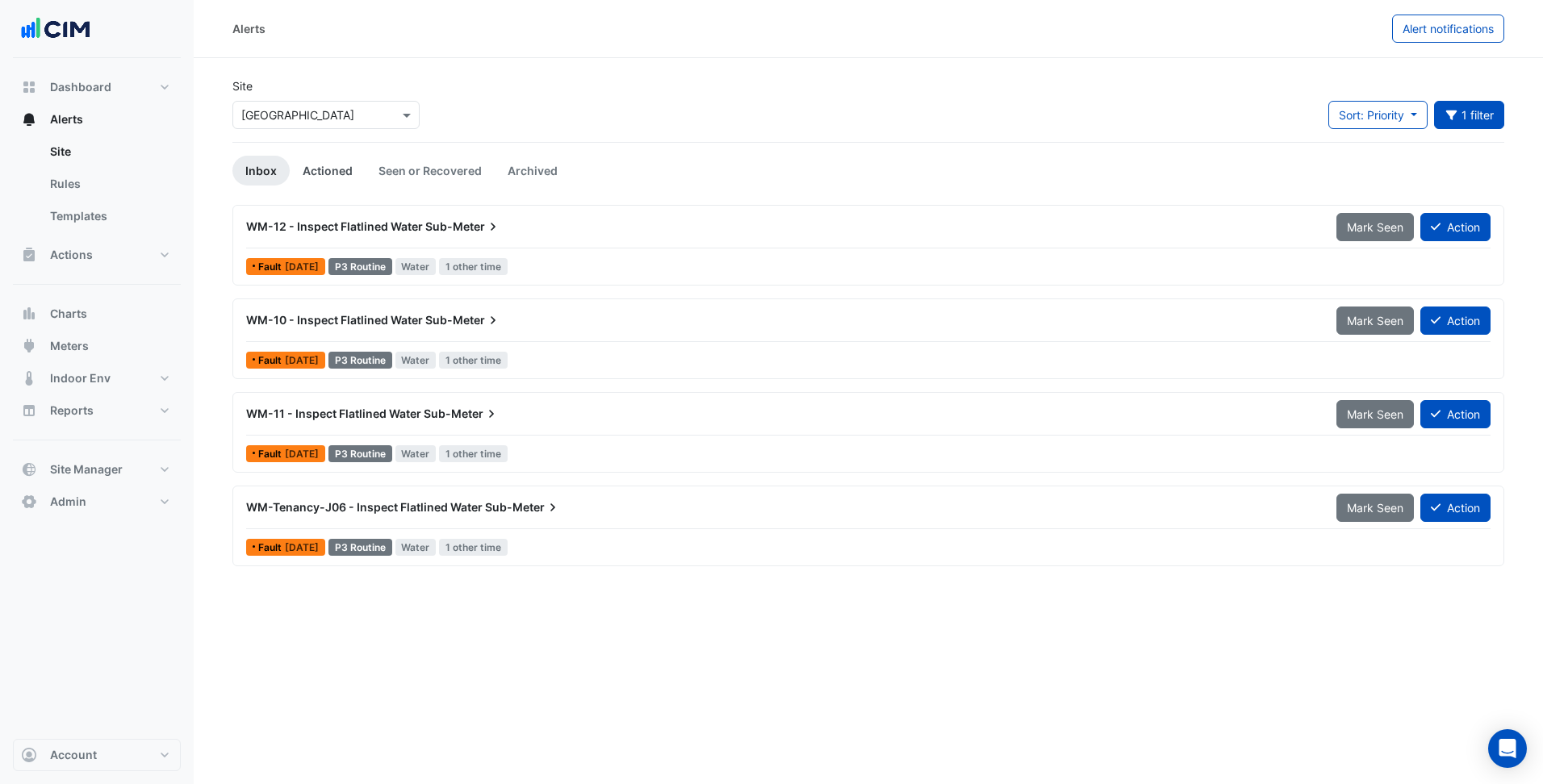
click at [349, 162] on link "Actioned" at bounding box center [327, 171] width 75 height 29
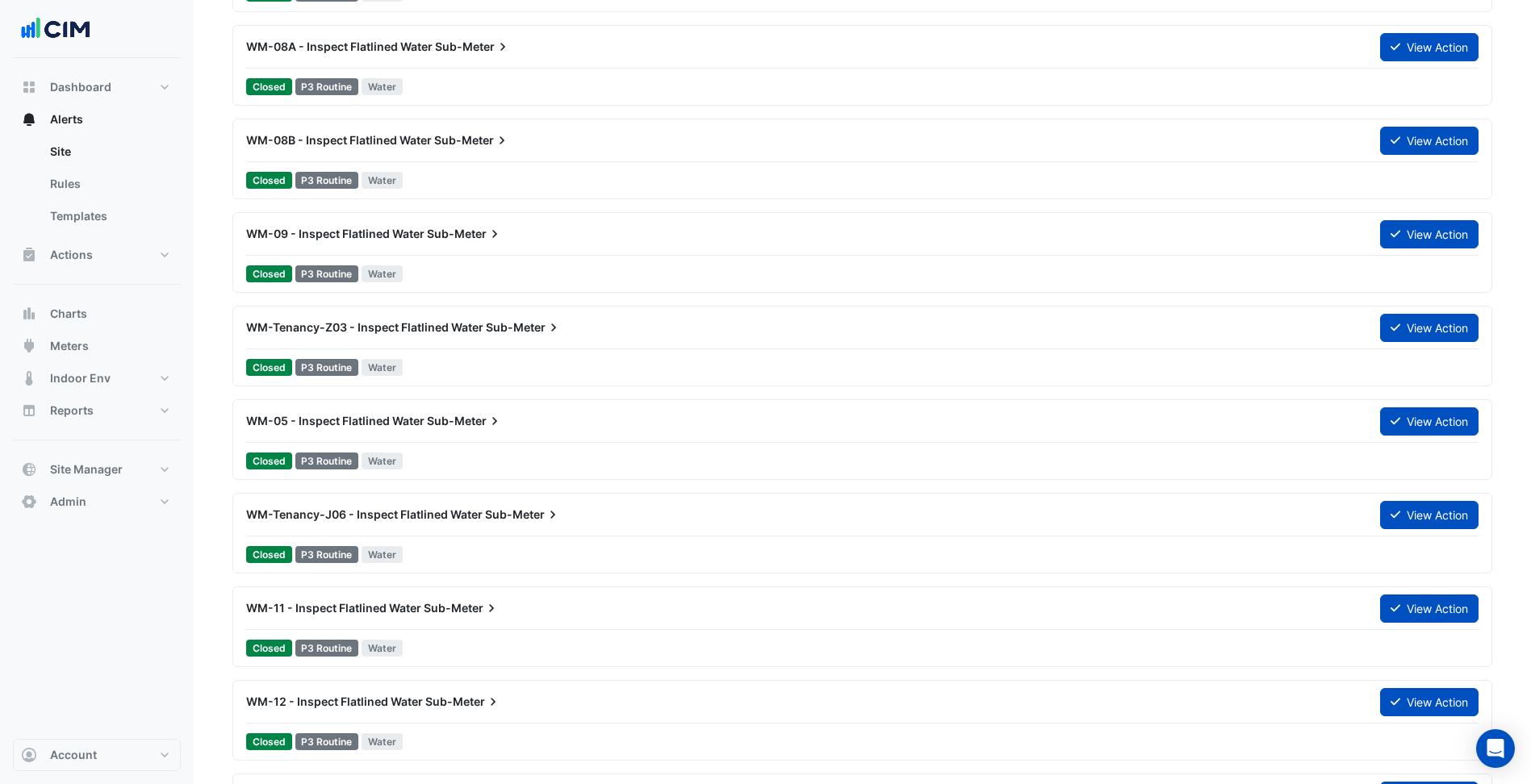
scroll to position [242, 0]
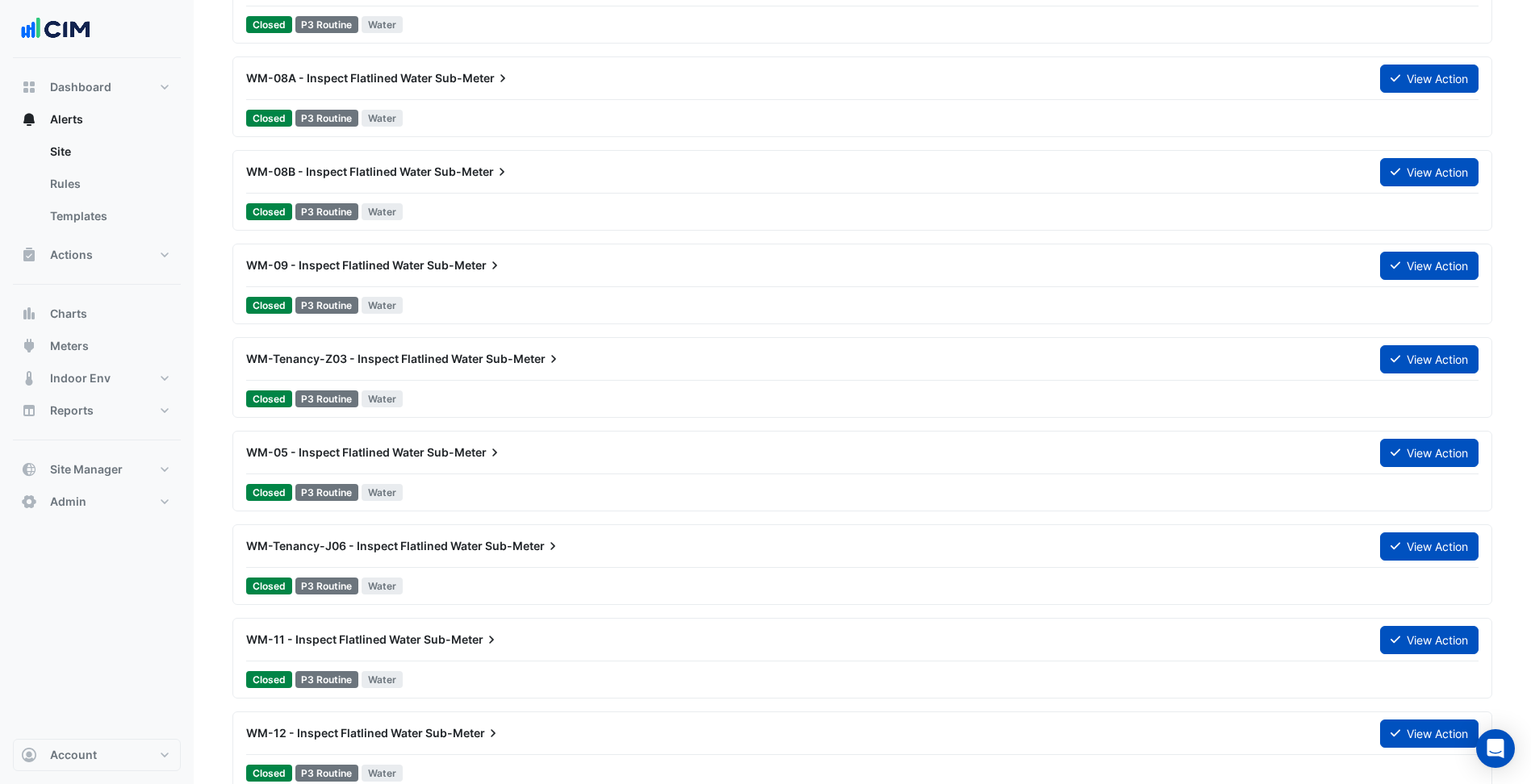
click at [546, 369] on div "WM-Tenancy-Z03 - Inspect Flatlined Water Sub-Meter" at bounding box center [803, 360] width 1134 height 29
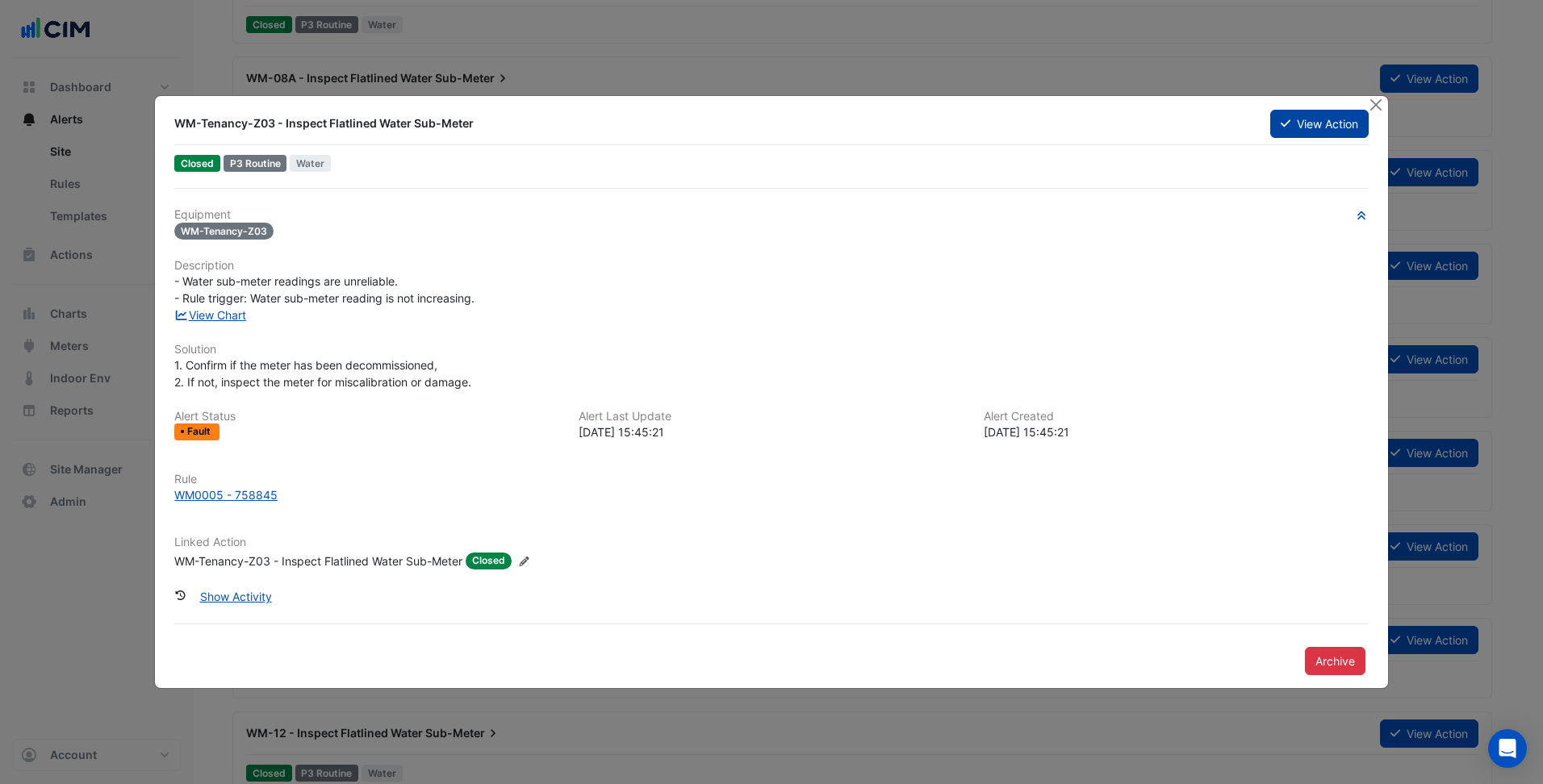
click at [1312, 120] on button "View Action" at bounding box center [1319, 123] width 98 height 28
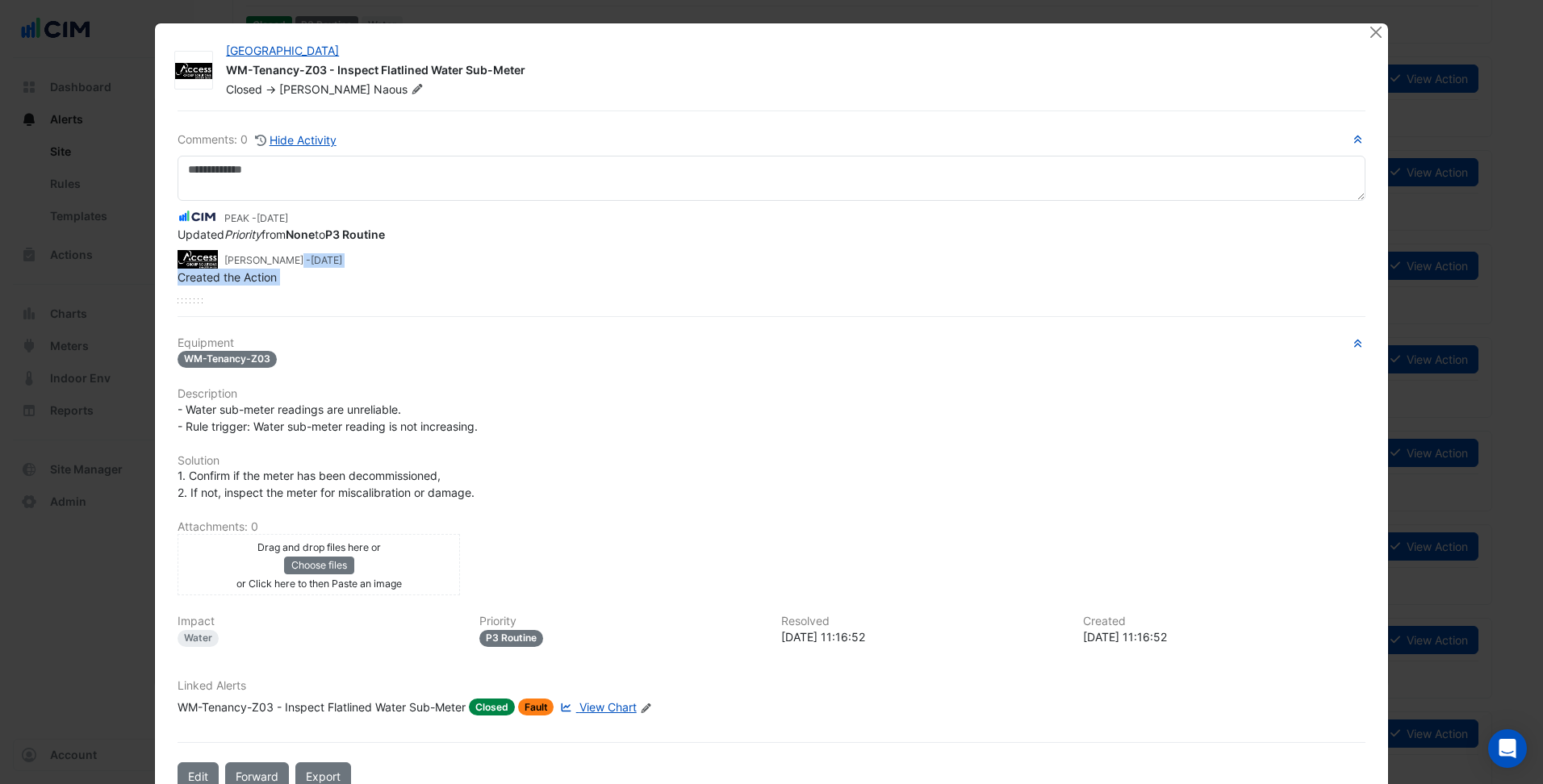
drag, startPoint x: 248, startPoint y: 303, endPoint x: 281, endPoint y: 301, distance: 33.1
click at [281, 301] on div "PEAK - [DATE] Updated Priority from None to P3 Routine [PERSON_NAME] - [DATE] C…" at bounding box center [772, 252] width 1188 height 103
drag, startPoint x: 281, startPoint y: 301, endPoint x: 518, endPoint y: 449, distance: 279.4
click at [518, 449] on div "Equipment WM-Tenancy-Z03 Description - Water sub-meter readings are unreliable.…" at bounding box center [772, 532] width 1188 height 393
click at [604, 702] on span "View Chart" at bounding box center [608, 708] width 57 height 14
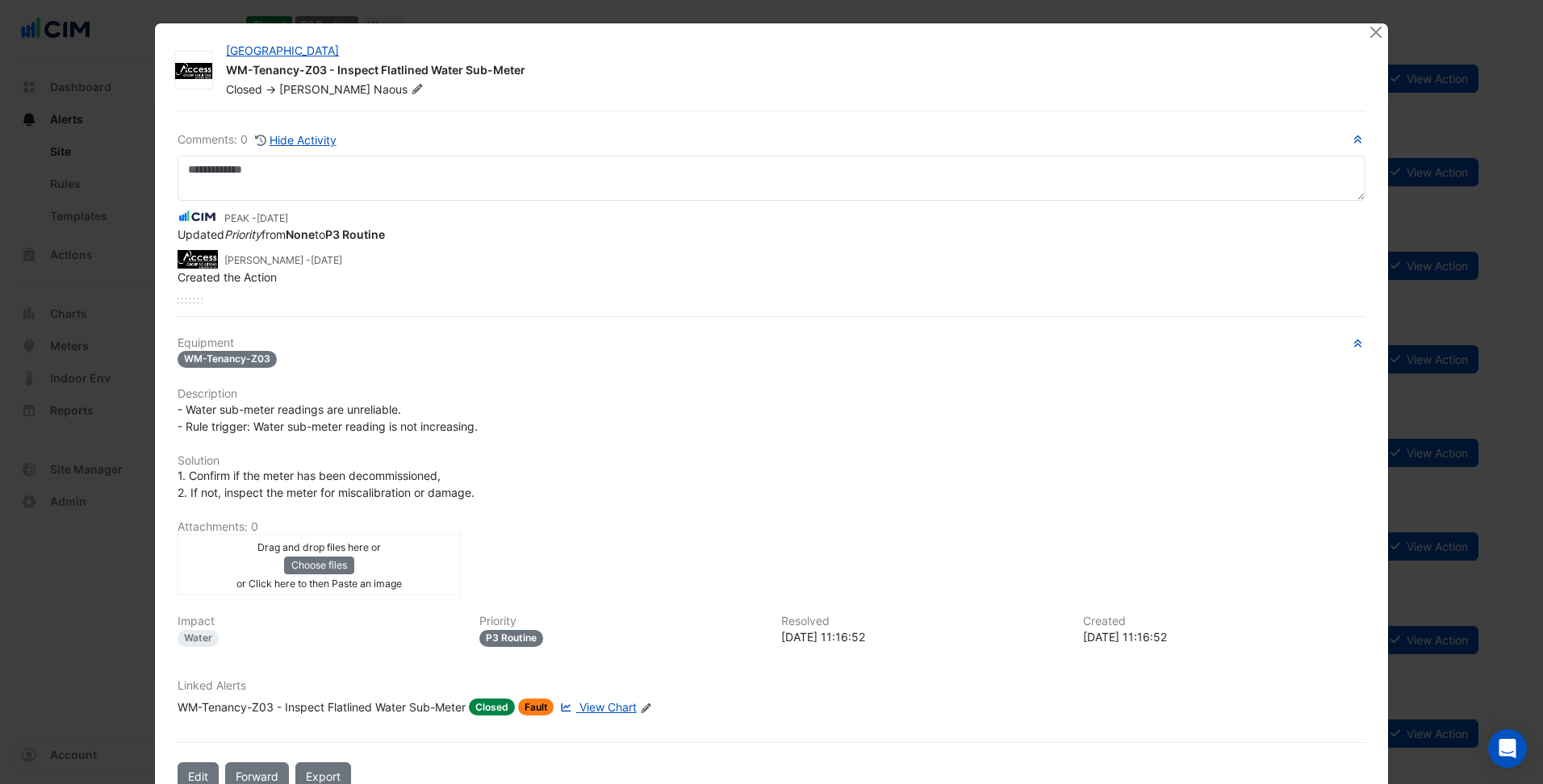
drag, startPoint x: 633, startPoint y: 507, endPoint x: 586, endPoint y: 505, distance: 47.0
click at [630, 507] on div "Equipment WM-Tenancy-Z03 Description - Water sub-meter readings are unreliable.…" at bounding box center [772, 532] width 1188 height 393
click at [357, 48] on icon at bounding box center [350, 50] width 14 height 11
click at [914, 518] on div "Equipment WM-Tenancy-Z03 Description - Water sub-meter readings are unreliable.…" at bounding box center [772, 532] width 1188 height 393
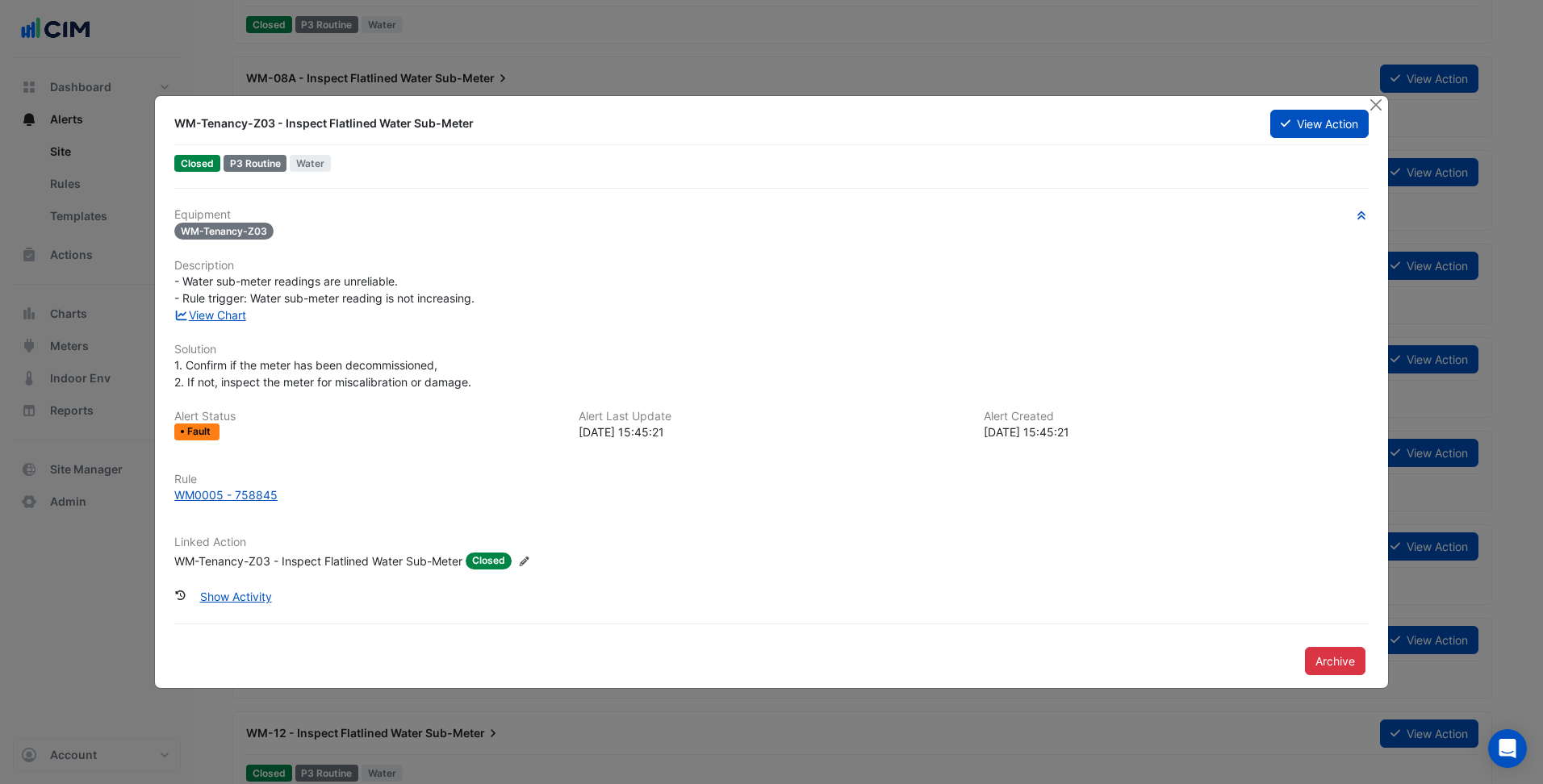
click at [865, 436] on div "[DATE] 15:45:21" at bounding box center [771, 431] width 385 height 17
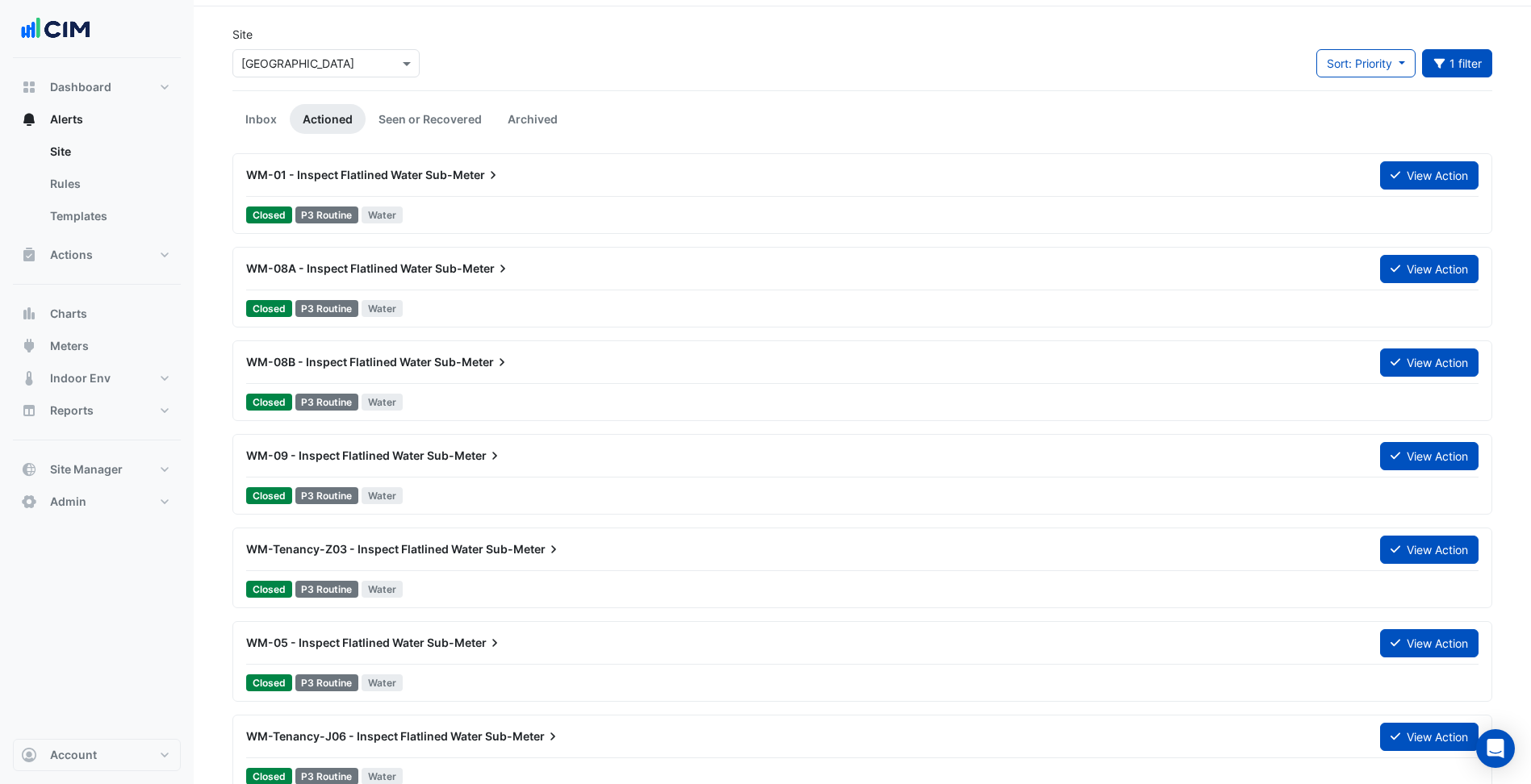
scroll to position [80, 0]
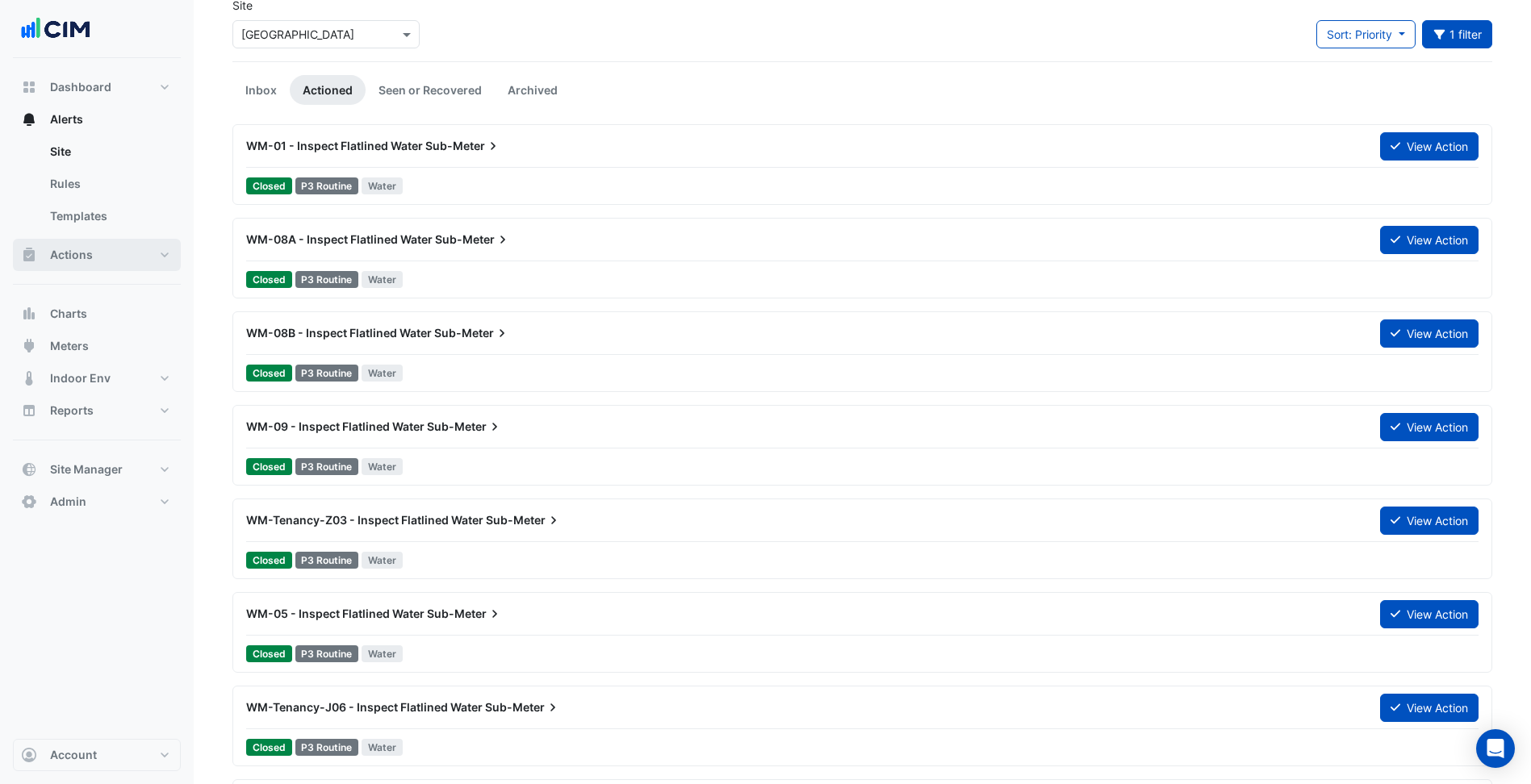
click at [121, 251] on button "Actions" at bounding box center [96, 255] width 168 height 32
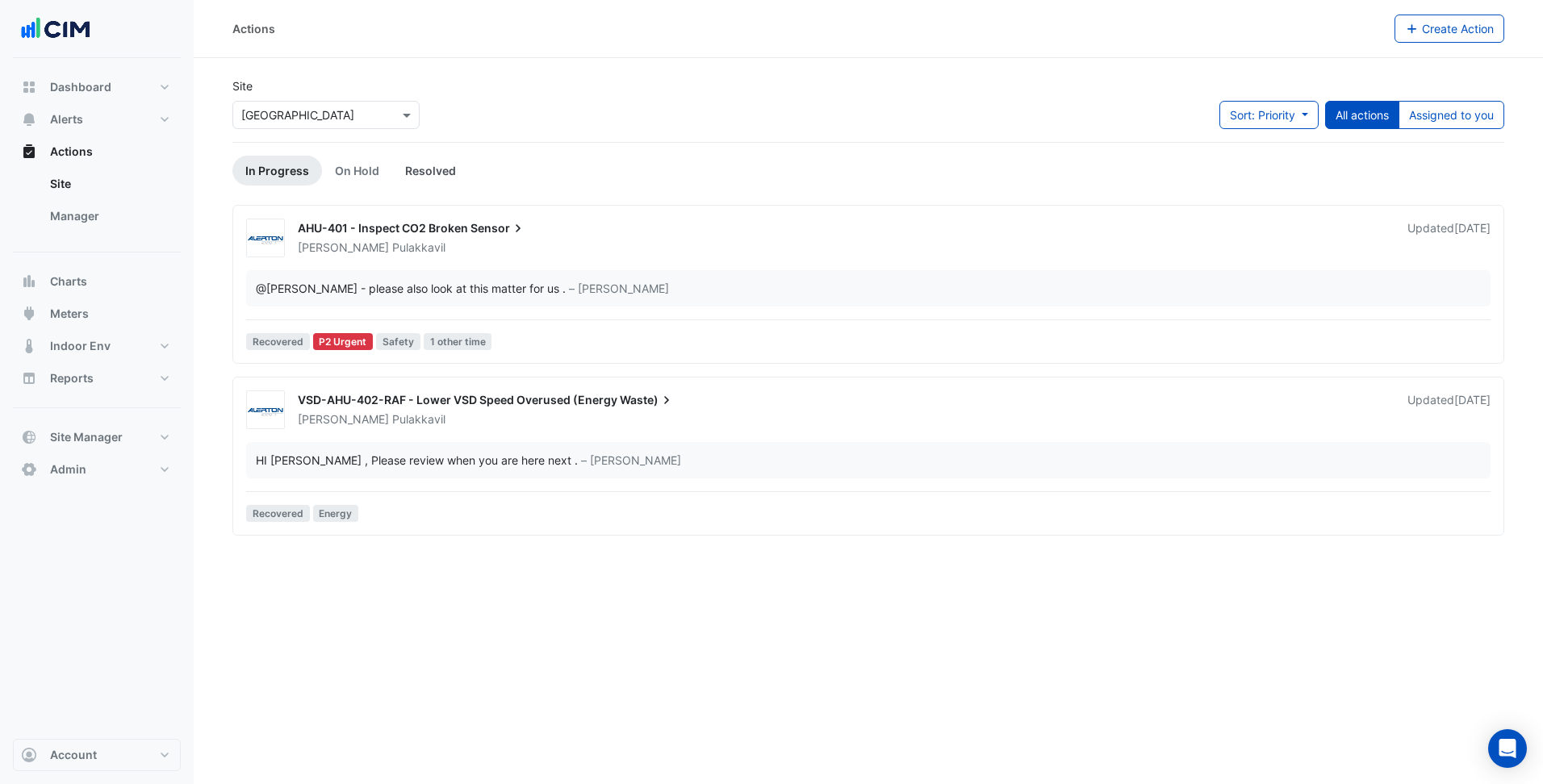
click at [432, 172] on link "Resolved" at bounding box center [430, 171] width 76 height 29
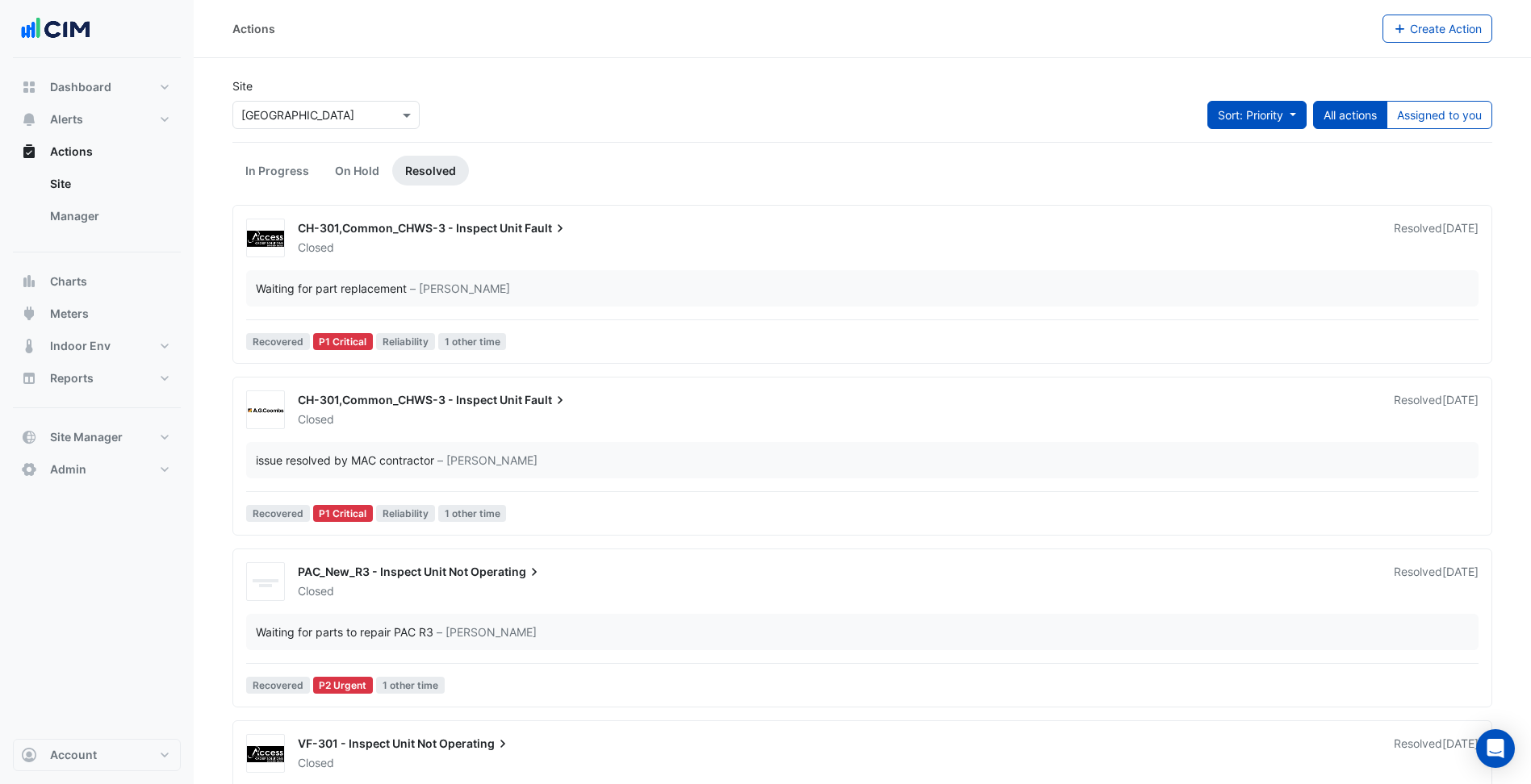
click at [1298, 109] on button "Sort: Priority" at bounding box center [1257, 115] width 99 height 28
click at [1246, 182] on li "Updated" at bounding box center [1240, 173] width 127 height 24
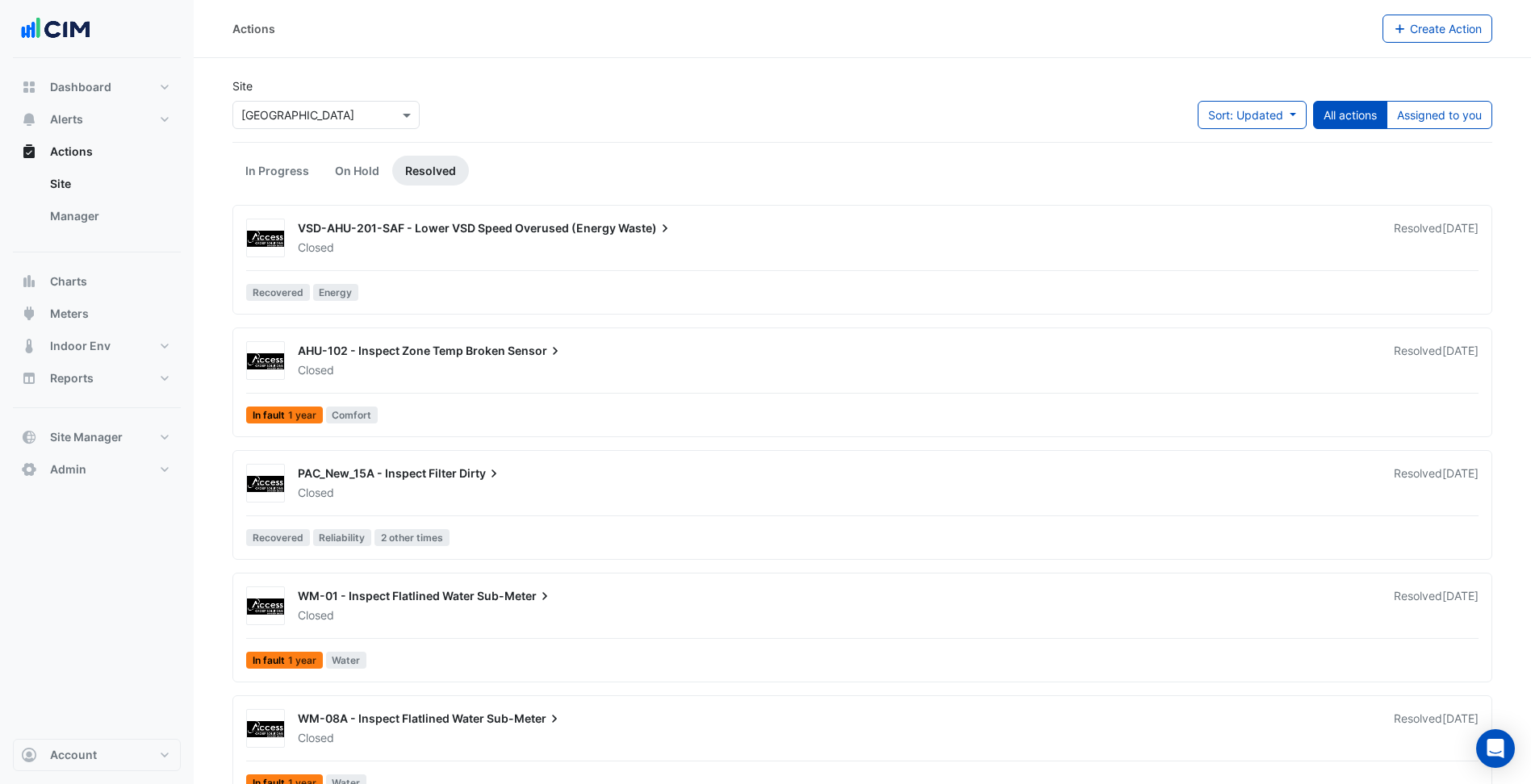
click at [608, 352] on div "AHU-102 - Inspect Zone Temp Broken Sensor" at bounding box center [836, 353] width 1076 height 20
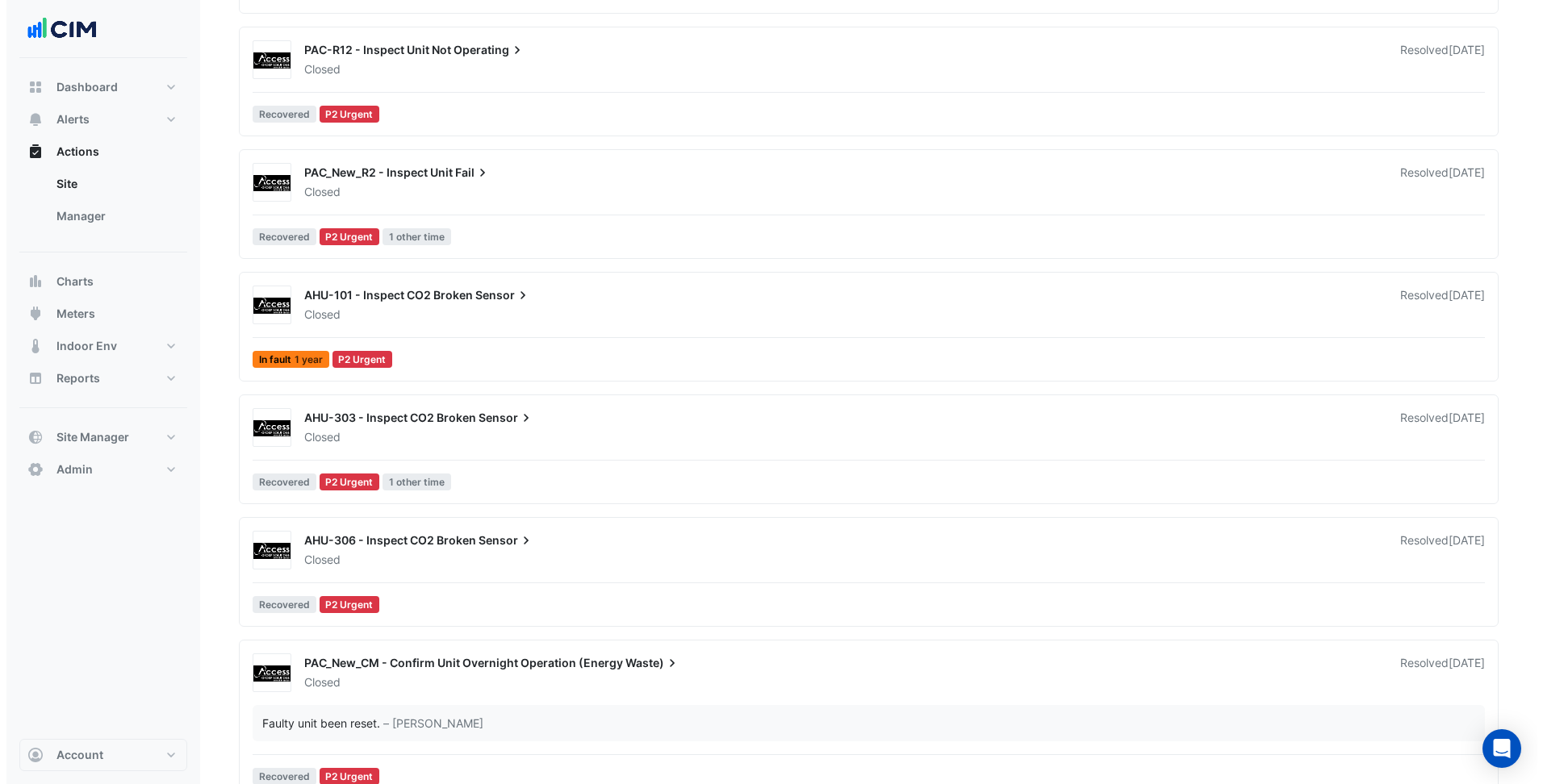
scroll to position [807, 0]
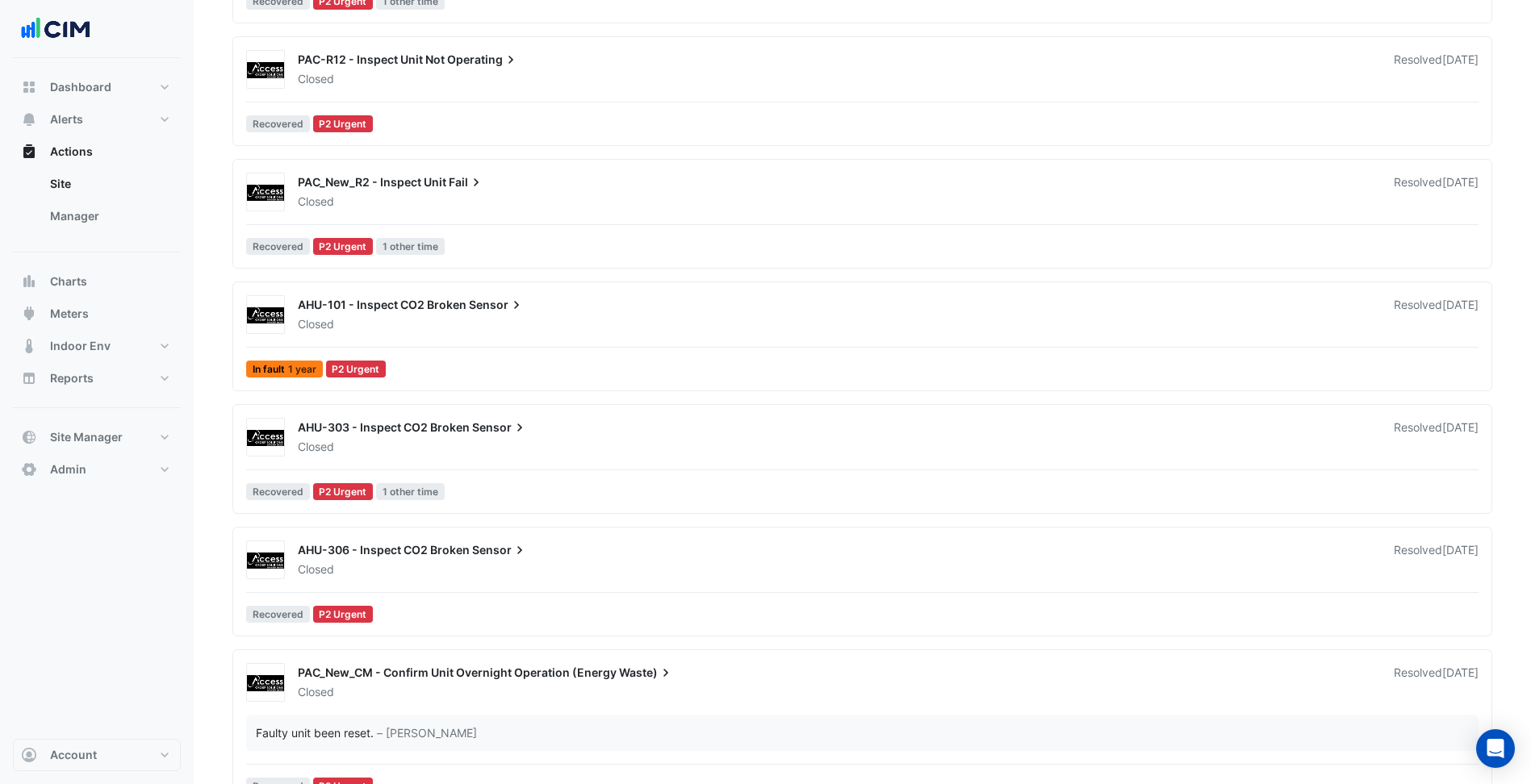
click at [567, 351] on div "AHU-101 - Inspect CO2 Broken Sensor Closed Resolved [DATE] In fault 1 year P2 U…" at bounding box center [863, 339] width 1245 height 89
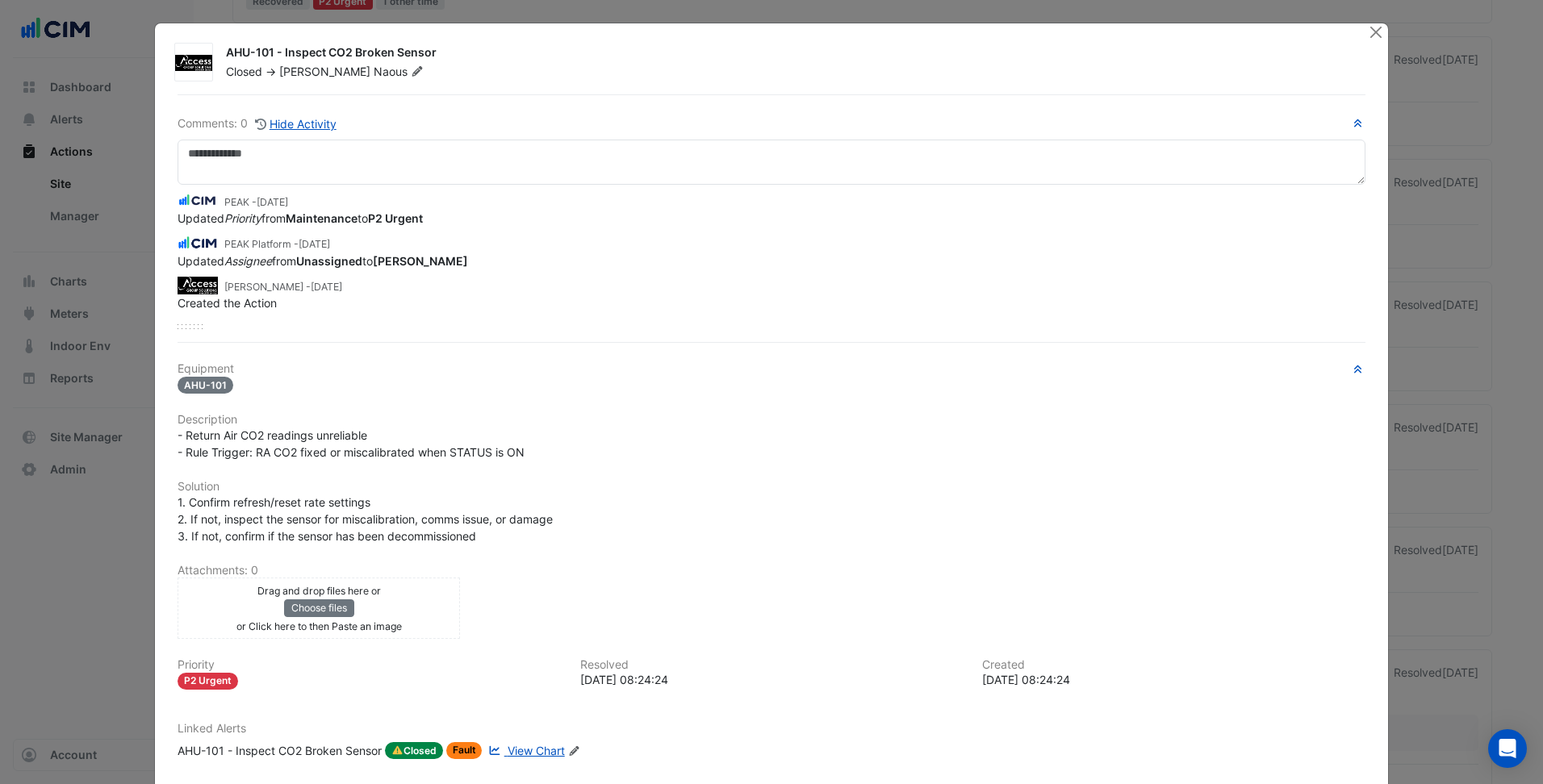
click at [537, 753] on span "View Chart" at bounding box center [536, 751] width 57 height 14
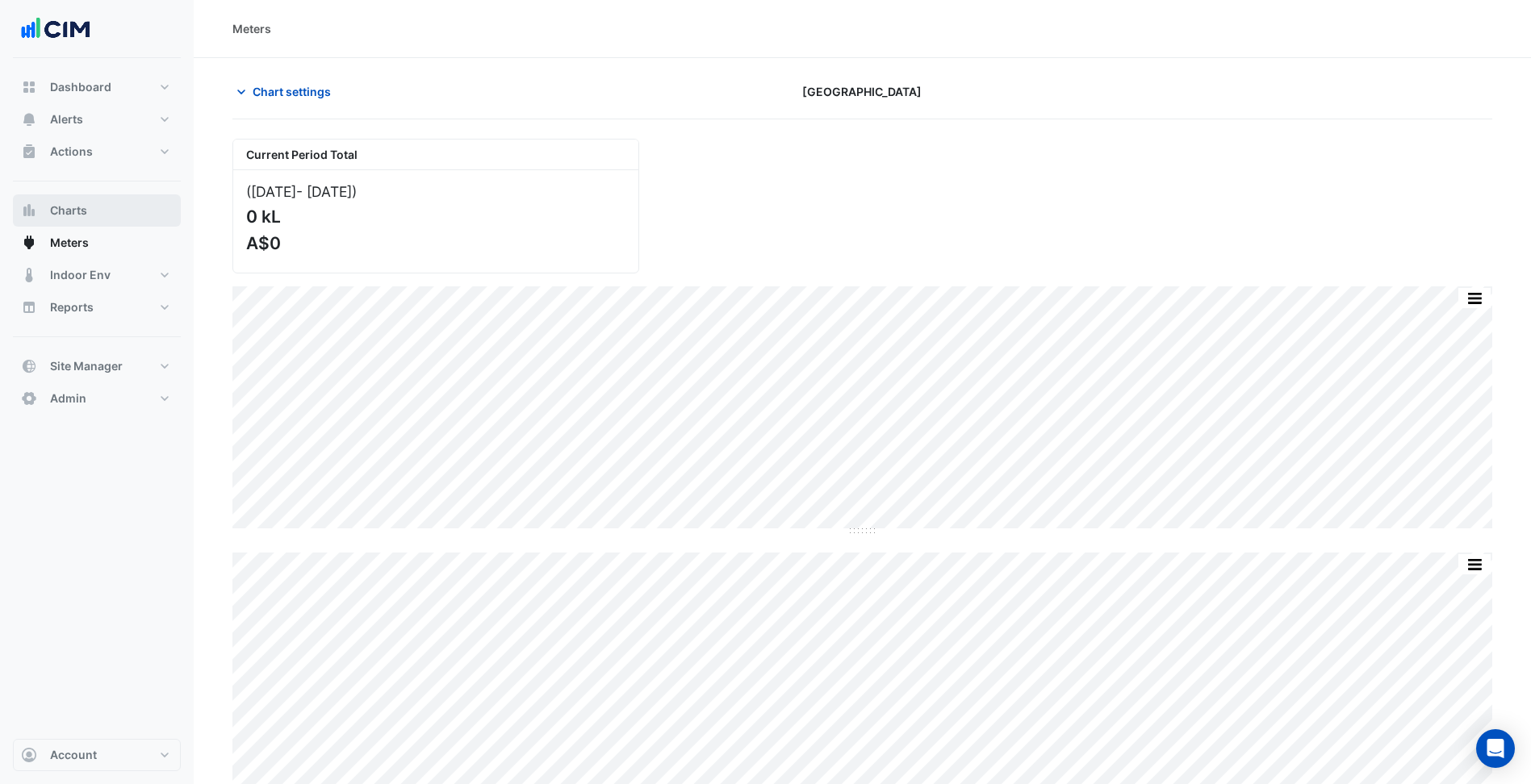
click at [121, 202] on button "Charts" at bounding box center [96, 210] width 168 height 32
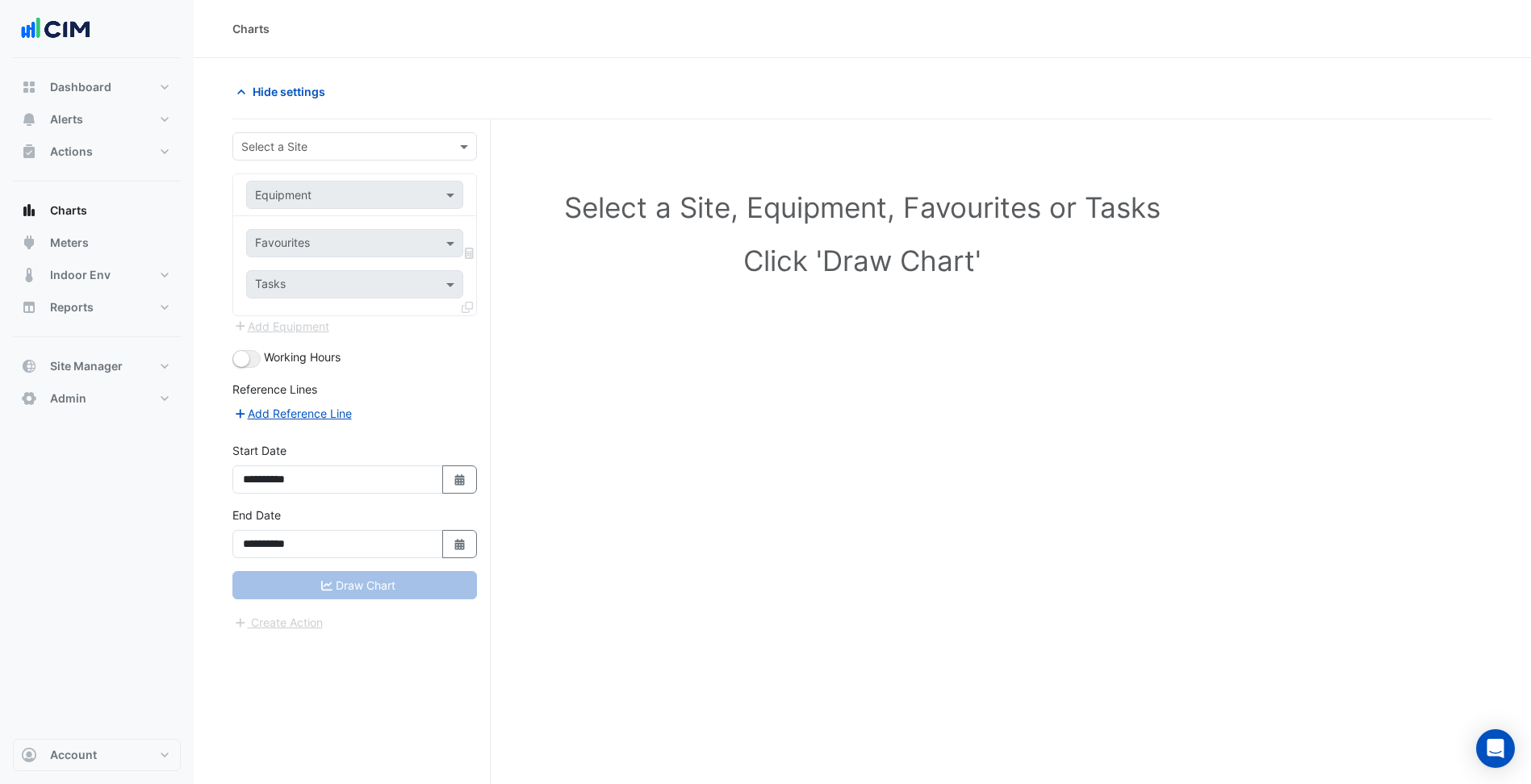
click at [383, 144] on input "text" at bounding box center [338, 147] width 194 height 17
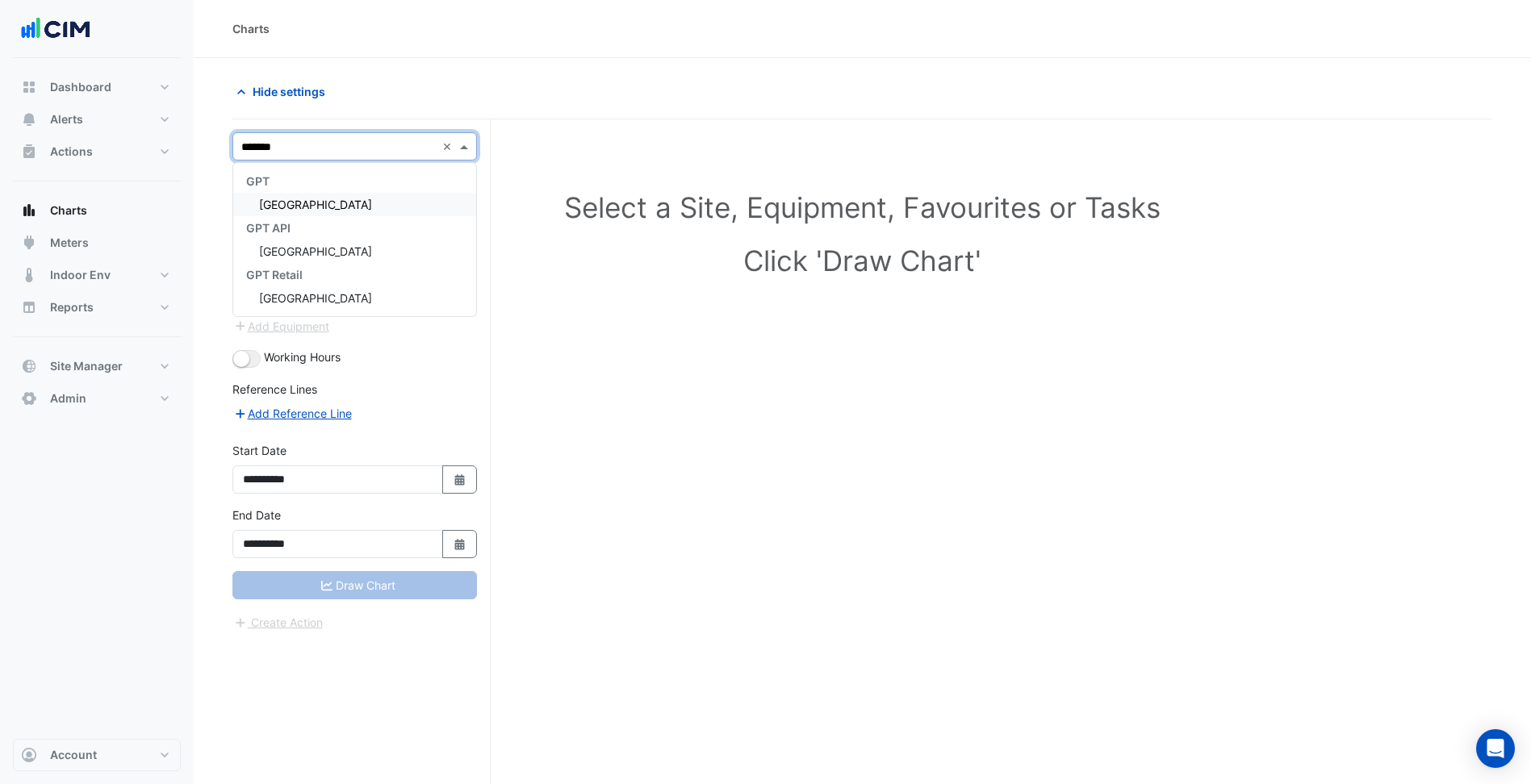
type input "********"
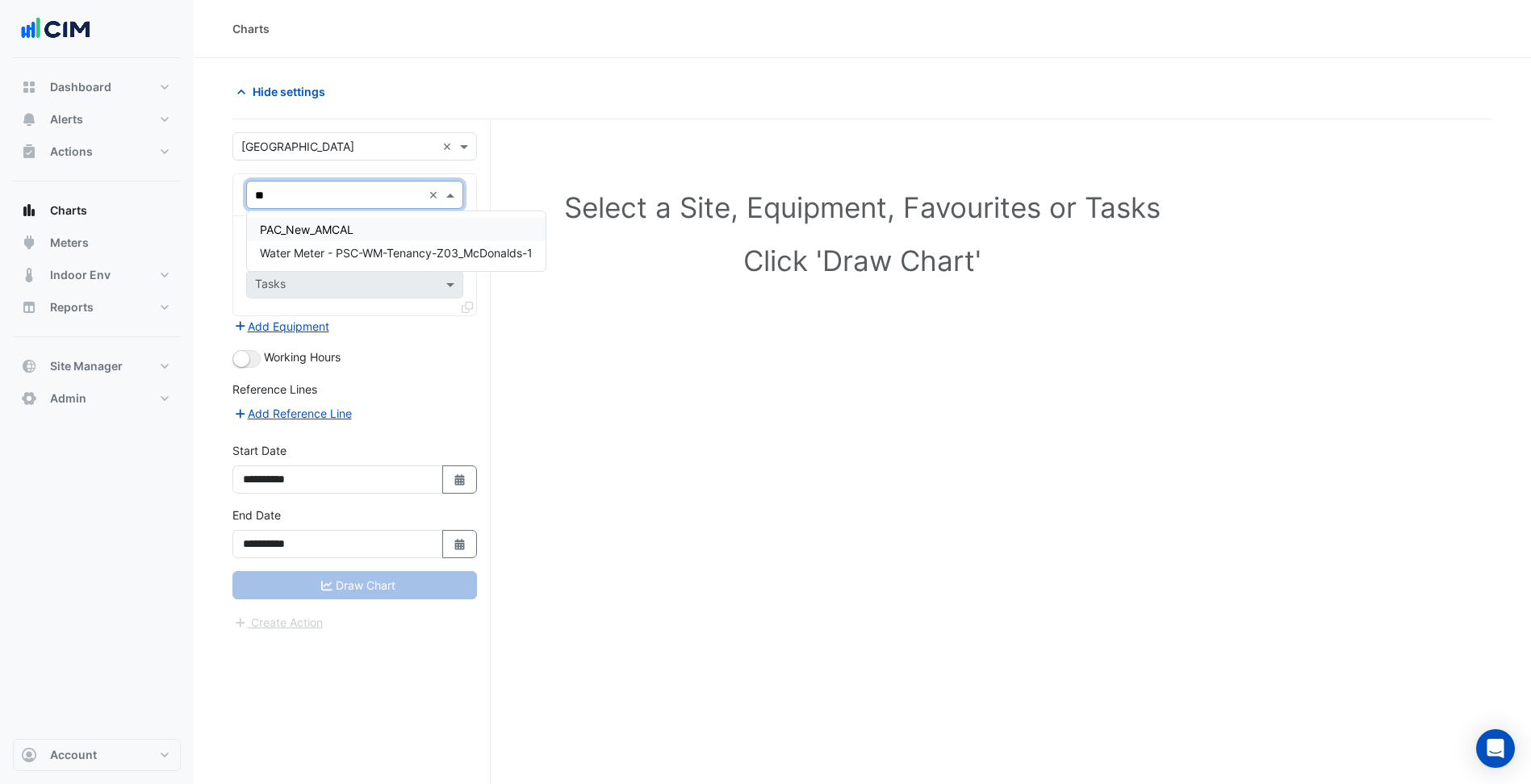
type input "***"
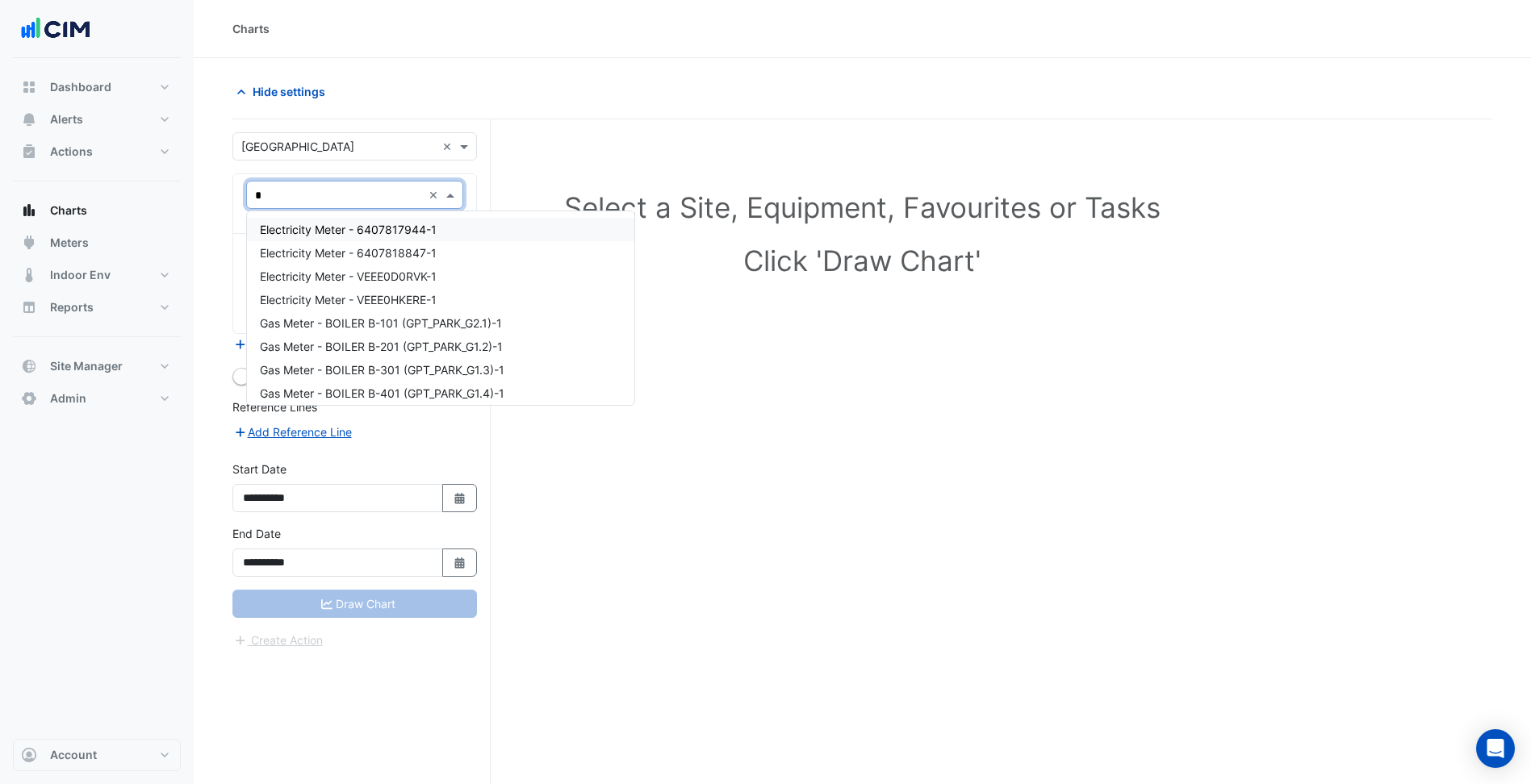
type input "**"
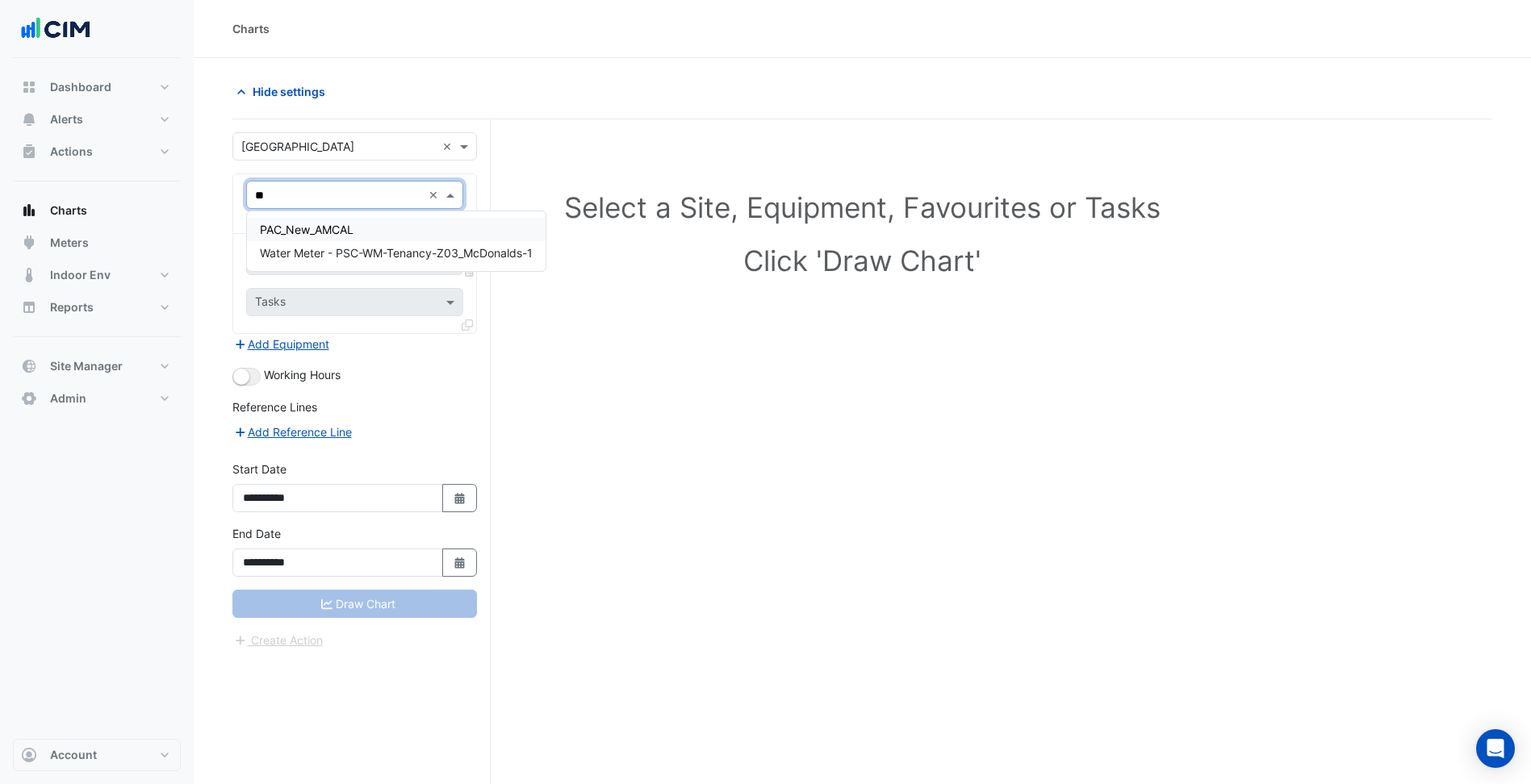
click at [234, 203] on div "Equipment ** × Select an Equipment" at bounding box center [355, 204] width 243 height 60
type input "***"
click at [334, 262] on div "WM-Tenancy-Z03" at bounding box center [396, 253] width 299 height 24
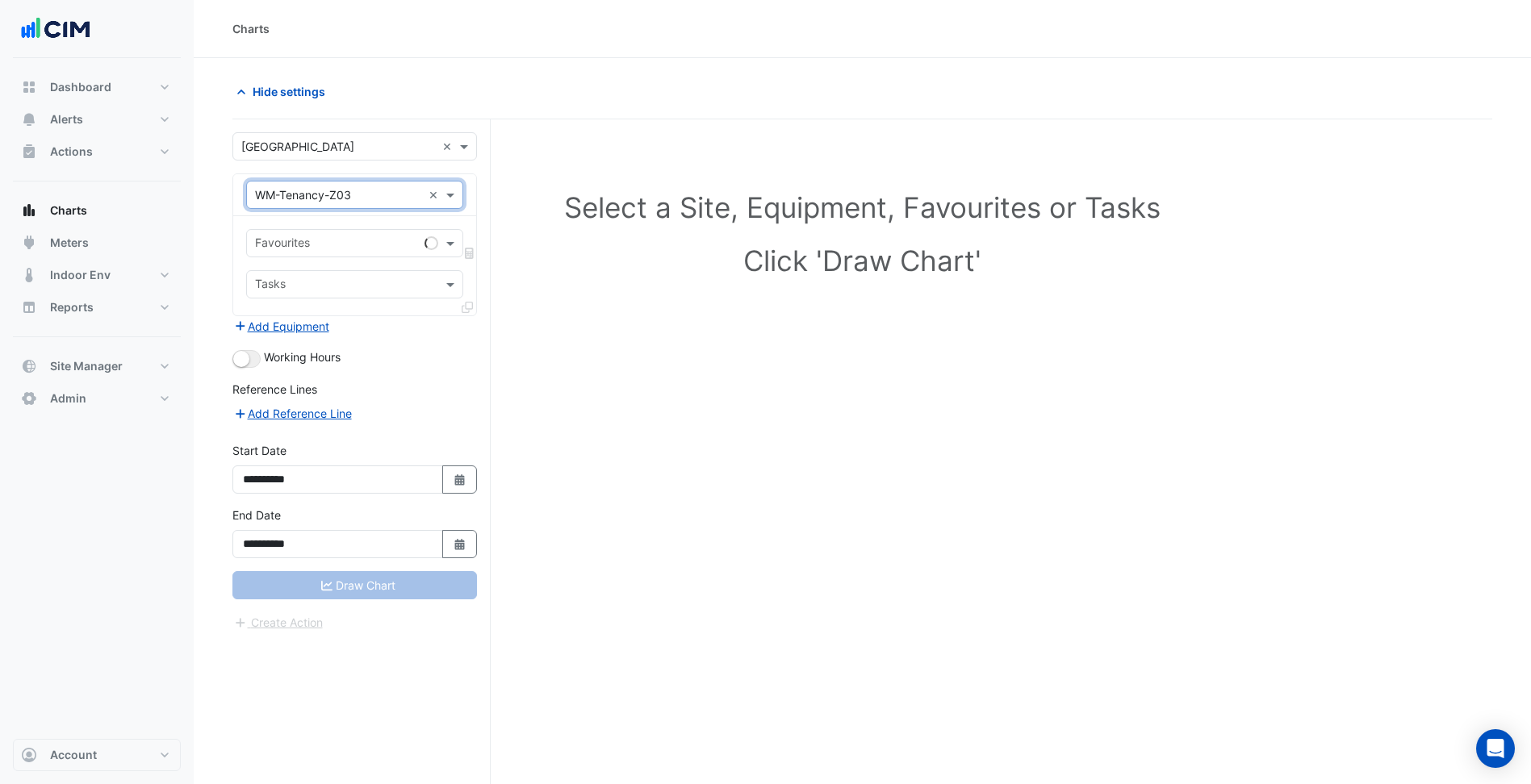
click at [341, 230] on div "Favourites" at bounding box center [354, 243] width 217 height 28
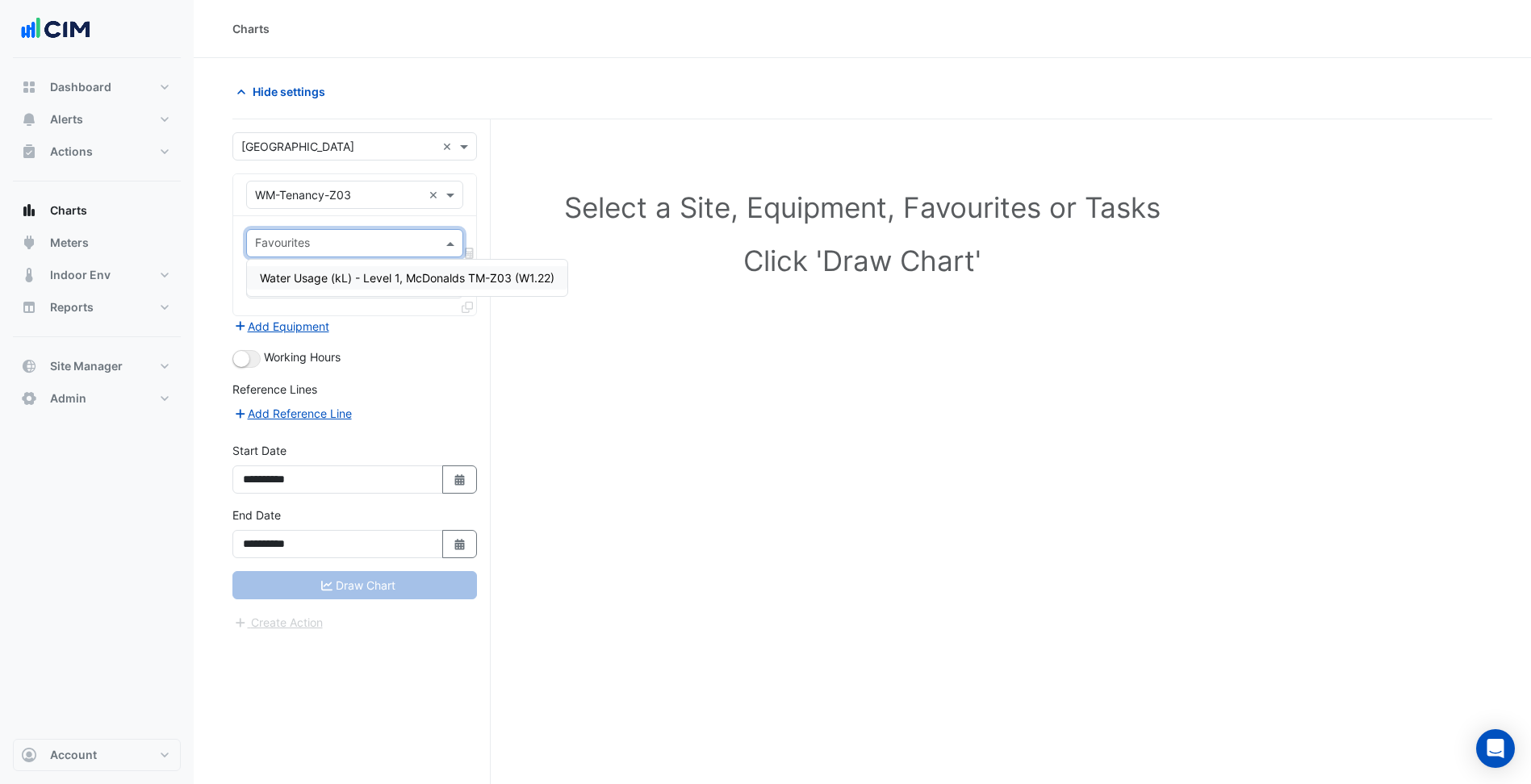
click at [531, 277] on span "Water Usage (kL) - Level 1, McDonalds TM-Z03 (W1.22)" at bounding box center [407, 278] width 295 height 14
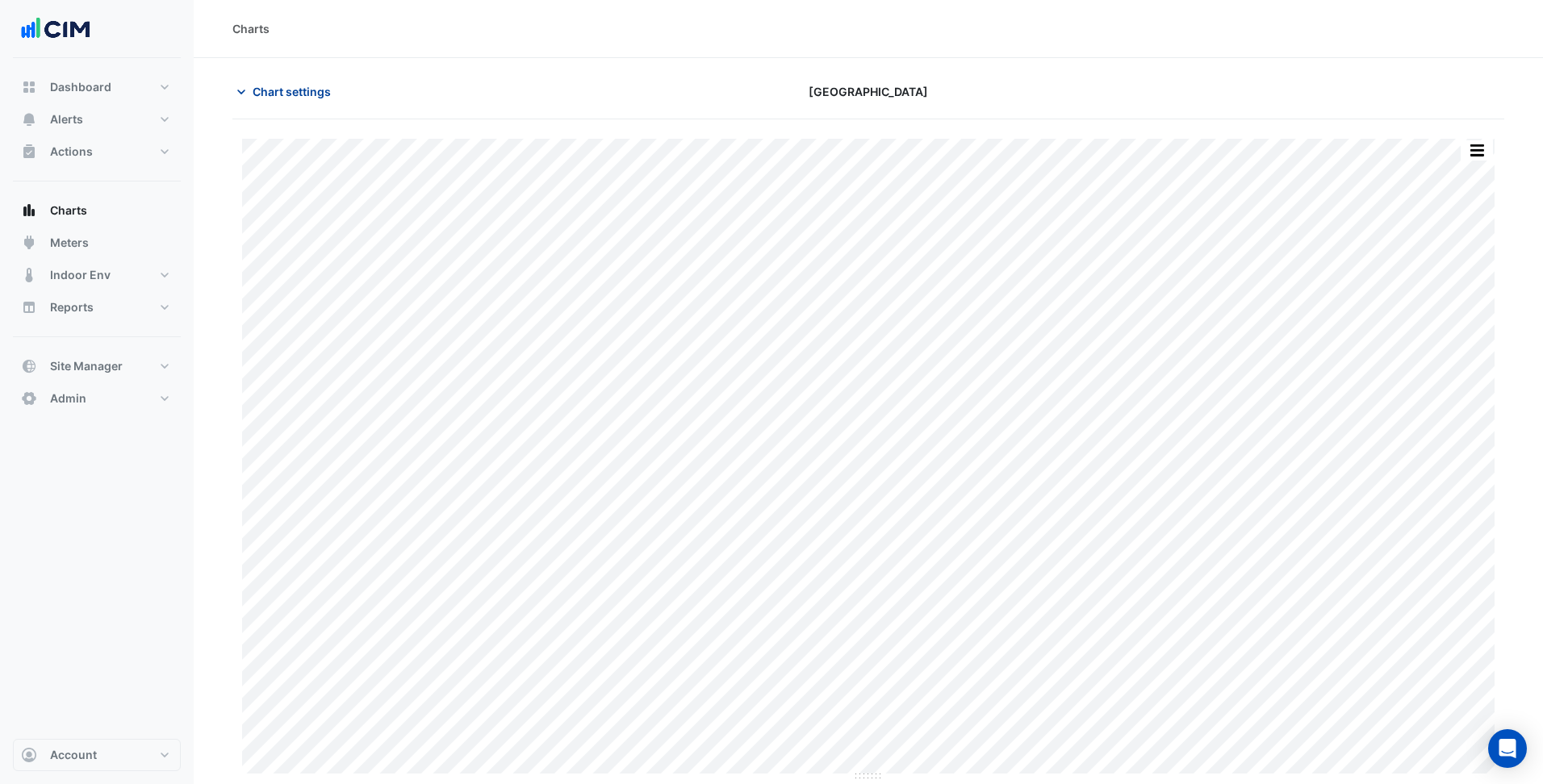
click at [289, 89] on span "Chart settings" at bounding box center [292, 91] width 78 height 17
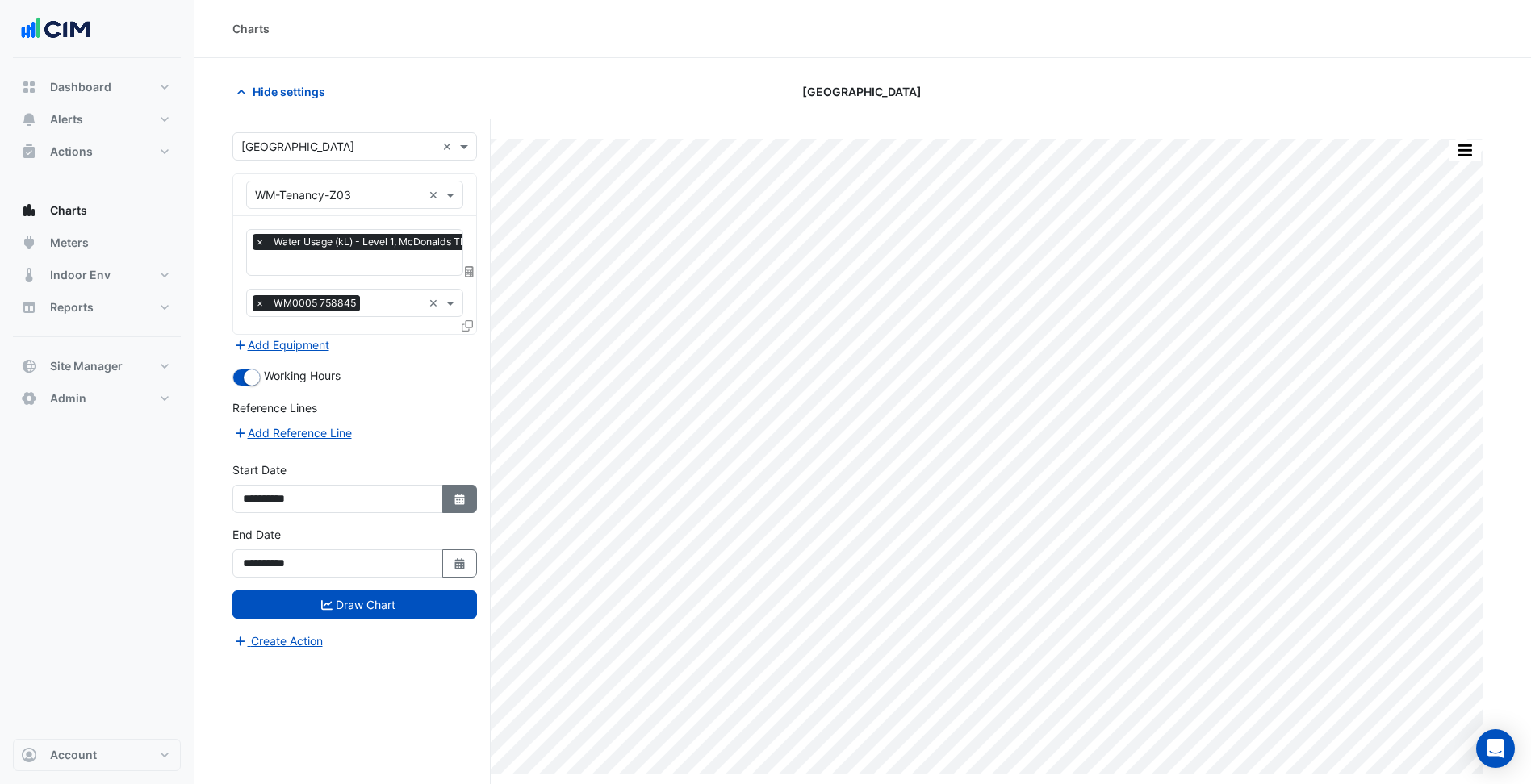
click at [455, 510] on button "Select Date" at bounding box center [460, 499] width 35 height 28
select select "*"
select select "****"
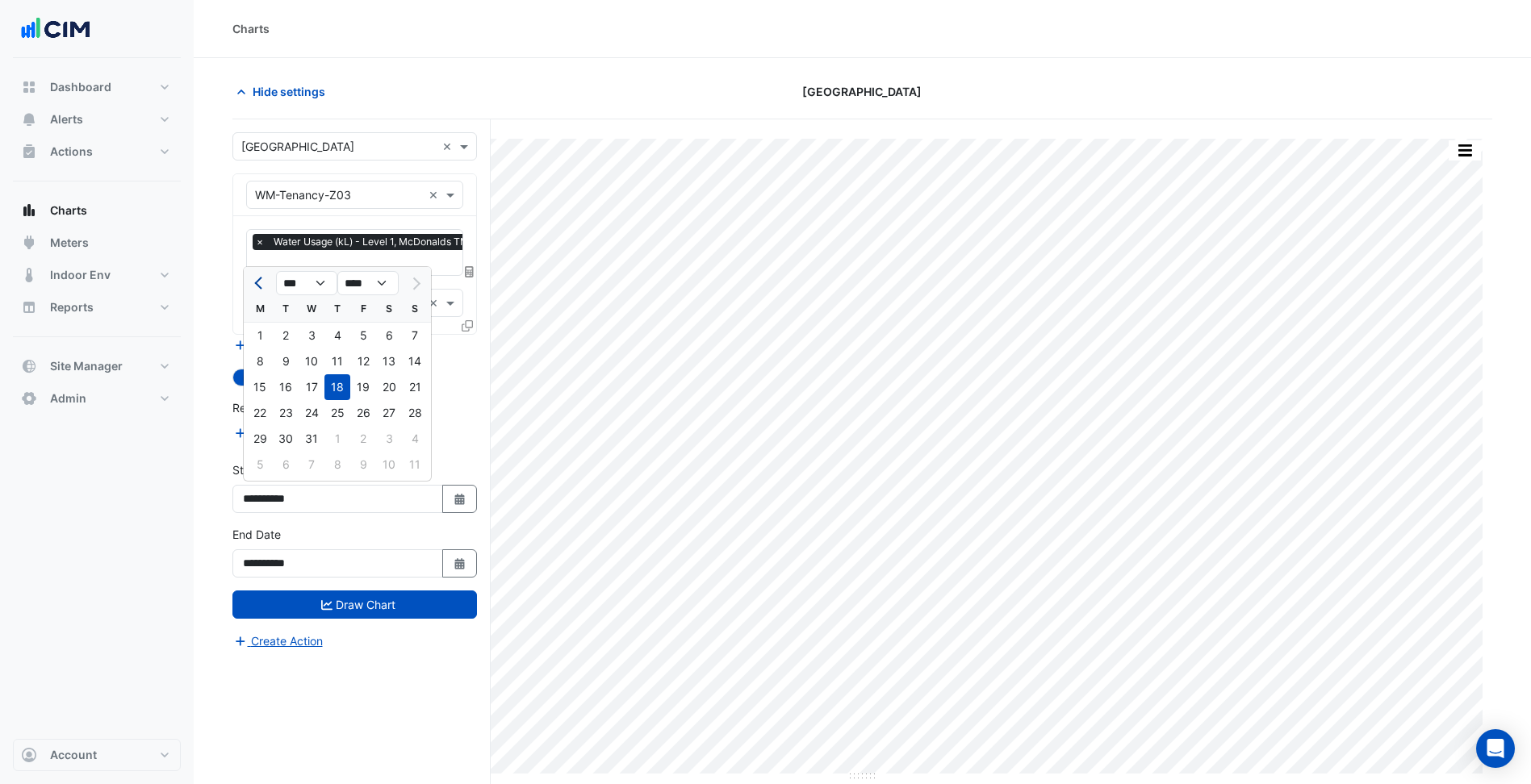
click at [252, 285] on button "Previous month" at bounding box center [260, 283] width 20 height 25
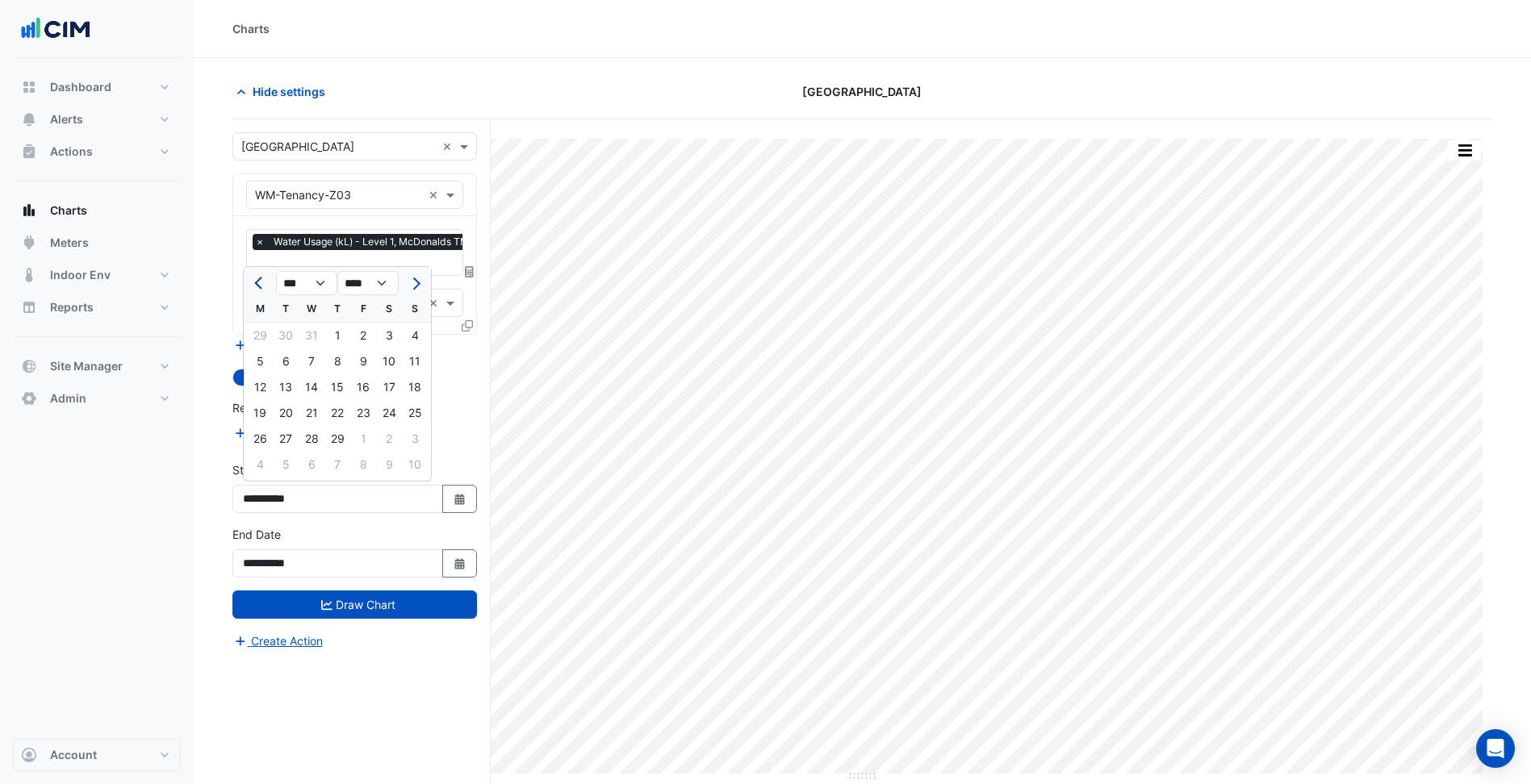
click at [252, 285] on button "Previous month" at bounding box center [260, 283] width 20 height 25
select select "**"
select select "****"
click at [252, 285] on button "Previous month" at bounding box center [260, 283] width 20 height 25
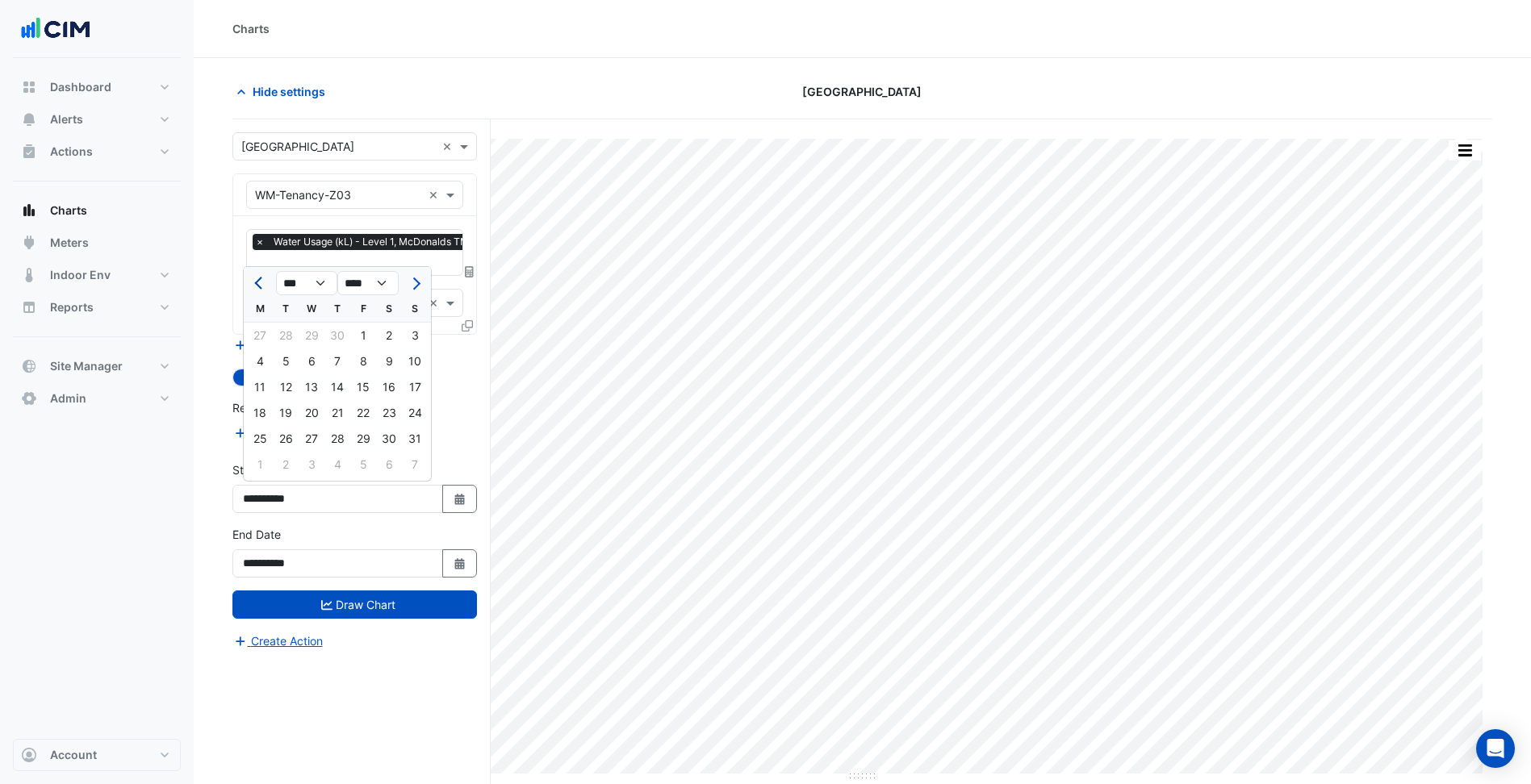
select select "**"
click at [317, 342] on div "1" at bounding box center [312, 335] width 25 height 25
type input "**********"
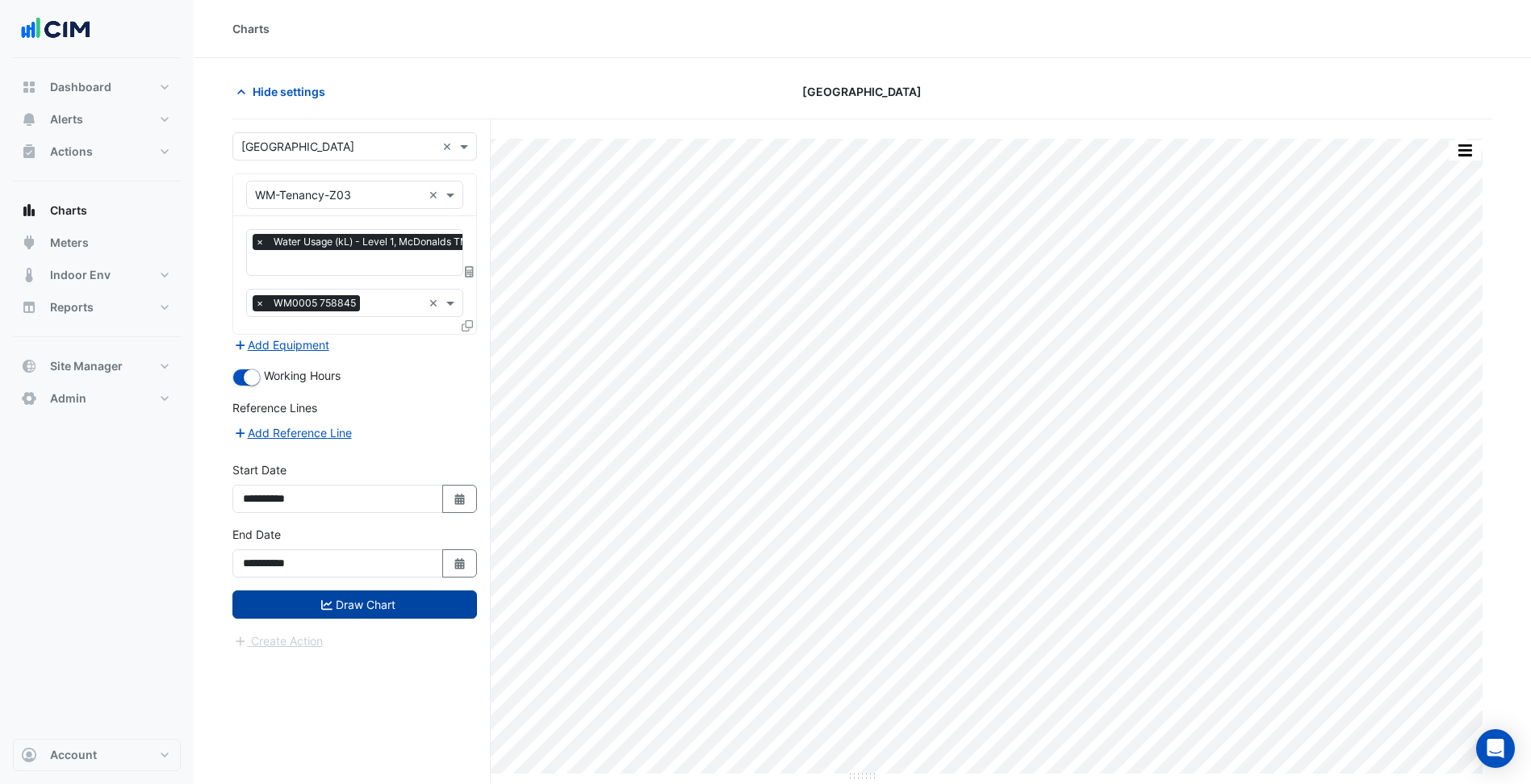
click at [399, 606] on button "Draw Chart" at bounding box center [354, 605] width 244 height 28
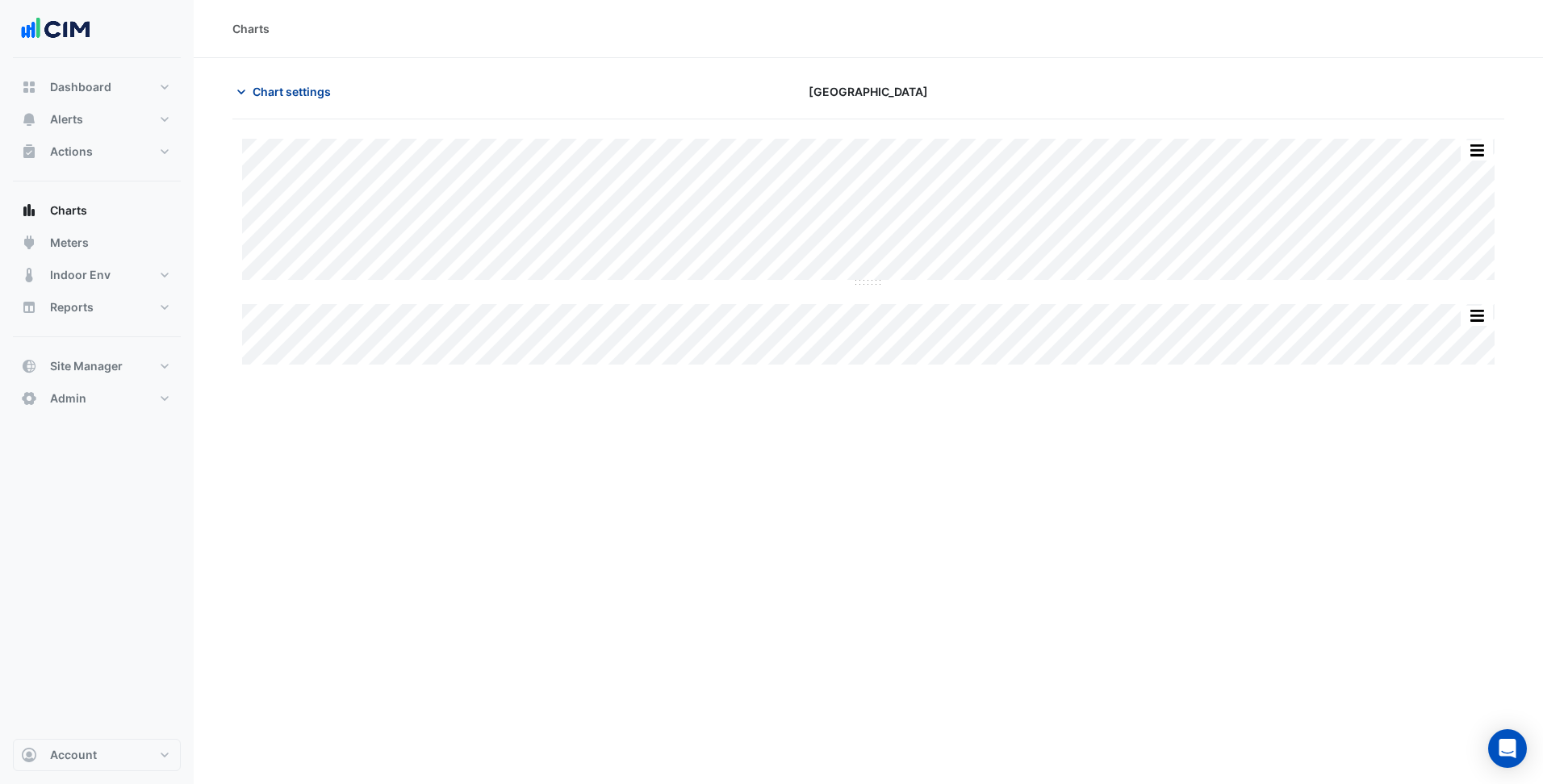
click at [318, 104] on button "Chart settings" at bounding box center [286, 91] width 109 height 28
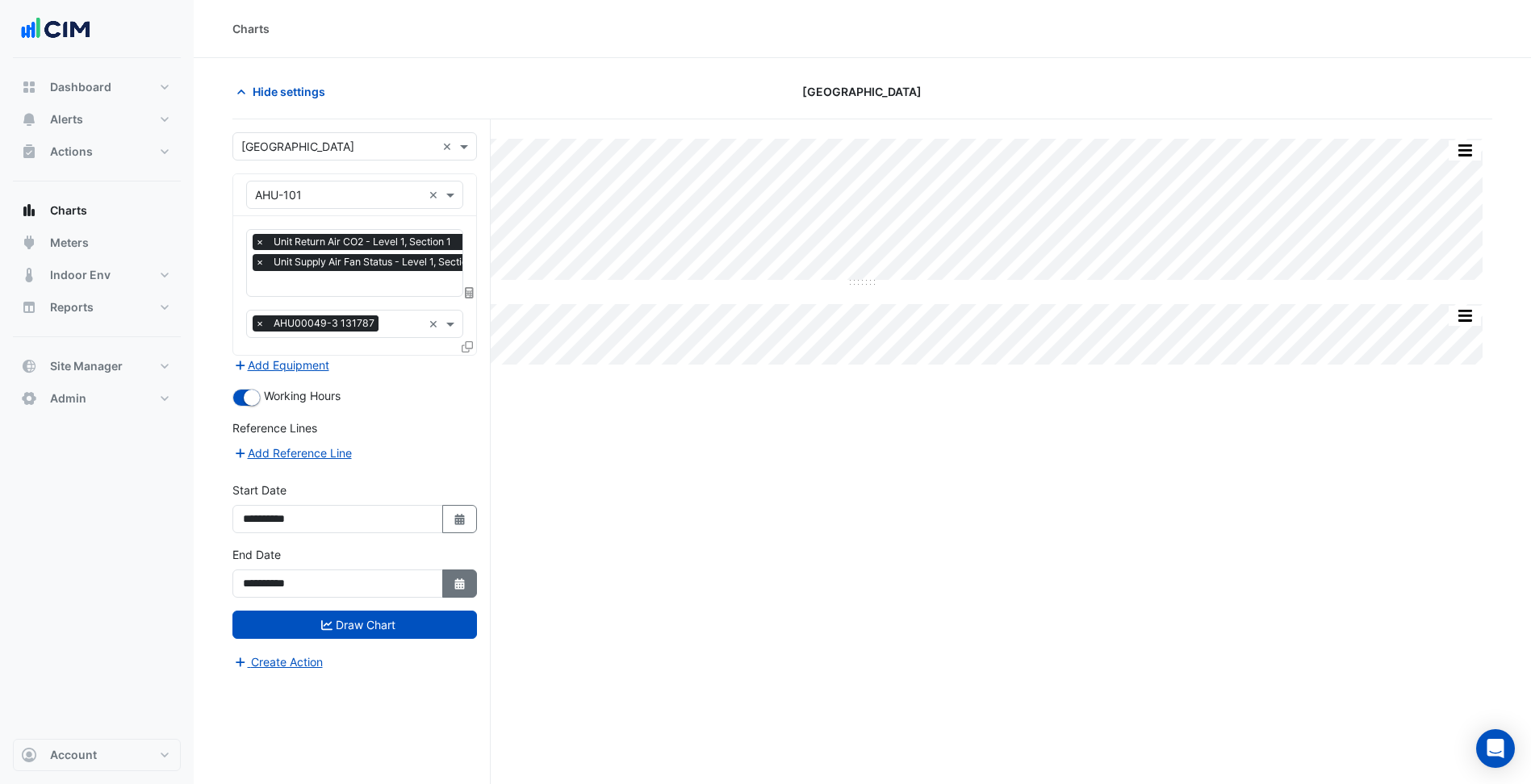
click at [469, 578] on button "Select Date" at bounding box center [460, 583] width 35 height 28
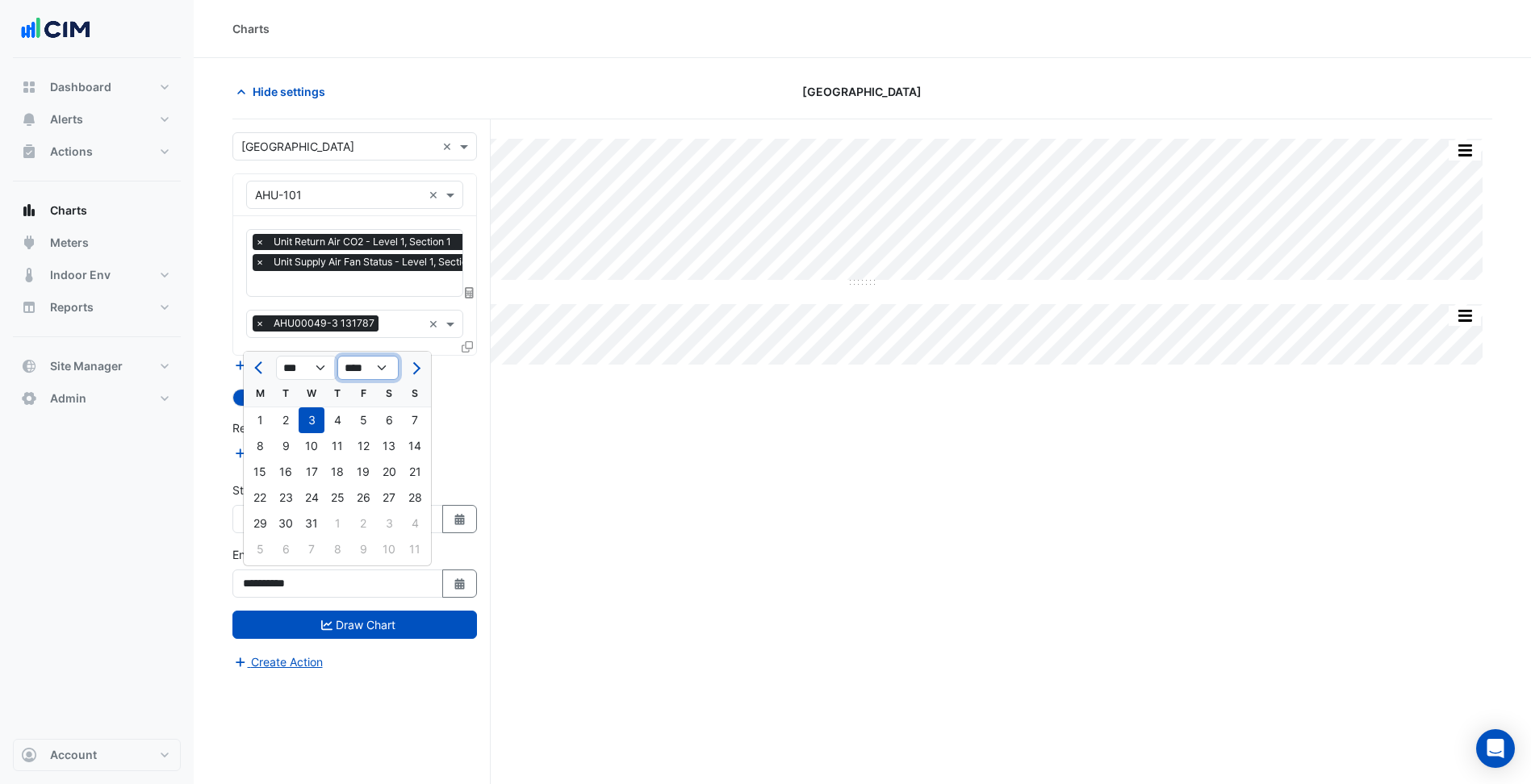
click at [373, 370] on select "**** **** **** **** **** **** **** **** **** **** **** ****" at bounding box center [368, 368] width 62 height 24
select select "****"
click at [337, 356] on select "**** **** **** **** **** **** **** **** **** **** **** ****" at bounding box center [368, 368] width 62 height 24
click at [415, 369] on span "Next month" at bounding box center [415, 368] width 12 height 12
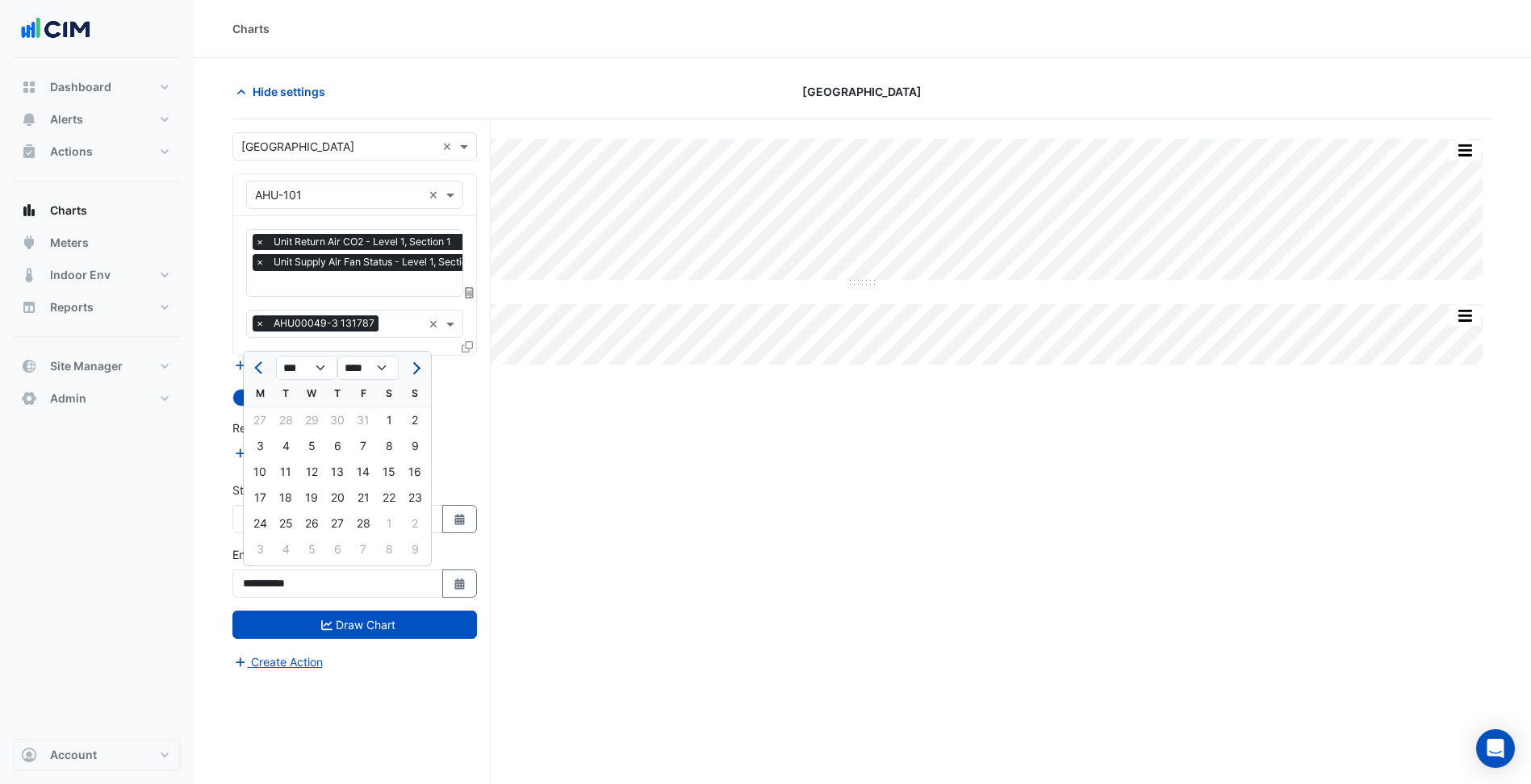
click at [415, 369] on span "Next month" at bounding box center [415, 368] width 12 height 12
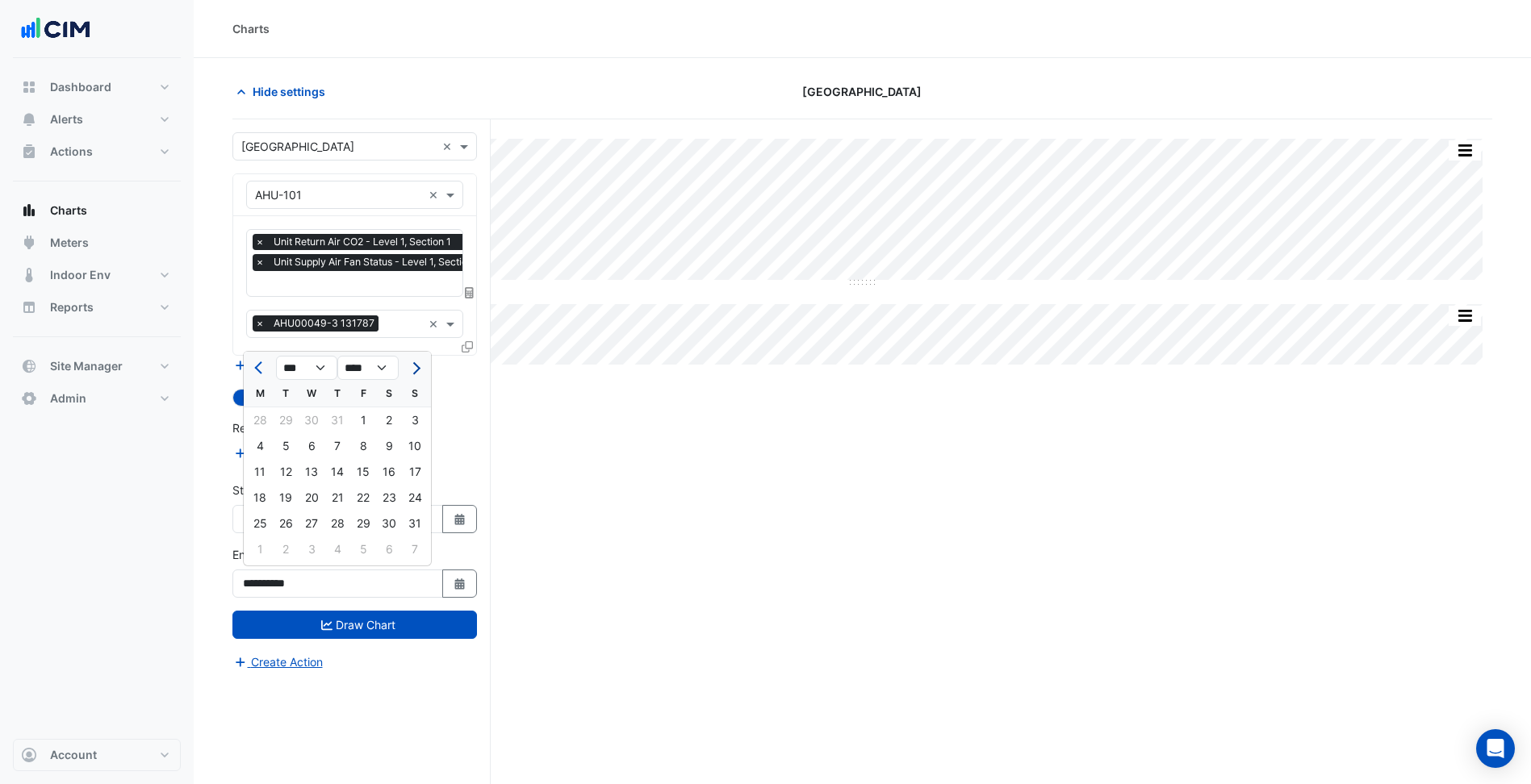
click at [415, 369] on span "Next month" at bounding box center [415, 368] width 12 height 12
select select "*"
click at [414, 451] on div "14" at bounding box center [415, 446] width 25 height 25
type input "**********"
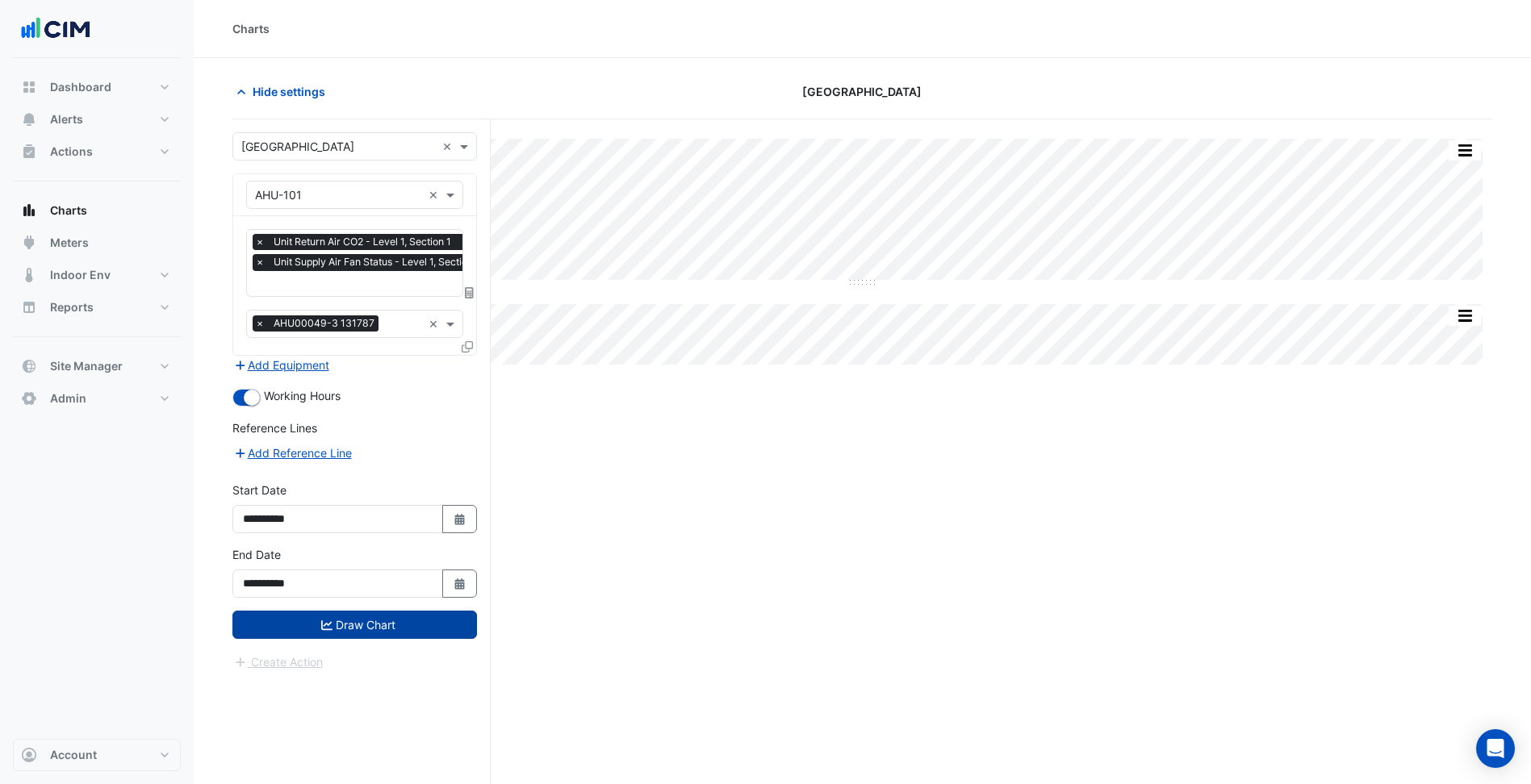
click at [409, 631] on button "Draw Chart" at bounding box center [354, 624] width 244 height 28
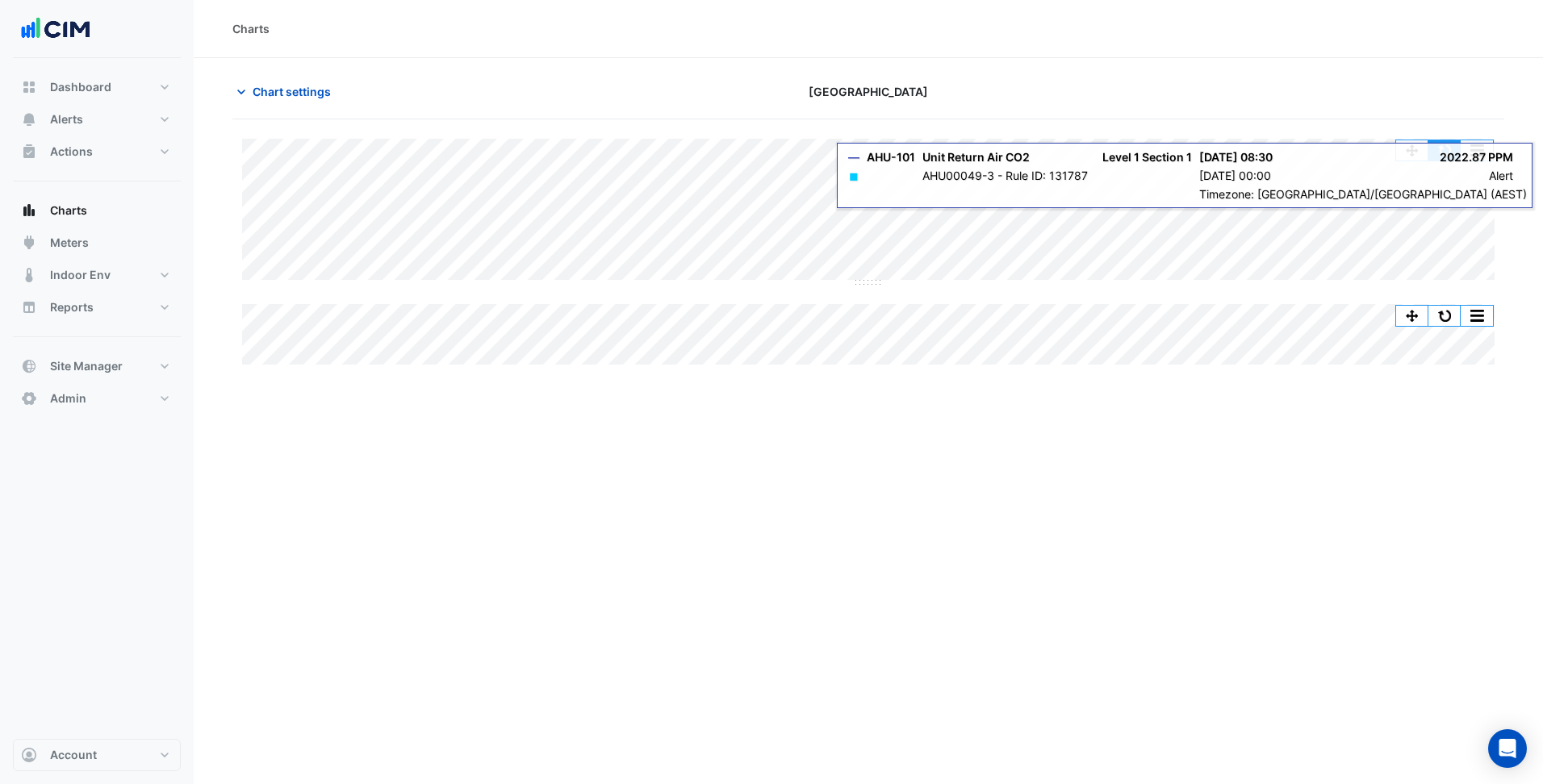
click at [1448, 150] on button "button" at bounding box center [1444, 150] width 32 height 21
